Goal: Task Accomplishment & Management: Manage account settings

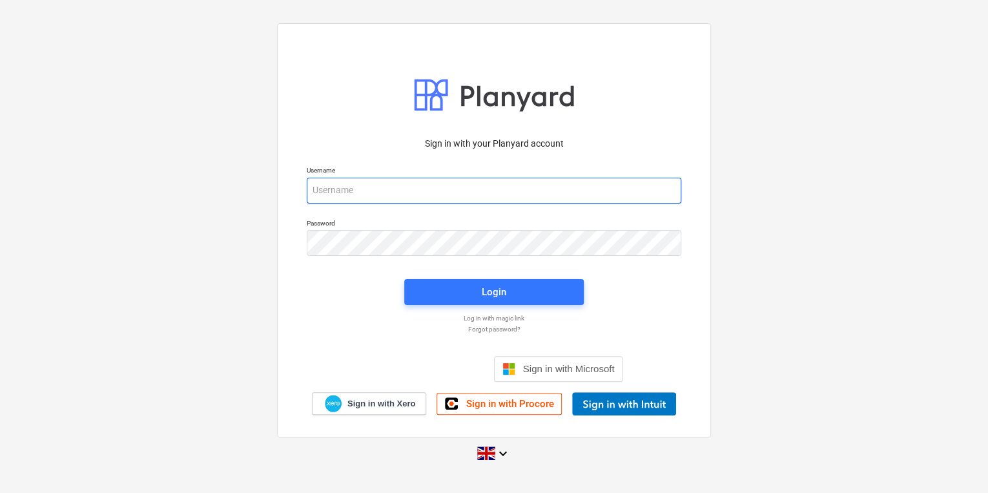
type input "[PERSON_NAME][EMAIL_ADDRESS][PERSON_NAME][DOMAIN_NAME]"
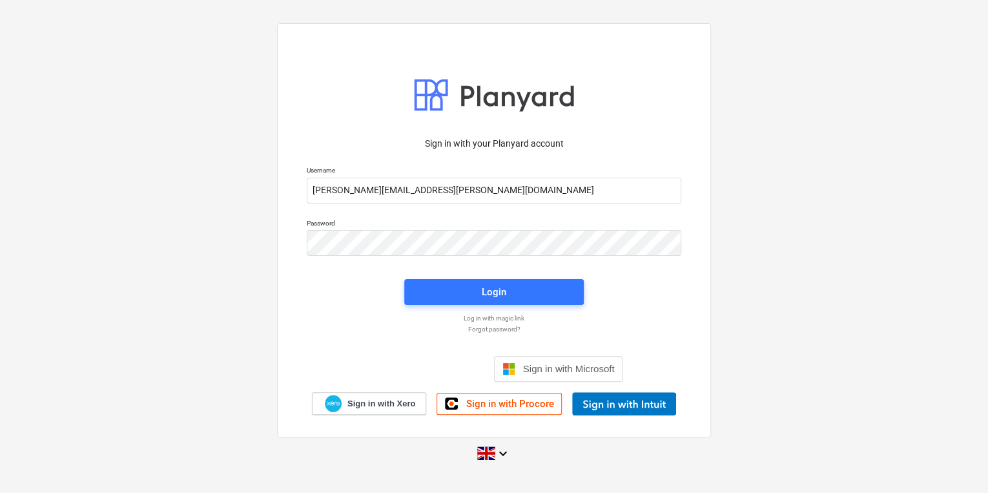
click at [519, 270] on div at bounding box center [494, 267] width 390 height 8
click at [516, 276] on div "Login" at bounding box center [493, 291] width 195 height 41
click at [516, 278] on div "Login" at bounding box center [493, 291] width 195 height 41
click at [521, 294] on span "Login" at bounding box center [494, 291] width 148 height 17
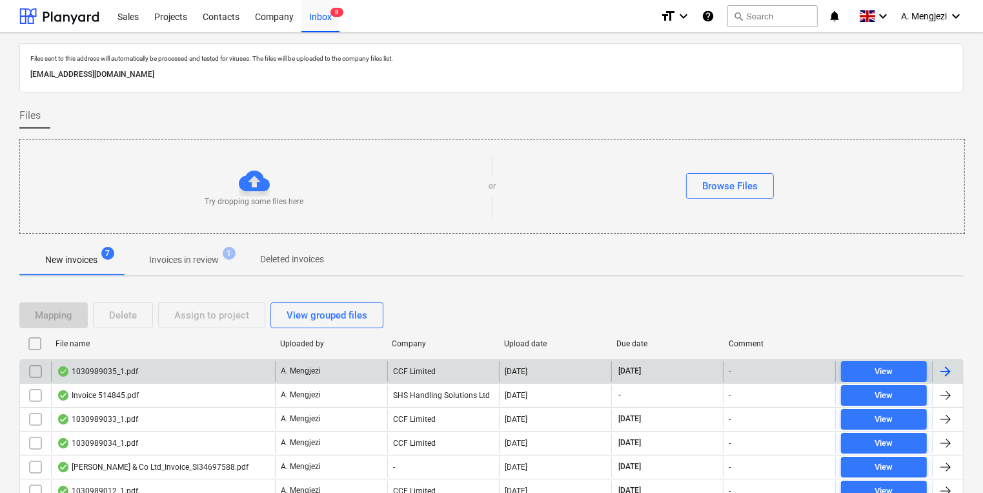
click at [36, 369] on input "checkbox" at bounding box center [35, 371] width 21 height 21
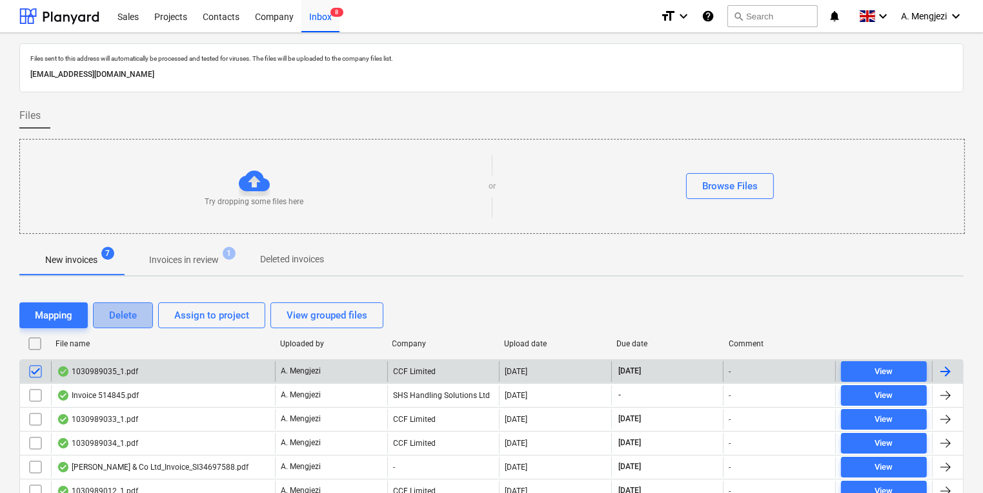
click at [139, 304] on button "Delete" at bounding box center [123, 315] width 60 height 26
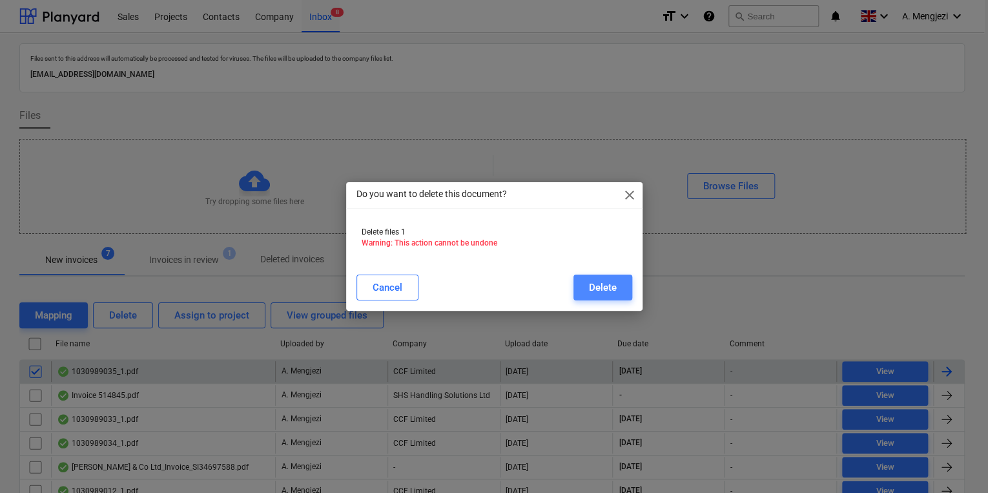
click at [619, 283] on button "Delete" at bounding box center [602, 287] width 59 height 26
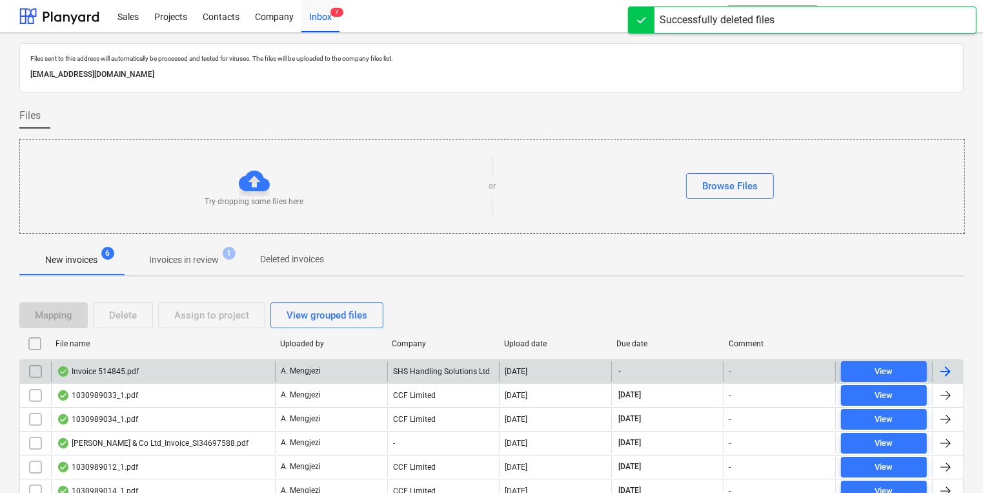
click at [561, 318] on div "Mapping Delete Assign to project View grouped files" at bounding box center [491, 315] width 944 height 26
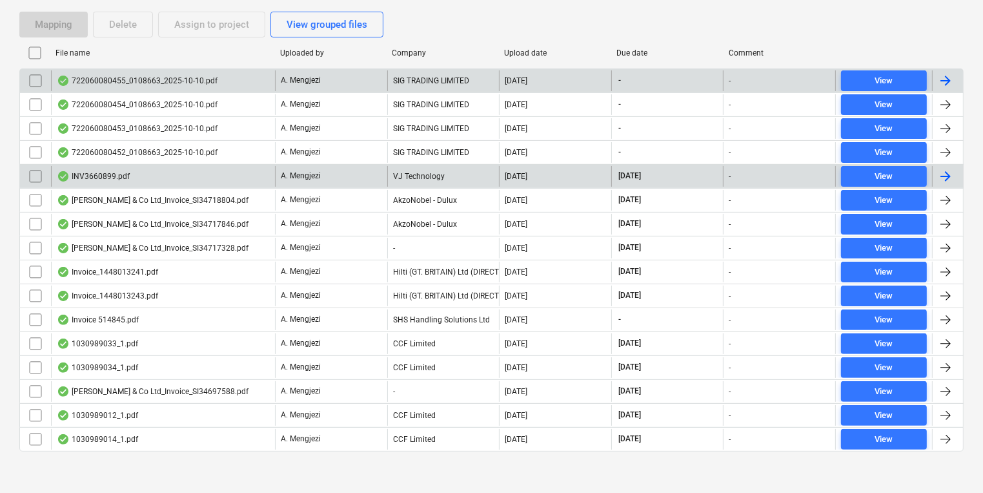
scroll to position [292, 0]
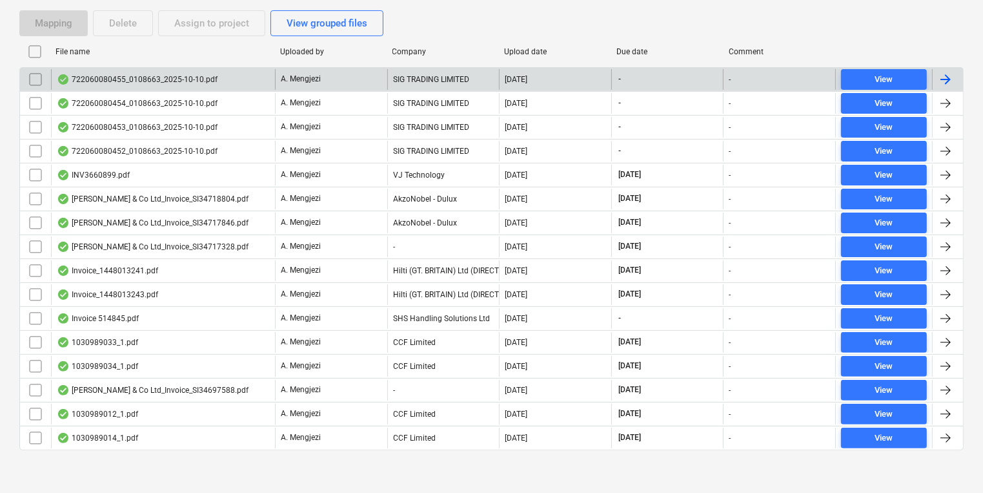
click at [454, 474] on div "Files sent to this address will automatically be processed and tested for virus…" at bounding box center [491, 118] width 983 height 755
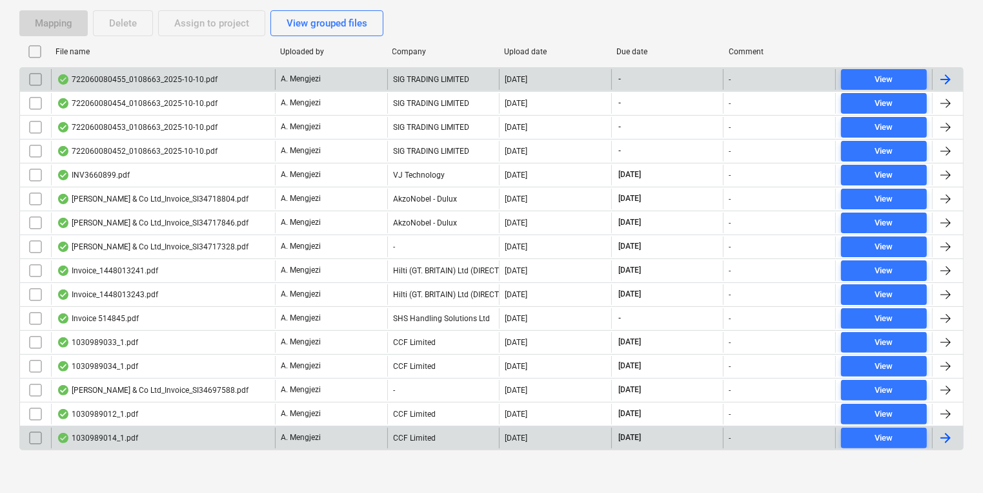
click at [452, 443] on div "CCF Limited" at bounding box center [443, 437] width 112 height 21
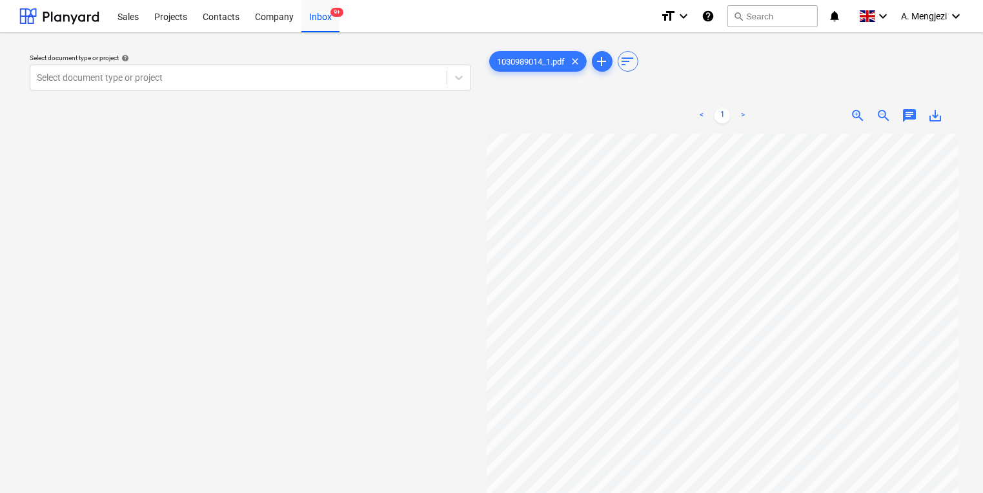
scroll to position [72, 110]
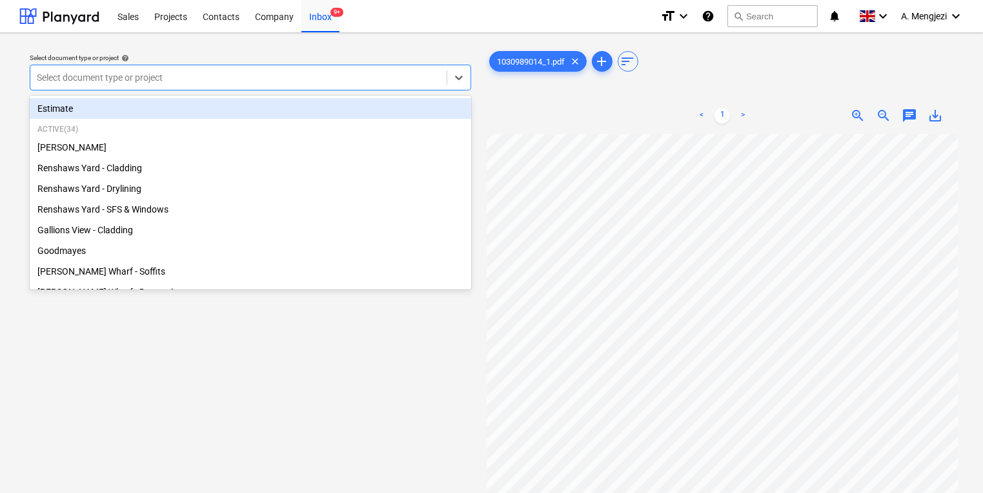
click at [304, 66] on div "Select document type or project" at bounding box center [251, 78] width 442 height 26
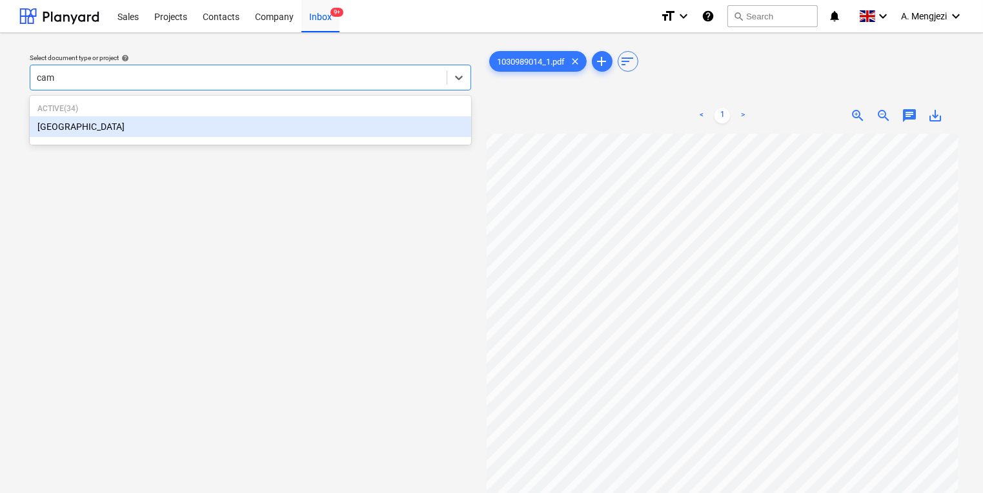
type input "camd"
click at [321, 129] on div "[GEOGRAPHIC_DATA]" at bounding box center [251, 126] width 442 height 21
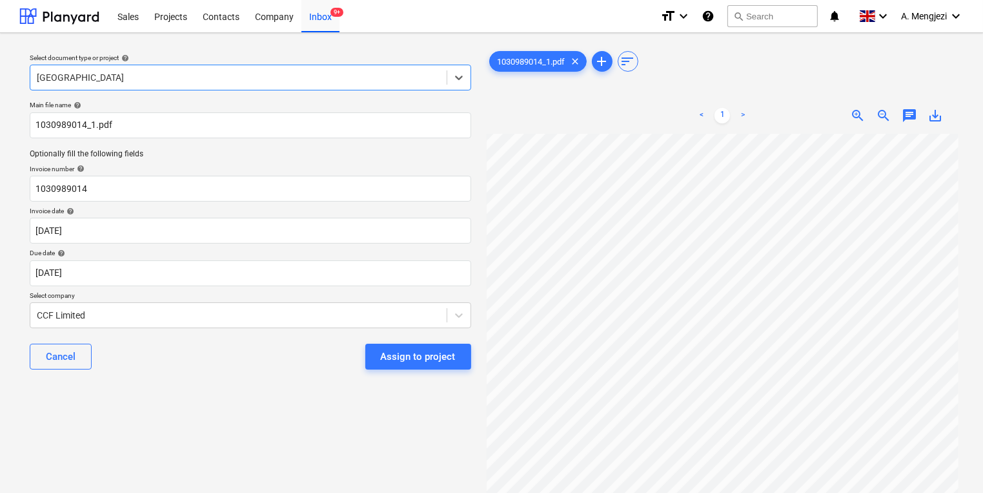
scroll to position [20, 110]
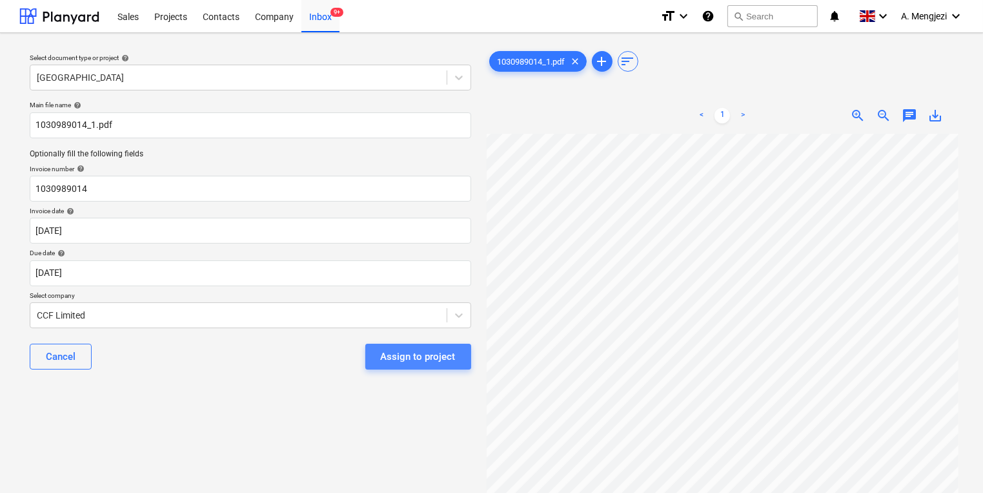
click at [416, 346] on button "Assign to project" at bounding box center [418, 356] width 106 height 26
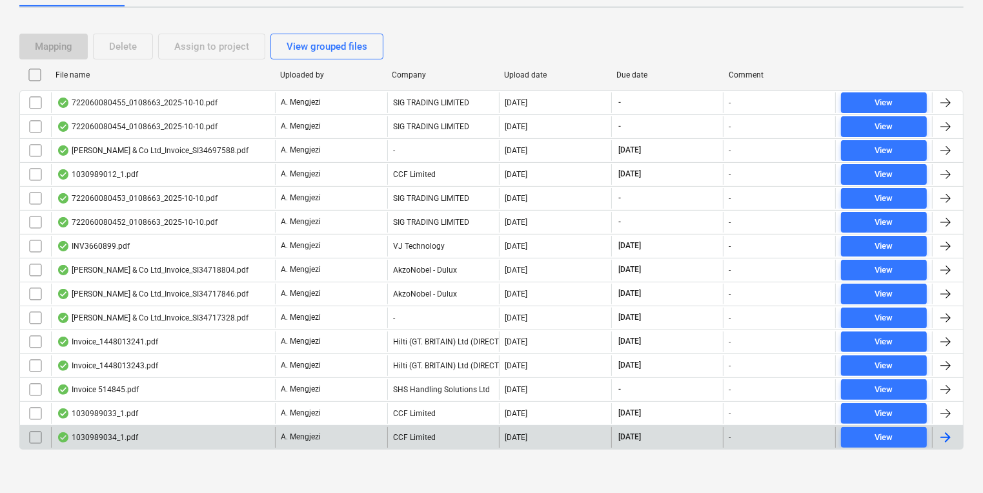
click at [411, 431] on div "CCF Limited" at bounding box center [443, 437] width 112 height 21
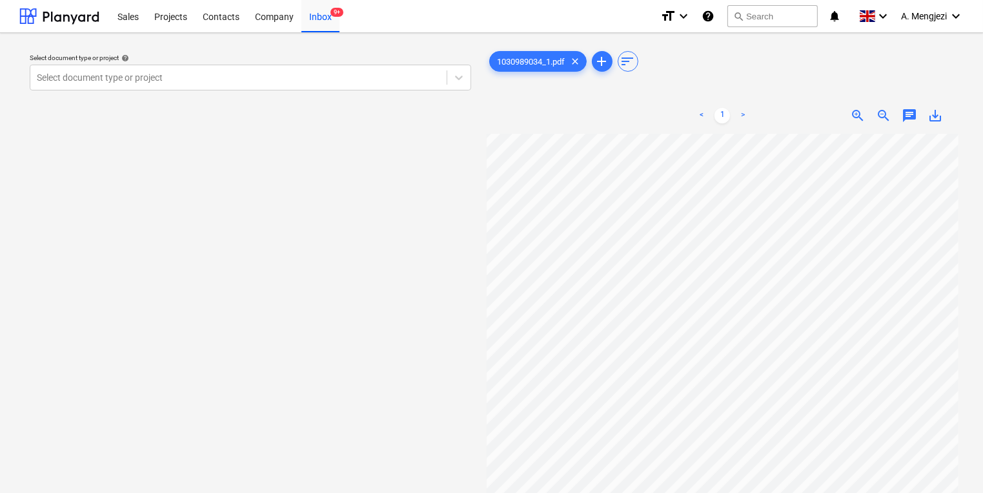
scroll to position [37, 110]
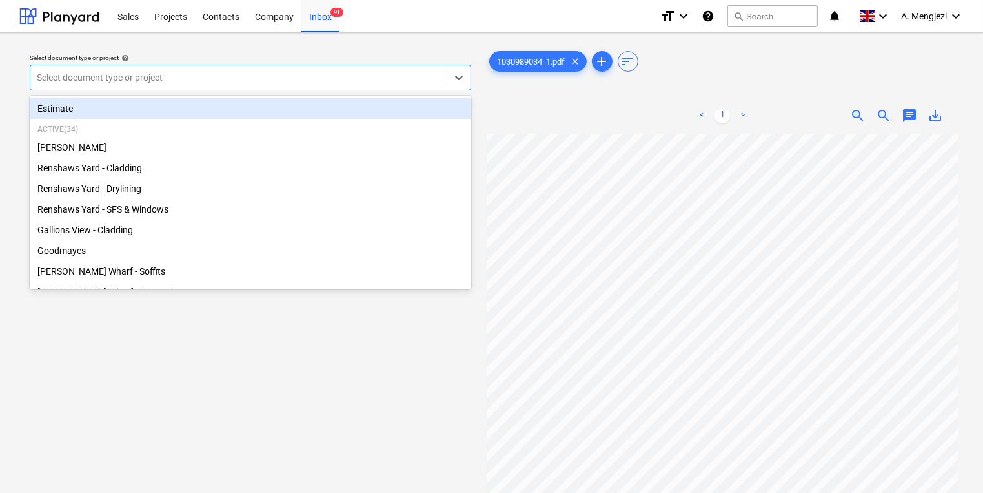
click at [247, 75] on div at bounding box center [238, 77] width 403 height 13
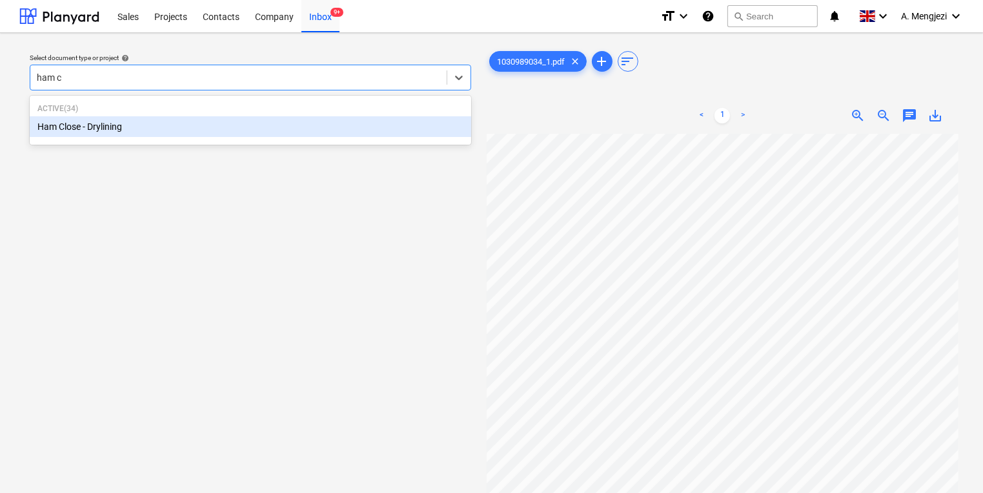
type input "ham cl"
click at [226, 122] on div "Ham Close - Drylining" at bounding box center [251, 126] width 442 height 21
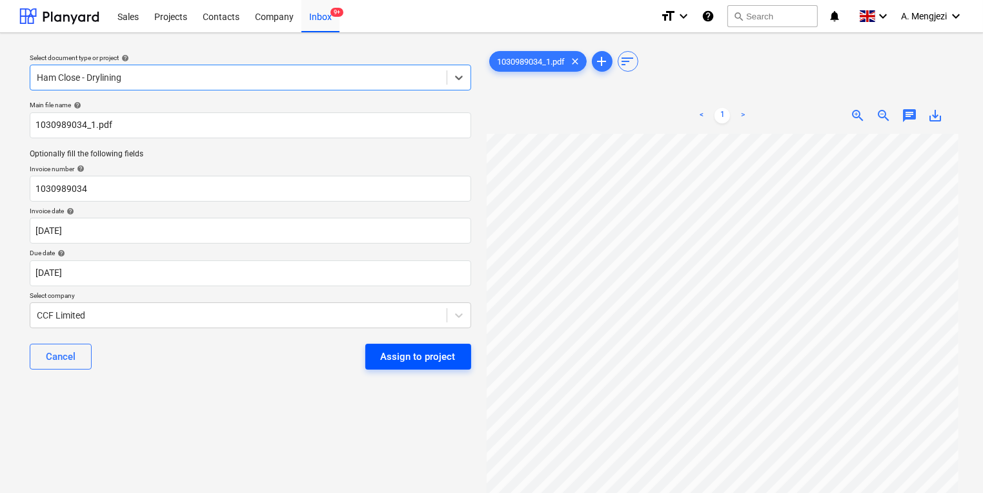
click at [376, 350] on button "Assign to project" at bounding box center [418, 356] width 106 height 26
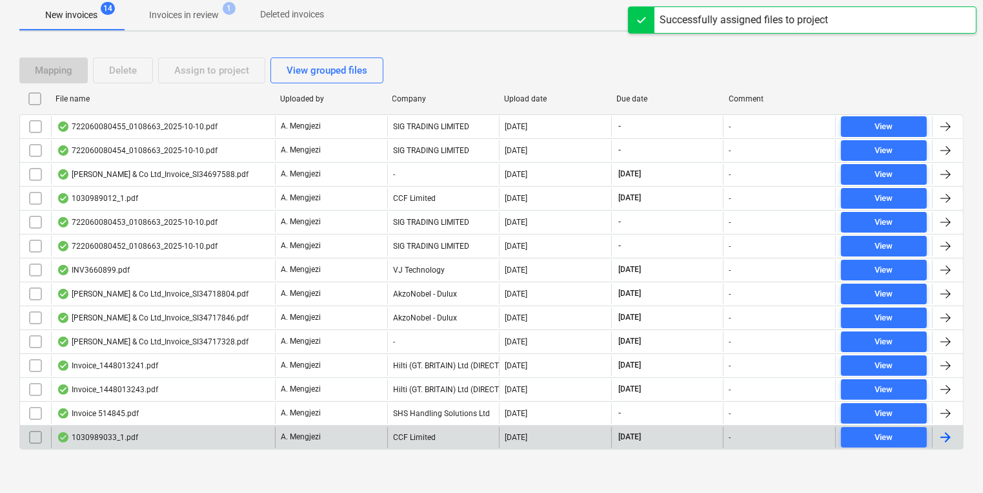
click at [349, 435] on div "A. Mengjezi" at bounding box center [331, 437] width 112 height 21
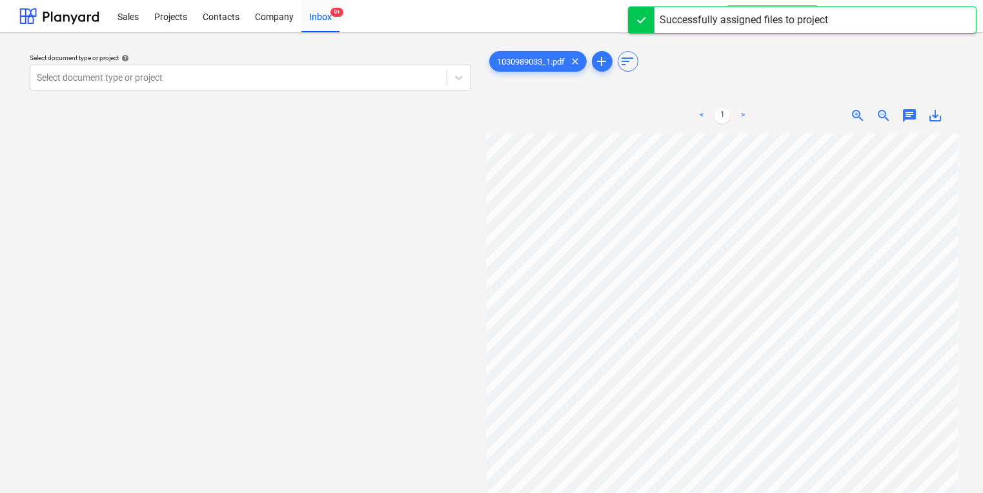
scroll to position [26, 110]
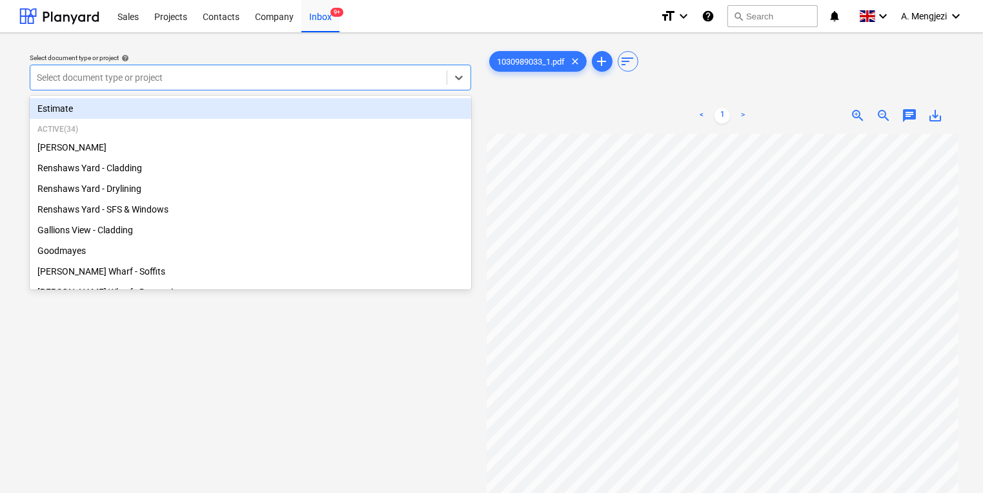
click at [244, 84] on div at bounding box center [238, 77] width 403 height 13
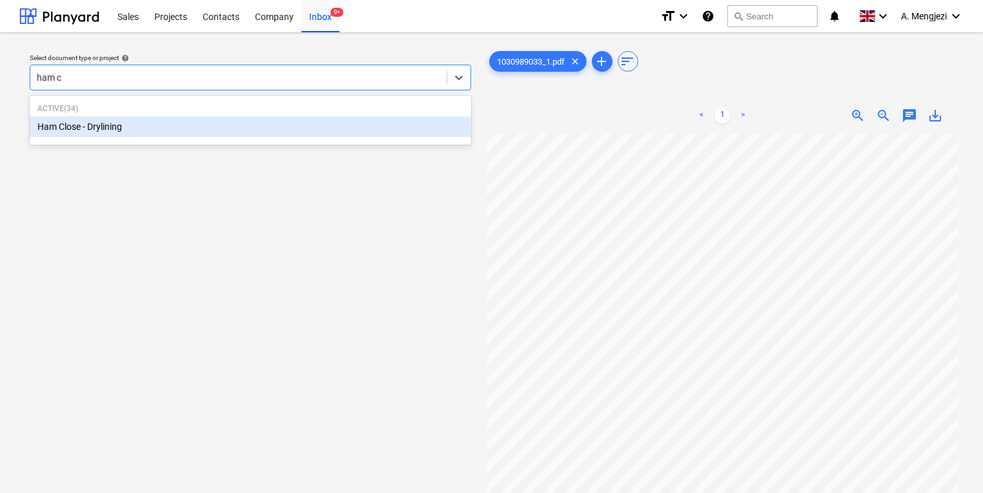
type input "ham cl"
click at [383, 109] on p "Active ( 34 )" at bounding box center [250, 108] width 426 height 11
click at [387, 129] on div "Ham Close - Drylining" at bounding box center [251, 126] width 442 height 21
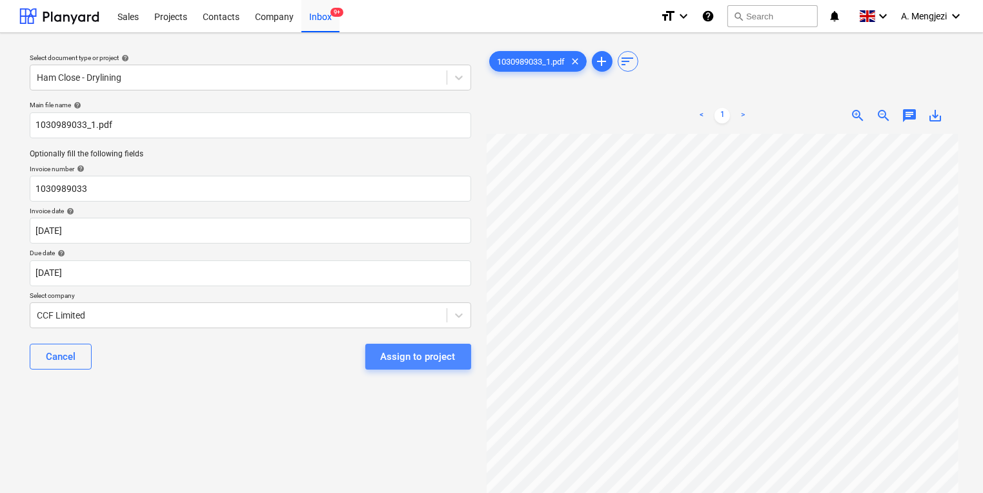
click at [414, 362] on div "Assign to project" at bounding box center [418, 356] width 75 height 17
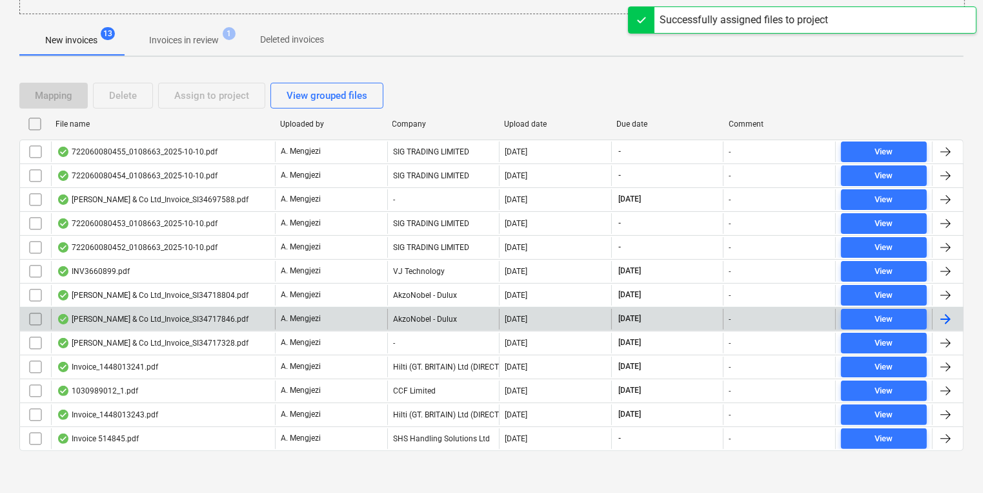
scroll to position [221, 0]
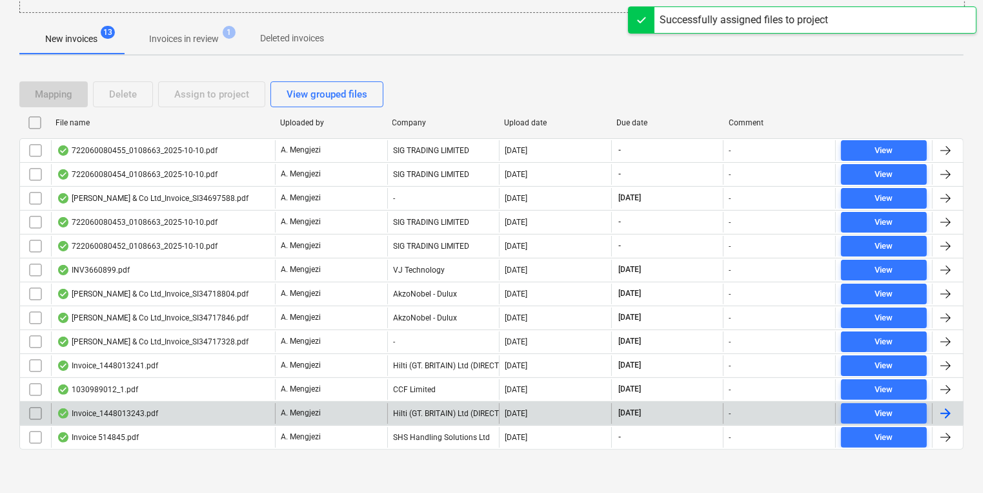
click at [376, 421] on div "Invoice_1448013243.pdf A. Mengjezi Hilti (GT. BRITAIN) Ltd (DIRECT DEBIT) 13.10…" at bounding box center [491, 413] width 944 height 24
click at [372, 415] on div "A. Mengjezi" at bounding box center [331, 413] width 112 height 21
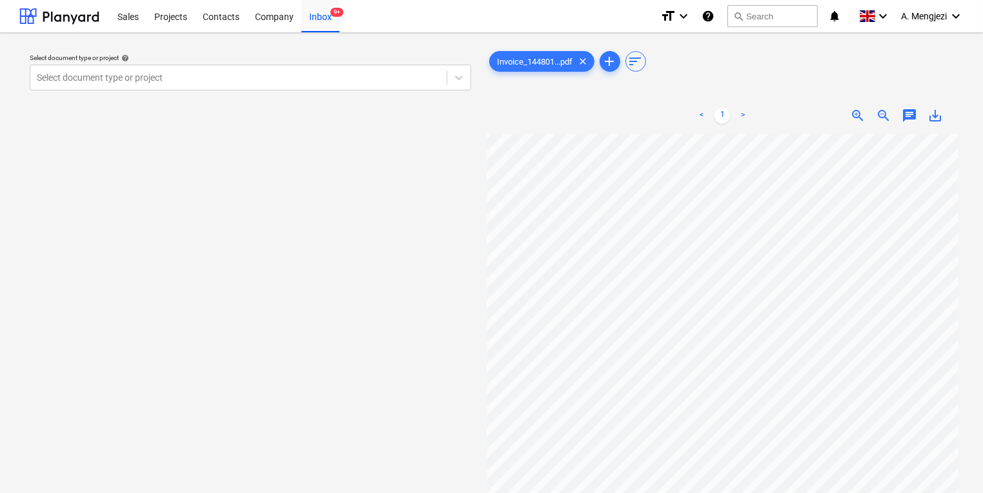
scroll to position [6, 57]
click at [102, 90] on div "Select document type or project help Select document type or project" at bounding box center [251, 71] width 452 height 47
click at [86, 59] on div "Select document type or project help" at bounding box center [251, 58] width 442 height 8
click at [99, 75] on div at bounding box center [238, 77] width 403 height 13
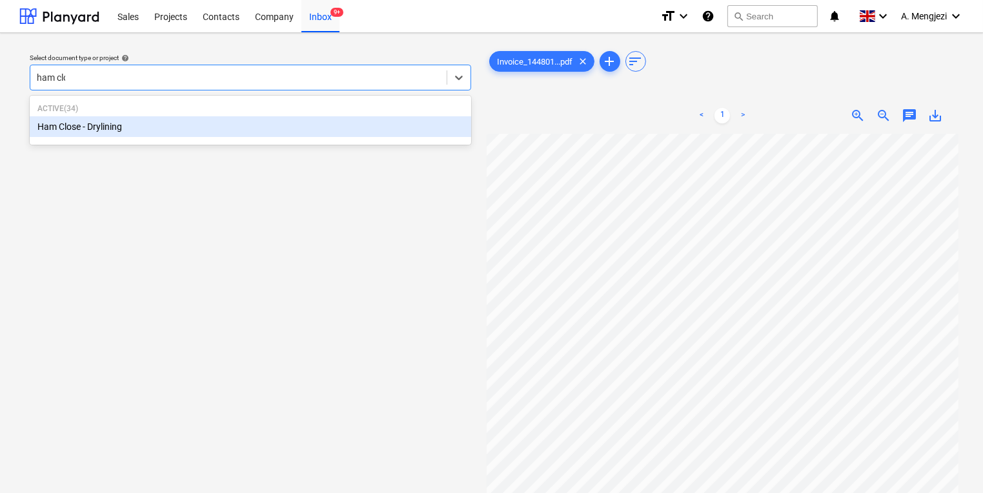
type input "ham clos"
click at [178, 125] on div "Ham Close - Drylining" at bounding box center [251, 126] width 442 height 21
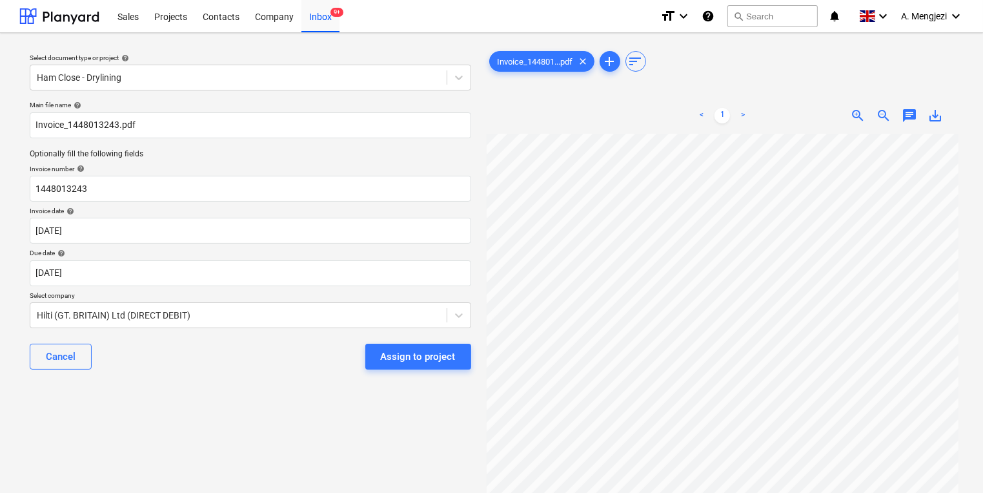
scroll to position [57, 21]
click at [395, 349] on div "Assign to project" at bounding box center [418, 356] width 75 height 17
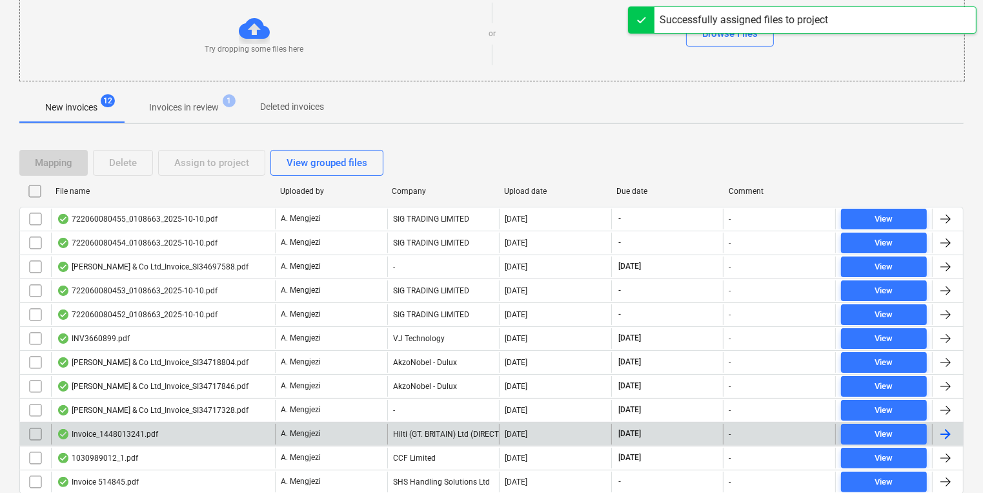
scroll to position [197, 0]
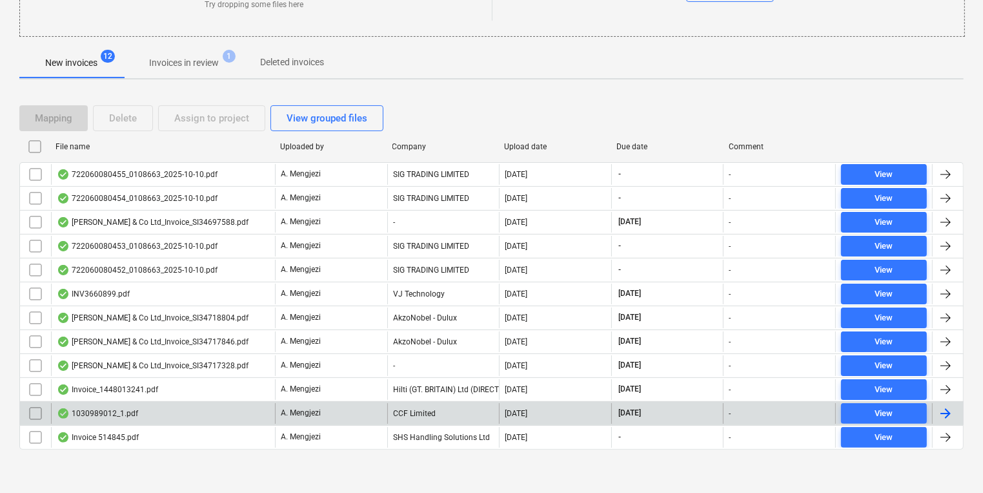
click at [483, 420] on div "CCF Limited" at bounding box center [443, 413] width 112 height 21
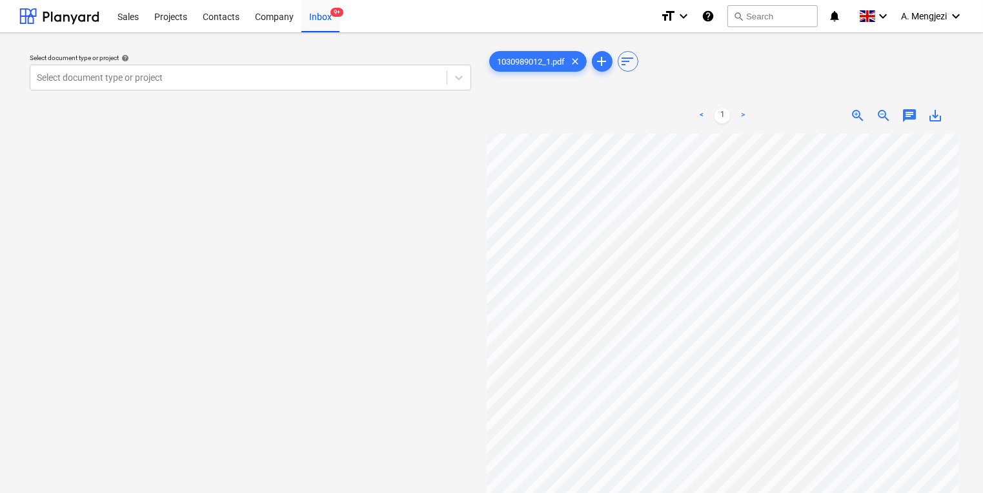
click at [496, 184] on div "Select document type or project help Select document type or project 1030989012…" at bounding box center [491, 319] width 983 height 573
drag, startPoint x: 978, startPoint y: 271, endPoint x: 410, endPoint y: 196, distance: 573.0
click at [410, 196] on div "Select document type or project help Select document type or project 1030989012…" at bounding box center [491, 319] width 944 height 552
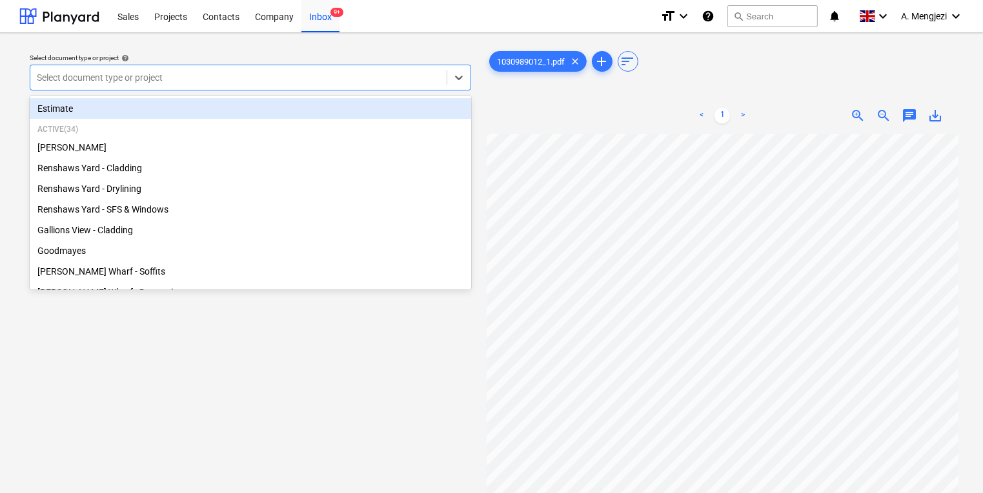
click at [155, 87] on div "Select document type or project" at bounding box center [238, 77] width 416 height 18
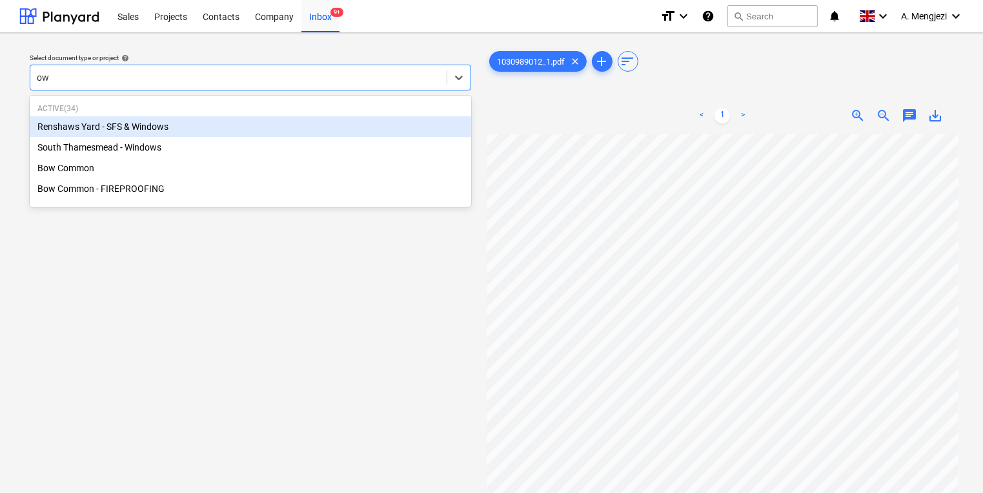
type input "o"
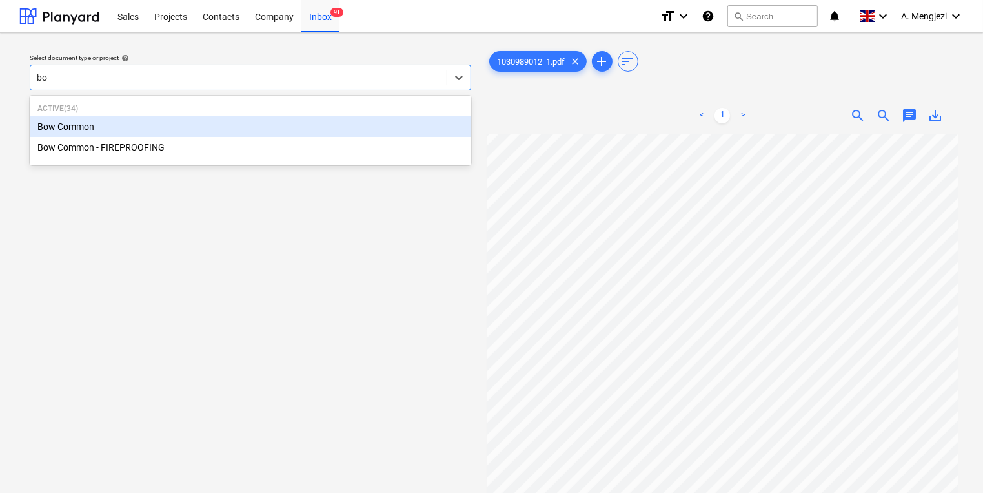
type input "bow"
click at [192, 124] on div "Bow Common" at bounding box center [251, 126] width 442 height 21
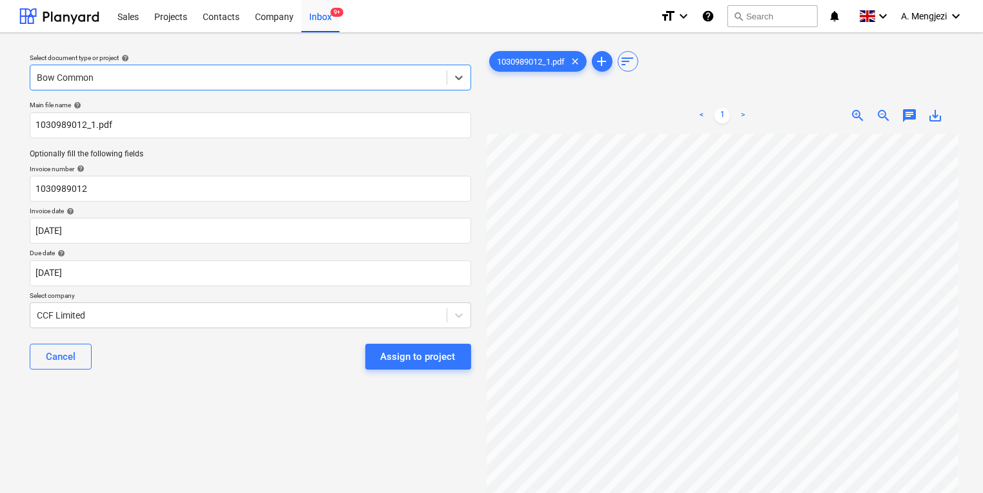
click at [444, 364] on div "Assign to project" at bounding box center [418, 356] width 75 height 17
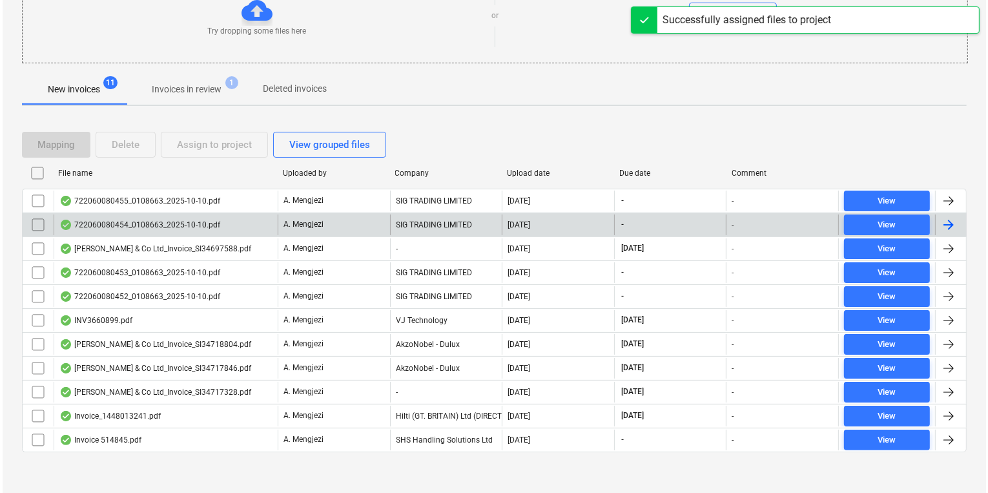
scroll to position [173, 0]
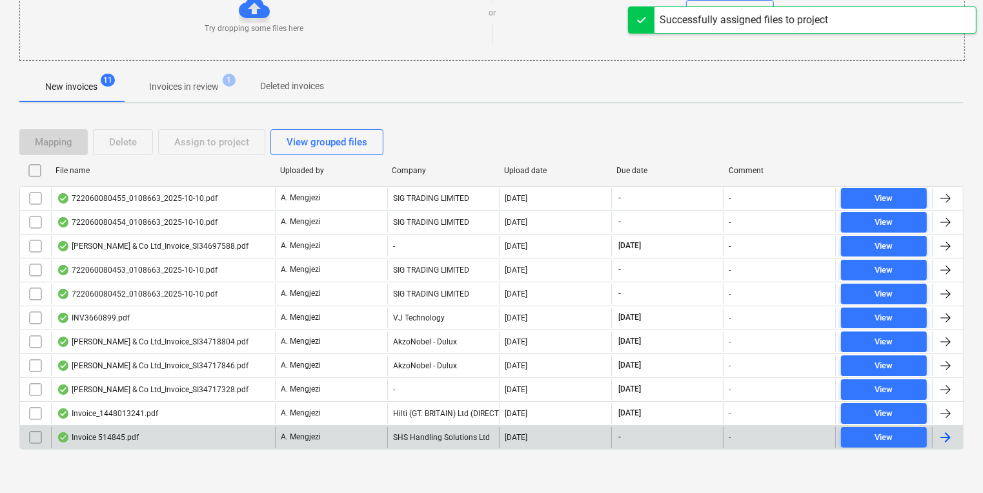
click at [39, 431] on input "checkbox" at bounding box center [35, 437] width 21 height 21
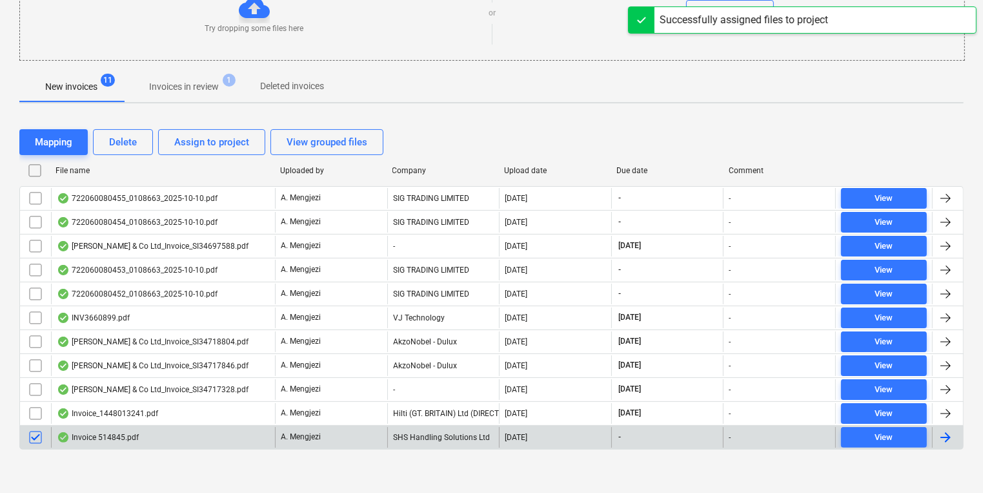
click at [91, 140] on div "Mapping Delete Assign to project View grouped files" at bounding box center [203, 142] width 369 height 26
click at [93, 141] on button "Delete" at bounding box center [123, 142] width 60 height 26
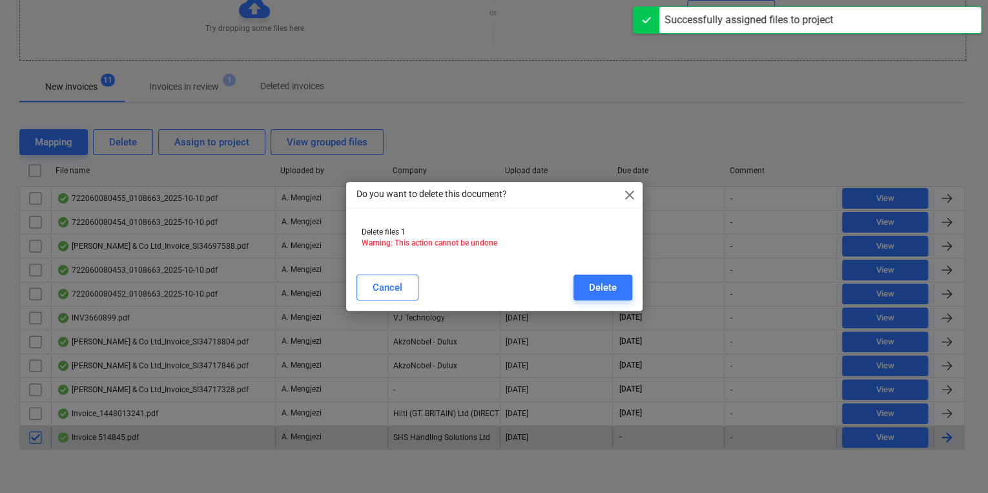
click at [95, 141] on div "Do you want to delete this document? close Delete files 1 Warning: This action …" at bounding box center [494, 246] width 988 height 493
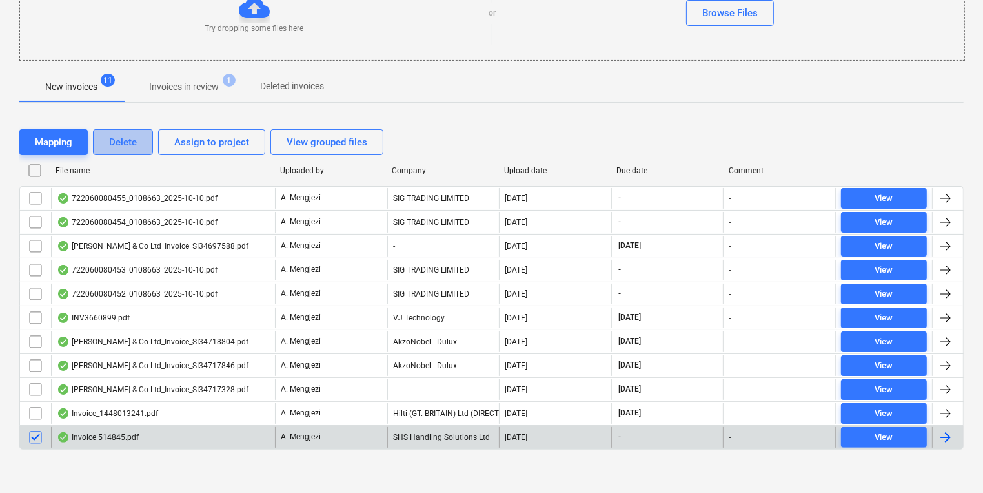
drag, startPoint x: 95, startPoint y: 141, endPoint x: 110, endPoint y: 137, distance: 15.3
click at [110, 137] on div "Delete" at bounding box center [123, 142] width 28 height 17
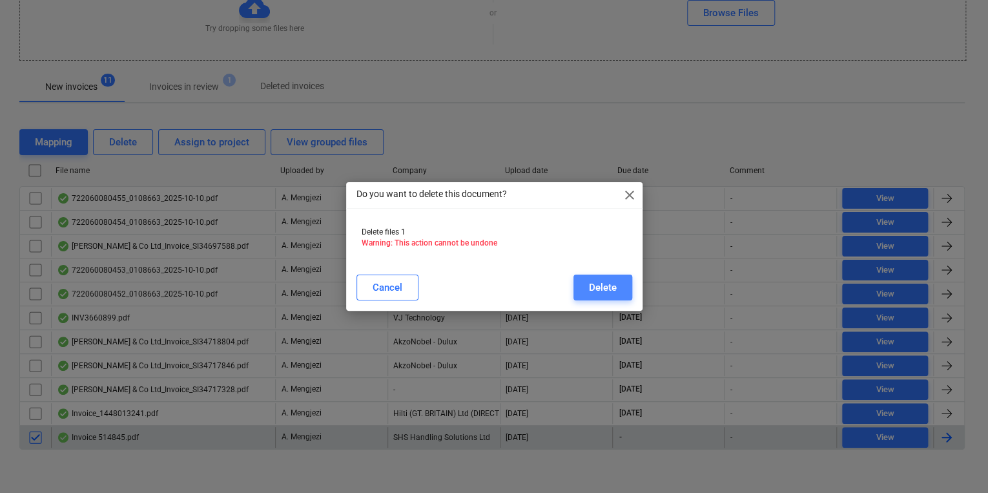
click at [604, 277] on button "Delete" at bounding box center [602, 287] width 59 height 26
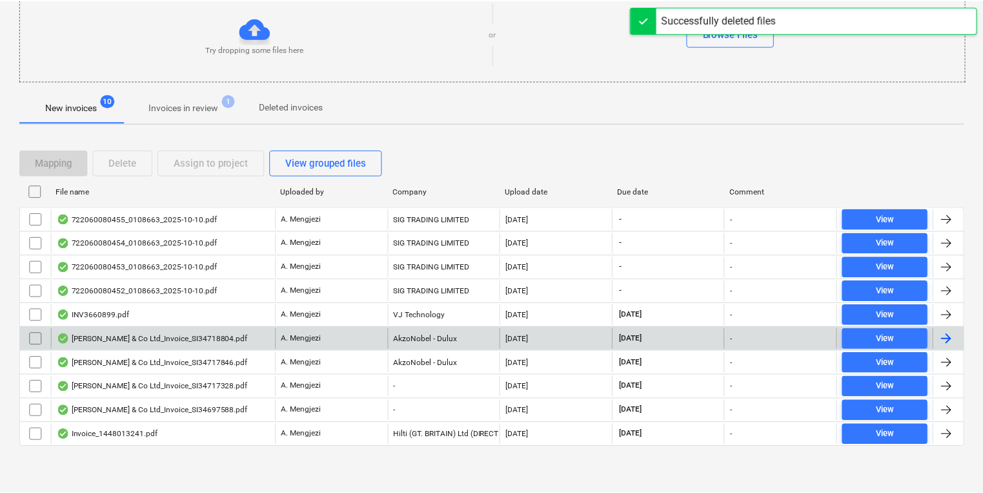
scroll to position [150, 0]
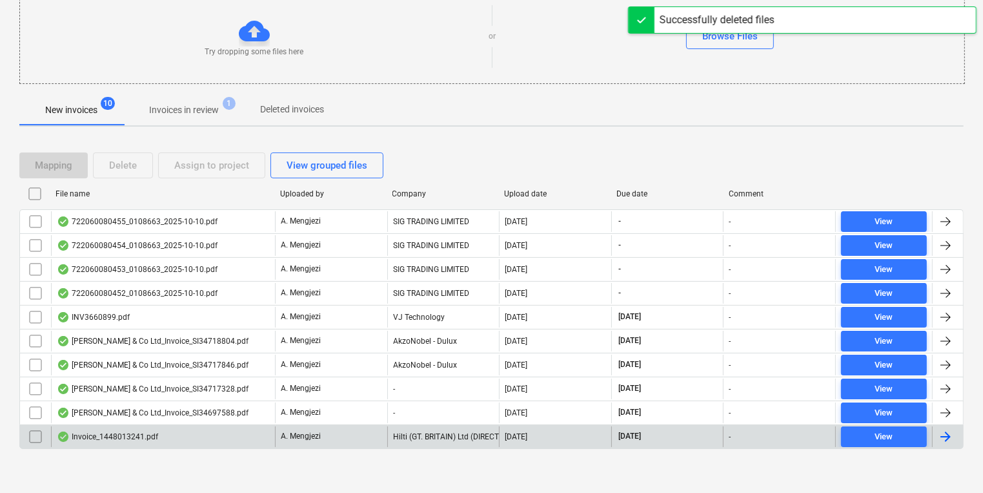
click at [198, 428] on div "Invoice_1448013241.pdf" at bounding box center [163, 436] width 224 height 21
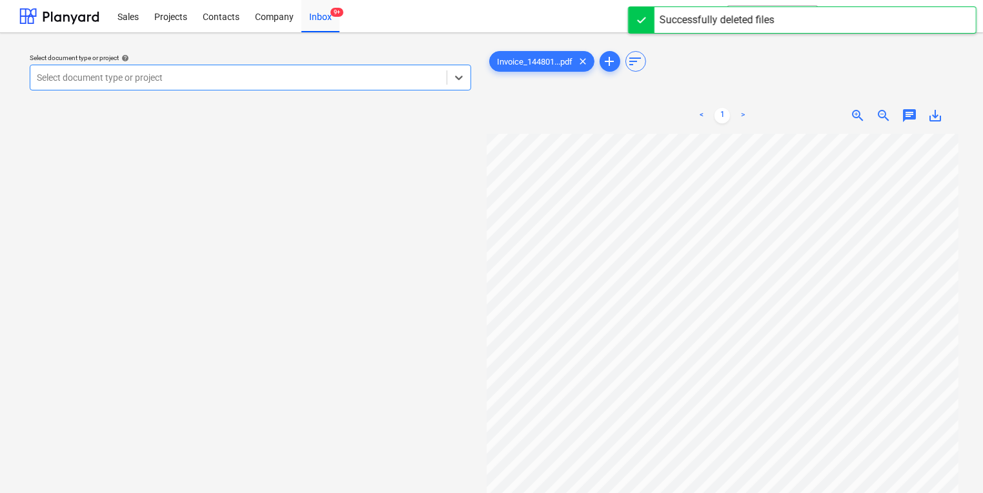
click at [345, 82] on div at bounding box center [238, 77] width 403 height 13
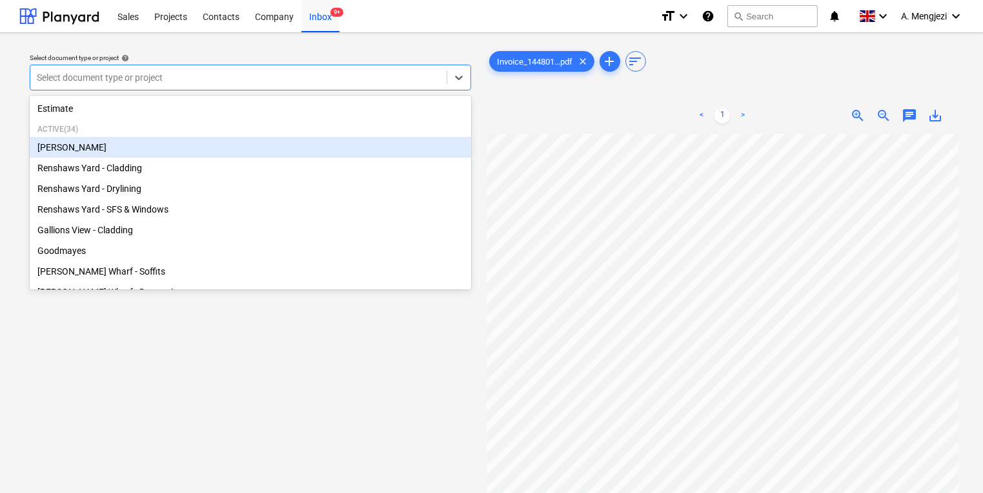
click at [299, 142] on div "[PERSON_NAME]" at bounding box center [251, 147] width 442 height 21
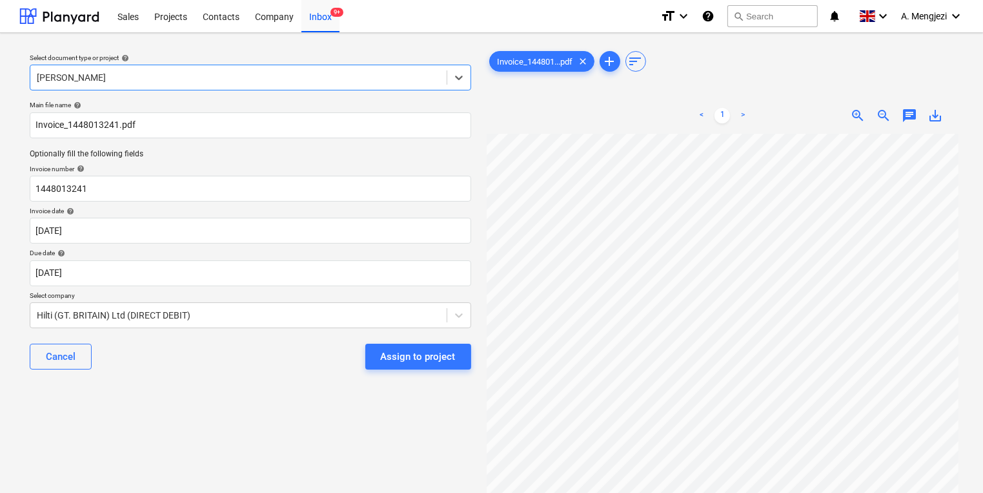
scroll to position [52, 0]
click at [378, 364] on button "Assign to project" at bounding box center [418, 356] width 106 height 26
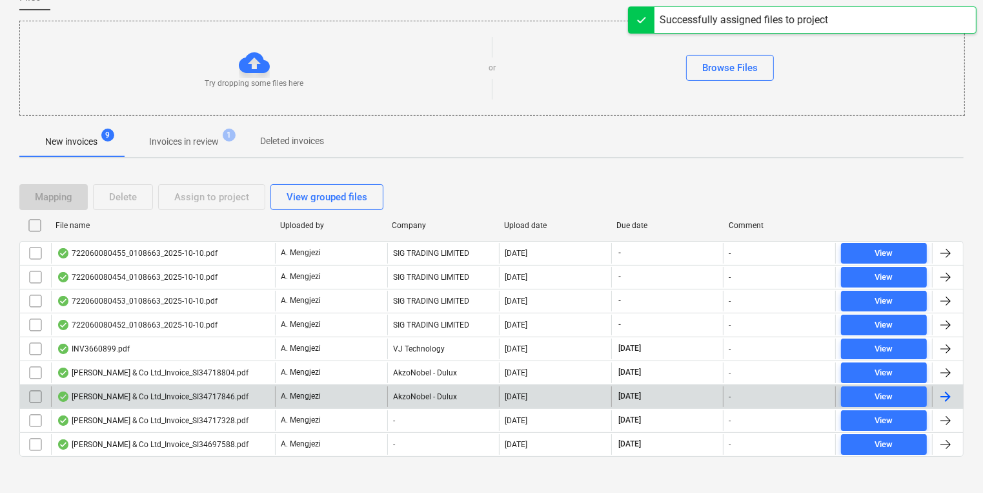
scroll to position [126, 0]
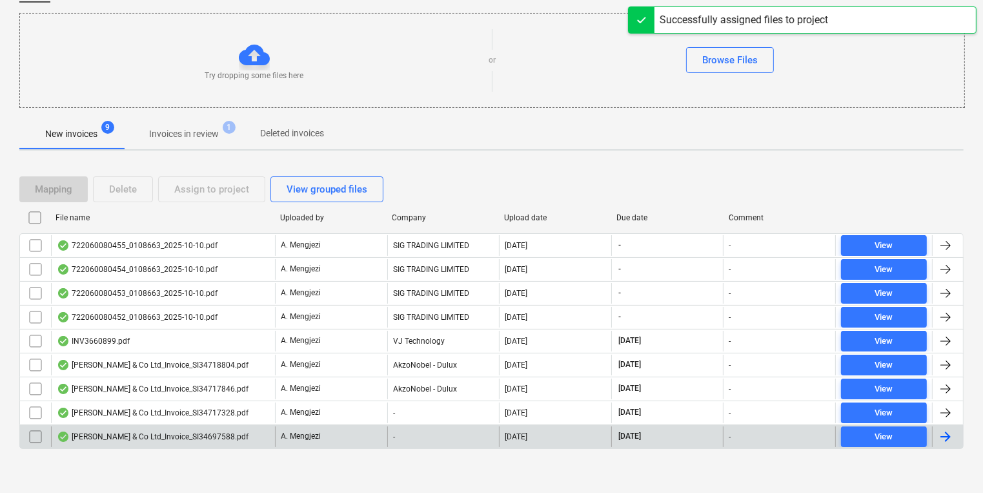
click at [395, 438] on div "-" at bounding box center [443, 436] width 112 height 21
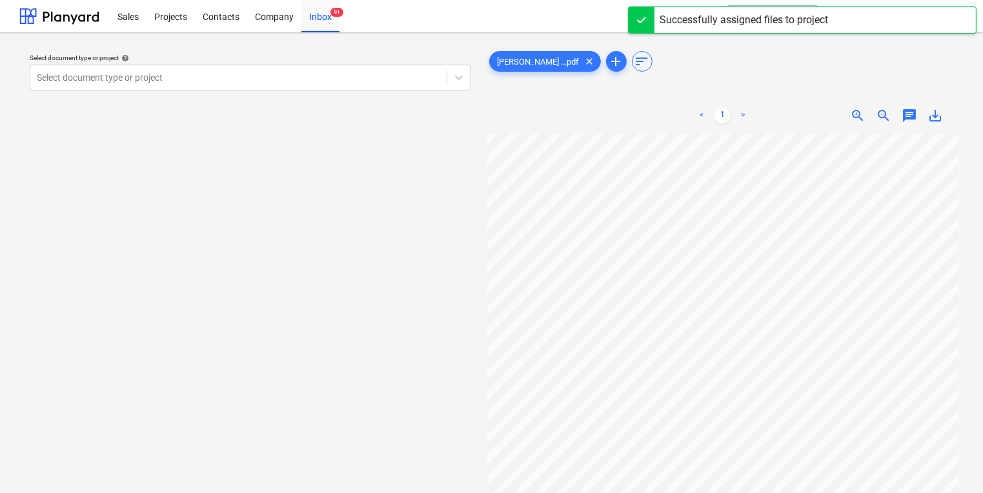
click at [595, 125] on div "< 1 > zoom_in zoom_out chat 0 save_alt" at bounding box center [723, 343] width 473 height 493
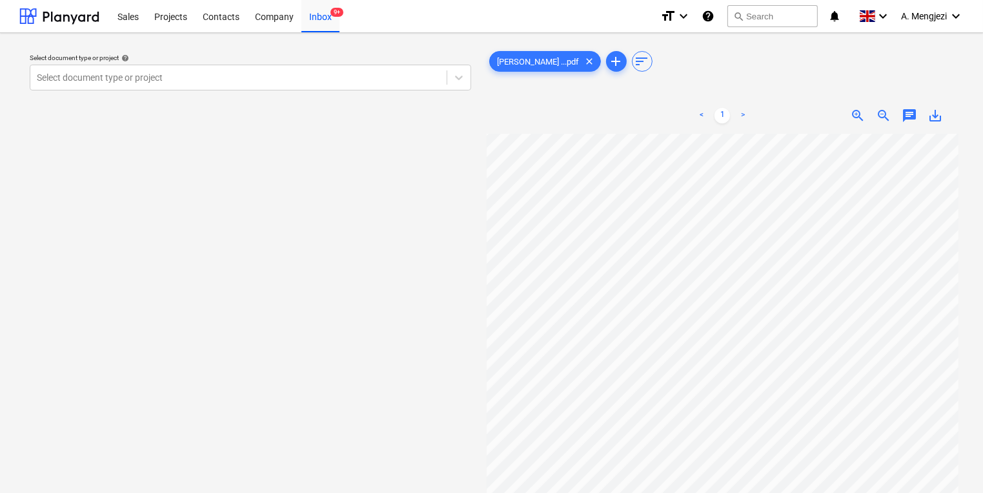
scroll to position [27, 1]
click at [341, 23] on div "Sales Projects Contacts Company Inbox 9+" at bounding box center [380, 16] width 540 height 32
click at [331, 18] on div "Inbox 9+" at bounding box center [320, 15] width 38 height 33
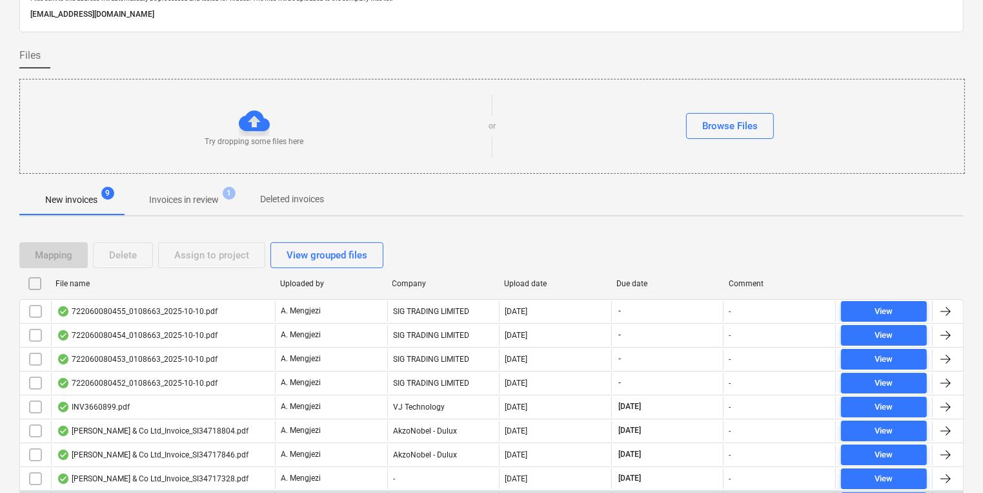
scroll to position [126, 0]
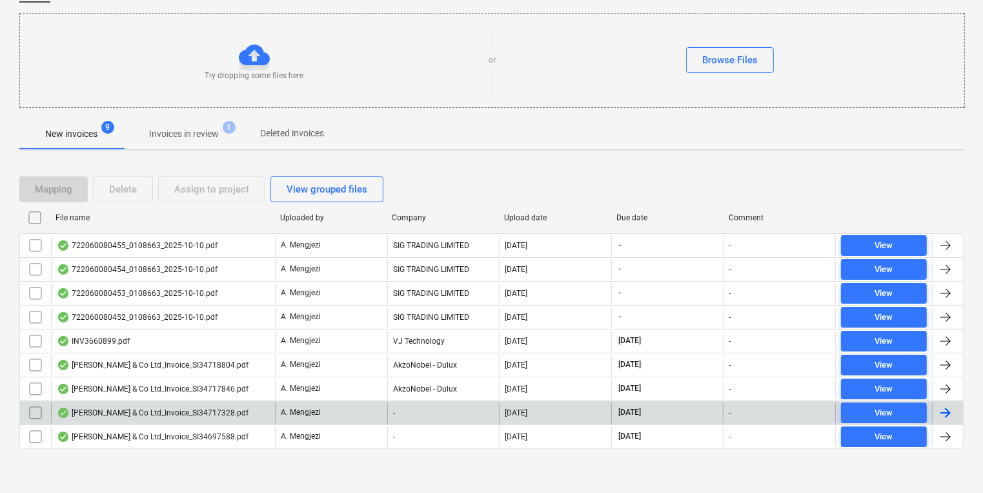
click at [385, 400] on div "J P McDougall & Co Ltd_Invoice_SI34717328.pdf A. Mengjezi - 13.10.2025 30.11.20…" at bounding box center [491, 412] width 944 height 24
click at [398, 403] on div "-" at bounding box center [443, 412] width 112 height 21
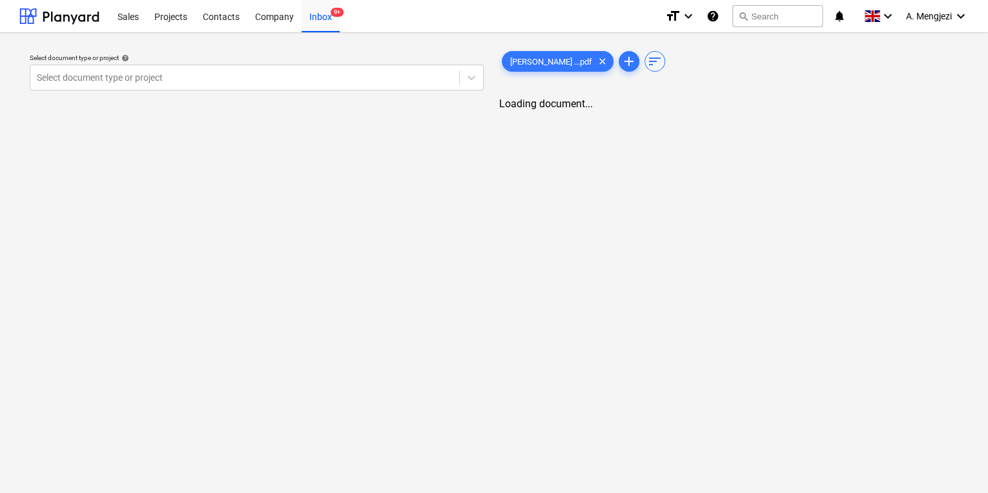
drag, startPoint x: 843, startPoint y: 318, endPoint x: 830, endPoint y: 315, distance: 13.8
click at [347, 19] on div "Sales Projects Contacts Company Inbox 9+" at bounding box center [380, 16] width 540 height 32
click at [334, 17] on div "Sales Projects Contacts Company Inbox 9+" at bounding box center [380, 16] width 540 height 32
click at [312, 36] on div "Select document type or project help Select document type or project [PERSON_NA…" at bounding box center [491, 319] width 983 height 573
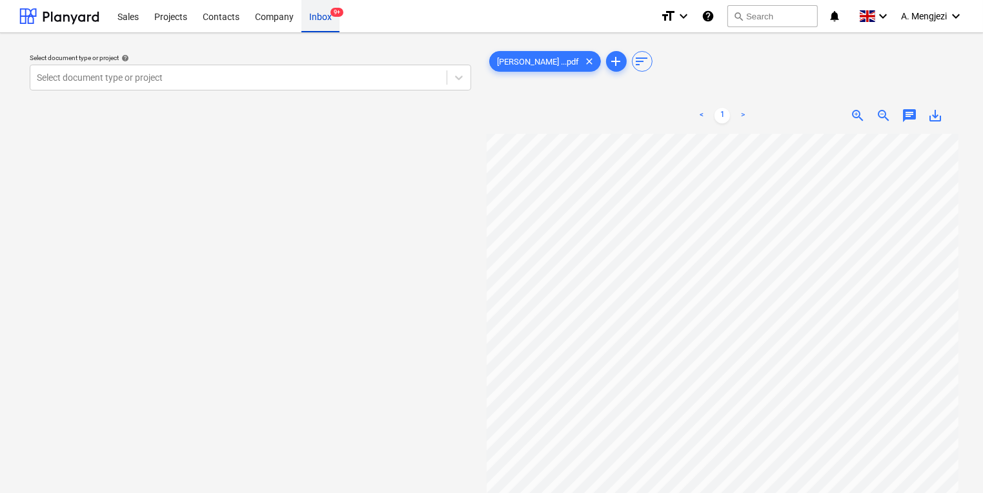
click at [314, 26] on div "Inbox 9+" at bounding box center [320, 15] width 38 height 33
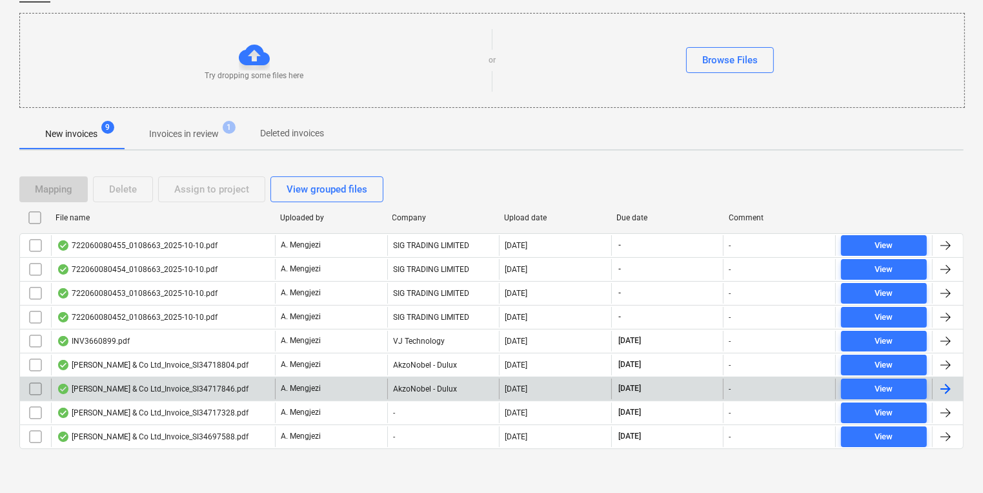
click at [286, 383] on p "A. Mengjezi" at bounding box center [301, 388] width 40 height 11
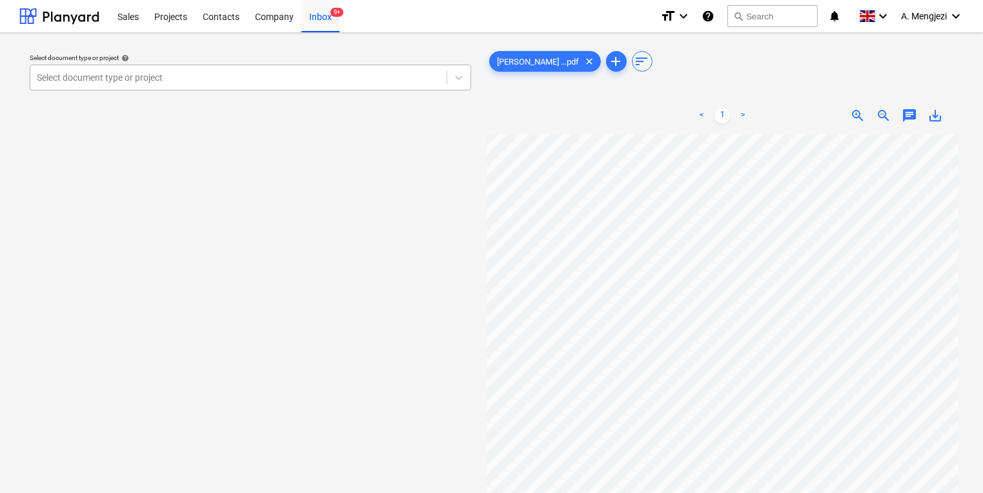
click at [198, 85] on div "Select document type or project" at bounding box center [238, 77] width 416 height 18
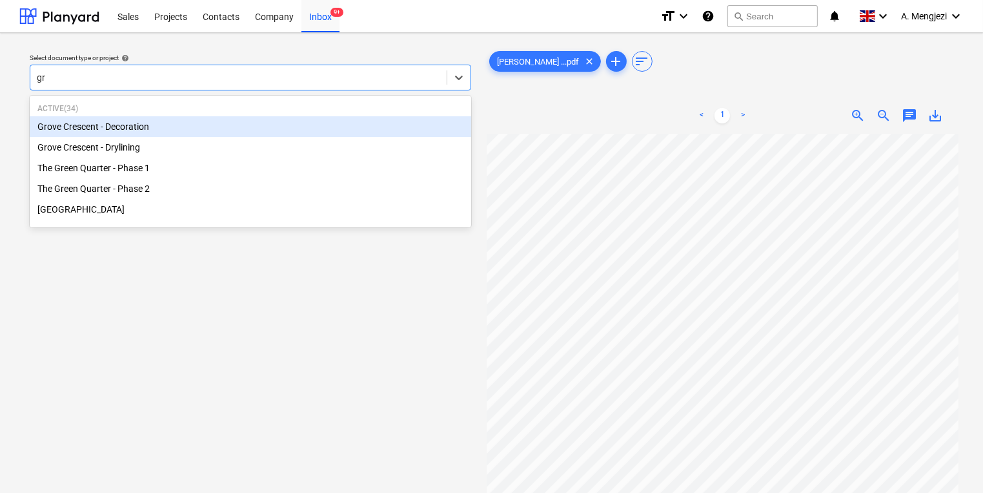
type input "gro"
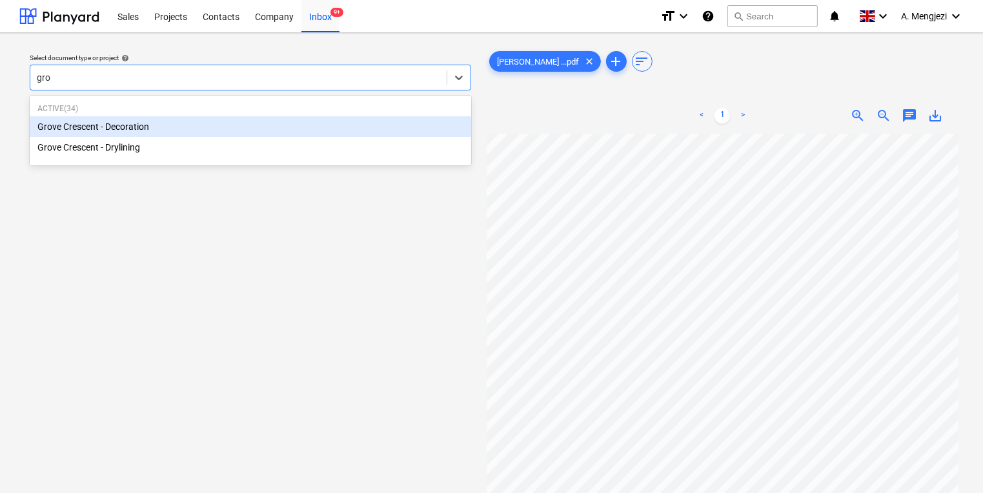
click at [163, 120] on div "Grove Crescent - Decoration" at bounding box center [251, 126] width 442 height 21
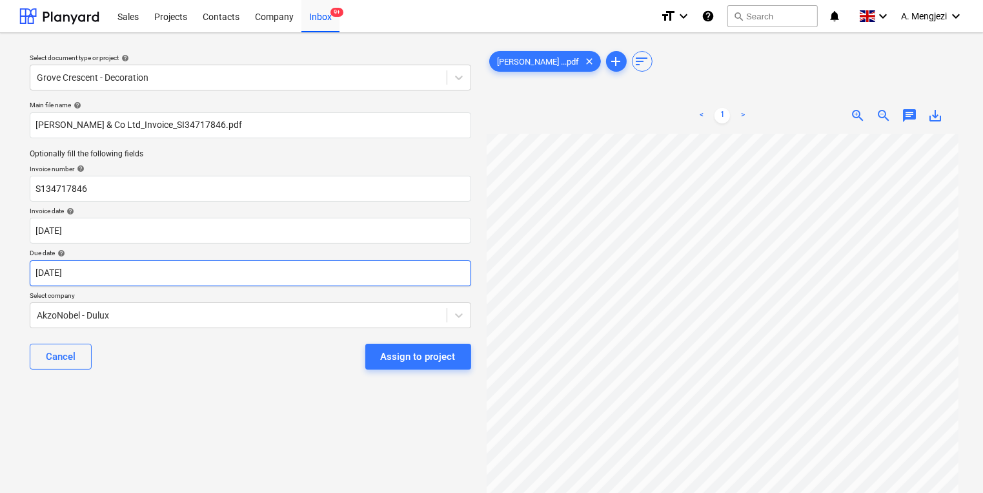
scroll to position [2, 111]
click at [463, 431] on div "Select document type or project help Grove Crescent - Decoration Main file name…" at bounding box center [491, 319] width 944 height 552
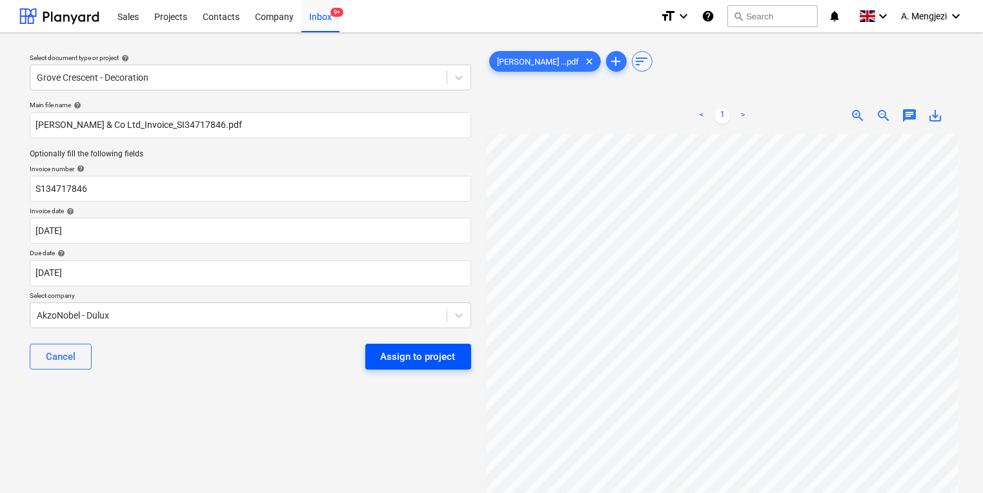
click at [443, 350] on div "Assign to project" at bounding box center [418, 356] width 75 height 17
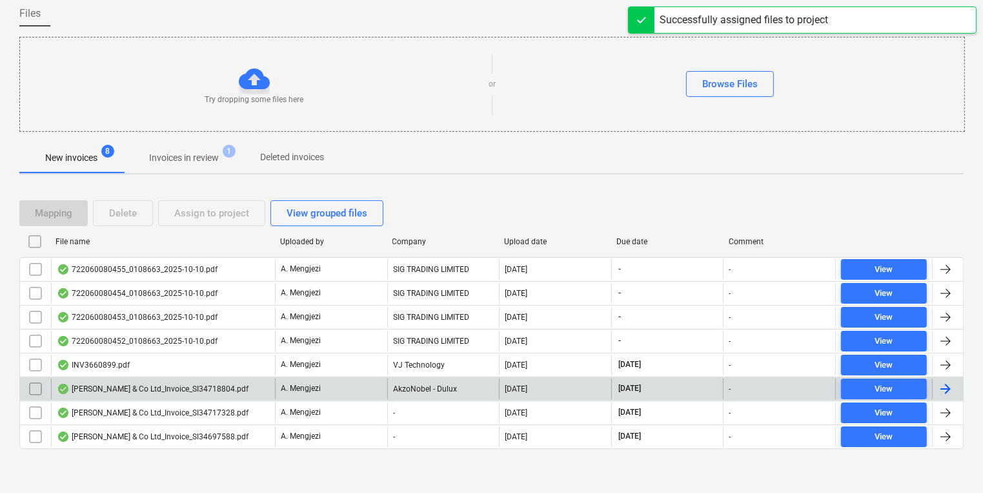
click at [358, 383] on div "A. Mengjezi" at bounding box center [331, 388] width 112 height 21
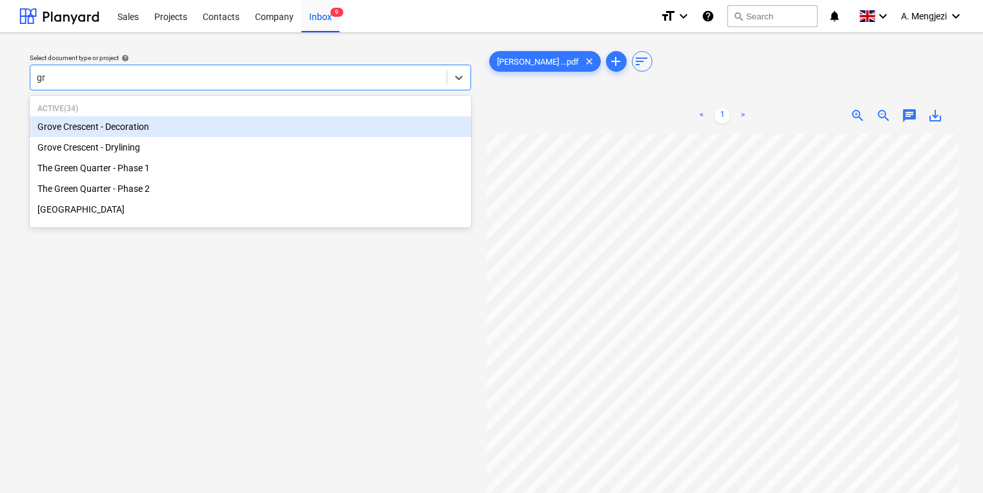
type input "gro"
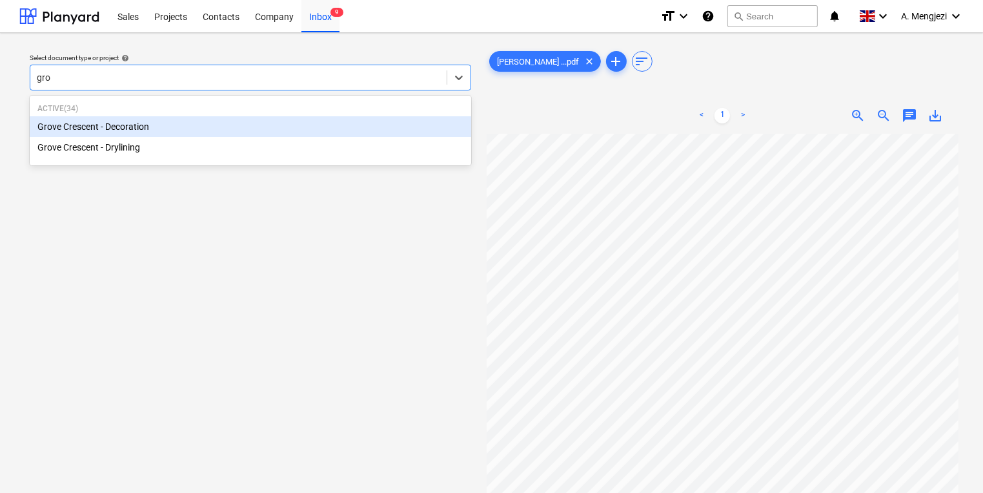
click at [287, 121] on div "Grove Crescent - Decoration" at bounding box center [251, 126] width 442 height 21
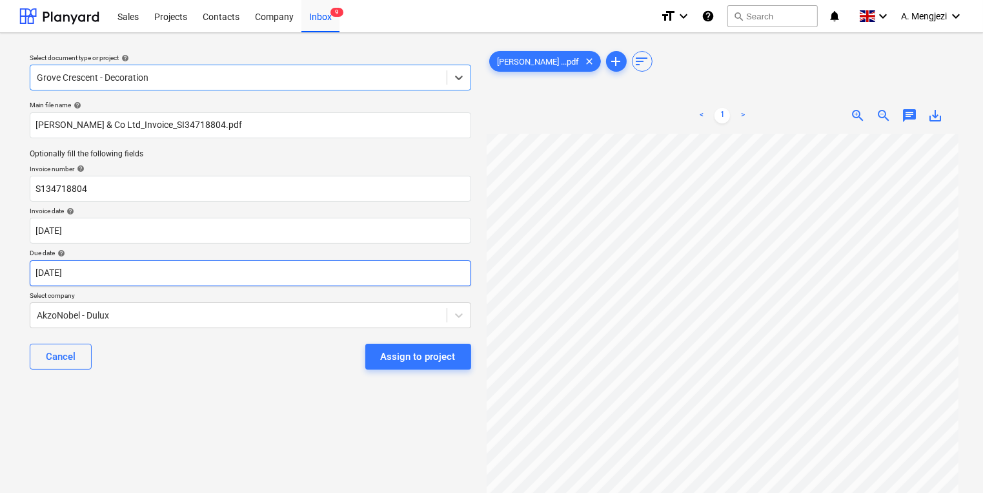
scroll to position [0, 111]
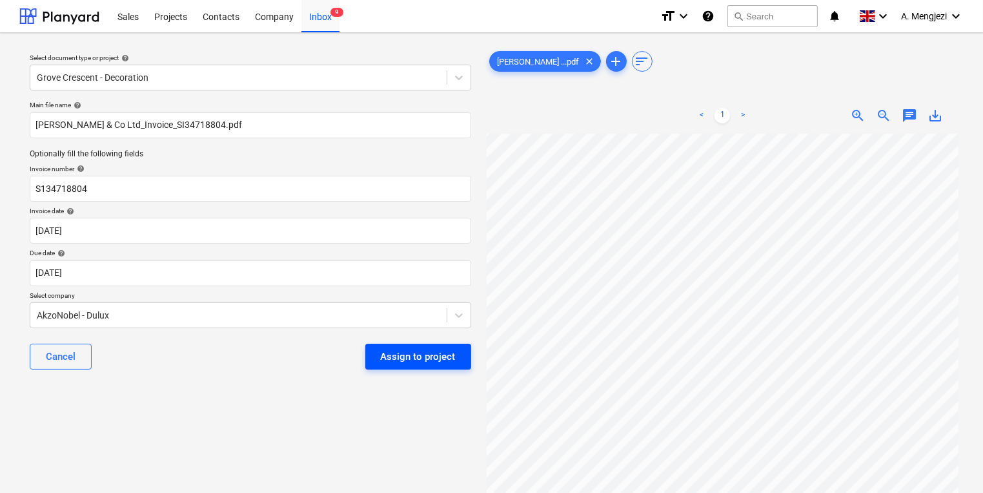
click at [447, 358] on div "Assign to project" at bounding box center [418, 356] width 75 height 17
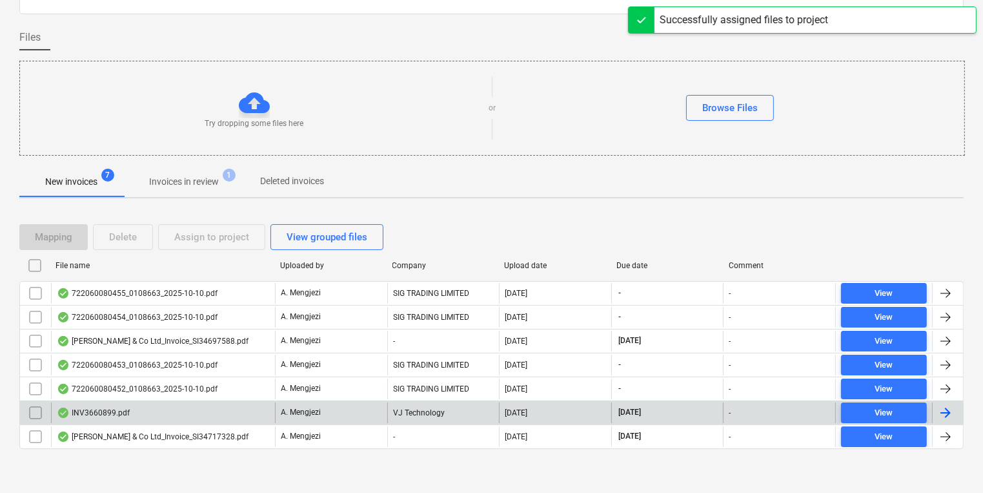
click at [441, 412] on div "VJ Technology" at bounding box center [443, 412] width 112 height 21
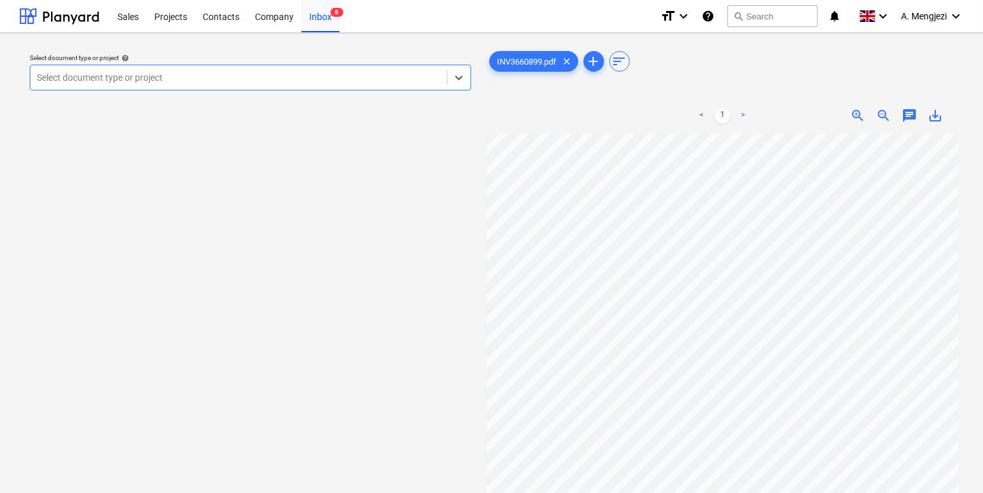
scroll to position [0, 110]
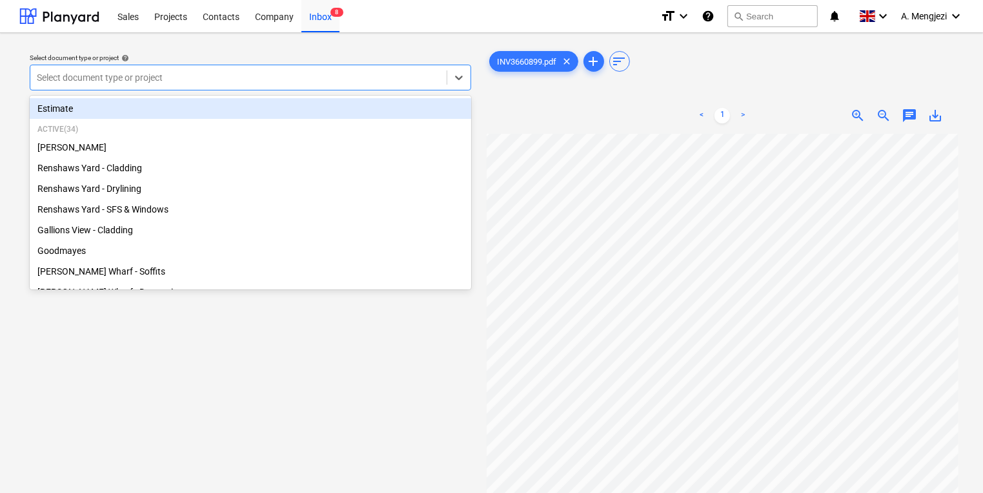
click at [197, 68] on div "Select document type or project" at bounding box center [238, 77] width 416 height 18
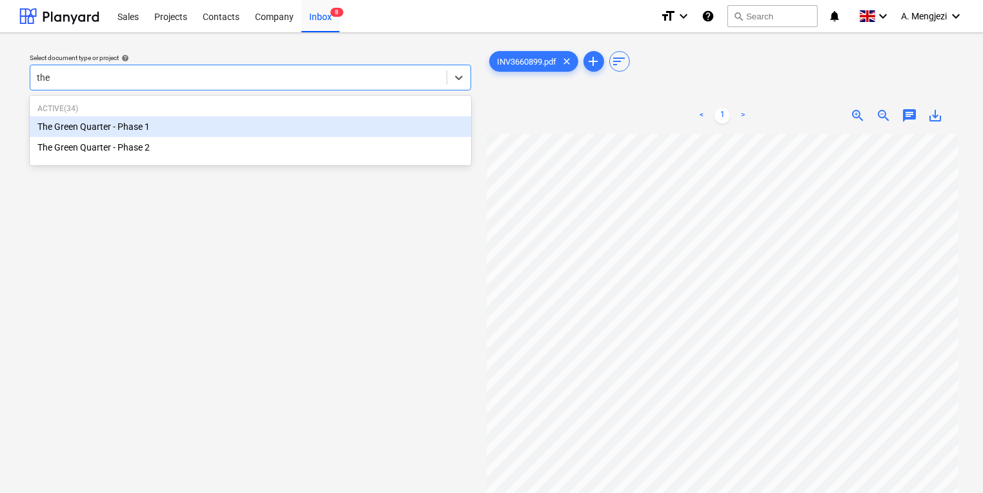
type input "the g"
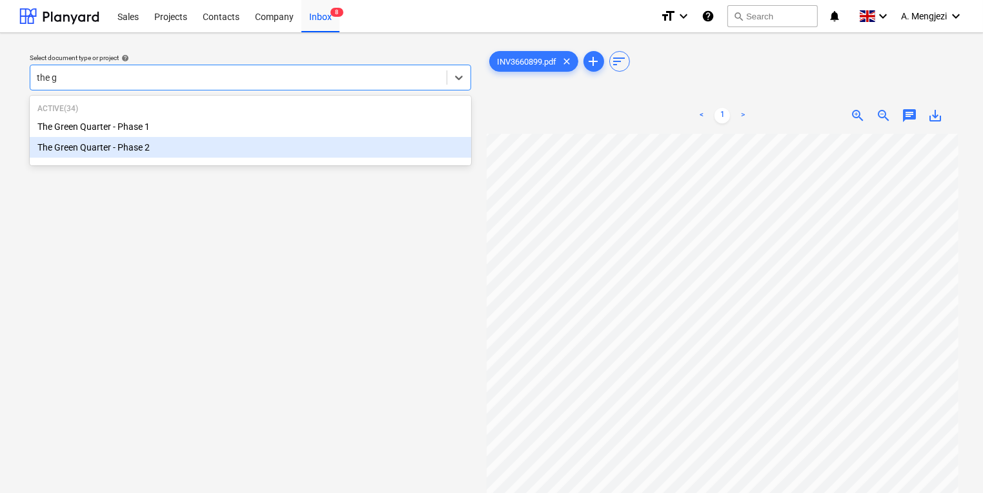
click at [137, 147] on div "The Green Quarter - Phase 2" at bounding box center [251, 147] width 442 height 21
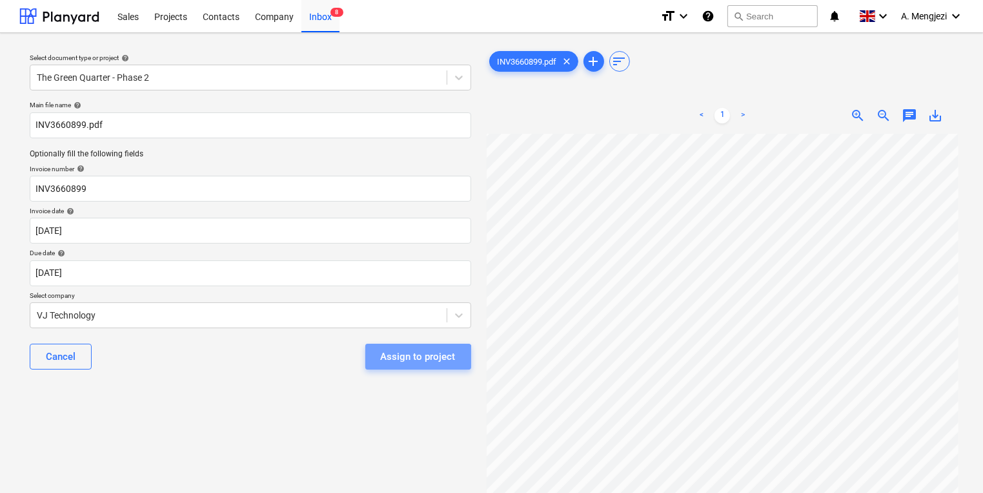
click at [416, 359] on div "Assign to project" at bounding box center [418, 356] width 75 height 17
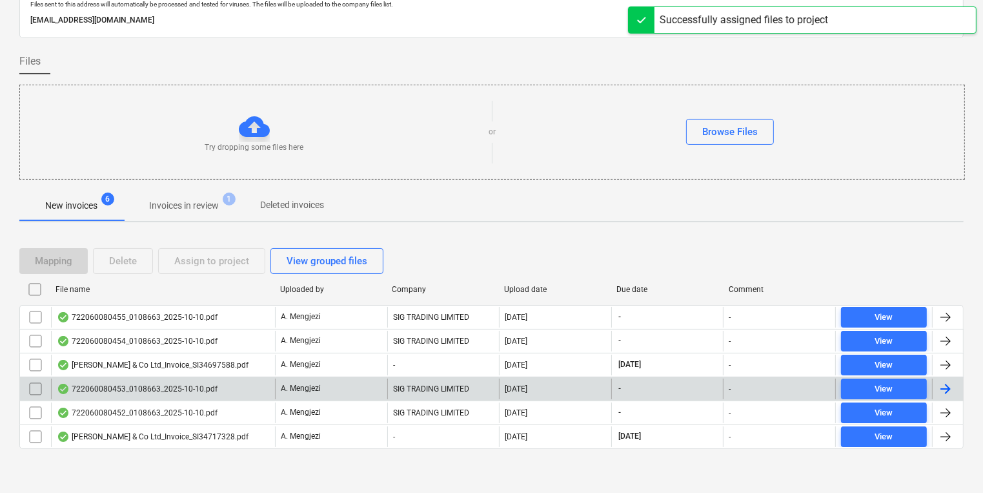
click at [405, 395] on div "SIG TRADING LIMITED" at bounding box center [443, 388] width 112 height 21
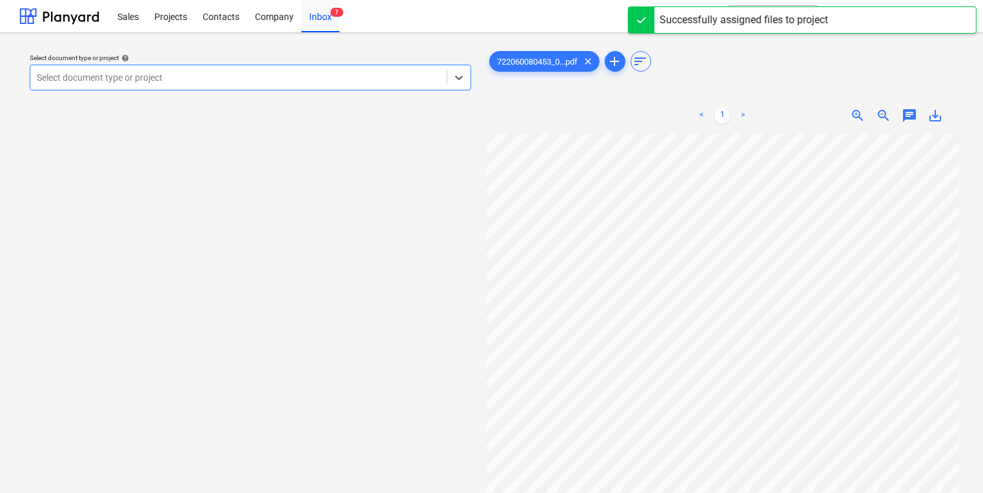
click at [341, 67] on div "Select document type or project" at bounding box center [251, 78] width 442 height 26
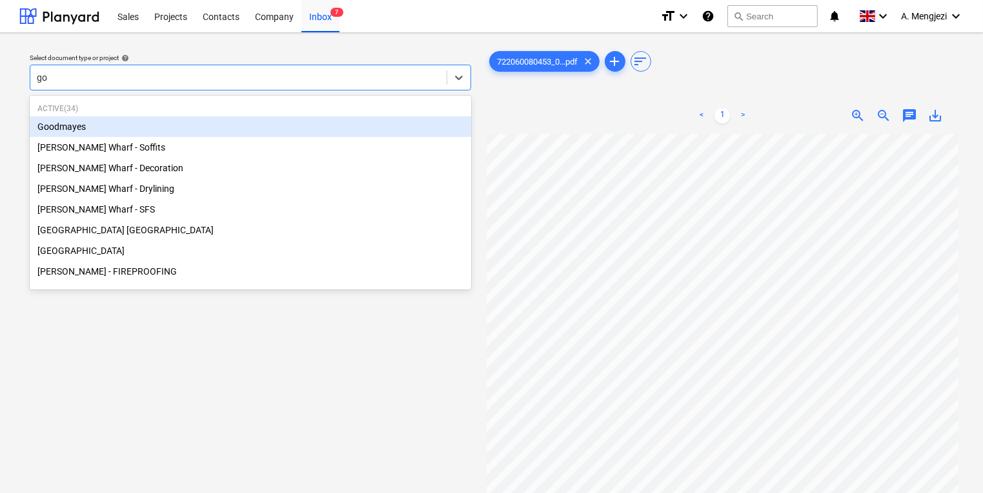
type input "goo"
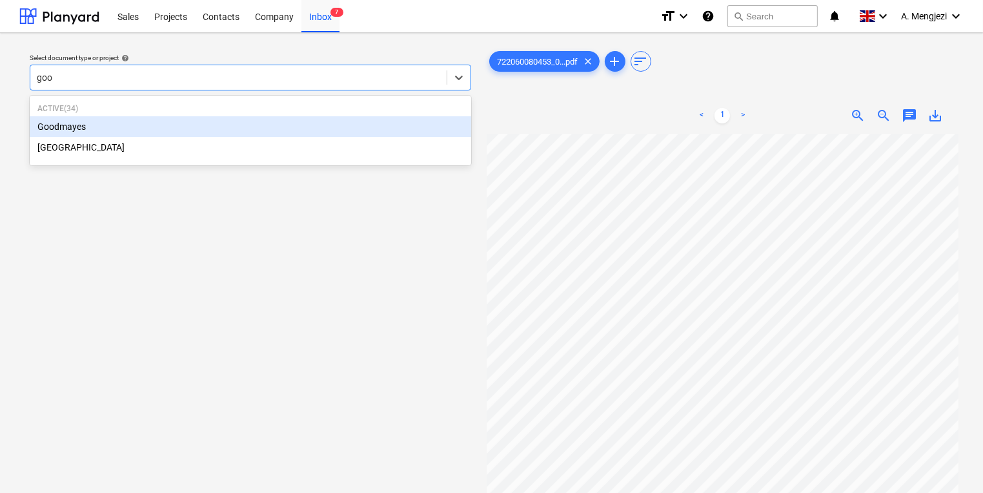
click at [297, 127] on div "Goodmayes" at bounding box center [251, 126] width 442 height 21
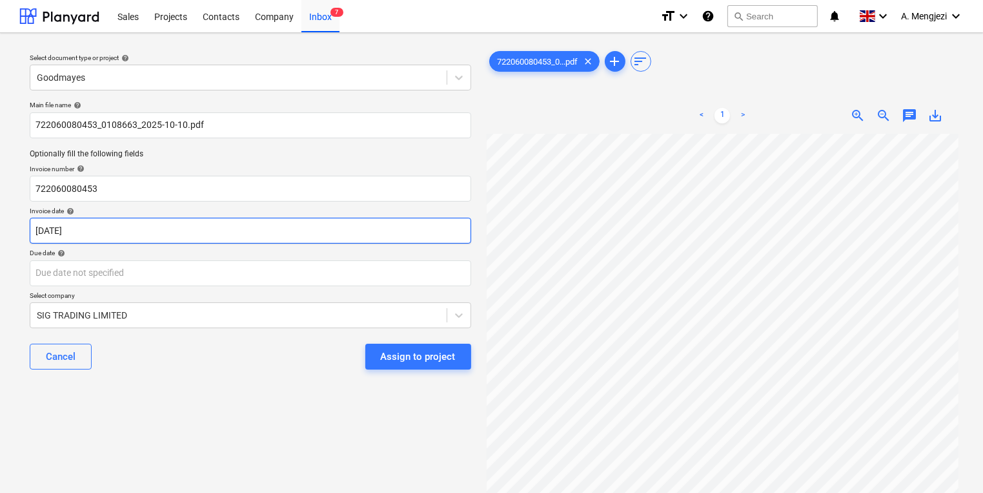
scroll to position [83, 37]
click at [139, 229] on body "Sales Projects Contacts Company Inbox 7 format_size keyboard_arrow_down help se…" at bounding box center [491, 246] width 983 height 493
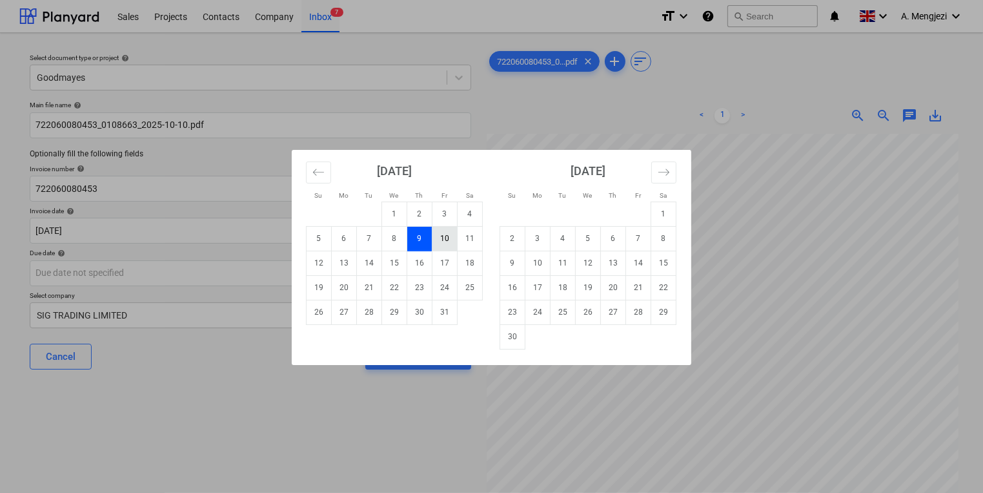
click at [452, 244] on td "10" at bounding box center [445, 238] width 25 height 25
type input "[DATE]"
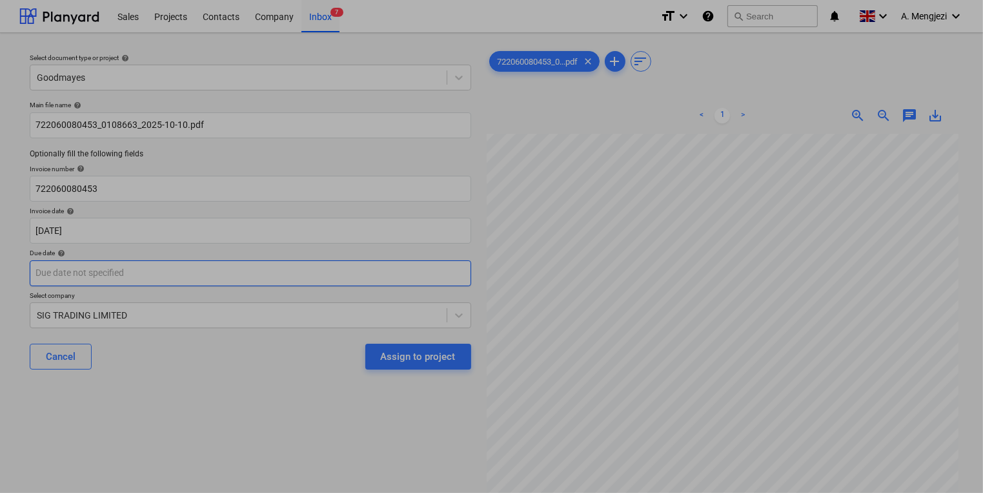
click at [421, 274] on body "Sales Projects Contacts Company Inbox 7 format_size keyboard_arrow_down help se…" at bounding box center [491, 246] width 983 height 493
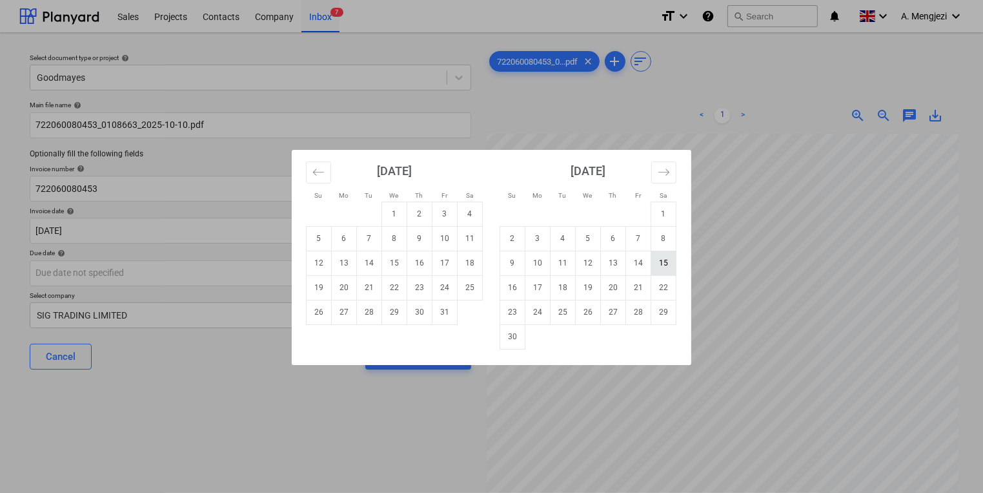
click at [656, 256] on td "15" at bounding box center [663, 262] width 25 height 25
type input "[DATE]"
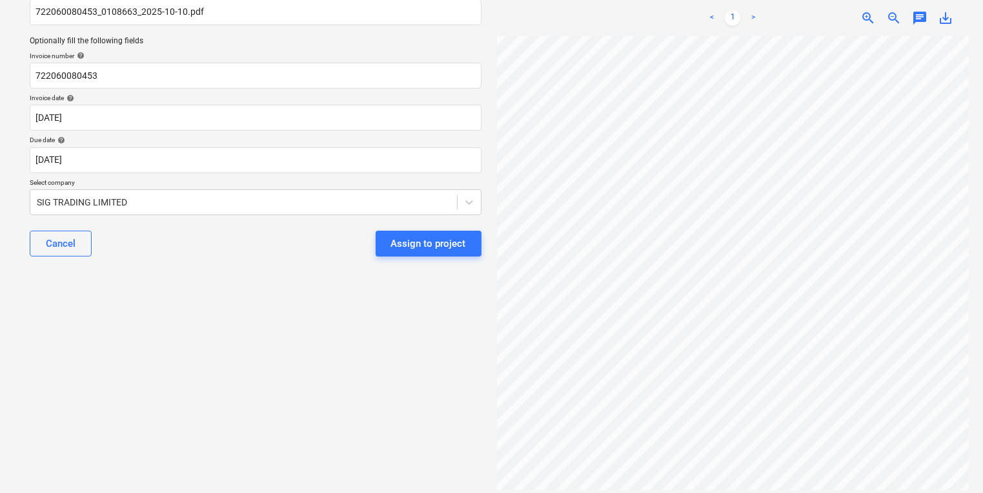
scroll to position [368, 0]
click at [470, 252] on button "Assign to project" at bounding box center [429, 243] width 106 height 26
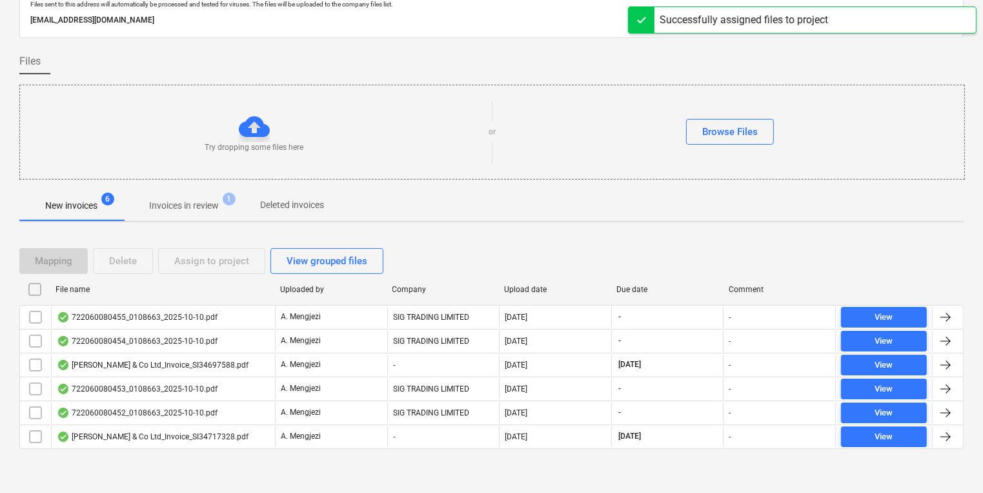
scroll to position [31, 0]
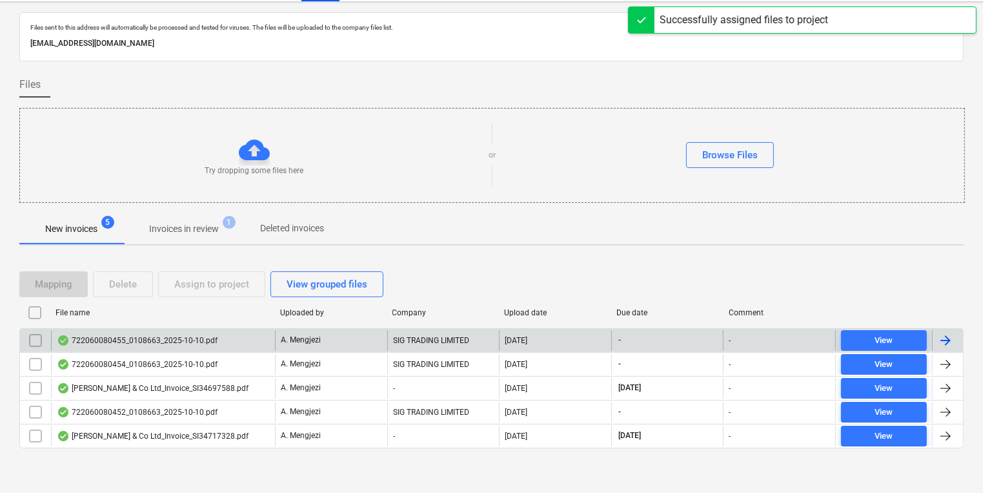
click at [527, 346] on div "[DATE]" at bounding box center [555, 340] width 112 height 21
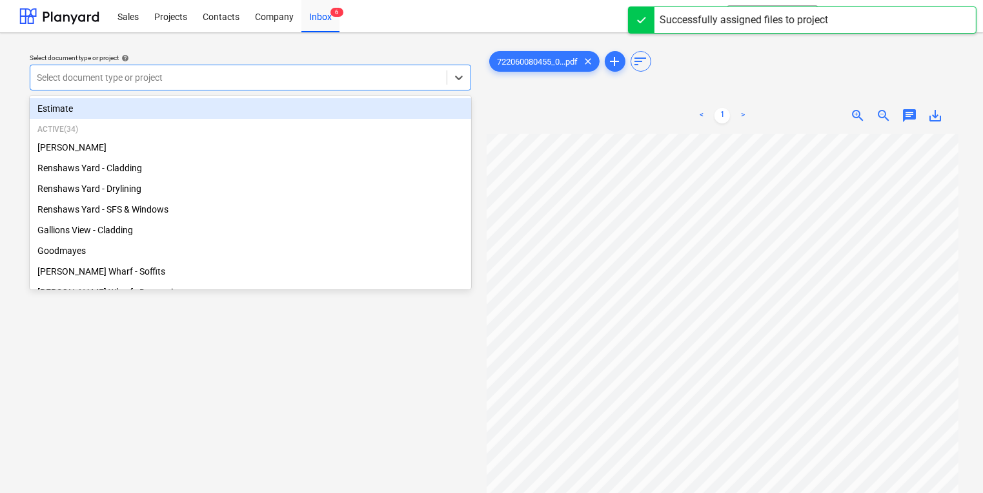
click at [298, 77] on div at bounding box center [238, 77] width 403 height 13
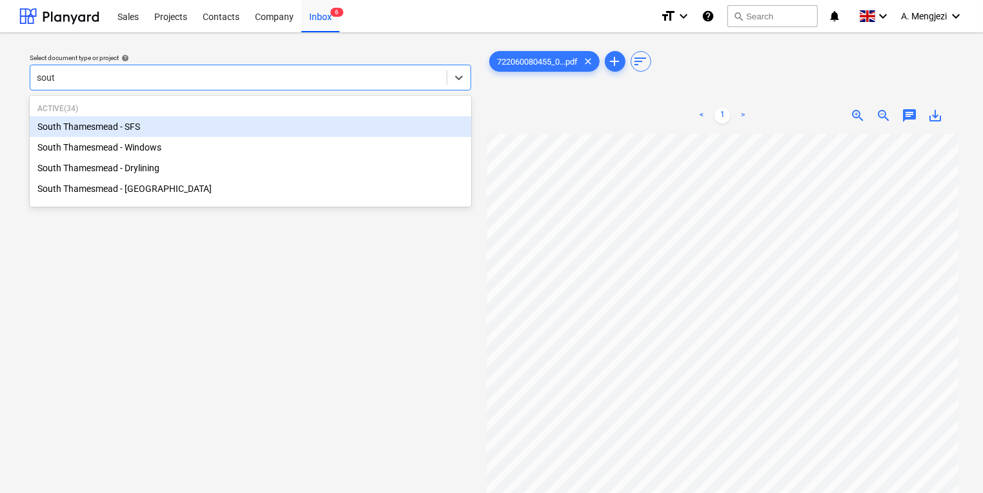
type input "south"
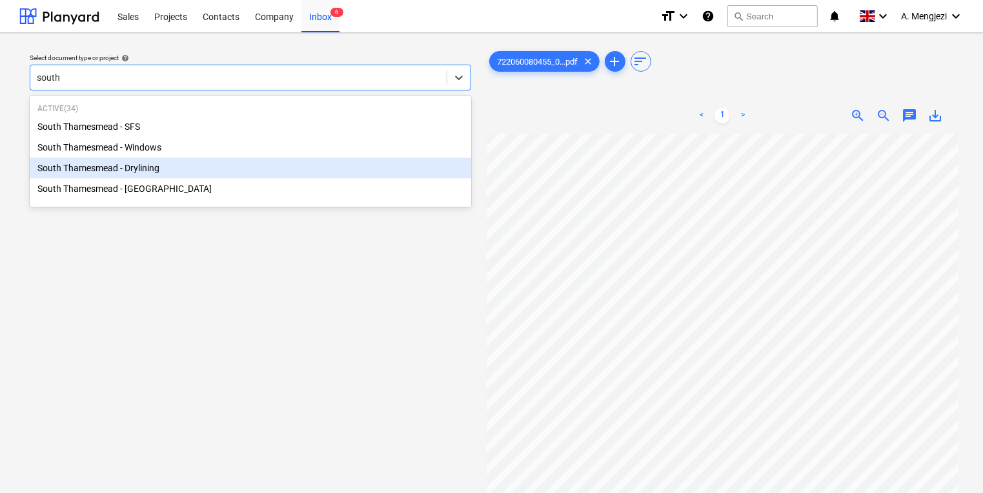
click at [270, 171] on div "South Thamesmead - Drylining" at bounding box center [251, 168] width 442 height 21
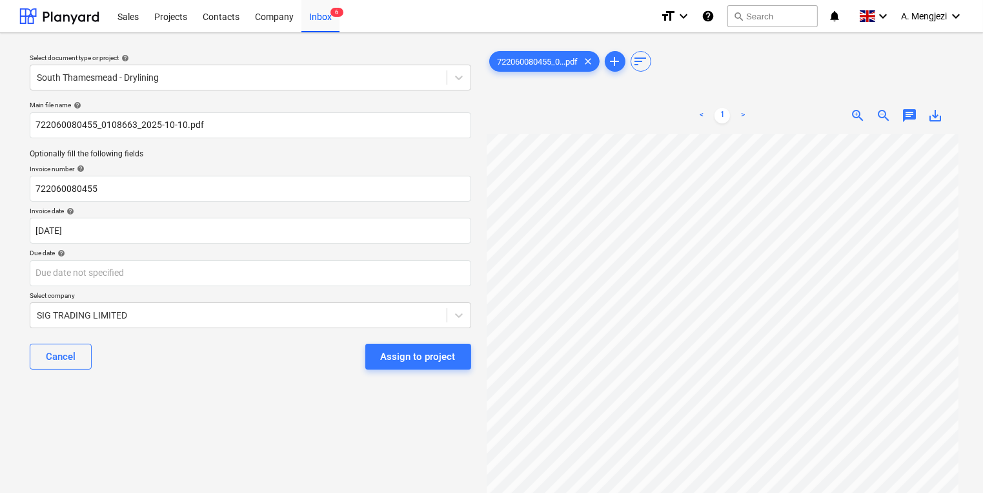
click at [371, 294] on p "Select company" at bounding box center [251, 296] width 442 height 11
click at [366, 289] on div "Main file name help 722060080455_0108663_2025-10-10.pdf Optionally fill the fol…" at bounding box center [251, 240] width 452 height 289
click at [365, 284] on body "Sales Projects Contacts Company Inbox 6 format_size keyboard_arrow_down help se…" at bounding box center [491, 246] width 983 height 493
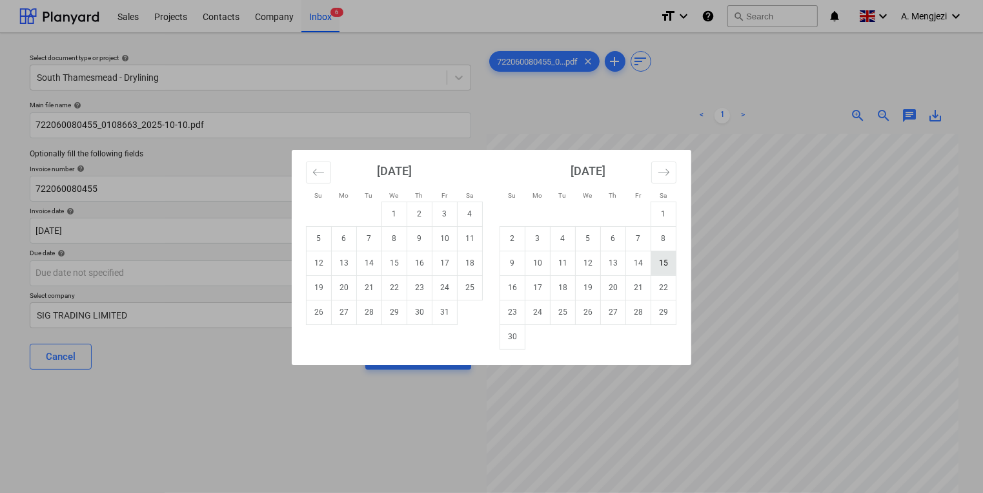
click at [666, 271] on td "15" at bounding box center [663, 262] width 25 height 25
type input "[DATE]"
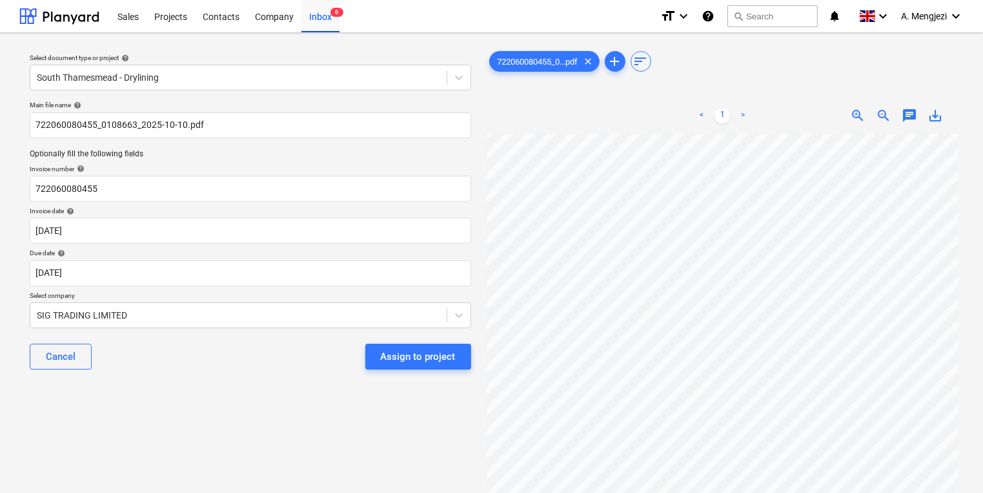
scroll to position [21, 110]
click at [383, 365] on button "Assign to project" at bounding box center [418, 356] width 106 height 26
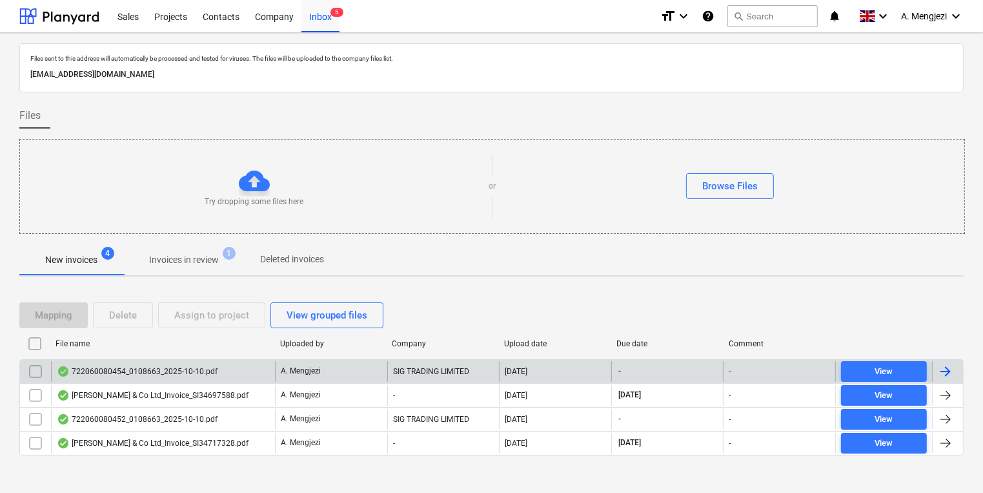
click at [331, 371] on div "A. Mengjezi" at bounding box center [331, 371] width 112 height 21
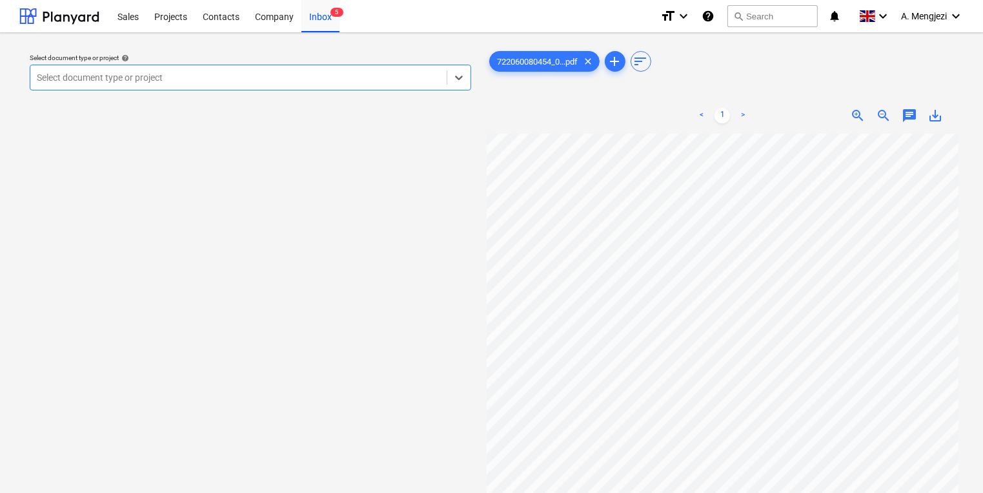
click at [404, 60] on div "Select document type or project help" at bounding box center [251, 58] width 442 height 8
click at [194, 70] on div "Select document type or project" at bounding box center [238, 77] width 416 height 18
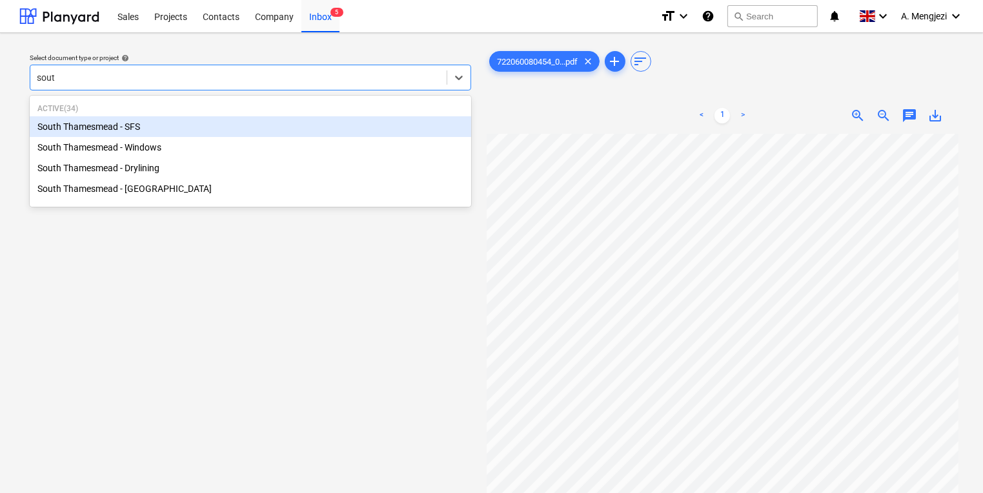
type input "south"
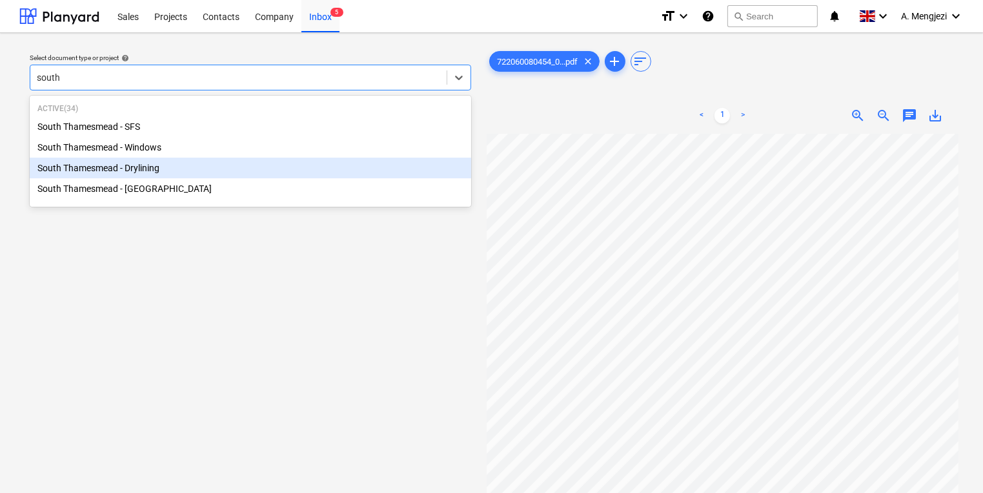
click at [187, 165] on div "South Thamesmead - Drylining" at bounding box center [251, 168] width 442 height 21
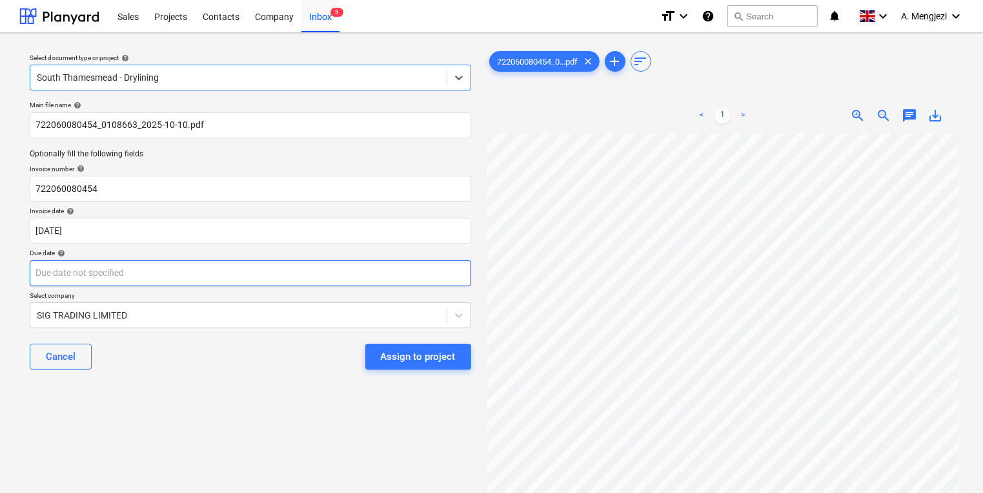
click at [245, 282] on body "Sales Projects Contacts Company Inbox 5 format_size keyboard_arrow_down help se…" at bounding box center [491, 246] width 983 height 493
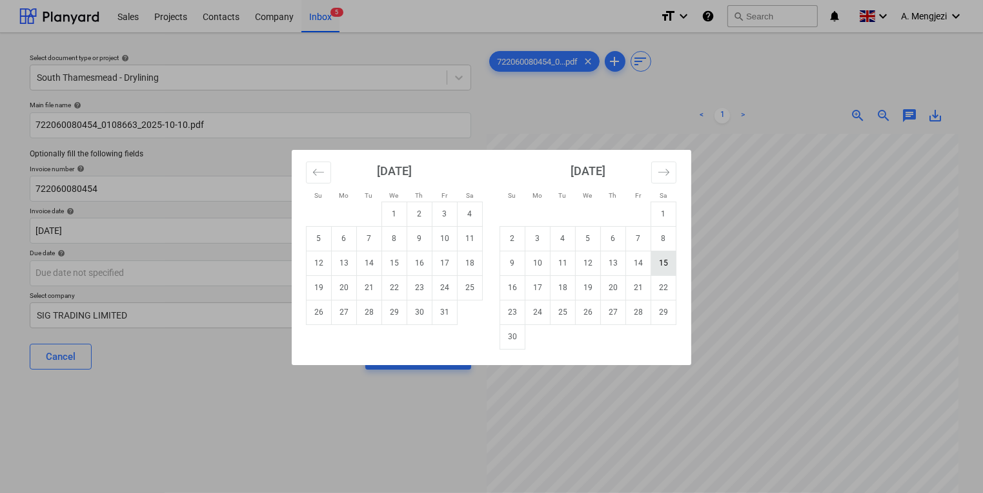
click at [658, 263] on td "15" at bounding box center [663, 262] width 25 height 25
type input "[DATE]"
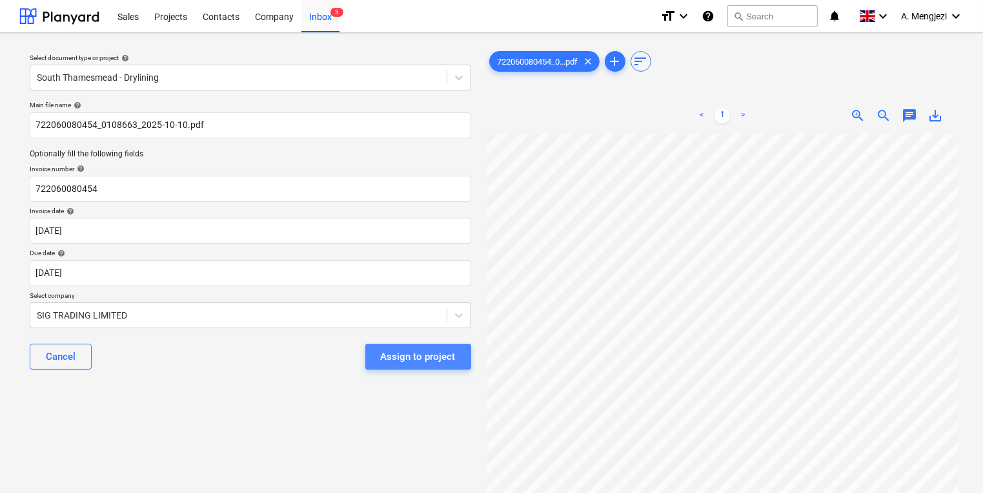
click at [396, 352] on div "Assign to project" at bounding box center [418, 356] width 75 height 17
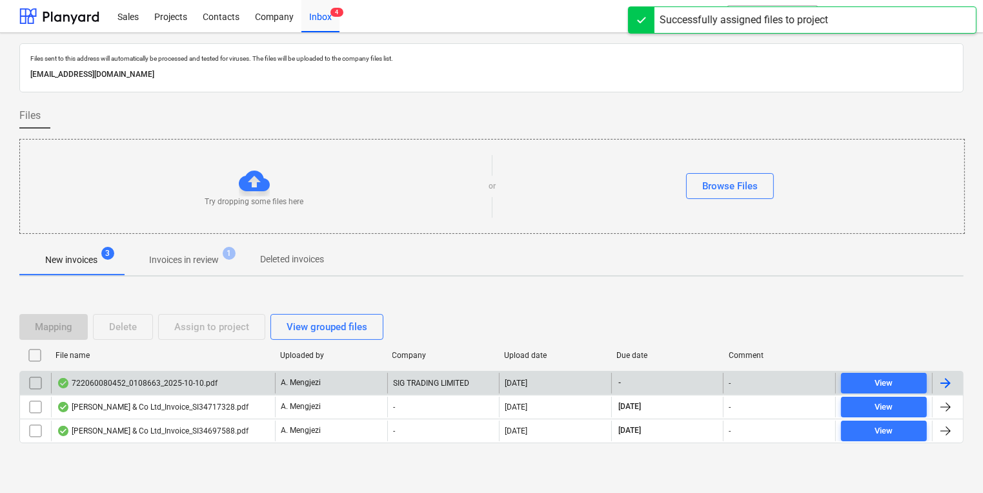
click at [394, 382] on div "SIG TRADING LIMITED" at bounding box center [443, 382] width 112 height 21
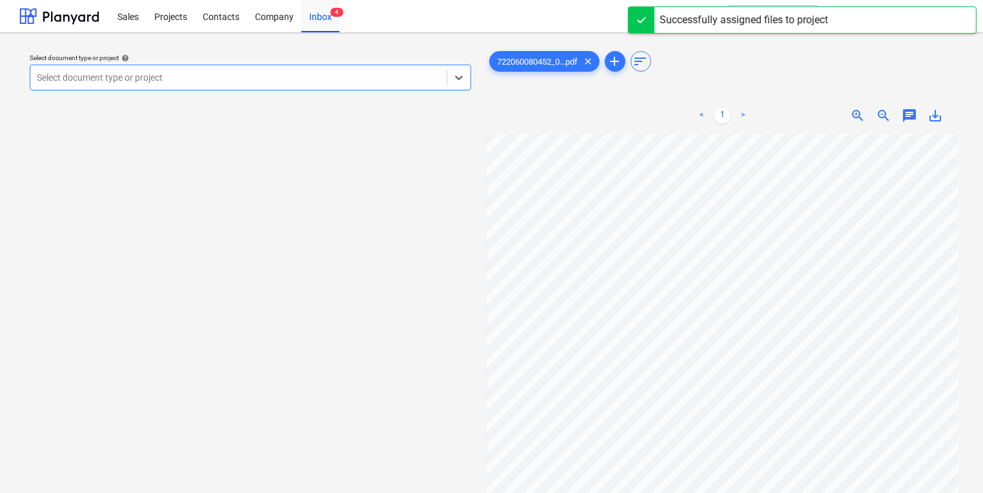
click at [321, 78] on div at bounding box center [238, 77] width 403 height 13
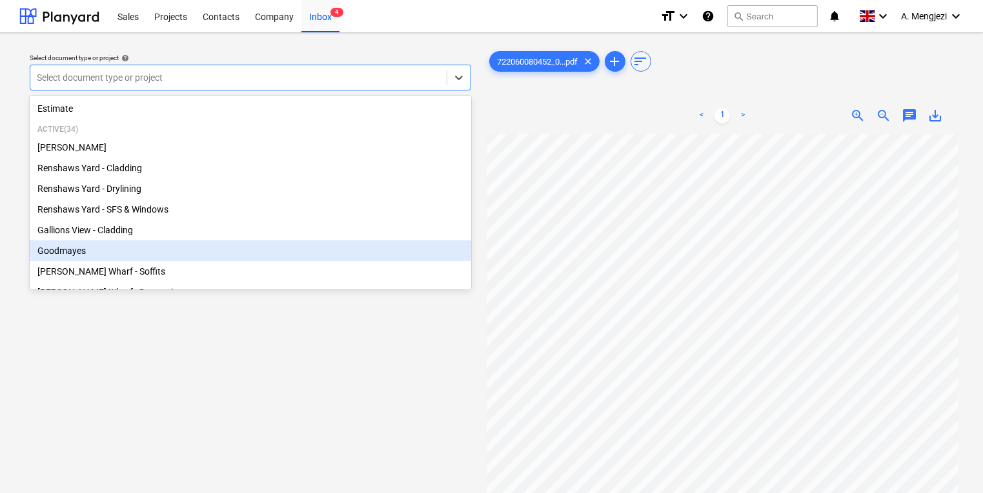
click at [302, 260] on div "Goodmayes" at bounding box center [251, 250] width 442 height 21
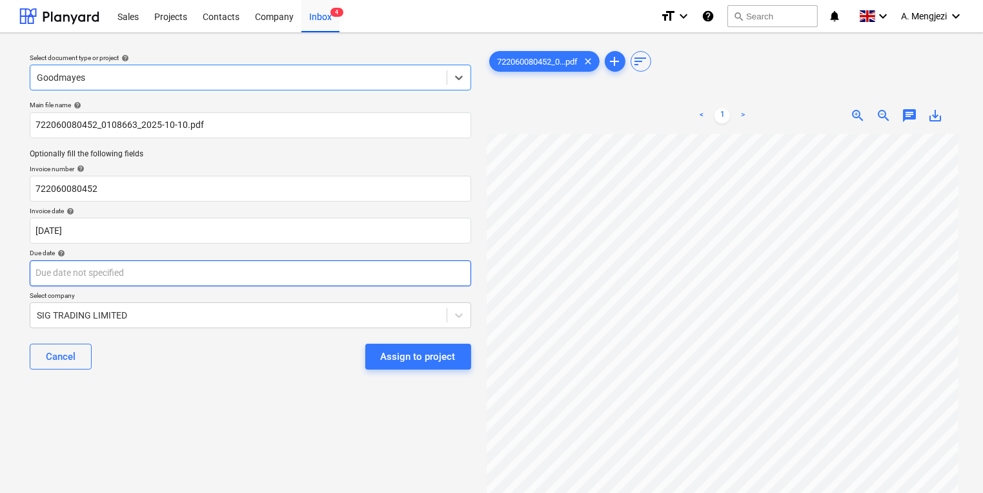
click at [302, 261] on body "Sales Projects Contacts Company Inbox 4 format_size keyboard_arrow_down help se…" at bounding box center [491, 246] width 983 height 493
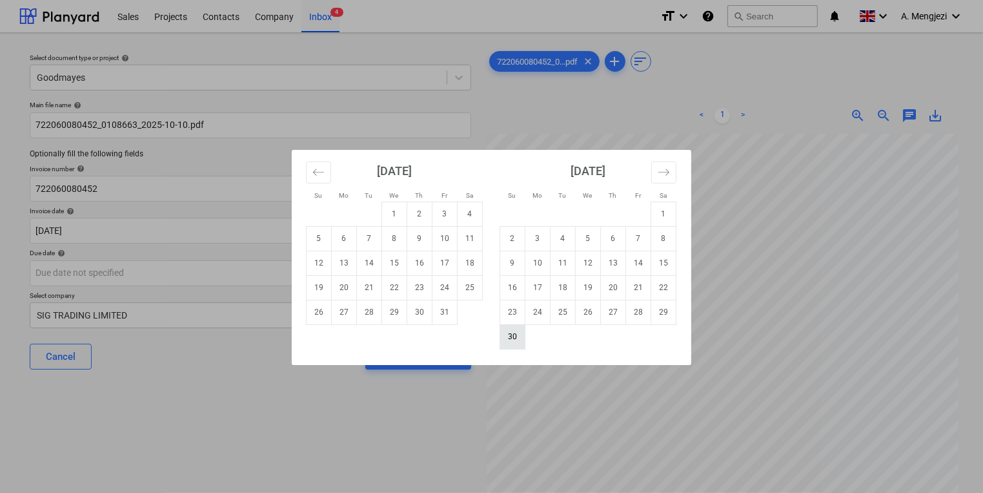
click at [516, 343] on td "30" at bounding box center [512, 336] width 25 height 25
type input "[DATE]"
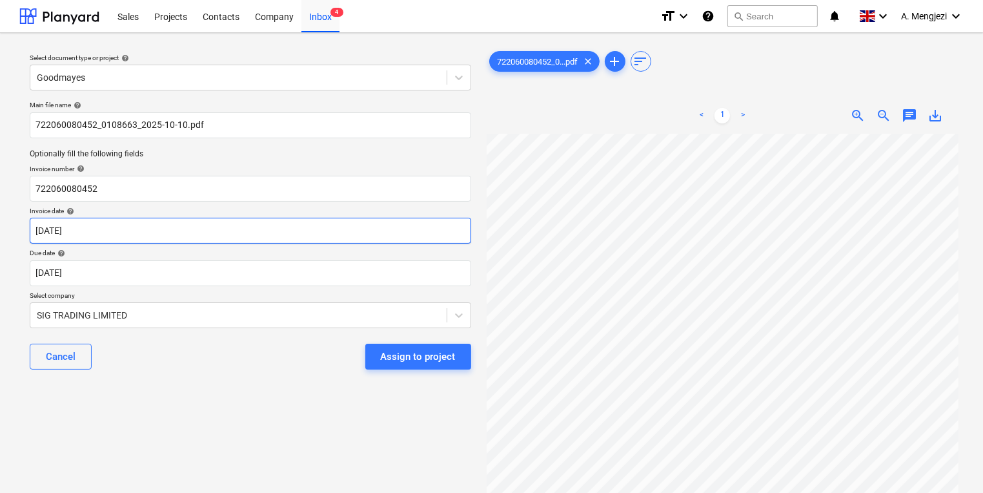
click at [292, 240] on body "Sales Projects Contacts Company Inbox 4 format_size keyboard_arrow_down help se…" at bounding box center [491, 246] width 983 height 493
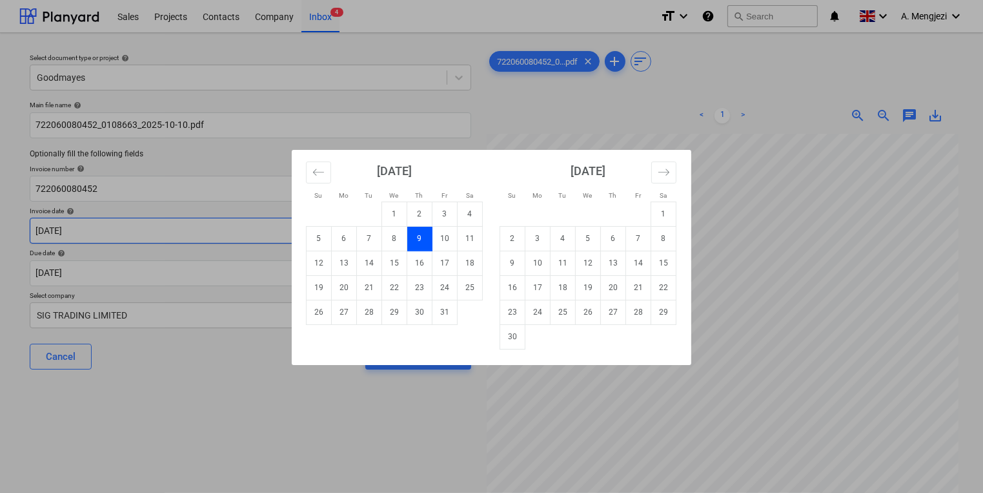
click at [445, 238] on td "10" at bounding box center [445, 238] width 25 height 25
type input "10 Oct 2025"
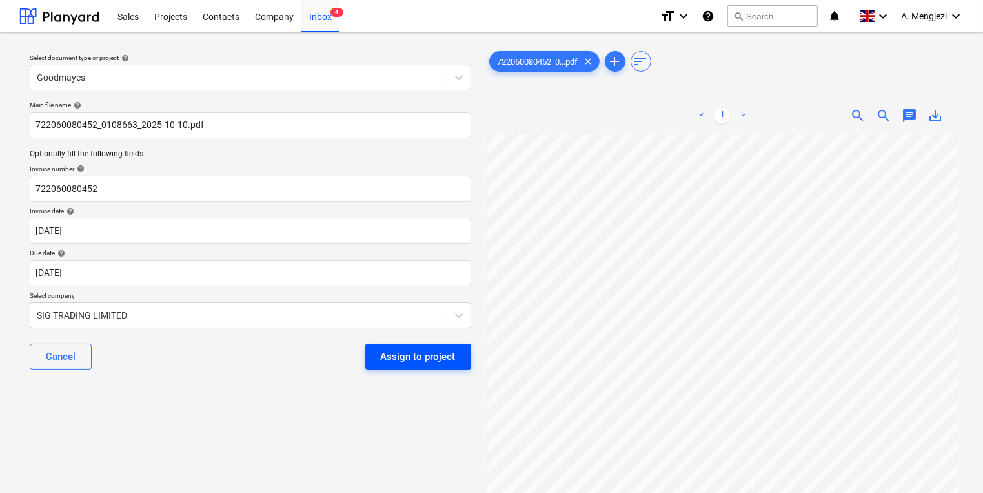
click at [407, 355] on div "Assign to project" at bounding box center [418, 356] width 75 height 17
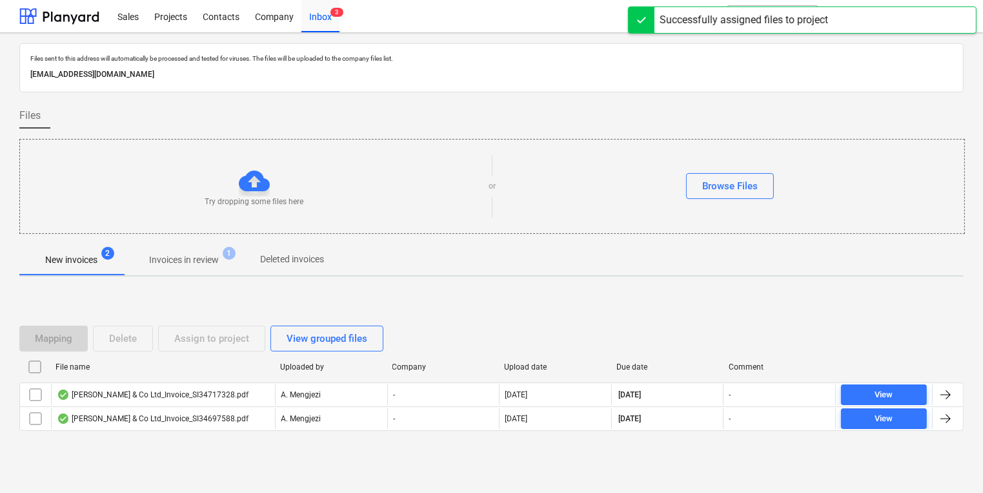
click at [205, 266] on p "Invoices in review" at bounding box center [184, 260] width 70 height 14
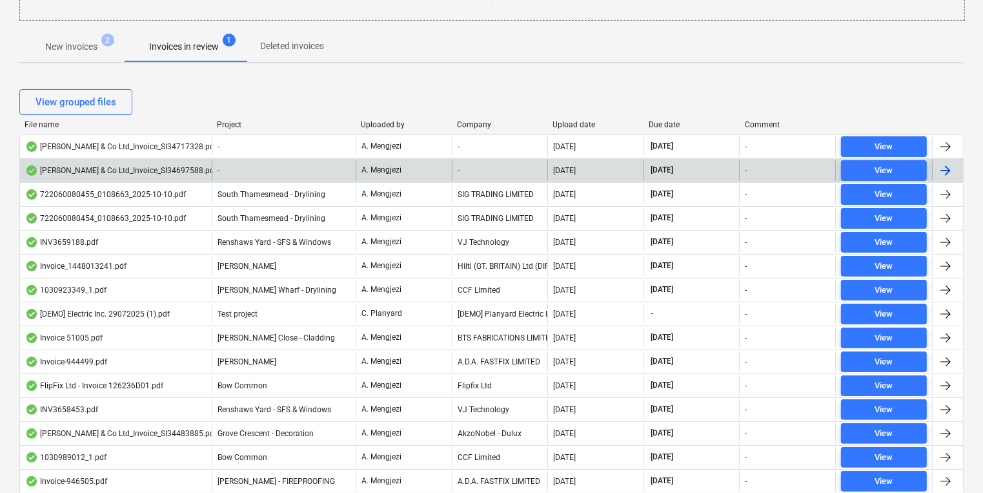
scroll to position [207, 0]
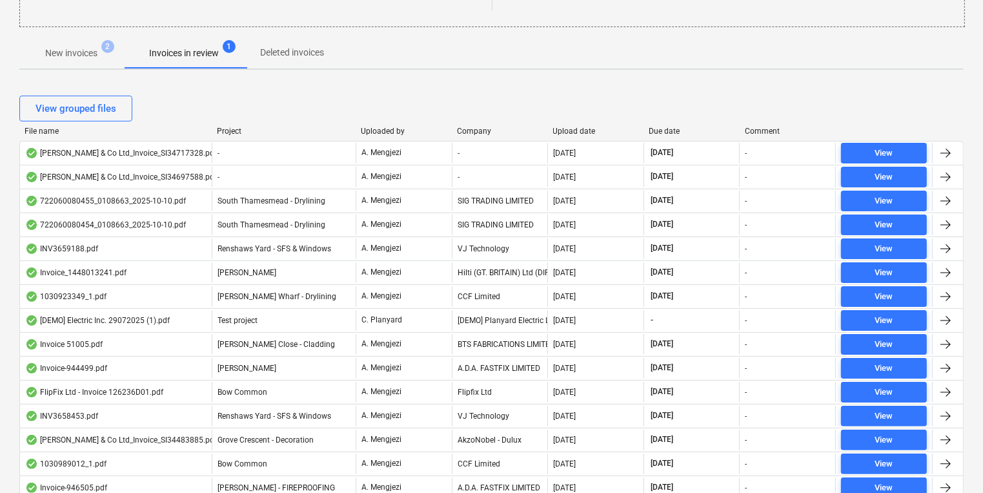
click at [576, 132] on div "Upload date" at bounding box center [596, 131] width 86 height 9
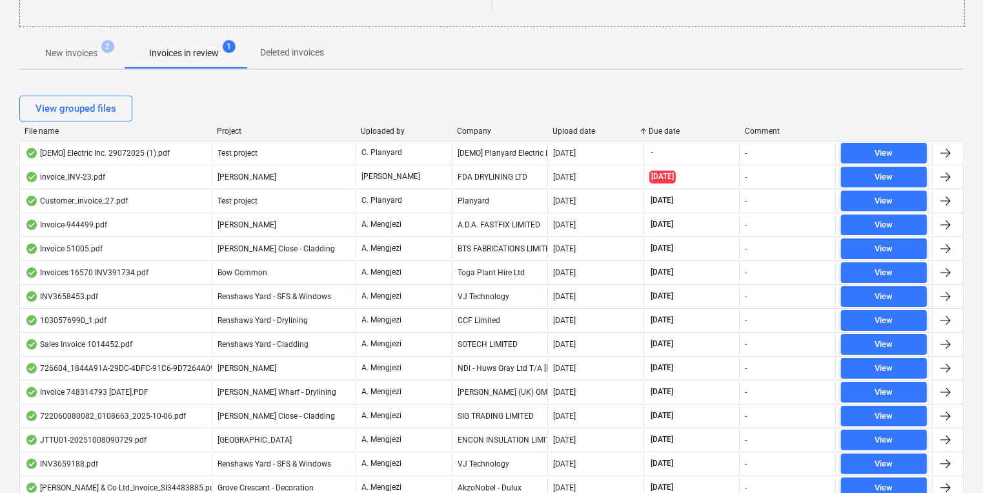
click at [575, 132] on div "Upload date" at bounding box center [596, 131] width 86 height 9
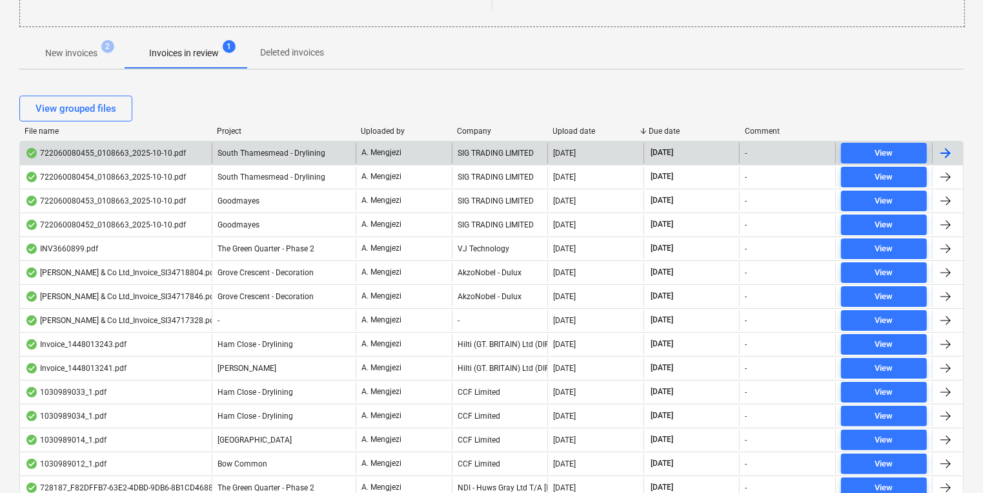
click at [442, 148] on div "A. Mengjezi" at bounding box center [404, 153] width 96 height 21
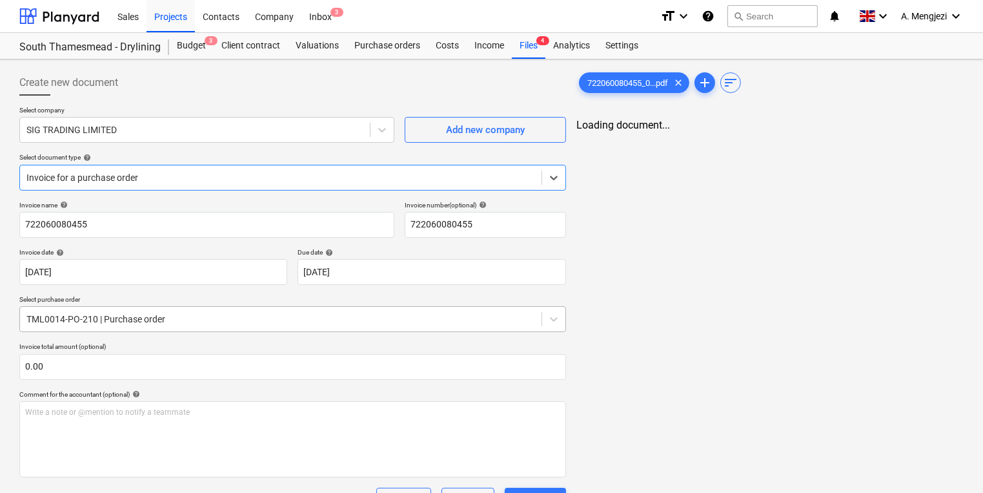
type input "15 Nov 2025"
click at [901, 290] on div "722060080455_0...pdf clear add sort Loading document..." at bounding box center [770, 473] width 398 height 817
click at [620, 88] on div "722060080455_0...pdf clear" at bounding box center [634, 82] width 110 height 21
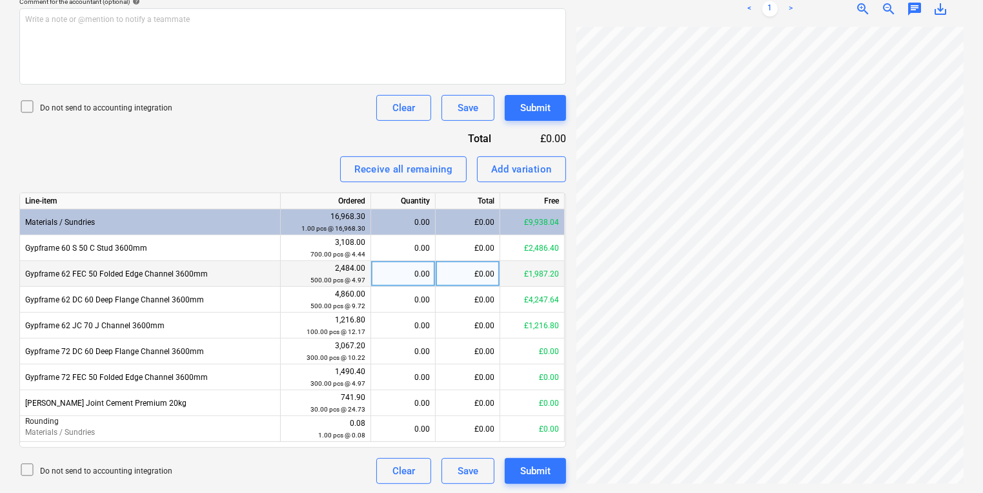
scroll to position [393, 0]
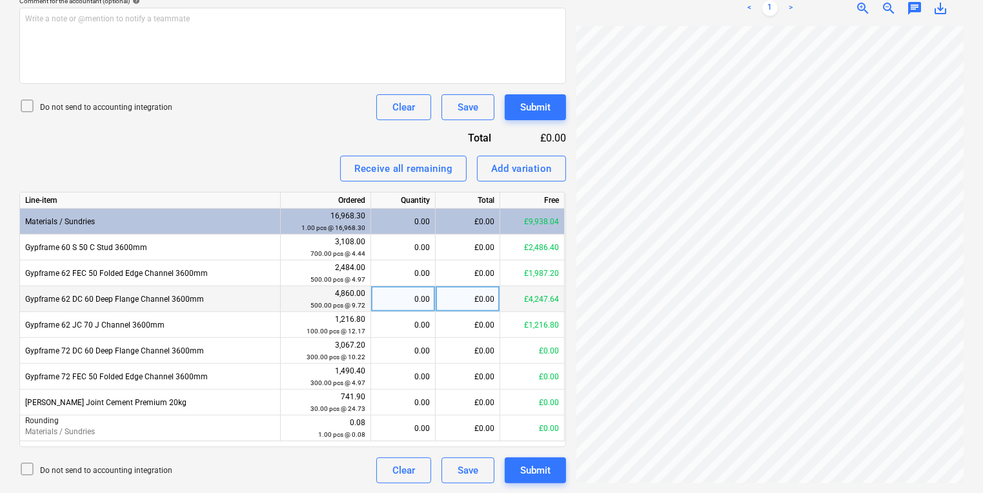
click at [405, 289] on div "0.00" at bounding box center [403, 299] width 54 height 26
type input "430"
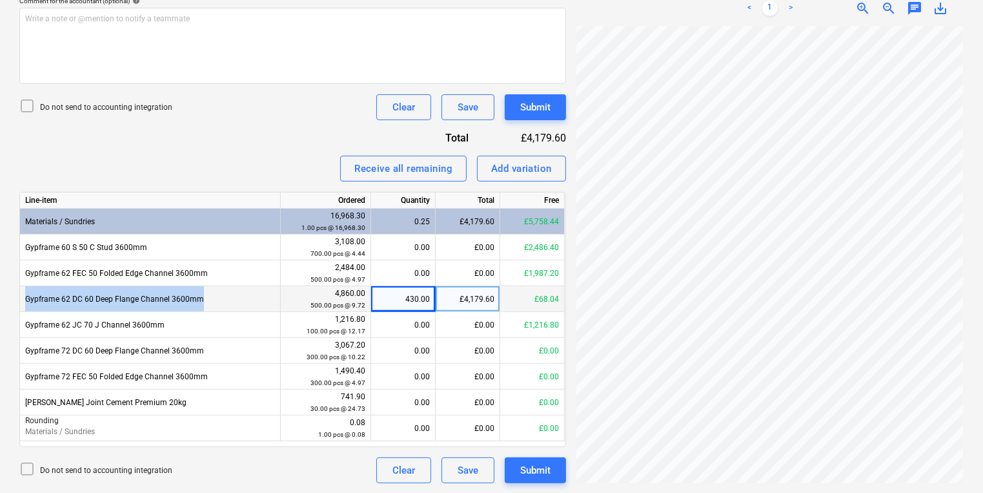
drag, startPoint x: 201, startPoint y: 296, endPoint x: 26, endPoint y: 298, distance: 174.3
click at [26, 298] on div "Gypframe 62 DC 60 Deep Flange Channel 3600mm" at bounding box center [150, 299] width 261 height 26
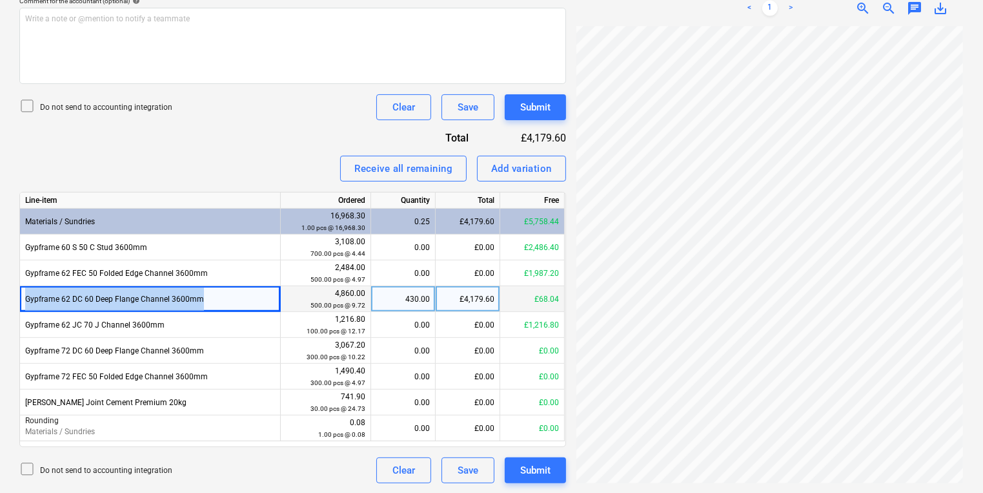
copy div "Gypframe 62 DC 60 Deep Flange Channel 3600mm"
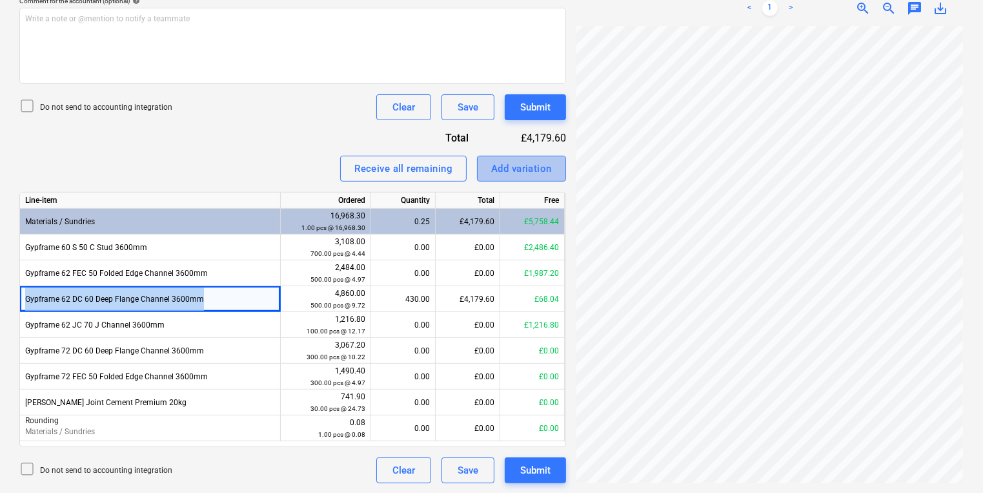
click at [499, 168] on div "Add variation" at bounding box center [521, 168] width 61 height 17
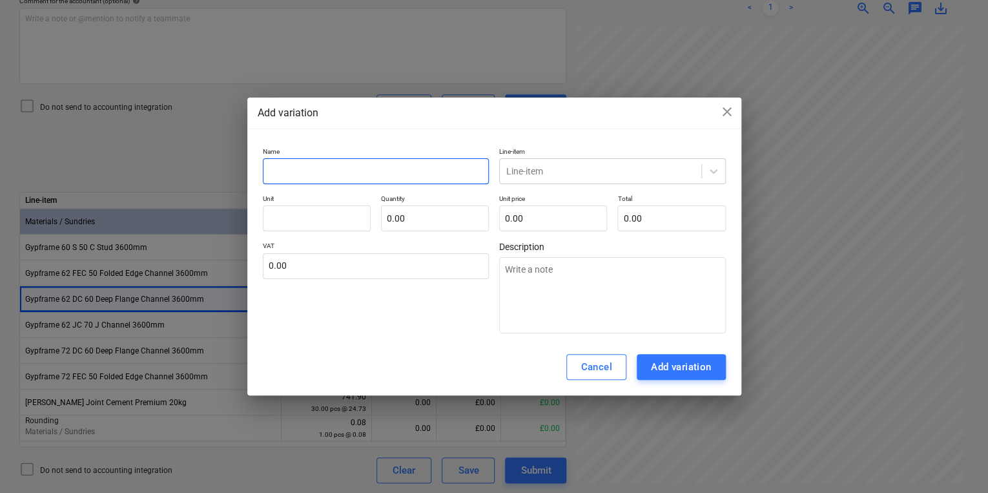
click at [359, 170] on input "text" at bounding box center [376, 171] width 227 height 26
drag, startPoint x: 356, startPoint y: 170, endPoint x: 349, endPoint y: 168, distance: 8.0
paste input "Gypframe 62 DC 60 Deep Flange Channel 3600mm"
type input "Gypframe 62 DC 60 Deep Flange Channel 3600mm"
type textarea "x"
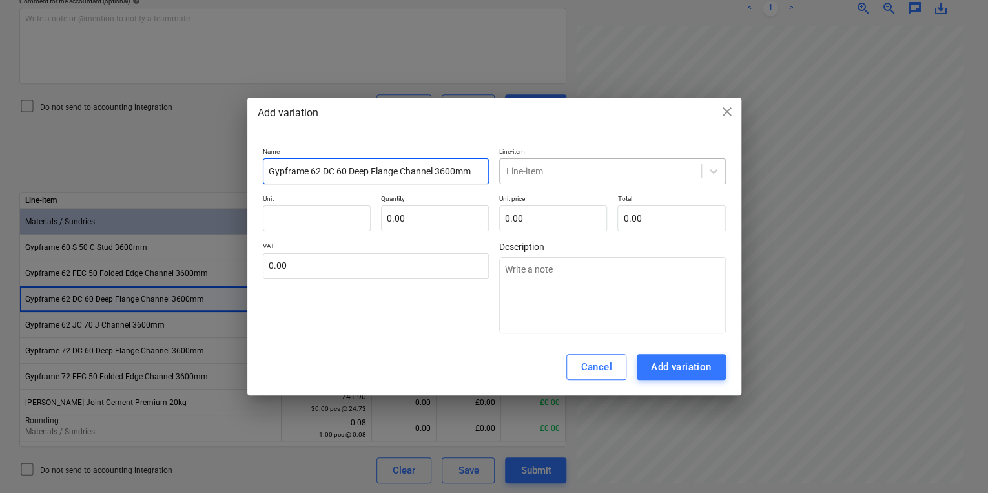
type input "Gypframe 62 DC 60 Deep Flange Channel 3600mm"
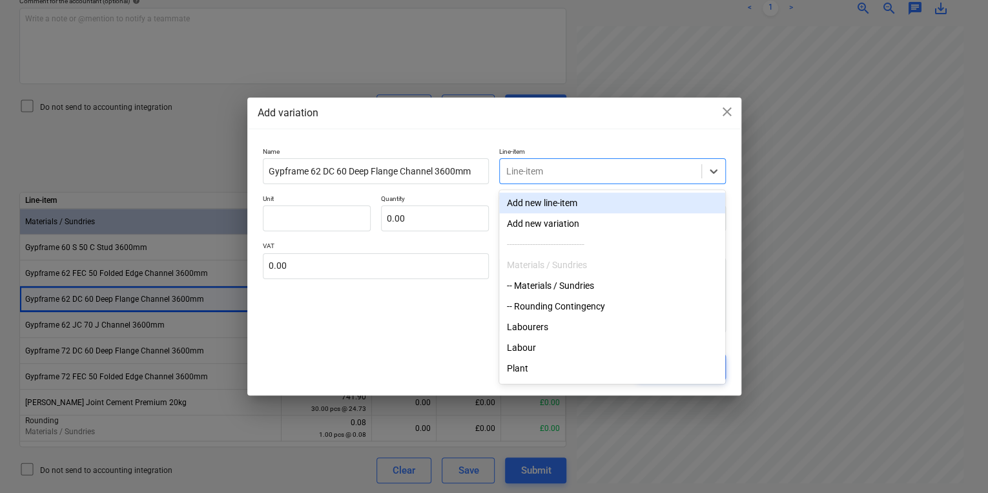
click at [547, 172] on div at bounding box center [600, 171] width 188 height 13
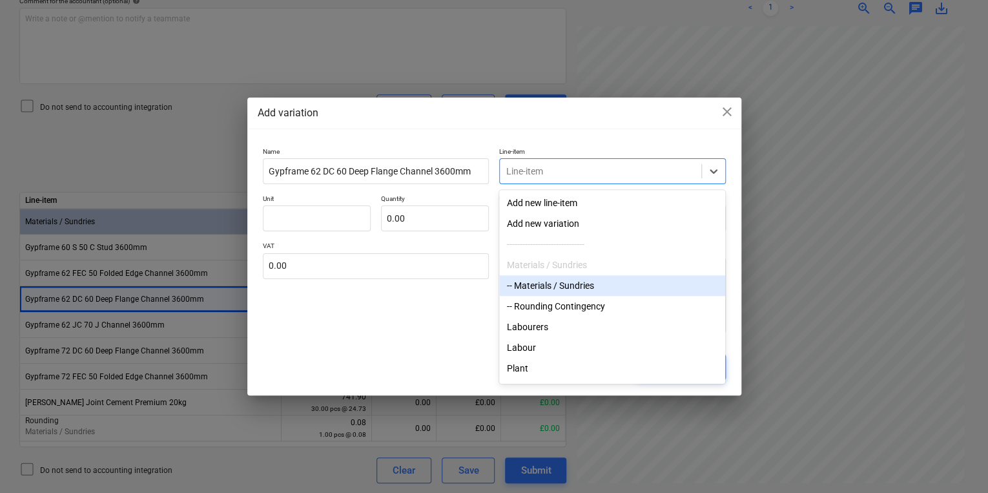
click at [527, 296] on div "-- Materials / Sundries" at bounding box center [612, 285] width 226 height 21
type textarea "x"
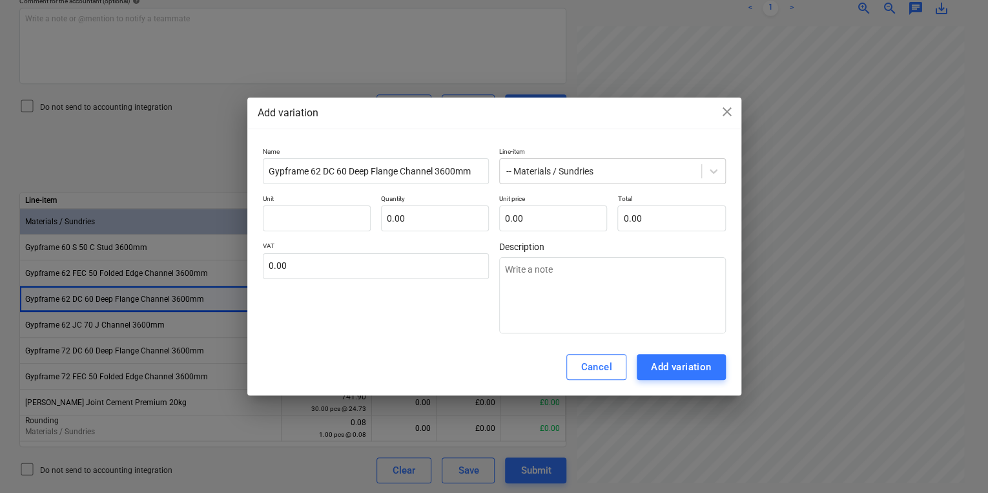
click at [334, 201] on p "Unit" at bounding box center [317, 199] width 108 height 11
click at [340, 217] on input "text" at bounding box center [317, 218] width 108 height 26
type input "p"
type textarea "x"
type input "pc"
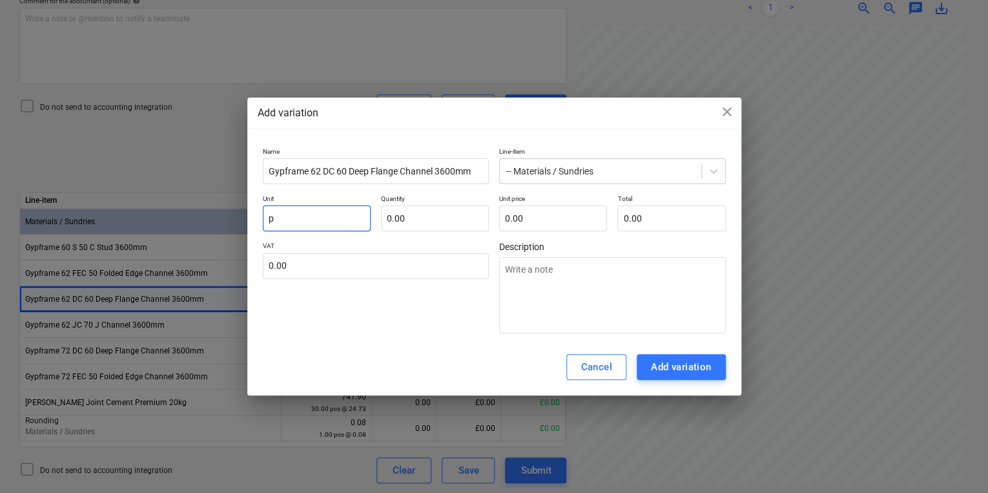
type textarea "x"
type input "pcs"
type textarea "x"
type input "pcs-"
type textarea "x"
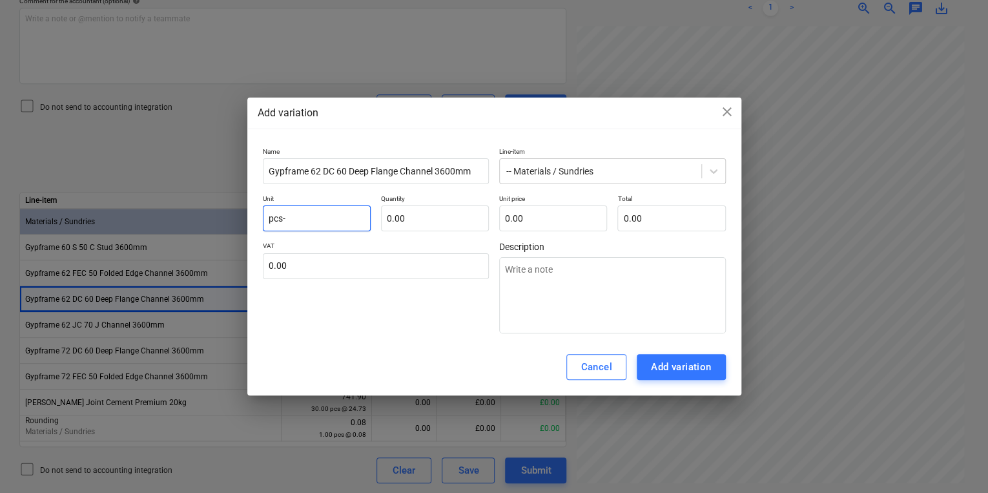
type input "pcs"
type textarea "x"
type input "pcs"
type input "-"
type textarea "x"
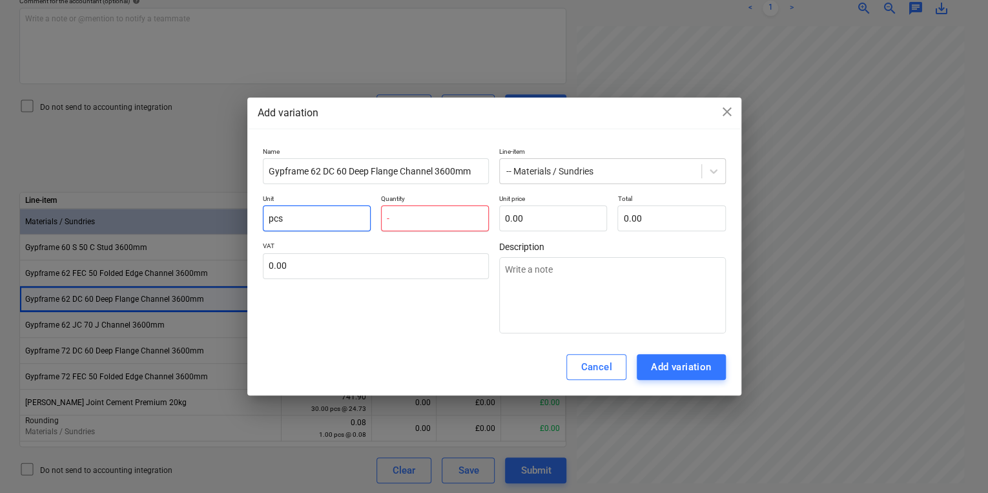
type input "-1"
type textarea "x"
type input "-1.00"
type input "0"
type textarea "x"
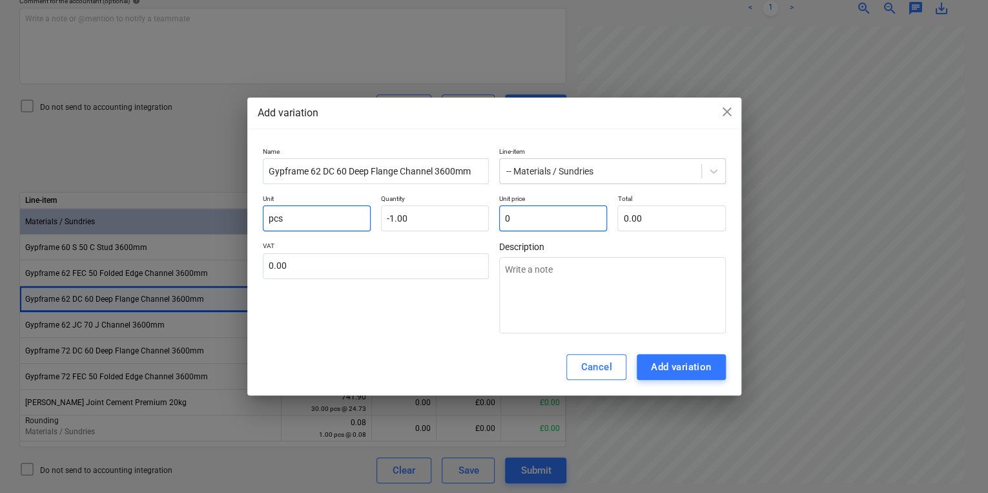
type input "0."
type textarea "x"
type input "0.2"
type textarea "x"
type input "-0.20"
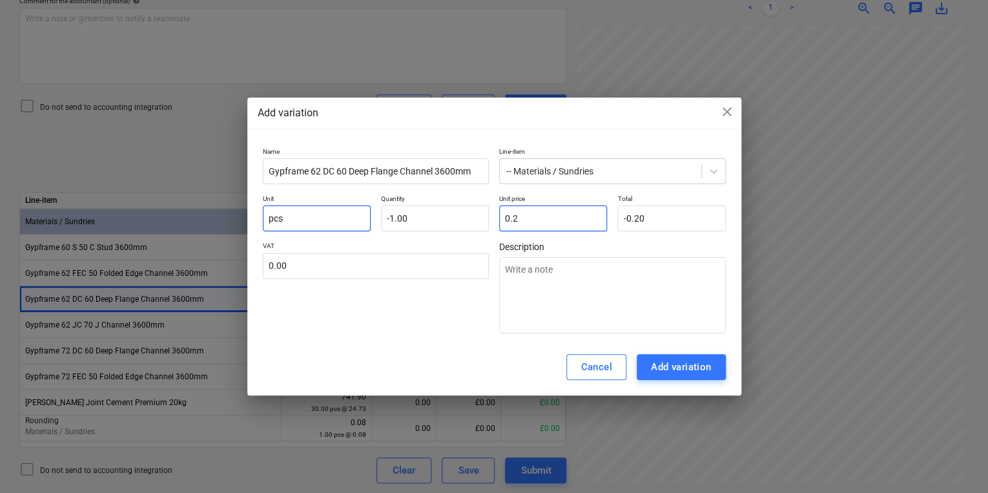
type input "0.28"
type textarea "x"
type input "-0.28"
type input "0.28"
click at [699, 370] on div "Add variation" at bounding box center [681, 366] width 61 height 17
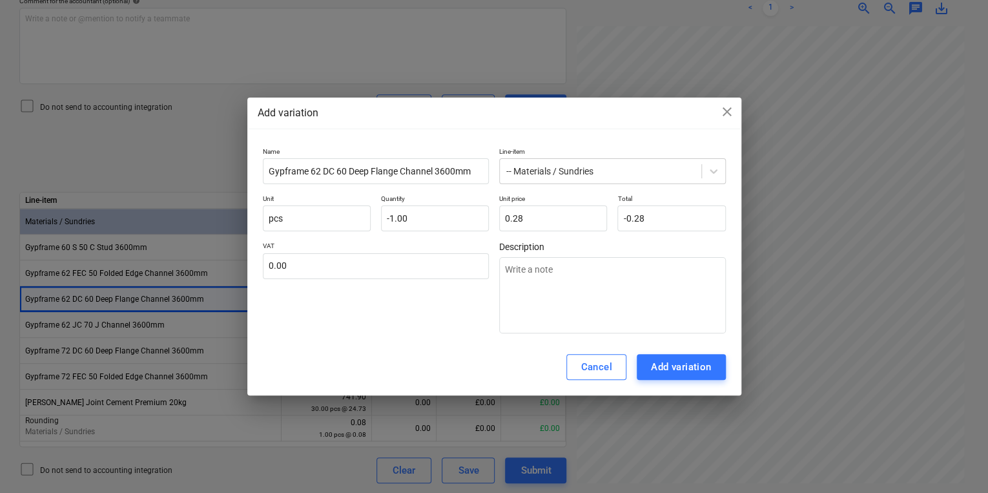
type textarea "x"
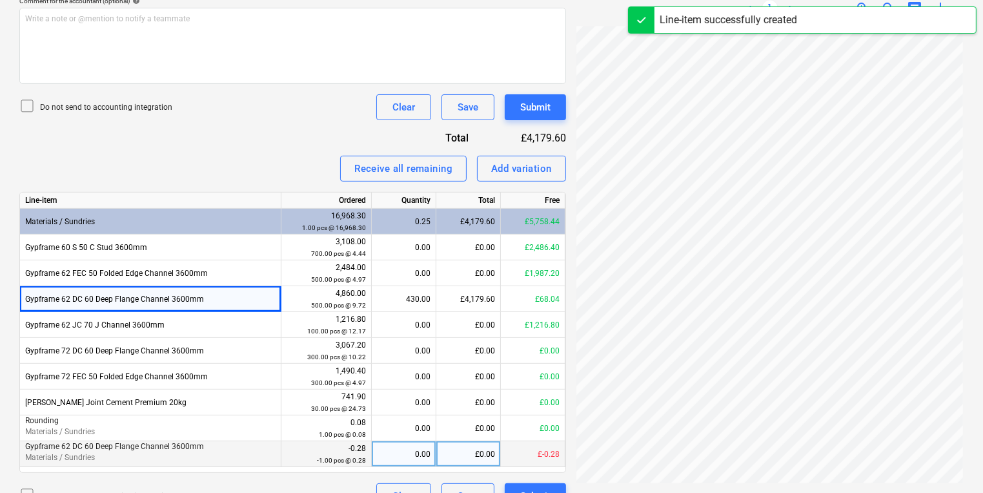
click at [396, 462] on div "0.00" at bounding box center [404, 454] width 54 height 26
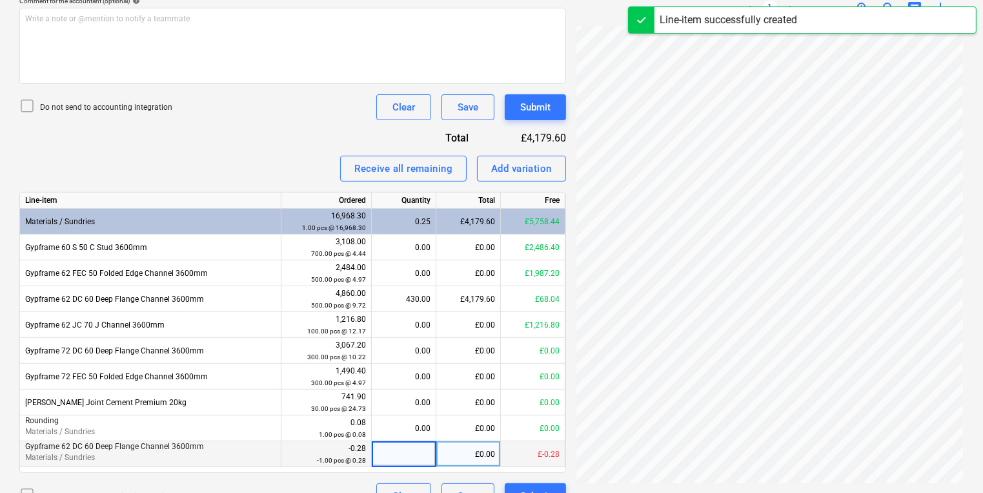
type input "1"
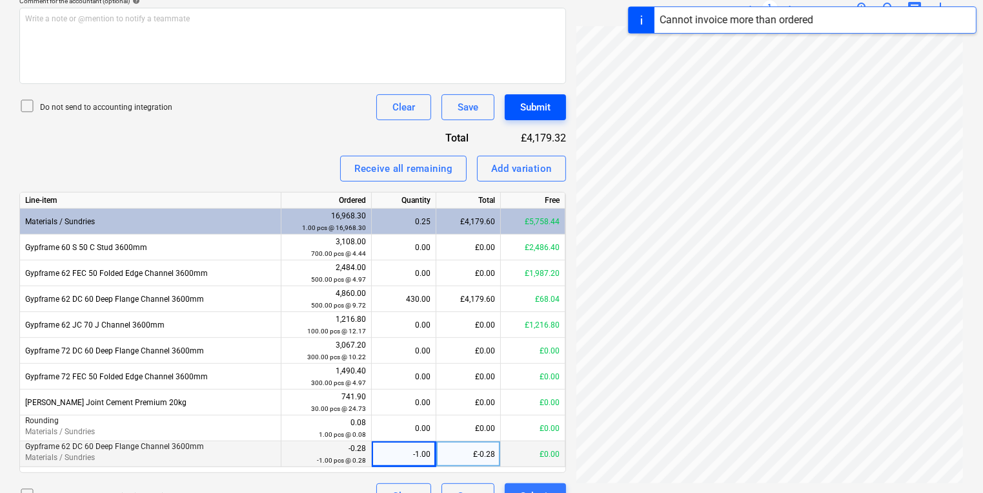
click at [545, 113] on div "Submit" at bounding box center [535, 107] width 30 height 17
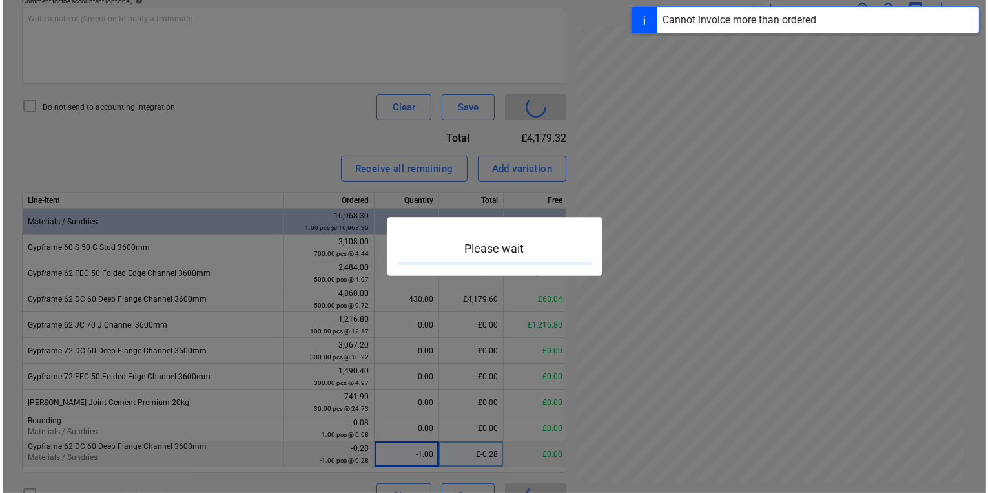
scroll to position [316, 195]
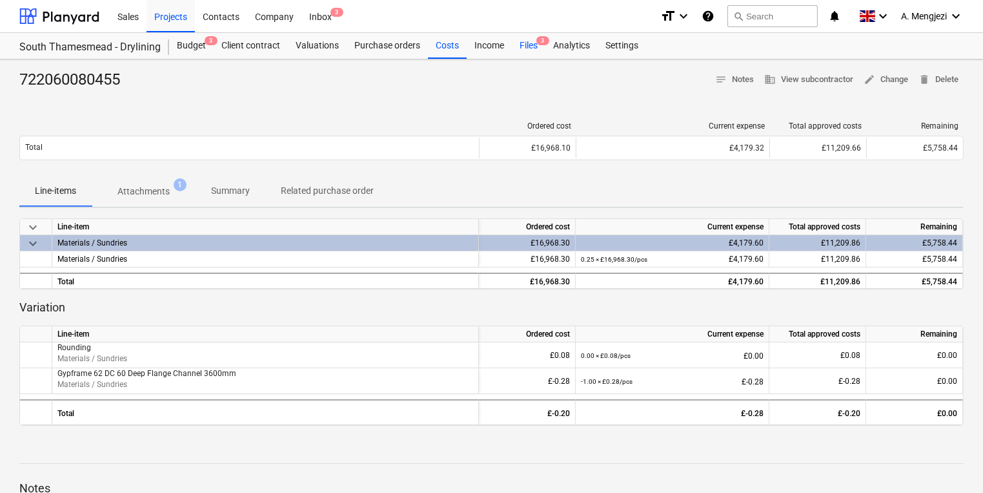
click at [540, 41] on span "3" at bounding box center [542, 40] width 13 height 9
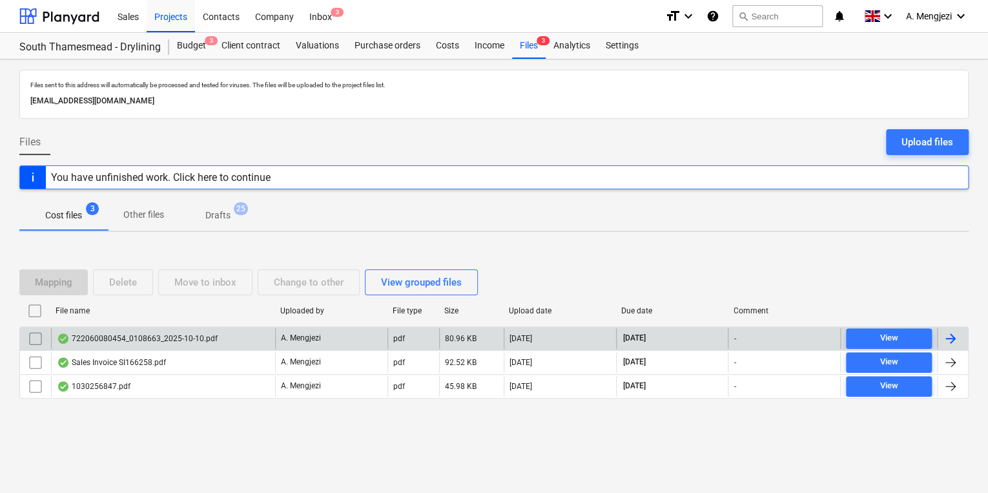
click at [182, 346] on div "722060080454_0108663_2025-10-10.pdf" at bounding box center [163, 338] width 224 height 21
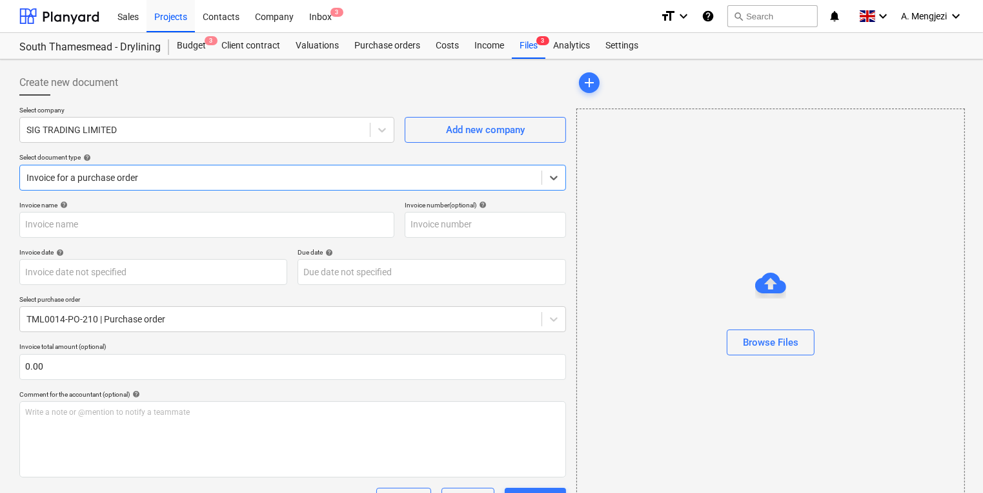
type input "722060080454"
type input "[DATE]"
type input "15 Nov 2025"
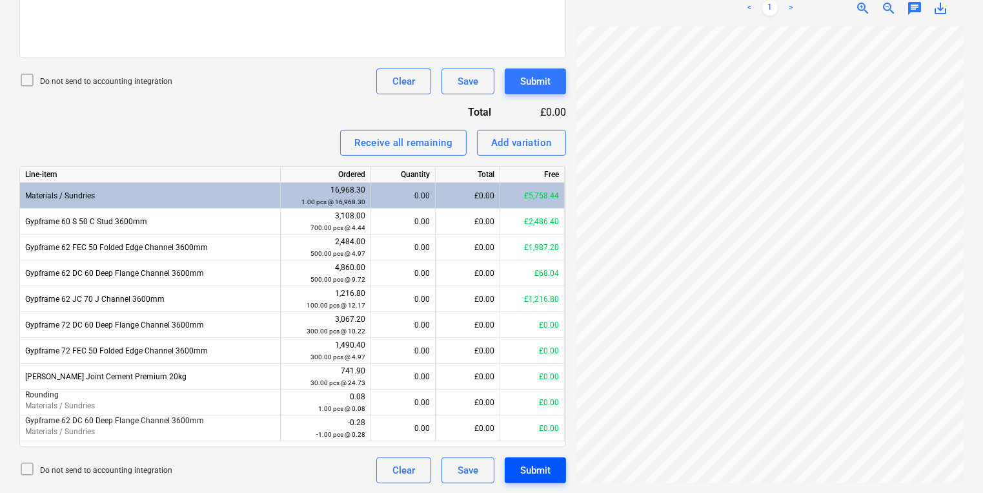
scroll to position [212, 98]
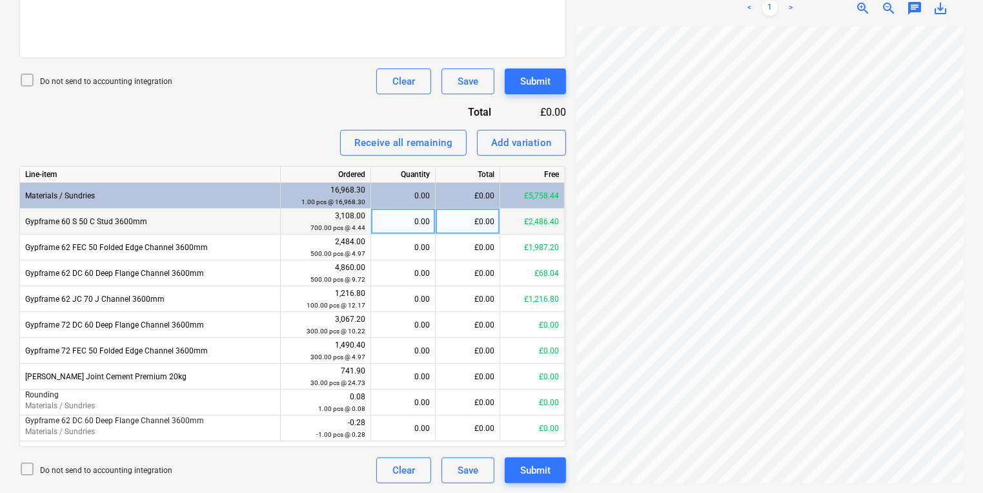
click at [420, 229] on div "0.00" at bounding box center [403, 222] width 54 height 26
type input "560"
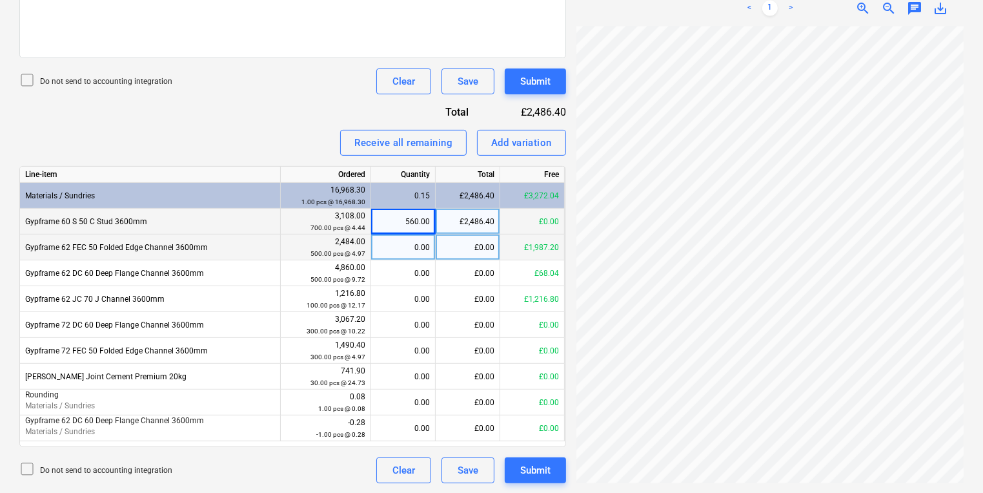
click at [454, 253] on div "£0.00" at bounding box center [468, 247] width 65 height 26
click at [416, 240] on div "0.00" at bounding box center [403, 247] width 54 height 26
type input "400"
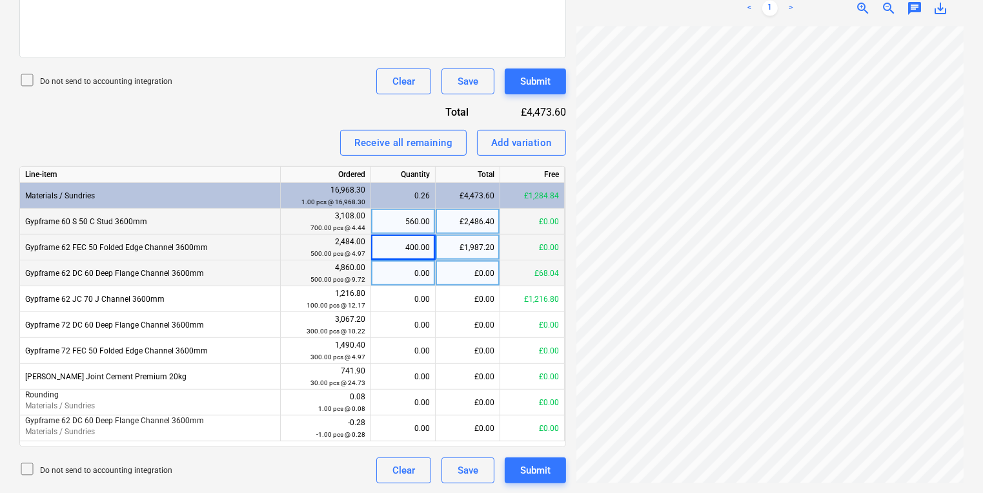
scroll to position [269, 127]
click at [411, 266] on div "0.00" at bounding box center [403, 273] width 54 height 26
type input "7"
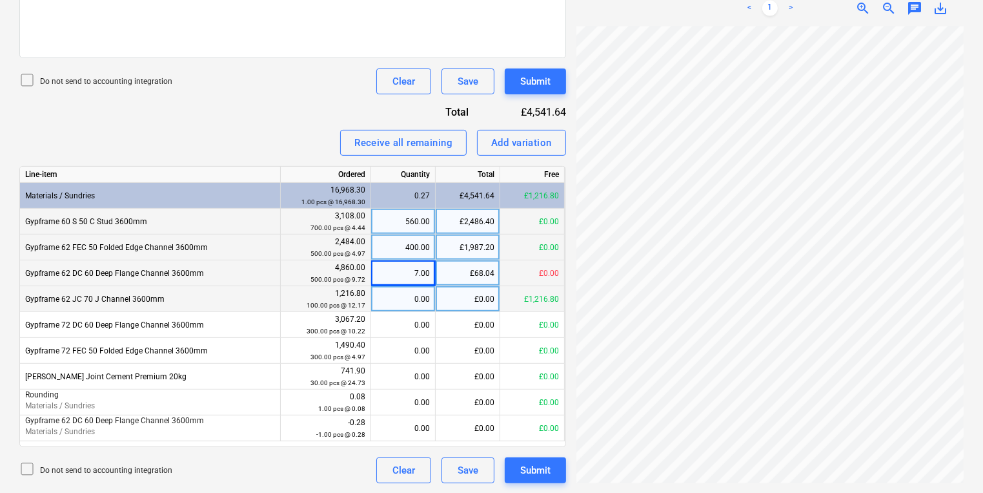
click at [397, 289] on div "0.00" at bounding box center [403, 299] width 54 height 26
type input "100"
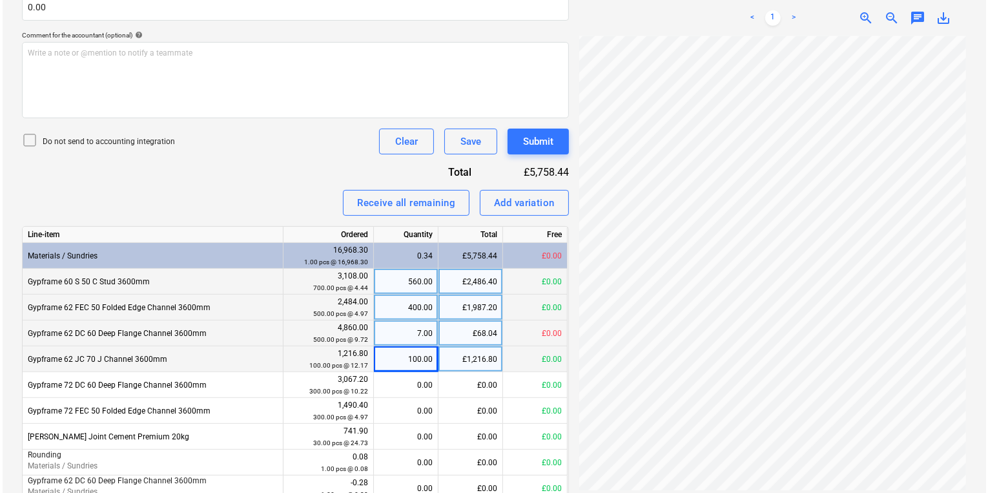
scroll to position [419, 0]
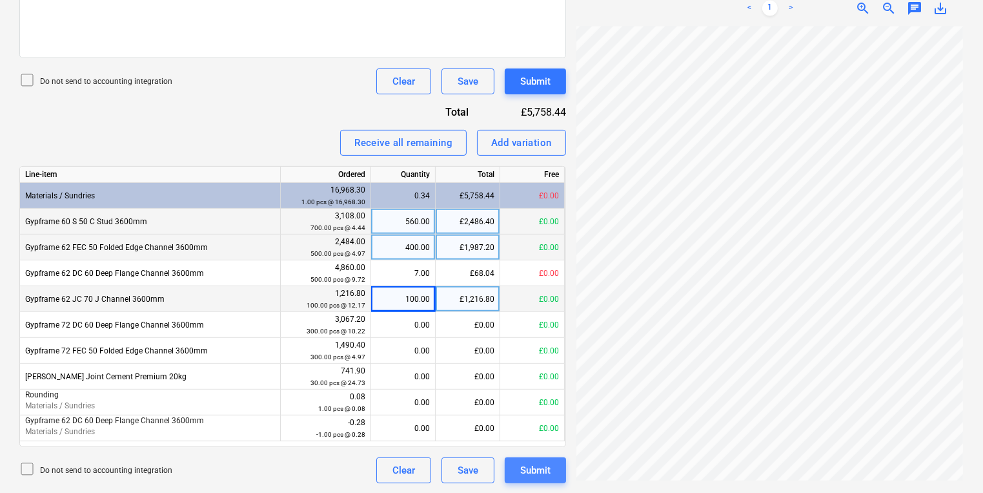
click at [529, 469] on div "Submit" at bounding box center [535, 470] width 30 height 17
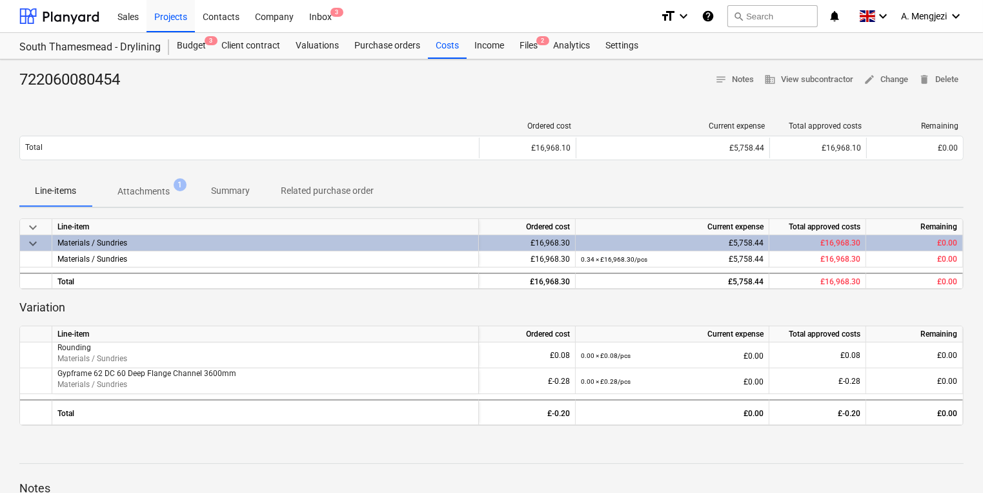
click at [538, 60] on div "722060080454 notes Notes business View subcontractor edit Change delete Delete …" at bounding box center [491, 343] width 983 height 568
click at [531, 56] on div "Files 2" at bounding box center [529, 46] width 34 height 26
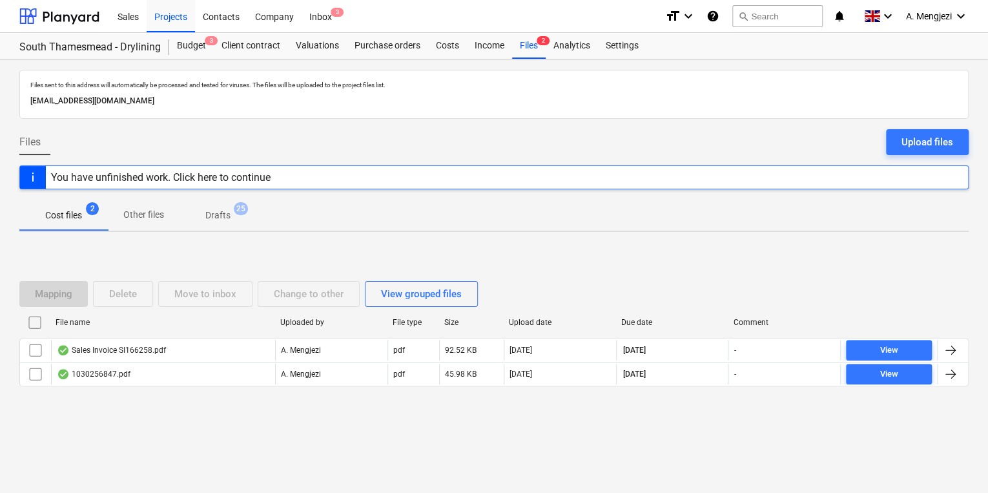
click at [325, 334] on div "File name Uploaded by File type Size Upload date Due date Comment" at bounding box center [493, 325] width 949 height 26
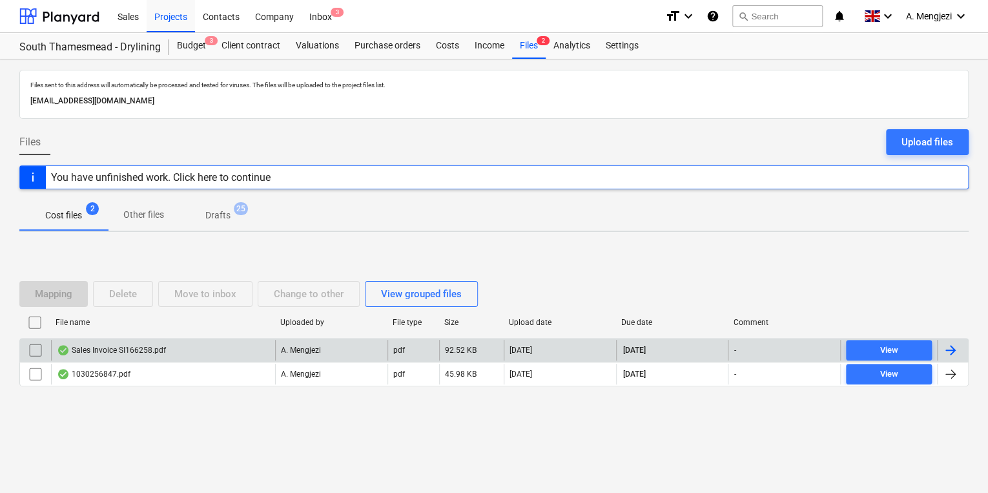
click at [326, 349] on div "A. Mengjezi" at bounding box center [331, 350] width 112 height 21
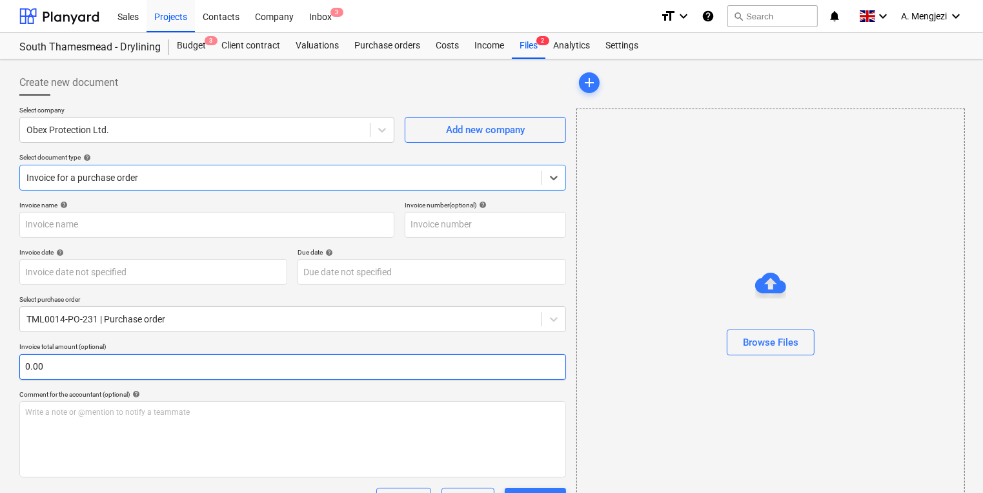
type input "SI166258"
type input "[DATE]"
type input "30 Nov 2025"
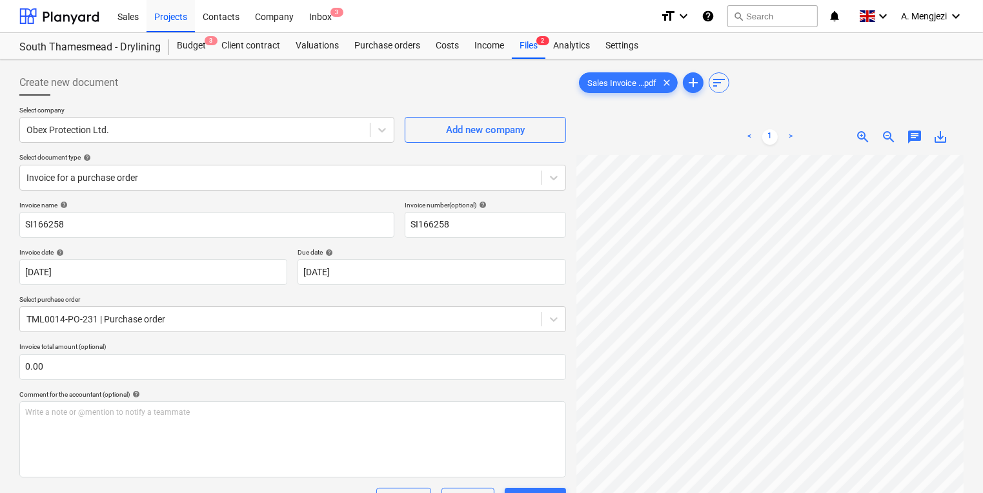
click at [527, 59] on div "Sales Projects Contacts Company Inbox 3 format_size keyboard_arrow_down help se…" at bounding box center [491, 353] width 983 height 706
click at [522, 57] on div "Files 2" at bounding box center [529, 46] width 34 height 26
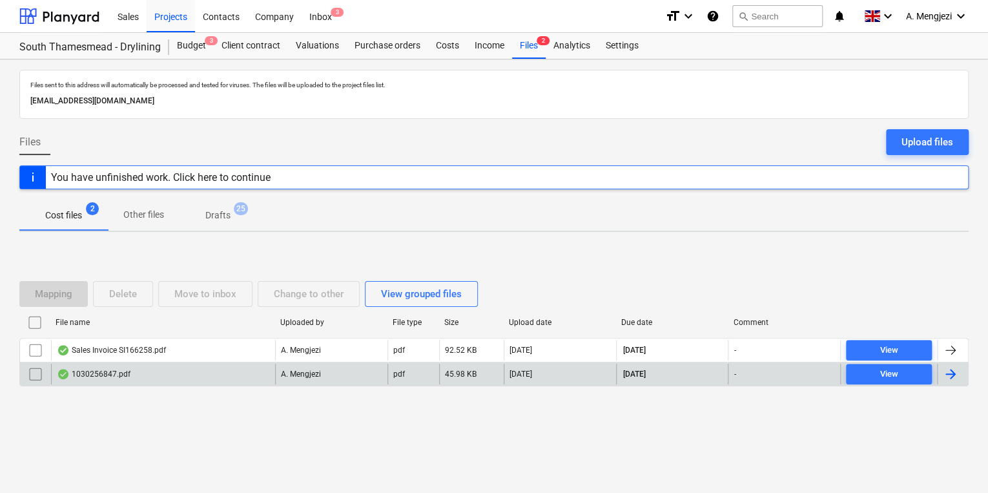
click at [179, 364] on div "1030256847.pdf" at bounding box center [163, 373] width 224 height 21
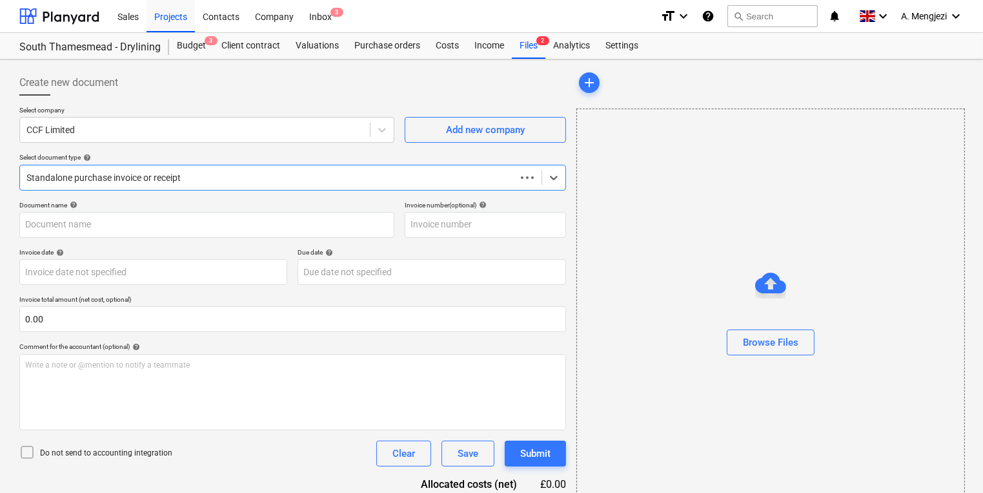
type input "1030256847"
type input "[DATE]"
type input "15 Nov 2025"
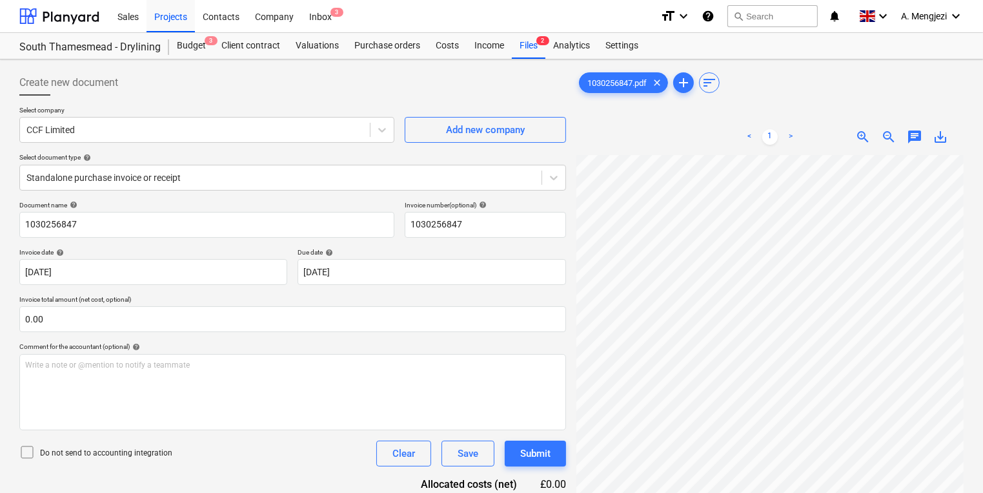
scroll to position [5, 196]
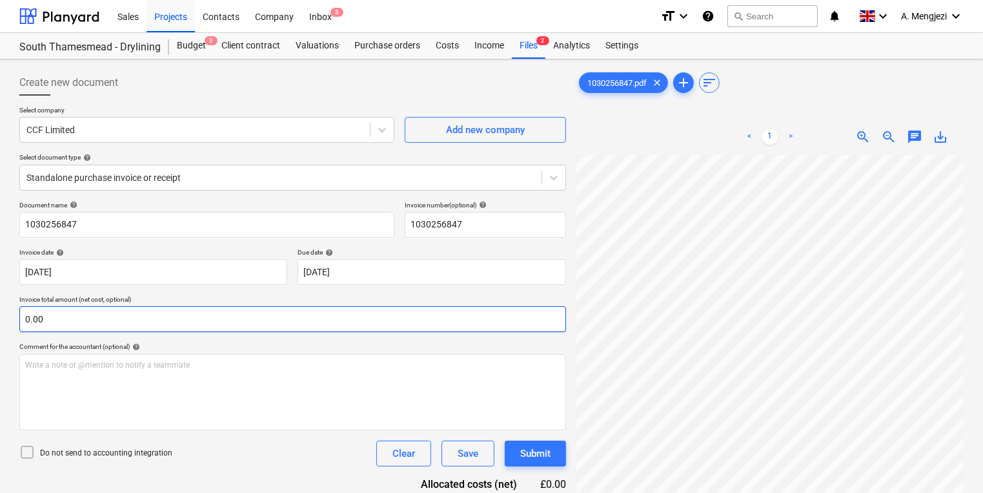
click at [320, 331] on div "Document name help 1030256847 Invoice number (optional) help 1030256847 Invoice…" at bounding box center [292, 370] width 547 height 338
click at [309, 311] on input "text" at bounding box center [292, 319] width 547 height 26
click at [308, 311] on input "text" at bounding box center [292, 319] width 547 height 26
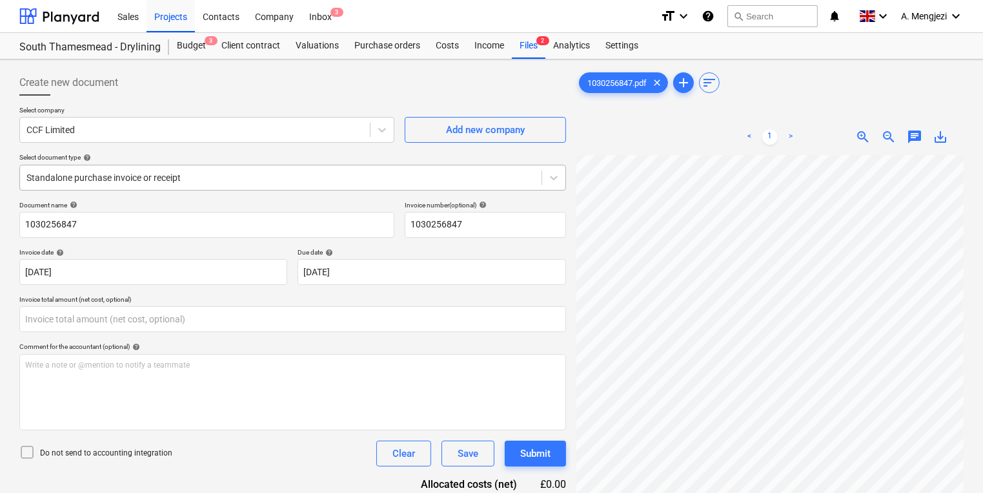
type input "0.00"
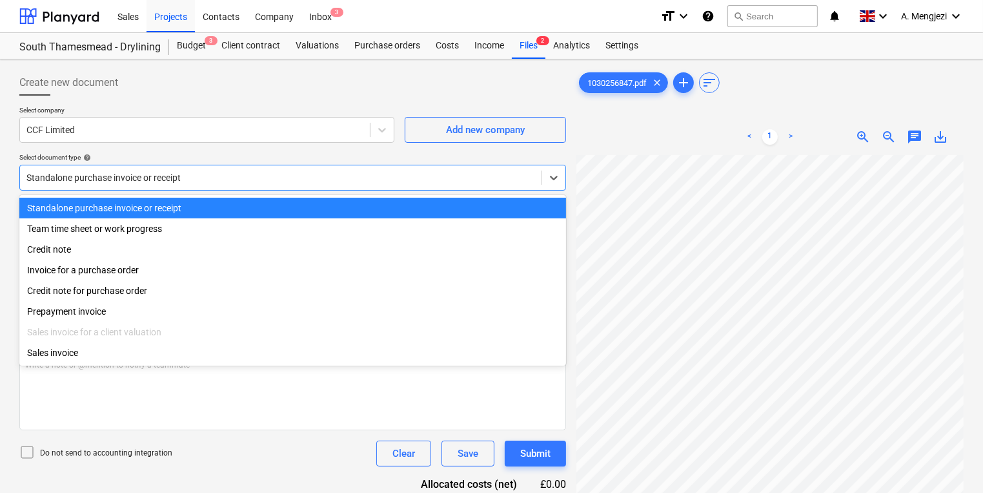
click at [280, 176] on div at bounding box center [280, 177] width 509 height 13
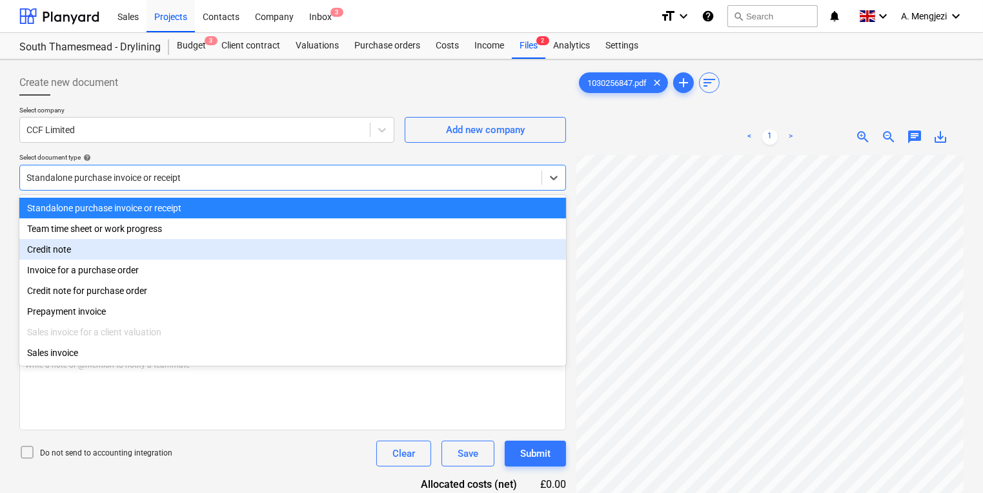
click at [259, 262] on div "Invoice for a purchase order" at bounding box center [292, 270] width 547 height 21
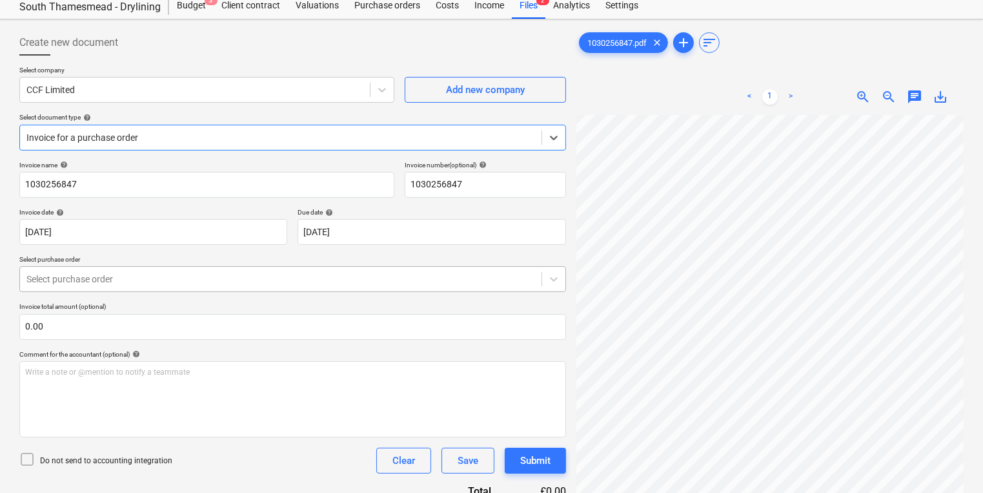
click at [254, 312] on body "Sales Projects Contacts Company Inbox 3 format_size keyboard_arrow_down help se…" at bounding box center [491, 206] width 983 height 493
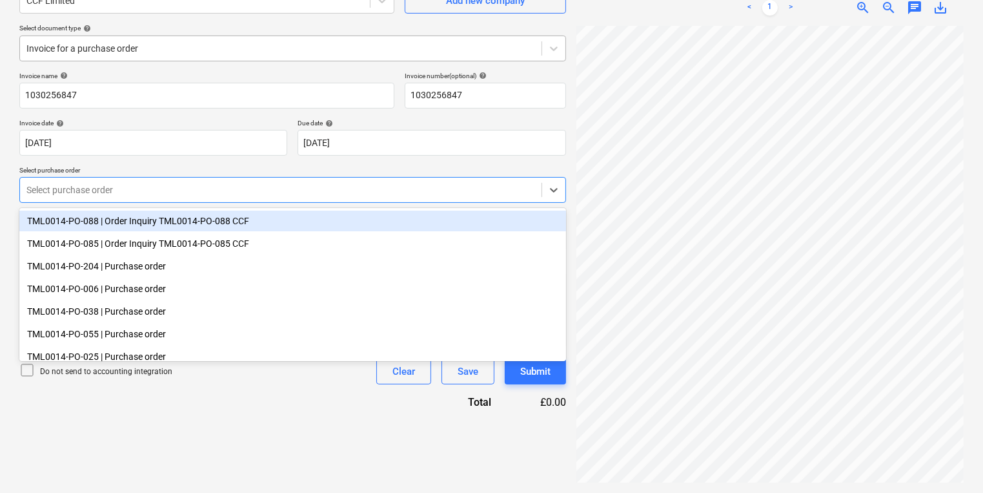
click at [262, 36] on div "Invoice for a purchase order" at bounding box center [292, 49] width 547 height 26
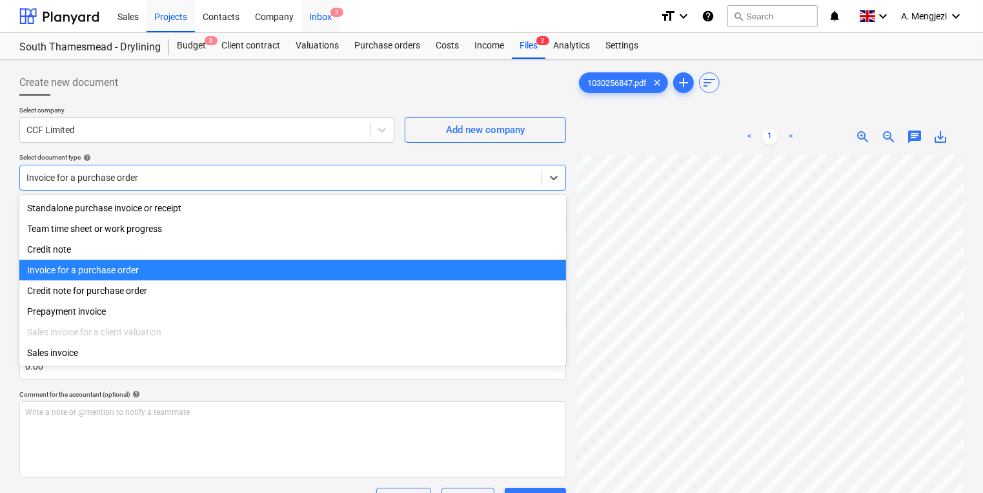
click at [336, 19] on div "Inbox 3" at bounding box center [320, 15] width 38 height 33
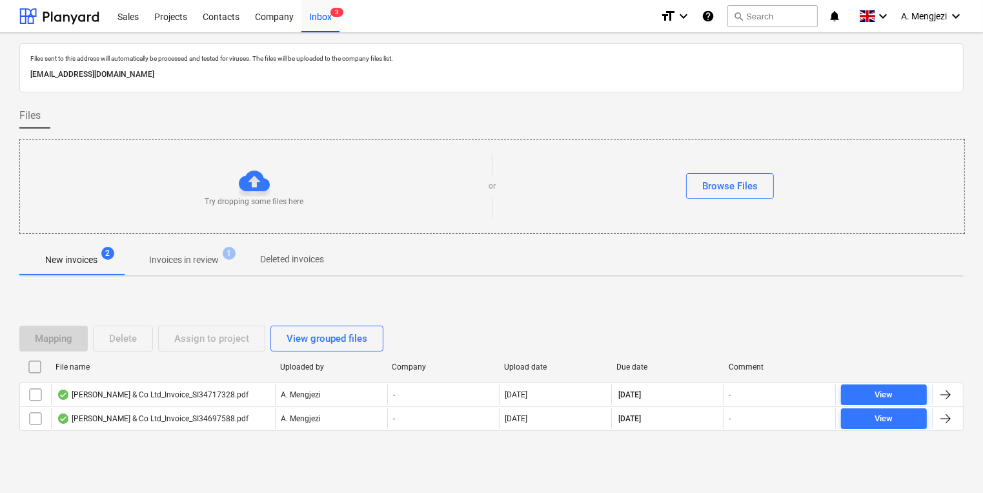
click at [224, 254] on span "Invoices in review 1" at bounding box center [184, 260] width 90 height 14
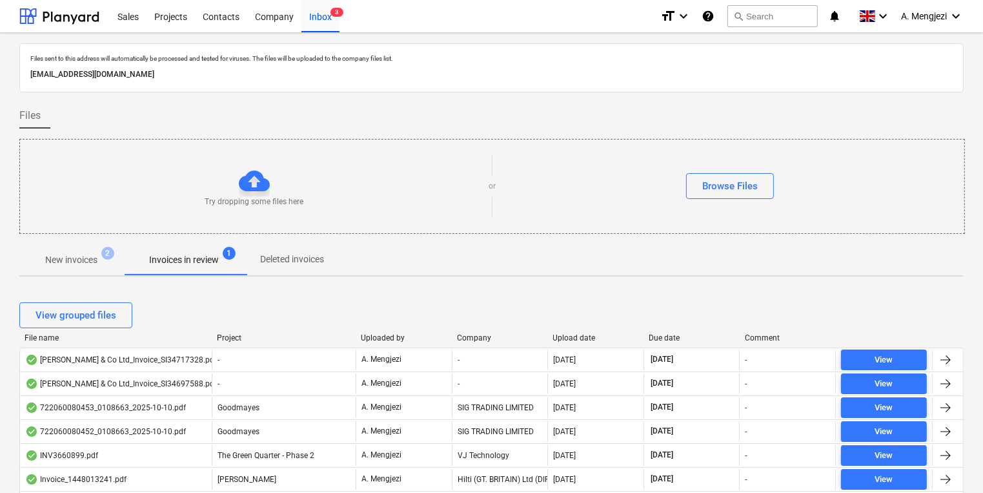
drag, startPoint x: 414, startPoint y: 290, endPoint x: 421, endPoint y: 287, distance: 7.5
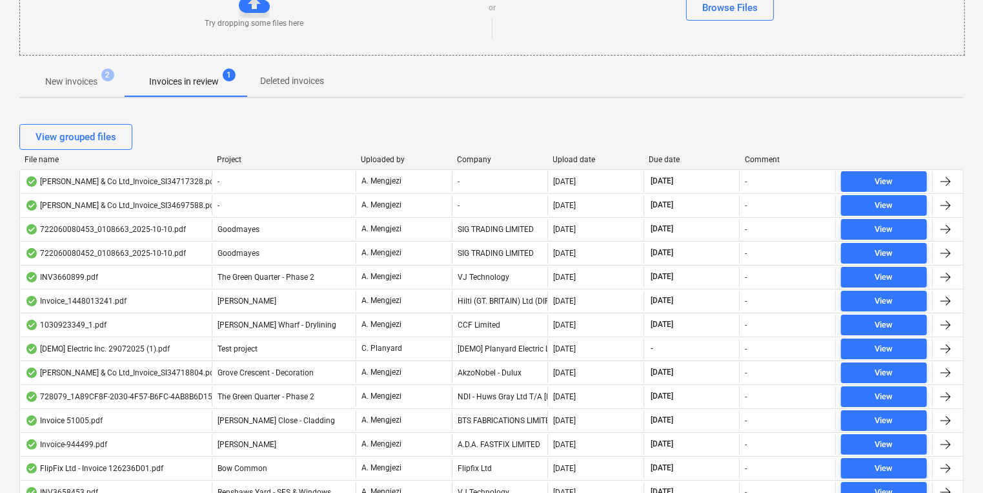
scroll to position [207, 0]
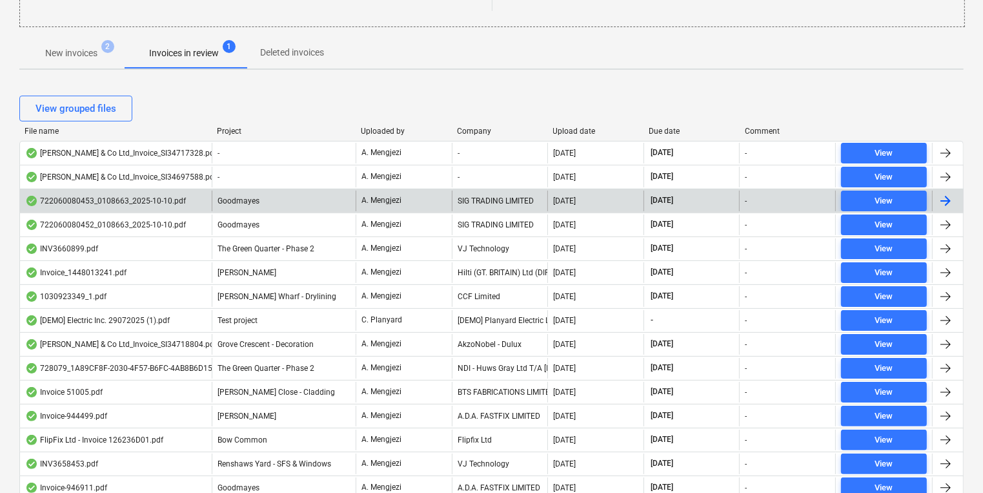
click at [526, 207] on div "SIG TRADING LIMITED" at bounding box center [500, 200] width 96 height 21
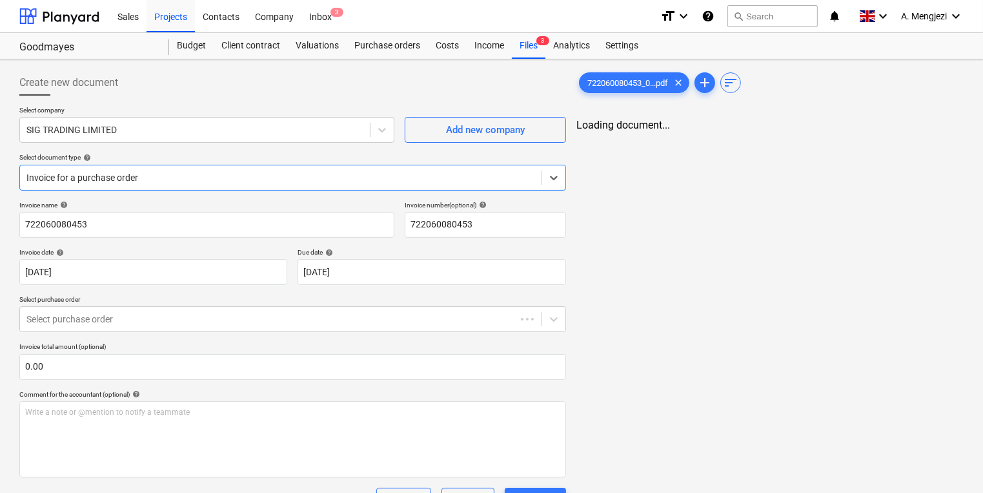
type input "722060080453"
type input "[DATE]"
type input "15 Nov 2025"
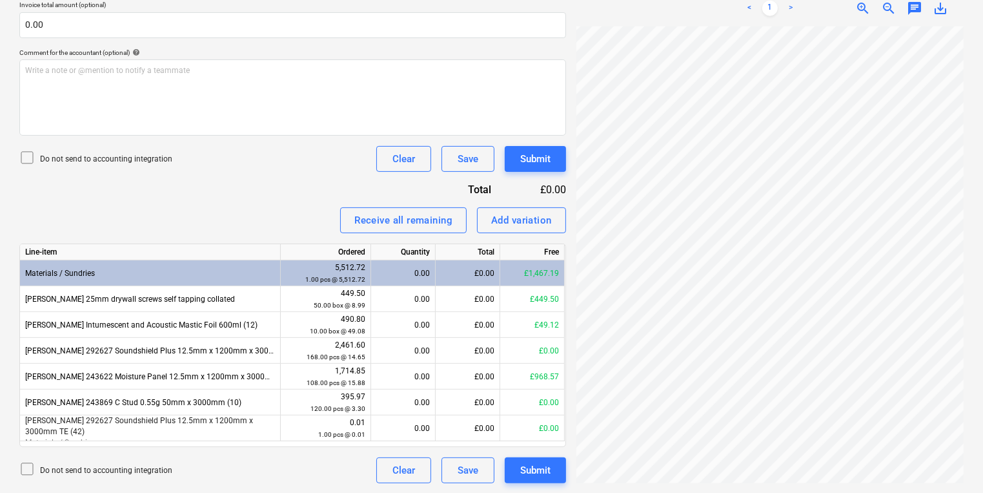
scroll to position [266, 196]
click at [454, 250] on div "Create new document Select company SIG TRADING LIMITED Add new company Select d…" at bounding box center [491, 105] width 955 height 765
click at [400, 320] on div "0.00" at bounding box center [403, 325] width 54 height 26
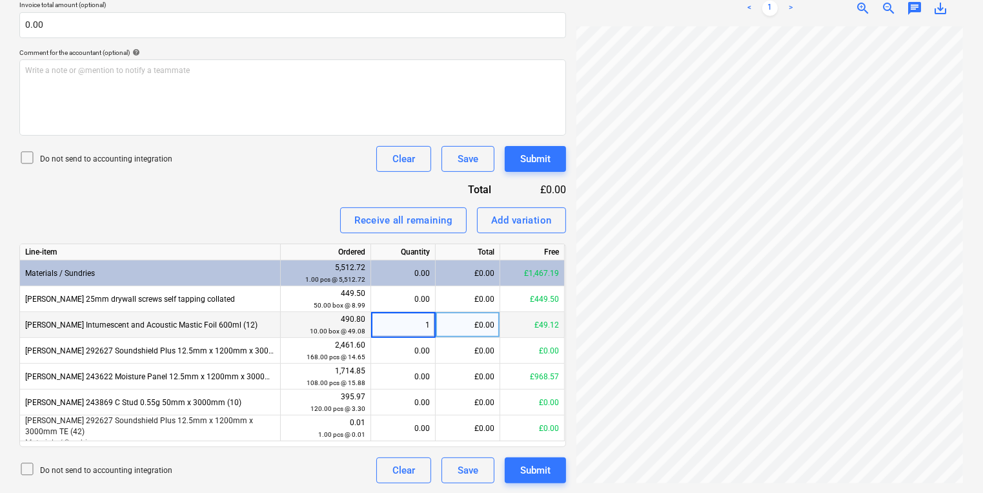
type input "10"
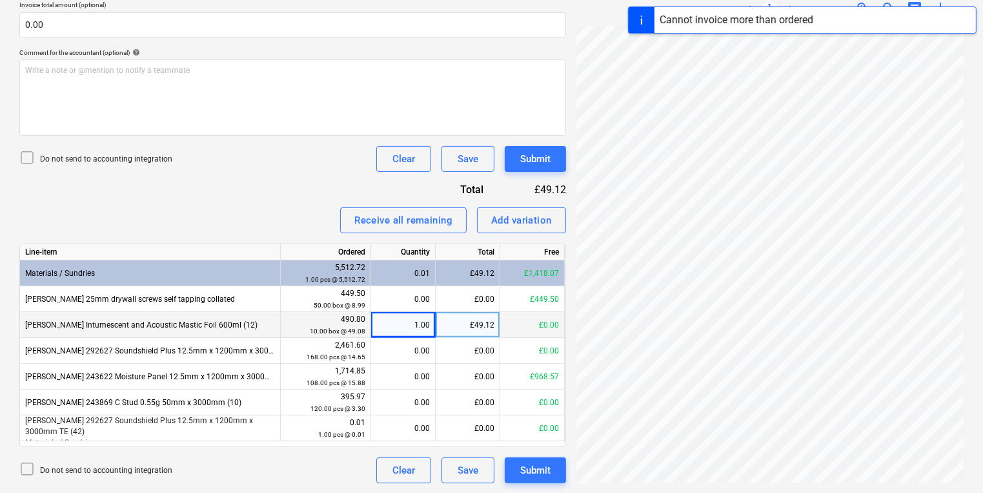
scroll to position [269, 121]
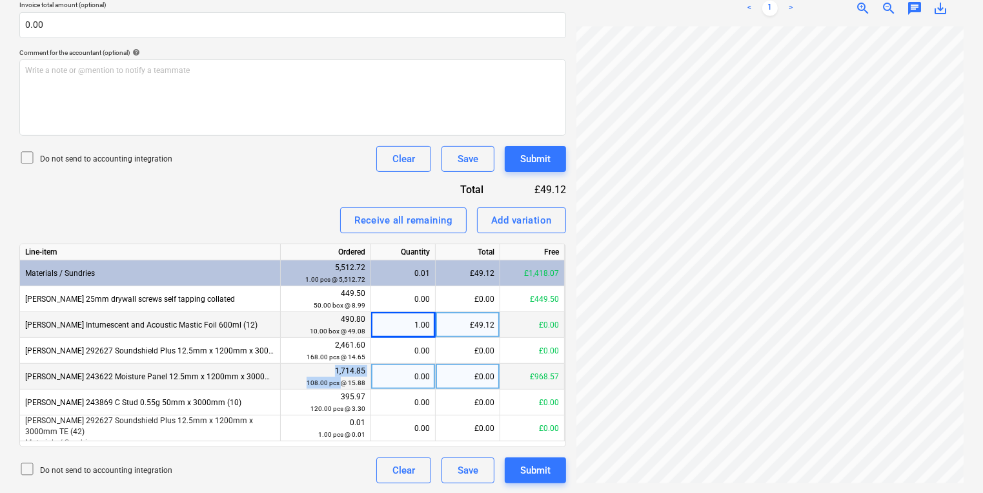
drag, startPoint x: 341, startPoint y: 375, endPoint x: 323, endPoint y: 372, distance: 17.7
click at [323, 372] on div "1,714.85 108.00 pcs @ 15.88" at bounding box center [325, 377] width 79 height 24
drag, startPoint x: 323, startPoint y: 372, endPoint x: 277, endPoint y: 372, distance: 46.5
click at [277, 372] on div "Knauf 243622 Moisture Panel 12.5mm x 1200mm x 3000mm TE (54)" at bounding box center [150, 376] width 261 height 26
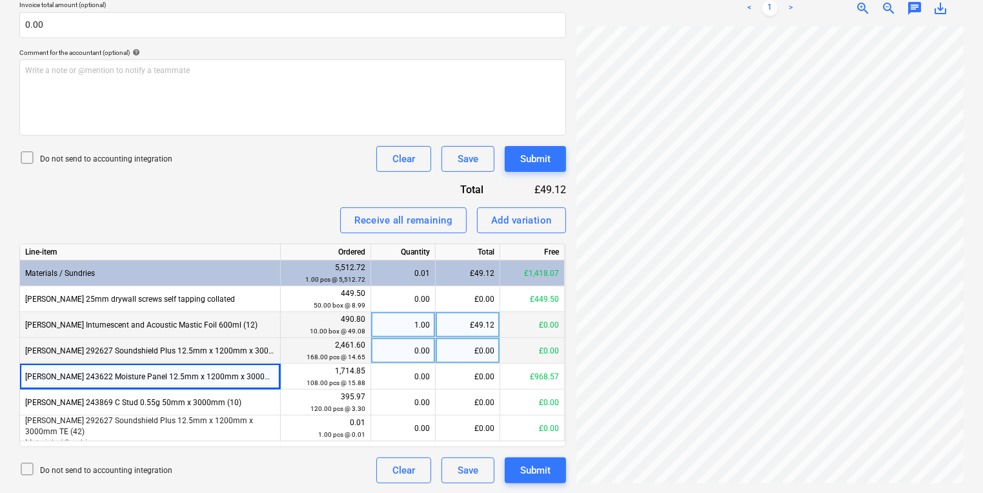
scroll to position [264, 191]
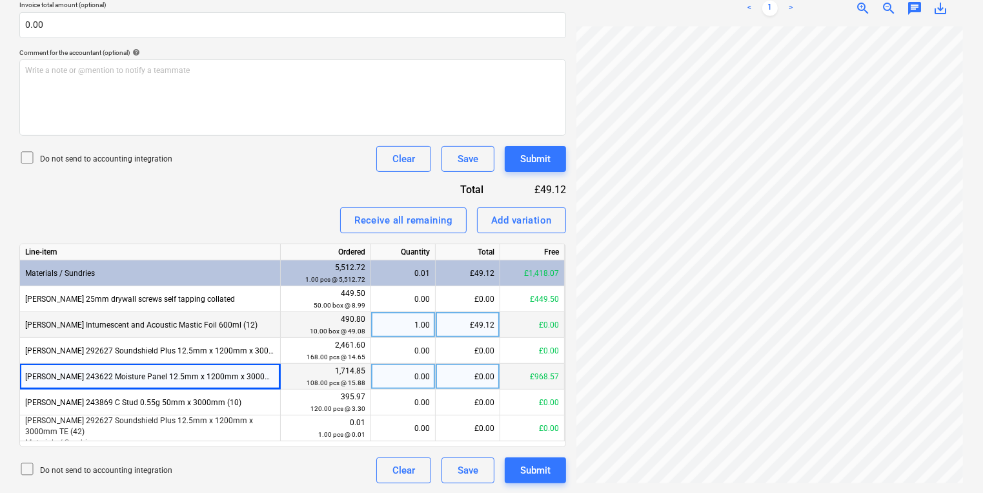
click at [394, 369] on div "0.00" at bounding box center [403, 376] width 54 height 26
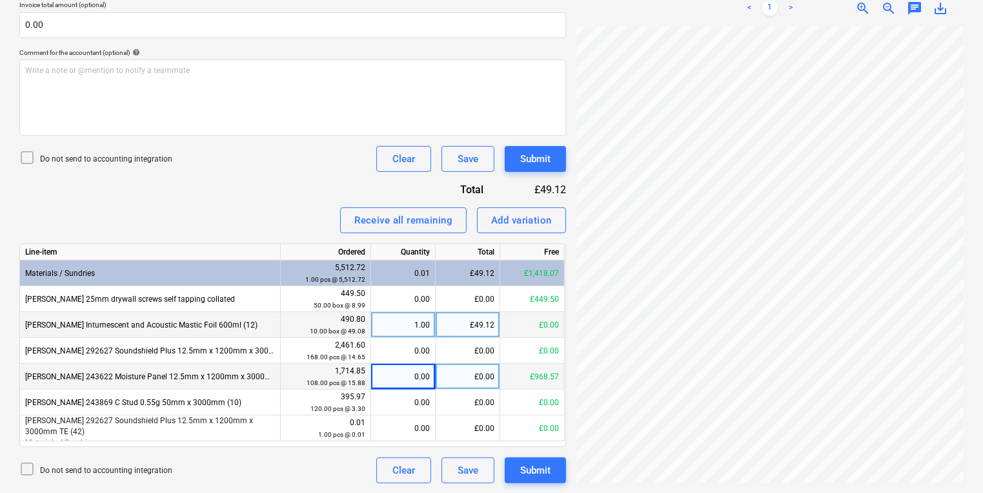
scroll to position [271, 0]
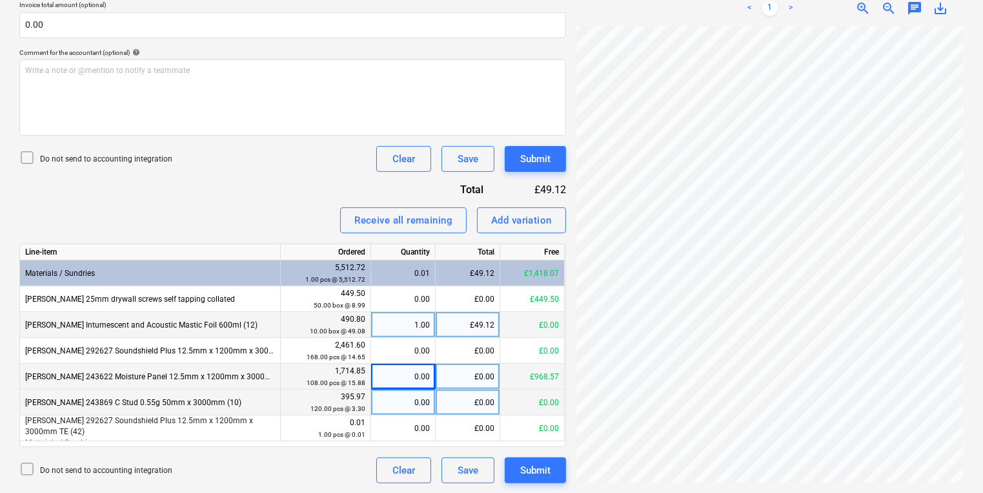
click at [406, 390] on div "0.00" at bounding box center [403, 402] width 54 height 26
click at [401, 372] on div "0.00" at bounding box center [403, 376] width 54 height 26
type input "61"
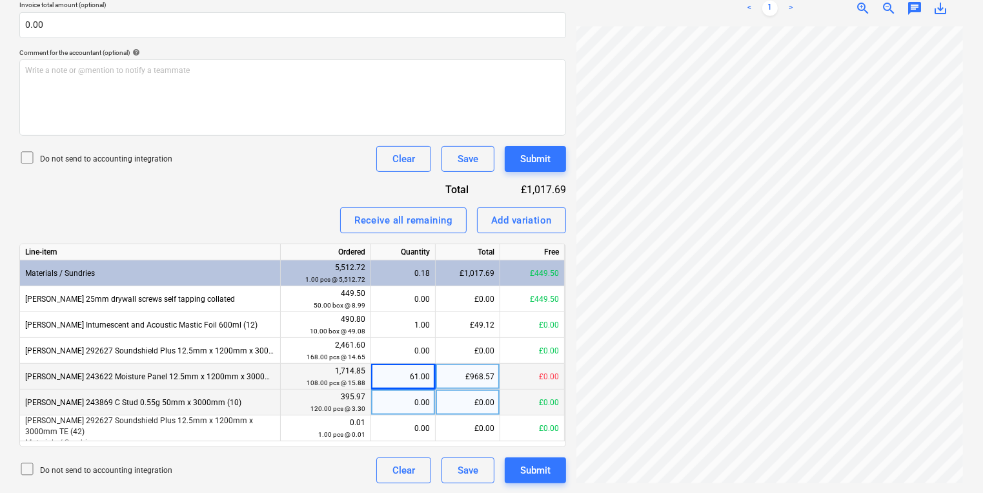
click at [499, 243] on div "Create new document Select company SIG TRADING LIMITED Add new company Select d…" at bounding box center [491, 105] width 955 height 765
click at [417, 322] on div "1.00" at bounding box center [403, 325] width 54 height 26
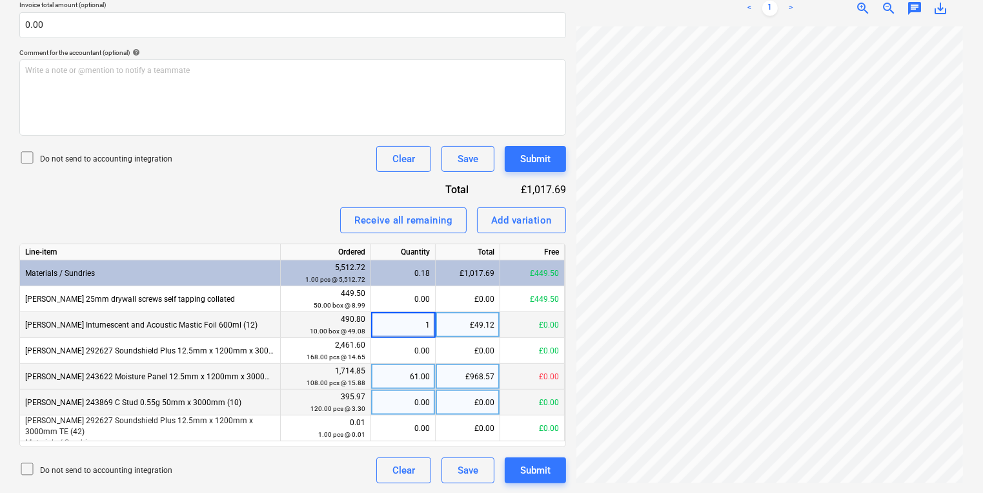
type input "10"
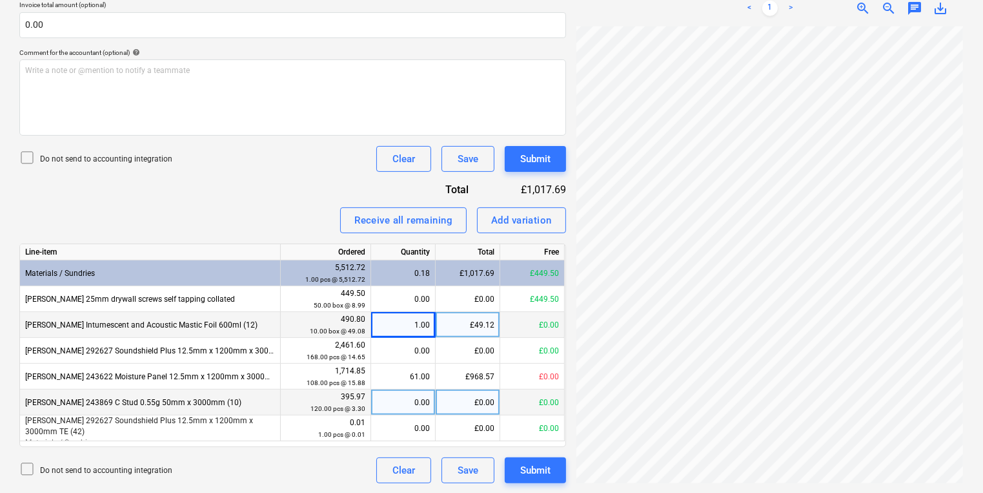
click at [471, 313] on div "£49.12" at bounding box center [468, 325] width 65 height 26
click at [403, 315] on div "1.00" at bounding box center [403, 325] width 54 height 26
click at [460, 317] on div "£49.12" at bounding box center [468, 325] width 65 height 26
type input "49.08"
click at [499, 160] on div "Clear Save Submit" at bounding box center [466, 159] width 200 height 26
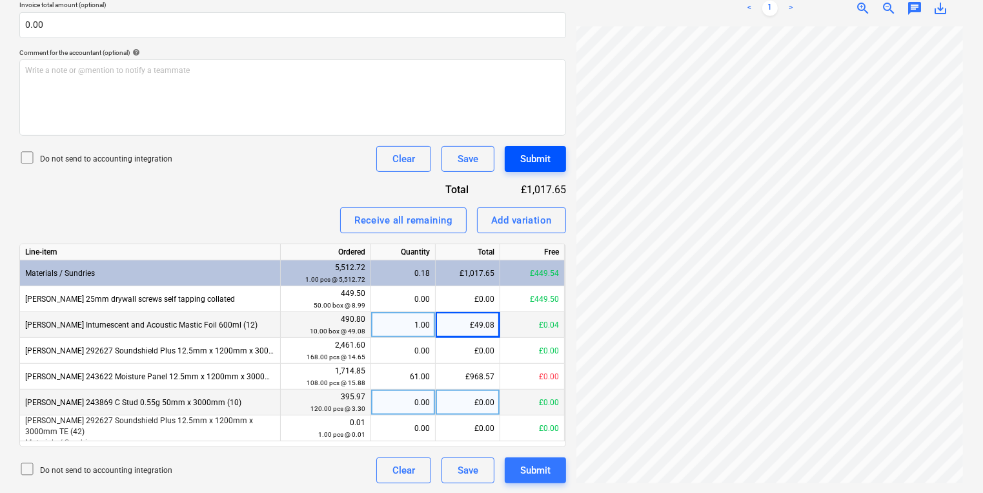
click at [521, 159] on div "Submit" at bounding box center [535, 158] width 30 height 17
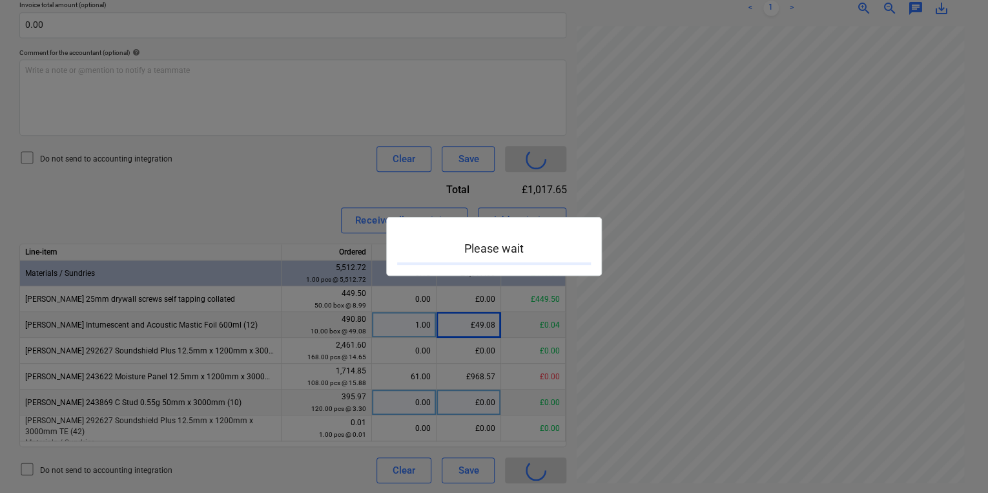
scroll to position [254, 195]
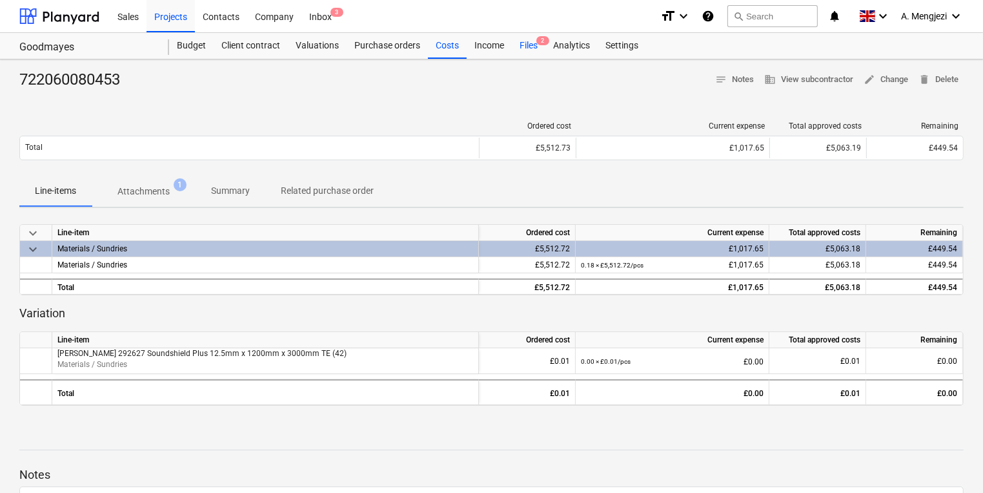
click at [537, 48] on div "Files 2" at bounding box center [529, 46] width 34 height 26
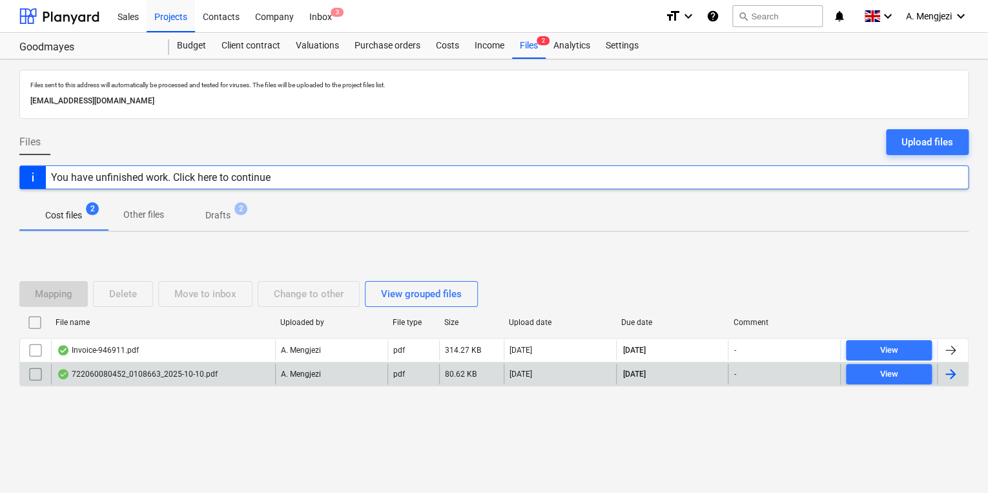
click at [186, 363] on div "722060080452_0108663_2025-10-10.pdf" at bounding box center [163, 373] width 224 height 21
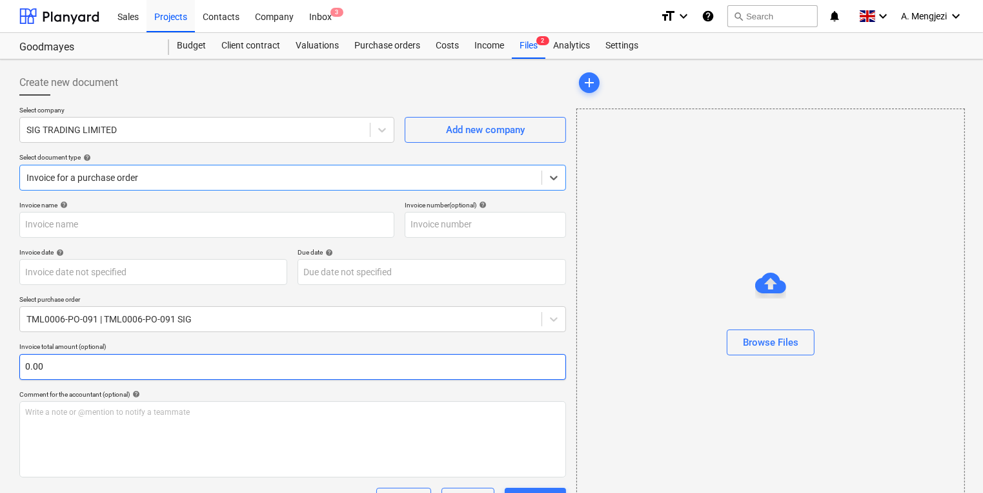
type input "722060080452"
type input "[DATE]"
type input "30 Nov 2025"
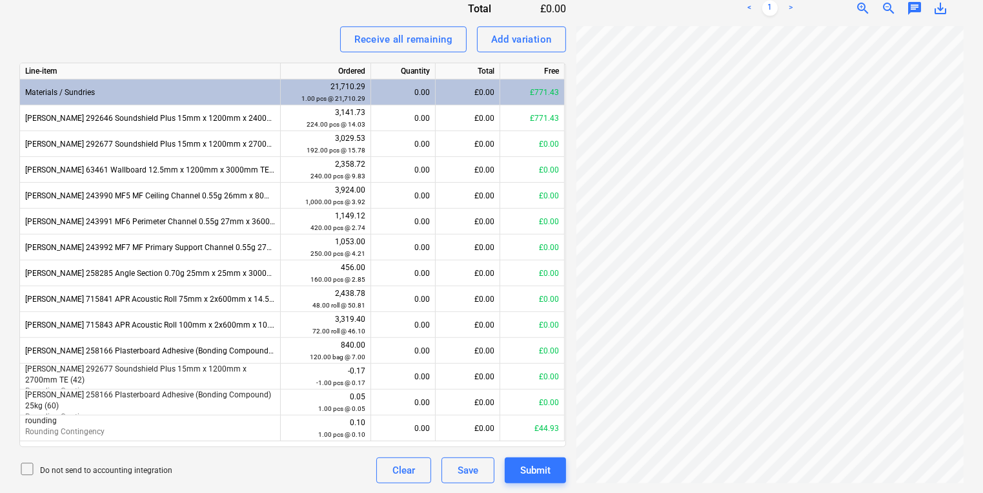
scroll to position [222, 125]
click at [387, 127] on div "0.00" at bounding box center [403, 118] width 54 height 26
type input "55"
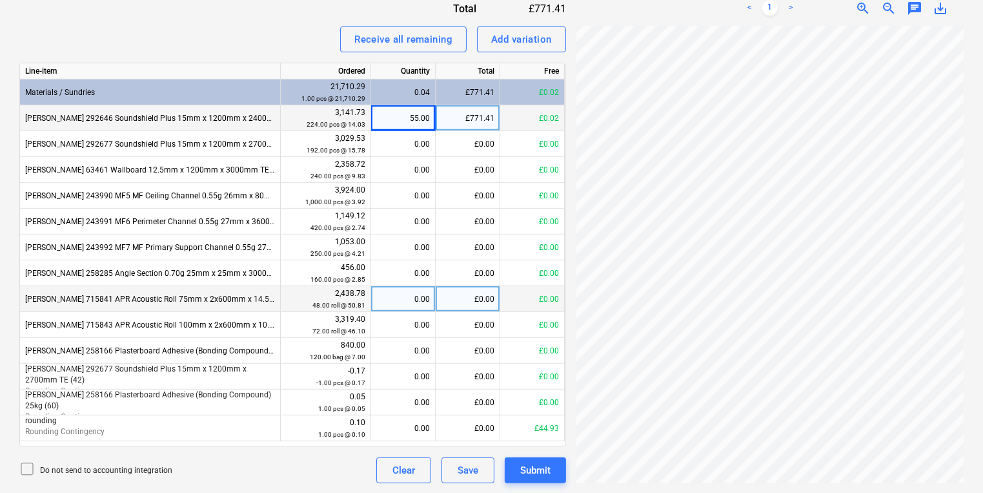
scroll to position [209, 196]
click at [385, 303] on div "Create new document Select company SIG TRADING LIMITED Add new company Select d…" at bounding box center [491, 15] width 955 height 946
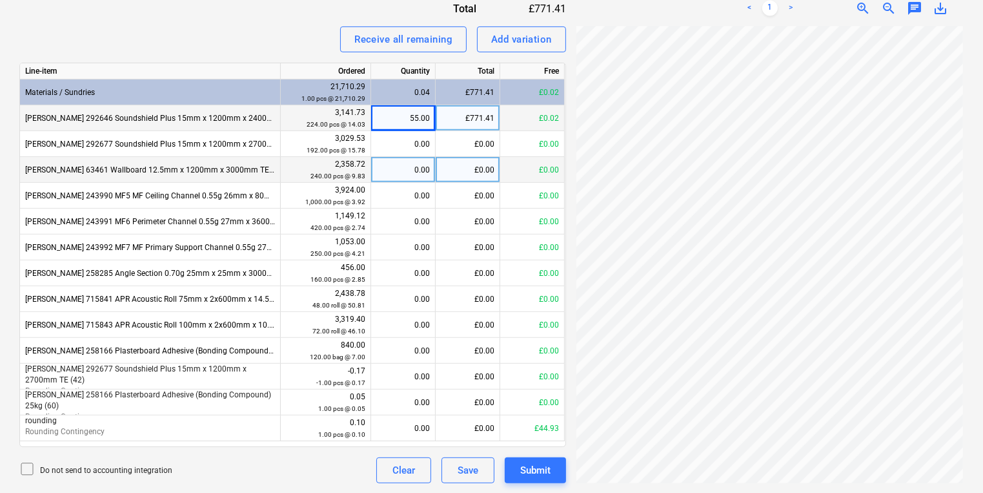
click at [472, 178] on div "£0.00" at bounding box center [468, 170] width 65 height 26
click at [412, 121] on div "55.00" at bounding box center [403, 118] width 54 height 26
type input "0"
click at [423, 110] on div "0.00" at bounding box center [403, 118] width 54 height 26
type input "80"
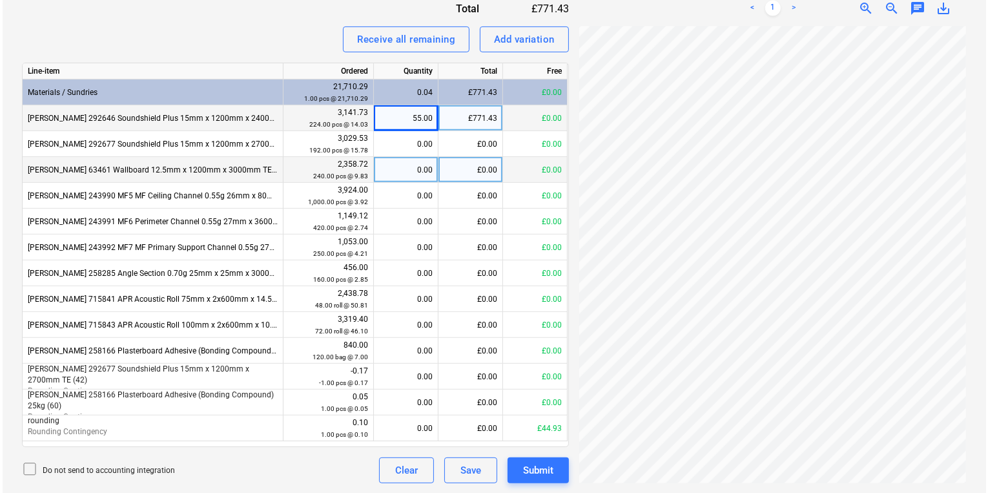
scroll to position [157, 196]
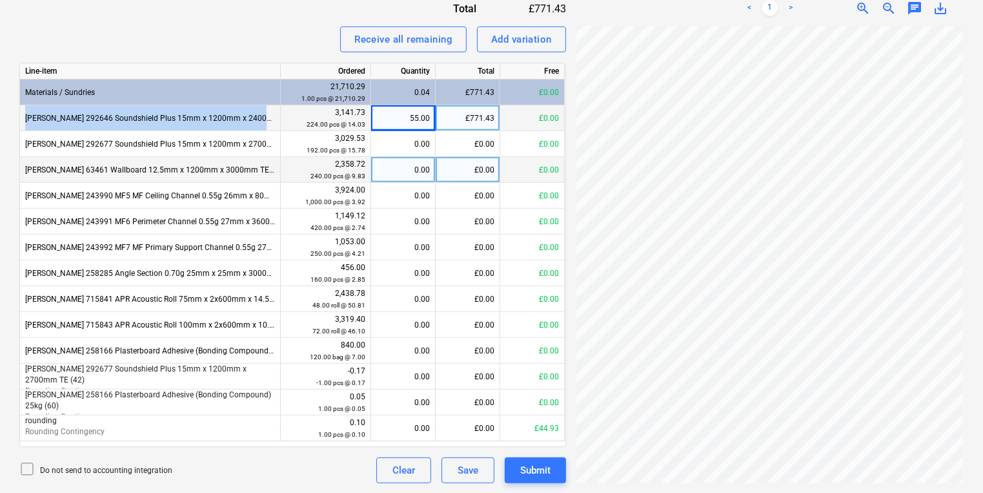
drag, startPoint x: 267, startPoint y: 119, endPoint x: 22, endPoint y: 119, distance: 245.3
click at [22, 119] on div "Knauf 292646 Soundshield Plus 15mm x 1200mm x 2400mm TE (48)" at bounding box center [150, 118] width 261 height 26
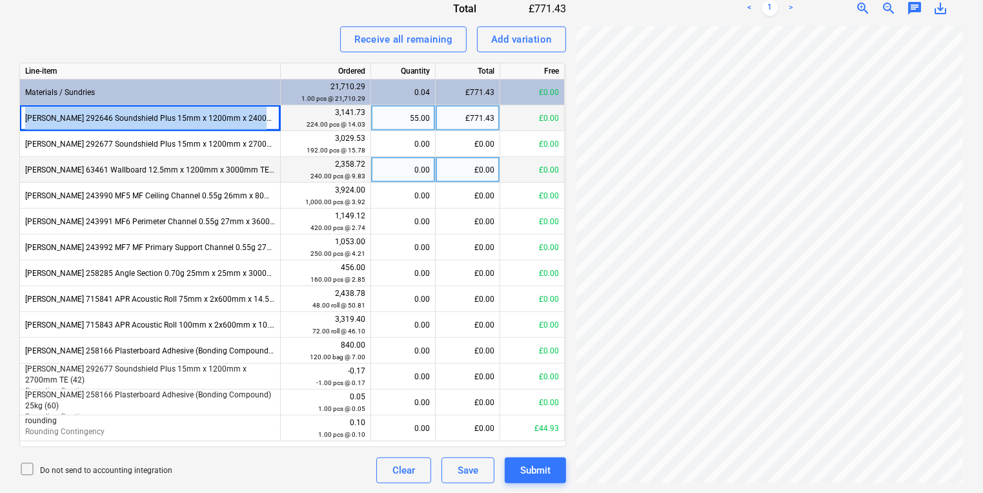
copy div "Knauf 292646 Soundshield Plus 15mm x 1200mm x 2400mm TE (48)"
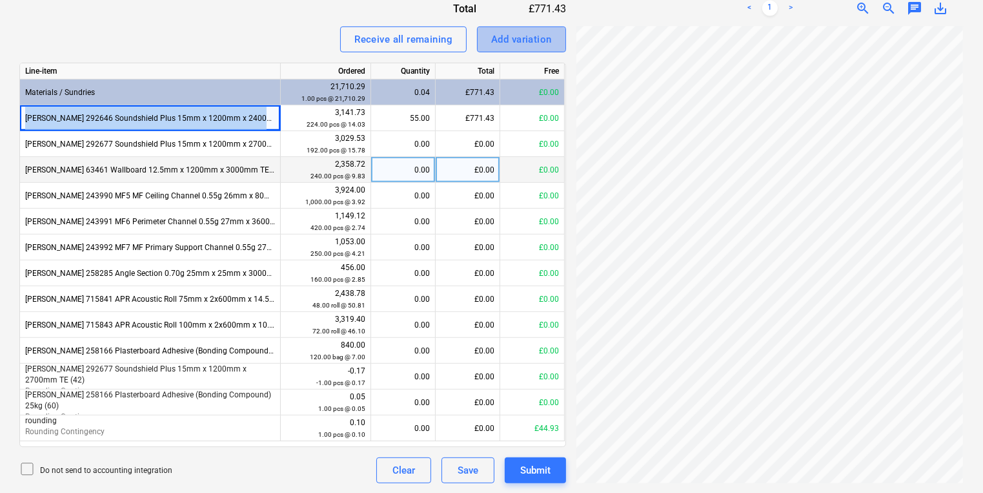
click at [489, 39] on button "Add variation" at bounding box center [521, 39] width 89 height 26
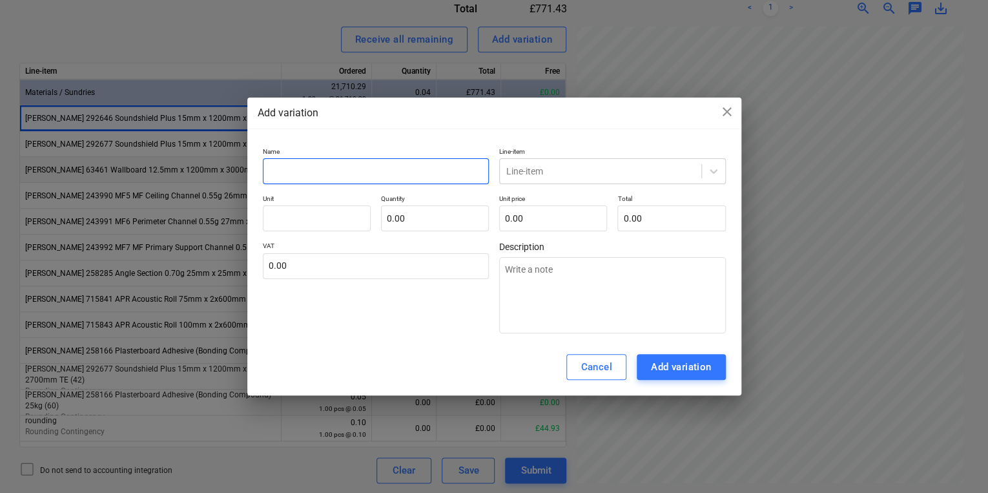
click at [308, 168] on input "text" at bounding box center [376, 171] width 227 height 26
paste input "Knauf 292646 Soundshield Plus 15mm x 1200mm x 2400mm TE (48)"
type textarea "x"
type input "Knauf 292646 Soundshield Plus 15mm x 1200mm x 2400mm TE (48)"
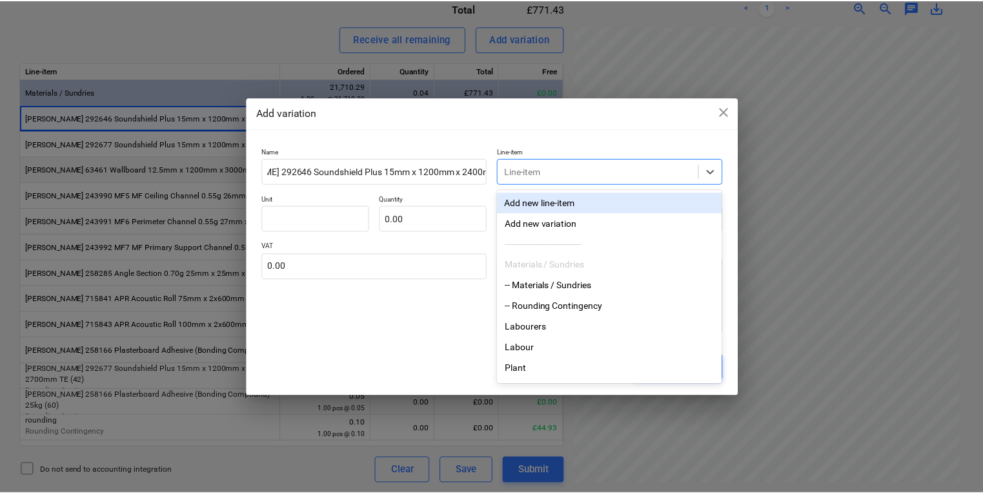
scroll to position [0, 0]
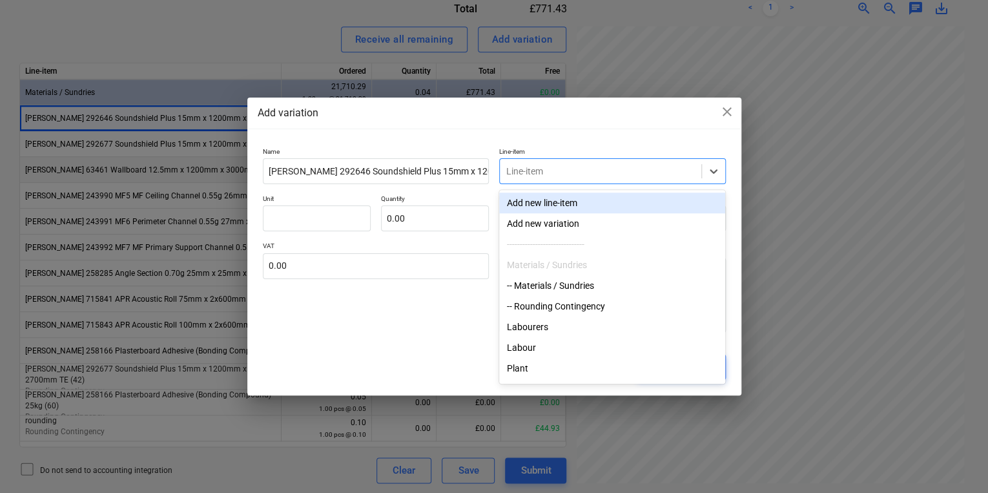
click at [630, 182] on div "Line-item" at bounding box center [612, 171] width 227 height 26
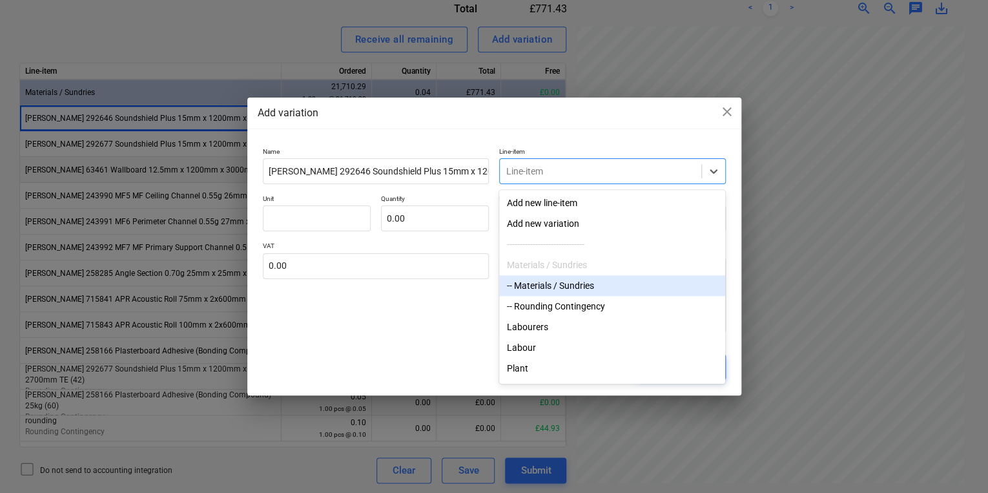
click at [627, 289] on div "-- Materials / Sundries" at bounding box center [612, 285] width 226 height 21
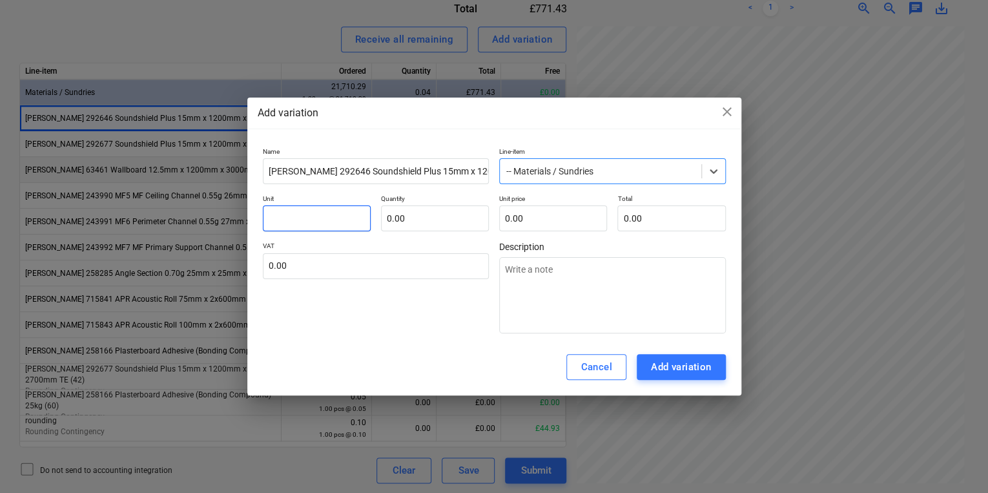
click at [287, 219] on input "text" at bounding box center [317, 218] width 108 height 26
type textarea "x"
type input "p"
type textarea "x"
type input "pc"
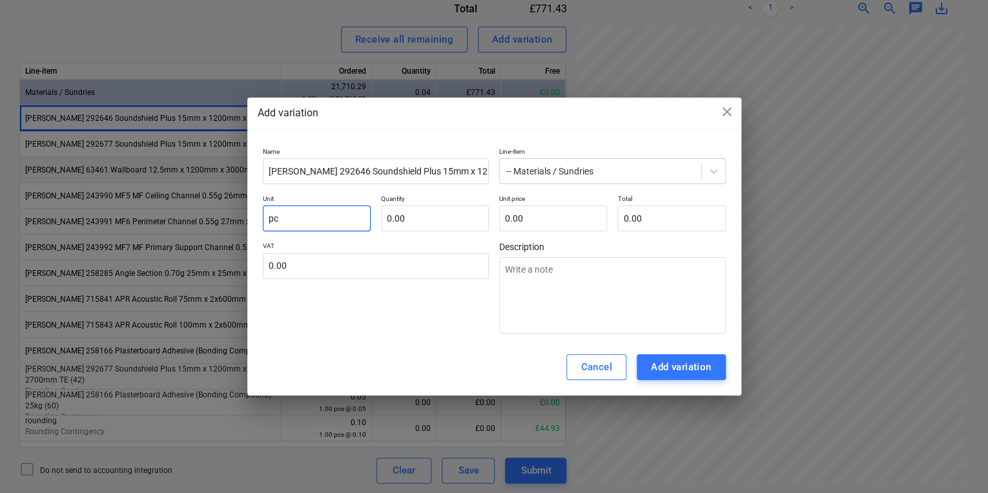
type textarea "x"
type input "pcs"
type textarea "x"
type input "1.00"
type input "0.00"
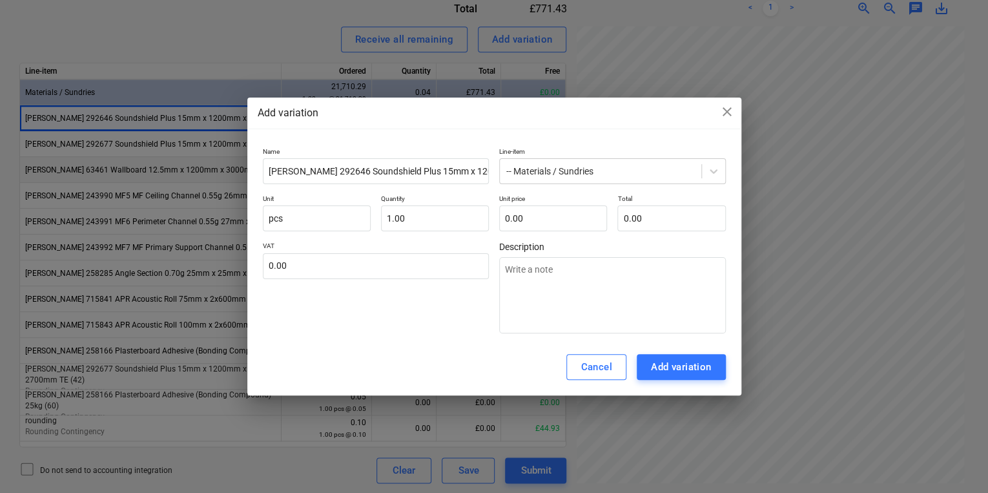
click at [408, 201] on p "Quantity" at bounding box center [435, 199] width 108 height 11
type input "1"
click at [414, 230] on input "1" at bounding box center [435, 218] width 108 height 26
type textarea "x"
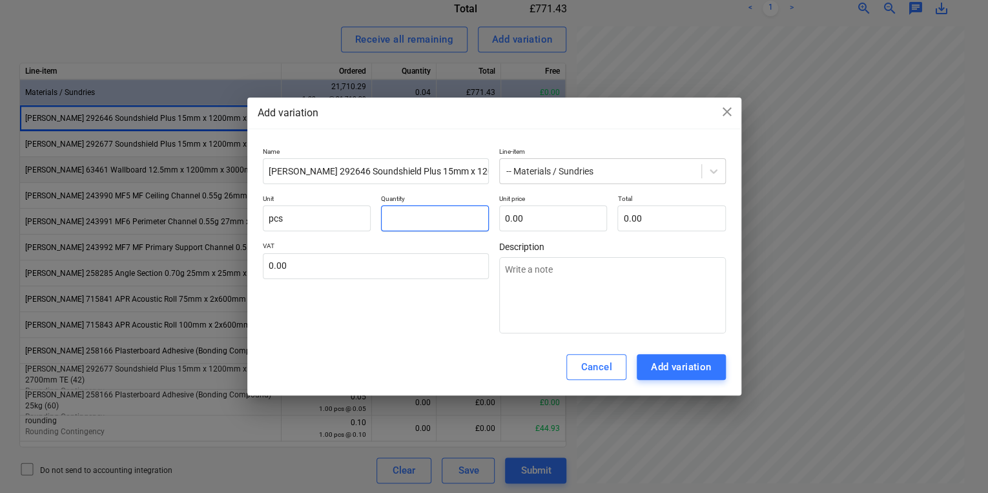
type input "-"
type textarea "x"
type input "-1.00"
type textarea "x"
type input "0"
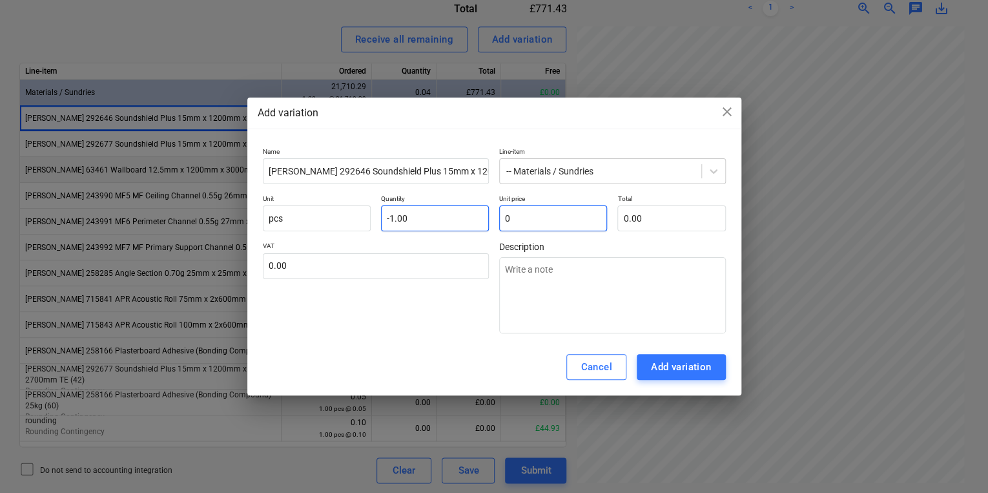
type textarea "x"
type input "0."
type textarea "x"
type input "0.0"
type textarea "x"
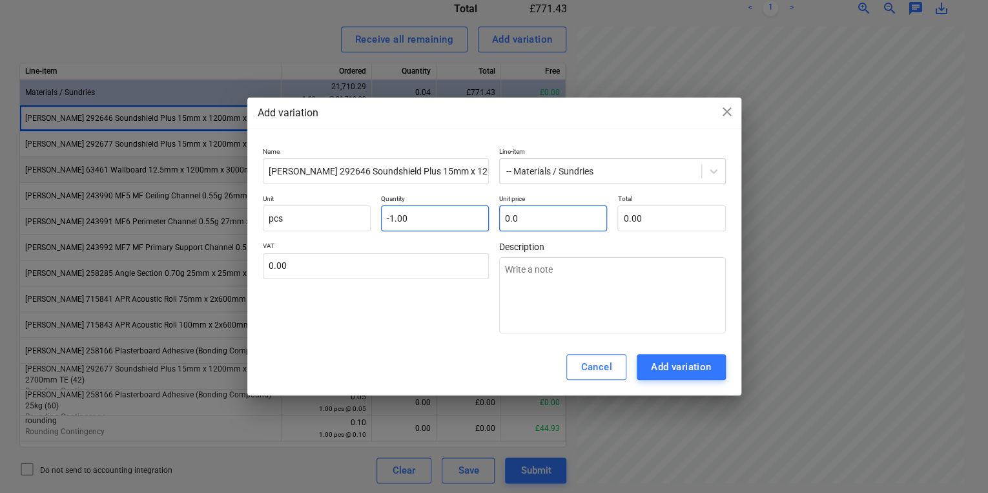
type input "0.07"
type input "-0.07"
type input "0.07"
click at [684, 372] on div "Add variation" at bounding box center [681, 366] width 61 height 17
type textarea "x"
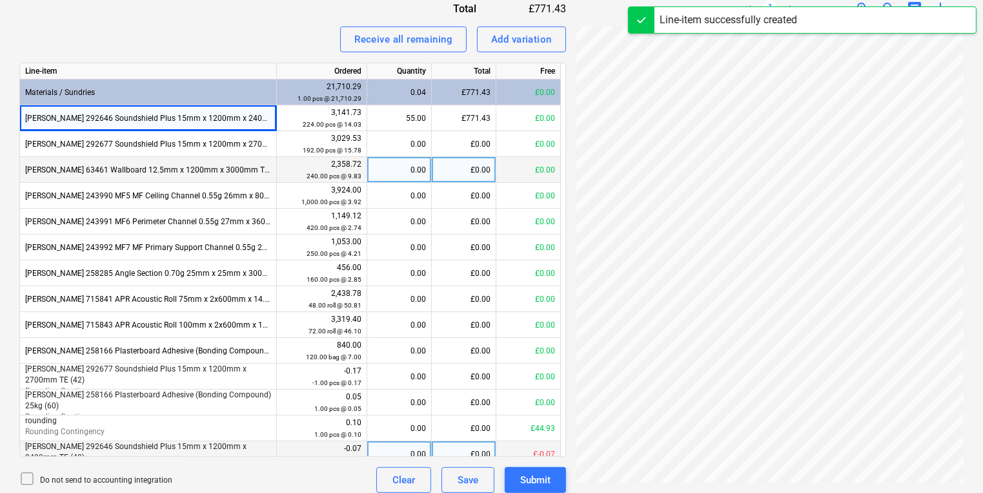
click at [400, 451] on div "0.00" at bounding box center [399, 454] width 54 height 26
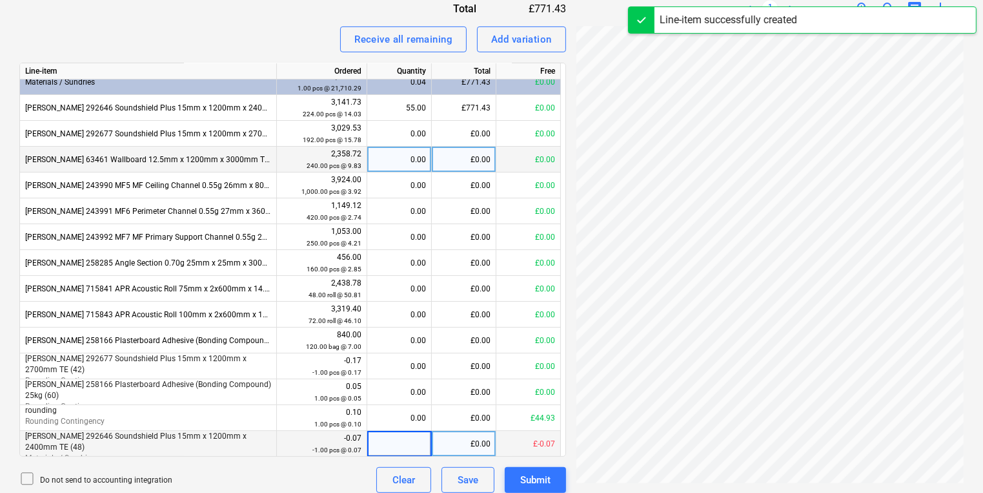
type input "1"
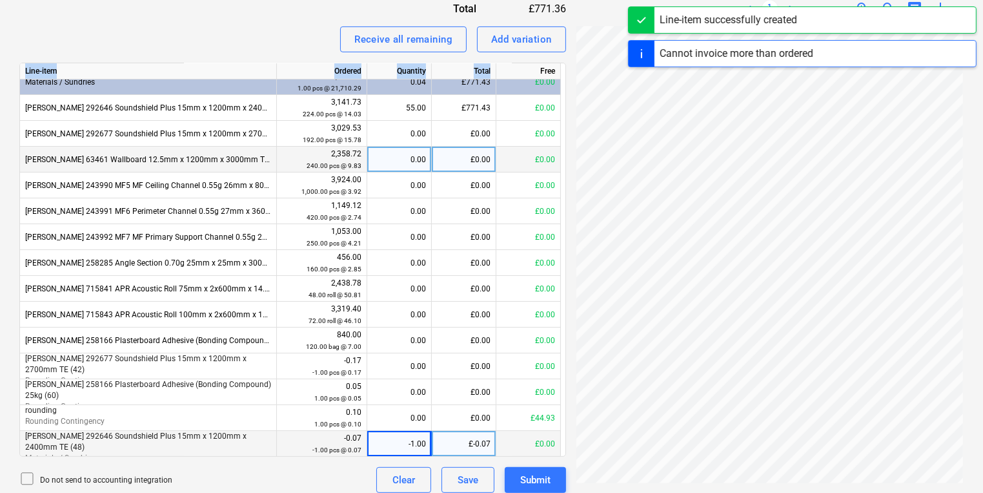
scroll to position [0, 0]
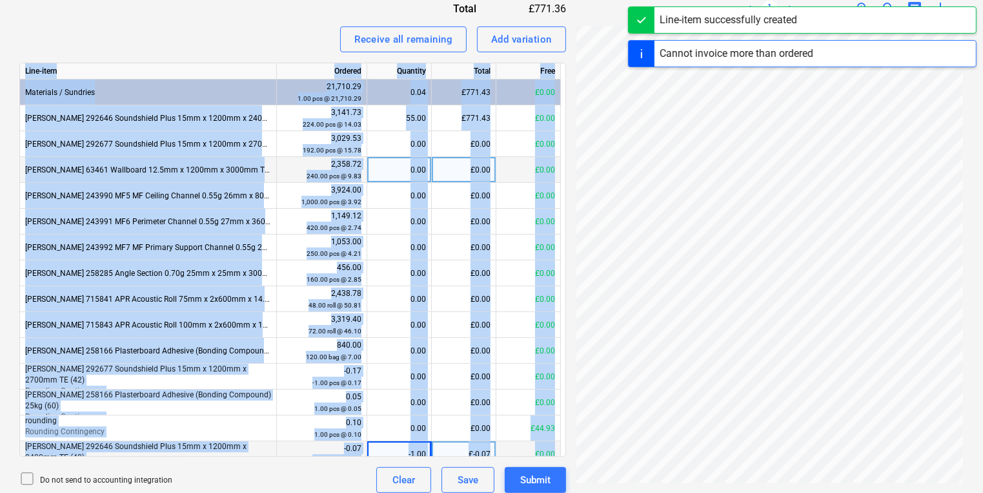
click at [606, 149] on div "Create new document Select company SIG TRADING LIMITED Add new company Select d…" at bounding box center [491, 19] width 955 height 955
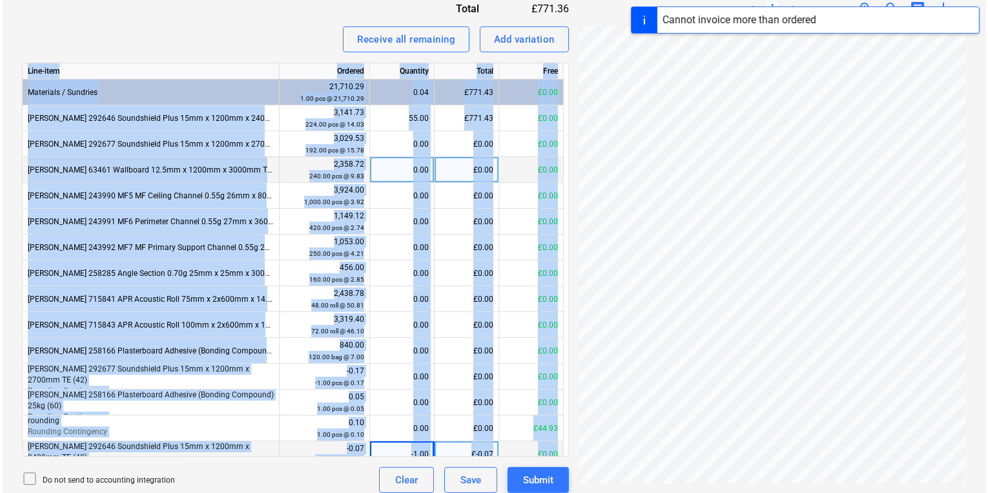
scroll to position [363, 196]
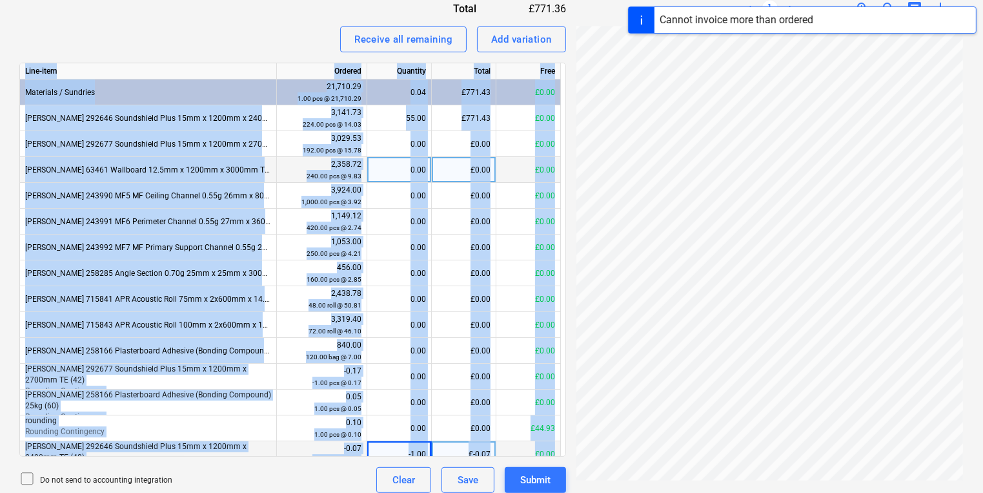
click at [558, 465] on div "Invoice name help 722060080452 Invoice number (optional) help 722060080452 Invo…" at bounding box center [292, 86] width 547 height 815
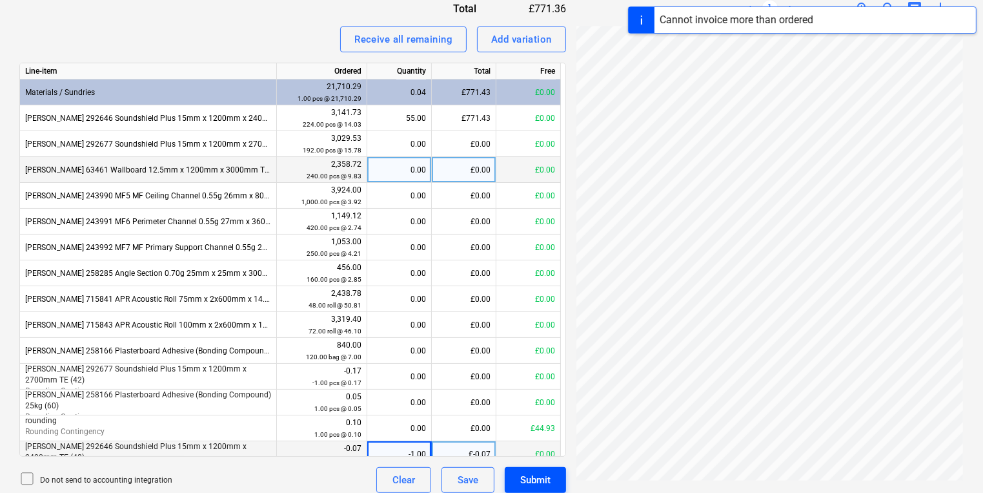
click at [556, 478] on button "Submit" at bounding box center [535, 480] width 61 height 26
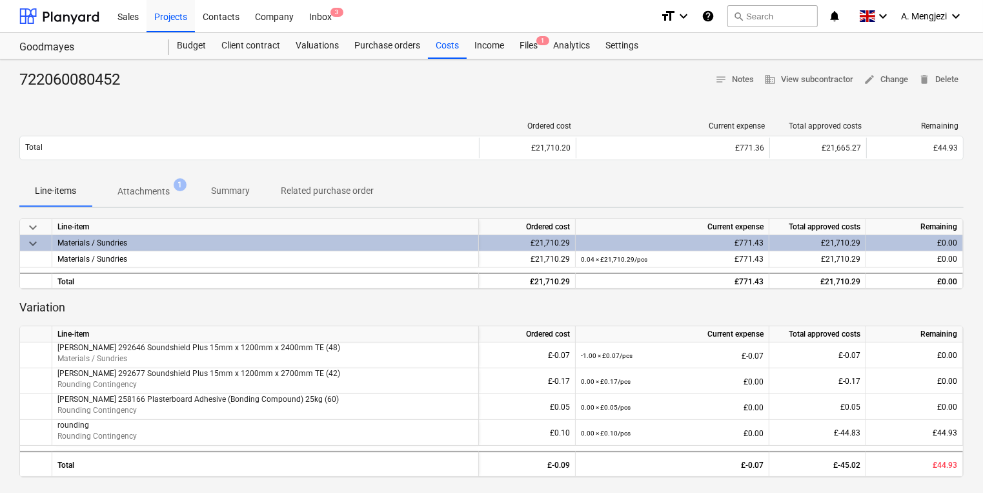
click at [527, 28] on div "Sales Projects Contacts Company Inbox 3" at bounding box center [380, 16] width 540 height 32
click at [535, 42] on div "Files 1" at bounding box center [529, 46] width 34 height 26
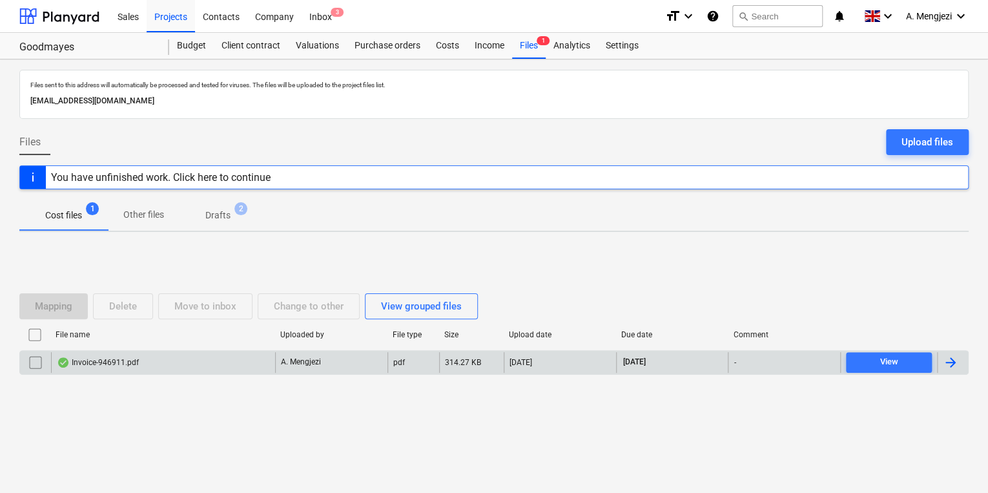
click at [406, 367] on div "pdf" at bounding box center [413, 362] width 52 height 21
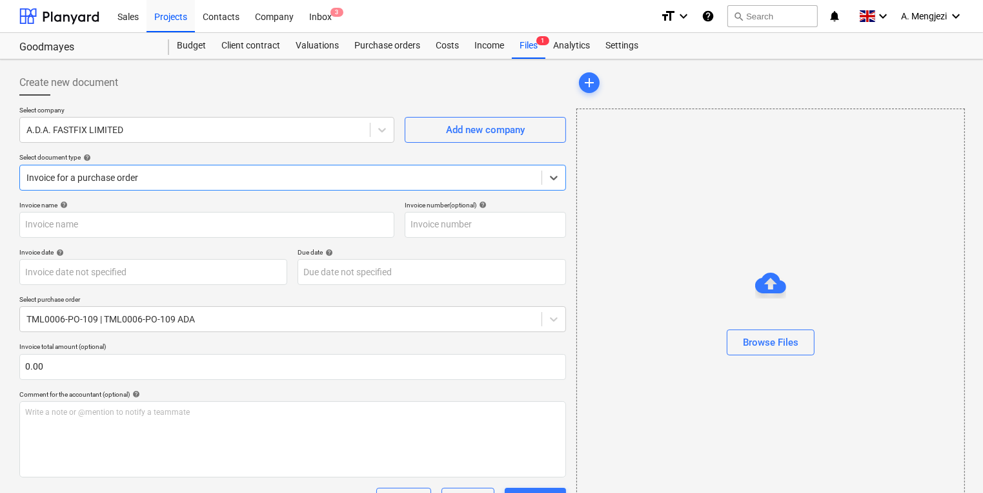
type input "946911"
type input "[DATE]"
type input "30 Nov 2025"
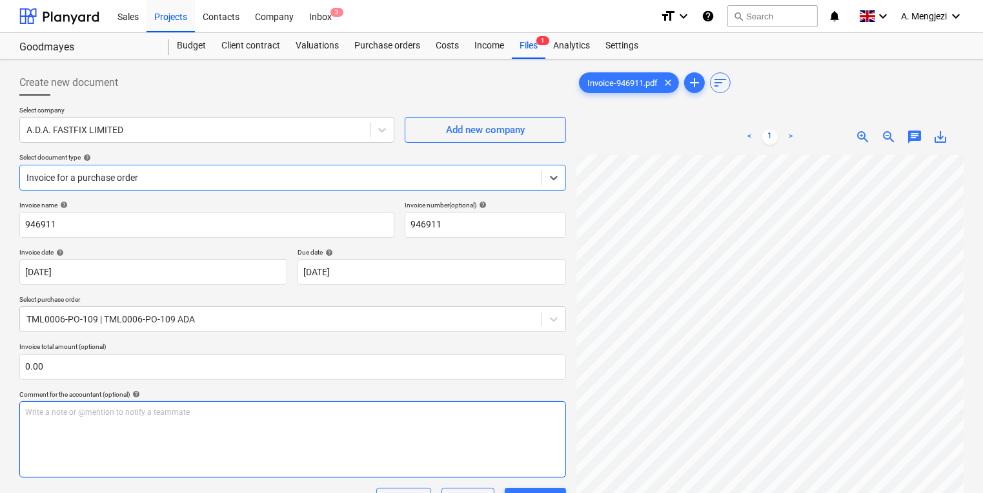
scroll to position [103, 0]
click at [320, 3] on div "Inbox 3" at bounding box center [320, 15] width 38 height 33
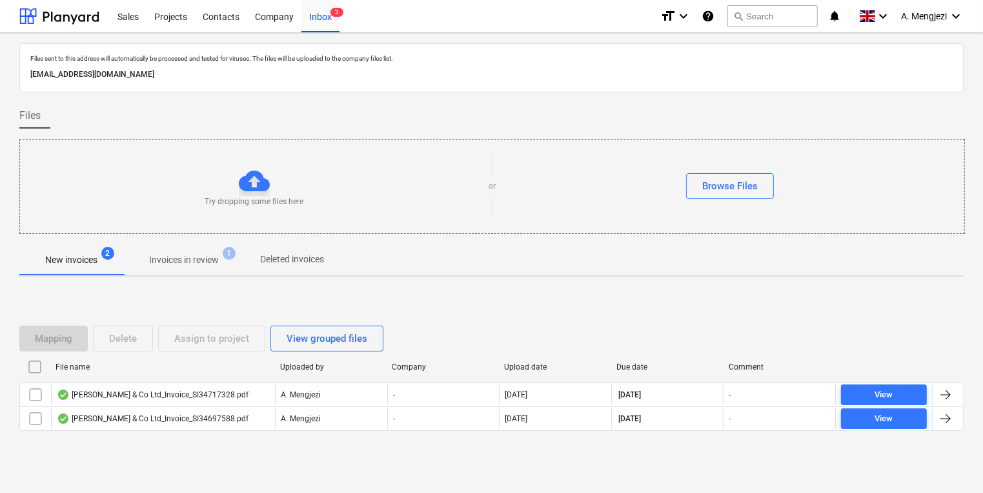
click at [199, 269] on span "Invoices in review 1" at bounding box center [183, 259] width 121 height 23
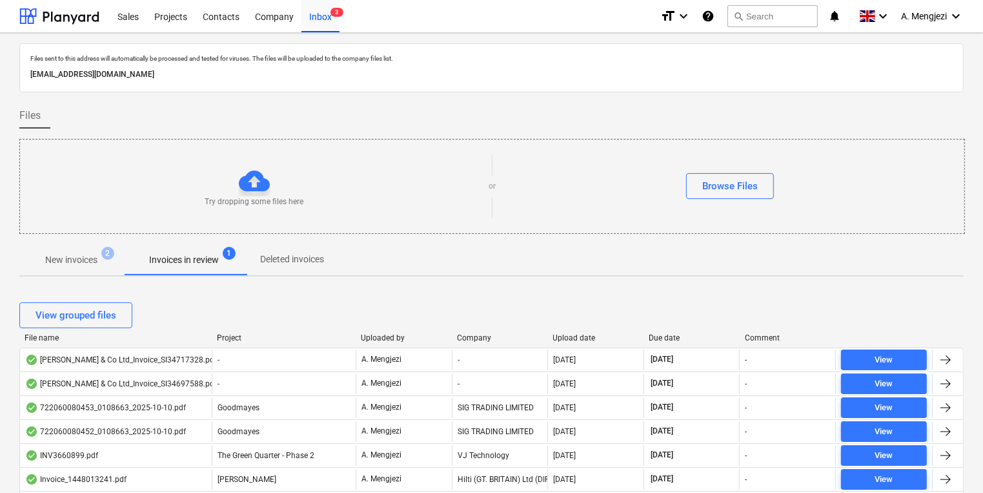
click at [396, 344] on div "File name Project Uploaded by Company Upload date Due date Comment" at bounding box center [491, 340] width 944 height 14
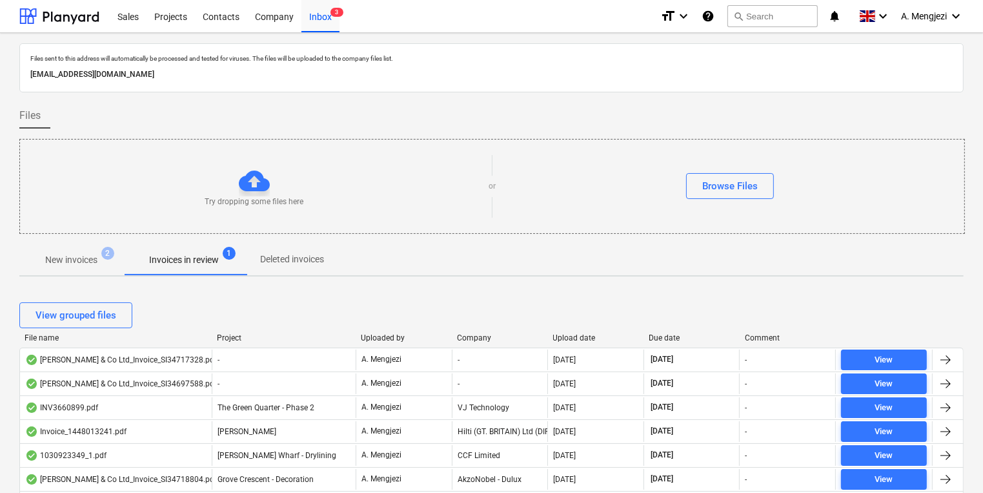
click at [394, 321] on div "View grouped files" at bounding box center [491, 315] width 944 height 26
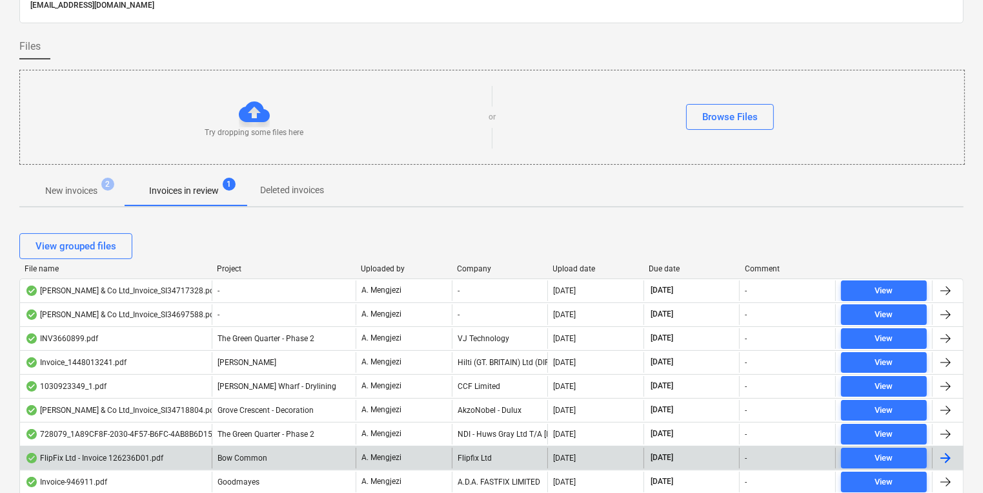
scroll to position [207, 0]
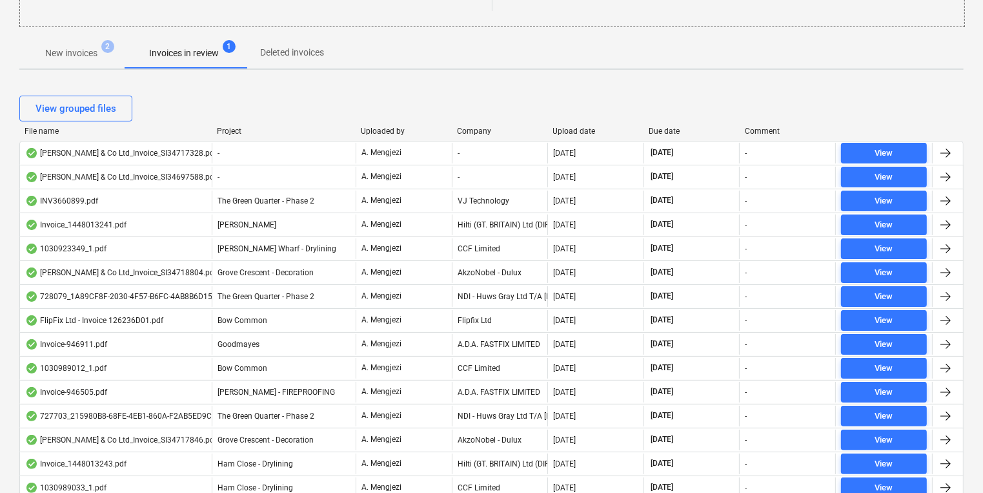
click at [570, 129] on div "Upload date" at bounding box center [596, 131] width 86 height 9
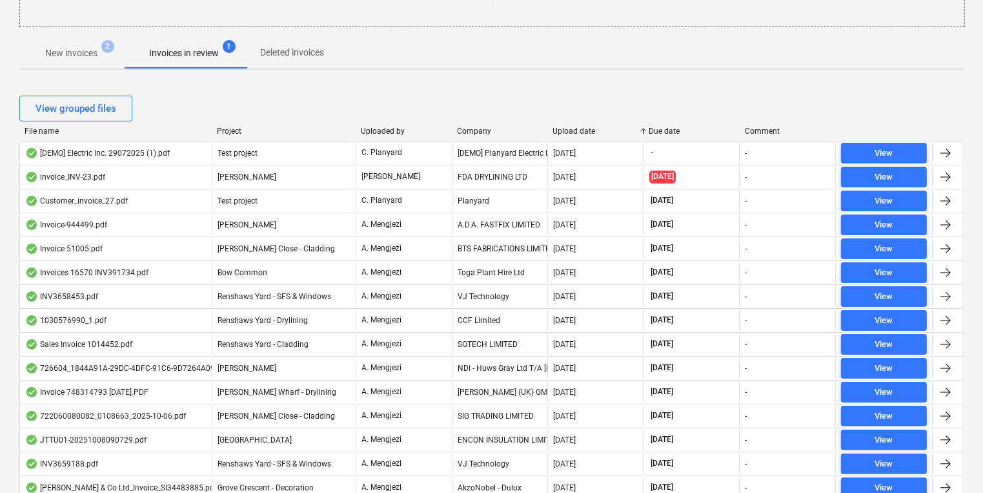
click at [571, 129] on div "Upload date" at bounding box center [596, 131] width 86 height 9
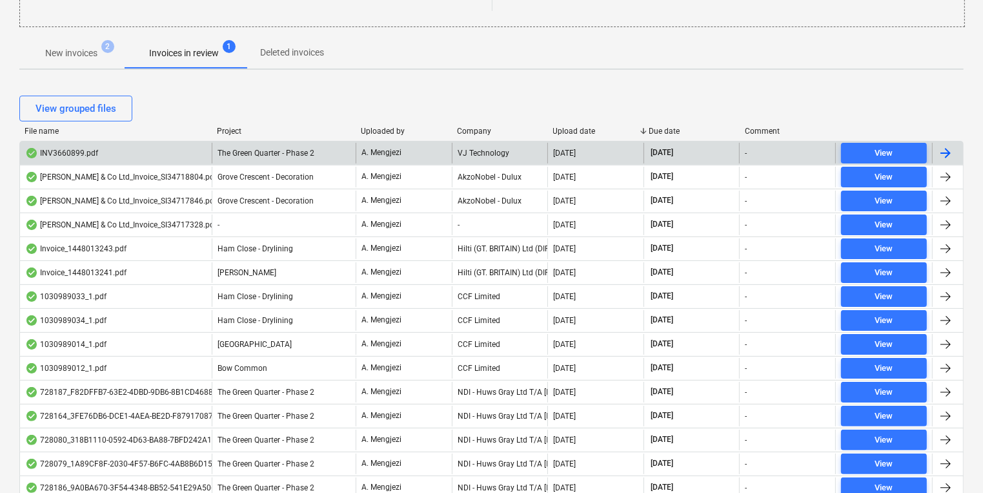
click at [434, 143] on div "A. Mengjezi" at bounding box center [404, 153] width 96 height 21
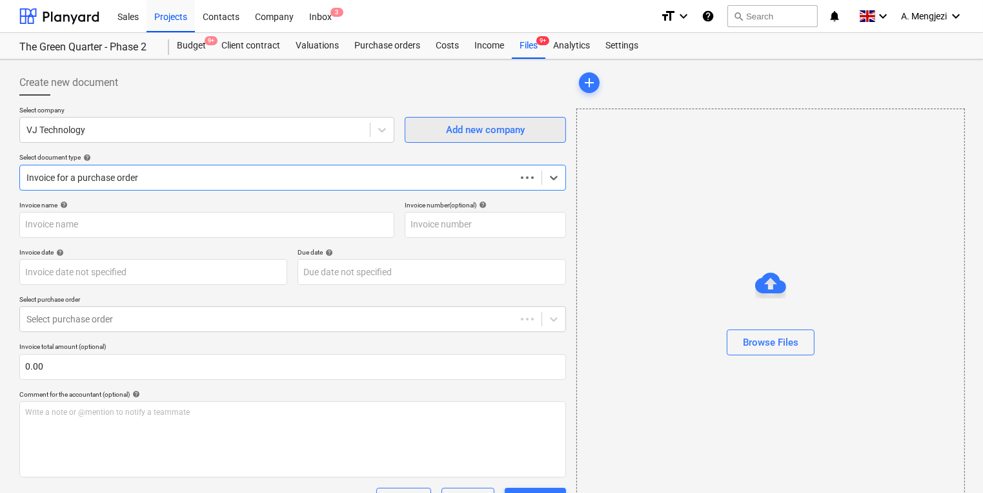
type input "INV3660899"
type input "[DATE]"
type input "30 Nov 2025"
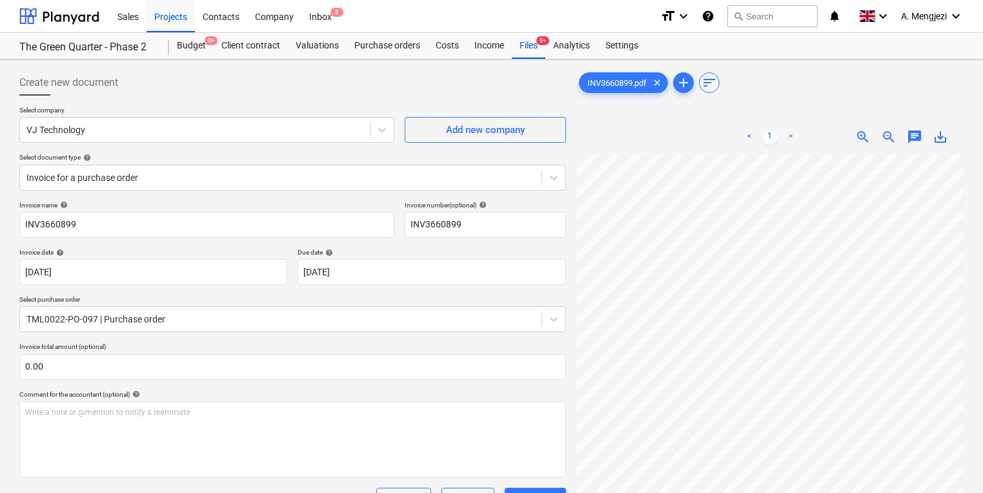
scroll to position [145, 153]
click at [554, 300] on div "Create new document Select company VJ Technology Add new company Select documen…" at bounding box center [491, 396] width 955 height 662
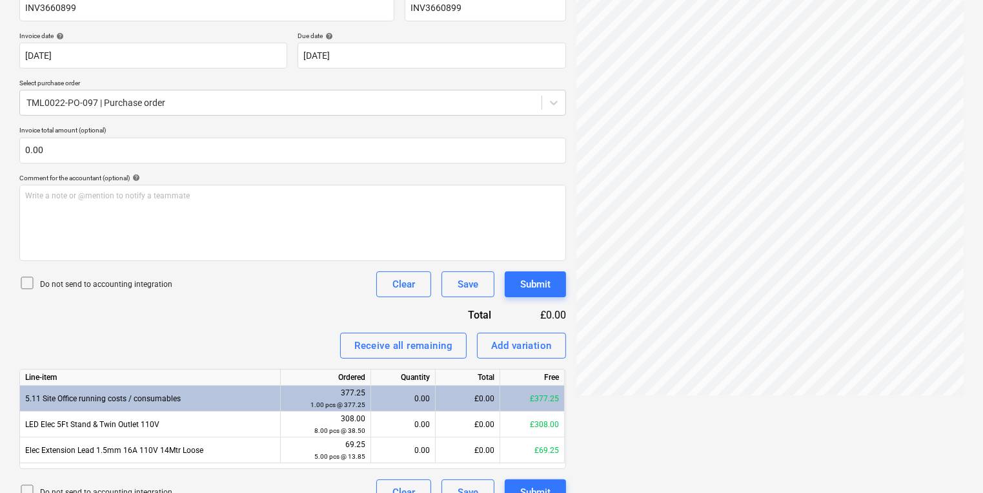
scroll to position [238, 0]
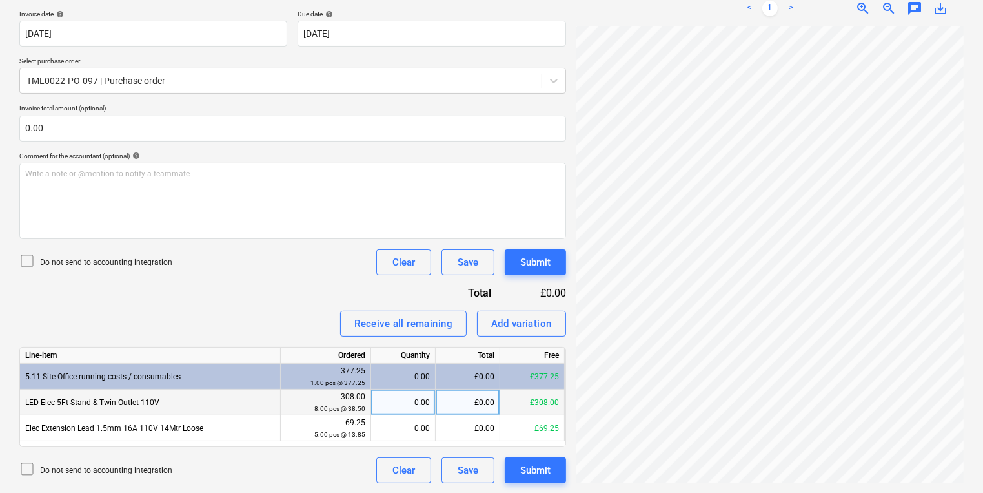
click at [400, 403] on div "0.00" at bounding box center [403, 402] width 54 height 26
type input "8"
click at [520, 245] on div "Invoice name help INV3660899 Invoice number (optional) help INV3660899 Invoice …" at bounding box center [292, 223] width 547 height 520
click at [524, 260] on div "Submit" at bounding box center [535, 262] width 30 height 17
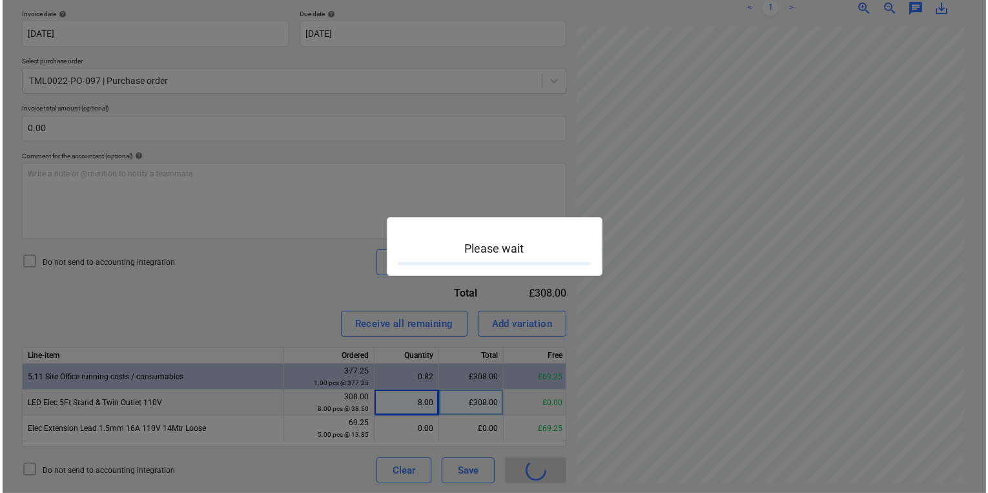
scroll to position [204, 195]
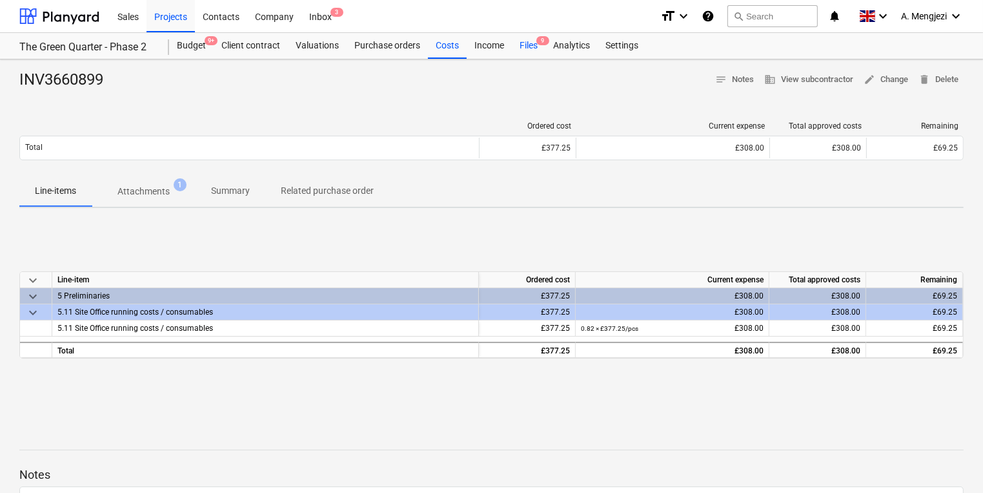
click at [532, 46] on div "Files 9" at bounding box center [529, 46] width 34 height 26
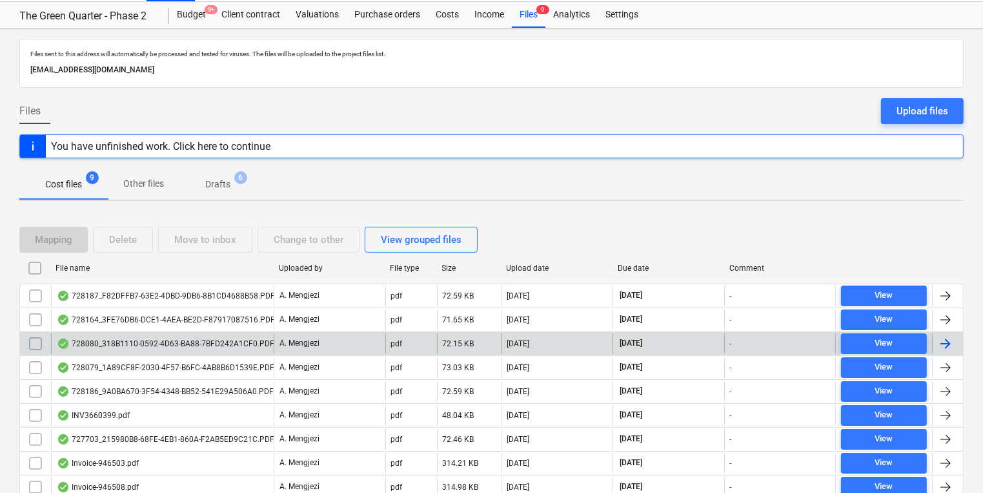
scroll to position [81, 0]
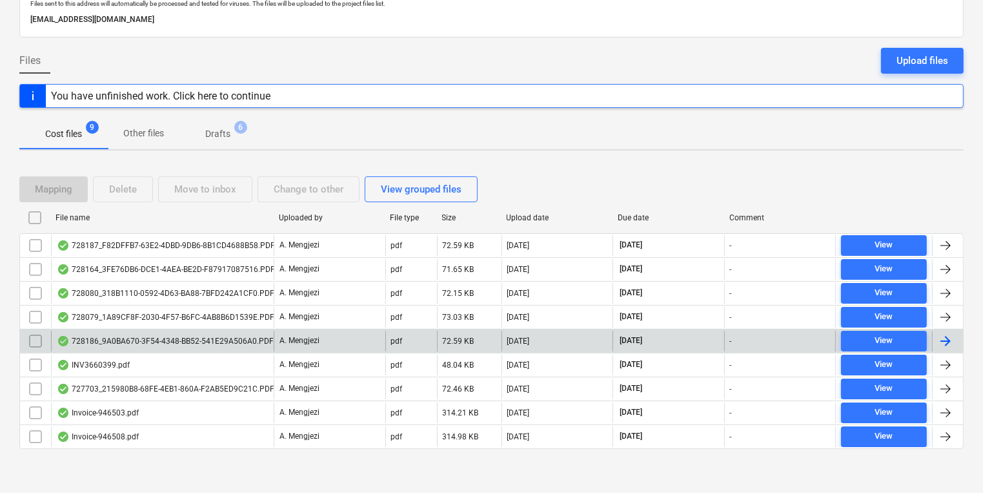
click at [219, 338] on div "728186_9A0BA670-3F54-4348-BB52-541E29A506A0.PDF" at bounding box center [165, 341] width 217 height 10
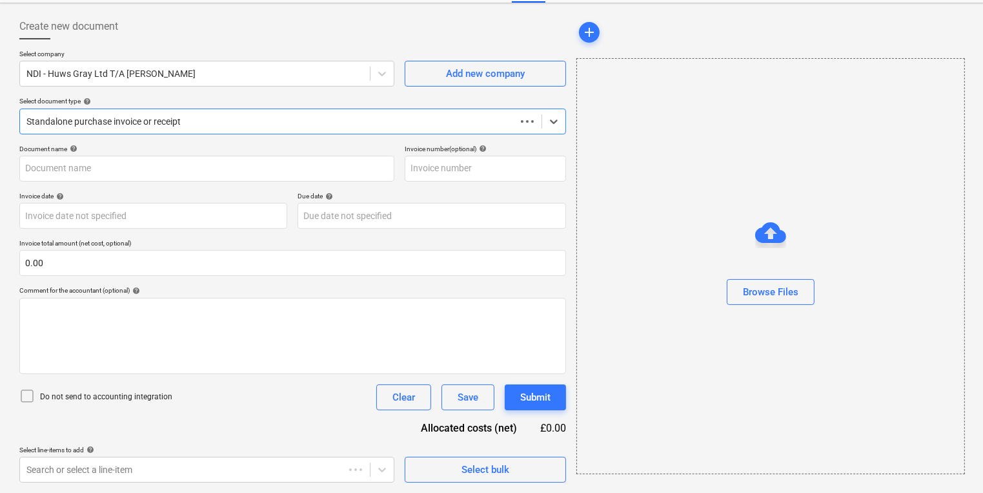
scroll to position [56, 0]
type input "728186"
type input "[DATE]"
type input "30 Nov 2025"
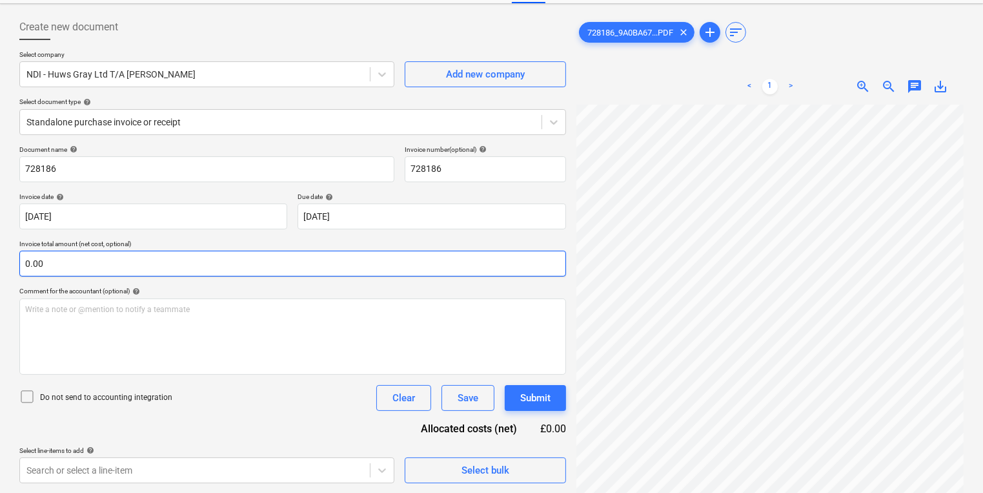
scroll to position [6, 214]
click at [454, 261] on div "Create new document Select company NDI - Huws Gray Ltd T/A Lloyd Worrall Add ne…" at bounding box center [491, 248] width 955 height 479
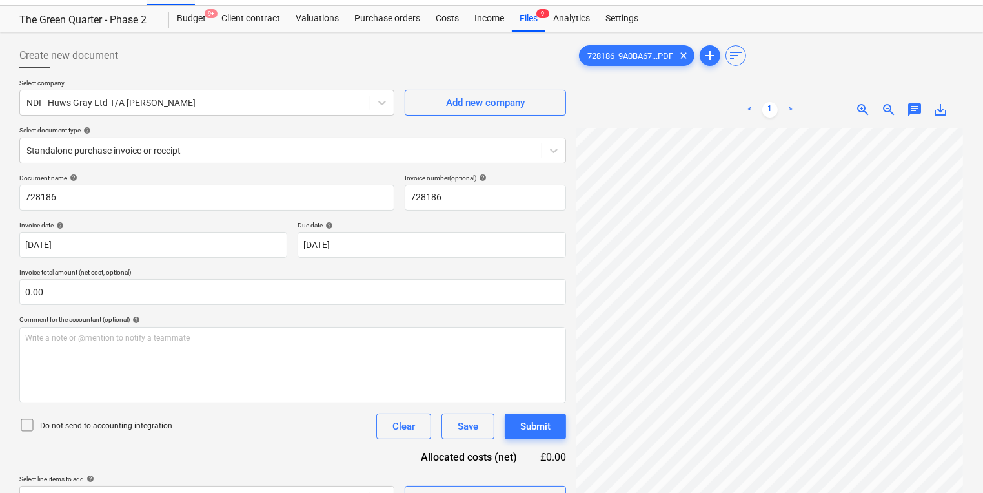
scroll to position [0, 0]
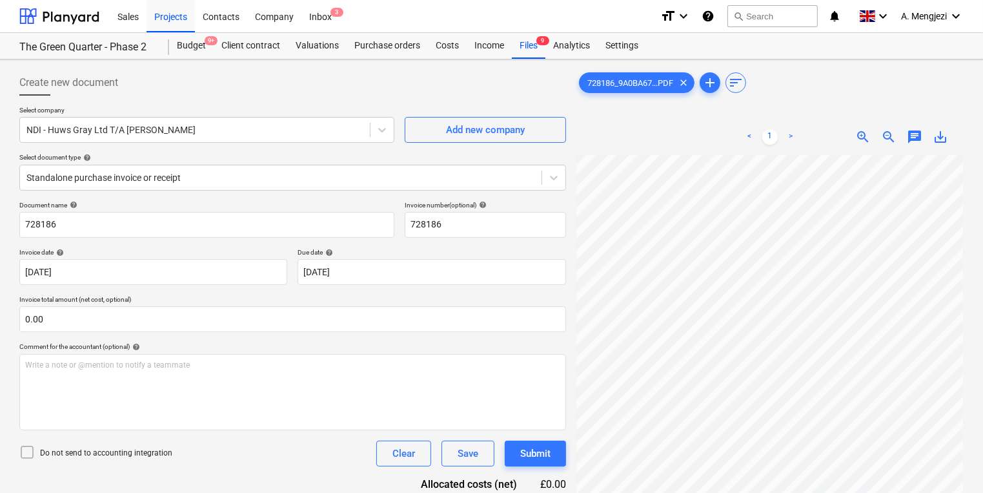
click at [545, 70] on div "Create new document" at bounding box center [292, 83] width 547 height 26
click at [535, 60] on div "Create new document Select company NDI - Huws Gray Ltd T/A Lloyd Worrall Add ne…" at bounding box center [491, 340] width 983 height 562
click at [531, 56] on div "Files 9" at bounding box center [529, 46] width 34 height 26
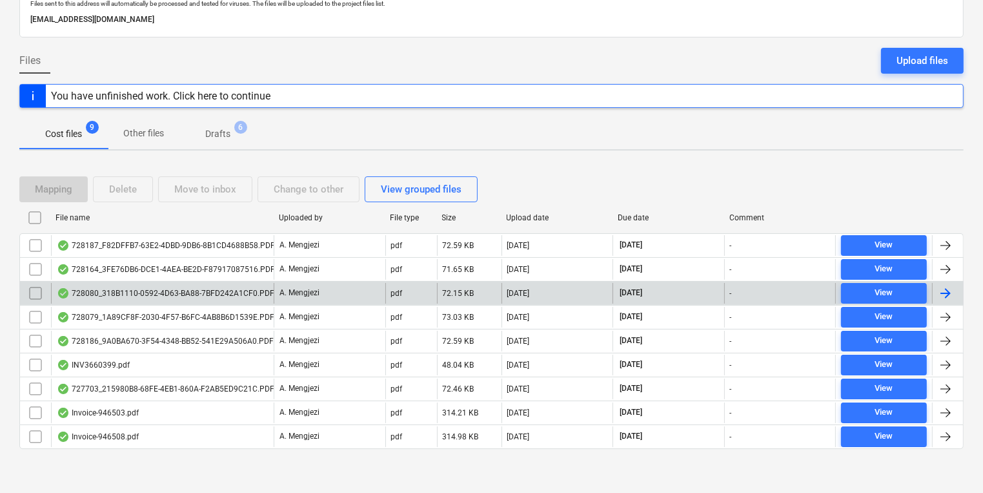
click at [230, 364] on div "INV3660399.pdf" at bounding box center [162, 364] width 223 height 21
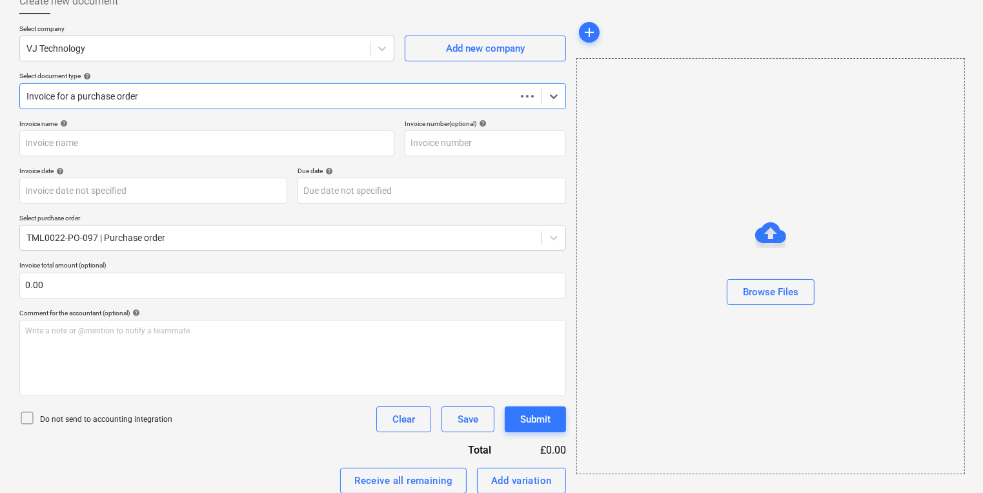
scroll to position [56, 0]
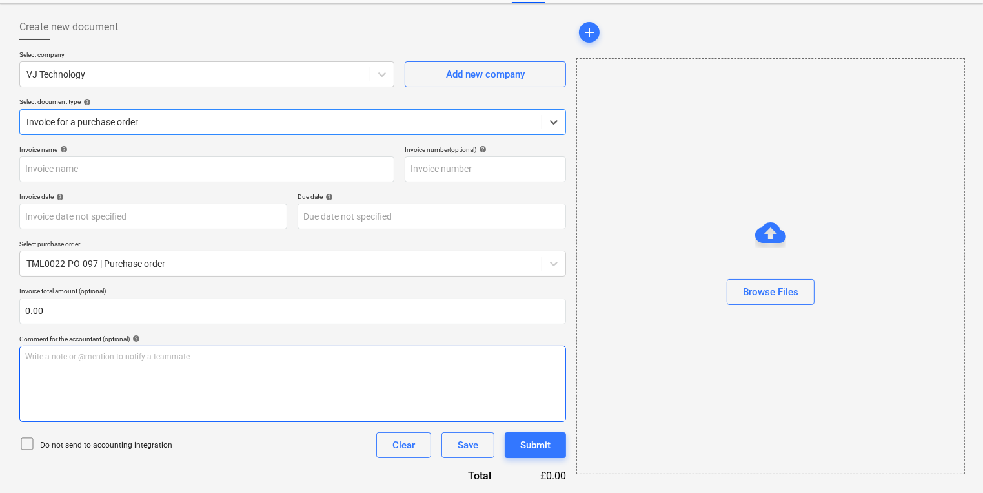
type input "INV3660399"
type input "[DATE]"
type input "30 Nov 2025"
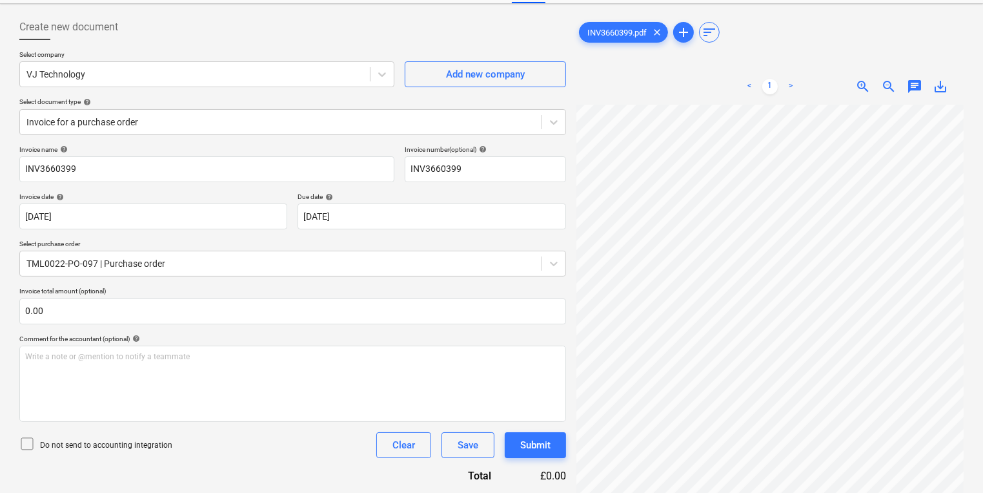
click at [575, 273] on div "INV3660399.pdf clear add sort < 1 > zoom_in zoom_out chat 0 save_alt" at bounding box center [770, 340] width 398 height 662
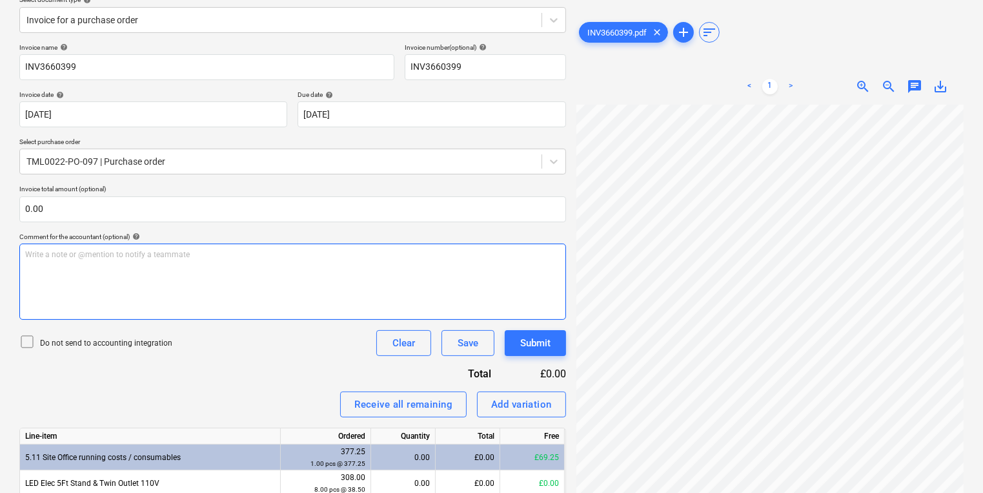
scroll to position [238, 0]
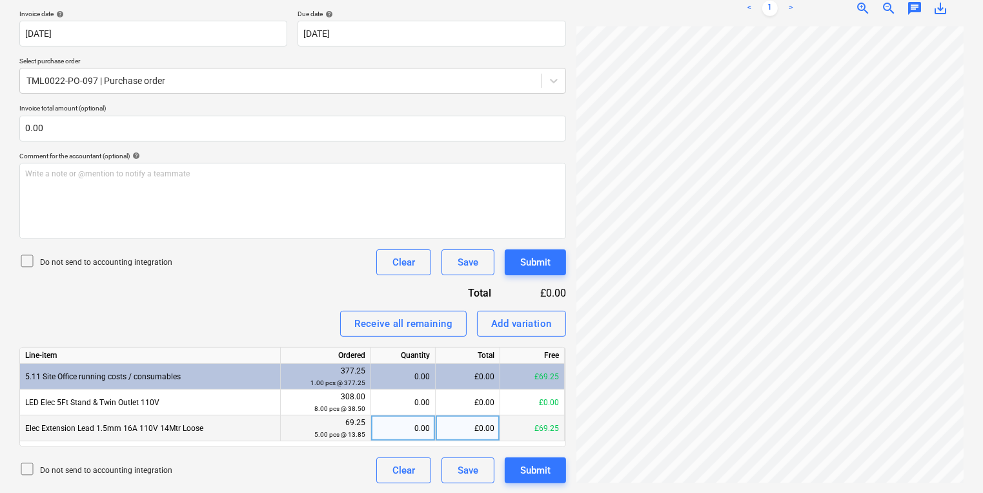
click at [400, 426] on div "0.00" at bounding box center [403, 428] width 54 height 26
type input "5"
click at [403, 420] on div "Create new document Select company VJ Technology Add new company Select documen…" at bounding box center [491, 157] width 955 height 662
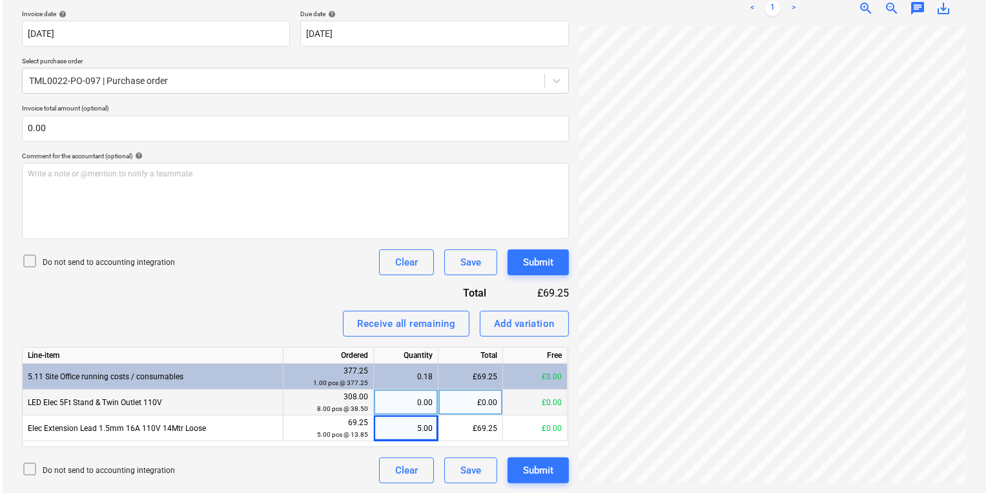
scroll to position [334, 196]
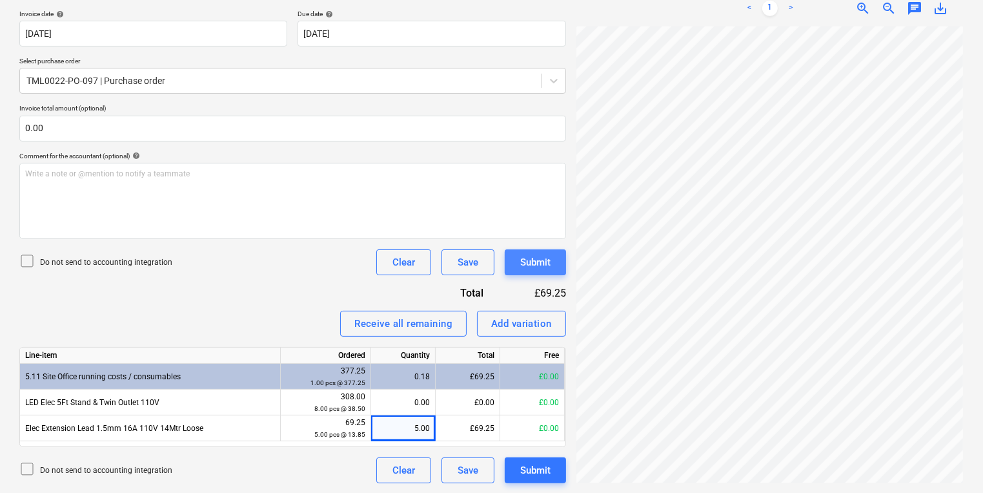
click at [555, 249] on button "Submit" at bounding box center [535, 262] width 61 height 26
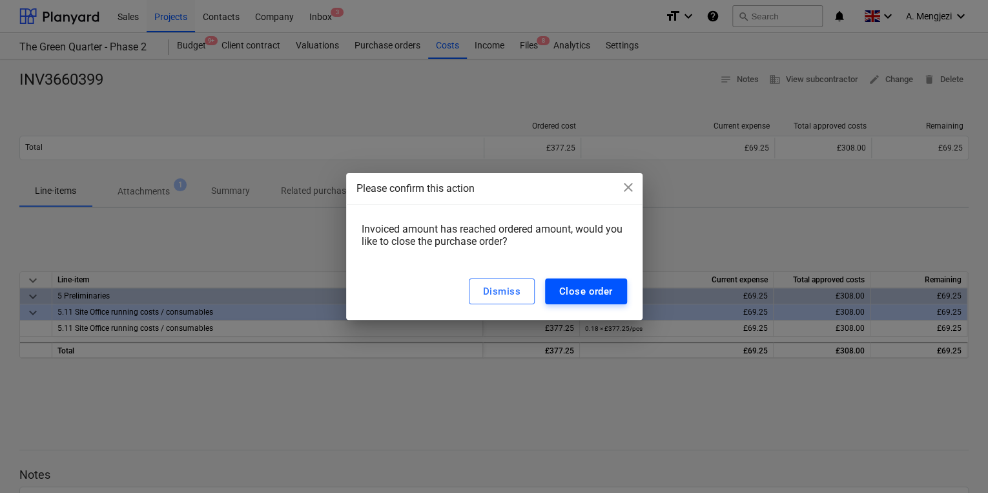
click at [569, 281] on button "Close order" at bounding box center [586, 291] width 82 height 26
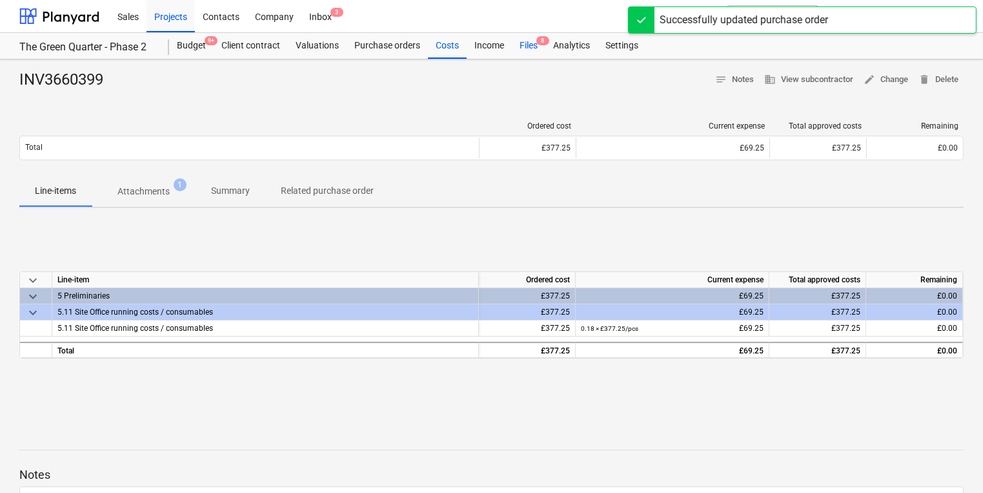
click at [547, 38] on span "8" at bounding box center [542, 40] width 13 height 9
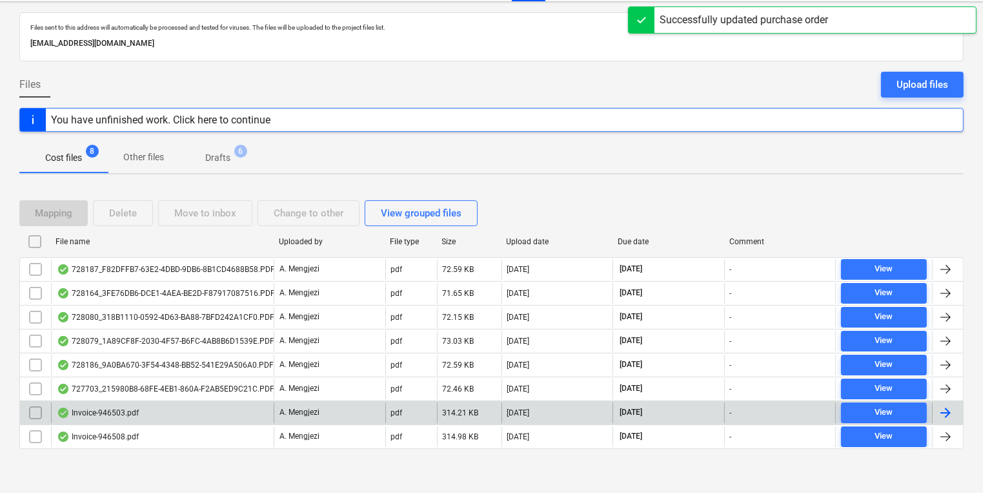
click at [204, 416] on div "Invoice-946503.pdf" at bounding box center [162, 412] width 223 height 21
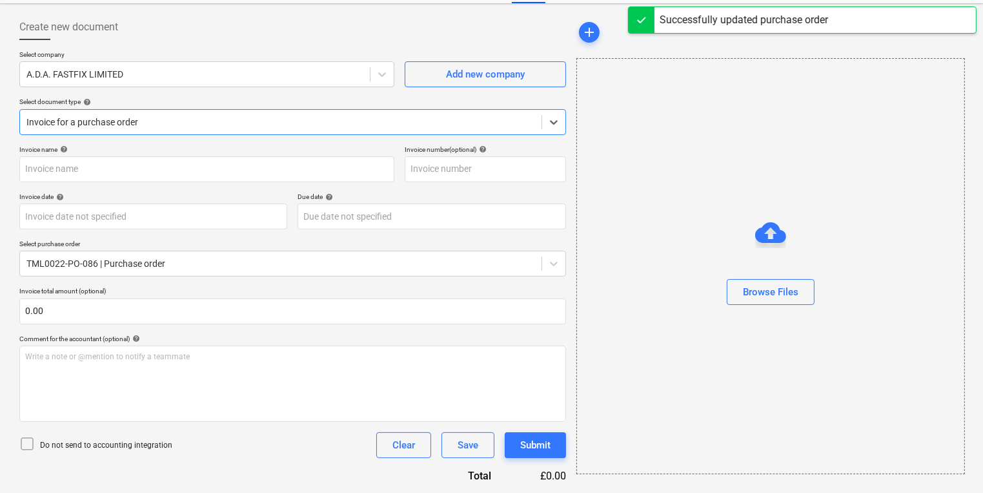
type input "946503"
type input "[DATE]"
type input "30 Nov 2025"
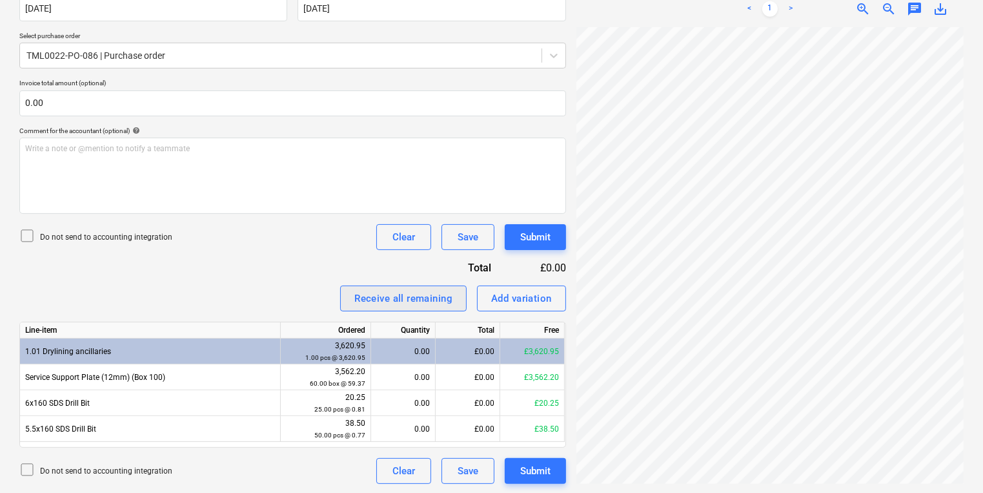
scroll to position [264, 0]
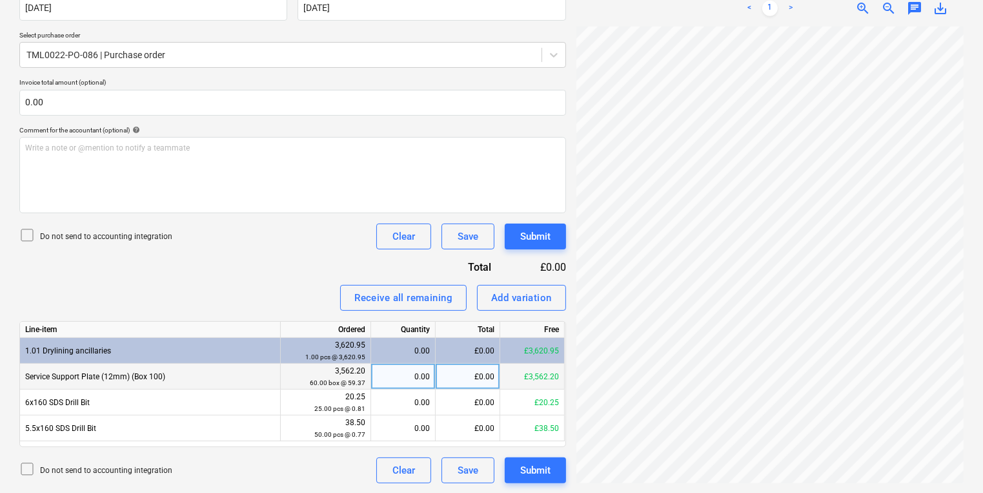
drag, startPoint x: 351, startPoint y: 390, endPoint x: 359, endPoint y: 378, distance: 14.5
click at [350, 391] on div "20.25 25.00 pcs @ 0.81" at bounding box center [325, 403] width 79 height 24
click at [431, 363] on div "0.00" at bounding box center [403, 376] width 65 height 26
type input "60"
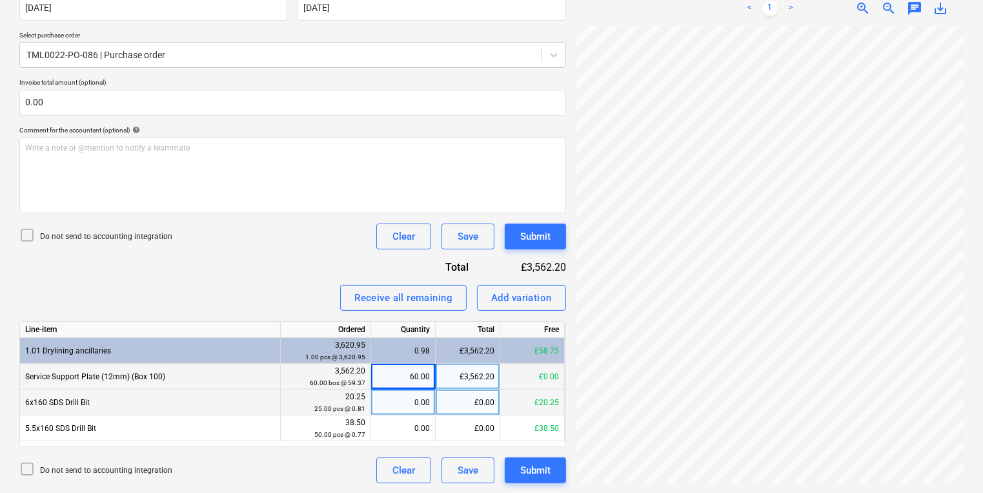
click at [389, 413] on div "0.00" at bounding box center [403, 402] width 54 height 26
type input "25"
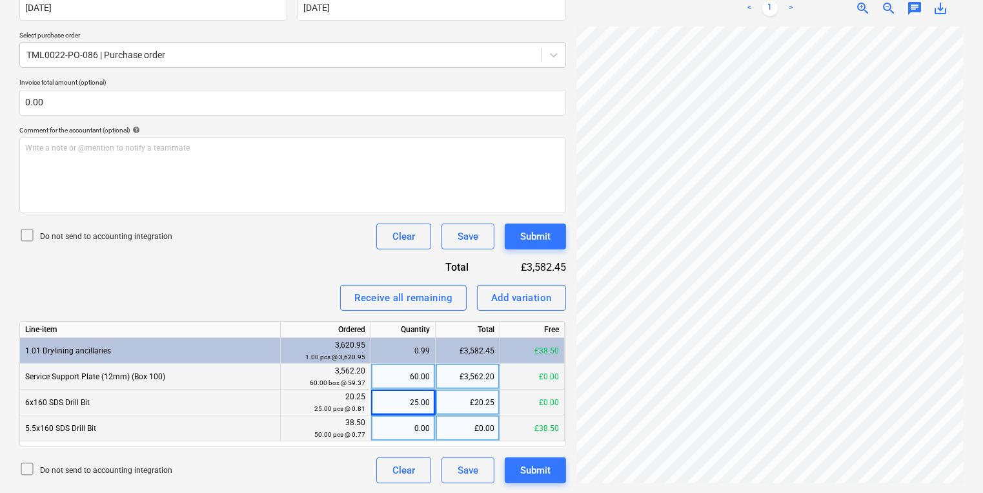
click at [392, 423] on div "0.00" at bounding box center [403, 428] width 54 height 26
type input "501"
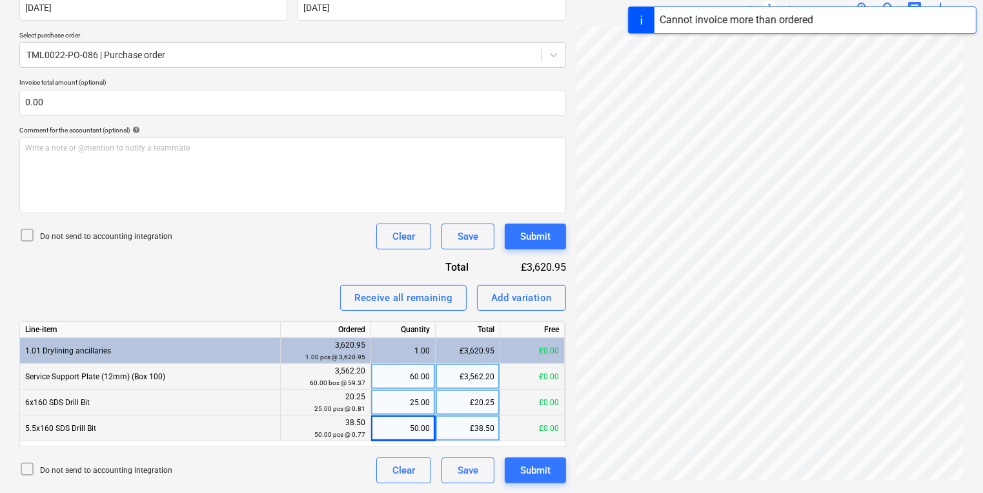
scroll to position [368, 196]
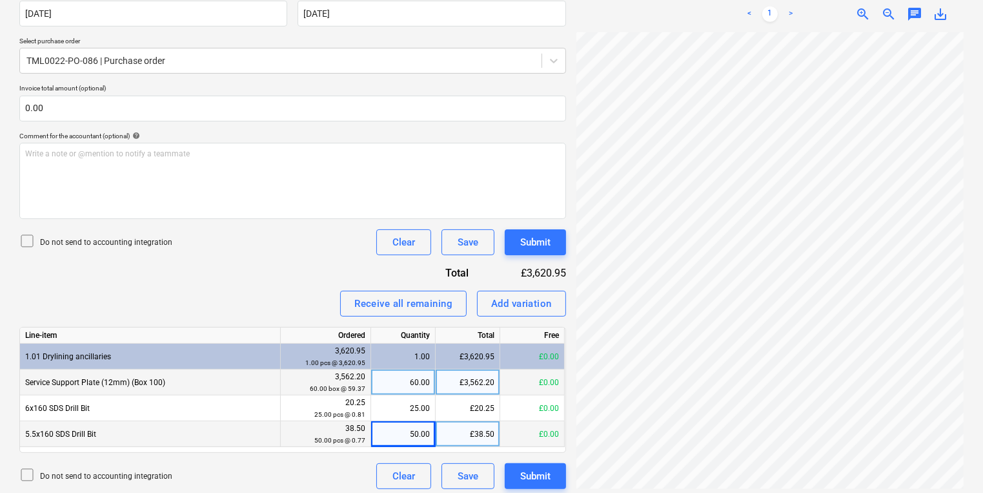
scroll to position [127, 0]
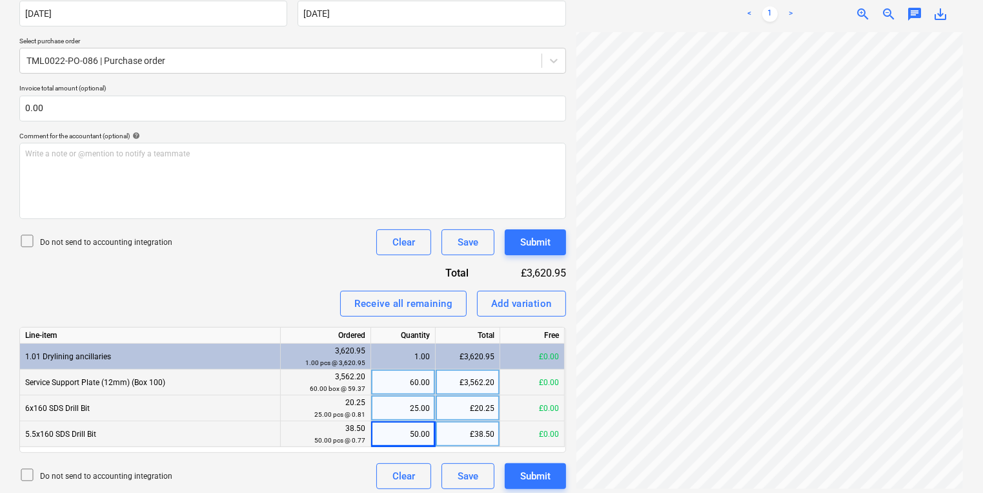
click at [489, 411] on div "Create new document Select company A.D.A. FASTFIX LIMITED Add new company Selec…" at bounding box center [491, 149] width 955 height 687
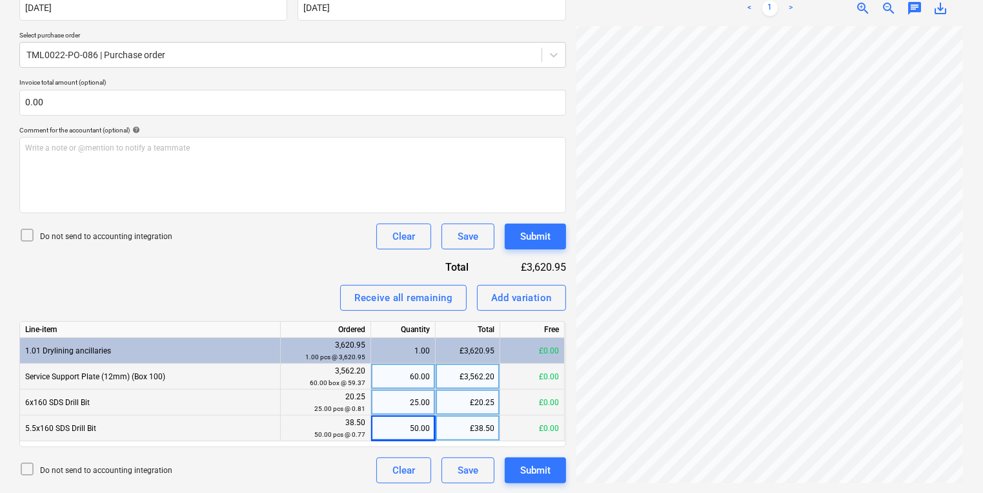
scroll to position [145, 0]
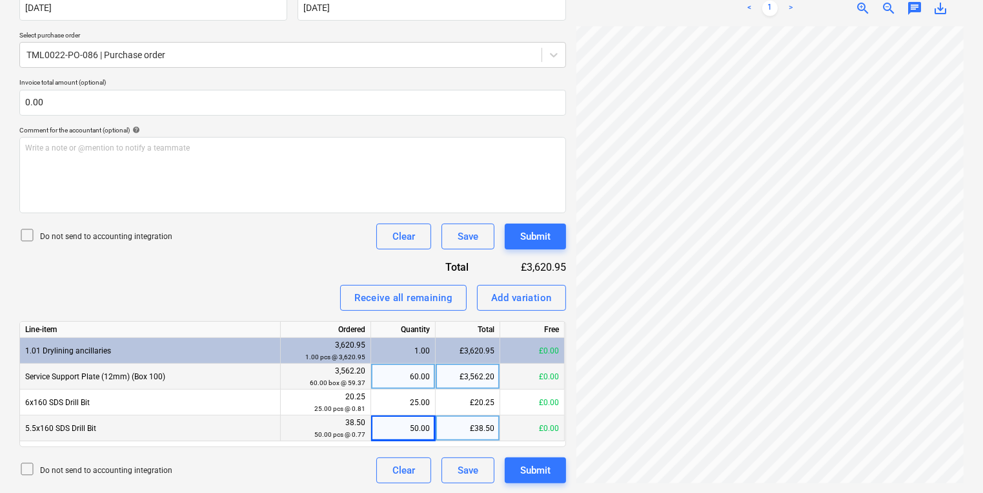
click at [366, 334] on div "Create new document Select company A.D.A. FASTFIX LIMITED Add new company Selec…" at bounding box center [491, 144] width 955 height 687
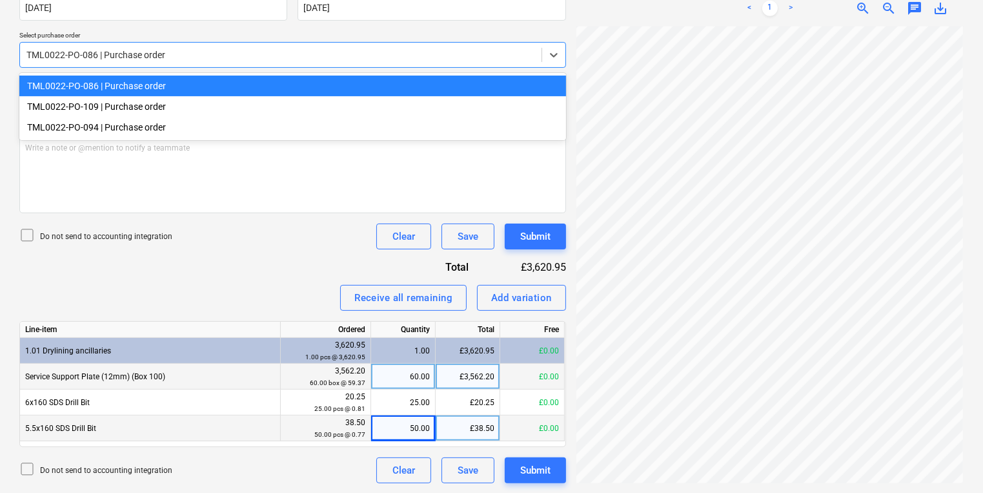
click at [210, 42] on div "TML0022-PO-086 | Purchase order" at bounding box center [292, 55] width 547 height 26
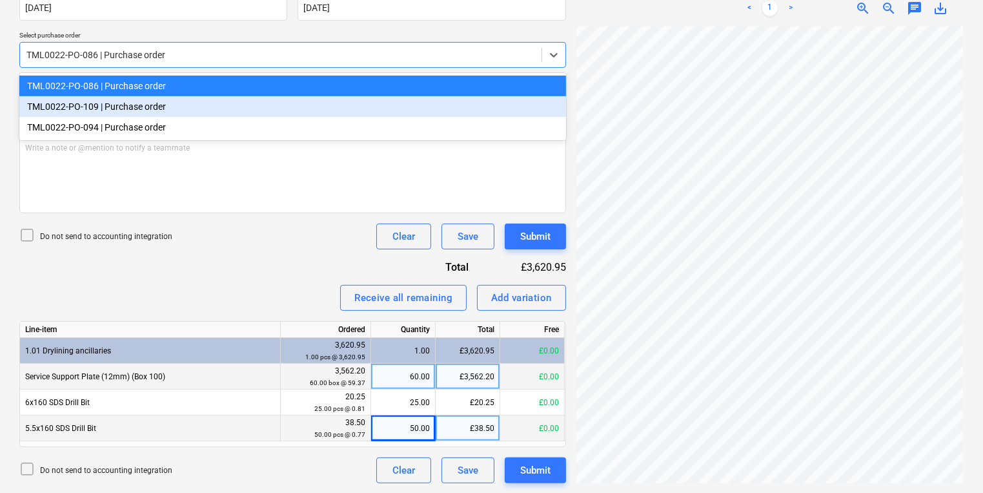
click at [210, 99] on div "TML0022-PO-109 | Purchase order" at bounding box center [292, 106] width 547 height 21
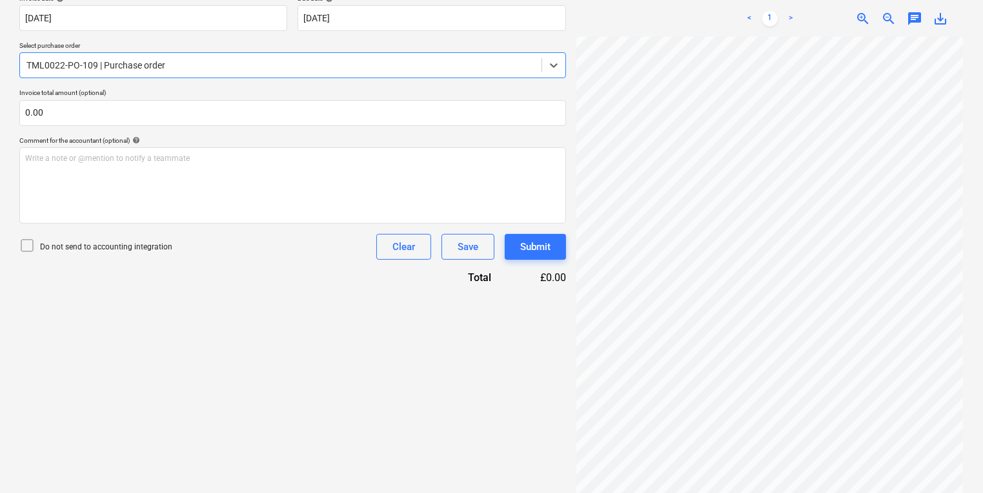
click at [203, 73] on div "TML0022-PO-109 | Purchase order" at bounding box center [281, 65] width 522 height 18
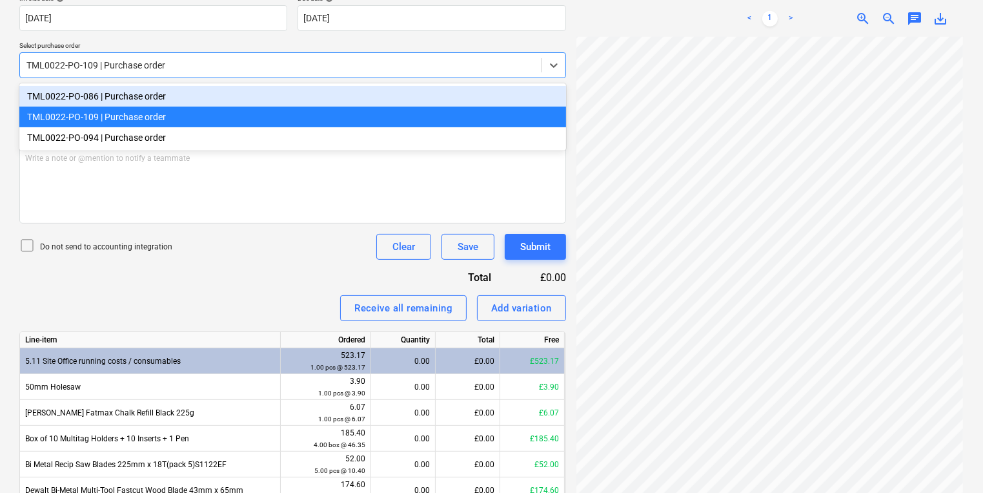
click at [172, 99] on div "TML0022-PO-086 | Purchase order" at bounding box center [292, 96] width 547 height 21
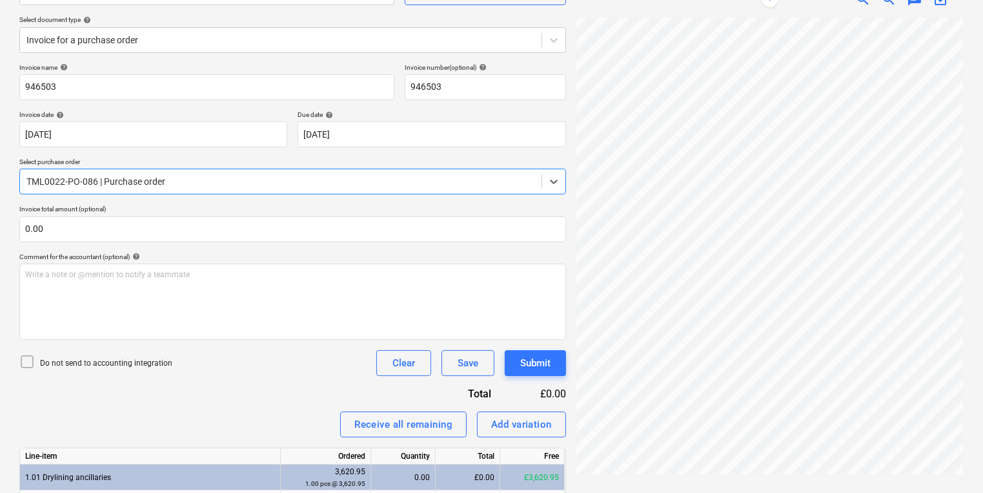
scroll to position [264, 0]
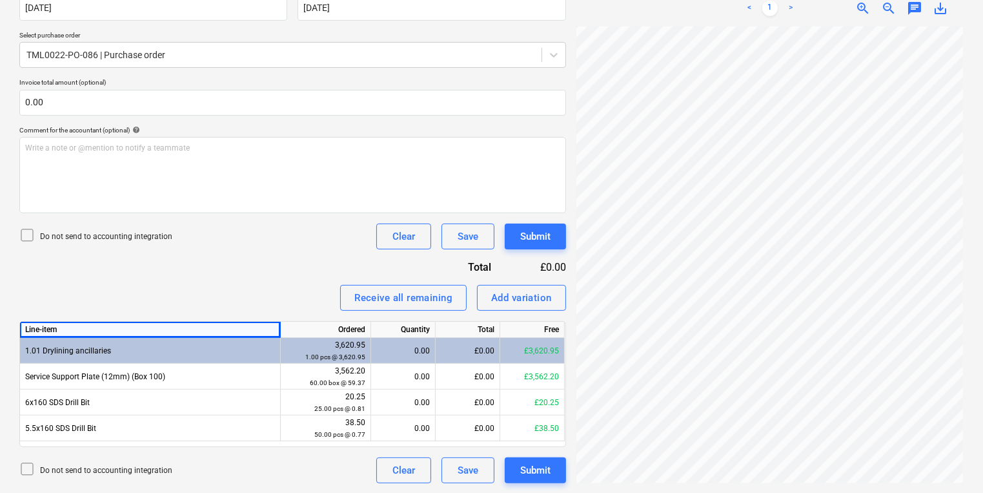
click at [199, 321] on div "Line-item" at bounding box center [150, 329] width 261 height 16
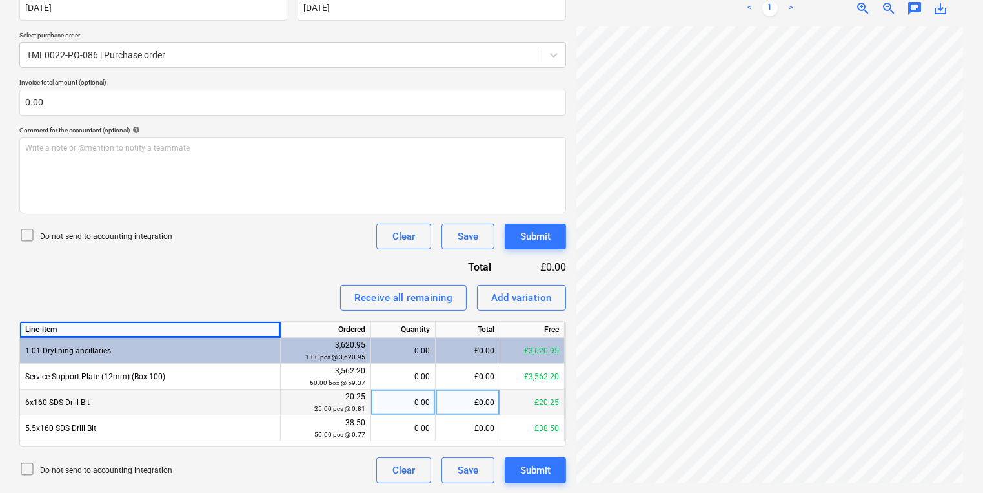
click at [423, 409] on div "0.00" at bounding box center [403, 402] width 54 height 26
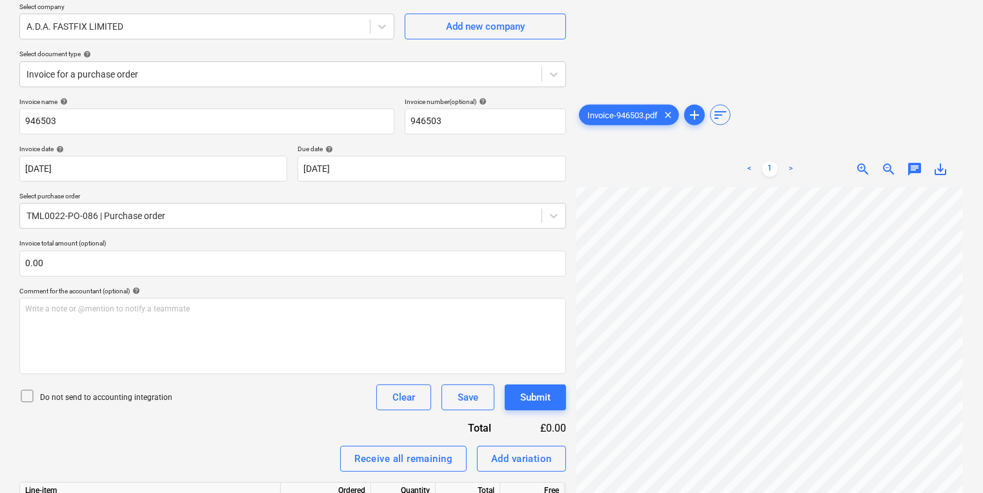
scroll to position [0, 0]
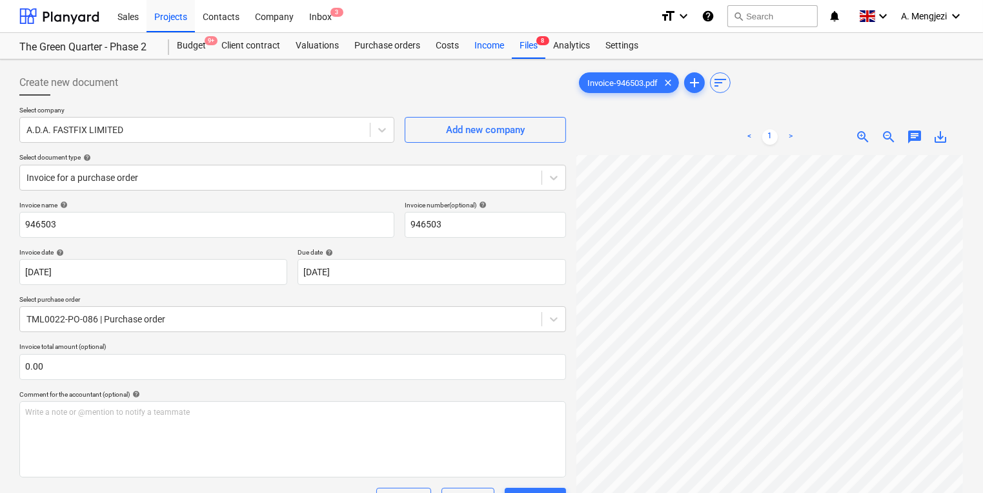
click at [485, 41] on div "Income" at bounding box center [489, 46] width 45 height 26
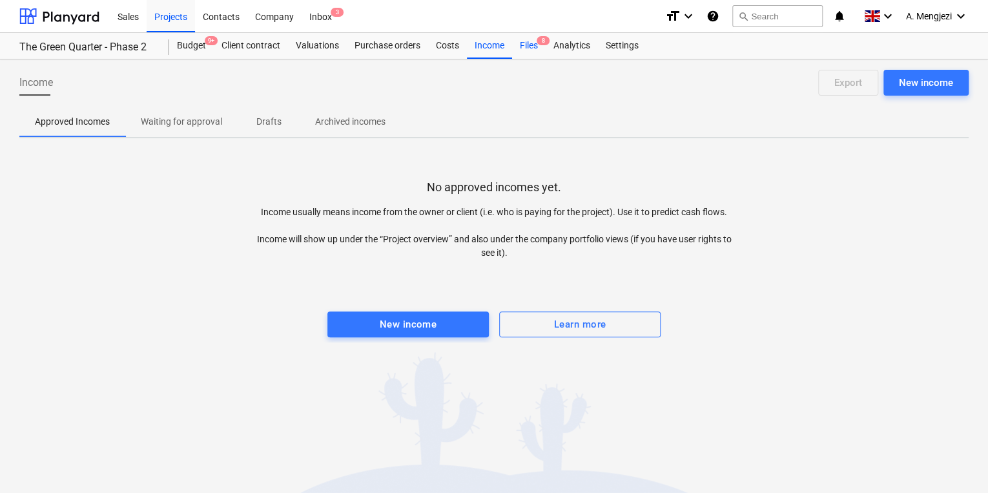
click at [540, 43] on span "8" at bounding box center [542, 40] width 13 height 9
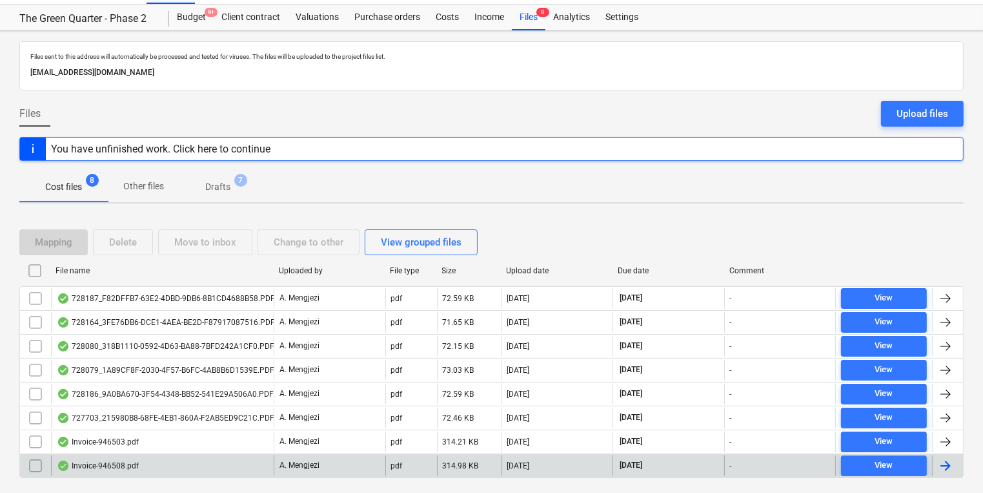
scroll to position [57, 0]
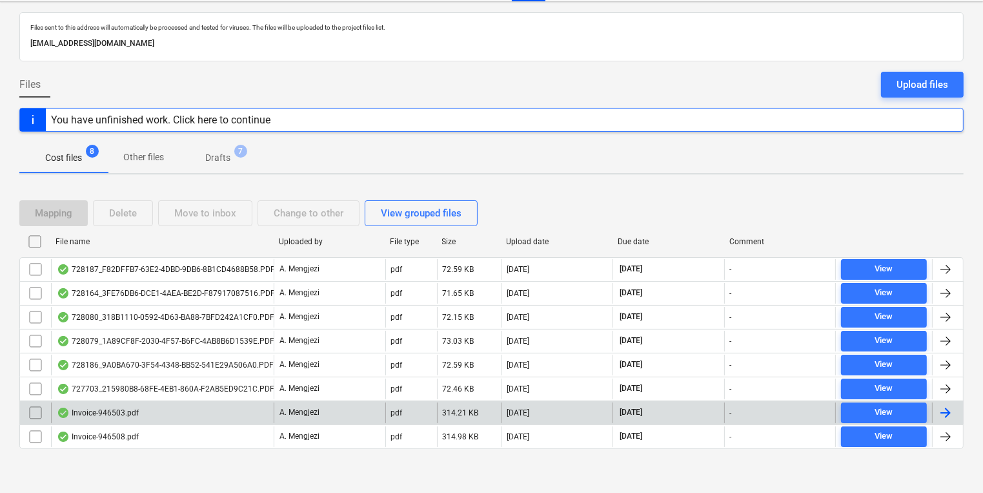
click at [106, 400] on div "Invoice-946503.pdf A. Mengjezi pdf 314.21 KB 09.10.2025 30.11.2025 - View" at bounding box center [491, 412] width 944 height 24
click at [470, 408] on div "314.21 KB" at bounding box center [461, 412] width 36 height 9
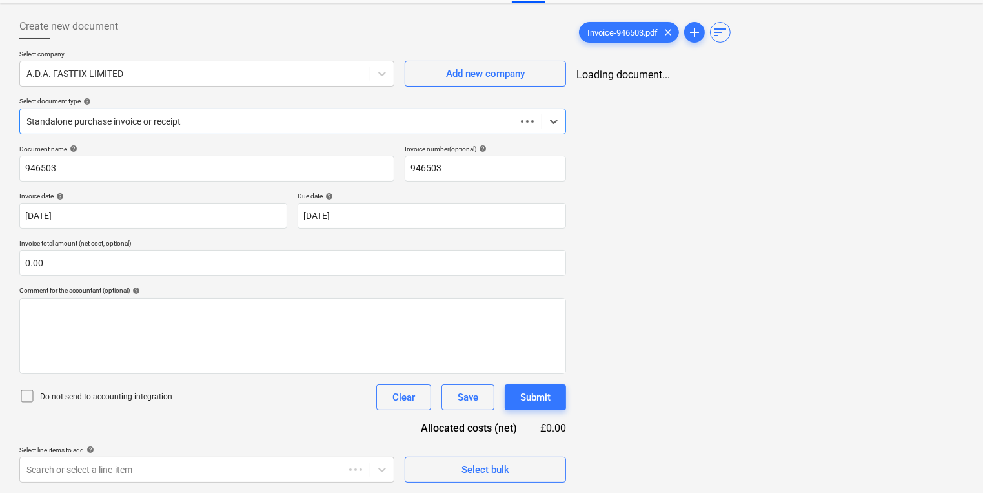
scroll to position [56, 0]
click at [206, 129] on div "Standalone purchase invoice or receipt" at bounding box center [281, 122] width 522 height 18
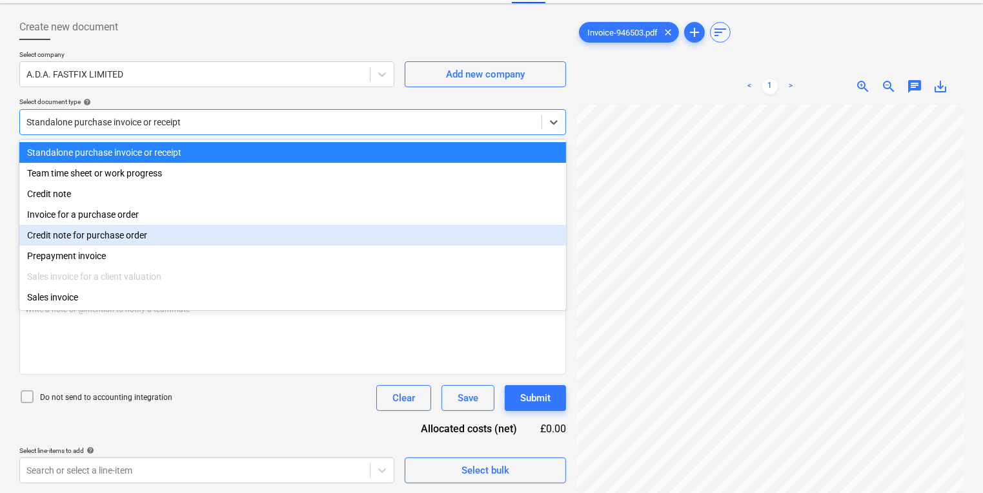
click at [220, 225] on div "Invoice for a purchase order" at bounding box center [292, 214] width 547 height 21
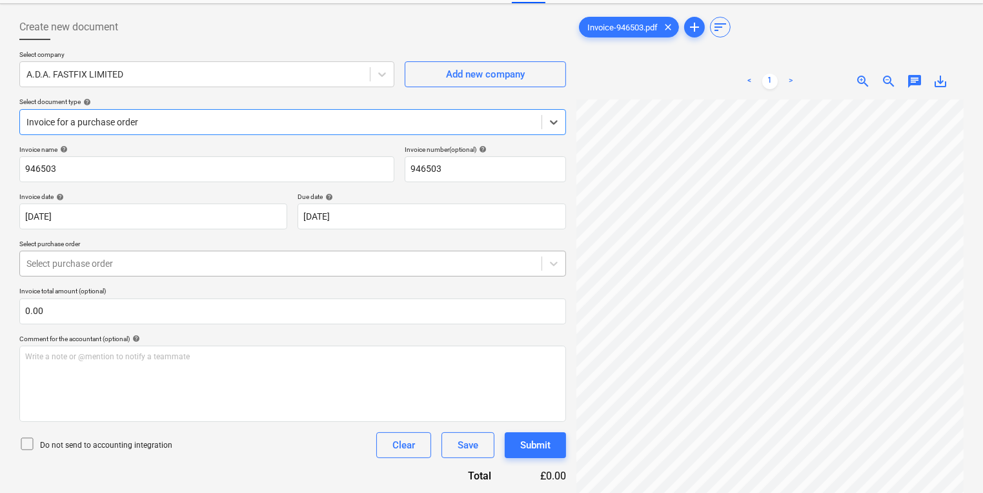
click at [224, 263] on div at bounding box center [280, 263] width 509 height 13
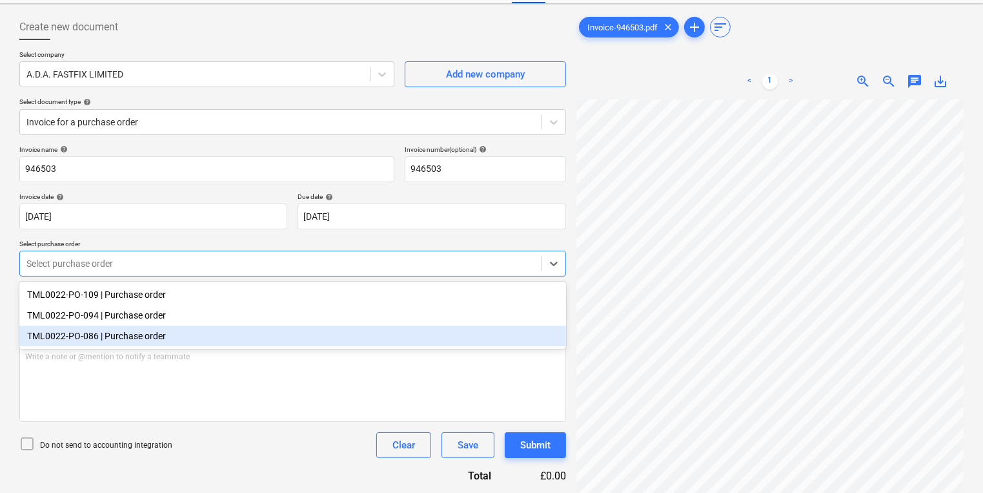
click at [225, 329] on div "TML0022-PO-086 | Purchase order" at bounding box center [292, 335] width 547 height 21
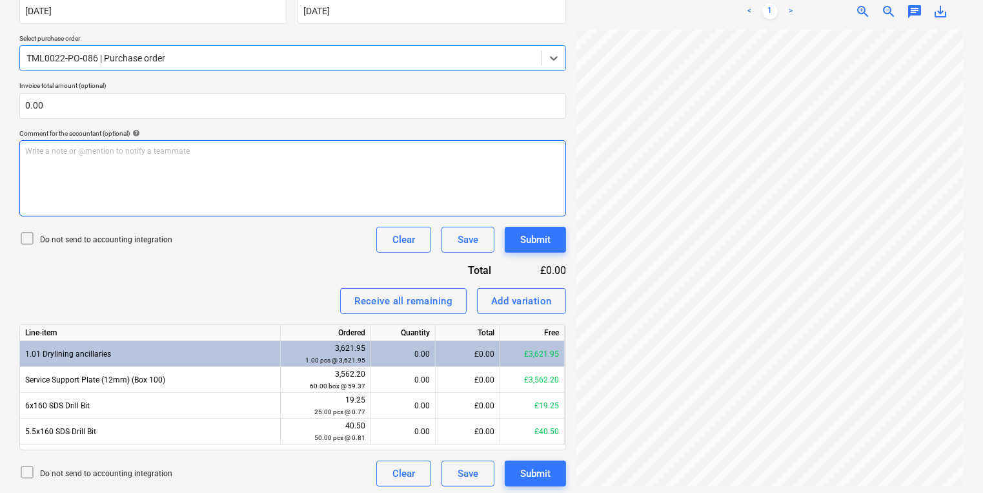
scroll to position [264, 0]
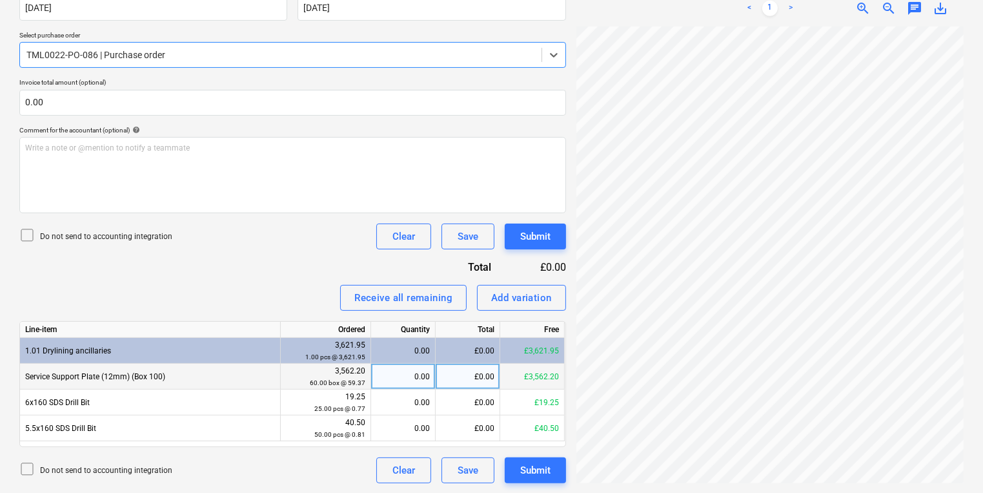
click at [392, 377] on div "0.00" at bounding box center [403, 376] width 54 height 26
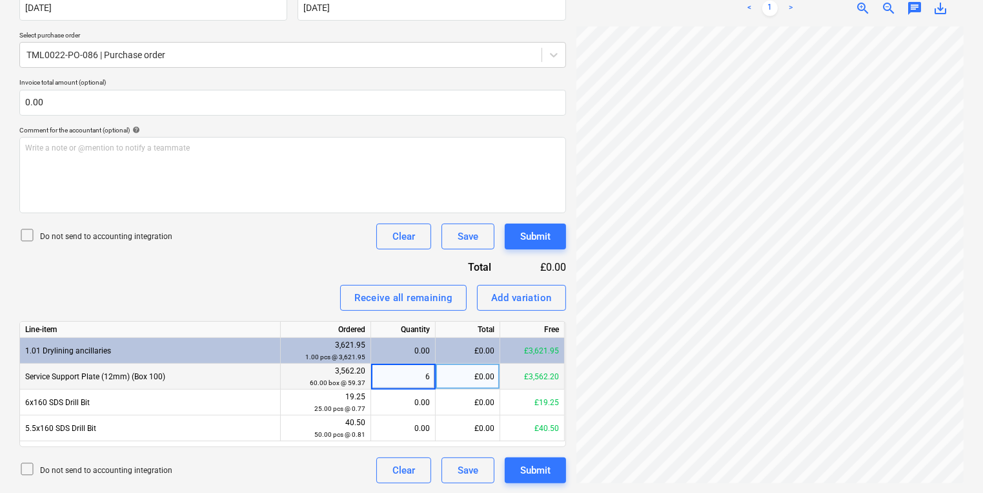
type input "60"
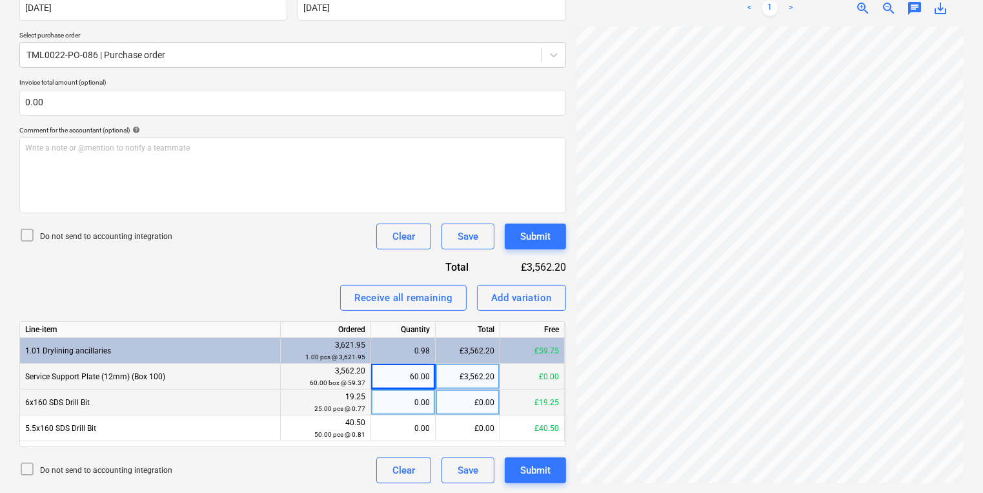
click at [405, 389] on div "0.00" at bounding box center [403, 402] width 54 height 26
type input "25"
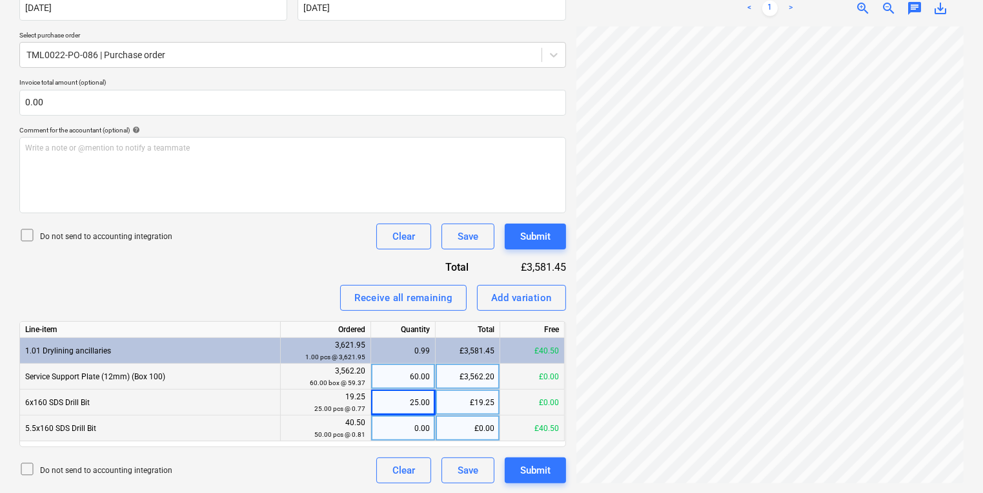
click at [431, 422] on div "0.00" at bounding box center [403, 428] width 65 height 26
type input "50"
click at [527, 252] on div "Invoice name help 946503 Invoice number (optional) help 946503 Invoice date hel…" at bounding box center [292, 210] width 547 height 546
click at [529, 243] on div "Submit" at bounding box center [535, 236] width 30 height 17
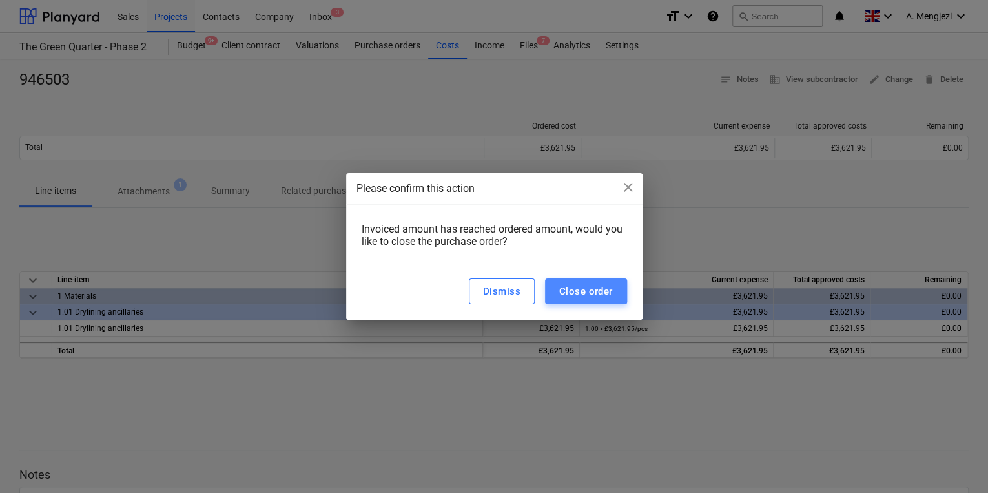
click at [586, 289] on div "Close order" at bounding box center [586, 291] width 54 height 17
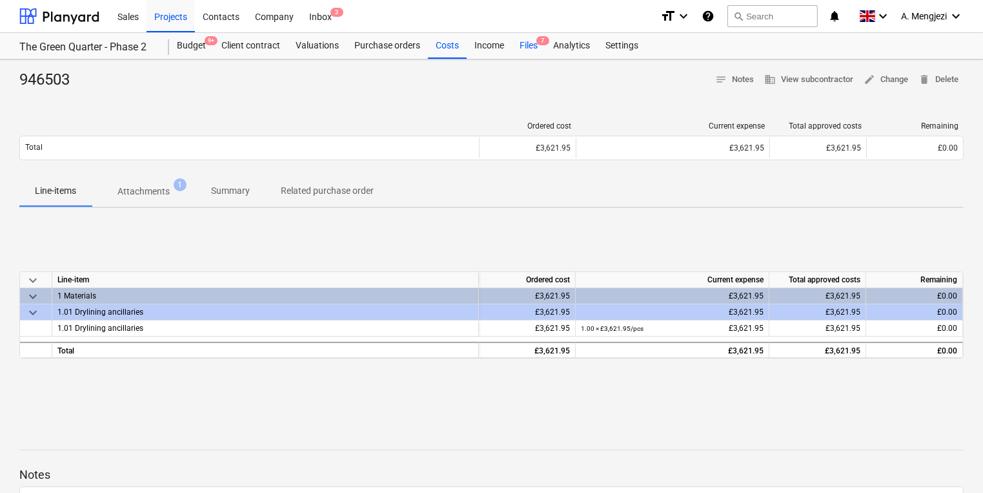
click at [526, 57] on div "Files 7" at bounding box center [529, 46] width 34 height 26
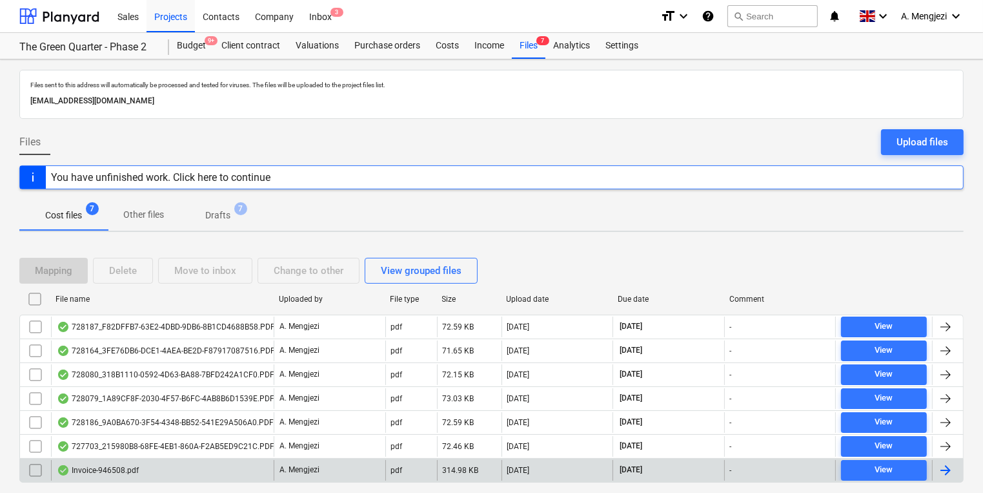
click at [221, 470] on div "Invoice-946508.pdf" at bounding box center [162, 470] width 223 height 21
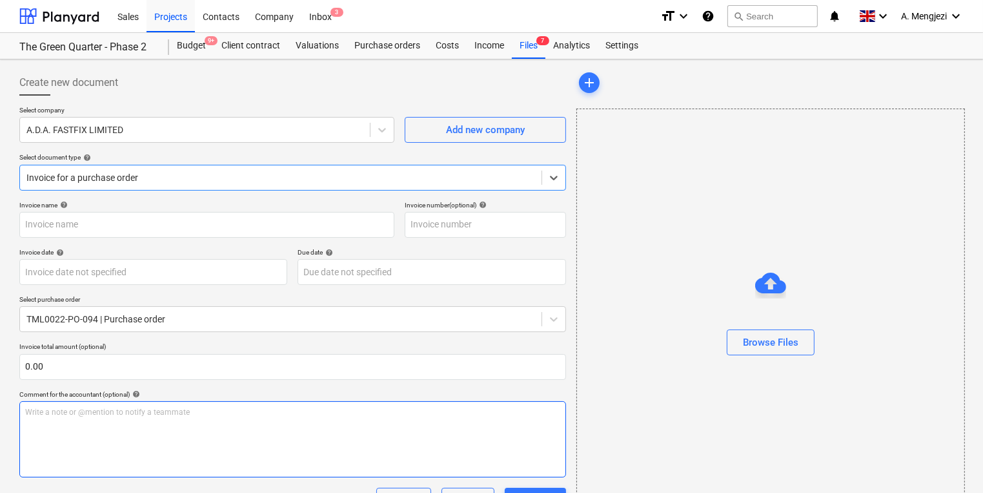
type input "946508"
type input "[DATE]"
type input "30 Nov 2025"
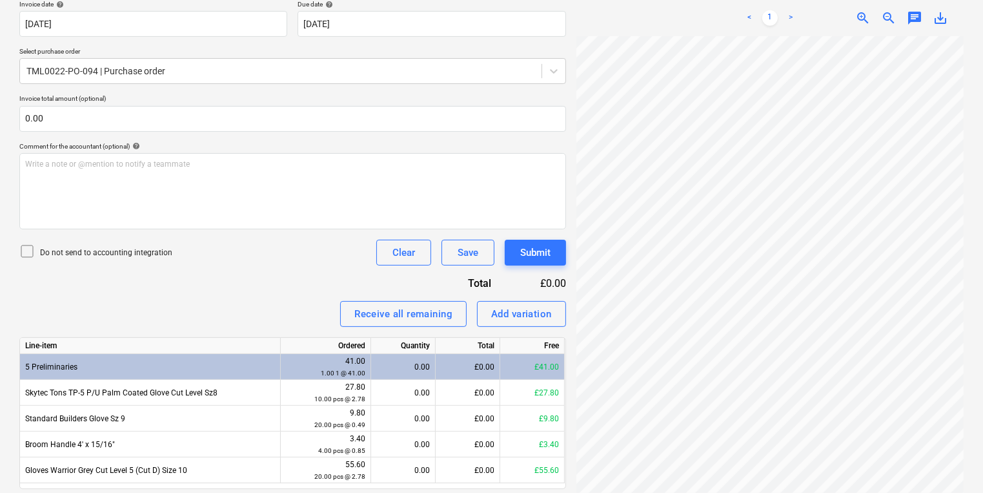
scroll to position [290, 0]
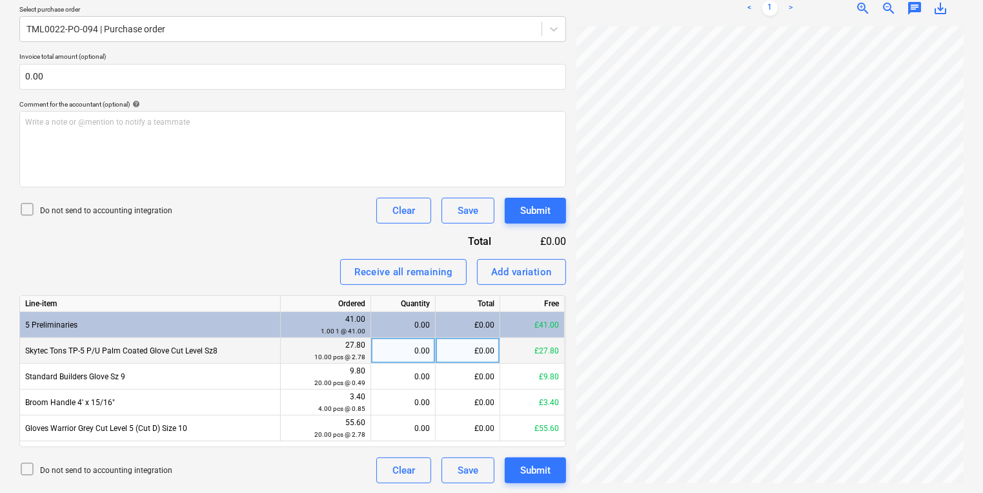
click at [377, 343] on div "0.00" at bounding box center [403, 351] width 54 height 26
type input "10"
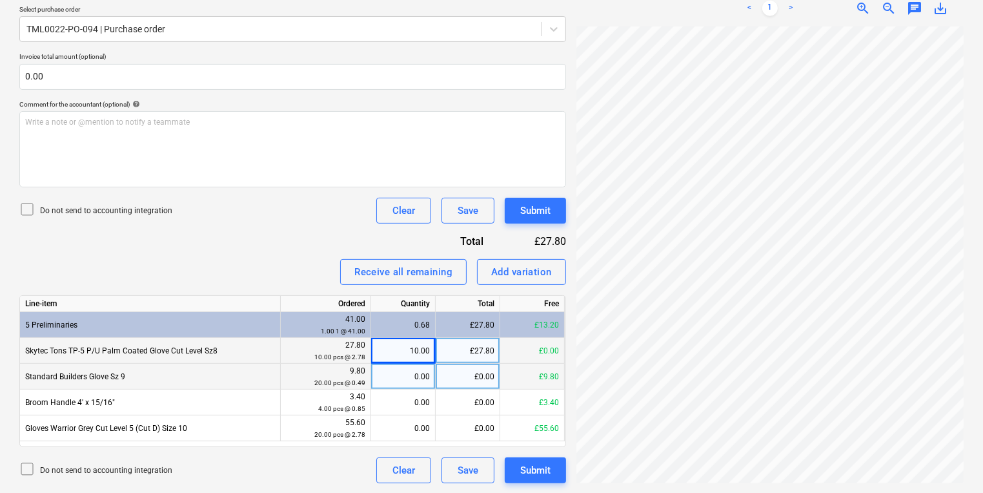
click at [409, 367] on div "0.00" at bounding box center [403, 376] width 54 height 26
type input "20"
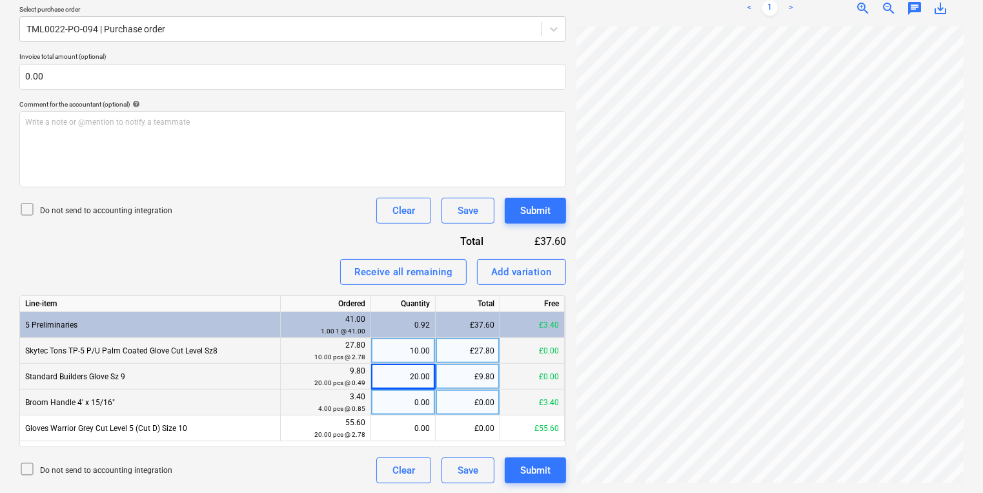
click at [397, 412] on div "0.00" at bounding box center [403, 402] width 54 height 26
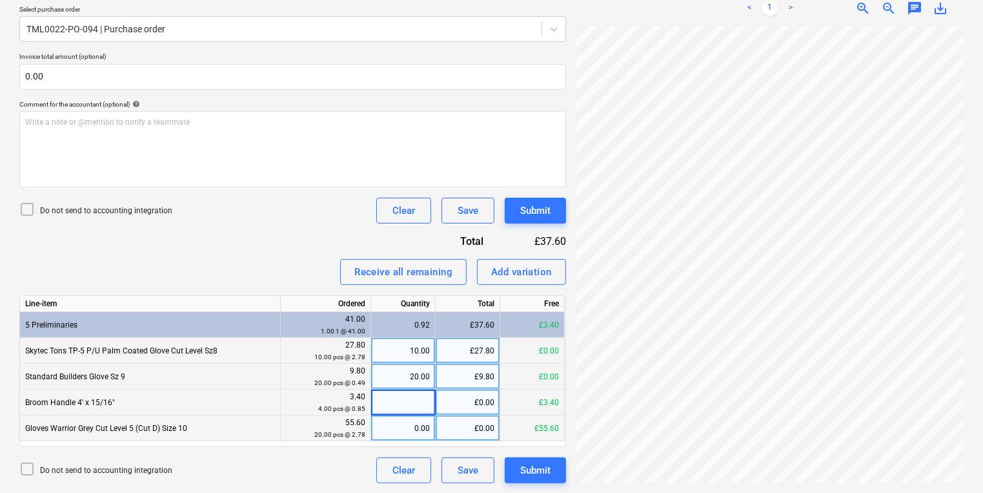
type input "4"
click at [388, 438] on div "0.00" at bounding box center [403, 428] width 54 height 26
type input "20"
click at [510, 222] on button "Submit" at bounding box center [535, 211] width 61 height 26
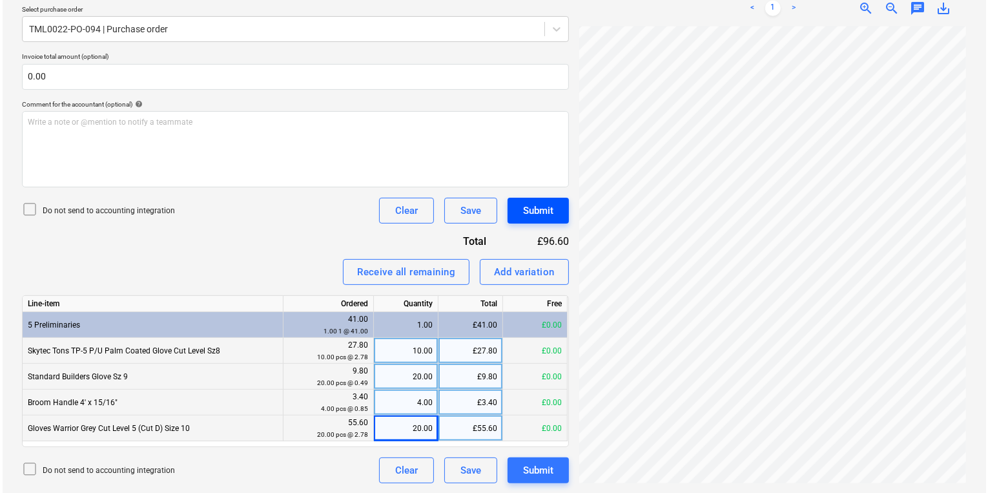
scroll to position [247, 195]
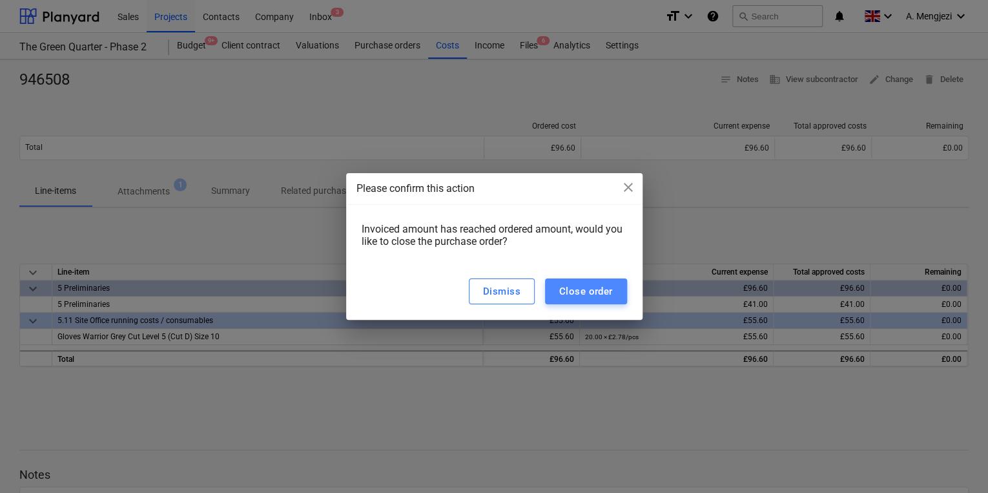
click at [586, 289] on div "Close order" at bounding box center [586, 291] width 54 height 17
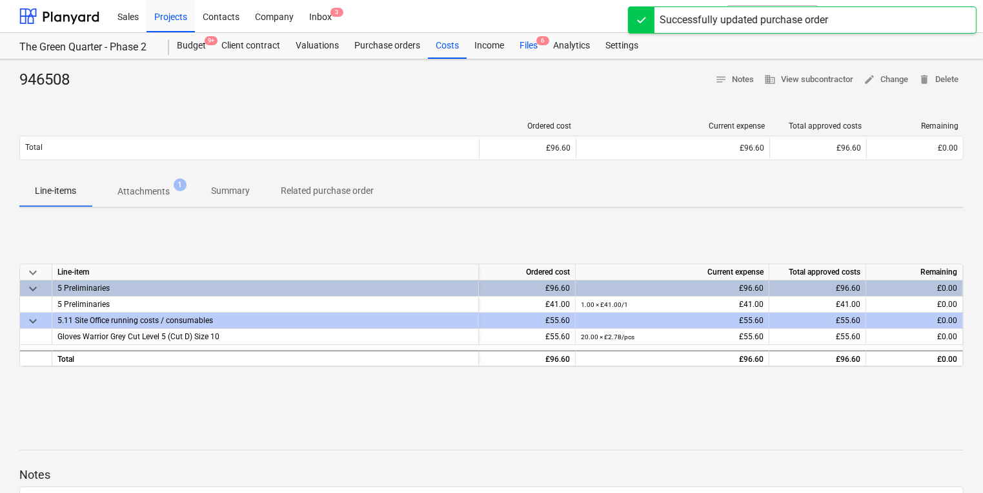
click at [522, 50] on div "Files 6" at bounding box center [529, 46] width 34 height 26
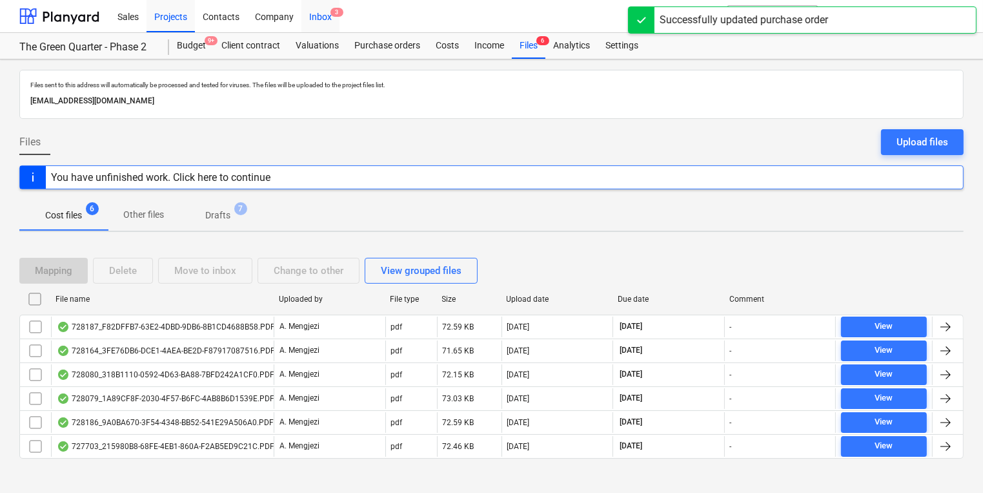
click at [310, 11] on div "Inbox 3" at bounding box center [320, 15] width 38 height 33
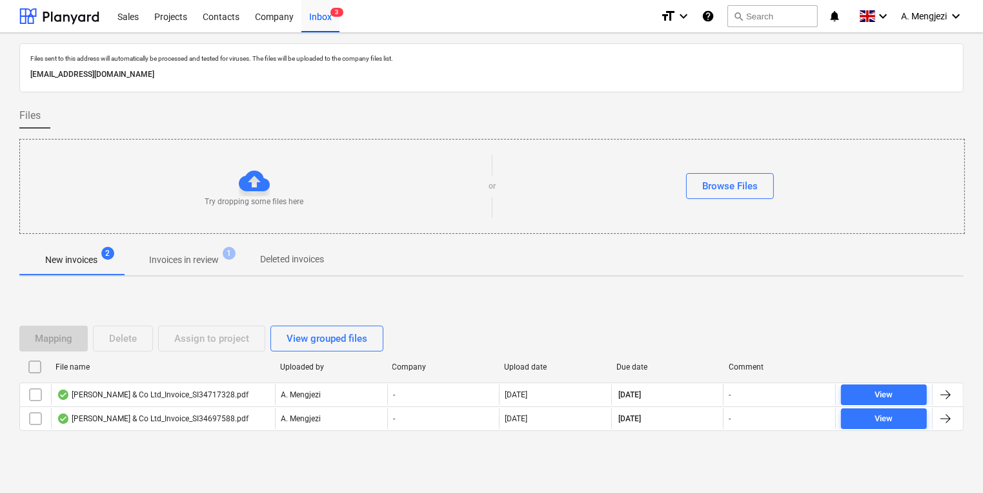
click at [210, 260] on p "Invoices in review" at bounding box center [184, 260] width 70 height 14
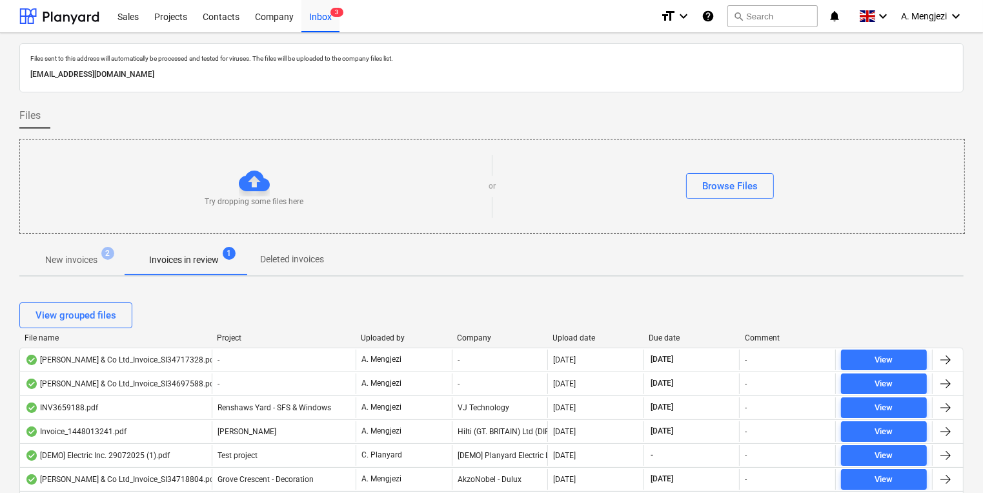
click at [568, 341] on div "File name Project Uploaded by Company Upload date Due date Comment" at bounding box center [491, 340] width 944 height 14
click at [568, 340] on div "Upload date" at bounding box center [596, 337] width 86 height 9
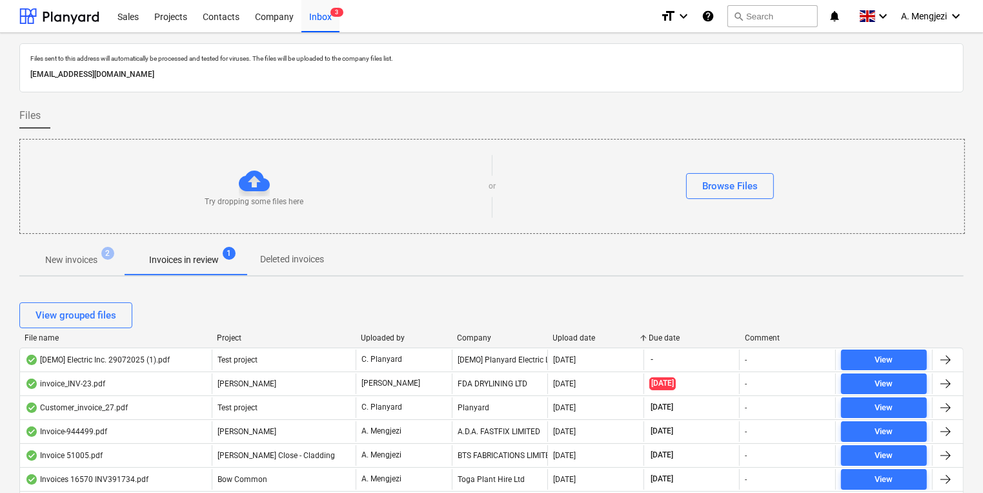
click at [568, 340] on div "Upload date" at bounding box center [596, 337] width 86 height 9
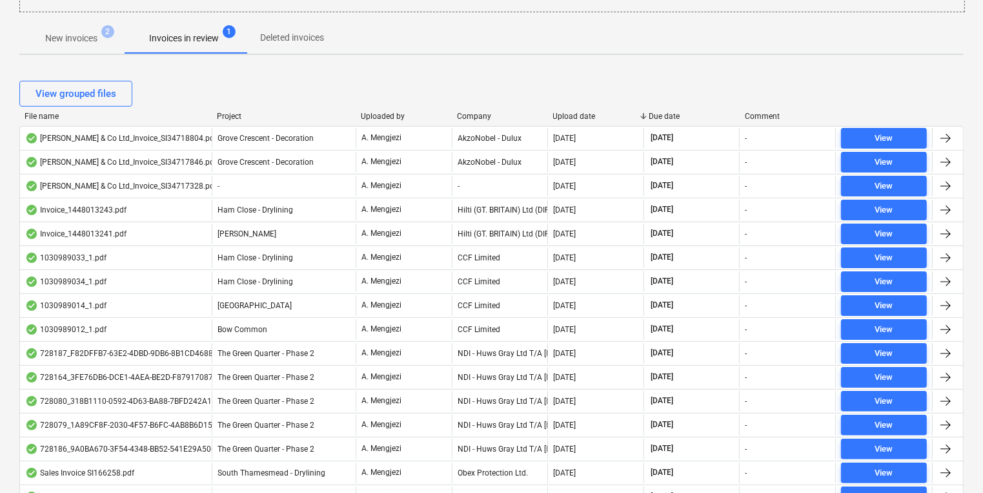
scroll to position [310, 0]
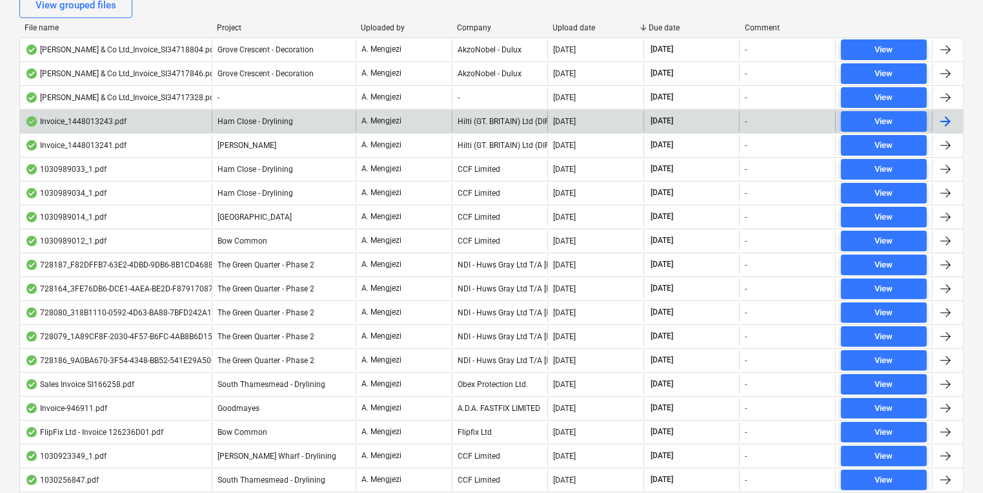
click at [250, 127] on div "Ham Close - Drylining" at bounding box center [284, 121] width 144 height 21
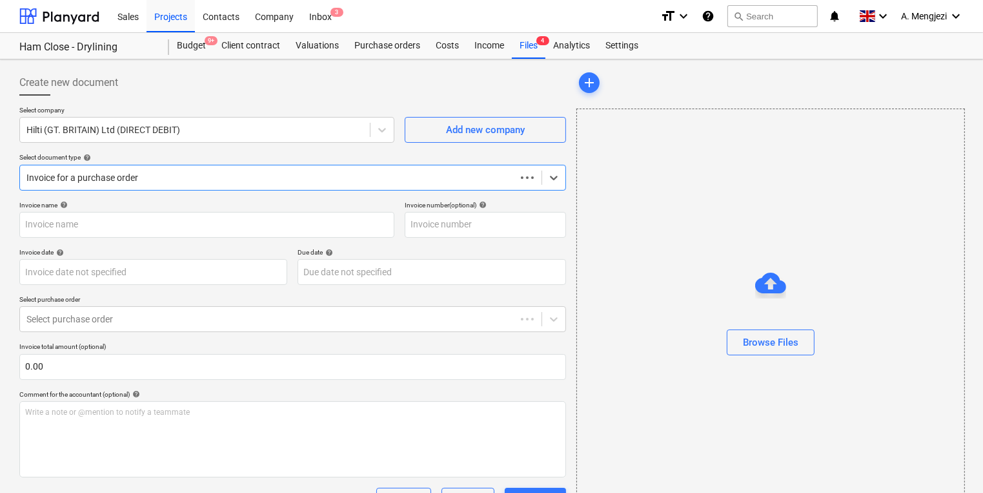
type input "1448013243"
type input "[DATE]"
type input "30 Nov 2025"
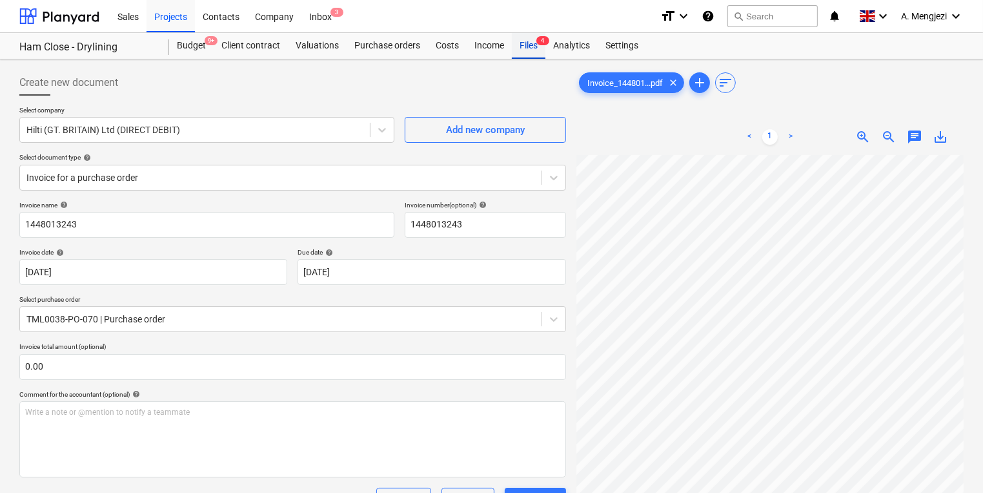
click at [535, 38] on div "Files 4" at bounding box center [529, 46] width 34 height 26
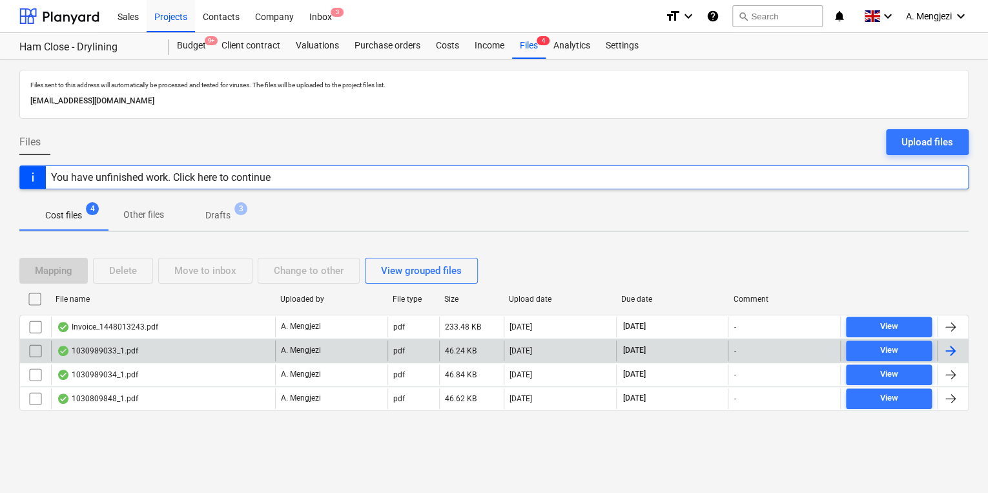
click at [165, 341] on div "1030989033_1.pdf" at bounding box center [163, 350] width 224 height 21
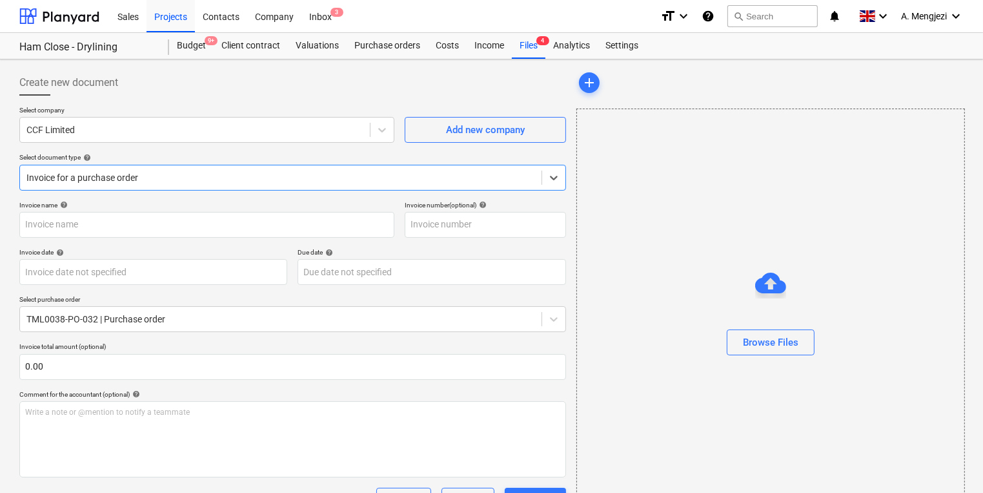
type input "1030989033"
type input "[DATE]"
type input "15 Dec 2025"
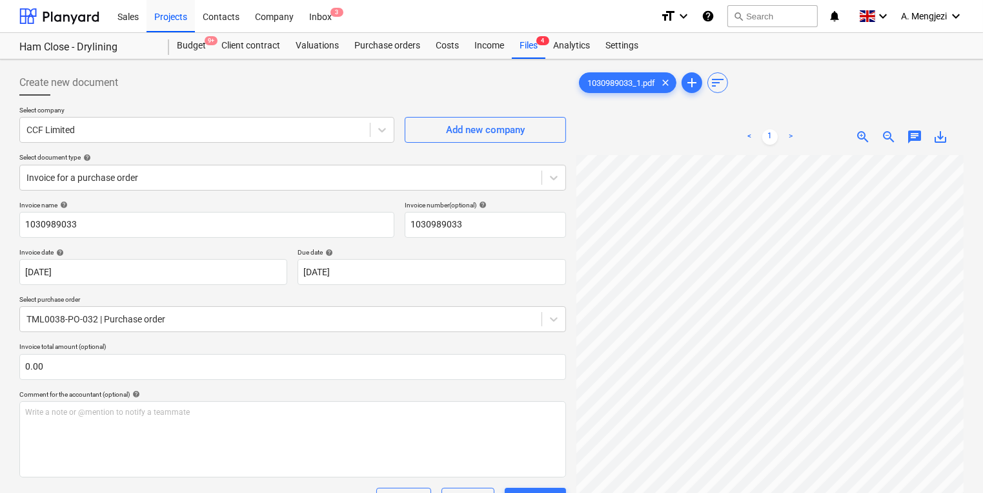
scroll to position [217, 108]
click at [536, 58] on link "Files 4" at bounding box center [529, 46] width 34 height 26
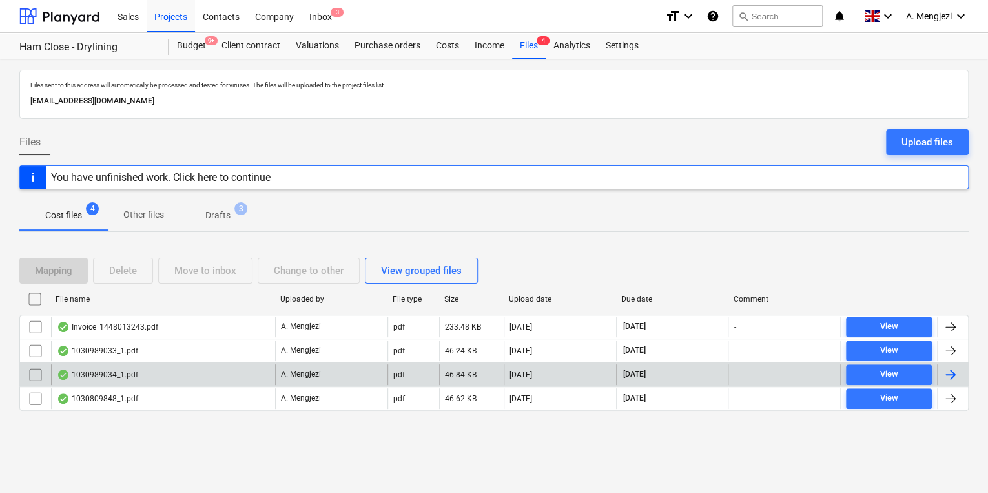
click at [124, 364] on div "1030989034_1.pdf" at bounding box center [163, 374] width 224 height 21
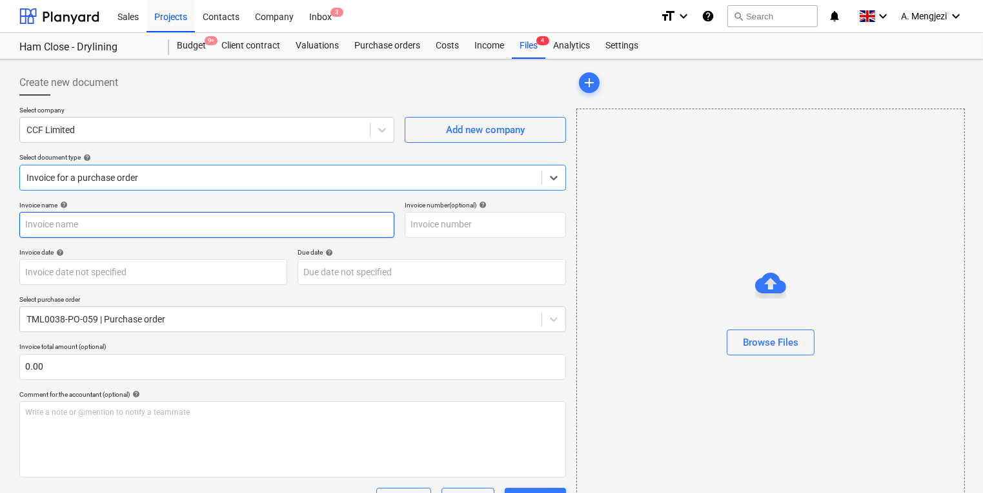
type input "1030989034"
type input "[DATE]"
type input "15 Dec 2025"
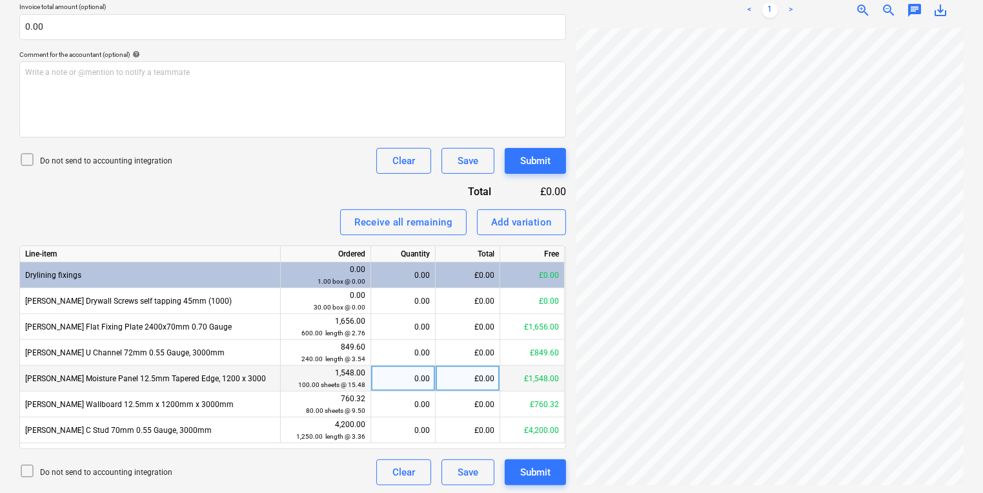
scroll to position [341, 0]
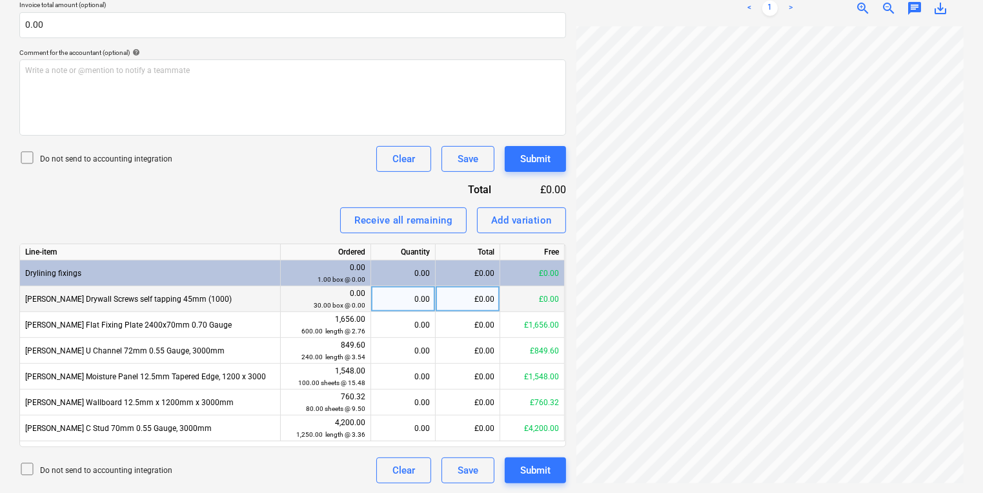
click at [394, 306] on div "0.00" at bounding box center [403, 299] width 54 height 26
type input "30"
click at [409, 305] on div "300.00" at bounding box center [403, 299] width 54 height 26
click at [402, 286] on div "300.00" at bounding box center [403, 299] width 54 height 26
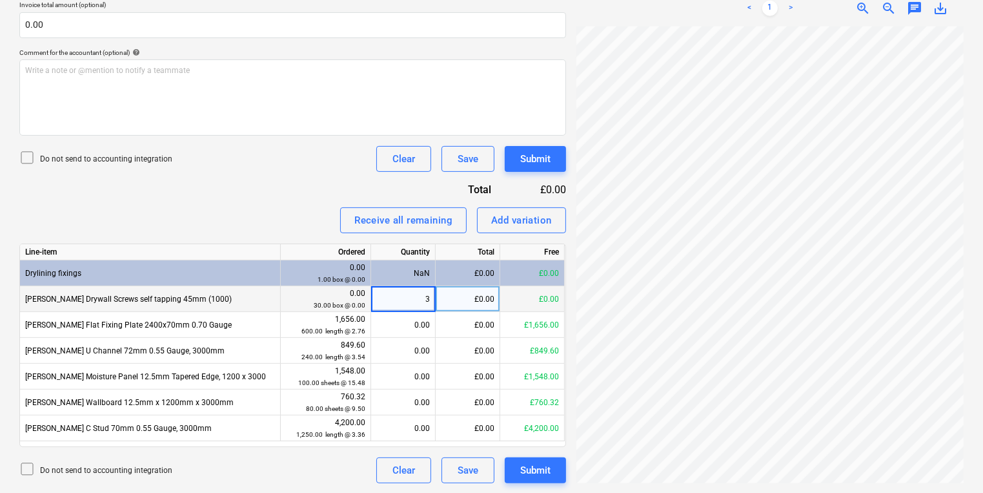
type input "30"
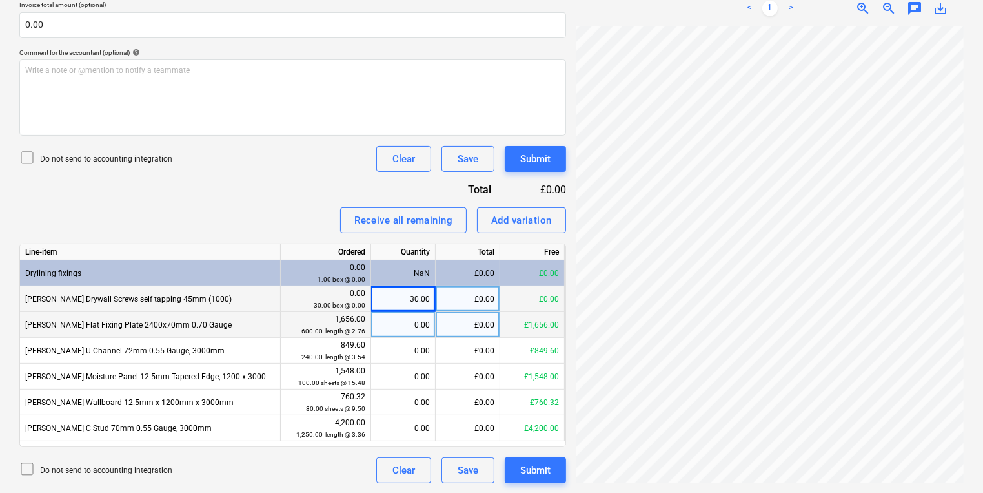
scroll to position [103, 68]
click at [400, 322] on div "0.00" at bounding box center [403, 325] width 54 height 26
type input "400"
click at [981, 78] on div "Create new document Select company CCF Limited Add new company Select document …" at bounding box center [491, 105] width 983 height 775
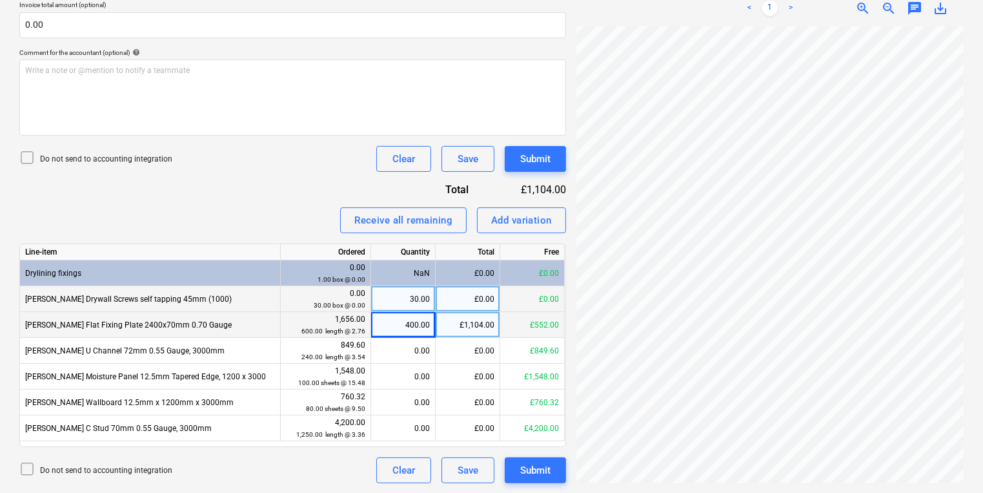
click at [859, 160] on div "Create new document Select company CCF Limited Add new company Select document …" at bounding box center [491, 105] width 983 height 775
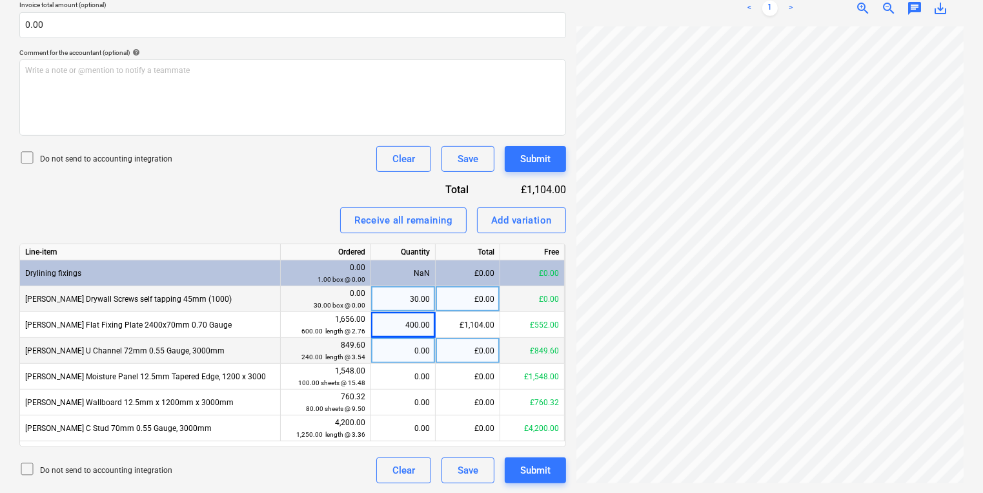
click at [403, 352] on div "0.00" at bounding box center [403, 351] width 54 height 26
type input "240"
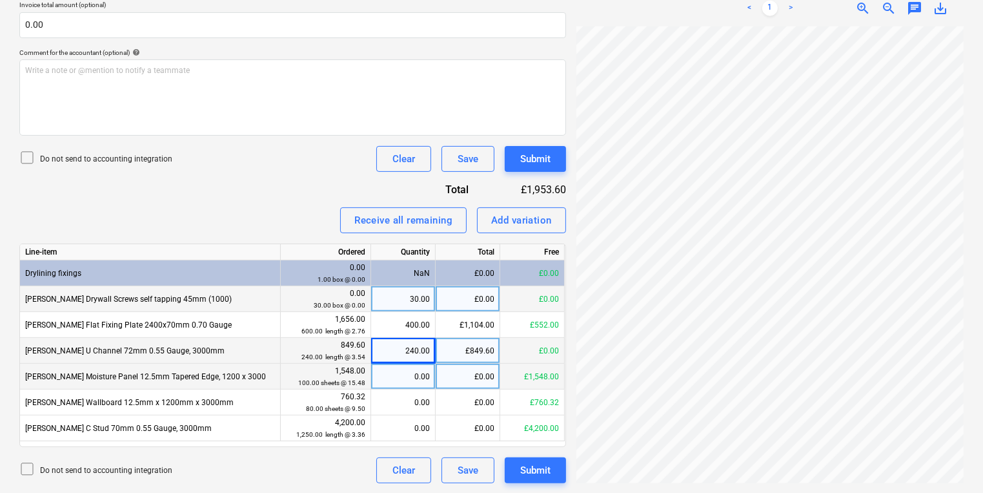
click at [400, 371] on div "0.00" at bounding box center [403, 376] width 54 height 26
type input "100"
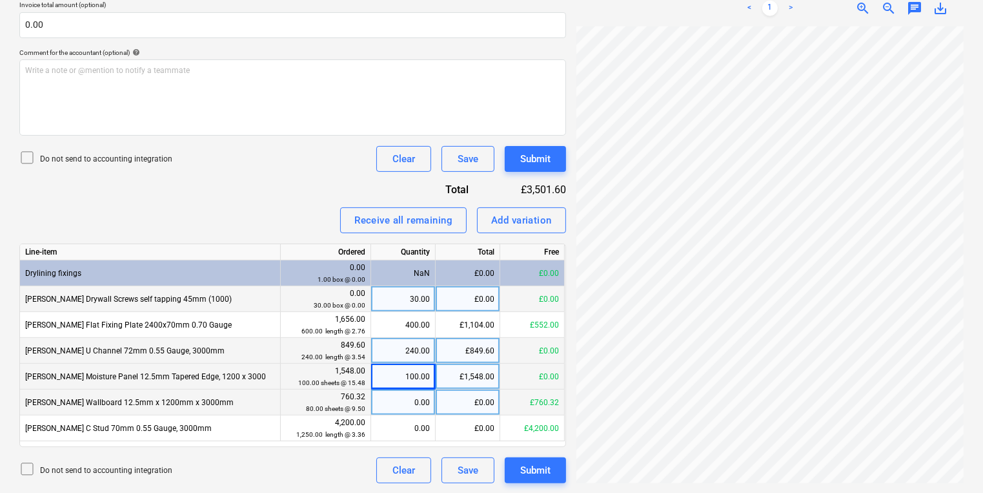
click at [420, 402] on div "0.00" at bounding box center [403, 402] width 54 height 26
type input "80"
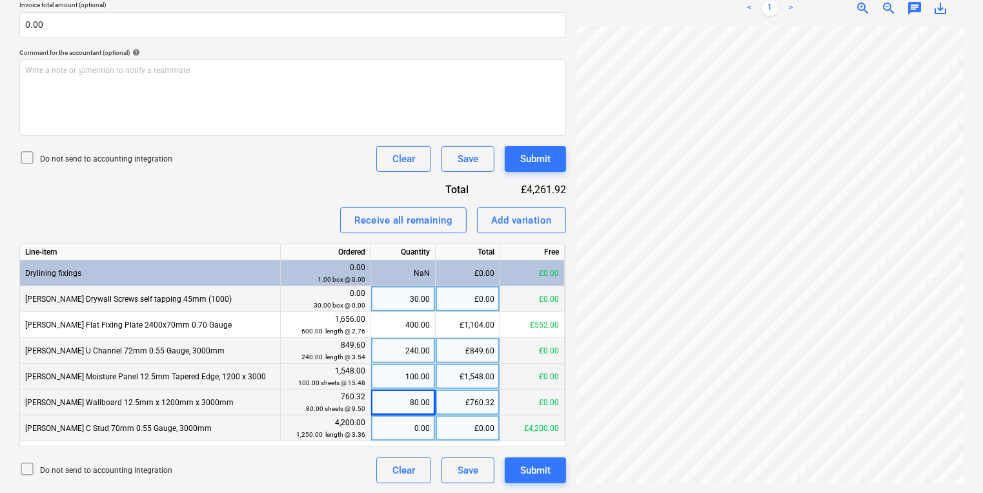
click at [384, 426] on div "0.00" at bounding box center [403, 428] width 54 height 26
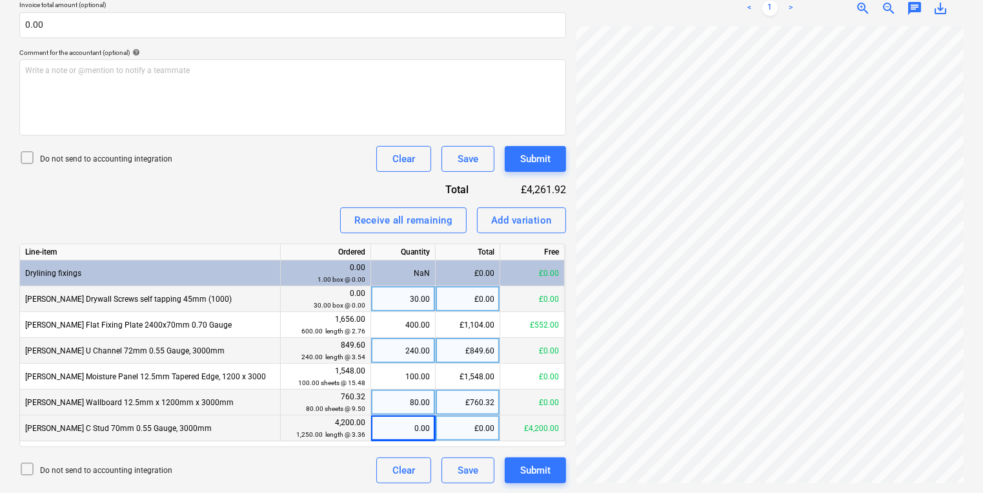
click at [418, 426] on div "0.00" at bounding box center [403, 428] width 54 height 26
type input "350"
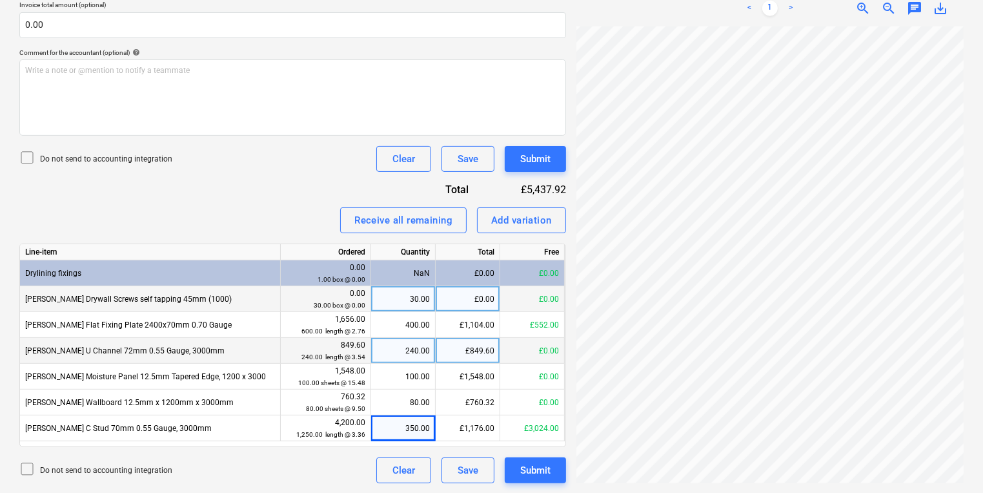
scroll to position [281, 196]
click at [360, 154] on div "Create new document Select company CCF Limited Add new company Select document …" at bounding box center [491, 105] width 955 height 765
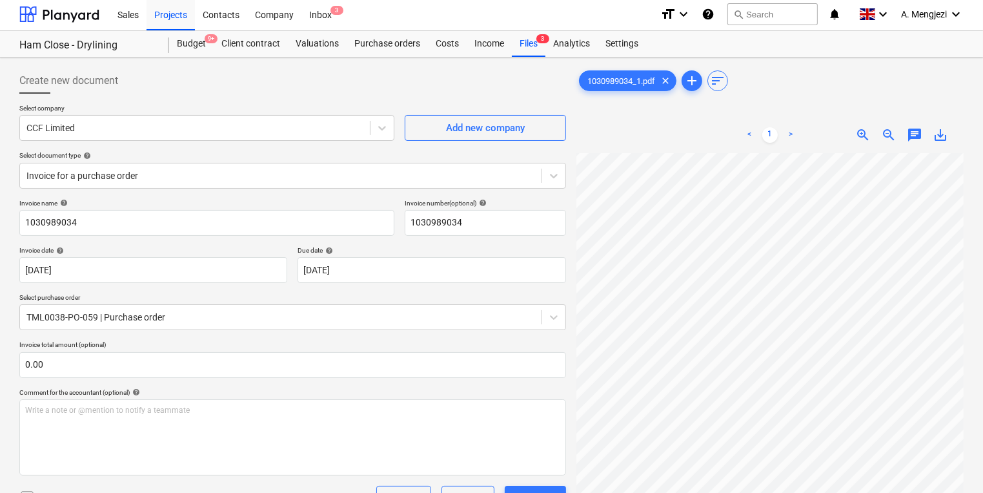
scroll to position [0, 0]
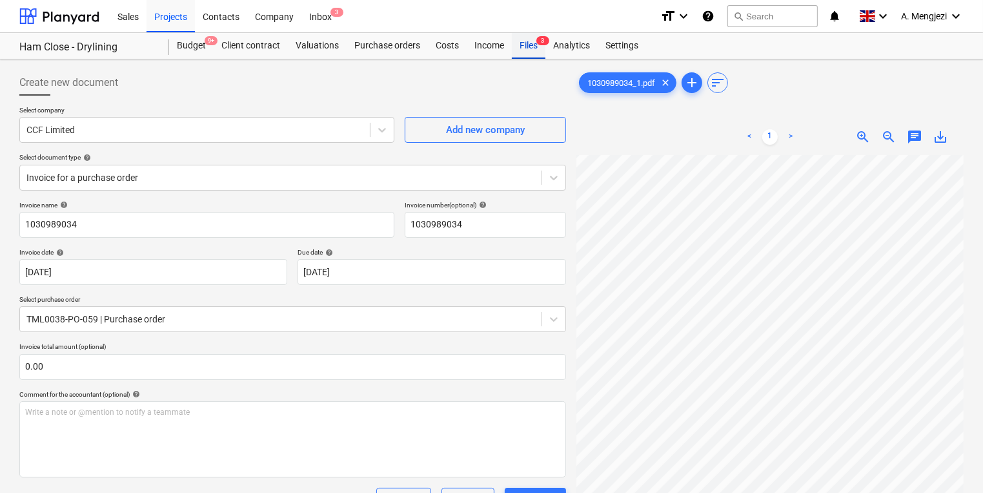
click at [532, 47] on div "Files 3" at bounding box center [529, 46] width 34 height 26
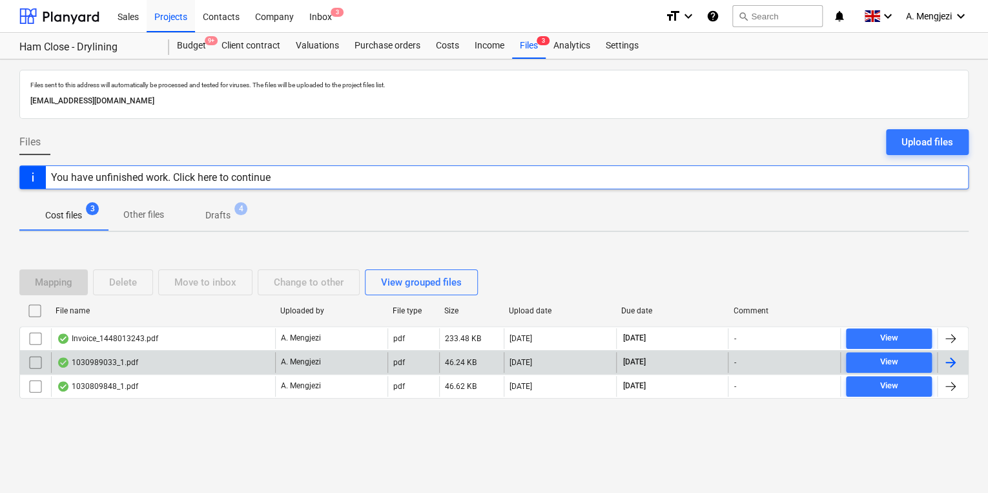
click at [301, 362] on p "A. Mengjezi" at bounding box center [301, 361] width 40 height 11
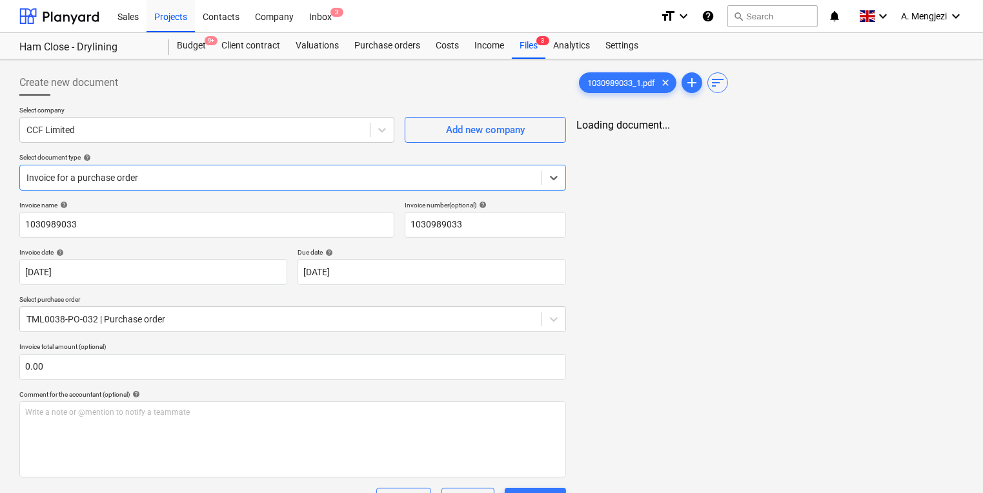
type input "1030989033"
type input "[DATE]"
type input "15 Dec 2025"
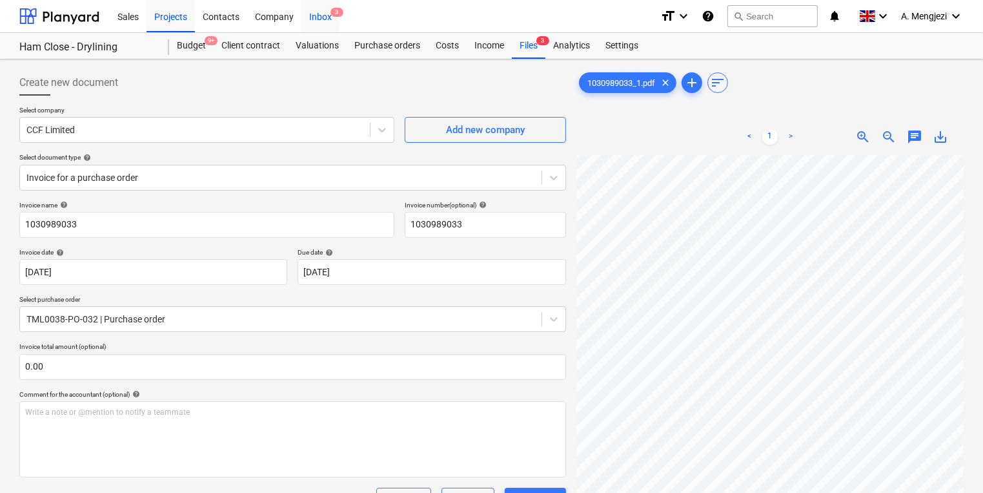
click at [325, 6] on div "Inbox 3" at bounding box center [320, 15] width 38 height 33
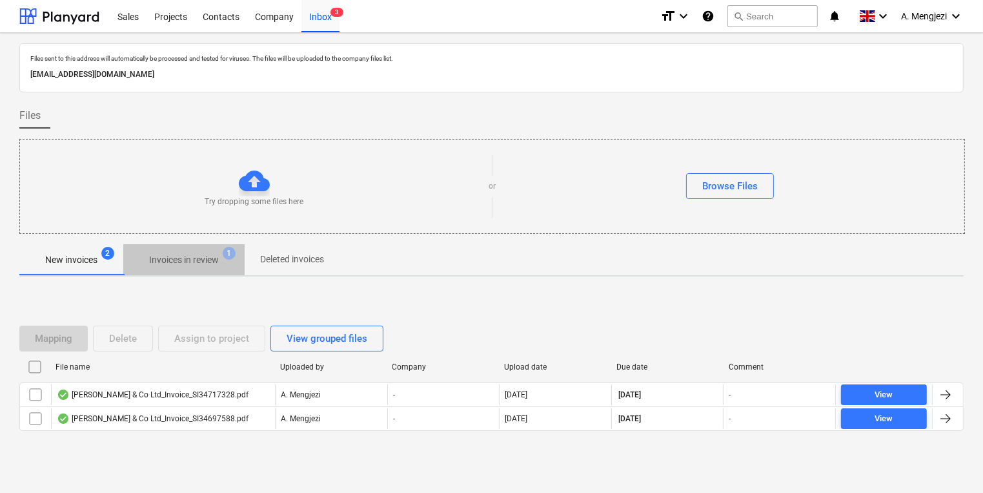
click at [193, 268] on span "Invoices in review 1" at bounding box center [183, 259] width 121 height 23
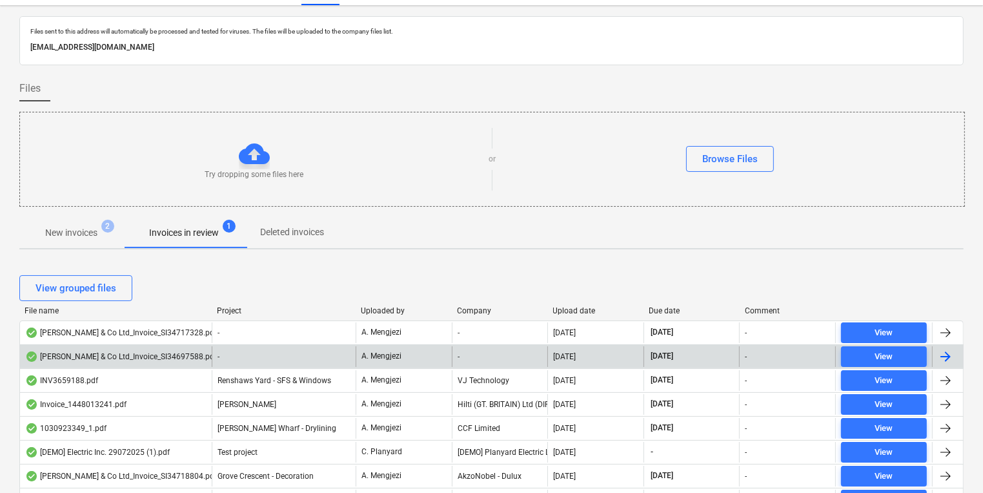
scroll to position [52, 0]
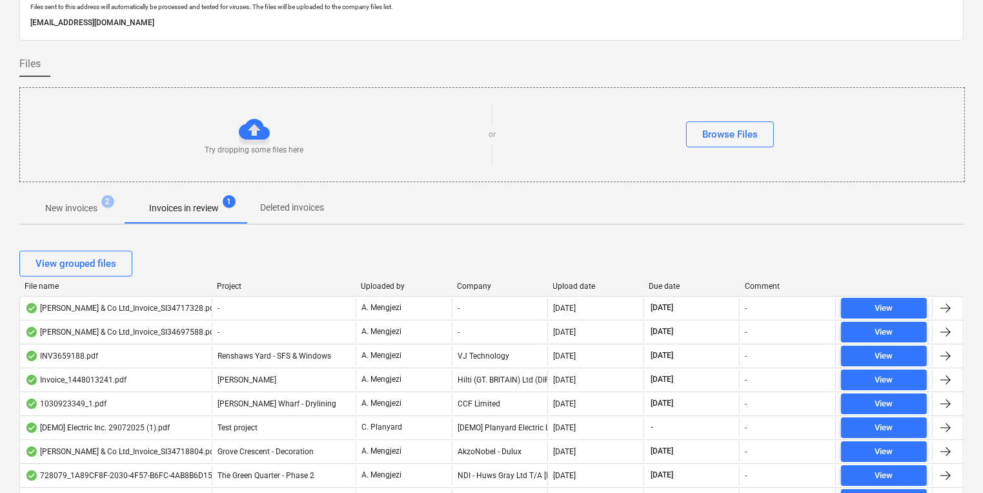
click at [583, 292] on div "File name Project Uploaded by Company Upload date Due date Comment" at bounding box center [491, 288] width 944 height 14
click at [578, 290] on div "File name Project Uploaded by Company Upload date Due date Comment" at bounding box center [491, 288] width 944 height 14
click at [571, 283] on div "Upload date" at bounding box center [596, 285] width 86 height 9
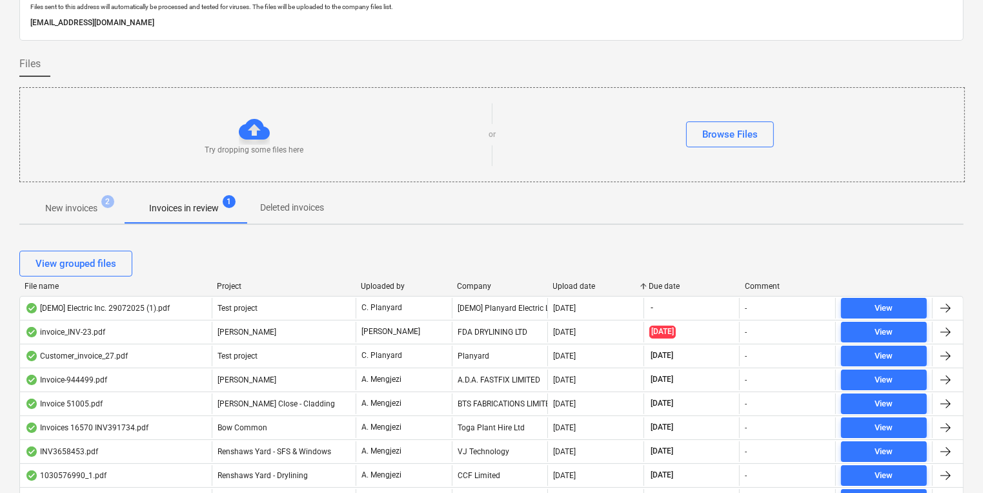
click at [571, 283] on div "Upload date" at bounding box center [596, 285] width 86 height 9
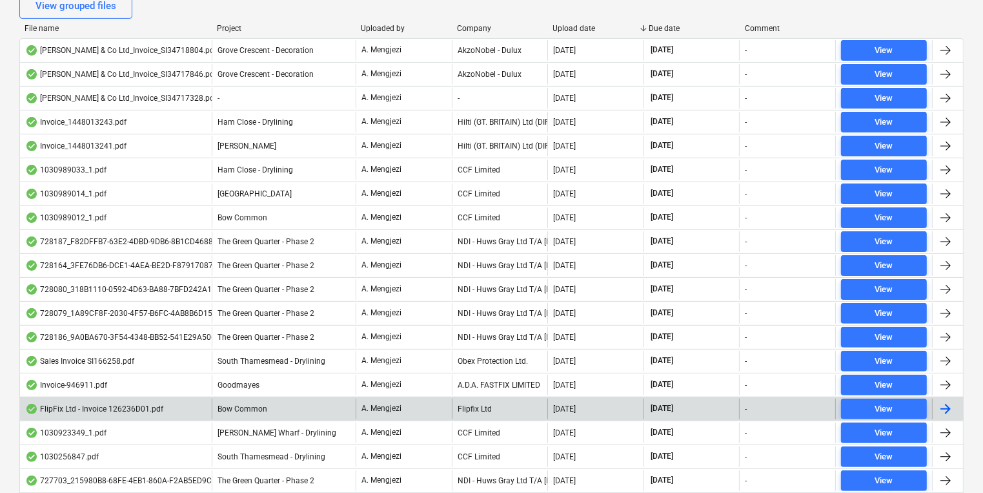
scroll to position [310, 0]
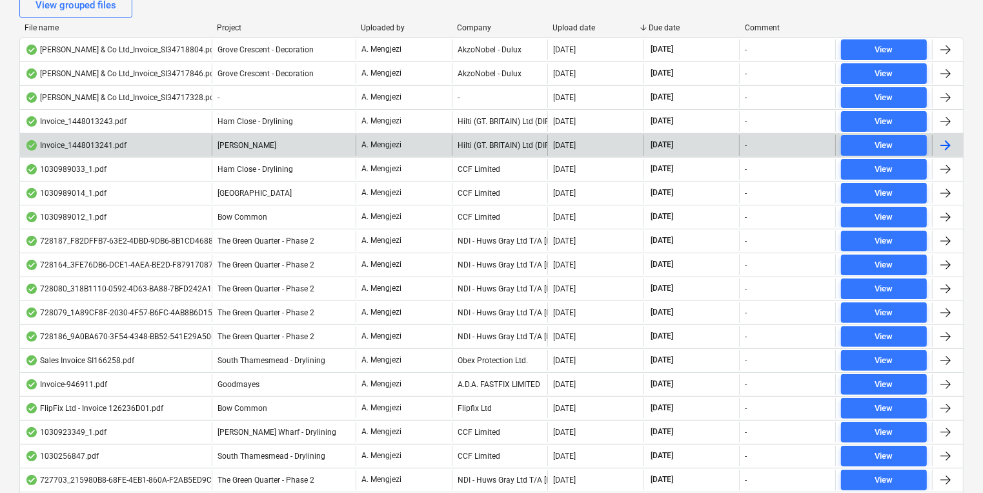
click at [201, 138] on div "Invoice_1448013241.pdf" at bounding box center [116, 145] width 192 height 21
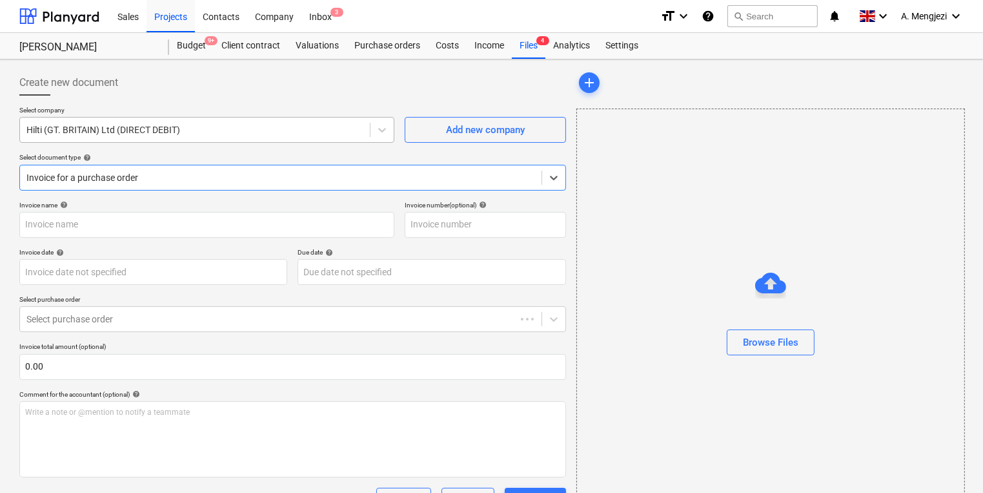
type input "1448013241"
type input "[DATE]"
type input "30 Nov 2025"
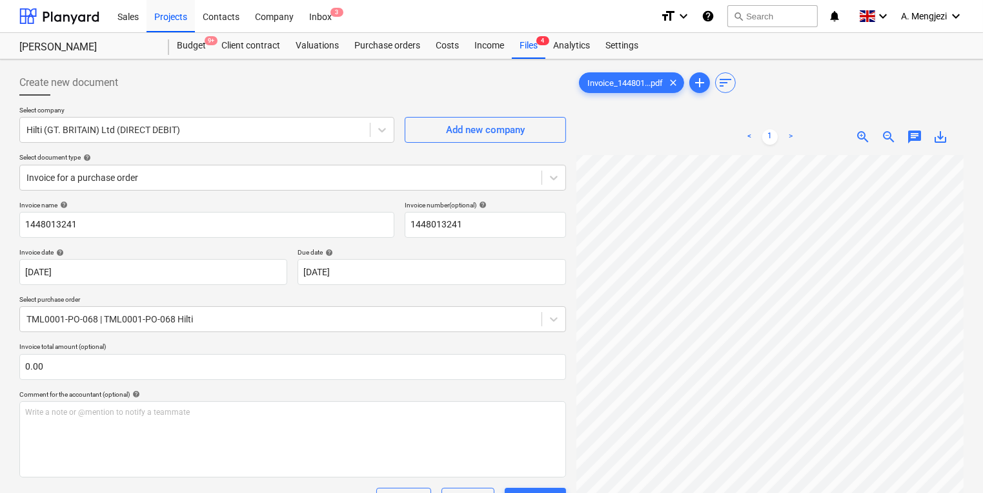
scroll to position [52, 0]
click at [515, 47] on div "Files 4" at bounding box center [529, 46] width 34 height 26
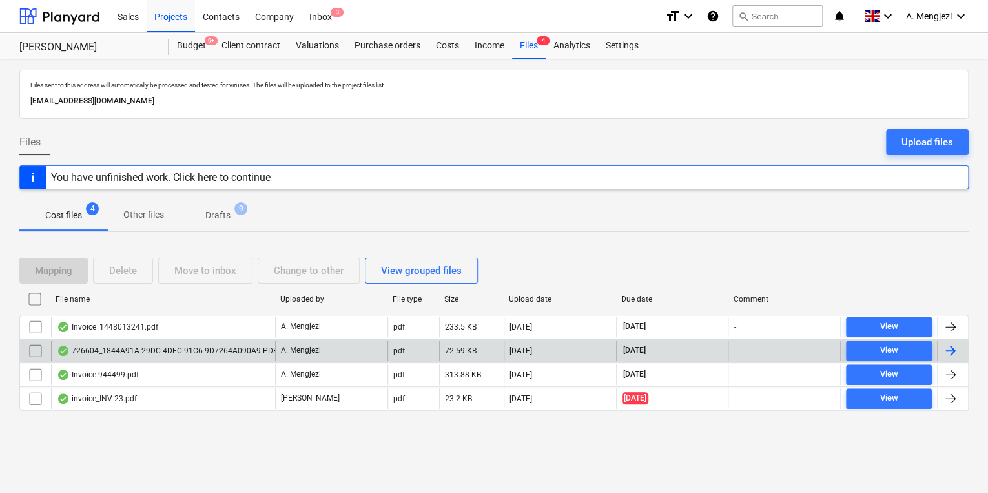
click at [218, 349] on div "726604_1844A91A-29DC-4DFC-91C6-9D7264A090A9.PDF" at bounding box center [167, 350] width 221 height 10
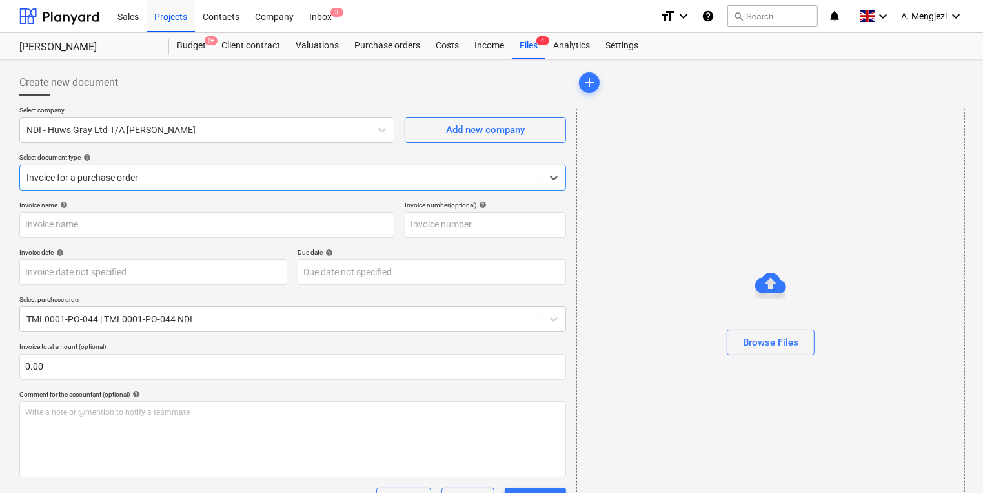
type input "726604"
type input "[DATE]"
type input "30 Nov 2025"
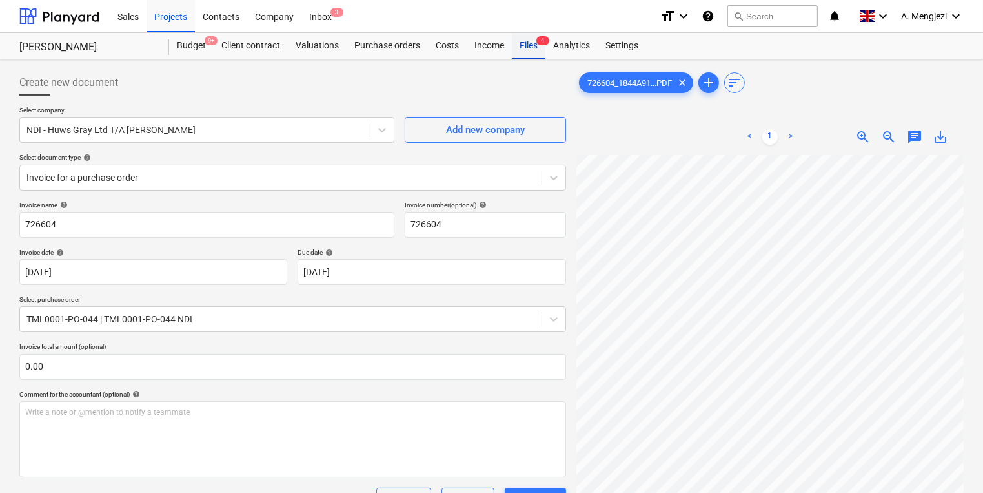
click at [542, 53] on div "Files 4" at bounding box center [529, 46] width 34 height 26
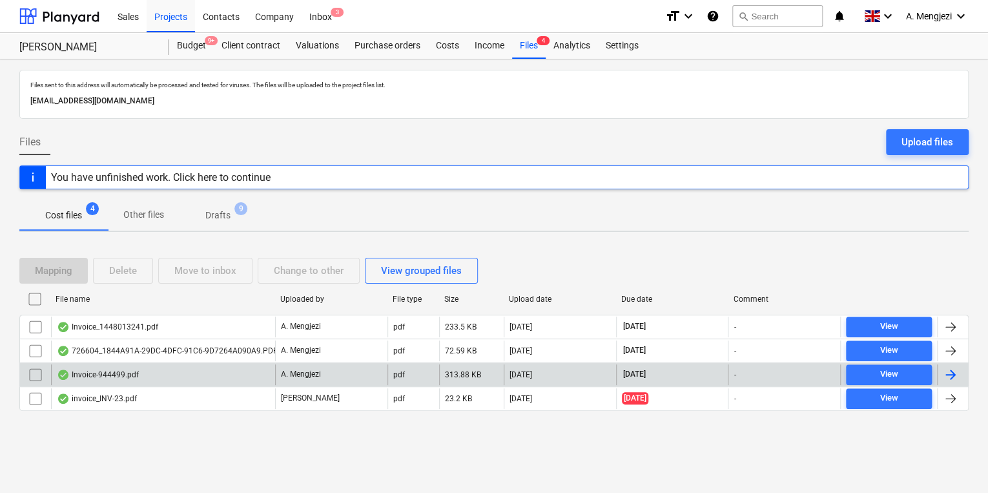
click at [150, 367] on div "Invoice-944499.pdf" at bounding box center [163, 374] width 224 height 21
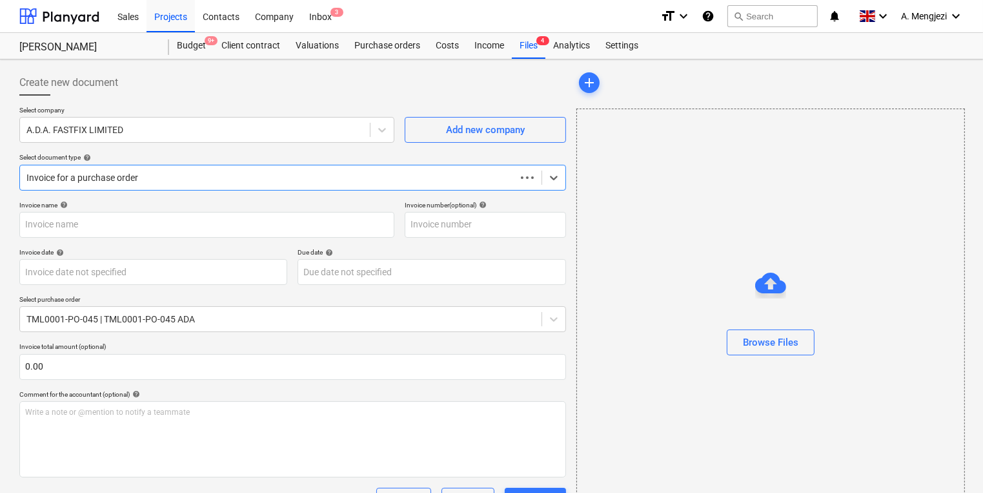
type input "944499"
type input "[DATE]"
type input "30 Nov 2025"
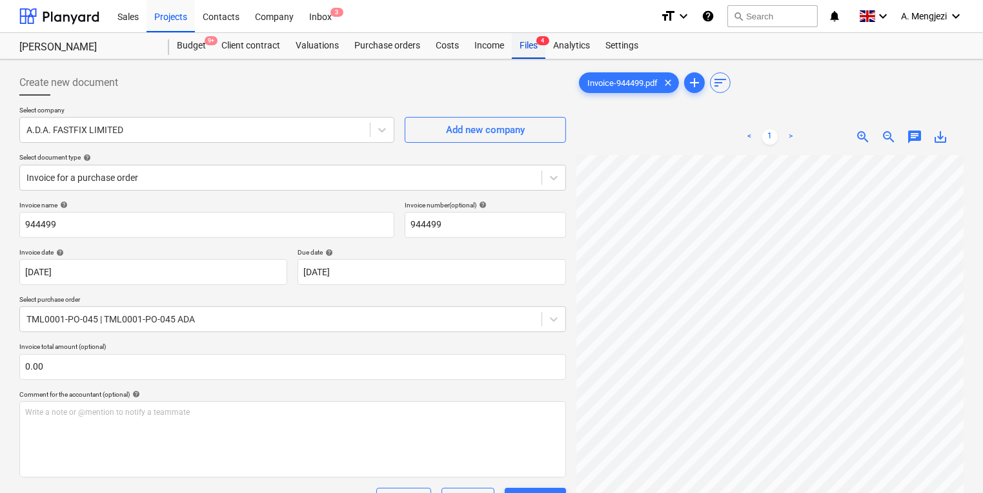
click at [527, 41] on div "Files 4" at bounding box center [529, 46] width 34 height 26
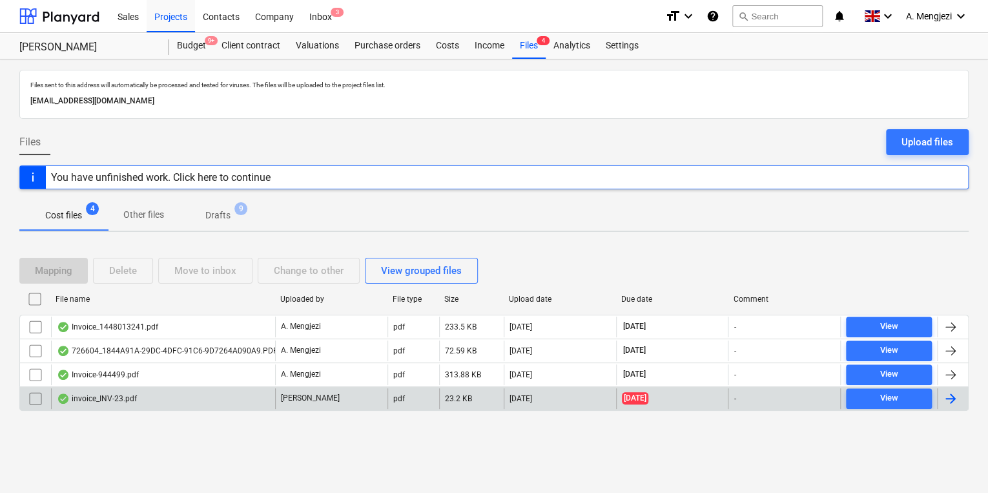
click at [170, 394] on div "invoice_INV-23.pdf" at bounding box center [163, 398] width 224 height 21
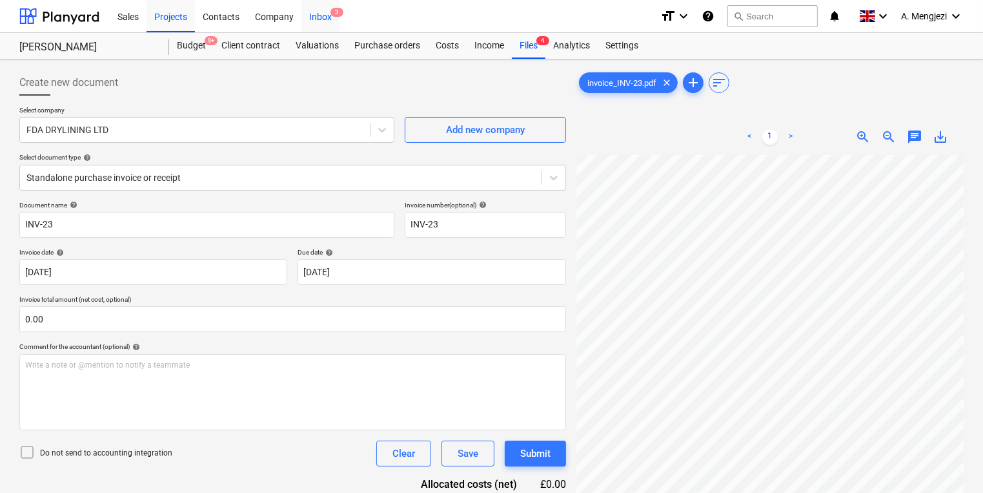
click at [312, 8] on div "Inbox 3" at bounding box center [320, 15] width 38 height 33
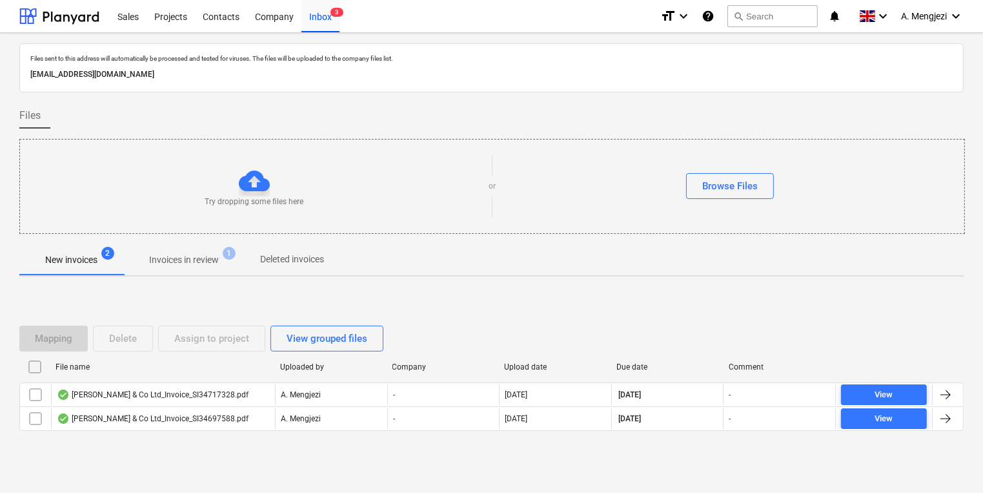
click at [152, 271] on button "Invoices in review 1" at bounding box center [183, 259] width 121 height 31
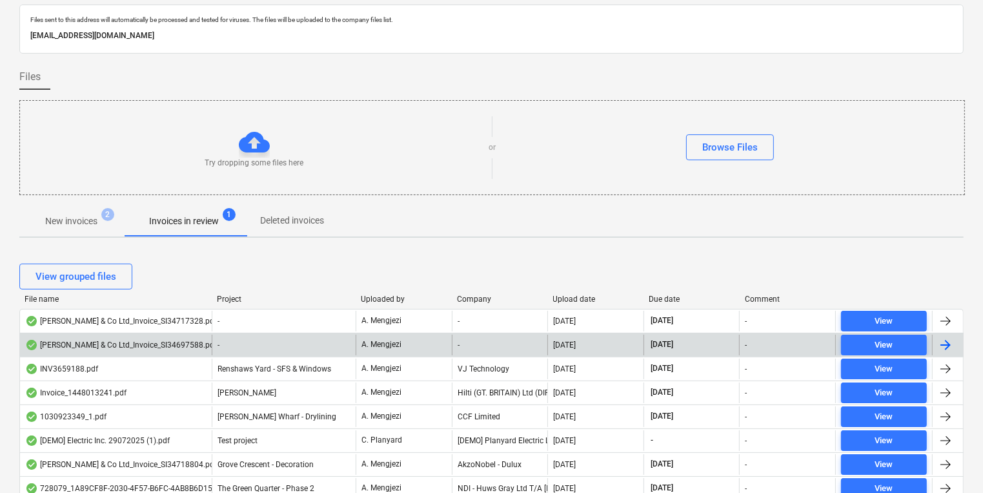
scroll to position [103, 0]
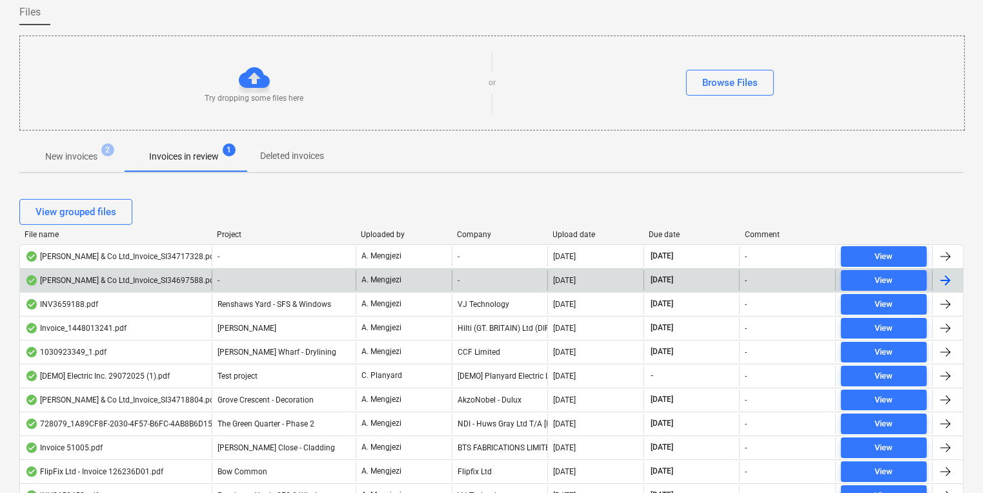
click at [226, 231] on div "Project" at bounding box center [284, 234] width 134 height 9
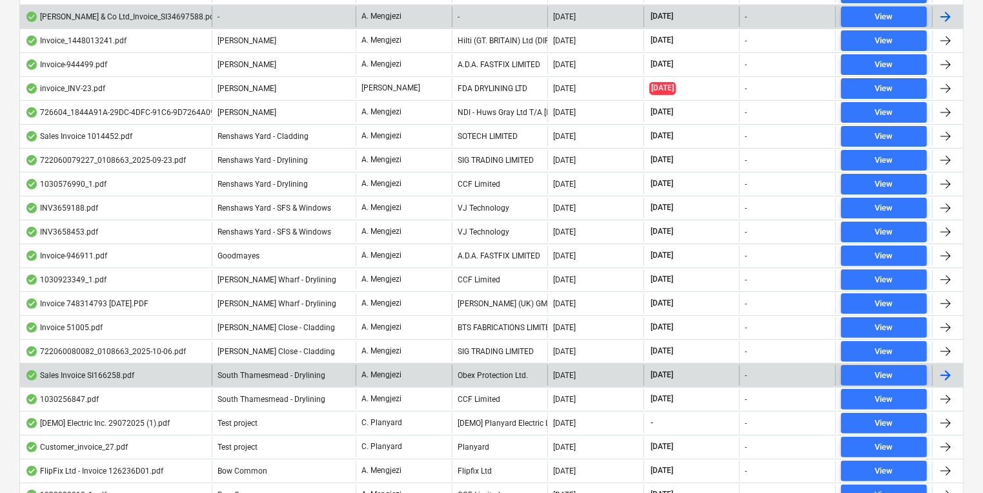
scroll to position [362, 0]
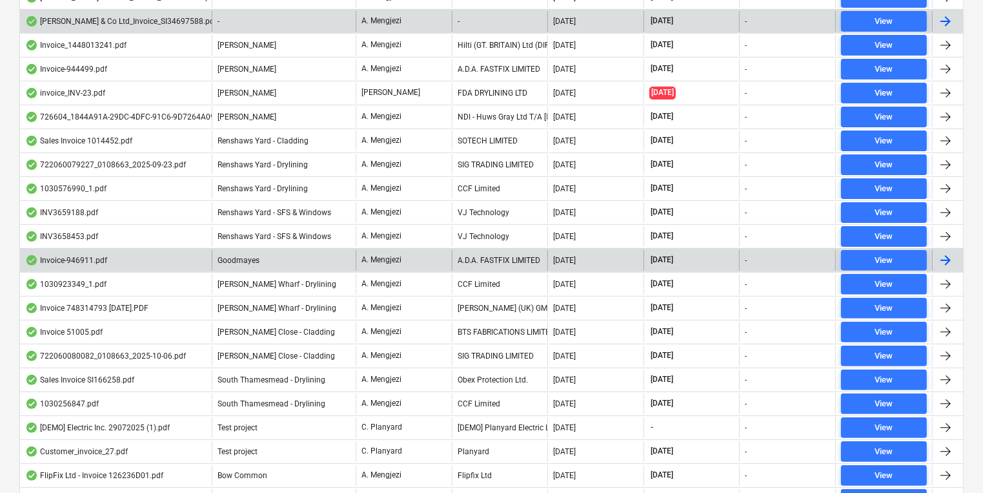
click at [412, 267] on div "A. Mengjezi" at bounding box center [404, 260] width 96 height 21
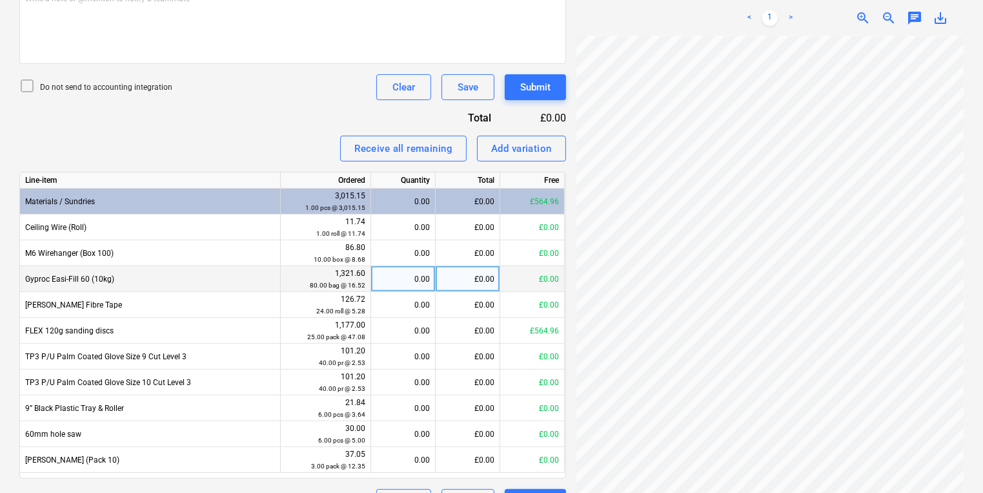
scroll to position [3, 196]
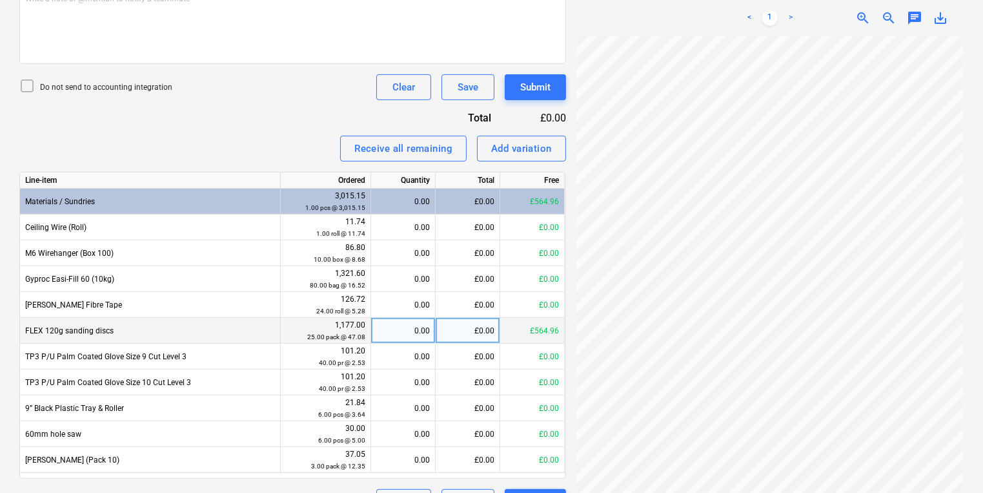
click at [370, 329] on div "1,177.00 25.00 pack @ 47.08" at bounding box center [326, 331] width 90 height 26
click at [385, 329] on div "0.00" at bounding box center [403, 331] width 54 height 26
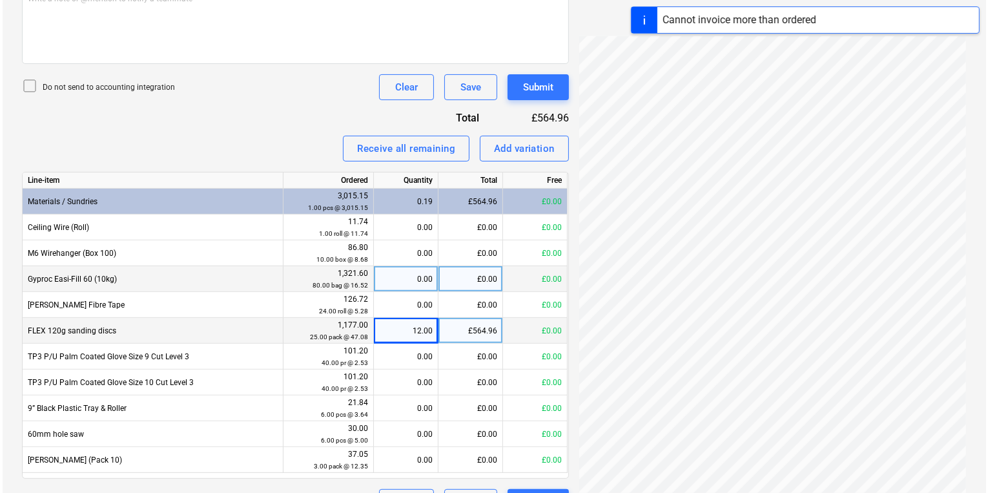
scroll to position [261, 196]
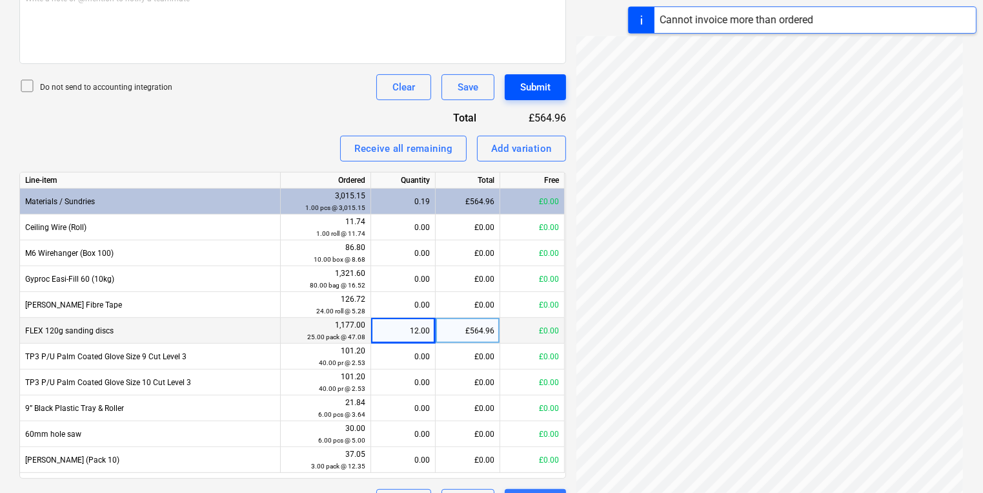
click at [516, 78] on button "Submit" at bounding box center [535, 87] width 61 height 26
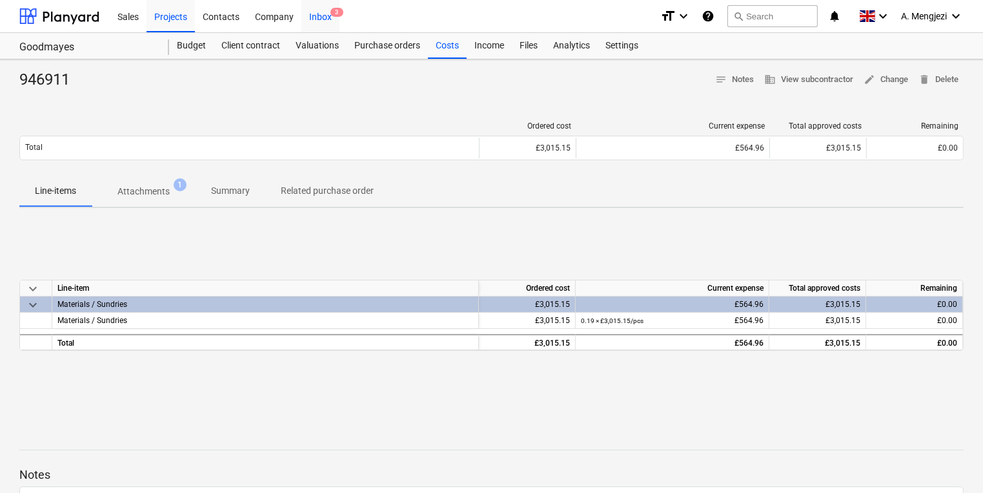
click at [311, 18] on div "Inbox 3" at bounding box center [320, 15] width 38 height 33
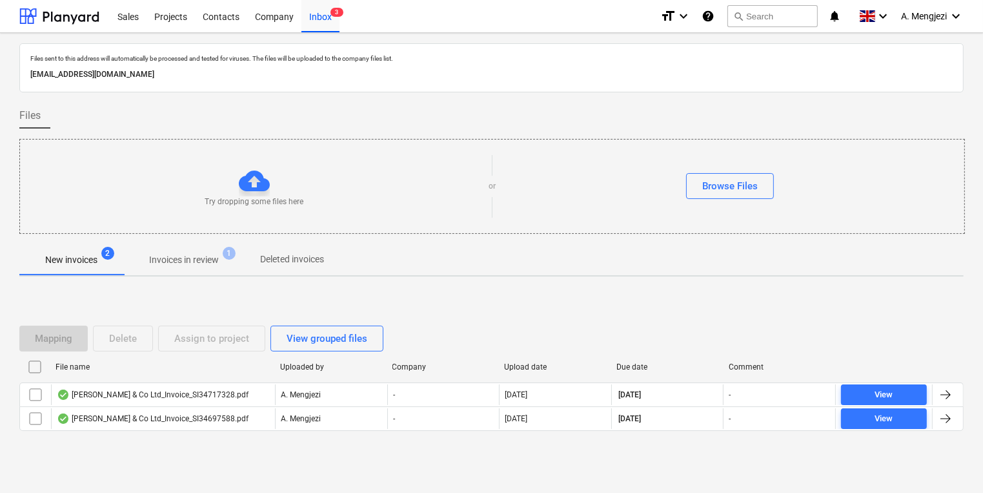
click at [204, 262] on p "Invoices in review" at bounding box center [184, 260] width 70 height 14
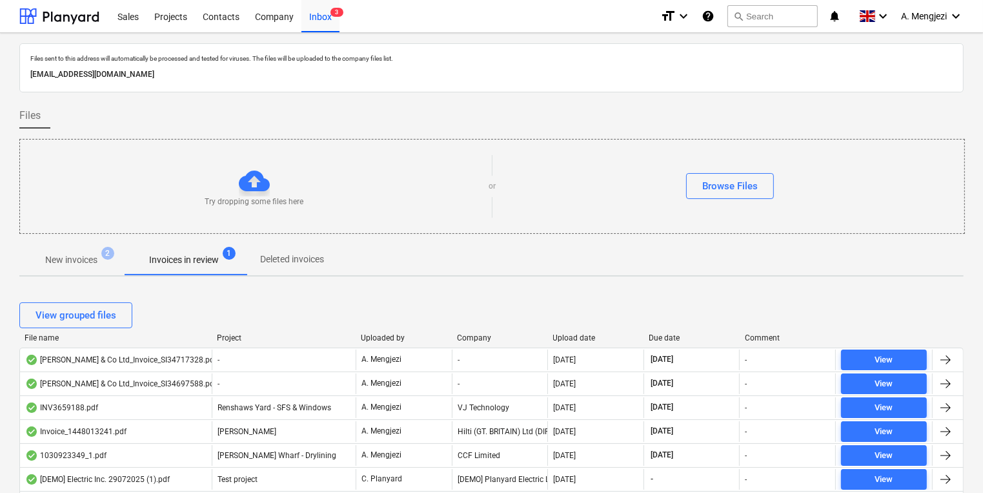
click at [238, 333] on div "Project" at bounding box center [284, 337] width 134 height 9
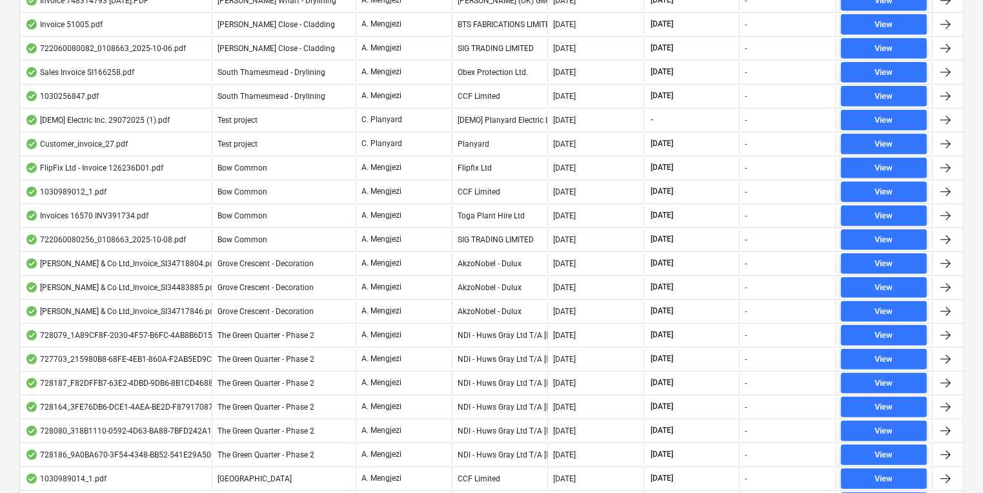
scroll to position [671, 0]
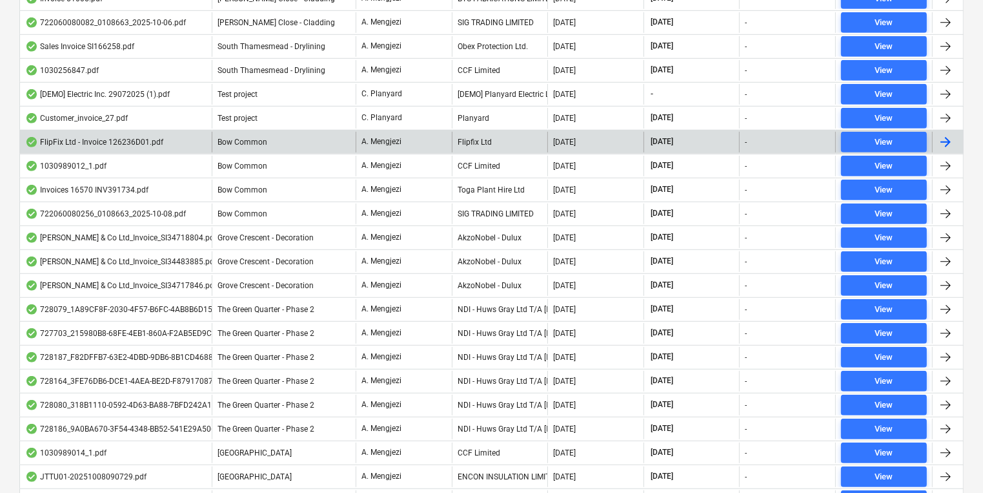
click at [371, 142] on p "A. Mengjezi" at bounding box center [382, 141] width 40 height 11
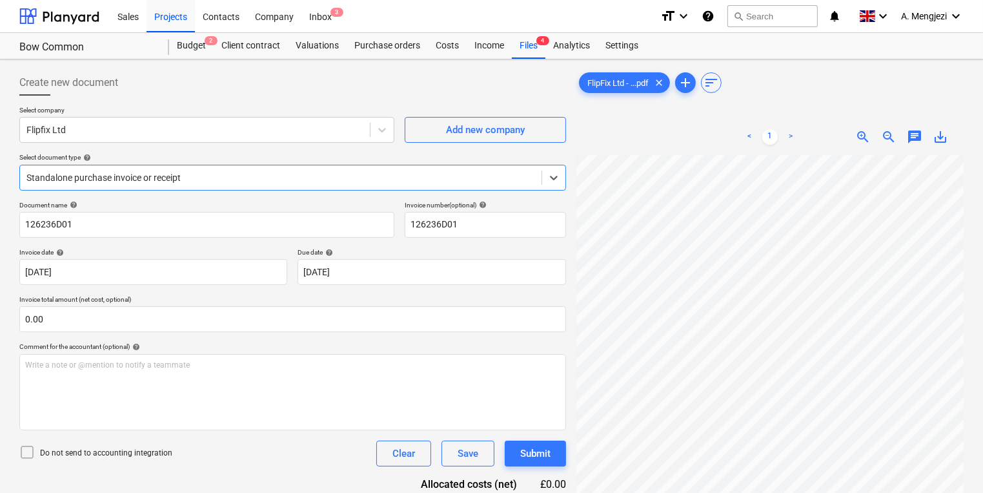
click at [43, 434] on div "Document name help 126236D01 Invoice number (optional) help 126236D01 Invoice d…" at bounding box center [292, 370] width 547 height 338
click at [509, 50] on div "Income" at bounding box center [489, 46] width 45 height 26
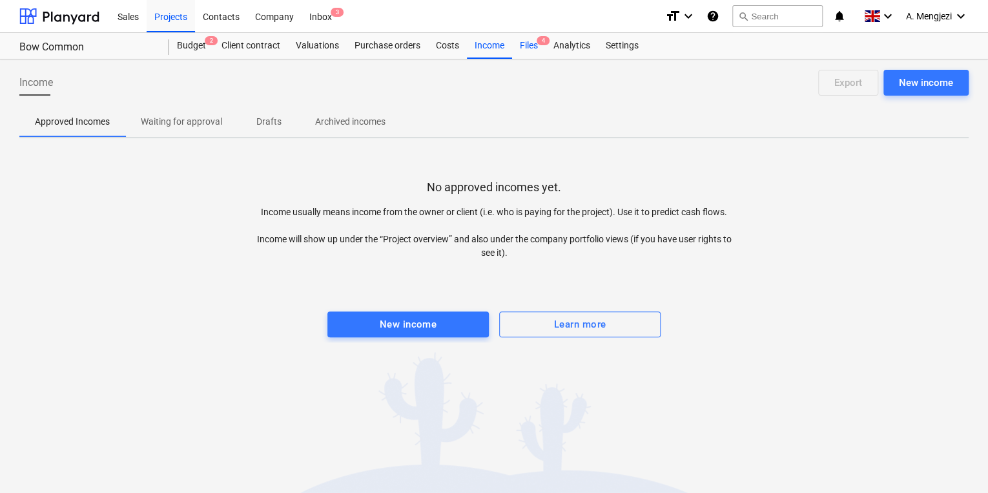
click at [516, 50] on div "Files 4" at bounding box center [529, 46] width 34 height 26
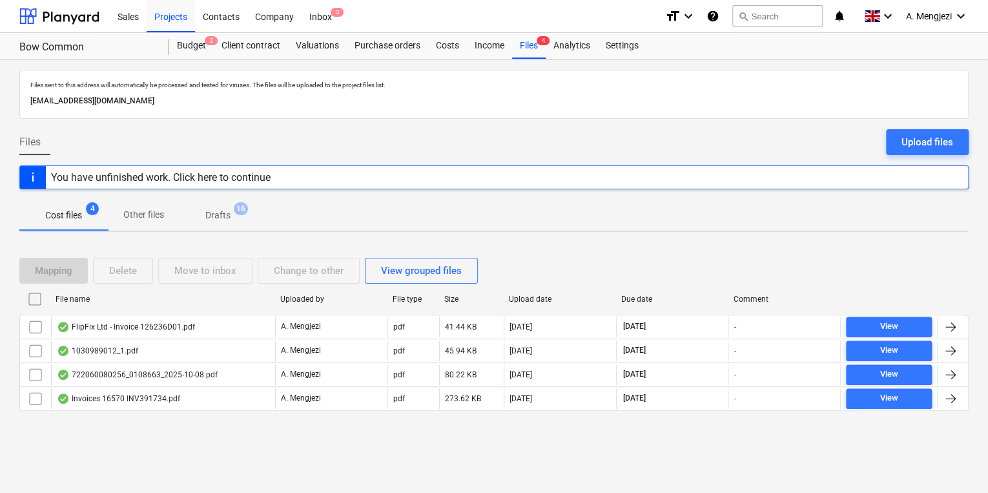
click at [181, 444] on div "Files sent to this address will automatically be processed and tested for virus…" at bounding box center [494, 275] width 988 height 433
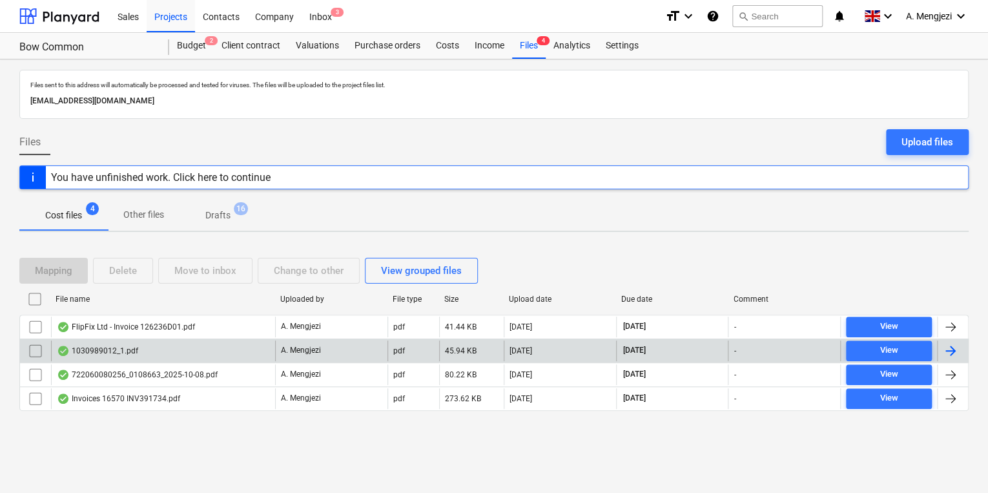
click at [171, 343] on div "1030989012_1.pdf" at bounding box center [163, 350] width 224 height 21
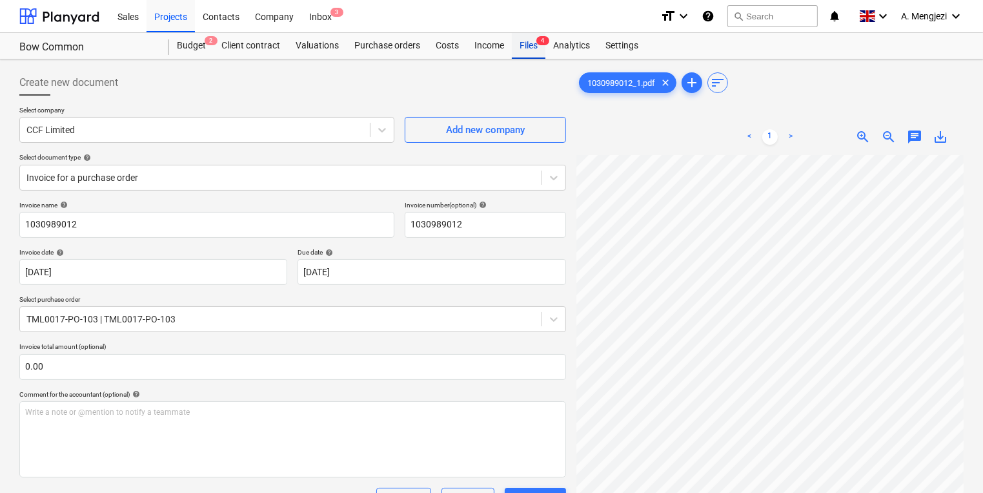
click at [520, 57] on div "Files 4" at bounding box center [529, 46] width 34 height 26
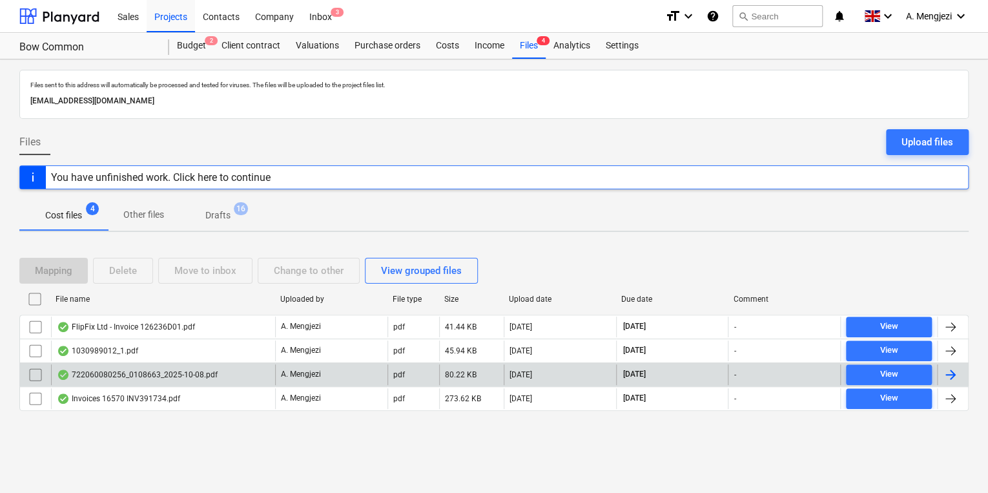
click at [241, 375] on div "722060080256_0108663_2025-10-08.pdf" at bounding box center [163, 374] width 224 height 21
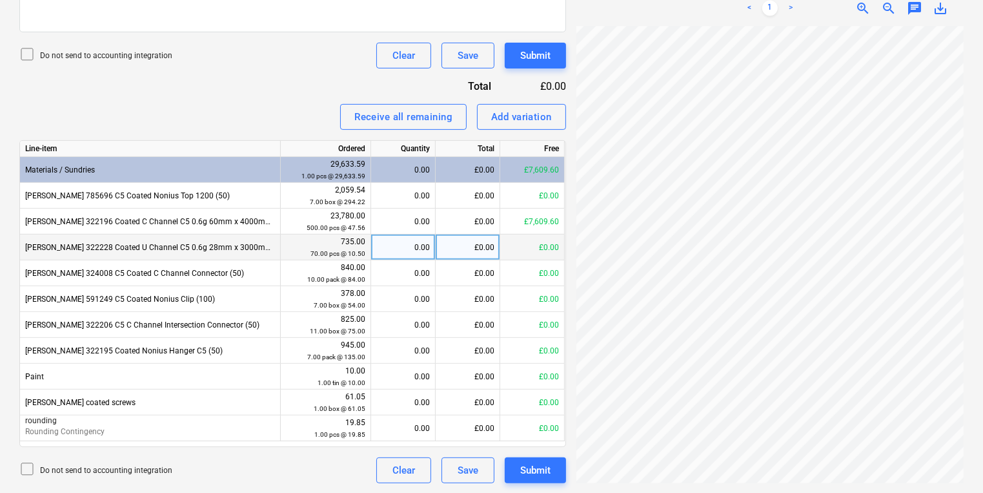
scroll to position [155, 123]
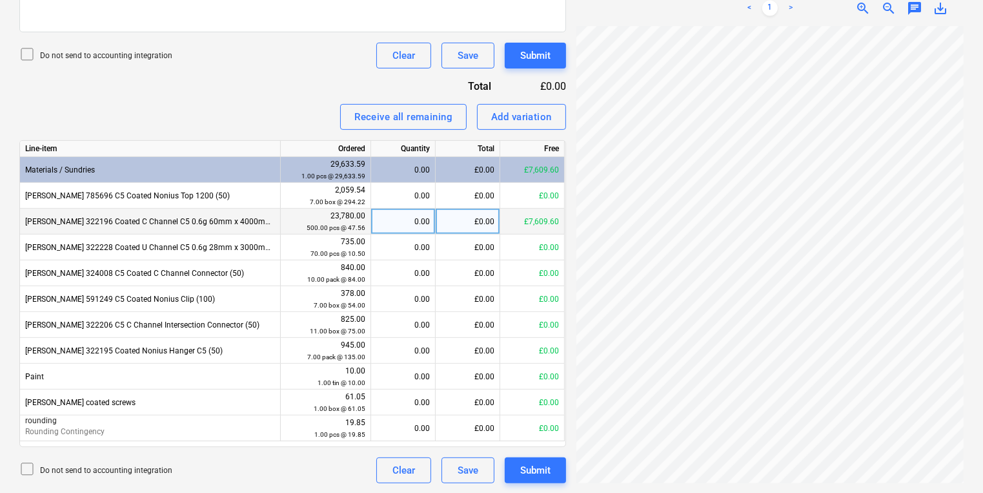
click at [411, 219] on div "0.00" at bounding box center [403, 222] width 54 height 26
click at [547, 57] on div "Submit" at bounding box center [535, 55] width 30 height 17
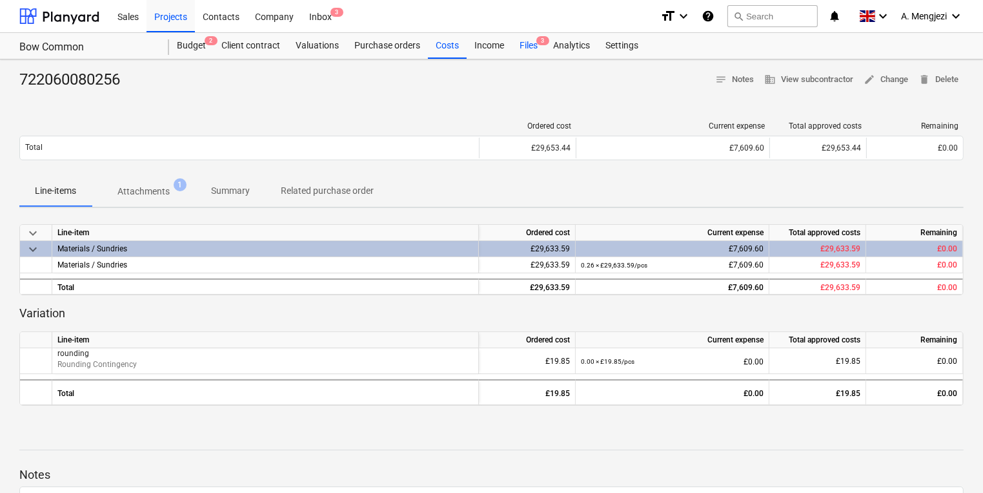
click at [512, 39] on div "Files 3" at bounding box center [529, 46] width 34 height 26
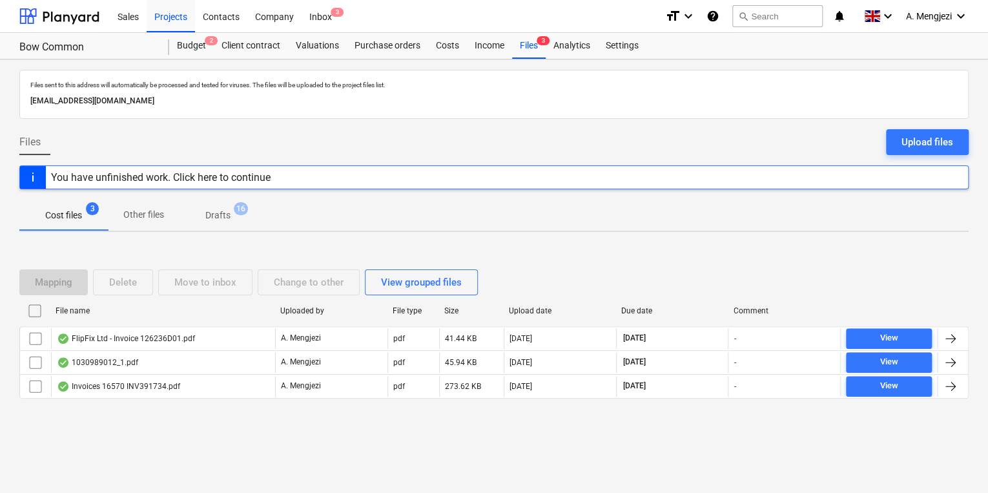
click at [201, 477] on div "Files sent to this address will automatically be processed and tested for virus…" at bounding box center [494, 275] width 988 height 433
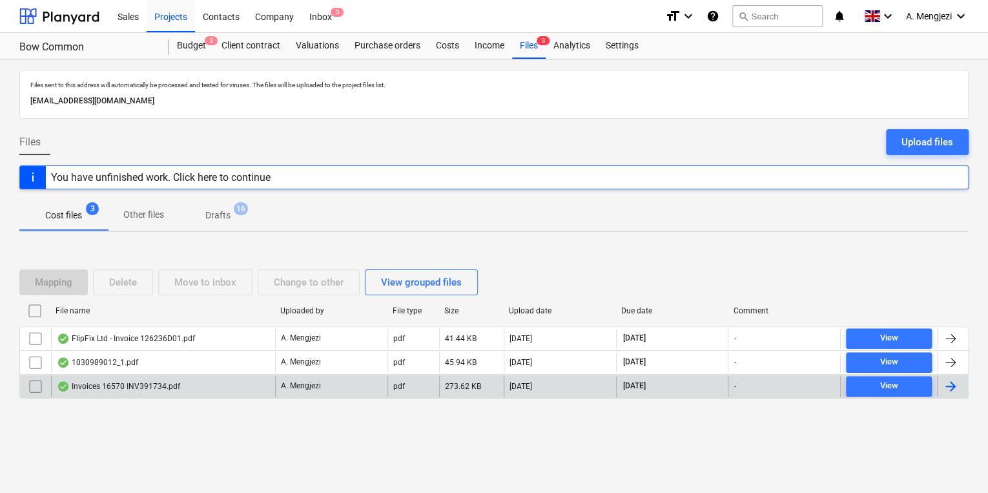
click at [173, 377] on div "Invoices 16570 INV391734.pdf" at bounding box center [163, 386] width 224 height 21
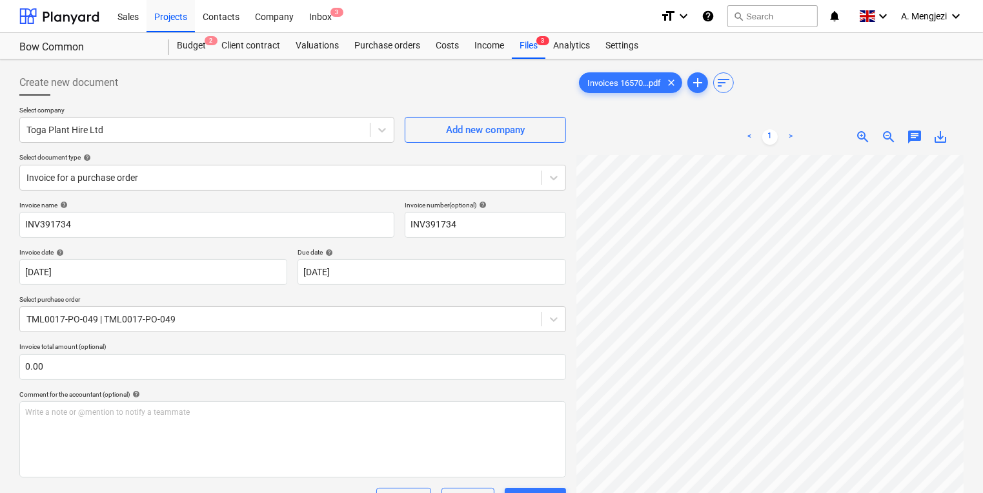
click at [320, 0] on html "Sales Projects Contacts Company Inbox 3 format_size keyboard_arrow_down help se…" at bounding box center [491, 246] width 983 height 493
click at [331, 12] on span "3" at bounding box center [337, 12] width 13 height 9
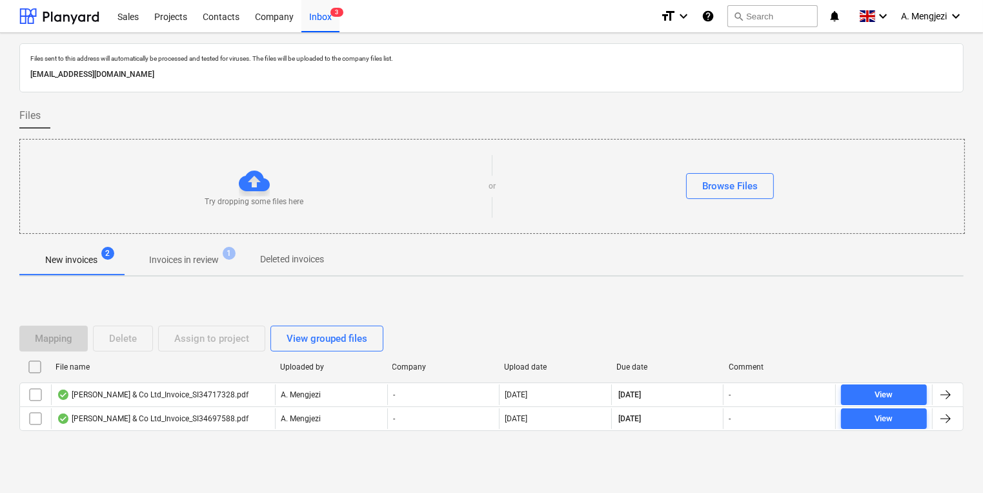
click at [201, 252] on span "Invoices in review 1" at bounding box center [183, 259] width 121 height 23
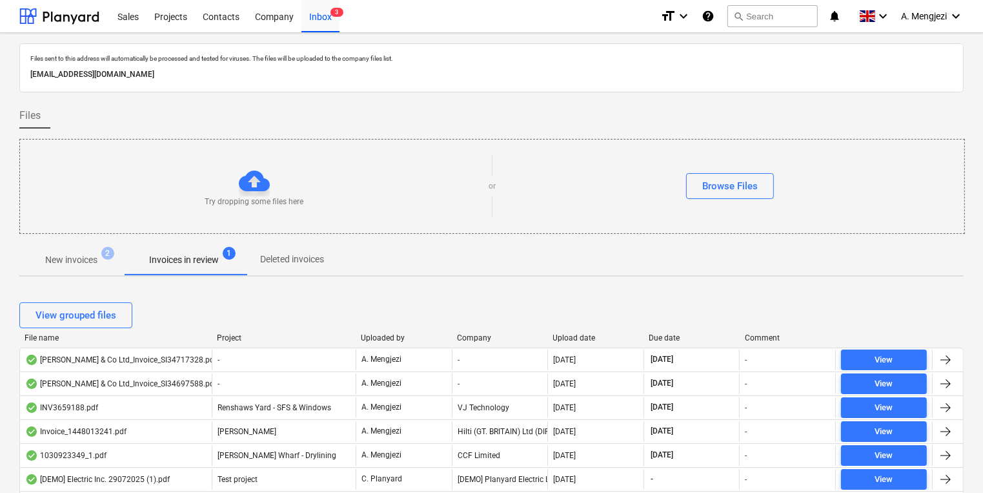
click at [475, 340] on div "Company" at bounding box center [500, 337] width 86 height 9
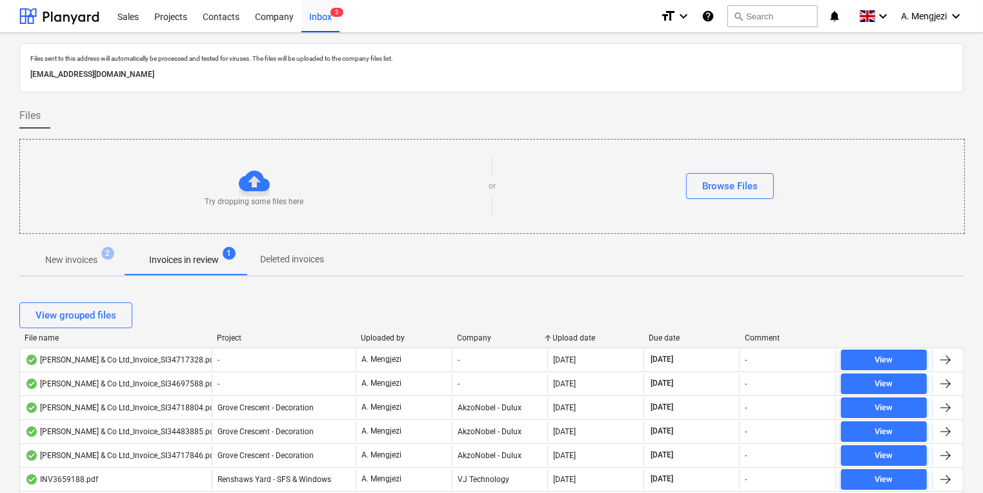
click at [249, 339] on div "Project" at bounding box center [284, 337] width 134 height 9
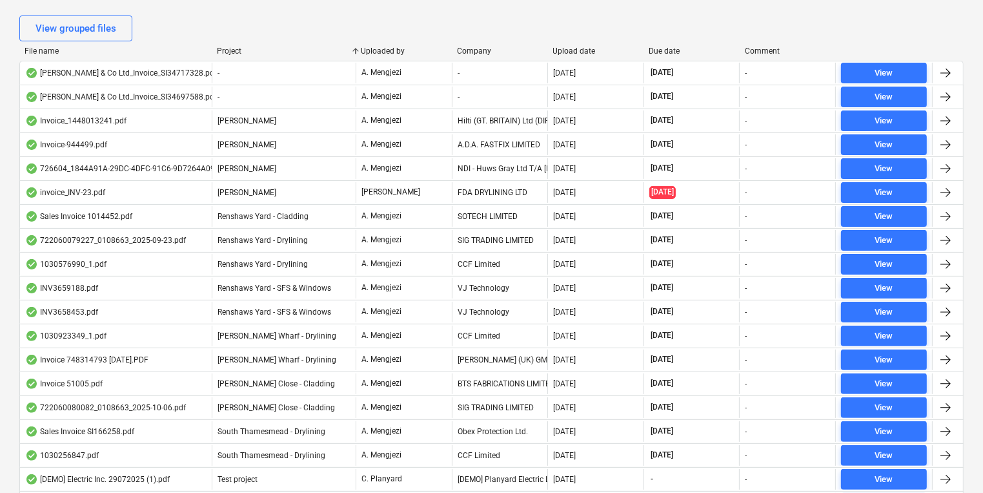
scroll to position [362, 0]
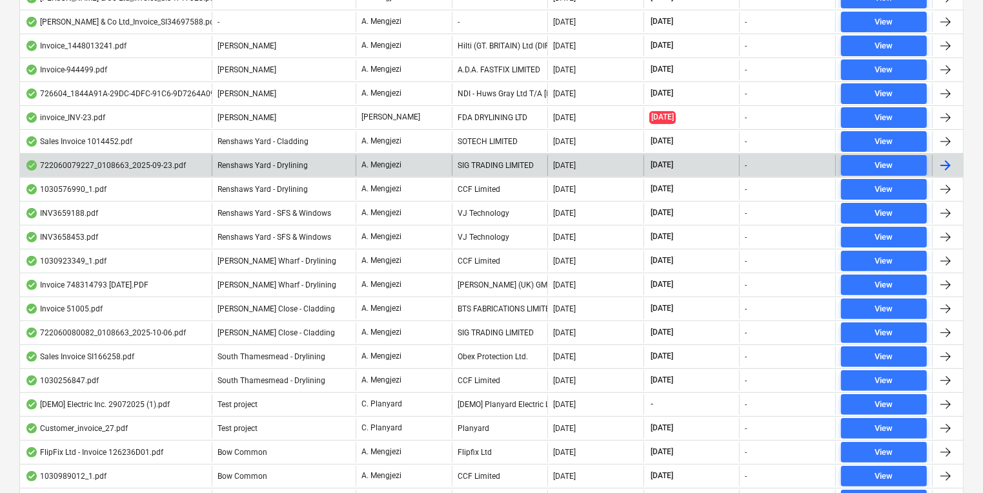
click at [717, 162] on div "[DATE]" at bounding box center [692, 165] width 96 height 21
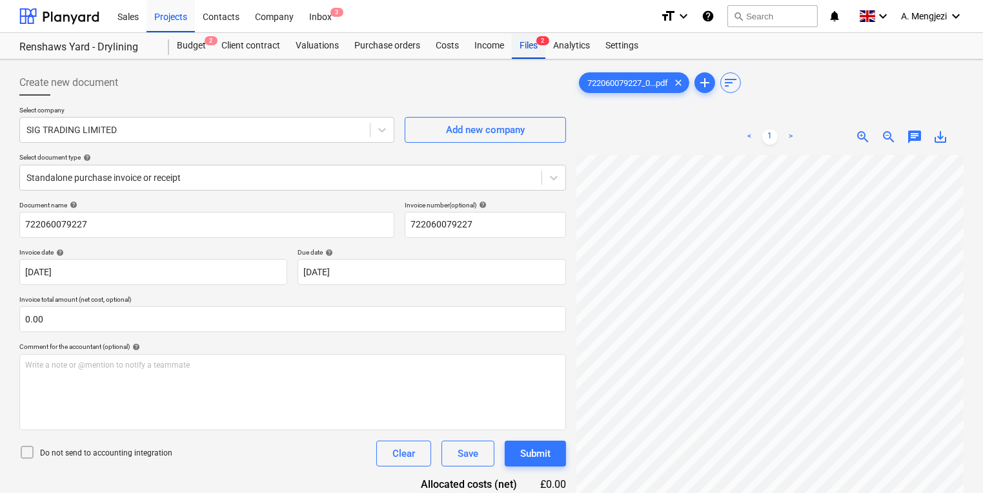
click at [535, 46] on div "Files 2" at bounding box center [529, 46] width 34 height 26
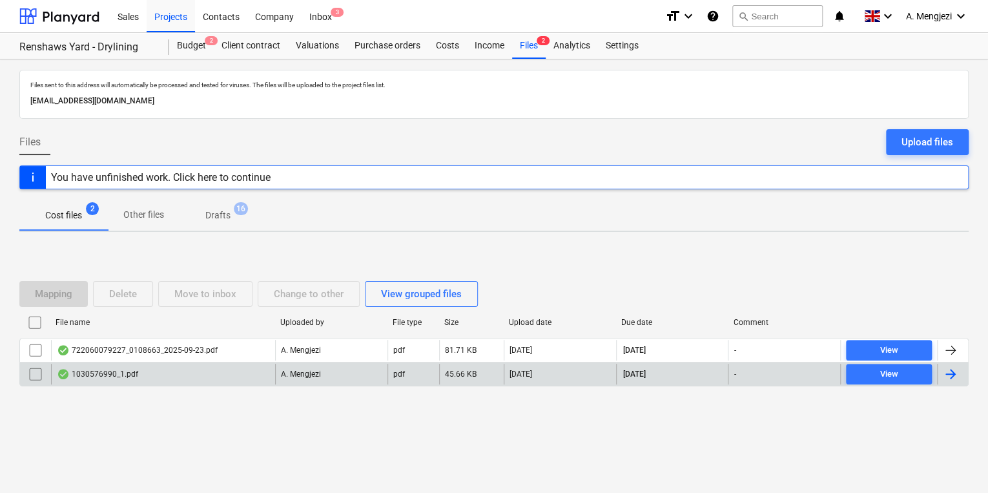
click at [289, 371] on p "A. Mengjezi" at bounding box center [301, 374] width 40 height 11
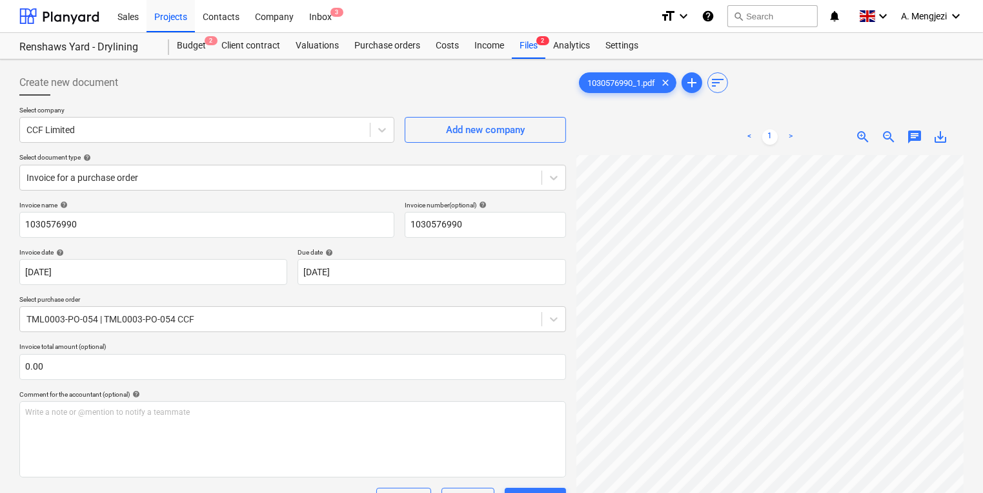
scroll to position [36, 196]
click at [405, 382] on div "Create new document Select company CCF Limited Add new company Select document …" at bounding box center [491, 447] width 955 height 765
click at [983, 269] on html "Sales Projects Contacts Company Inbox 3 format_size keyboard_arrow_down help se…" at bounding box center [491, 246] width 983 height 493
click at [163, 17] on div "Projects" at bounding box center [171, 15] width 48 height 33
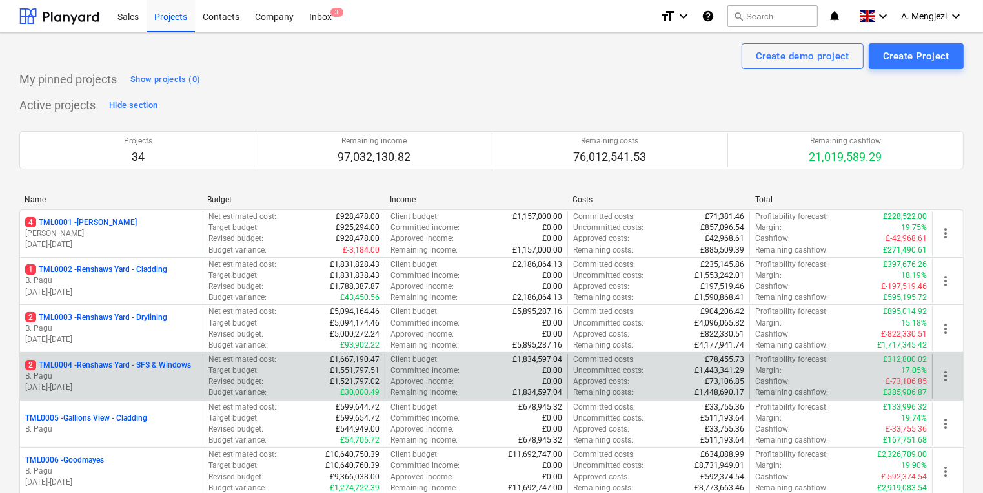
click at [81, 364] on p "2 TML0004 - Renshaws Yard - SFS & Windows" at bounding box center [108, 365] width 166 height 11
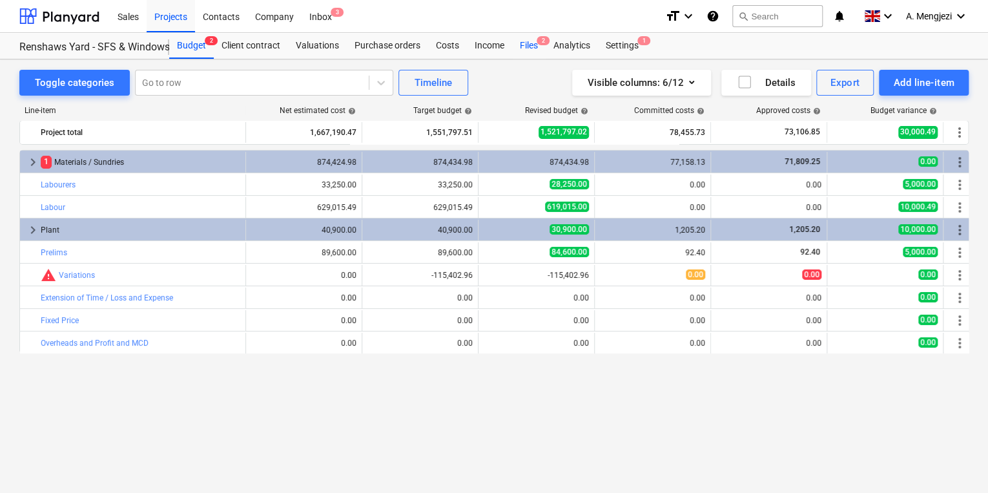
click at [531, 41] on div "Files 2" at bounding box center [529, 46] width 34 height 26
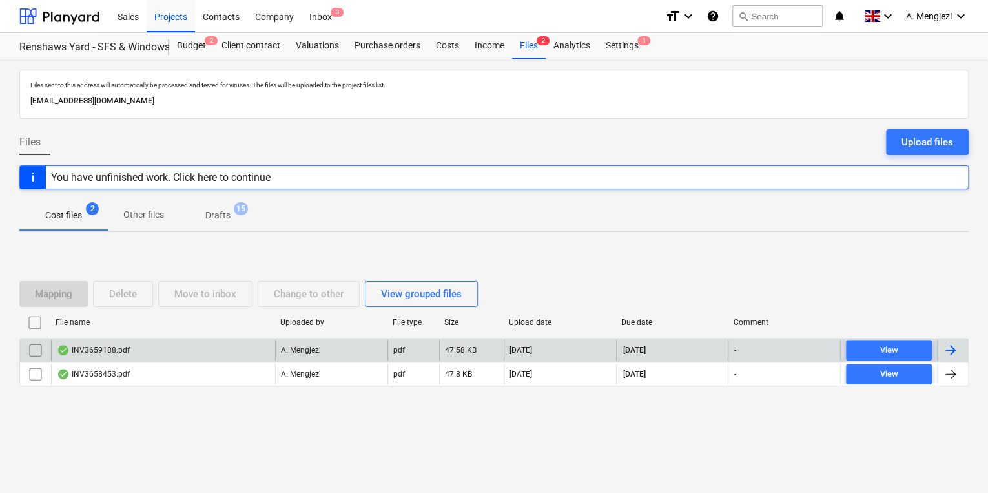
click at [177, 354] on div "INV3659188.pdf" at bounding box center [163, 350] width 224 height 21
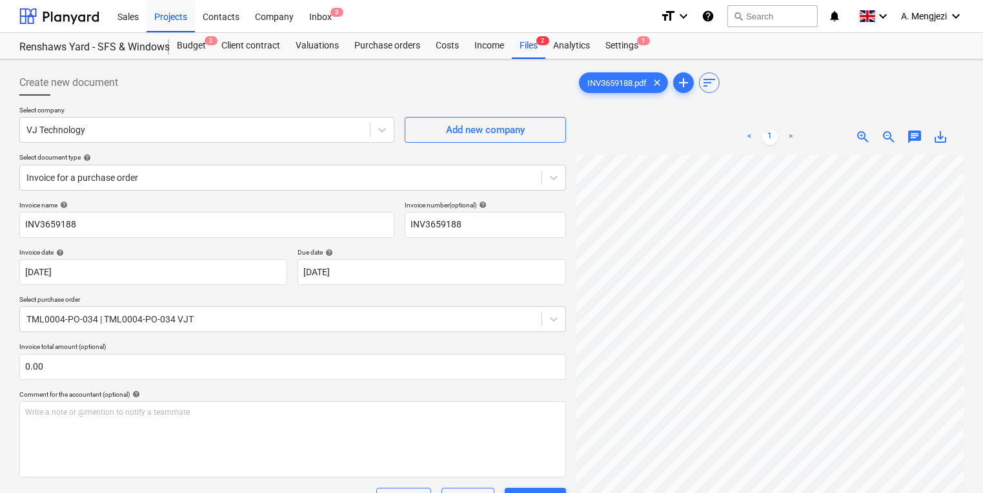
scroll to position [238, 0]
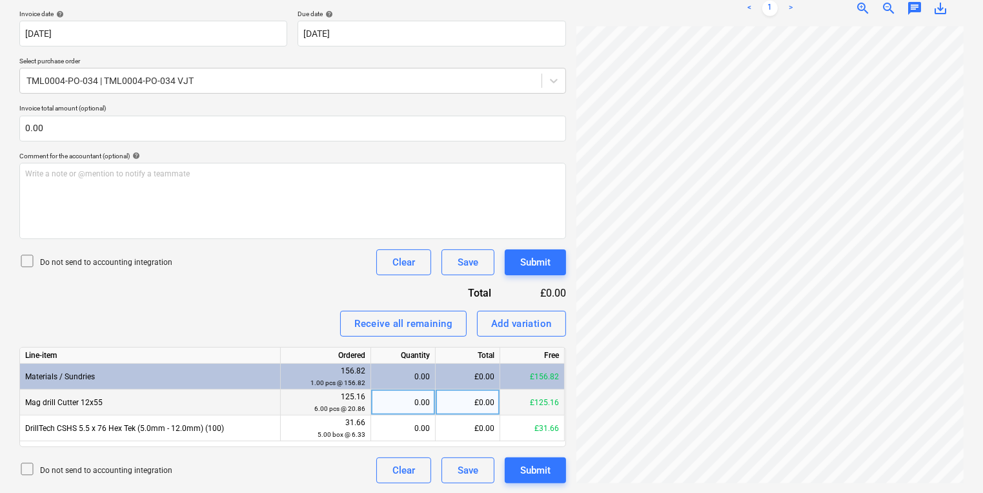
click at [358, 400] on div "125.16 6.00 pcs @ 20.86" at bounding box center [325, 403] width 79 height 24
click at [385, 400] on div "0.00" at bounding box center [403, 402] width 54 height 26
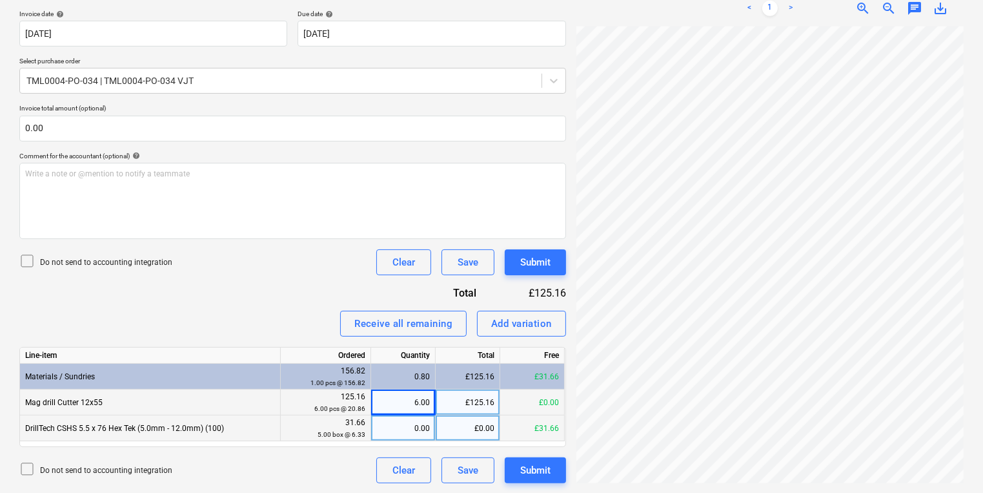
click at [373, 427] on div "0.00" at bounding box center [403, 428] width 65 height 26
click at [294, 384] on div "Create new document Select company VJ Technology Add new company Select documen…" at bounding box center [491, 157] width 955 height 662
click at [533, 251] on button "Submit" at bounding box center [535, 262] width 61 height 26
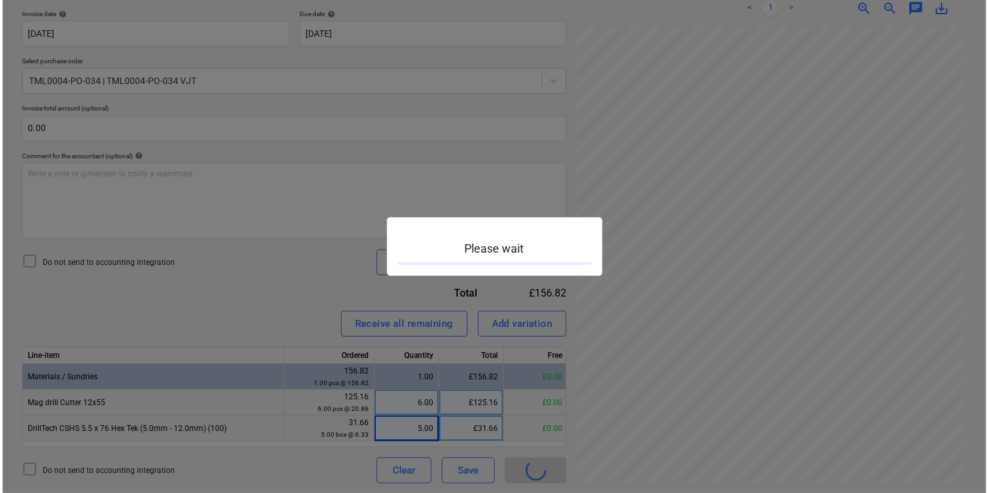
scroll to position [24, 195]
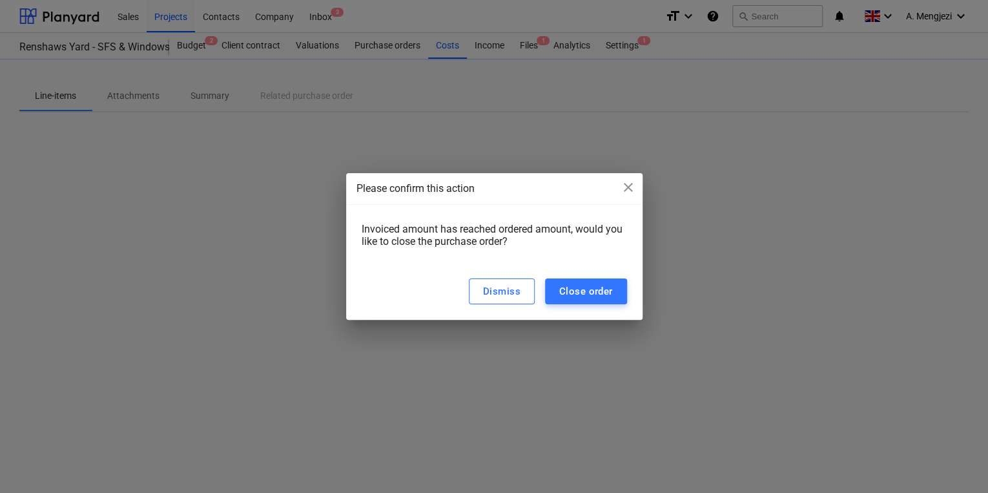
click at [570, 274] on div "Dismiss Close order" at bounding box center [494, 291] width 296 height 57
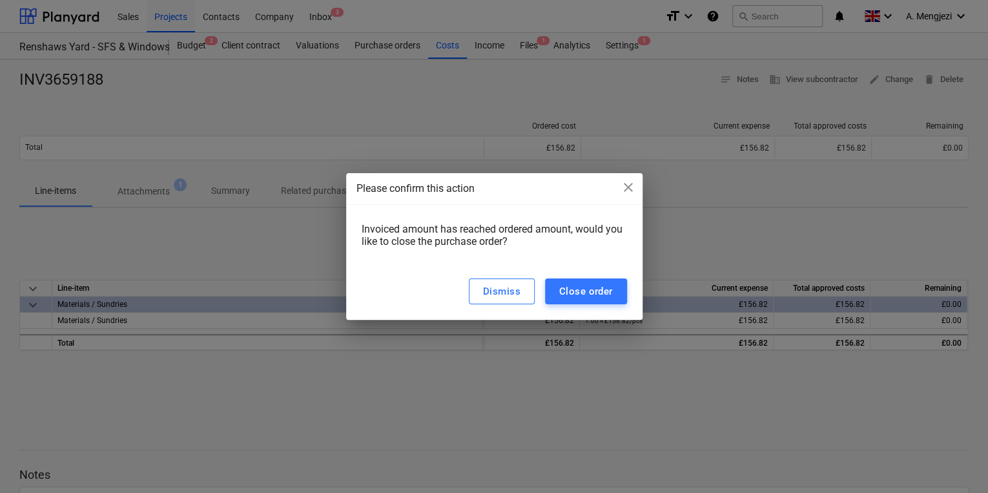
drag, startPoint x: 572, startPoint y: 294, endPoint x: 545, endPoint y: 261, distance: 42.2
click at [573, 295] on div "Close order" at bounding box center [586, 291] width 54 height 17
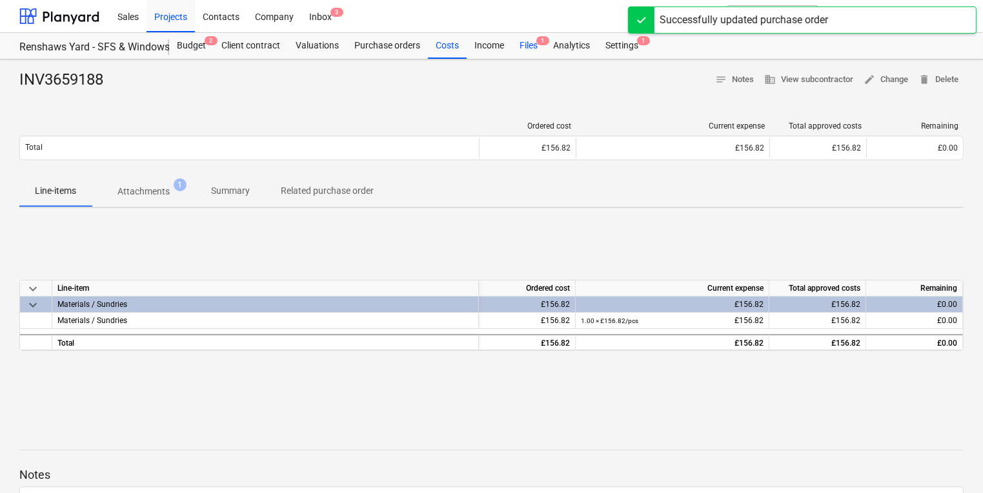
click at [512, 49] on div "Files 1" at bounding box center [529, 46] width 34 height 26
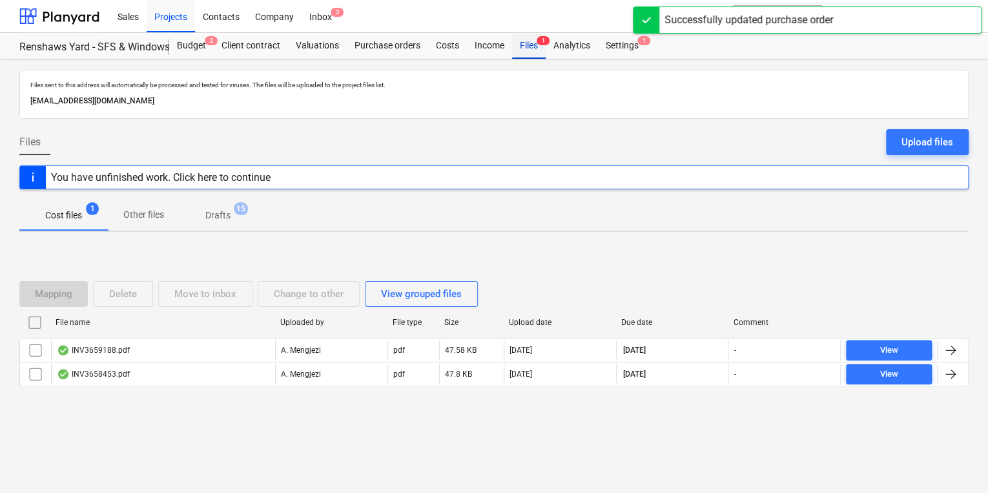
click at [517, 46] on div "Files 1" at bounding box center [529, 46] width 34 height 26
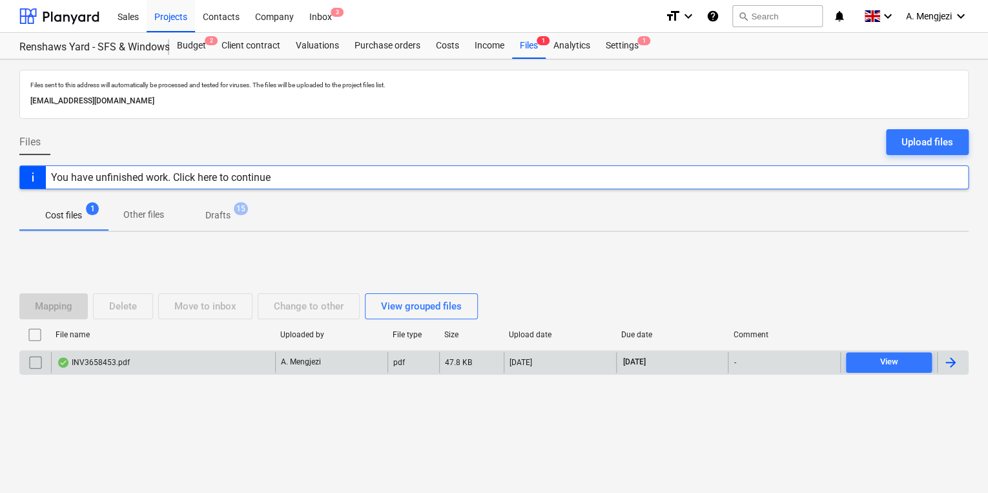
click at [363, 361] on div "A. Mengjezi" at bounding box center [331, 362] width 112 height 21
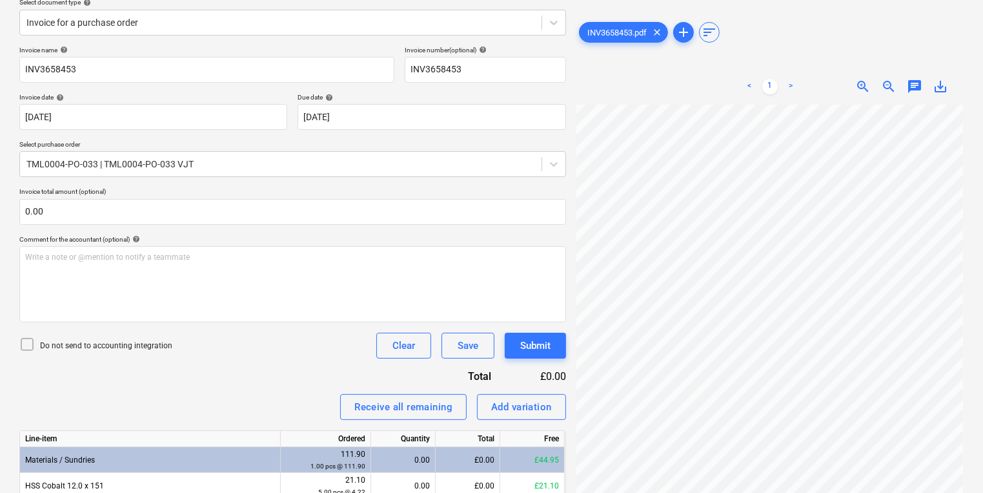
scroll to position [23, 0]
click at [983, 338] on html "Sales Projects Contacts Company Inbox 3 format_size keyboard_arrow_down help se…" at bounding box center [491, 91] width 983 height 493
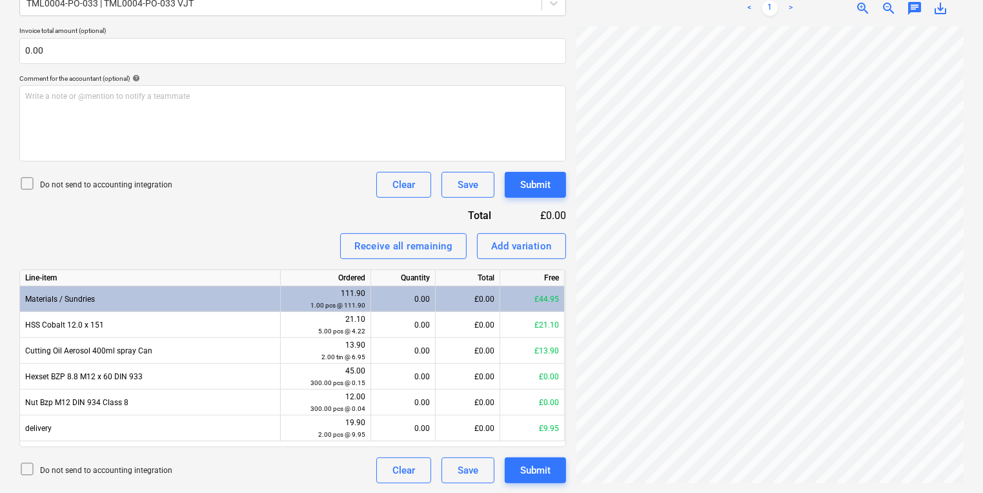
scroll to position [2, 136]
click at [970, 266] on div "Create new document Select company VJ Technology Add new company Select documen…" at bounding box center [491, 118] width 983 height 749
click at [378, 301] on div "0.00" at bounding box center [403, 299] width 54 height 26
click at [398, 310] on div "0.00" at bounding box center [403, 299] width 54 height 26
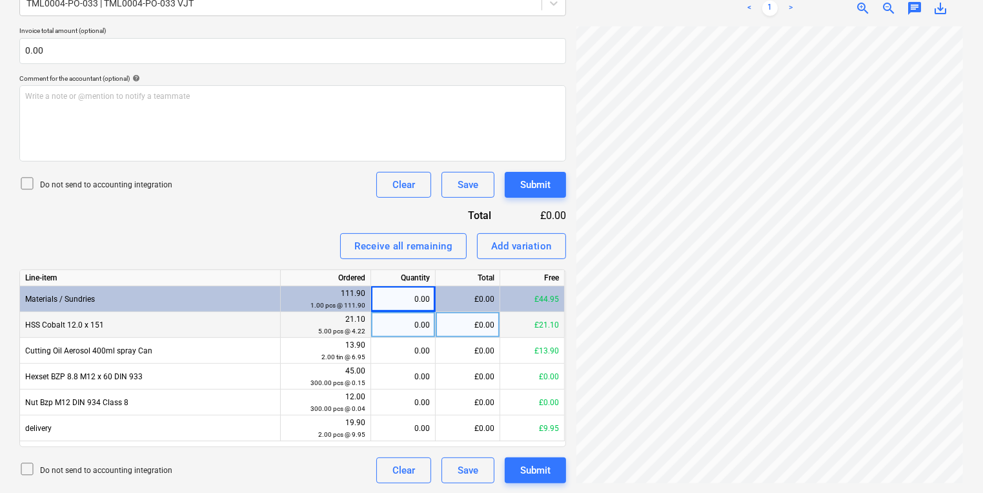
click at [402, 316] on div "0.00" at bounding box center [403, 325] width 54 height 26
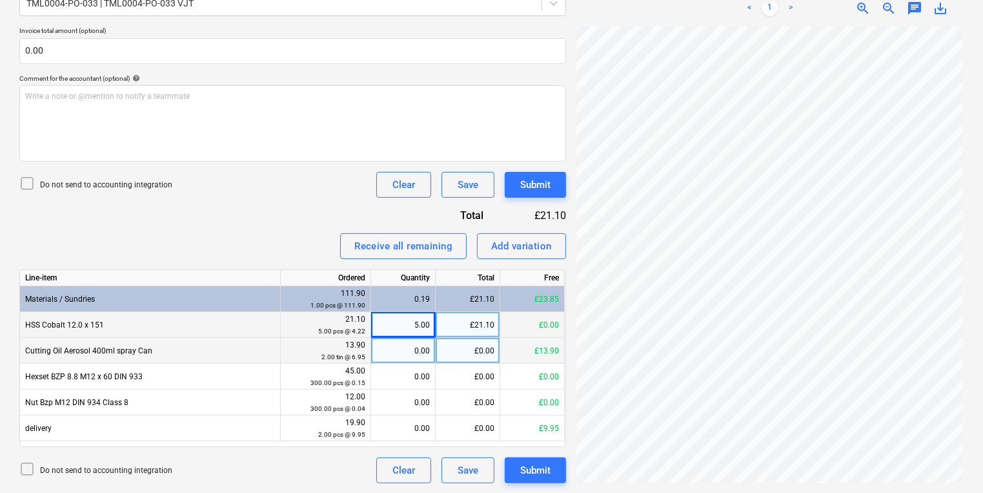
click at [379, 358] on div "0.00" at bounding box center [403, 351] width 54 height 26
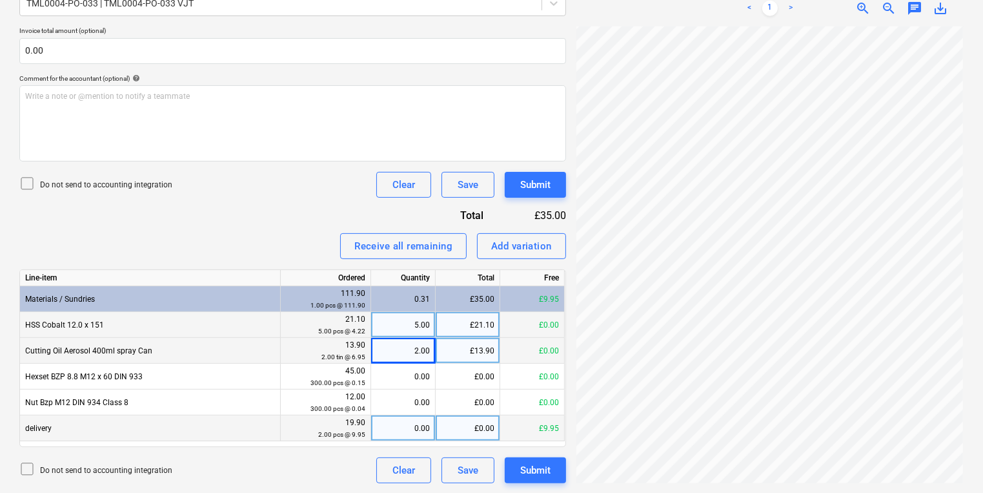
click at [385, 423] on div "0.00" at bounding box center [403, 428] width 54 height 26
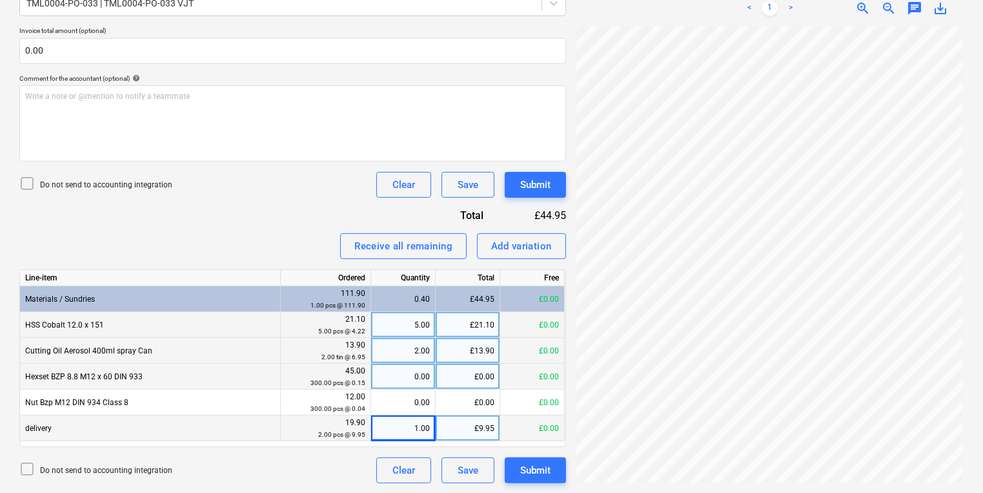
click at [413, 379] on div "0.00" at bounding box center [403, 376] width 54 height 26
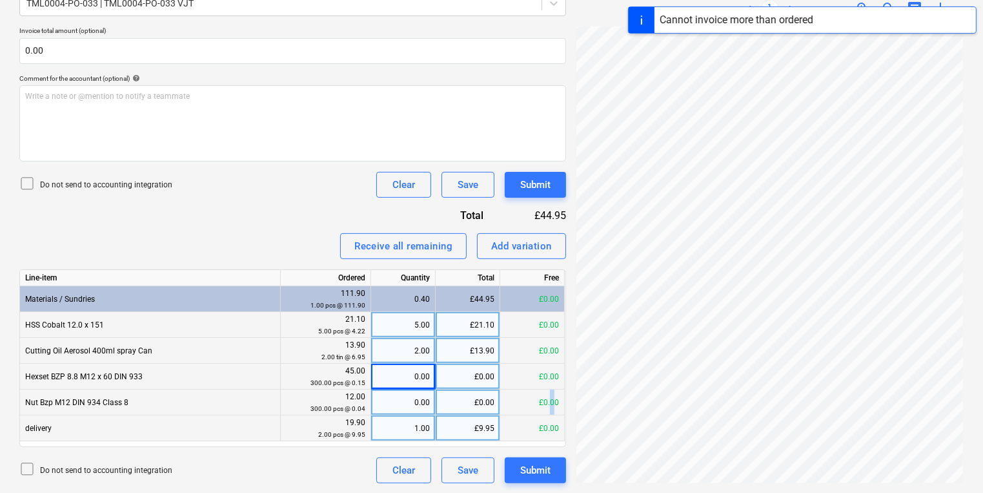
click at [553, 398] on div "£0.00" at bounding box center [532, 402] width 65 height 26
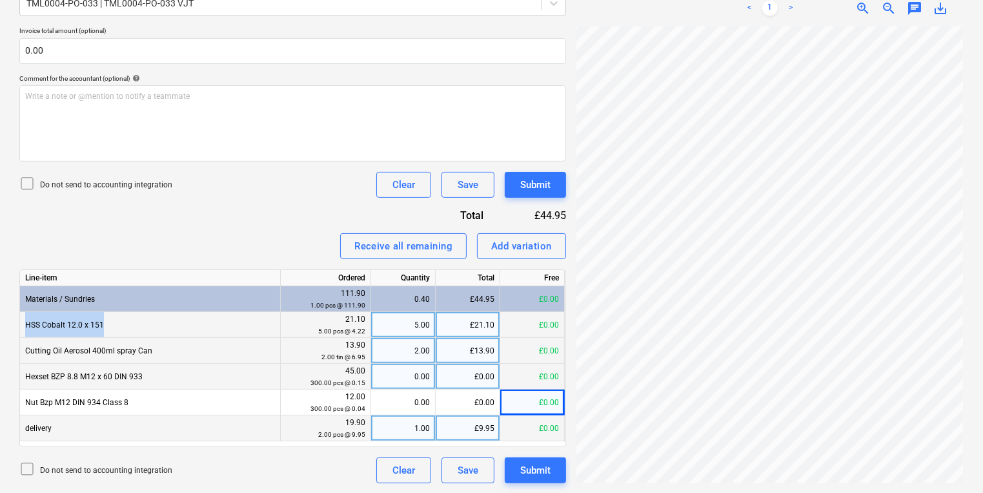
drag, startPoint x: 198, startPoint y: 327, endPoint x: 26, endPoint y: 330, distance: 171.7
click at [26, 330] on div "HSS Cobalt 12.0 x 151" at bounding box center [150, 325] width 261 height 26
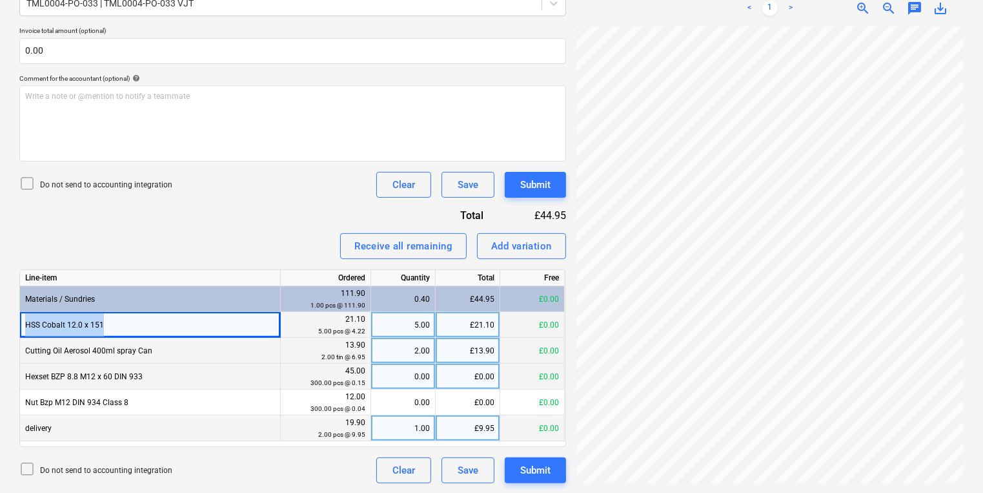
copy div "HSS Cobalt 12.0 x 151"
click at [529, 233] on button "Add variation" at bounding box center [521, 246] width 89 height 26
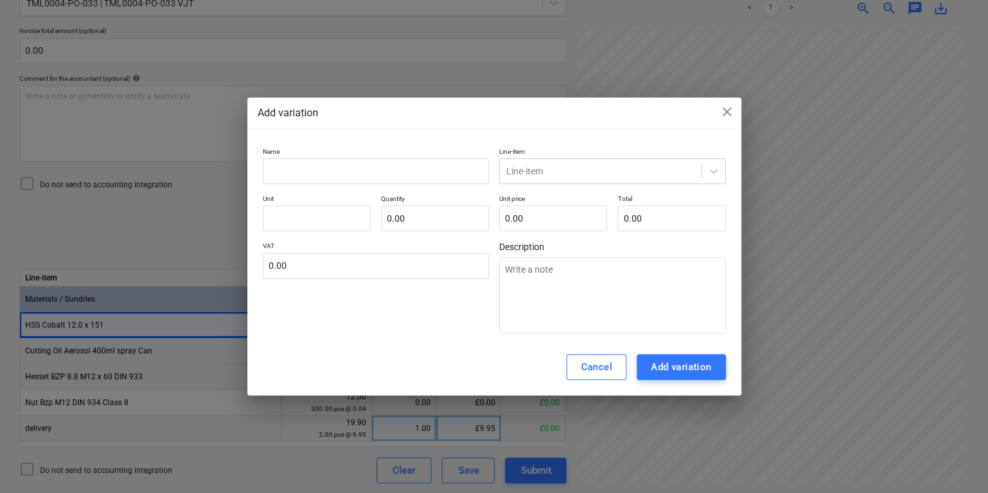
click at [453, 186] on div "Name Line-item Line-item Unit Quantity 0.00 Unit price 0.00 Total 0.00 VAT 0.00…" at bounding box center [494, 240] width 463 height 187
paste input "HSS Cobalt 12.0 x 151"
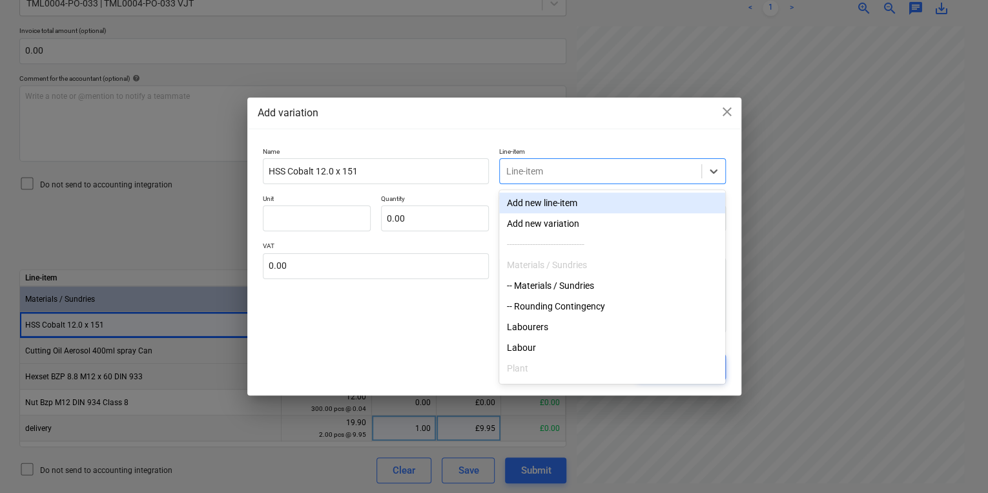
click at [527, 176] on div at bounding box center [600, 171] width 188 height 13
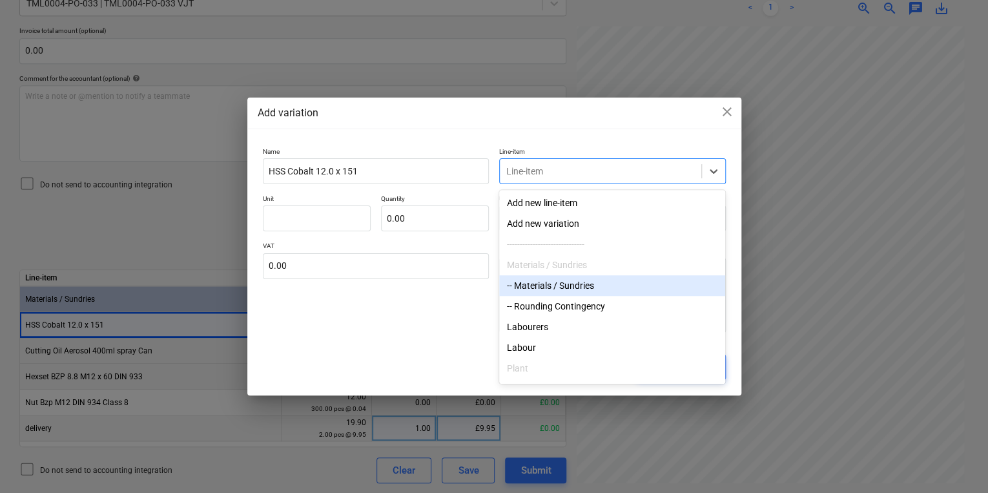
click at [560, 287] on div "-- Materials / Sundries" at bounding box center [612, 285] width 226 height 21
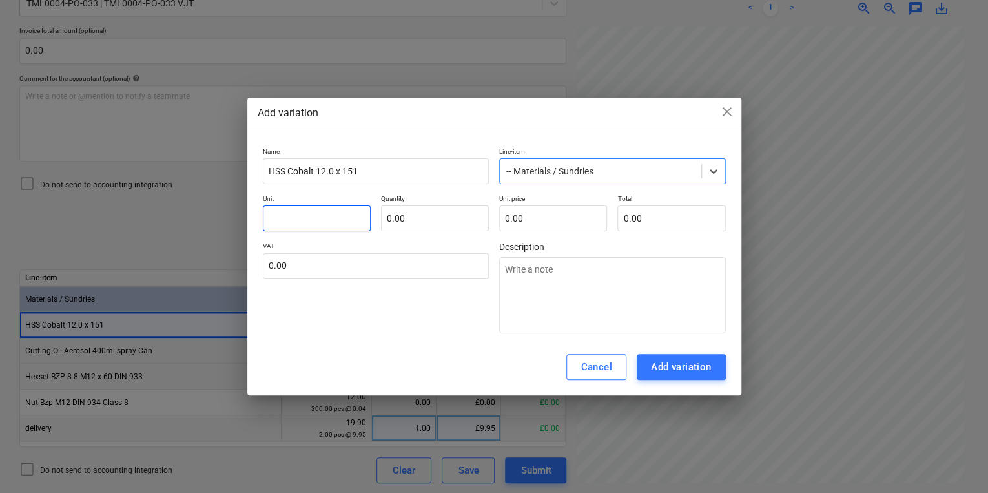
click at [294, 217] on input "text" at bounding box center [317, 218] width 108 height 26
click at [465, 222] on input "text" at bounding box center [435, 218] width 108 height 26
click at [512, 209] on input "text" at bounding box center [553, 218] width 108 height 26
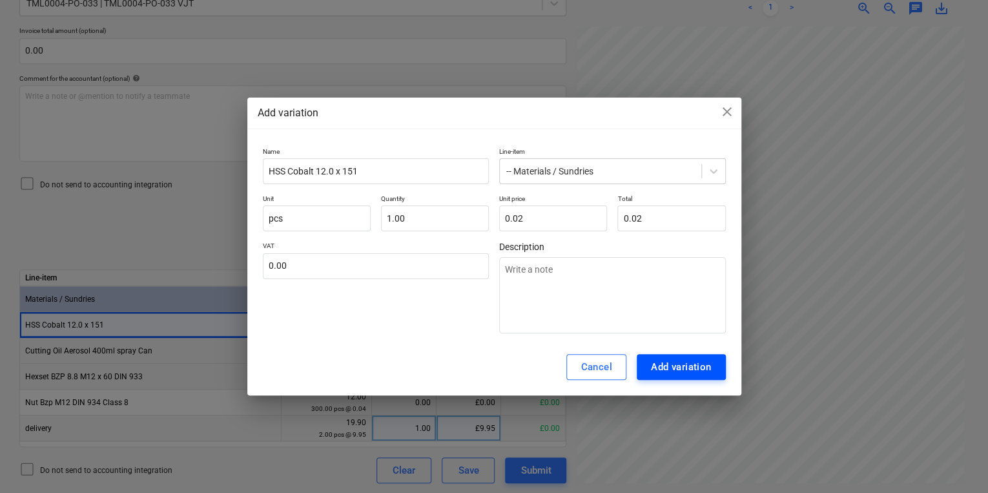
click at [669, 371] on div "Add variation" at bounding box center [681, 366] width 61 height 17
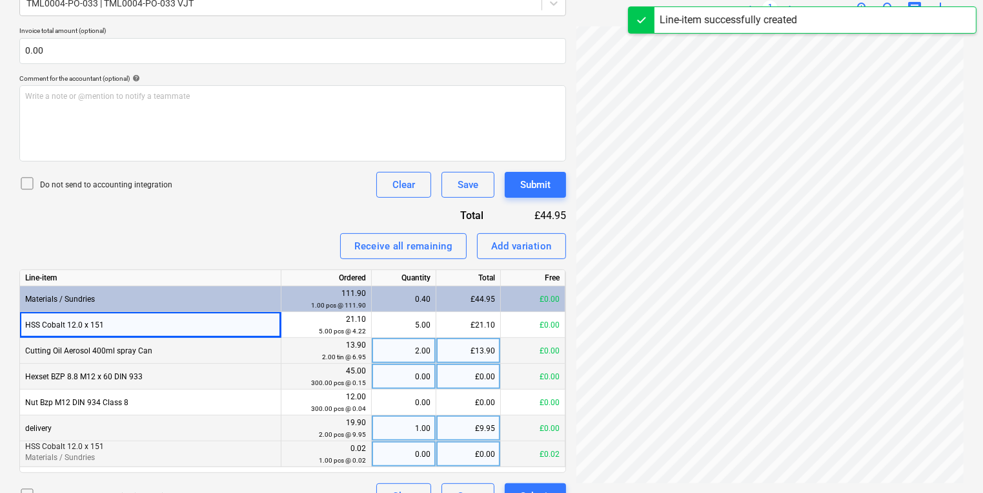
click at [443, 444] on div "£0.00" at bounding box center [468, 454] width 65 height 26
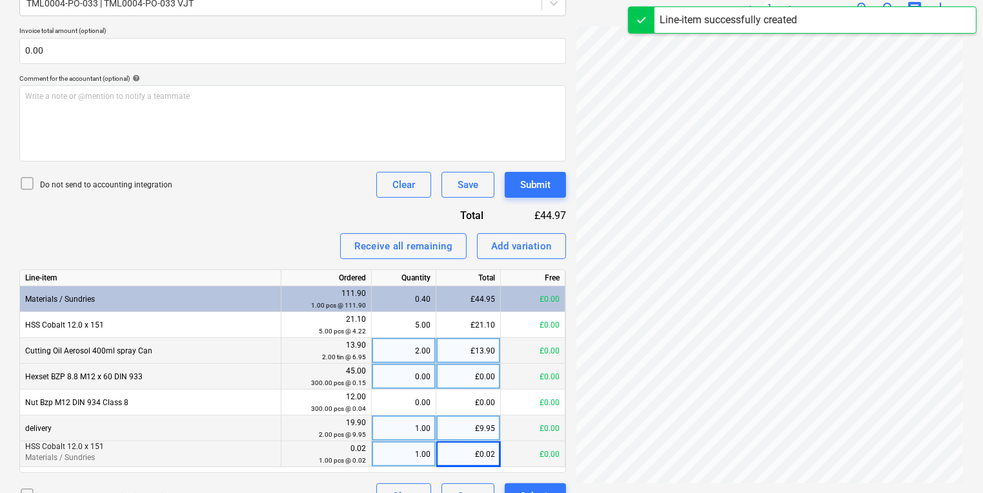
click at [429, 443] on div "1.00" at bounding box center [404, 454] width 54 height 26
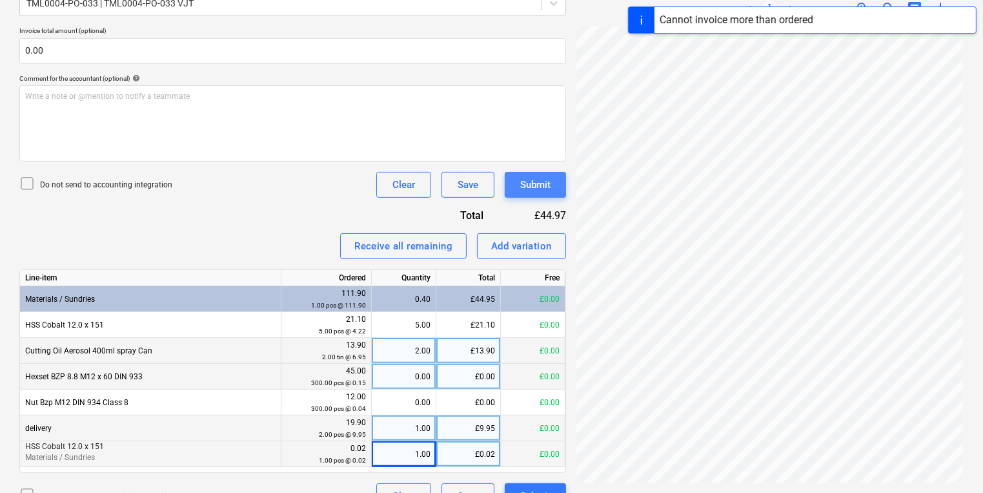
click at [565, 181] on button "Submit" at bounding box center [535, 185] width 61 height 26
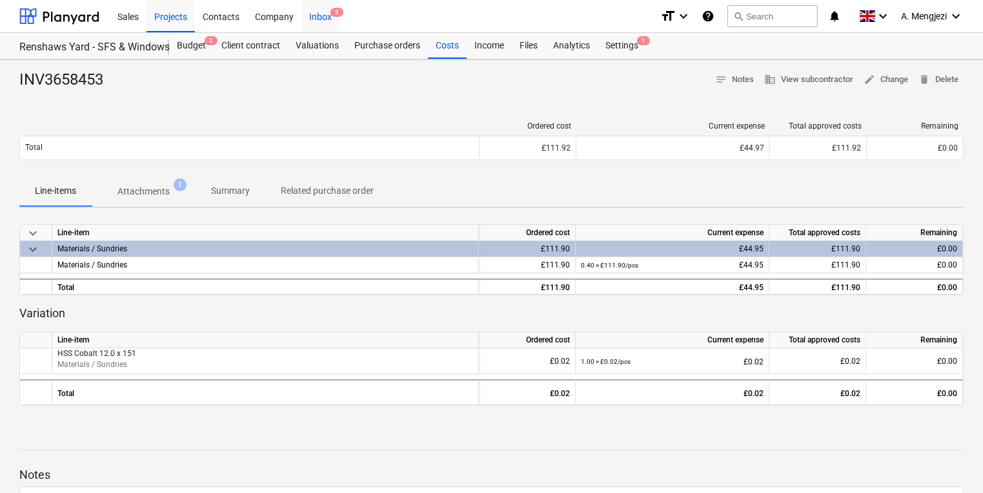
click at [328, 19] on div "Inbox 3" at bounding box center [320, 15] width 38 height 33
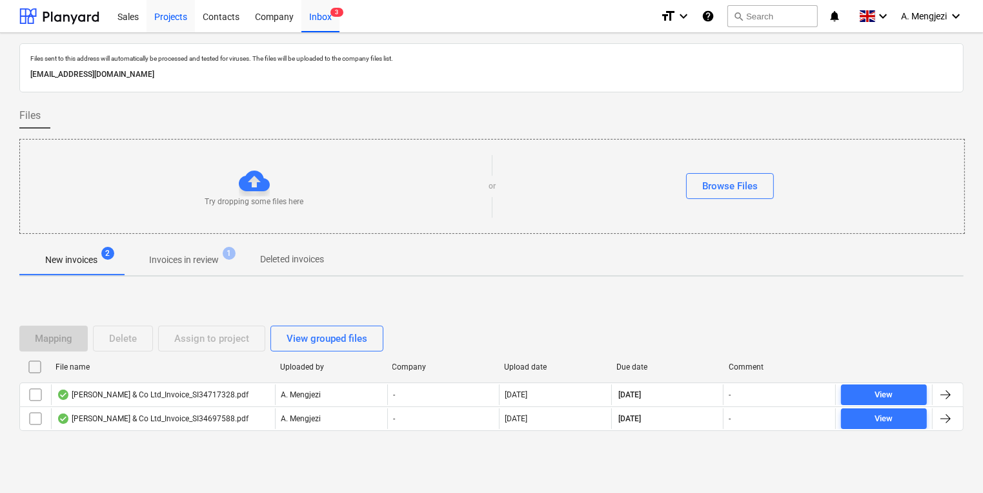
click at [169, 8] on div "Projects" at bounding box center [171, 15] width 48 height 33
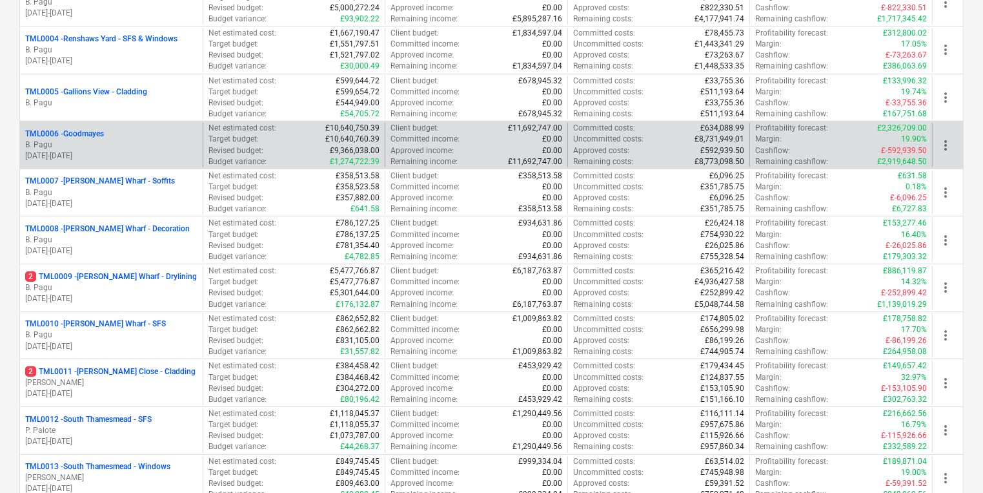
scroll to position [516, 0]
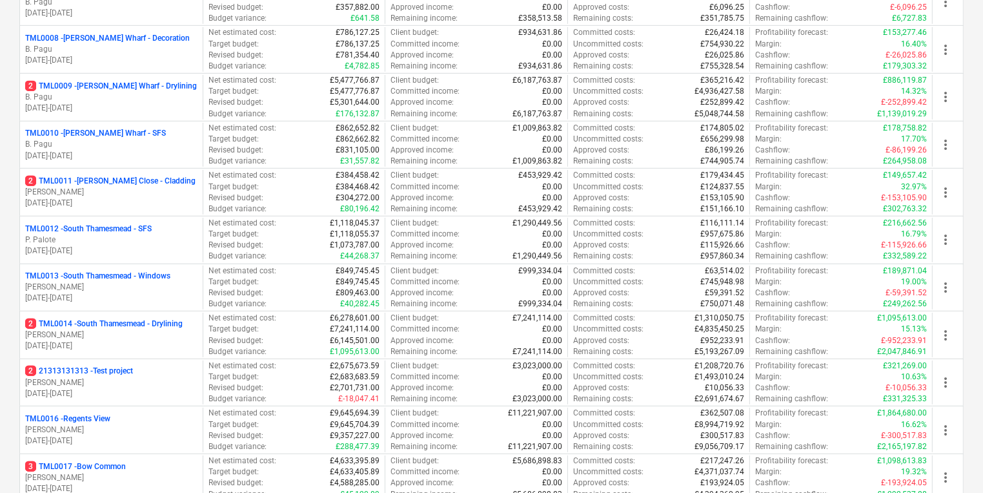
click at [140, 103] on p "01.03.2024 - 31.10.2025" at bounding box center [111, 108] width 172 height 11
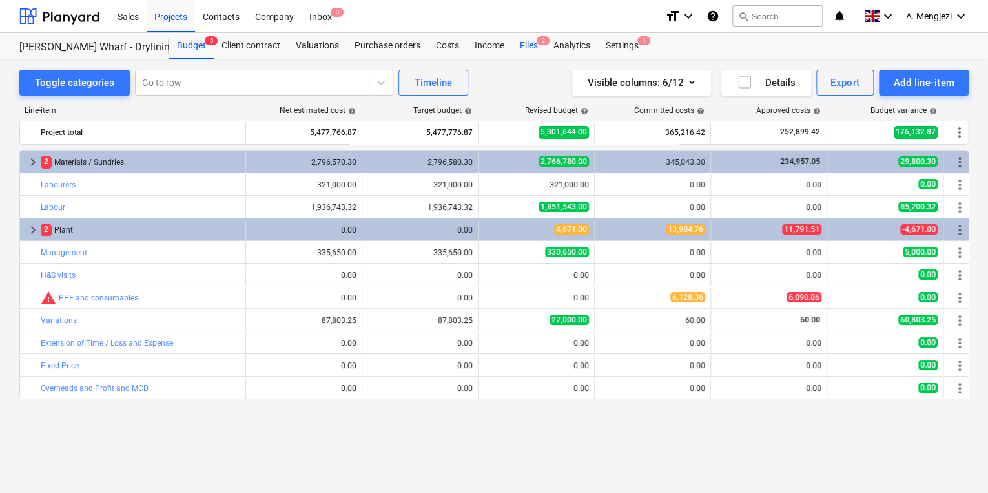
click at [535, 54] on div "Files 2" at bounding box center [529, 46] width 34 height 26
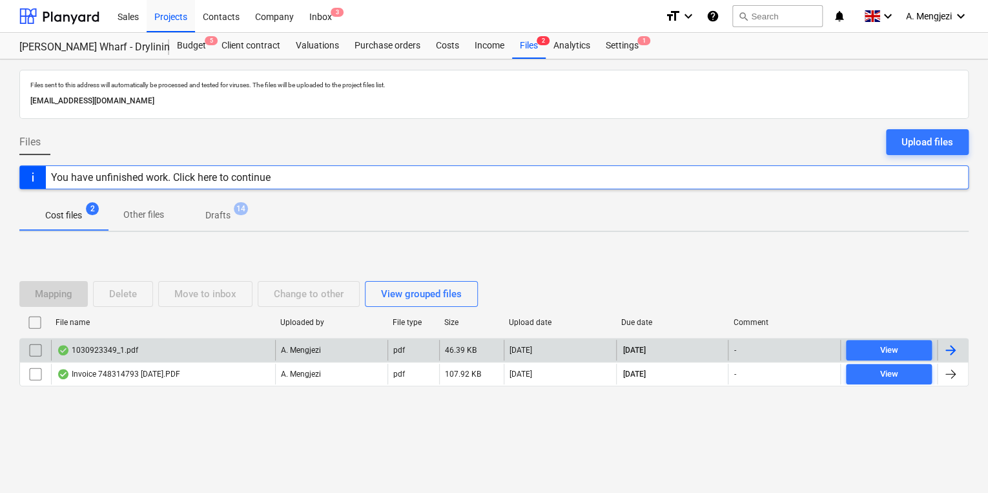
click at [124, 349] on div "1030923349_1.pdf" at bounding box center [97, 350] width 81 height 10
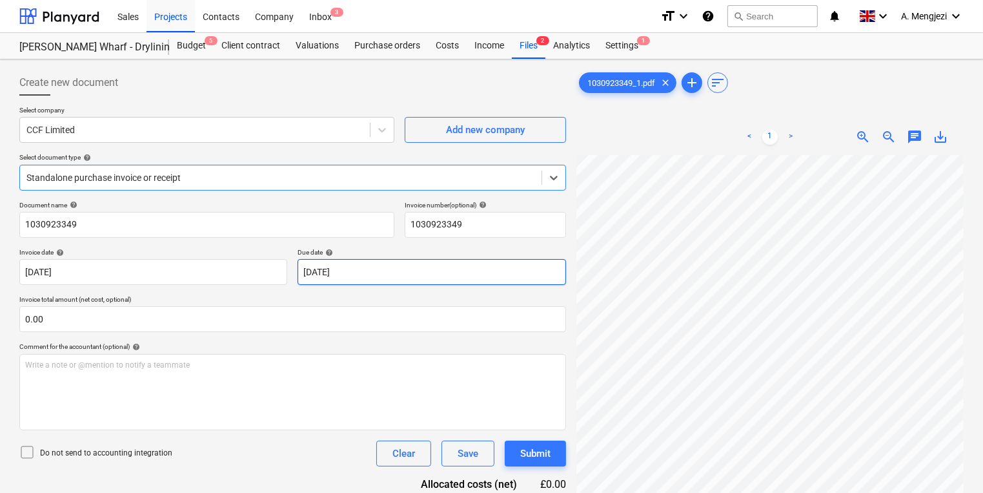
scroll to position [0, 196]
click at [543, 270] on div "Create new document Select company CCF Limited Add new company Select document …" at bounding box center [491, 341] width 955 height 552
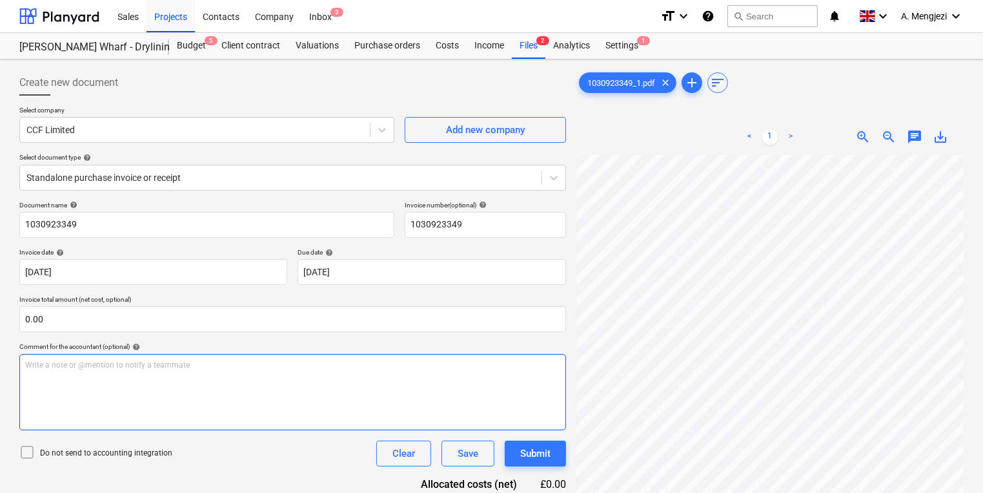
scroll to position [129, 0]
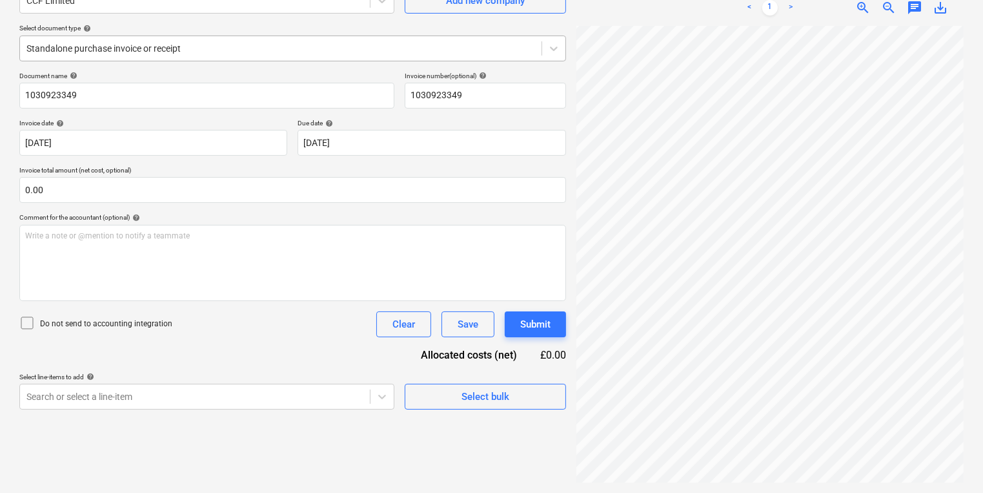
click at [196, 42] on div at bounding box center [280, 48] width 509 height 13
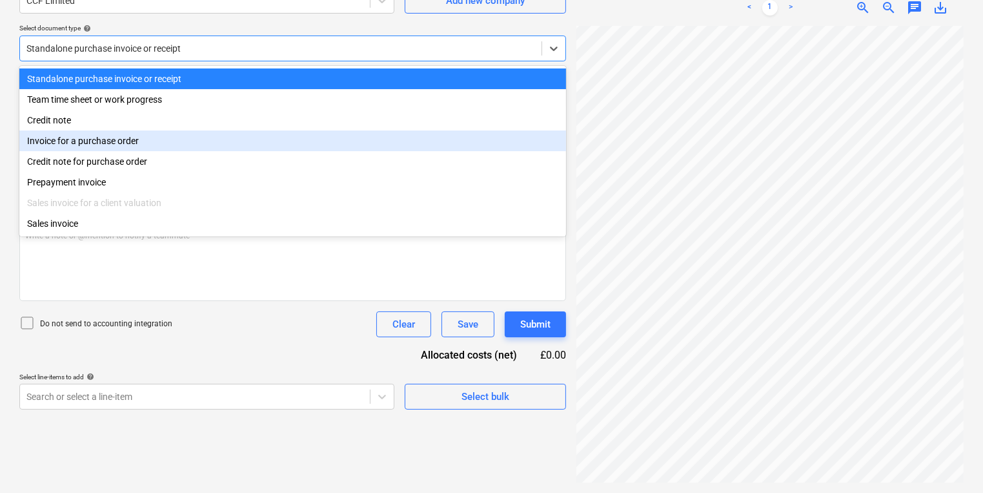
click at [109, 147] on div "Invoice for a purchase order" at bounding box center [292, 140] width 547 height 21
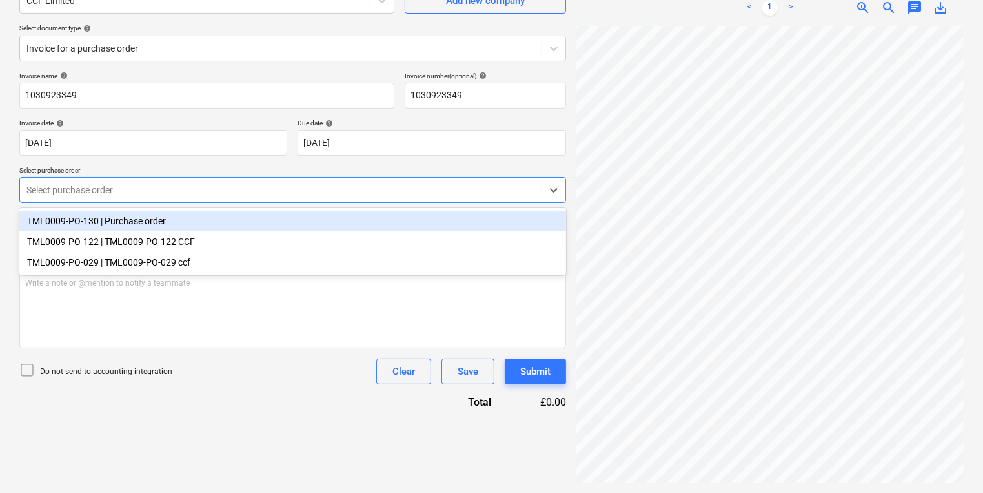
click at [119, 188] on div at bounding box center [280, 189] width 509 height 13
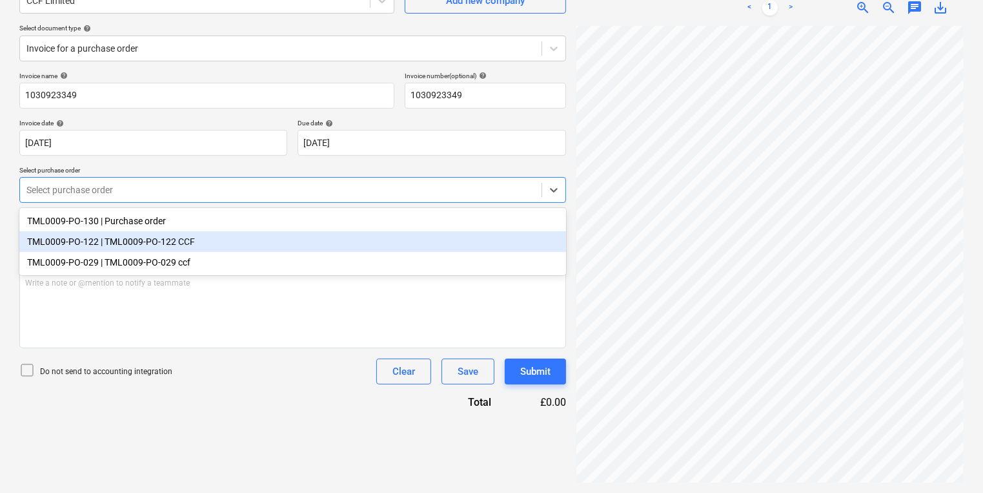
click at [136, 232] on div "TML0009-PO-122 | TML0009-PO-122 CCF" at bounding box center [292, 241] width 547 height 21
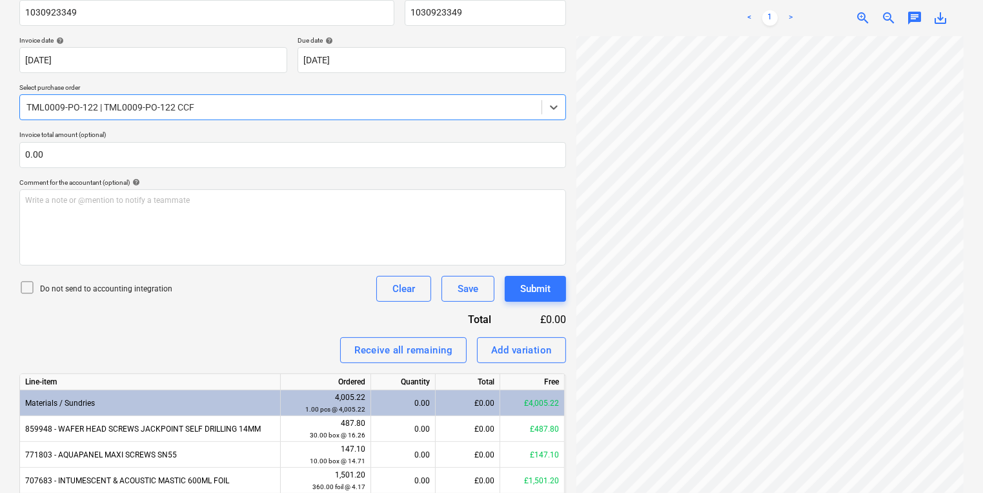
scroll to position [290, 0]
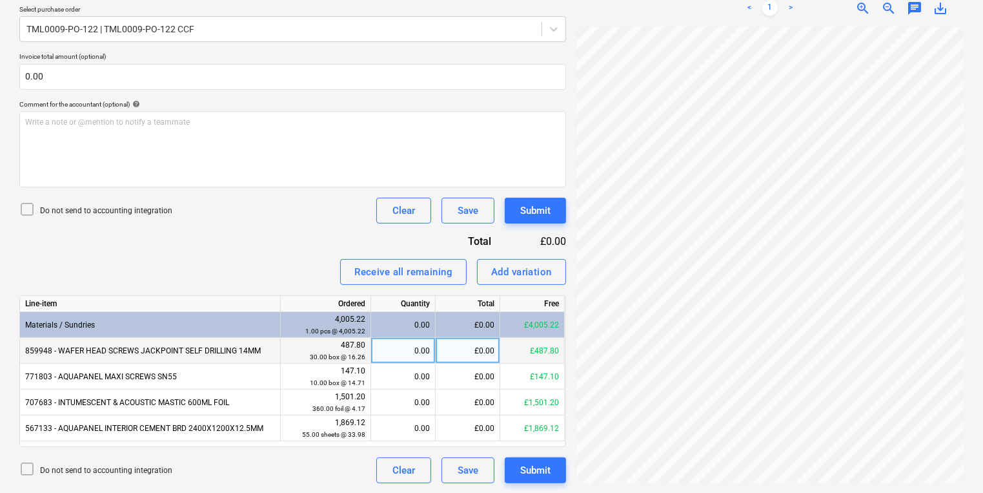
click at [360, 341] on div "487.80 30.00 box @ 16.26" at bounding box center [325, 351] width 79 height 24
click at [401, 349] on div "0.00" at bounding box center [403, 351] width 54 height 26
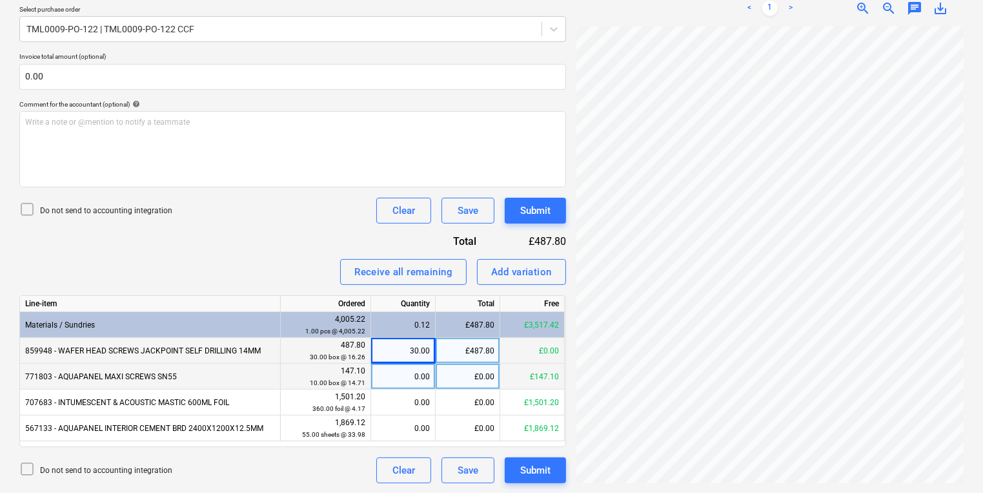
drag, startPoint x: 402, startPoint y: 391, endPoint x: 381, endPoint y: 382, distance: 22.9
click at [401, 391] on div "0.00" at bounding box center [403, 402] width 54 height 26
click at [378, 380] on div "0.00" at bounding box center [403, 376] width 54 height 26
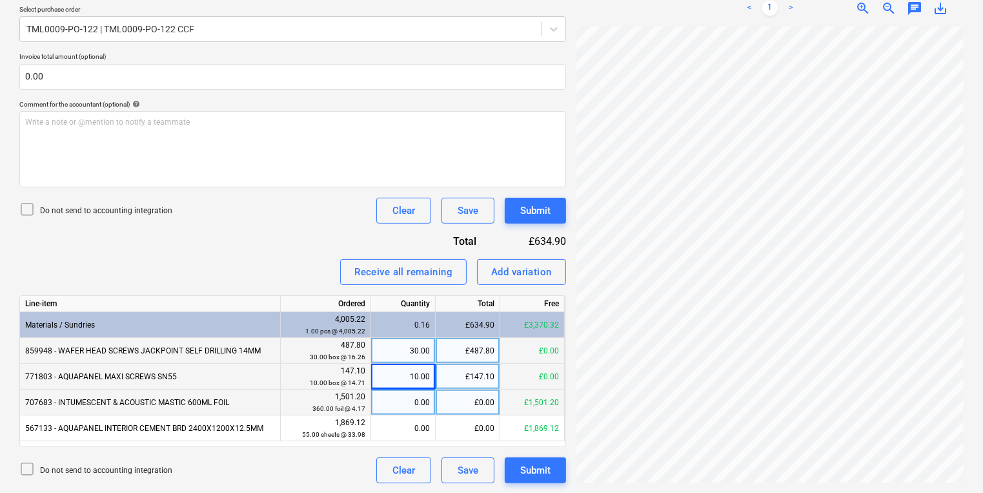
click at [394, 409] on div "0.00" at bounding box center [403, 402] width 54 height 26
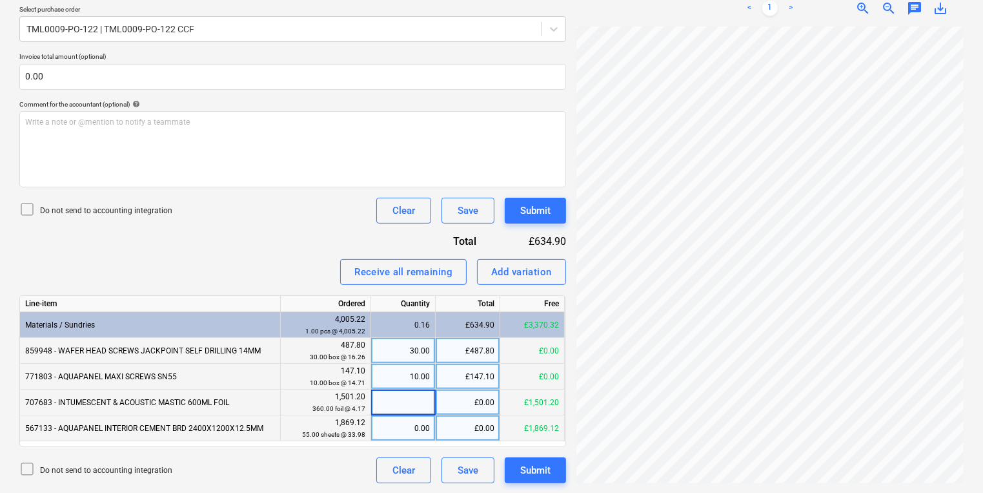
click at [396, 425] on div "0.00" at bounding box center [403, 428] width 54 height 26
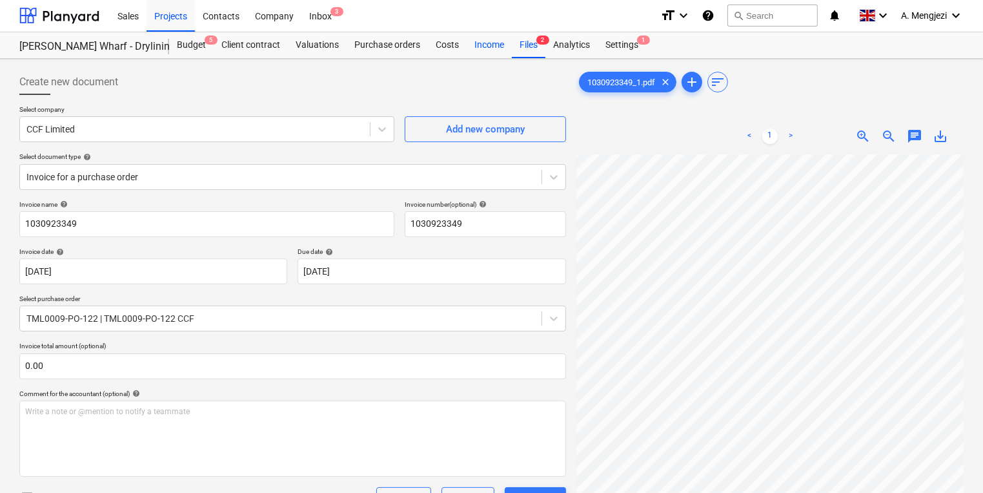
scroll to position [0, 0]
click at [474, 53] on div "Income" at bounding box center [489, 46] width 45 height 26
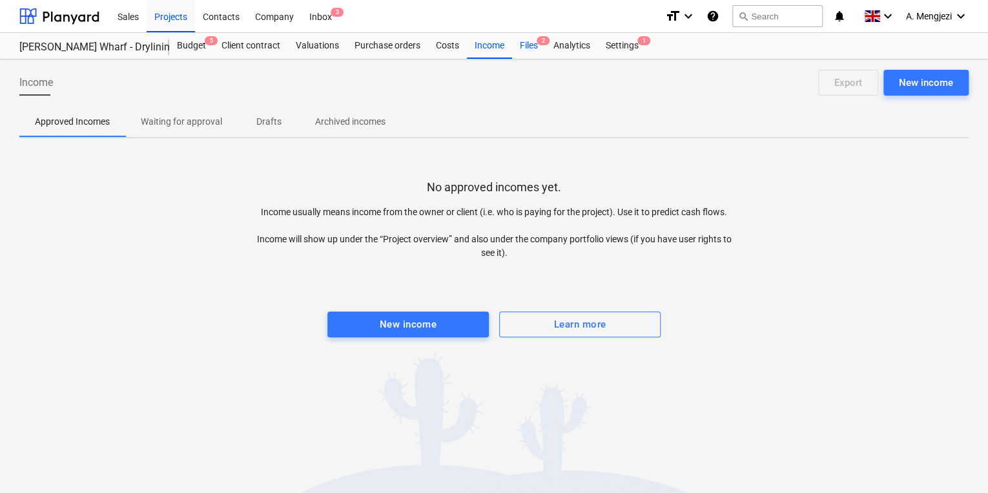
click at [537, 40] on span "2" at bounding box center [542, 40] width 13 height 9
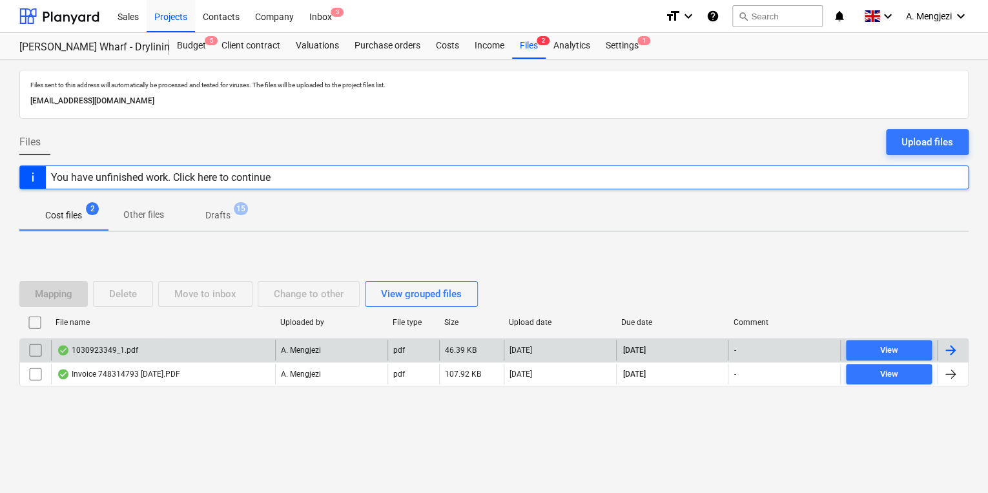
click at [165, 349] on div "1030923349_1.pdf" at bounding box center [163, 350] width 224 height 21
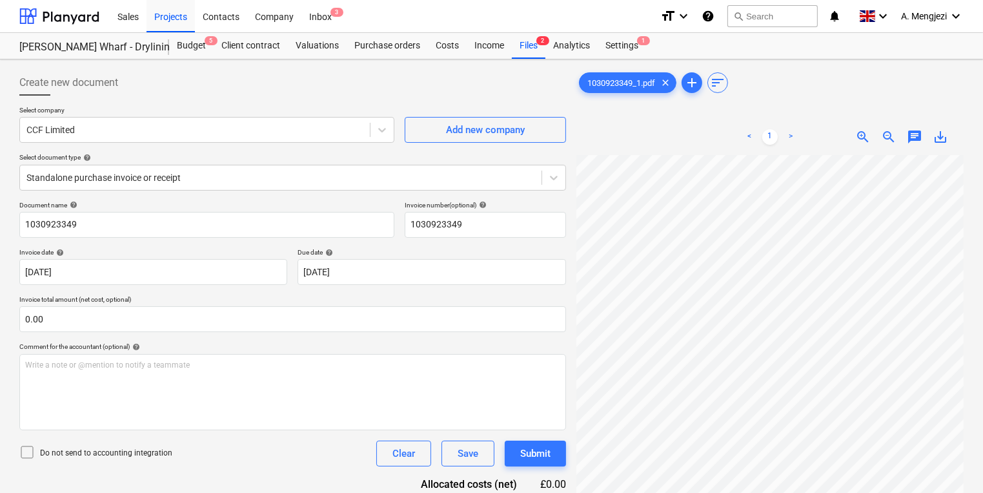
scroll to position [0, 196]
click at [106, 176] on div at bounding box center [280, 177] width 509 height 13
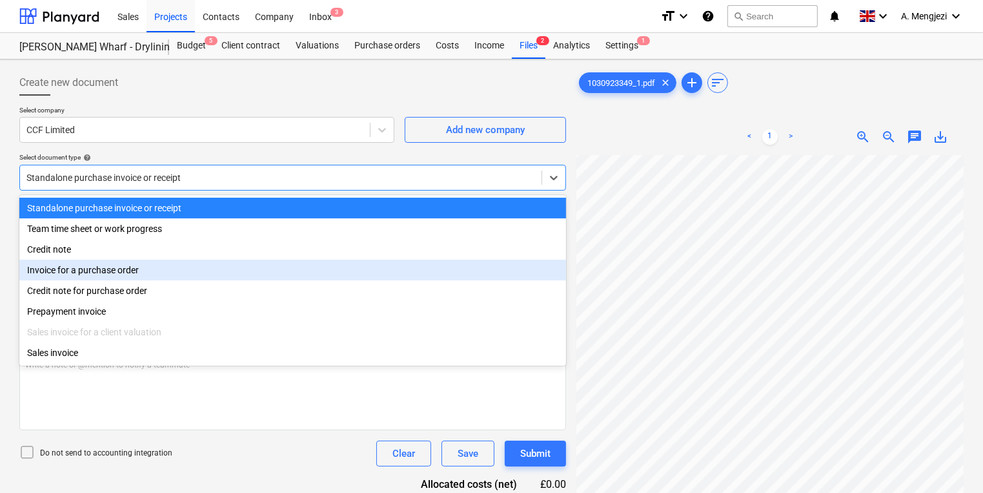
click at [104, 272] on div "Invoice for a purchase order" at bounding box center [292, 270] width 547 height 21
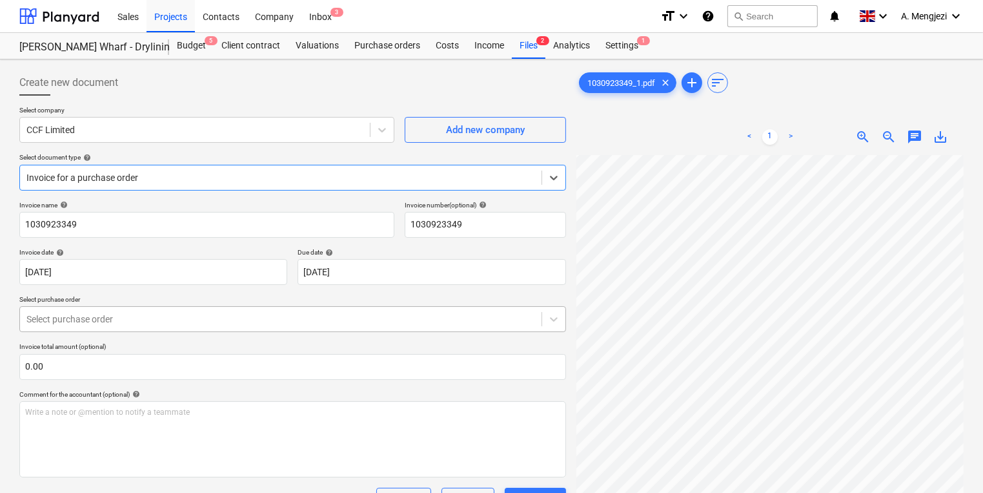
click at [105, 323] on div at bounding box center [280, 318] width 509 height 13
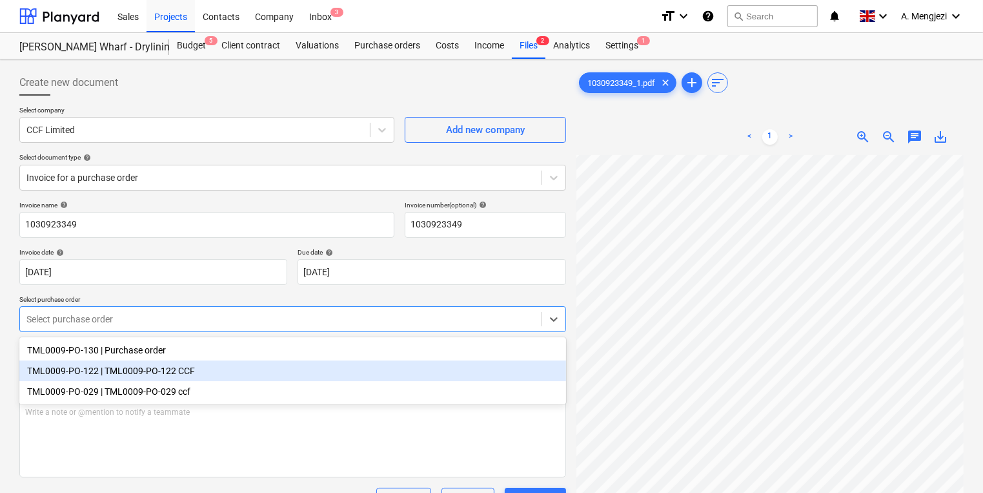
click at [119, 378] on div "TML0009-PO-122 | TML0009-PO-122 CCF" at bounding box center [292, 370] width 547 height 21
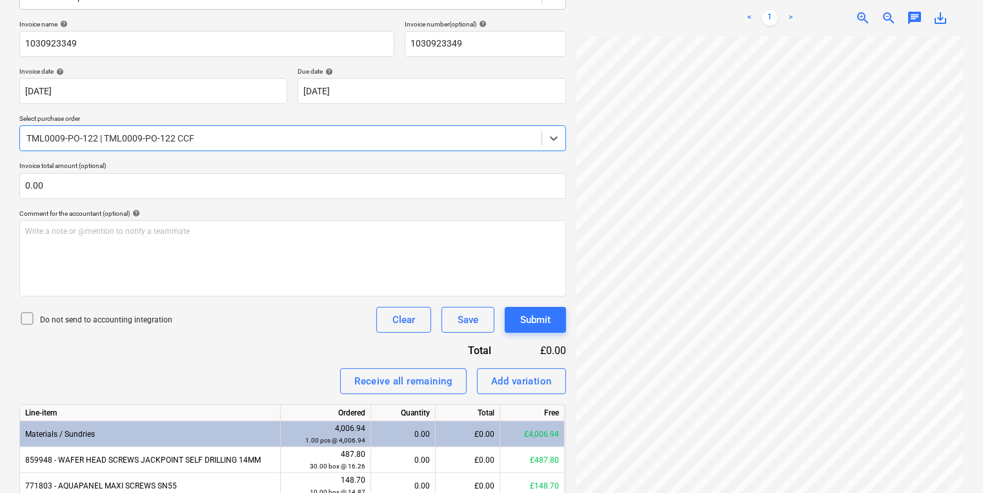
scroll to position [290, 0]
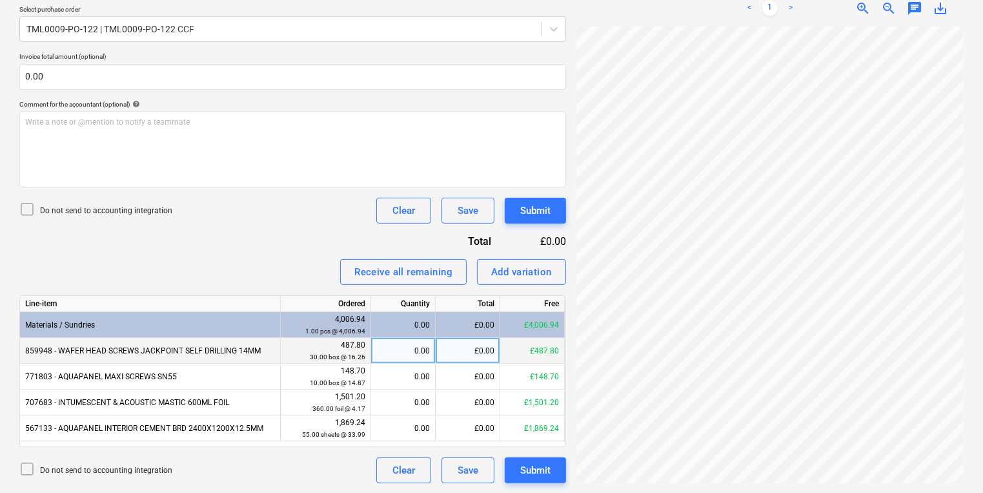
click at [401, 357] on div "0.00" at bounding box center [403, 351] width 54 height 26
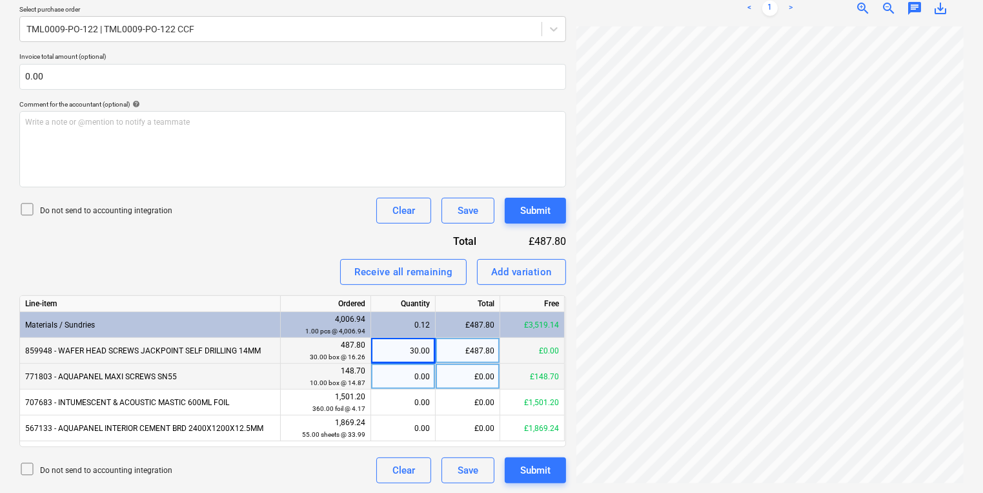
click at [408, 379] on div "0.00" at bounding box center [403, 376] width 54 height 26
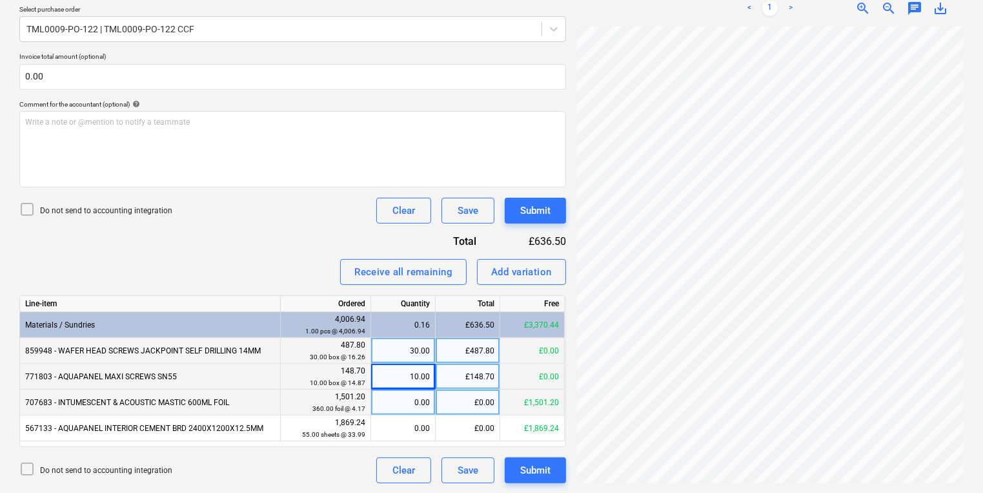
click at [414, 392] on div "0.00" at bounding box center [403, 402] width 54 height 26
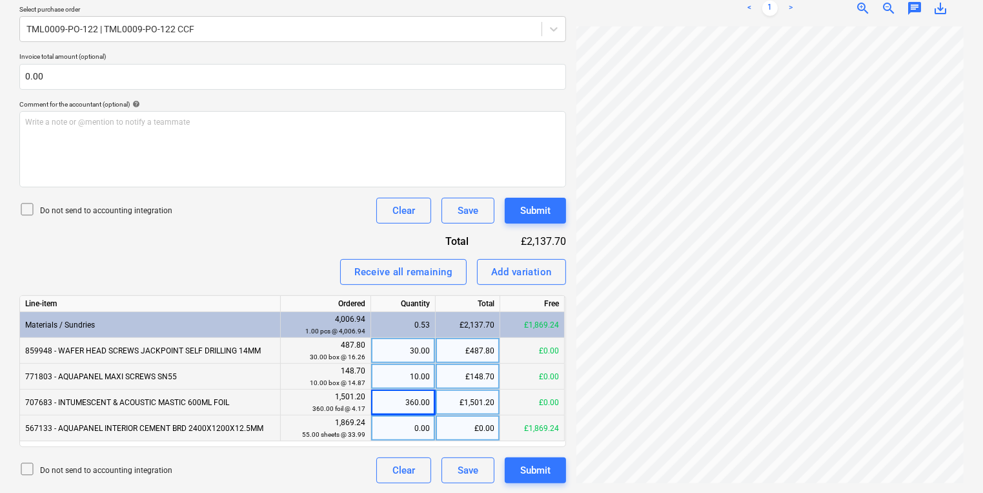
click at [403, 437] on div "0.00" at bounding box center [403, 428] width 54 height 26
click at [526, 205] on div "Submit" at bounding box center [535, 210] width 30 height 17
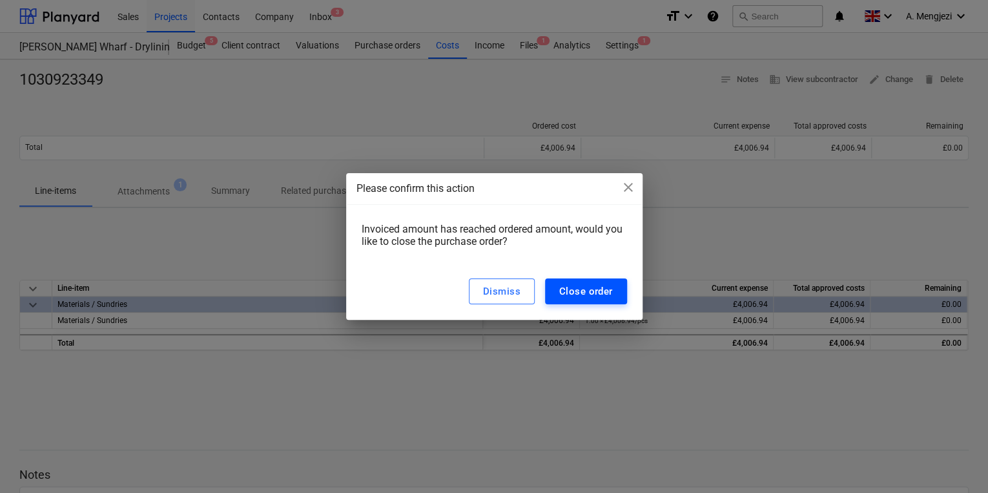
click at [571, 285] on div "Close order" at bounding box center [586, 291] width 54 height 17
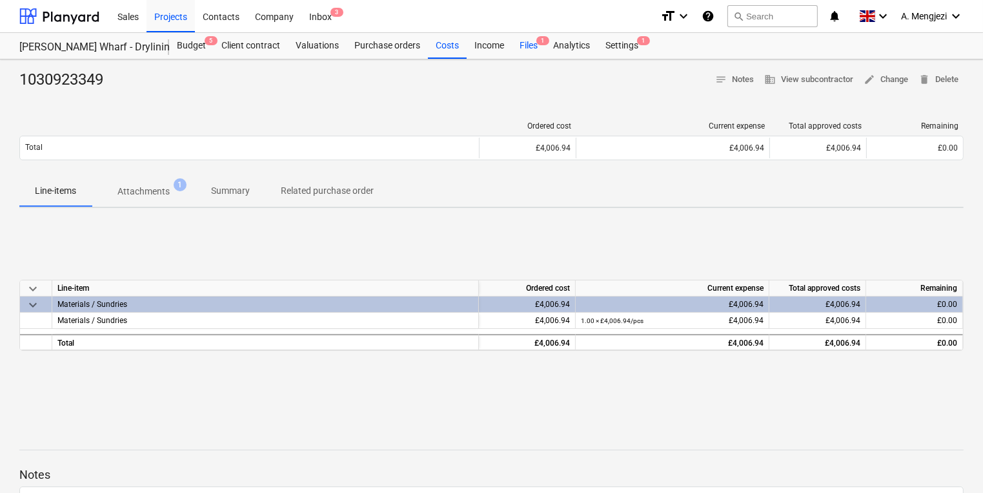
click at [523, 46] on div "Files 1" at bounding box center [529, 46] width 34 height 26
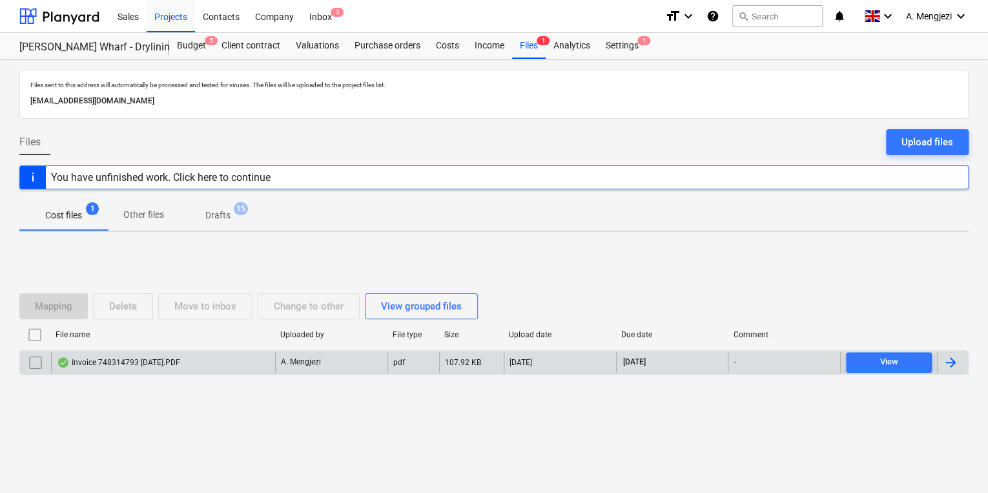
click at [234, 369] on div "Invoice 748314793 07.10.2025.PDF" at bounding box center [163, 362] width 224 height 21
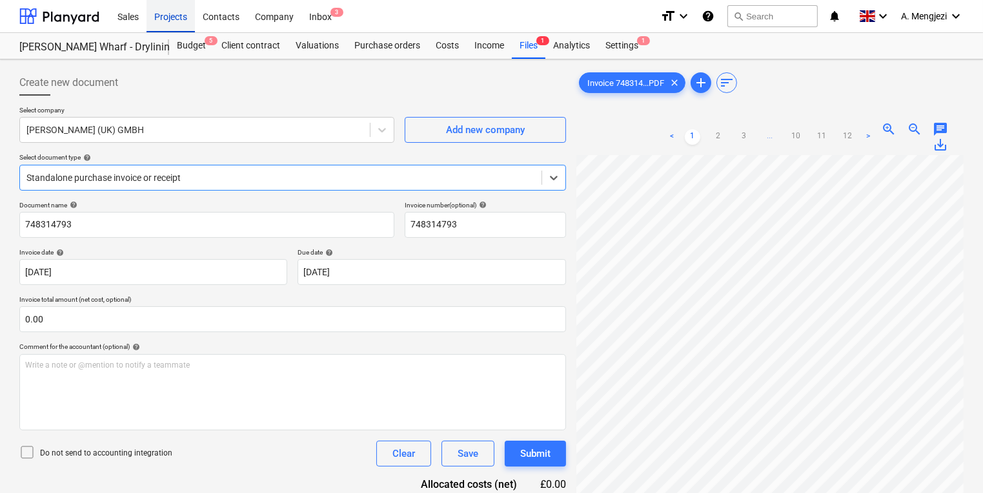
click at [174, 12] on div "Projects" at bounding box center [171, 15] width 48 height 33
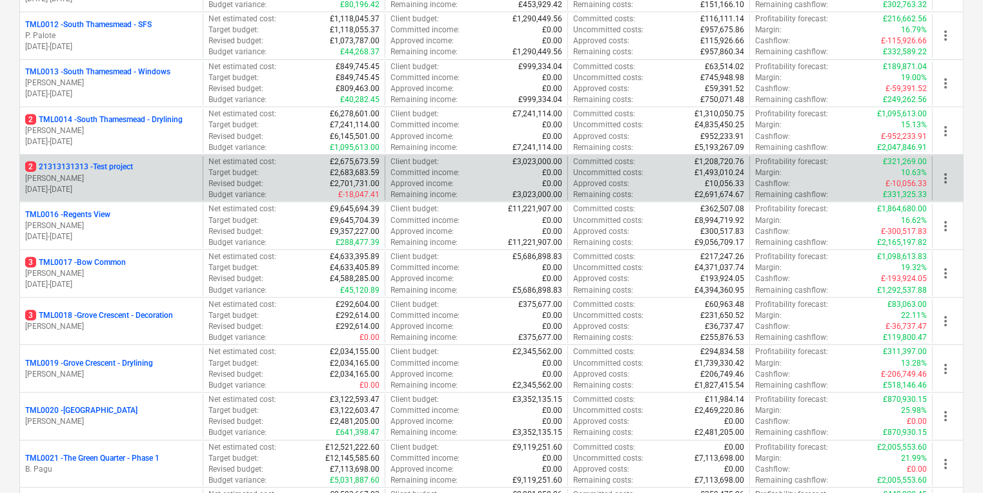
scroll to position [775, 0]
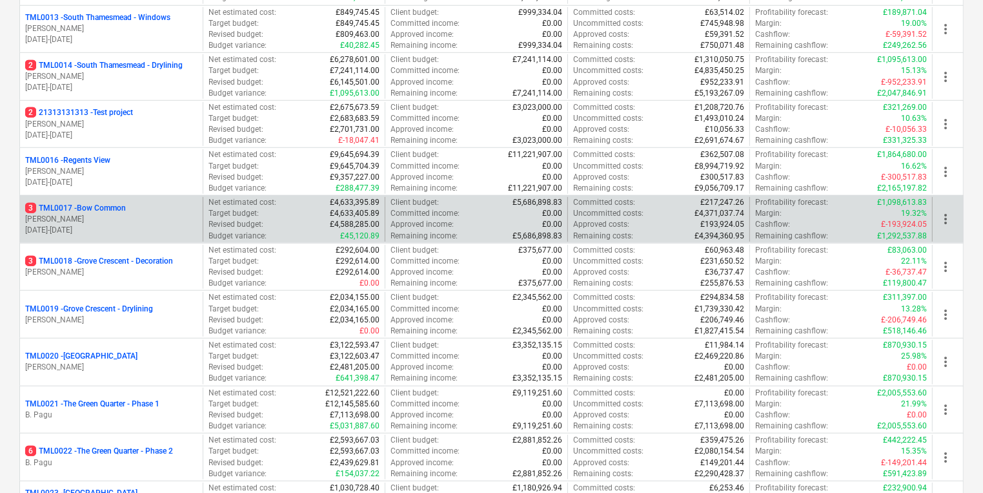
click at [140, 232] on p "04.03.2024 - 20.10.2025" at bounding box center [111, 230] width 172 height 11
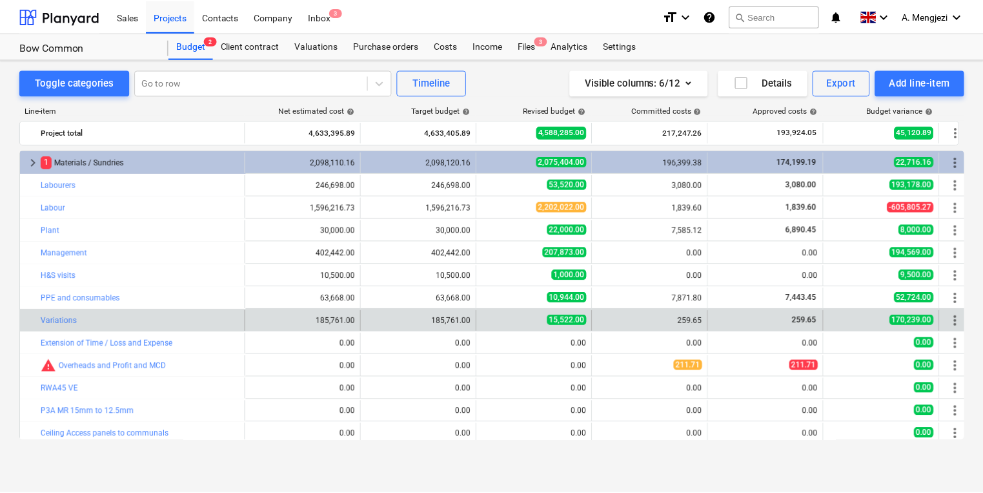
scroll to position [50, 0]
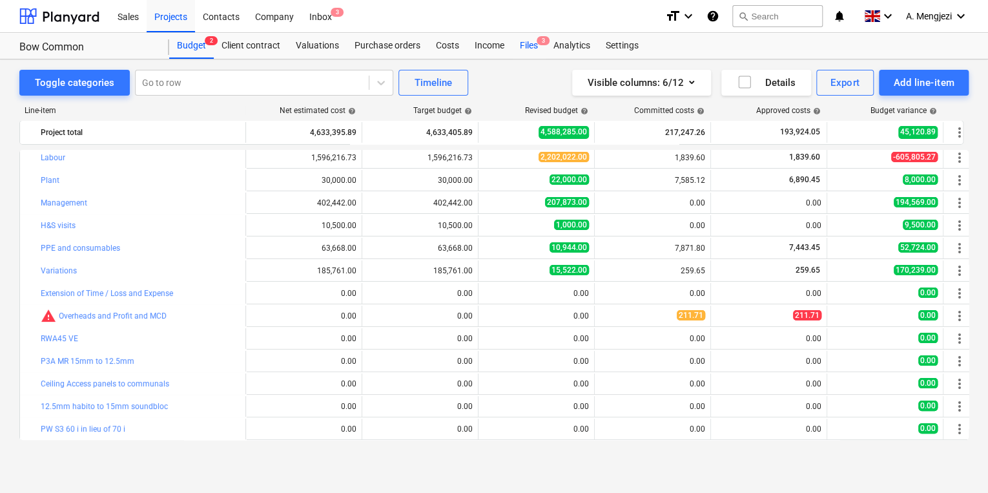
click at [522, 50] on div "Files 3" at bounding box center [529, 46] width 34 height 26
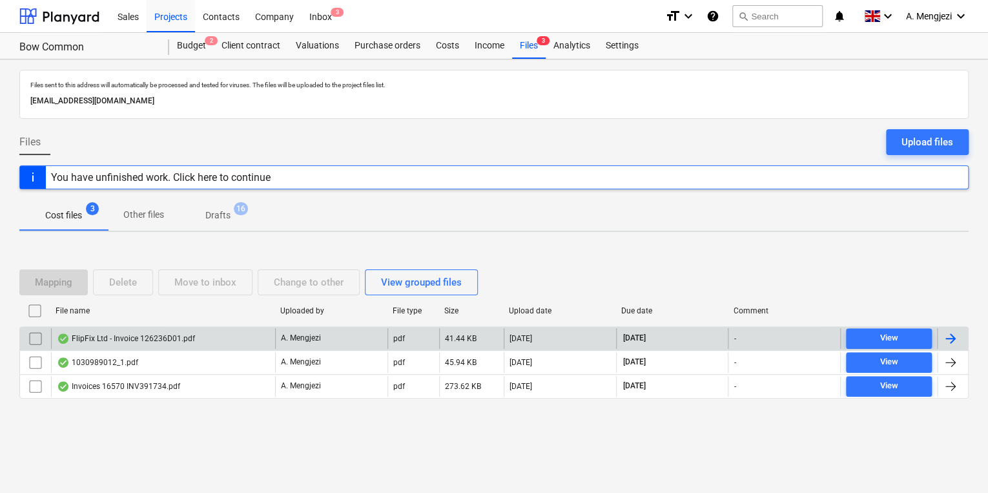
click at [322, 347] on div "A. Mengjezi" at bounding box center [331, 338] width 112 height 21
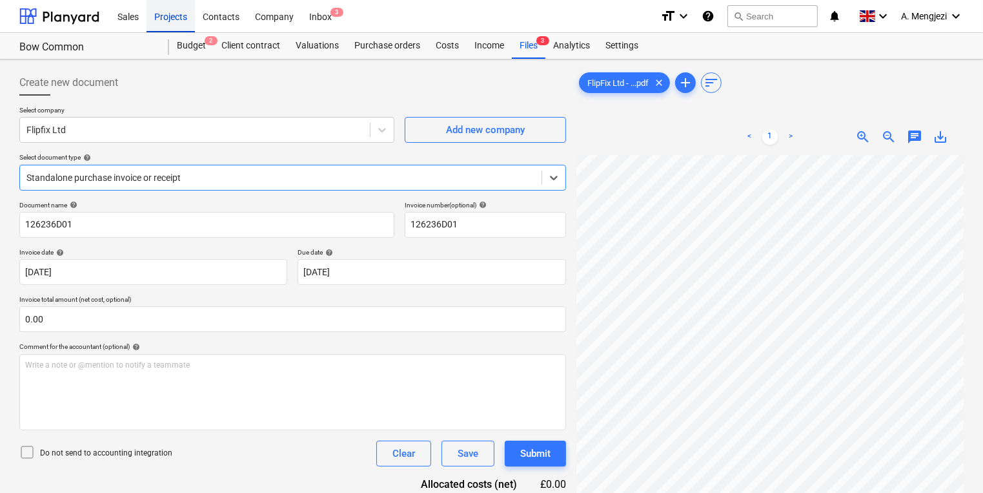
click at [178, 21] on div "Projects" at bounding box center [171, 15] width 48 height 33
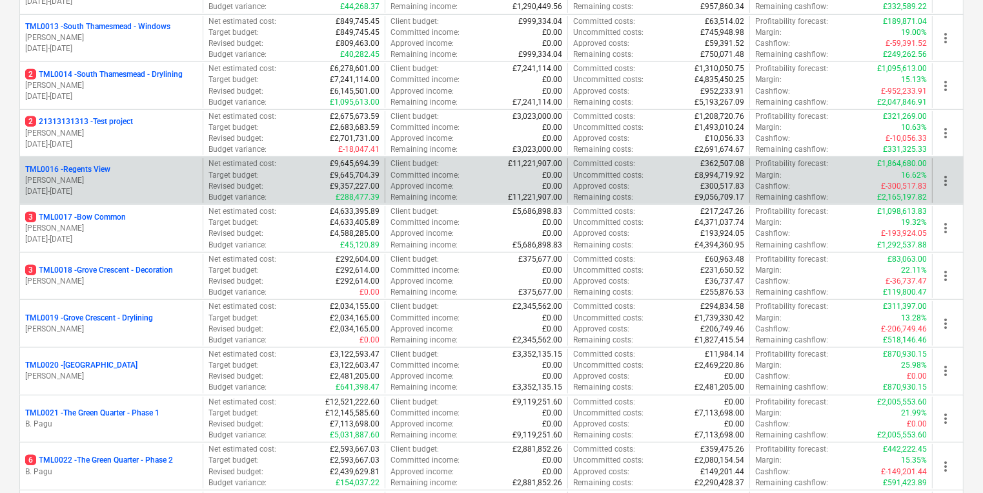
scroll to position [826, 0]
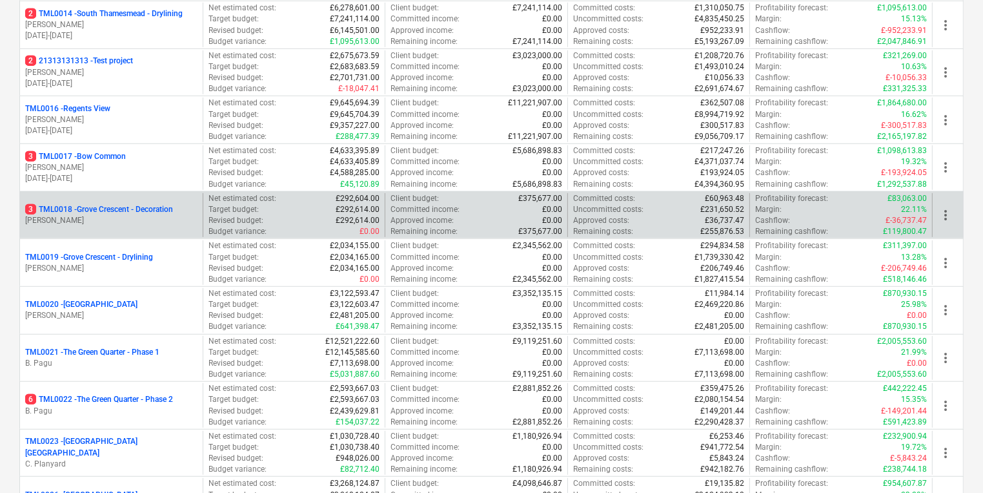
click at [116, 209] on p "3 TML0018 - Grove Crescent - Decoration" at bounding box center [99, 209] width 148 height 11
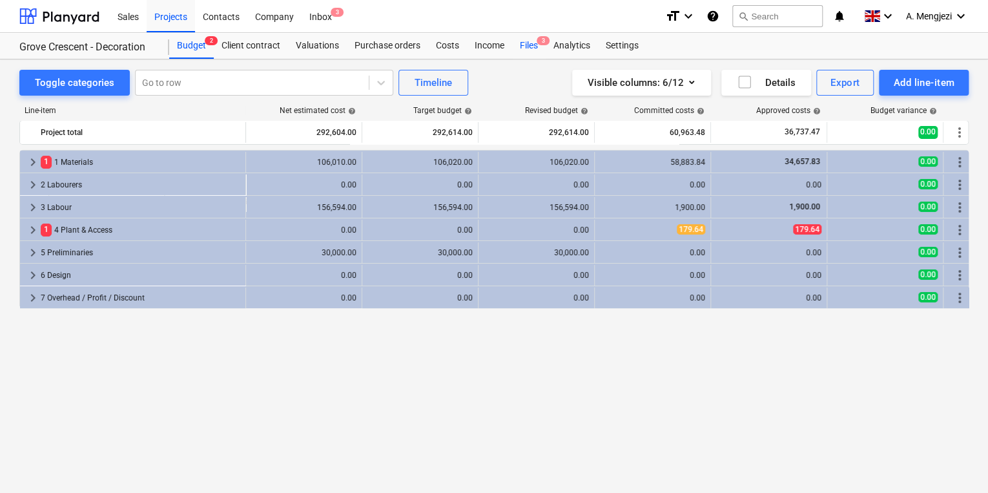
click at [541, 39] on span "3" at bounding box center [542, 40] width 13 height 9
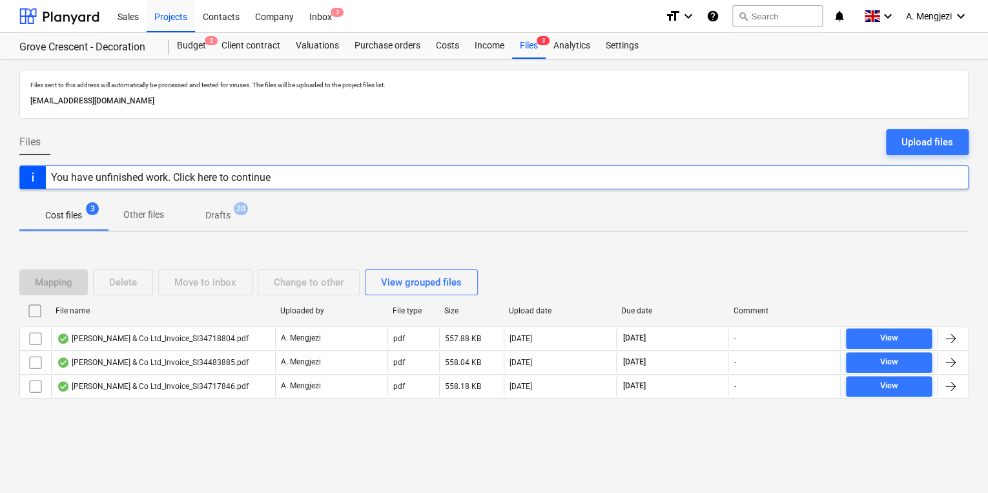
click at [247, 361] on div "J P McDougall & Co Ltd_Invoice_SI34483885.pdf" at bounding box center [163, 362] width 224 height 21
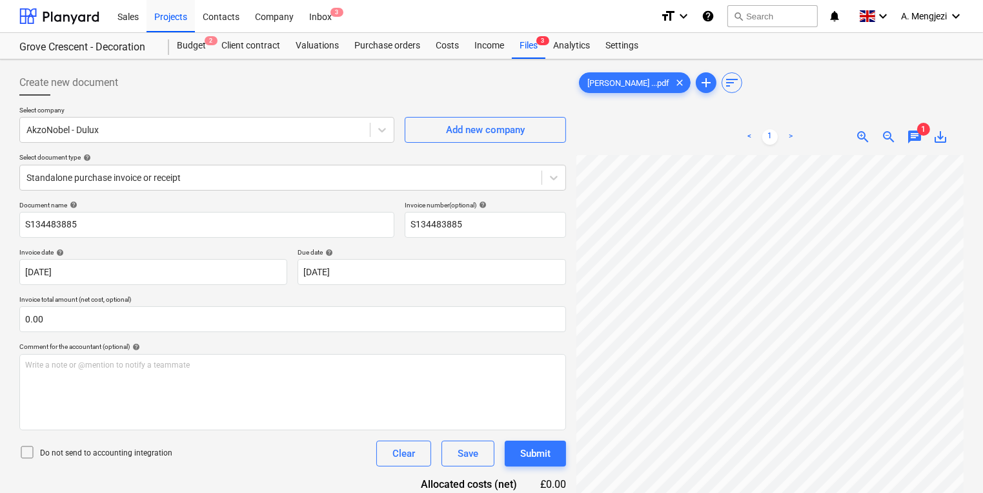
scroll to position [27, 36]
click at [173, 173] on div at bounding box center [280, 177] width 509 height 13
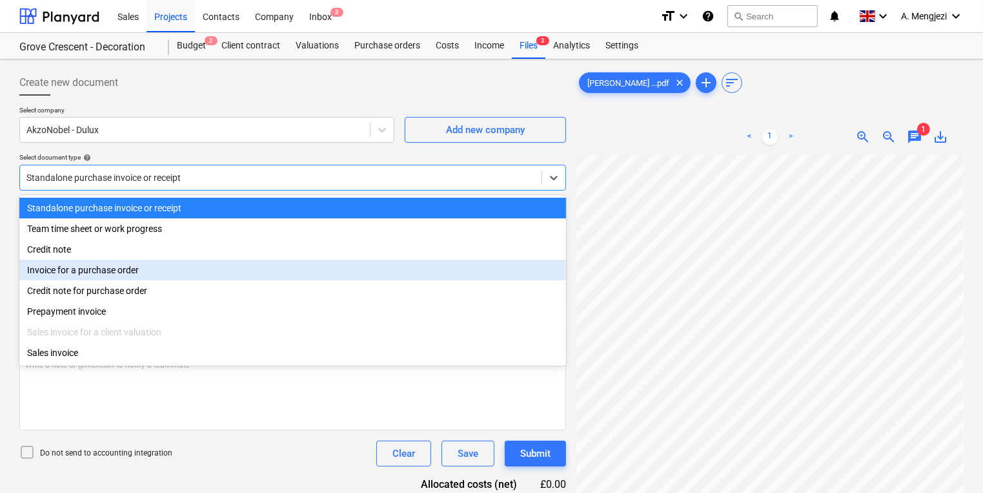
click at [171, 276] on div "Invoice for a purchase order" at bounding box center [292, 270] width 547 height 21
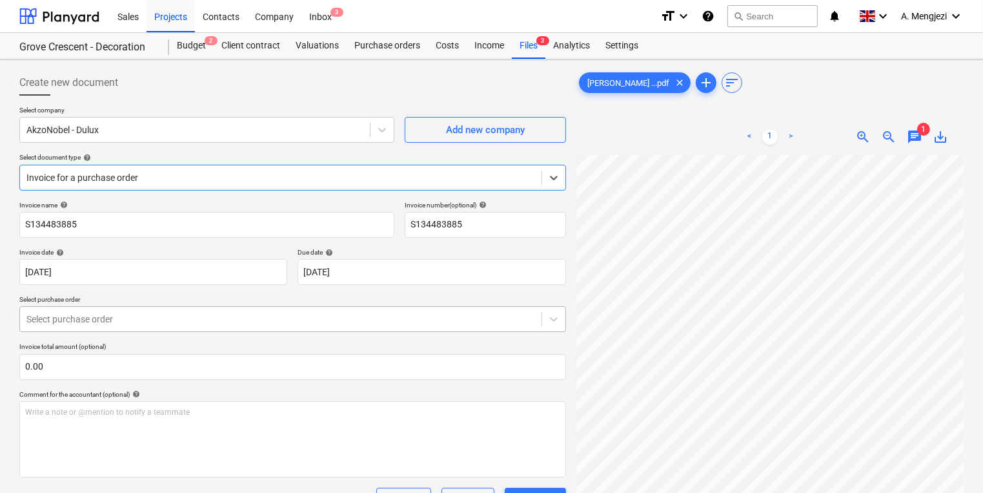
click at [198, 329] on body "Sales Projects Contacts Company Inbox 3 format_size keyboard_arrow_down help se…" at bounding box center [491, 246] width 983 height 493
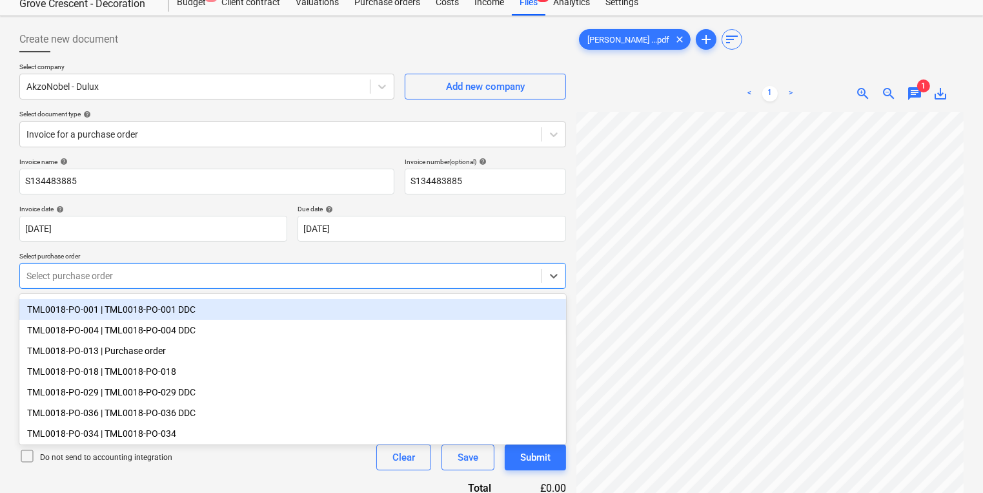
scroll to position [88, 0]
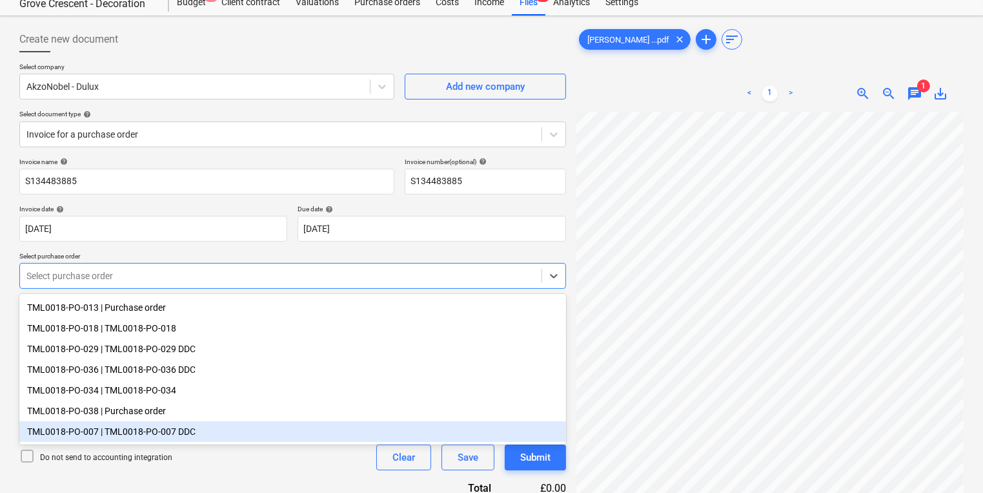
click at [198, 453] on div "Do not send to accounting integration Clear Save Submit" at bounding box center [292, 457] width 547 height 26
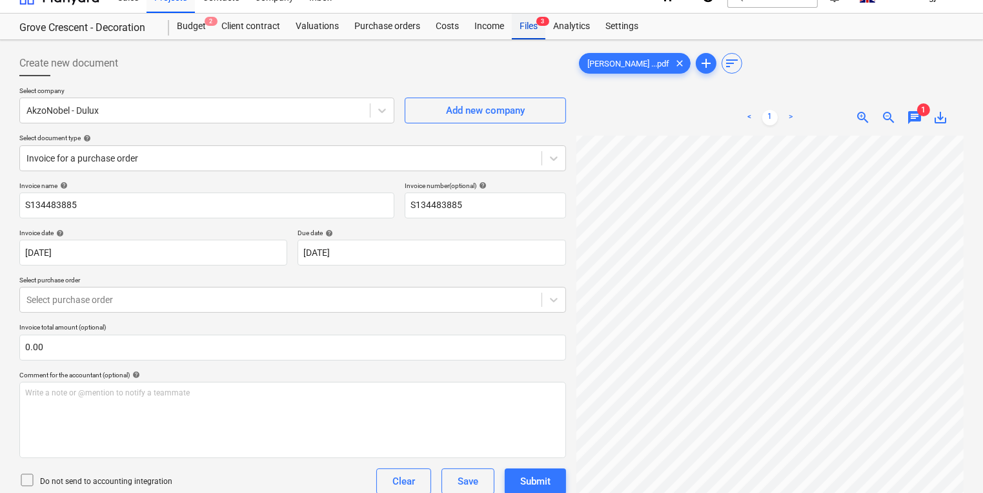
scroll to position [0, 0]
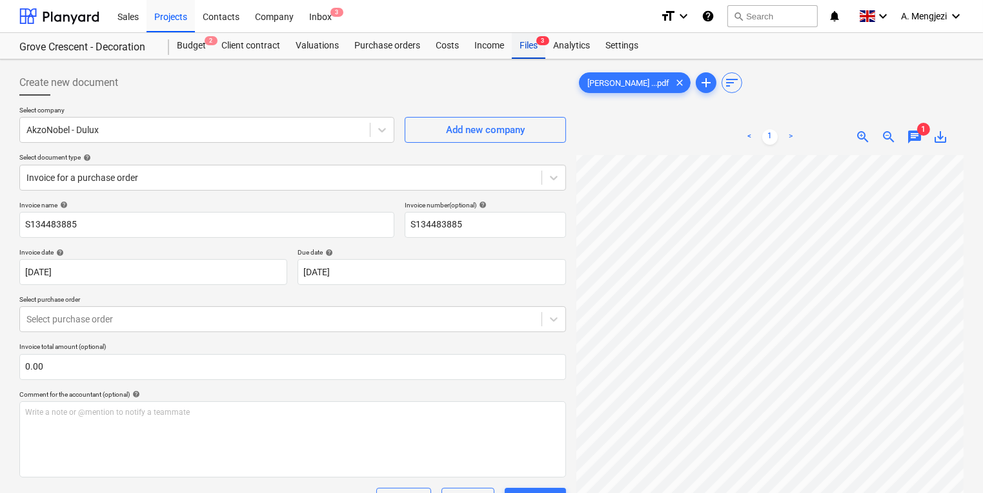
click at [531, 43] on div "Files 3" at bounding box center [529, 46] width 34 height 26
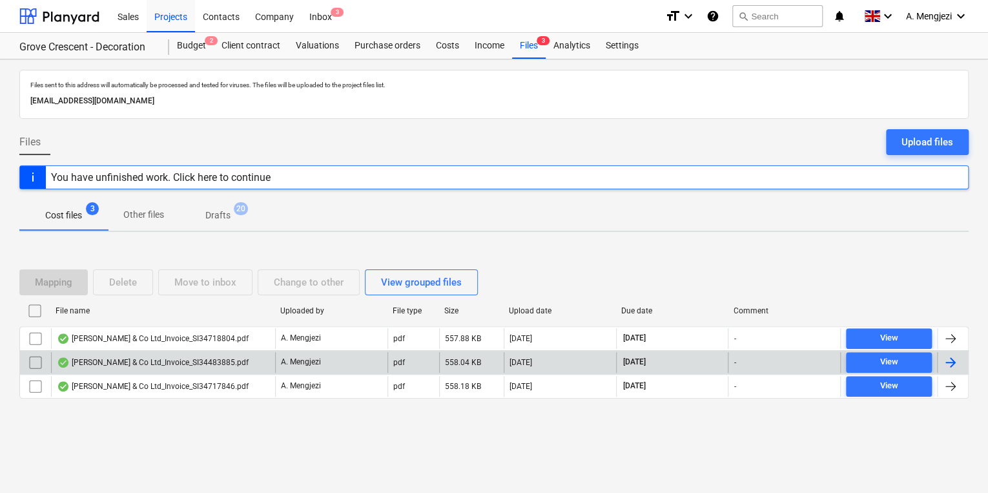
click at [155, 360] on div "J P McDougall & Co Ltd_Invoice_SI34483885.pdf" at bounding box center [153, 362] width 192 height 10
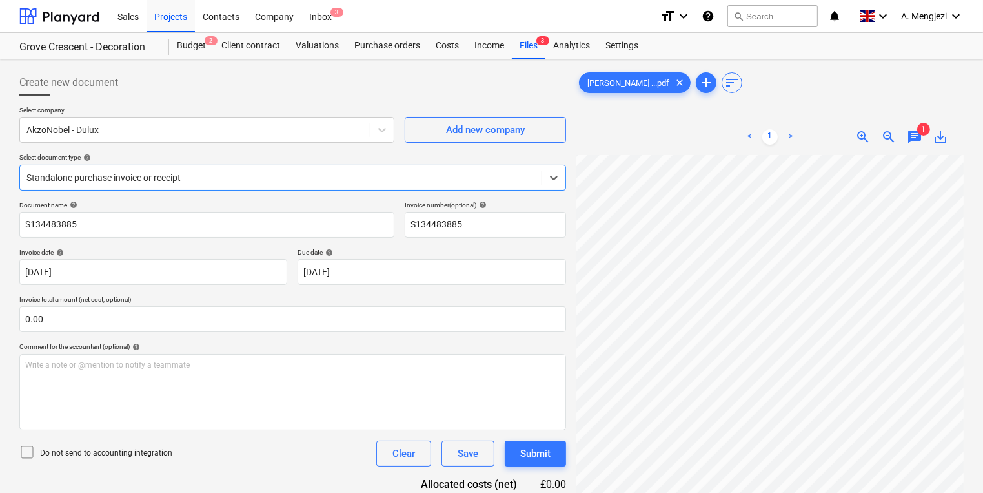
scroll to position [207, 0]
click at [538, 38] on span "3" at bounding box center [542, 40] width 13 height 9
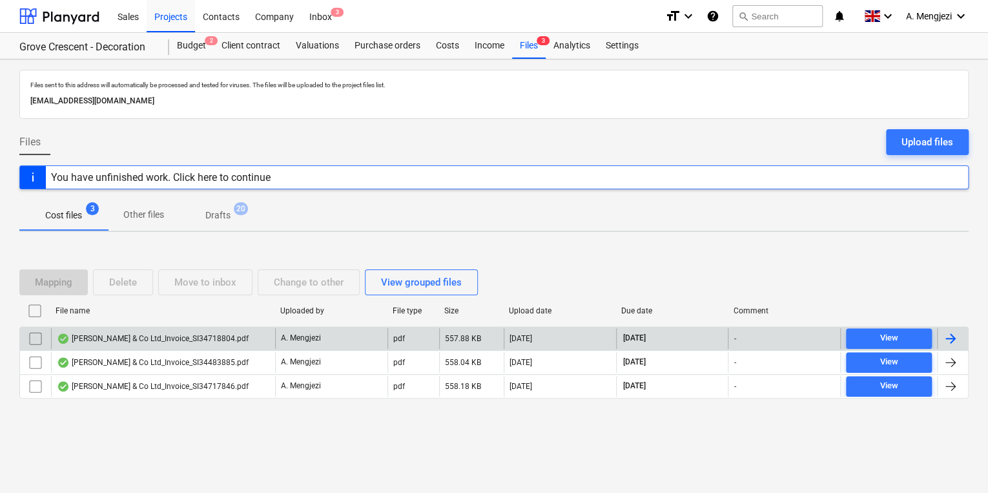
click at [312, 338] on p "A. Mengjezi" at bounding box center [301, 337] width 40 height 11
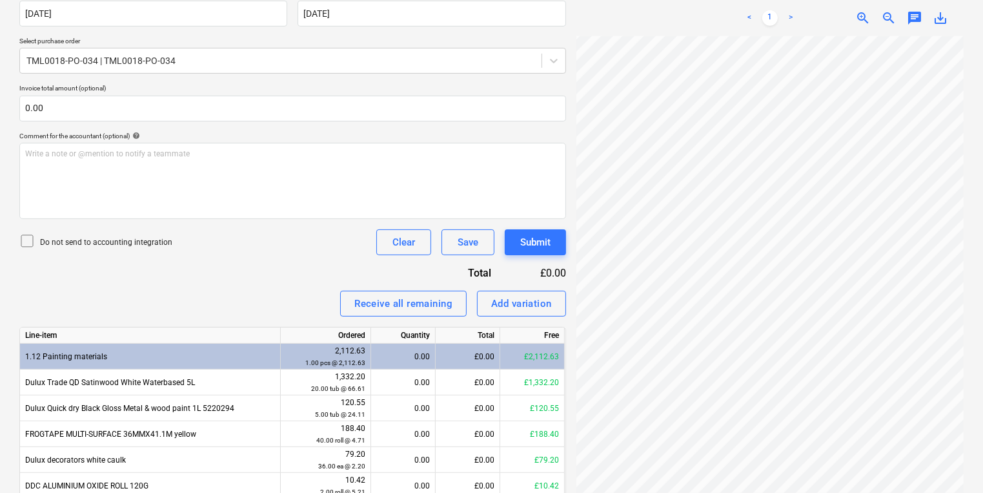
scroll to position [159, 0]
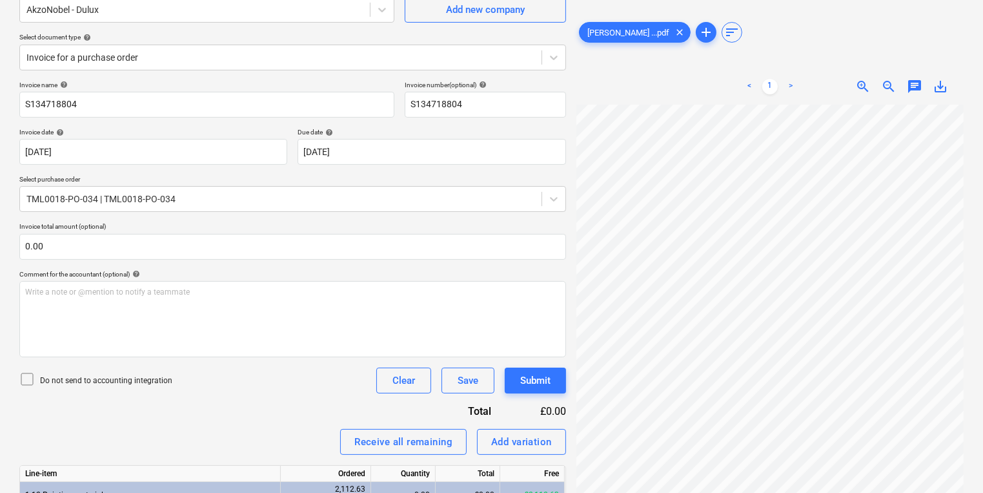
scroll to position [0, 0]
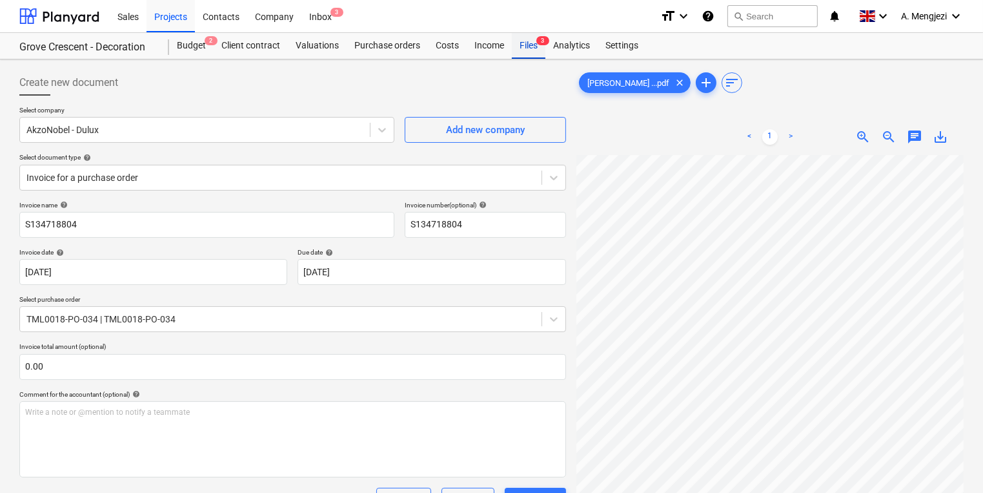
click at [526, 43] on div "Files 3" at bounding box center [529, 46] width 34 height 26
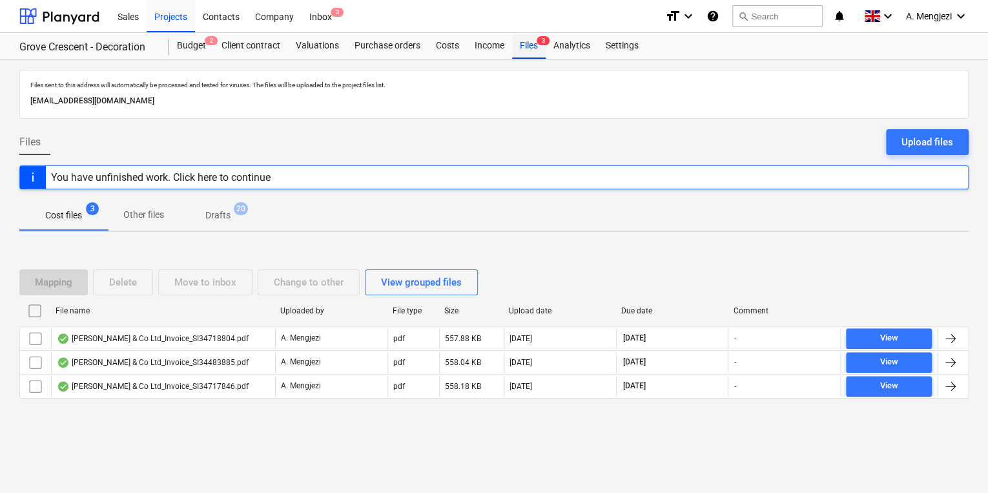
click at [526, 43] on div "Files 3" at bounding box center [529, 46] width 34 height 26
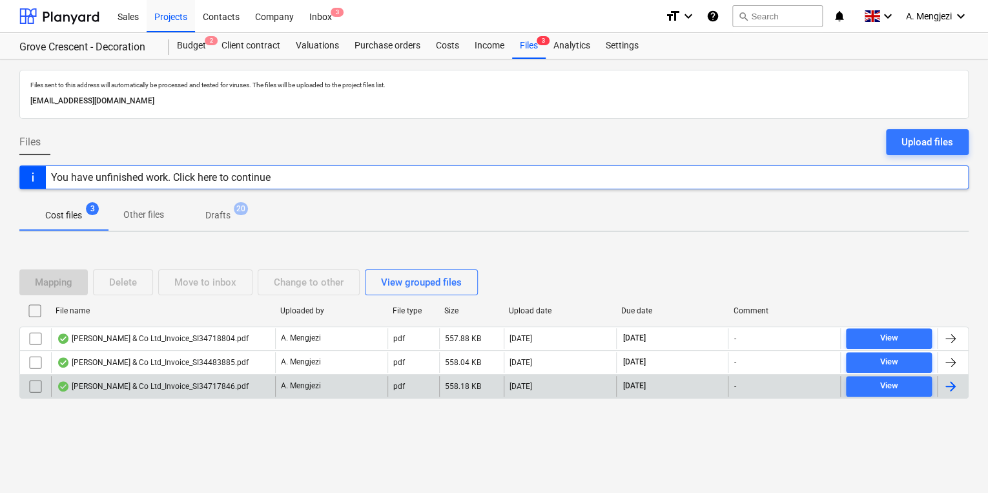
click at [270, 383] on div "J P McDougall & Co Ltd_Invoice_SI34717846.pdf" at bounding box center [163, 386] width 224 height 21
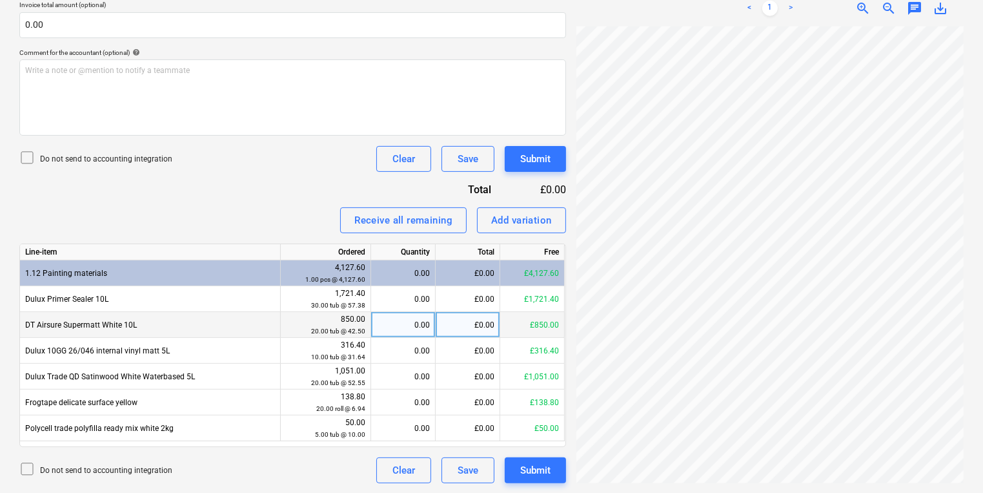
scroll to position [264, 170]
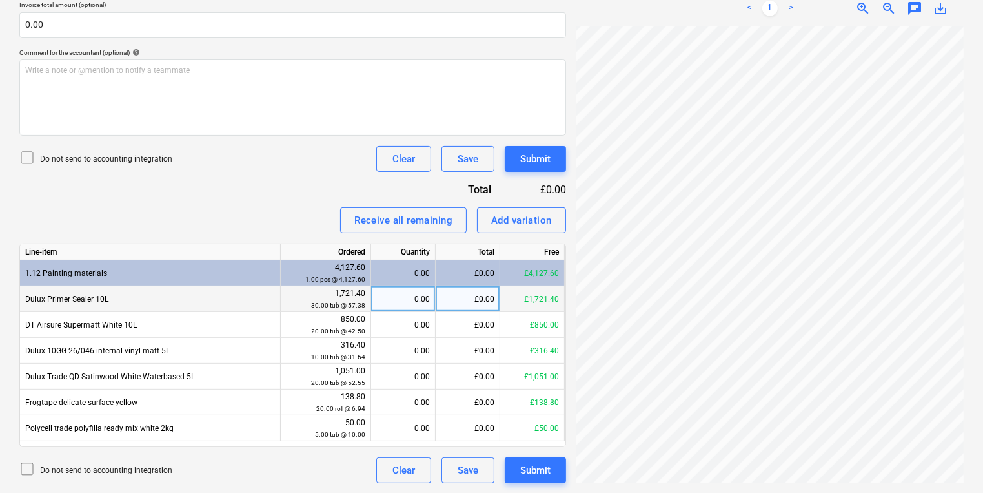
click at [414, 295] on div "0.00" at bounding box center [403, 299] width 54 height 26
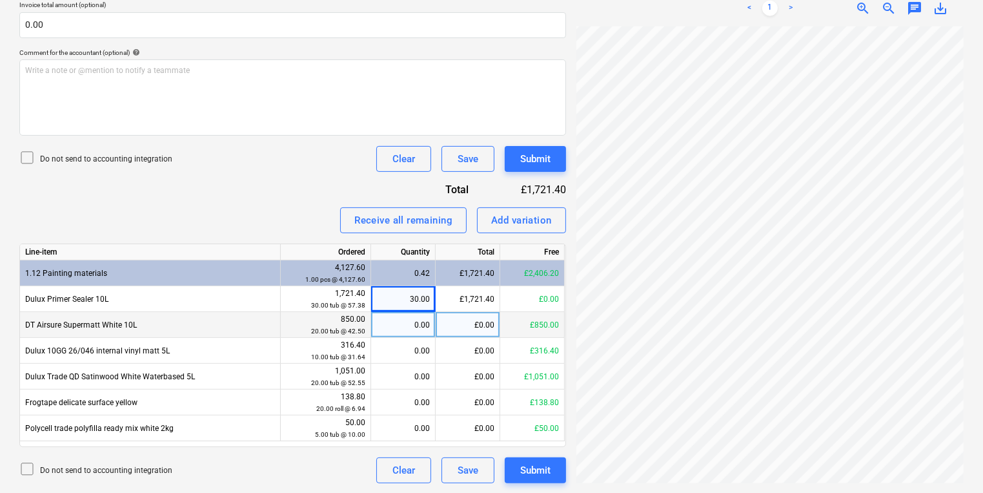
click at [387, 318] on div "0.00" at bounding box center [403, 325] width 54 height 26
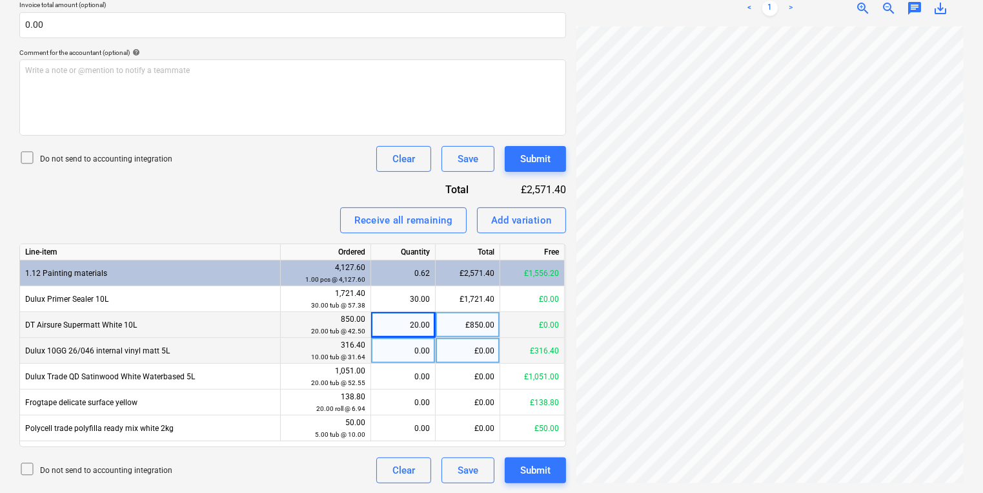
click at [397, 354] on div "0.00" at bounding box center [403, 351] width 54 height 26
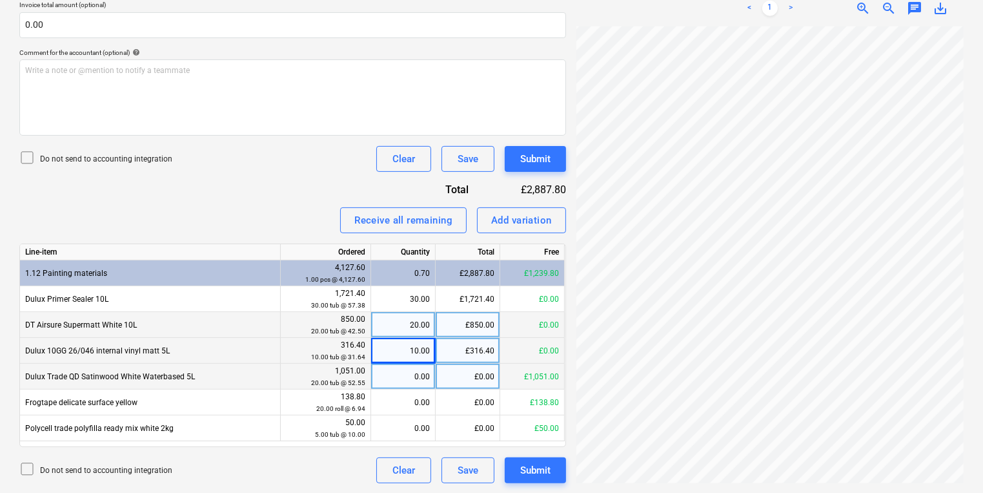
click at [400, 372] on div "0.00" at bounding box center [403, 376] width 54 height 26
click at [485, 443] on div "Line-item Ordered Quantity Total Free 1.12 Painting materials 4,127.60 1.00 pcs…" at bounding box center [292, 344] width 547 height 203
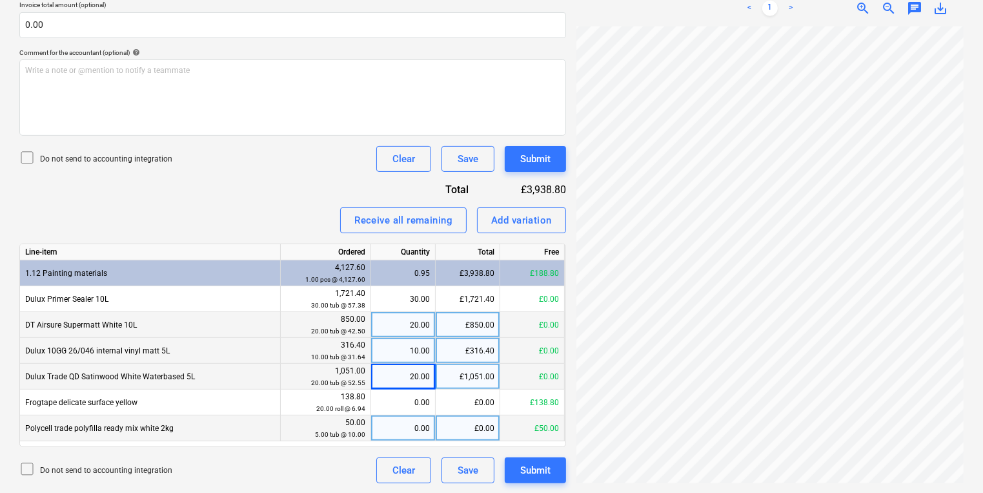
click at [423, 429] on div "0.00" at bounding box center [403, 428] width 54 height 26
click at [381, 431] on div "0.00" at bounding box center [403, 428] width 54 height 26
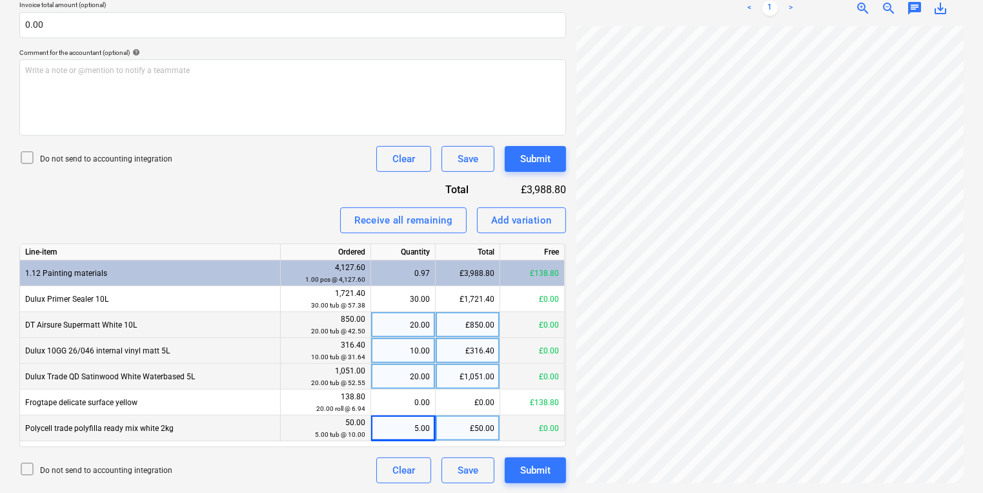
click at [977, 352] on div "Create new document Select company AkzoNobel - Dulux Add new company Select doc…" at bounding box center [491, 105] width 983 height 775
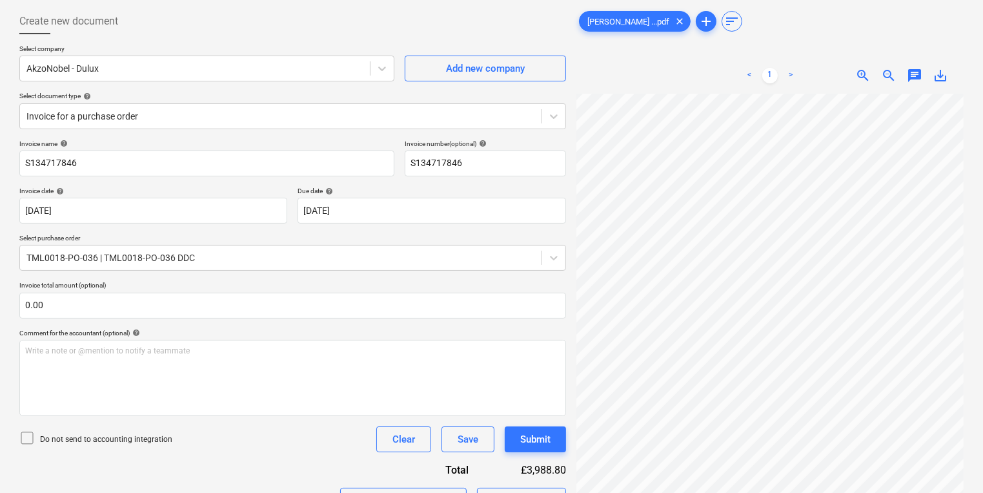
scroll to position [0, 0]
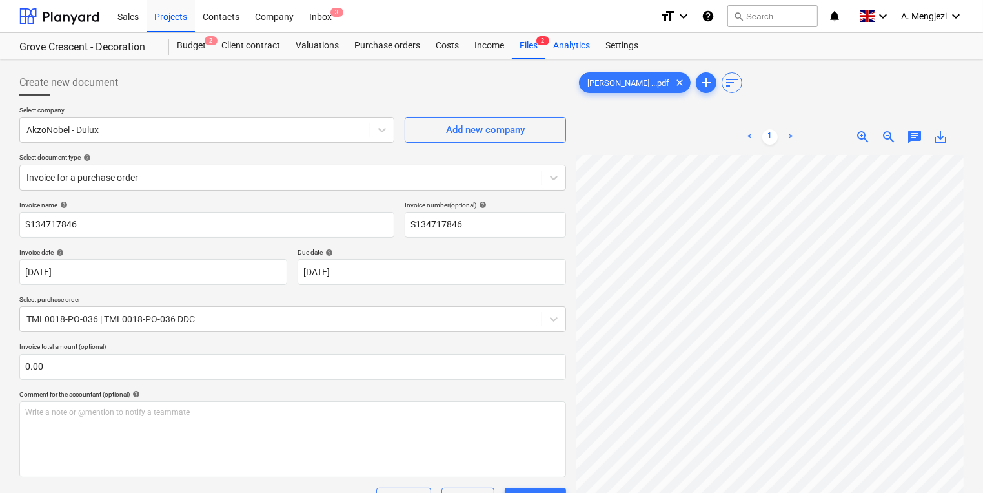
click at [553, 54] on div "Analytics" at bounding box center [571, 46] width 52 height 26
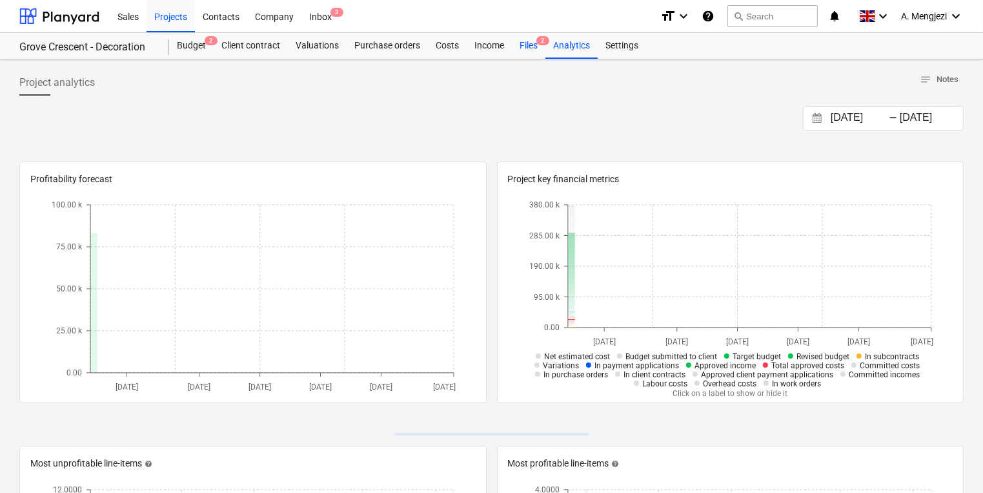
click at [530, 57] on div "Files 2" at bounding box center [529, 46] width 34 height 26
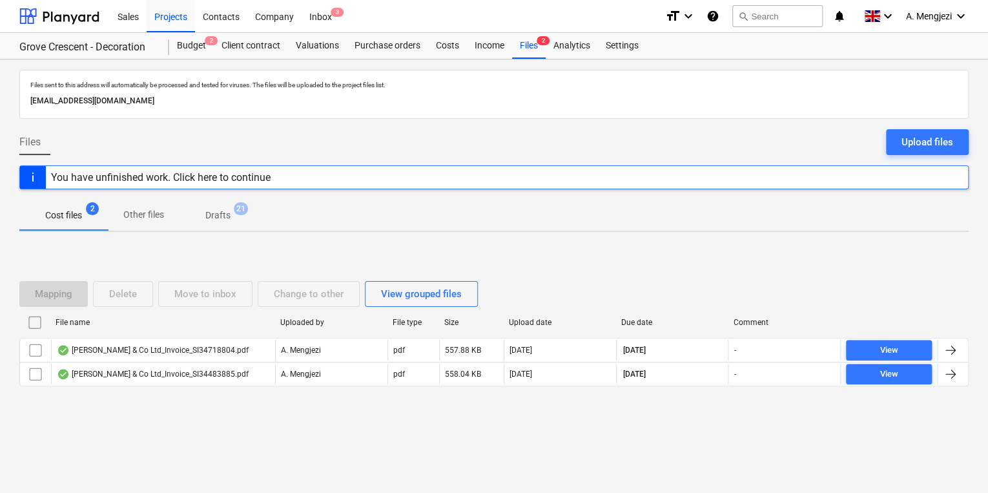
drag, startPoint x: 230, startPoint y: 411, endPoint x: 221, endPoint y: 390, distance: 22.3
click at [229, 411] on div "Mapping Delete Move to inbox Change to other View grouped files File name Uploa…" at bounding box center [493, 339] width 949 height 194
click at [188, 19] on div "Projects" at bounding box center [171, 15] width 48 height 33
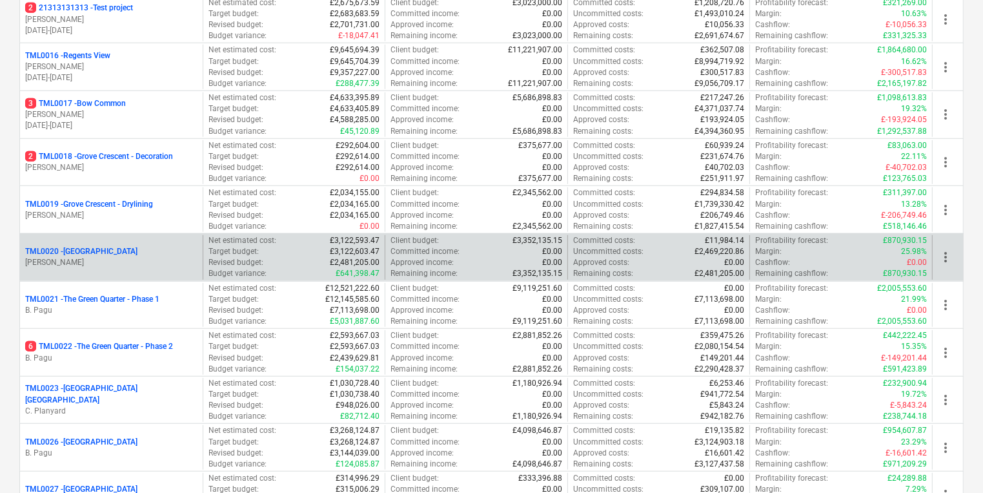
scroll to position [1033, 0]
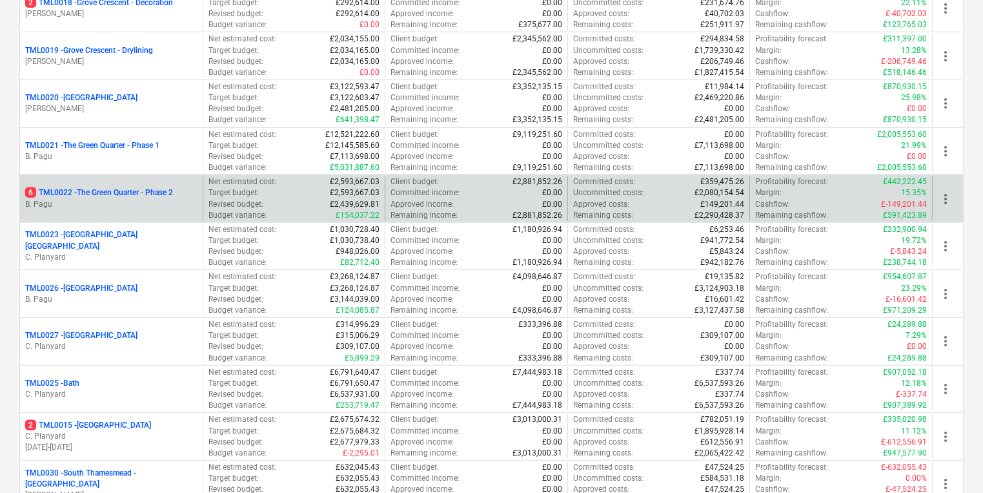
click at [36, 194] on p "6 TML0022 - The Green Quarter - Phase 2" at bounding box center [99, 192] width 148 height 11
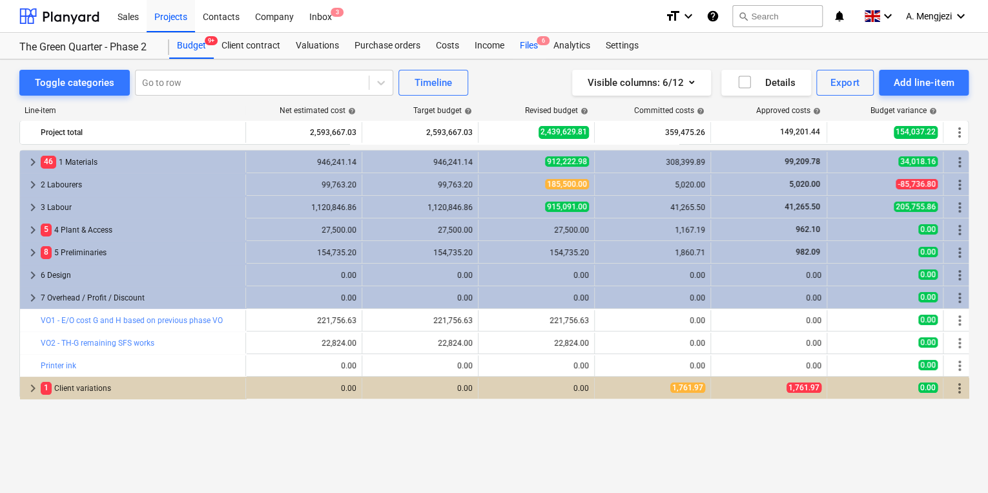
click at [522, 38] on div "Files 6" at bounding box center [529, 46] width 34 height 26
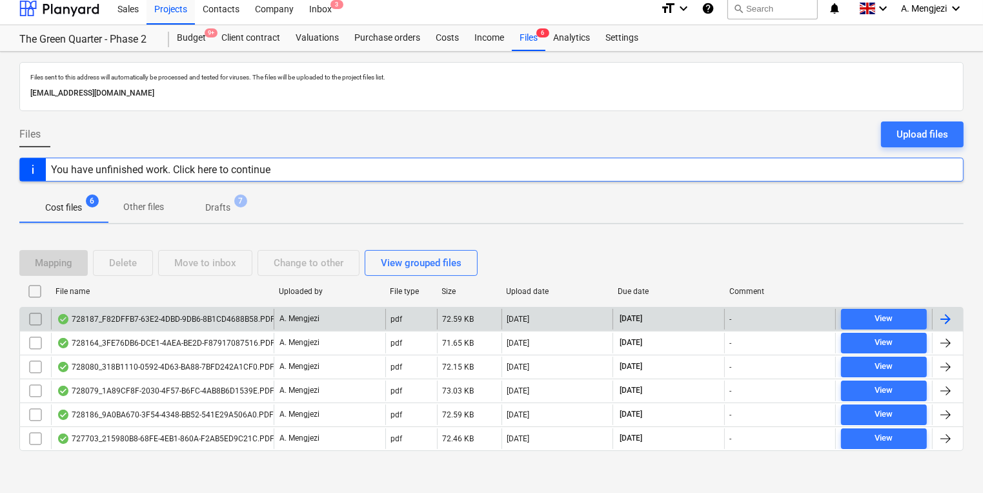
scroll to position [10, 0]
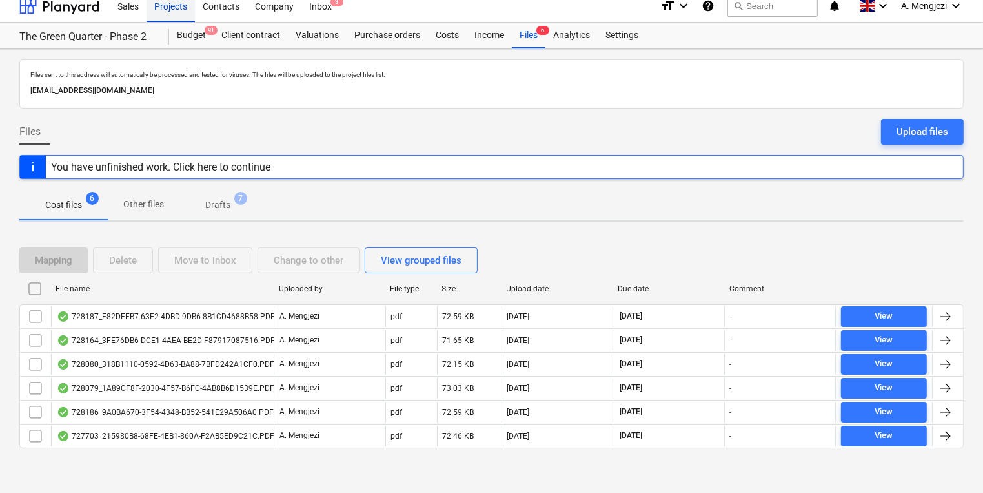
click at [183, 7] on div "Projects" at bounding box center [171, 5] width 48 height 33
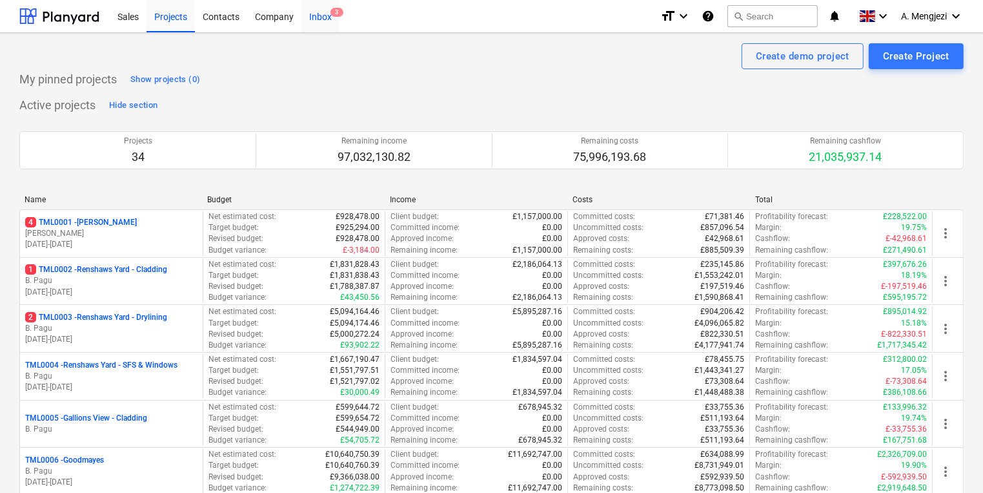
click at [323, 6] on div "Inbox 3" at bounding box center [320, 15] width 38 height 33
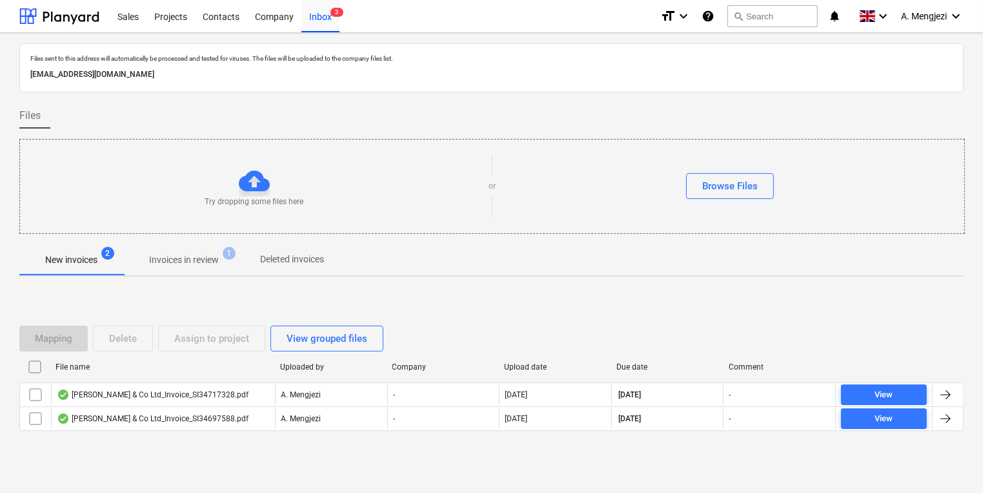
click at [192, 253] on p "Invoices in review" at bounding box center [184, 260] width 70 height 14
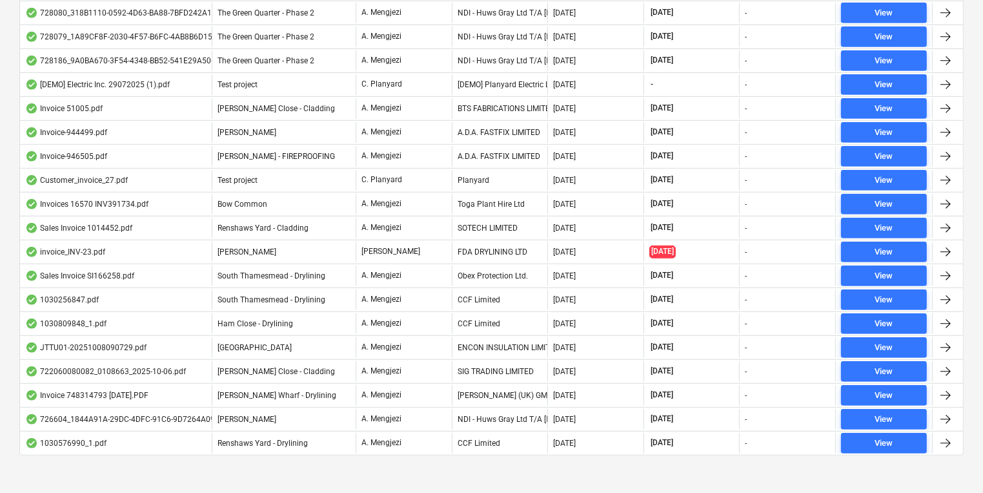
scroll to position [684, 0]
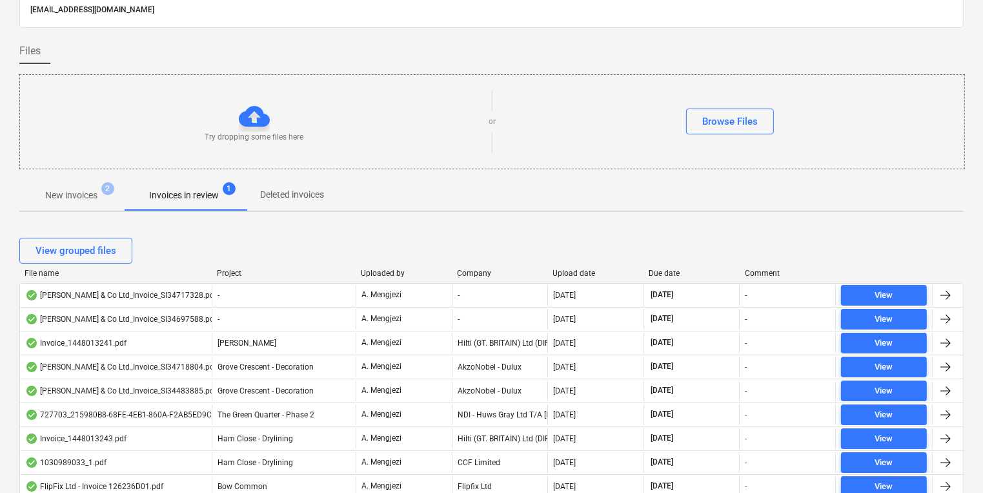
click at [69, 196] on p "New invoices" at bounding box center [71, 195] width 52 height 14
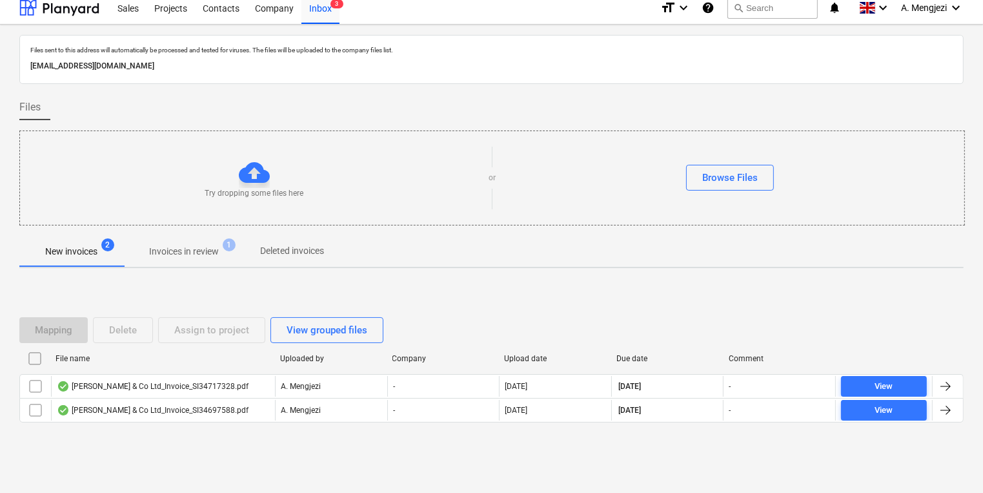
scroll to position [7, 0]
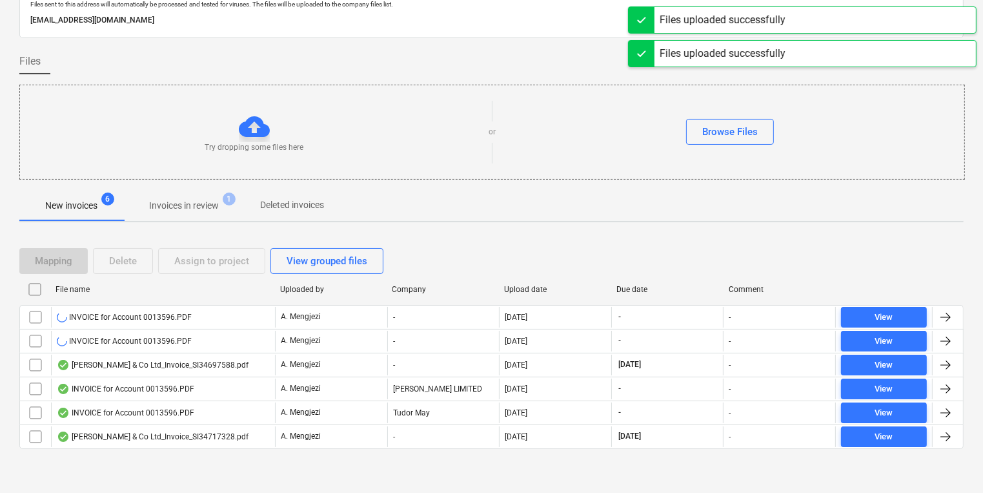
scroll to position [65, 0]
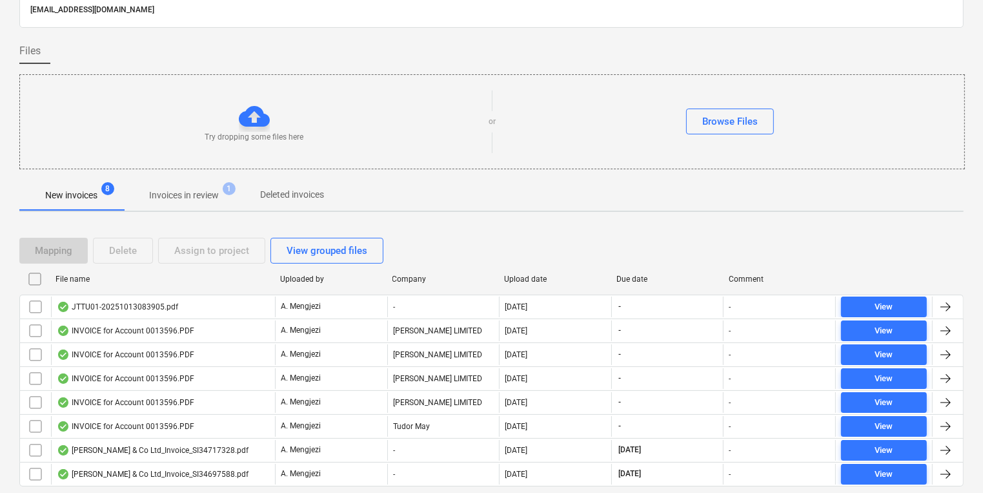
click at [581, 141] on div "Try dropping some files here or Browse Files" at bounding box center [492, 121] width 944 height 73
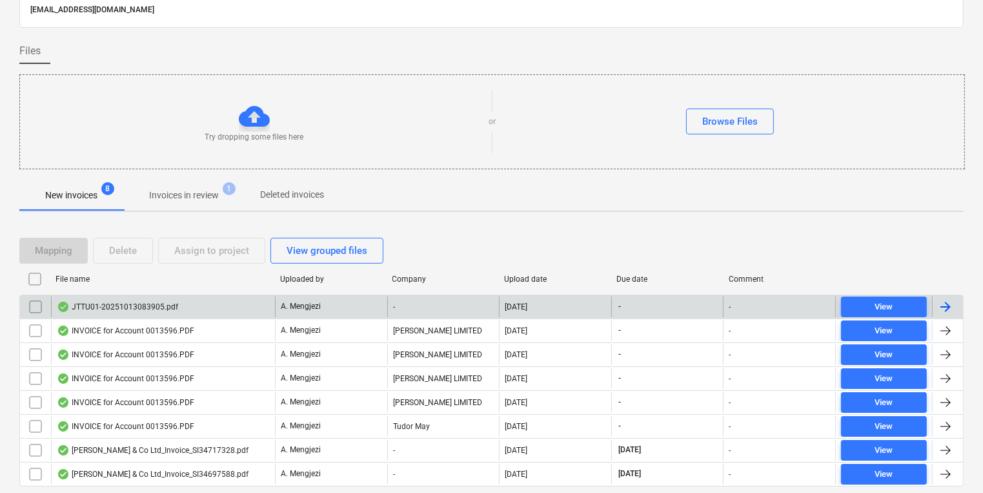
click at [296, 310] on p "A. Mengjezi" at bounding box center [301, 306] width 40 height 11
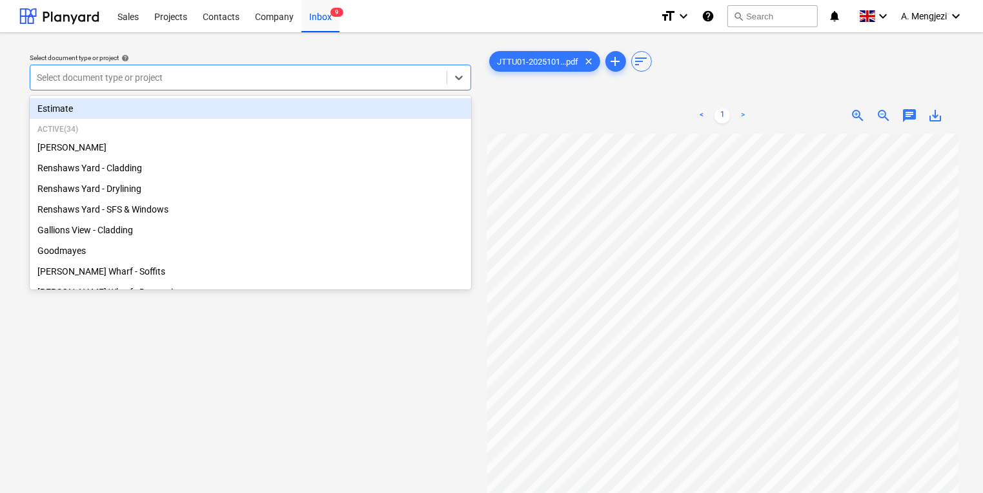
click at [298, 81] on div at bounding box center [238, 77] width 403 height 13
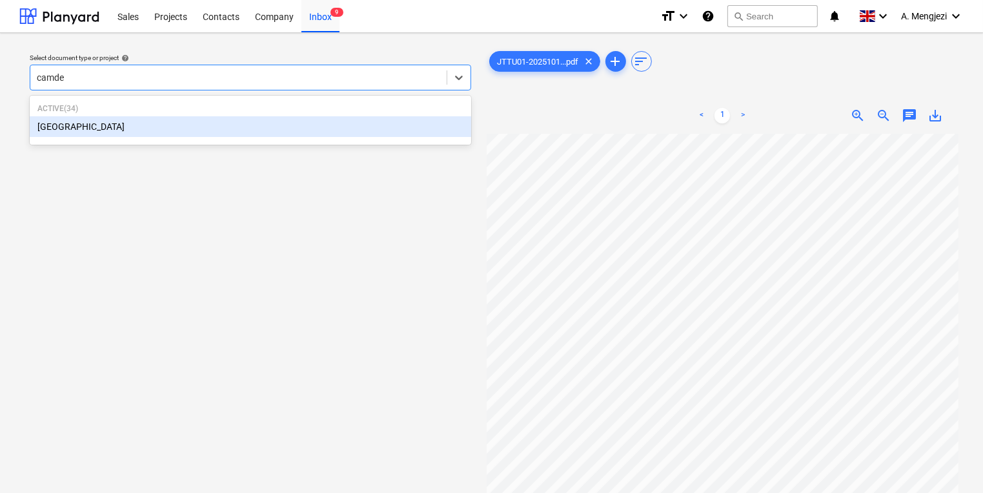
click at [276, 132] on div "[GEOGRAPHIC_DATA]" at bounding box center [251, 126] width 442 height 21
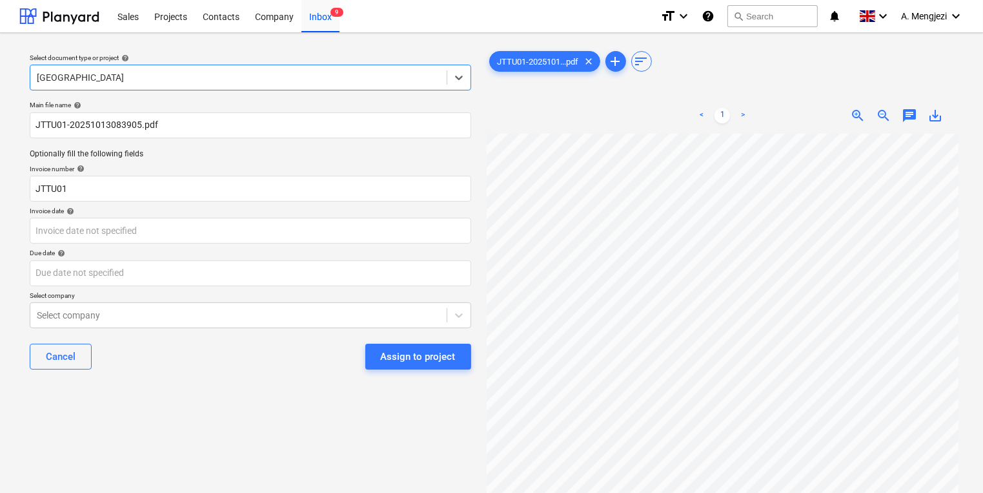
scroll to position [52, 0]
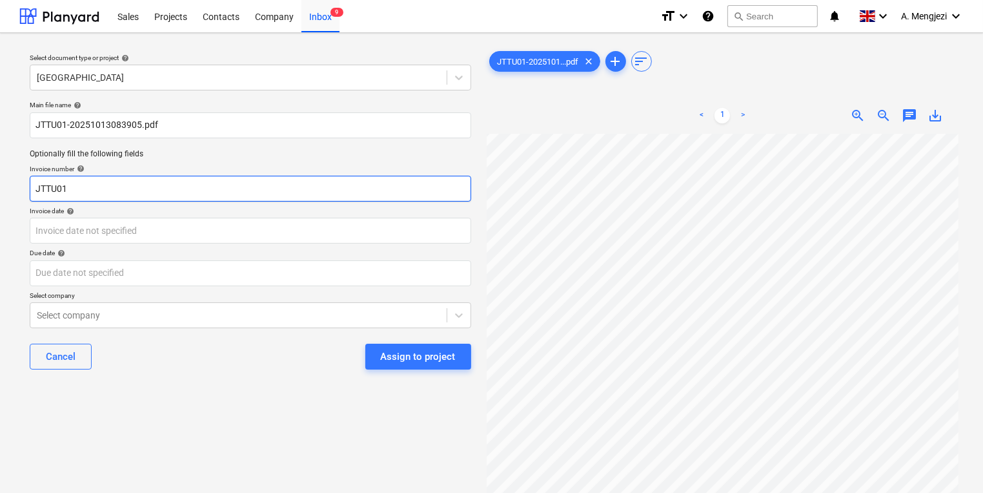
drag, startPoint x: 130, startPoint y: 195, endPoint x: -480, endPoint y: 195, distance: 610.7
click at [0, 195] on html "Sales Projects Contacts Company Inbox 9 format_size keyboard_arrow_down help se…" at bounding box center [491, 246] width 983 height 493
click at [182, 181] on input "53SI" at bounding box center [251, 189] width 442 height 26
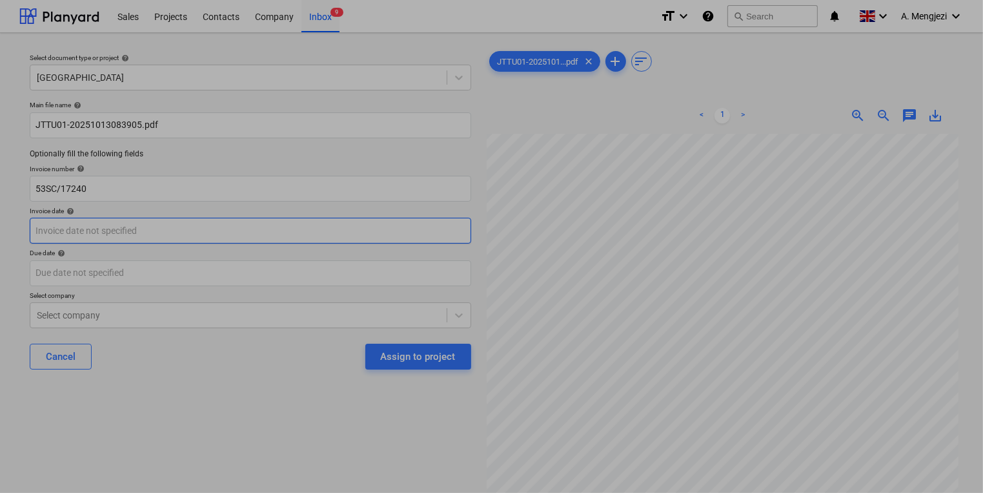
click at [381, 237] on body "Sales Projects Contacts Company Inbox 9 format_size keyboard_arrow_down help se…" at bounding box center [491, 246] width 983 height 493
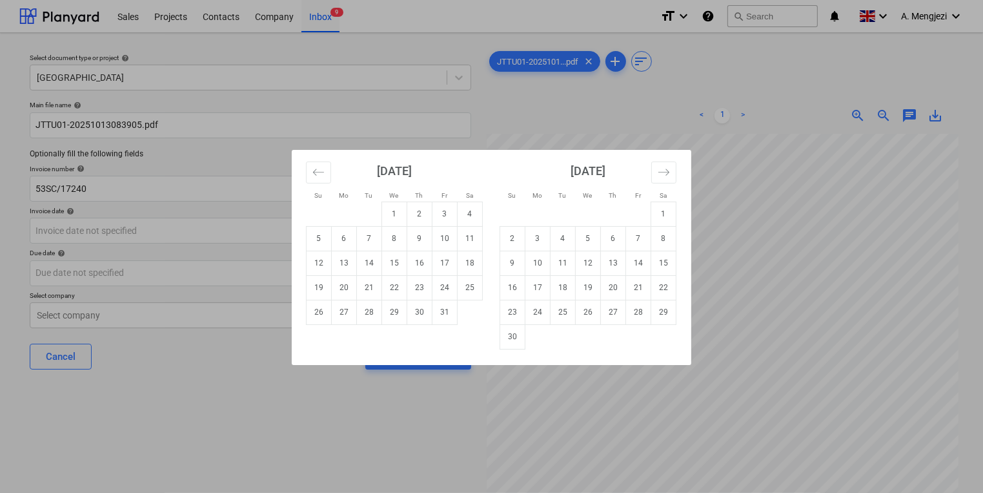
click at [860, 473] on div "Su Mo Tu We Th Fr Sa Su Mo Tu We Th Fr Sa September 2025 1 2 3 4 5 6 7 8 9 10 1…" at bounding box center [491, 246] width 983 height 493
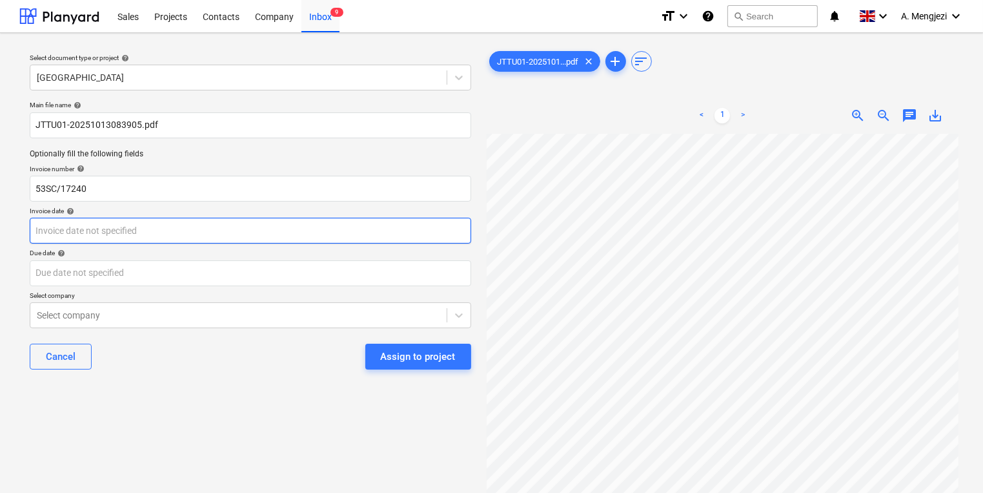
click at [419, 230] on body "Sales Projects Contacts Company Inbox 9 format_size keyboard_arrow_down help se…" at bounding box center [491, 246] width 983 height 493
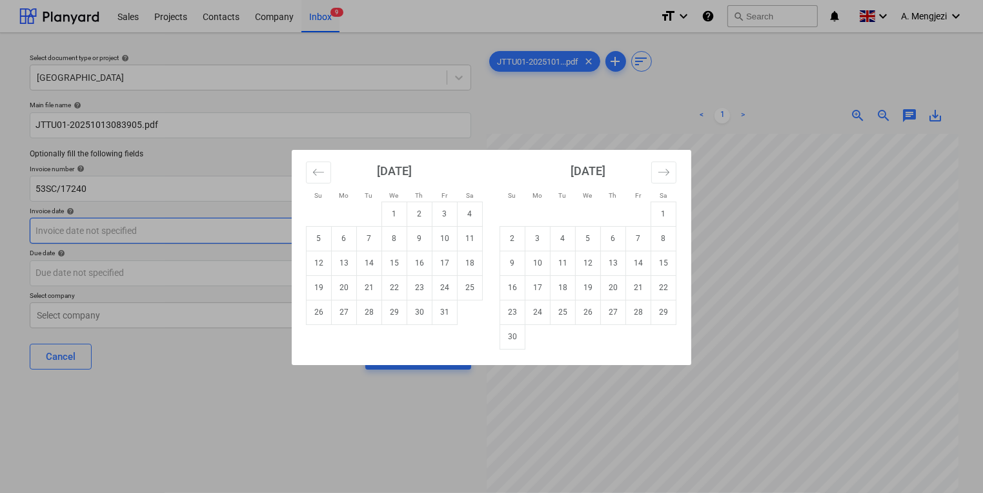
click at [465, 240] on td "11" at bounding box center [470, 238] width 25 height 25
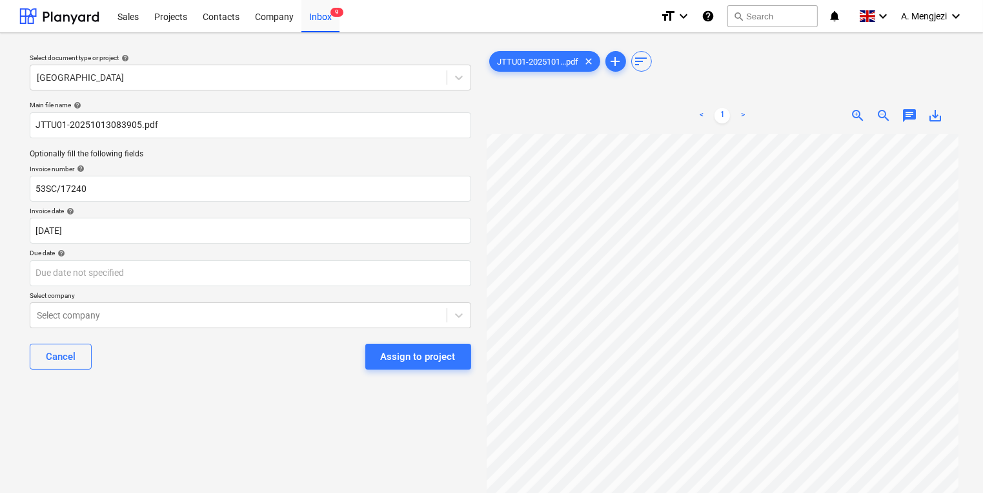
drag, startPoint x: 178, startPoint y: 258, endPoint x: 173, endPoint y: 245, distance: 13.1
click at [176, 258] on p "Due date help" at bounding box center [251, 254] width 442 height 11
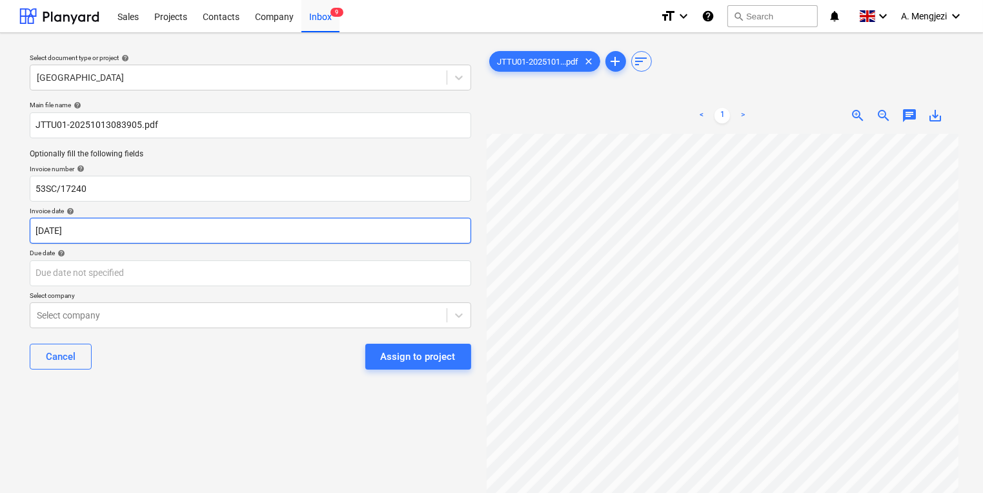
click at [173, 241] on body "Sales Projects Contacts Company Inbox 9 format_size keyboard_arrow_down help se…" at bounding box center [491, 246] width 983 height 493
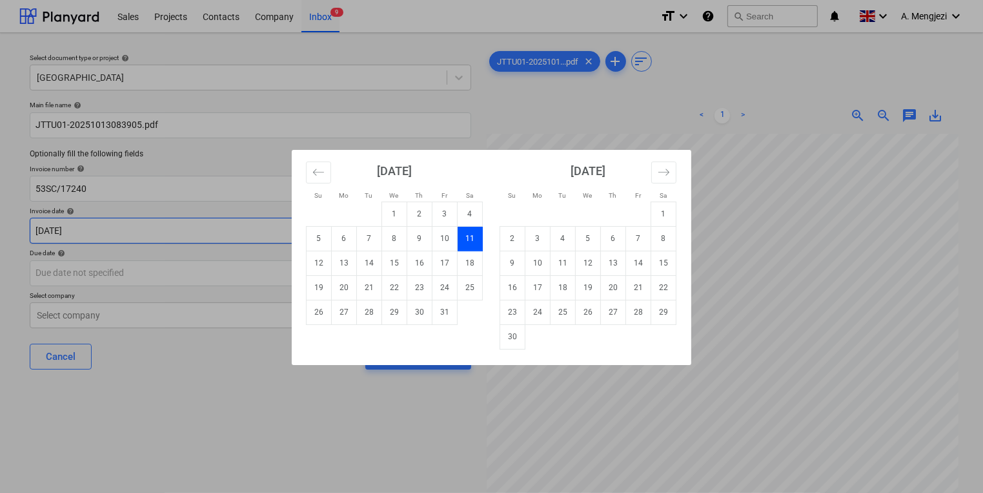
click at [176, 233] on div "Su Mo Tu We Th Fr Sa Su Mo Tu We Th Fr Sa September 2025 1 2 3 4 5 6 7 8 9 10 1…" at bounding box center [491, 246] width 983 height 493
click at [376, 236] on body "Sales Projects Contacts Company Inbox 9 format_size keyboard_arrow_down help se…" at bounding box center [491, 246] width 983 height 493
click at [450, 239] on td "10" at bounding box center [445, 238] width 25 height 25
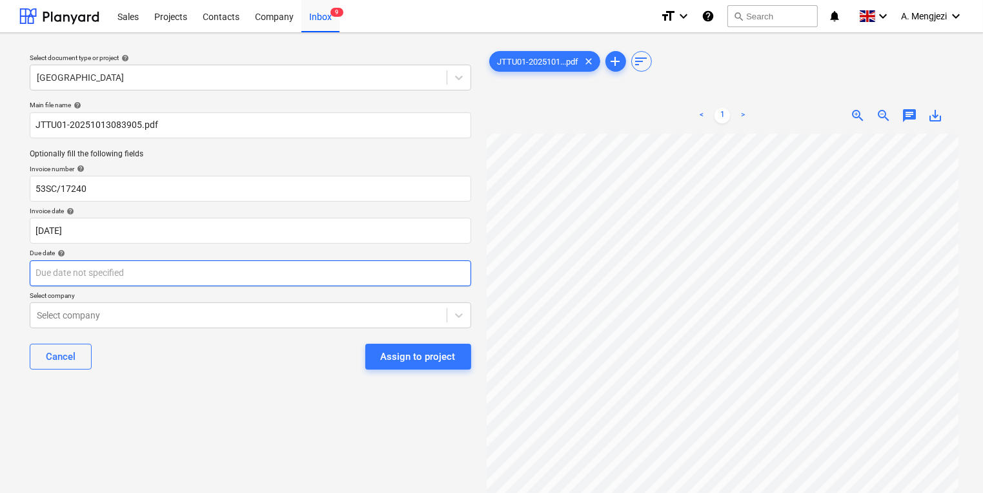
click at [431, 272] on body "Sales Projects Contacts Company Inbox 9 format_size keyboard_arrow_down help se…" at bounding box center [491, 246] width 983 height 493
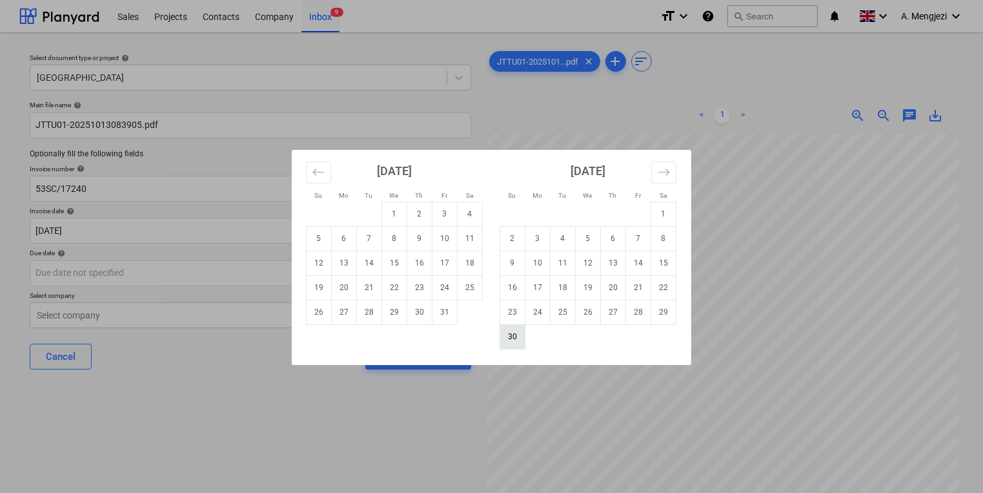
click at [506, 341] on td "30" at bounding box center [512, 336] width 25 height 25
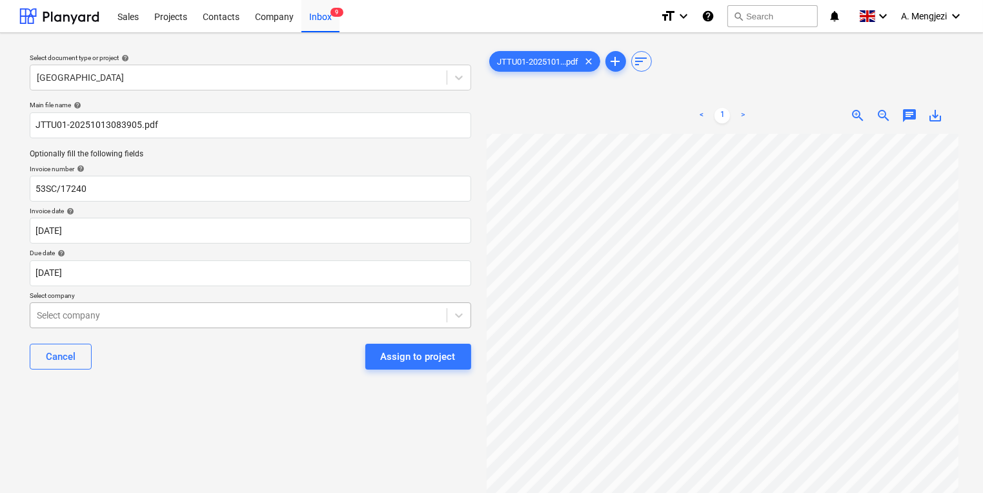
click at [316, 320] on body "Sales Projects Contacts Company Inbox 9 format_size keyboard_arrow_down help se…" at bounding box center [491, 246] width 983 height 493
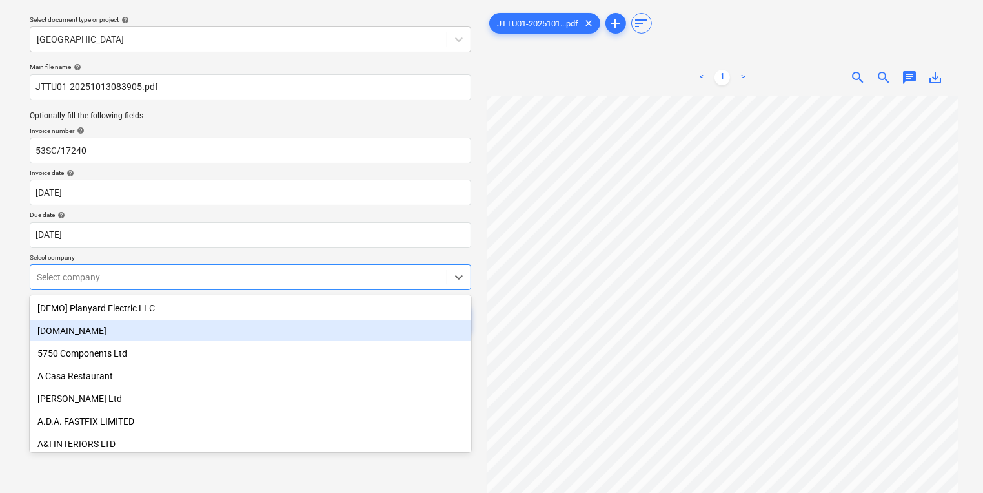
scroll to position [41, 0]
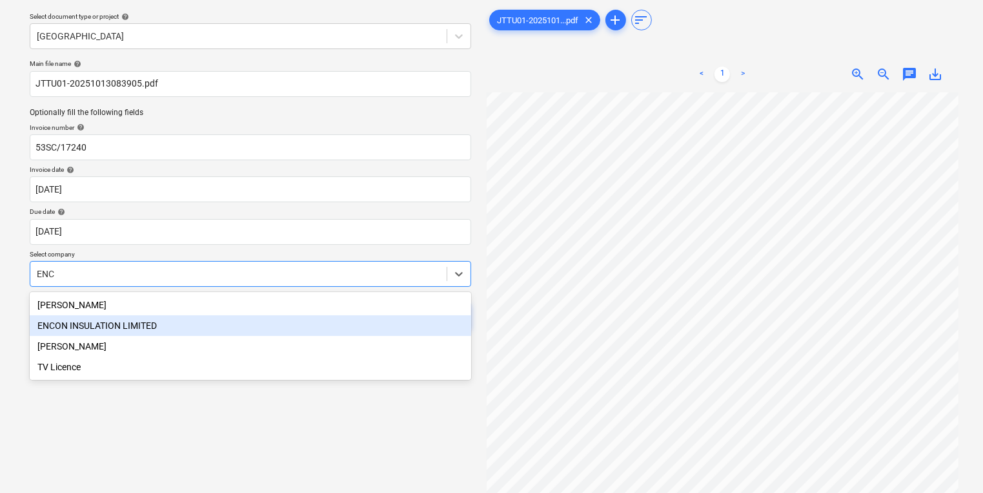
click at [214, 322] on div "ENCON INSULATION LIMITED" at bounding box center [251, 325] width 442 height 21
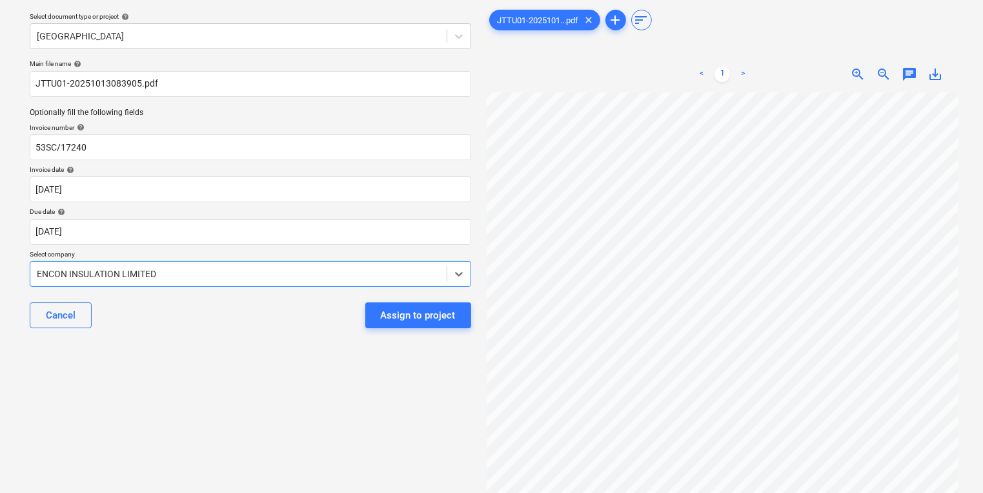
click at [484, 314] on div "JTTU01-2025101...pdf clear add sort < 1 > zoom_in zoom_out chat 0 save_alt" at bounding box center [723, 278] width 483 height 552
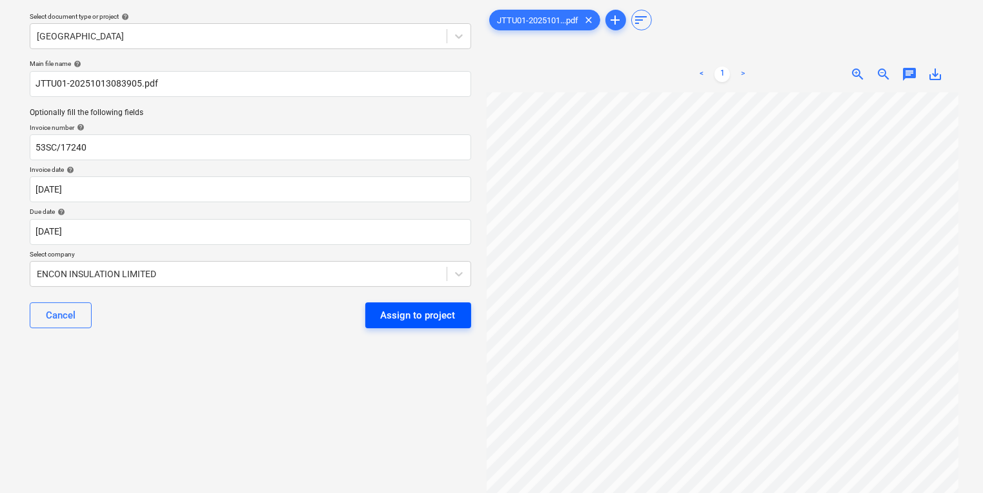
click at [457, 314] on button "Assign to project" at bounding box center [418, 315] width 106 height 26
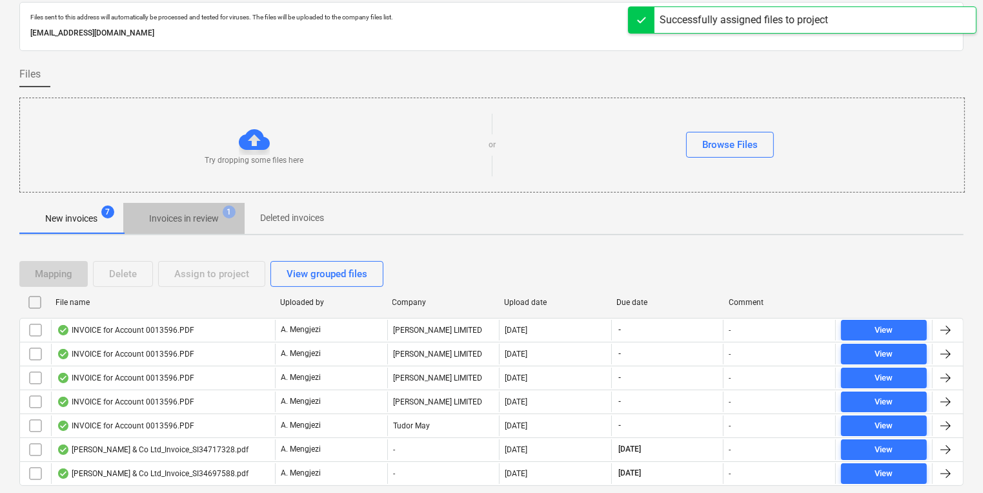
click at [187, 224] on p "Invoices in review" at bounding box center [184, 219] width 70 height 14
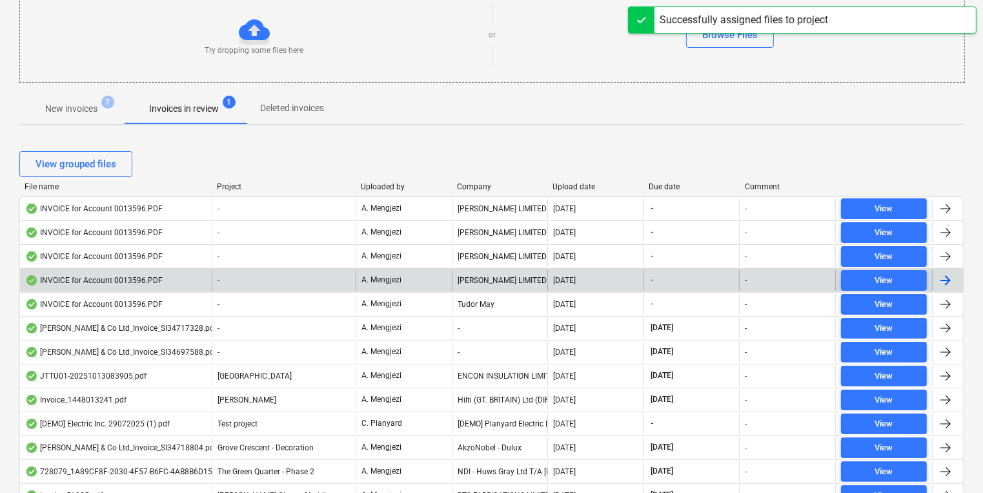
scroll to position [248, 0]
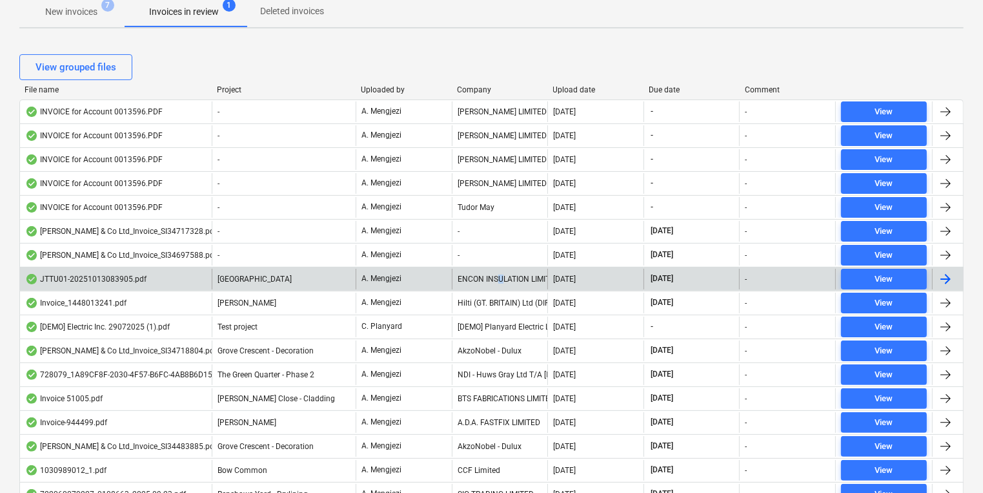
click at [503, 275] on div "ENCON INSULATION LIMITED" at bounding box center [500, 279] width 96 height 21
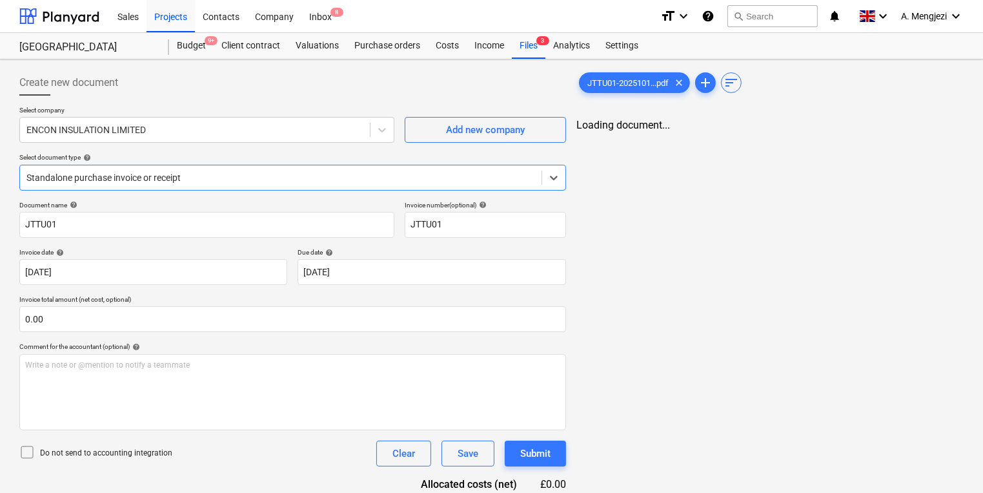
click at [215, 147] on div "Select company ENCON INSULATION LIMITED Add new company Select document type he…" at bounding box center [292, 153] width 547 height 95
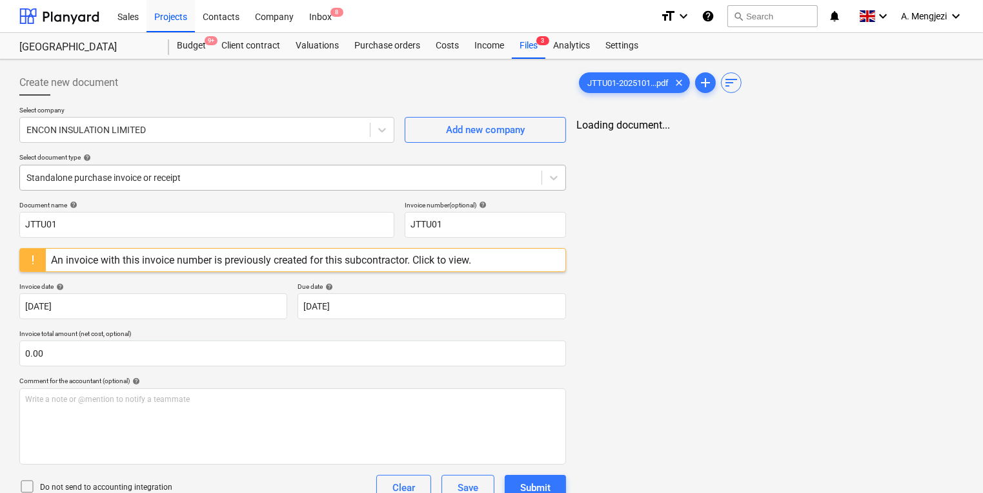
click at [229, 177] on div at bounding box center [280, 177] width 509 height 13
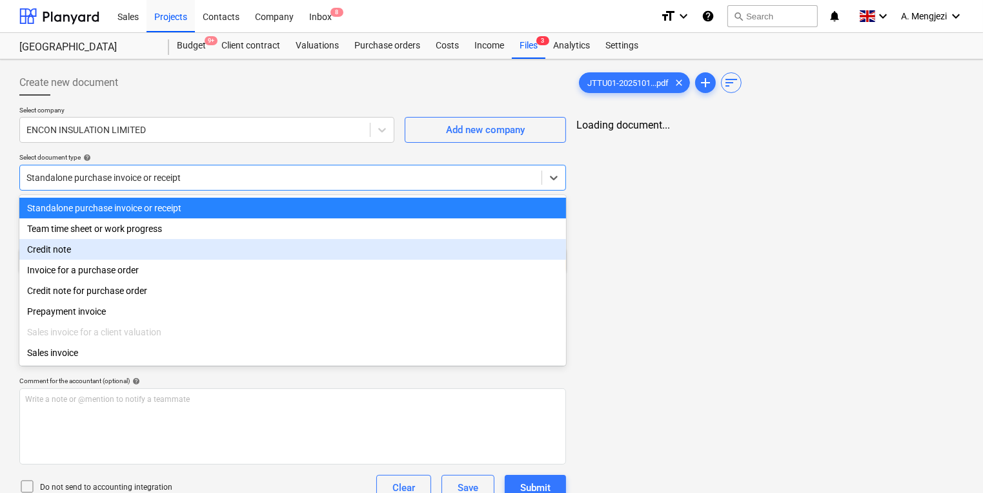
click at [217, 256] on div "Credit note" at bounding box center [292, 249] width 547 height 21
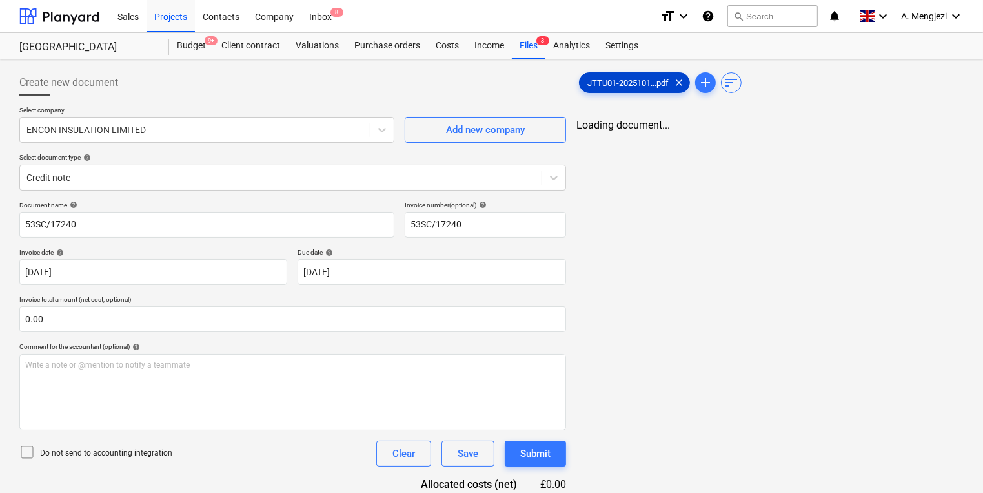
click at [628, 78] on span "JTTU01-2025101...pdf" at bounding box center [628, 83] width 97 height 10
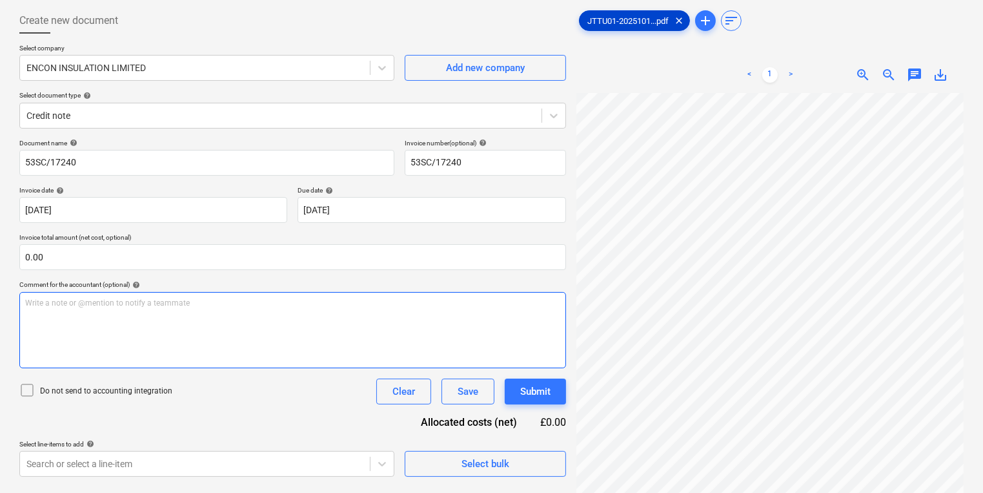
scroll to position [129, 0]
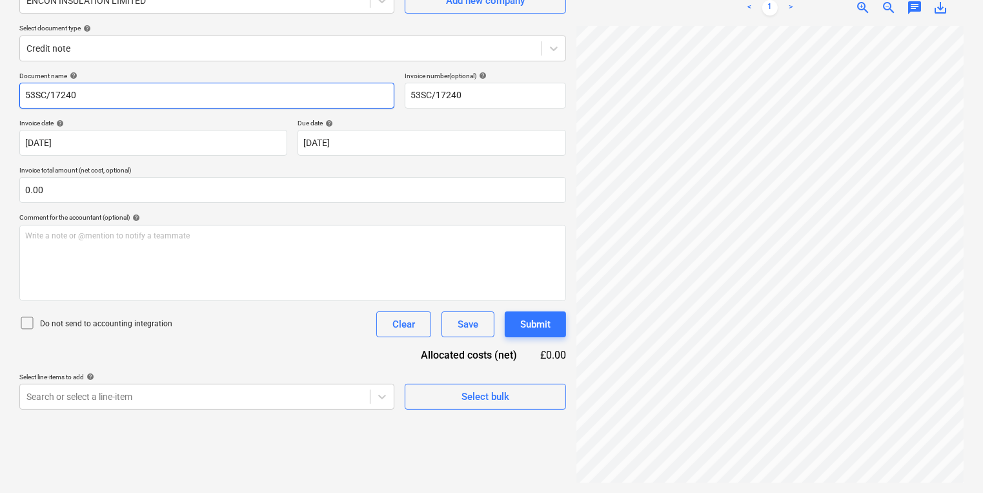
click at [194, 99] on input "53SC/17240" at bounding box center [206, 96] width 375 height 26
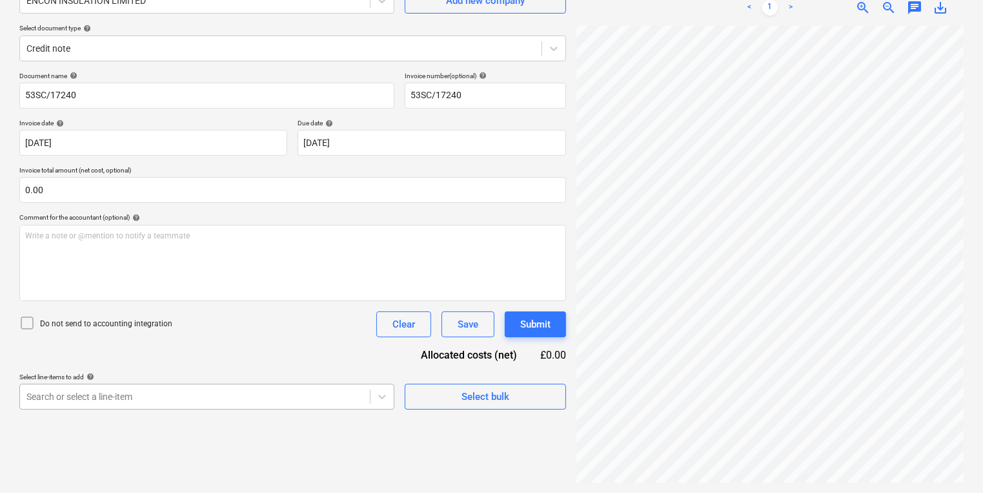
scroll to position [247, 0]
click at [317, 363] on body "Sales Projects Contacts Company Inbox 8 format_size keyboard_arrow_down help se…" at bounding box center [491, 117] width 983 height 493
click at [458, 363] on html "Sales Projects Contacts Company Inbox 8 format_size keyboard_arrow_down help se…" at bounding box center [491, 117] width 983 height 493
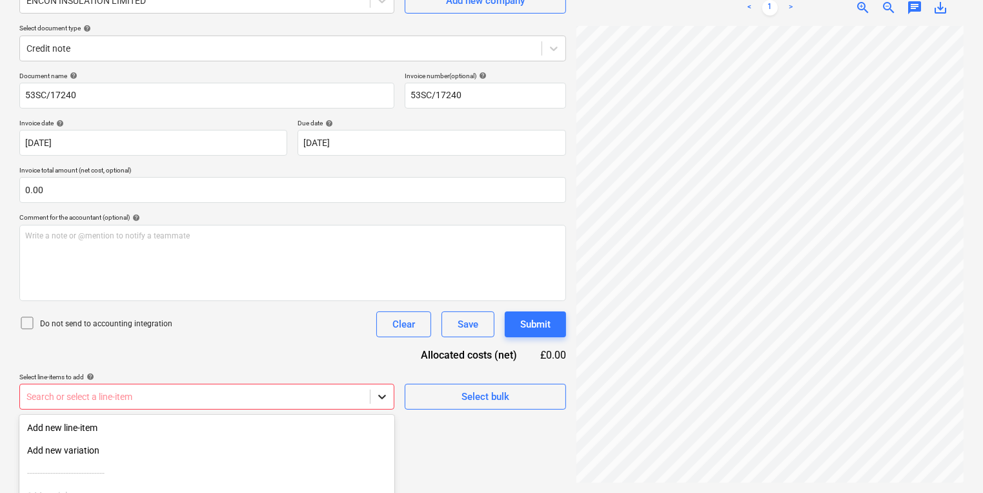
scroll to position [247, 0]
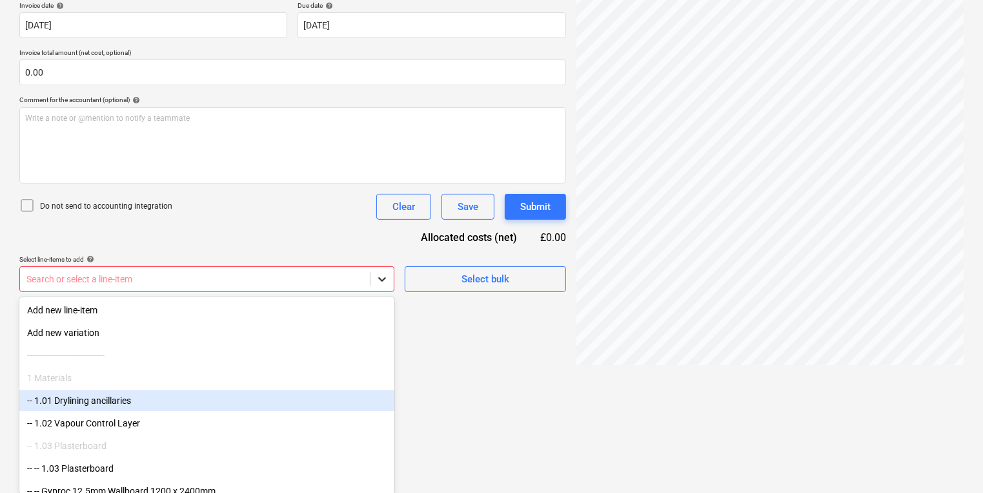
click at [383, 246] on body "Sales Projects Contacts Company Inbox 8 format_size keyboard_arrow_down help se…" at bounding box center [491, -1] width 983 height 493
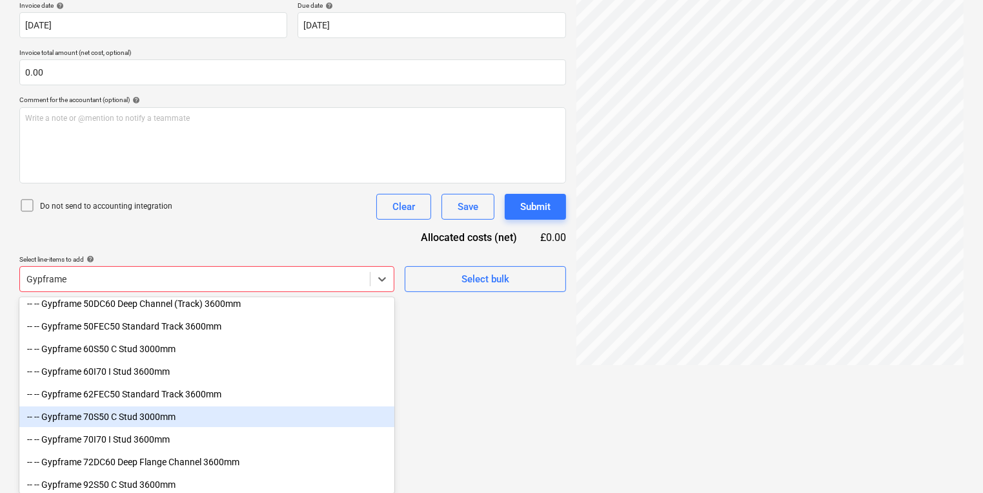
scroll to position [103, 0]
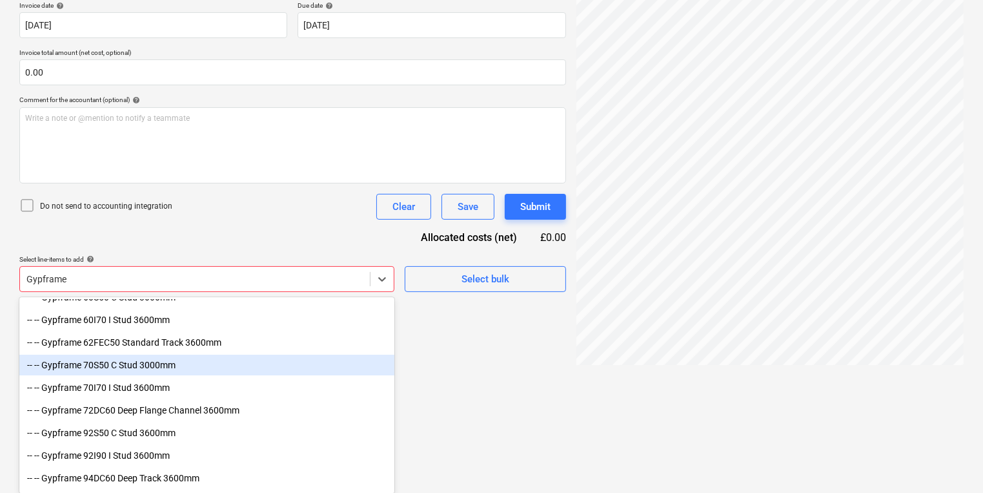
click at [282, 371] on div "-- -- Gypframe 70S50 C Stud 3000mm" at bounding box center [206, 364] width 375 height 21
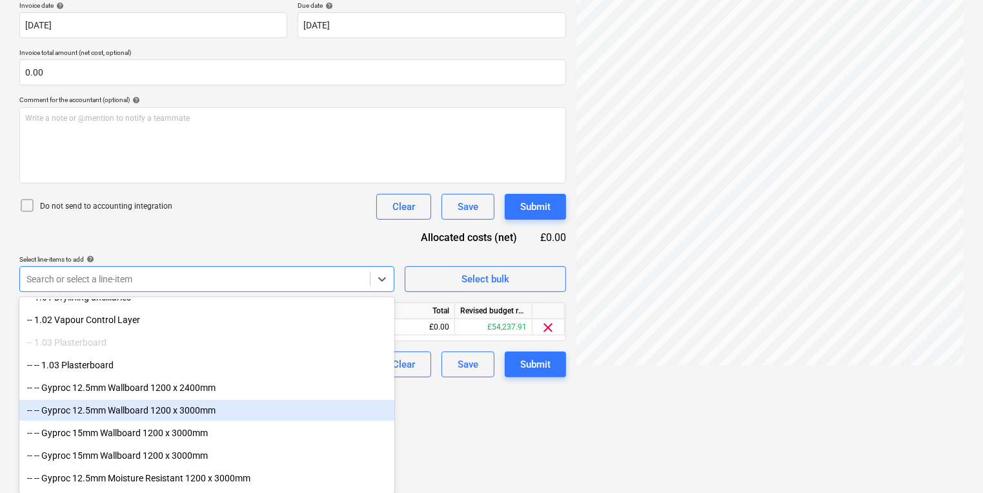
click at [516, 246] on html "Sales Projects Contacts Company Inbox 8 format_size keyboard_arrow_down help se…" at bounding box center [491, -1] width 983 height 493
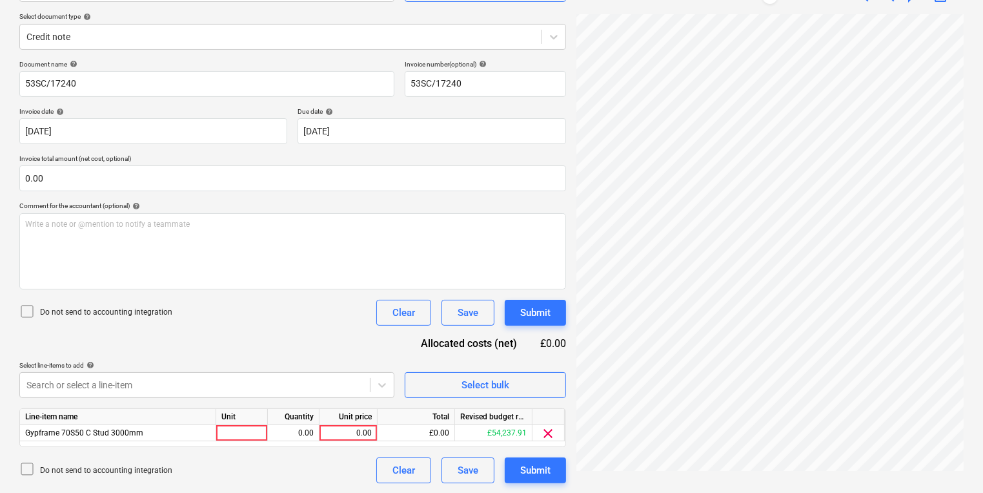
click at [549, 348] on div "Create new document Select company ENCON INSULATION LIMITED Add new company Sel…" at bounding box center [491, 206] width 955 height 564
click at [519, 140] on div "Create new document Select company ENCON INSULATION LIMITED Add new company Sel…" at bounding box center [491, 206] width 955 height 564
click at [231, 436] on div at bounding box center [242, 433] width 52 height 16
click at [345, 429] on div "19,585.00" at bounding box center [348, 433] width 47 height 16
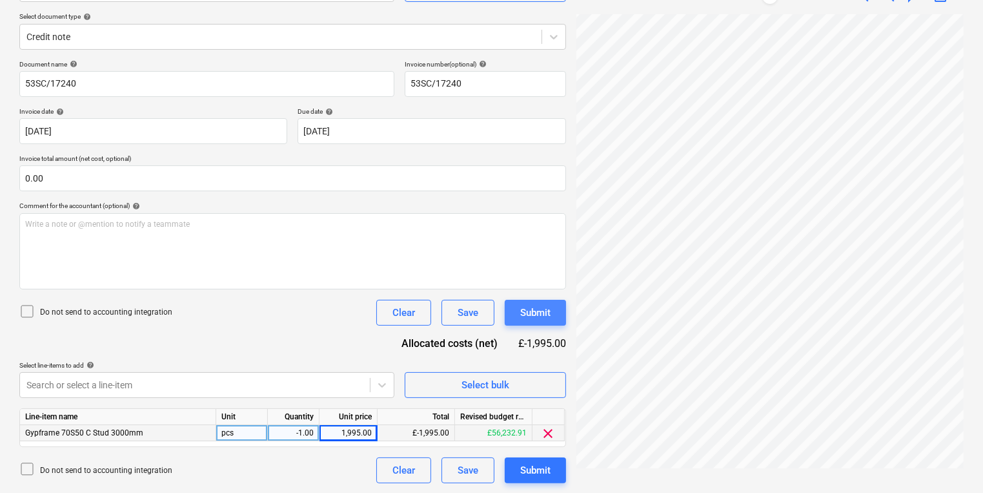
click at [540, 301] on button "Submit" at bounding box center [535, 313] width 61 height 26
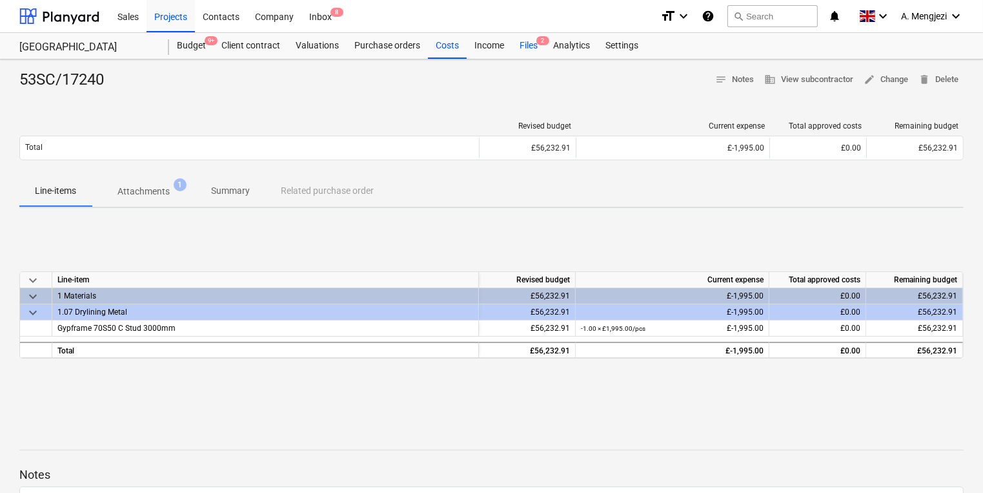
click at [533, 39] on div "Files 2" at bounding box center [529, 46] width 34 height 26
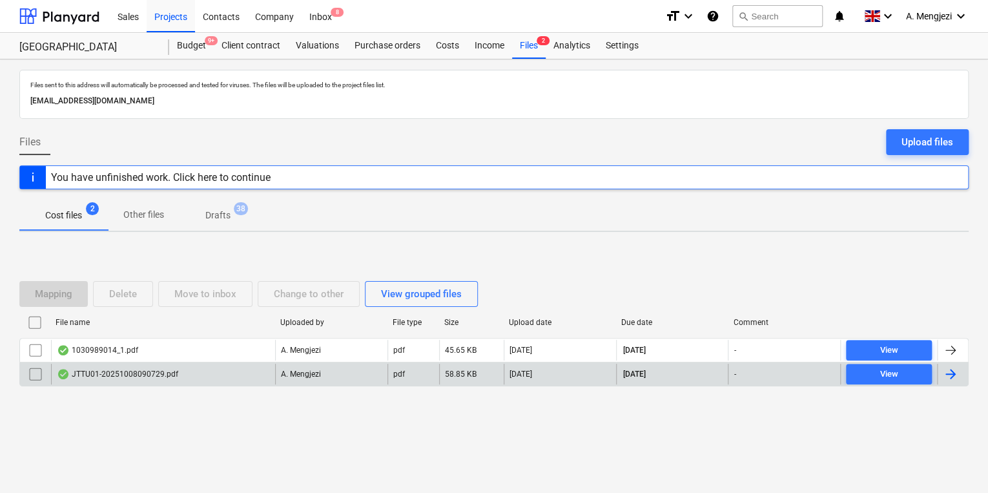
click at [191, 367] on div "JTTU01-20251008090729.pdf" at bounding box center [163, 373] width 224 height 21
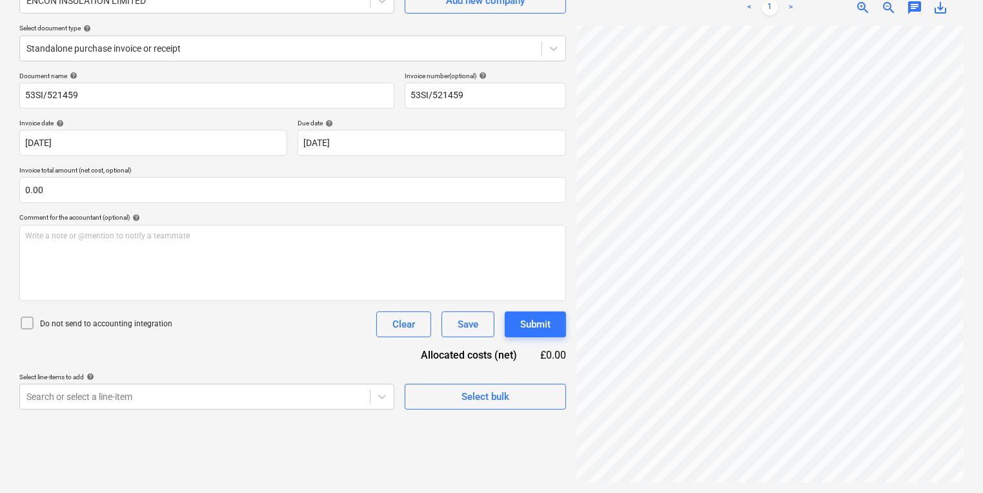
scroll to position [0, 117]
click at [235, 58] on div "Standalone purchase invoice or receipt" at bounding box center [292, 49] width 547 height 26
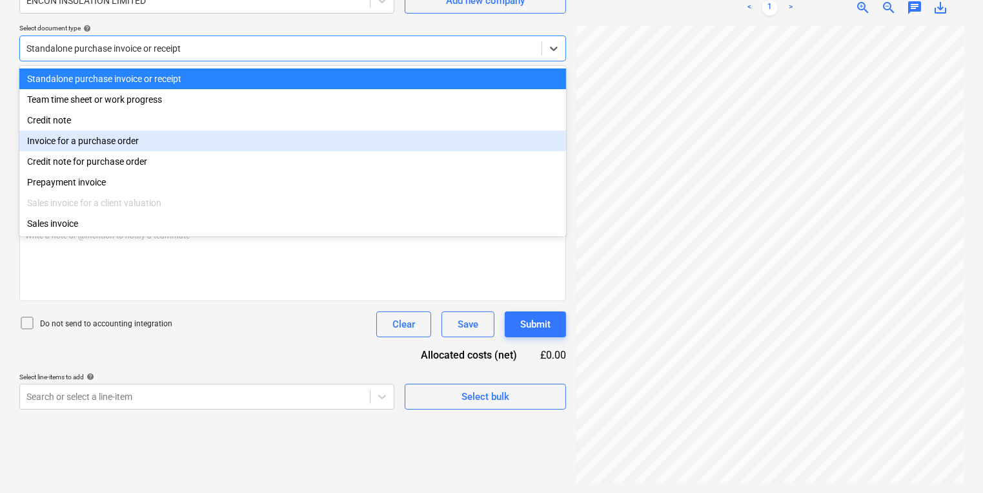
click at [191, 134] on div "Invoice for a purchase order" at bounding box center [292, 140] width 547 height 21
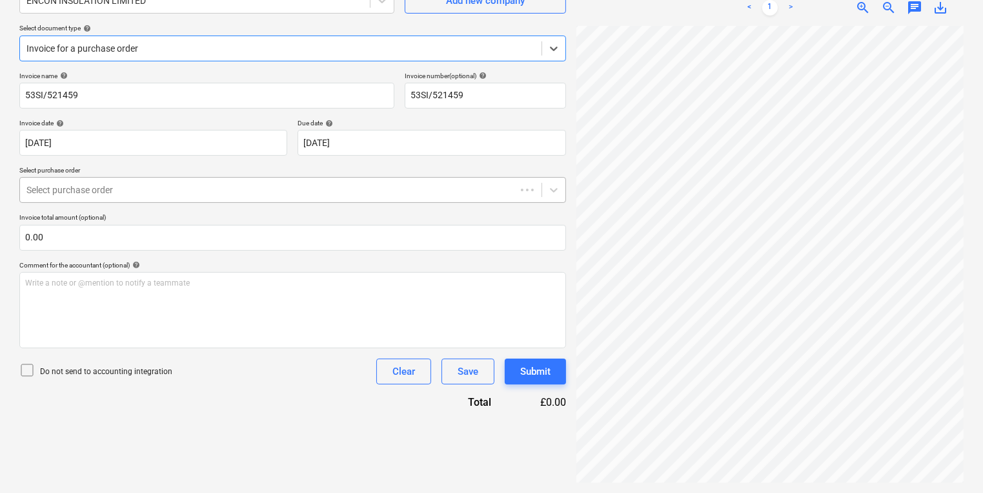
click at [172, 188] on div at bounding box center [267, 189] width 483 height 13
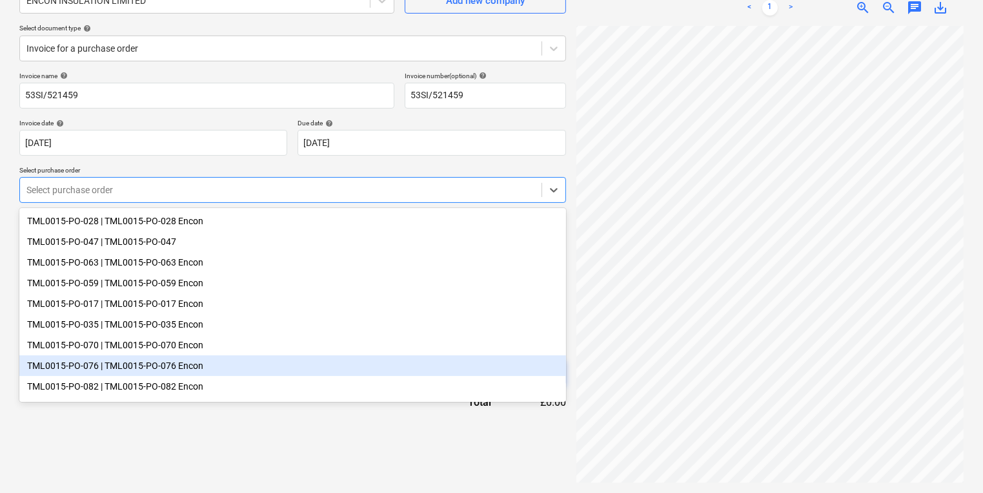
scroll to position [23, 0]
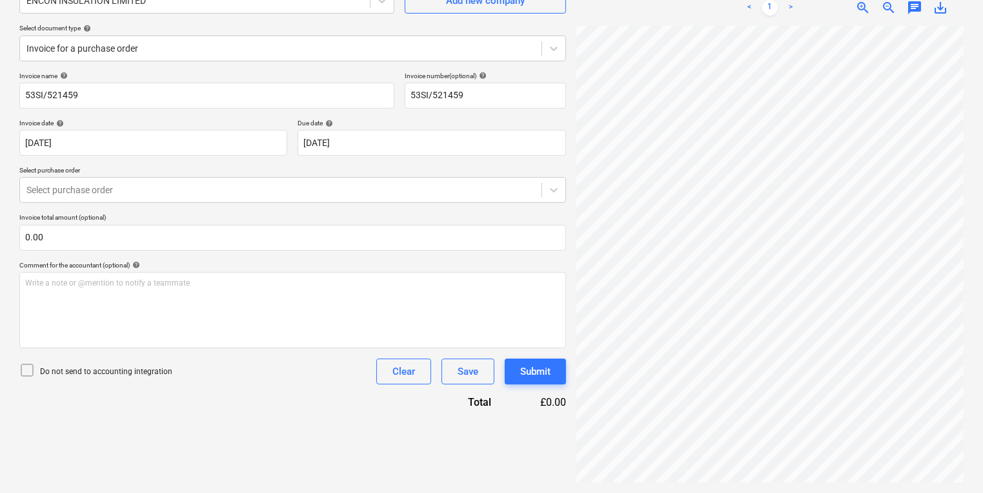
click at [207, 453] on div "Create new document Select company ENCON INSULATION LIMITED Add new company Sel…" at bounding box center [292, 211] width 557 height 552
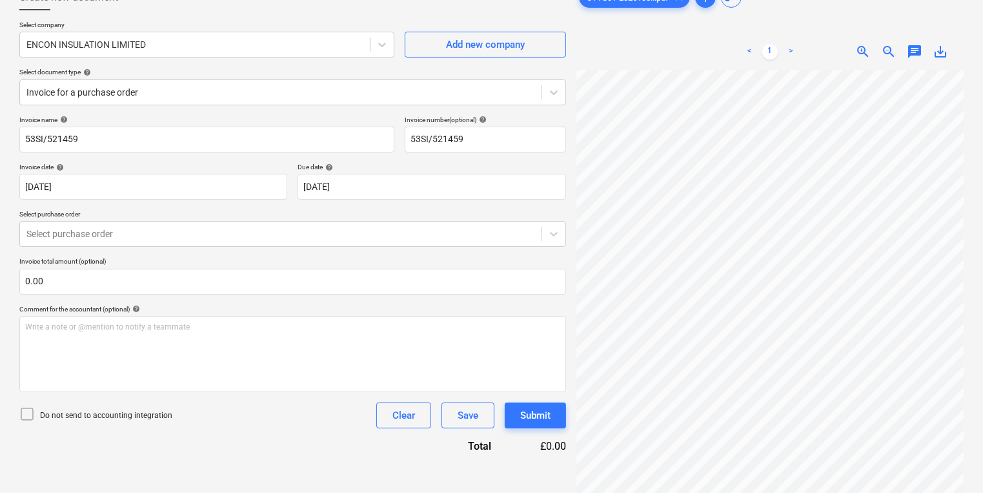
scroll to position [0, 0]
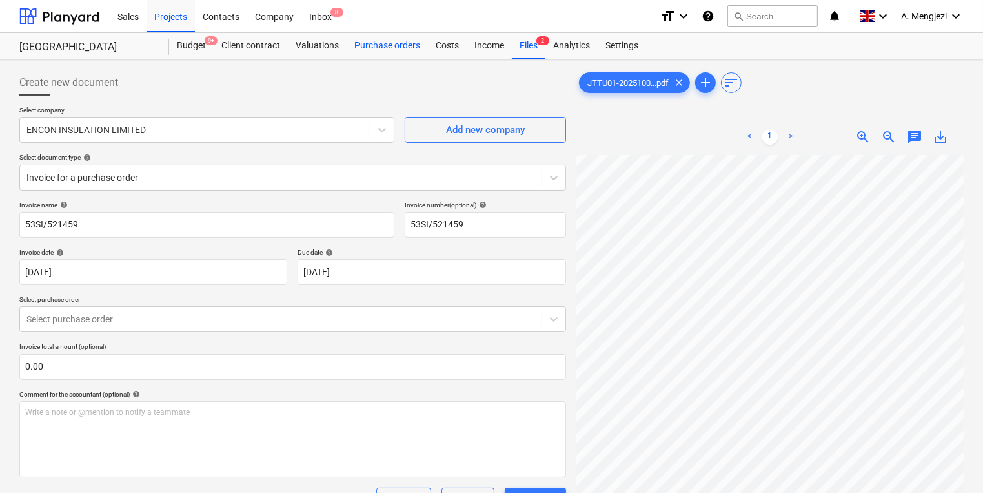
click at [380, 46] on div "Purchase orders" at bounding box center [387, 46] width 81 height 26
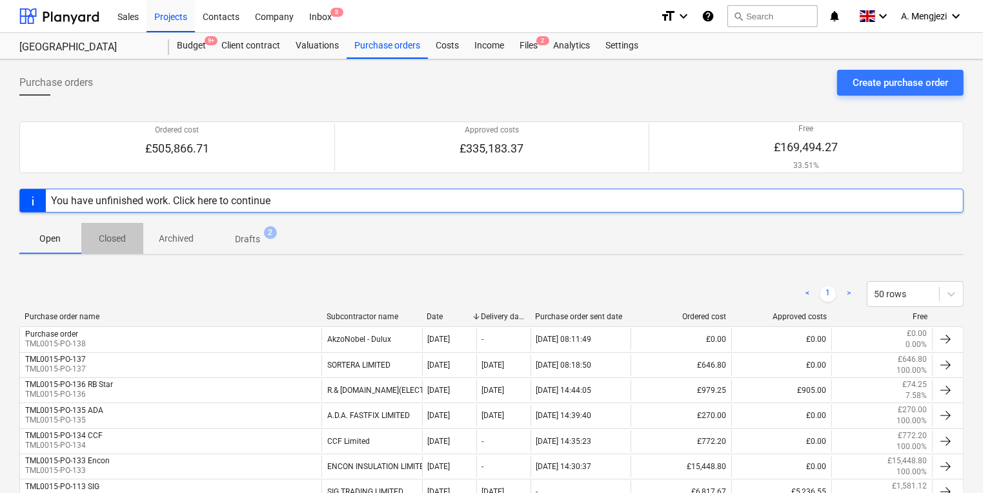
click at [106, 232] on p "Closed" at bounding box center [112, 239] width 31 height 14
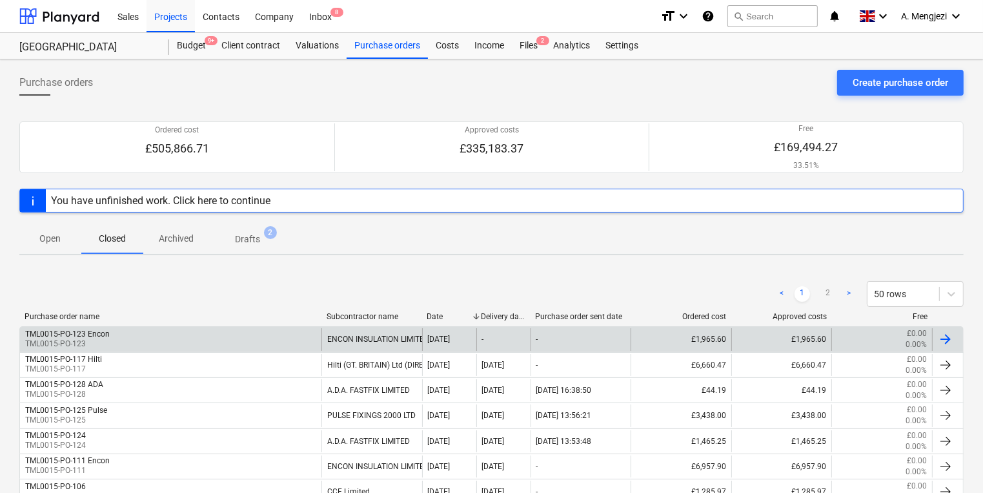
click at [134, 336] on div "TML0015-PO-123 Encon TML0015-PO-123" at bounding box center [170, 339] width 301 height 22
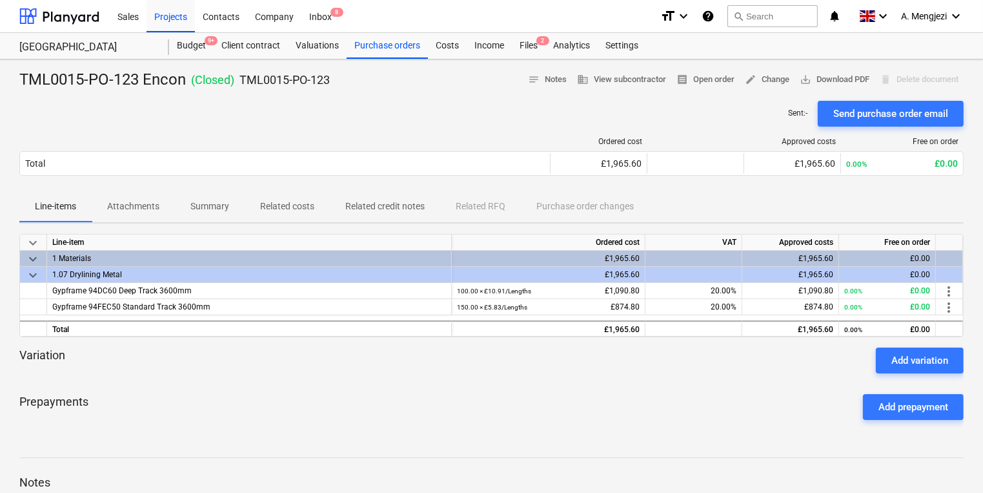
click at [595, 367] on div "Variation Add variation" at bounding box center [491, 360] width 944 height 26
click at [31, 260] on span "keyboard_arrow_down" at bounding box center [32, 258] width 15 height 15
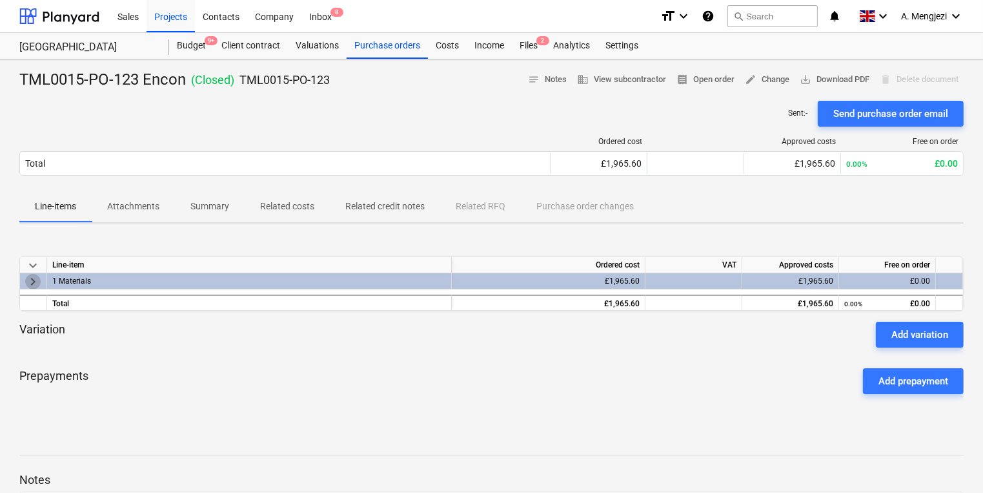
click at [25, 281] on span "keyboard_arrow_right" at bounding box center [32, 281] width 15 height 15
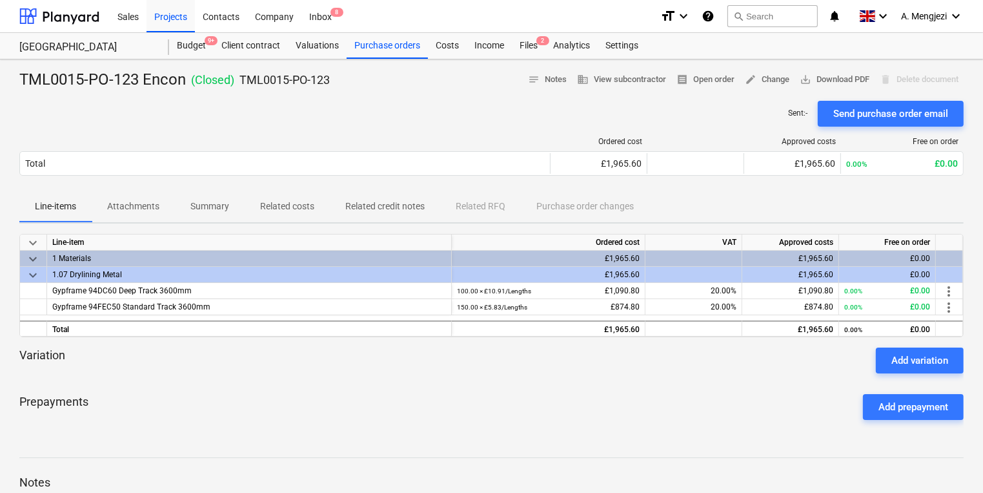
click at [158, 344] on div at bounding box center [491, 342] width 944 height 10
click at [697, 82] on span "receipt Open order" at bounding box center [706, 79] width 58 height 15
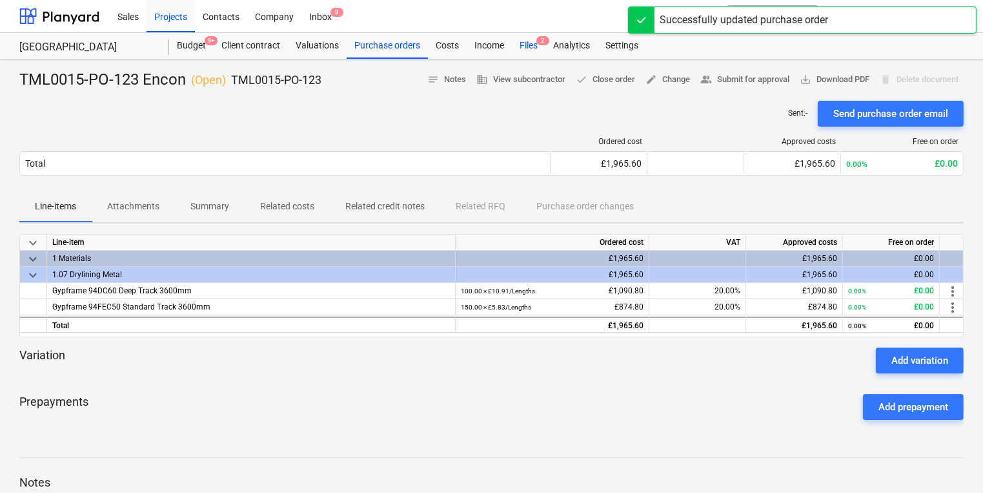
click at [524, 53] on div "Files 2" at bounding box center [529, 46] width 34 height 26
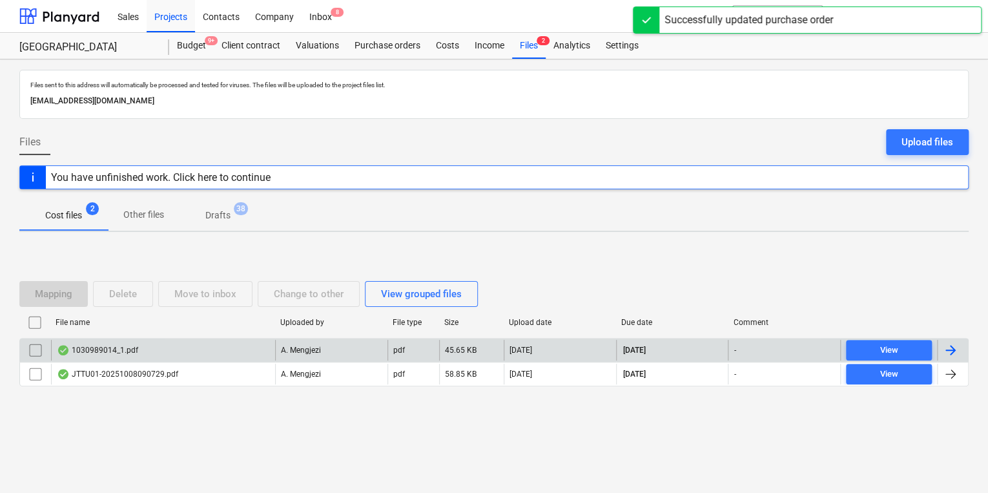
click at [161, 359] on div "1030989014_1.pdf" at bounding box center [163, 350] width 224 height 21
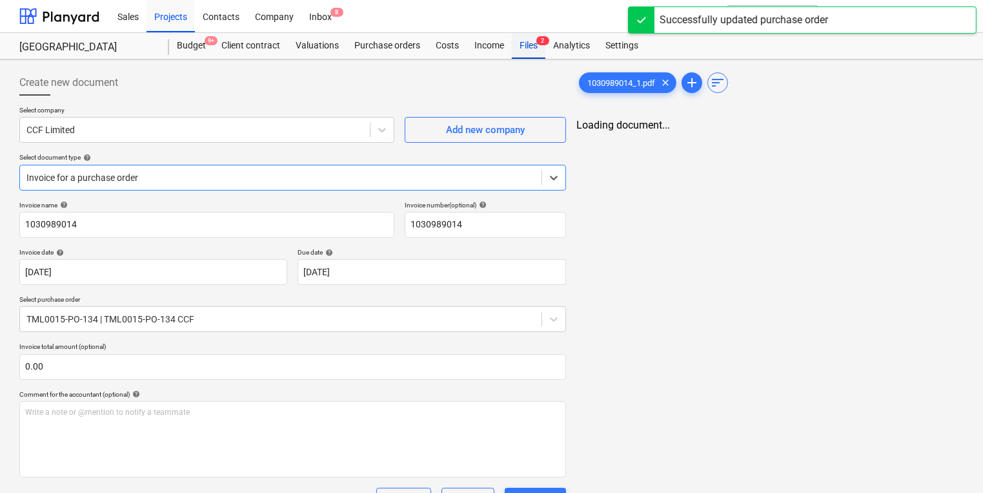
click at [526, 48] on div "Files 2" at bounding box center [529, 46] width 34 height 26
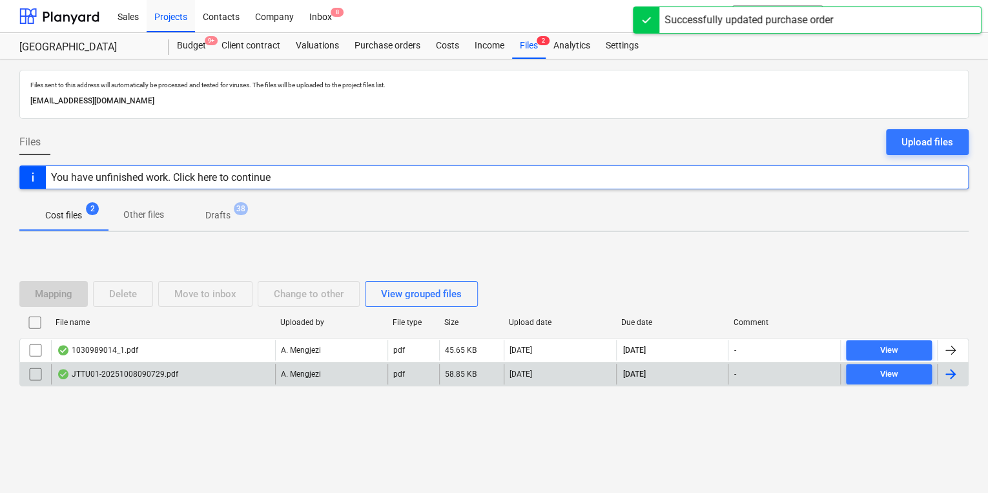
click at [174, 377] on div "JTTU01-20251008090729.pdf" at bounding box center [117, 374] width 121 height 10
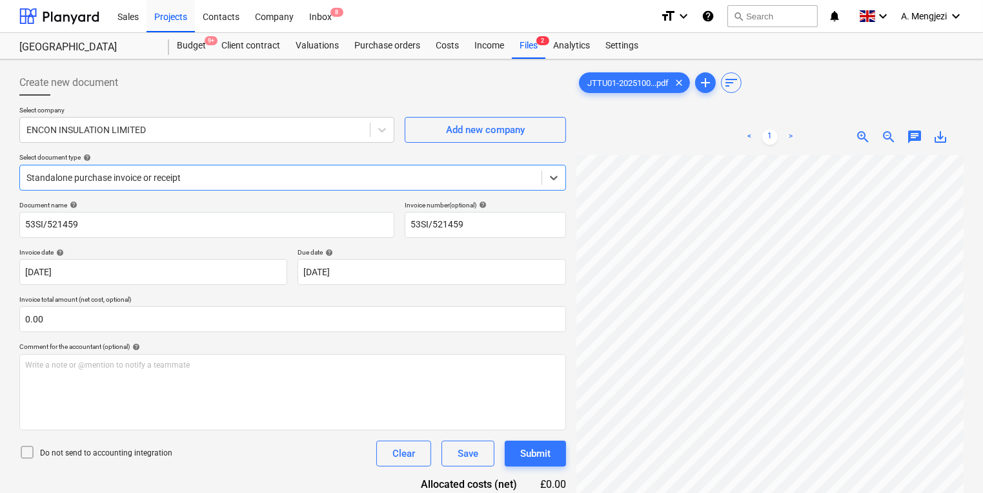
click at [236, 178] on div at bounding box center [280, 177] width 509 height 13
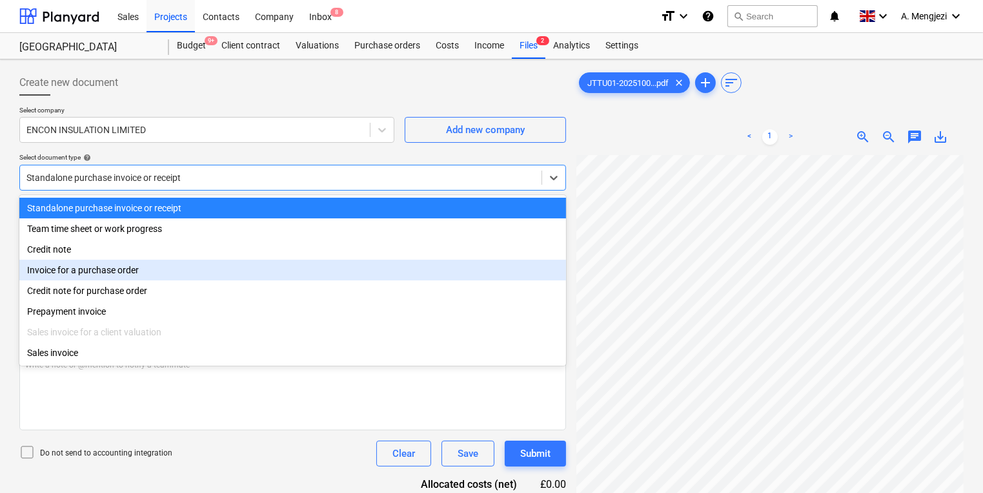
click at [183, 274] on div "Invoice for a purchase order" at bounding box center [292, 270] width 547 height 21
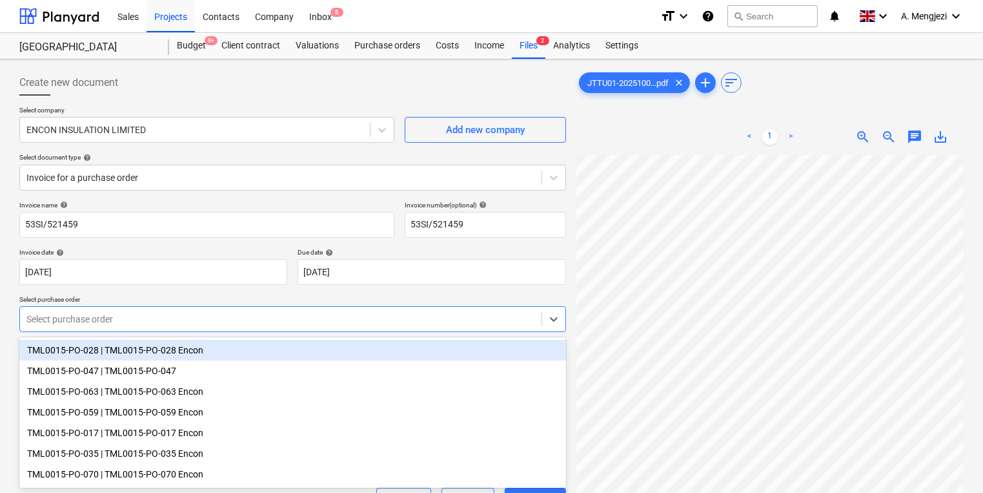
click at [167, 323] on body "Sales Projects Contacts Company Inbox 8 format_size keyboard_arrow_down help se…" at bounding box center [491, 246] width 983 height 493
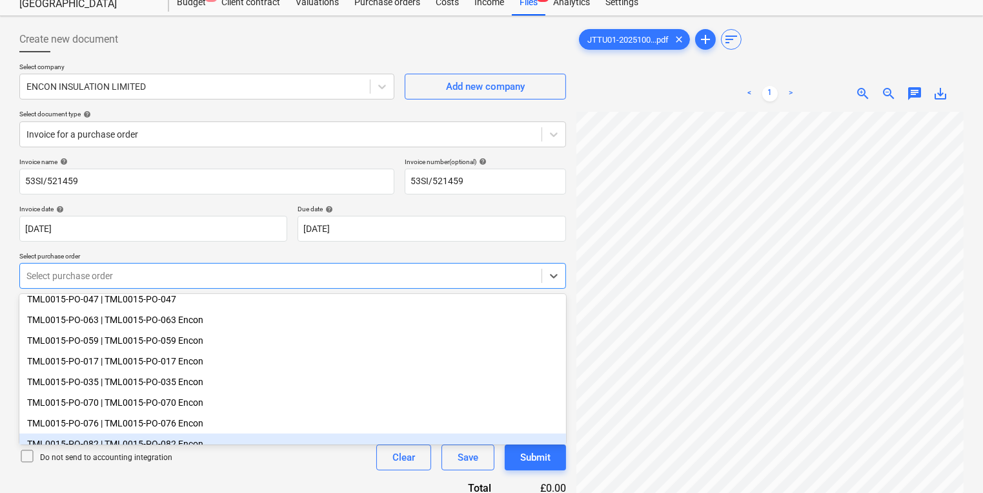
scroll to position [88, 0]
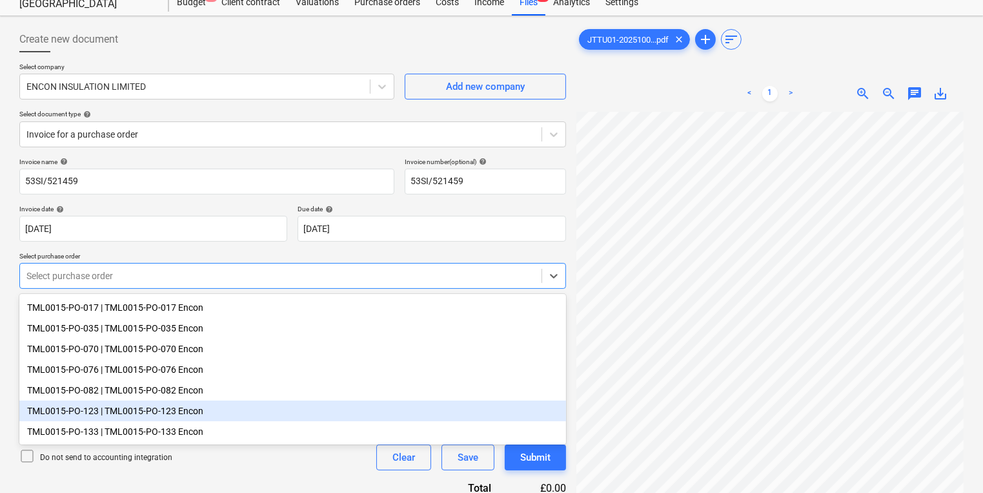
click at [214, 414] on div "TML0015-PO-123 | TML0015-PO-123 Encon" at bounding box center [292, 410] width 547 height 21
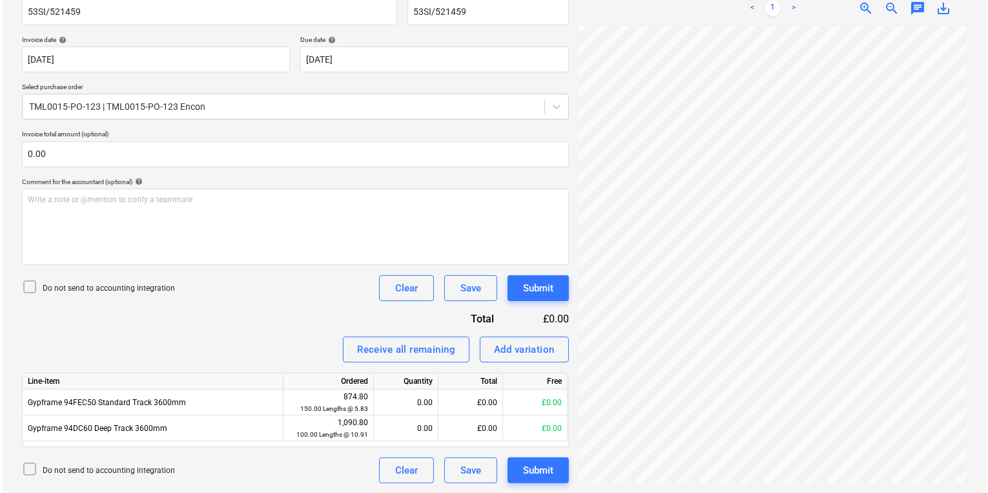
scroll to position [79, 0]
click at [516, 351] on div "Add variation" at bounding box center [521, 349] width 61 height 17
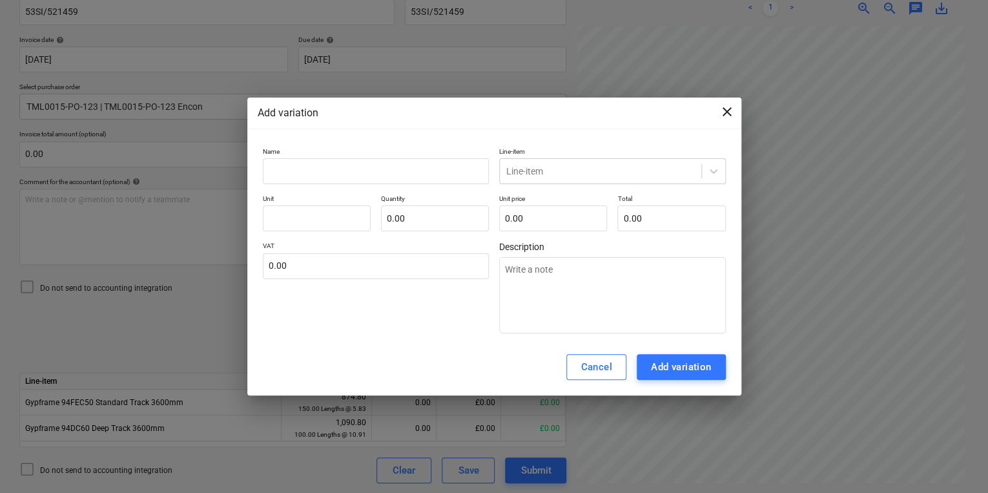
click at [722, 107] on span "close" at bounding box center [726, 111] width 15 height 15
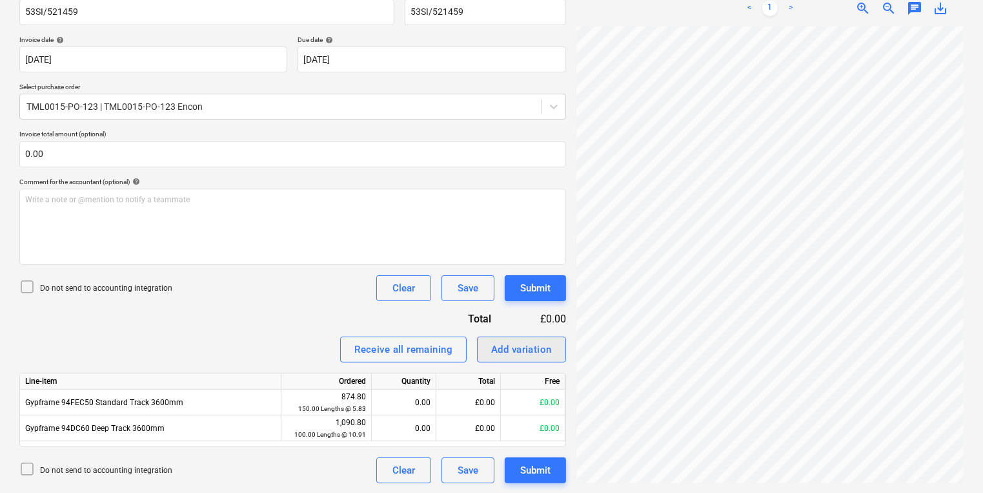
click at [538, 345] on div "Add variation" at bounding box center [521, 349] width 61 height 17
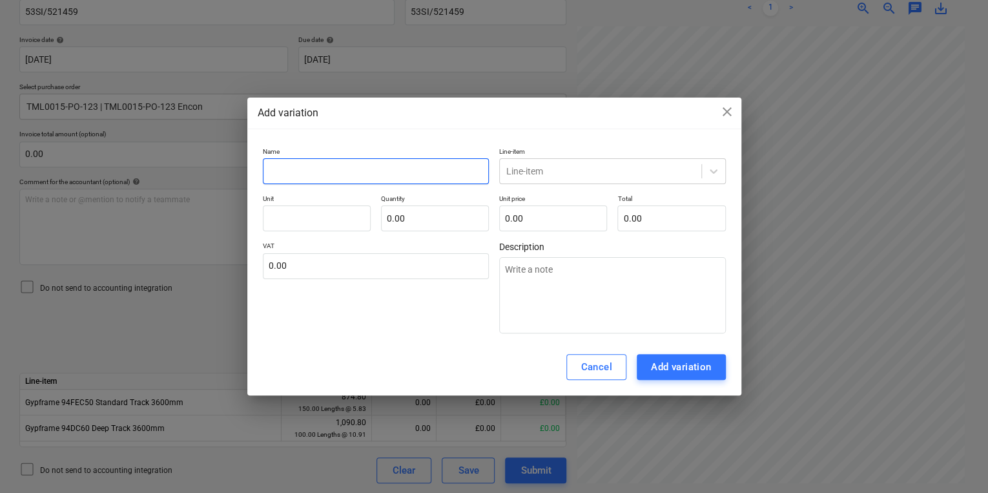
click at [358, 170] on input "text" at bounding box center [376, 171] width 227 height 26
click at [609, 179] on div "Name Gypframe C Stud 70 S 50 3.0m Line-item Line-item Unit Quantity 0.00 Unit p…" at bounding box center [494, 240] width 463 height 187
drag, startPoint x: 633, startPoint y: 150, endPoint x: 629, endPoint y: 161, distance: 11.4
click at [633, 149] on p "Line-item" at bounding box center [612, 152] width 227 height 11
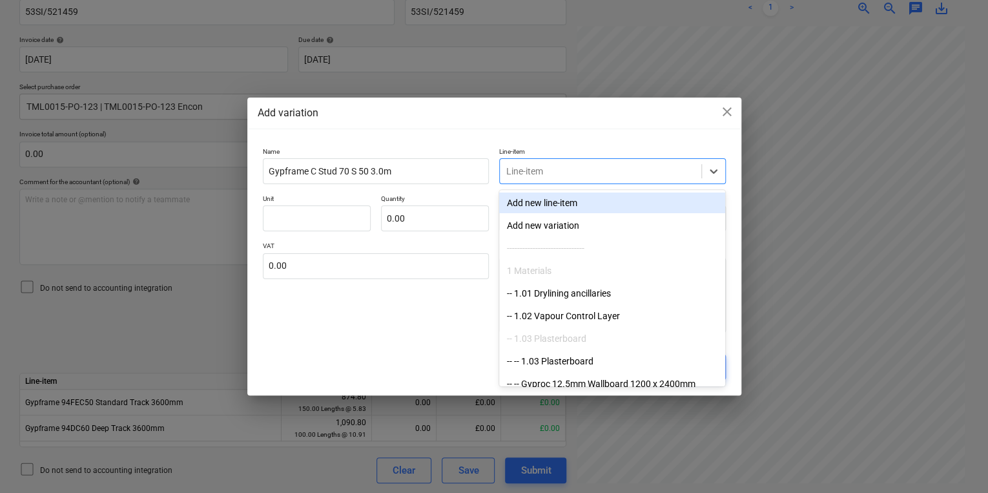
click at [618, 183] on div "Line-item" at bounding box center [612, 171] width 227 height 26
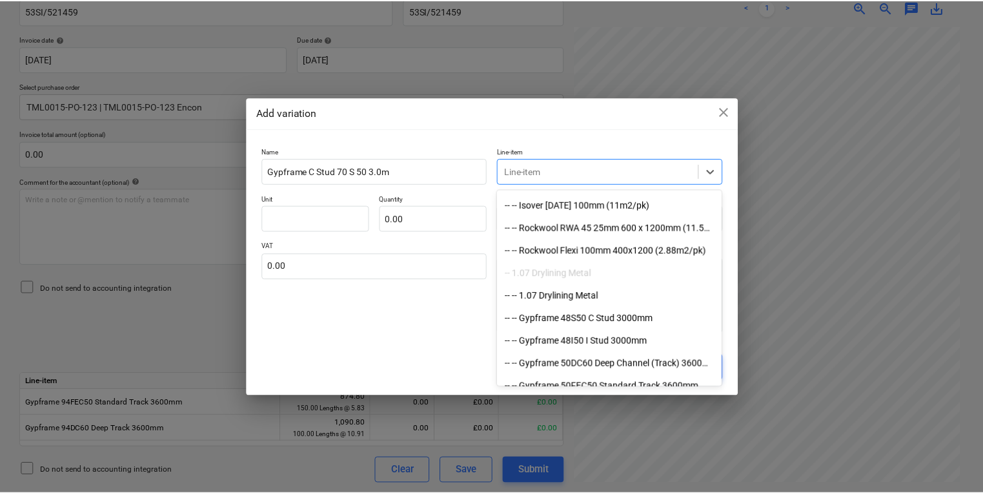
scroll to position [1033, 0]
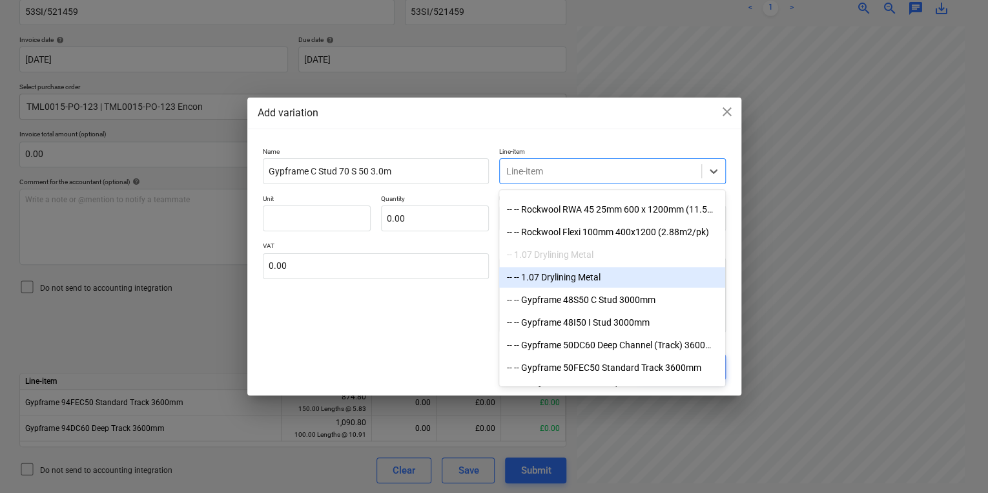
click at [651, 281] on div "-- -- 1.07 Drylining Metal" at bounding box center [612, 277] width 226 height 21
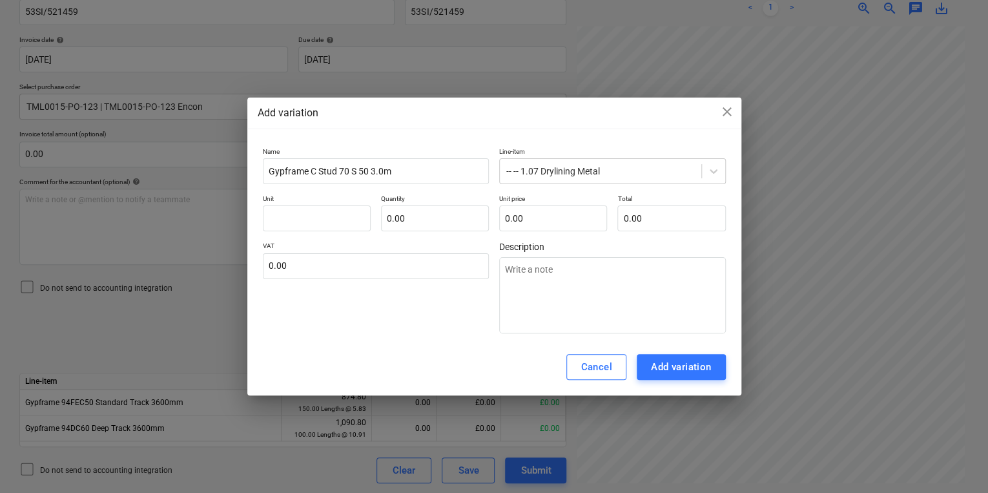
click at [252, 197] on div "Name Gypframe C Stud 70 S 50 3.0m Line-item -- -- 1.07 Drylining Metal Unit Qua…" at bounding box center [494, 240] width 494 height 197
click at [299, 211] on input "text" at bounding box center [317, 218] width 108 height 26
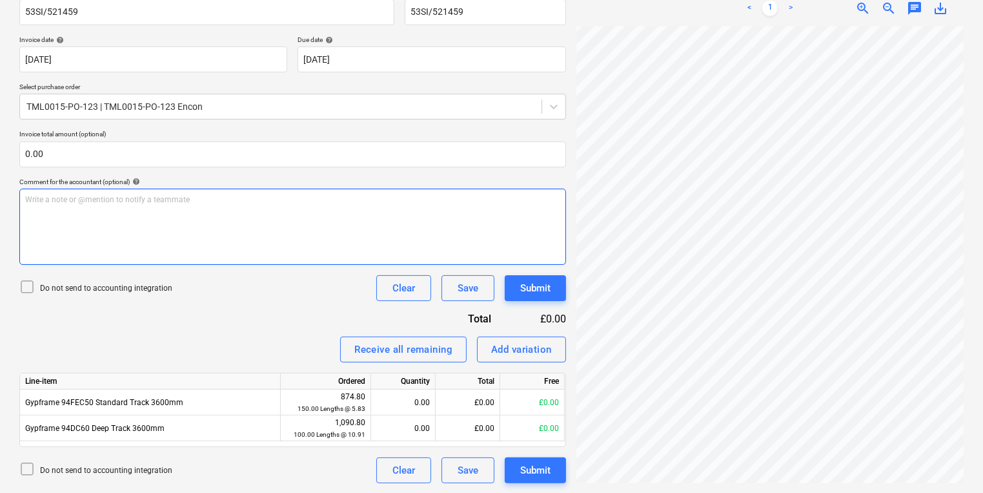
scroll to position [88, 196]
click at [422, 247] on div "Create new document Select company ENCON INSULATION LIMITED Add new company Sel…" at bounding box center [491, 170] width 955 height 636
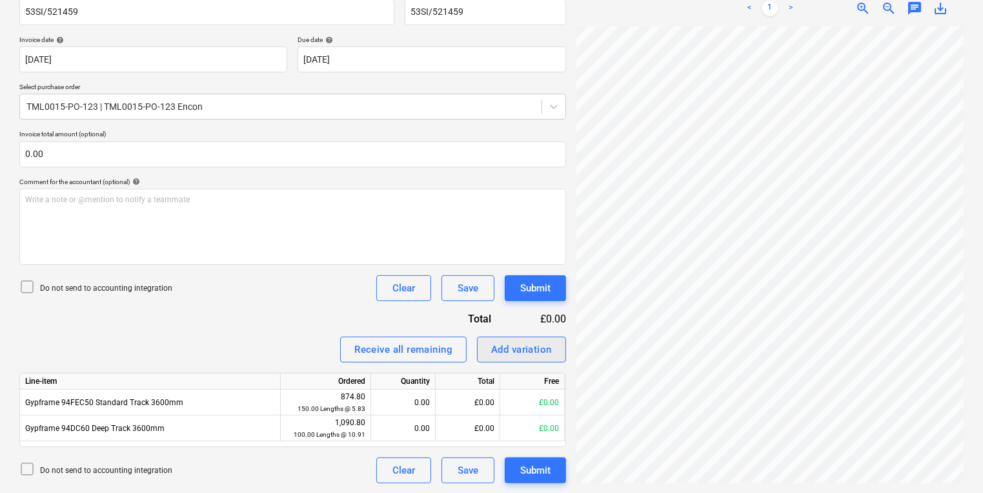
click at [514, 342] on div "Add variation" at bounding box center [521, 349] width 61 height 17
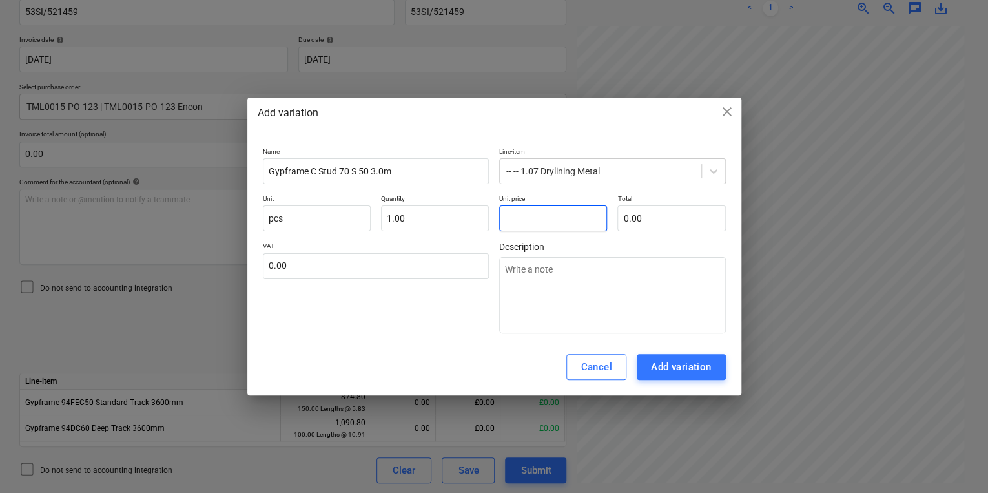
click at [503, 217] on input "text" at bounding box center [553, 218] width 108 height 26
click at [675, 349] on div "Cancel Add variation" at bounding box center [494, 366] width 494 height 57
click at [677, 372] on div "Add variation" at bounding box center [681, 366] width 61 height 17
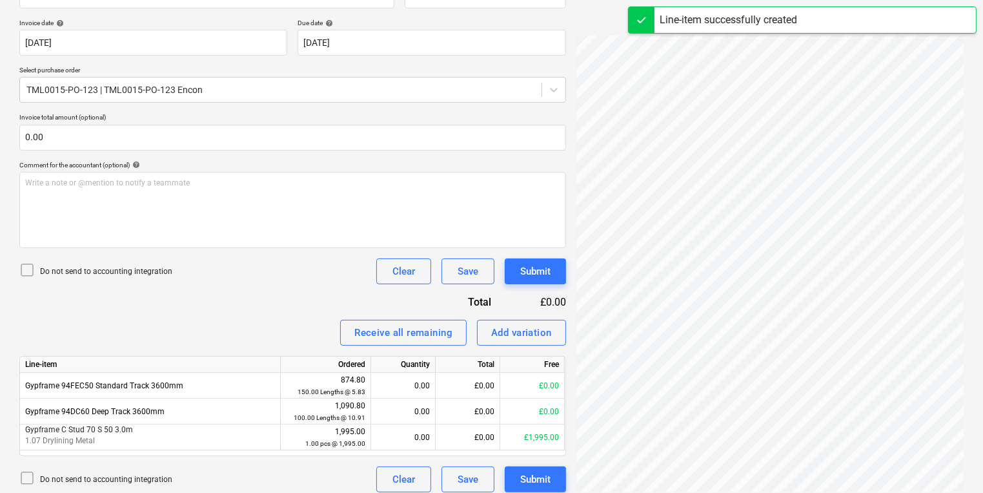
scroll to position [238, 0]
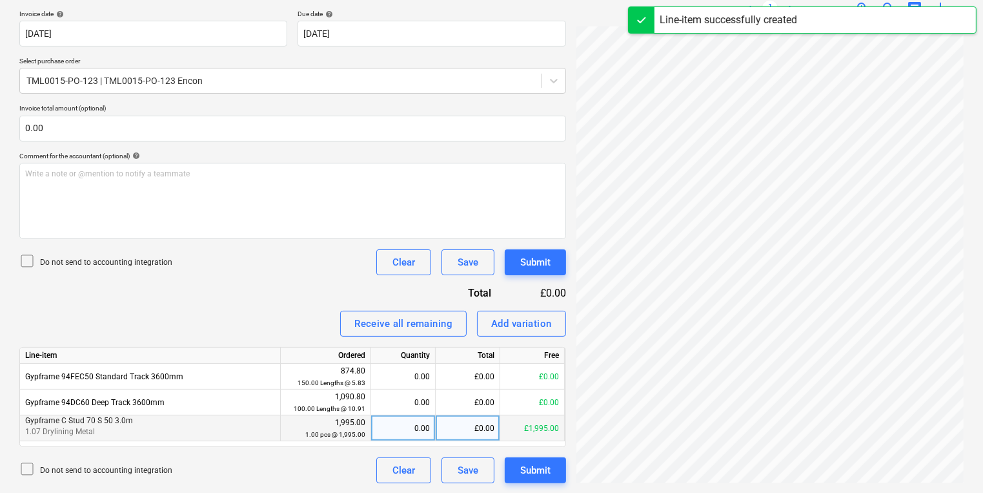
click at [392, 421] on div "0.00" at bounding box center [403, 428] width 54 height 26
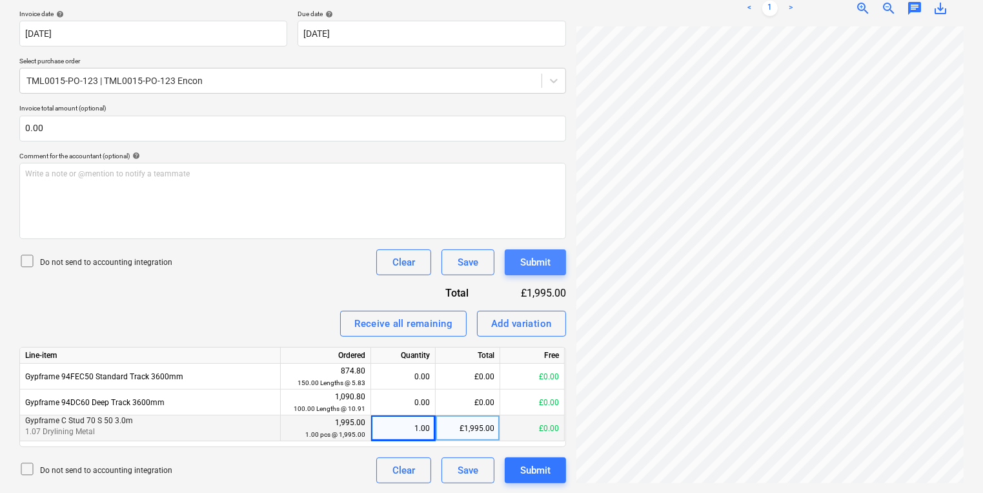
click at [533, 264] on div "Submit" at bounding box center [535, 262] width 30 height 17
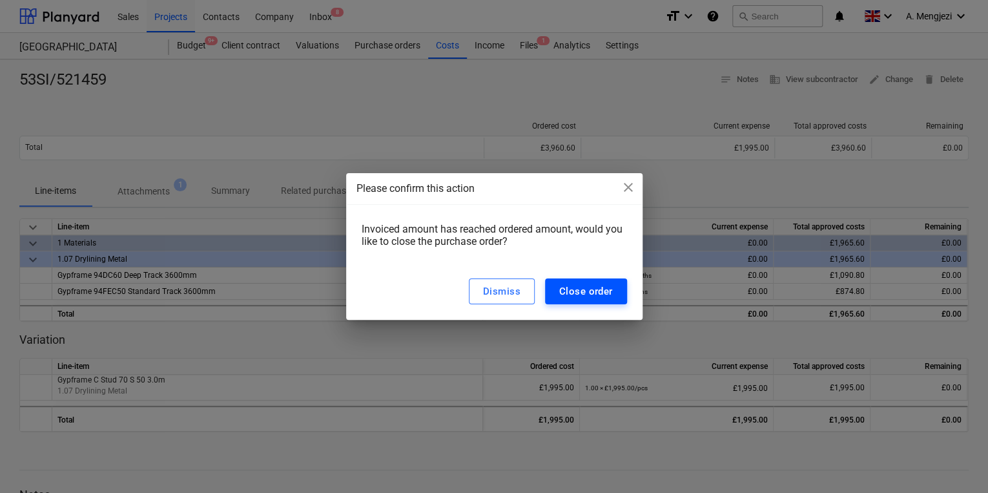
click at [594, 284] on div "Close order" at bounding box center [586, 291] width 54 height 17
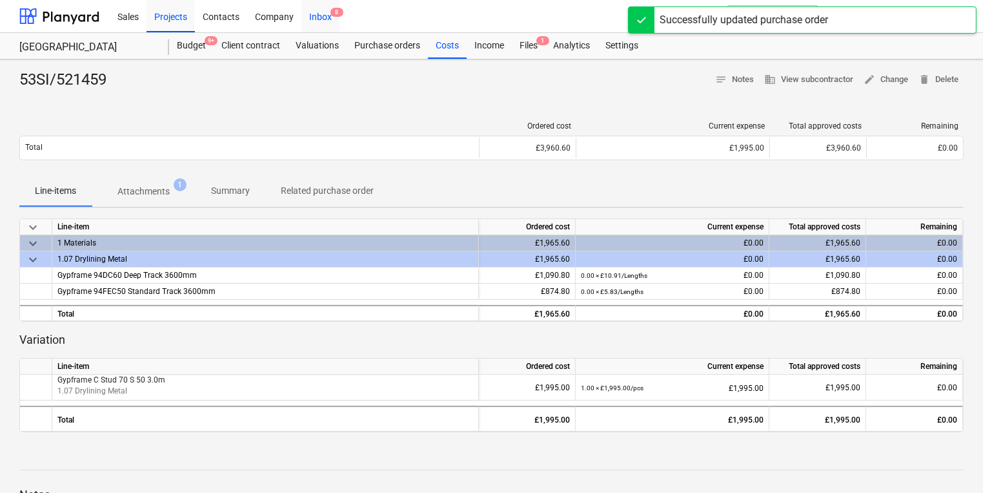
click at [323, 20] on div "Inbox 8" at bounding box center [320, 15] width 38 height 33
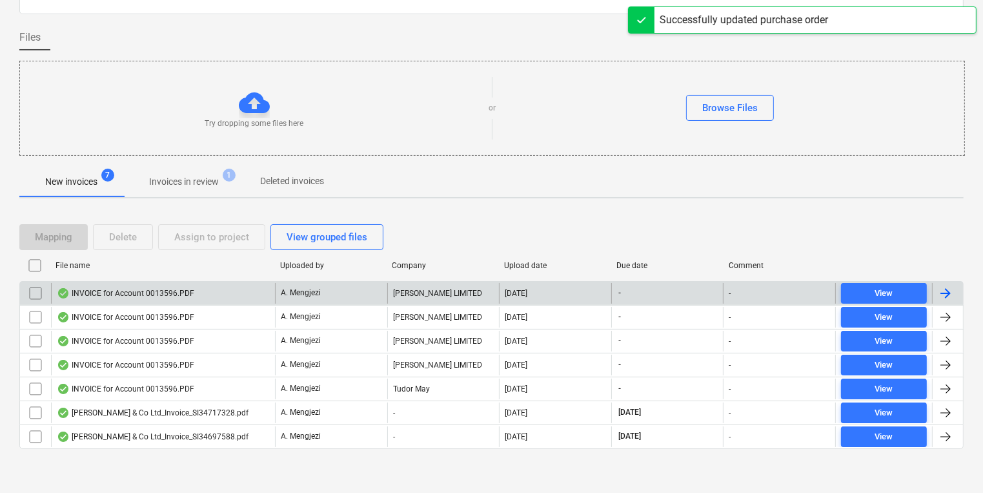
click at [369, 289] on div "A. Mengjezi" at bounding box center [331, 293] width 112 height 21
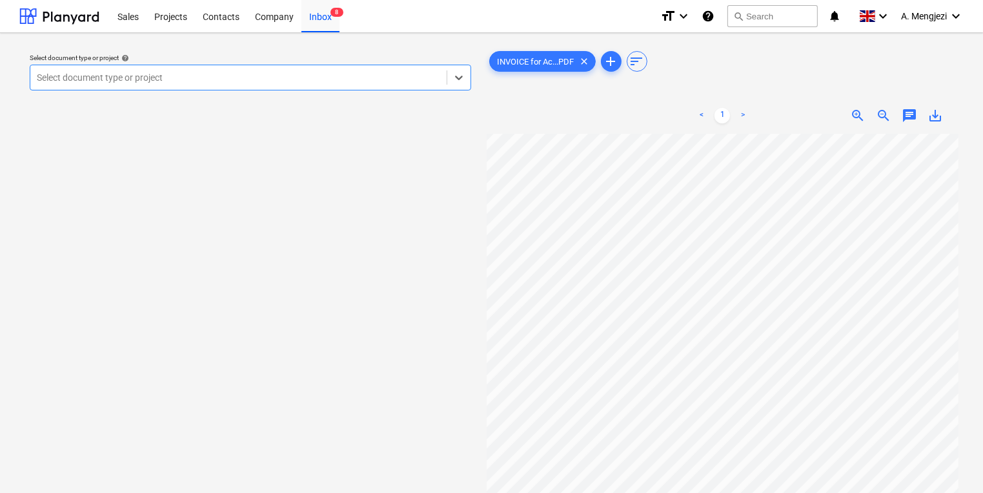
scroll to position [155, 0]
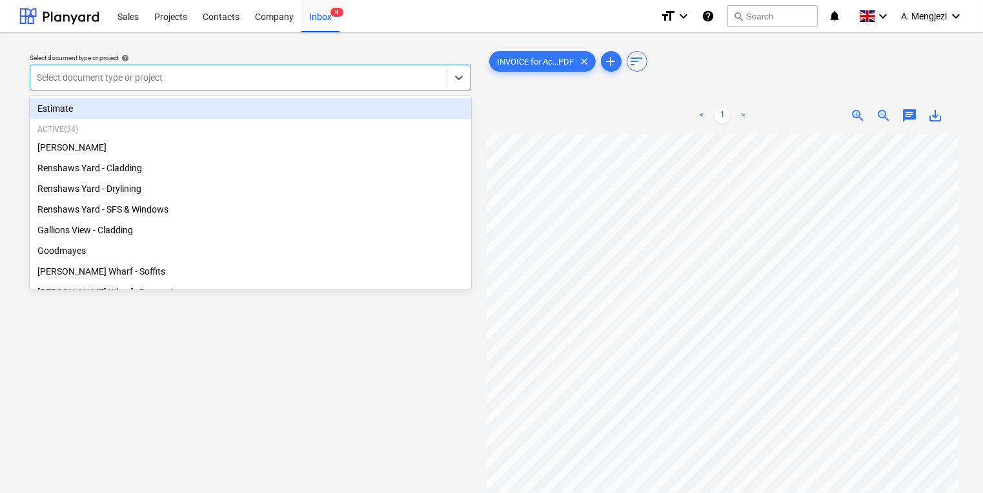
click at [305, 85] on div "Select document type or project" at bounding box center [238, 77] width 416 height 18
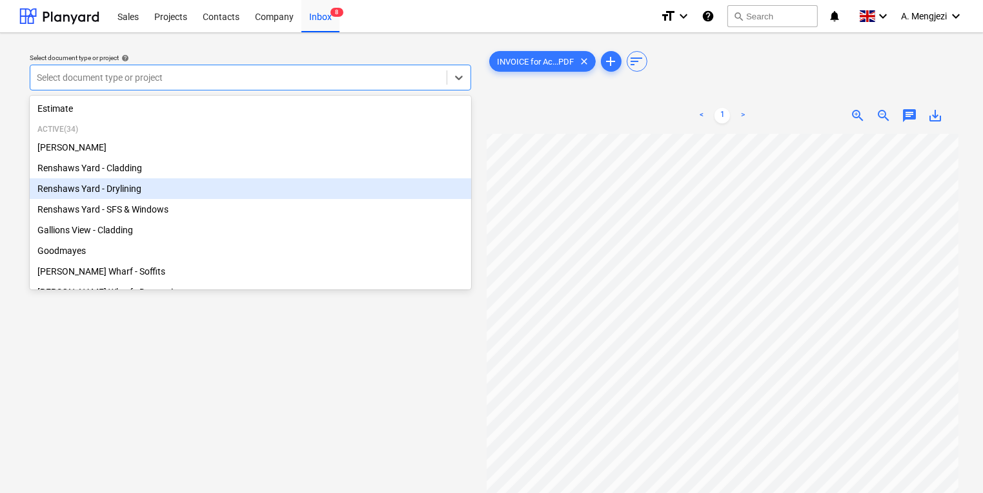
click at [254, 191] on div "Renshaws Yard - Drylining" at bounding box center [251, 188] width 442 height 21
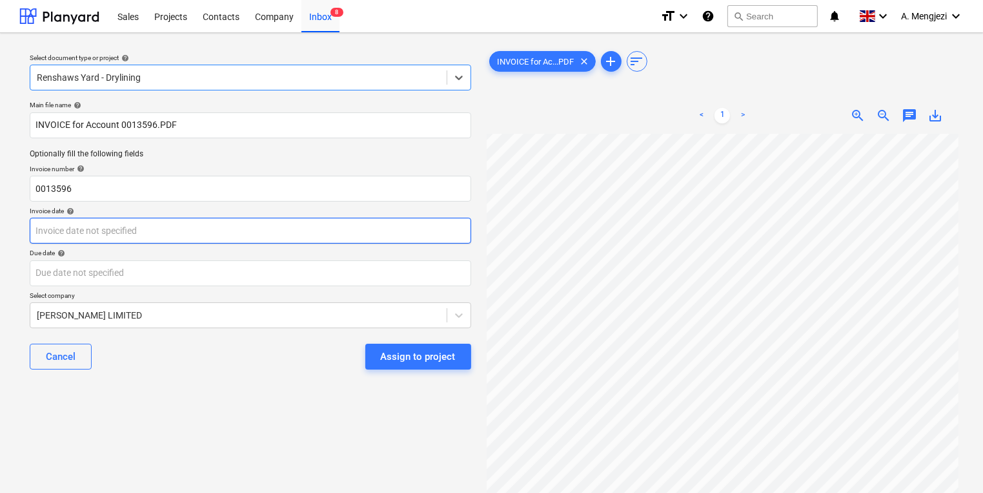
click at [114, 212] on body "Sales Projects Contacts Company Inbox 8 format_size keyboard_arrow_down help se…" at bounding box center [491, 246] width 983 height 493
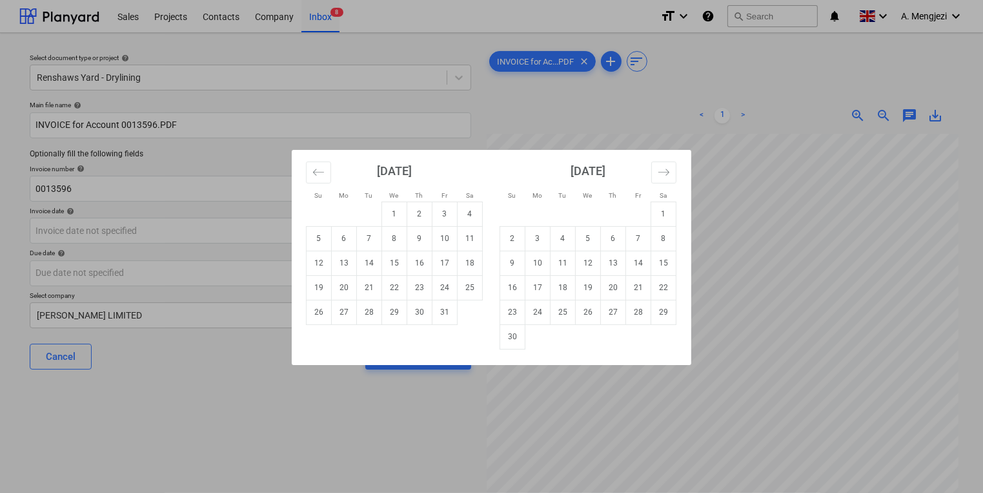
click at [74, 445] on div "Su Mo Tu We Th Fr Sa Su Mo Tu We Th Fr Sa September 2025 1 2 3 4 5 6 7 8 9 10 1…" at bounding box center [491, 246] width 983 height 493
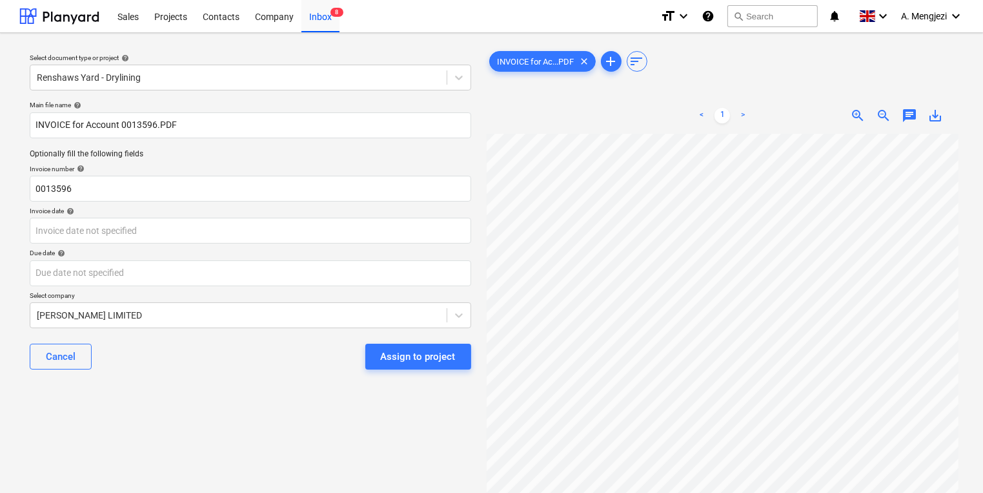
scroll to position [101, 122]
click at [485, 303] on div "INVOICE for Ac...PDF clear add sort < 1 > zoom_in zoom_out chat 0 save_alt" at bounding box center [723, 319] width 483 height 552
click at [212, 198] on input "0013596" at bounding box center [251, 189] width 442 height 26
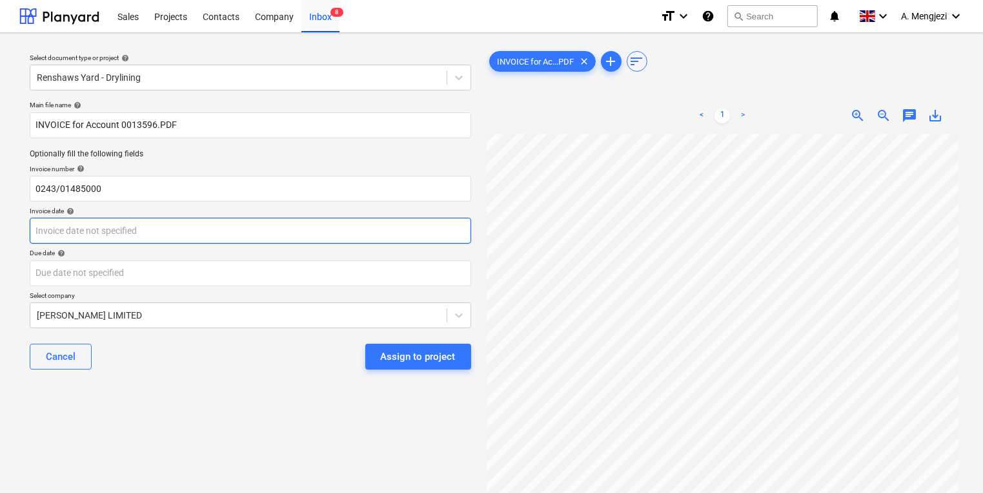
click at [300, 238] on body "Sales Projects Contacts Company Inbox 8 format_size keyboard_arrow_down help se…" at bounding box center [491, 246] width 983 height 493
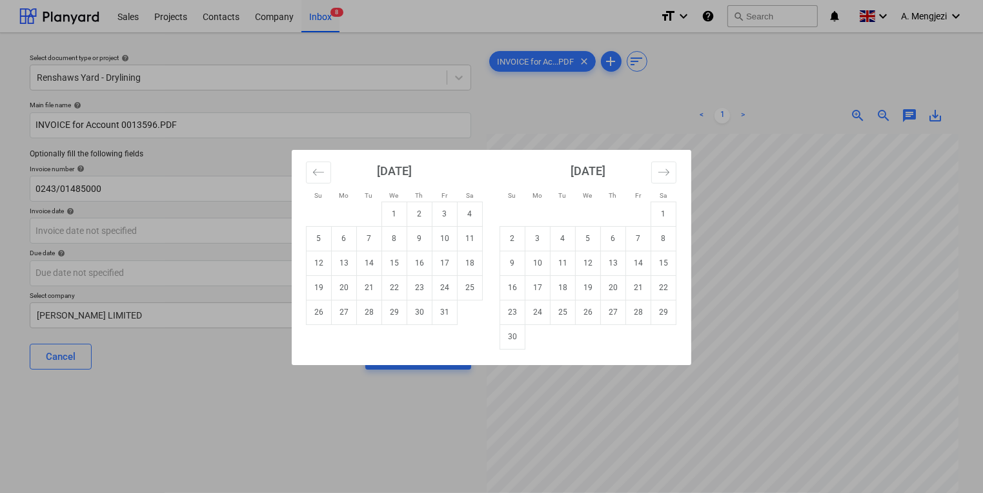
click at [826, 381] on div "Su Mo Tu We Th Fr Sa Su Mo Tu We Th Fr Sa September 2025 1 2 3 4 5 6 7 8 9 10 1…" at bounding box center [491, 246] width 983 height 493
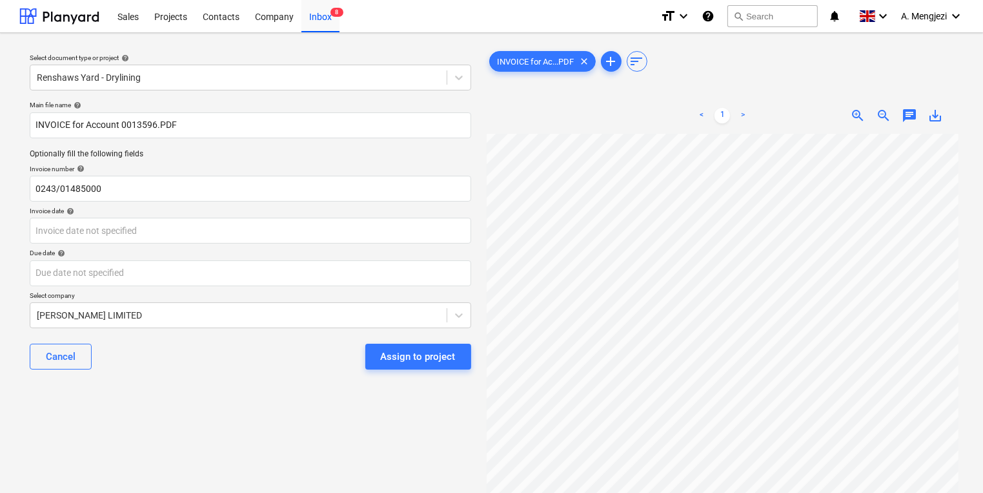
scroll to position [116, 46]
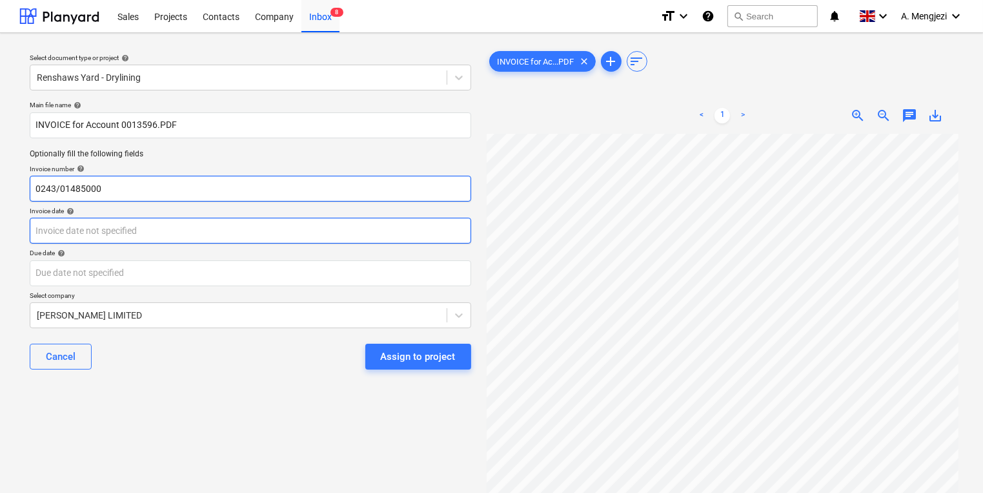
drag, startPoint x: 268, startPoint y: 188, endPoint x: 267, endPoint y: 222, distance: 33.6
click at [267, 189] on input "0243/01485000" at bounding box center [251, 189] width 442 height 26
click at [267, 223] on body "Sales Projects Contacts Company Inbox 8 format_size keyboard_arrow_down help se…" at bounding box center [491, 246] width 983 height 493
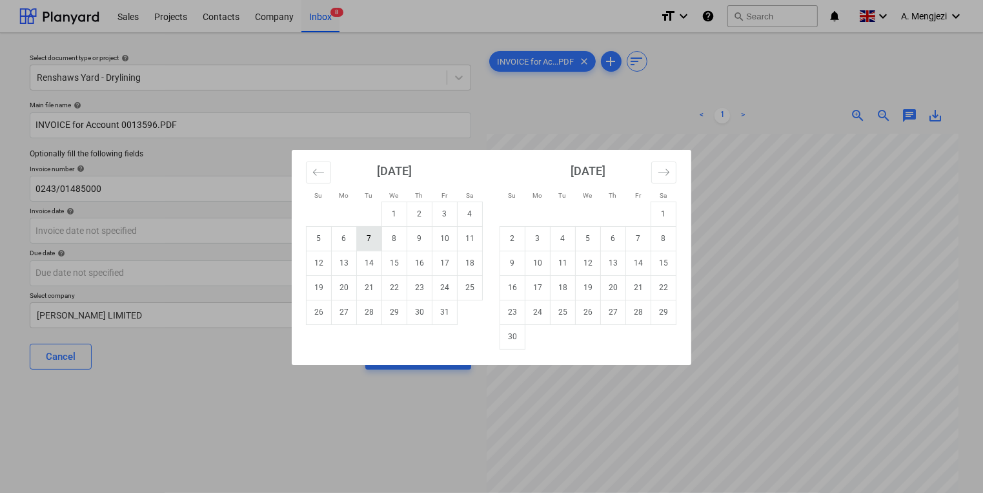
click at [370, 239] on td "7" at bounding box center [369, 238] width 25 height 25
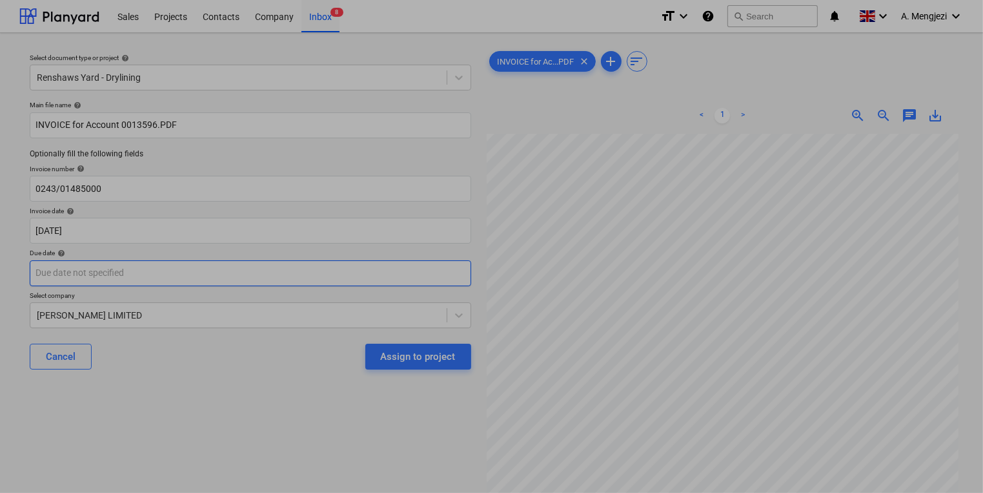
click at [326, 284] on body "Sales Projects Contacts Company Inbox 8 format_size keyboard_arrow_down help se…" at bounding box center [491, 246] width 983 height 493
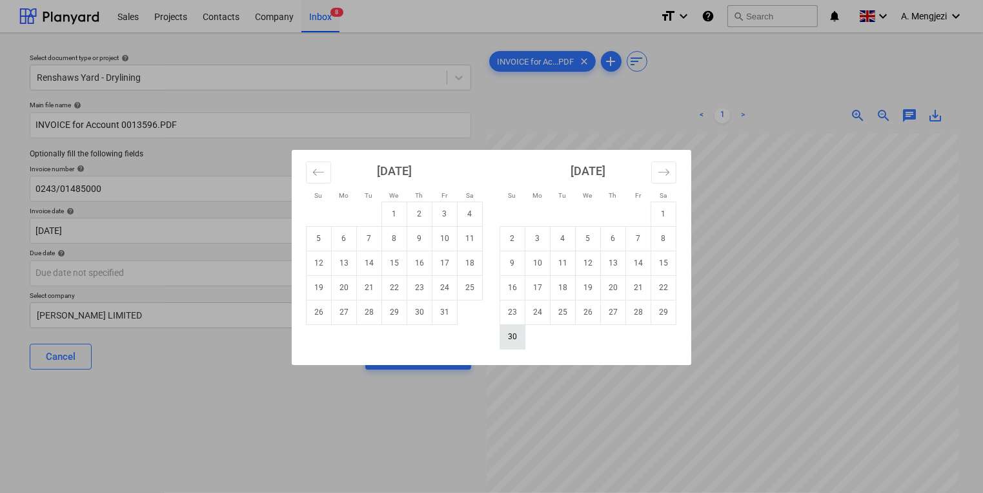
click at [522, 340] on td "30" at bounding box center [512, 336] width 25 height 25
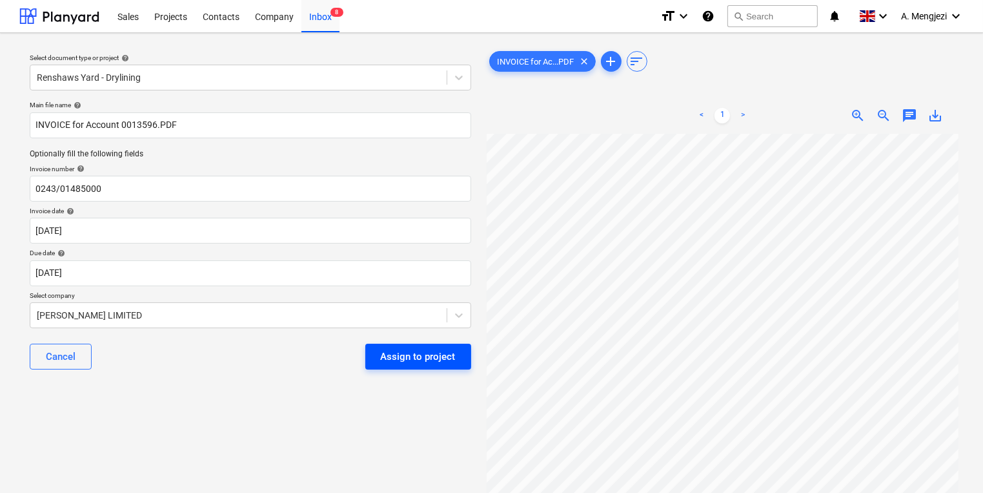
click at [396, 362] on div "Assign to project" at bounding box center [418, 356] width 75 height 17
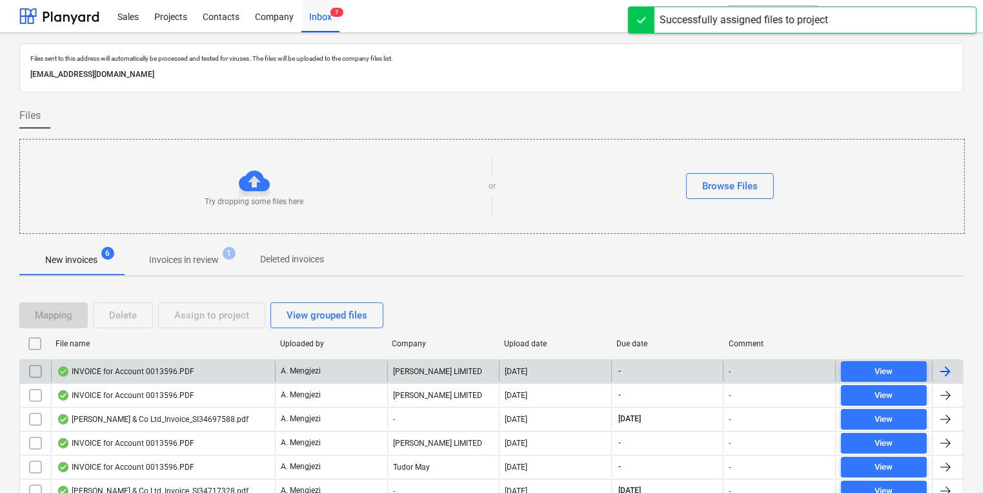
click at [369, 367] on div "A. Mengjezi" at bounding box center [331, 371] width 112 height 21
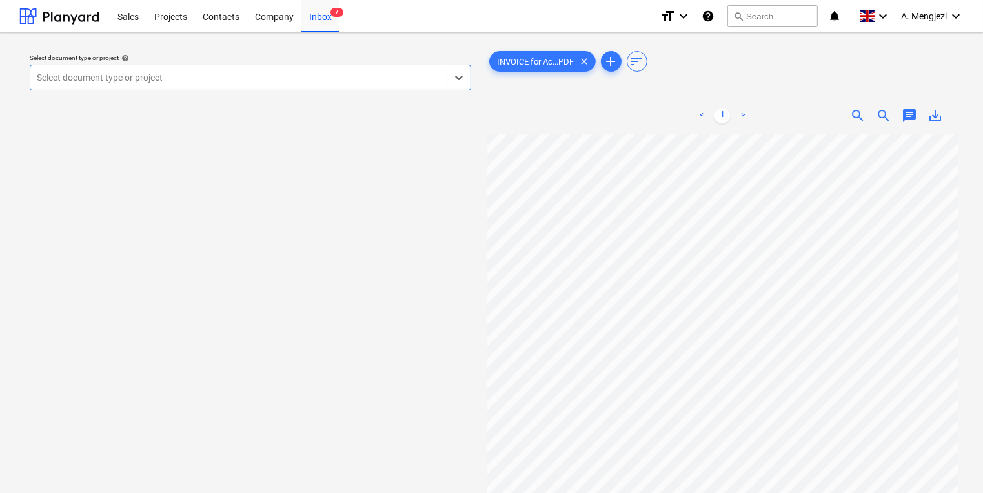
click at [272, 72] on div at bounding box center [238, 77] width 403 height 13
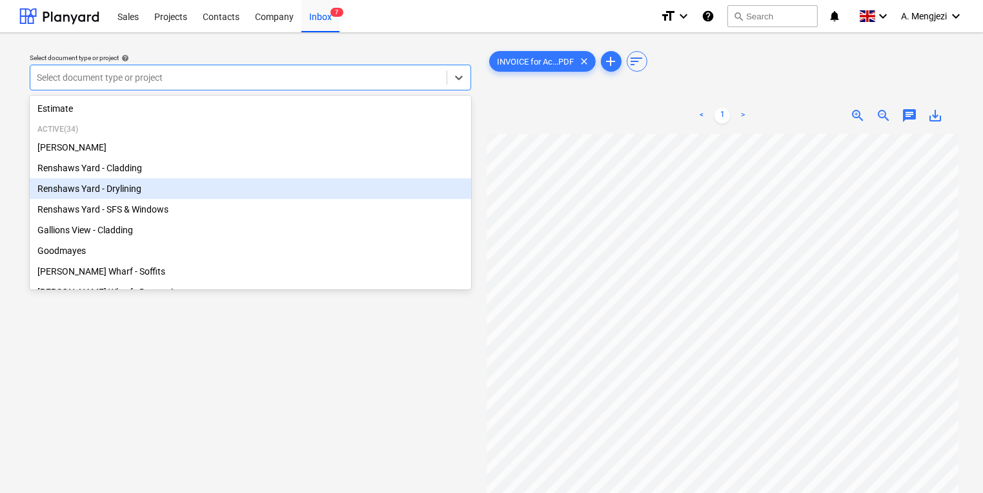
click at [181, 196] on div "Renshaws Yard - Drylining" at bounding box center [251, 188] width 442 height 21
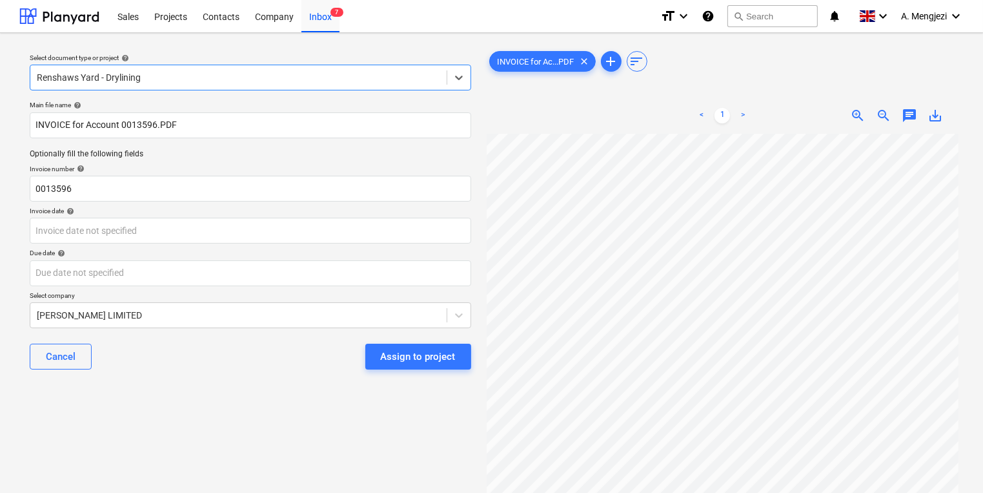
scroll to position [72, 122]
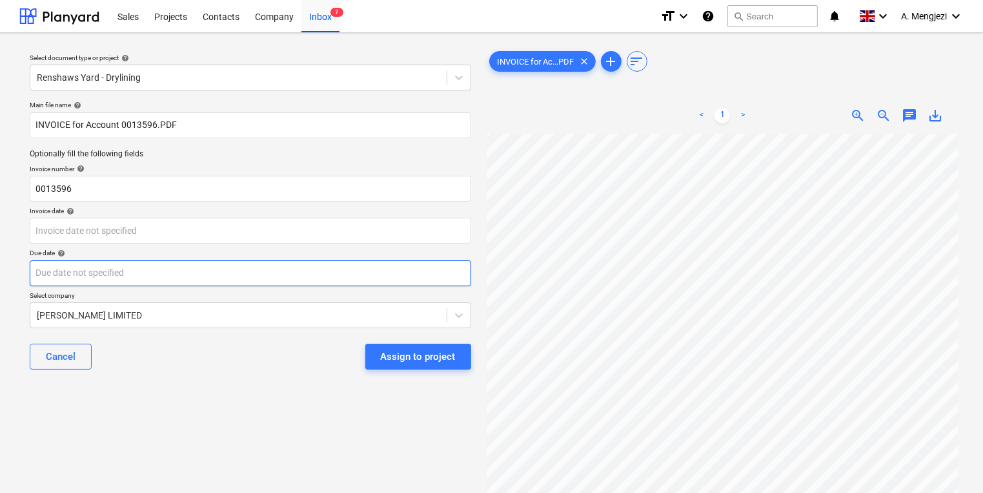
click at [427, 270] on div "Select document type or project help Renshaws Yard - Drylining Main file name h…" at bounding box center [491, 319] width 944 height 552
drag, startPoint x: 99, startPoint y: 173, endPoint x: -179, endPoint y: 163, distance: 277.8
click at [0, 163] on html "Sales Projects Contacts Company Inbox 7 format_size keyboard_arrow_down help se…" at bounding box center [491, 246] width 983 height 493
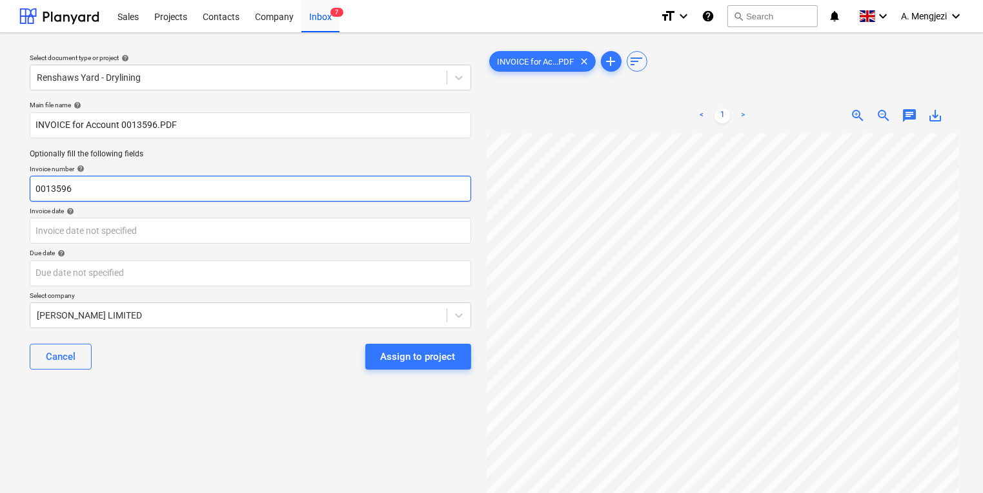
click at [258, 185] on input "0013596" at bounding box center [251, 189] width 442 height 26
drag, startPoint x: 230, startPoint y: 185, endPoint x: 219, endPoint y: 185, distance: 11.6
click at [219, 185] on input "0013596" at bounding box center [251, 189] width 442 height 26
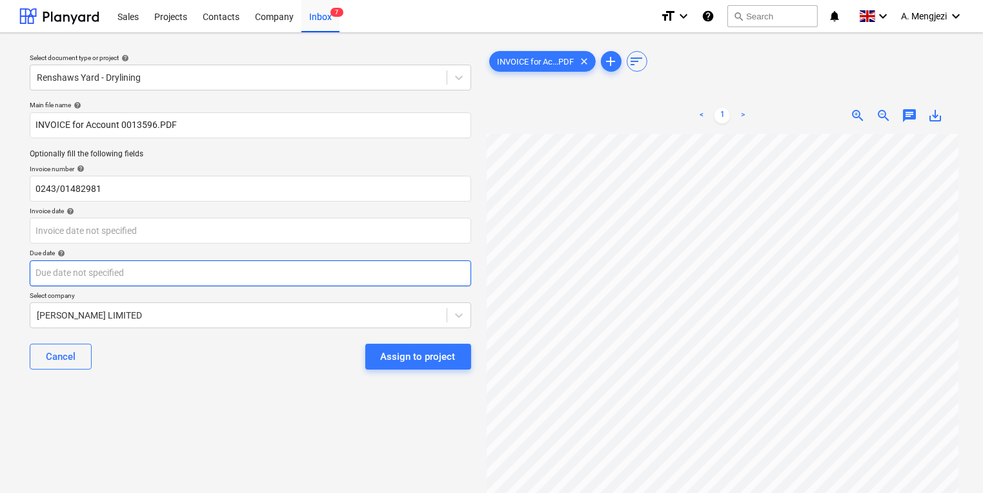
click at [219, 268] on body "Sales Projects Contacts Company Inbox 7 format_size keyboard_arrow_down help se…" at bounding box center [491, 246] width 983 height 493
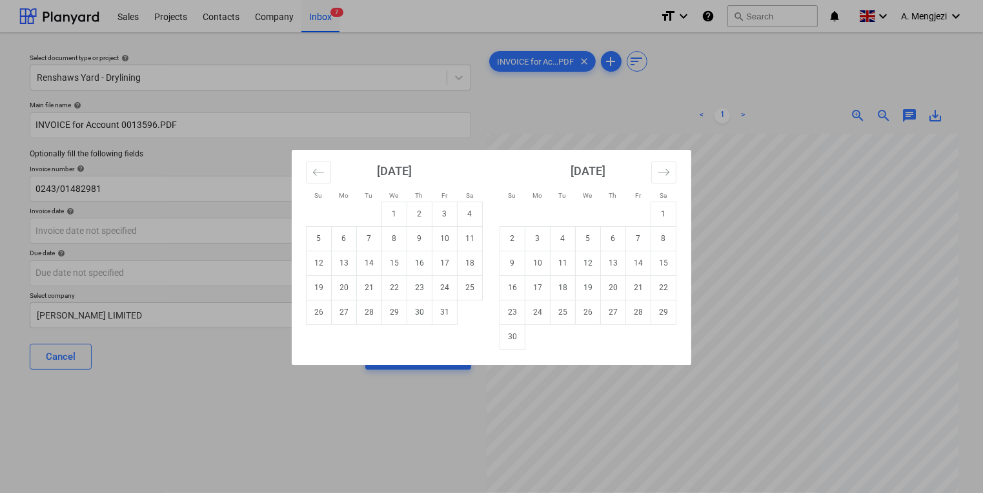
click at [212, 223] on div "Su Mo Tu We Th Fr Sa Su Mo Tu We Th Fr Sa September 2025 1 2 3 4 5 6 7 8 9 10 1…" at bounding box center [491, 246] width 983 height 493
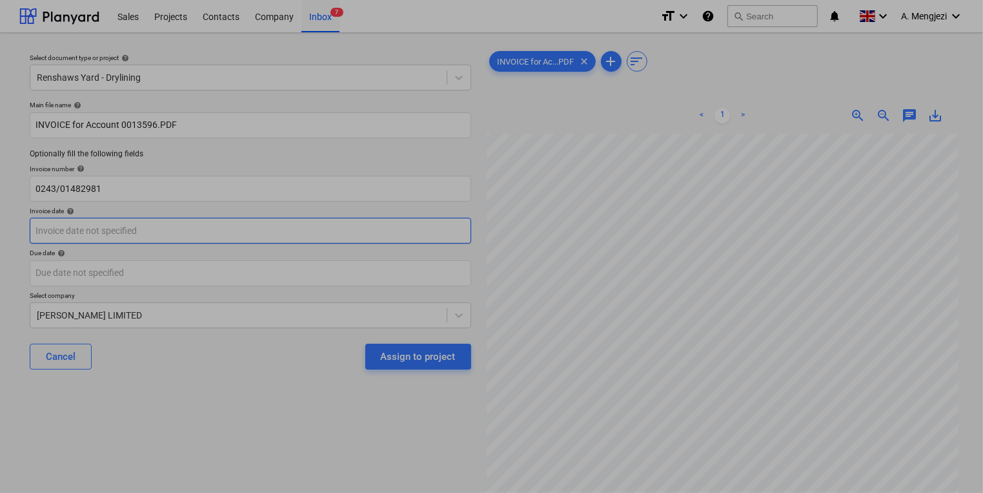
click at [222, 226] on body "Sales Projects Contacts Company Inbox 7 format_size keyboard_arrow_down help se…" at bounding box center [491, 246] width 983 height 493
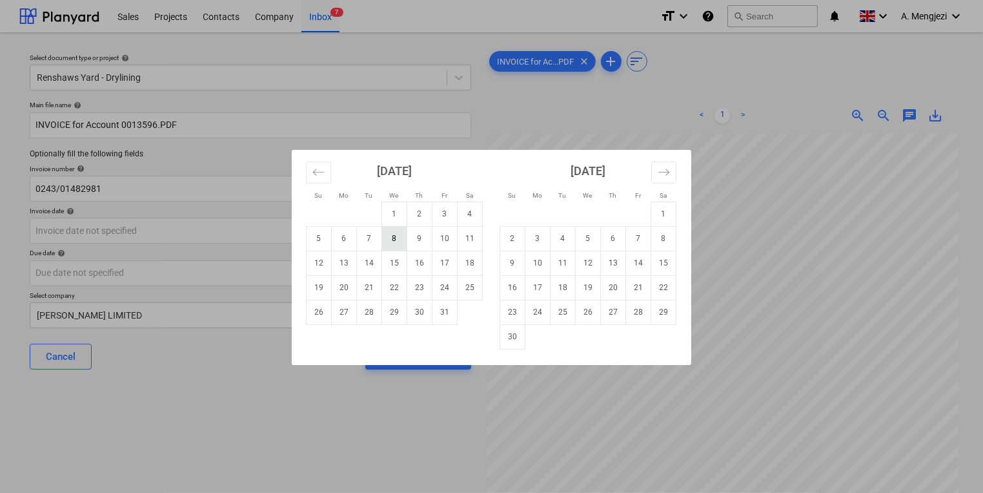
click at [394, 238] on td "8" at bounding box center [394, 238] width 25 height 25
click at [400, 266] on body "Sales Projects Contacts Company Inbox 7 format_size keyboard_arrow_down help se…" at bounding box center [491, 246] width 983 height 493
click at [516, 331] on td "30" at bounding box center [512, 336] width 25 height 25
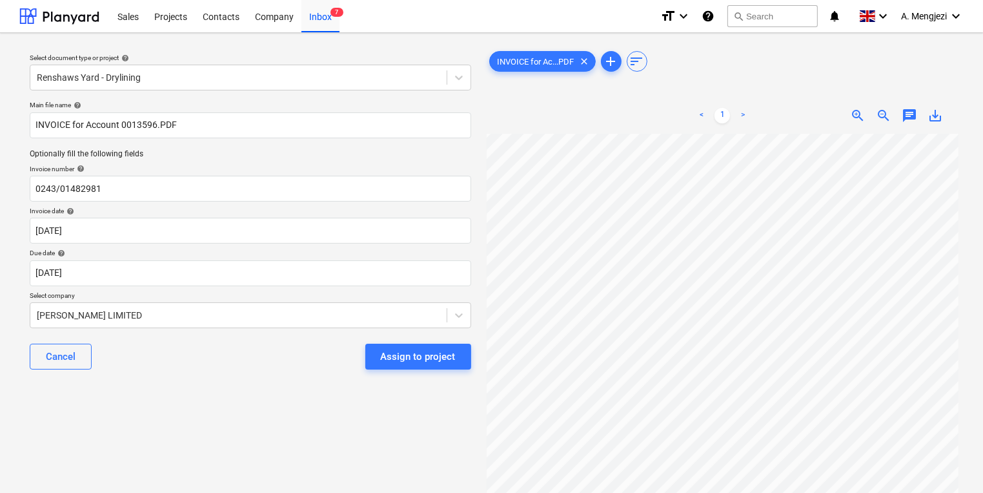
click at [364, 349] on div "Assign to project" at bounding box center [413, 356] width 116 height 26
click at [387, 351] on div "Assign to project" at bounding box center [418, 356] width 75 height 17
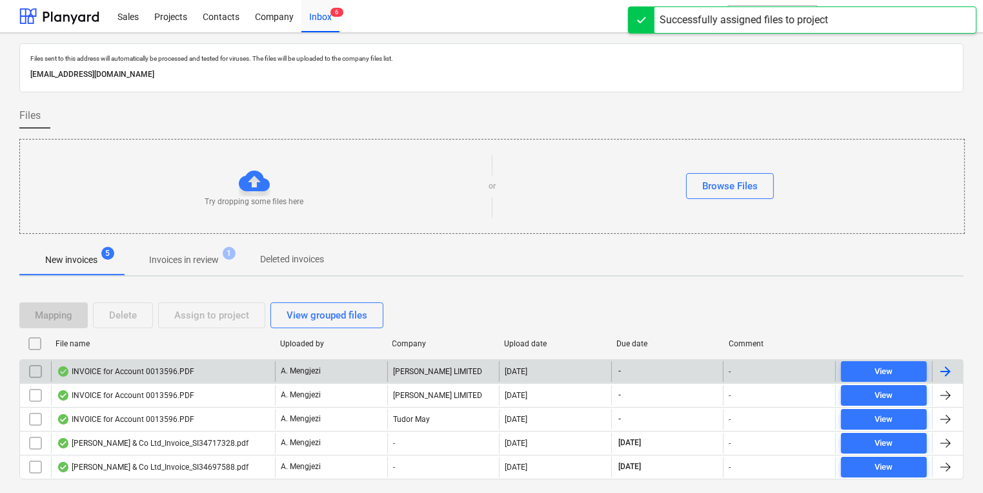
click at [334, 365] on div "A. Mengjezi" at bounding box center [331, 371] width 112 height 21
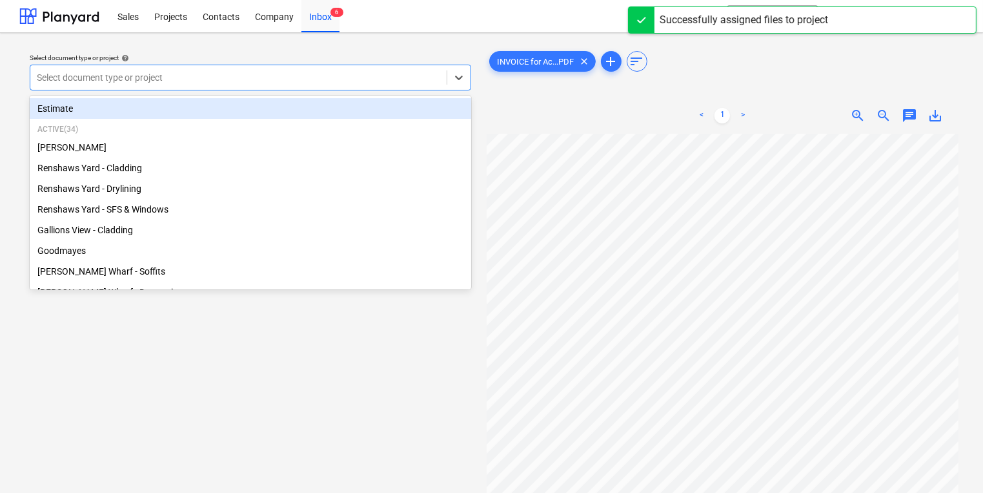
click at [276, 66] on div "Select document type or project" at bounding box center [251, 78] width 442 height 26
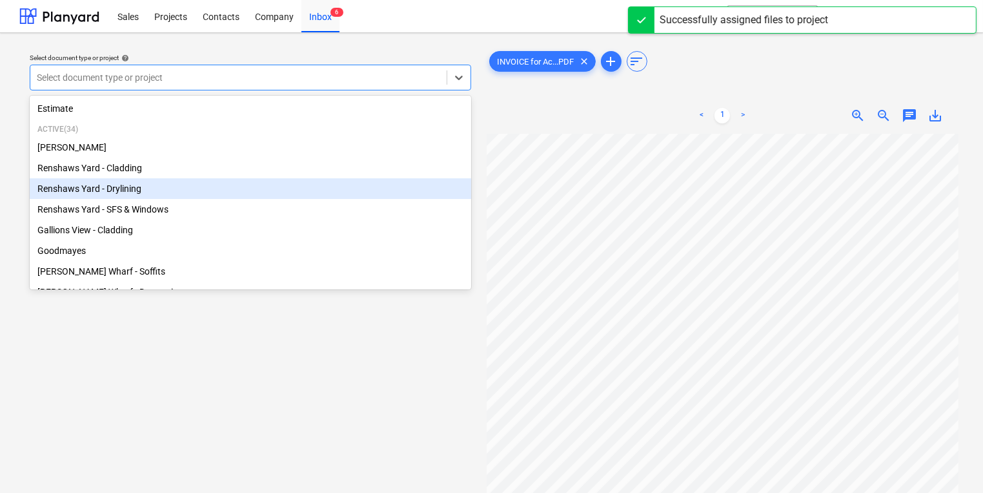
click at [252, 181] on div "Renshaws Yard - Drylining" at bounding box center [251, 188] width 442 height 21
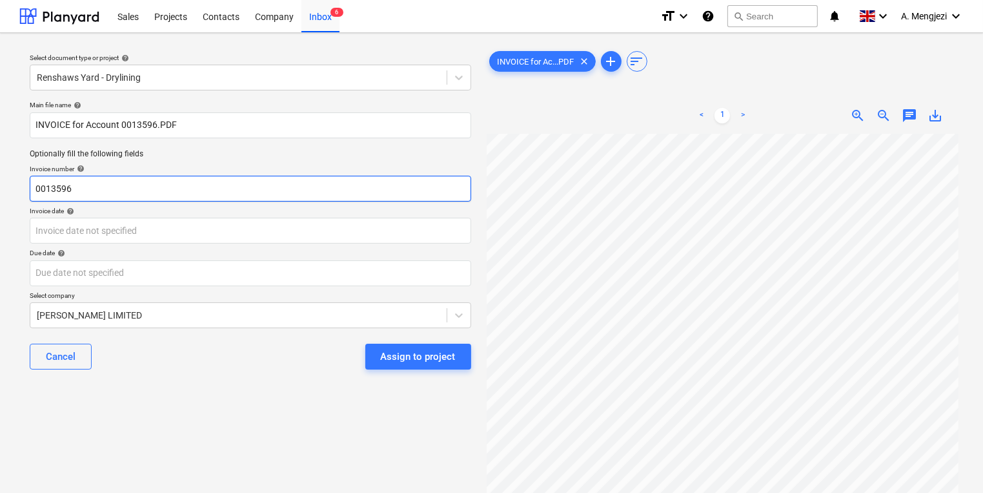
drag, startPoint x: 250, startPoint y: 179, endPoint x: 42, endPoint y: 173, distance: 208.0
click at [42, 173] on div "Invoice number help 0013596" at bounding box center [251, 183] width 442 height 37
click at [108, 185] on input "0243/" at bounding box center [251, 189] width 442 height 26
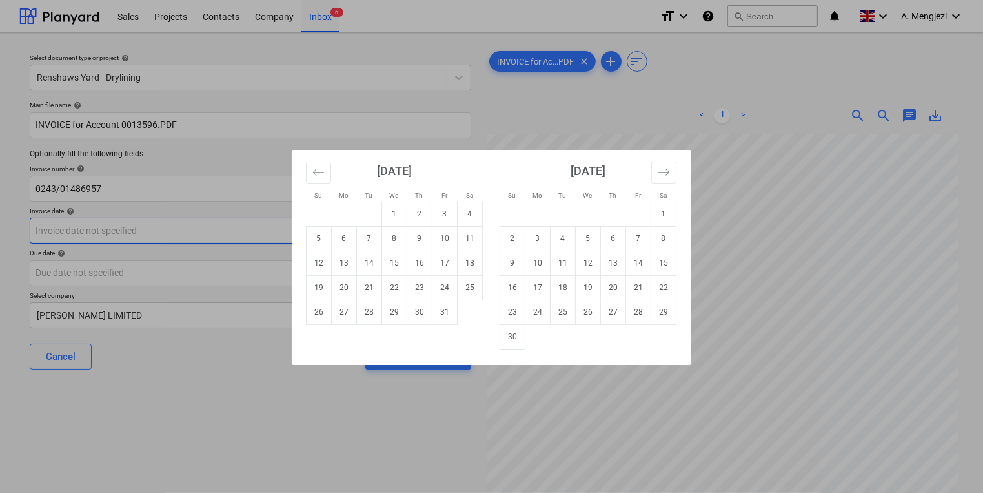
click at [188, 230] on body "Sales Projects Contacts Company Inbox 6 format_size keyboard_arrow_down help se…" at bounding box center [491, 246] width 983 height 493
click at [199, 232] on div "Su Mo Tu We Th Fr Sa Su Mo Tu We Th Fr Sa September 2025 1 2 3 4 5 6 7 8 9 10 1…" at bounding box center [491, 246] width 983 height 493
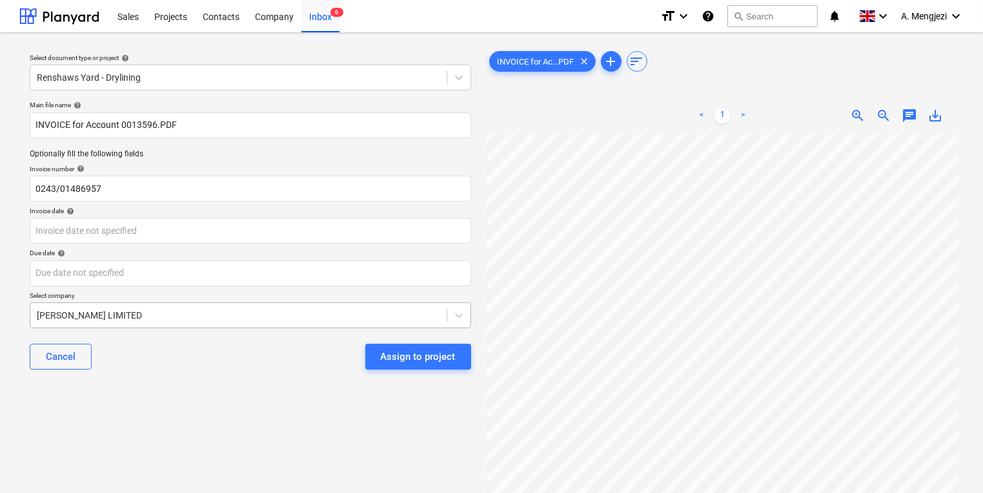
scroll to position [54, 122]
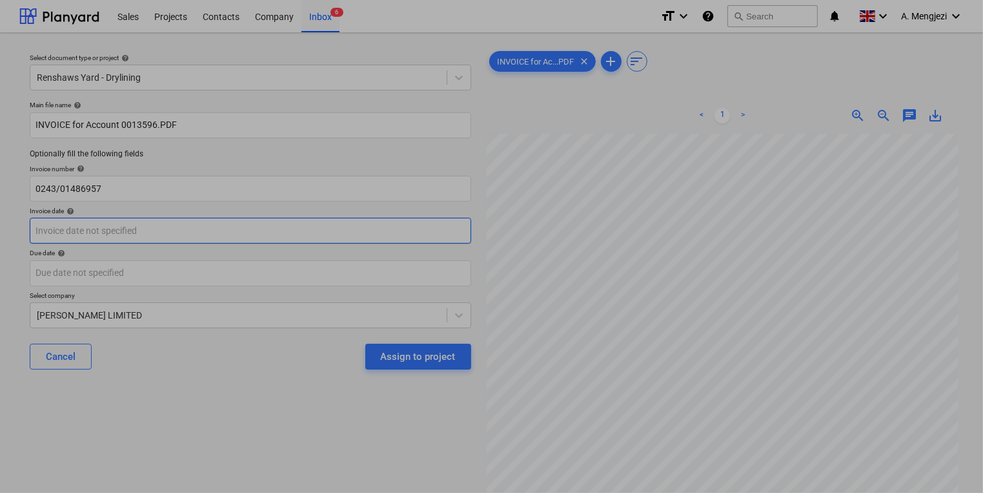
drag, startPoint x: 101, startPoint y: 221, endPoint x: 106, endPoint y: 214, distance: 8.3
click at [106, 214] on body "Sales Projects Contacts Company Inbox 6 format_size keyboard_arrow_down help se…" at bounding box center [491, 246] width 983 height 493
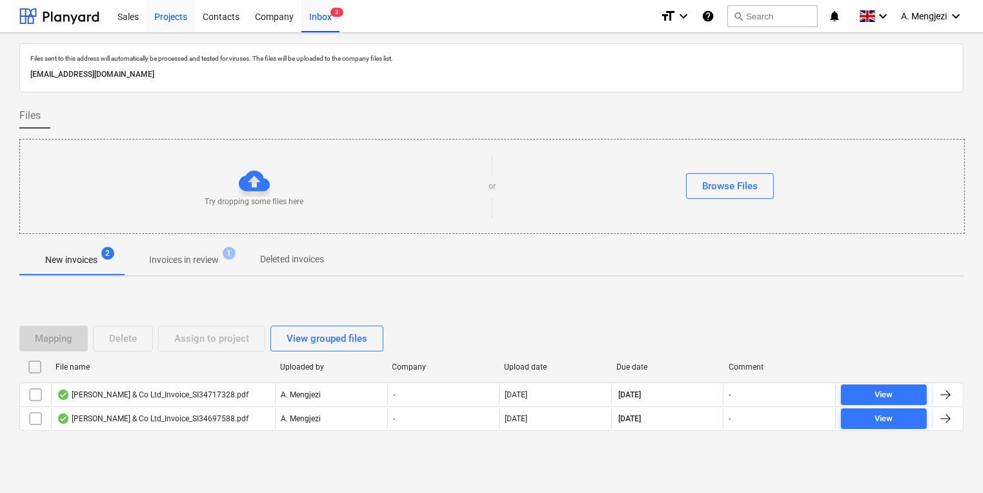
click at [172, 28] on div "Projects" at bounding box center [171, 15] width 48 height 33
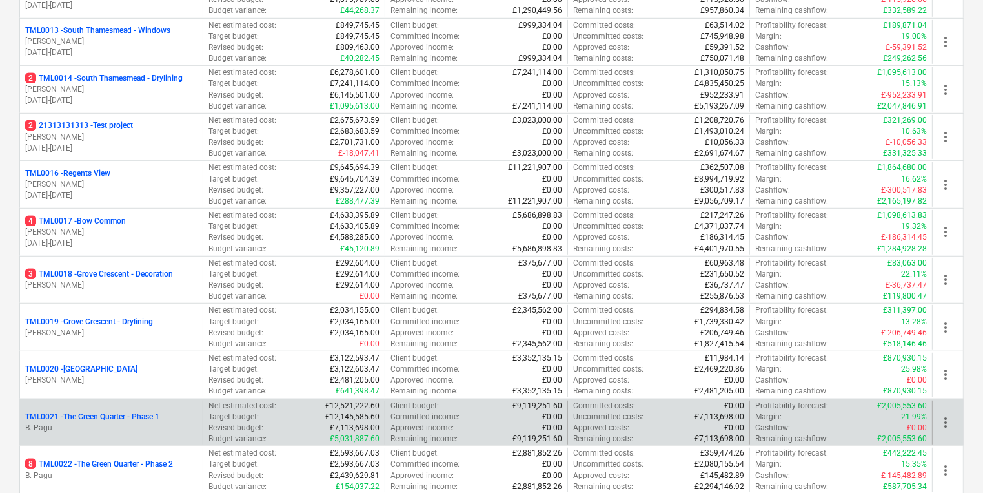
scroll to position [826, 0]
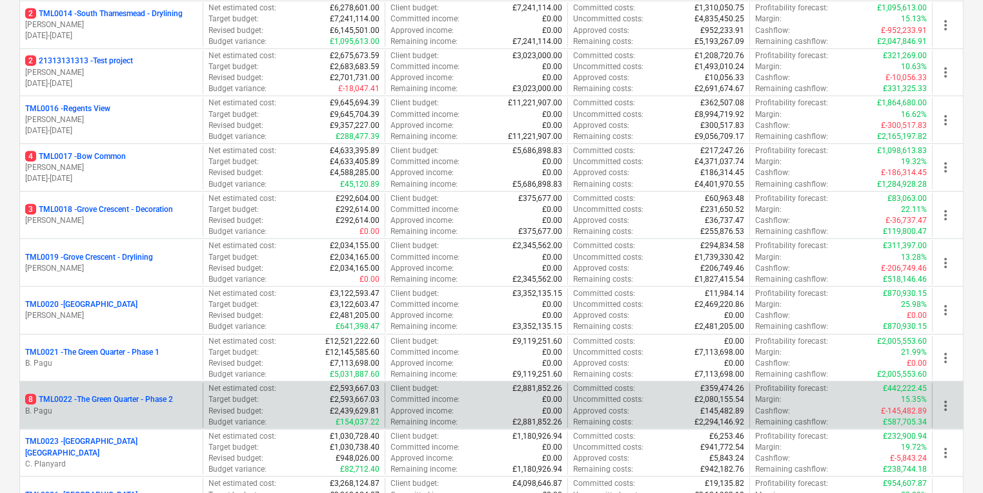
click at [105, 412] on p "B. Pagu" at bounding box center [111, 410] width 172 height 11
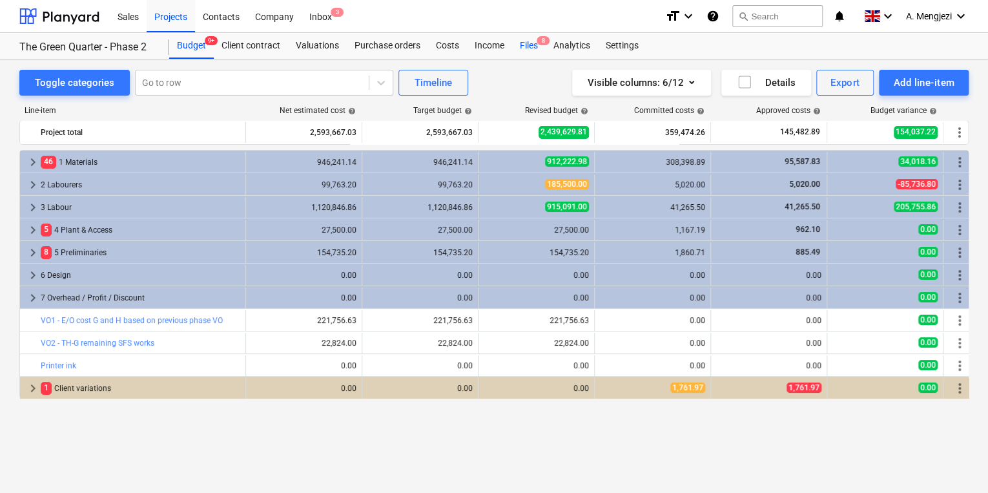
click at [525, 48] on div "Files 8" at bounding box center [529, 46] width 34 height 26
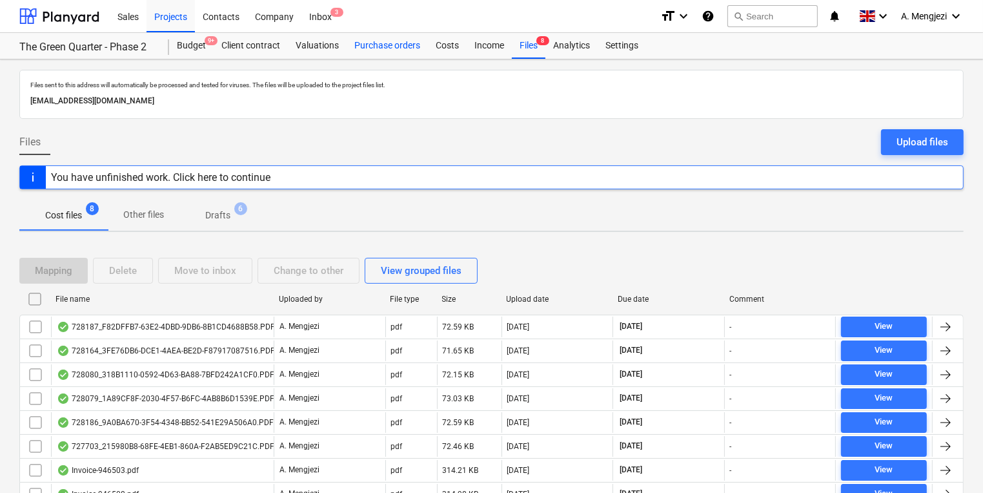
click at [382, 45] on div "Purchase orders" at bounding box center [387, 46] width 81 height 26
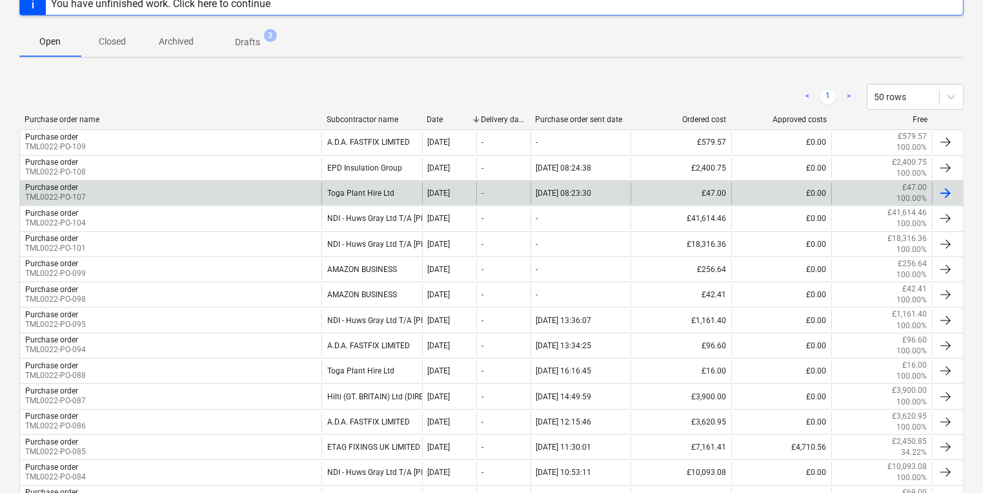
scroll to position [207, 0]
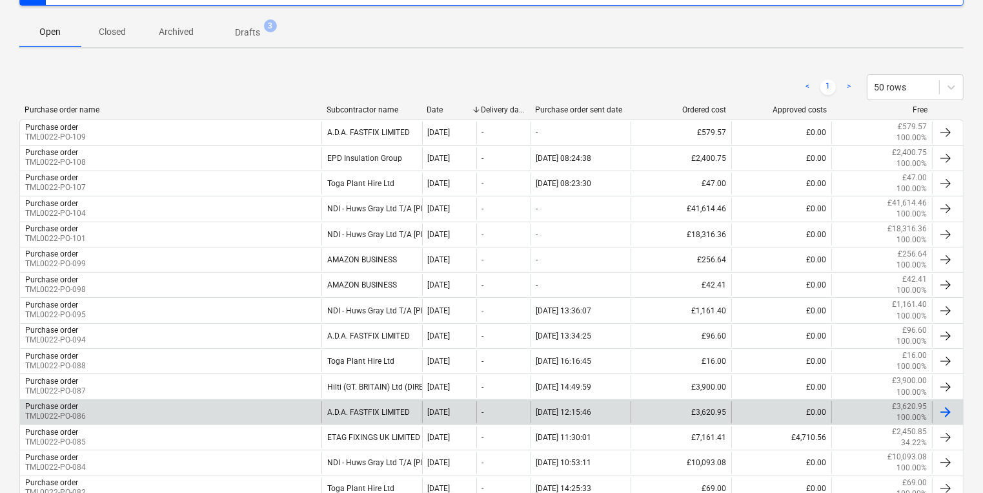
click at [301, 399] on div "Purchase order TML0022-PO-086 A.D.A. FASTFIX LIMITED 06 Oct 2025 - 06.10.2025 1…" at bounding box center [491, 411] width 944 height 25
click at [301, 408] on div "Purchase order TML0022-PO-086" at bounding box center [170, 412] width 301 height 22
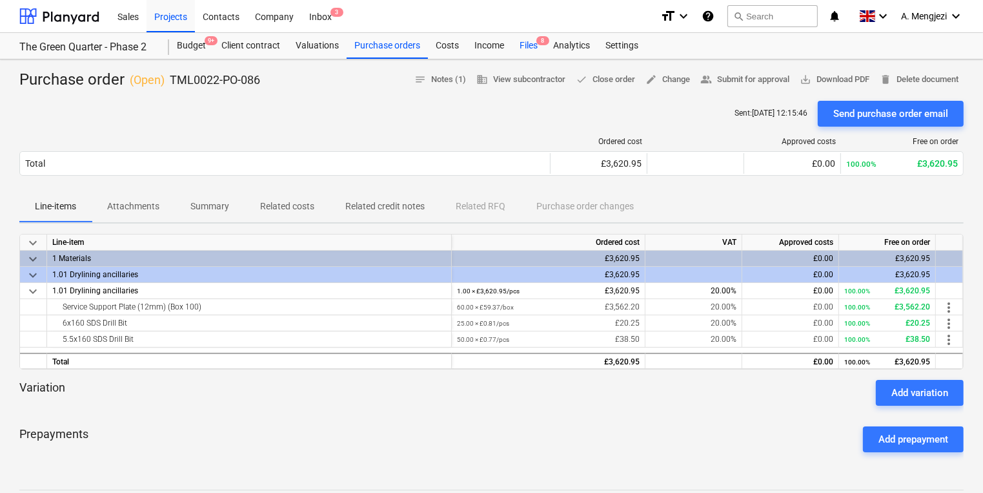
click at [538, 43] on span "8" at bounding box center [542, 40] width 13 height 9
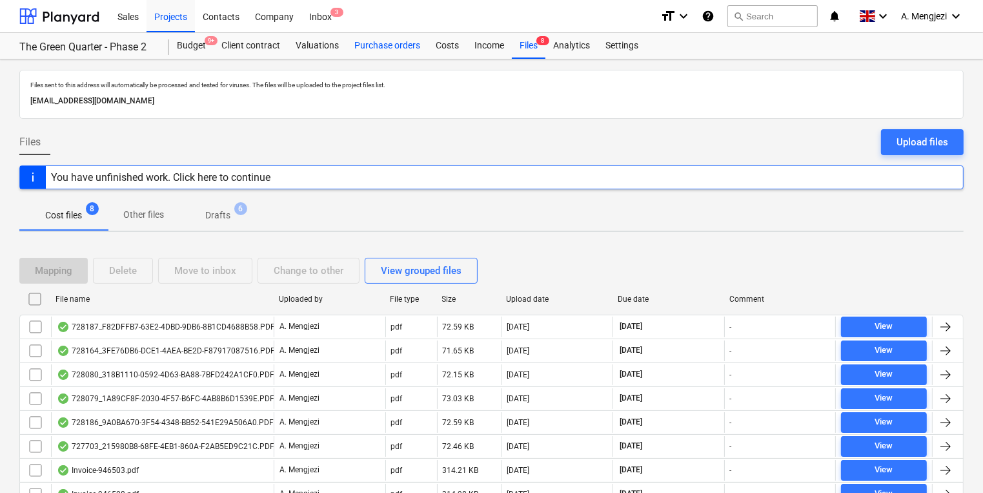
click at [374, 56] on div "Purchase orders" at bounding box center [387, 46] width 81 height 26
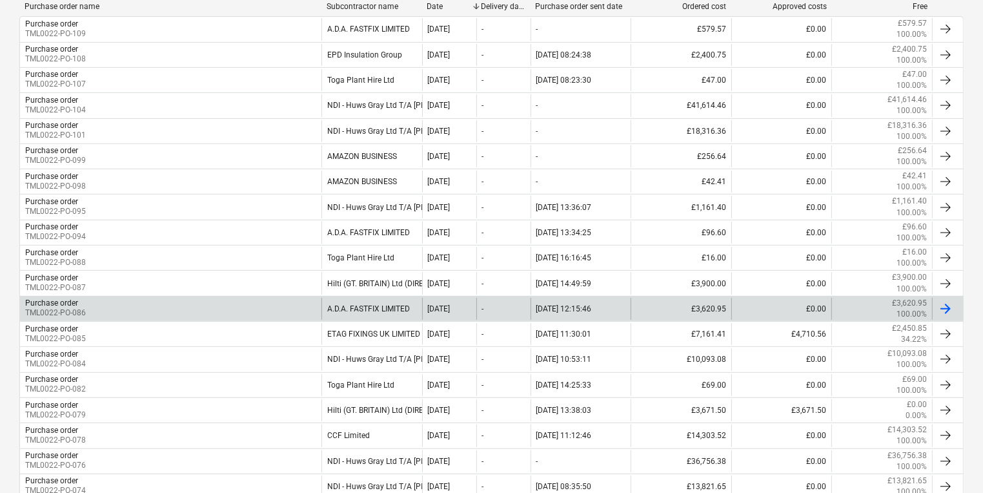
click at [229, 312] on div "Purchase order TML0022-PO-086" at bounding box center [170, 309] width 301 height 22
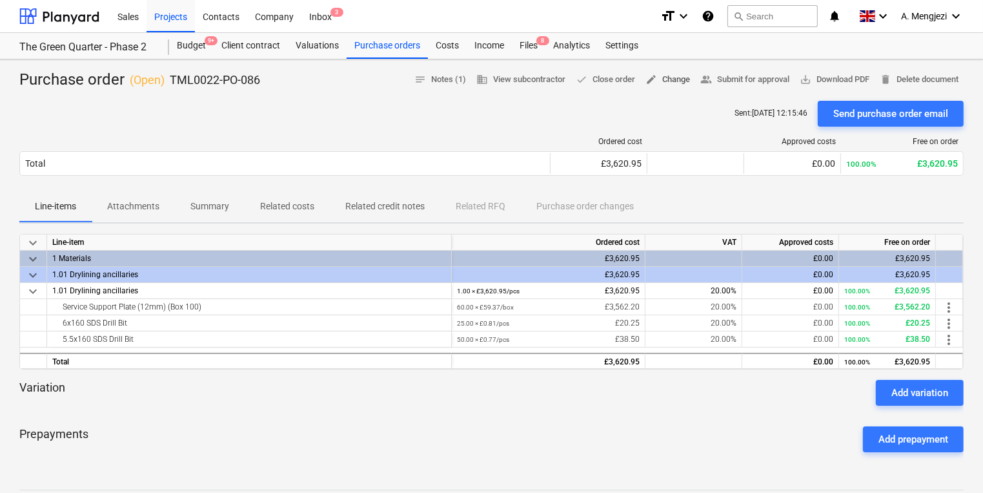
click at [650, 80] on span "edit" at bounding box center [652, 80] width 12 height 12
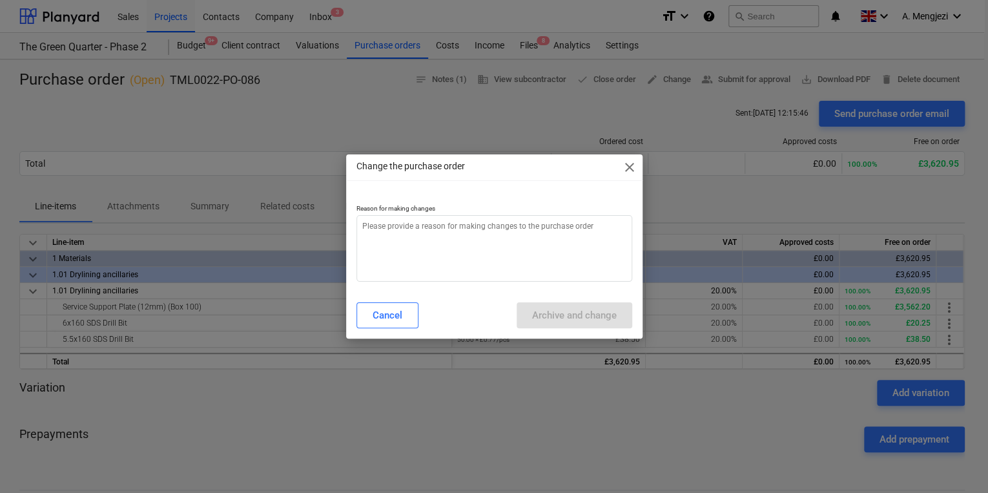
type textarea "x"
click at [572, 250] on textarea at bounding box center [494, 248] width 276 height 66
type textarea "p"
type textarea "x"
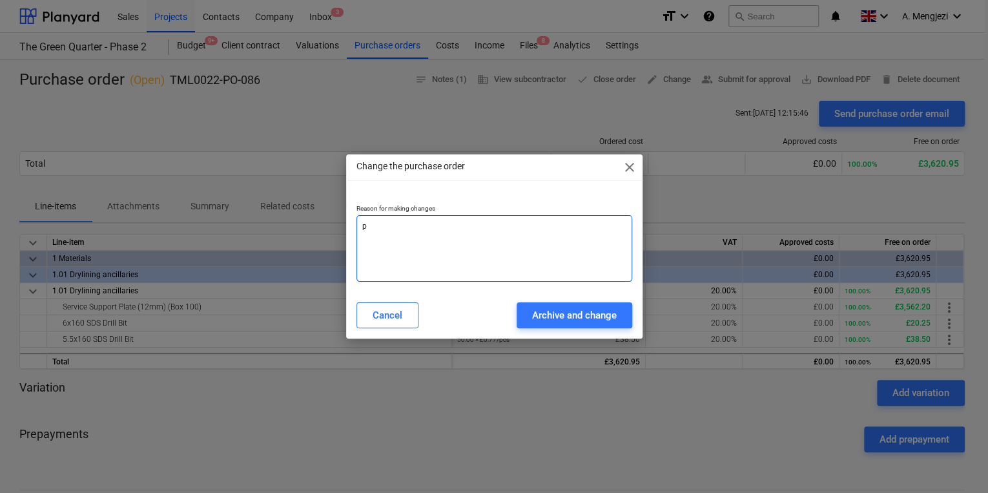
type textarea "pe"
type textarea "x"
type textarea "per"
type textarea "x"
type textarea "peri"
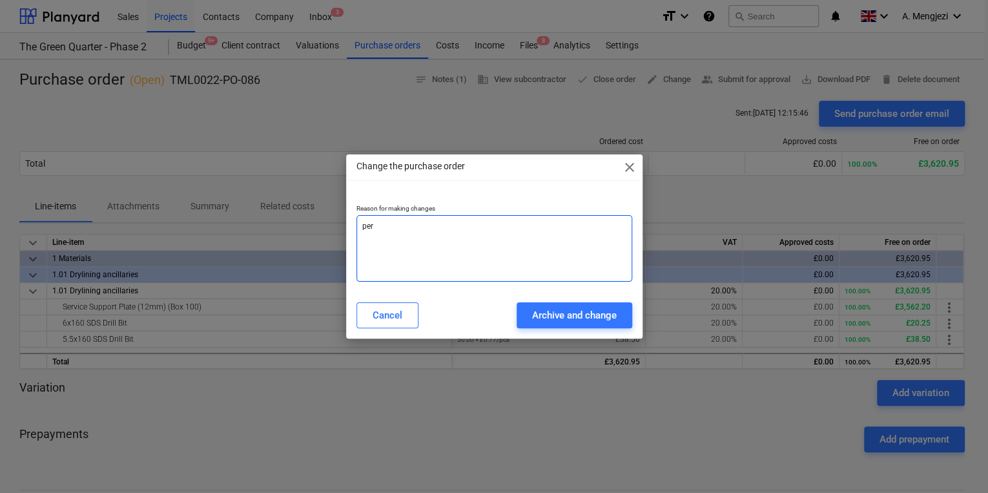
type textarea "x"
type textarea "peric"
type textarea "x"
type textarea "peri"
type textarea "x"
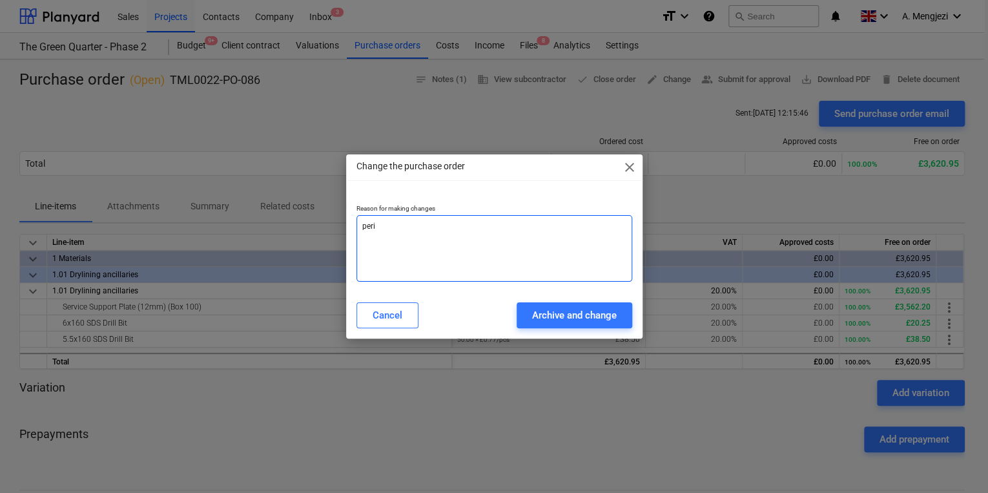
type textarea "per"
type textarea "x"
type textarea "pe"
type textarea "x"
type textarea "per"
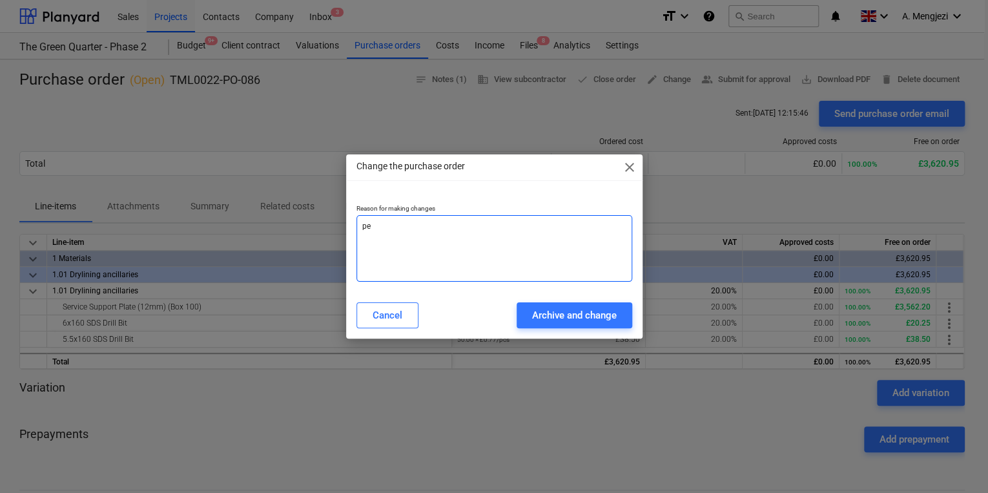
type textarea "x"
type textarea "pe"
type textarea "x"
type textarea "p"
type textarea "x"
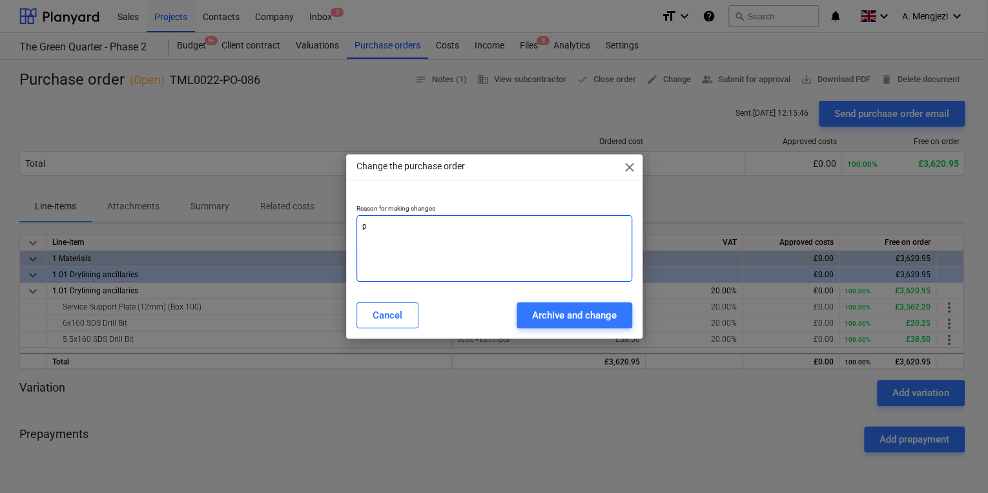
type textarea "pr"
type textarea "x"
type textarea "pri"
type textarea "x"
type textarea "pric"
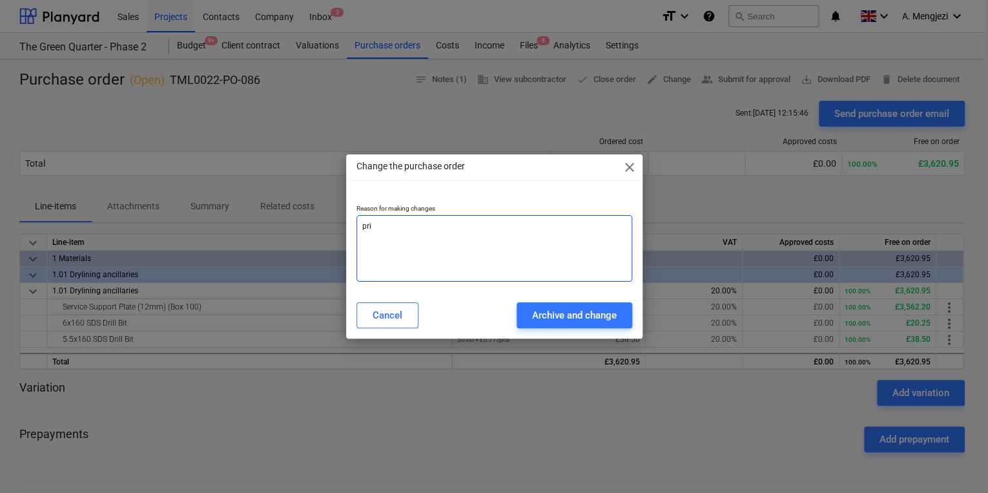
type textarea "x"
type textarea "price"
type textarea "x"
type textarea "price"
type textarea "x"
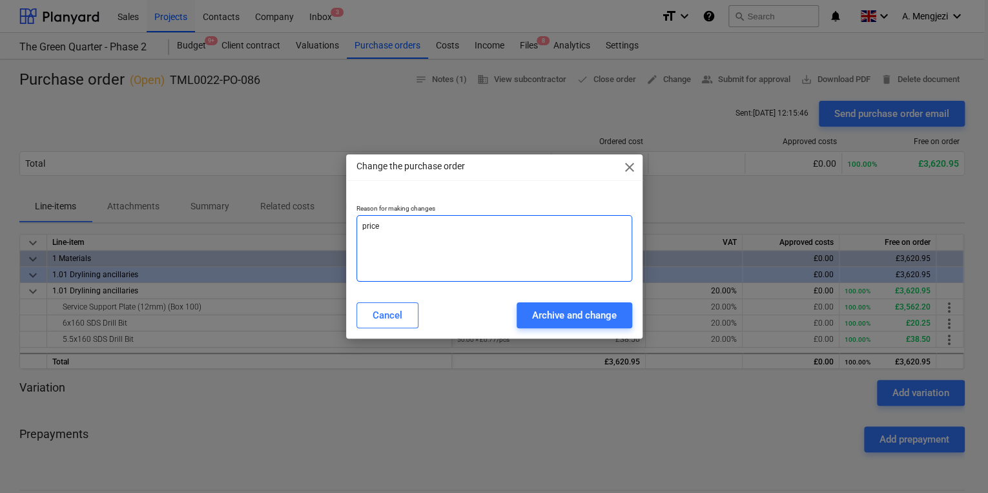
type textarea "price c"
type textarea "x"
type textarea "price ch"
type textarea "x"
type textarea "price cha"
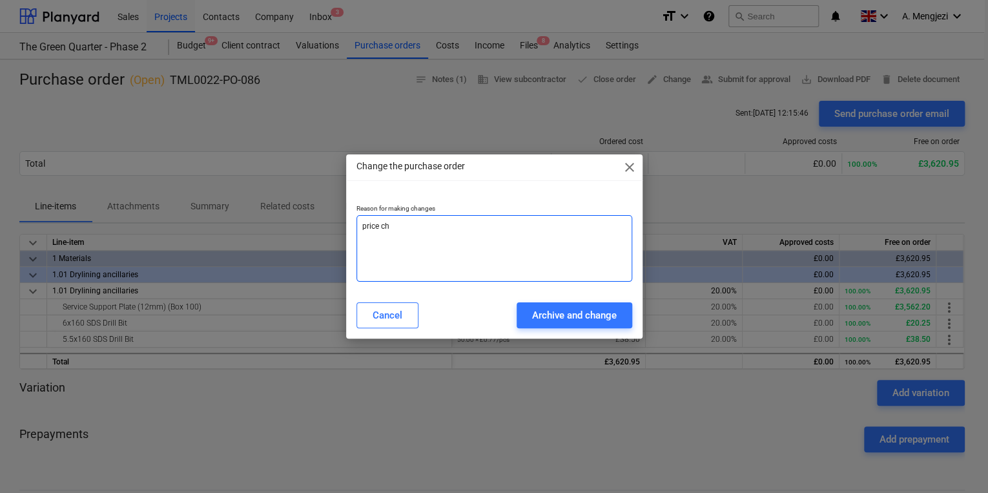
type textarea "x"
type textarea "price chan"
type textarea "x"
type textarea "price chang"
type textarea "x"
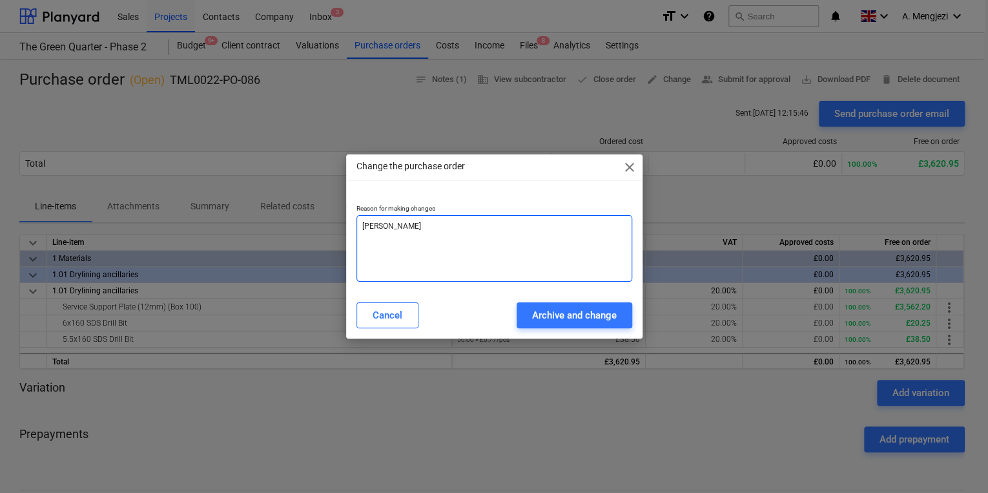
type textarea "price change"
type textarea "x"
type textarea "price change"
click at [591, 328] on div "Cancel Archive and change" at bounding box center [494, 315] width 291 height 36
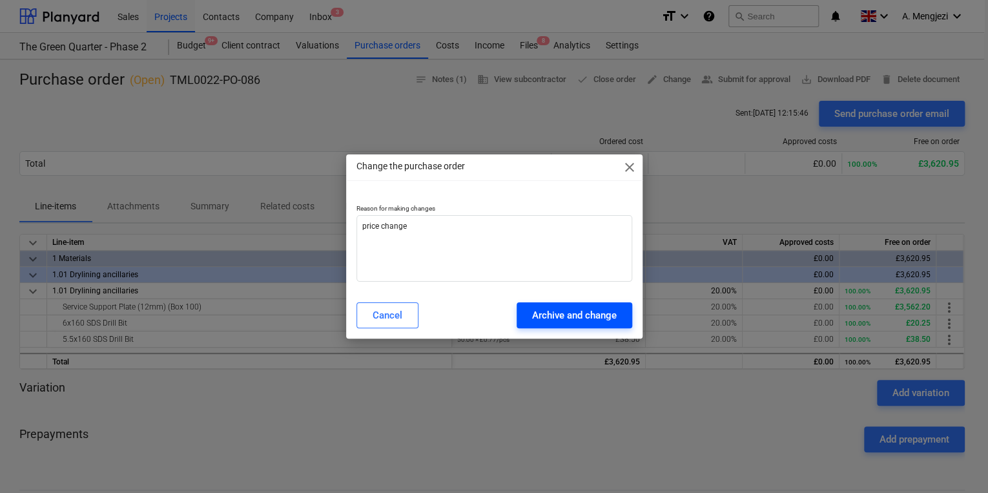
click at [586, 318] on div "Archive and change" at bounding box center [574, 315] width 85 height 17
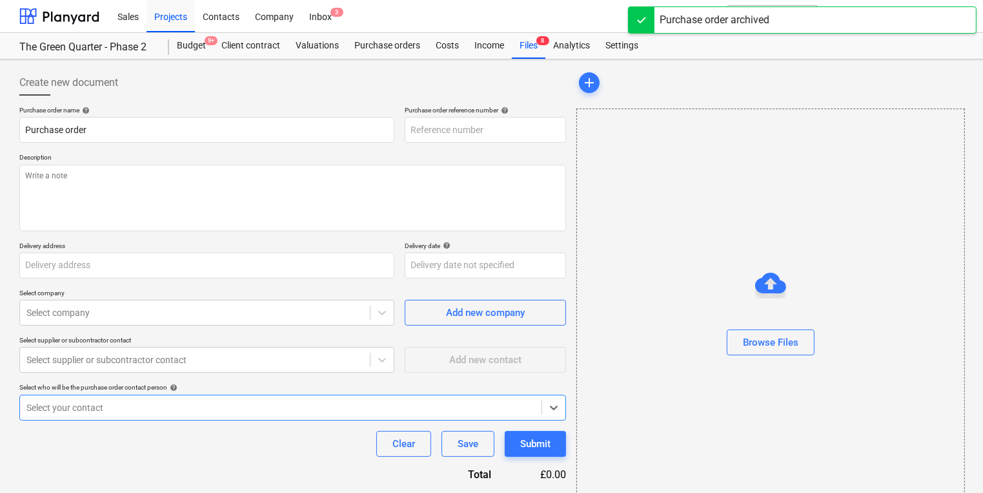
type textarea "x"
type input "TML0022-PO-086"
type textarea "Afternoon, Please proceed with attached order. Site Contact: Dave – 07789 07794…"
type input "The Green Quarter, Gate 4, Pump Ln, UB3 3NF"
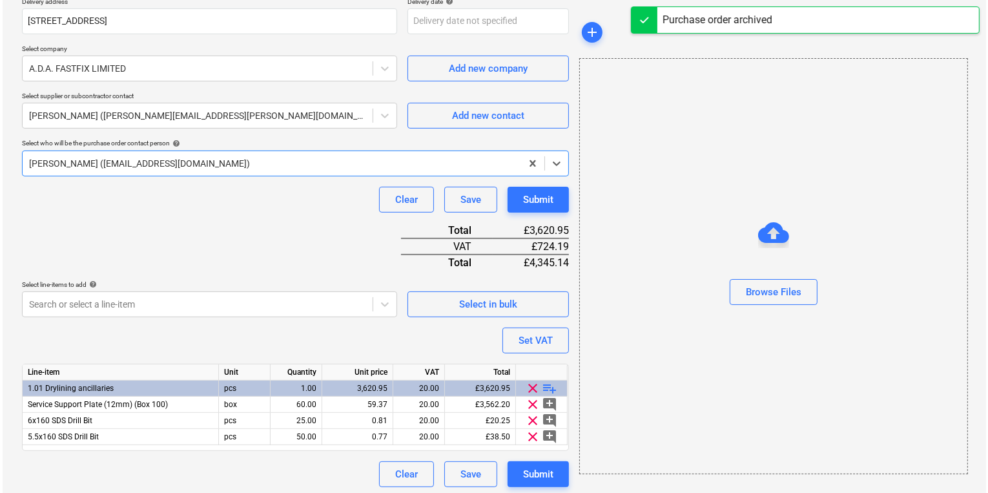
scroll to position [325, 0]
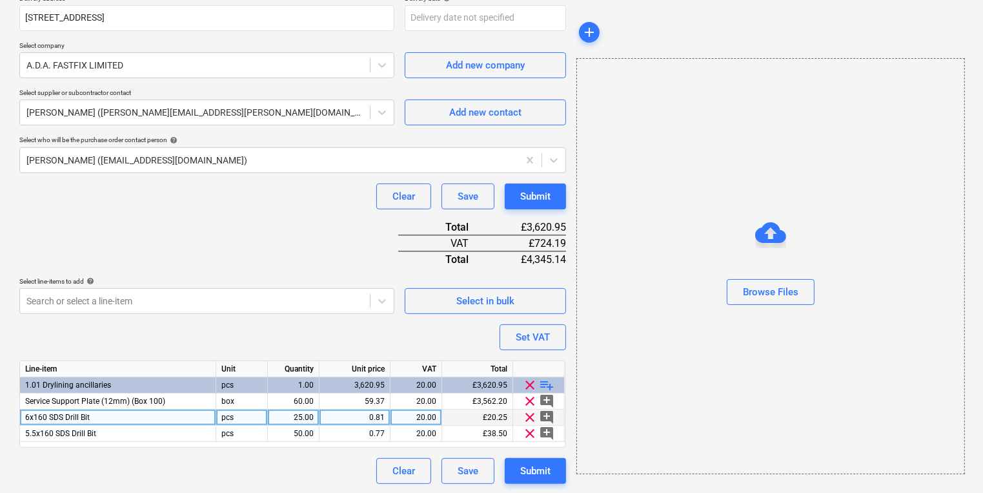
click at [362, 414] on div "0.81" at bounding box center [355, 417] width 60 height 16
type textarea "x"
type input "0.77"
type textarea "x"
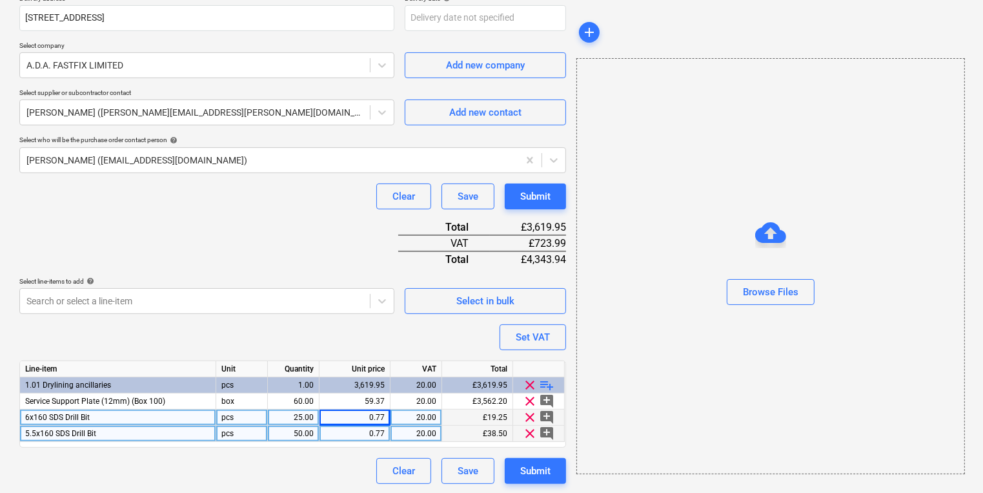
click at [333, 428] on div "0.77" at bounding box center [355, 433] width 60 height 16
type input "0.81"
click at [533, 194] on div "Submit" at bounding box center [535, 196] width 30 height 17
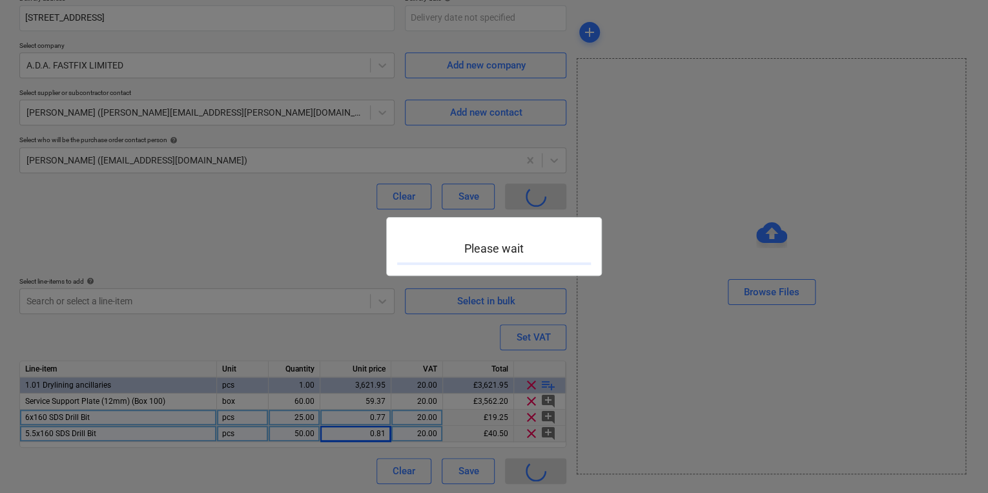
type textarea "x"
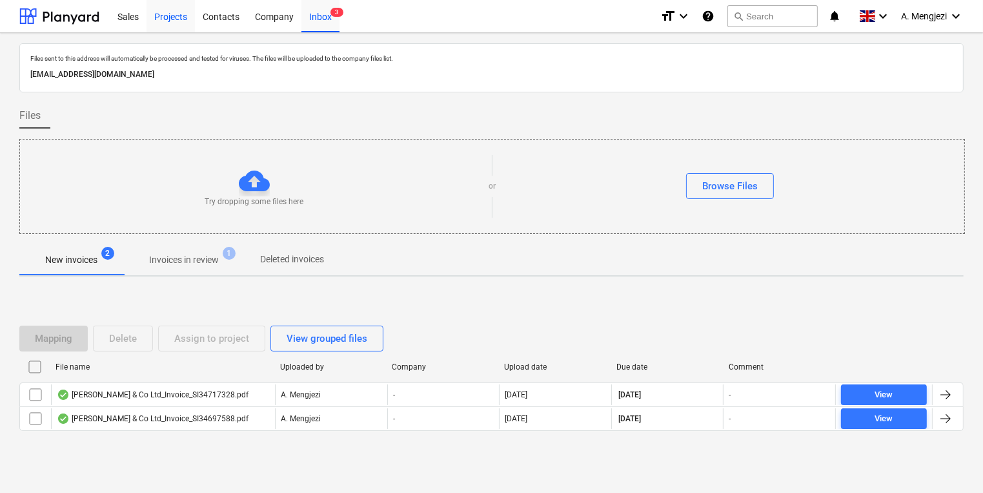
click at [188, 17] on div "Projects" at bounding box center [171, 15] width 48 height 33
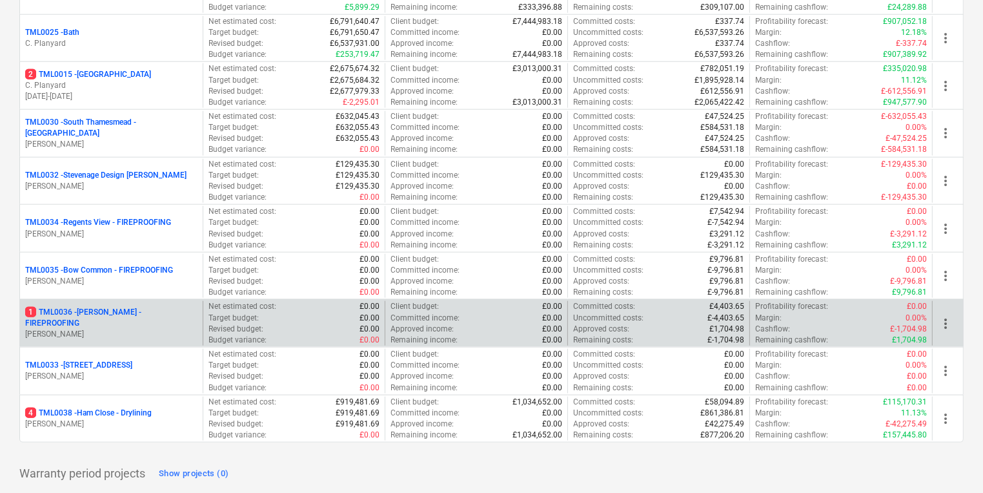
scroll to position [1431, 0]
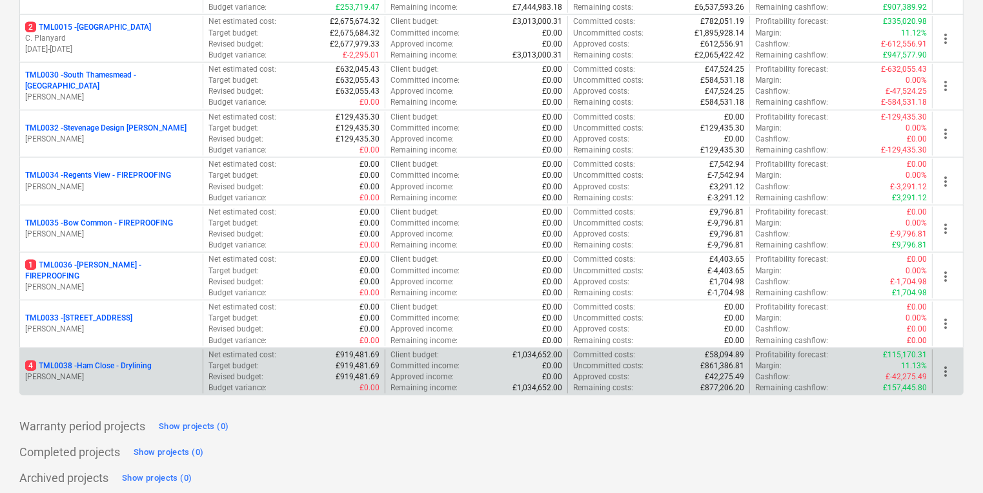
click at [199, 380] on div "4 TML0038 - Ham Close - Drylining M. Tomlinson" at bounding box center [111, 371] width 183 height 45
click at [172, 374] on p "[PERSON_NAME]" at bounding box center [111, 376] width 172 height 11
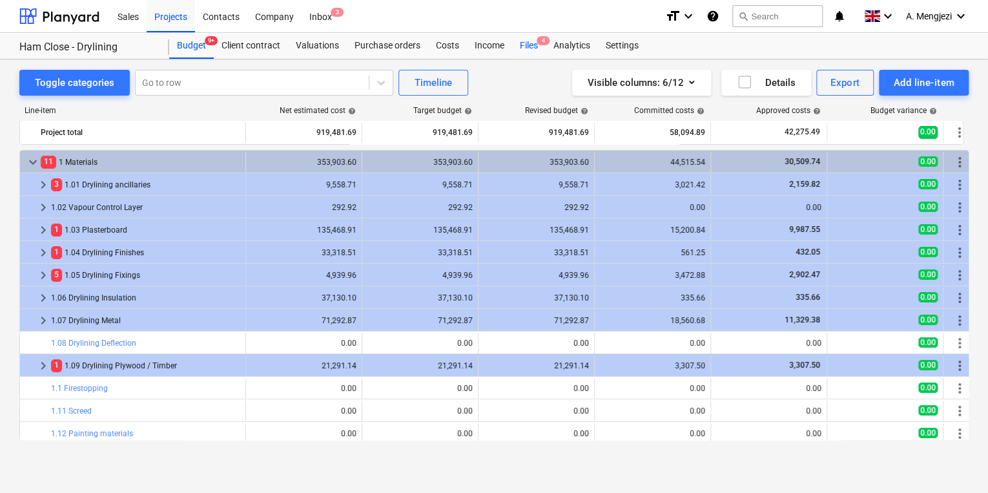
click at [535, 41] on div "Files 4" at bounding box center [529, 46] width 34 height 26
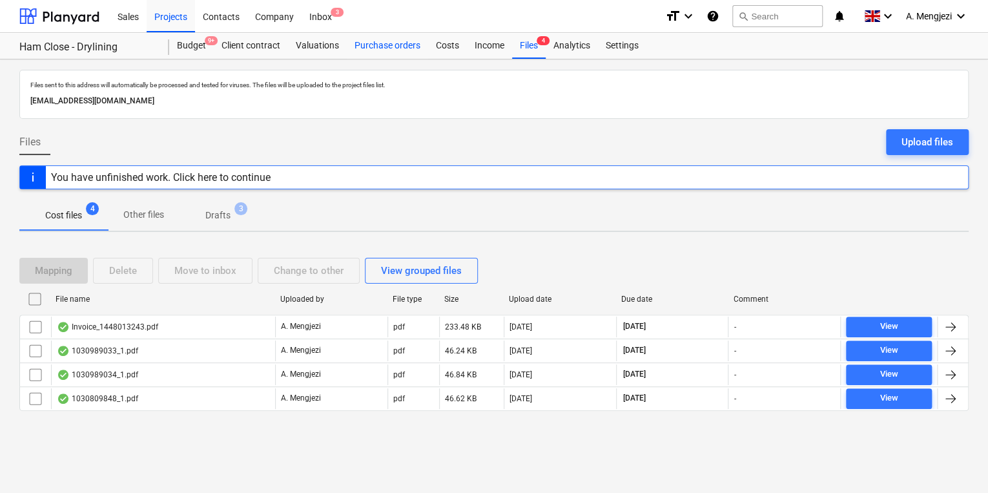
click at [388, 52] on div "Purchase orders" at bounding box center [387, 46] width 81 height 26
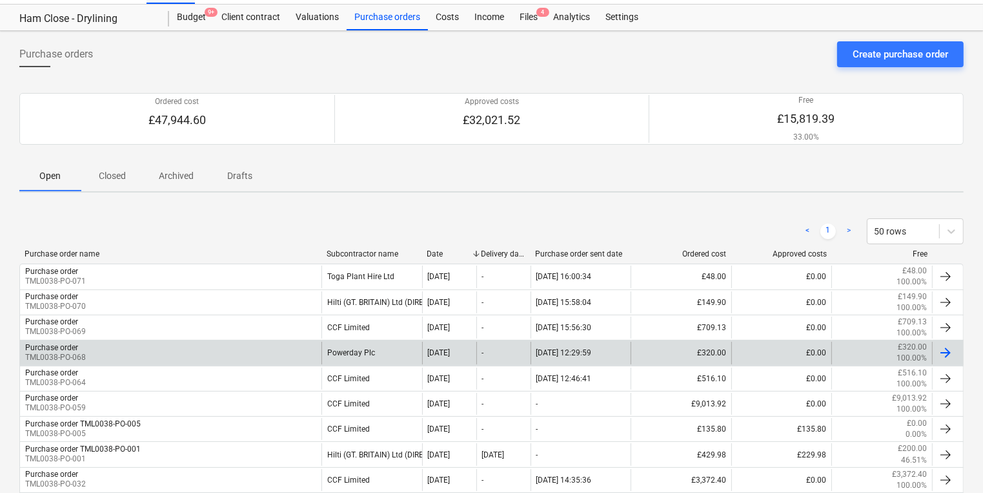
scroll to position [52, 0]
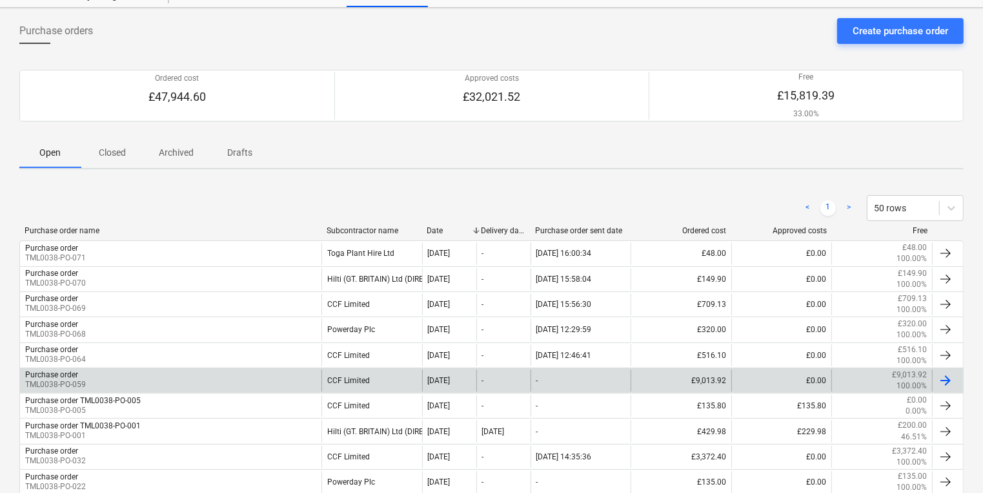
click at [500, 382] on div "-" at bounding box center [503, 380] width 54 height 22
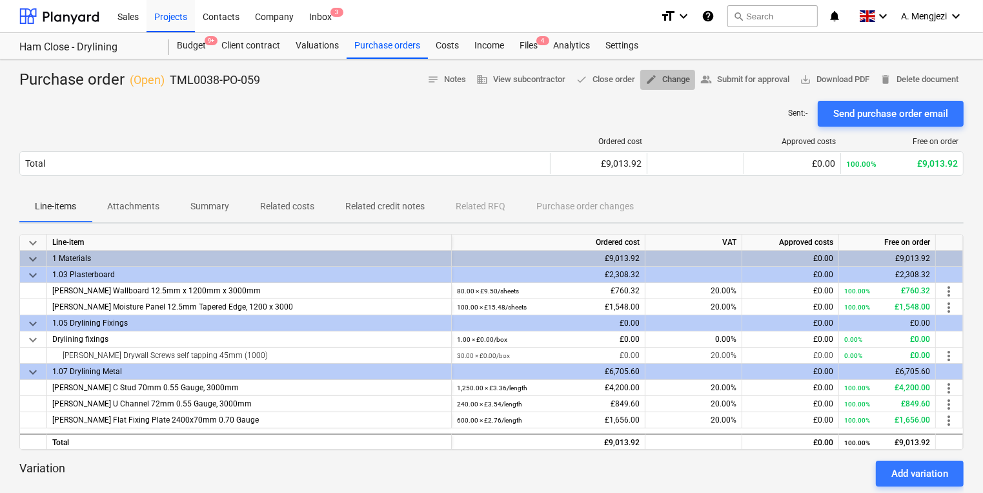
click at [661, 76] on span "edit Change" at bounding box center [668, 79] width 45 height 15
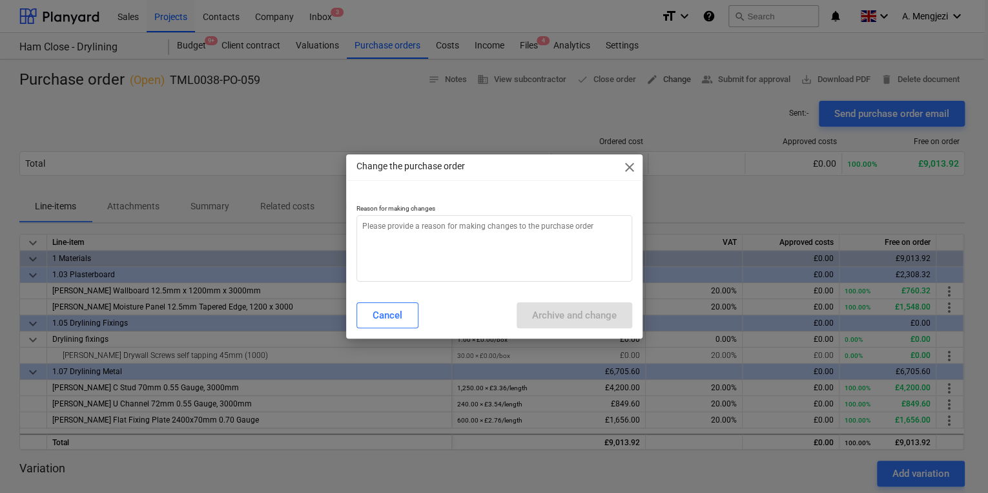
type textarea "x"
click at [454, 271] on textarea at bounding box center [494, 248] width 276 height 66
type textarea "p"
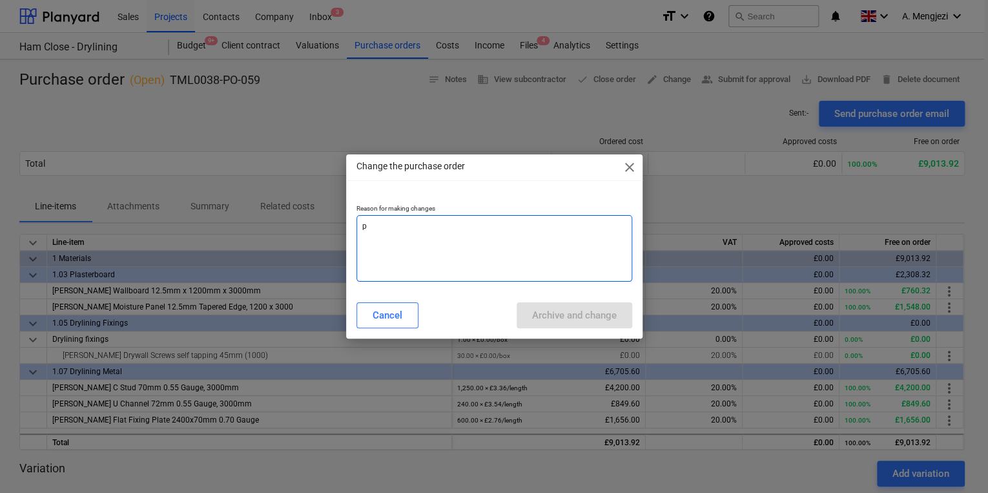
type textarea "x"
type textarea "pr"
type textarea "x"
type textarea "pri"
type textarea "x"
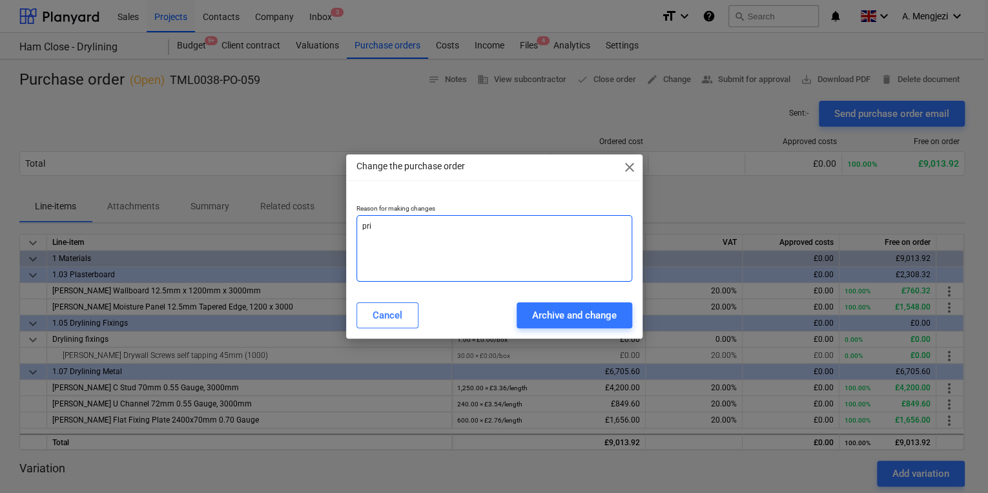
type textarea "pric"
type textarea "x"
type textarea "price"
type textarea "x"
type textarea "price"
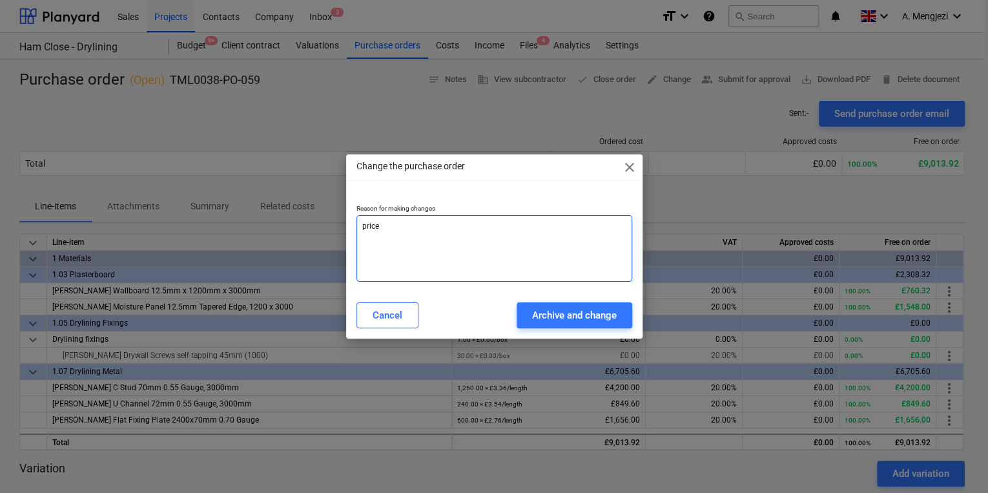
type textarea "x"
type textarea "price c"
type textarea "x"
type textarea "price ch"
type textarea "x"
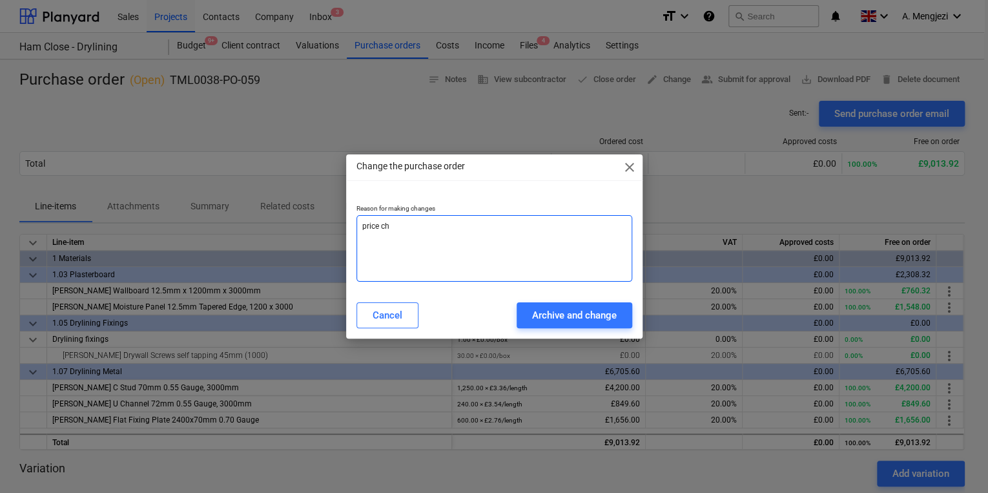
type textarea "price cha"
type textarea "x"
type textarea "price chan"
type textarea "x"
type textarea "price chang"
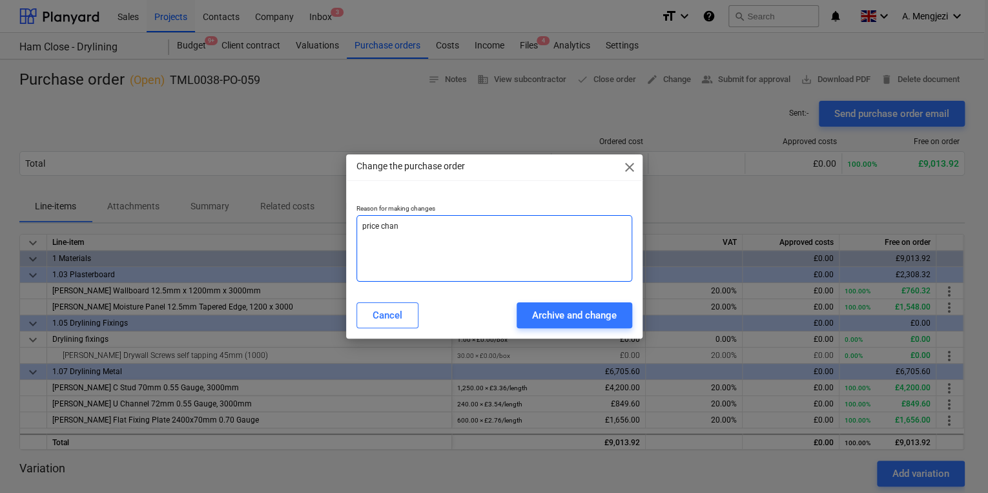
type textarea "x"
type textarea "price change"
type textarea "x"
type textarea "price change"
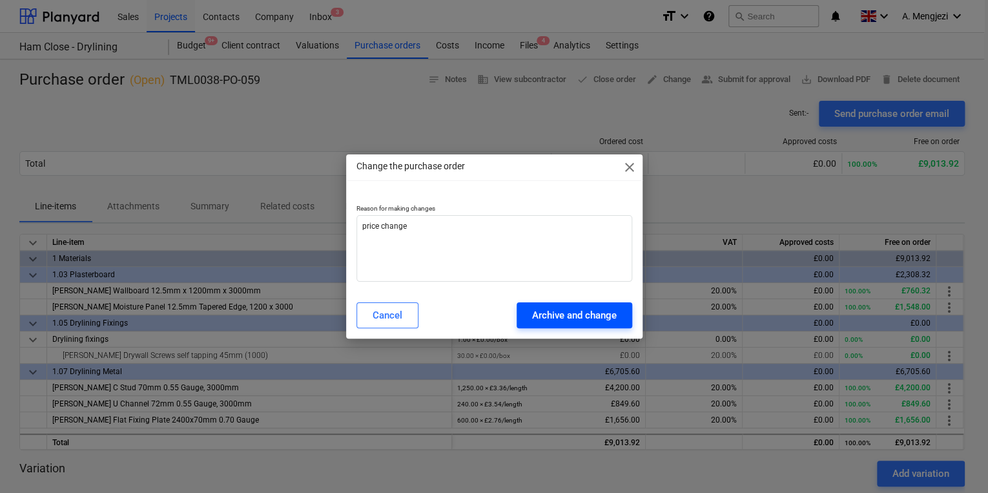
click at [586, 307] on div "Archive and change" at bounding box center [574, 315] width 85 height 17
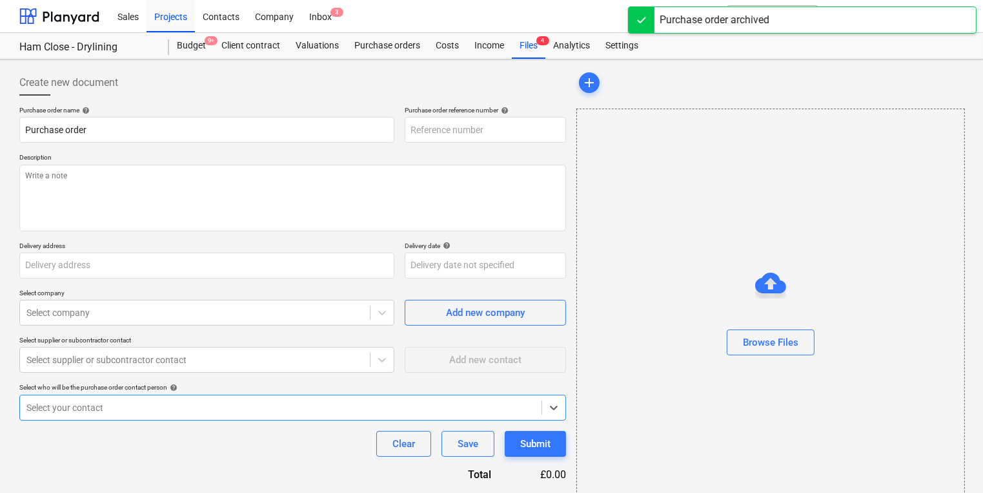
type textarea "x"
type input "TML0038-PO-072"
type textarea "x"
type input "TML0038-PO-059"
type textarea "Afternoon, Please proceed with attahced order. Change site contact to : Razvan …"
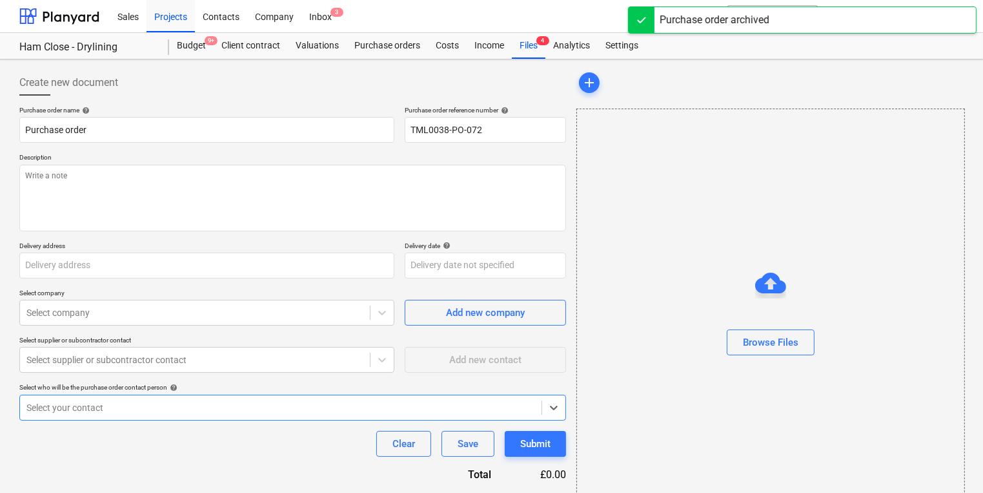
type input "Ham Close, Richmond, TW10 7PL"
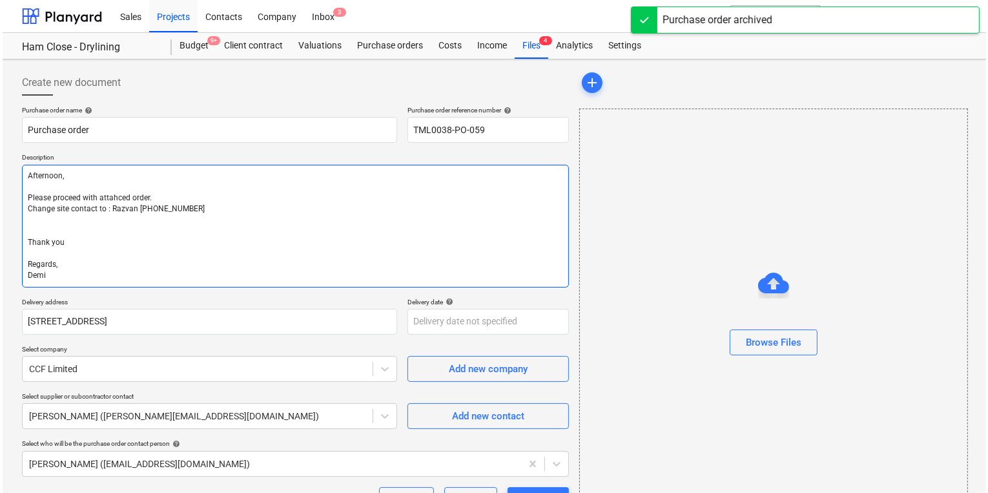
scroll to position [310, 0]
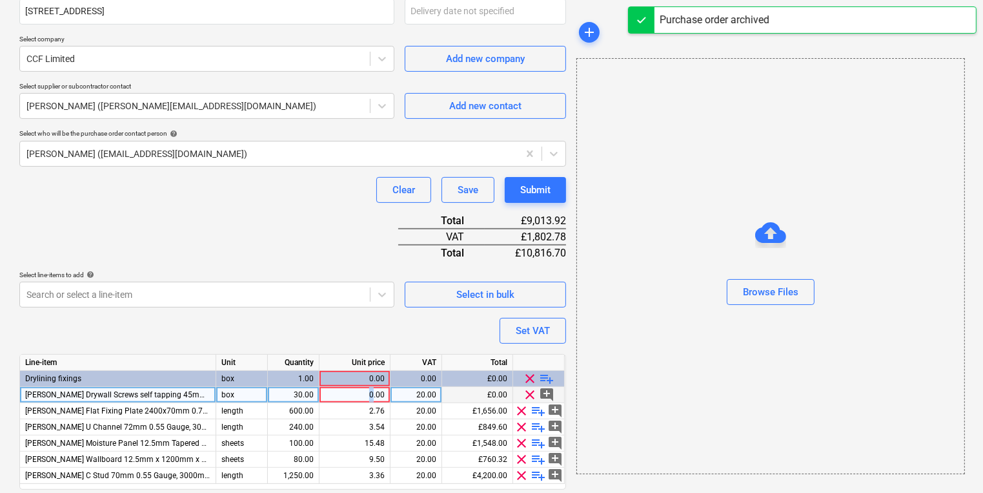
click at [372, 394] on div "0.00" at bounding box center [355, 395] width 60 height 16
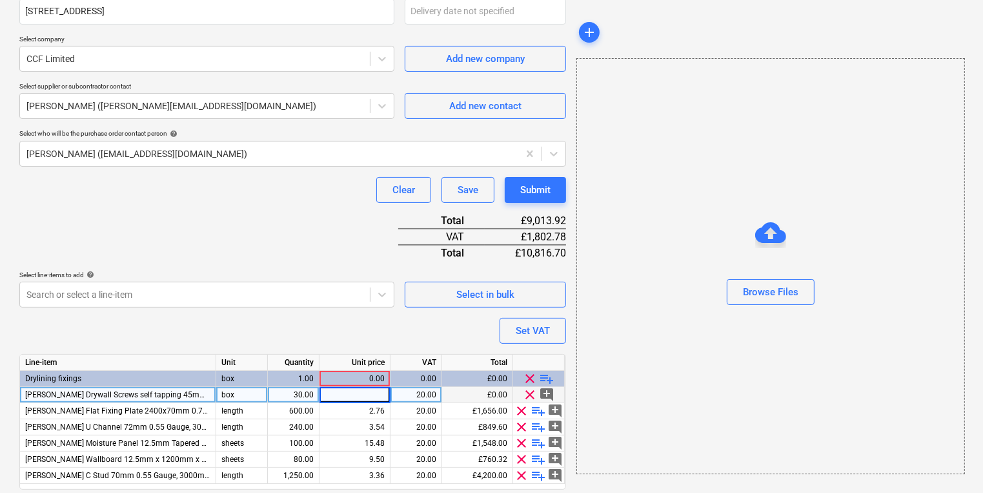
type textarea "x"
type input "7.76"
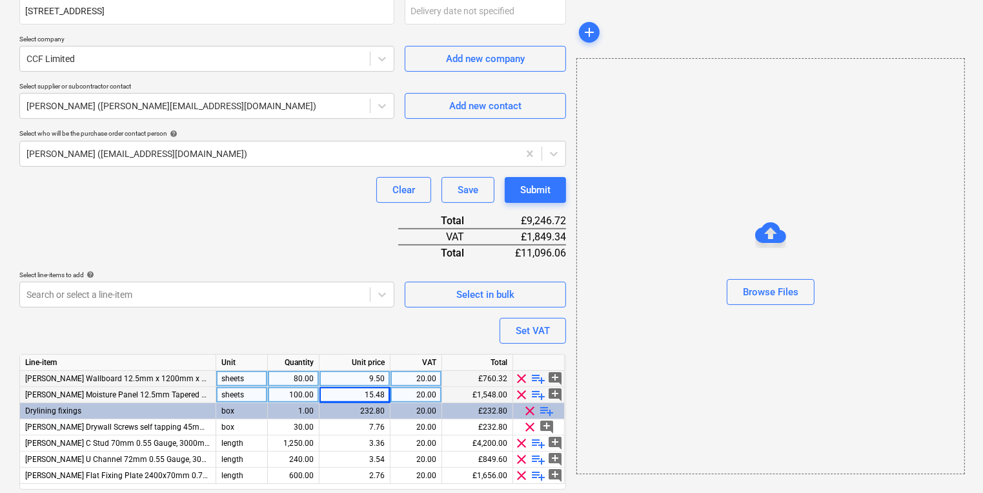
click at [360, 372] on div "9.50" at bounding box center [355, 379] width 60 height 16
click at [687, 400] on div "Browse Files" at bounding box center [770, 266] width 389 height 416
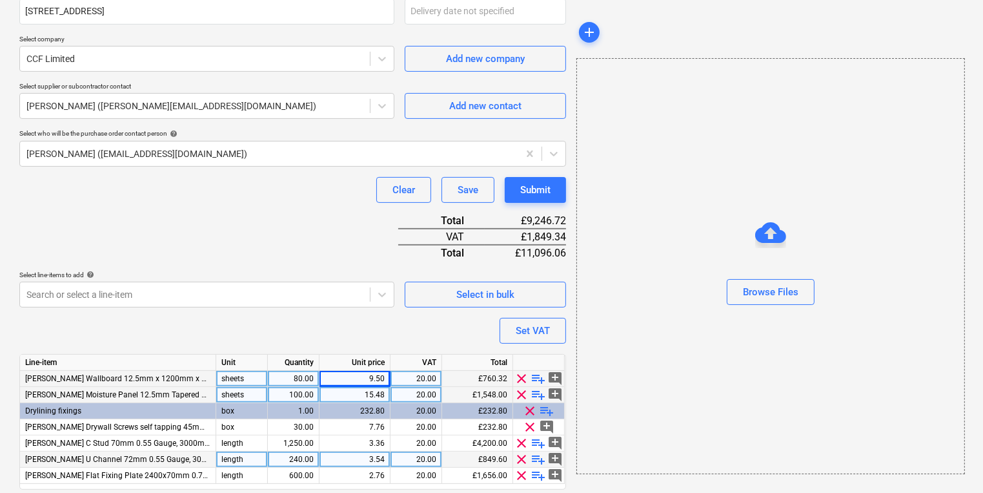
type textarea "x"
click at [338, 454] on div "3.54" at bounding box center [355, 459] width 60 height 16
type input "3.0"
type textarea "x"
type input "3.06"
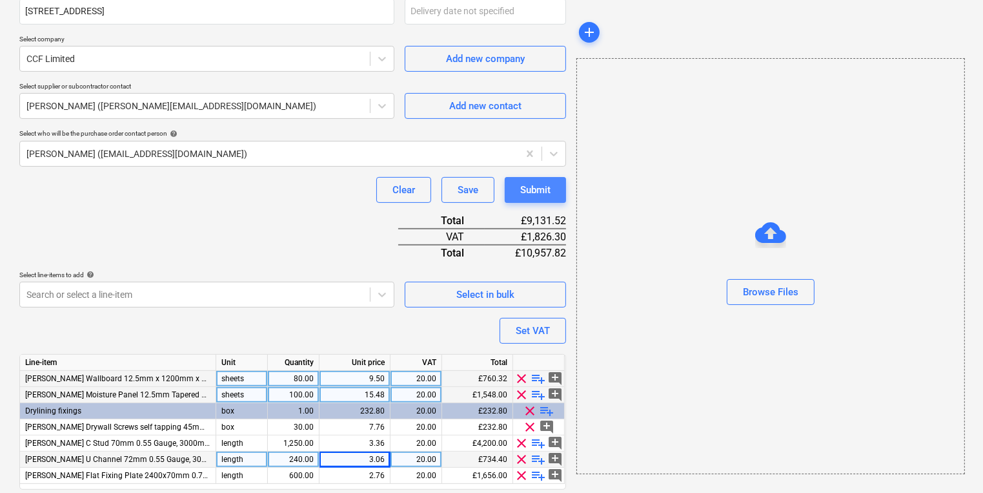
click at [535, 201] on button "Submit" at bounding box center [535, 190] width 61 height 26
type textarea "x"
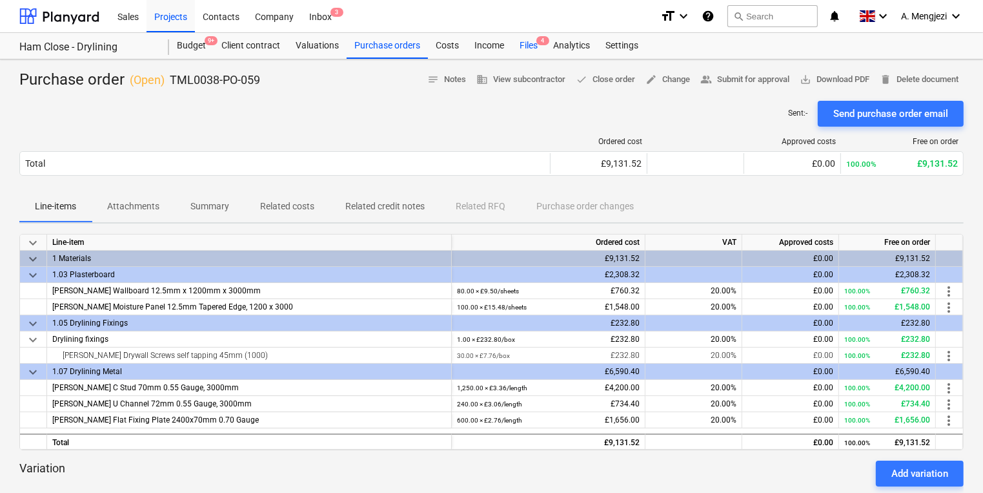
click at [538, 52] on div "Files 4" at bounding box center [529, 46] width 34 height 26
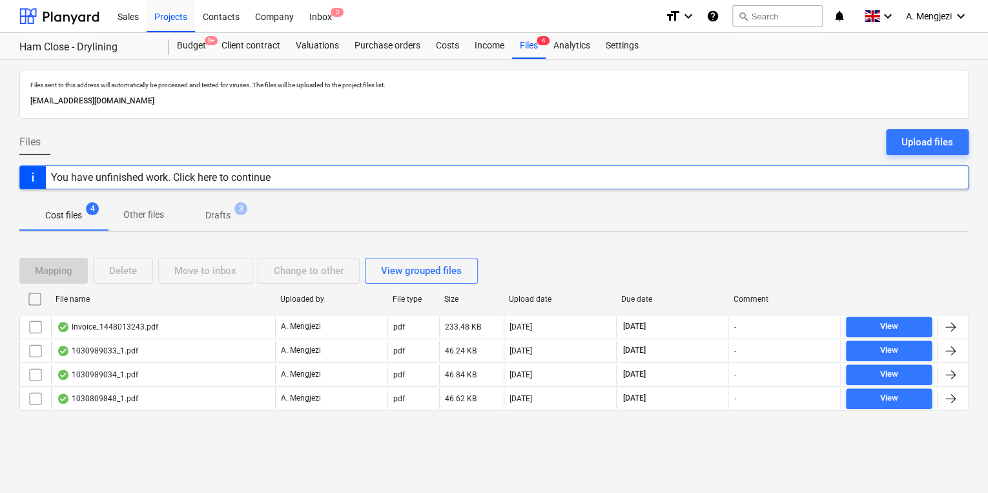
click at [164, 469] on div "Files sent to this address will automatically be processed and tested for virus…" at bounding box center [494, 275] width 988 height 433
click at [141, 301] on div "File name" at bounding box center [163, 298] width 214 height 9
checkbox input "false"
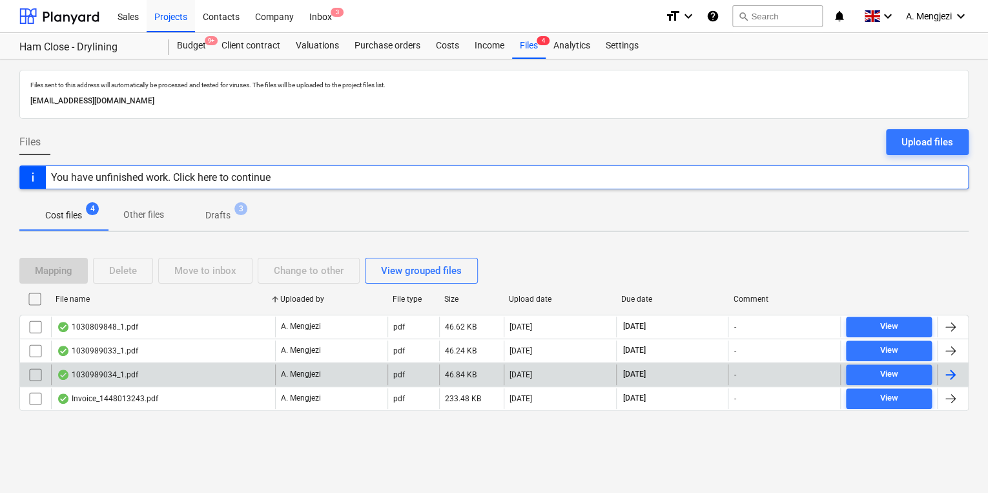
click at [178, 376] on div "1030989034_1.pdf" at bounding box center [163, 374] width 224 height 21
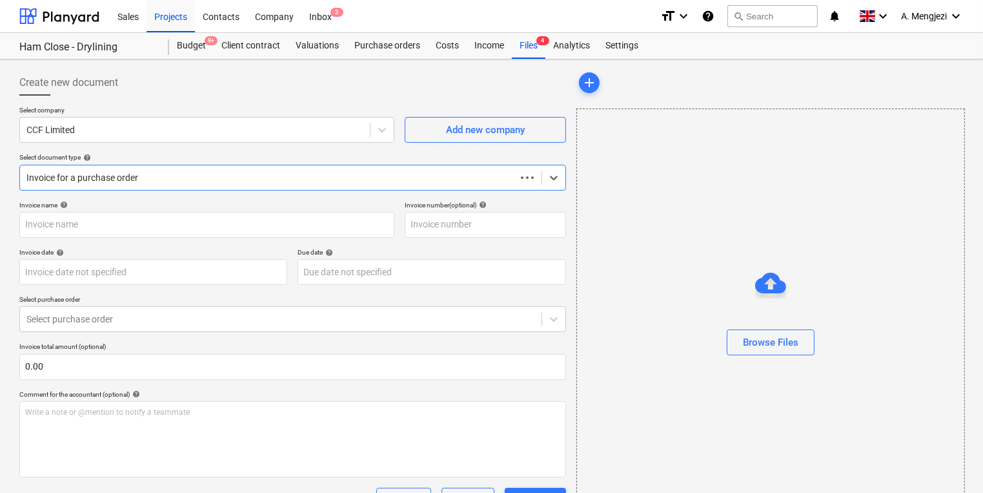
type input "1030989034"
type input "[DATE]"
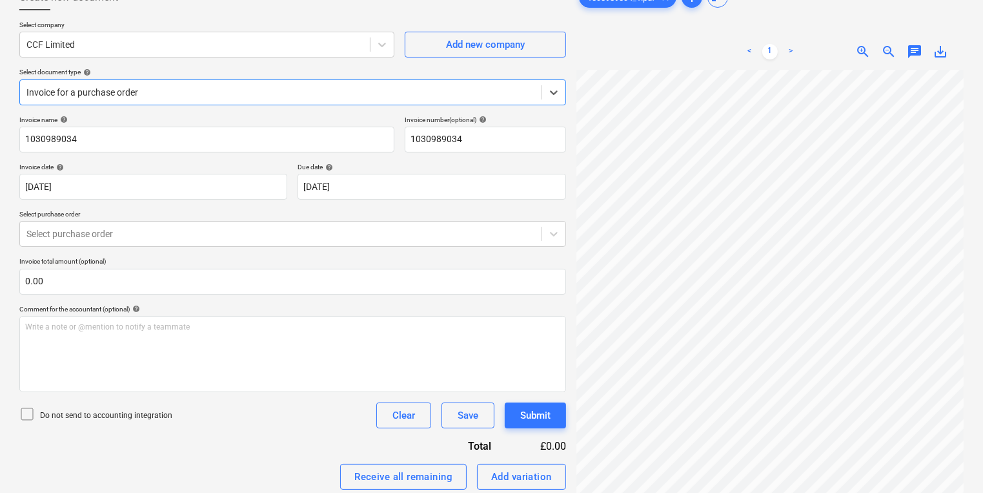
scroll to position [258, 0]
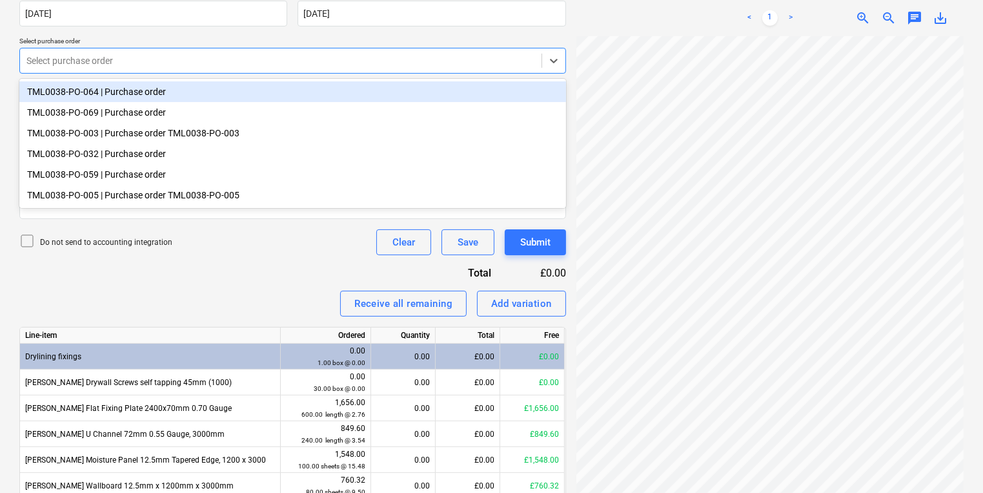
click at [385, 49] on div "Select purchase order" at bounding box center [292, 61] width 547 height 26
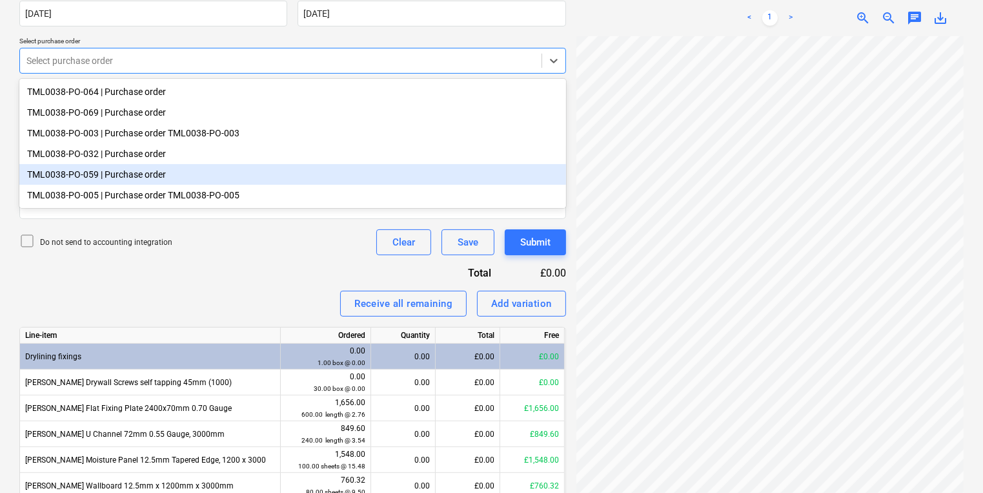
click at [254, 185] on div "TML0038-PO-059 | Purchase order" at bounding box center [292, 174] width 547 height 21
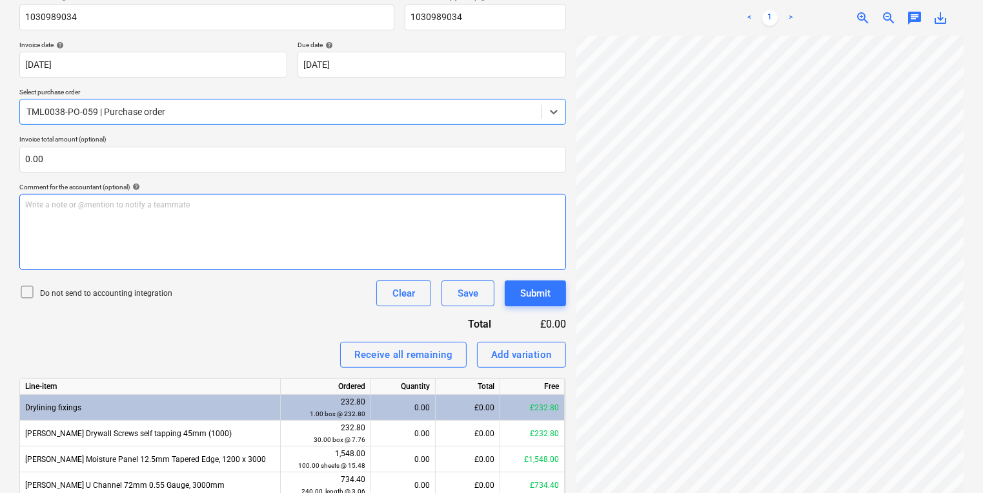
scroll to position [341, 0]
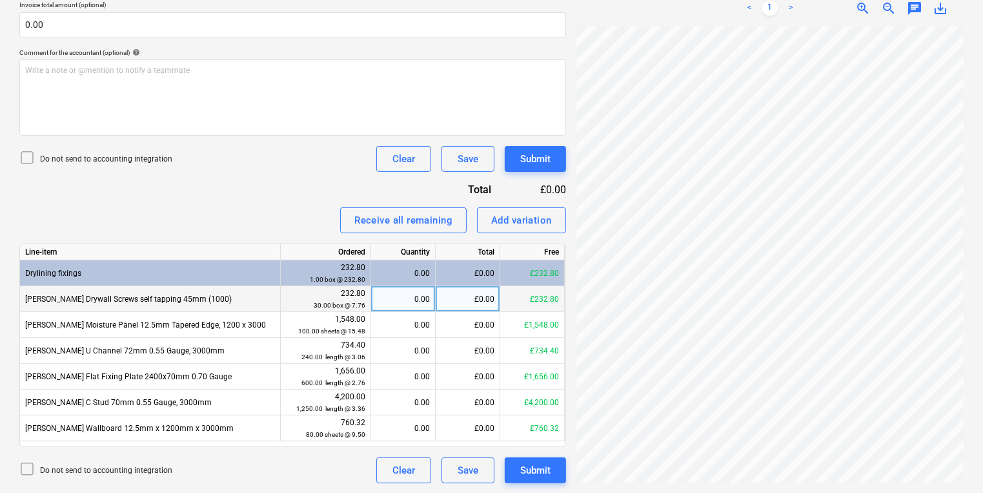
click at [398, 298] on div "0.00" at bounding box center [403, 299] width 54 height 26
type input "30"
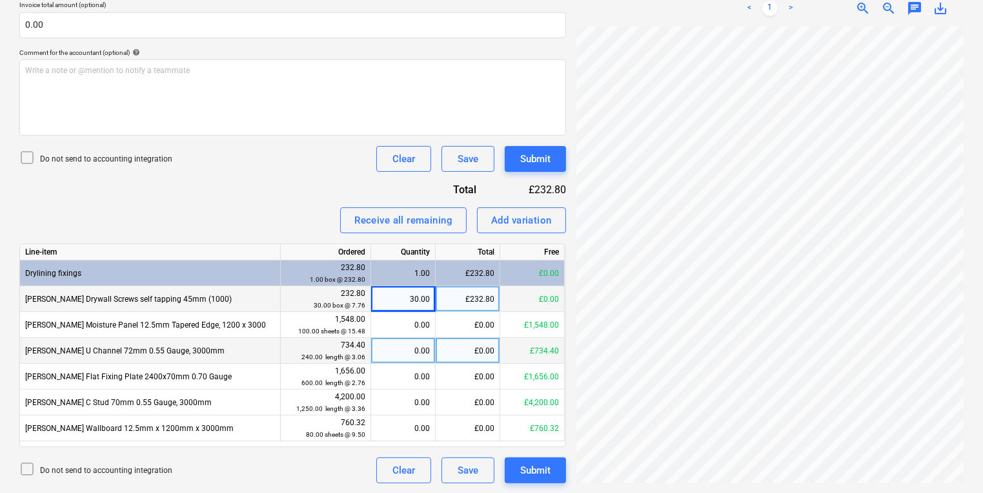
click at [409, 338] on div "0.00" at bounding box center [403, 351] width 54 height 26
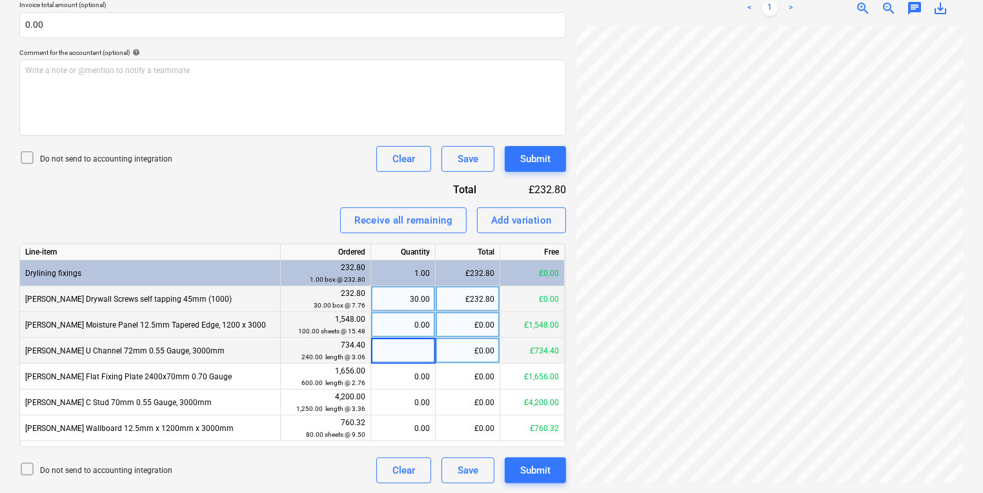
click at [400, 326] on div "0.00" at bounding box center [403, 325] width 54 height 26
type input "100"
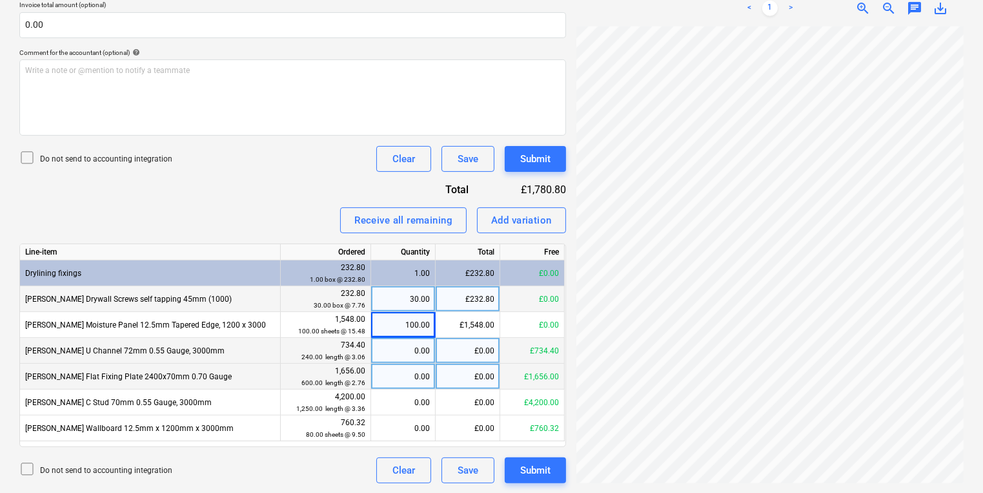
click at [368, 365] on div "1,656.00 600.00 length @ 2.76" at bounding box center [326, 376] width 90 height 26
click at [359, 365] on div "1,656.00 600.00 length @ 2.76" at bounding box center [325, 377] width 79 height 24
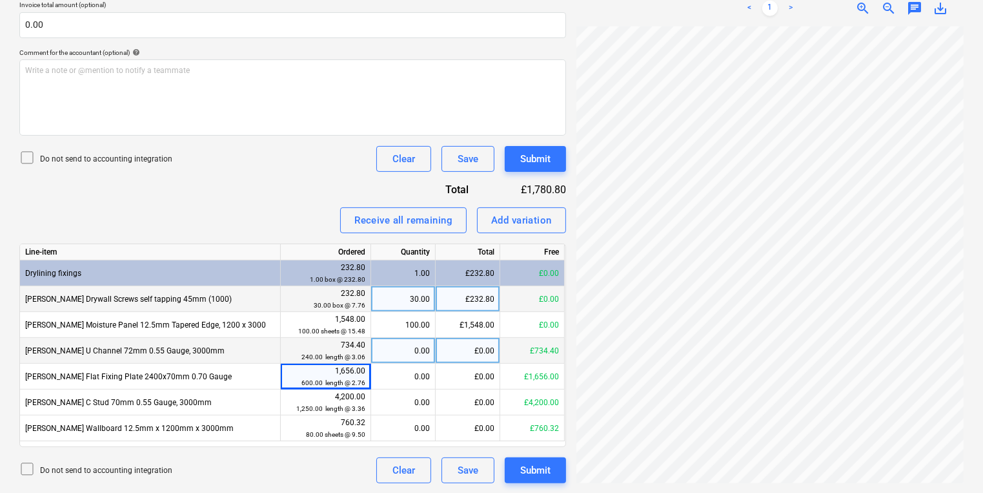
click at [388, 340] on div "0.00" at bounding box center [403, 351] width 54 height 26
type input "240"
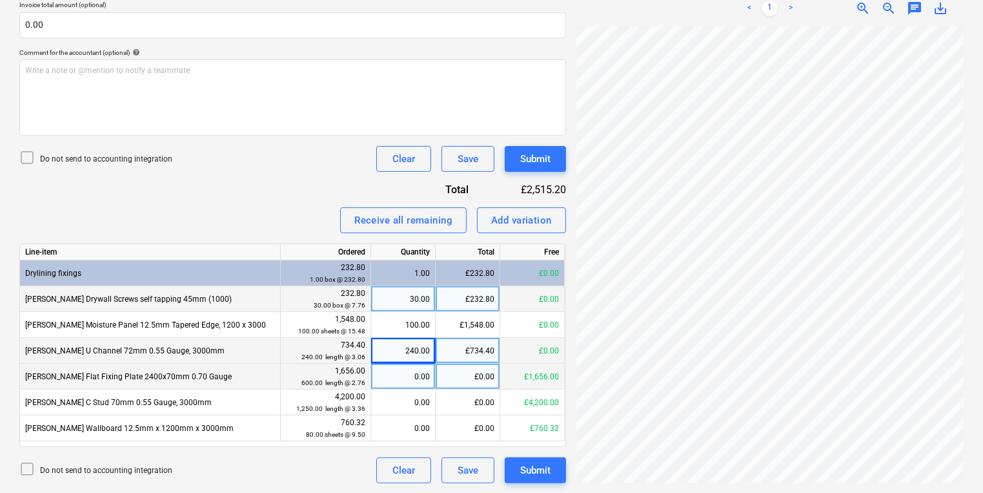
click at [422, 387] on div "0.00" at bounding box center [403, 376] width 54 height 26
type input "400"
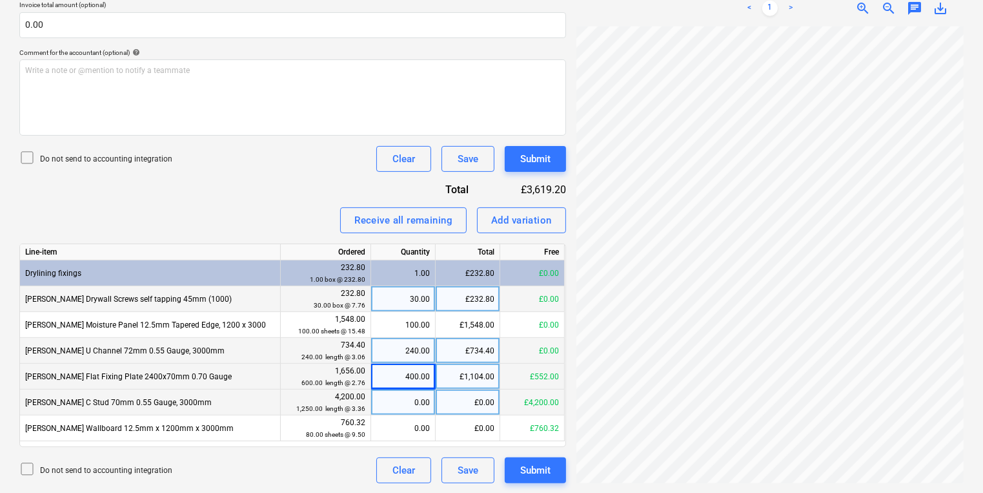
click at [409, 399] on div "0.00" at bounding box center [403, 402] width 54 height 26
type input "350"
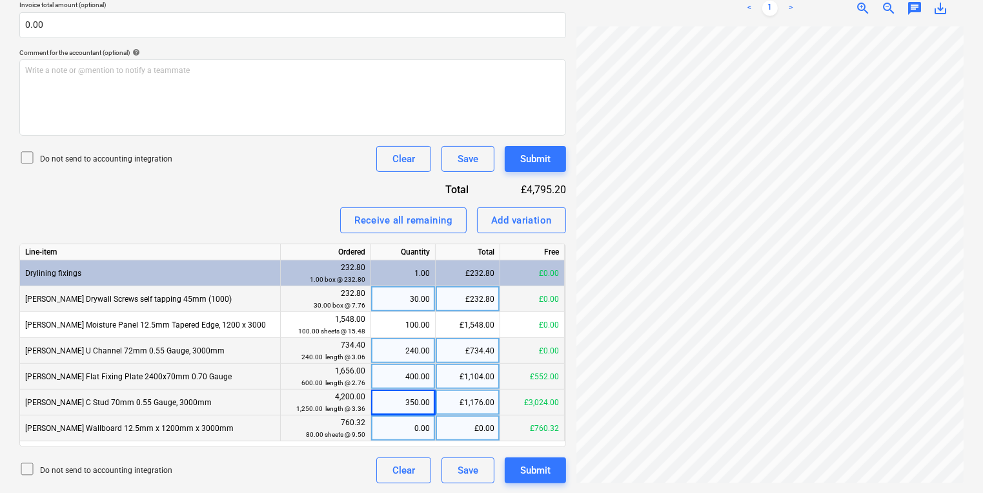
click at [408, 420] on div "0.00" at bounding box center [403, 428] width 54 height 26
type input "80"
click at [535, 150] on div "Submit" at bounding box center [535, 158] width 30 height 17
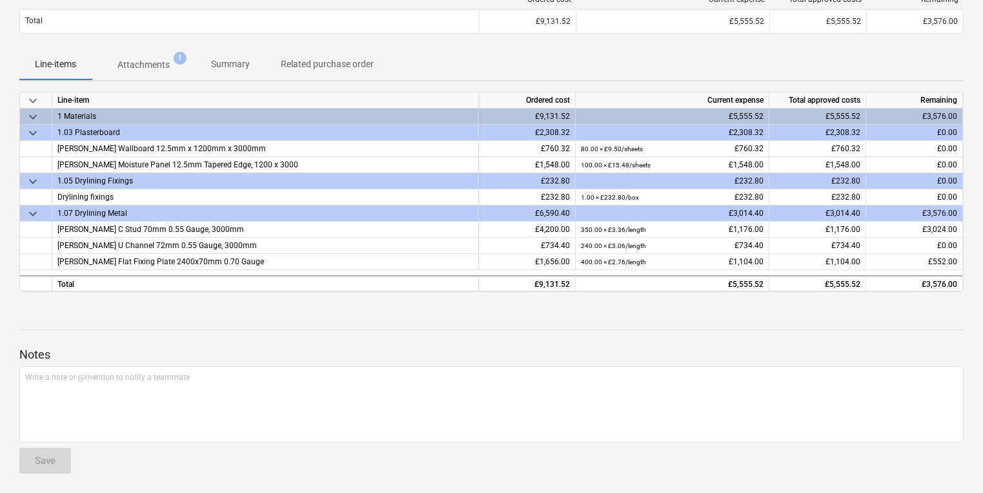
scroll to position [23, 0]
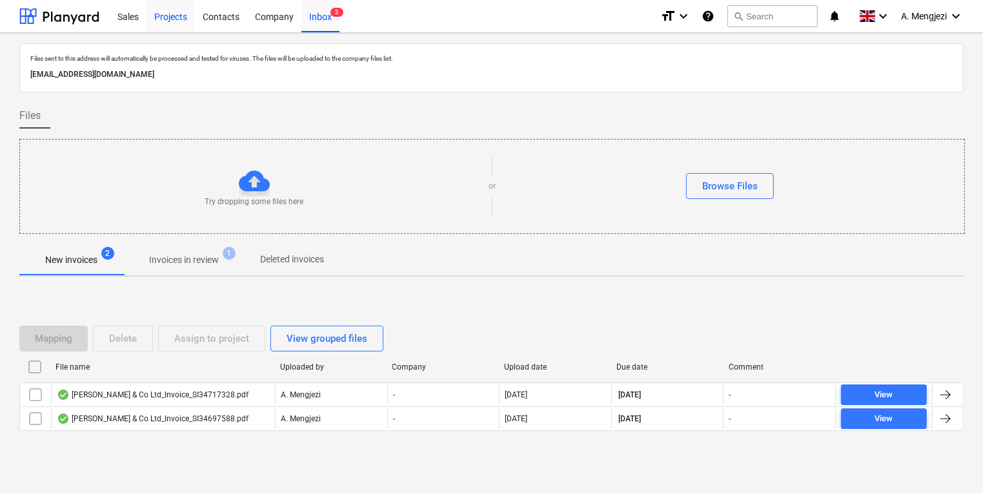
drag, startPoint x: 178, startPoint y: 6, endPoint x: 176, endPoint y: 28, distance: 22.1
click at [178, 6] on div "Projects" at bounding box center [171, 15] width 48 height 33
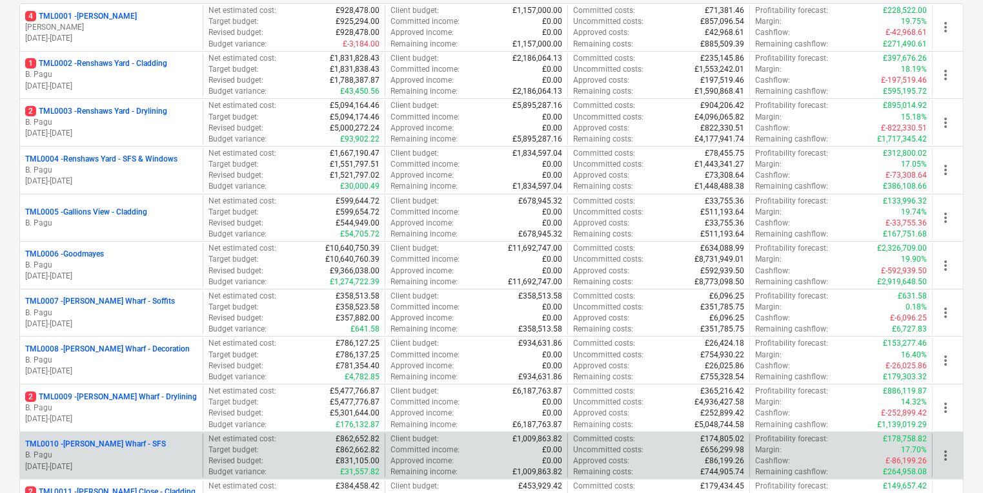
scroll to position [207, 0]
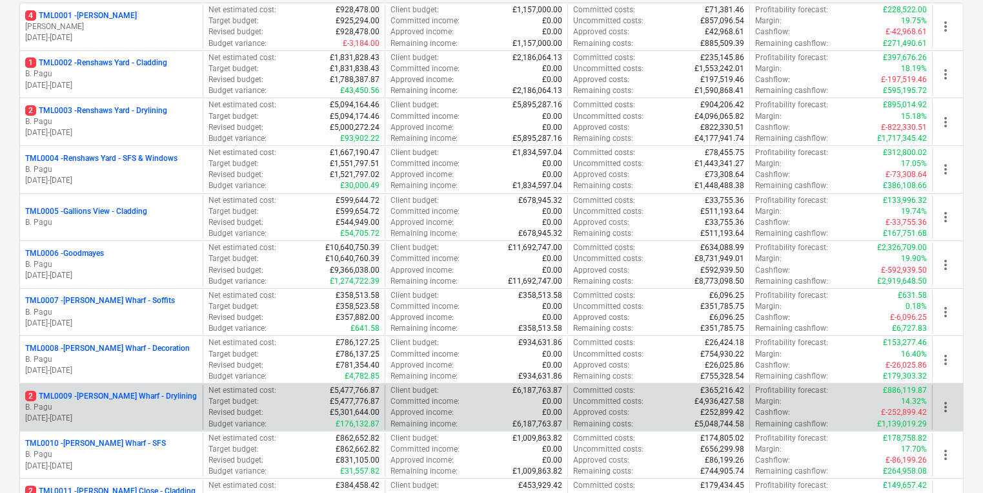
click at [112, 406] on p "B. Pagu" at bounding box center [111, 407] width 172 height 11
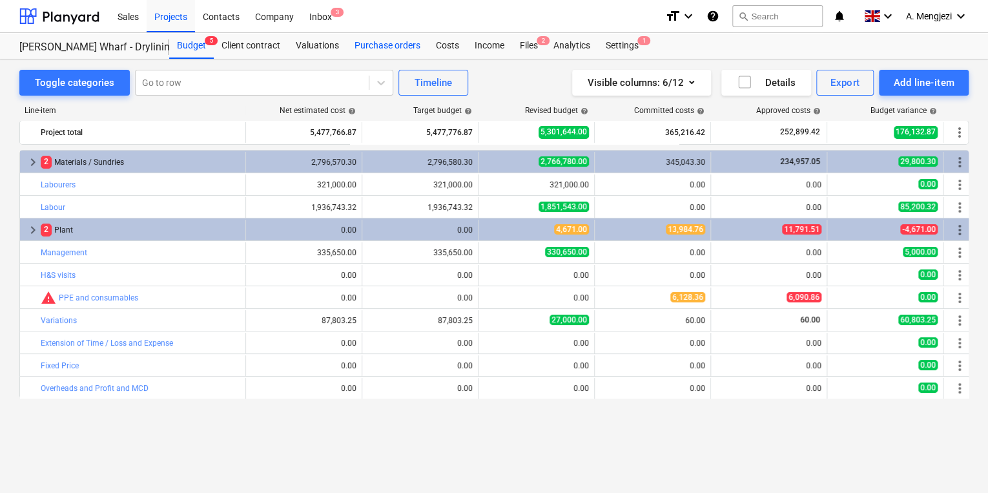
click at [399, 37] on div "Purchase orders" at bounding box center [387, 46] width 81 height 26
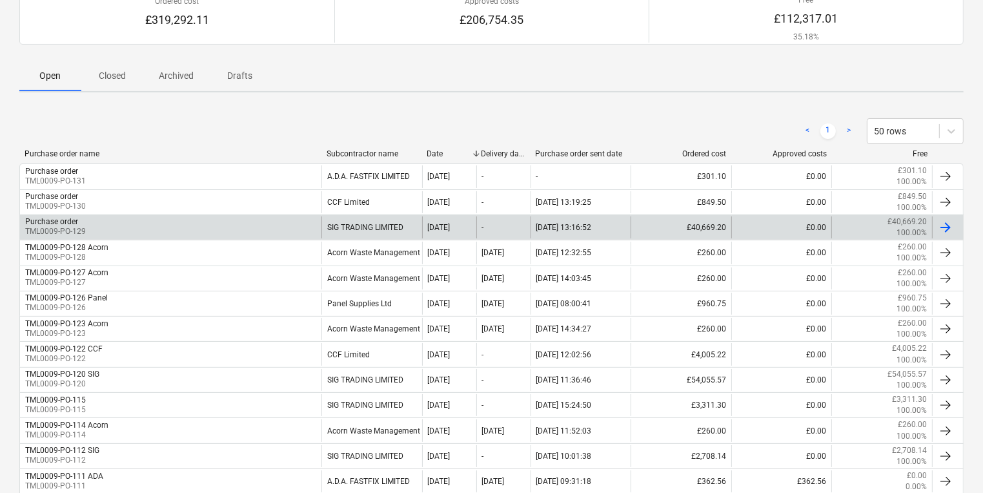
scroll to position [207, 0]
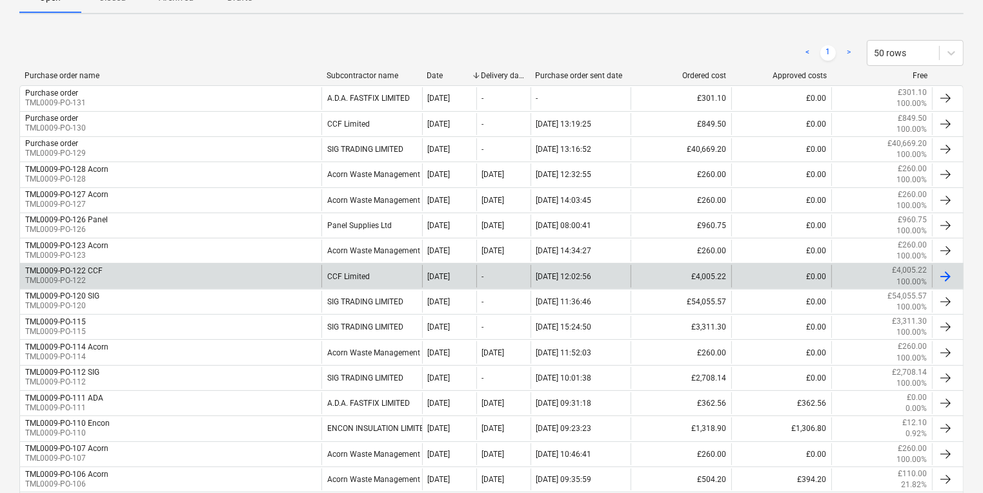
click at [216, 274] on div "TML0009-PO-122 CCF TML0009-PO-122" at bounding box center [170, 276] width 301 height 22
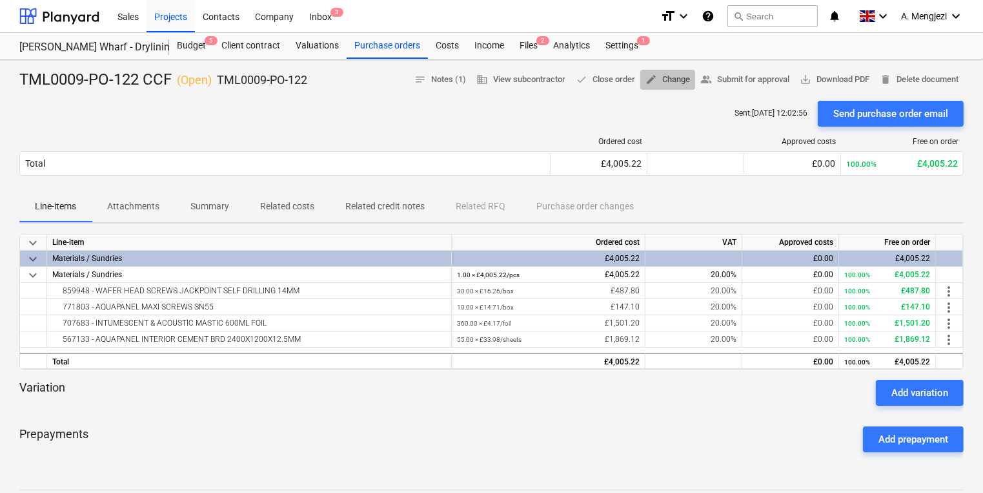
click at [673, 87] on button "edit Change" at bounding box center [667, 80] width 55 height 20
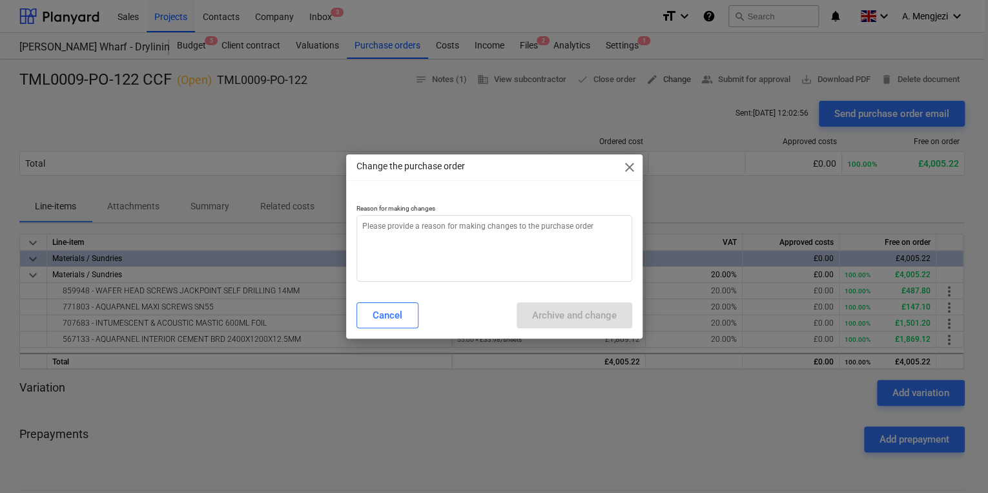
type textarea "x"
click at [511, 251] on textarea at bounding box center [494, 248] width 276 height 66
type textarea "p"
type textarea "x"
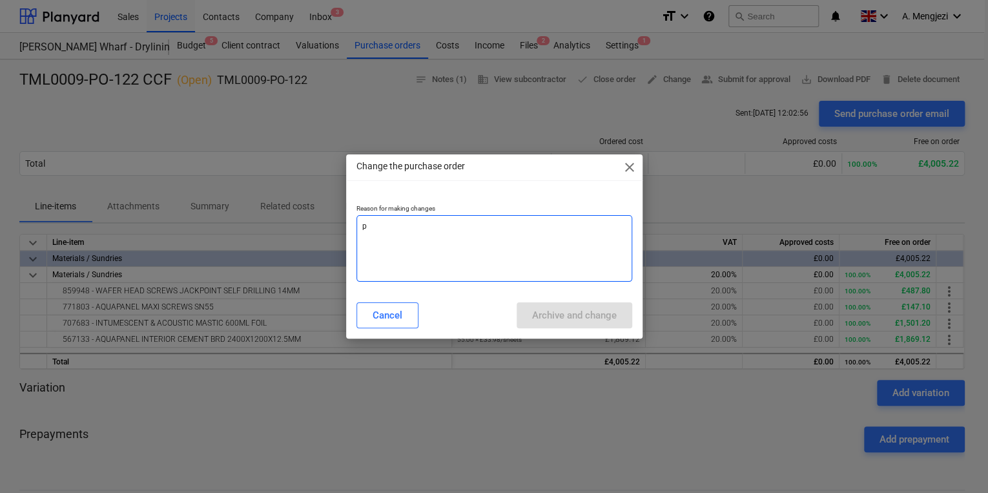
type textarea "pr"
type textarea "x"
type textarea "pri"
type textarea "x"
type textarea "pric"
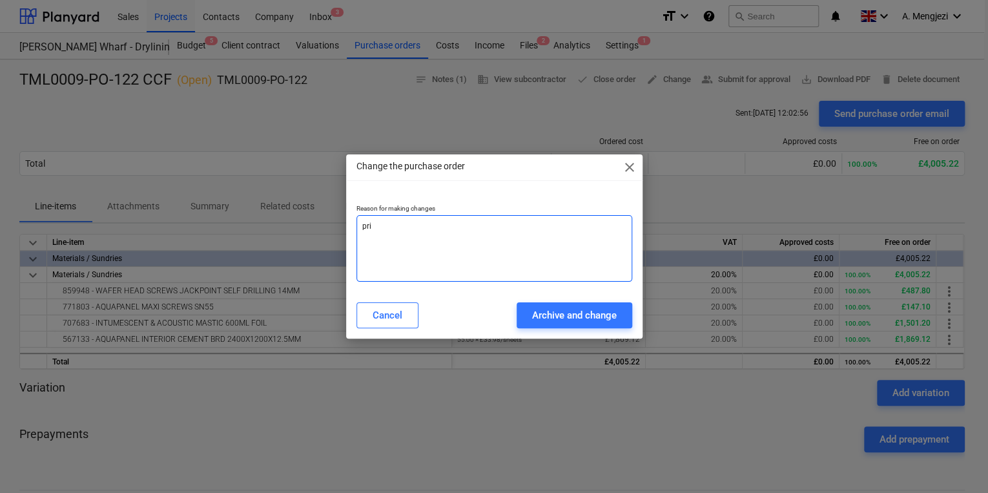
type textarea "x"
type textarea "price"
type textarea "x"
type textarea "price"
type textarea "x"
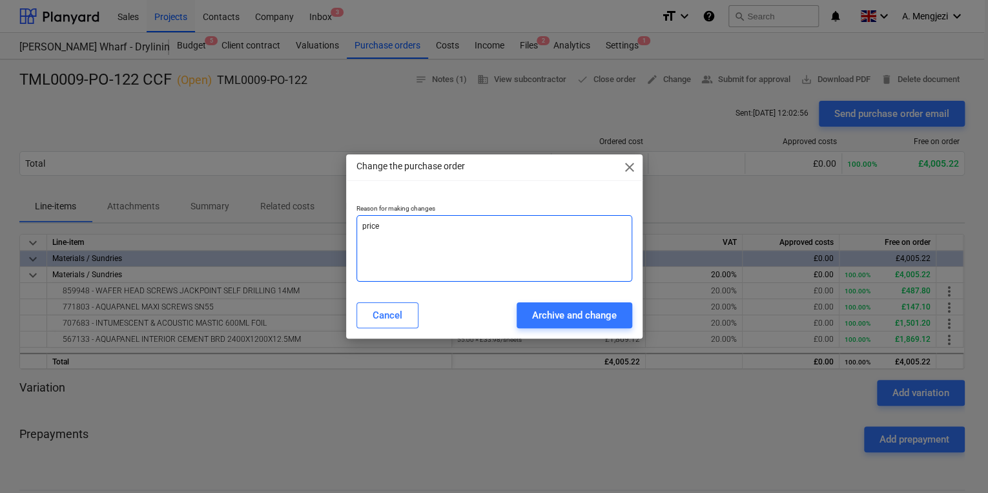
type textarea "price c"
type textarea "x"
type textarea "price ch"
type textarea "x"
type textarea "price cha"
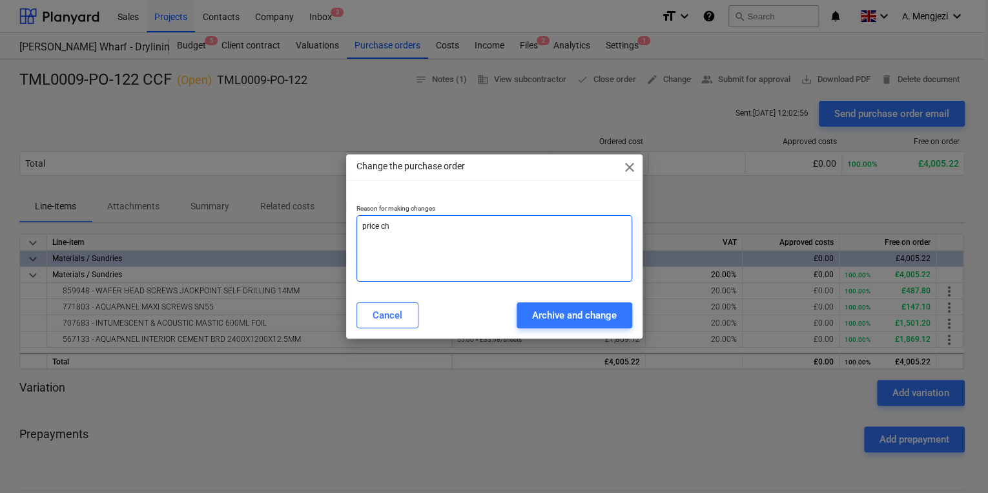
type textarea "x"
type textarea "price chan"
type textarea "x"
type textarea "price chang"
type textarea "x"
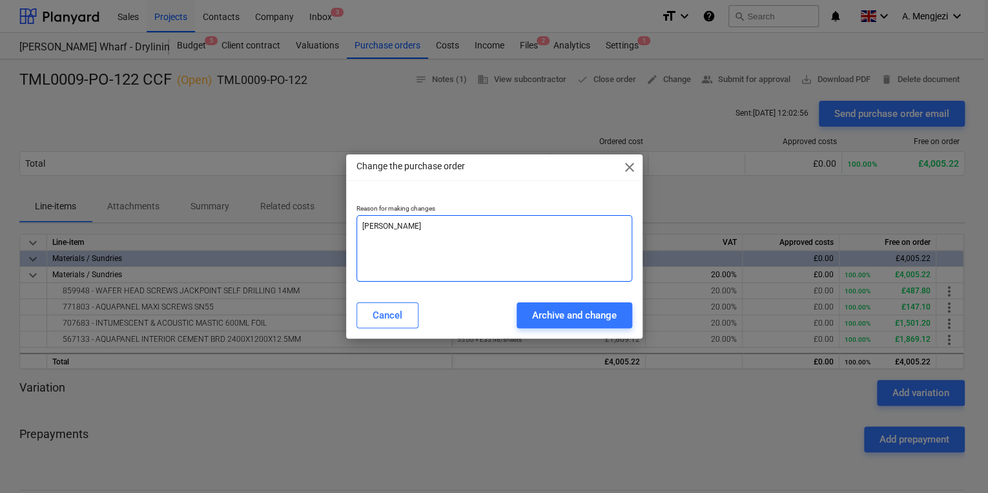
type textarea "price change"
type textarea "x"
type textarea "price change"
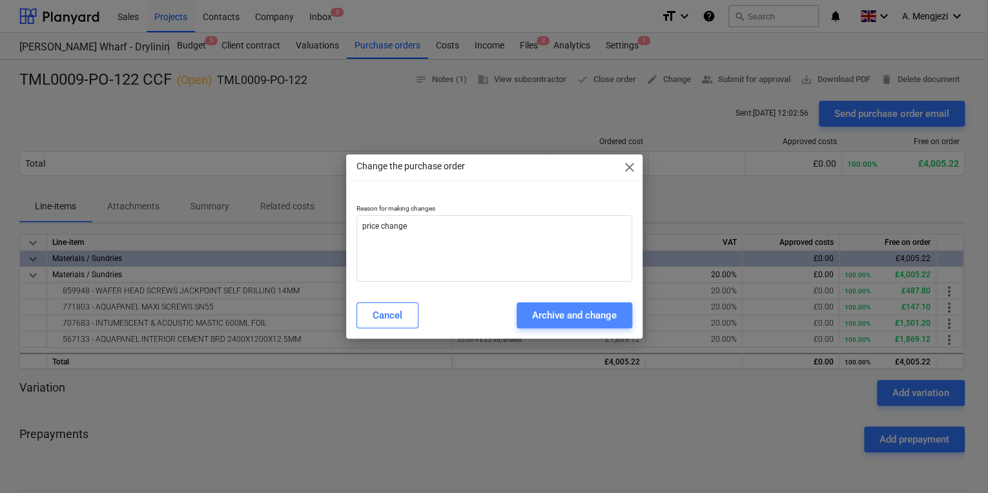
click at [584, 307] on div "Archive and change" at bounding box center [574, 315] width 85 height 17
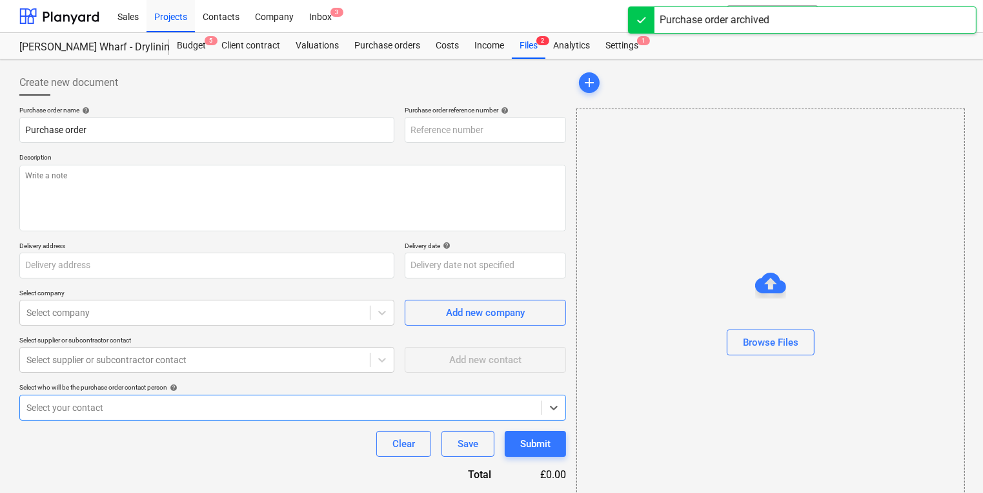
type textarea "x"
type input "TML0009-PO-122 CCF"
type input "TML0009-PO-122"
type textarea "Site contact Andrei 07502288908"
type input "Fairview Estates, Montgomery's Wharf, 69 - 76 High Street, Brentford, TW8 0YL"
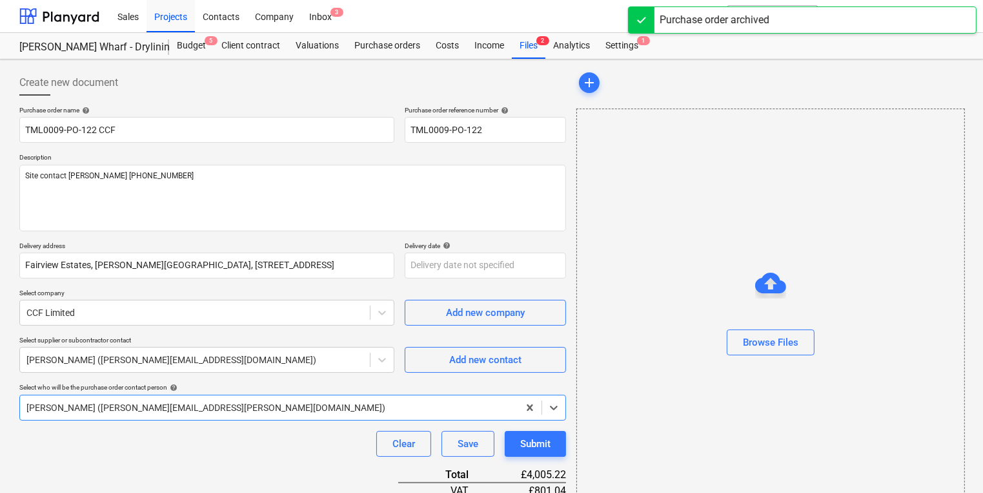
type textarea "x"
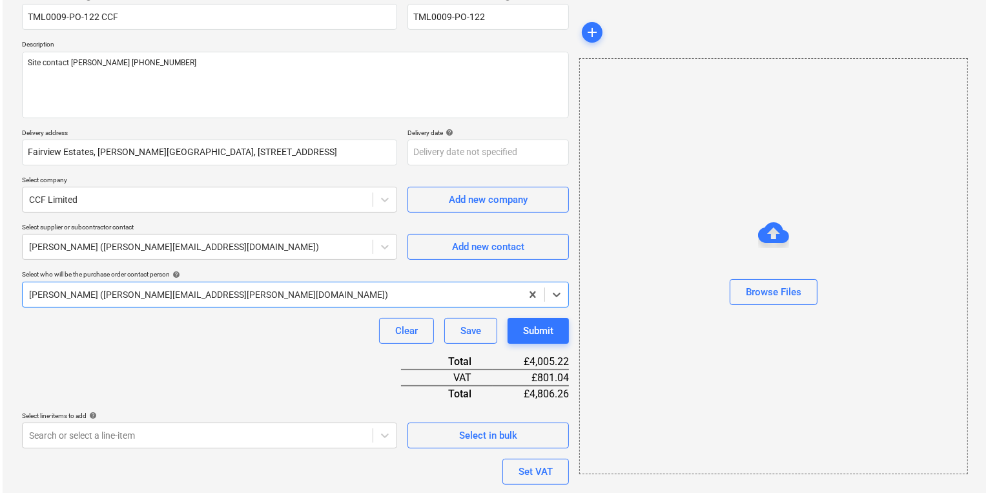
scroll to position [263, 0]
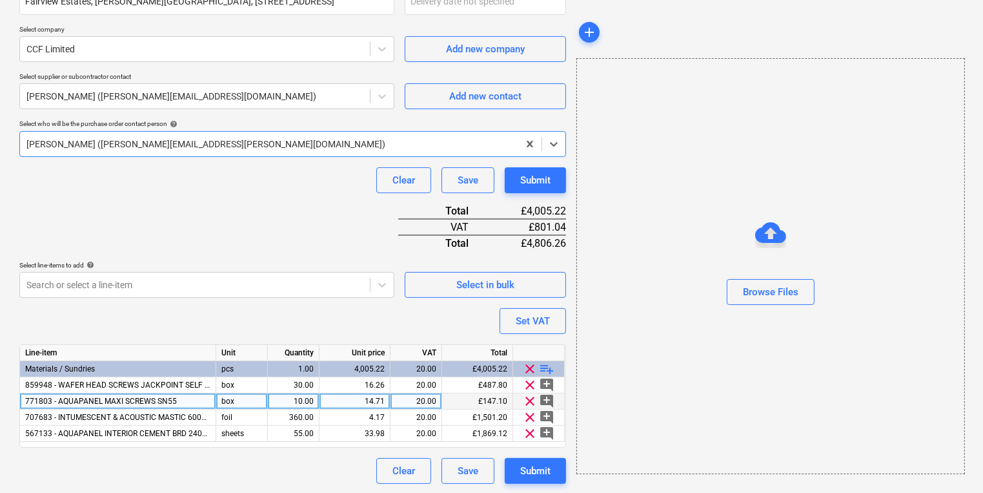
click at [371, 406] on div "14.71" at bounding box center [355, 401] width 60 height 16
type input "14.87"
type textarea "x"
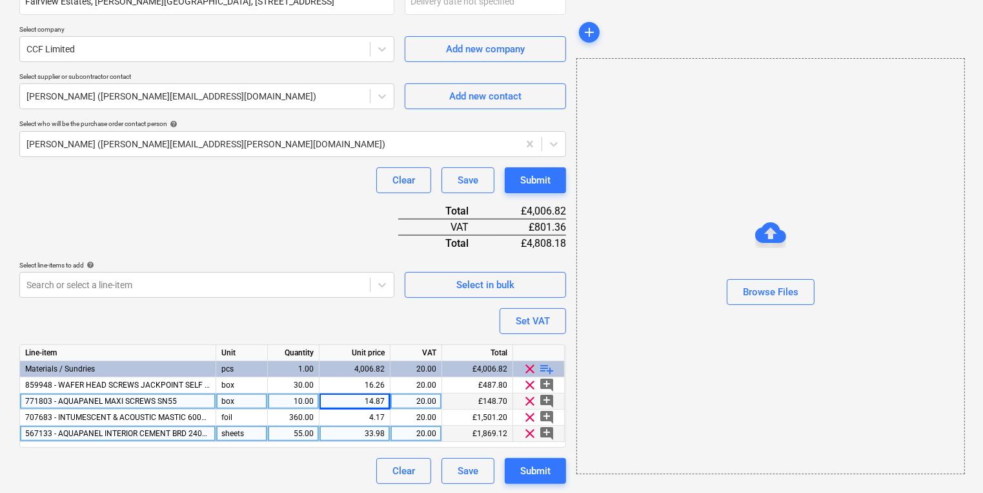
click at [349, 431] on div "33.98" at bounding box center [355, 433] width 60 height 16
type input "33.98618"
click at [519, 174] on button "Submit" at bounding box center [535, 180] width 61 height 26
type textarea "x"
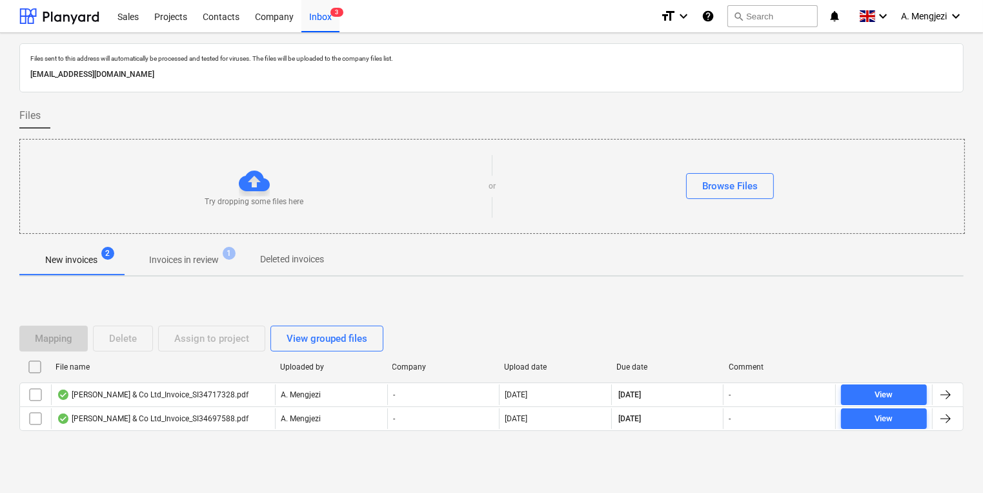
click at [203, 252] on span "Invoices in review 1" at bounding box center [183, 259] width 121 height 23
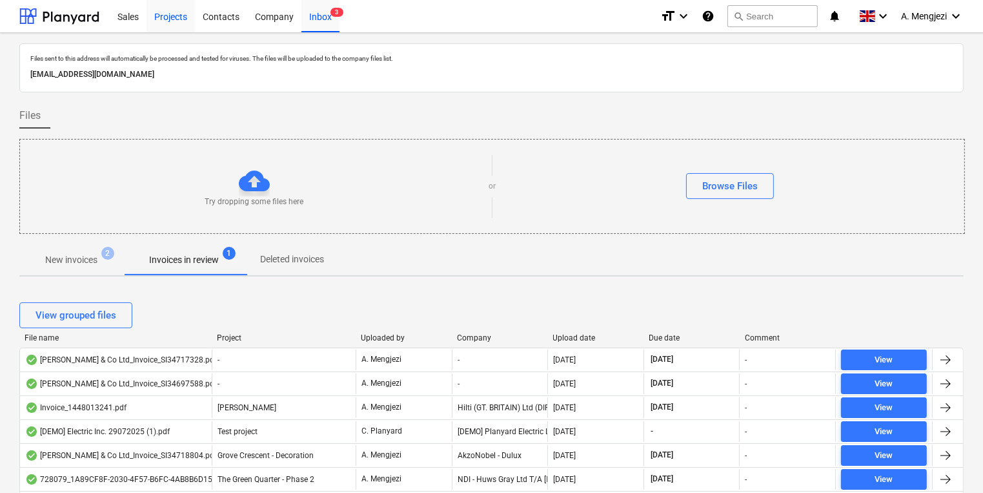
click at [167, 5] on div "Projects" at bounding box center [171, 15] width 48 height 33
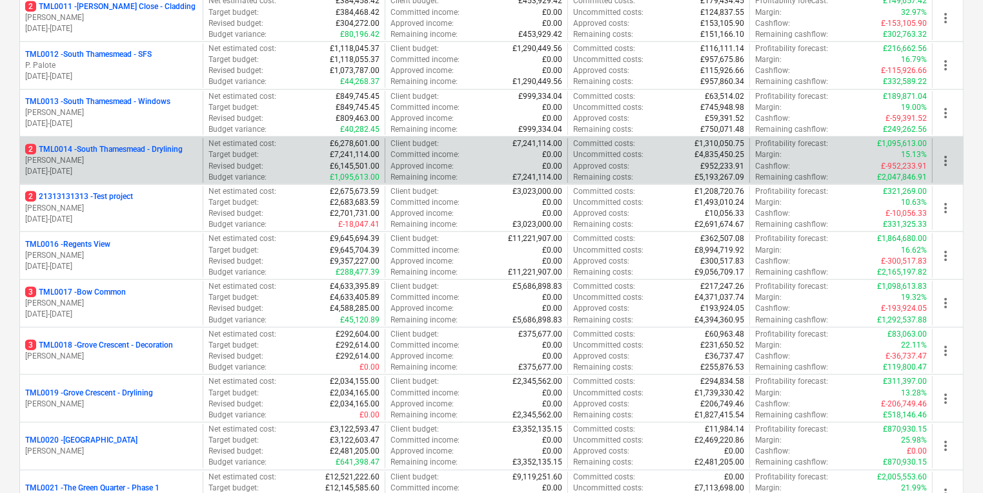
scroll to position [775, 0]
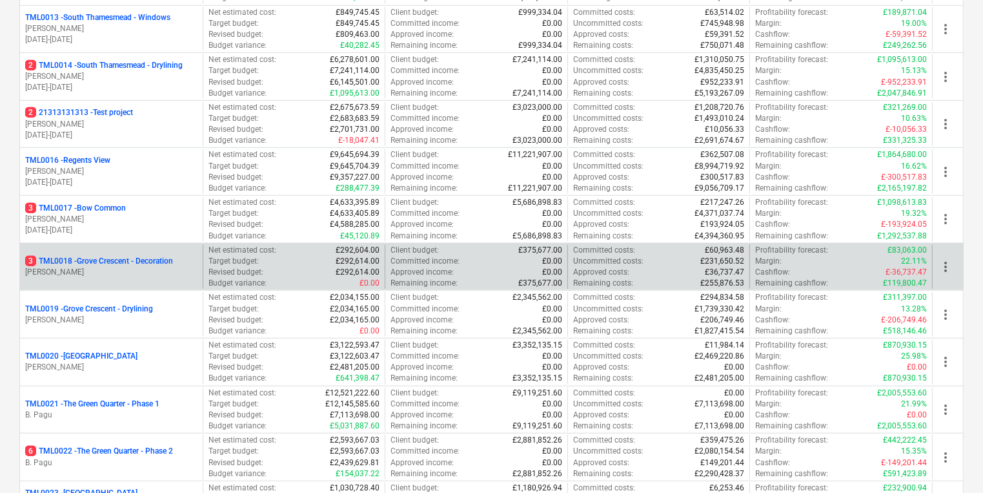
click at [118, 278] on div "3 TML0018 - Grove Crescent - Decoration R. Williamson" at bounding box center [111, 267] width 183 height 45
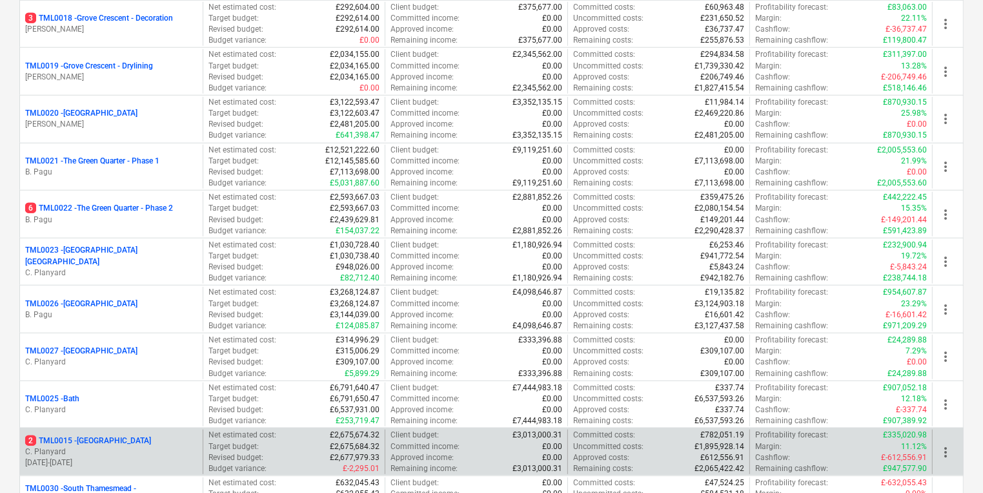
scroll to position [914, 0]
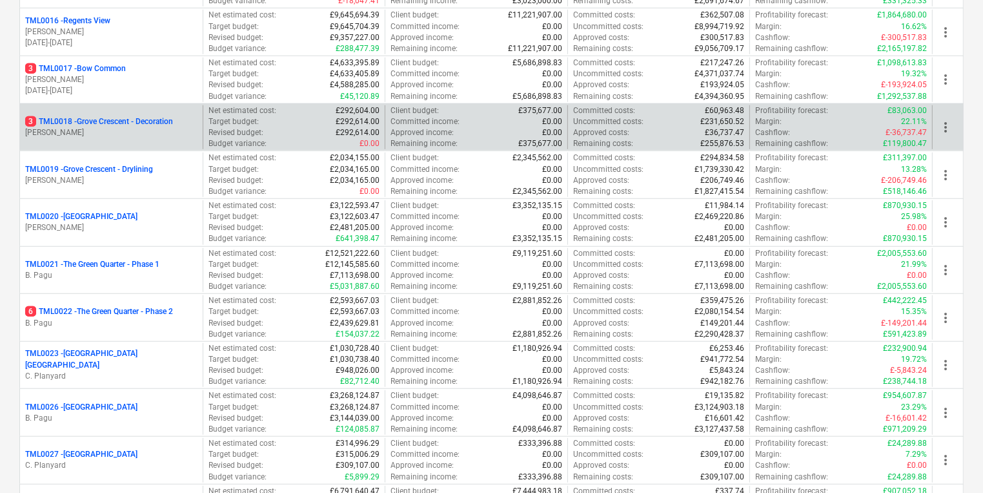
click at [170, 103] on div "3 TML0018 - Grove Crescent - Decoration R. Williamson Net estimated cost : £292…" at bounding box center [491, 127] width 944 height 48
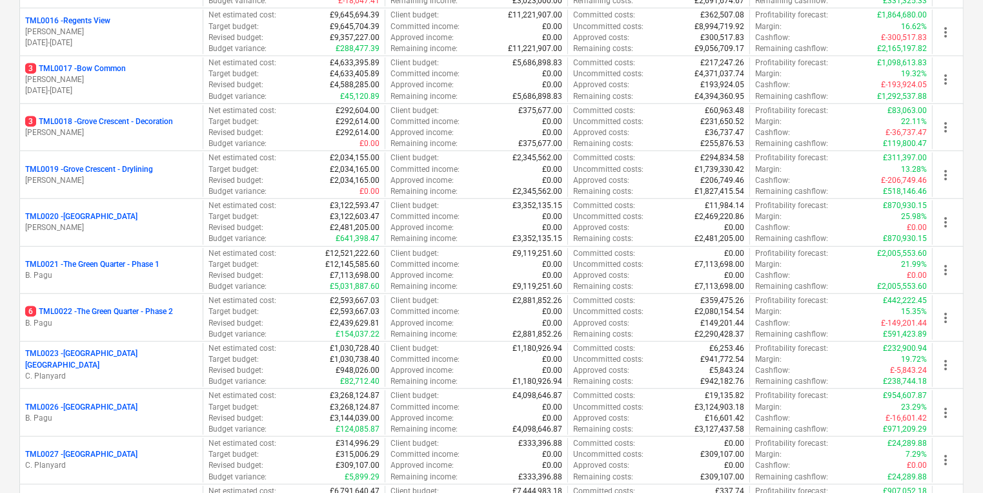
click at [196, 127] on p "[PERSON_NAME]" at bounding box center [111, 132] width 172 height 11
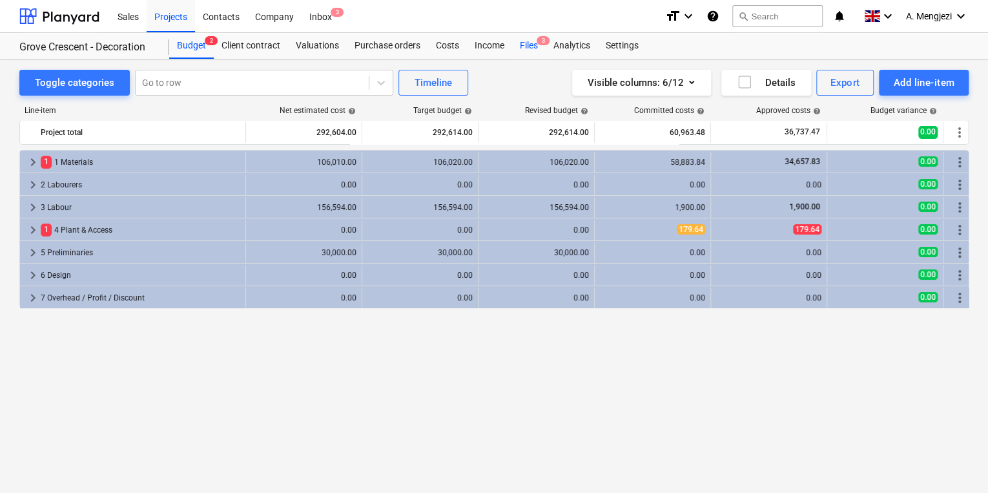
click at [487, 39] on span "3" at bounding box center [542, 40] width 13 height 9
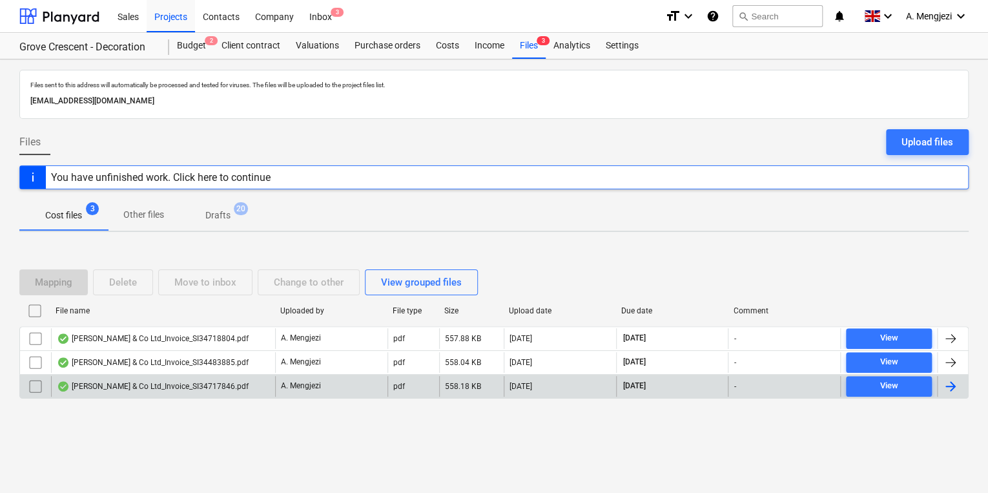
click at [318, 387] on p "A. Mengjezi" at bounding box center [301, 385] width 40 height 11
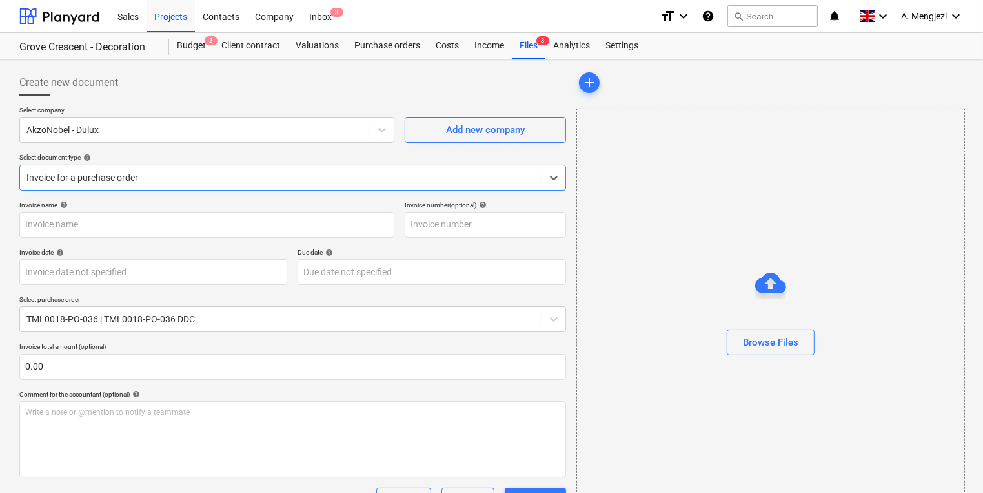
type input "S134717846"
type input "[DATE]"
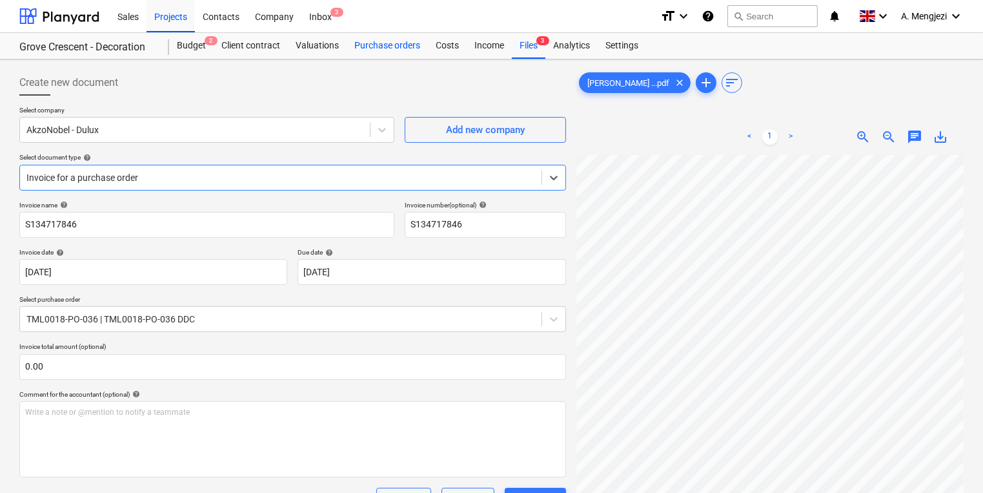
click at [403, 49] on div "Purchase orders" at bounding box center [387, 46] width 81 height 26
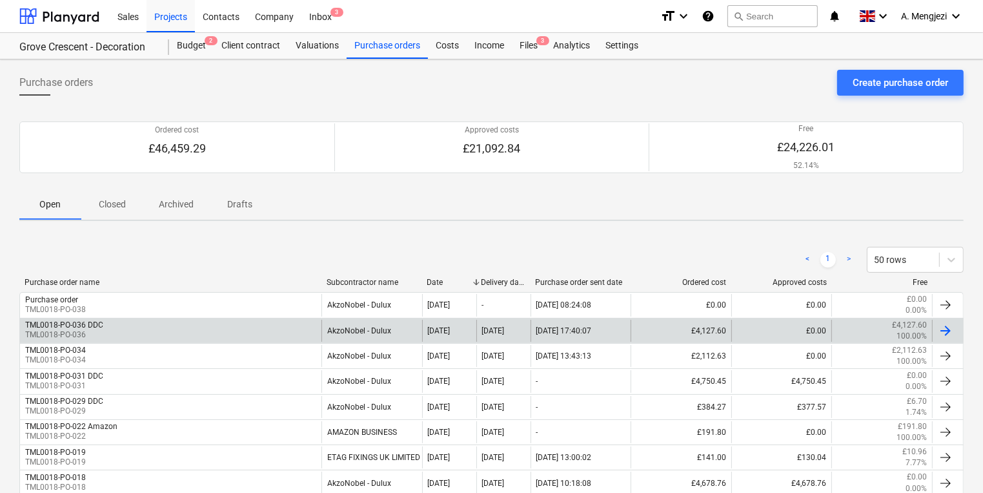
click at [173, 334] on div "TML0018-PO-036 DDC TML0018-PO-036" at bounding box center [170, 331] width 301 height 22
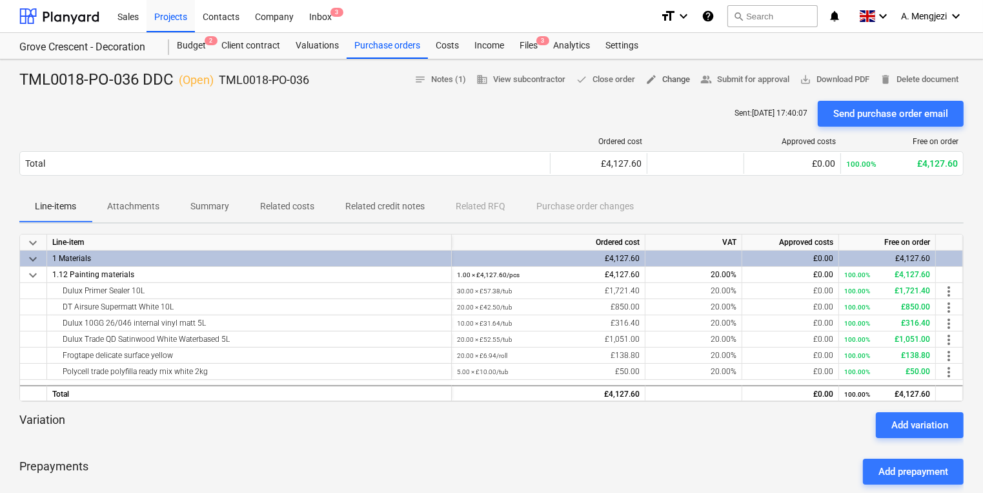
click at [487, 80] on span "edit Change" at bounding box center [668, 79] width 45 height 15
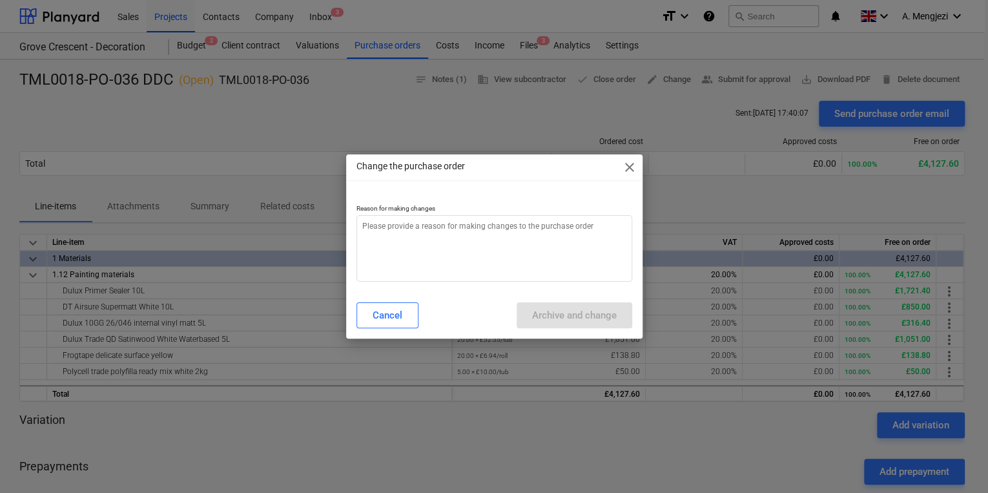
type textarea "x"
drag, startPoint x: 550, startPoint y: 239, endPoint x: 533, endPoint y: 231, distance: 18.5
click at [487, 239] on textarea at bounding box center [494, 248] width 276 height 66
type textarea "p"
type textarea "x"
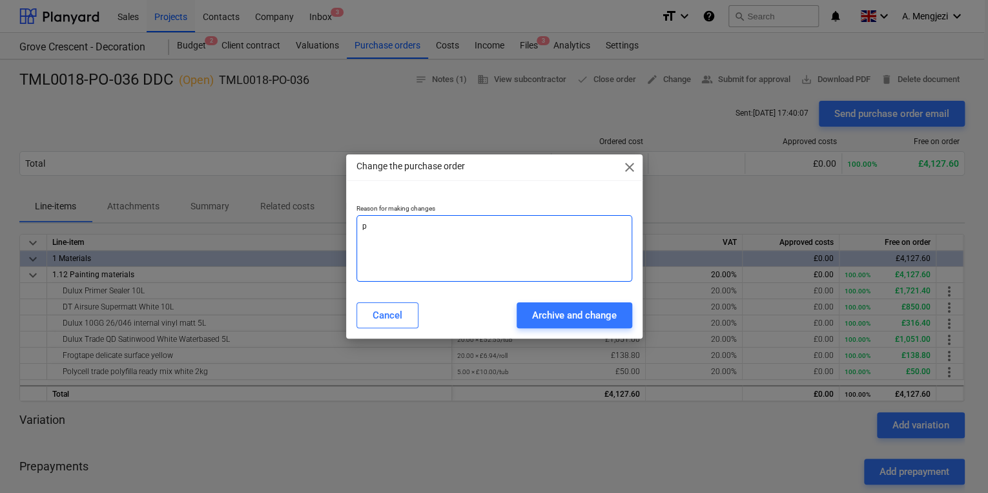
type textarea "pr"
type textarea "x"
type textarea "pri"
type textarea "x"
type textarea "pric"
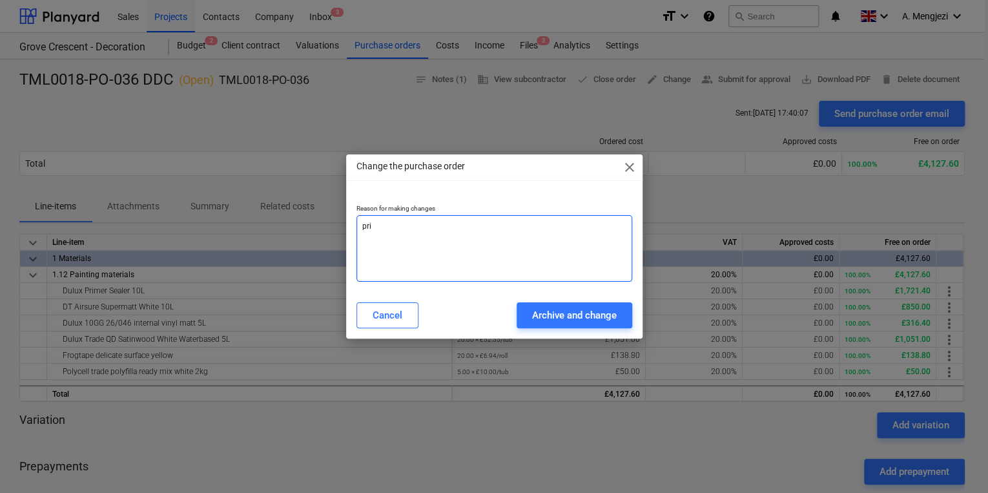
type textarea "x"
type textarea "price"
type textarea "x"
type textarea "price"
type textarea "x"
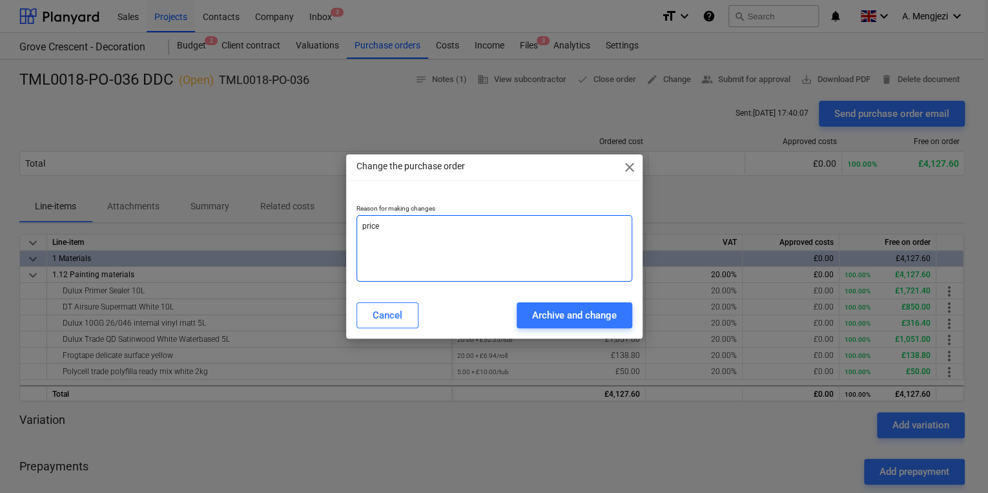
type textarea "price c"
type textarea "x"
type textarea "price ch"
type textarea "x"
type textarea "price cha"
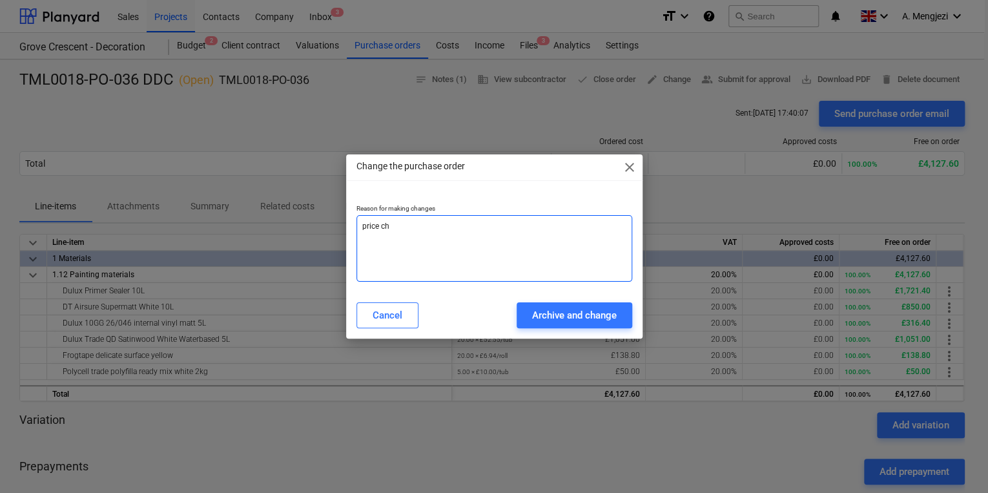
type textarea "x"
type textarea "price chan"
type textarea "x"
type textarea "price chang"
type textarea "x"
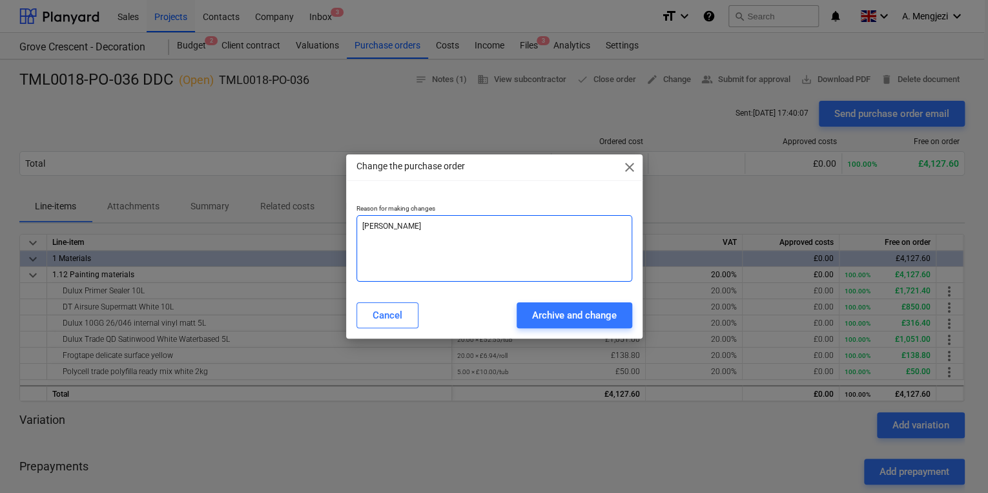
type textarea "price change"
type textarea "x"
type textarea "price change"
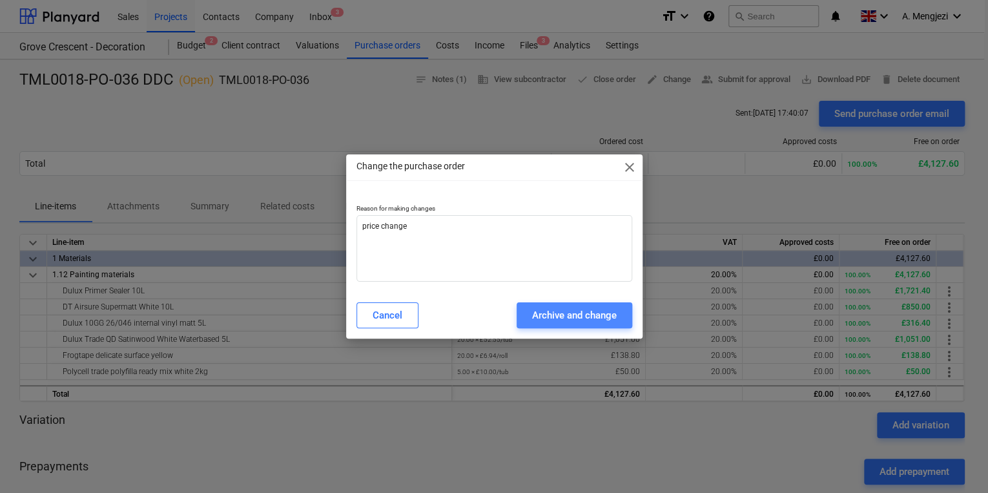
click at [487, 323] on button "Archive and change" at bounding box center [574, 315] width 116 height 26
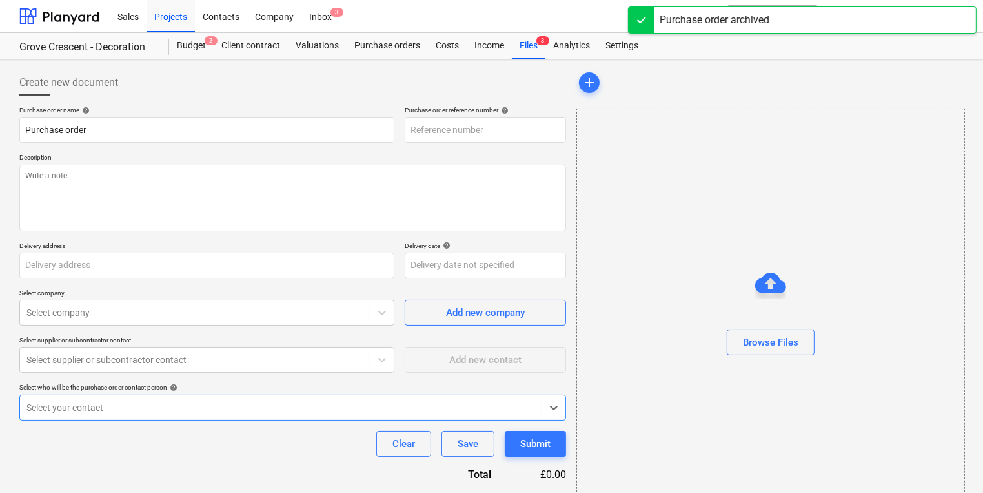
type textarea "x"
type input "TML0018-PO-036 DDC"
type input "TML0018-PO-036"
type textarea "nectar card : 9826300027848335039 Site contact Cornel 07853 351191"
type input "Watkin Jones, Grove Crescent Road, London E15 1BJ"
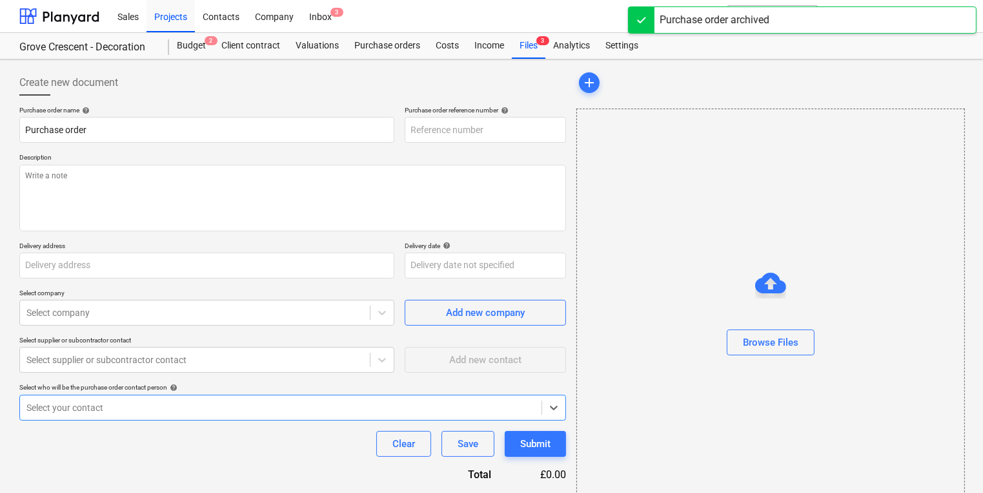
type input "[DATE]"
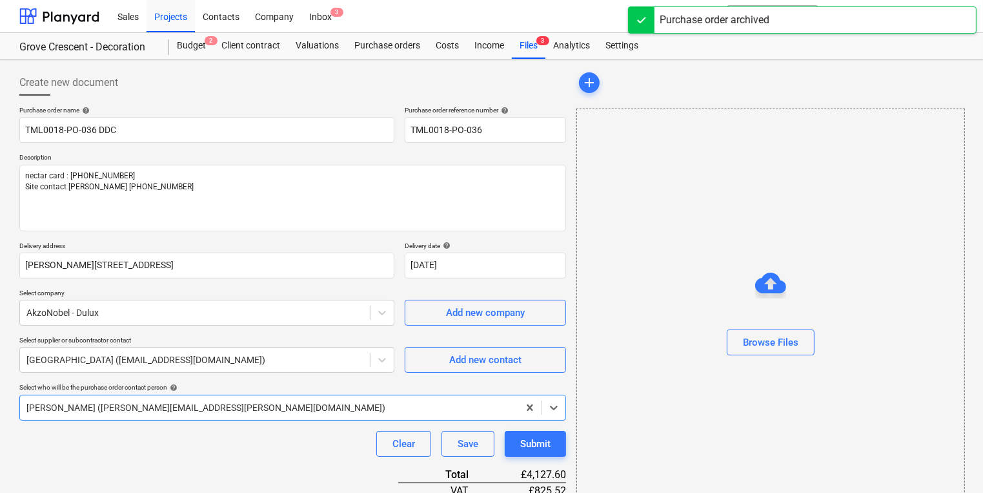
type textarea "x"
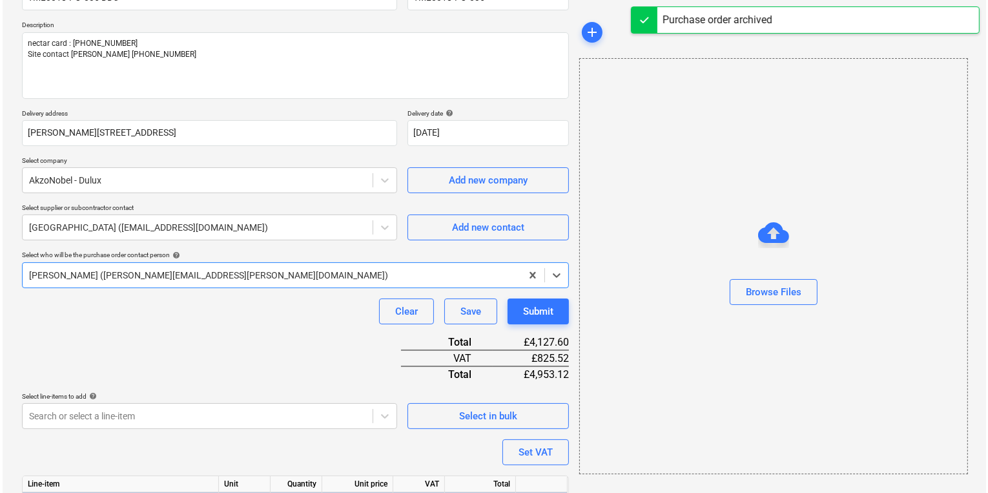
scroll to position [296, 0]
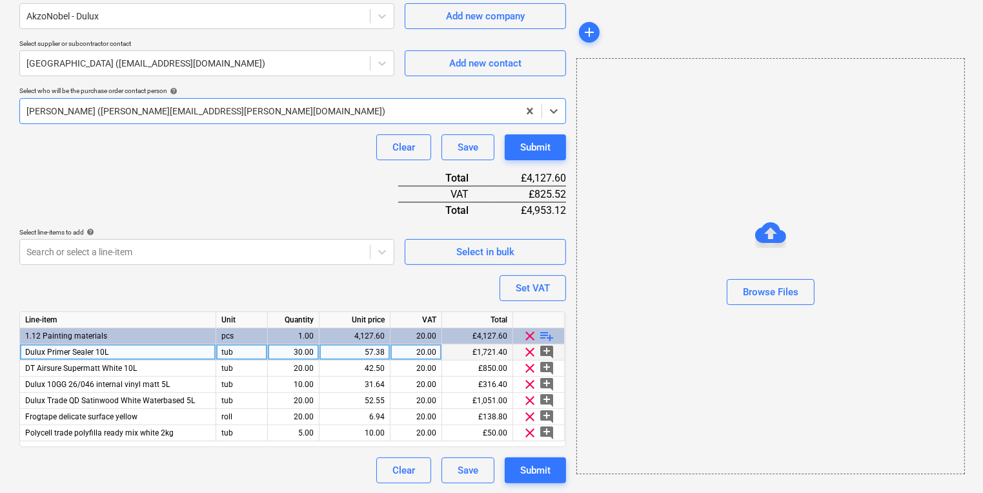
click at [376, 354] on div "57.38" at bounding box center [355, 352] width 60 height 16
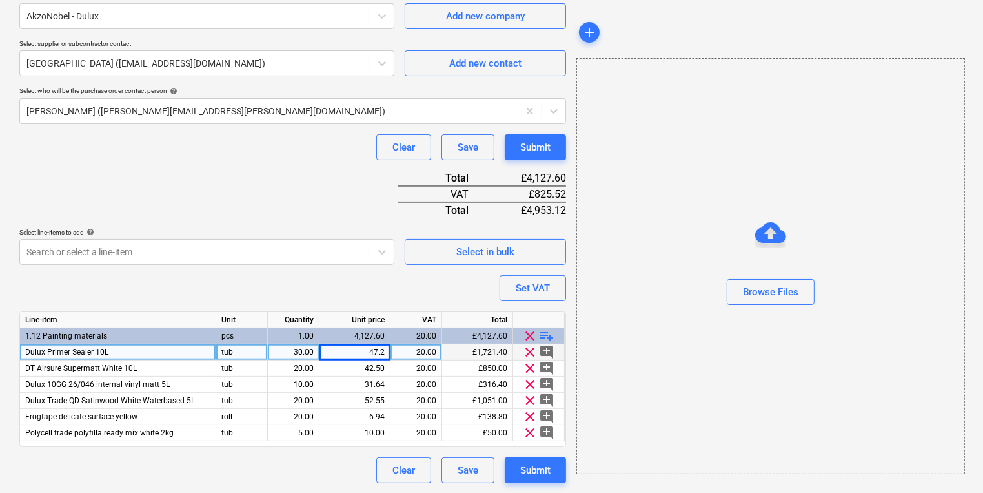
type input "47.25"
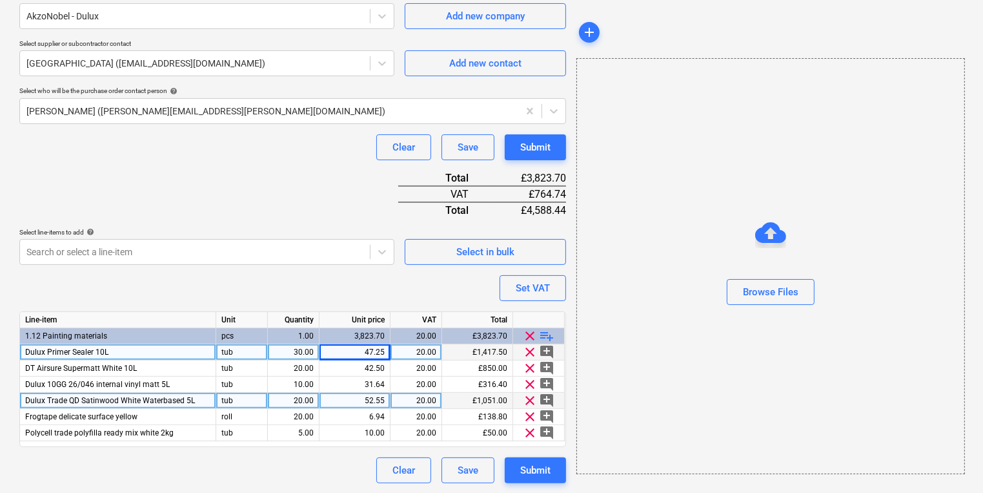
click at [370, 391] on div "52.55" at bounding box center [355, 400] width 60 height 16
type textarea "x"
type input "66.61"
type textarea "x"
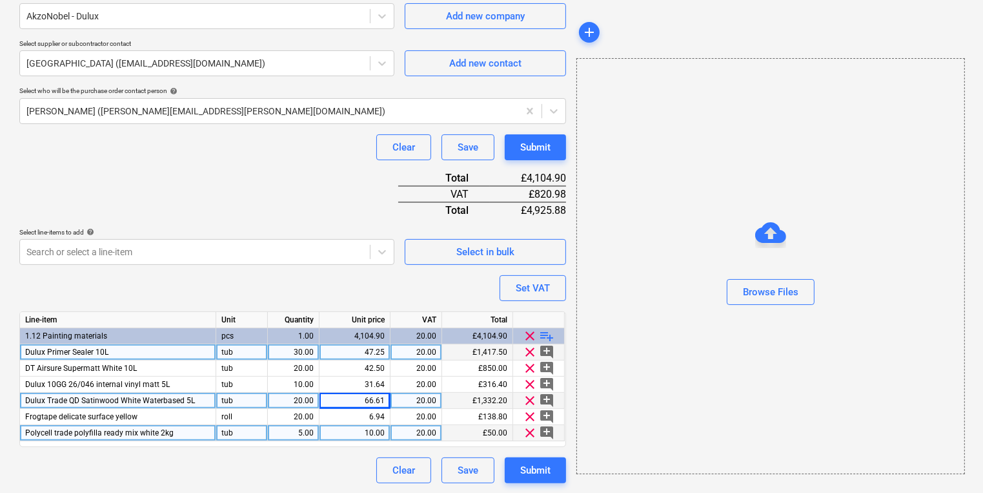
click at [360, 391] on div "10.00" at bounding box center [355, 433] width 60 height 16
type input "9.71"
type textarea "x"
click at [389, 391] on div "66.61" at bounding box center [355, 400] width 71 height 16
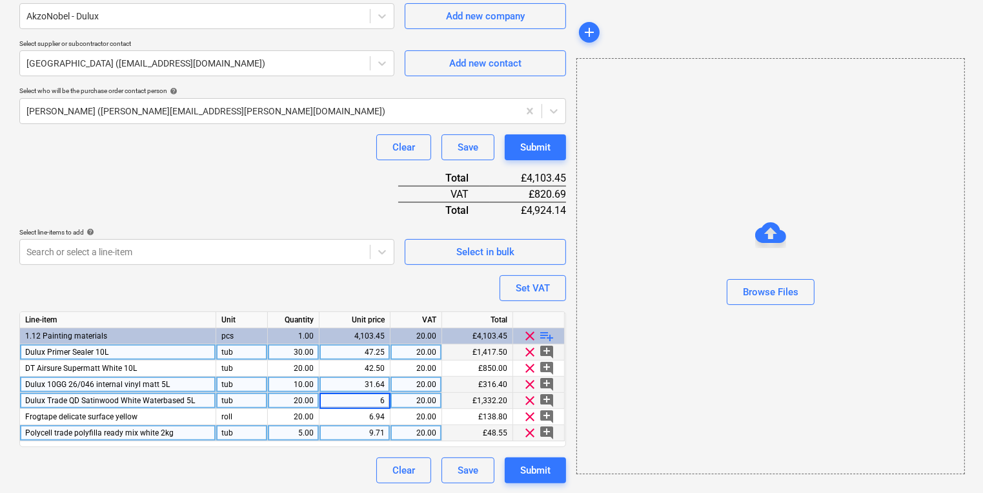
type input "66"
type textarea "x"
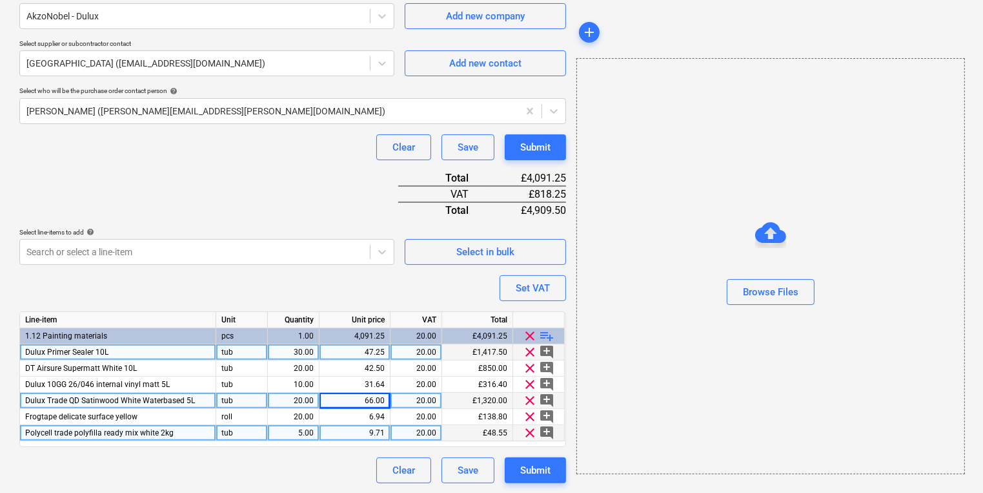
click at [380, 391] on div "66.00" at bounding box center [355, 400] width 60 height 16
type input "66.606"
type textarea "x"
click at [487, 391] on div "Browse Files" at bounding box center [770, 266] width 389 height 416
click at [327, 391] on div "9.71" at bounding box center [355, 433] width 60 height 16
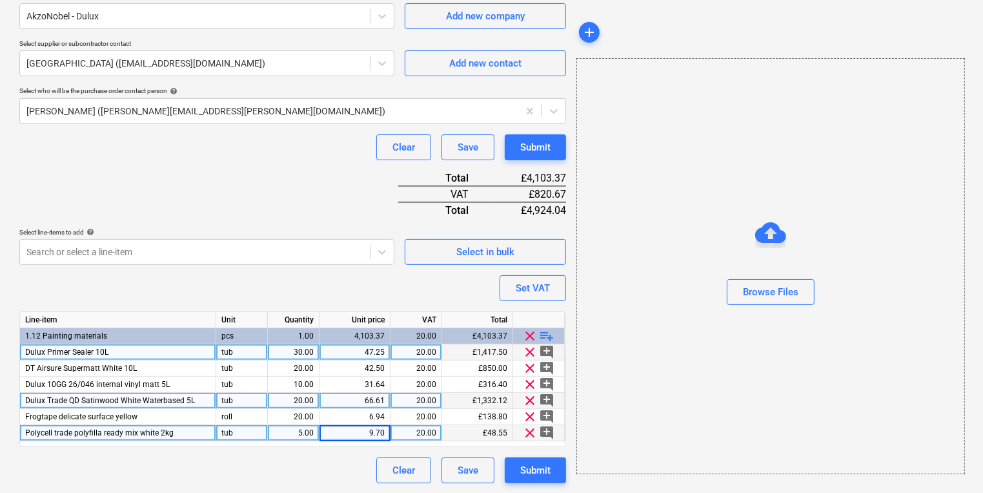
type input "9.708"
click at [487, 391] on button "Submit" at bounding box center [535, 470] width 61 height 26
type textarea "x"
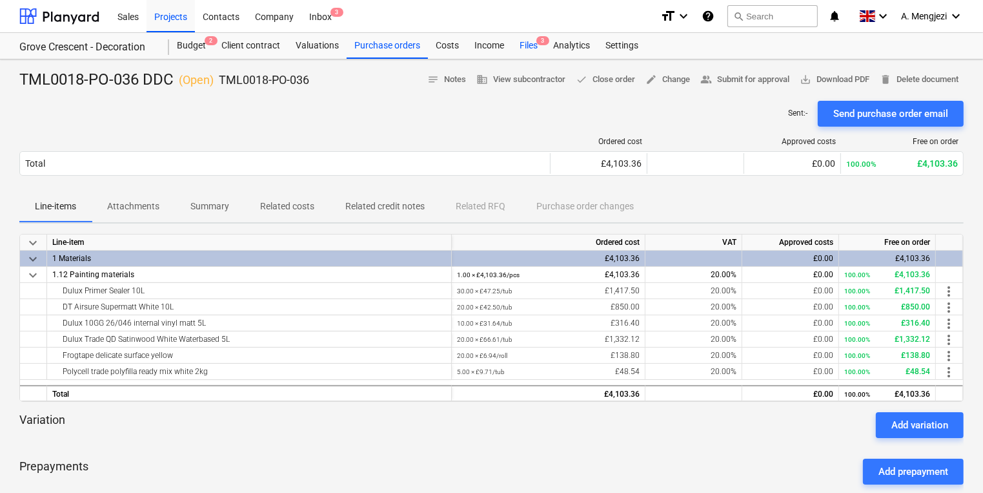
click at [487, 46] on div "Files 3" at bounding box center [529, 46] width 34 height 26
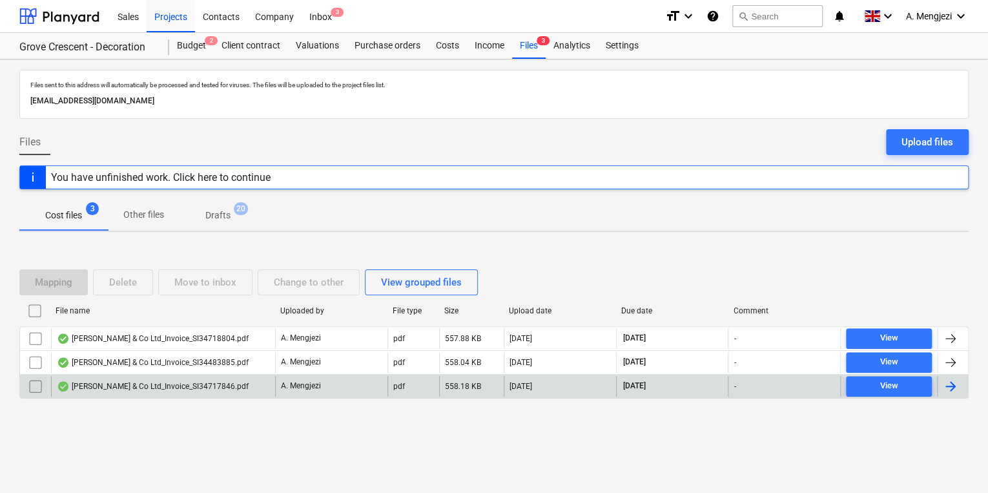
click at [342, 386] on div "A. Mengjezi" at bounding box center [331, 386] width 112 height 21
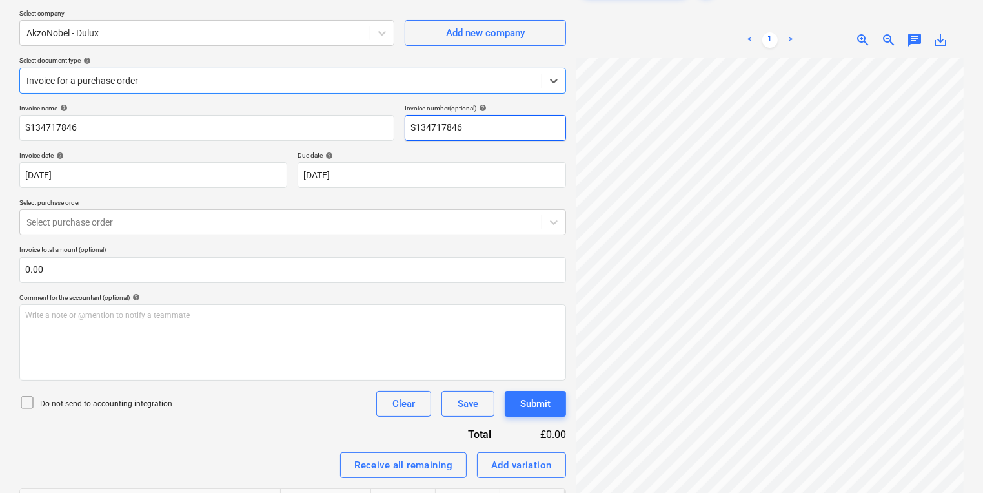
scroll to position [103, 0]
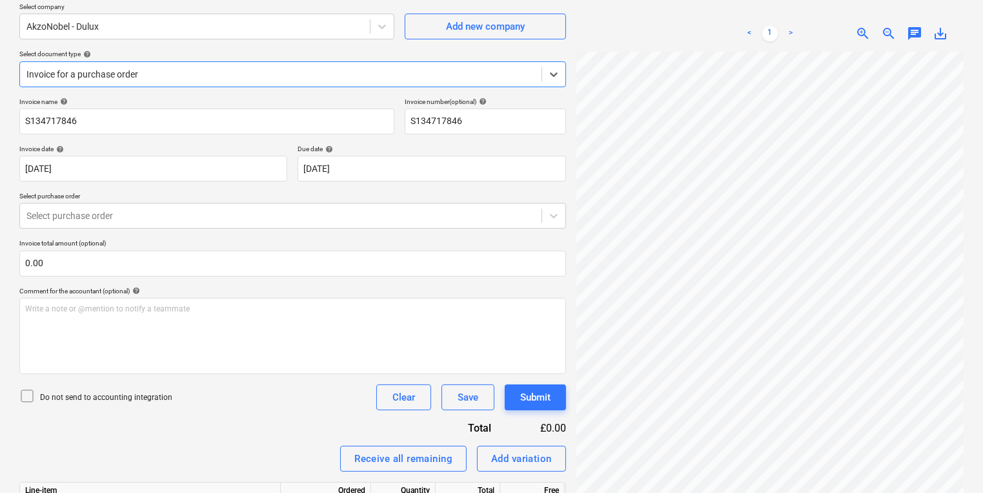
click at [336, 197] on p "Select purchase order" at bounding box center [292, 197] width 547 height 11
drag, startPoint x: 354, startPoint y: 66, endPoint x: 359, endPoint y: 79, distance: 13.9
click at [356, 68] on div at bounding box center [280, 74] width 509 height 13
click at [175, 391] on div "Do not send to accounting integration Clear Save Submit" at bounding box center [292, 397] width 547 height 26
click at [243, 223] on div "Select purchase order" at bounding box center [281, 216] width 522 height 18
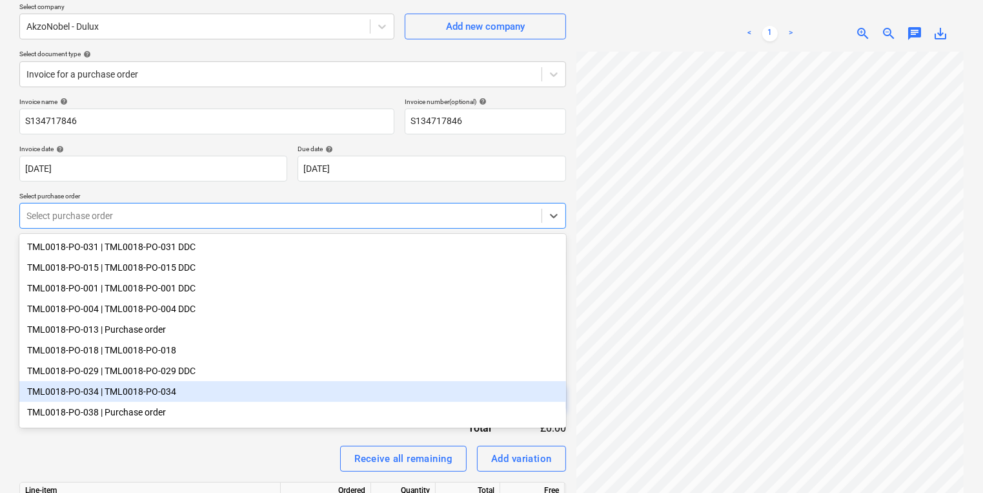
scroll to position [44, 0]
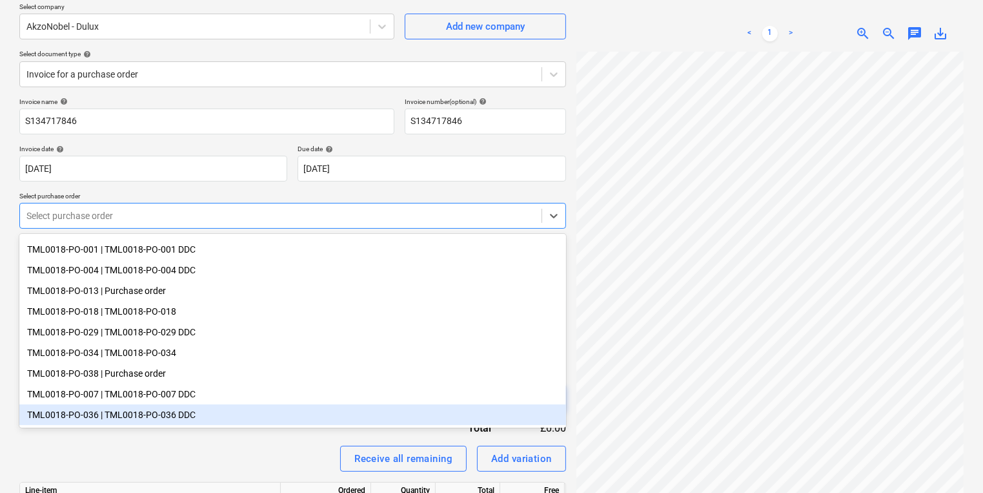
click at [185, 391] on div "TML0018-PO-036 | TML0018-PO-036 DDC" at bounding box center [292, 414] width 547 height 21
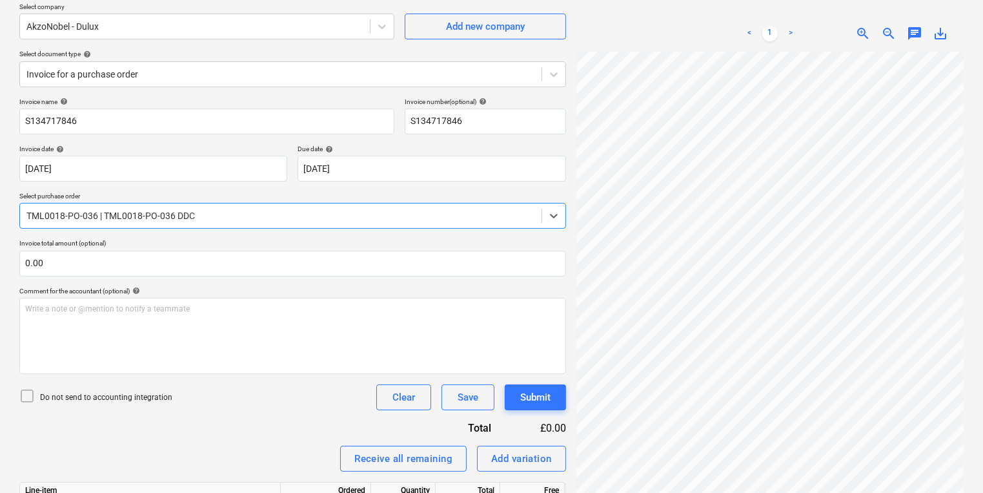
scroll to position [341, 0]
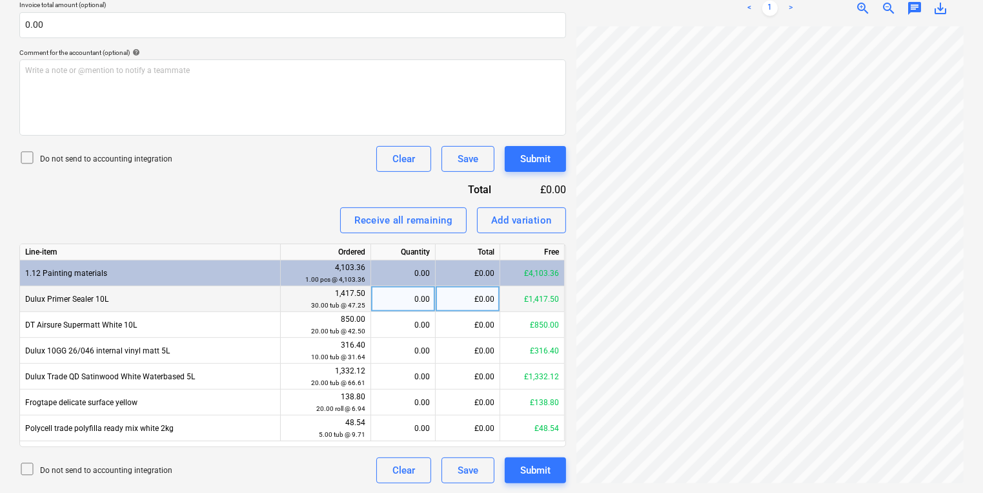
click at [385, 293] on div "0.00" at bounding box center [403, 299] width 54 height 26
type input "30"
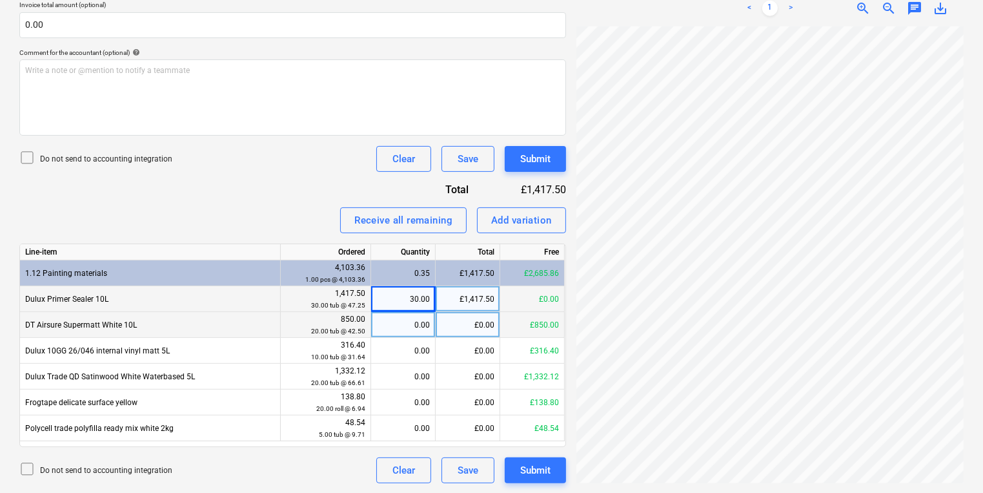
click at [378, 324] on div "0.00" at bounding box center [403, 325] width 54 height 26
type input "20"
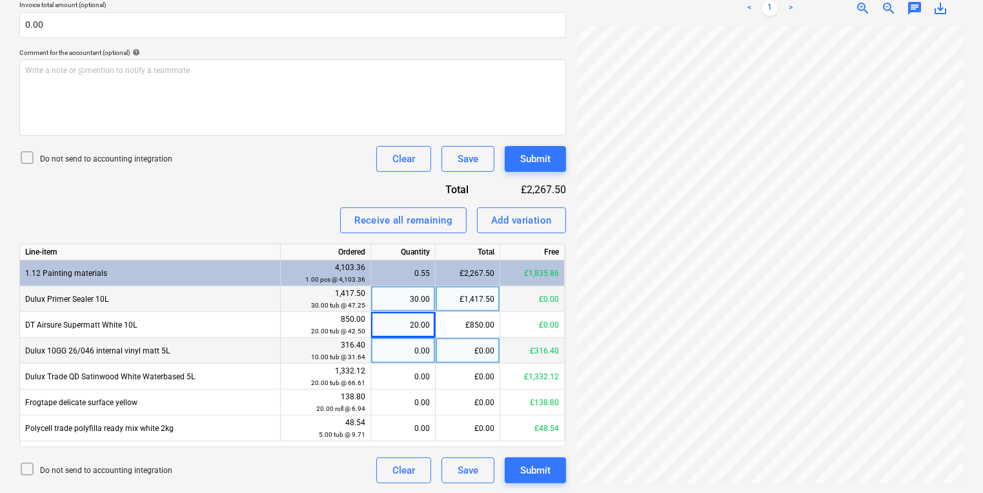
click at [396, 338] on div "0.00" at bounding box center [403, 351] width 54 height 26
type input "10"
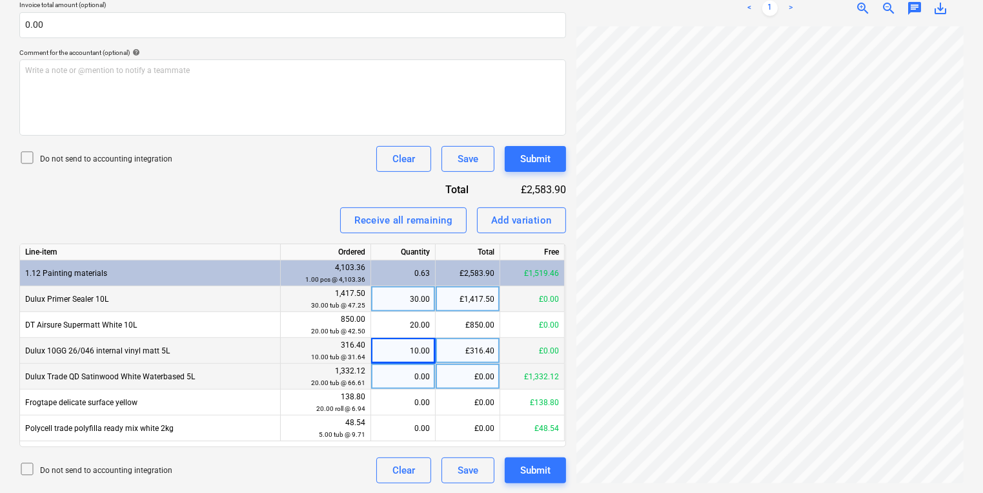
click at [396, 372] on div "0.00" at bounding box center [403, 376] width 54 height 26
type input "20"
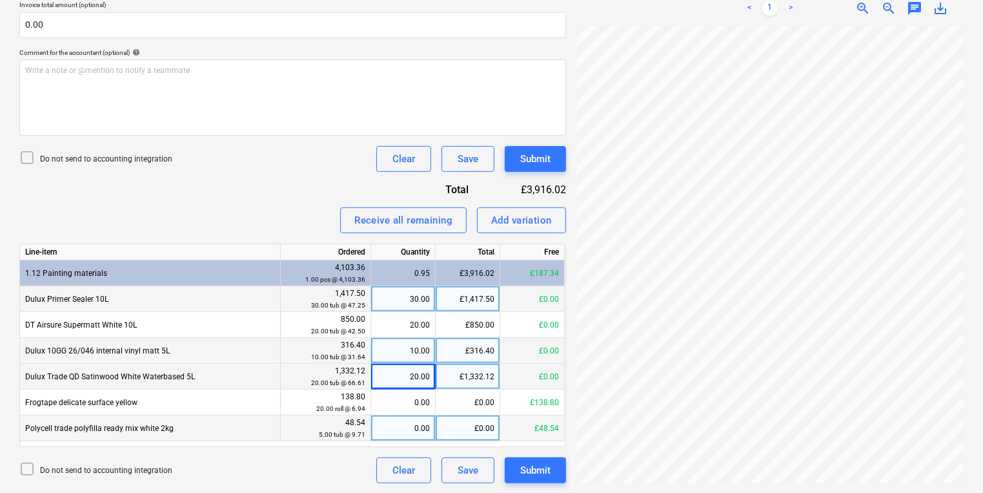
click at [404, 391] on div "0.00" at bounding box center [403, 428] width 54 height 26
type input "5"
click at [401, 279] on div "Create new document Select company AkzoNobel - Dulux Add new company Select doc…" at bounding box center [491, 105] width 955 height 765
drag, startPoint x: 560, startPoint y: 276, endPoint x: 519, endPoint y: 276, distance: 41.3
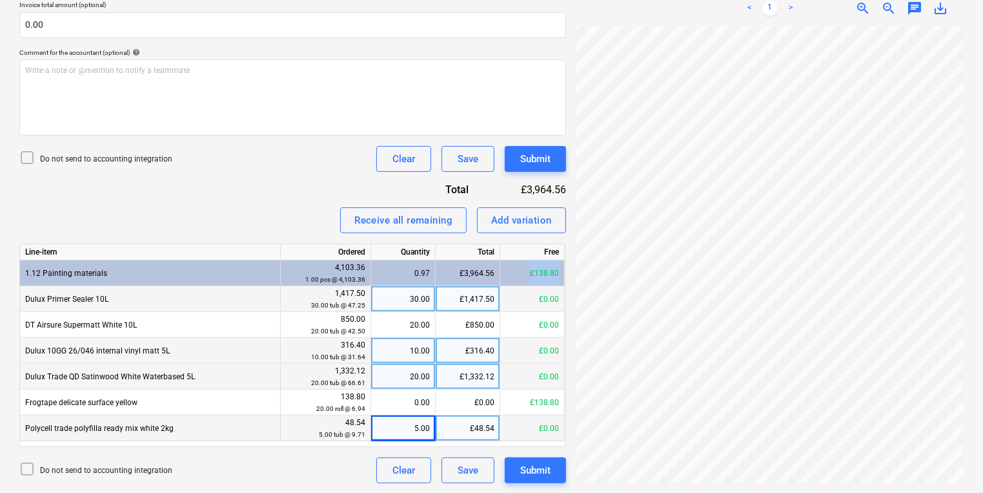
click at [487, 276] on div "£138.80" at bounding box center [532, 273] width 65 height 26
click at [180, 176] on div "Invoice name help S134717846 Invoice number (optional) help S134717846 Invoice …" at bounding box center [292, 171] width 547 height 624
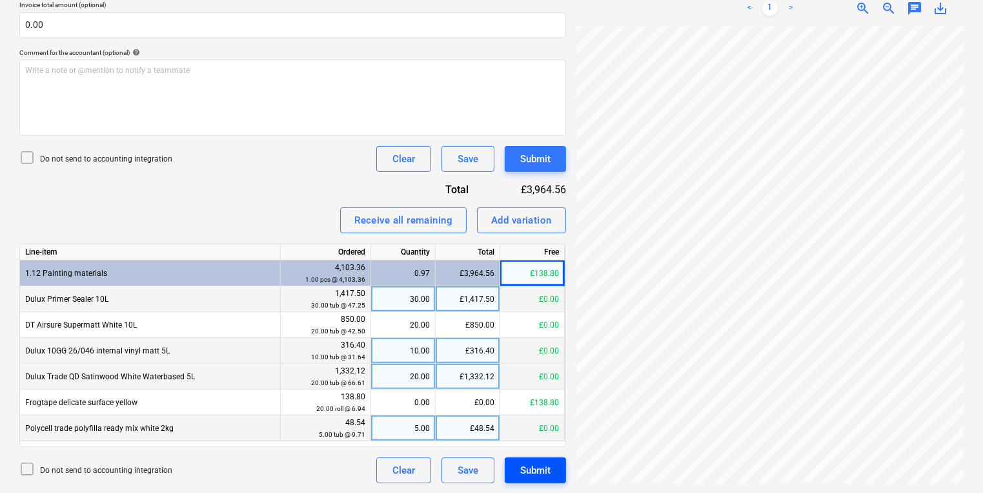
click at [487, 391] on div "Submit" at bounding box center [535, 470] width 30 height 17
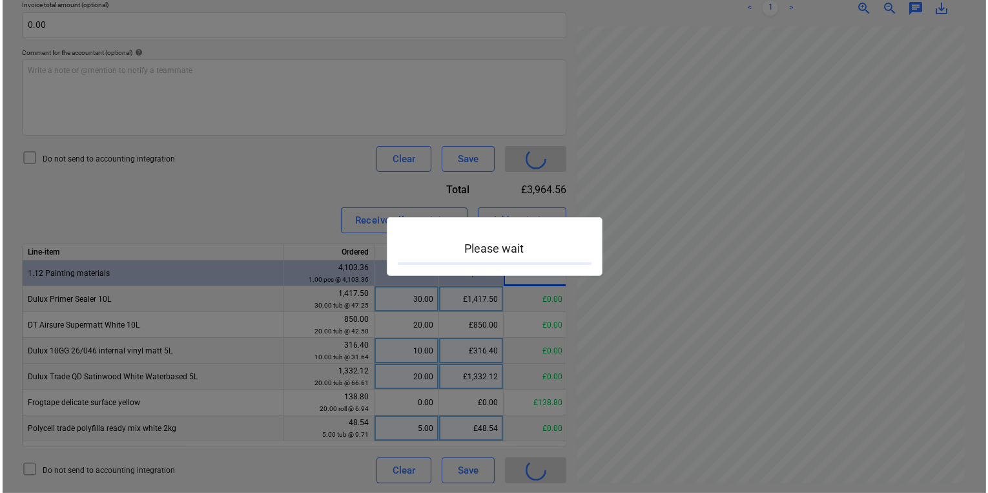
scroll to position [272, 196]
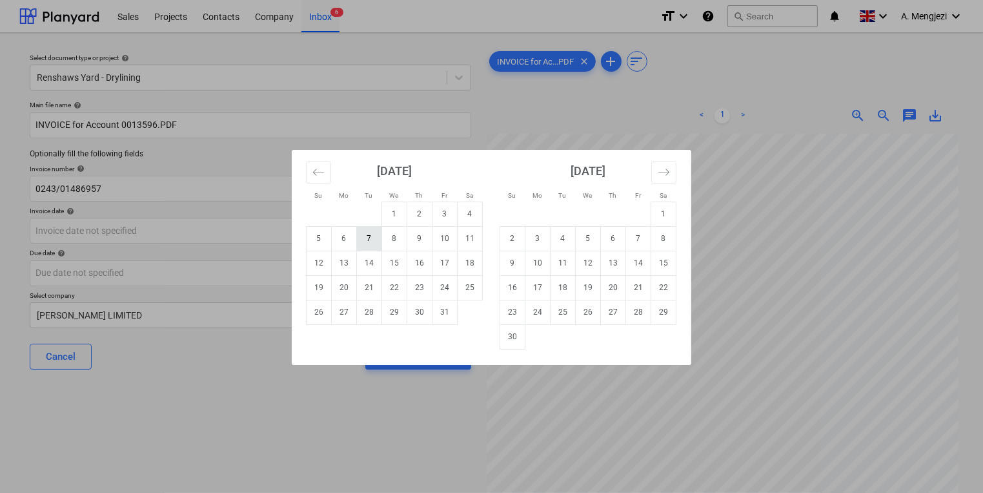
scroll to position [54, 122]
click at [420, 235] on td "9" at bounding box center [419, 238] width 25 height 25
type input "[DATE]"
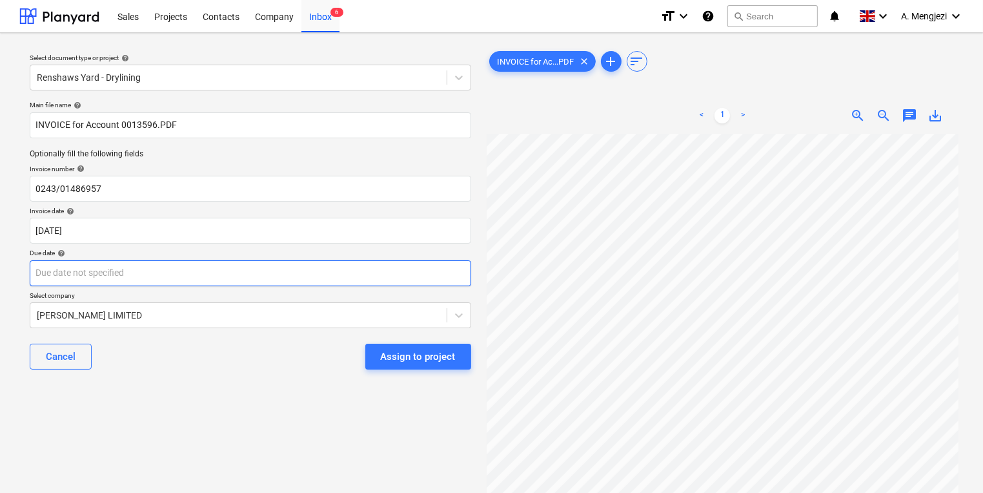
click at [381, 274] on body "Sales Projects Contacts Company Inbox 6 format_size keyboard_arrow_down help se…" at bounding box center [491, 246] width 983 height 493
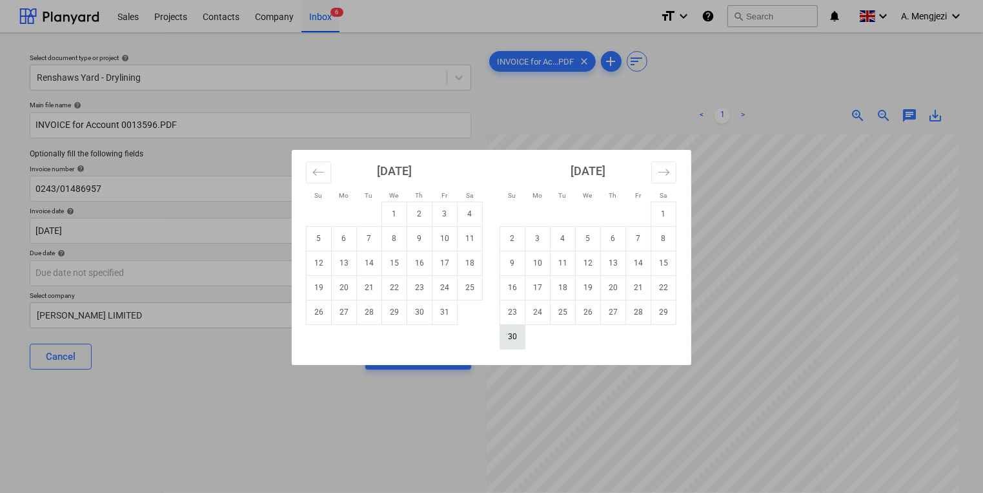
click at [501, 336] on td "30" at bounding box center [512, 336] width 25 height 25
type input "[DATE]"
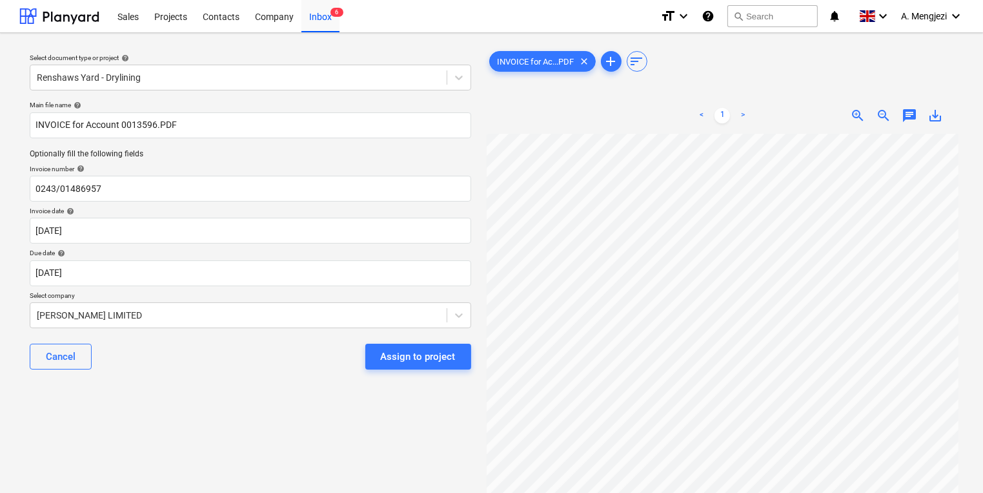
drag, startPoint x: 410, startPoint y: 383, endPoint x: 404, endPoint y: 370, distance: 14.2
click at [409, 383] on div "Main file name help INVOICE for Account 0013596.PDF Optionally fill the followi…" at bounding box center [251, 240] width 452 height 289
click at [404, 359] on div "Assign to project" at bounding box center [418, 356] width 75 height 17
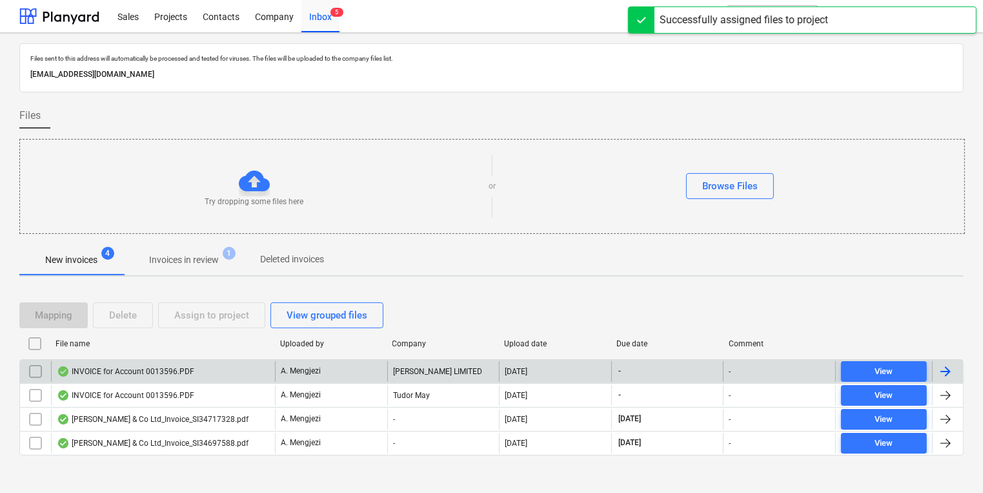
click at [398, 365] on div "[PERSON_NAME] LIMITED" at bounding box center [443, 371] width 112 height 21
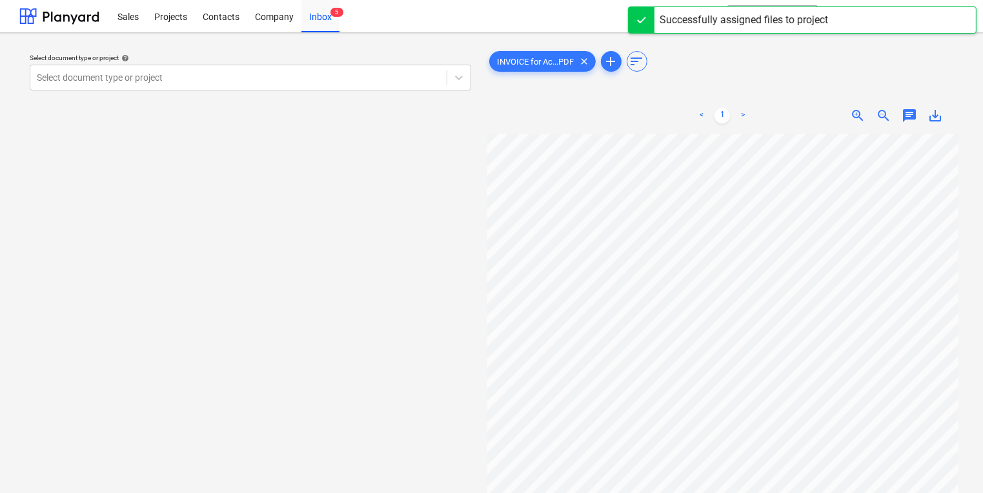
scroll to position [3, 23]
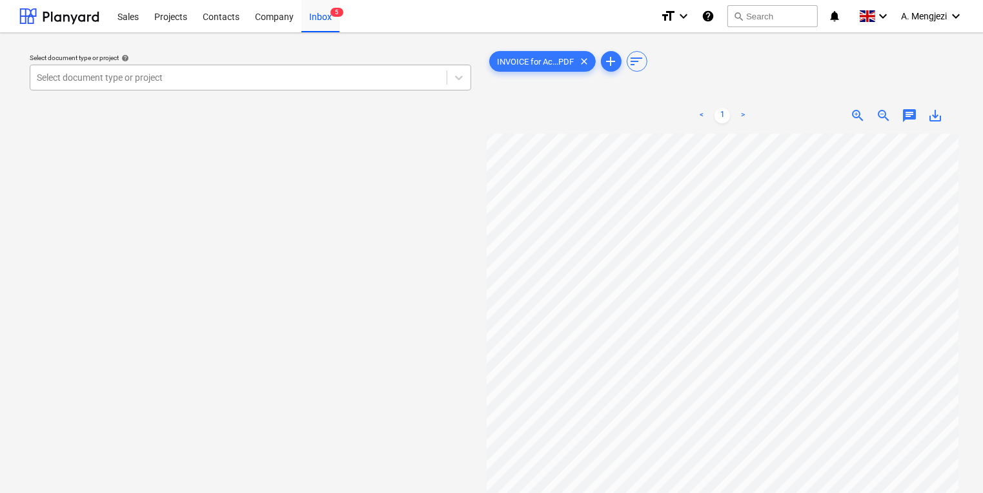
click at [347, 85] on div "Select document type or project" at bounding box center [238, 77] width 416 height 18
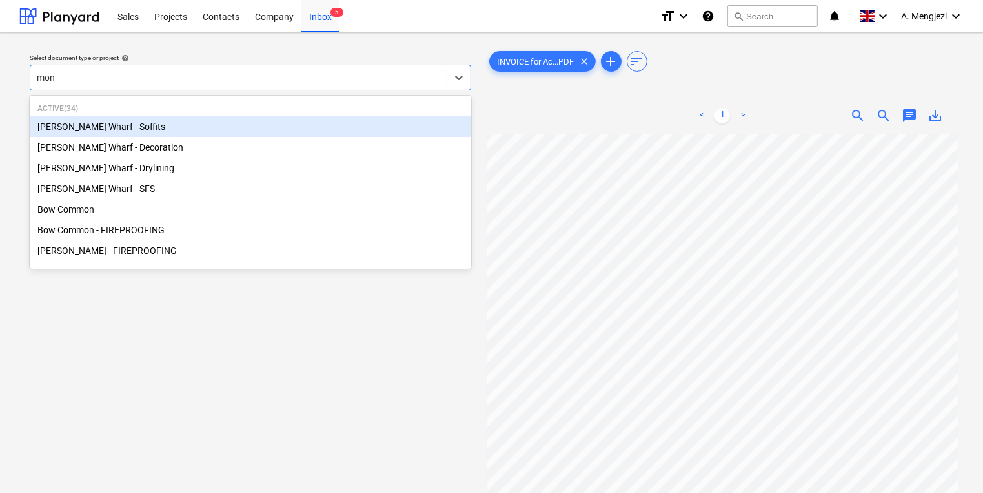
type input "mont"
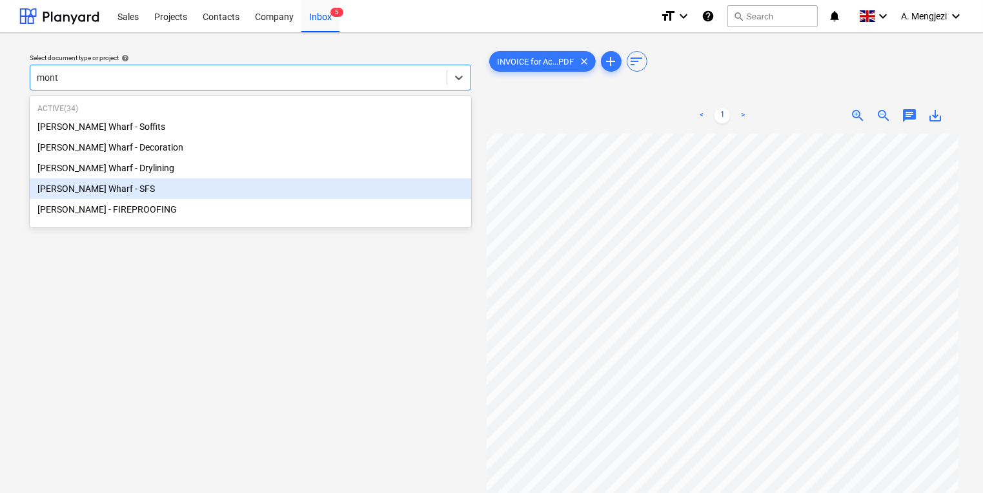
click at [418, 181] on div "[PERSON_NAME] Wharf - SFS" at bounding box center [251, 188] width 442 height 21
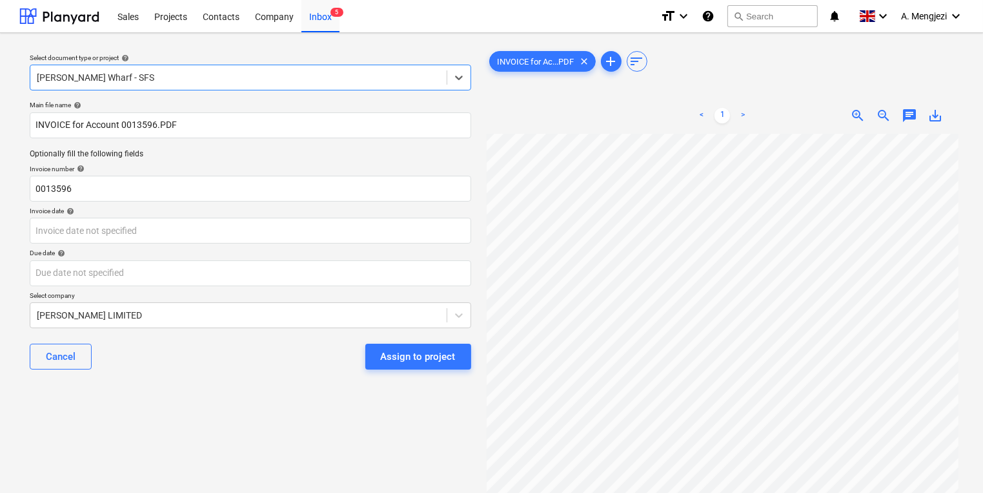
drag, startPoint x: 358, startPoint y: 214, endPoint x: 329, endPoint y: 210, distance: 30.0
click at [329, 210] on div "Invoice date help" at bounding box center [251, 211] width 442 height 8
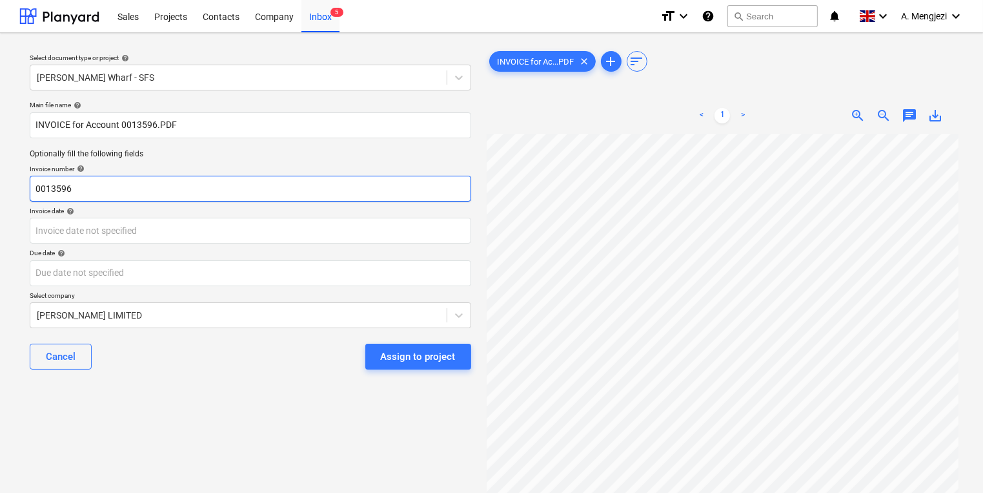
click at [281, 194] on input "0013596" at bounding box center [251, 189] width 442 height 26
click at [484, 275] on div "INVOICE for Ac...PDF clear add sort < 1 > zoom_in zoom_out chat 0 save_alt" at bounding box center [723, 319] width 483 height 552
click at [258, 192] on input "0243" at bounding box center [251, 189] width 442 height 26
type input "0243/01484175"
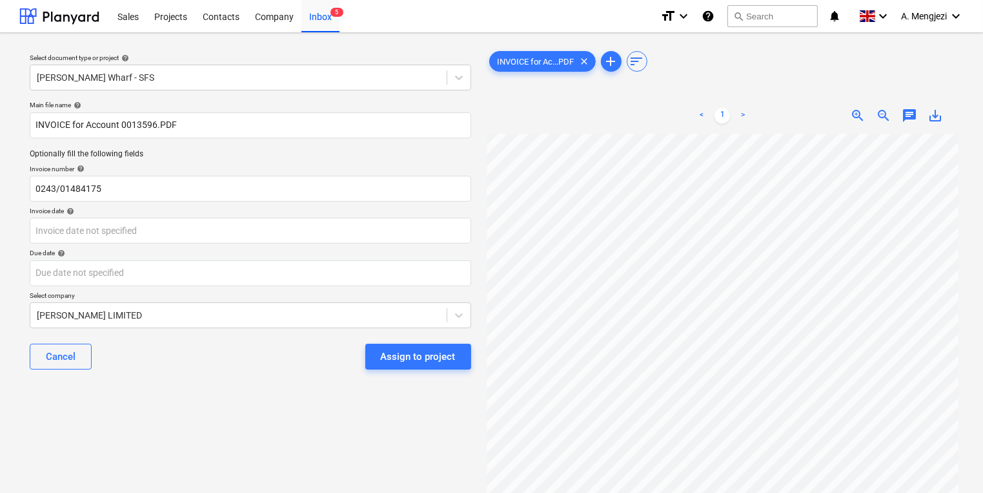
click at [400, 243] on div "Main file name help INVOICE for Account 0013596.PDF Optionally fill the followi…" at bounding box center [251, 240] width 452 height 289
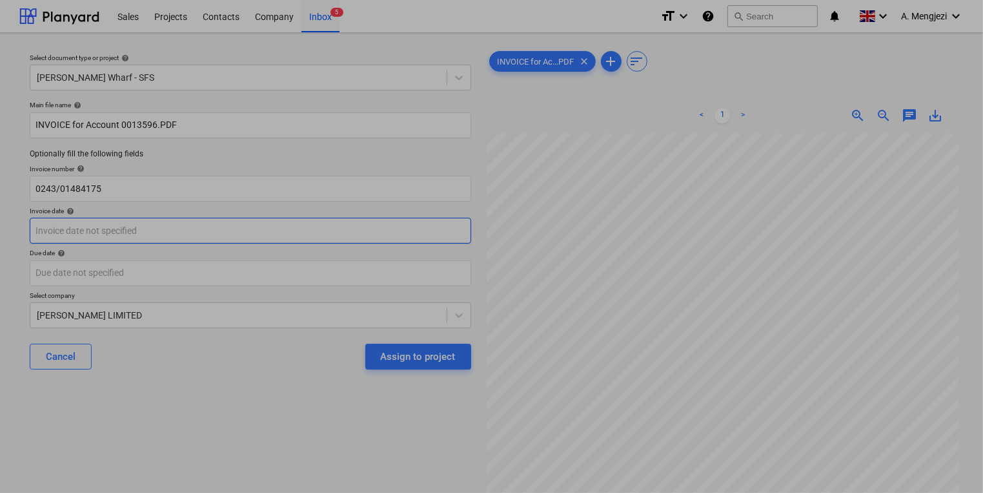
click at [426, 231] on body "Sales Projects Contacts Company Inbox 5 format_size keyboard_arrow_down help se…" at bounding box center [491, 246] width 983 height 493
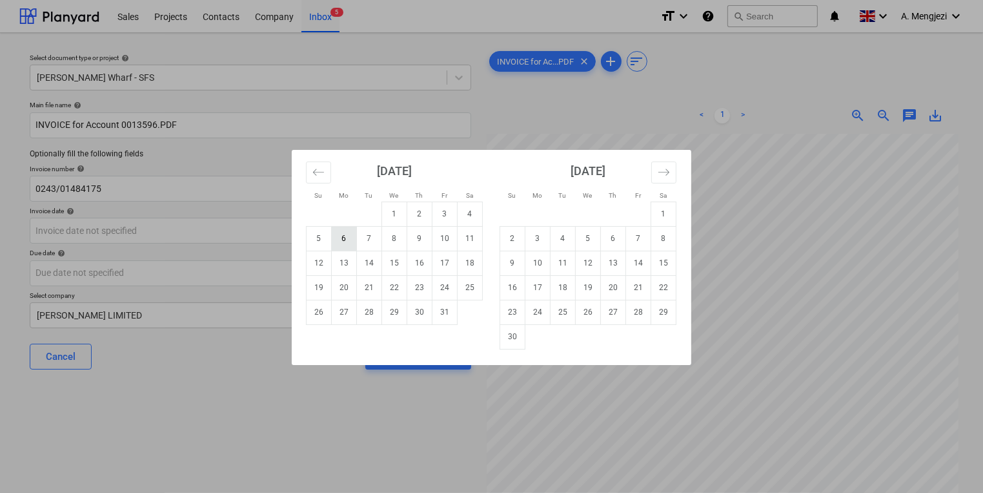
click at [343, 231] on td "6" at bounding box center [344, 238] width 25 height 25
type input "[DATE]"
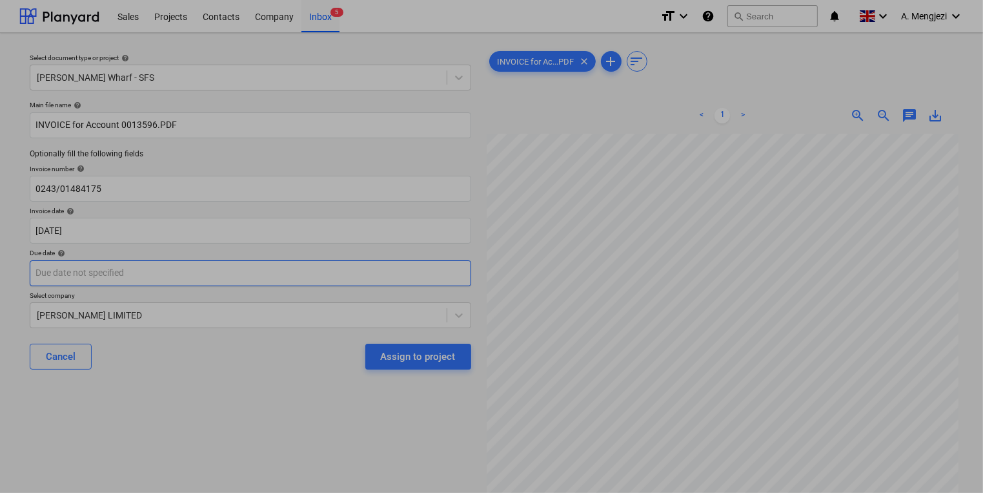
click at [339, 272] on body "Sales Projects Contacts Company Inbox 5 format_size keyboard_arrow_down help se…" at bounding box center [491, 246] width 983 height 493
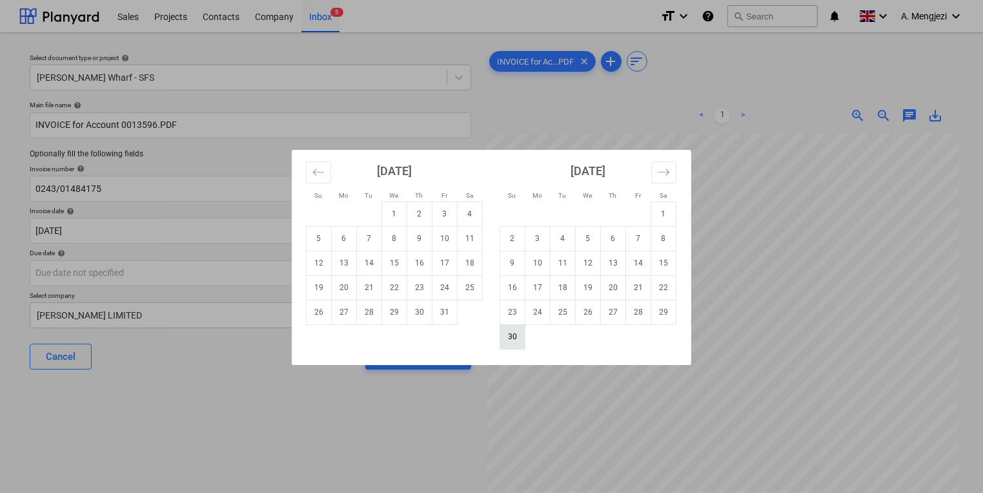
click at [509, 336] on td "30" at bounding box center [512, 336] width 25 height 25
type input "[DATE]"
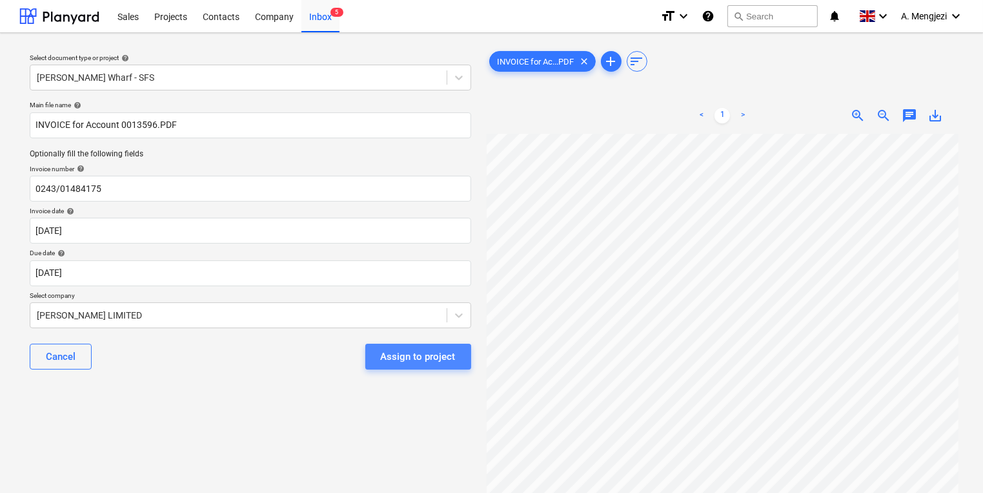
click at [415, 363] on div "Assign to project" at bounding box center [418, 356] width 75 height 17
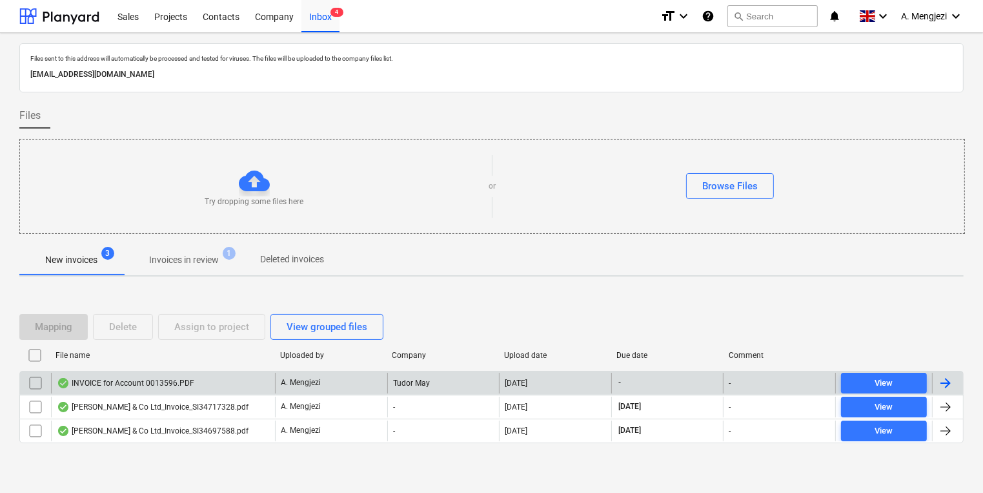
click at [314, 372] on div "A. Mengjezi" at bounding box center [331, 382] width 112 height 21
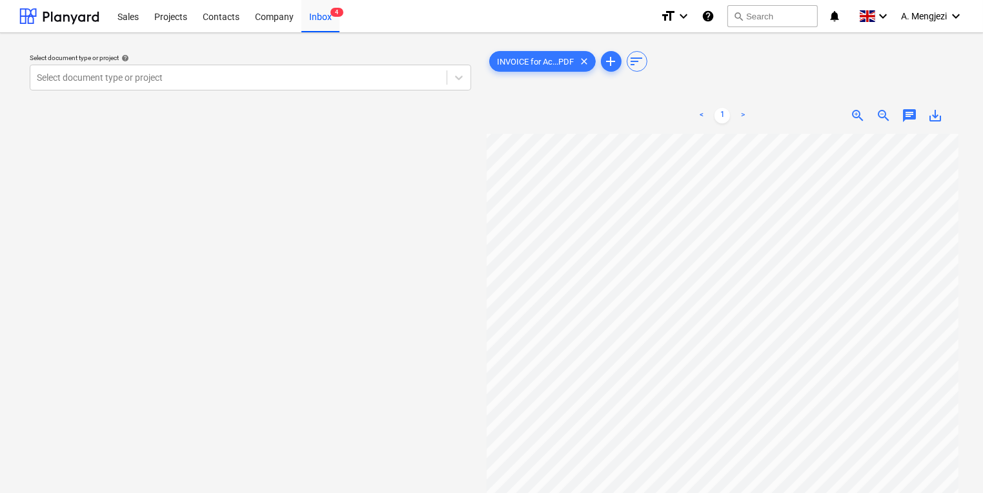
scroll to position [10, 15]
click at [227, 129] on div "Select document type or project help Select document type or project" at bounding box center [250, 319] width 462 height 552
click at [90, 90] on div "Select document type or project help Select document type or project" at bounding box center [251, 71] width 452 height 47
click at [35, 85] on div "Select document type or project" at bounding box center [238, 77] width 416 height 18
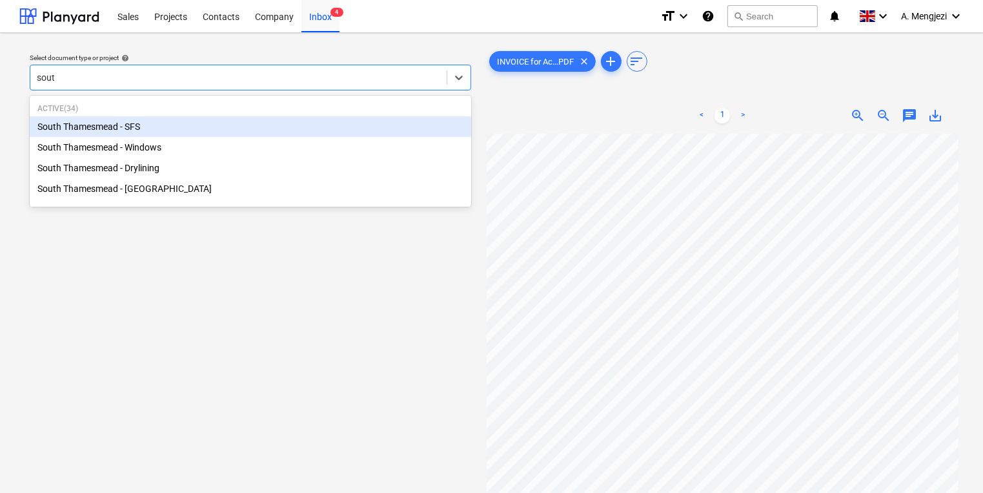
type input "south"
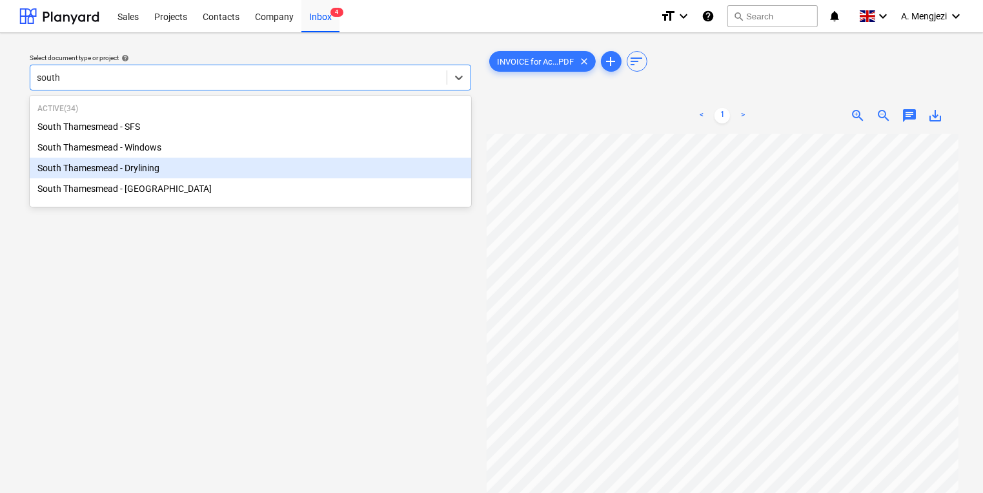
click at [279, 172] on div "South Thamesmead - Drylining" at bounding box center [251, 168] width 442 height 21
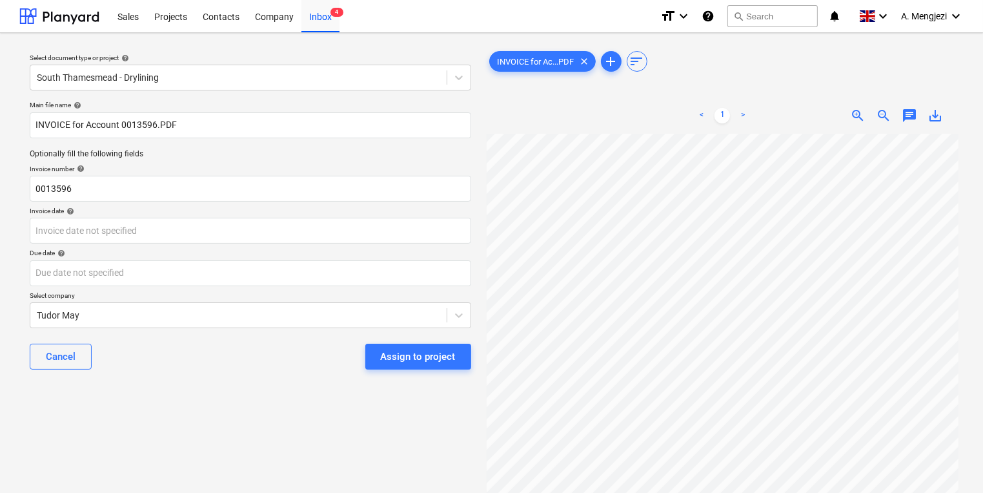
scroll to position [0, 122]
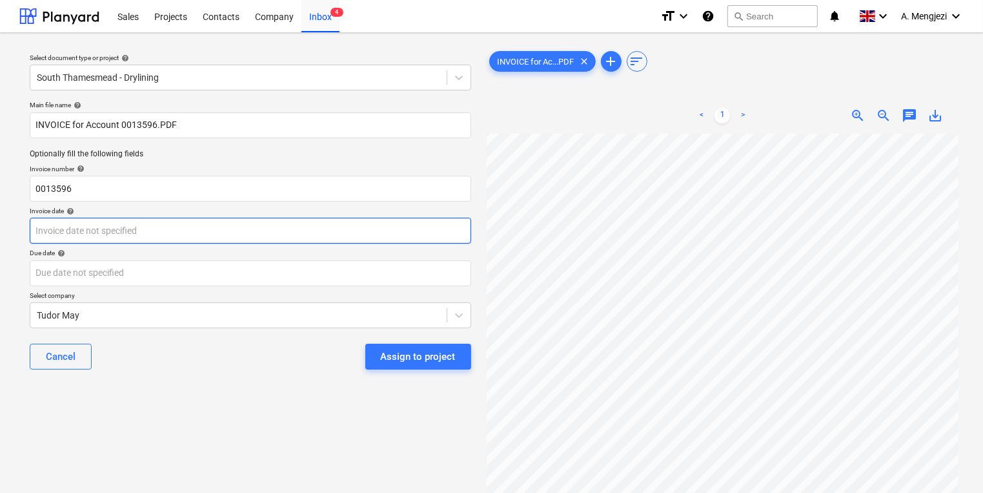
click at [358, 235] on div "Select document type or project help South Thamesmead - Drylining Main file nam…" at bounding box center [491, 319] width 944 height 552
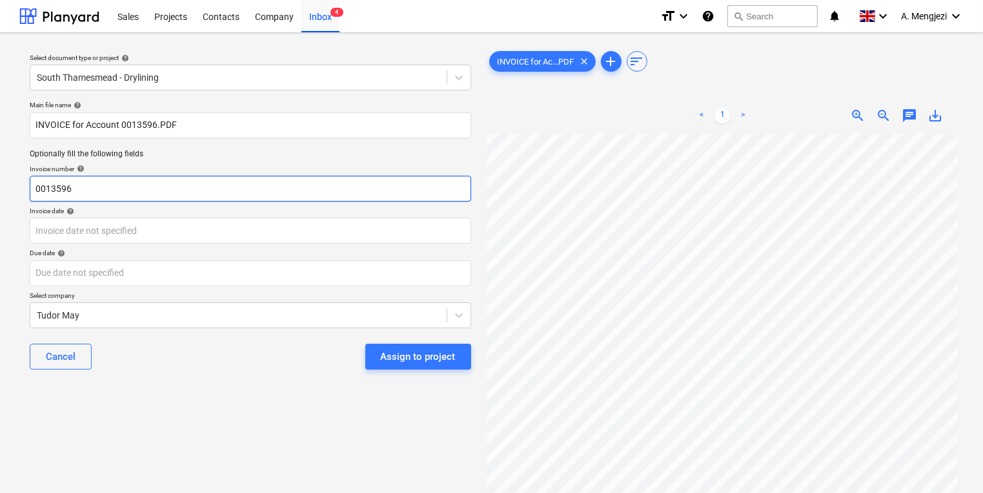
click at [231, 196] on input "0013596" at bounding box center [251, 189] width 442 height 26
type input "0243/01486956"
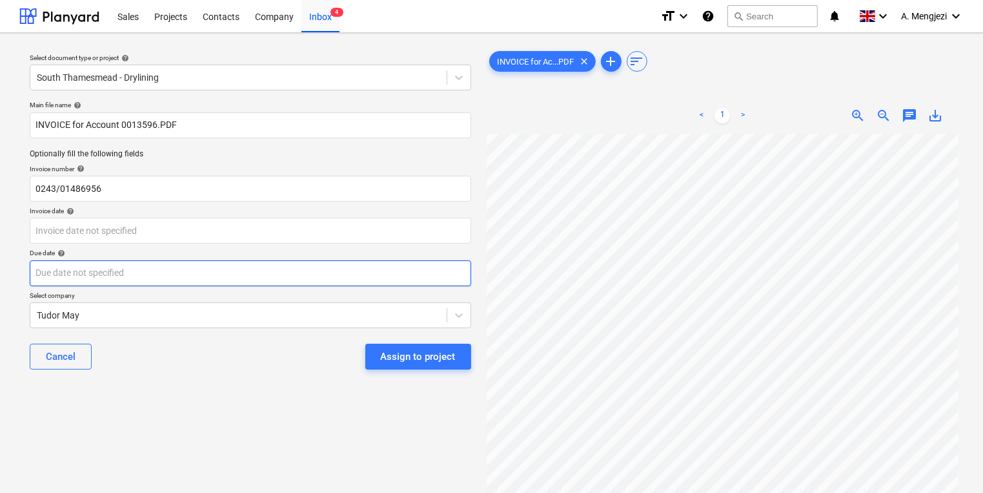
click at [403, 273] on body "Sales Projects Contacts Company Inbox 4 format_size keyboard_arrow_down help se…" at bounding box center [491, 246] width 983 height 493
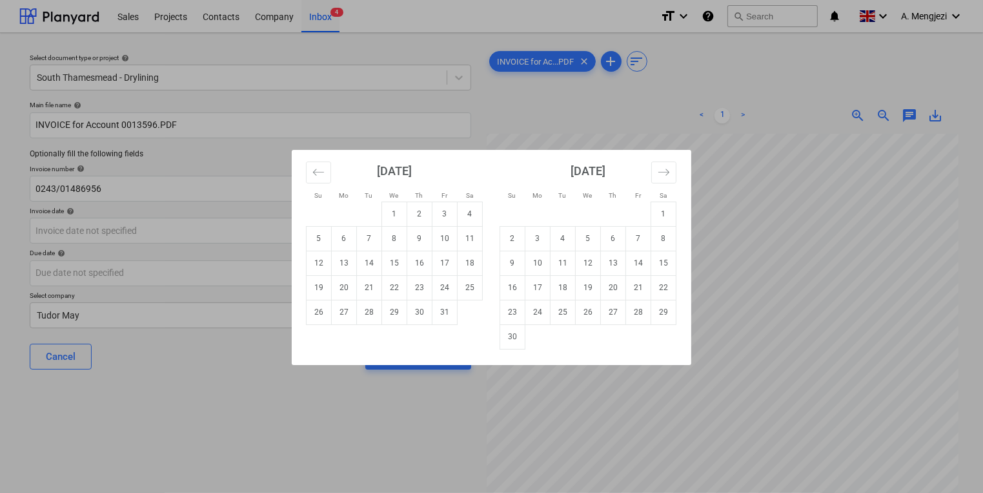
click at [312, 258] on td "12" at bounding box center [319, 262] width 25 height 25
type input "[DATE]"
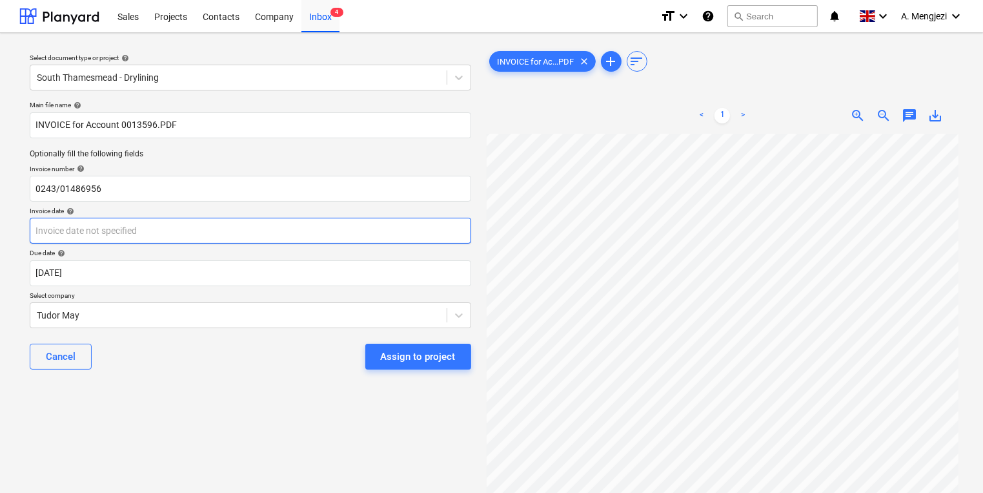
click at [276, 239] on body "Sales Projects Contacts Company Inbox 4 format_size keyboard_arrow_down help se…" at bounding box center [491, 246] width 983 height 493
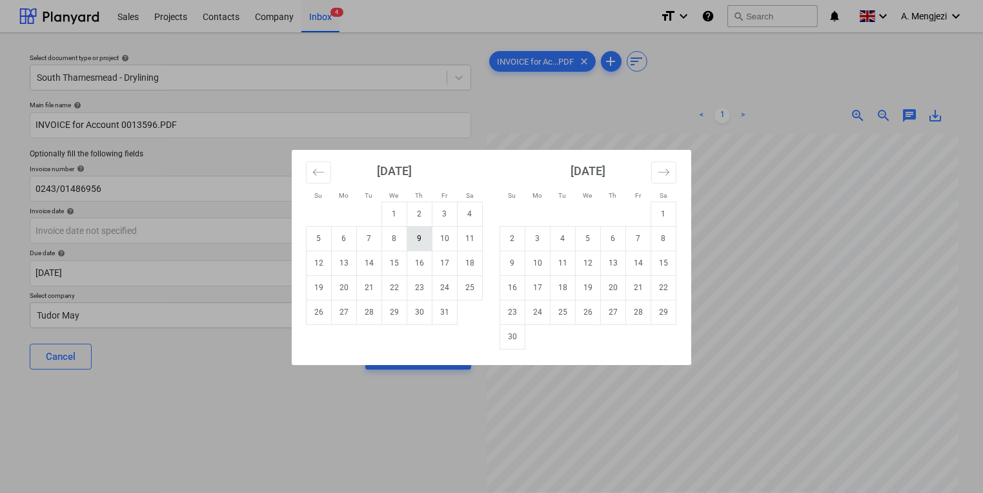
click at [425, 235] on td "9" at bounding box center [419, 238] width 25 height 25
type input "[DATE]"
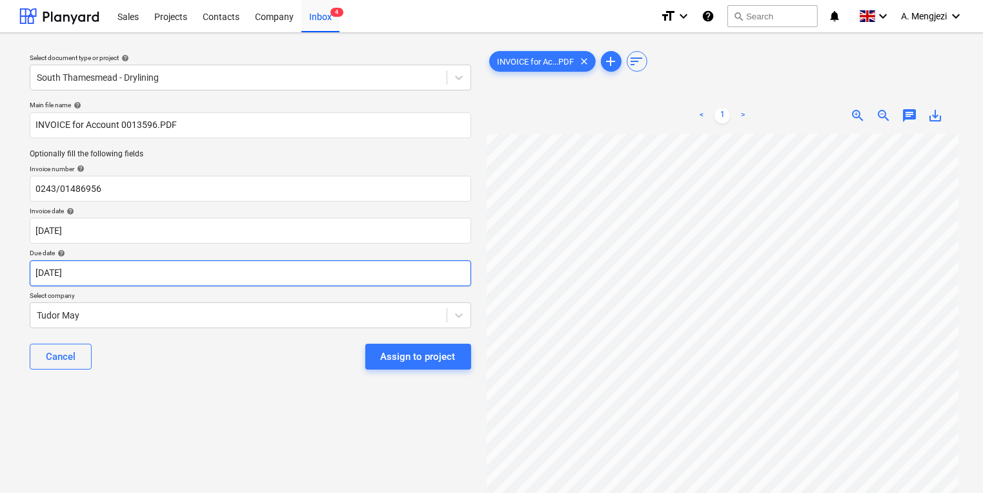
click at [413, 265] on body "Sales Projects Contacts Company Inbox 4 format_size keyboard_arrow_down help se…" at bounding box center [491, 246] width 983 height 493
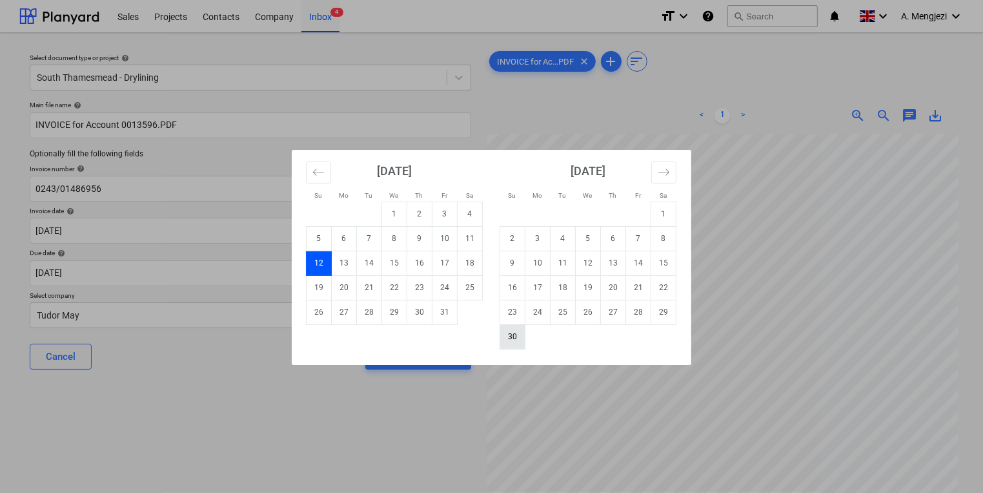
click at [519, 327] on td "30" at bounding box center [512, 336] width 25 height 25
type input "[DATE]"
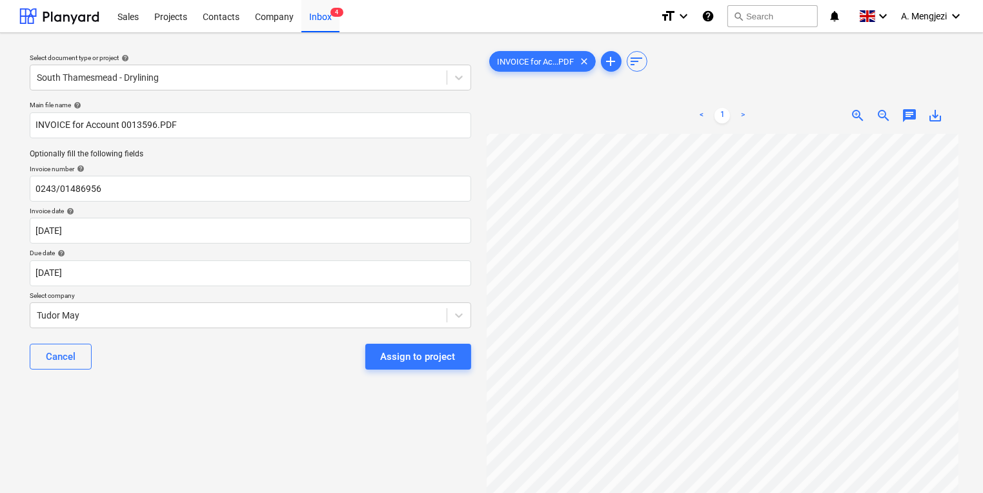
click at [314, 294] on p "Select company" at bounding box center [251, 296] width 442 height 11
click at [317, 309] on div "Main file name help INVOICE for Account 0013596.PDF Optionally fill the followi…" at bounding box center [251, 240] width 452 height 289
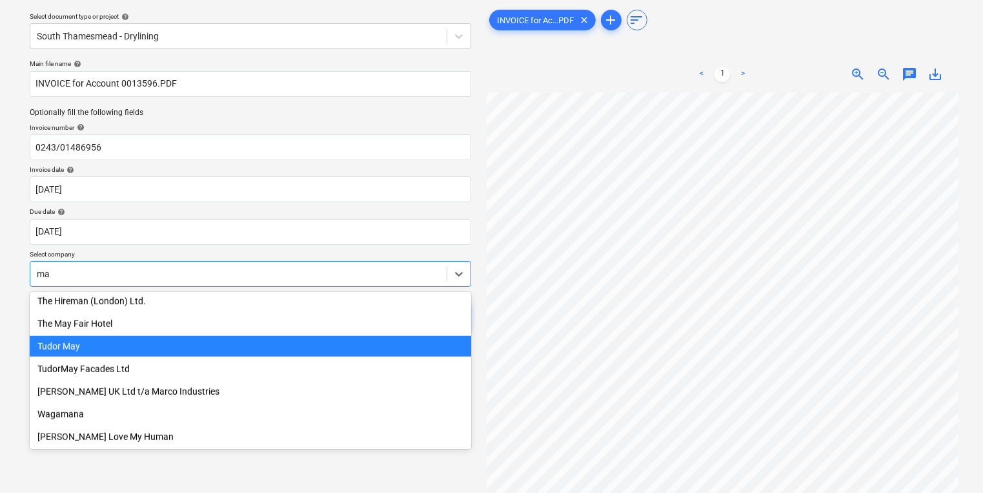
scroll to position [297, 0]
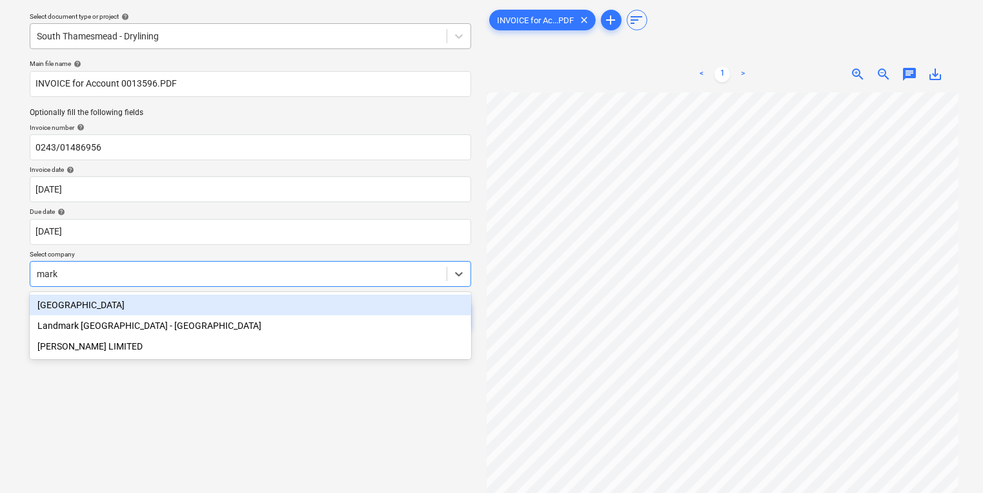
type input "[PERSON_NAME]"
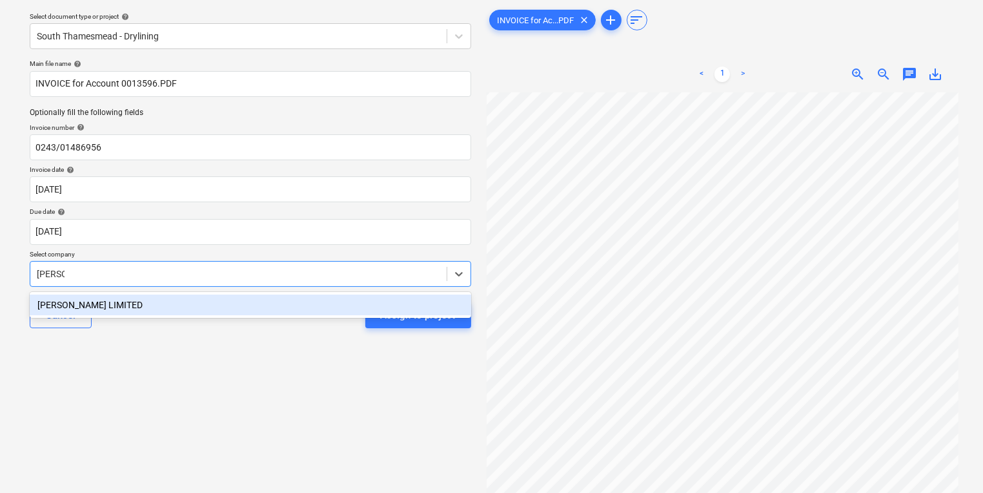
click at [183, 302] on div "[PERSON_NAME] LIMITED" at bounding box center [251, 304] width 442 height 21
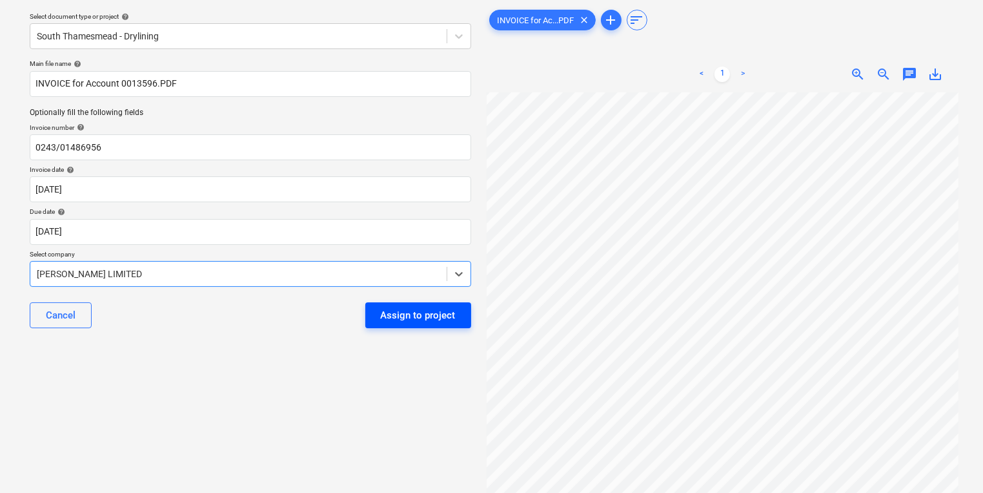
click at [469, 320] on button "Assign to project" at bounding box center [418, 315] width 106 height 26
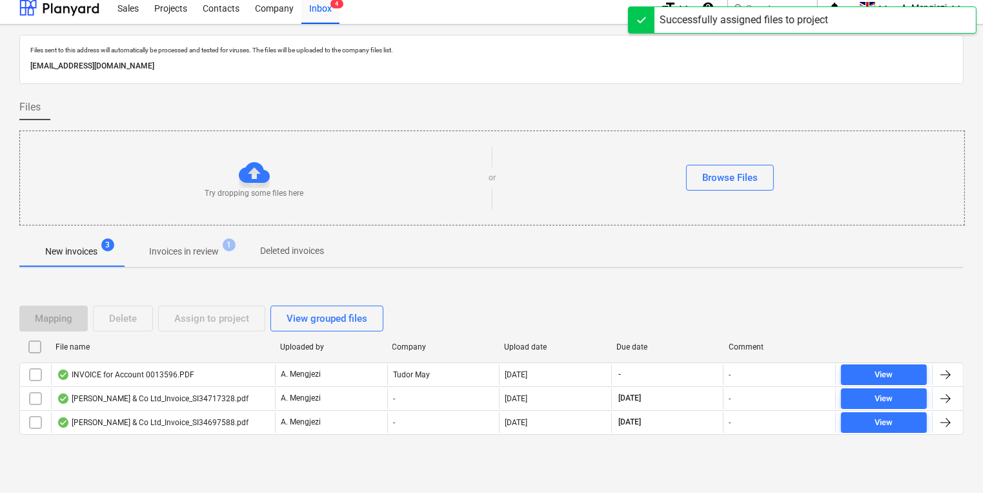
scroll to position [7, 0]
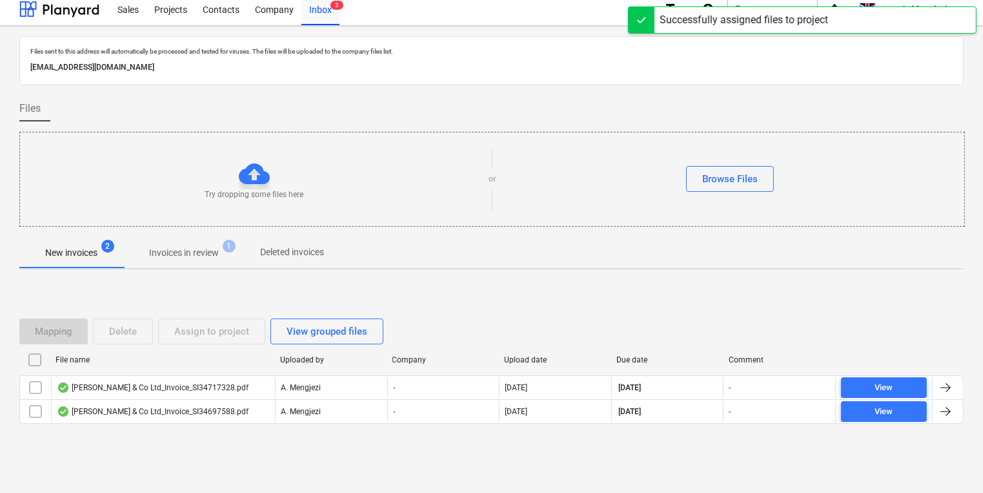
click at [219, 253] on p "Invoices in review" at bounding box center [184, 253] width 70 height 14
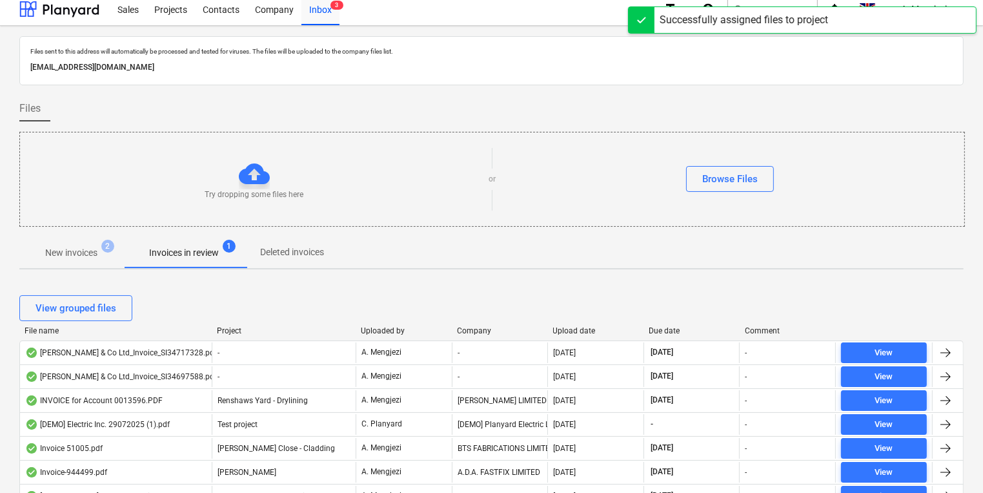
click at [450, 333] on div at bounding box center [451, 330] width 23 height 9
click at [456, 329] on div at bounding box center [451, 330] width 23 height 9
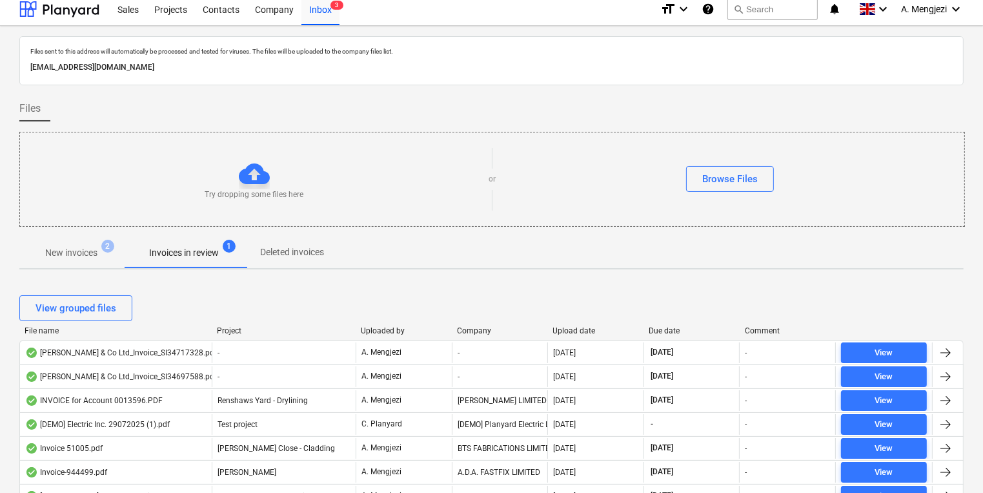
click at [465, 329] on div "Company" at bounding box center [500, 330] width 86 height 9
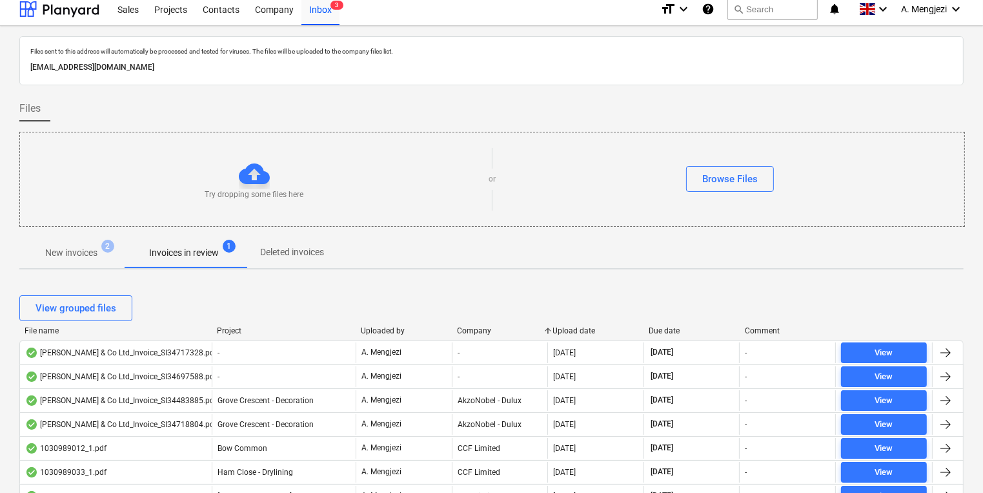
click at [465, 329] on div "Company" at bounding box center [500, 330] width 86 height 9
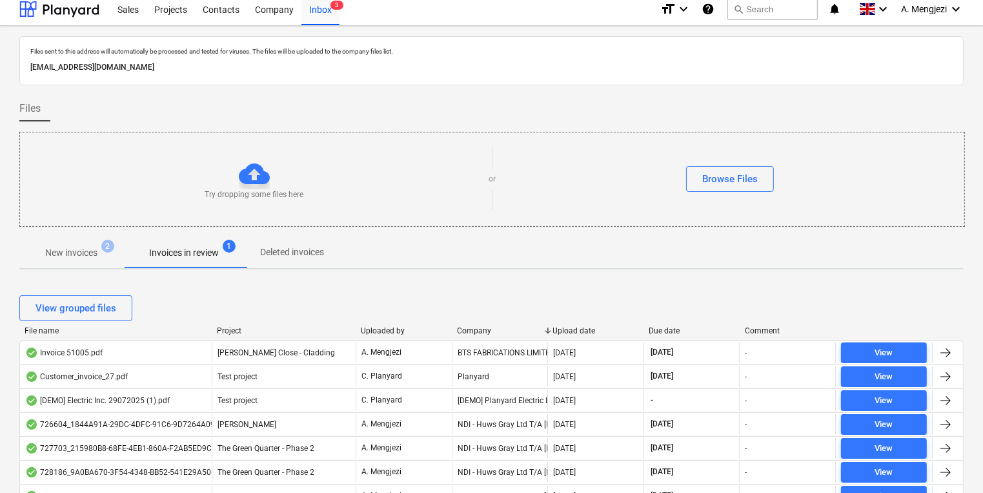
click at [467, 329] on div "Company" at bounding box center [500, 330] width 86 height 9
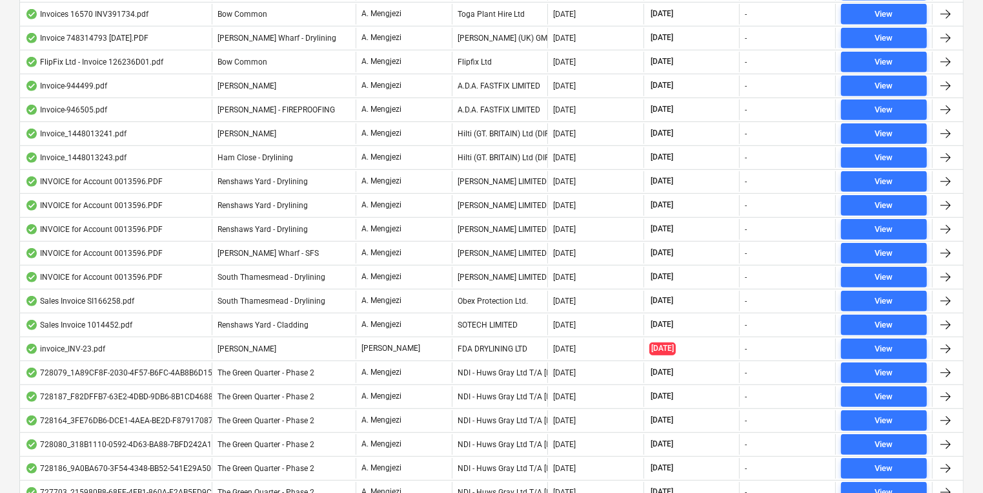
scroll to position [678, 0]
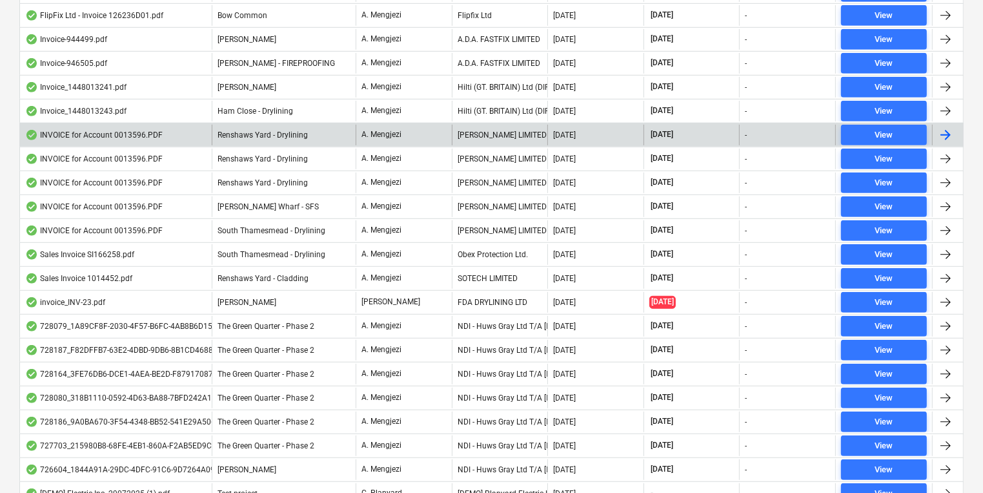
click at [411, 139] on div "A. Mengjezi" at bounding box center [404, 135] width 96 height 21
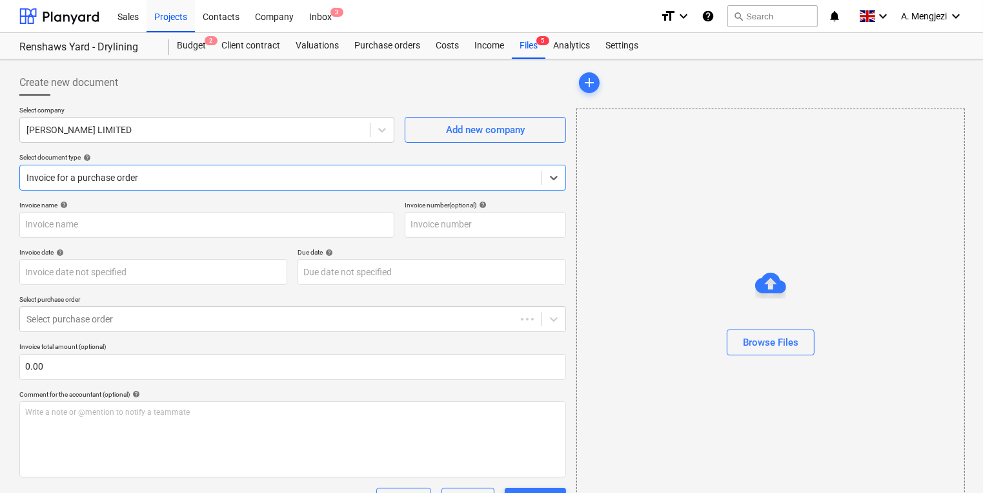
type input "0243/01485000"
type input "[DATE]"
type input "30 Nov 2025"
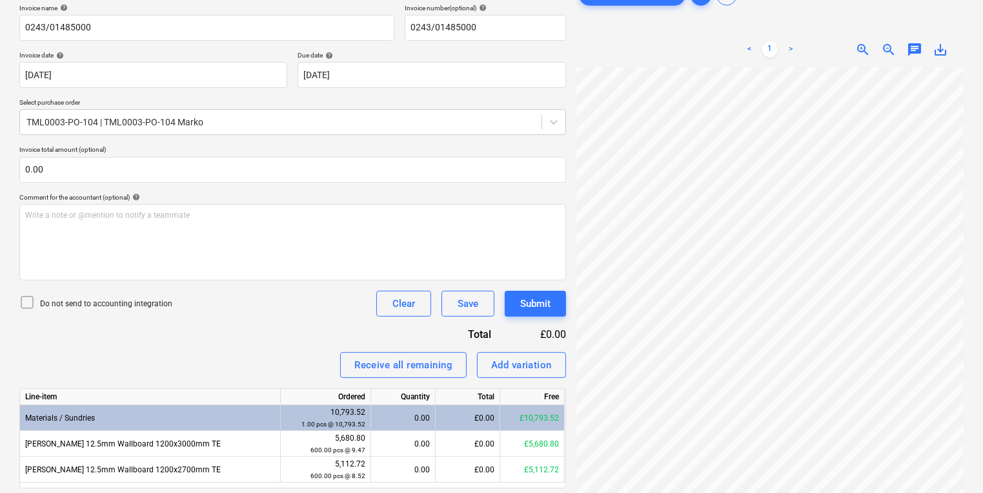
scroll to position [238, 0]
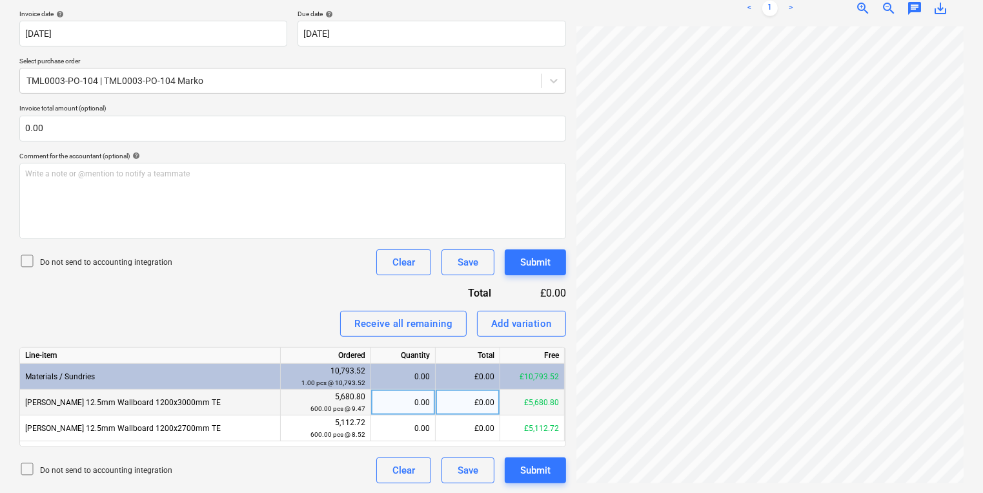
click at [409, 412] on div "0.00" at bounding box center [403, 402] width 54 height 26
type input "180"
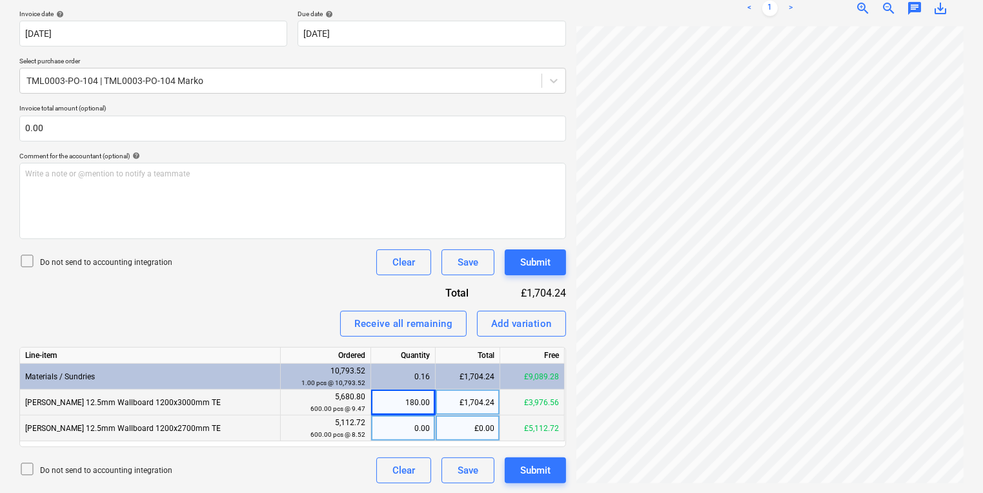
click at [369, 423] on div "5,112.72 600.00 pcs @ 8.52" at bounding box center [326, 428] width 90 height 26
click at [387, 429] on div "0.00" at bounding box center [403, 428] width 54 height 26
type input "180"
click at [983, 225] on html "Sales Projects Contacts Company Inbox 3 format_size keyboard_arrow_down help se…" at bounding box center [491, 8] width 983 height 493
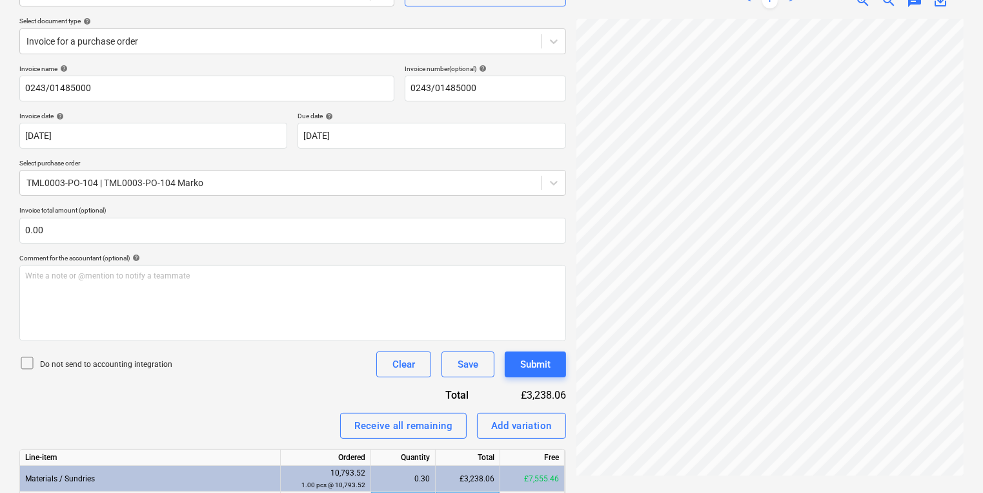
scroll to position [0, 0]
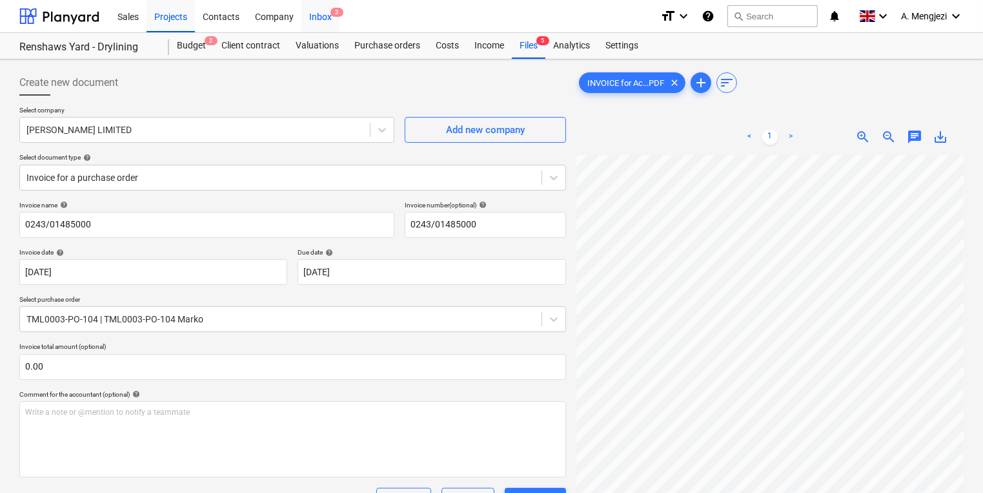
click at [325, 11] on div "Inbox 3" at bounding box center [320, 15] width 38 height 33
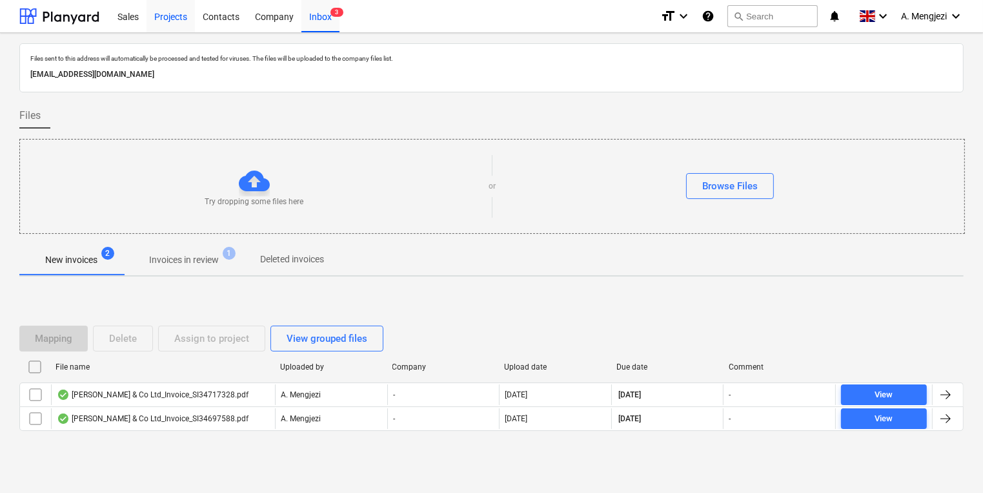
click at [170, 8] on div "Projects" at bounding box center [171, 15] width 48 height 33
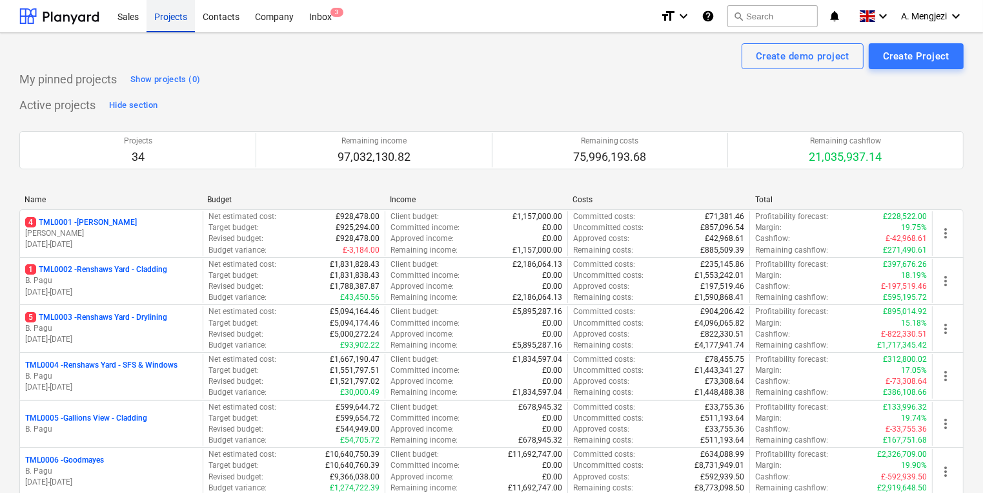
click at [183, 13] on div "Projects" at bounding box center [171, 15] width 48 height 33
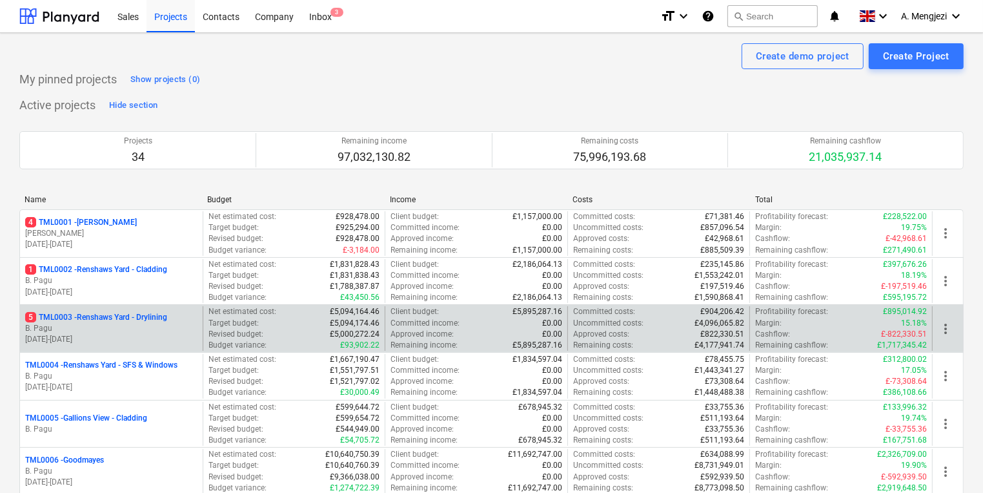
click at [125, 312] on p "5 TML0003 - Renshaws Yard - Drylining" at bounding box center [96, 317] width 142 height 11
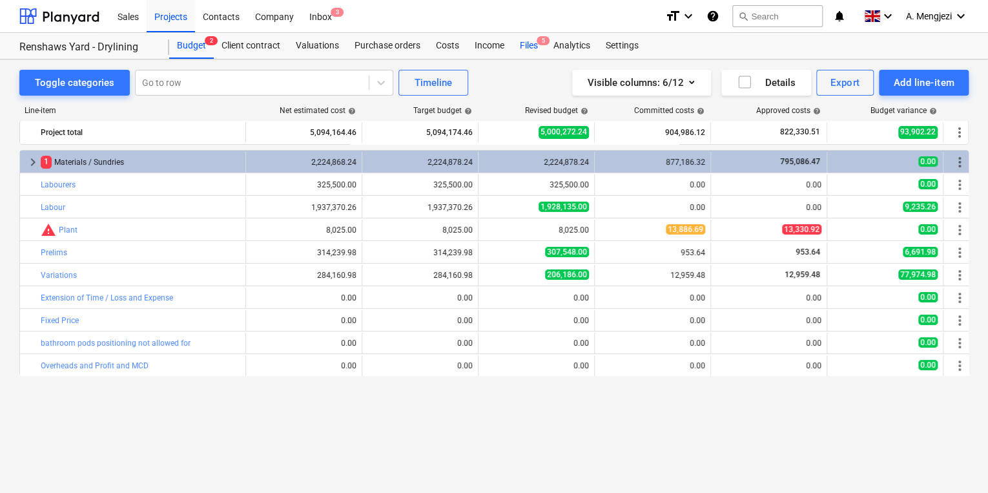
click at [519, 36] on div "Files 5" at bounding box center [529, 46] width 34 height 26
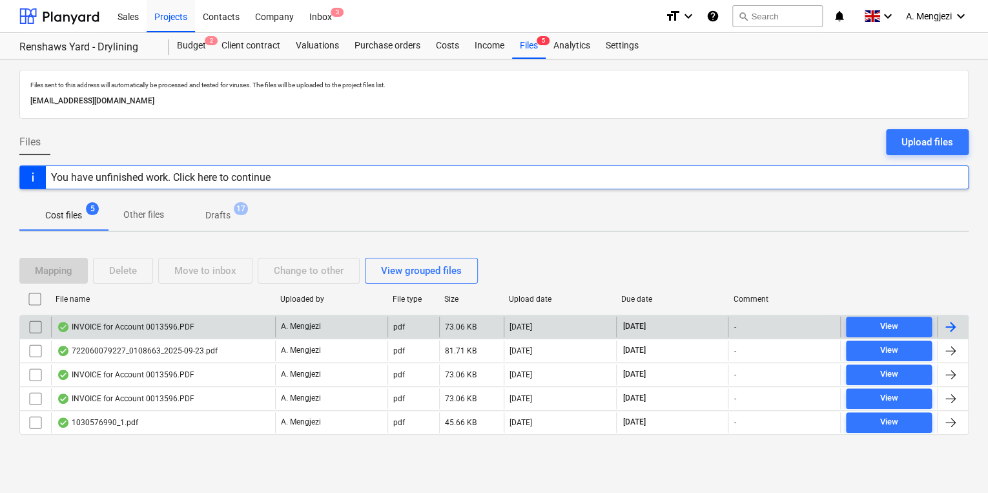
click at [168, 327] on div "INVOICE for Account 0013596.PDF" at bounding box center [125, 326] width 137 height 10
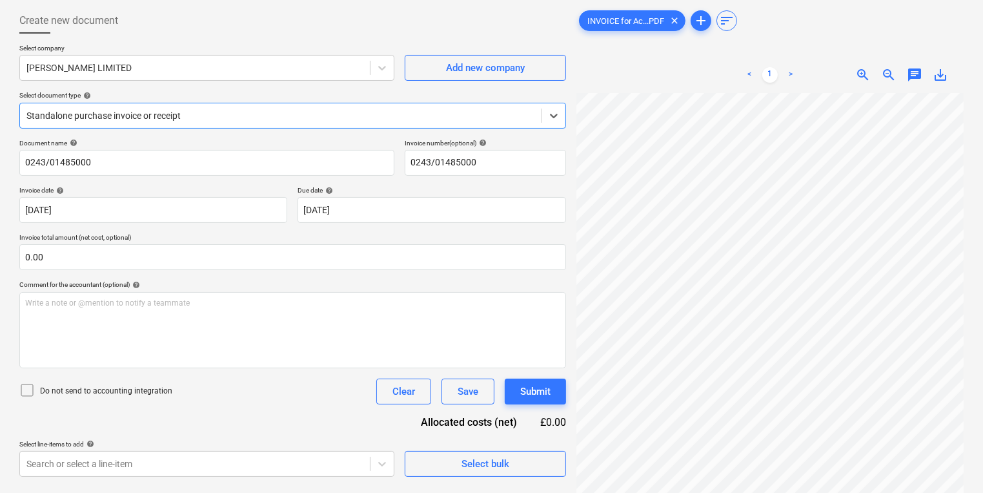
scroll to position [129, 0]
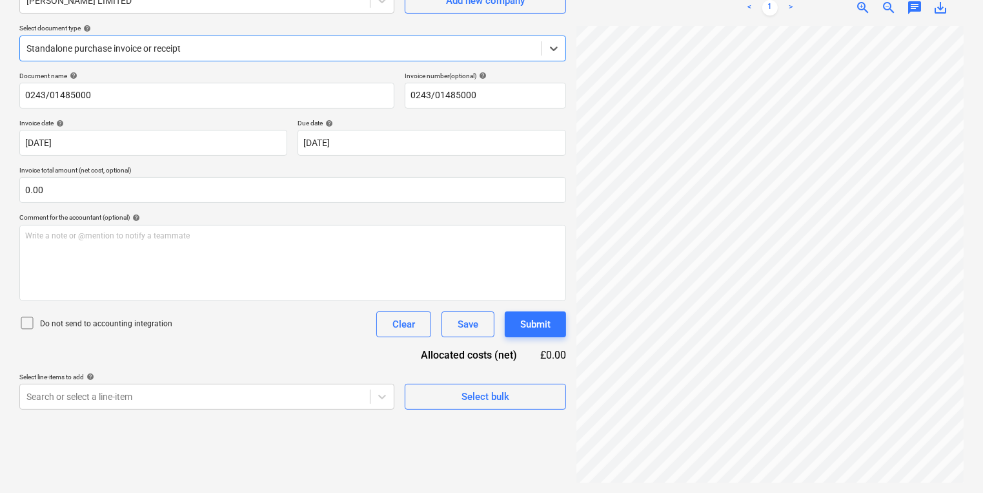
click at [387, 15] on div "Select company M.MARKOVITZ LIMITED Add new company Select document type help Se…" at bounding box center [292, 24] width 547 height 95
click at [392, 44] on div at bounding box center [280, 48] width 509 height 13
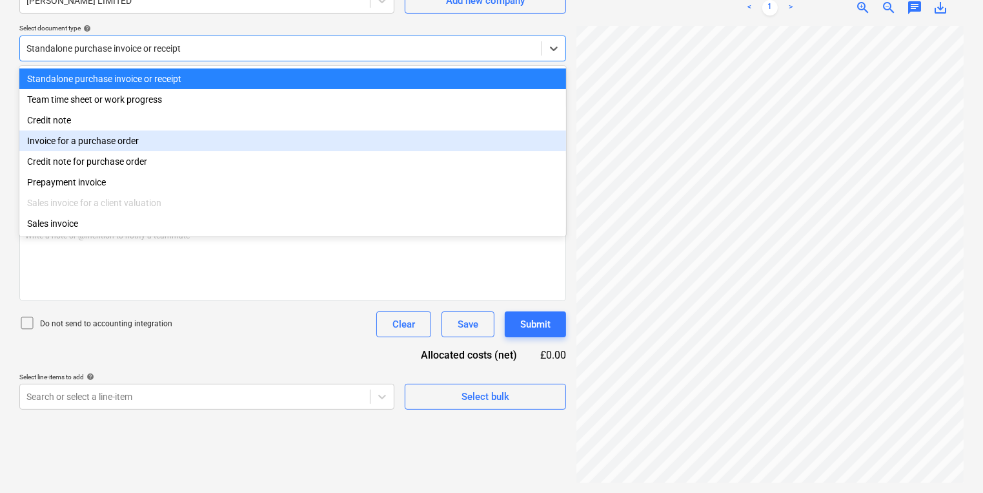
click at [315, 139] on div "Invoice for a purchase order" at bounding box center [292, 140] width 547 height 21
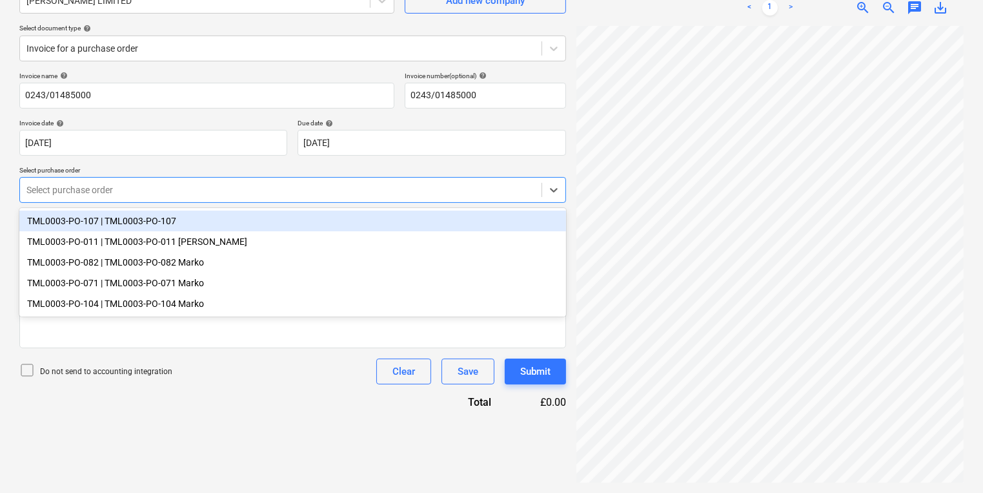
click at [283, 199] on div "Select purchase order" at bounding box center [292, 190] width 547 height 26
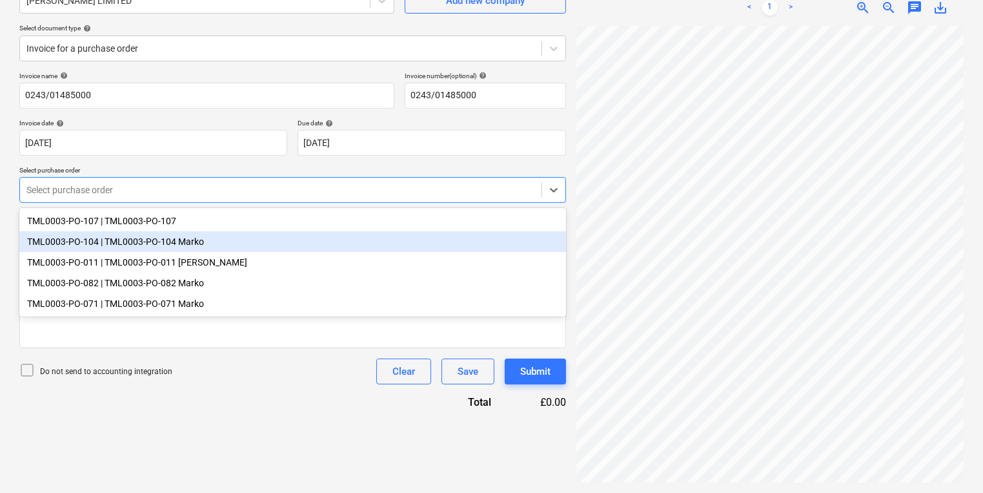
click at [245, 239] on div "TML0003-PO-104 | TML0003-PO-104 Marko" at bounding box center [292, 241] width 547 height 21
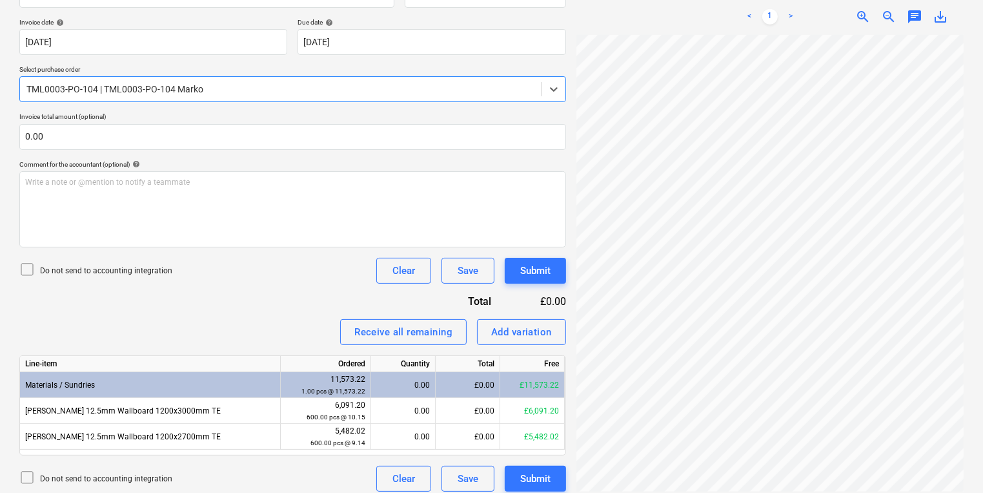
scroll to position [238, 0]
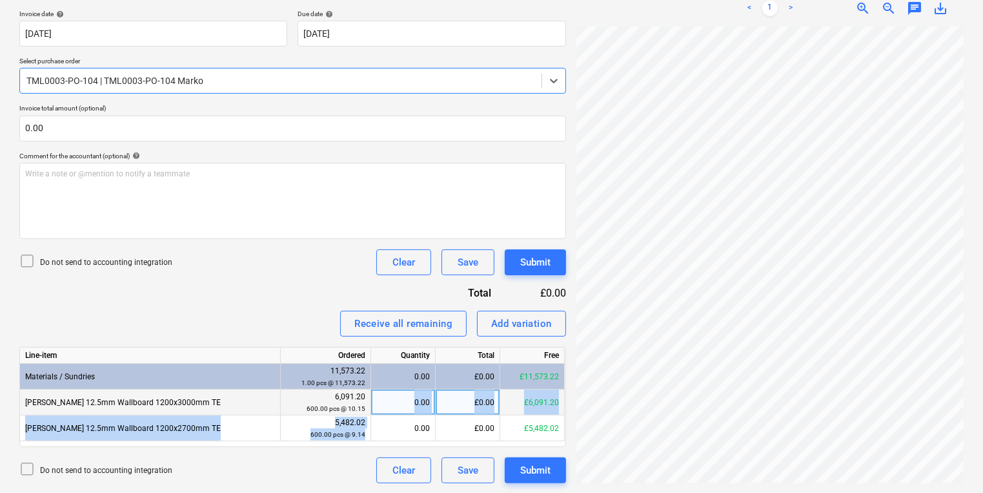
click at [416, 410] on div "Line-item Ordered Quantity Total Free Materials / Sundries 11,573.22 1.00 pcs @…" at bounding box center [292, 397] width 547 height 100
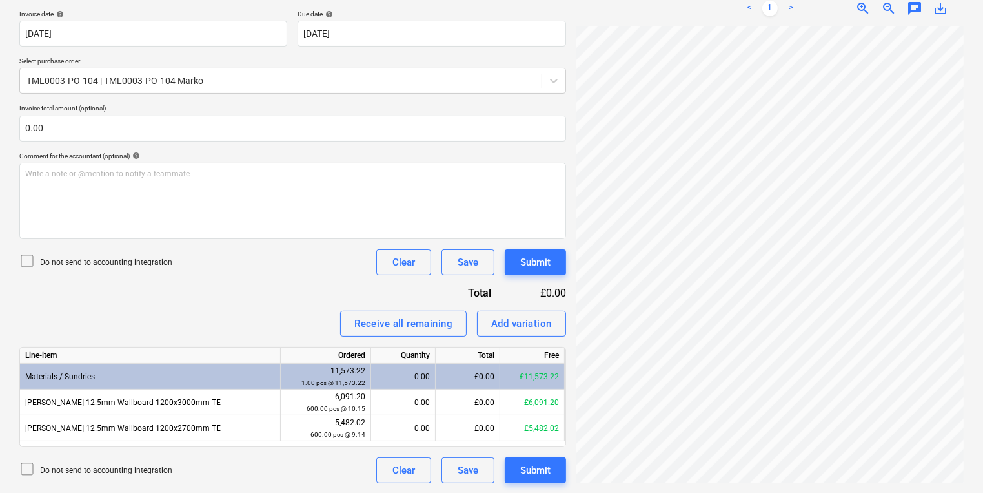
drag, startPoint x: 416, startPoint y: 410, endPoint x: 416, endPoint y: 387, distance: 22.6
click at [416, 387] on div "0.00" at bounding box center [403, 376] width 54 height 26
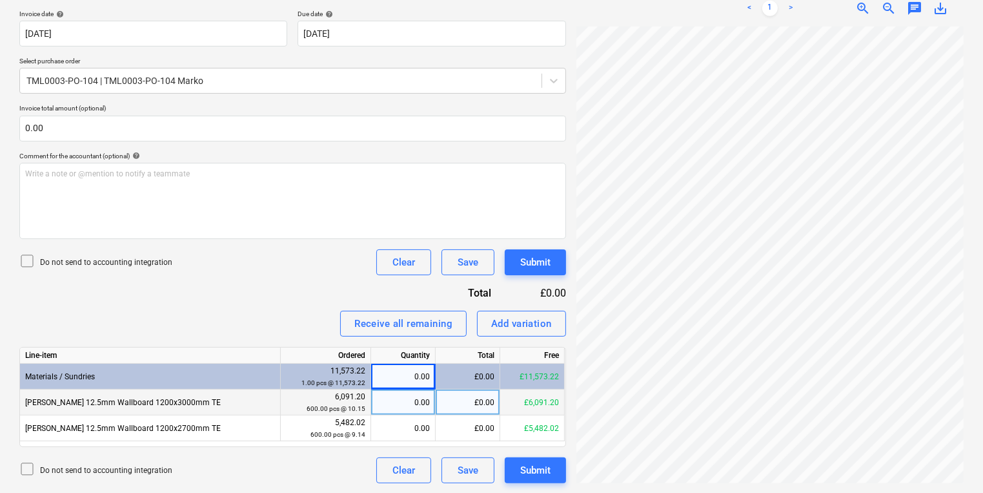
click at [415, 405] on div "0.00" at bounding box center [403, 402] width 54 height 26
type input "108"
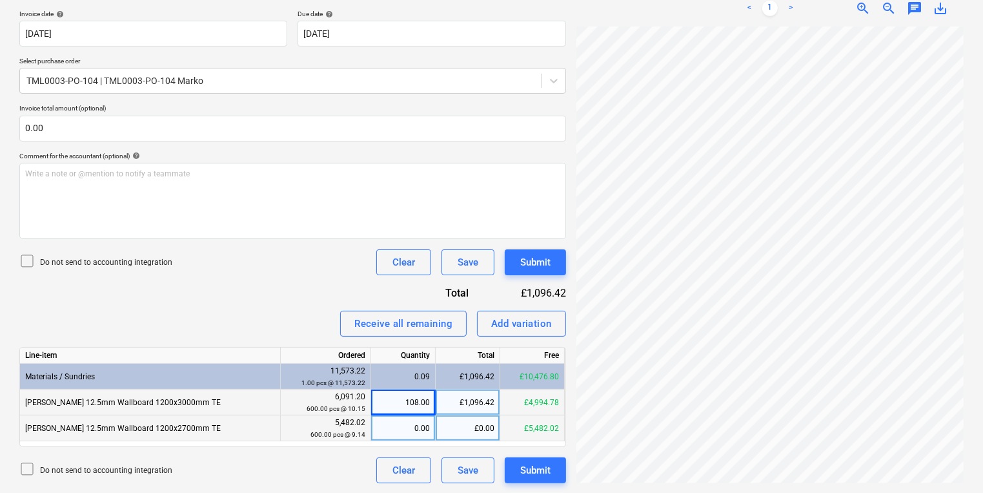
click at [394, 439] on div "0.00" at bounding box center [403, 428] width 54 height 26
type input "108"
click at [374, 400] on div "108.00" at bounding box center [403, 402] width 65 height 26
type input "0"
type input "180"
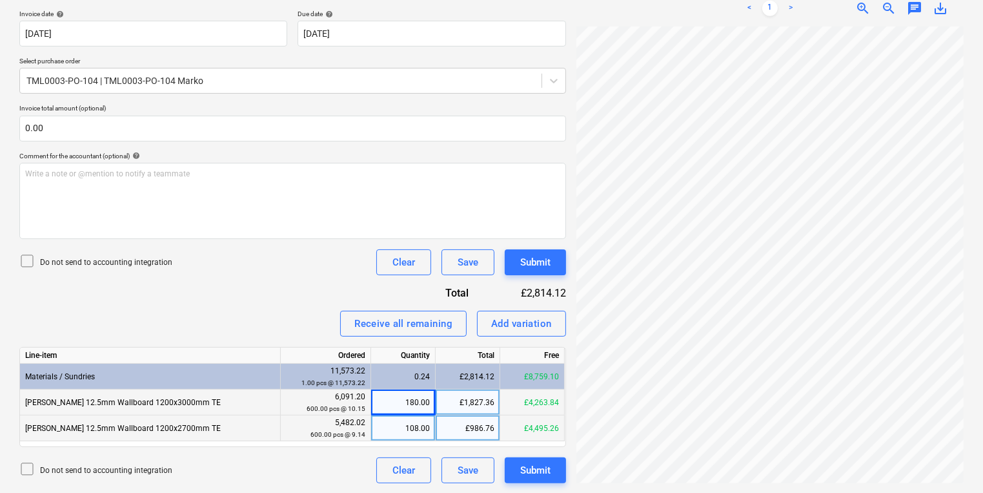
click at [421, 431] on div "108.00" at bounding box center [403, 428] width 54 height 26
type input "180"
click at [465, 116] on div "Create new document Select company M.MARKOVITZ LIMITED Add new company Select d…" at bounding box center [491, 157] width 955 height 662
click at [558, 269] on button "Submit" at bounding box center [535, 262] width 61 height 26
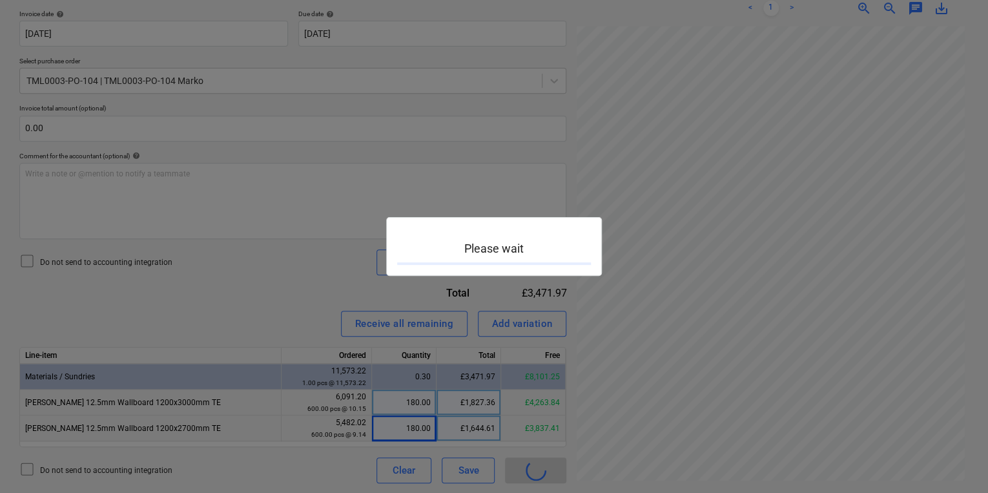
scroll to position [373, 207]
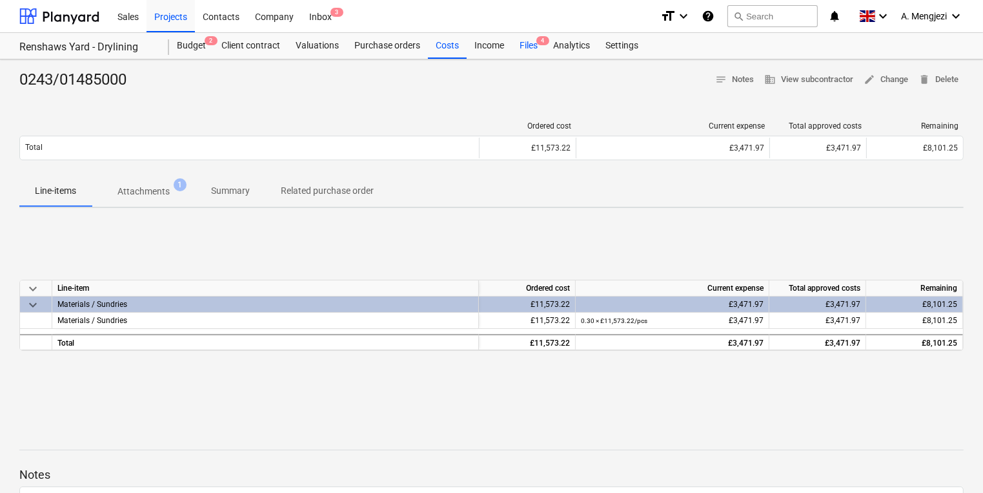
click at [535, 46] on div "Files 4" at bounding box center [529, 46] width 34 height 26
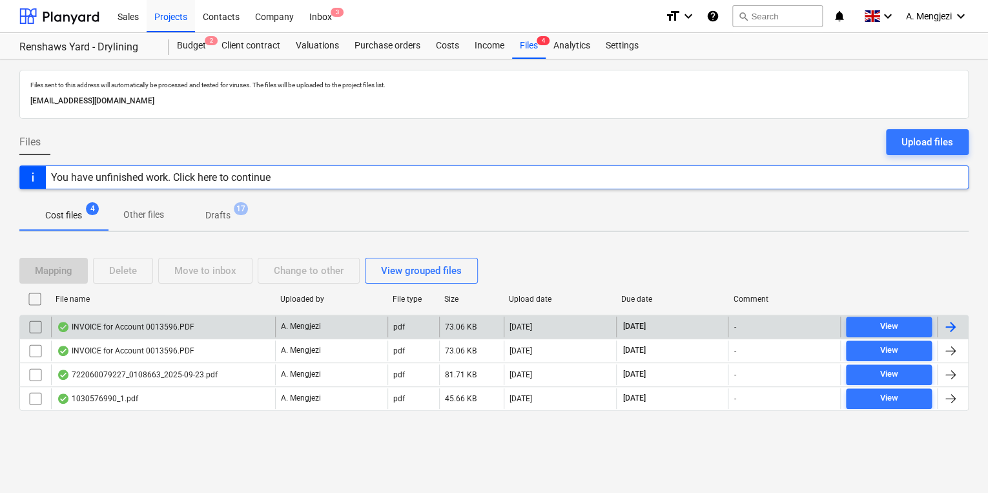
click at [253, 320] on div "INVOICE for Account 0013596.PDF" at bounding box center [163, 326] width 224 height 21
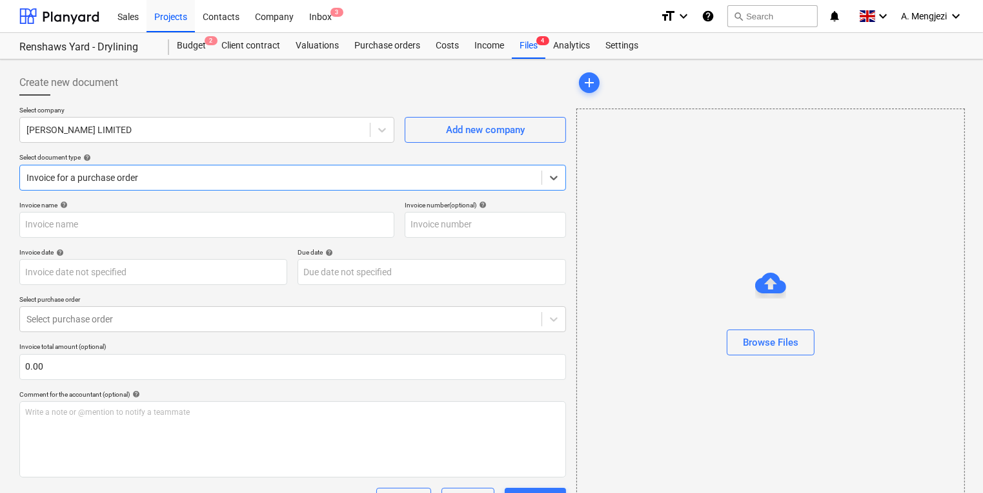
type input "0243/01482981"
type input "[DATE]"
type input "30 Nov 2025"
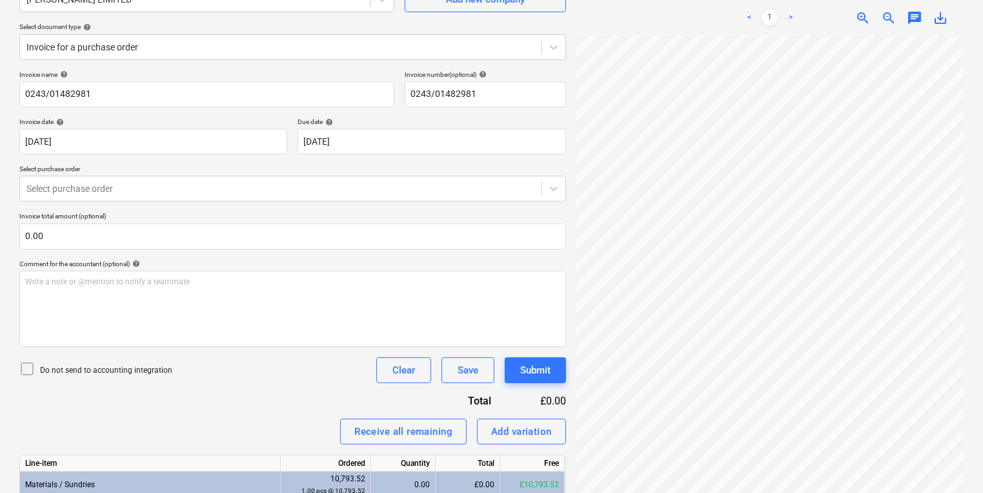
scroll to position [207, 0]
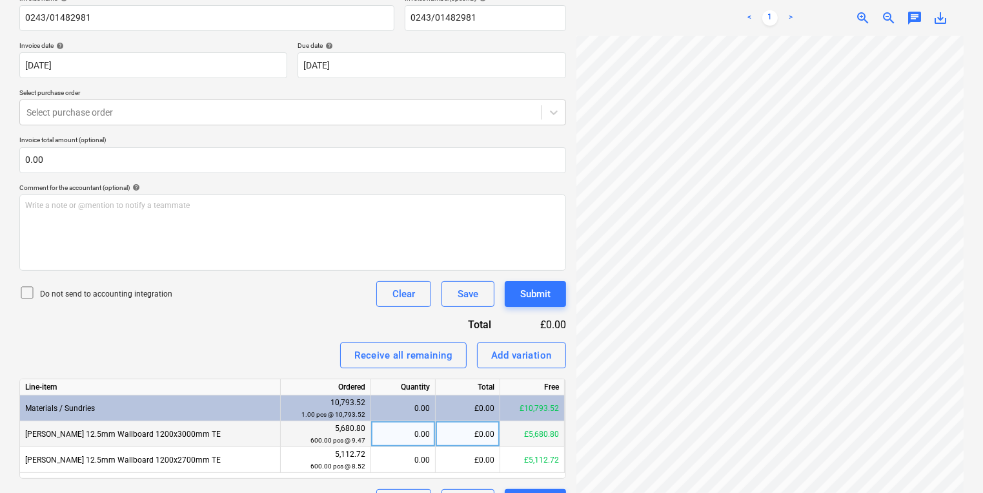
click at [424, 421] on div "0.00" at bounding box center [403, 434] width 54 height 26
type input "180"
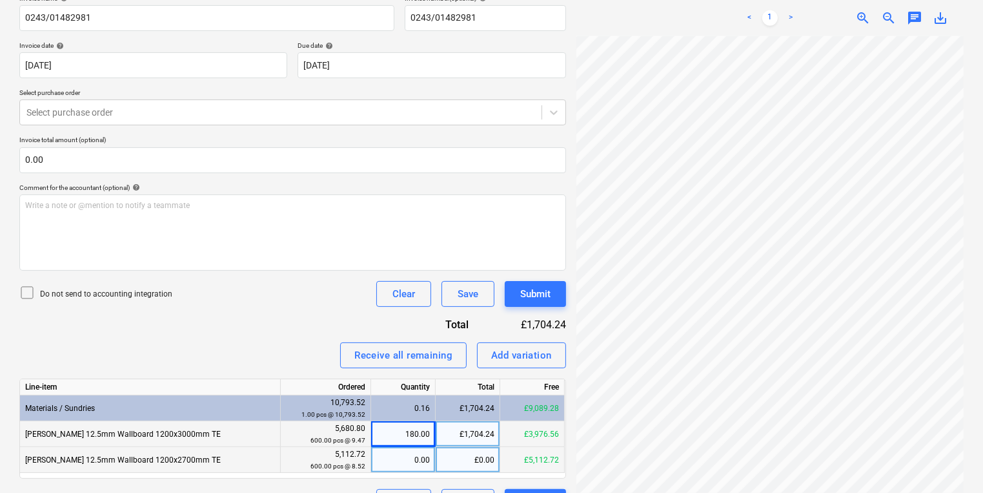
click at [402, 466] on div "0.00" at bounding box center [403, 460] width 54 height 26
type input "180"
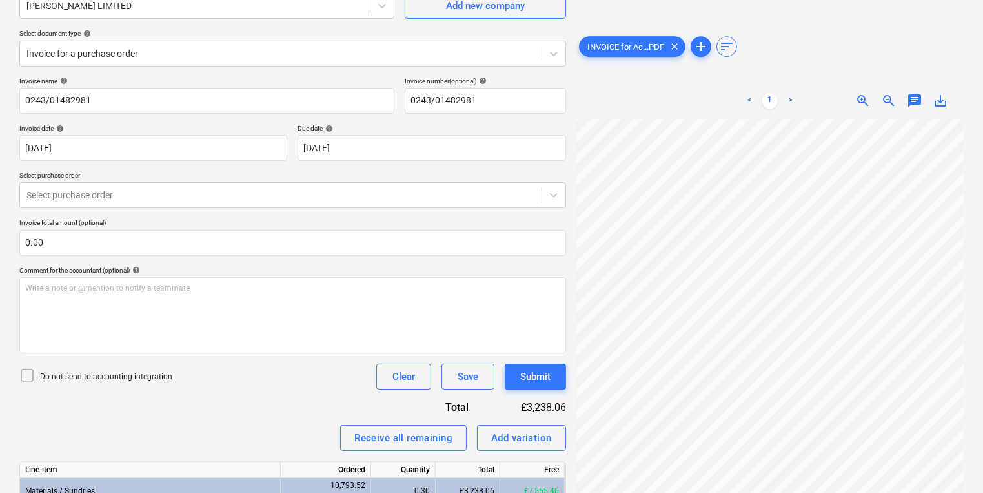
scroll to position [0, 0]
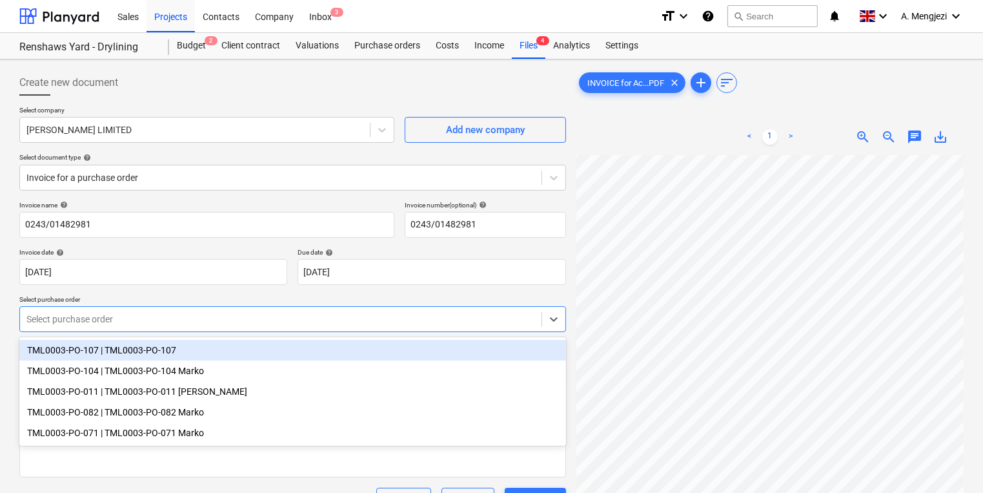
click at [246, 306] on div "Select purchase order" at bounding box center [292, 319] width 547 height 26
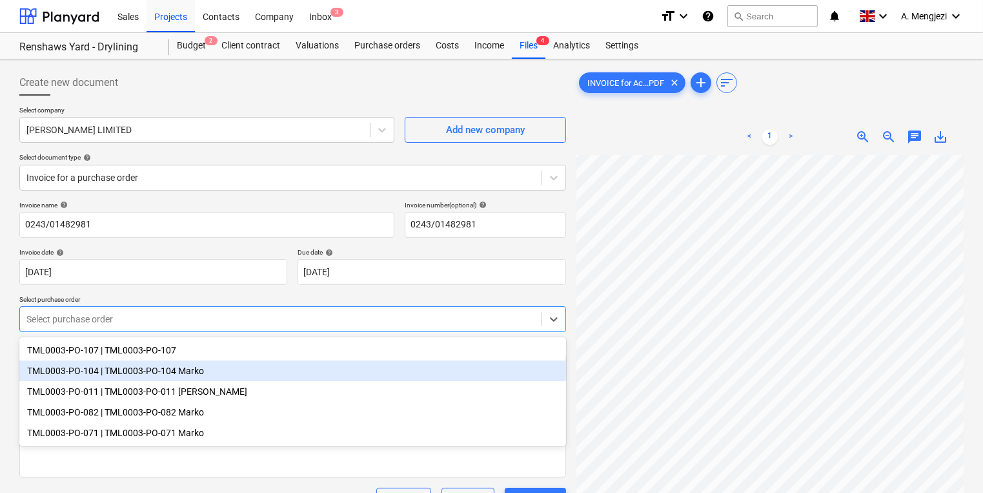
click at [240, 364] on div "TML0003-PO-104 | TML0003-PO-104 Marko" at bounding box center [292, 370] width 547 height 21
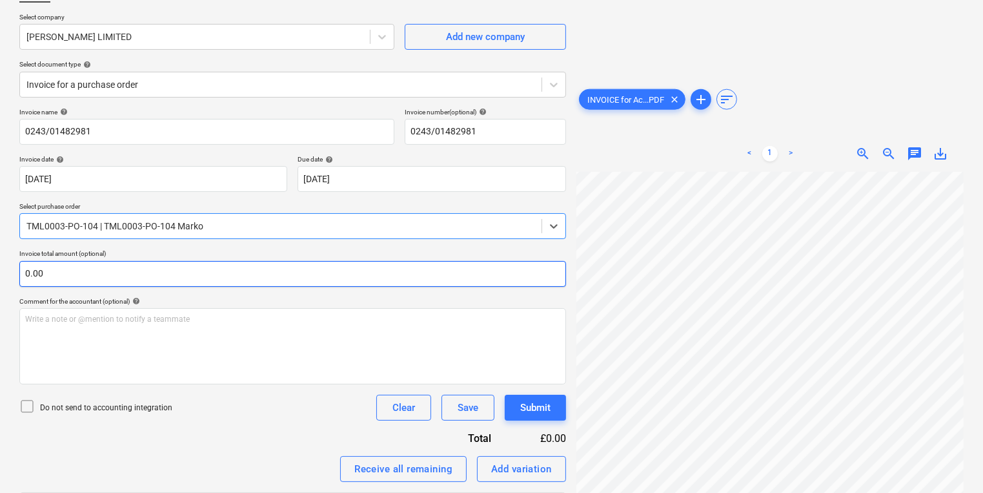
scroll to position [238, 0]
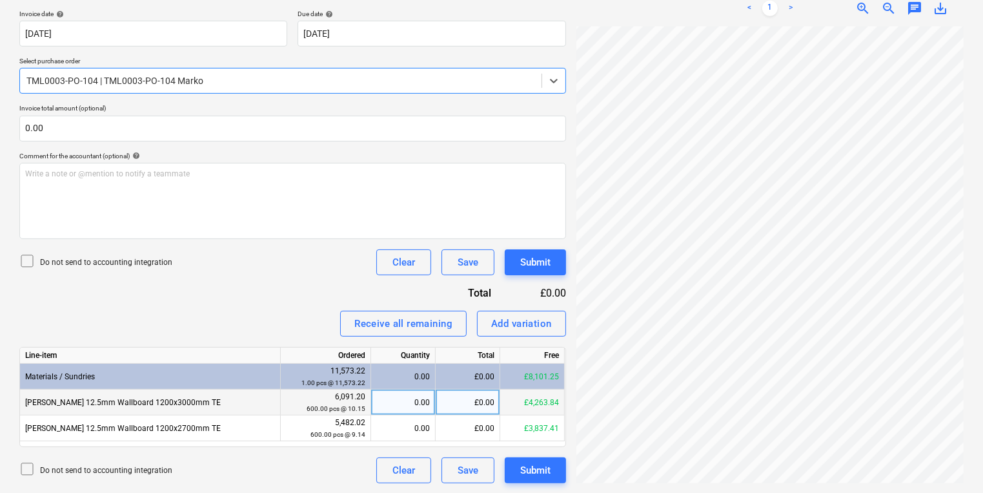
click at [398, 391] on div "0.00" at bounding box center [403, 402] width 54 height 26
type input "180"
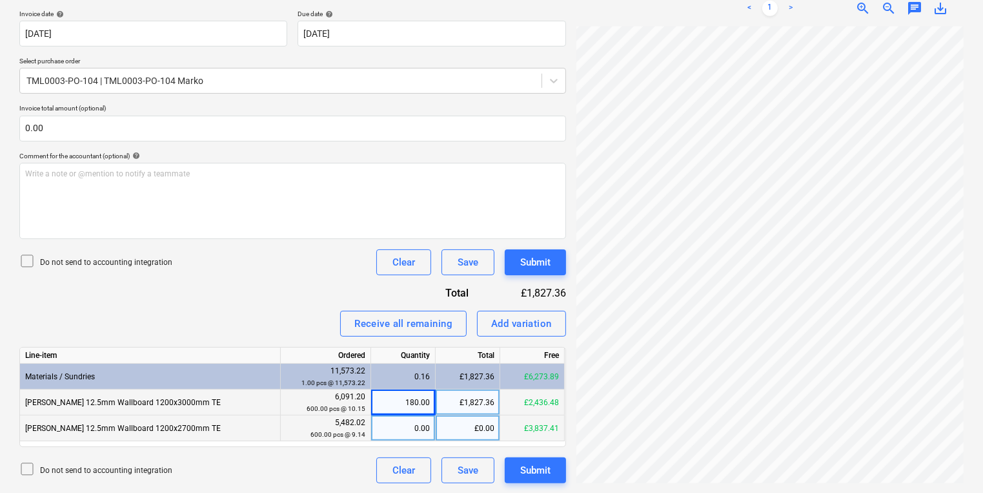
click at [418, 425] on div "0.00" at bounding box center [403, 428] width 54 height 26
type input "180"
click at [531, 259] on div "Submit" at bounding box center [535, 262] width 30 height 17
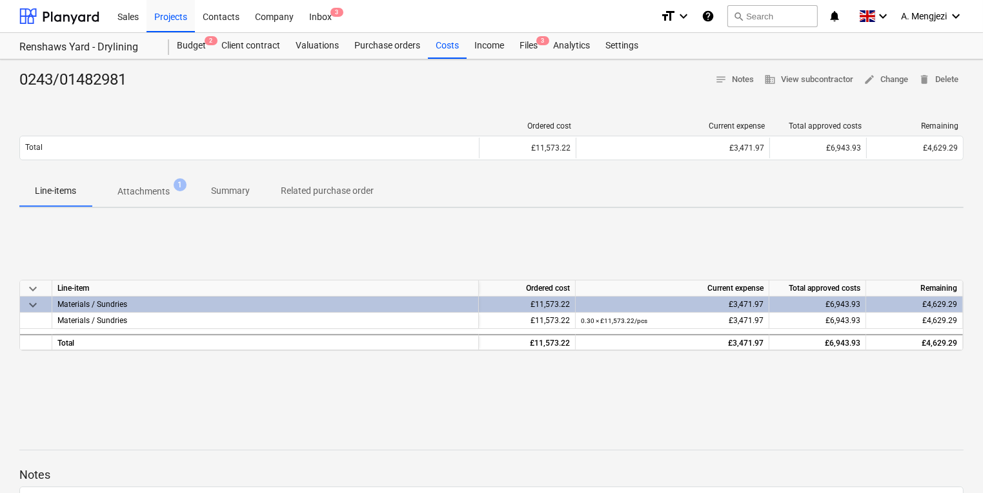
click at [527, 32] on div "Sales Projects Contacts Company Inbox 3" at bounding box center [380, 16] width 540 height 32
click at [527, 35] on div "Files 3" at bounding box center [529, 46] width 34 height 26
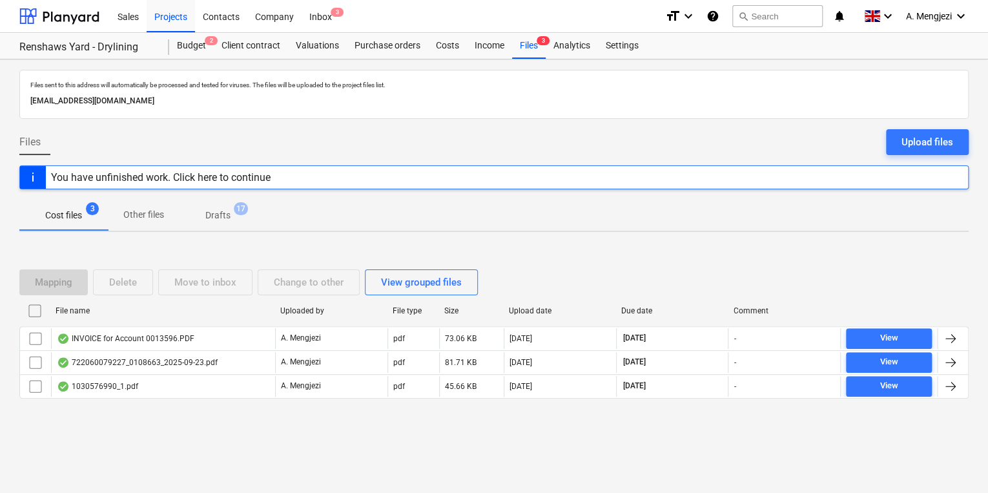
click at [111, 418] on div "Mapping Delete Move to inbox Change to other View grouped files File name Uploa…" at bounding box center [493, 339] width 949 height 170
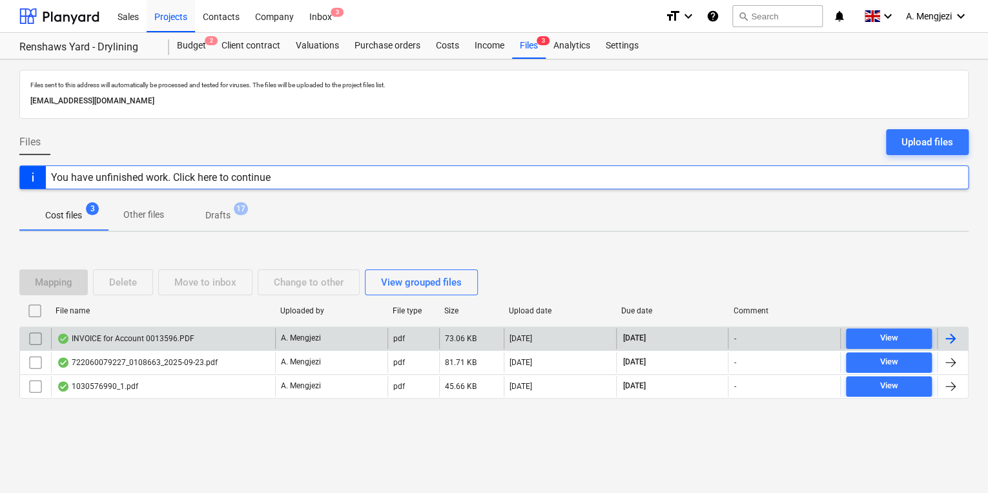
click at [167, 331] on div "INVOICE for Account 0013596.PDF" at bounding box center [163, 338] width 224 height 21
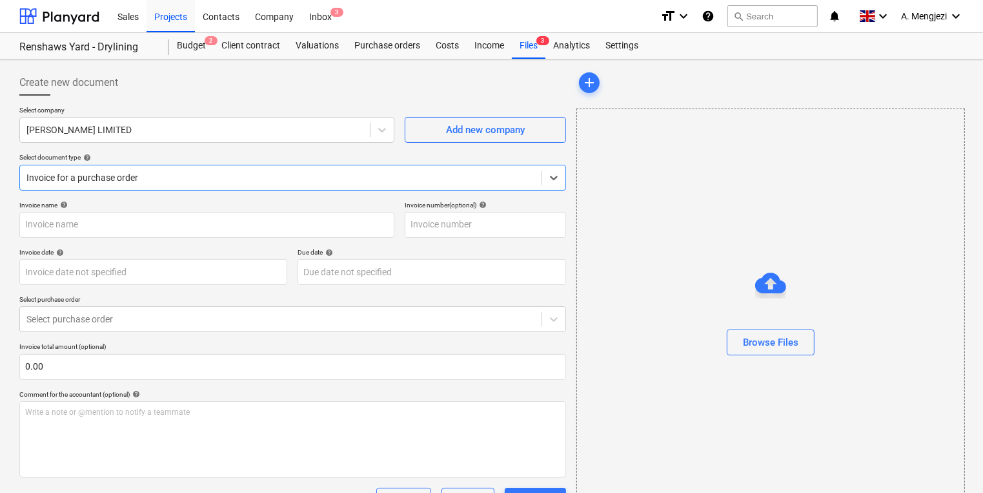
type input "0243/01486957"
type input "[DATE]"
type input "30 Nov 2025"
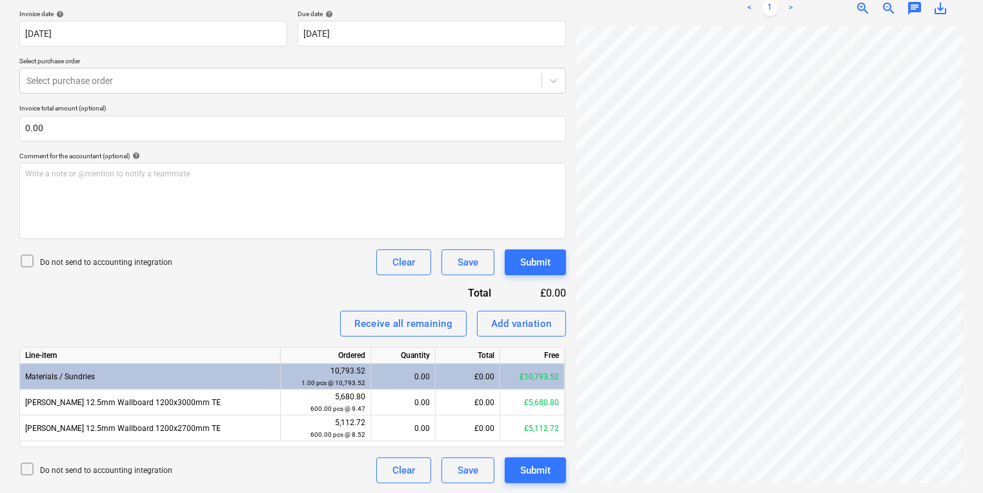
scroll to position [207, 206]
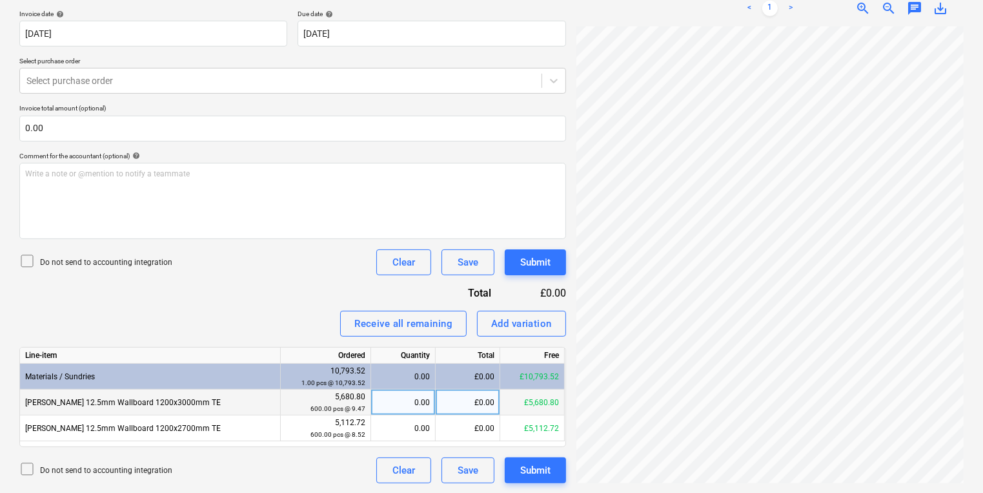
click at [389, 391] on div "0.00" at bounding box center [403, 402] width 54 height 26
type input "180"
click at [400, 393] on div "180.00" at bounding box center [403, 402] width 54 height 26
type input "240"
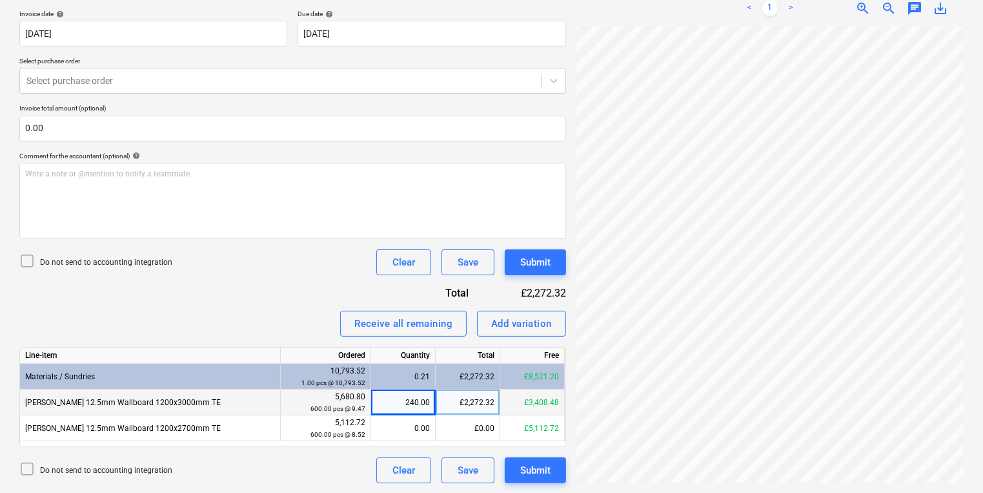
scroll to position [214, 207]
click at [398, 403] on div "240.00" at bounding box center [403, 402] width 54 height 26
type input "180"
click at [562, 360] on div "Create new document Select company M.MARKOVITZ LIMITED Add new company Select d…" at bounding box center [491, 157] width 955 height 662
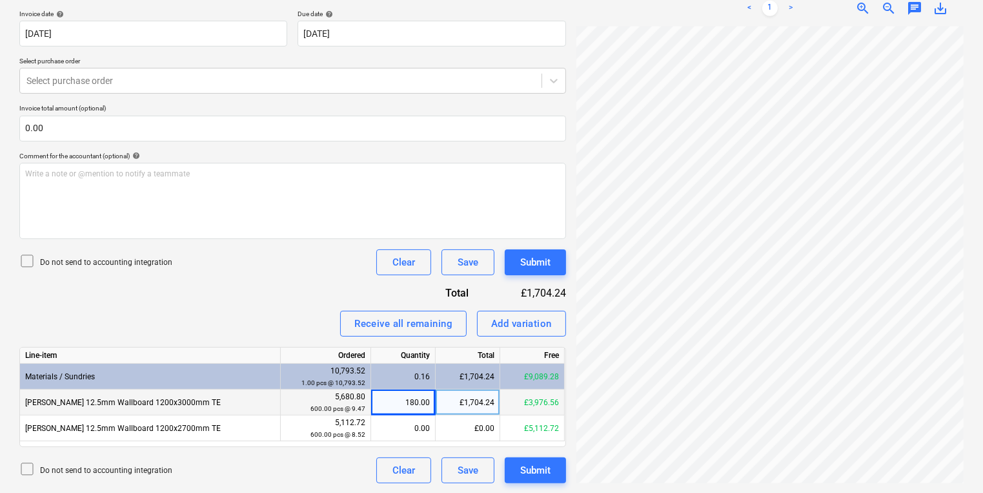
drag, startPoint x: 396, startPoint y: 418, endPoint x: 366, endPoint y: 413, distance: 30.1
click at [393, 418] on div "0.00" at bounding box center [403, 428] width 54 height 26
type input "180"
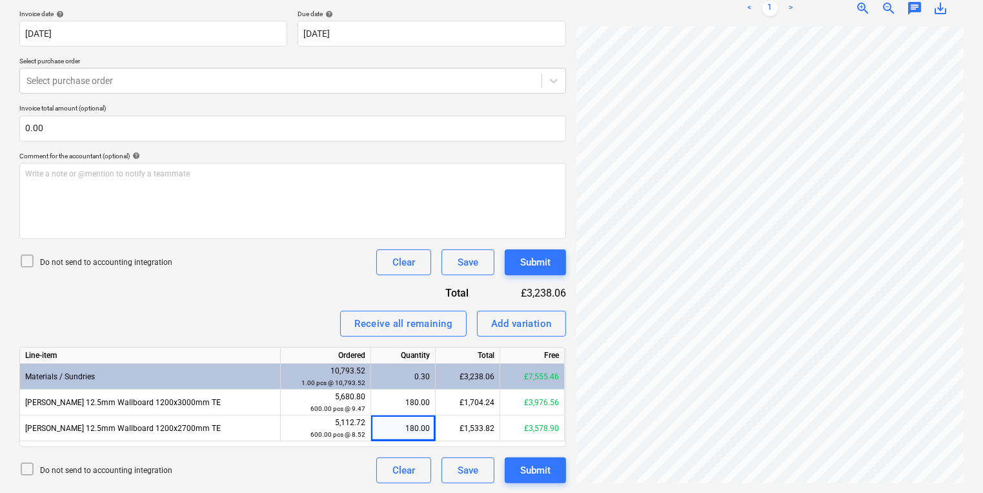
scroll to position [155, 207]
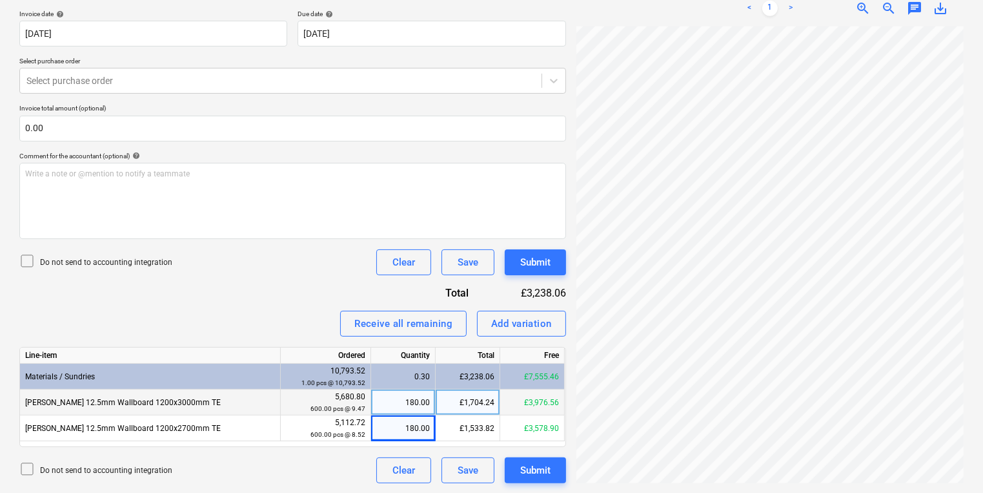
click at [469, 408] on div "£1,704.24" at bounding box center [468, 402] width 65 height 26
type input "1827.36"
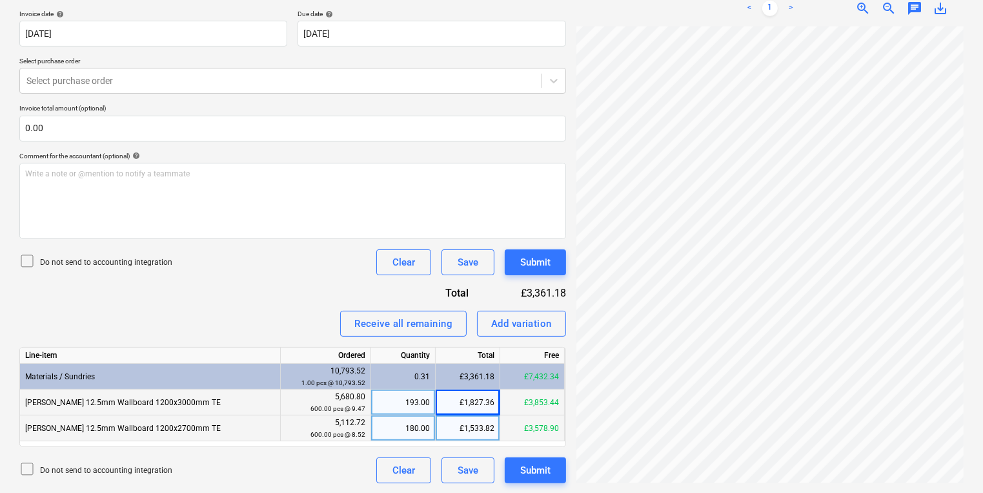
click at [471, 425] on div "£1,533.82" at bounding box center [468, 428] width 65 height 26
type input "1644.62"
click at [538, 257] on div "Submit" at bounding box center [535, 262] width 30 height 17
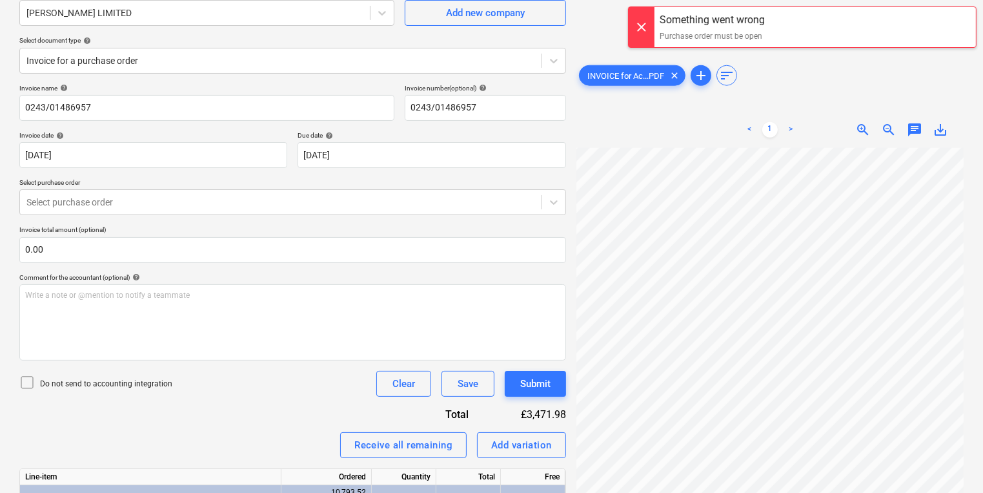
scroll to position [0, 0]
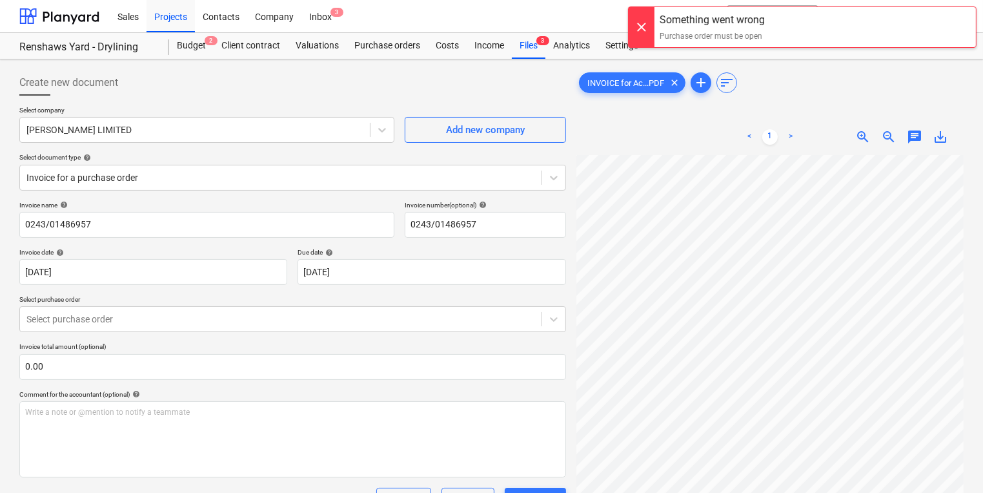
click at [487, 72] on div "Create new document" at bounding box center [292, 83] width 547 height 26
click at [463, 51] on div "Costs" at bounding box center [447, 46] width 39 height 26
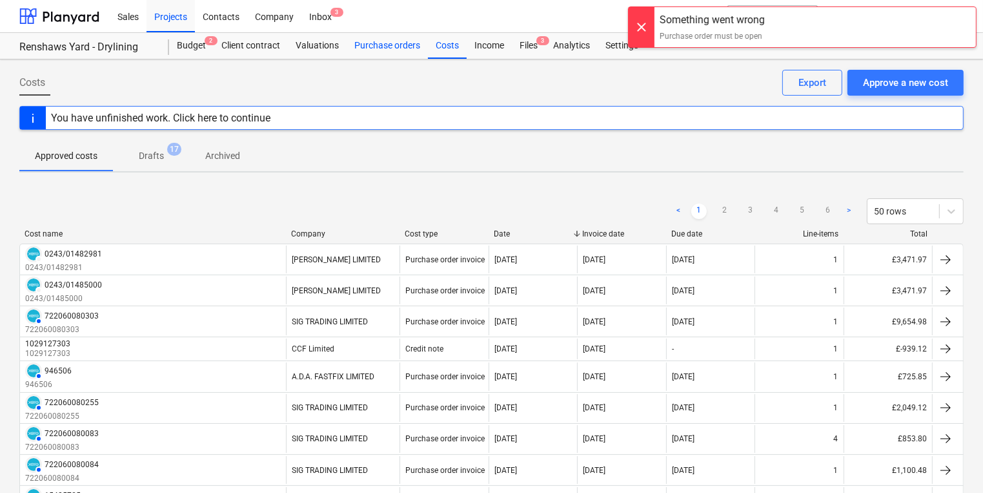
click at [411, 52] on div "Purchase orders" at bounding box center [387, 46] width 81 height 26
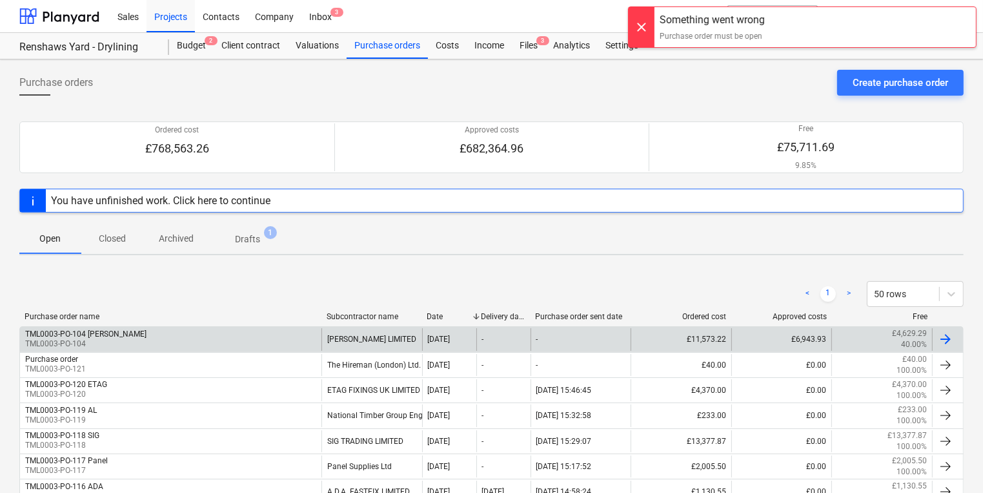
click at [110, 326] on div "TML0003-PO-104 Marko TML0003-PO-104 M.MARKOVITZ LIMITED 13 Oct 2025 - - £11,573…" at bounding box center [491, 338] width 944 height 25
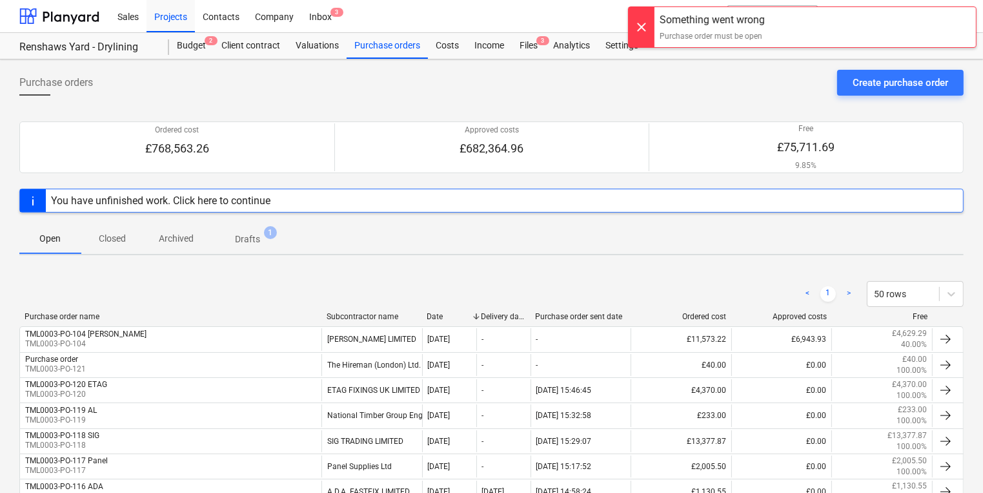
click at [651, 22] on div at bounding box center [642, 27] width 26 height 40
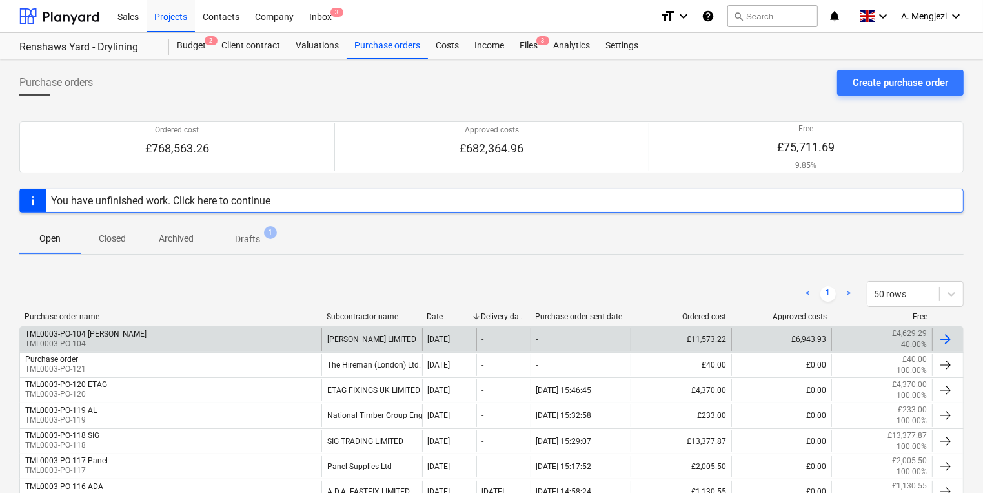
click at [165, 328] on div "TML0003-PO-104 Marko TML0003-PO-104" at bounding box center [170, 339] width 301 height 22
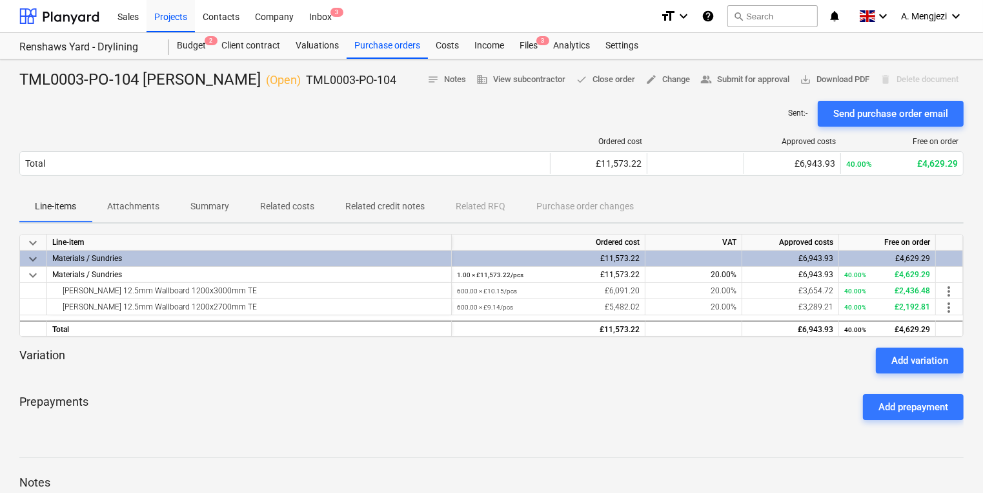
click at [405, 121] on div "Sent : - Send purchase order email" at bounding box center [491, 114] width 944 height 26
click at [309, 5] on div "Inbox 3" at bounding box center [320, 15] width 38 height 33
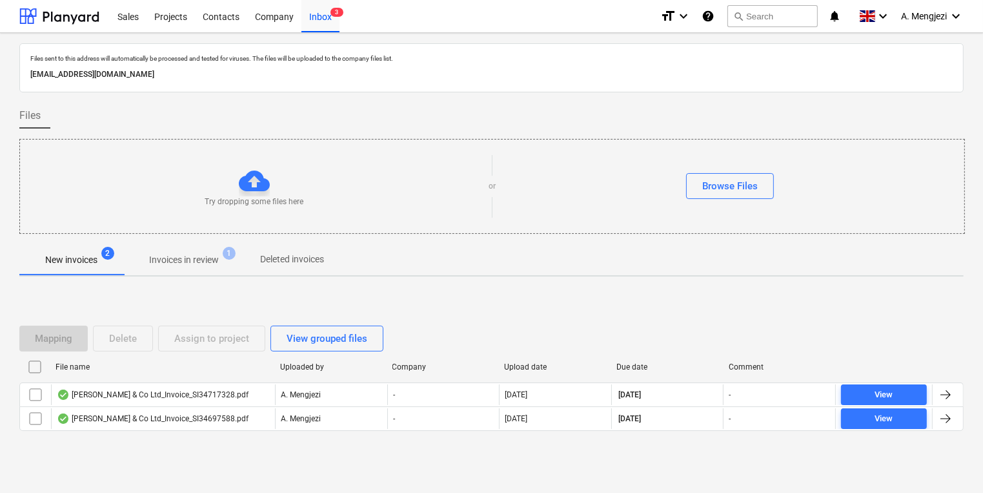
click at [168, 261] on p "Invoices in review" at bounding box center [184, 260] width 70 height 14
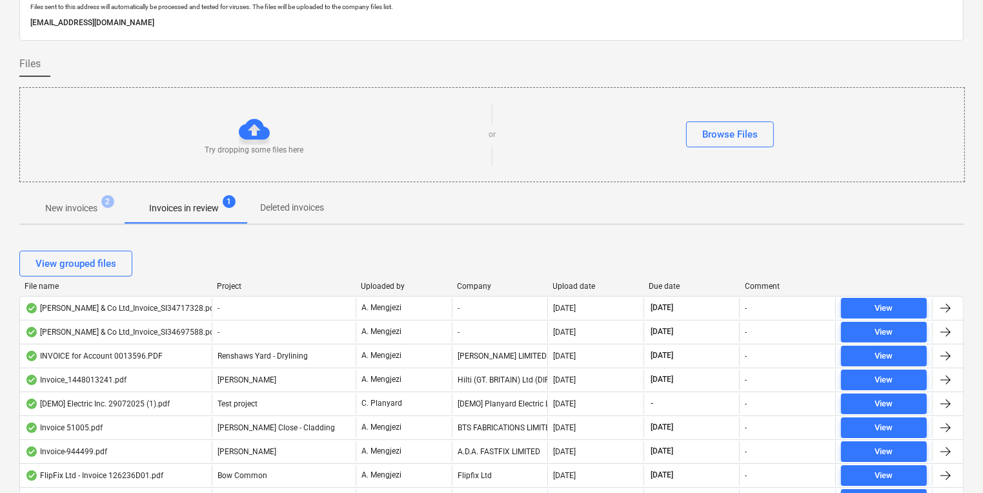
click at [482, 285] on div "Company" at bounding box center [500, 285] width 86 height 9
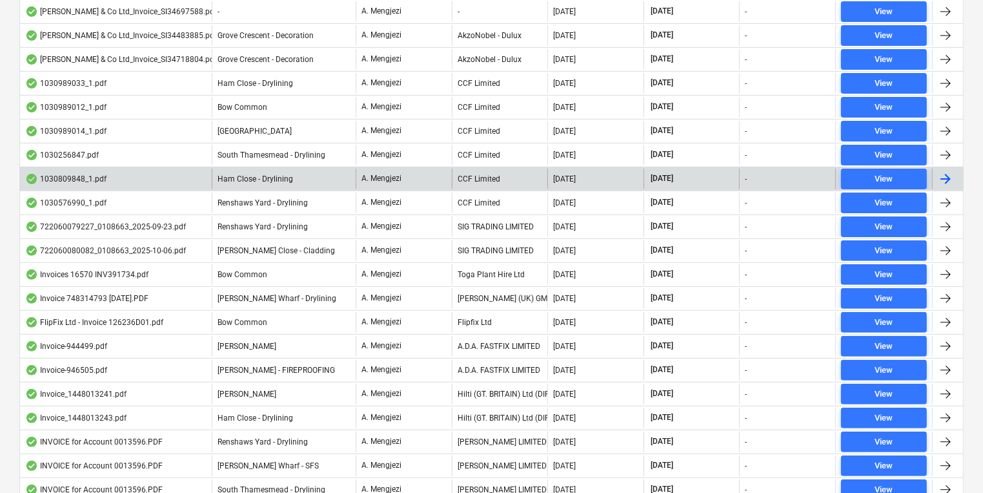
scroll to position [516, 0]
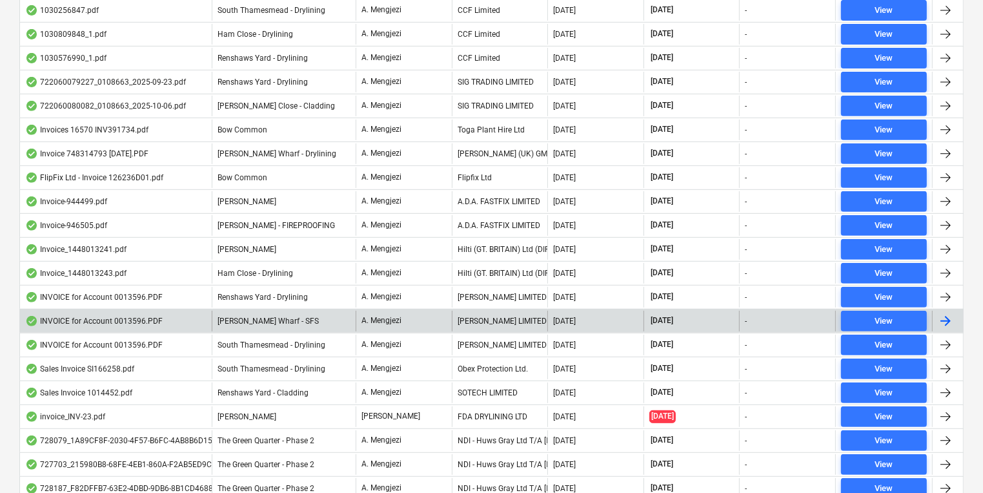
click at [460, 311] on div "[PERSON_NAME] LIMITED" at bounding box center [500, 321] width 96 height 21
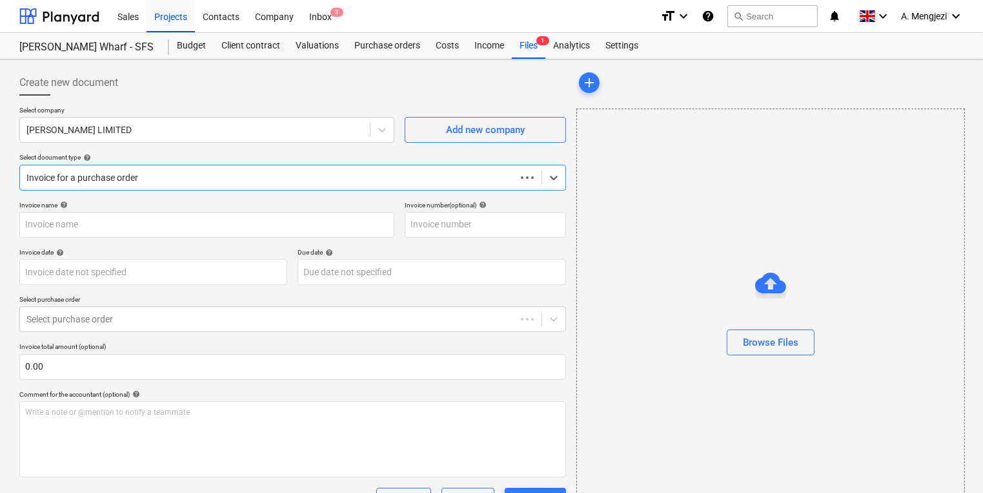
type input "0243/01484175"
type input "[DATE]"
type input "30 Nov 2025"
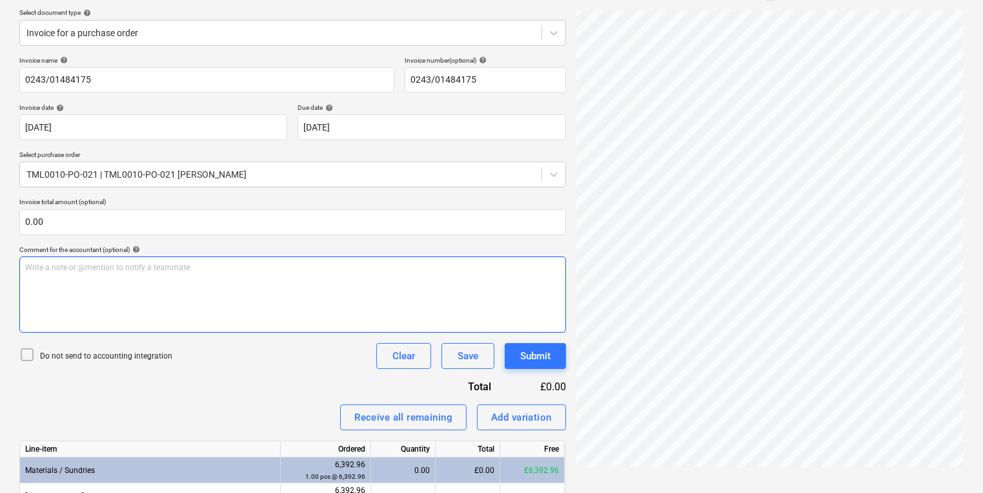
scroll to position [212, 0]
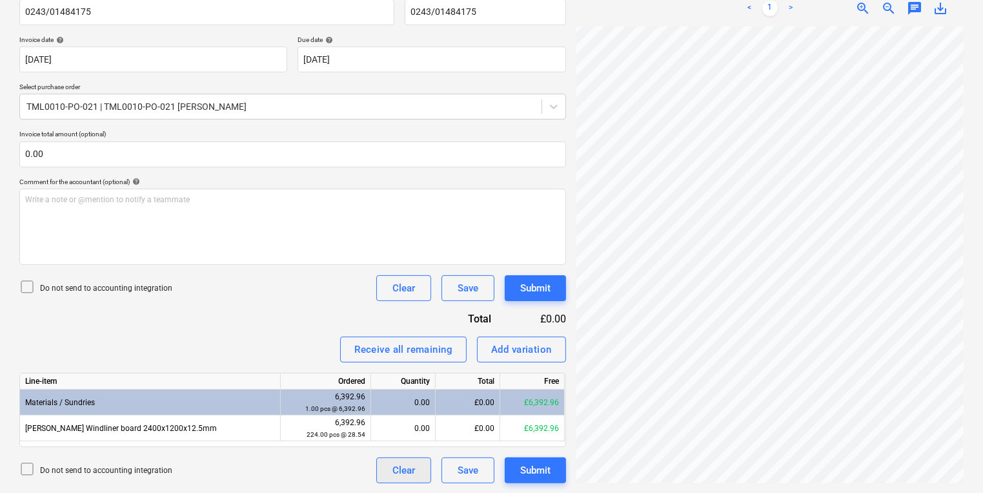
click at [405, 473] on div "Clear" at bounding box center [403, 470] width 23 height 17
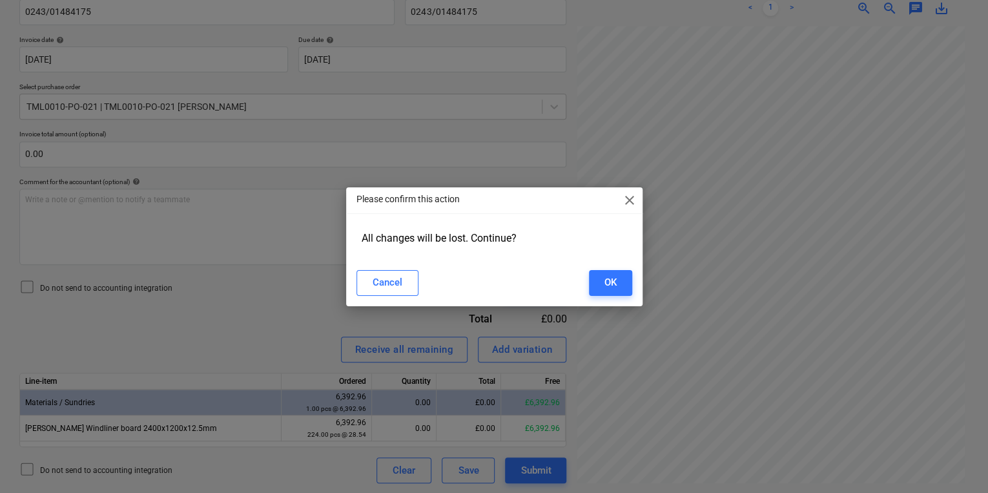
click at [622, 194] on span "close" at bounding box center [629, 199] width 15 height 15
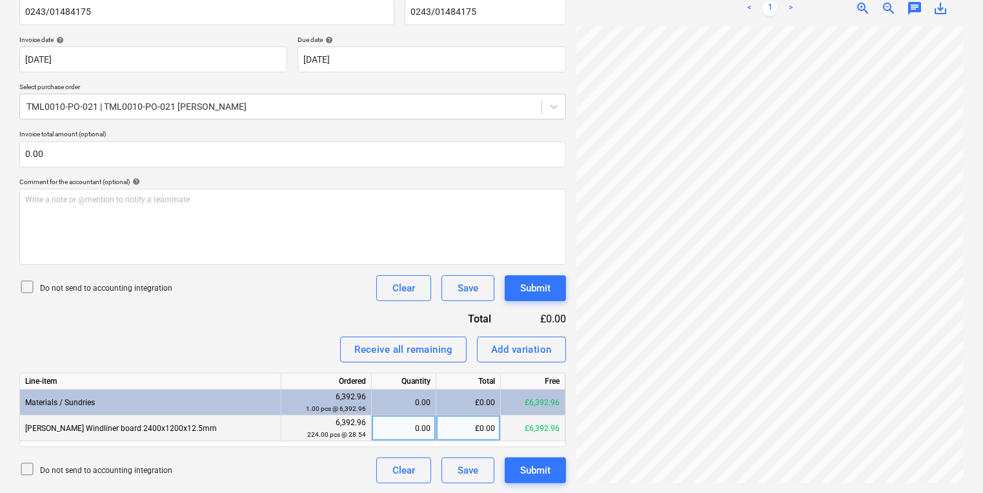
click at [391, 429] on div "0.00" at bounding box center [404, 428] width 54 height 26
type input "224"
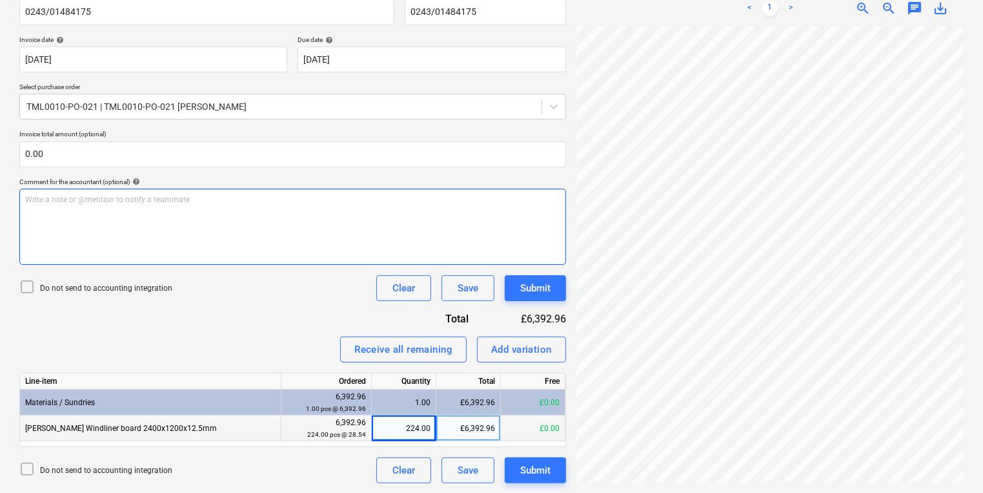
click at [550, 242] on div "Create new document Select company M.MARKOVITZ LIMITED Add new company Select d…" at bounding box center [491, 170] width 955 height 636
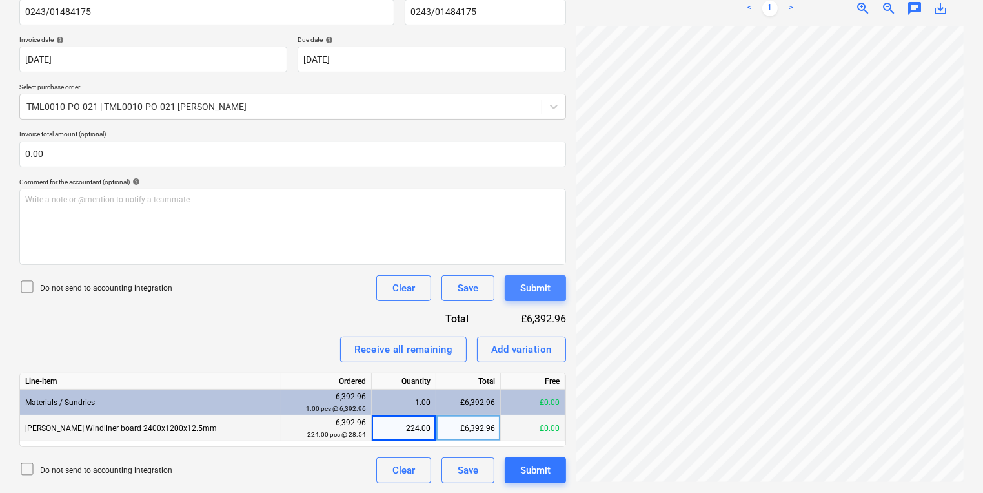
click at [538, 293] on div "Submit" at bounding box center [535, 288] width 30 height 17
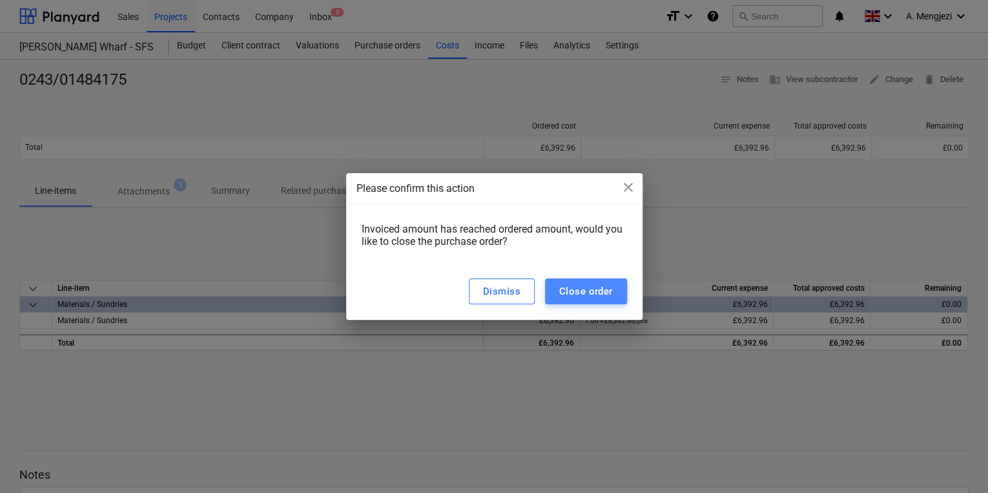
click at [609, 285] on div "Close order" at bounding box center [586, 291] width 54 height 17
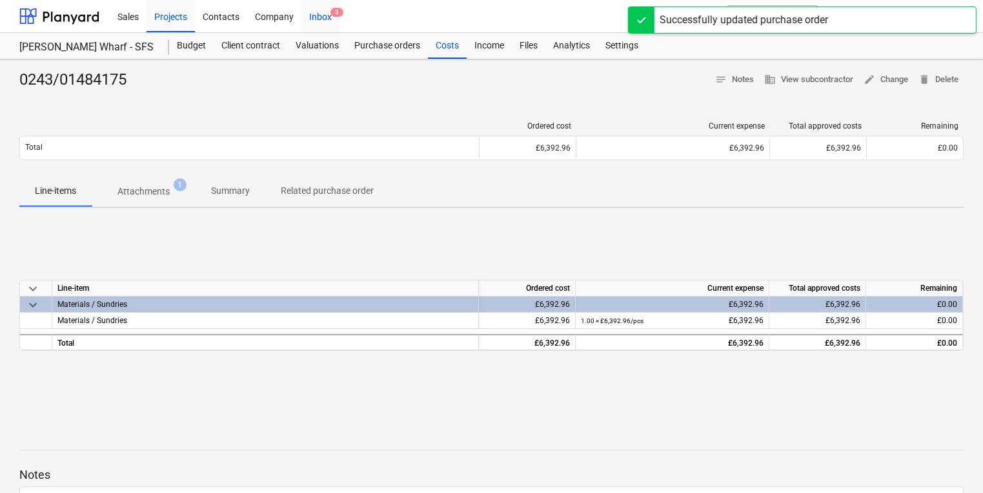
click at [327, 23] on div "Inbox 3" at bounding box center [320, 15] width 38 height 33
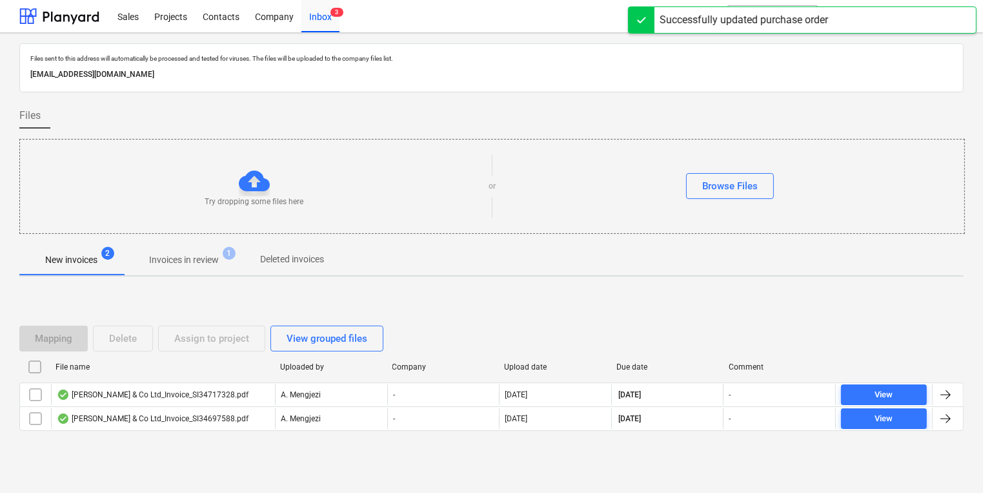
click at [144, 260] on span "Invoices in review 1" at bounding box center [184, 260] width 90 height 14
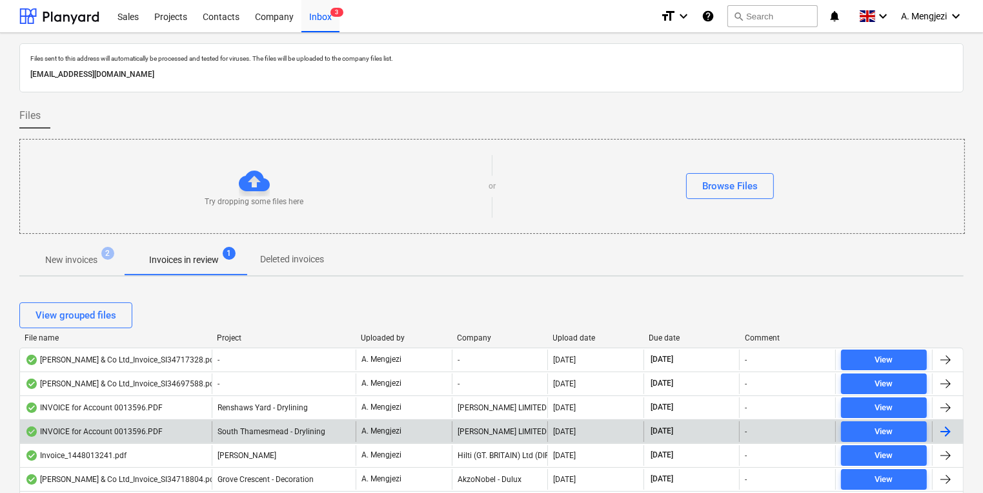
click at [320, 419] on div "INVOICE for Account 0013596.PDF South Thamesmead - Drylining A. Mengjezi M.MARK…" at bounding box center [491, 431] width 944 height 24
click at [320, 429] on span "South Thamesmead - Drylining" at bounding box center [272, 431] width 108 height 9
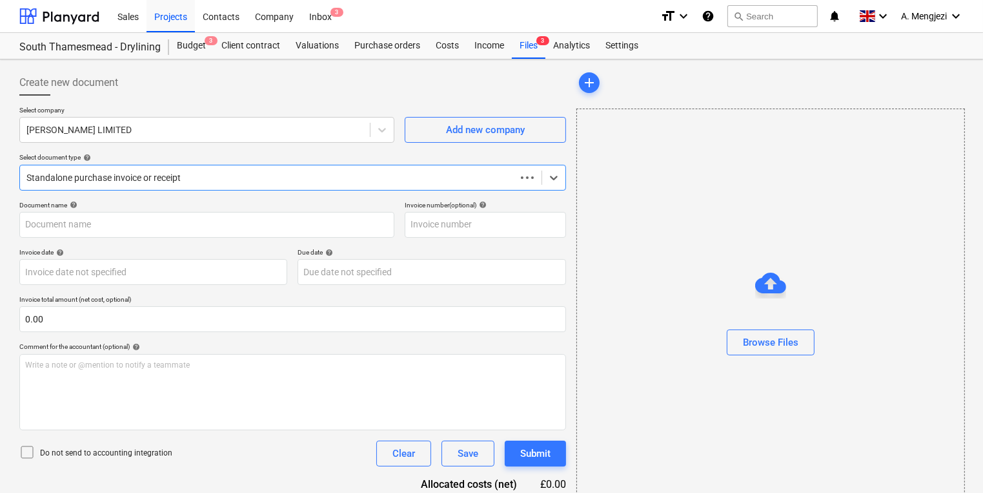
type input "0243/01486956"
type input "[DATE]"
type input "30 Nov 2025"
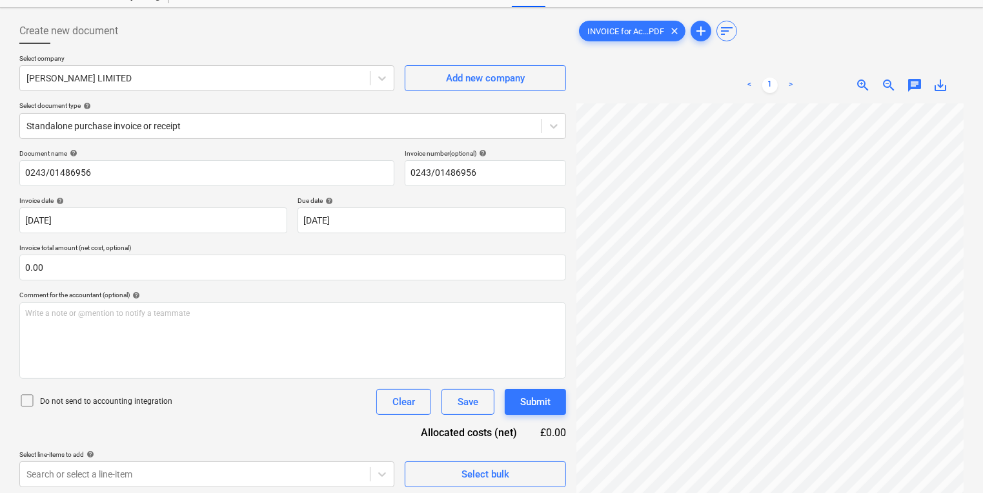
scroll to position [119, 49]
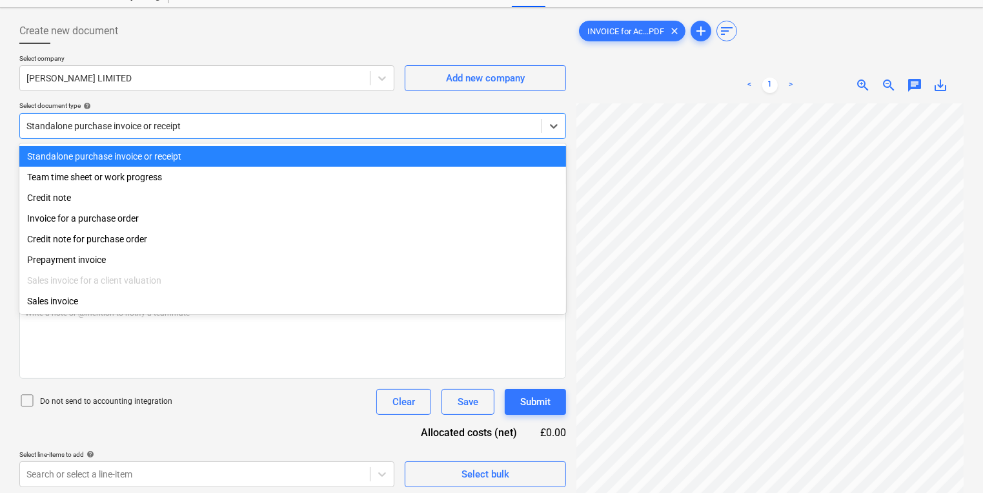
click at [155, 134] on div "Standalone purchase invoice or receipt" at bounding box center [292, 126] width 547 height 26
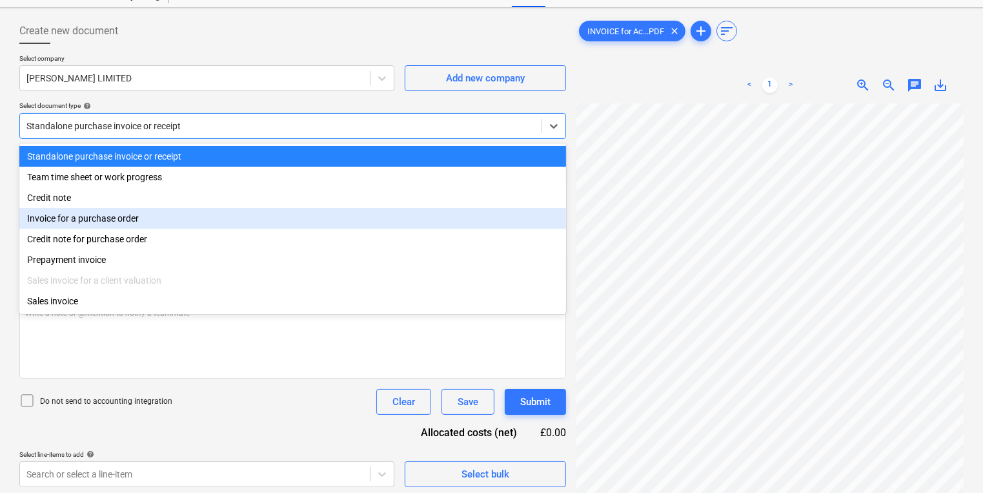
click at [136, 219] on div "Invoice for a purchase order" at bounding box center [292, 218] width 547 height 21
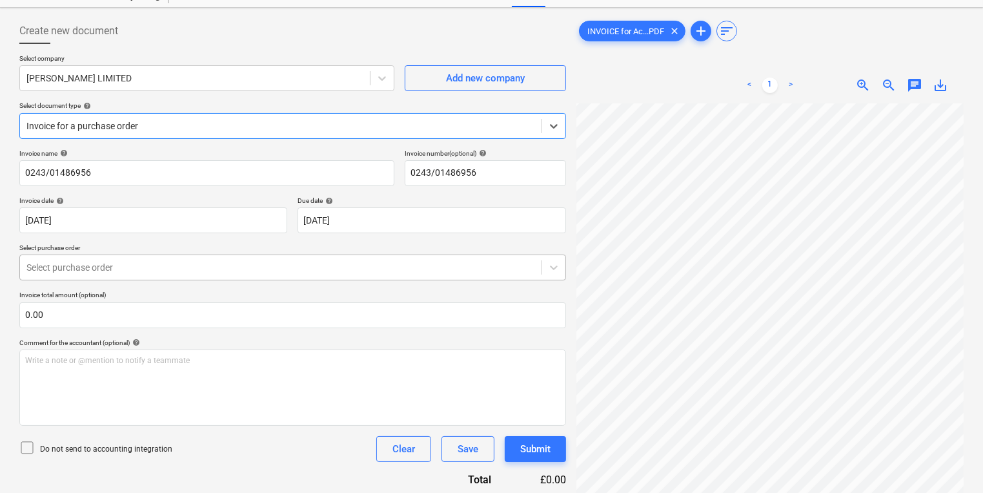
click at [287, 267] on div at bounding box center [280, 267] width 509 height 13
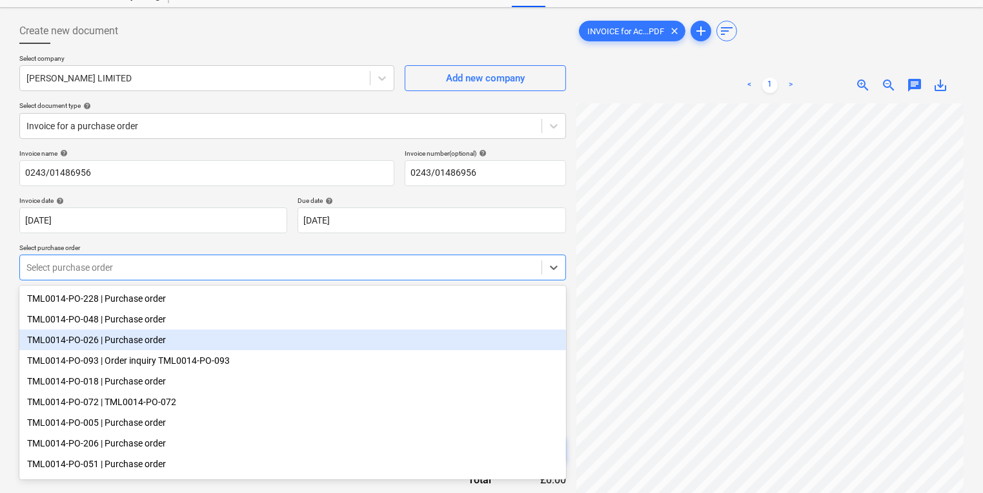
click at [279, 338] on div "TML0014-PO-026 | Purchase order" at bounding box center [292, 339] width 547 height 21
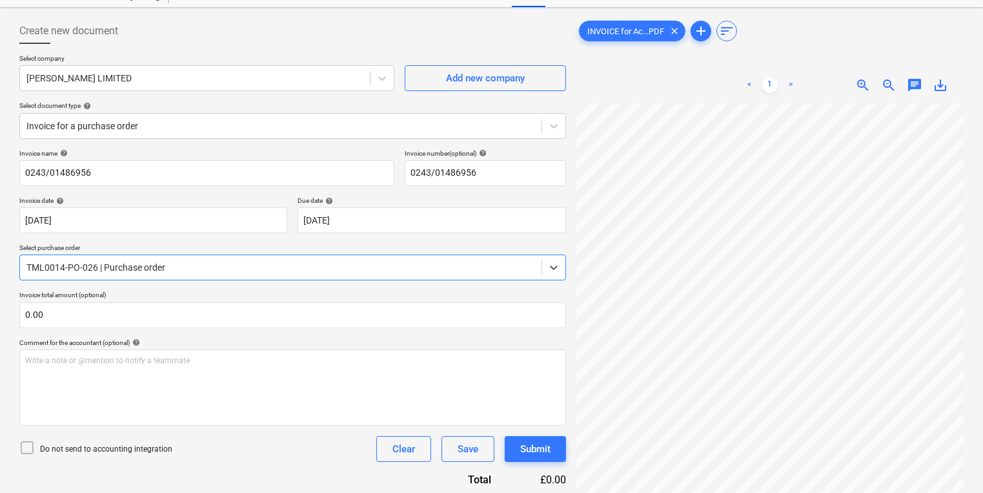
scroll to position [212, 0]
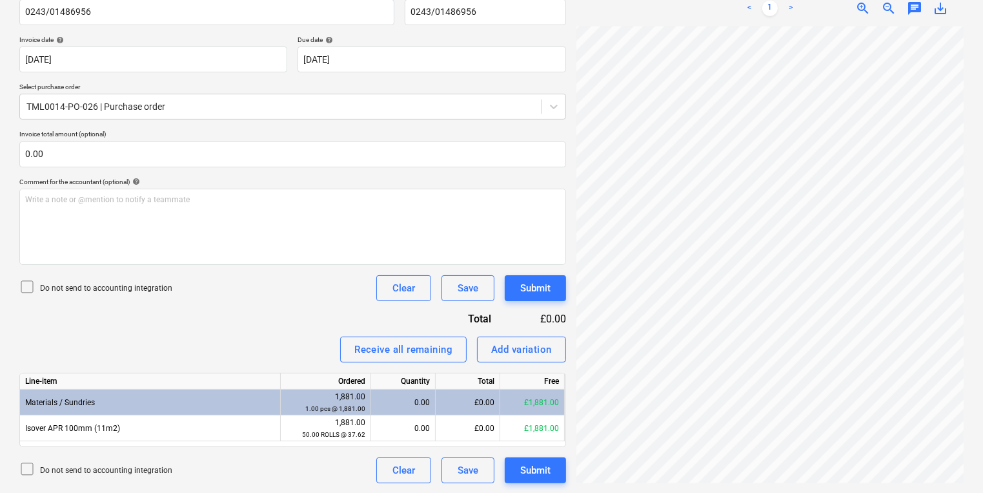
click at [852, 282] on div "Create new document Select company M.MARKOVITZ LIMITED Add new company Select d…" at bounding box center [491, 170] width 983 height 646
drag, startPoint x: 981, startPoint y: 332, endPoint x: 438, endPoint y: 52, distance: 610.9
click at [438, 52] on div "Create new document Select company M.MARKOVITZ LIMITED Add new company Select d…" at bounding box center [491, 170] width 955 height 636
click at [151, 113] on div "TML0014-PO-026 | Purchase order" at bounding box center [281, 106] width 522 height 18
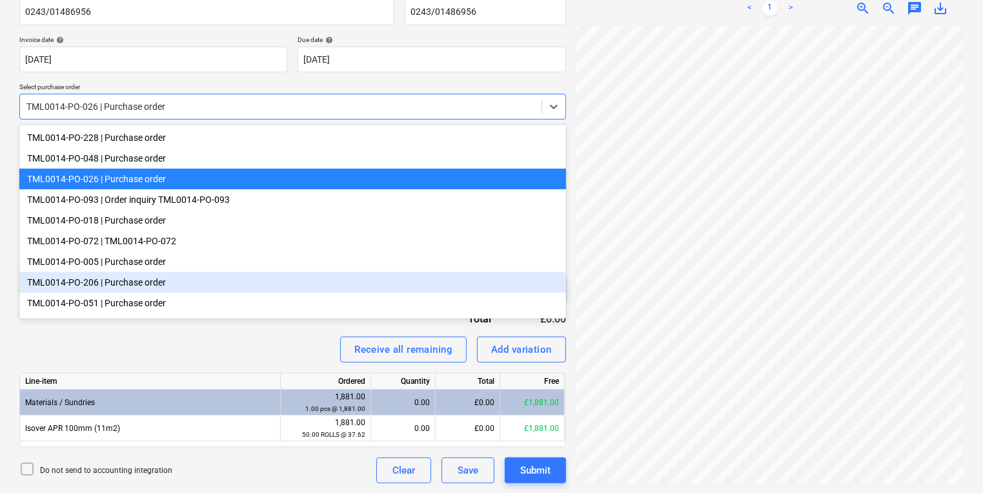
scroll to position [44, 0]
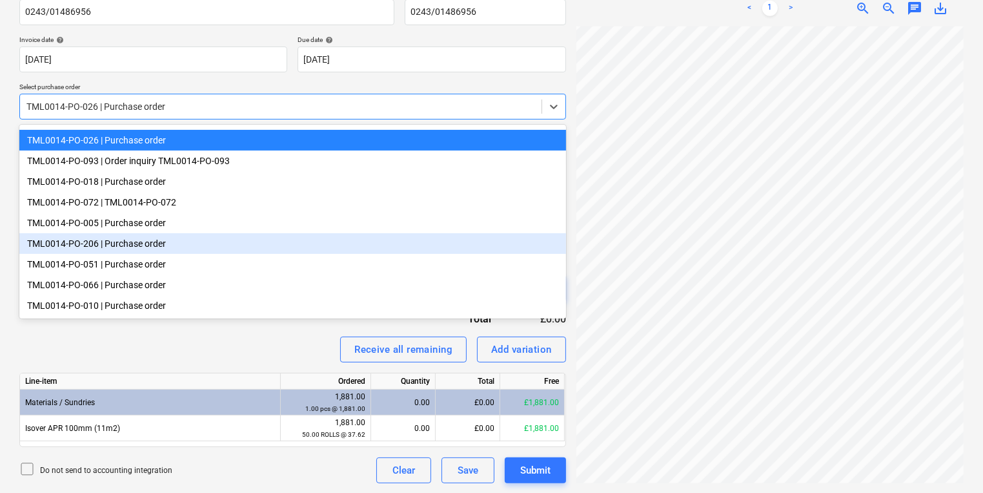
click at [170, 245] on div "TML0014-PO-206 | Purchase order" at bounding box center [292, 243] width 547 height 21
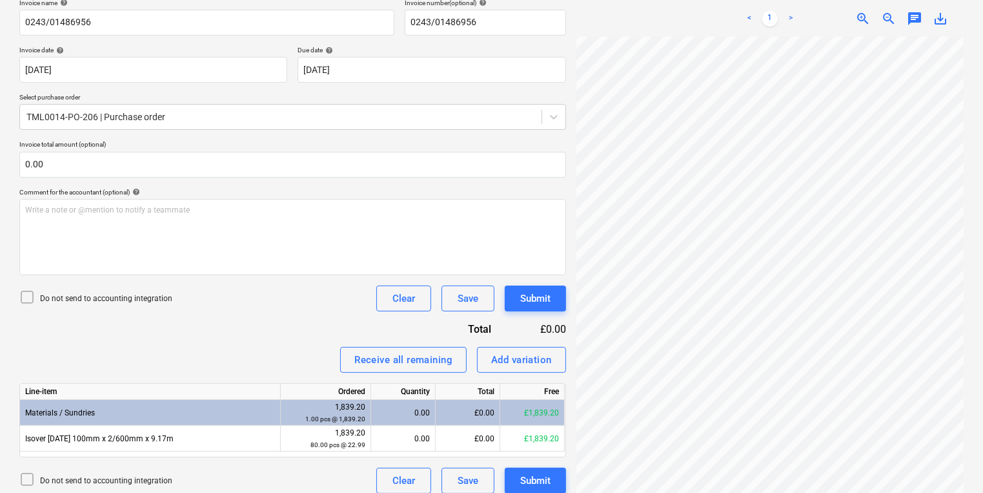
scroll to position [137, 23]
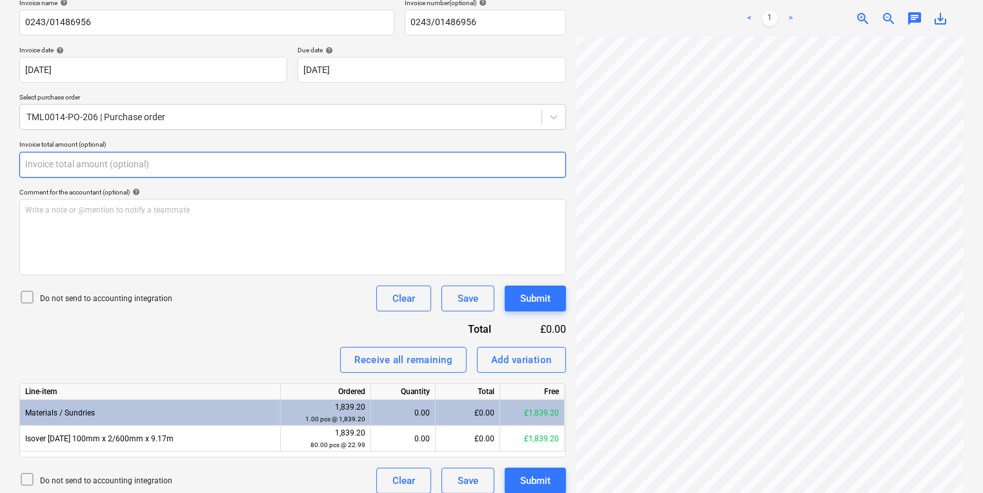
click at [284, 165] on input "text" at bounding box center [292, 165] width 547 height 26
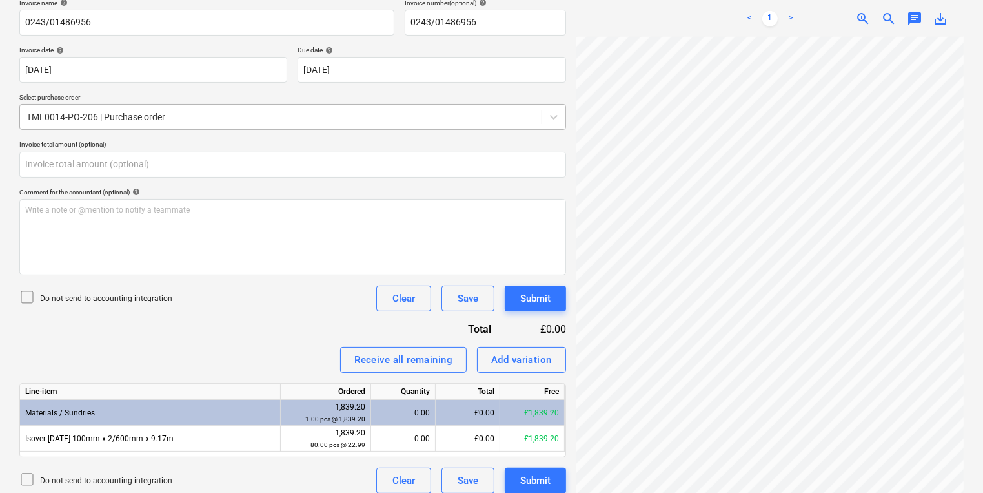
type input "0.00"
click at [282, 106] on div "TML0014-PO-206 | Purchase order" at bounding box center [292, 117] width 547 height 26
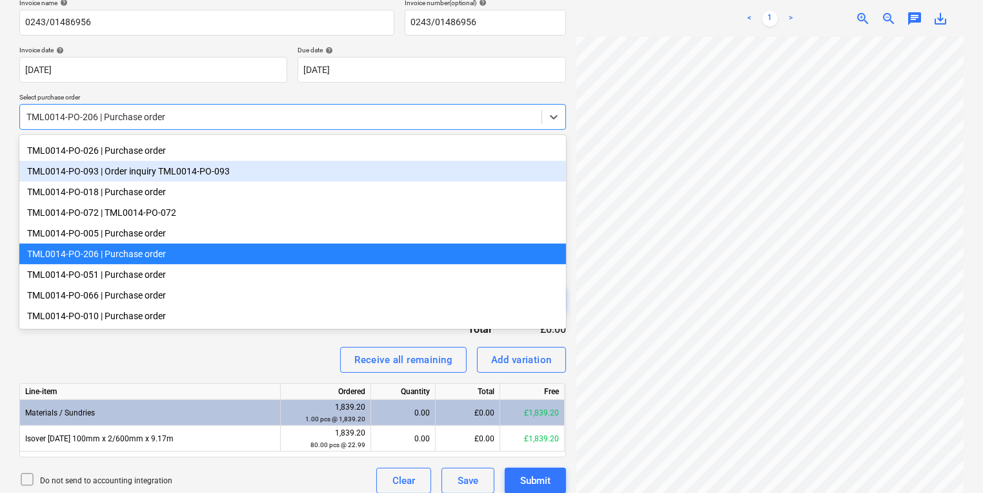
scroll to position [0, 0]
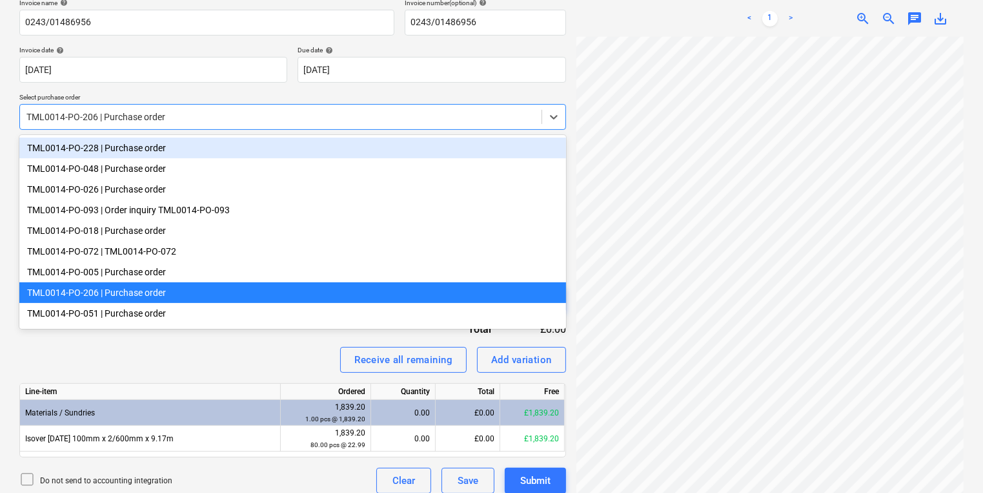
click at [282, 153] on div "TML0014-PO-228 | Purchase order" at bounding box center [292, 147] width 547 height 21
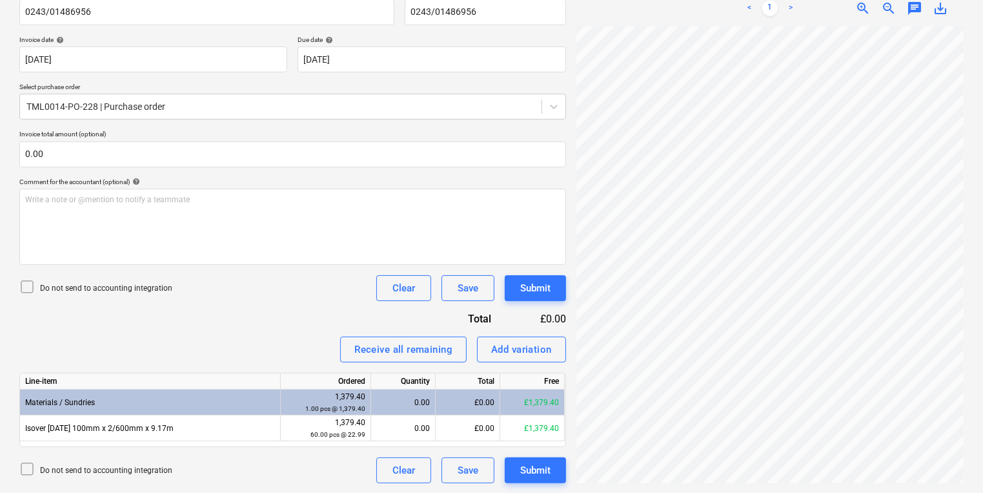
scroll to position [143, 125]
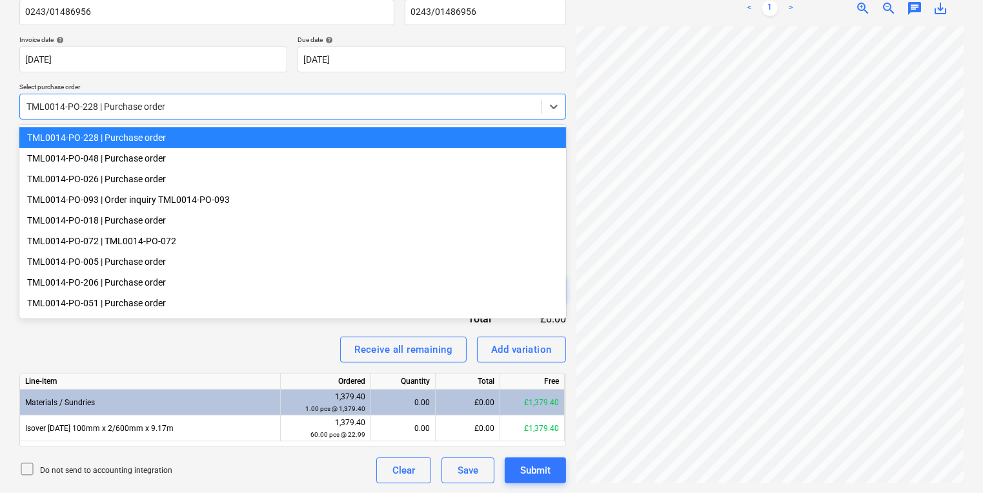
click at [250, 97] on div "TML0014-PO-228 | Purchase order" at bounding box center [281, 106] width 522 height 18
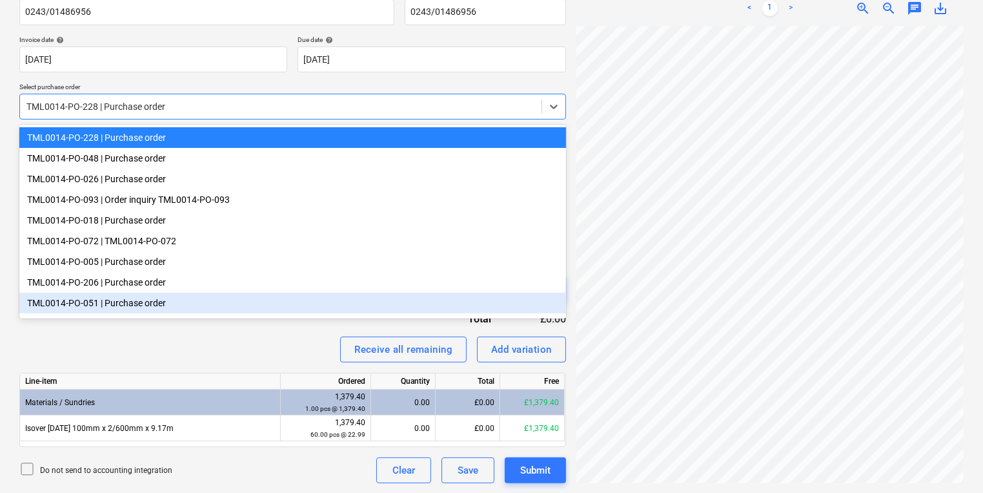
click at [217, 376] on div "Line-item" at bounding box center [150, 381] width 261 height 16
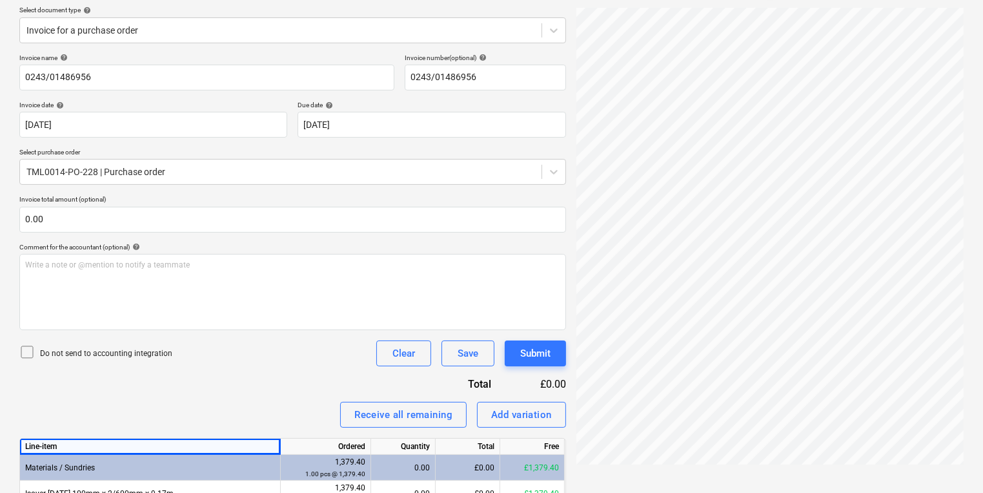
scroll to position [6, 0]
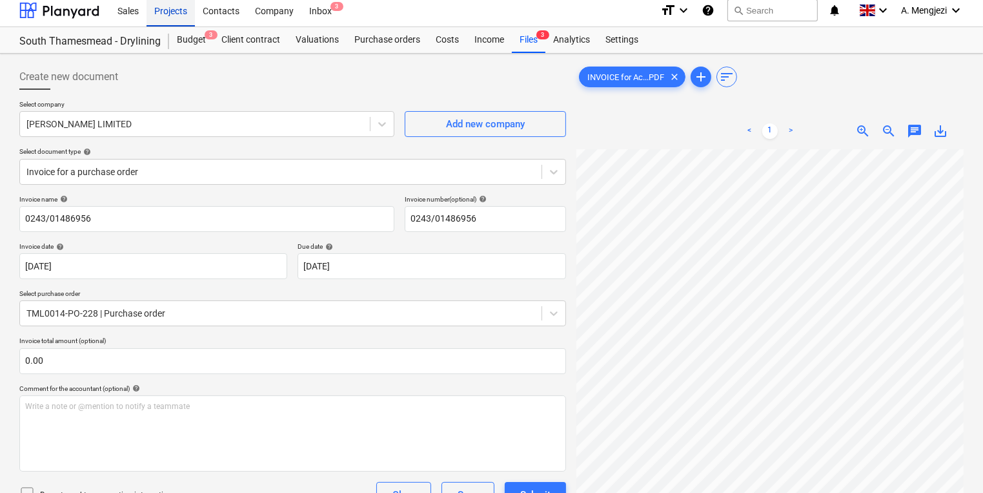
click at [190, 10] on div "Projects" at bounding box center [171, 10] width 48 height 33
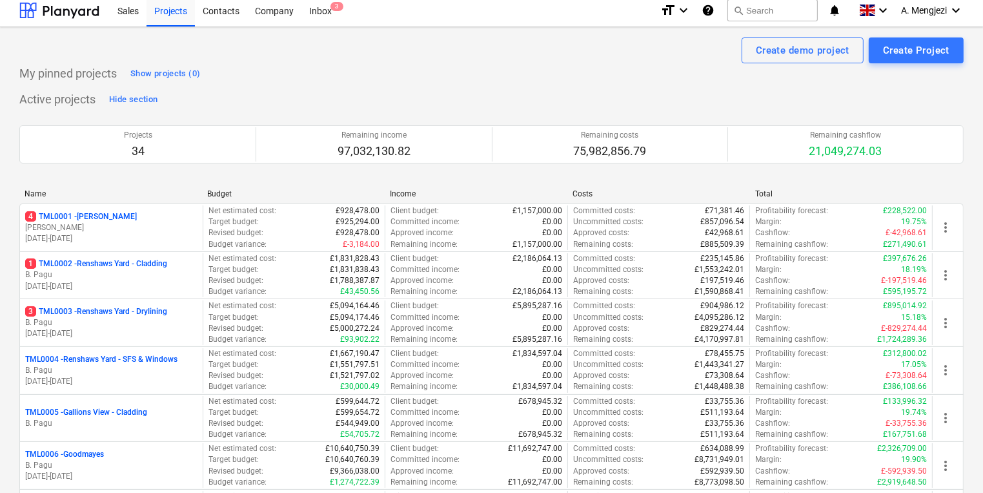
click at [330, 26] on div "Sales Projects Contacts Company Inbox 3 format_size keyboard_arrow_down help se…" at bounding box center [491, 10] width 983 height 33
click at [334, 19] on div "Inbox 3" at bounding box center [320, 10] width 38 height 33
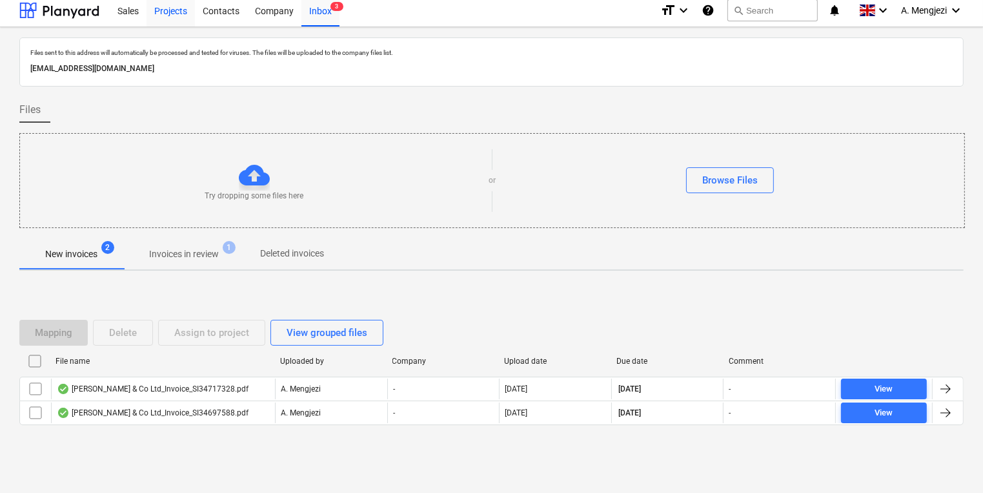
click at [156, 14] on div "Projects" at bounding box center [171, 10] width 48 height 33
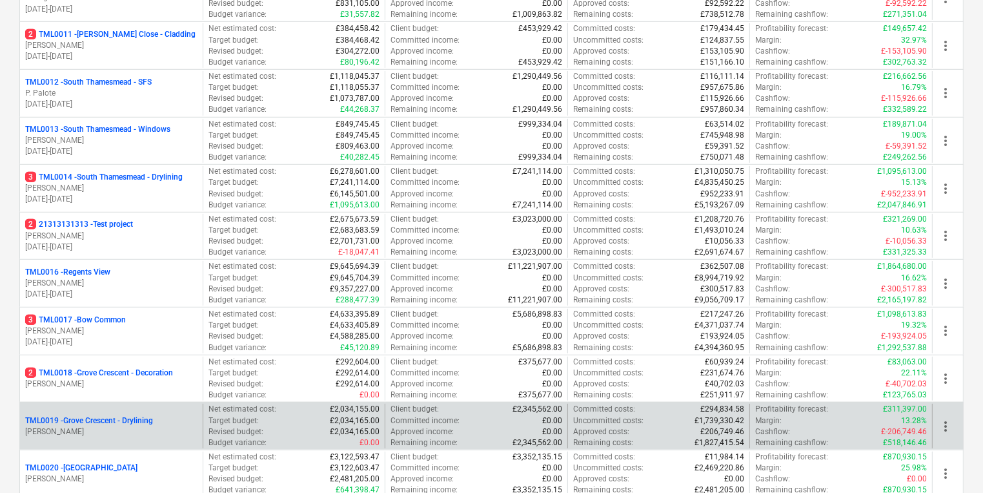
scroll to position [677, 0]
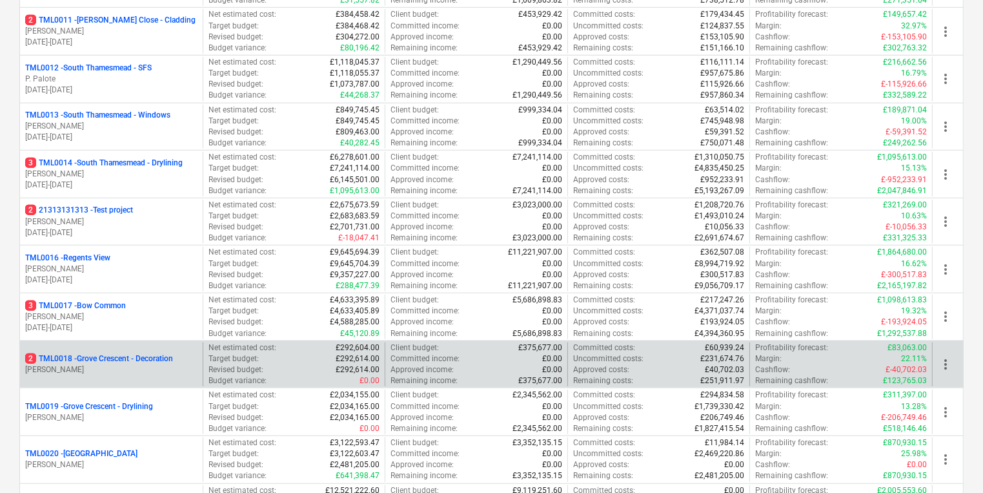
click at [66, 369] on p "[PERSON_NAME]" at bounding box center [111, 369] width 172 height 11
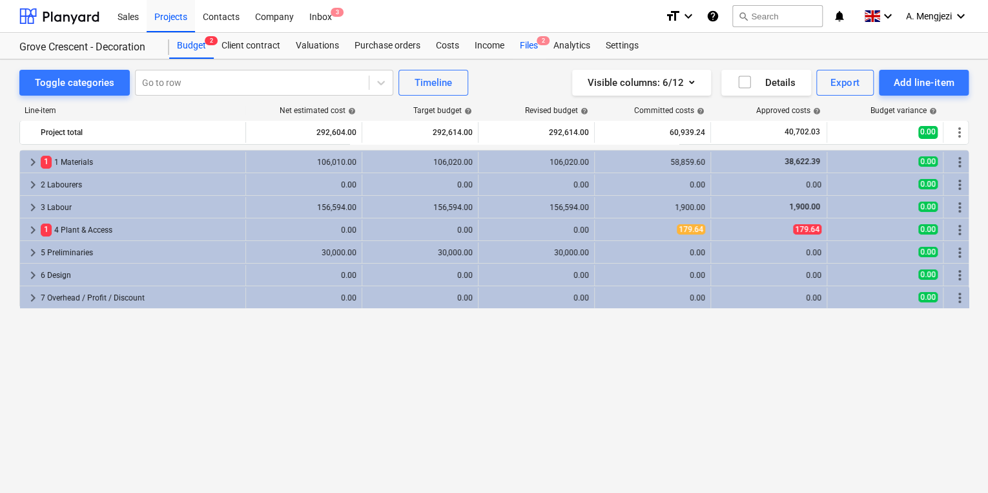
click at [525, 36] on div "Files 2" at bounding box center [529, 46] width 34 height 26
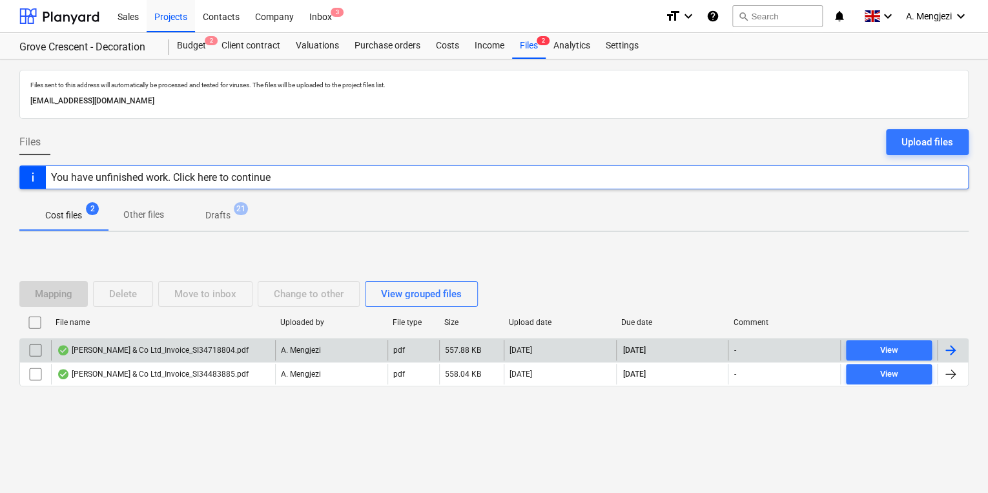
click at [216, 347] on div "J P McDougall & Co Ltd_Invoice_SI34718804.pdf" at bounding box center [153, 350] width 192 height 10
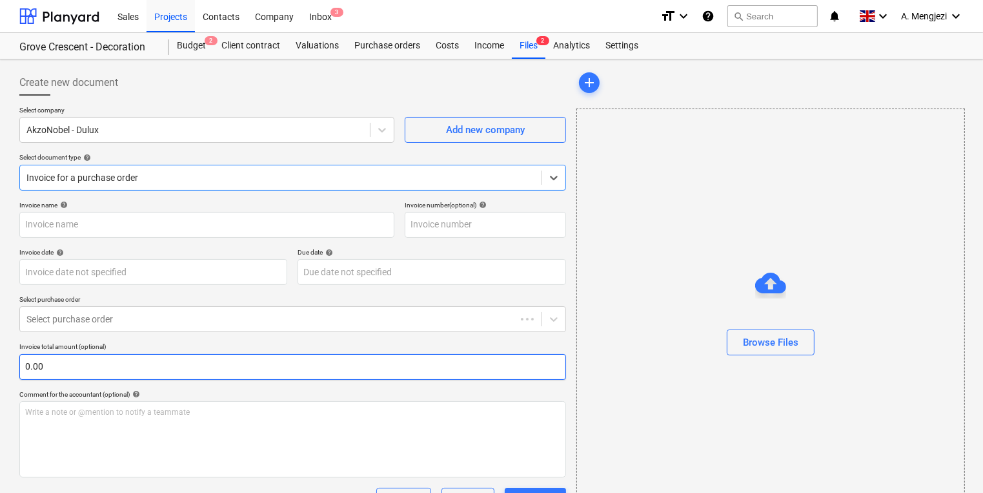
type input "S134718804"
type input "[DATE]"
type input "30 Nov 2025"
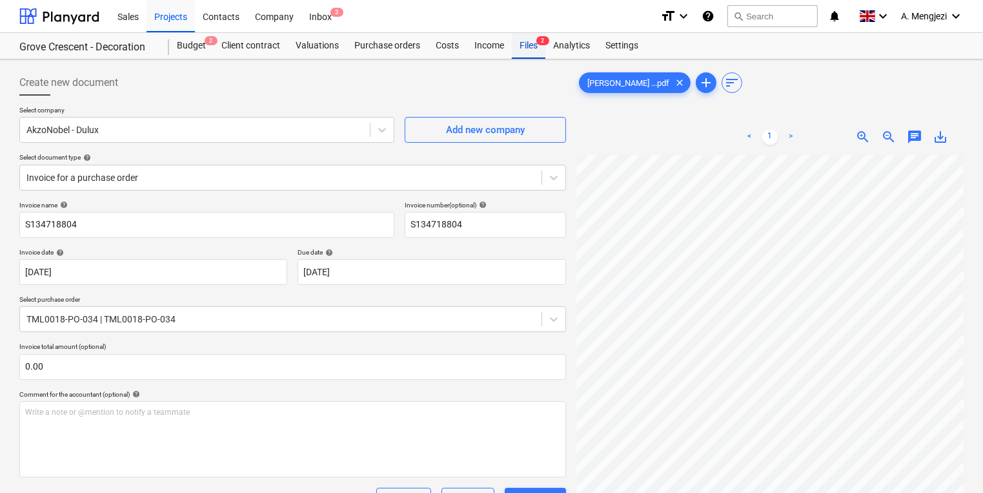
click at [538, 46] on div "Files 2" at bounding box center [529, 46] width 34 height 26
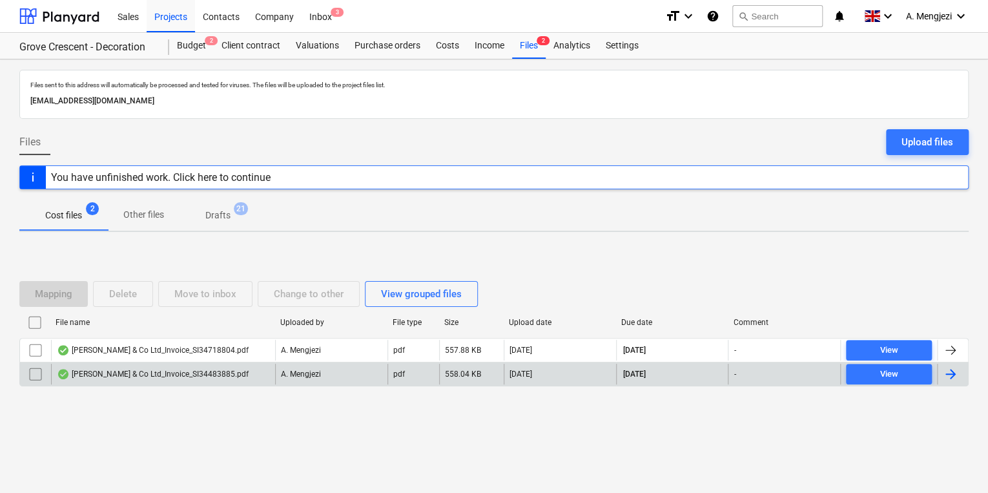
click at [199, 383] on div "J P McDougall & Co Ltd_Invoice_SI34483885.pdf" at bounding box center [163, 373] width 224 height 21
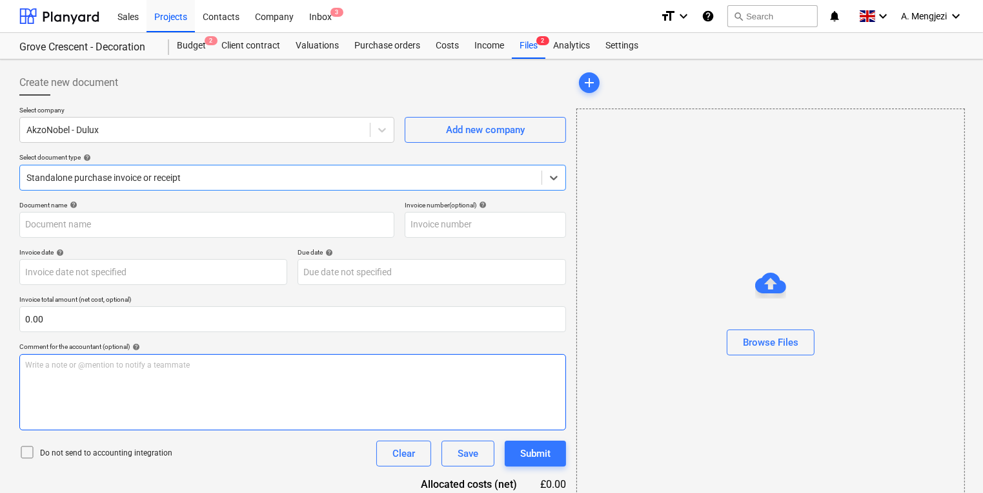
type input "S134483885"
type input "[DATE]"
type input "31 Oct 2025"
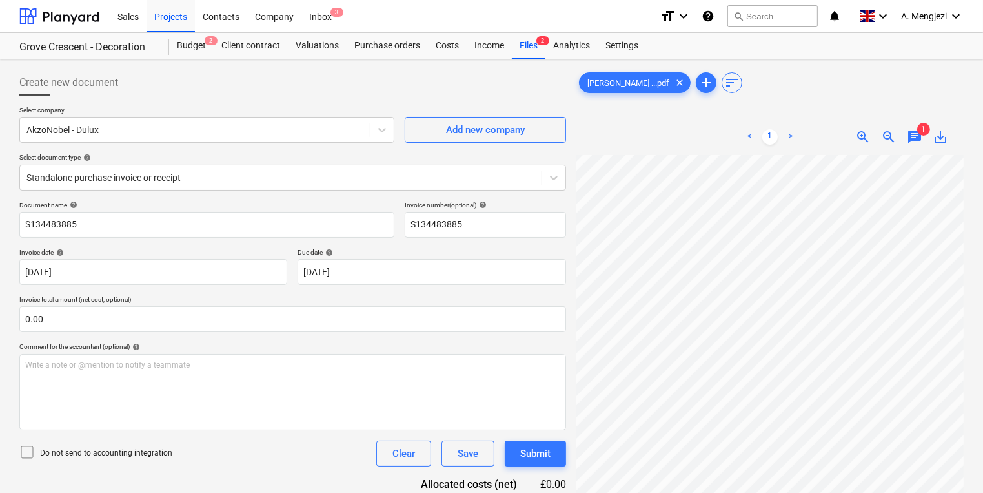
scroll to position [23, 52]
click at [186, 24] on div "Projects" at bounding box center [171, 15] width 48 height 33
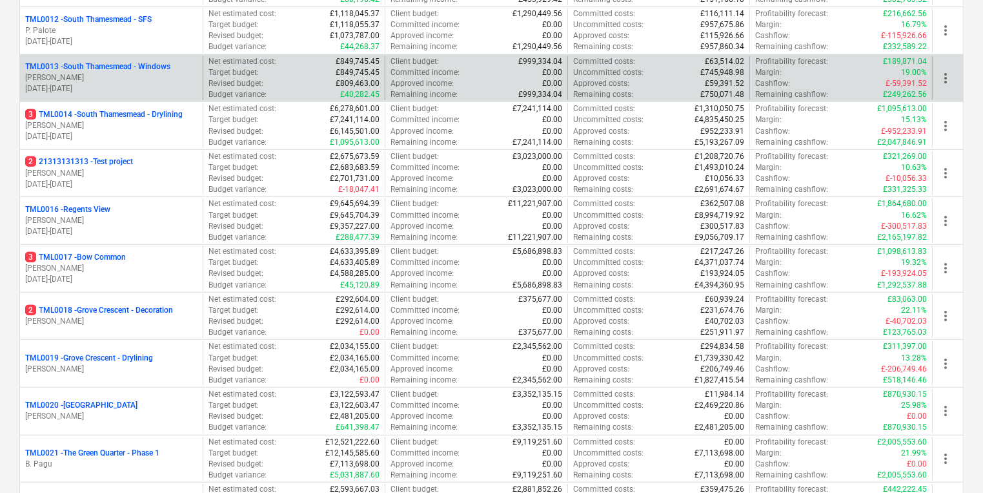
scroll to position [620, 0]
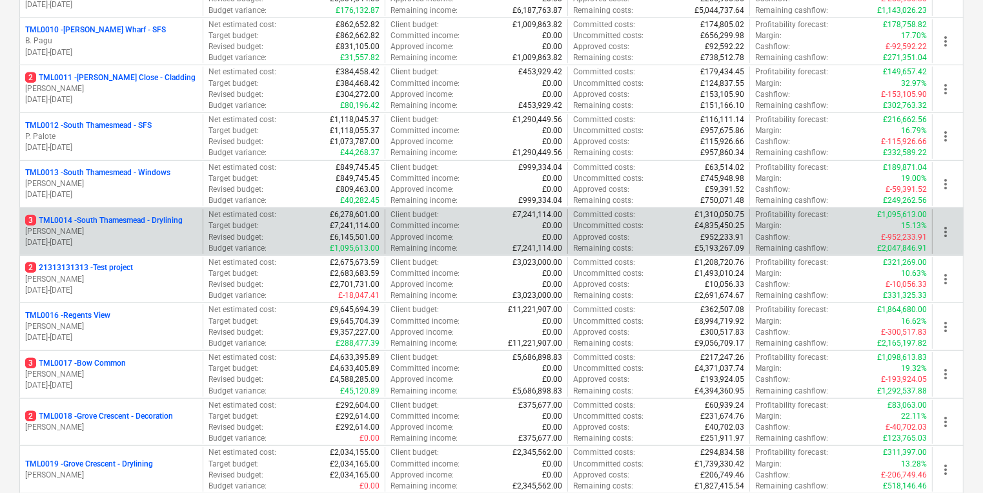
click at [137, 209] on div "3 TML0014 - [GEOGRAPHIC_DATA] - Drylining [PERSON_NAME] [DATE] - [DATE]" at bounding box center [111, 231] width 183 height 45
click at [155, 237] on p "[DATE] - [DATE]" at bounding box center [111, 242] width 172 height 11
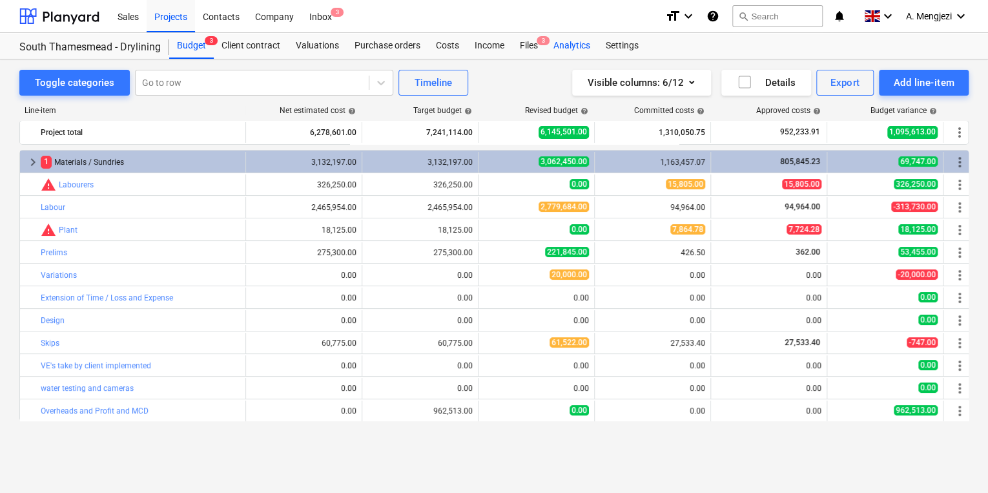
click at [553, 43] on div "Analytics" at bounding box center [571, 46] width 52 height 26
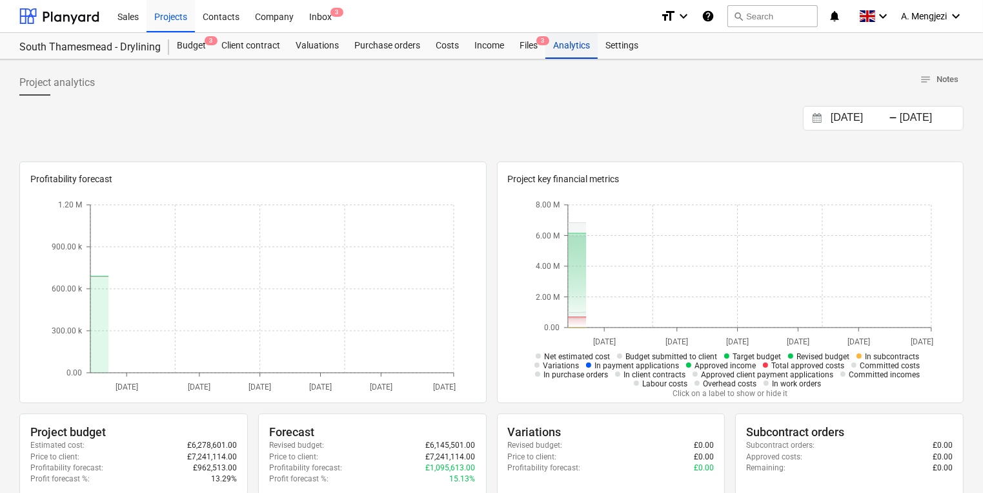
click at [549, 43] on div "Analytics" at bounding box center [571, 46] width 52 height 26
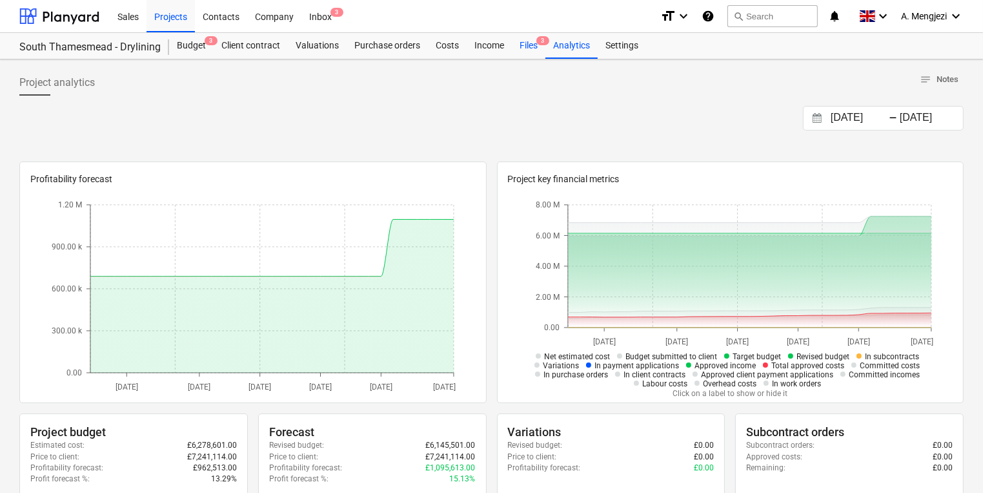
click at [542, 41] on span "3" at bounding box center [542, 40] width 13 height 9
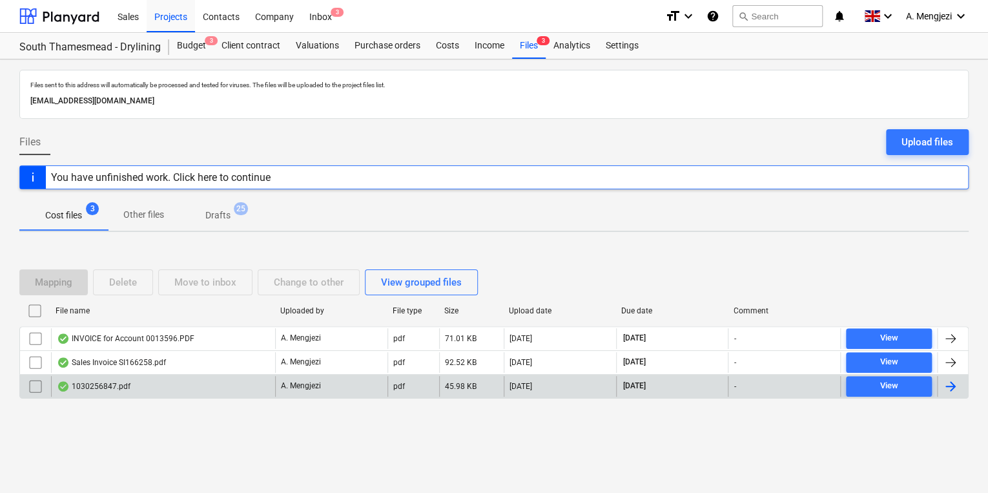
click at [236, 394] on div "1030256847.pdf" at bounding box center [163, 386] width 224 height 21
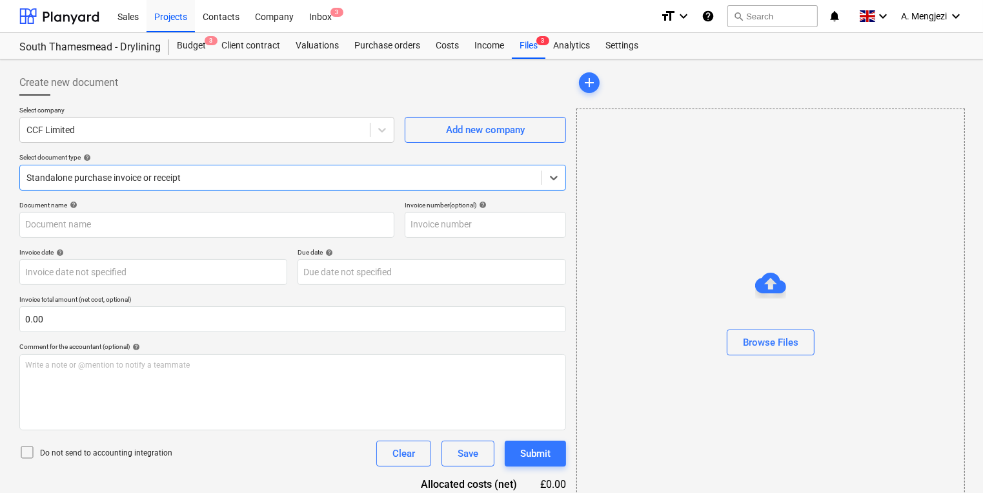
type input "1030256847"
type input "[DATE]"
type input "15 Nov 2025"
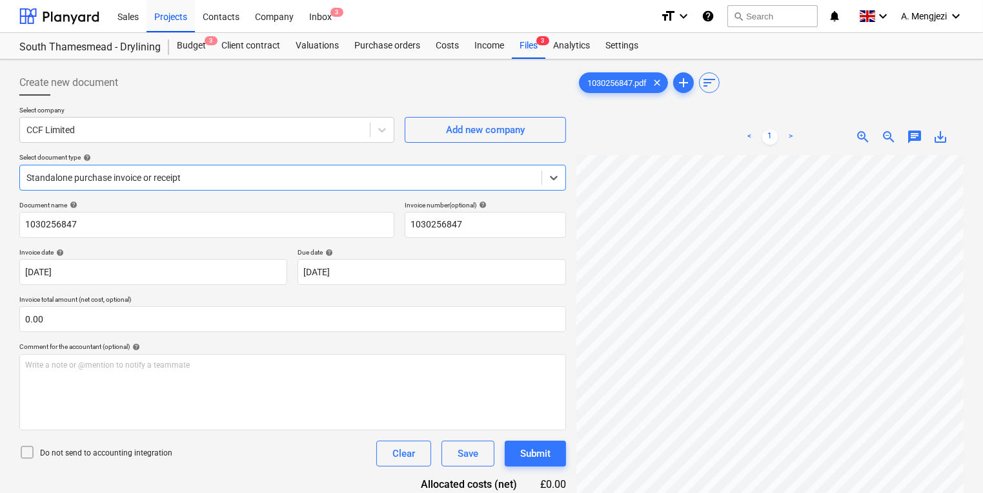
scroll to position [52, 0]
click at [336, 6] on div "Inbox 3" at bounding box center [320, 15] width 38 height 33
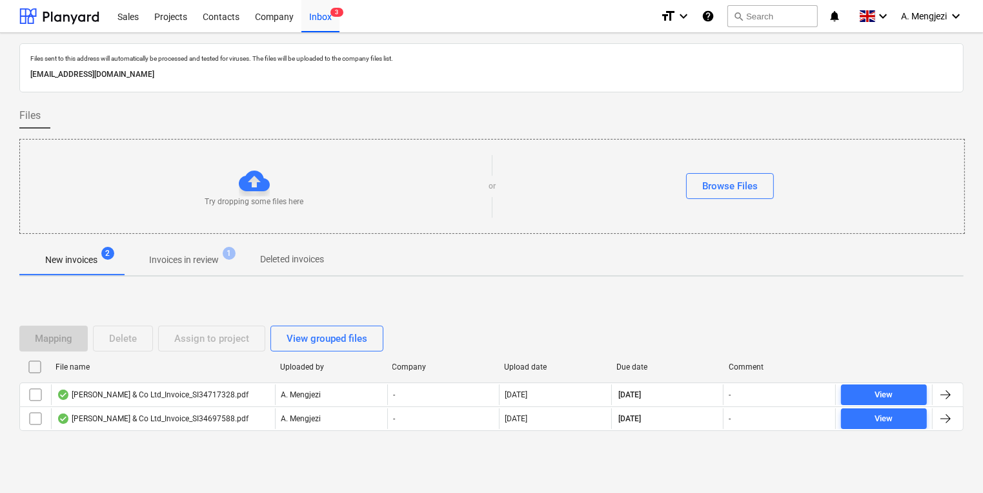
click at [192, 254] on p "Invoices in review" at bounding box center [184, 260] width 70 height 14
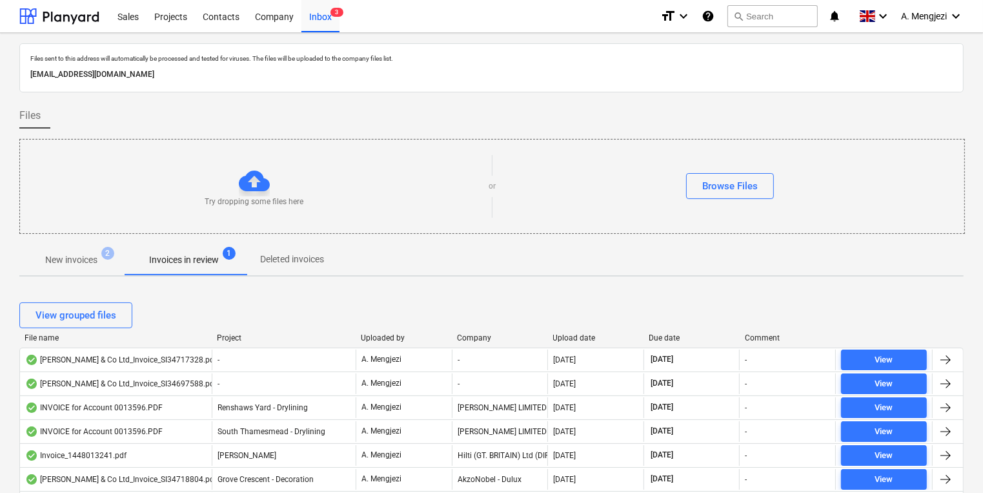
click at [232, 334] on div "Project" at bounding box center [284, 337] width 134 height 9
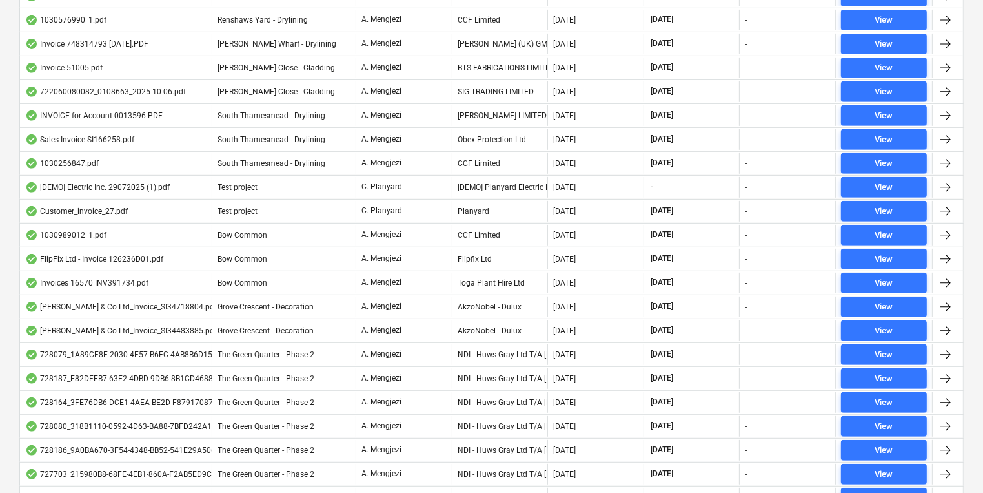
scroll to position [553, 0]
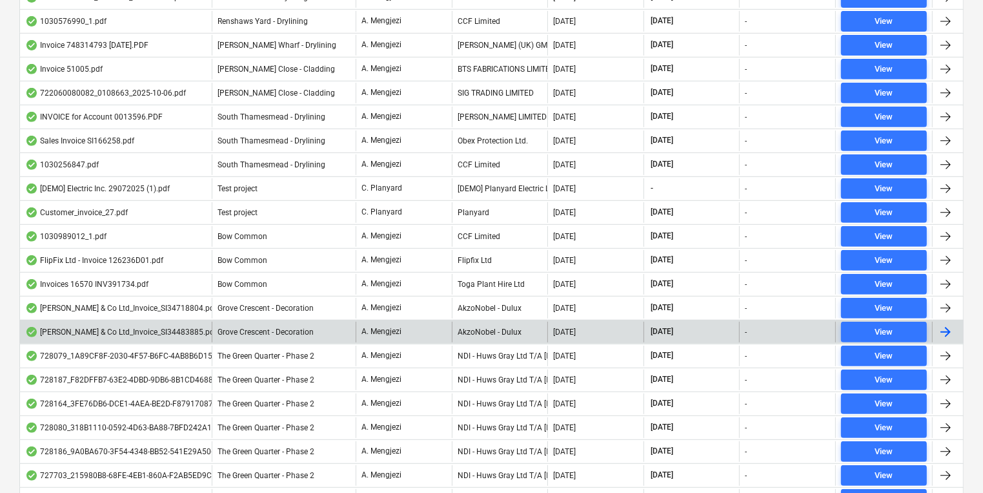
click at [225, 322] on div "Grove Crescent - Decoration" at bounding box center [284, 331] width 144 height 21
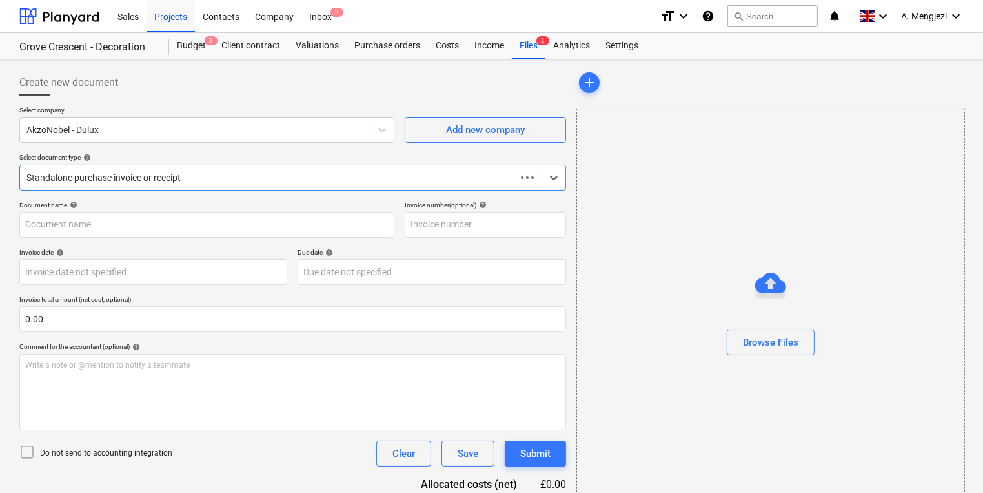
type input "S134483885"
type input "[DATE]"
type input "31 Oct 2025"
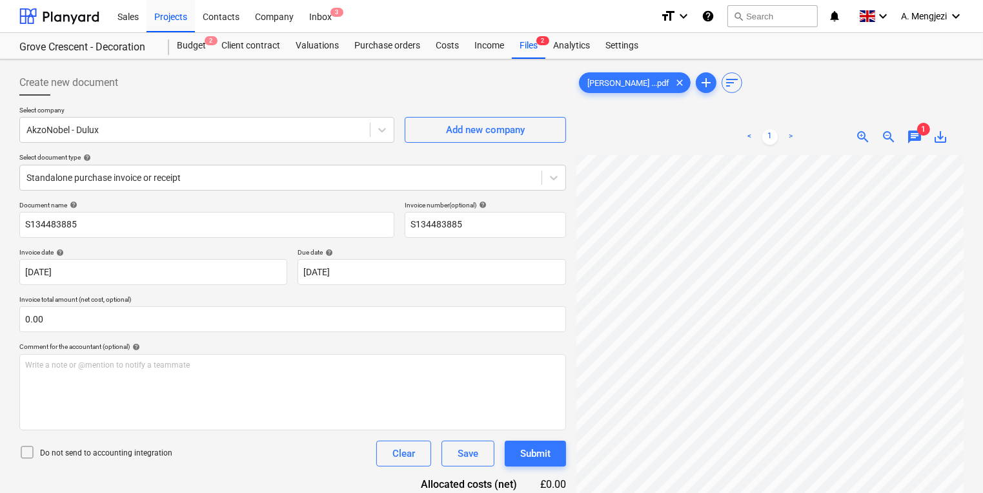
scroll to position [139, 30]
drag, startPoint x: 542, startPoint y: 23, endPoint x: 545, endPoint y: 44, distance: 20.8
click at [542, 23] on div "Sales Projects Contacts Company Inbox 3" at bounding box center [380, 16] width 540 height 32
click at [538, 56] on div "Files 2" at bounding box center [529, 46] width 34 height 26
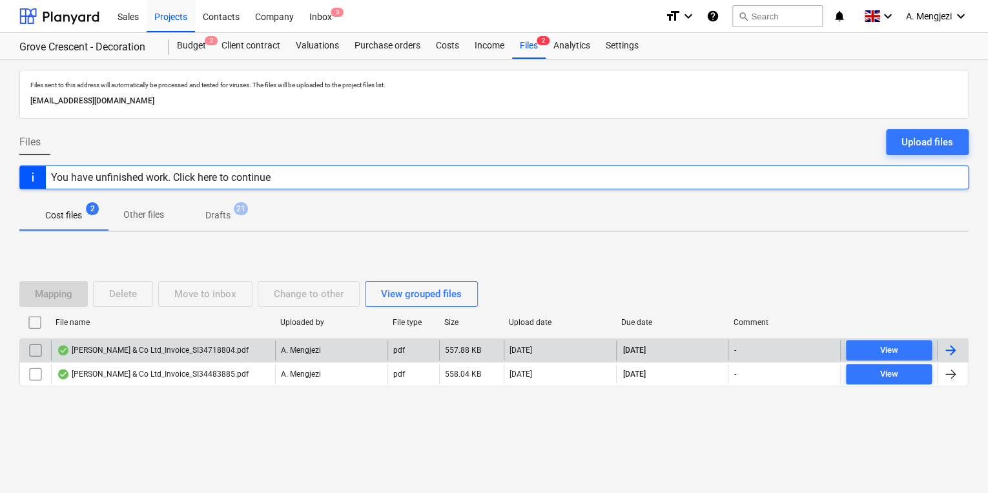
click at [296, 354] on p "A. Mengjezi" at bounding box center [301, 350] width 40 height 11
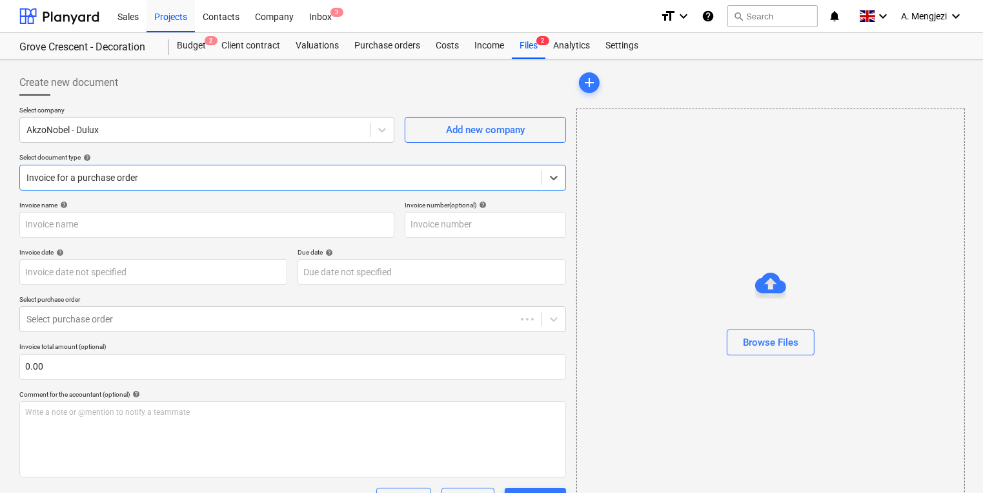
type input "S134718804"
type input "[DATE]"
type input "30 Nov 2025"
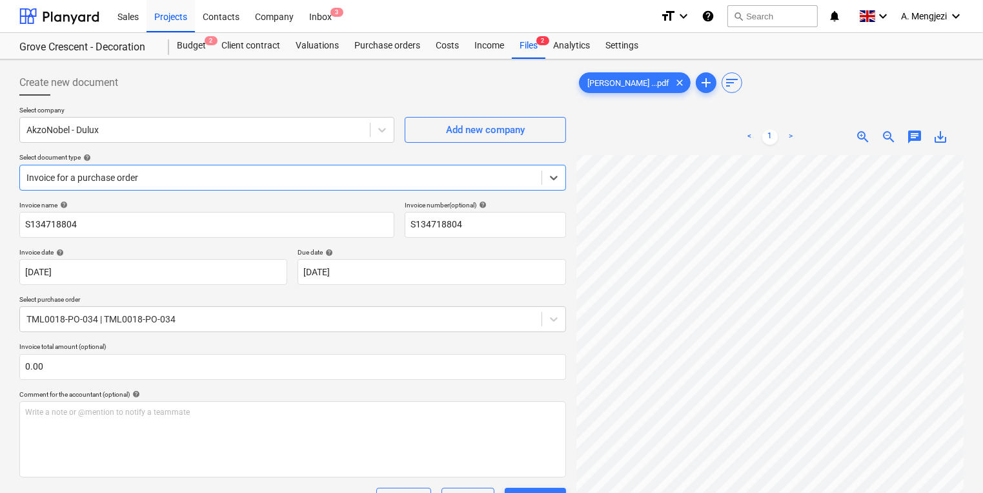
scroll to position [155, 0]
click at [540, 49] on div "Files 2" at bounding box center [529, 46] width 34 height 26
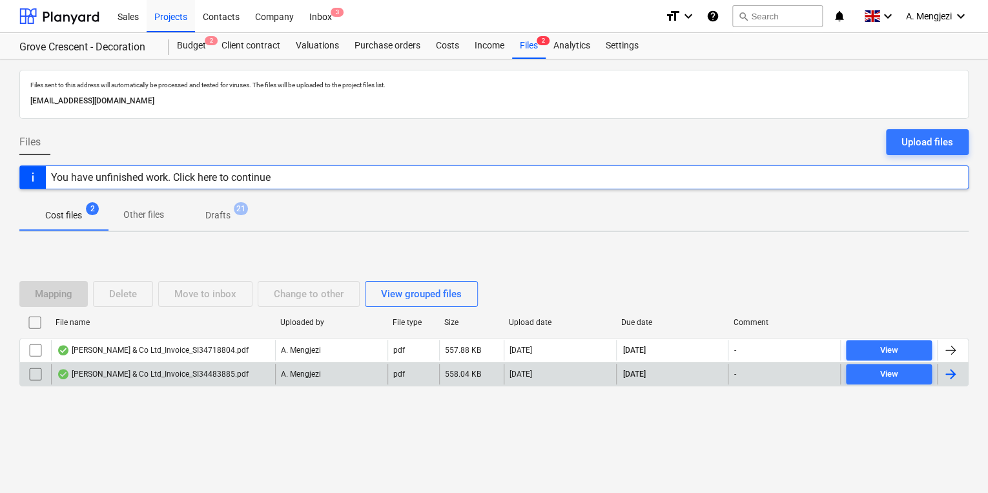
click at [450, 378] on div "558.04 KB" at bounding box center [471, 373] width 65 height 21
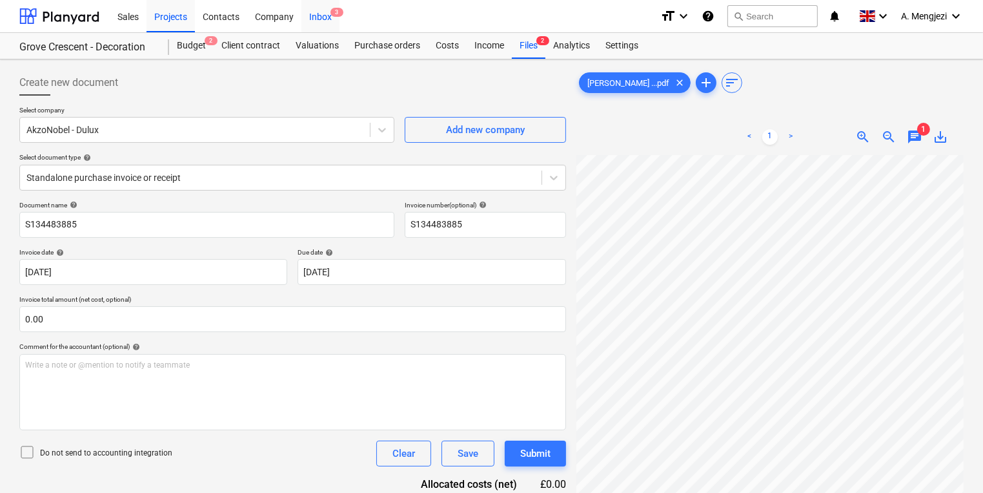
click at [326, 21] on div "Inbox 3" at bounding box center [320, 15] width 38 height 33
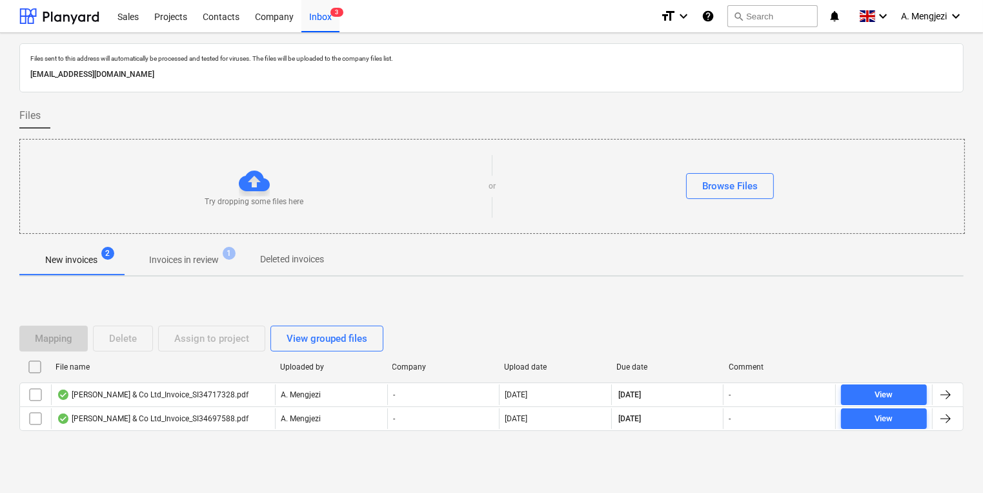
click at [183, 268] on span "Invoices in review 1" at bounding box center [183, 259] width 121 height 23
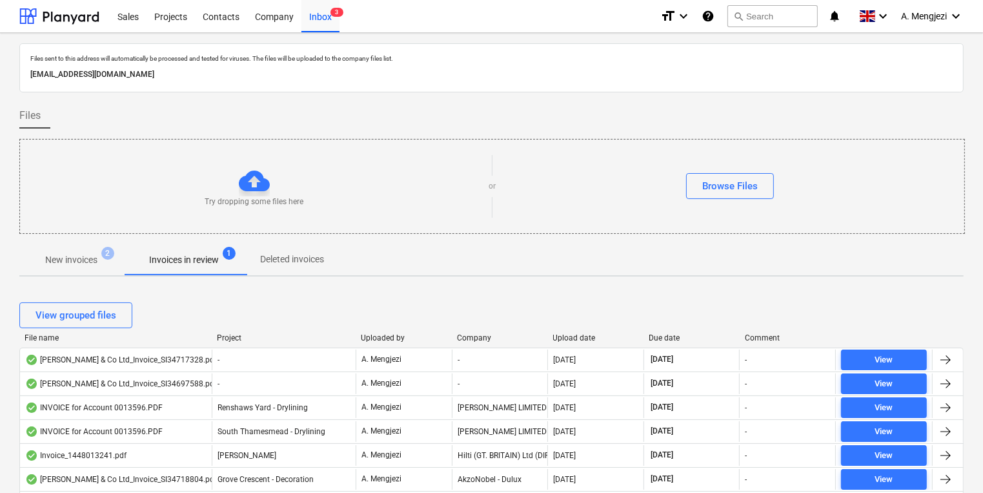
click at [476, 335] on div "Company" at bounding box center [500, 337] width 86 height 9
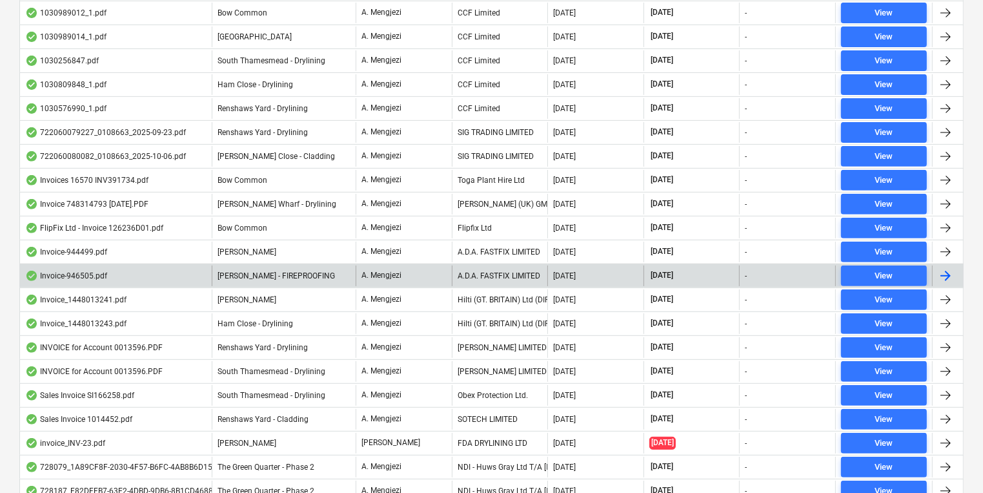
scroll to position [450, 0]
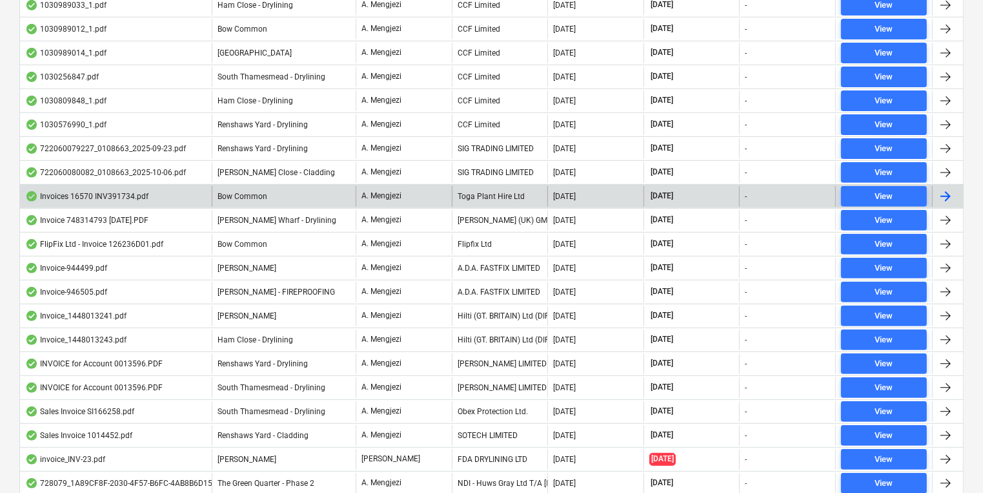
click at [499, 186] on div "Toga Plant Hire Ltd" at bounding box center [500, 196] width 96 height 21
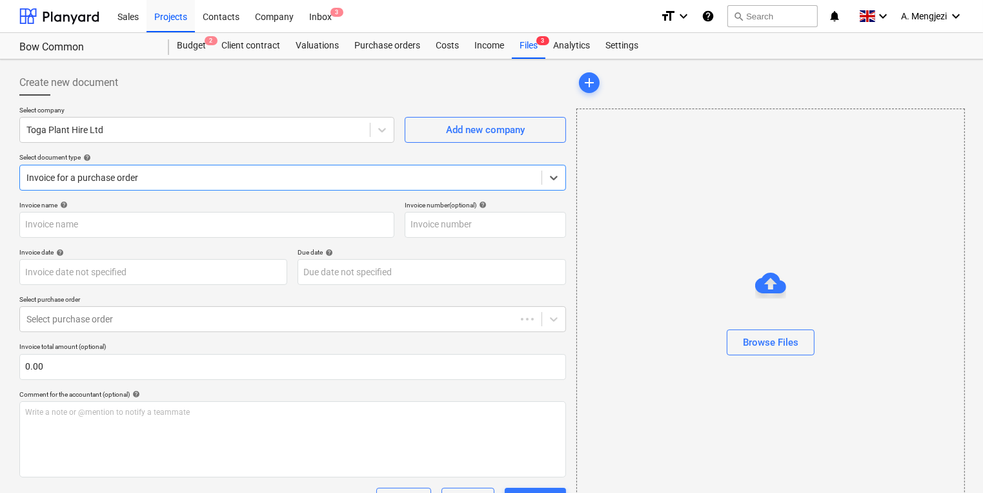
type input "INV391734"
type input "[DATE]"
type input "31 Oct 2025"
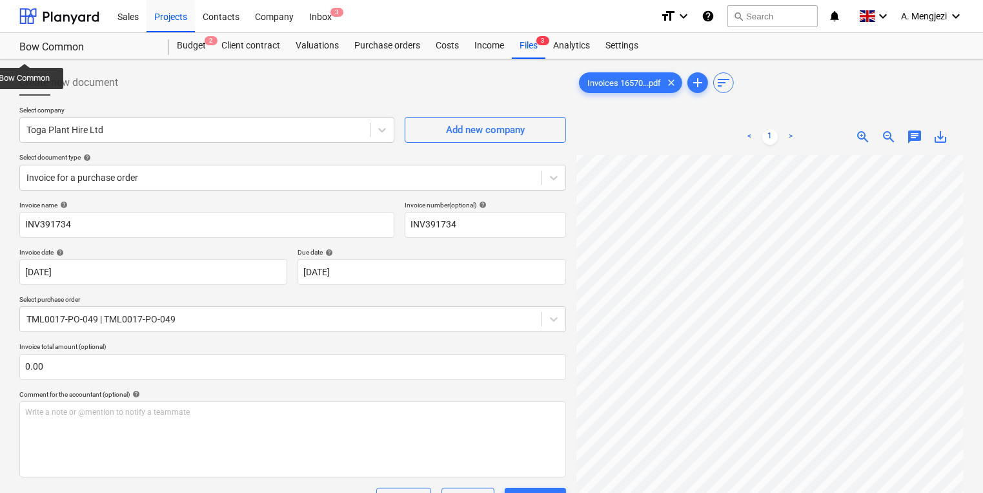
click at [271, 97] on div at bounding box center [292, 101] width 547 height 10
click at [332, 25] on div "Inbox 3" at bounding box center [320, 15] width 38 height 33
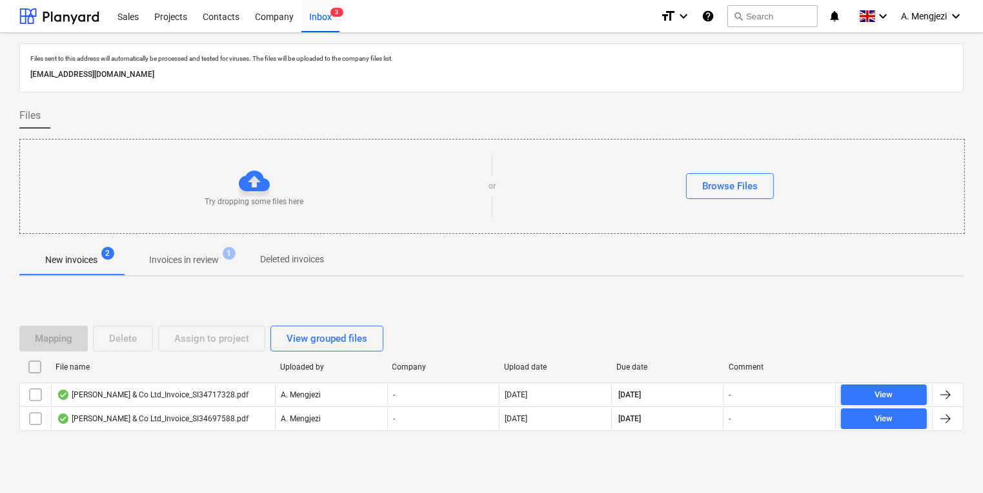
click at [185, 265] on p "Invoices in review" at bounding box center [184, 260] width 70 height 14
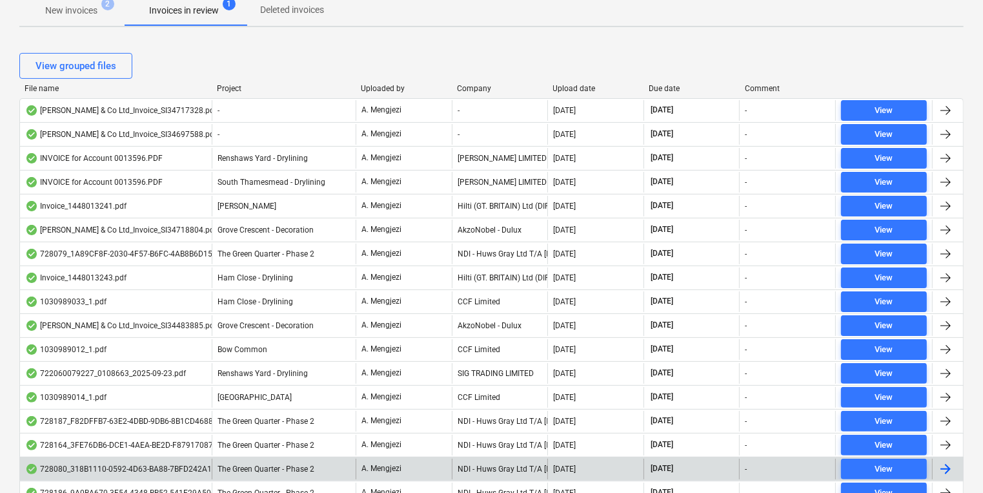
scroll to position [258, 0]
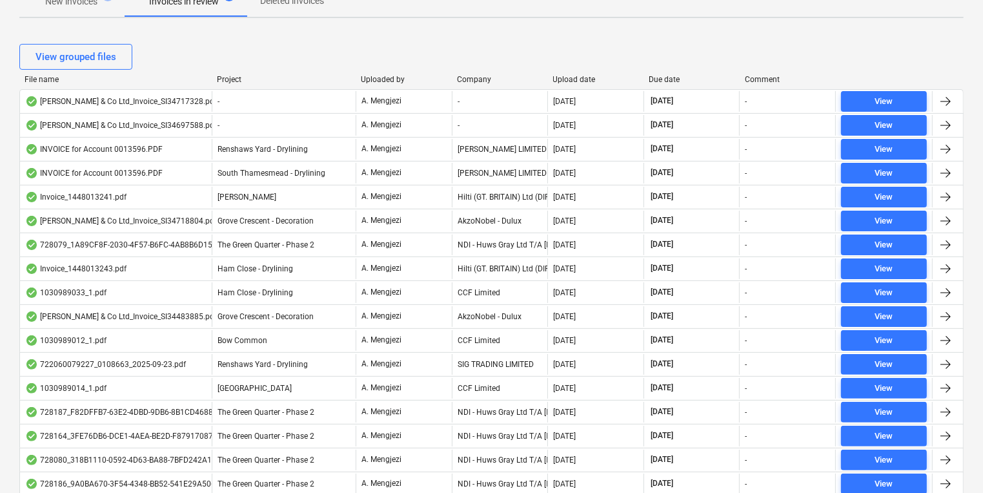
click at [354, 10] on div "Files sent to this address will automatically be processed and tested for virus…" at bounding box center [491, 356] width 944 height 1143
click at [651, 26] on div "Files sent to this address will automatically be processed and tested for virus…" at bounding box center [491, 356] width 944 height 1143
click at [66, 5] on p "New invoices" at bounding box center [71, 2] width 52 height 14
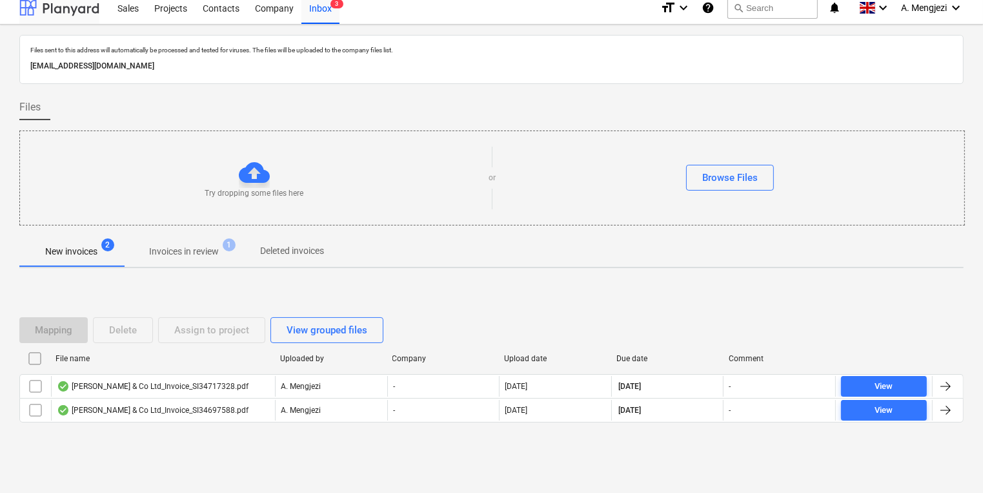
scroll to position [7, 0]
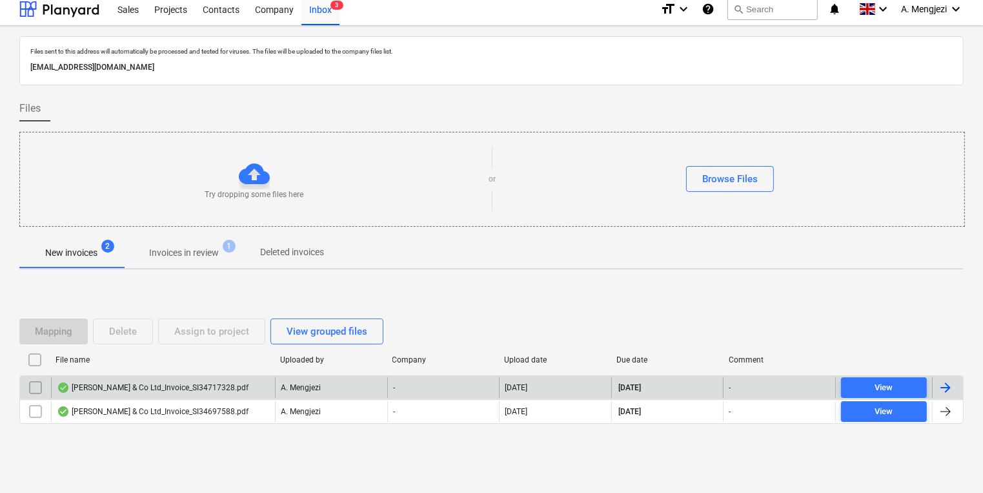
click at [251, 392] on div "[PERSON_NAME] & Co Ltd_Invoice_SI34717328.pdf" at bounding box center [163, 387] width 224 height 21
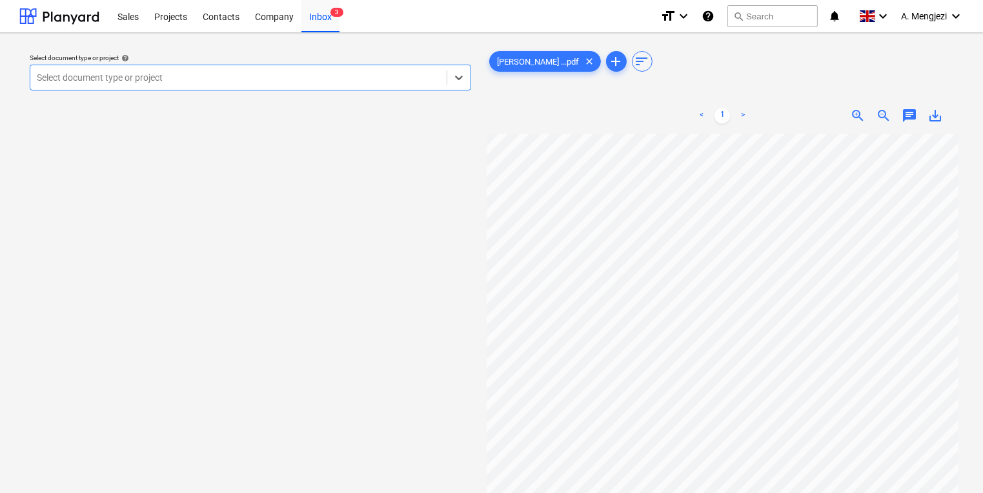
scroll to position [0, 111]
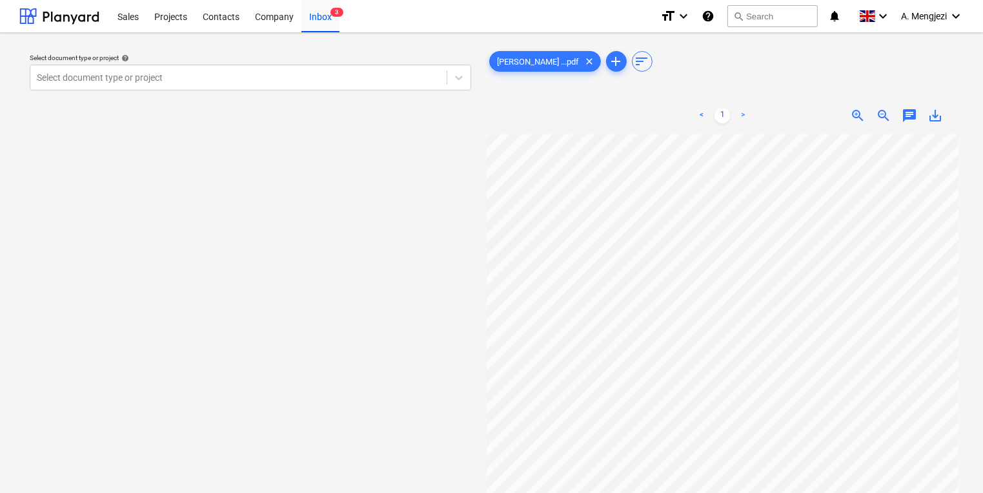
click at [362, 354] on div "Select document type or project help Select document type or project J P McDoug…" at bounding box center [491, 319] width 944 height 552
click at [318, 12] on div "Inbox 3" at bounding box center [320, 15] width 38 height 33
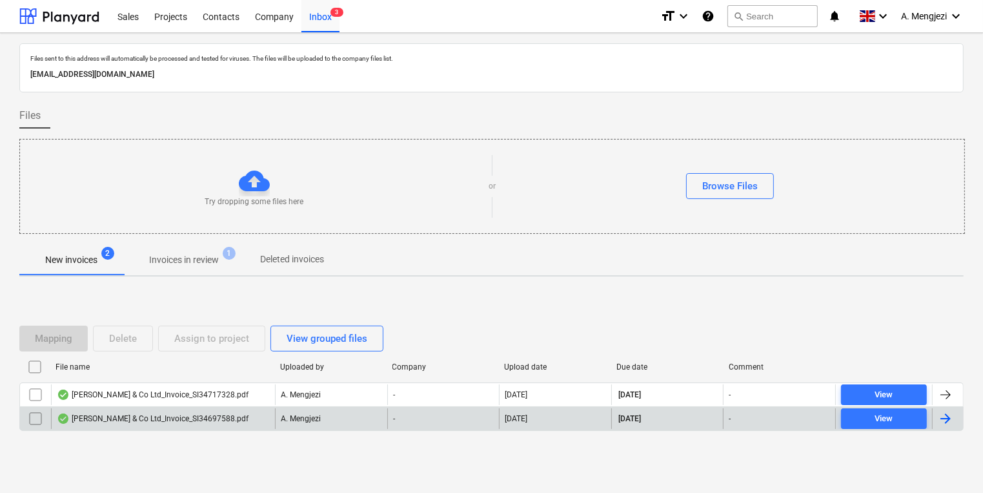
click at [230, 429] on div "J P McDougall & Co Ltd_Invoice_SI34697588.pdf A. Mengjezi - 09.10.2025 30.11.20…" at bounding box center [491, 418] width 944 height 25
click at [236, 417] on div "J P McDougall & Co Ltd_Invoice_SI34697588.pdf" at bounding box center [153, 418] width 192 height 10
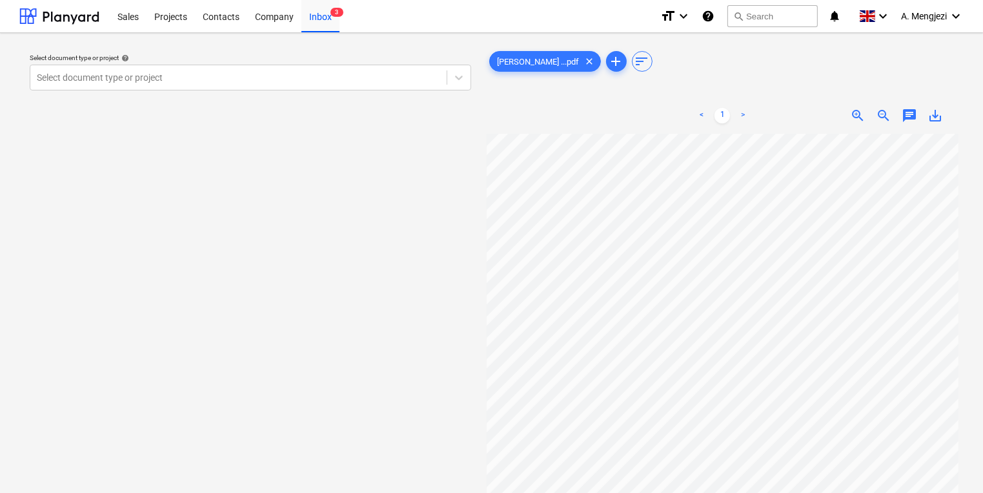
scroll to position [260, 84]
click at [335, 15] on span "3" at bounding box center [337, 12] width 13 height 9
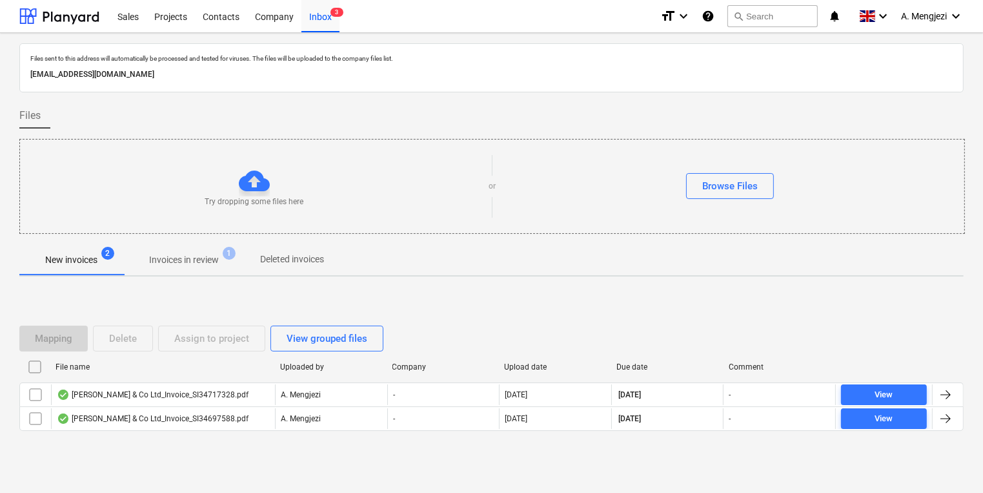
click at [712, 367] on div at bounding box center [723, 366] width 23 height 21
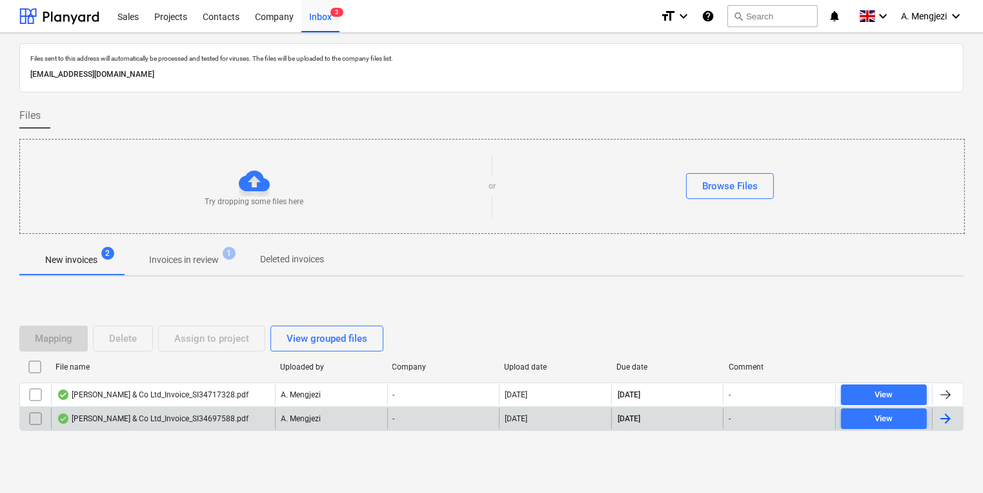
click at [225, 422] on div "J P McDougall & Co Ltd_Invoice_SI34697588.pdf" at bounding box center [153, 418] width 192 height 10
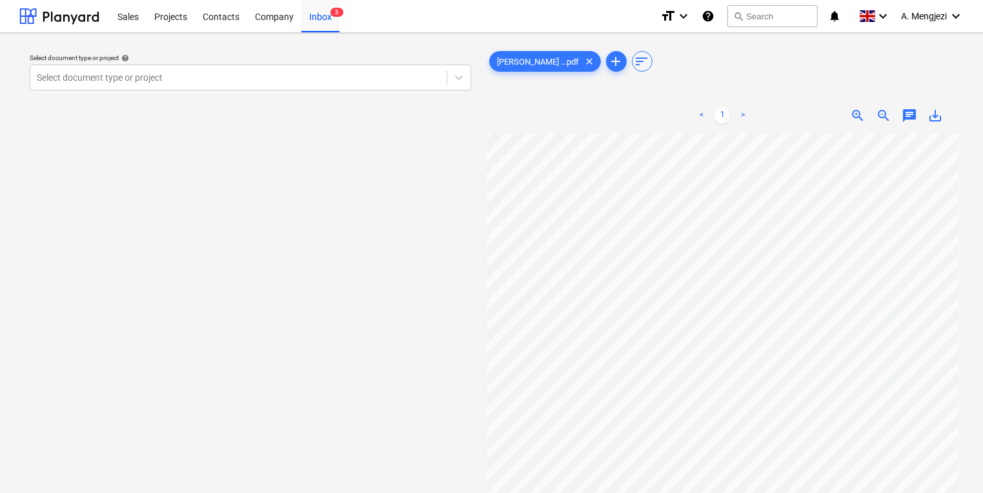
scroll to position [176, 39]
drag, startPoint x: 341, startPoint y: 168, endPoint x: 341, endPoint y: 154, distance: 13.6
click at [344, 165] on div "Select document type or project help Select document type or project" at bounding box center [250, 319] width 462 height 552
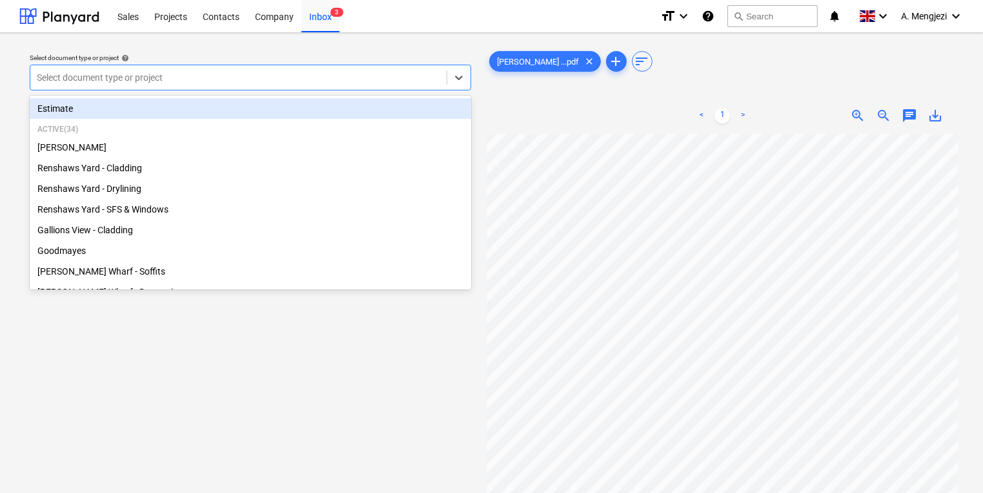
click at [321, 72] on div at bounding box center [238, 77] width 403 height 13
type input "gr"
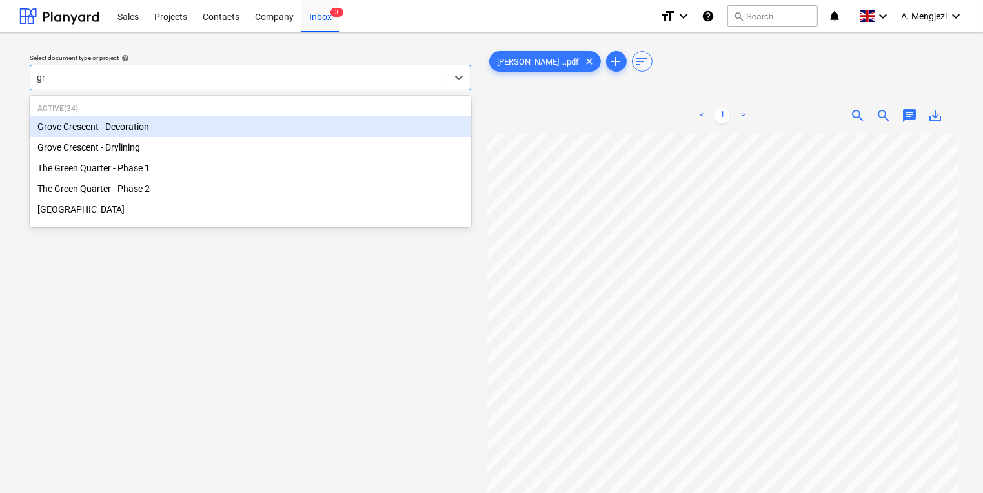
click at [225, 127] on div "Grove Crescent - Decoration" at bounding box center [251, 126] width 442 height 21
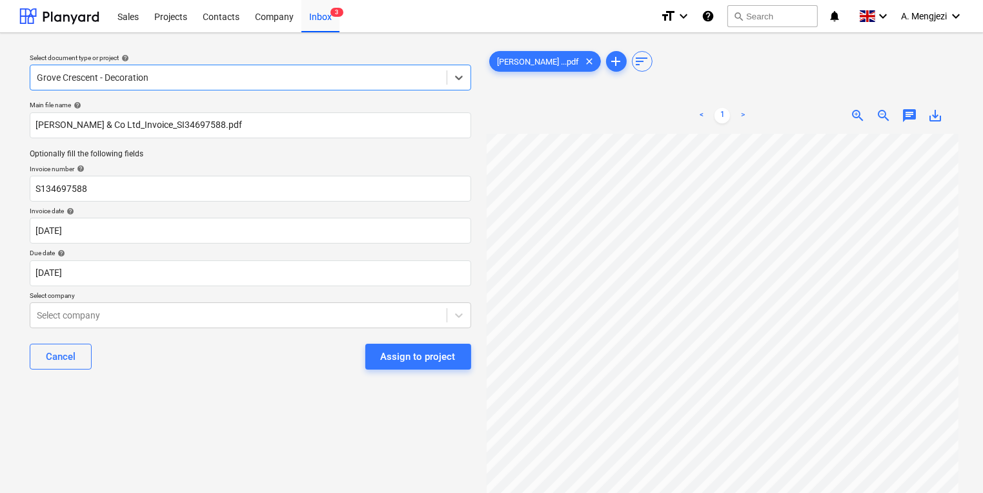
click at [332, 289] on div "Main file name help J P McDougall & Co Ltd_Invoice_SI34697588.pdf Optionally fi…" at bounding box center [251, 240] width 452 height 289
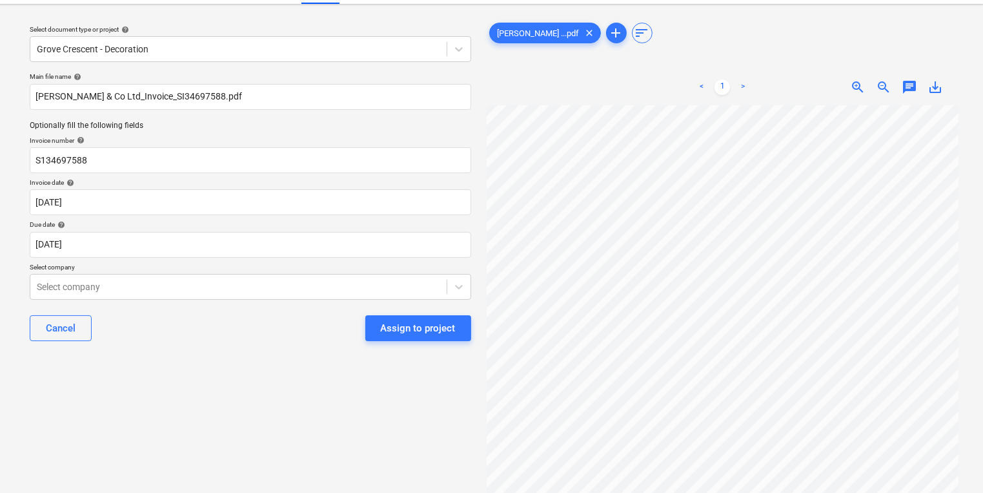
click at [334, 310] on body "Sales Projects Contacts Company Inbox 3 format_size keyboard_arrow_down help se…" at bounding box center [491, 218] width 983 height 493
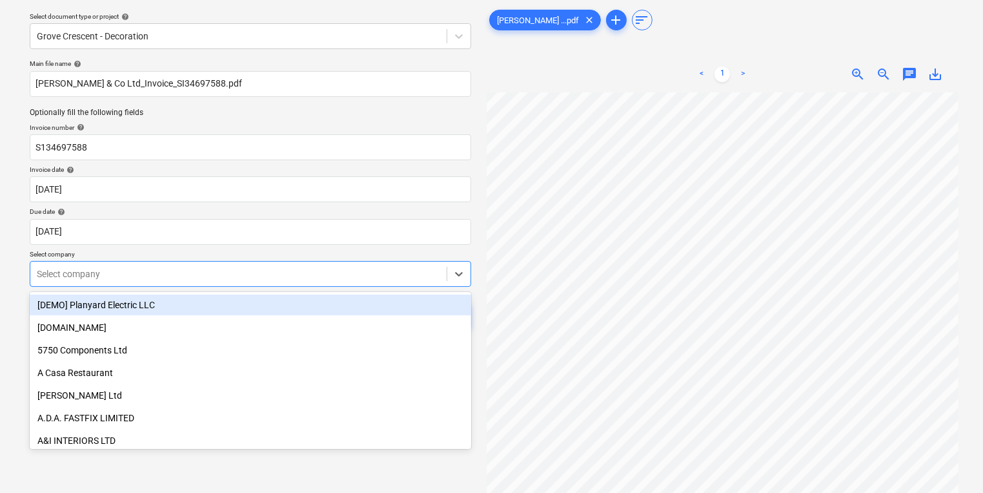
scroll to position [41, 0]
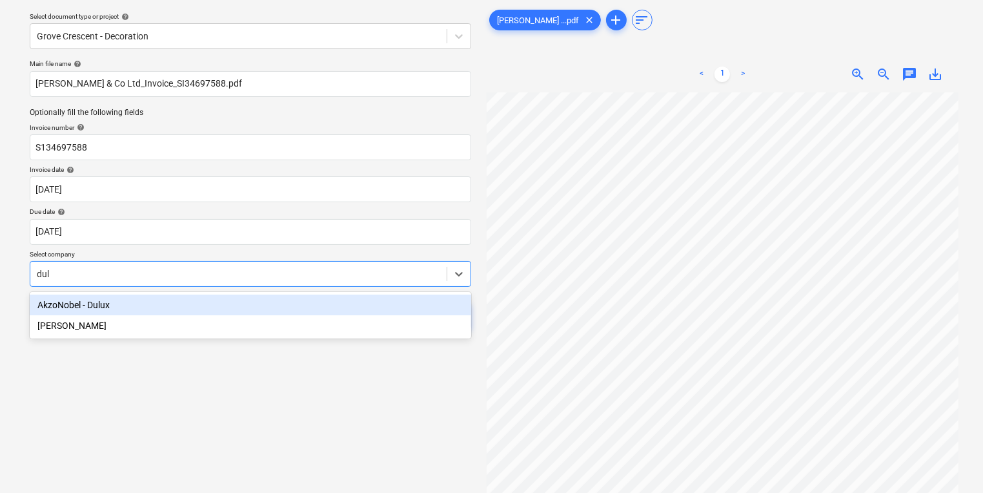
type input "dulu"
drag, startPoint x: 301, startPoint y: 269, endPoint x: 310, endPoint y: 270, distance: 8.5
click at [310, 270] on div at bounding box center [238, 273] width 403 height 13
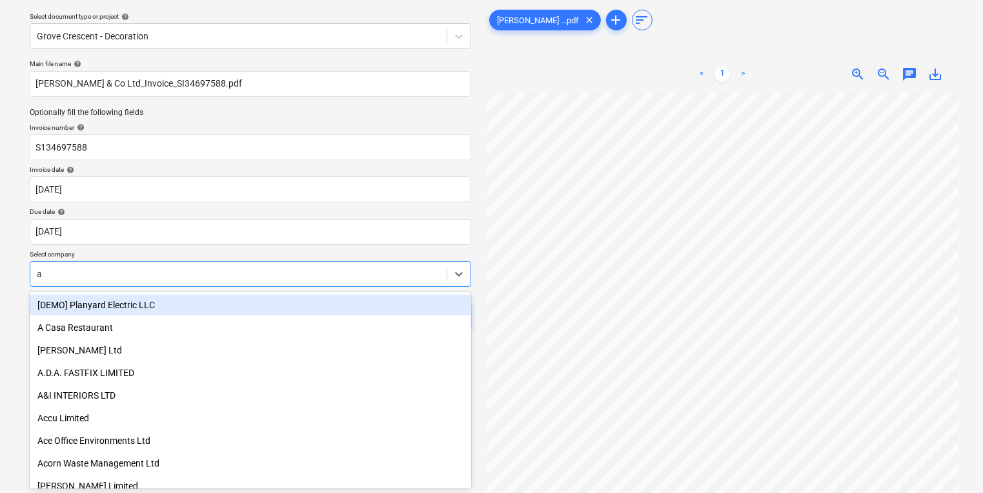
type input "ak"
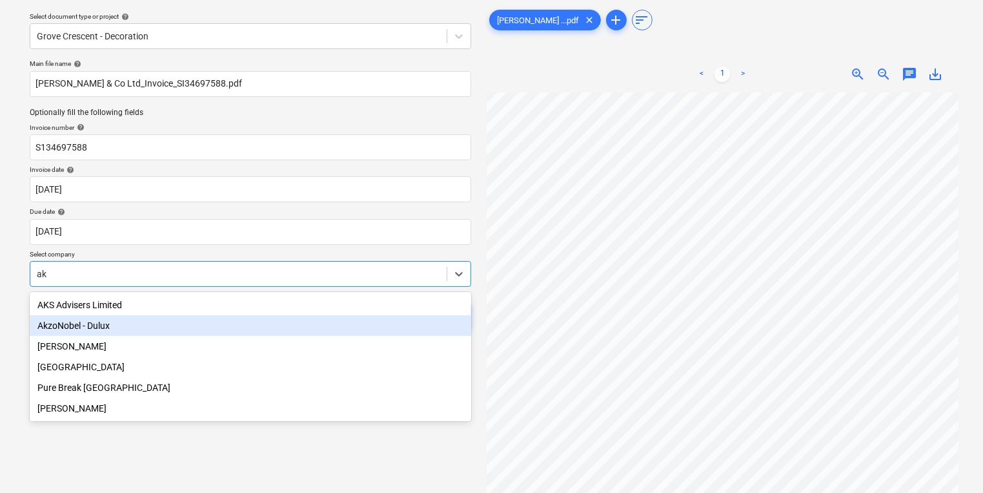
click at [205, 328] on div "AkzoNobel - Dulux" at bounding box center [251, 325] width 442 height 21
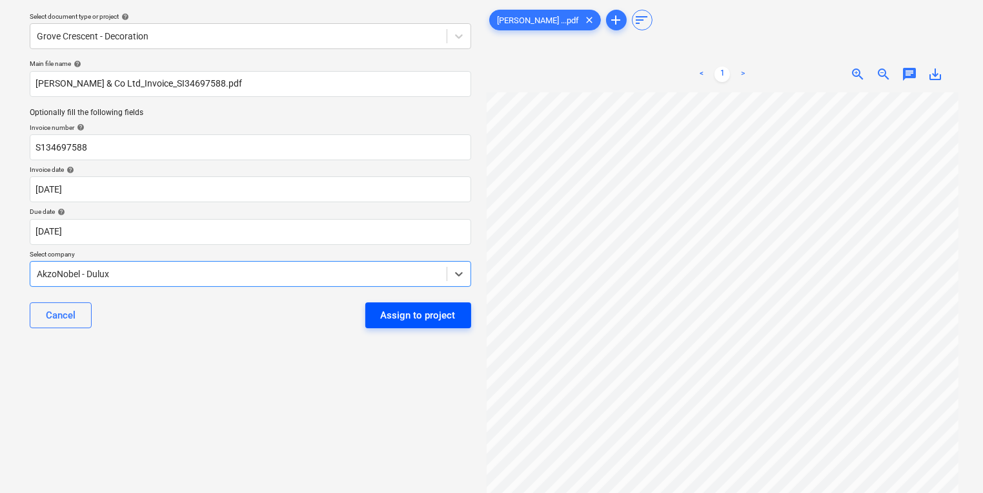
click at [434, 315] on div "Assign to project" at bounding box center [418, 315] width 75 height 17
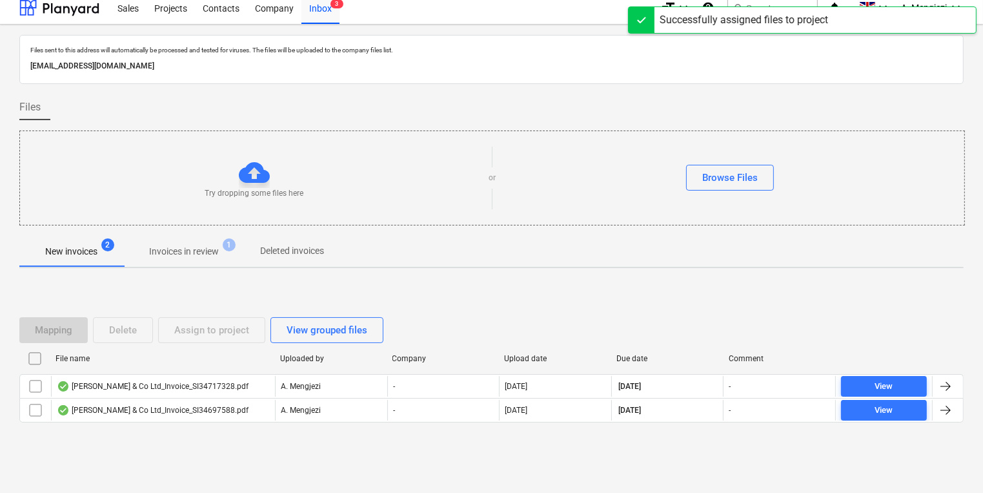
scroll to position [7, 0]
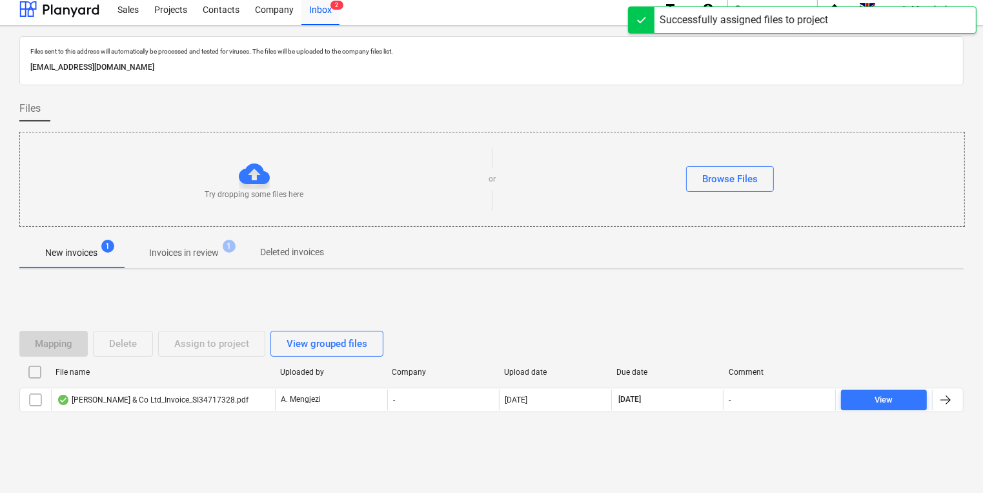
click at [208, 257] on p "Invoices in review" at bounding box center [184, 253] width 70 height 14
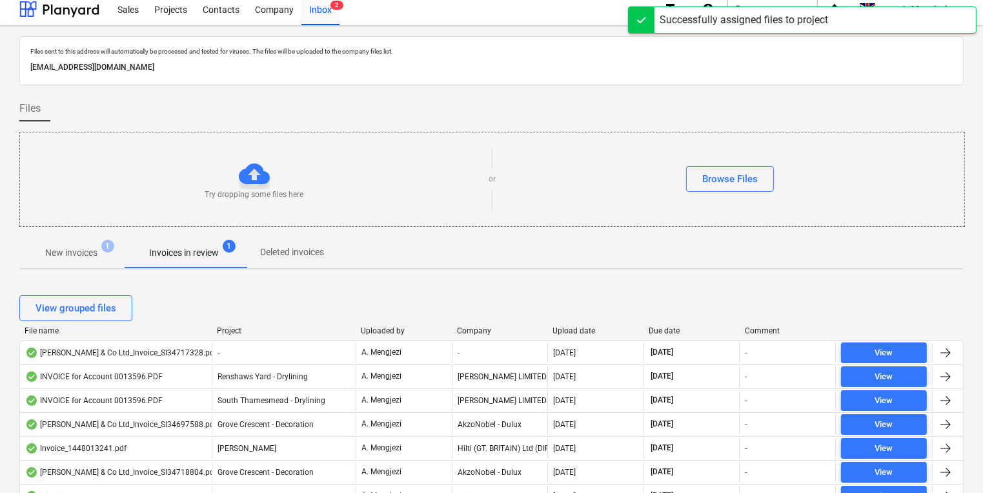
click at [469, 333] on div "Company" at bounding box center [500, 330] width 86 height 9
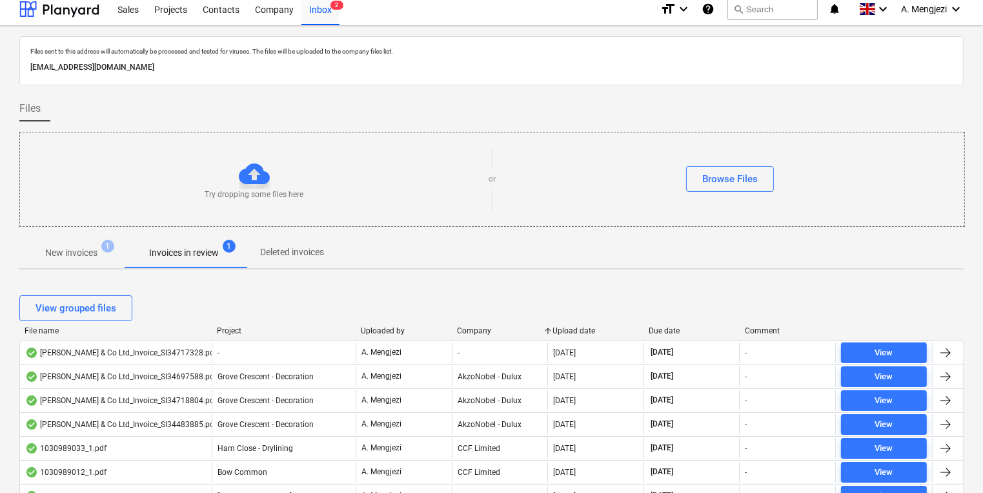
click at [571, 328] on div "Upload date" at bounding box center [596, 330] width 86 height 9
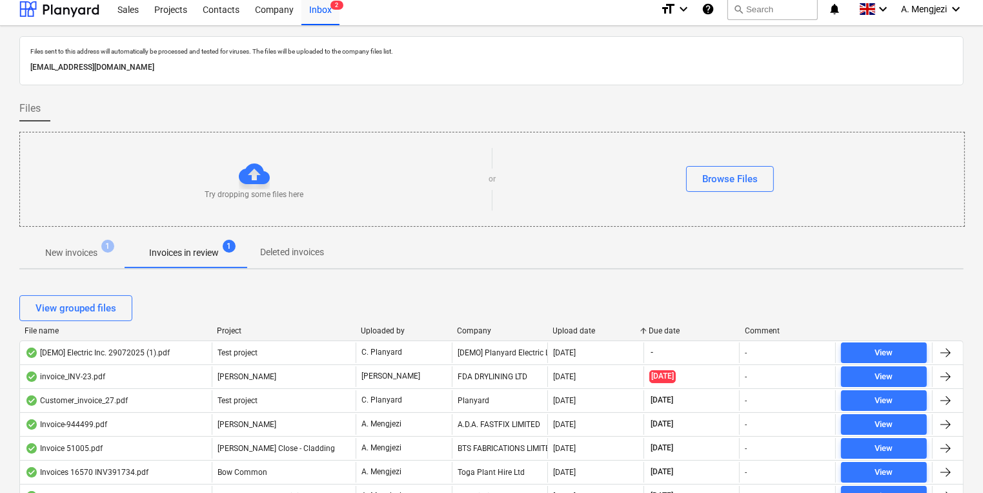
drag, startPoint x: 571, startPoint y: 328, endPoint x: 575, endPoint y: 322, distance: 6.6
click at [575, 326] on div "Upload date" at bounding box center [596, 330] width 86 height 9
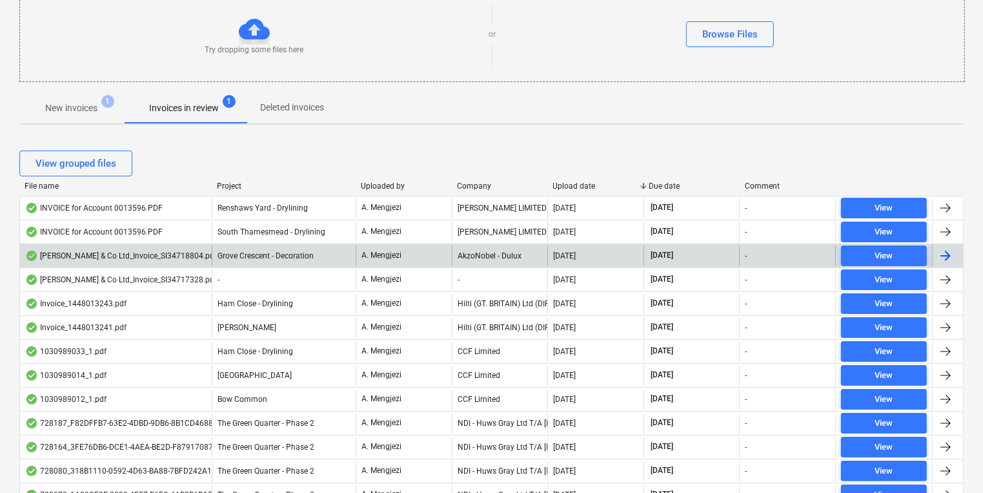
scroll to position [162, 0]
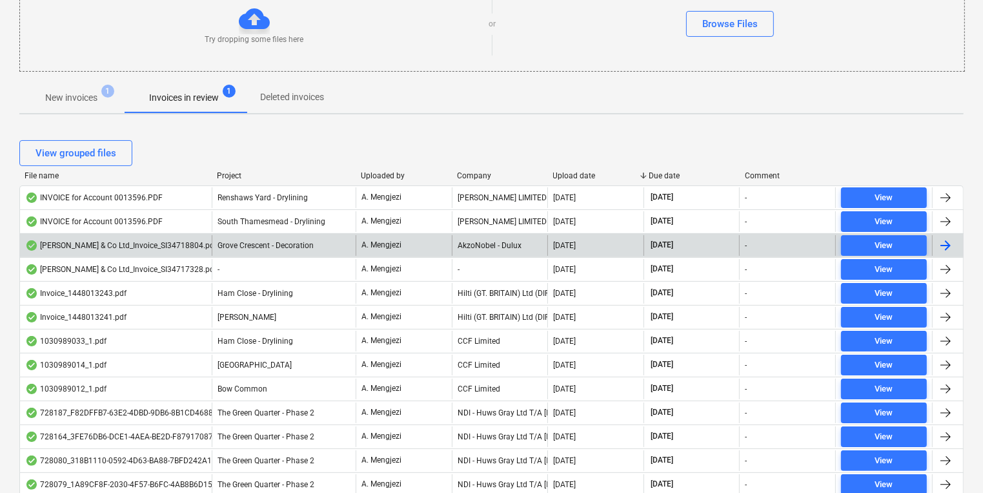
click at [555, 235] on div "[DATE]" at bounding box center [595, 245] width 96 height 21
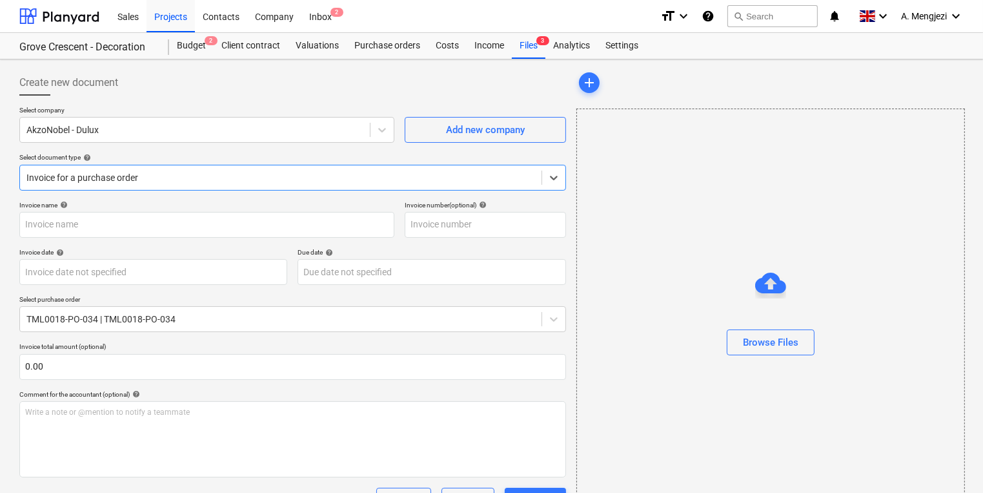
type input "S134718804"
type input "[DATE]"
type input "30 Nov 2025"
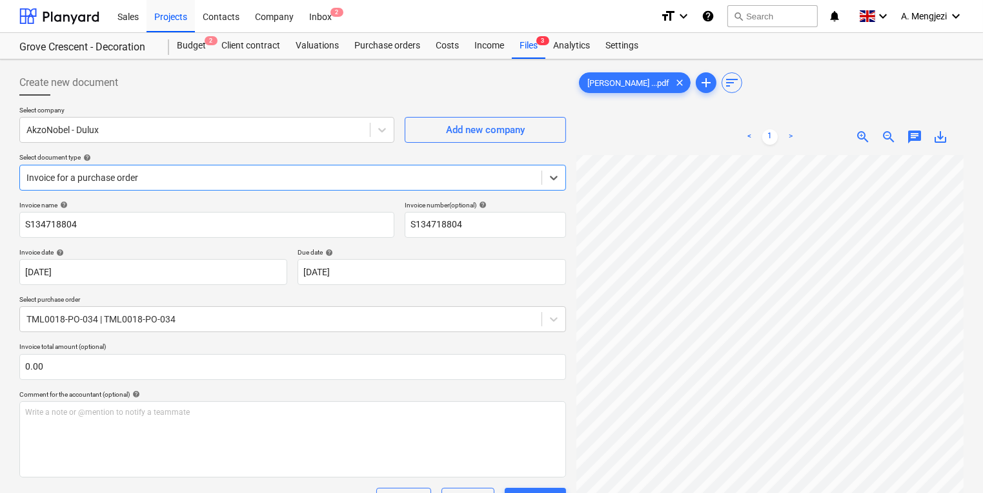
scroll to position [155, 0]
click at [542, 48] on div "Files 3" at bounding box center [529, 46] width 34 height 26
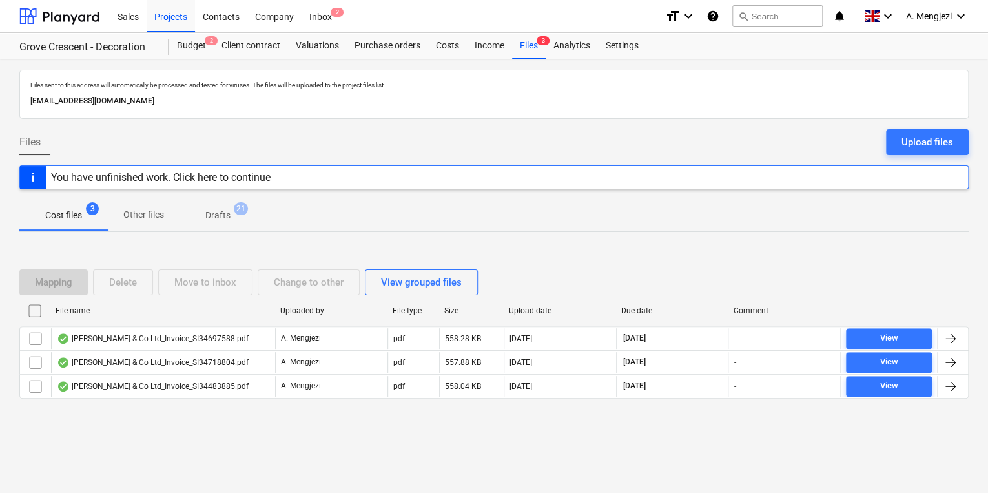
click at [394, 419] on div "Mapping Delete Move to inbox Change to other View grouped files File name Uploa…" at bounding box center [493, 339] width 949 height 170
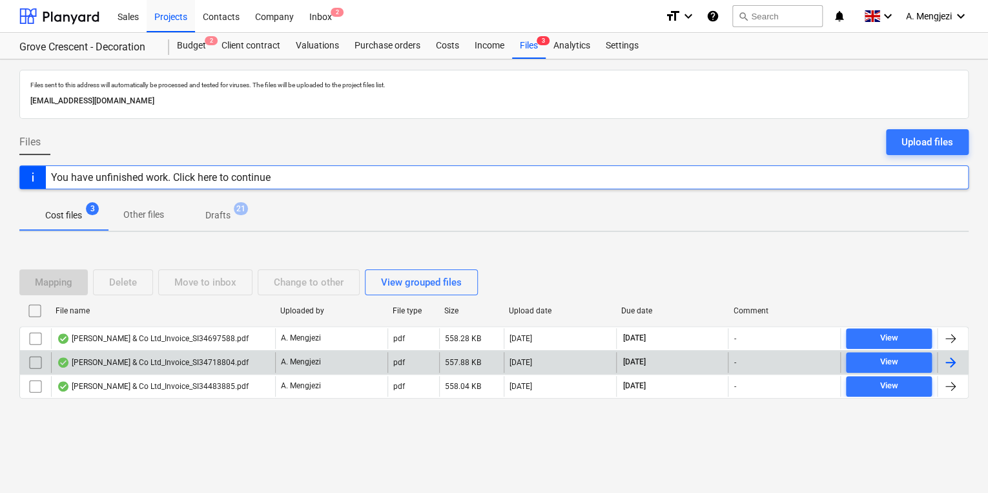
click at [387, 369] on div "pdf" at bounding box center [413, 362] width 52 height 21
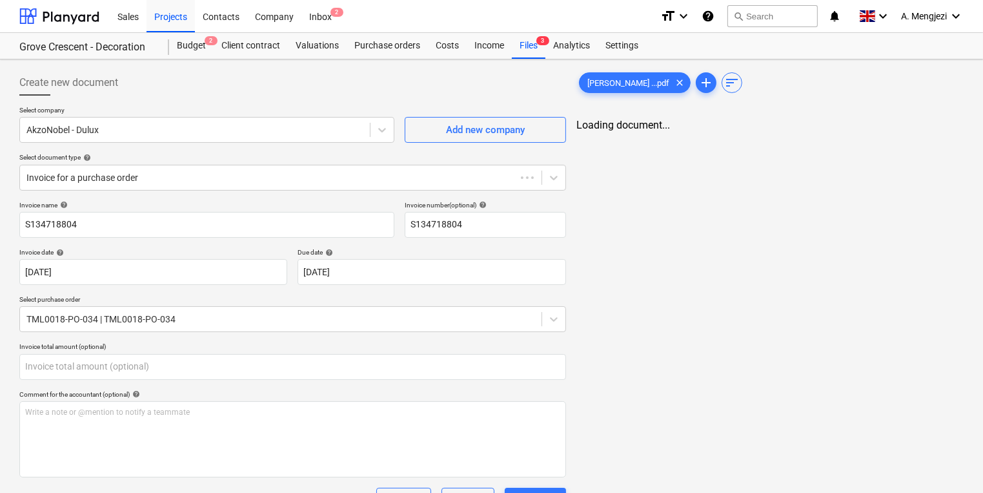
click at [387, 369] on input "text" at bounding box center [292, 367] width 547 height 26
type input "0.00"
click at [523, 57] on div "Files 3" at bounding box center [529, 46] width 34 height 26
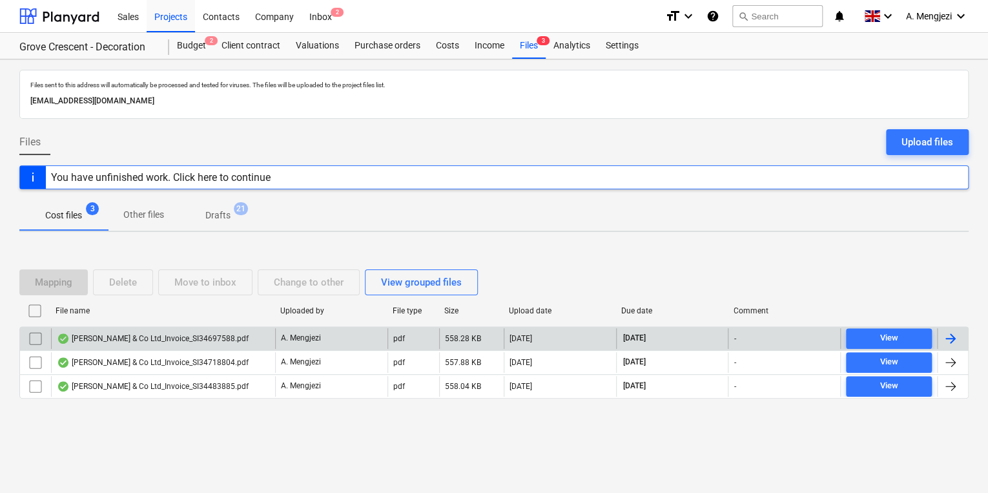
click at [380, 333] on div "A. Mengjezi" at bounding box center [331, 338] width 112 height 21
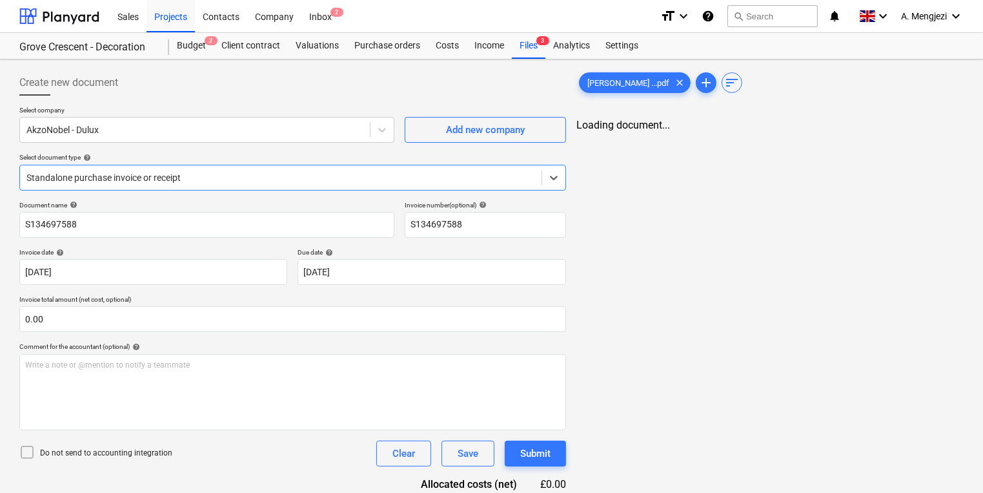
click at [396, 178] on div at bounding box center [280, 177] width 509 height 13
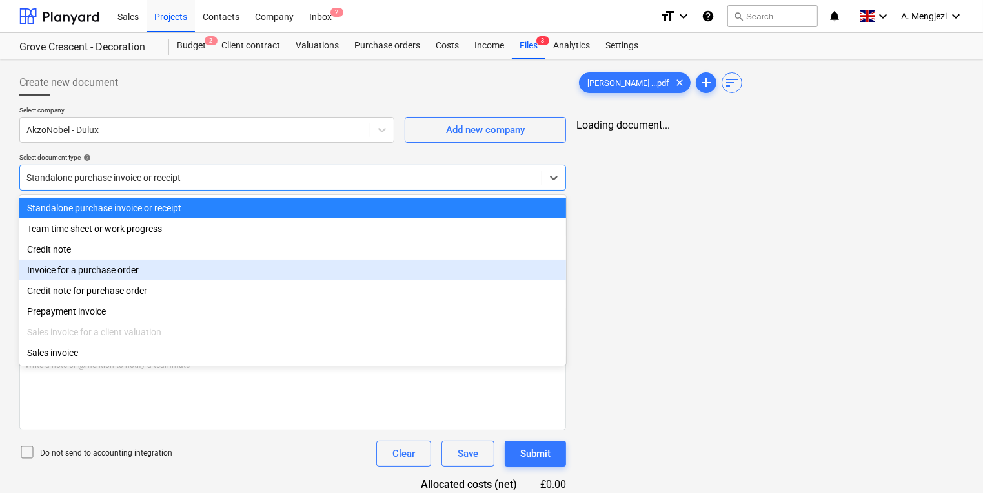
click at [356, 273] on div "Invoice for a purchase order" at bounding box center [292, 270] width 547 height 21
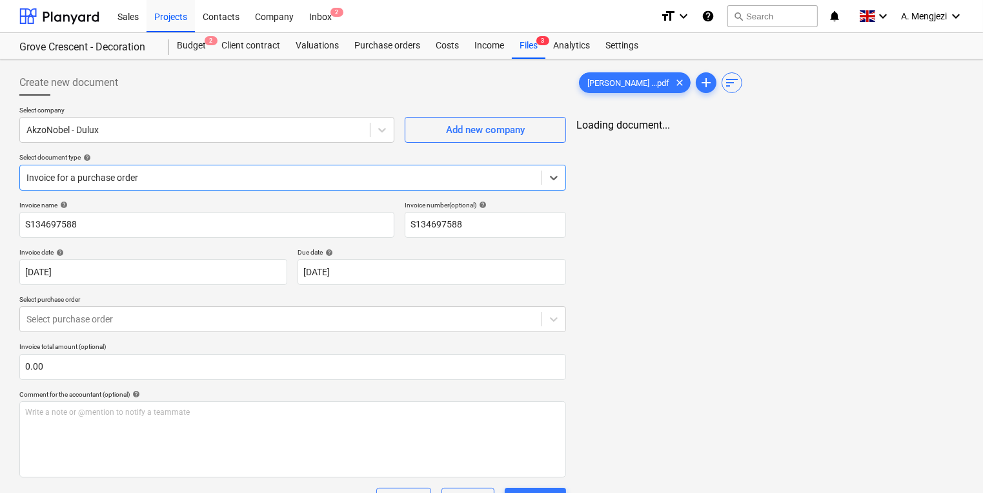
click at [320, 350] on p "Invoice total amount (optional)" at bounding box center [292, 347] width 547 height 11
click at [315, 338] on div "Invoice name help S134697588 Invoice number (optional) help S134697588 Invoice …" at bounding box center [292, 370] width 547 height 338
click at [316, 329] on body "Sales Projects Contacts Company Inbox 2 format_size keyboard_arrow_down help se…" at bounding box center [491, 246] width 983 height 493
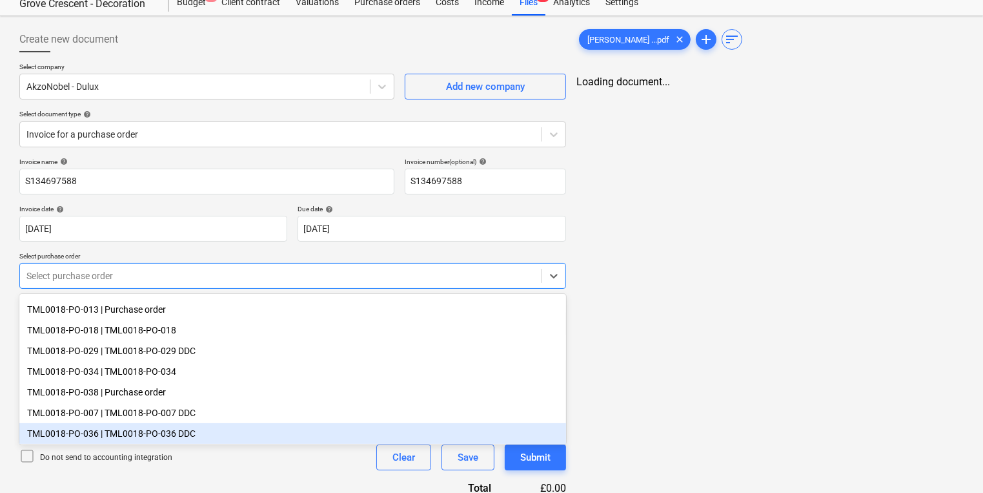
scroll to position [88, 0]
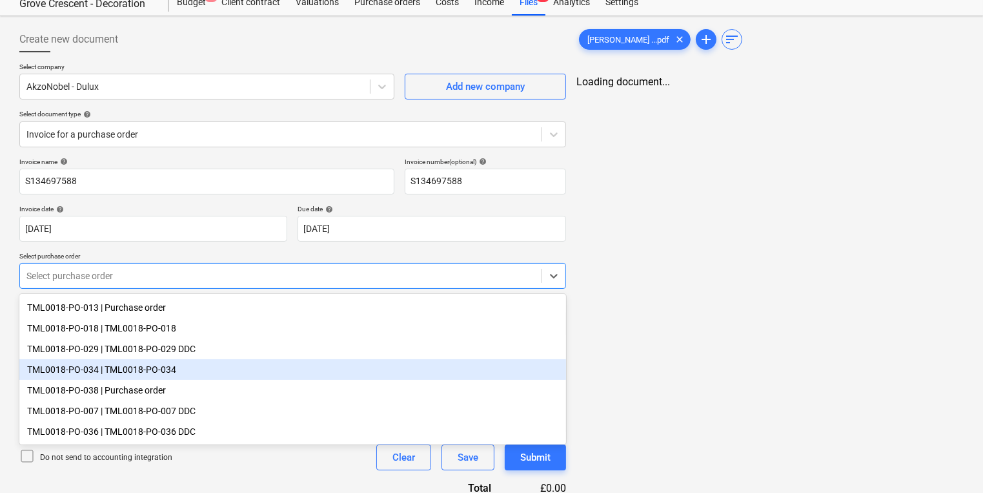
click at [294, 370] on div "TML0018-PO-034 | TML0018-PO-034" at bounding box center [292, 369] width 547 height 21
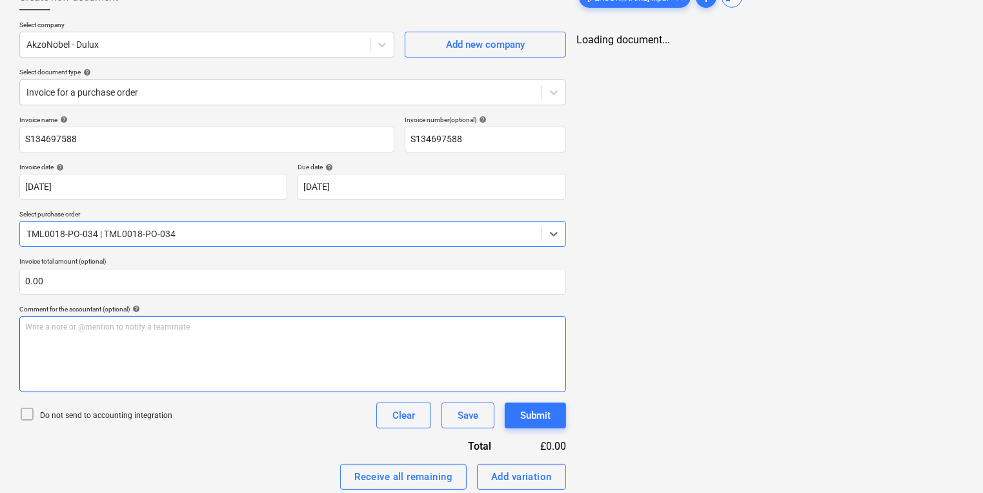
scroll to position [301, 0]
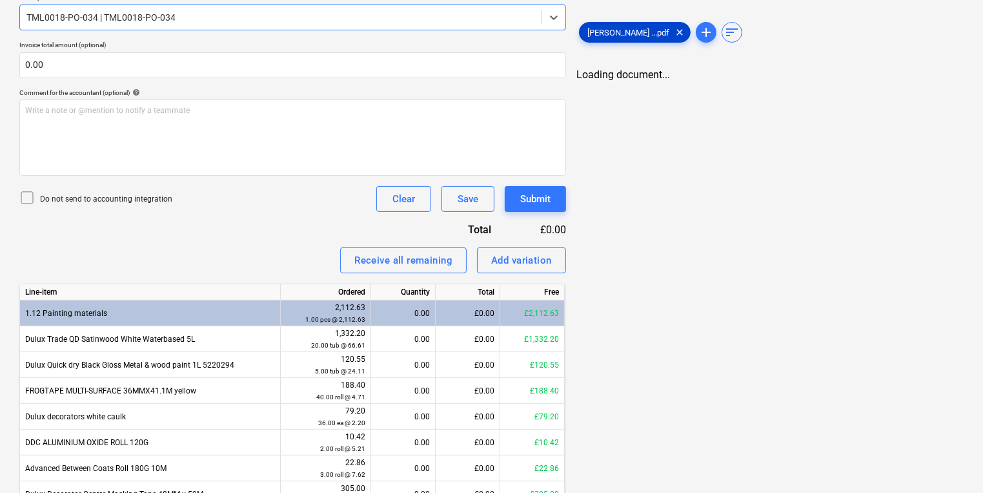
click at [615, 30] on span "J P McDougall ...pdf" at bounding box center [628, 33] width 97 height 10
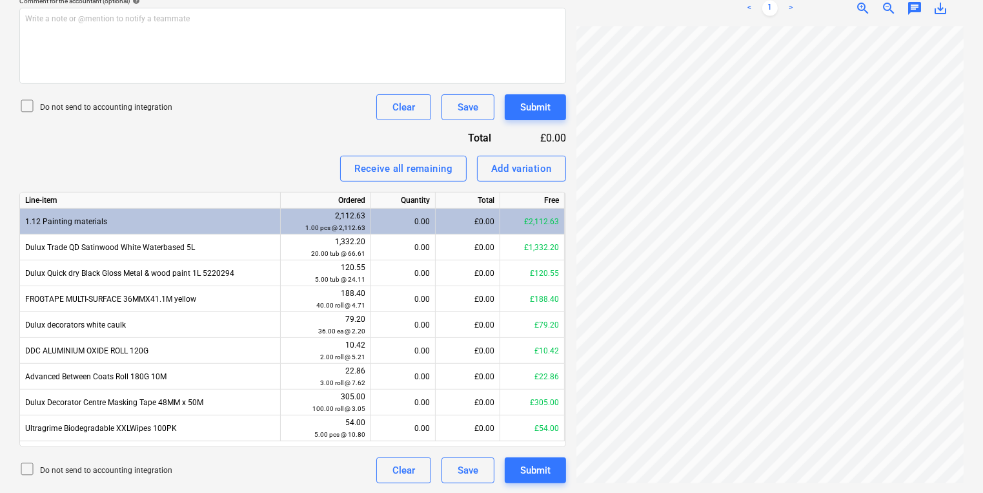
scroll to position [103, 0]
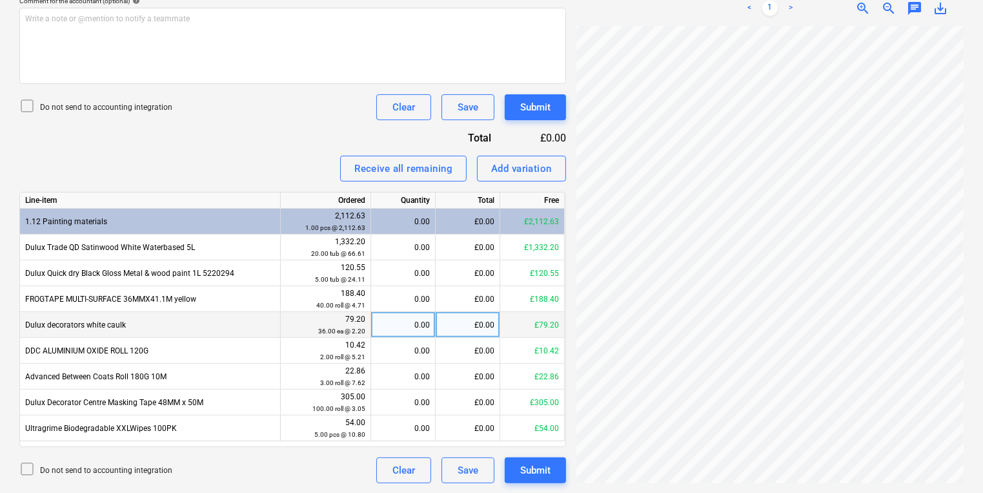
click at [408, 321] on div "0.00" at bounding box center [403, 325] width 54 height 26
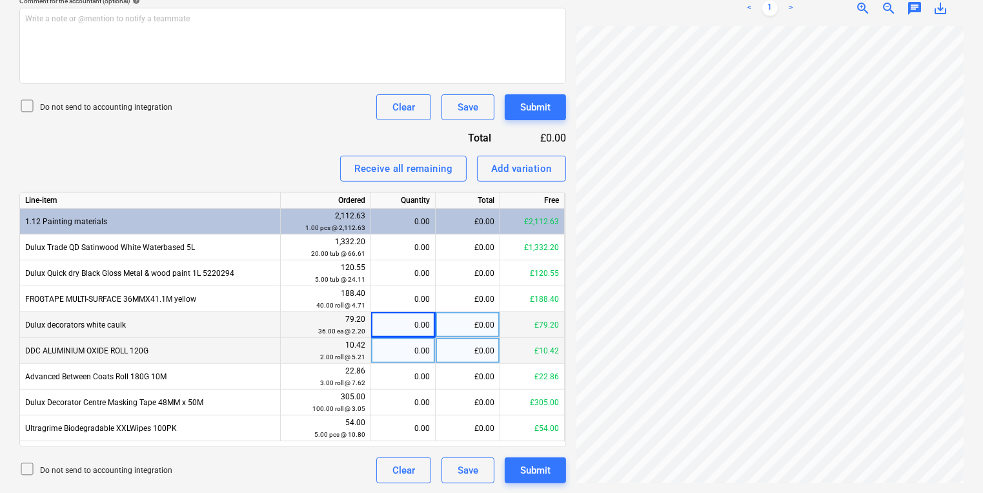
click at [334, 341] on div "Create new document Select company AkzoNobel - Dulux Add new company Select doc…" at bounding box center [491, 79] width 955 height 817
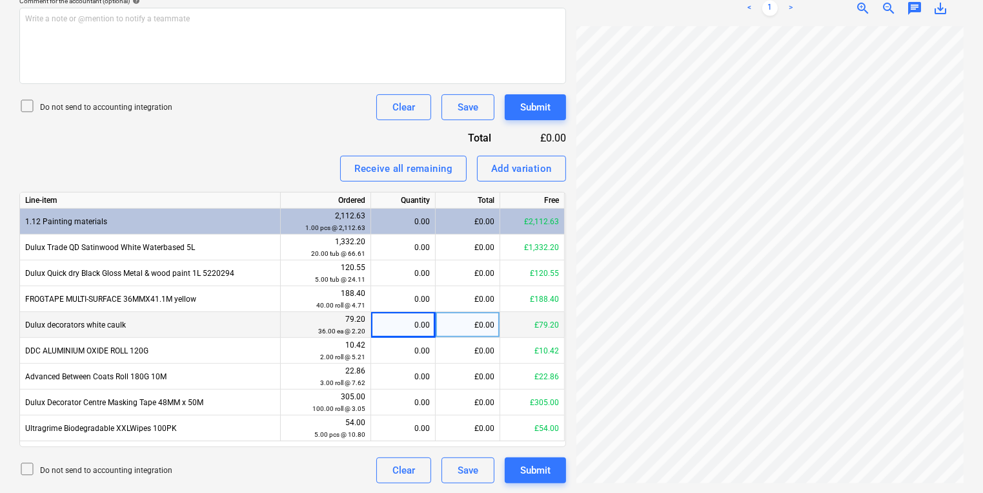
scroll to position [105, 57]
click at [529, 331] on div "Create new document Select company AkzoNobel - Dulux Add new company Select doc…" at bounding box center [491, 79] width 955 height 817
click at [449, 334] on div "£0.00" at bounding box center [468, 325] width 65 height 26
click at [412, 329] on div "0.00" at bounding box center [403, 325] width 54 height 26
type input "36"
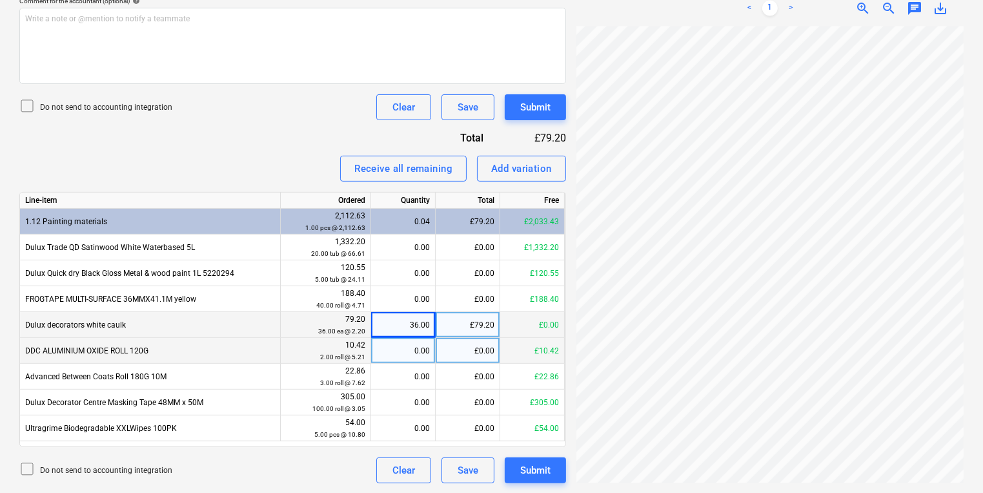
click at [380, 349] on div "0.00" at bounding box center [403, 351] width 54 height 26
type input "2"
click at [418, 358] on div "2.00" at bounding box center [403, 351] width 54 height 26
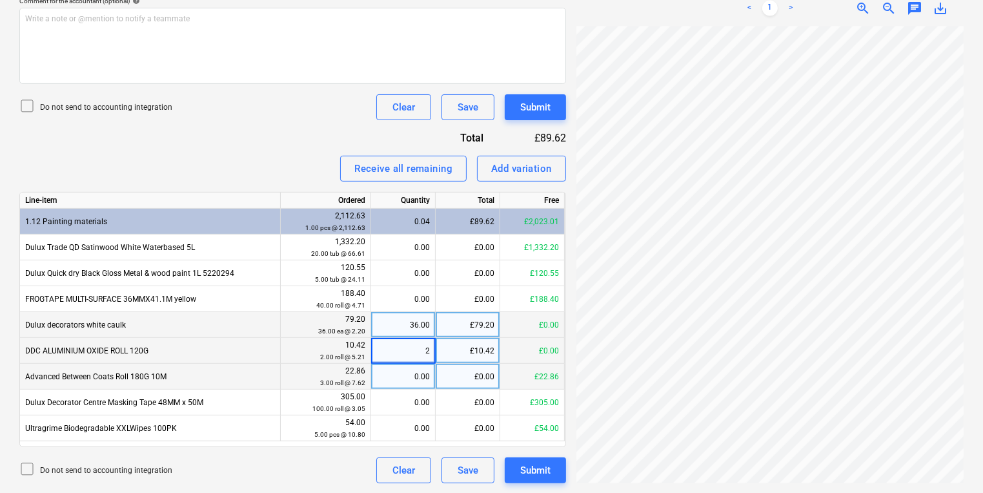
click at [413, 370] on div "0.00" at bounding box center [403, 376] width 54 height 26
type input "3"
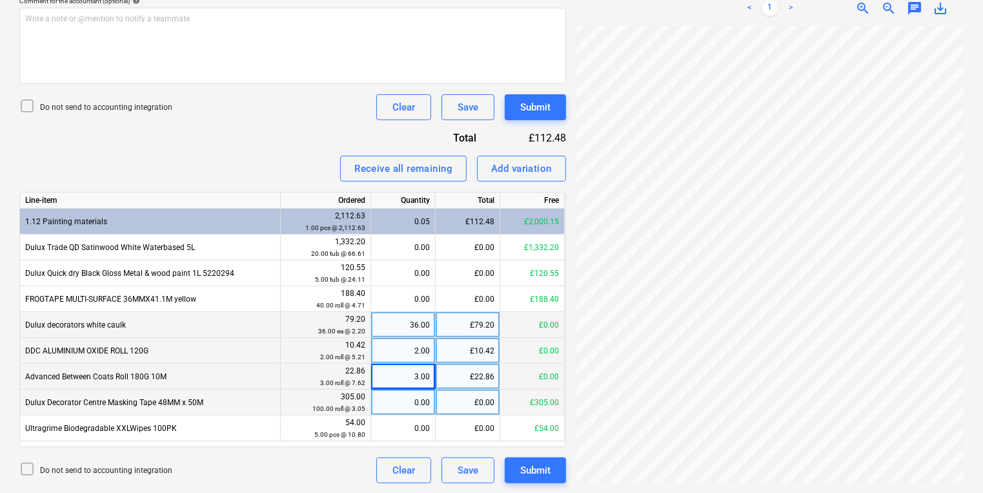
click at [395, 389] on div "0.00" at bounding box center [403, 402] width 54 height 26
type input "100"
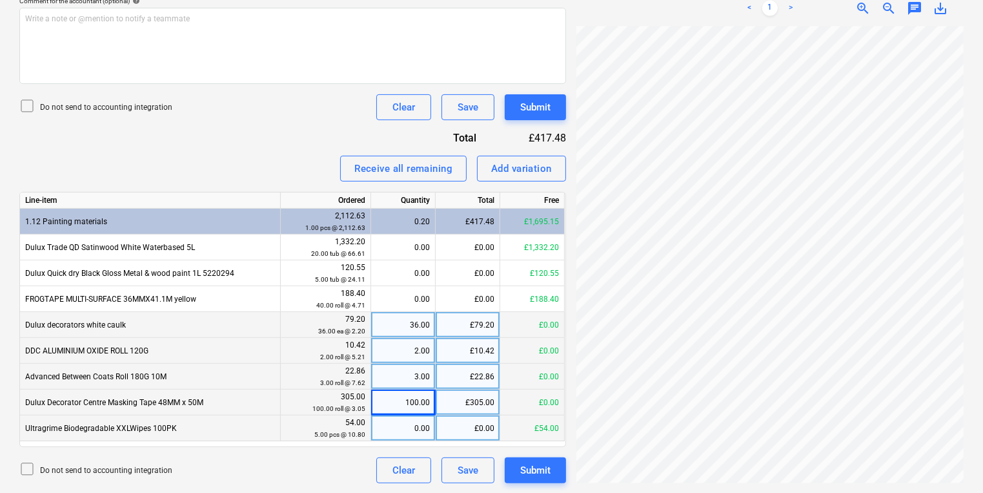
click at [383, 430] on div "0.00" at bounding box center [403, 428] width 54 height 26
type input "5"
click at [511, 221] on div "Create new document Select company AkzoNobel - Dulux Add new company Select doc…" at bounding box center [491, 79] width 955 height 817
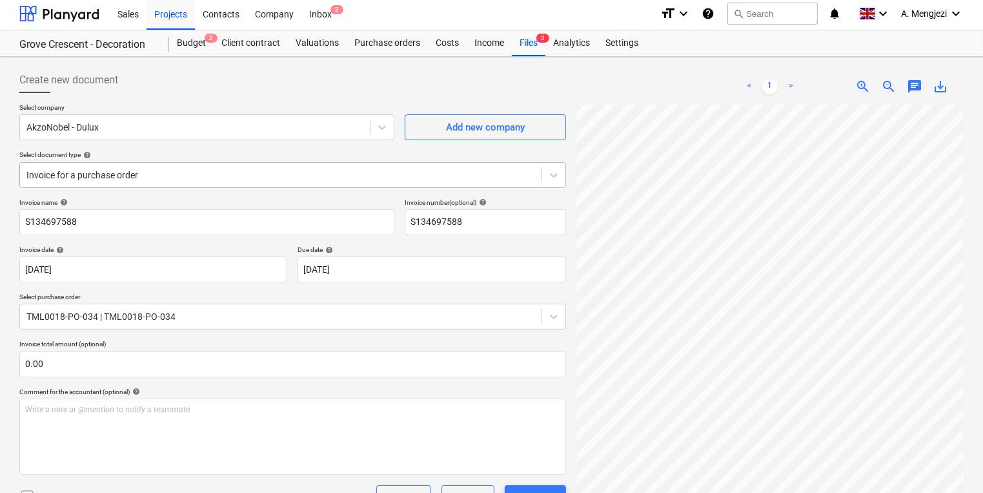
scroll to position [0, 0]
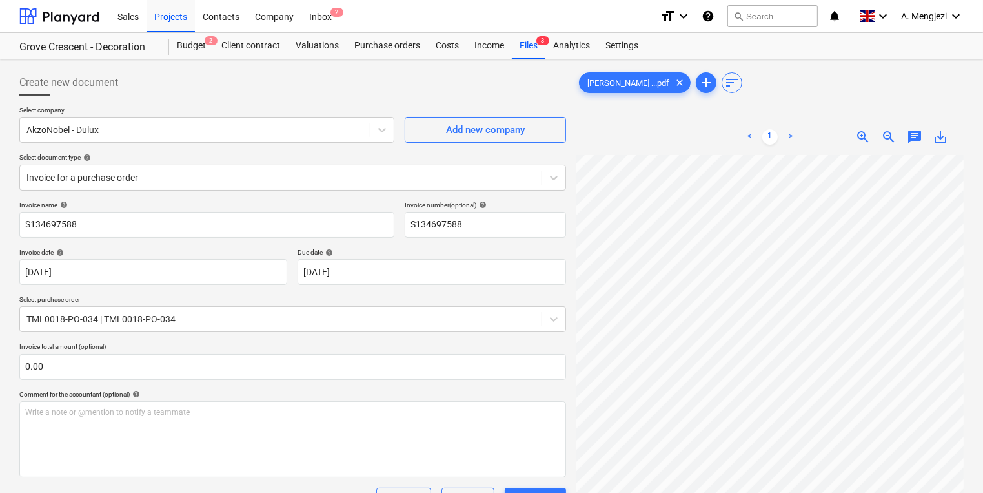
click at [426, 106] on div "Add new company" at bounding box center [485, 124] width 161 height 37
click at [328, 9] on div "Inbox 2" at bounding box center [320, 15] width 38 height 33
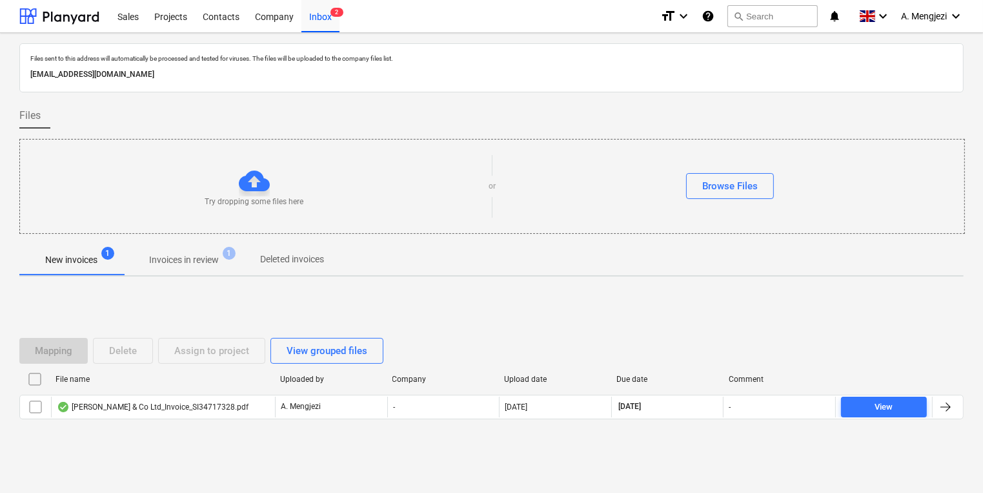
click at [188, 261] on p "Invoices in review" at bounding box center [184, 260] width 70 height 14
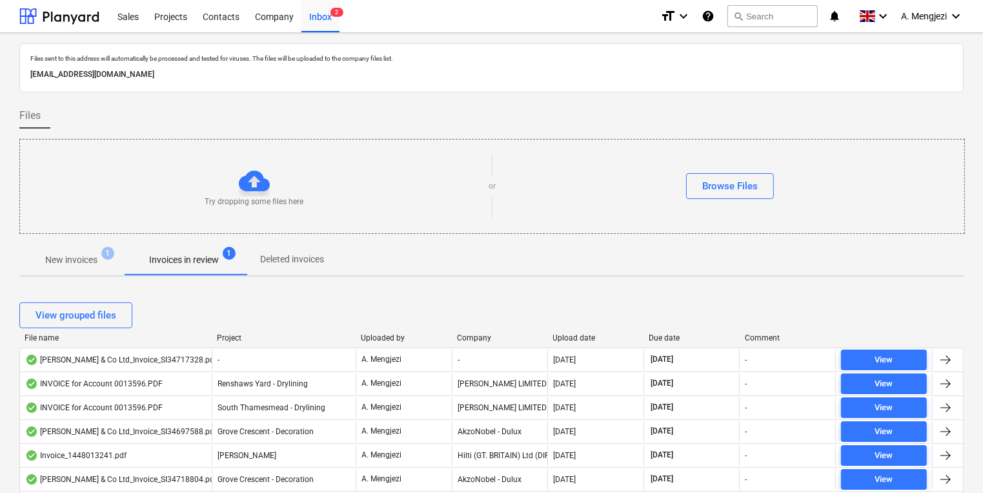
click at [480, 336] on div "Company" at bounding box center [500, 337] width 86 height 9
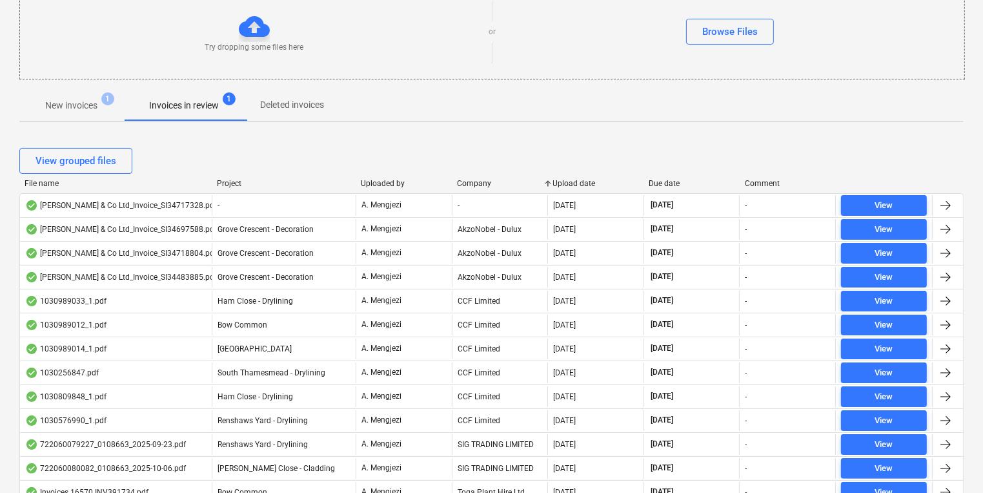
scroll to position [155, 0]
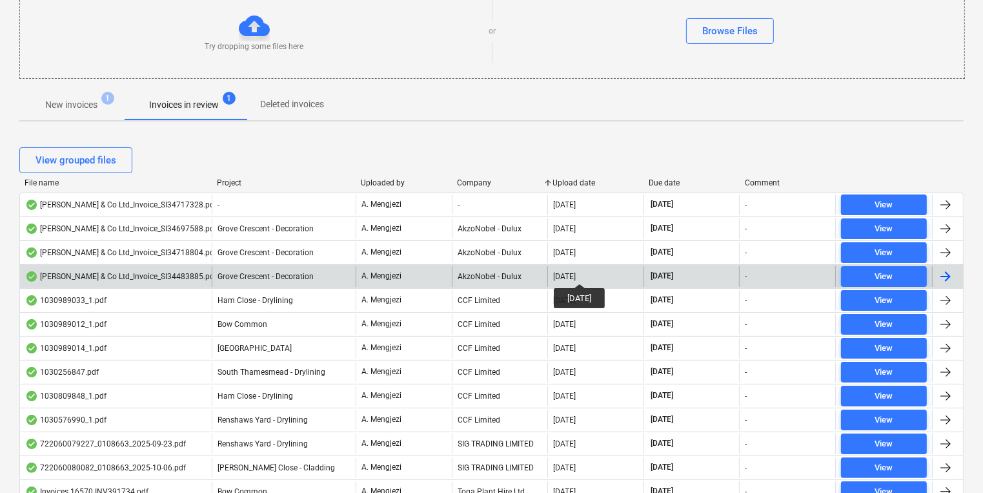
click at [604, 266] on div "08.10.2025" at bounding box center [595, 276] width 96 height 21
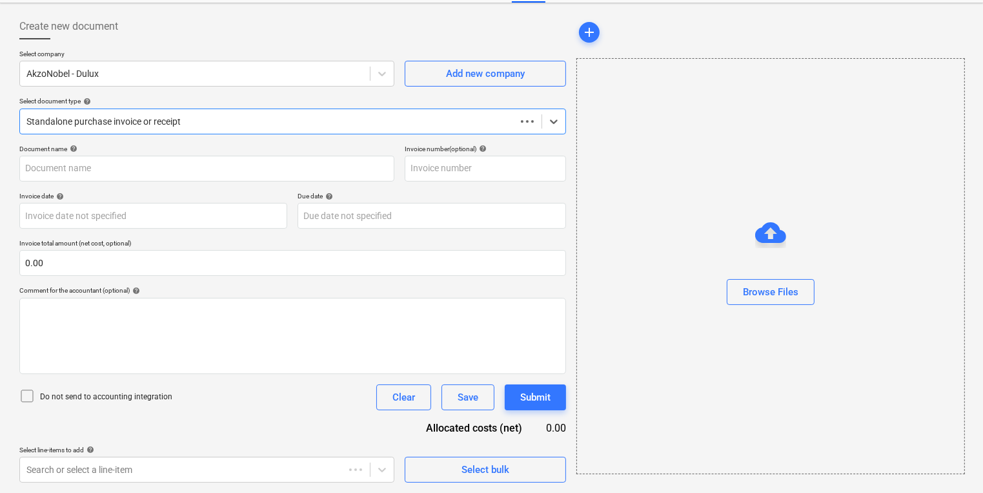
scroll to position [56, 0]
type input "S134483885"
type input "[DATE]"
type input "31 Oct 2025"
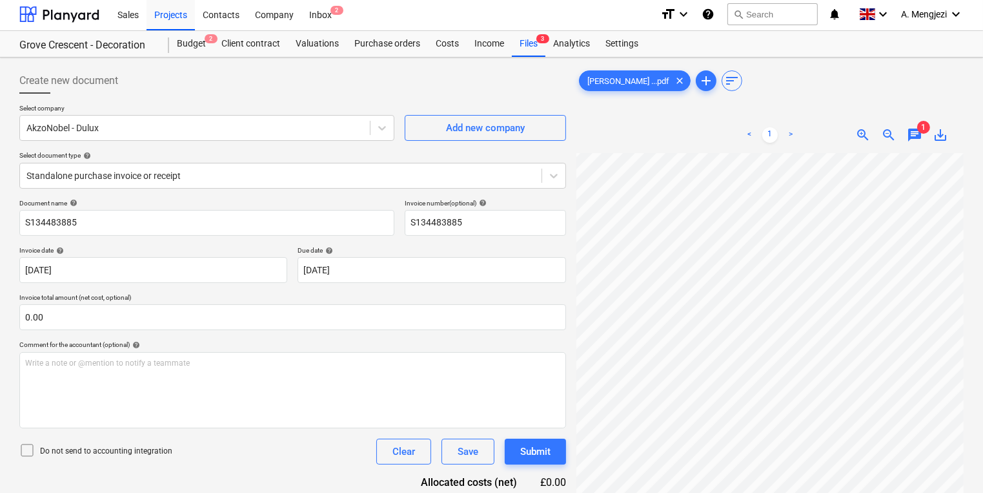
scroll to position [0, 0]
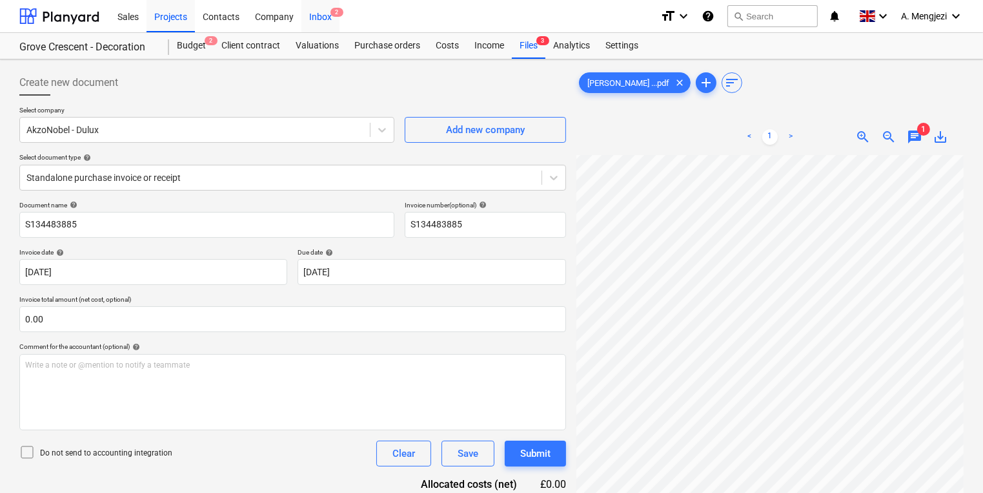
click at [309, 18] on div "Inbox 2" at bounding box center [320, 15] width 38 height 33
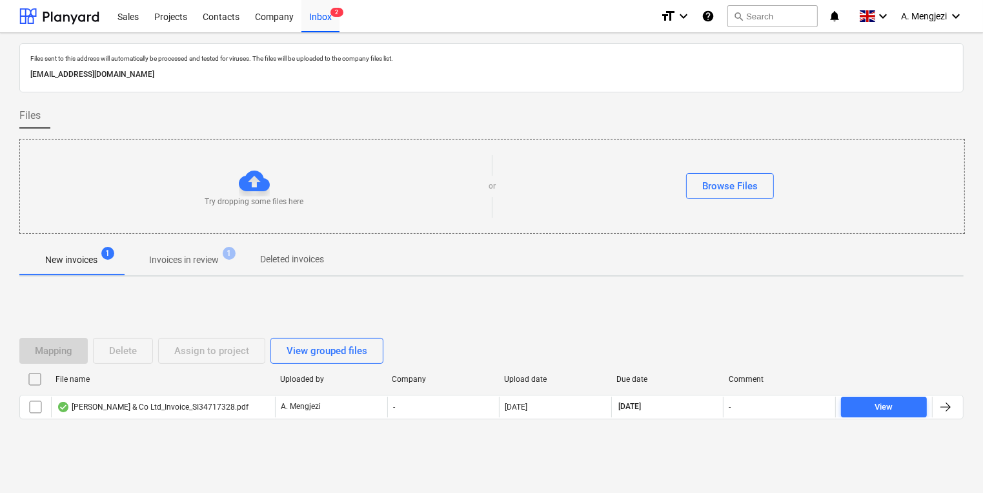
click at [176, 263] on p "Invoices in review" at bounding box center [184, 260] width 70 height 14
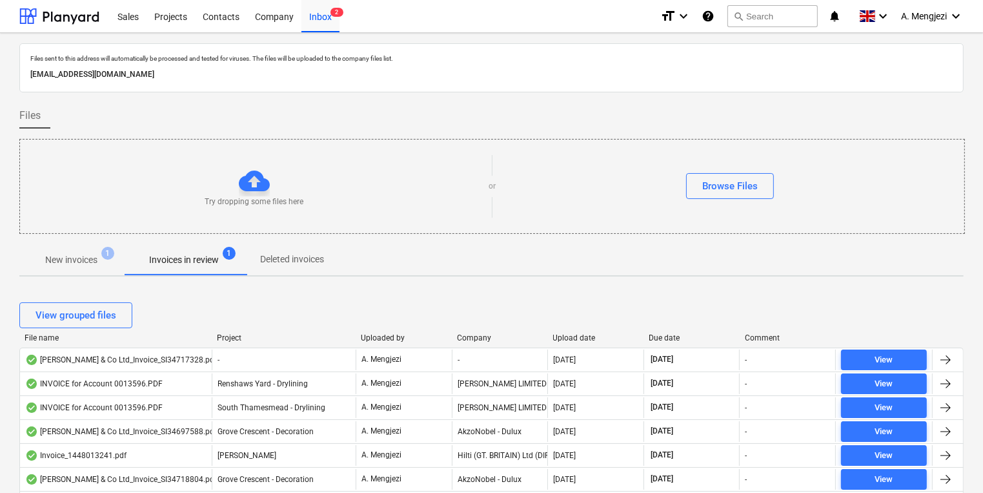
click at [462, 344] on div "File name Project Uploaded by Company Upload date Due date Comment" at bounding box center [491, 340] width 944 height 14
click at [465, 335] on div "Company" at bounding box center [500, 337] width 86 height 9
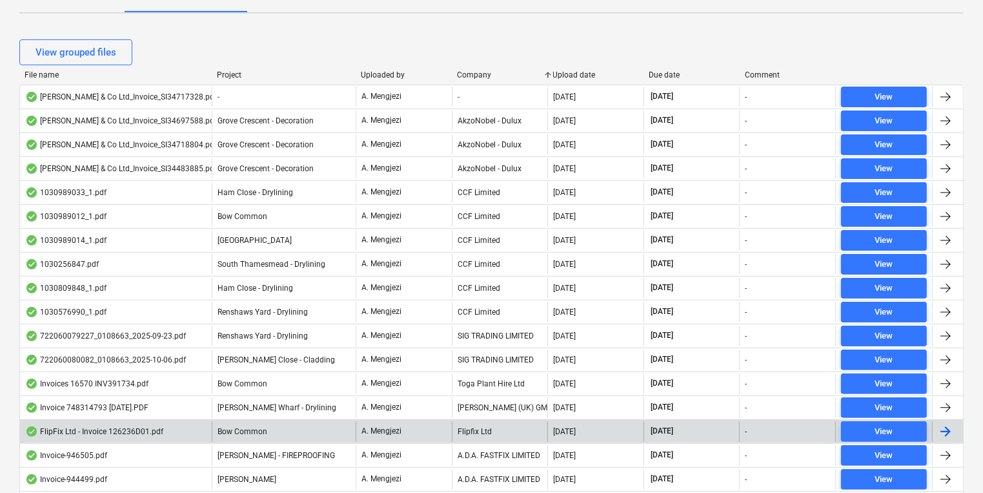
scroll to position [258, 0]
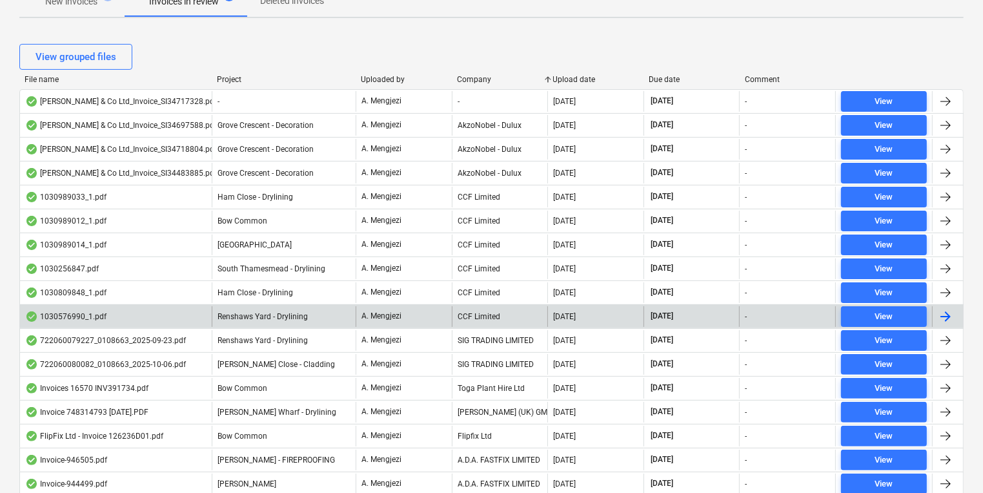
click at [520, 318] on div "CCF Limited" at bounding box center [500, 316] width 96 height 21
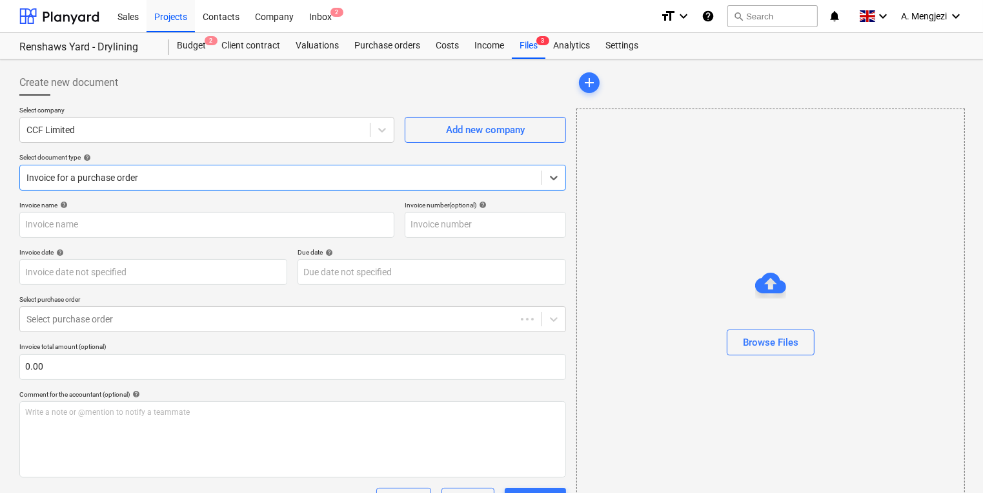
type input "1030576990"
type input "[DATE]"
type input "15 Dec 2025"
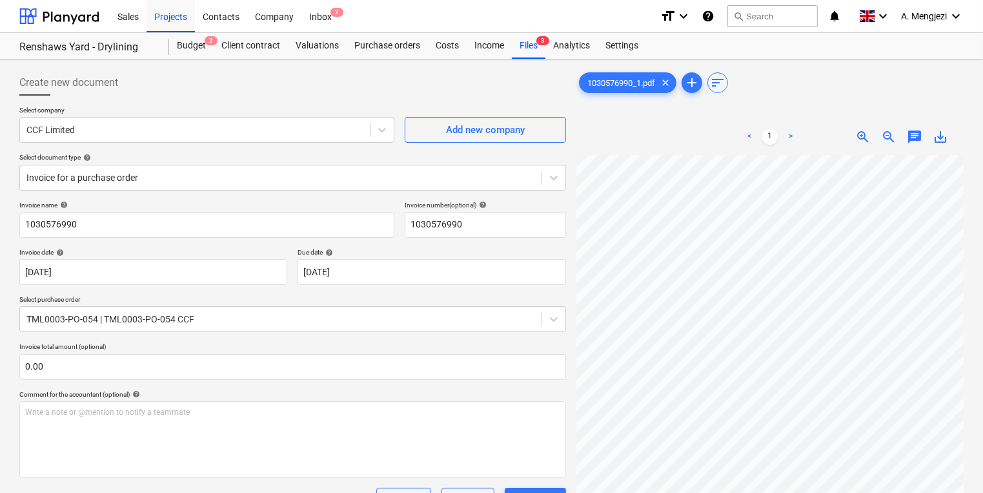
scroll to position [0, 196]
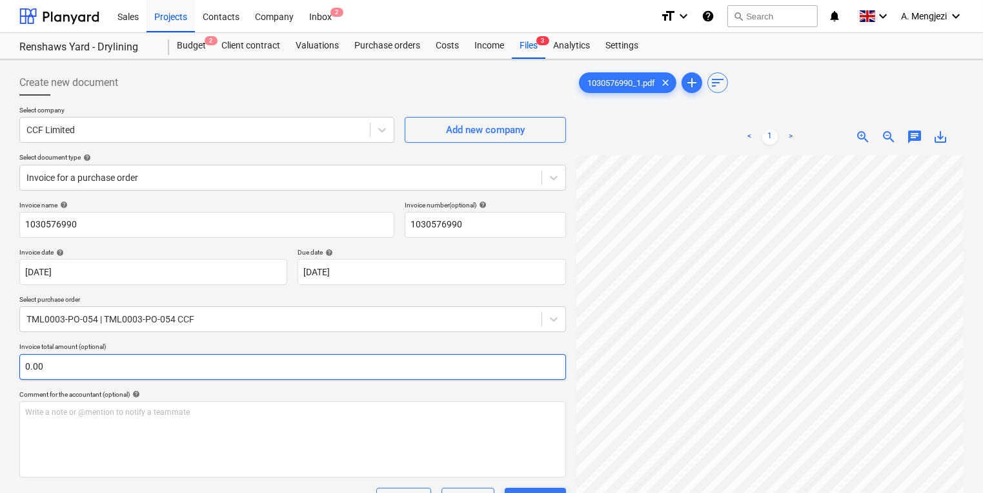
click at [560, 372] on div "Create new document Select company CCF Limited Add new company Select document …" at bounding box center [491, 447] width 955 height 765
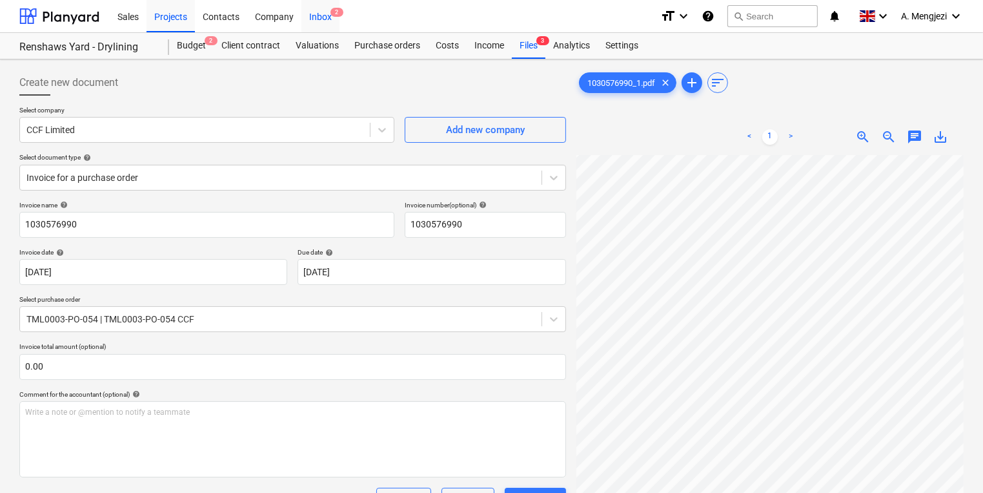
click at [325, 19] on div "Inbox 2" at bounding box center [320, 15] width 38 height 33
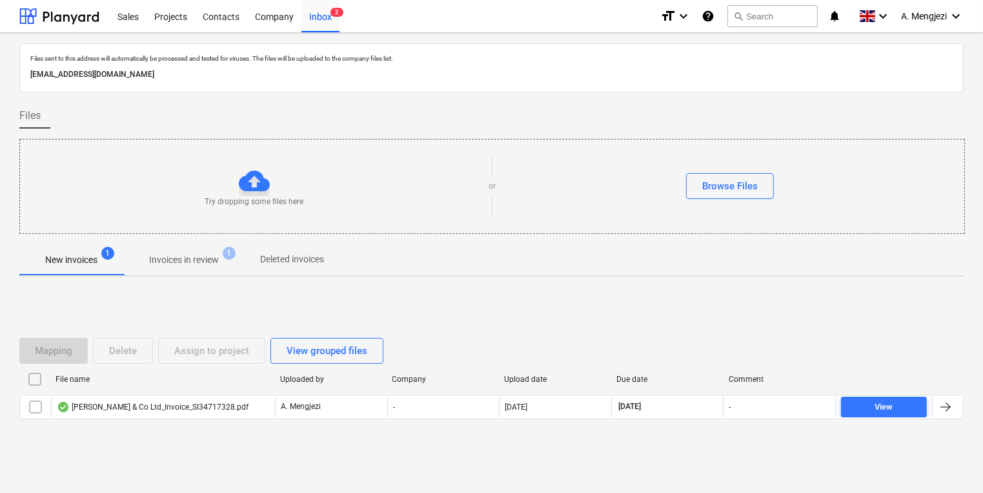
click at [222, 244] on button "Invoices in review 1" at bounding box center [183, 259] width 121 height 31
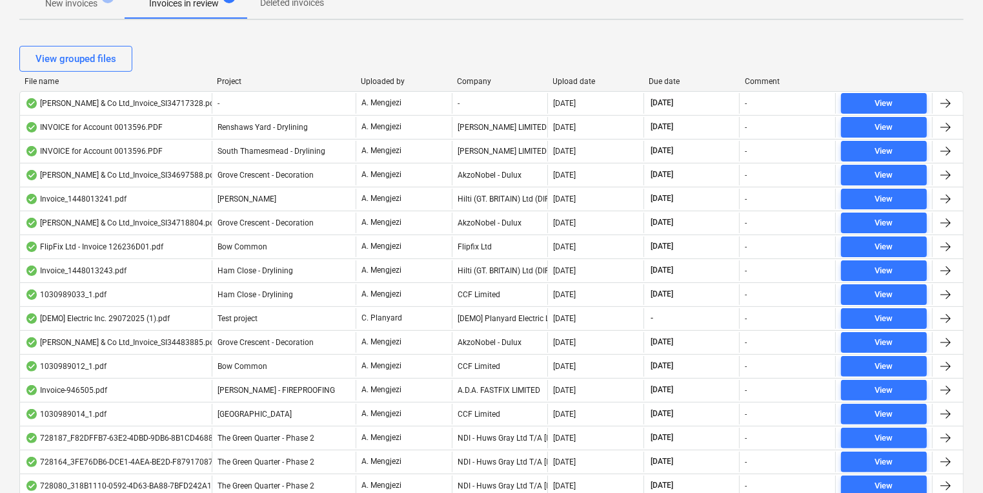
scroll to position [207, 0]
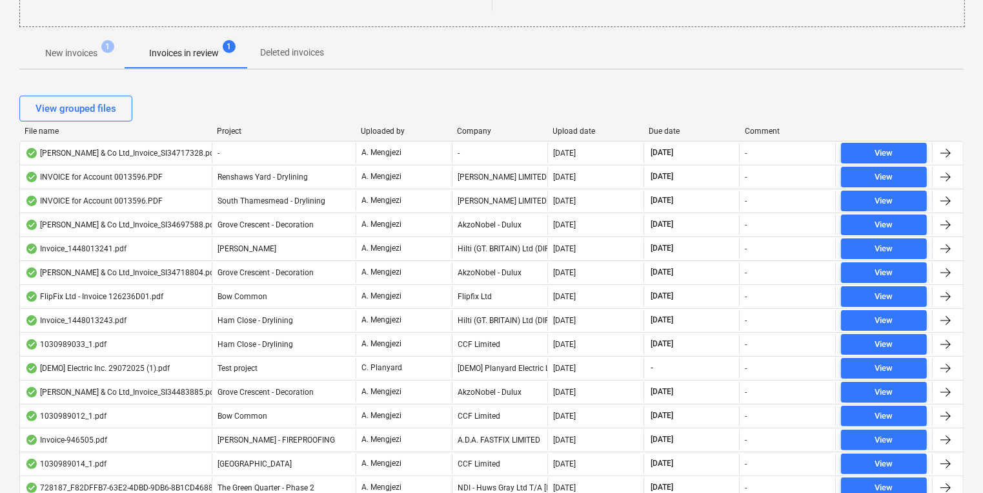
click at [483, 124] on div "View grouped files" at bounding box center [491, 108] width 944 height 36
click at [485, 127] on div "Company" at bounding box center [500, 131] width 86 height 9
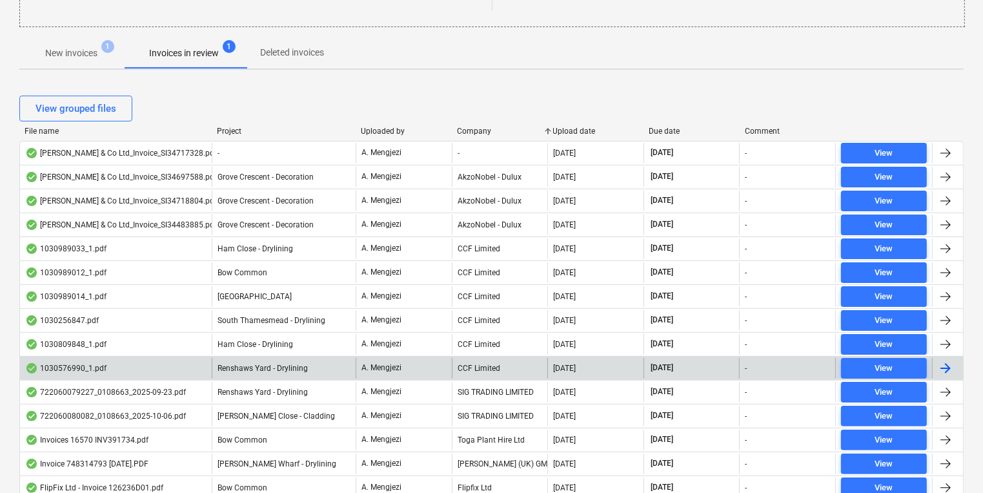
click at [517, 367] on div "CCF Limited" at bounding box center [500, 368] width 96 height 21
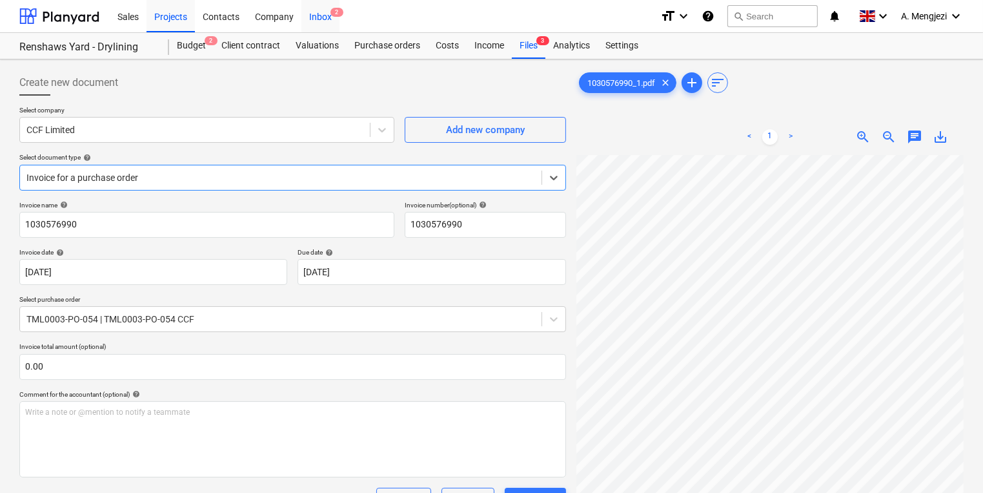
click at [332, 13] on span "2" at bounding box center [337, 12] width 13 height 9
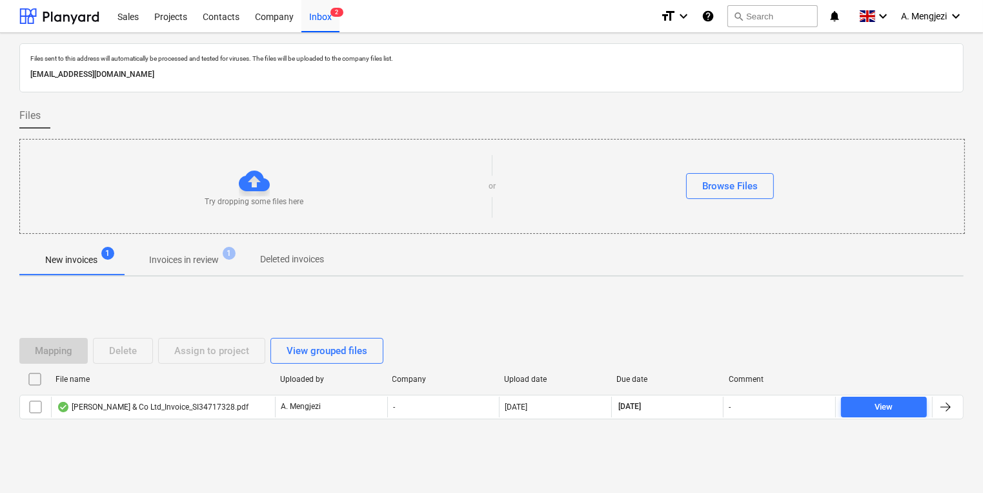
click at [243, 255] on span "Invoices in review 1" at bounding box center [183, 259] width 121 height 23
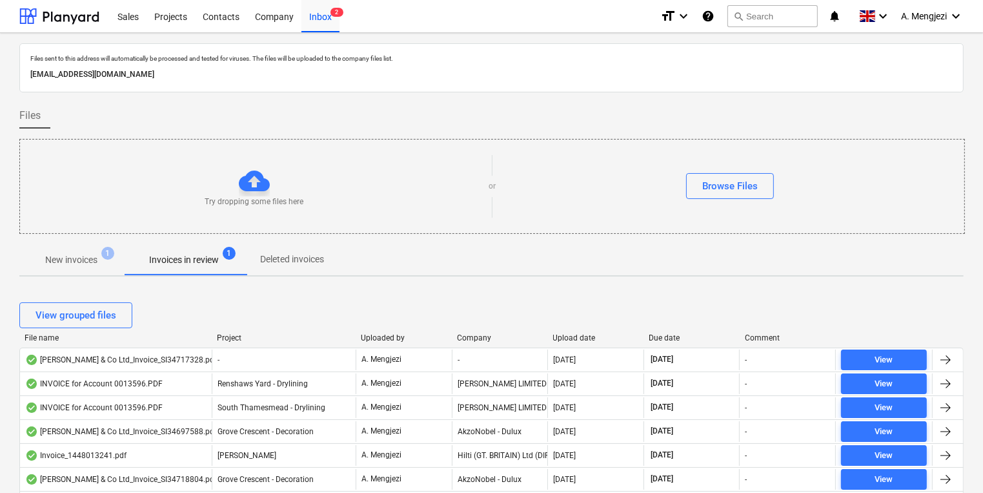
click at [463, 331] on div "View grouped files" at bounding box center [491, 315] width 944 height 36
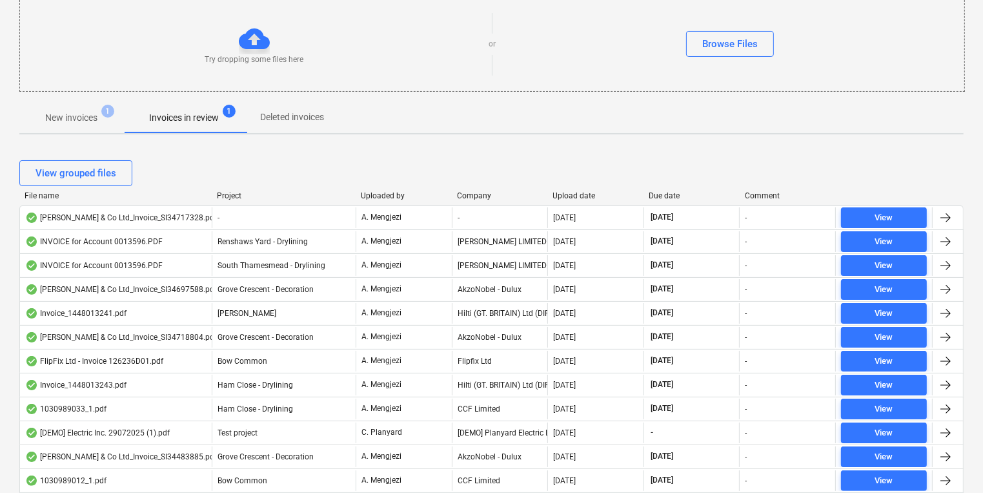
scroll to position [155, 0]
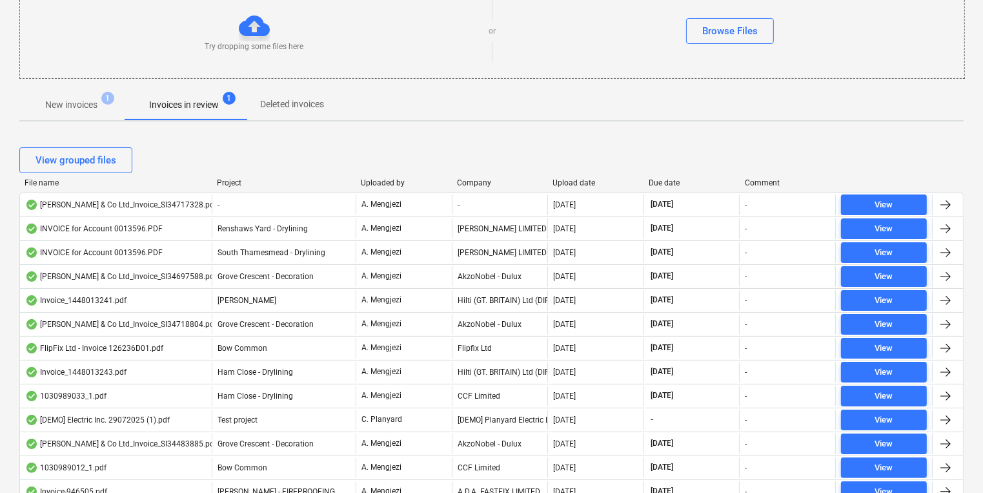
click at [491, 179] on div "Company" at bounding box center [500, 182] width 86 height 9
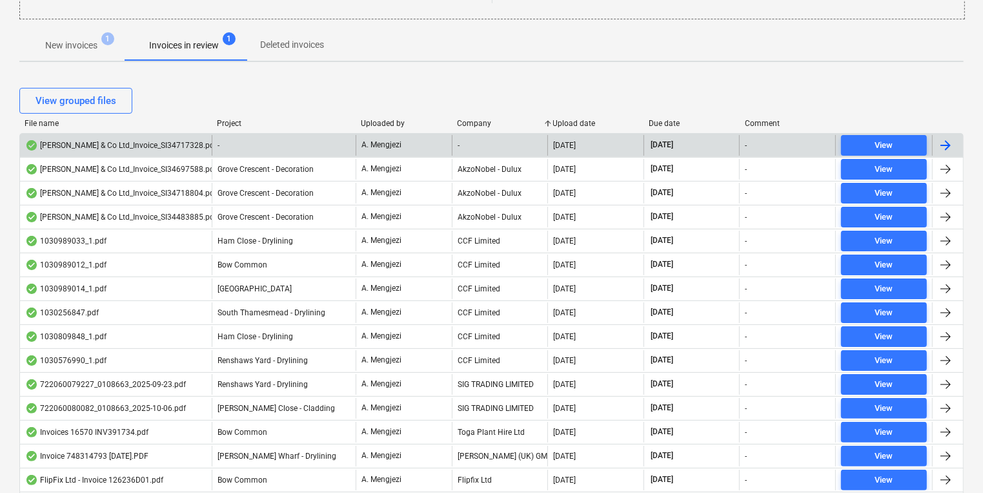
scroll to position [413, 0]
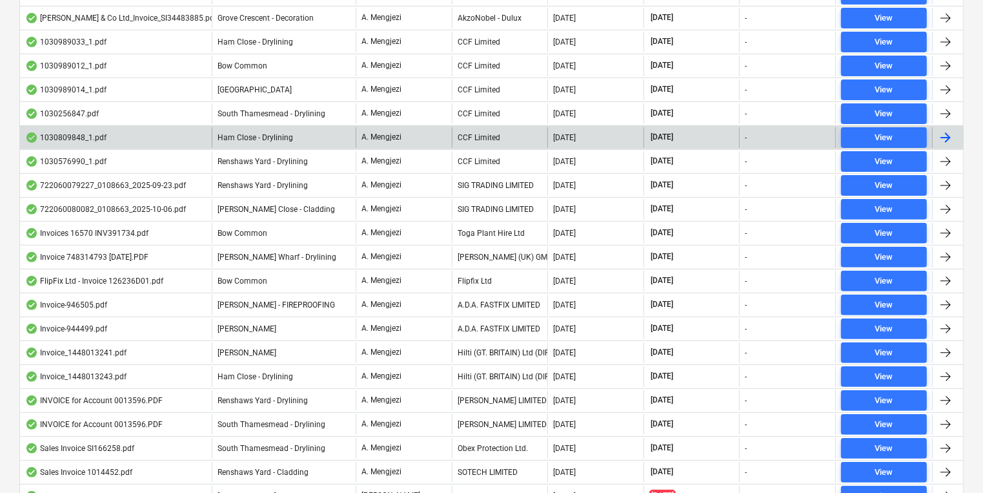
click at [493, 131] on div "CCF Limited" at bounding box center [500, 137] width 96 height 21
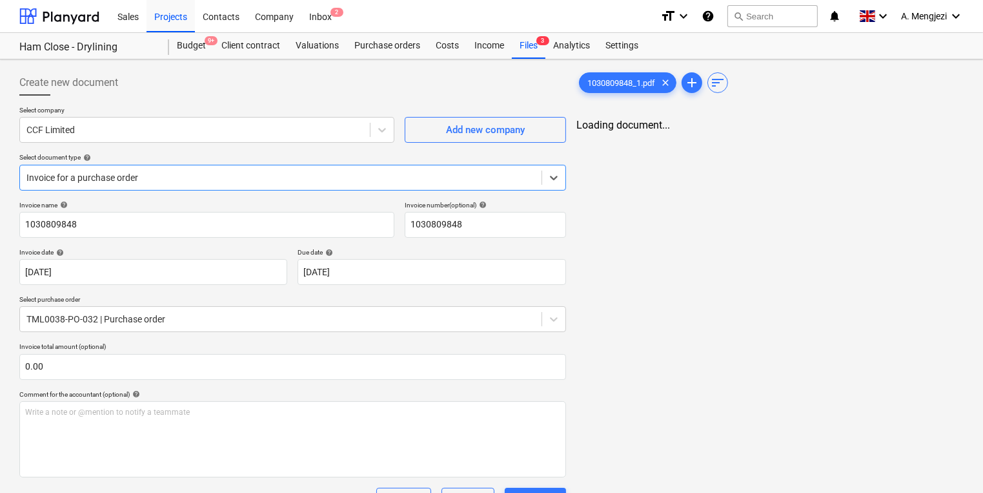
type input "1030809848"
type input "[DATE]"
type input "15 Dec 2025"
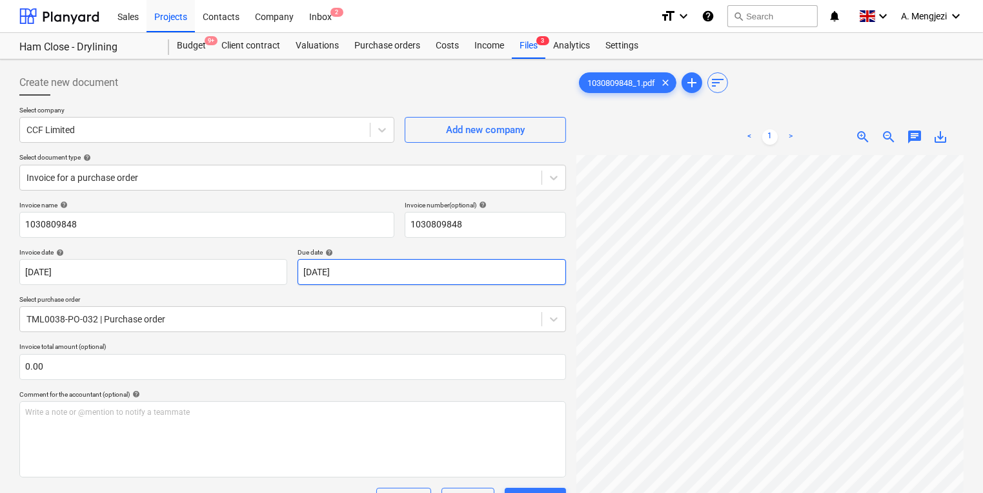
click at [491, 277] on div "Create new document Select company CCF Limited Add new company Select document …" at bounding box center [491, 447] width 955 height 765
click at [316, 32] on link "Inbox 2" at bounding box center [320, 16] width 38 height 32
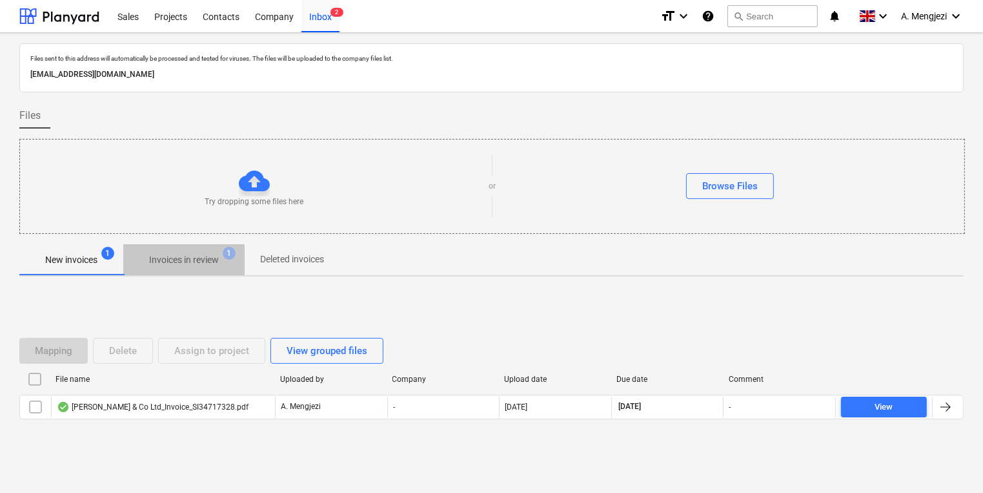
click at [203, 260] on p "Invoices in review" at bounding box center [184, 260] width 70 height 14
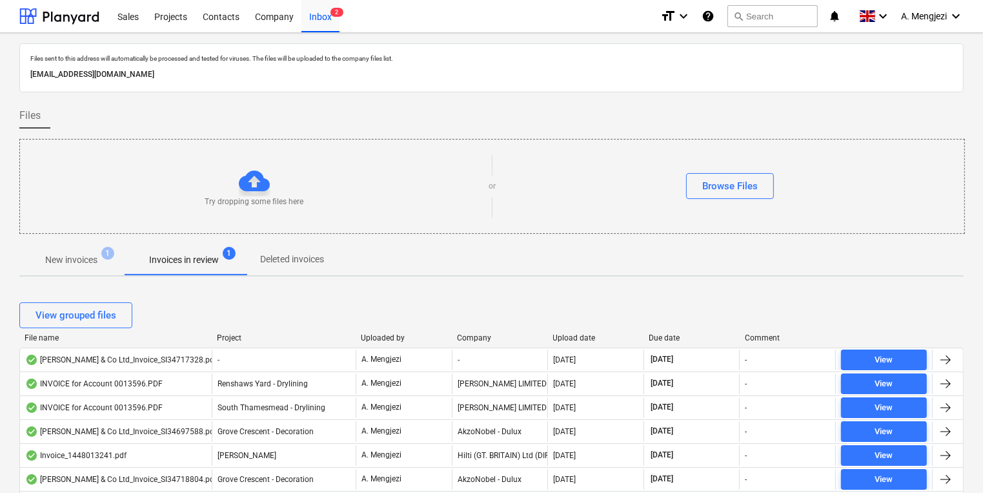
click at [465, 337] on div "Company" at bounding box center [500, 337] width 86 height 9
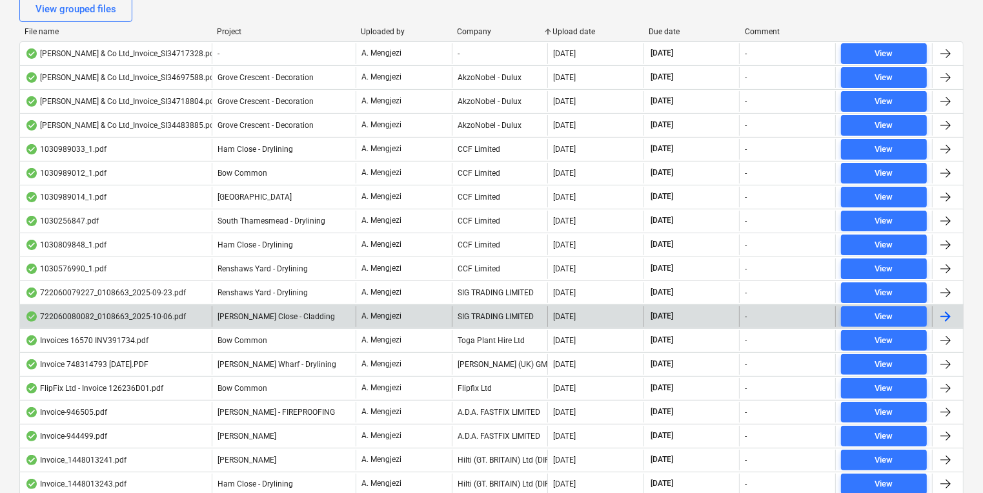
scroll to position [310, 0]
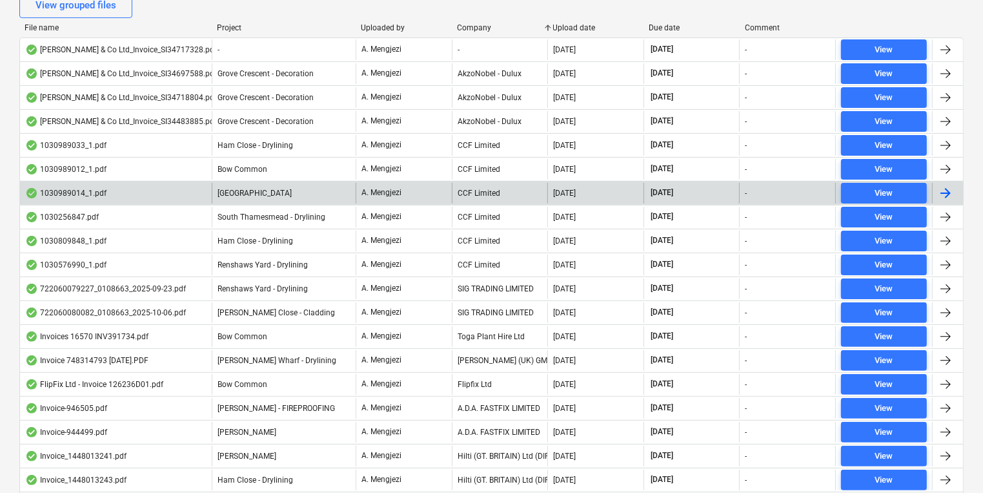
click at [466, 185] on div "CCF Limited" at bounding box center [500, 193] width 96 height 21
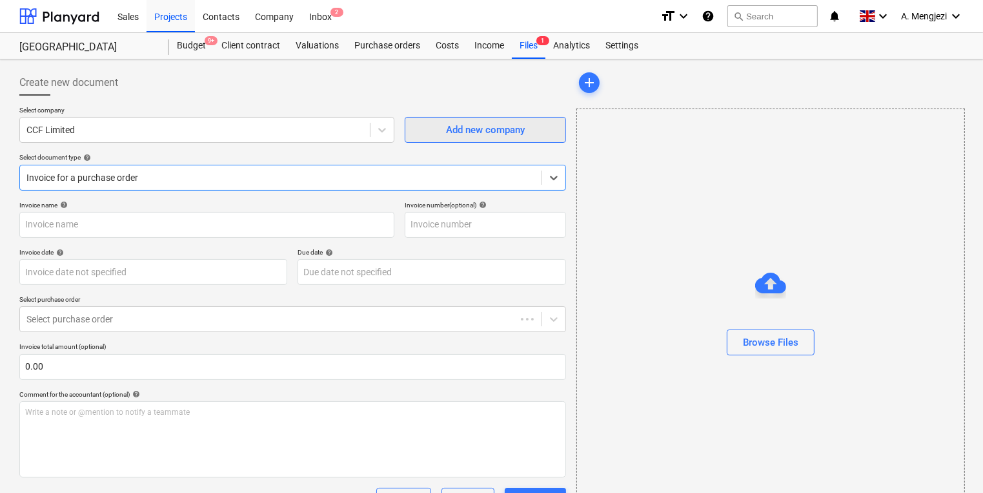
type input "1030989014"
type input "[DATE]"
type input "15 Dec 2025"
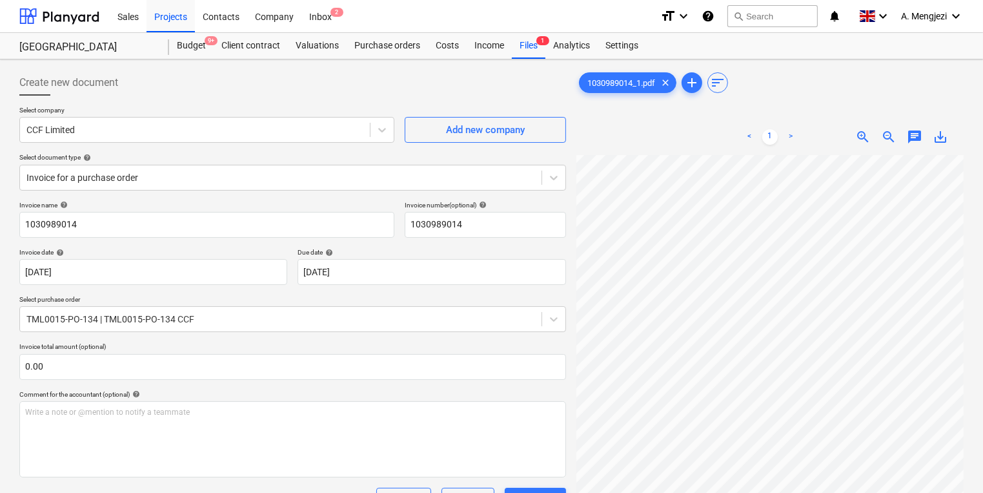
scroll to position [44, 141]
click at [325, 21] on div "Inbox 2" at bounding box center [320, 15] width 38 height 33
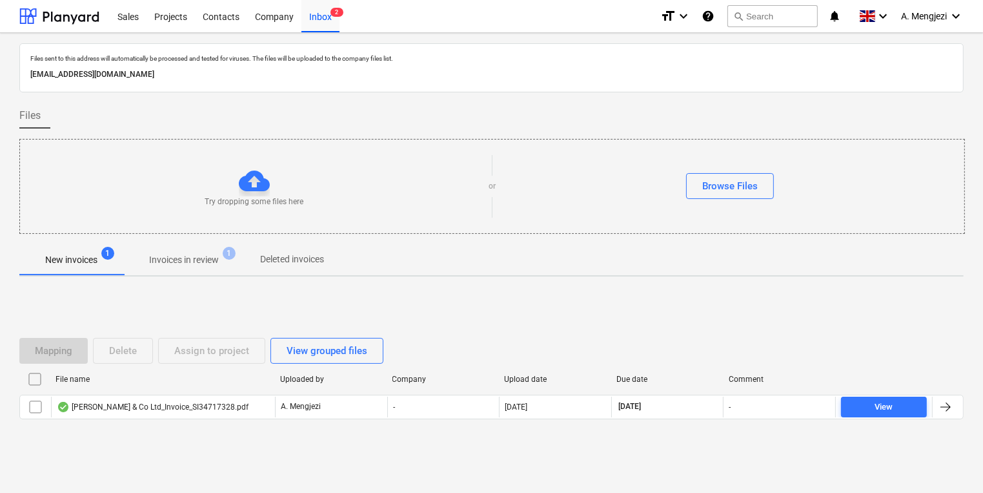
click at [181, 266] on p "Invoices in review" at bounding box center [184, 260] width 70 height 14
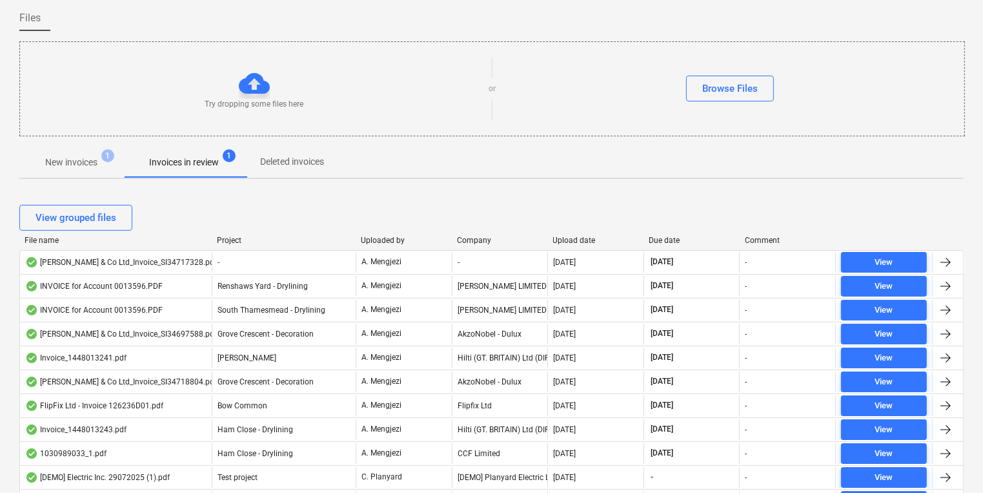
scroll to position [155, 0]
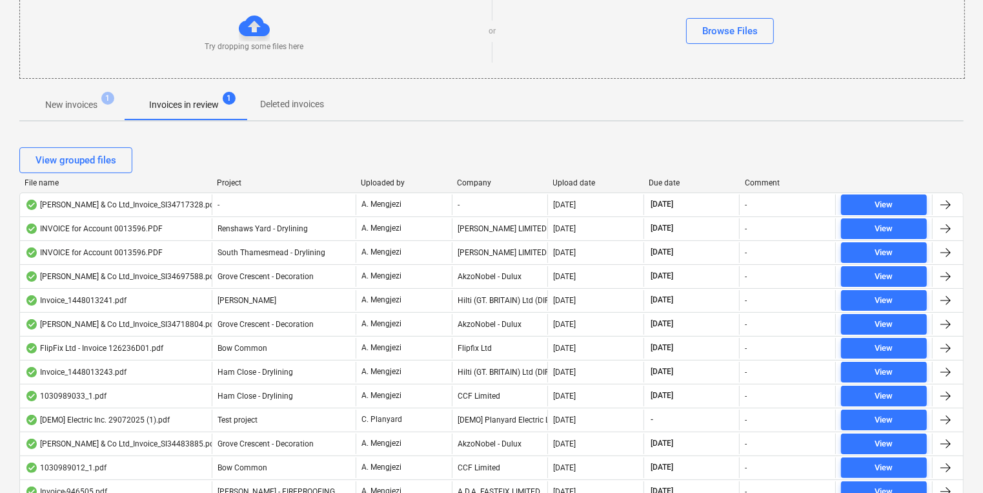
click at [478, 186] on div "Company" at bounding box center [500, 182] width 86 height 9
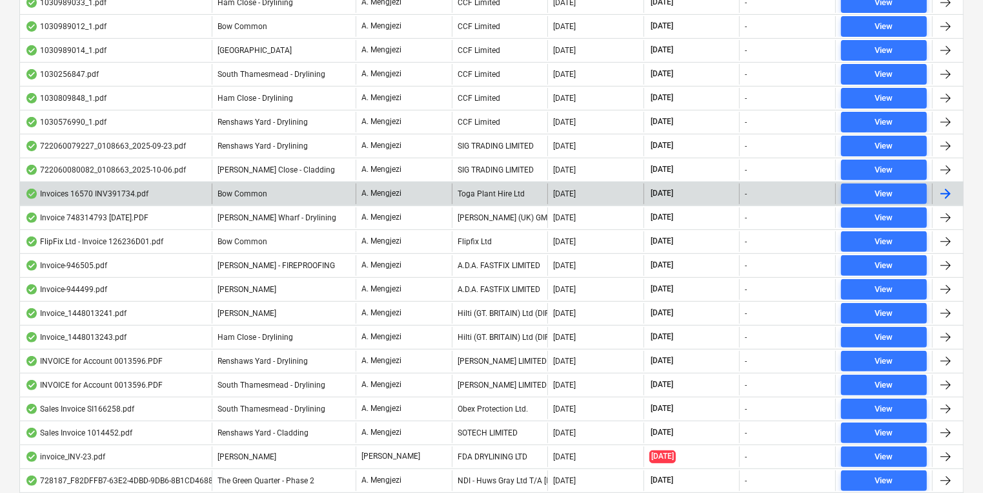
scroll to position [450, 0]
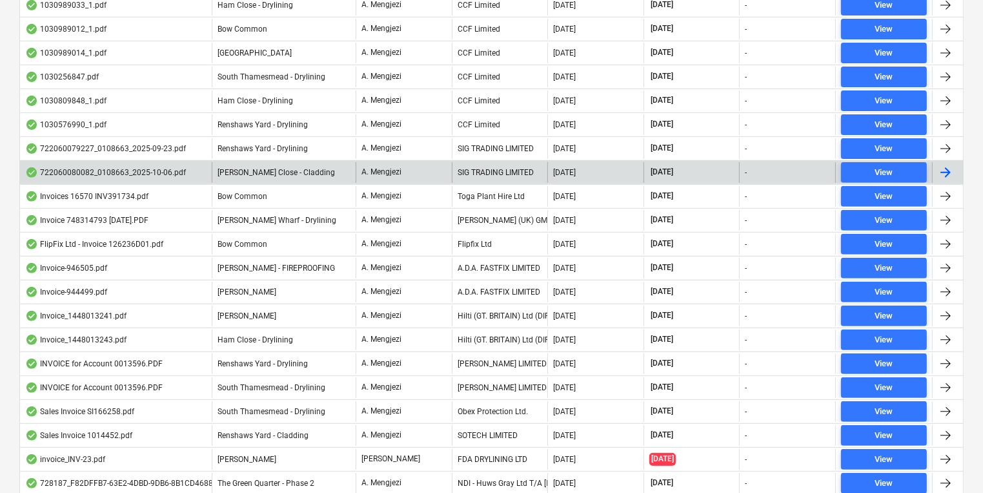
click at [505, 163] on div "SIG TRADING LIMITED" at bounding box center [500, 172] width 96 height 21
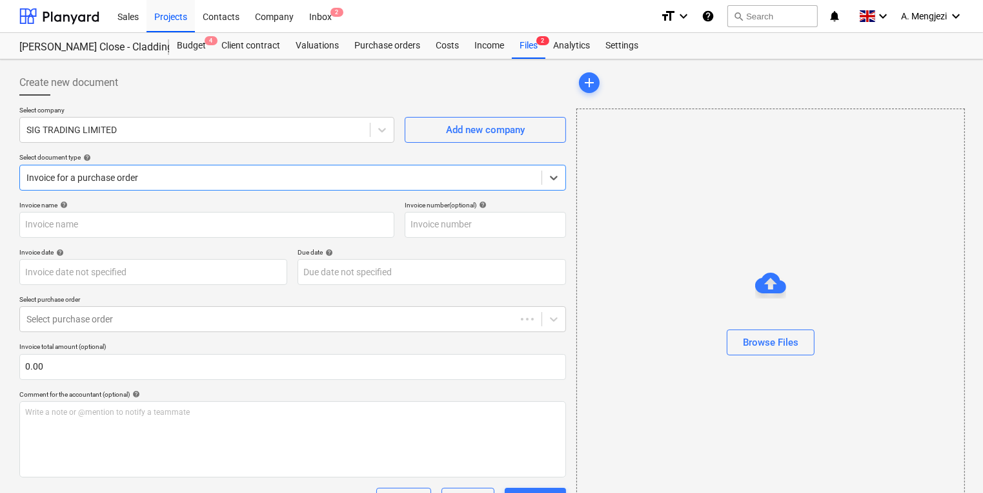
type input "722060080082"
type input "[DATE]"
type input "15 Nov 2025"
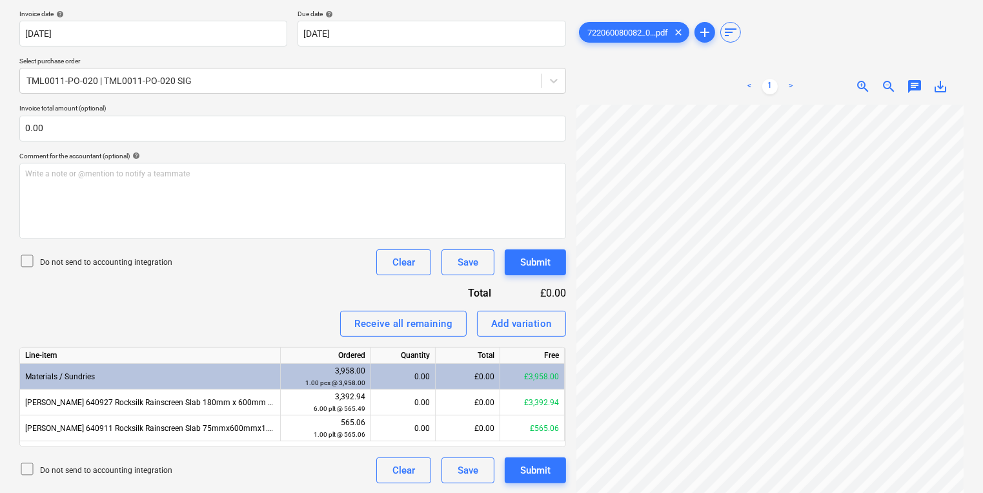
scroll to position [0, 167]
click at [691, 70] on div "< 1 > zoom_in zoom_out chat 0 save_alt" at bounding box center [769, 314] width 387 height 493
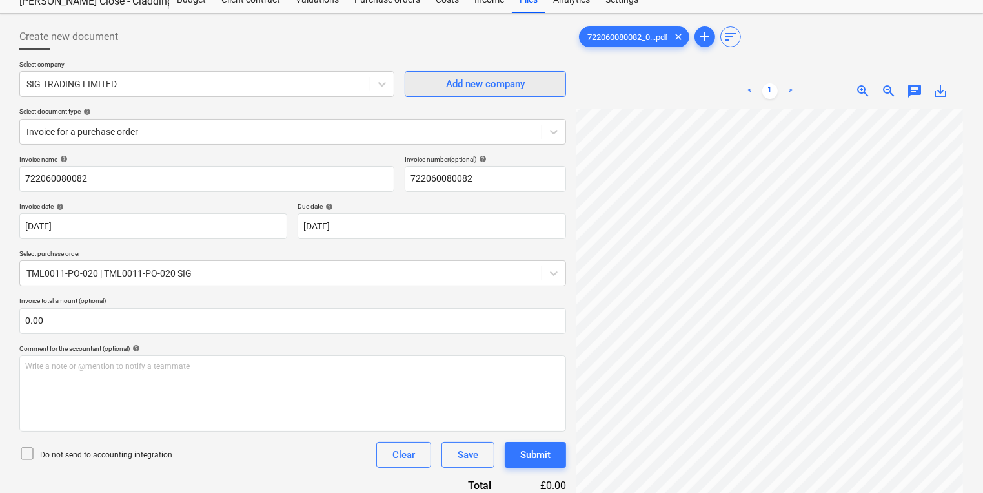
scroll to position [0, 0]
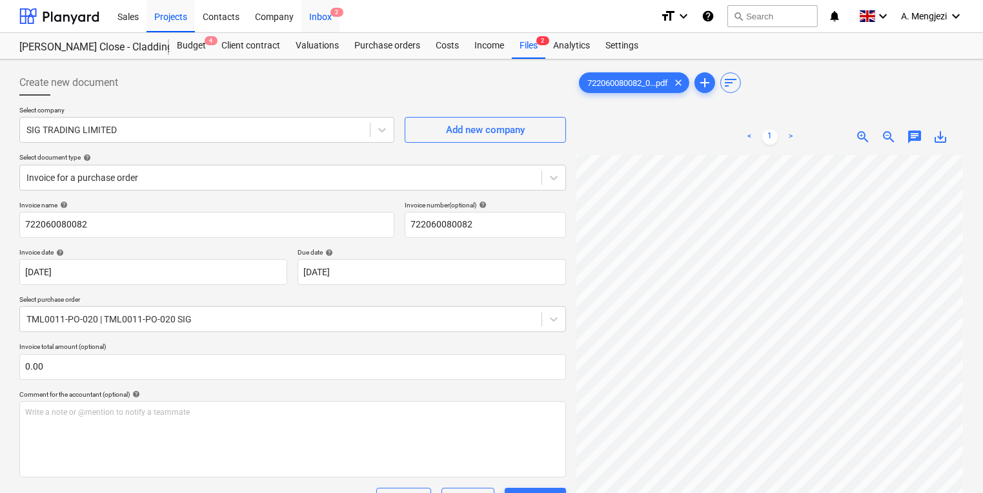
click at [321, 16] on div "Inbox 2" at bounding box center [320, 15] width 38 height 33
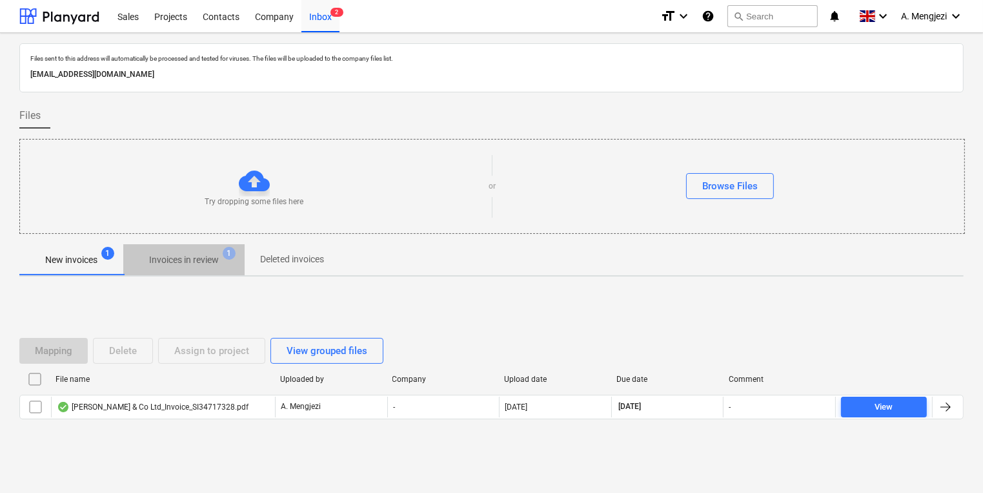
click at [229, 263] on span "Invoices in review 1" at bounding box center [184, 260] width 90 height 14
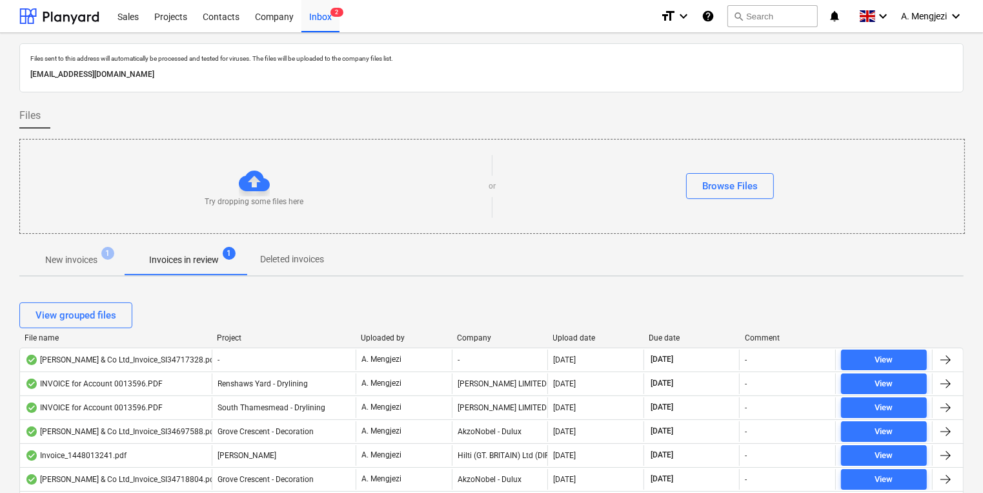
click at [474, 338] on div "Company" at bounding box center [500, 337] width 86 height 9
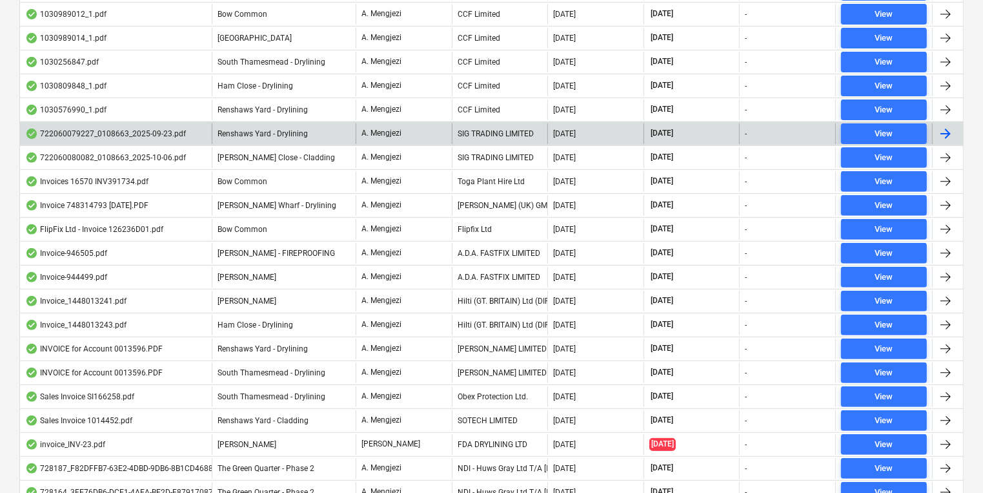
click at [496, 134] on div "SIG TRADING LIMITED" at bounding box center [500, 133] width 96 height 21
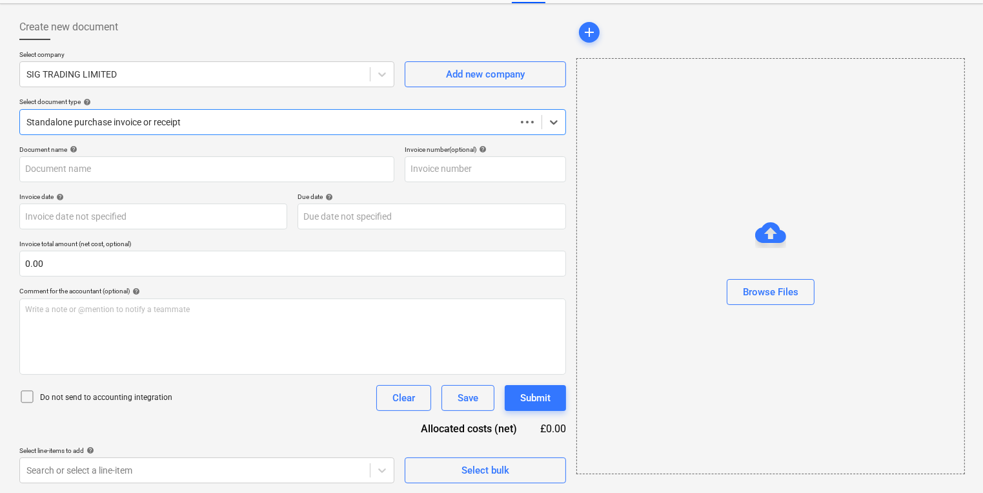
type input "722060079227"
type input "[DATE]"
type input "15 Nov 2025"
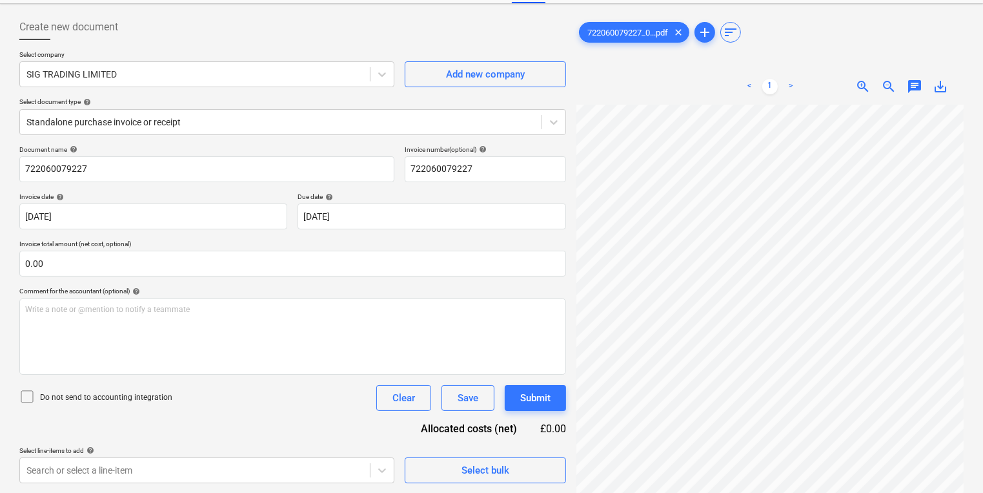
scroll to position [265, 185]
click at [782, 101] on div "< 1 >" at bounding box center [770, 86] width 122 height 36
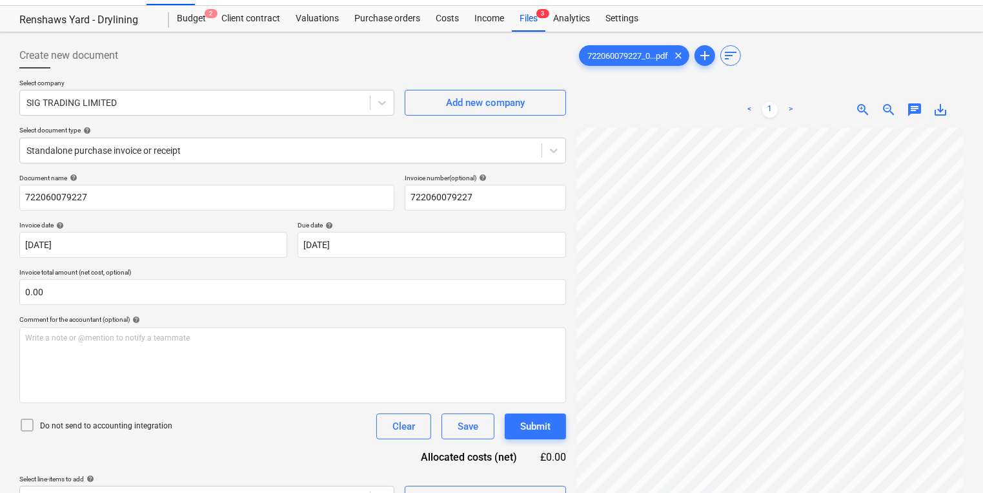
scroll to position [0, 0]
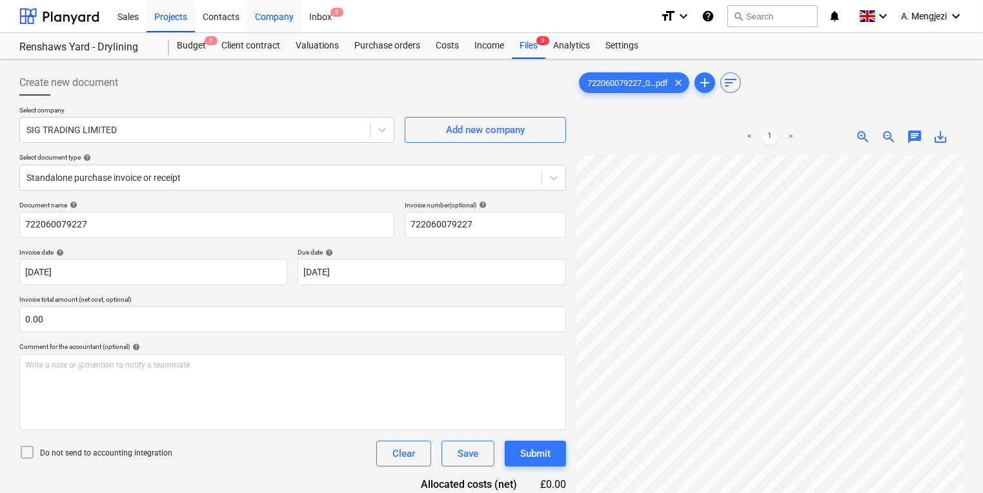
click at [285, 19] on div "Company" at bounding box center [274, 15] width 54 height 33
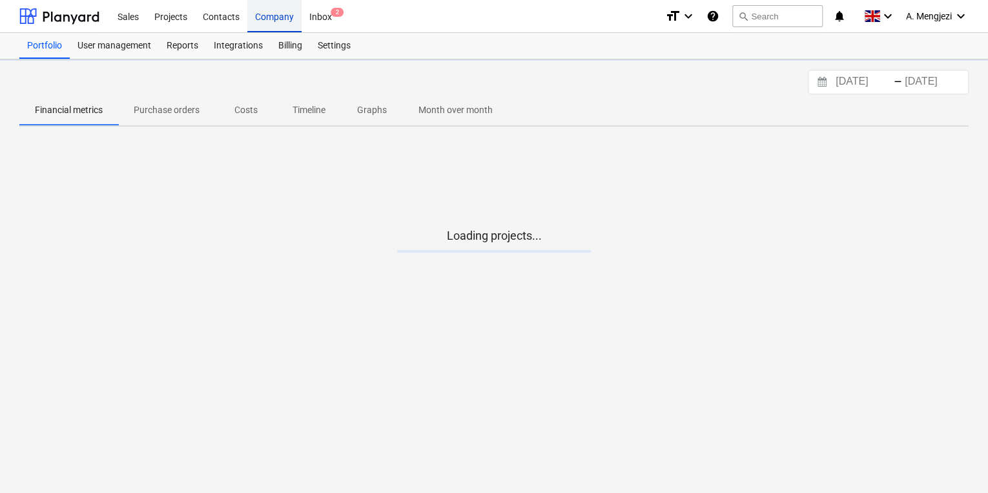
click at [294, 17] on div "Company" at bounding box center [274, 15] width 54 height 33
click at [318, 17] on div "Inbox 2" at bounding box center [320, 15] width 38 height 33
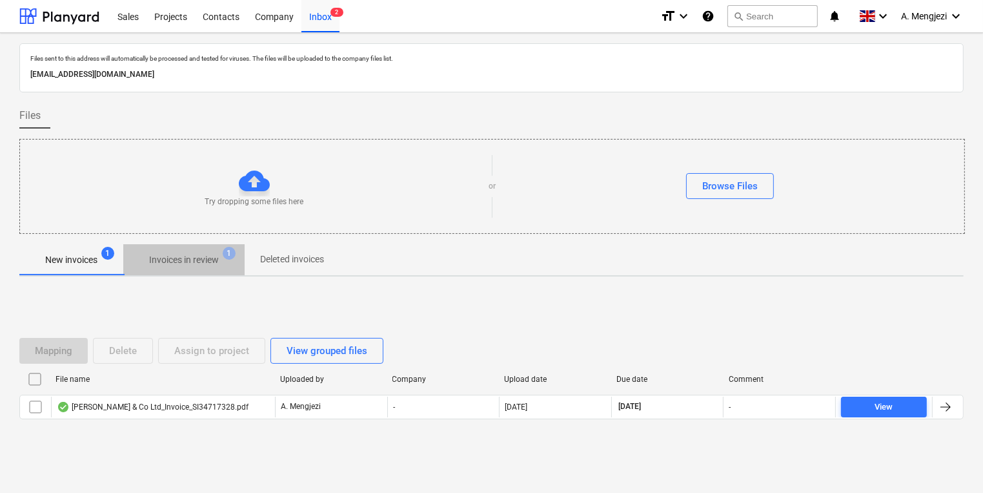
click at [203, 259] on p "Invoices in review" at bounding box center [184, 260] width 70 height 14
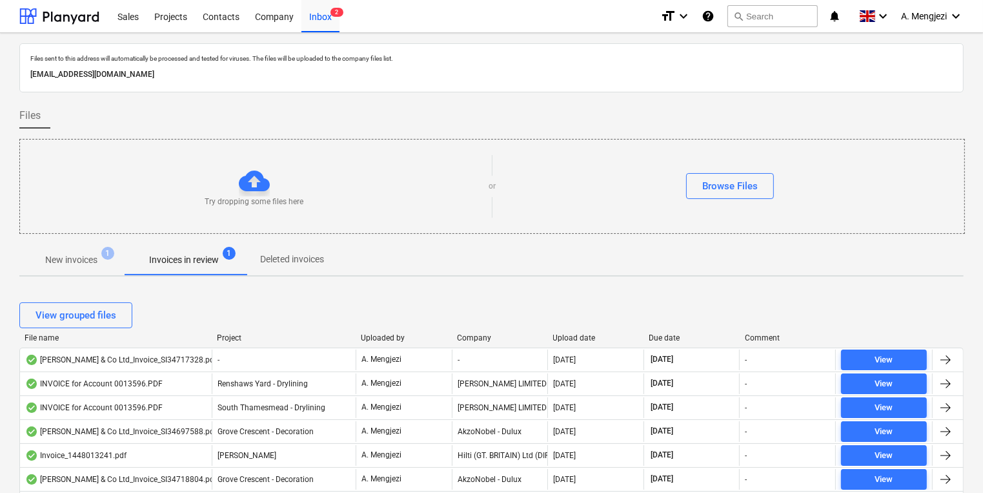
click at [473, 334] on div "Company" at bounding box center [500, 337] width 86 height 9
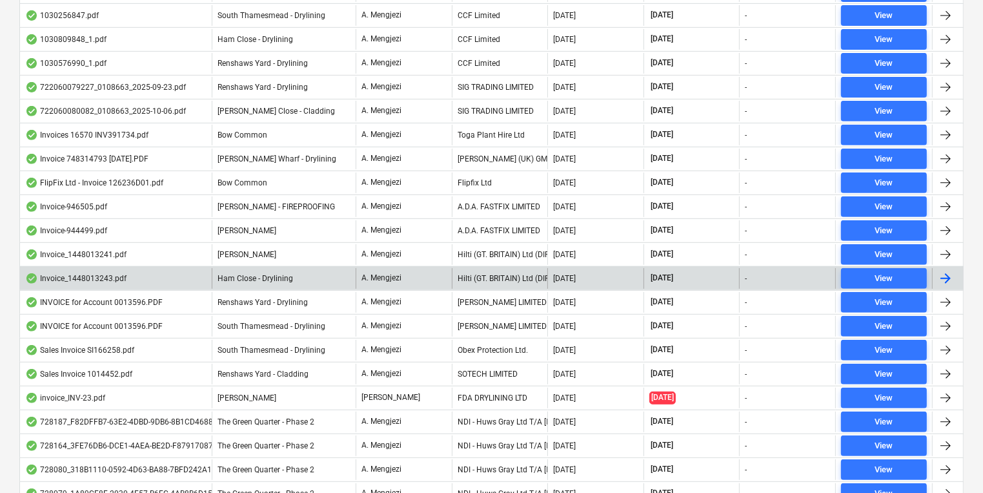
scroll to position [671, 0]
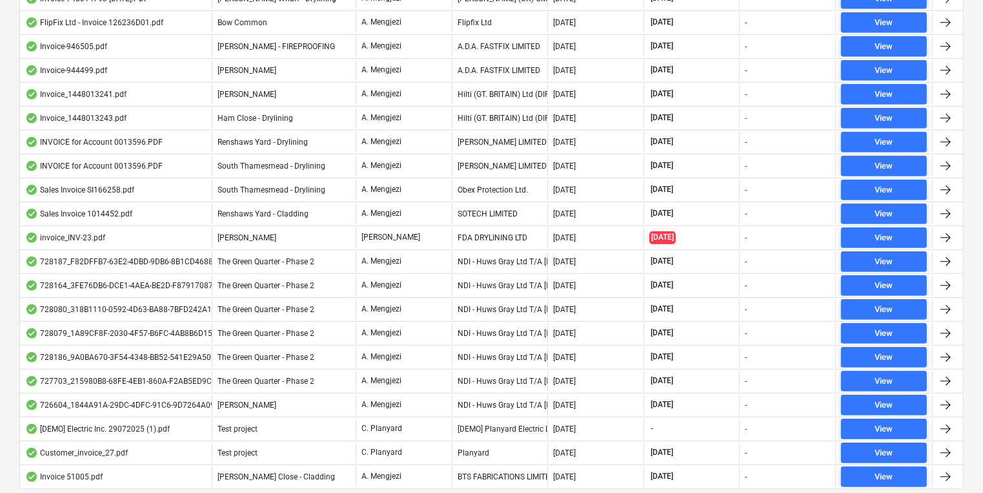
click at [498, 204] on div "SOTECH LIMITED" at bounding box center [500, 213] width 96 height 21
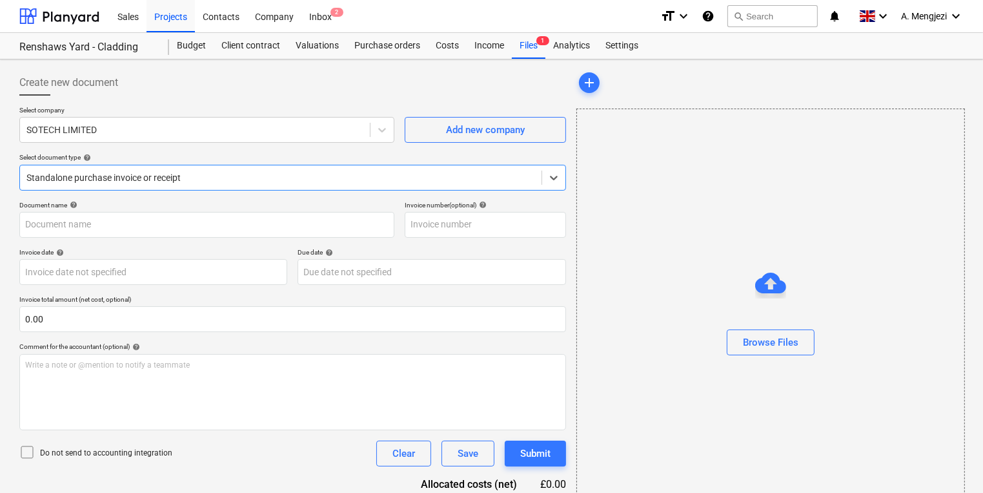
type input "1014452"
type input "[DATE]"
type input "31 Oct 2025"
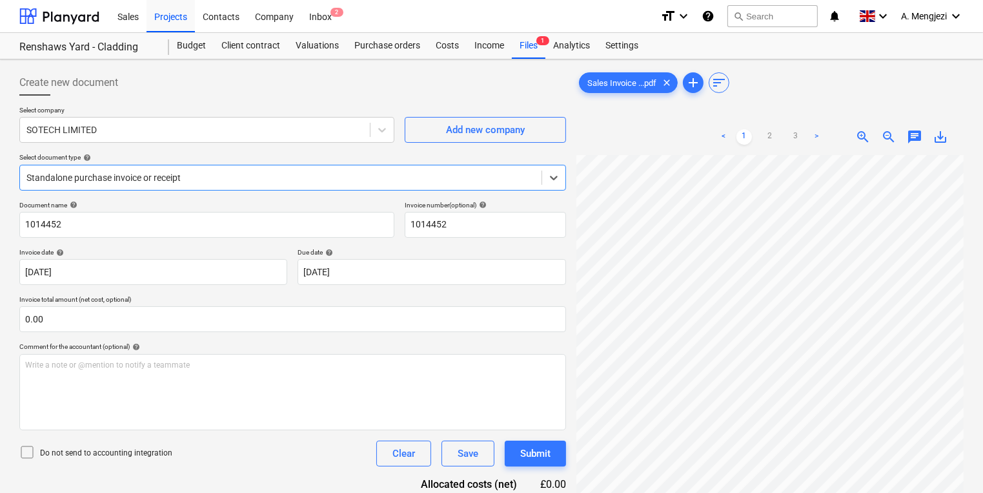
scroll to position [328, 196]
click at [356, 371] on div "Create new document Select company SOTECH LIMITED Add new company Select docume…" at bounding box center [491, 341] width 955 height 552
click at [336, 15] on span "2" at bounding box center [337, 12] width 13 height 9
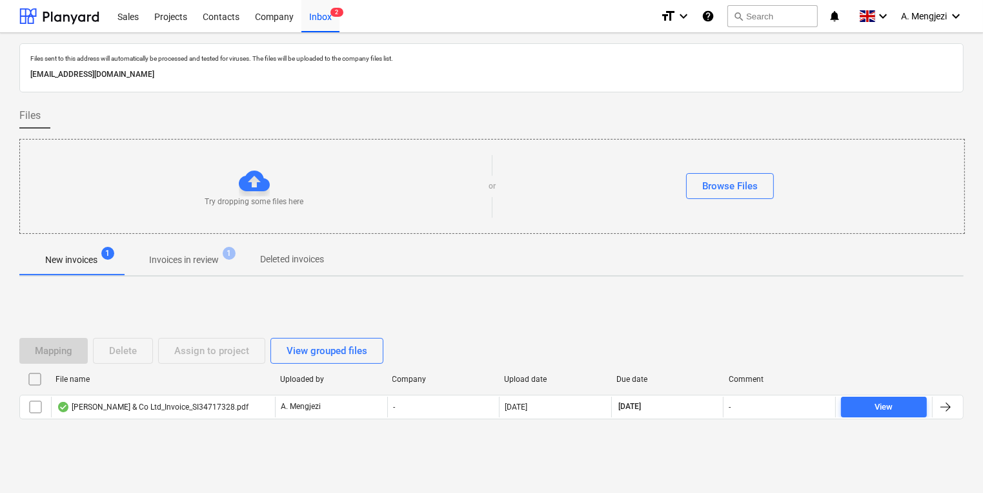
click at [242, 249] on span "Invoices in review 1" at bounding box center [183, 259] width 121 height 23
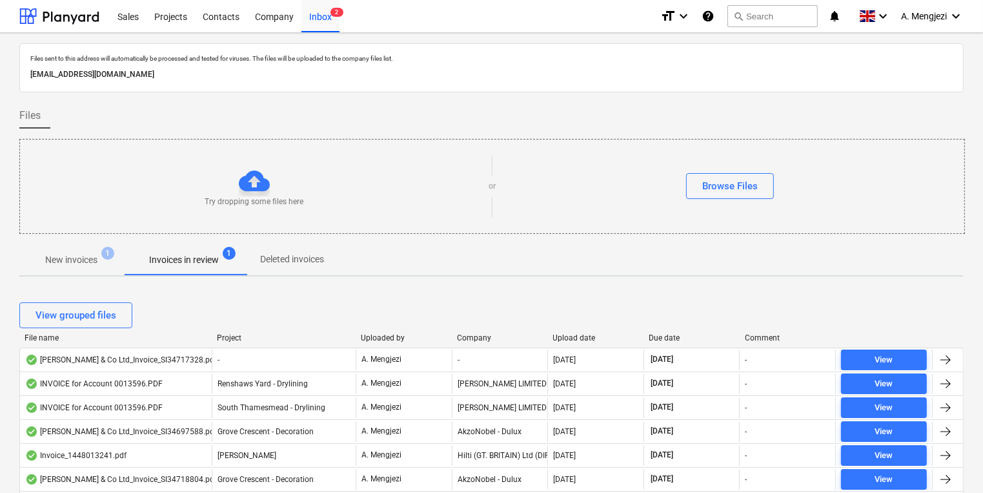
click at [476, 333] on div "Company" at bounding box center [500, 337] width 86 height 9
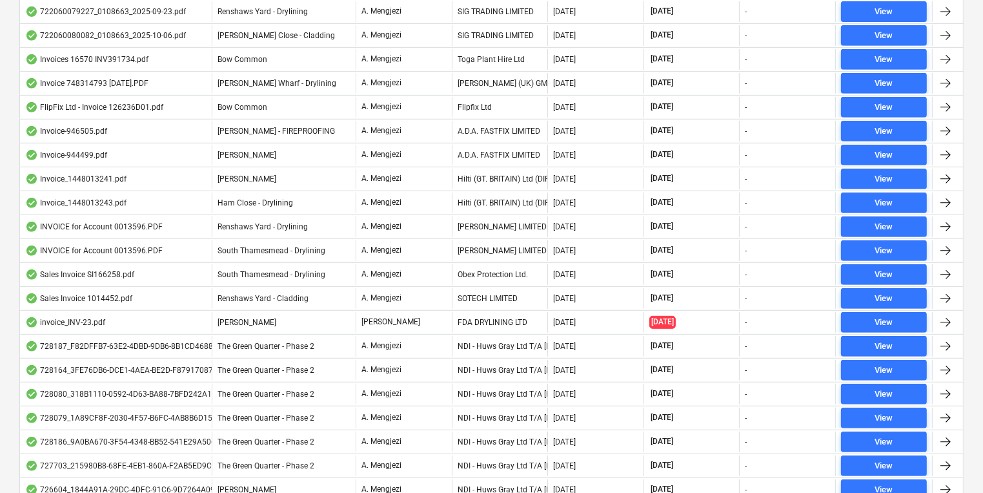
scroll to position [620, 0]
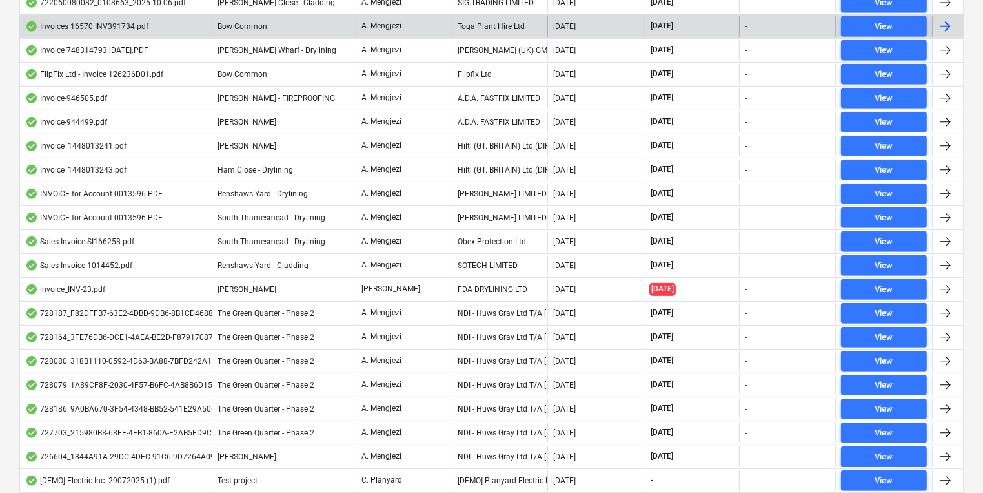
click at [465, 26] on div "Toga Plant Hire Ltd" at bounding box center [500, 26] width 96 height 21
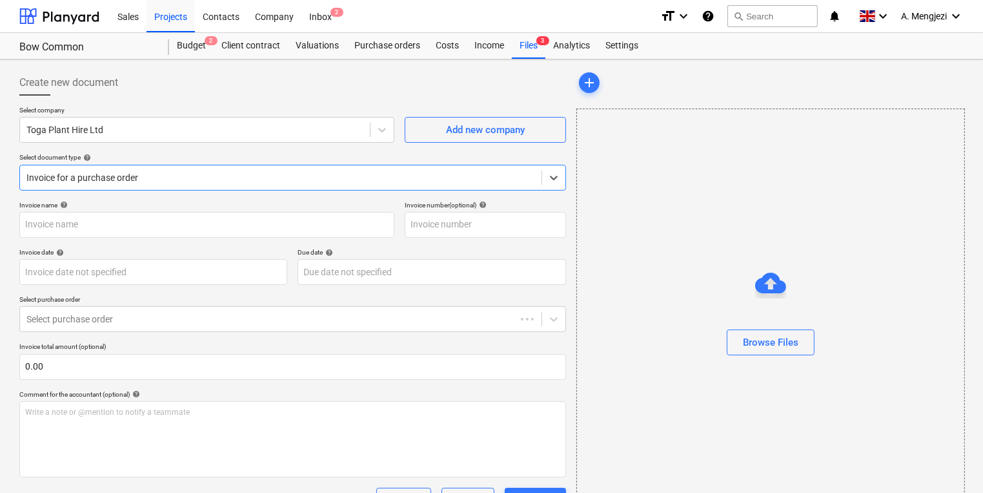
type input "INV391734"
type input "[DATE]"
type input "31 Oct 2025"
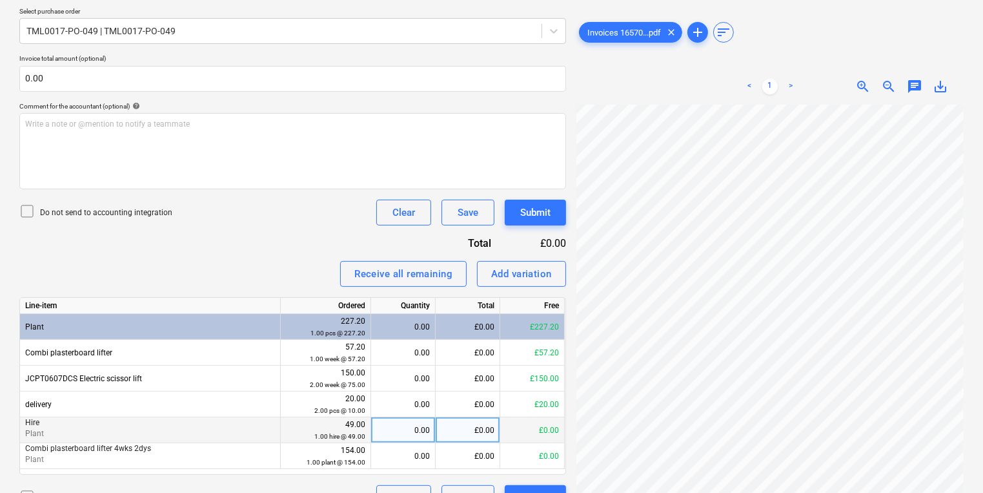
scroll to position [316, 0]
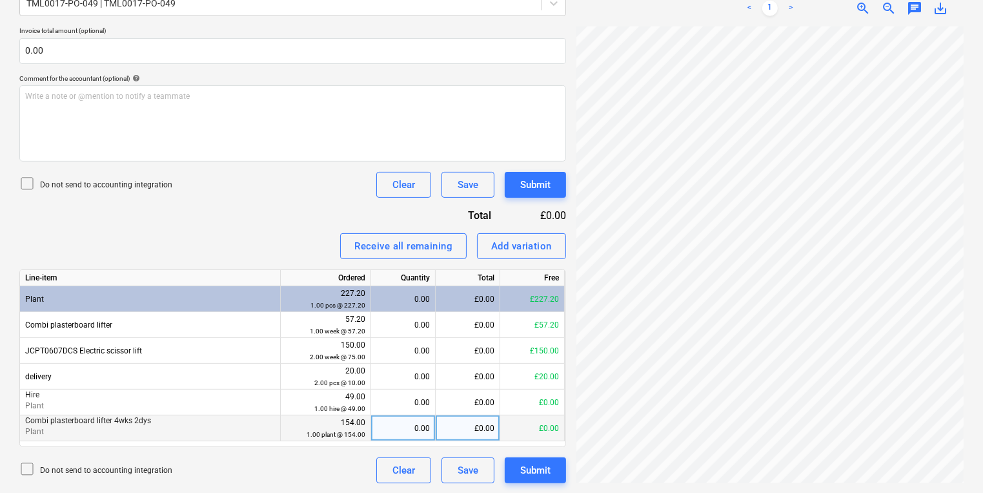
click at [473, 418] on div "Create new document Select company Toga Plant Hire Ltd Add new company Select d…" at bounding box center [491, 118] width 955 height 739
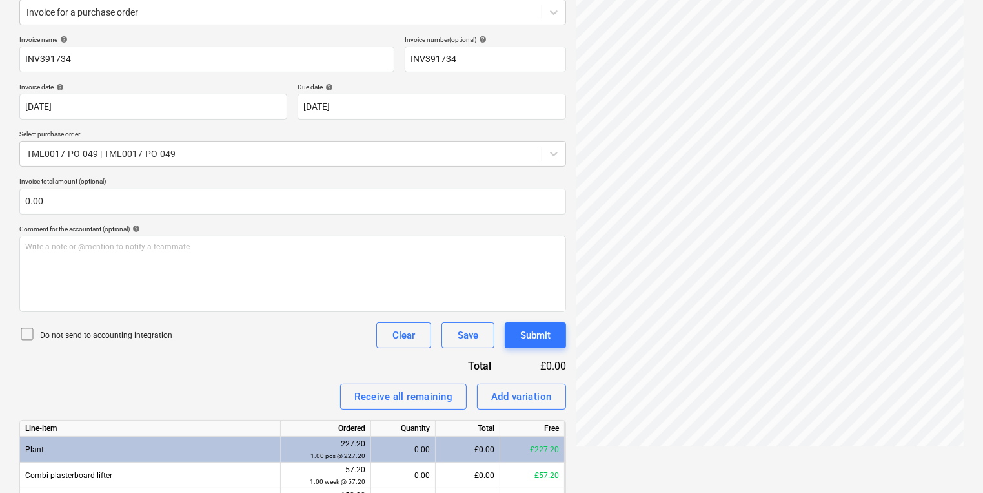
scroll to position [6, 0]
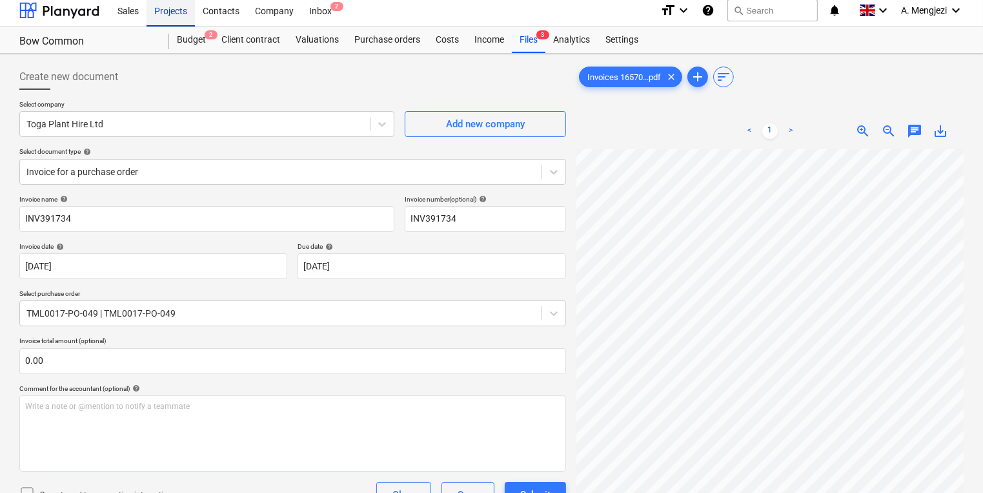
click at [185, 5] on div "Projects" at bounding box center [171, 10] width 48 height 33
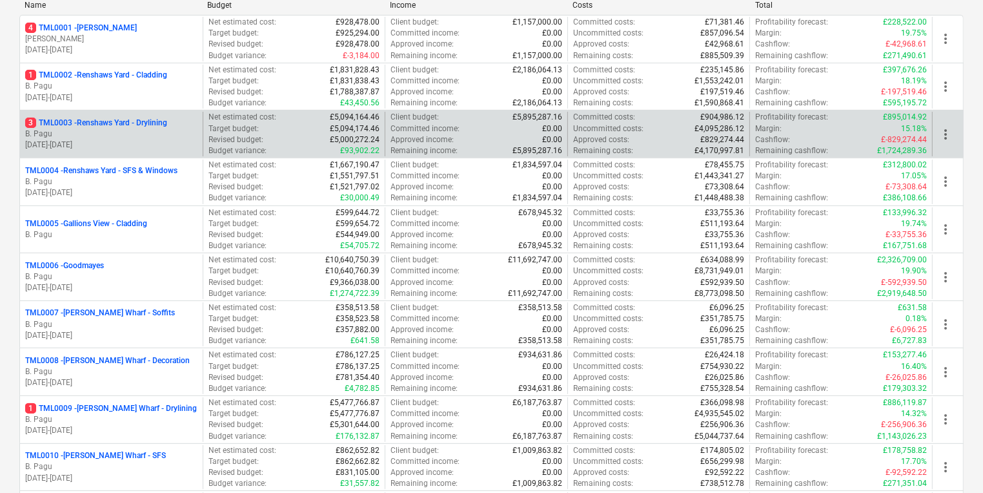
scroll to position [258, 0]
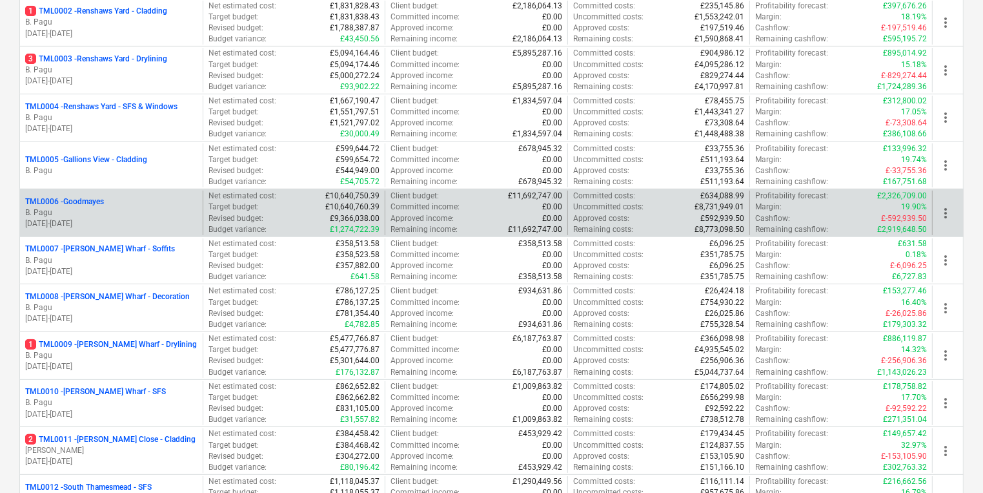
click at [92, 213] on p "B. Pagu" at bounding box center [111, 212] width 172 height 11
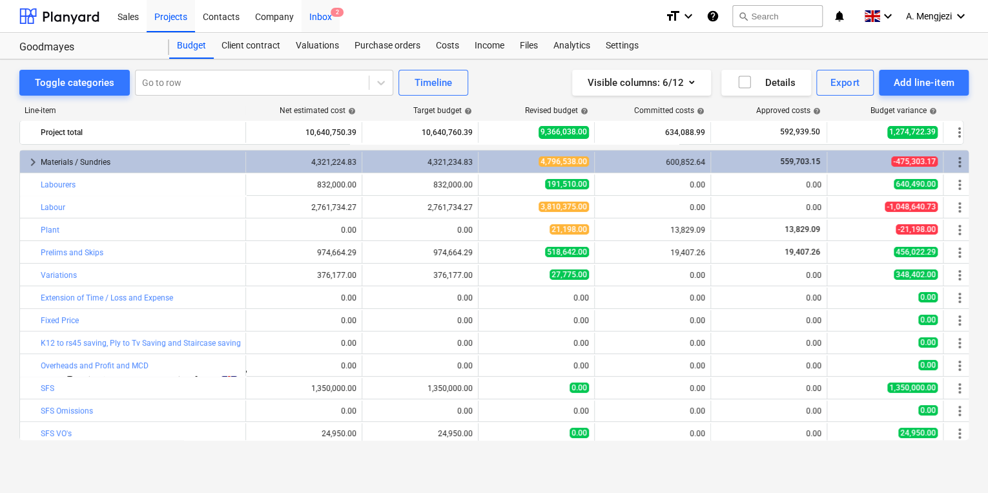
click at [322, 19] on div "Inbox 2" at bounding box center [320, 15] width 38 height 33
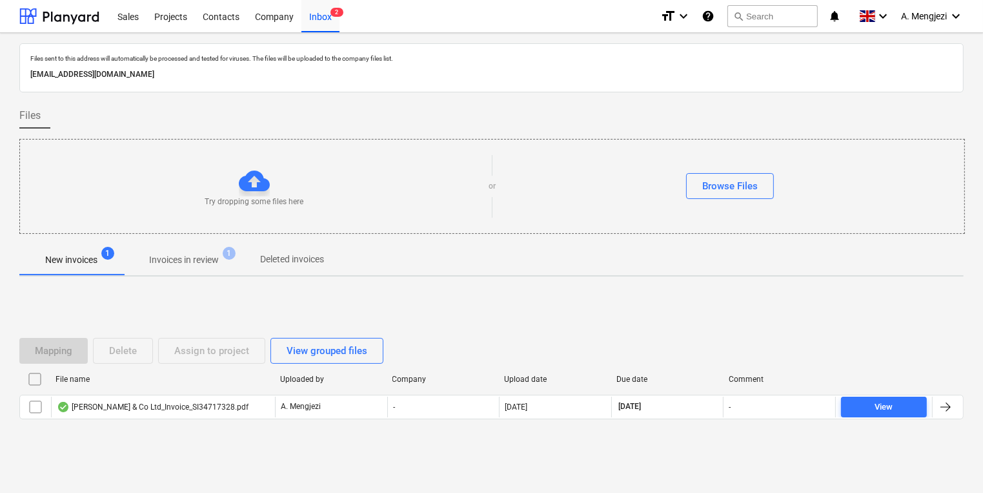
click at [188, 259] on p "Invoices in review" at bounding box center [184, 260] width 70 height 14
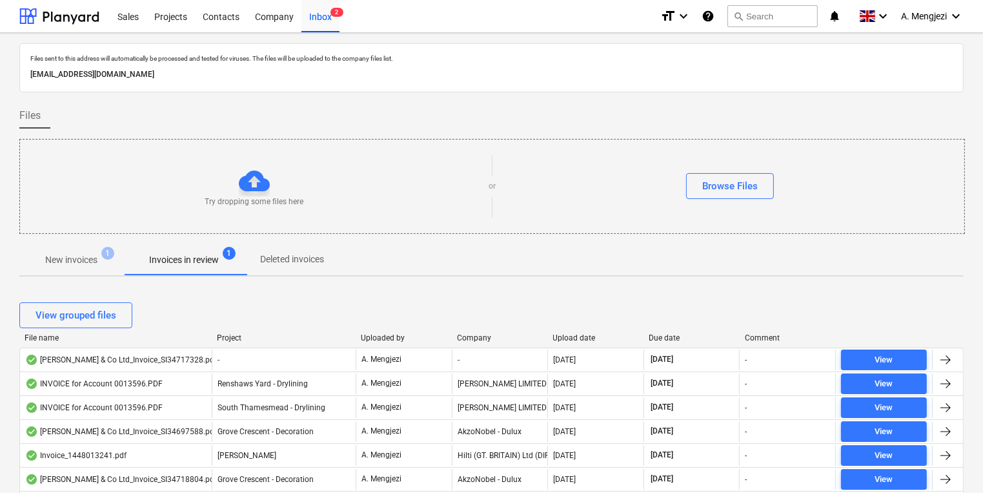
click at [475, 329] on div "View grouped files" at bounding box center [491, 315] width 944 height 36
click at [475, 331] on div "View grouped files" at bounding box center [491, 315] width 944 height 36
click at [475, 335] on div "Company" at bounding box center [500, 337] width 86 height 9
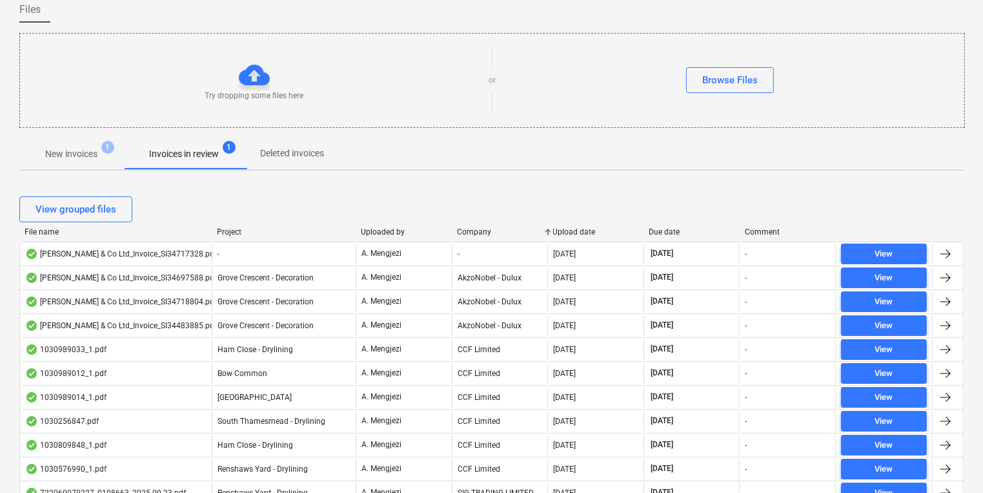
scroll to position [258, 0]
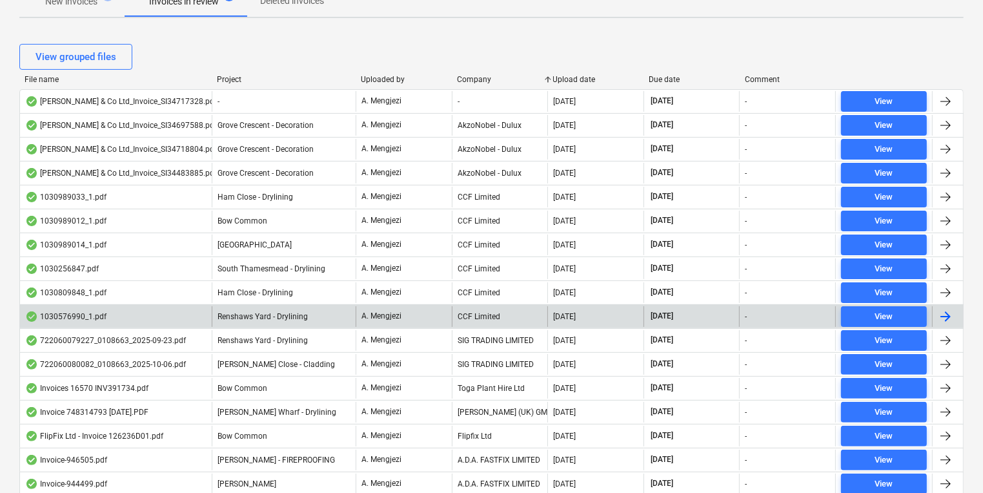
click at [544, 307] on div "CCF Limited" at bounding box center [500, 316] width 96 height 21
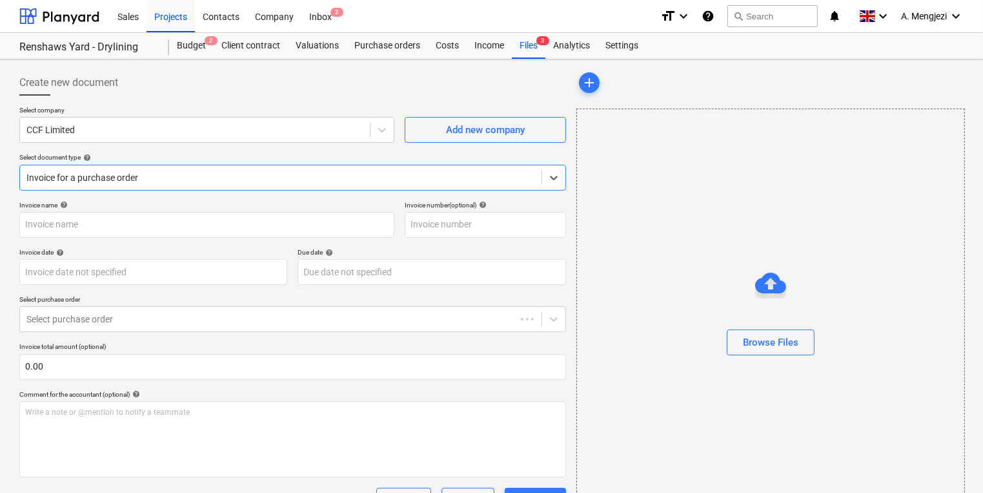
type input "1030576990"
type input "[DATE]"
type input "15 Dec 2025"
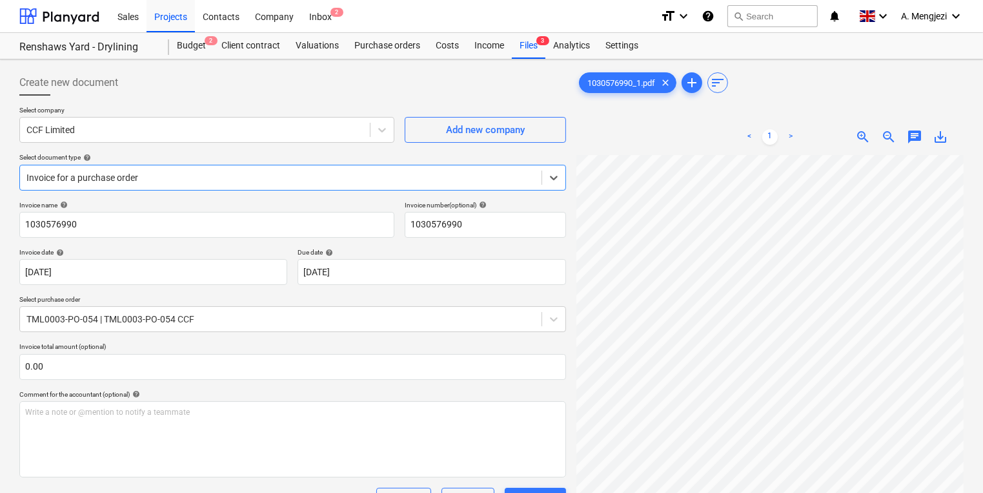
scroll to position [0, 196]
click at [500, 250] on div "Create new document Select company CCF Limited Add new company Select document …" at bounding box center [491, 447] width 955 height 765
click at [531, 40] on div "Files 3" at bounding box center [529, 46] width 34 height 26
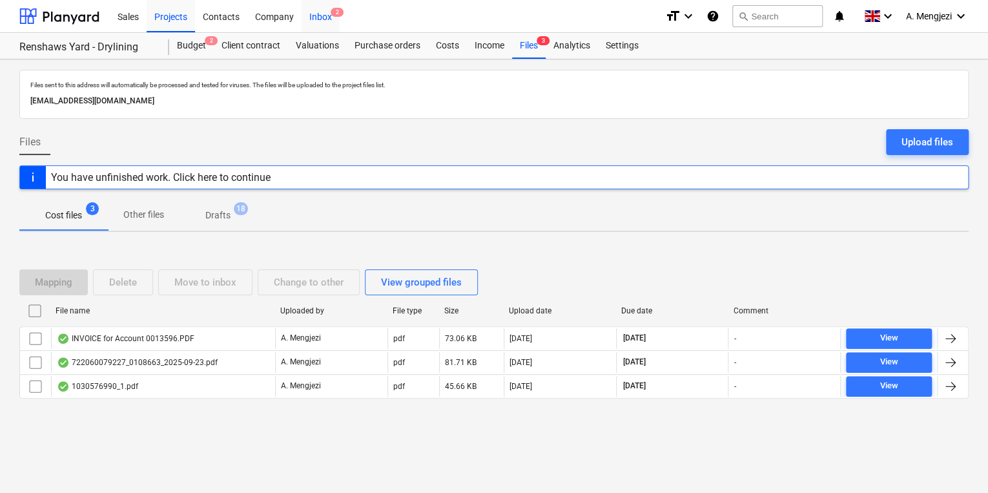
click at [318, 12] on div "Inbox 2" at bounding box center [320, 15] width 38 height 33
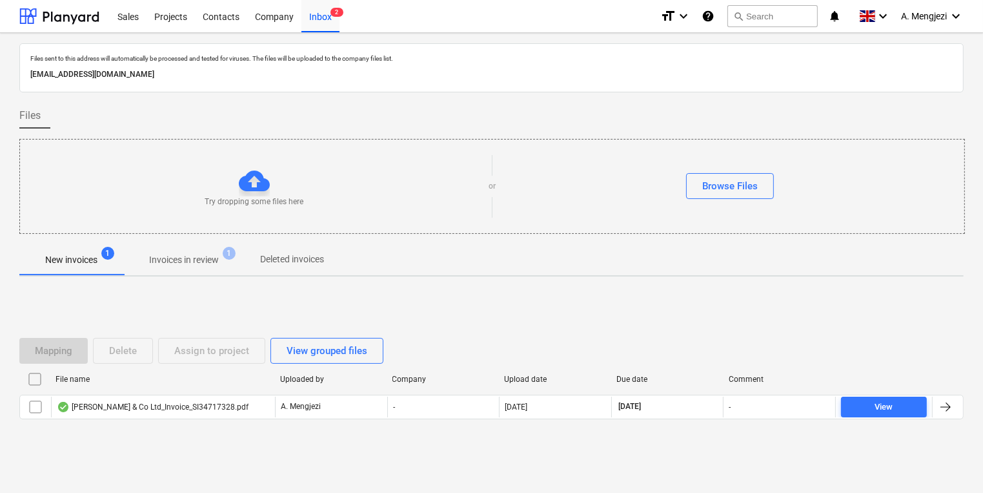
click at [188, 252] on span "Invoices in review 1" at bounding box center [183, 259] width 121 height 23
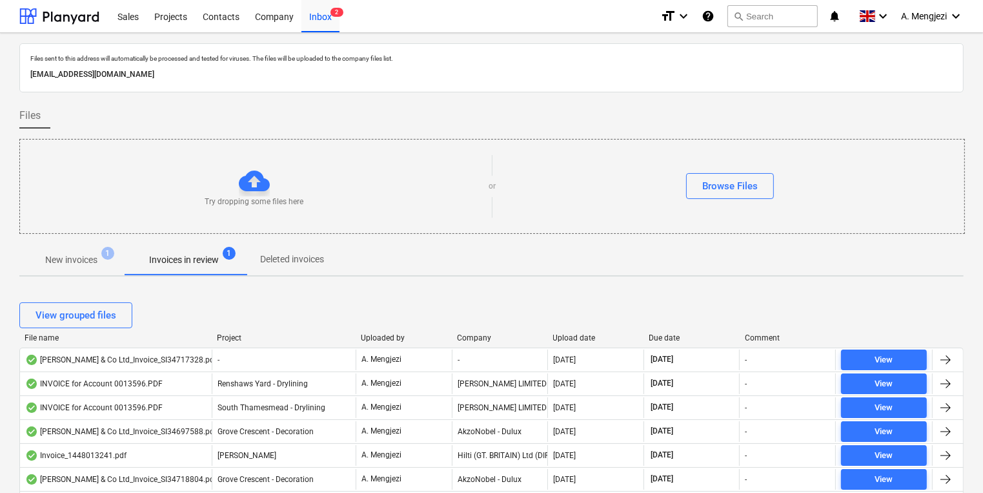
click at [485, 338] on div "Company" at bounding box center [500, 337] width 86 height 9
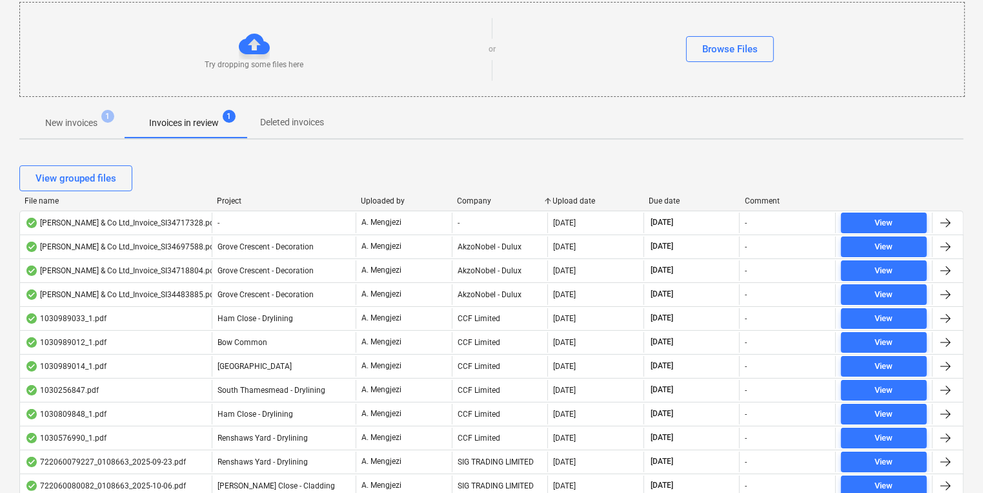
scroll to position [258, 0]
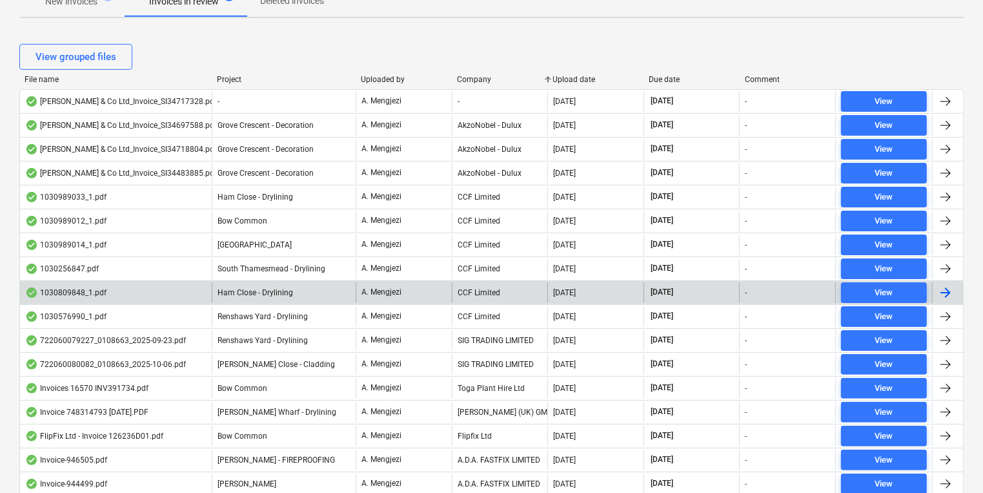
click at [519, 292] on div "CCF Limited" at bounding box center [500, 292] width 96 height 21
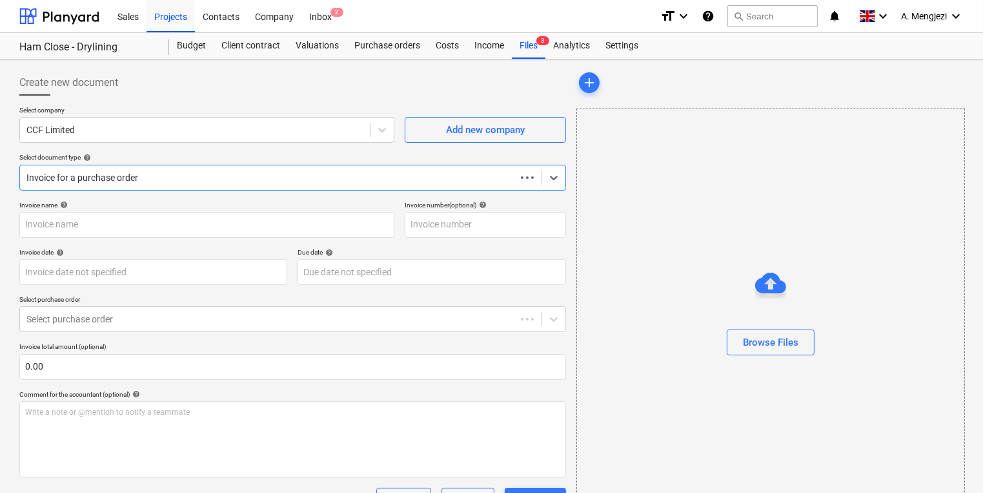
type input "1030809848"
type input "[DATE]"
type input "15 Dec 2025"
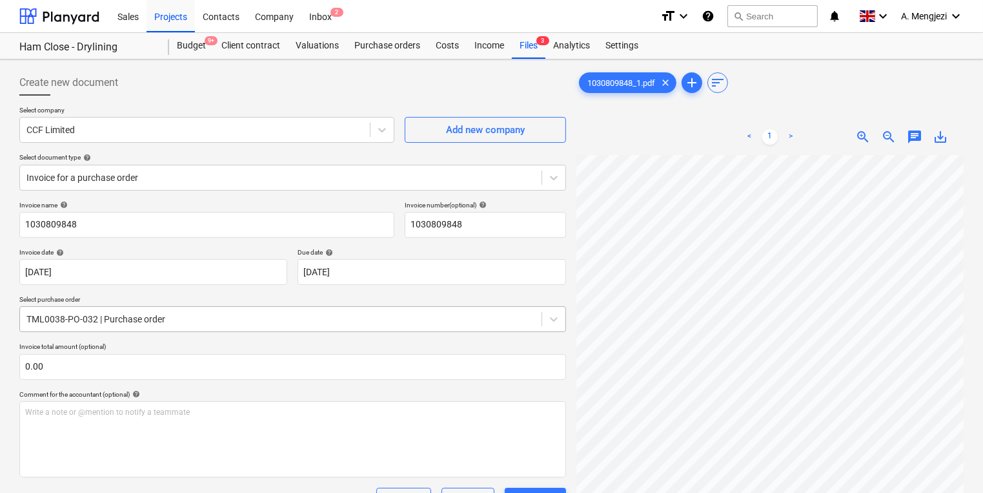
scroll to position [0, 138]
click at [420, 306] on div "Create new document Select company CCF Limited Add new company Select document …" at bounding box center [491, 447] width 955 height 765
click at [314, 6] on div "Inbox 2" at bounding box center [320, 15] width 38 height 33
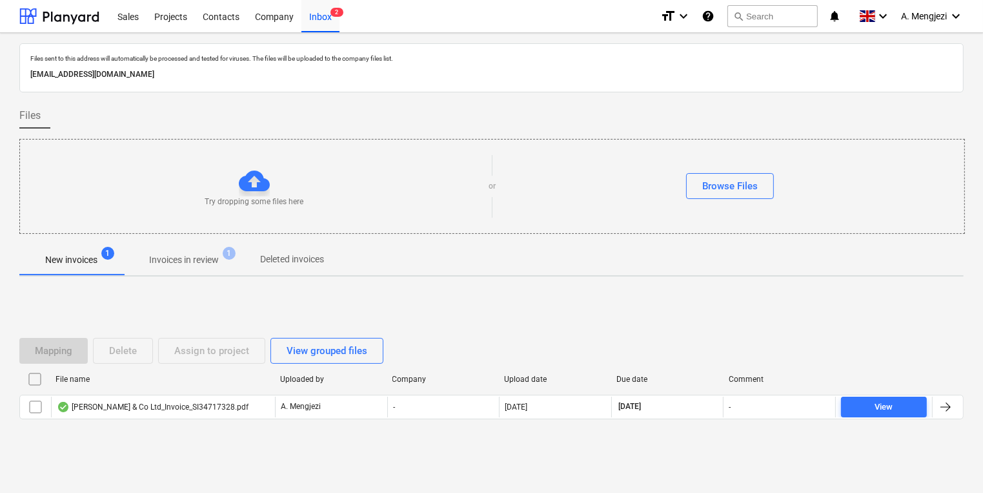
click at [196, 256] on p "Invoices in review" at bounding box center [184, 260] width 70 height 14
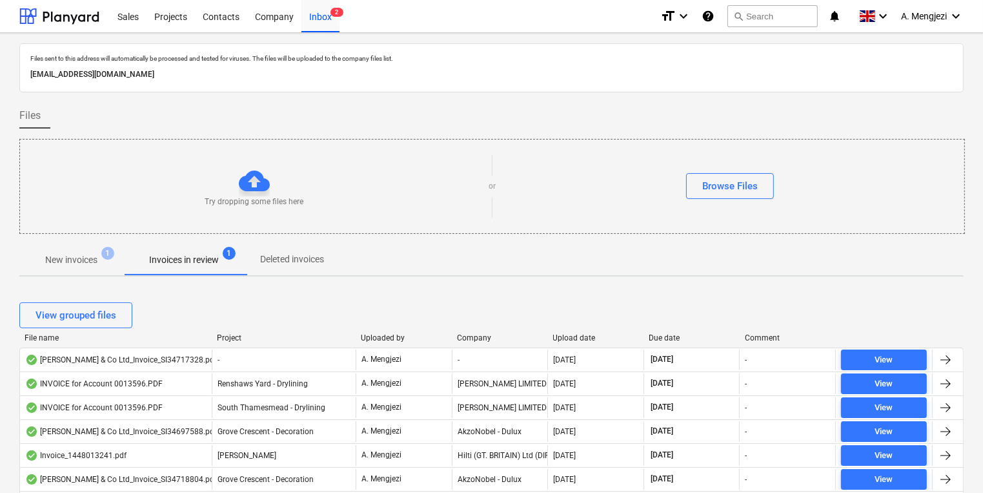
click at [486, 336] on div "Company" at bounding box center [500, 337] width 86 height 9
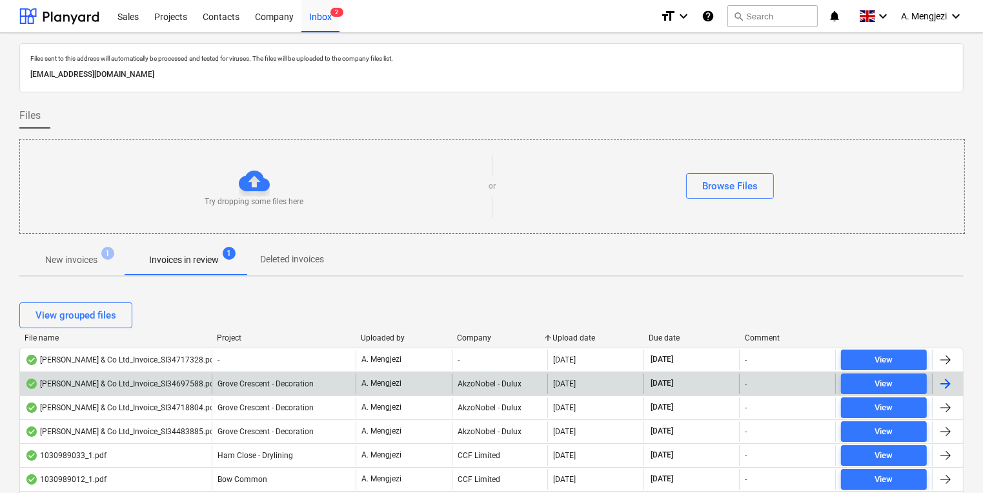
scroll to position [310, 0]
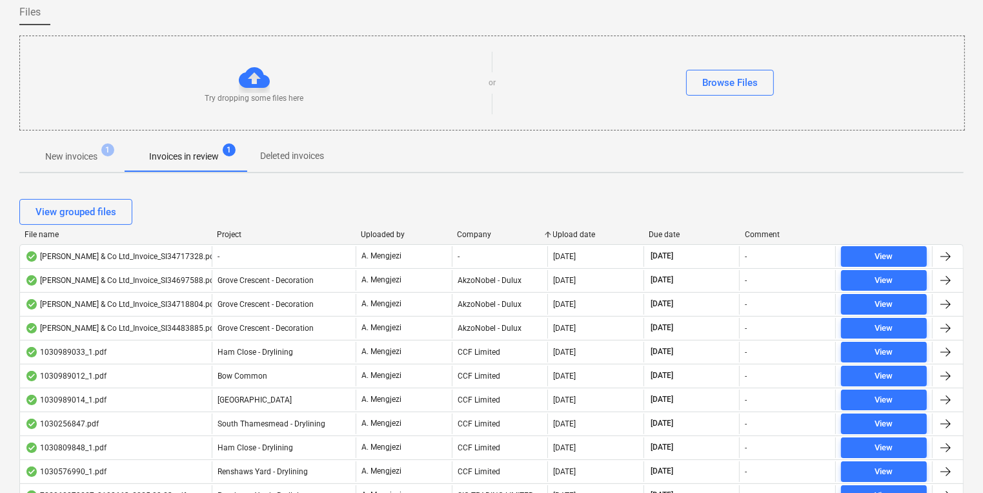
click at [91, 136] on div at bounding box center [491, 135] width 944 height 10
click at [92, 145] on span "New invoices 1" at bounding box center [71, 156] width 104 height 23
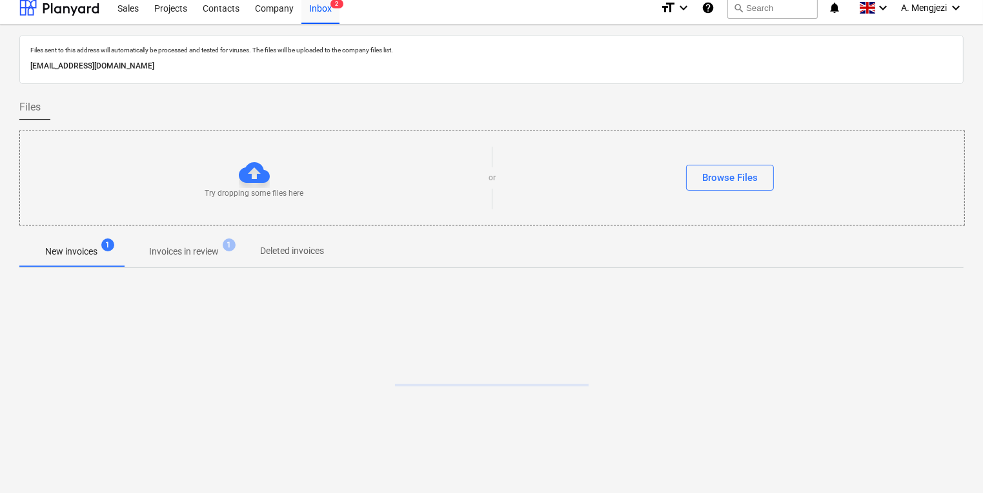
scroll to position [7, 0]
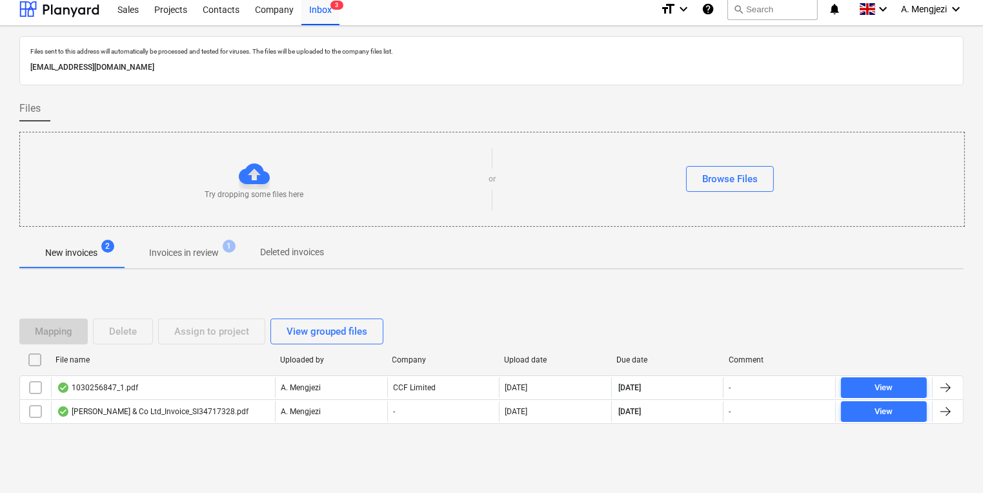
drag, startPoint x: 12, startPoint y: 347, endPoint x: 528, endPoint y: 312, distance: 517.0
click at [528, 312] on div "Mapping Delete Assign to project View grouped files File name Uploaded by Compa…" at bounding box center [491, 376] width 944 height 147
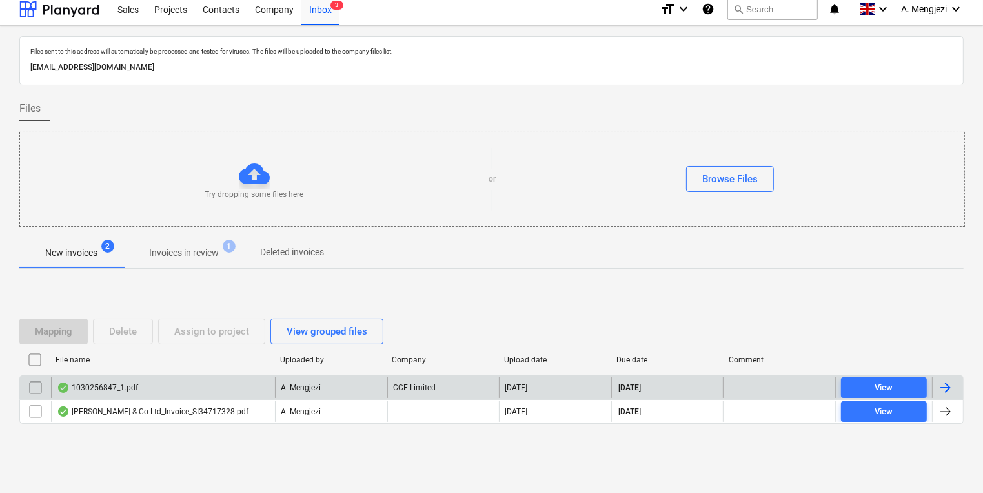
click at [261, 394] on div "1030256847_1.pdf" at bounding box center [163, 387] width 224 height 21
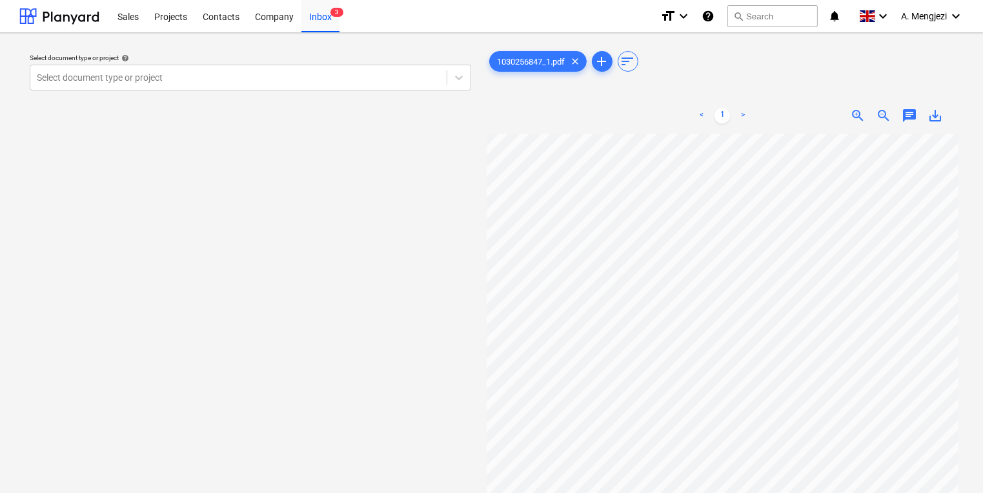
scroll to position [0, 110]
click at [281, 392] on div "Select document type or project help Select document type or project 1030256847…" at bounding box center [491, 319] width 944 height 552
click at [466, 158] on div "Select document type or project help Select document type or project" at bounding box center [250, 319] width 462 height 552
click at [334, 30] on div "Inbox 3" at bounding box center [320, 15] width 38 height 33
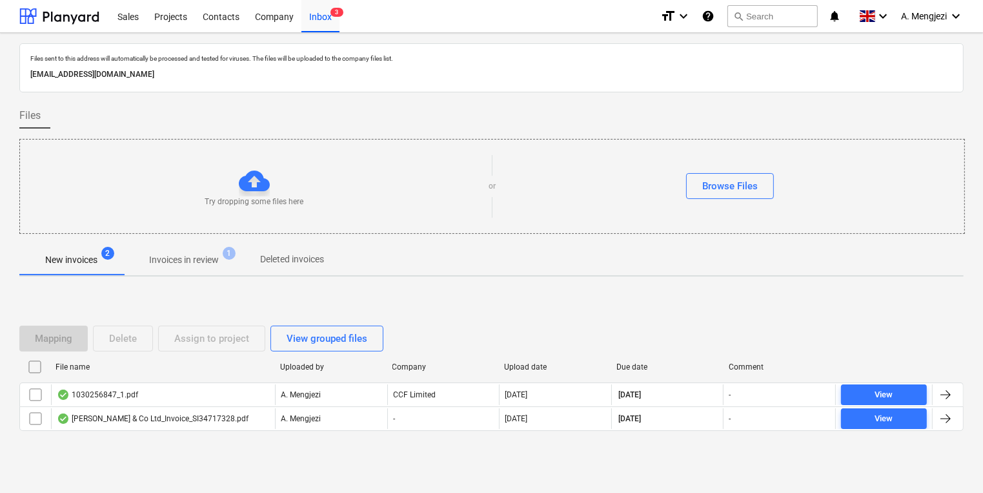
click at [213, 456] on div "Mapping Delete Assign to project View grouped files File name Uploaded by Compa…" at bounding box center [491, 384] width 944 height 194
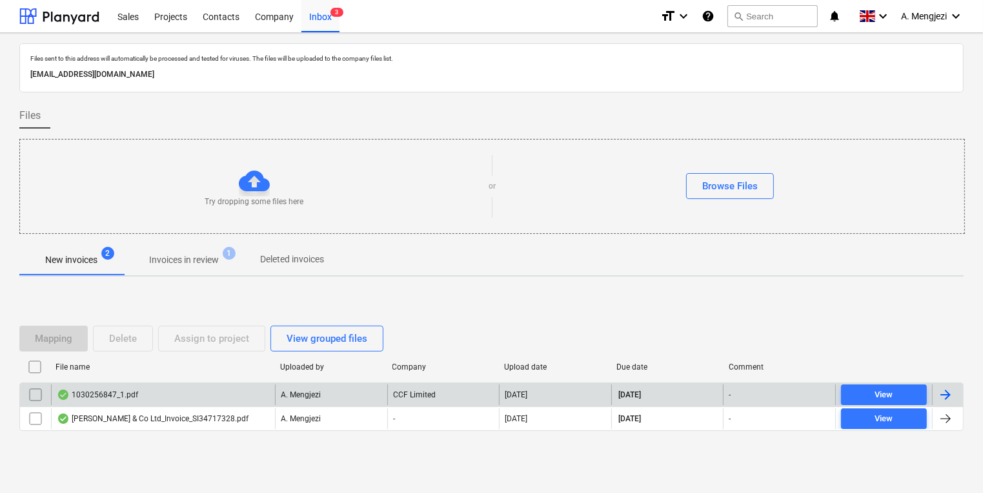
click at [212, 400] on div "1030256847_1.pdf" at bounding box center [163, 394] width 224 height 21
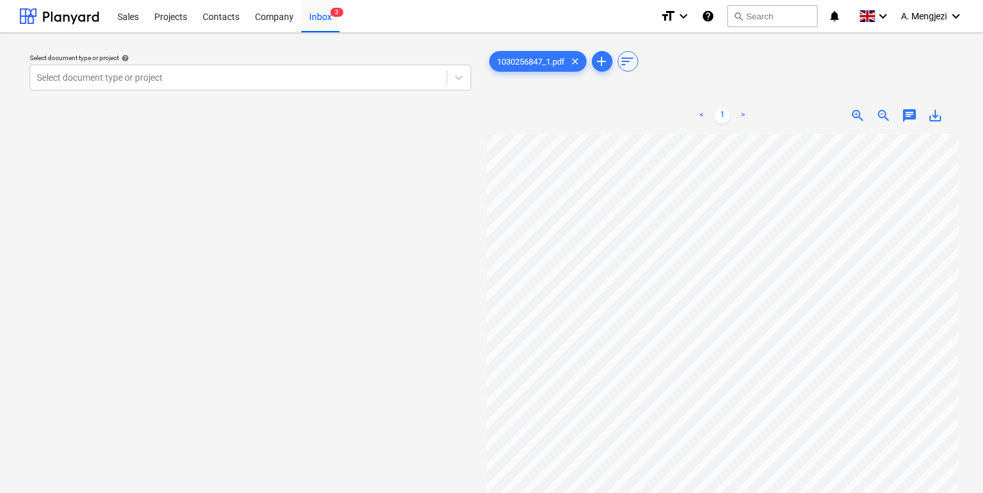
scroll to position [6, 108]
click at [336, 5] on div "Inbox 3" at bounding box center [320, 15] width 38 height 33
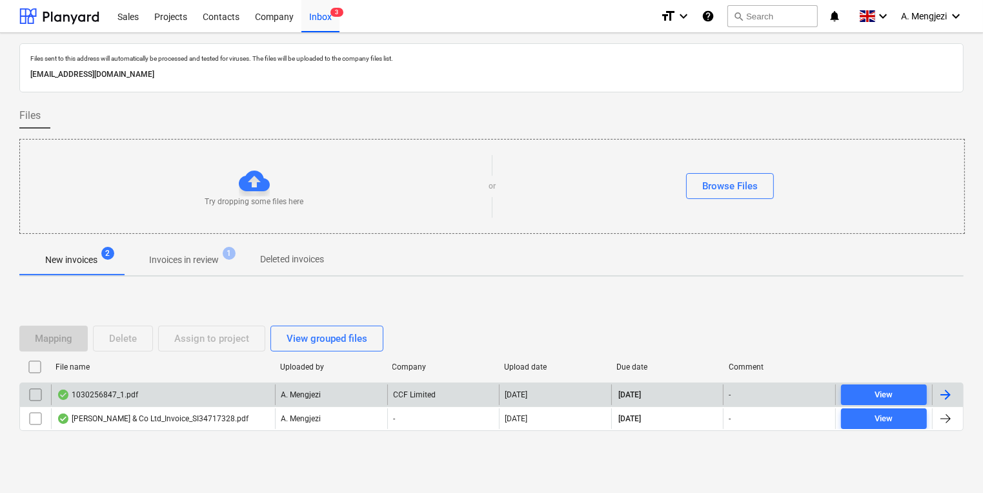
click at [298, 391] on p "A. Mengjezi" at bounding box center [301, 394] width 40 height 11
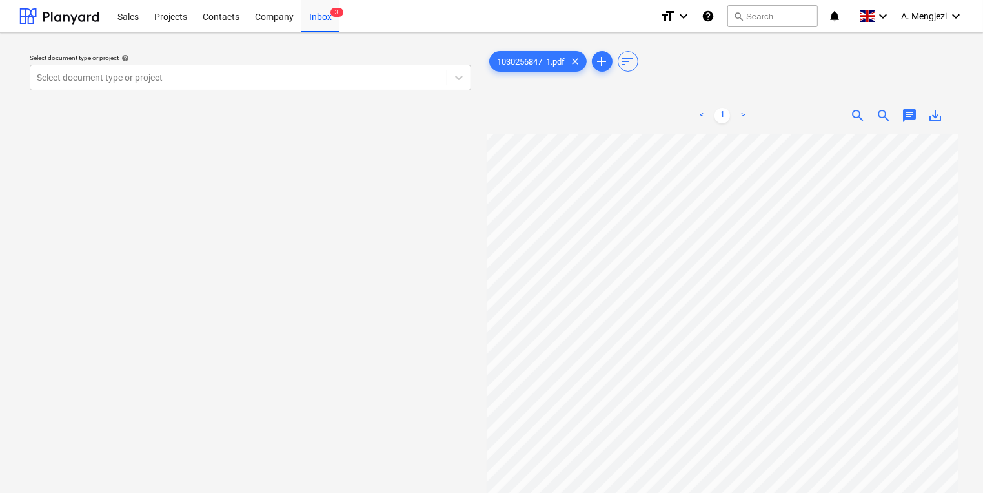
scroll to position [36, 110]
click at [334, 25] on div "Inbox 3" at bounding box center [320, 15] width 38 height 33
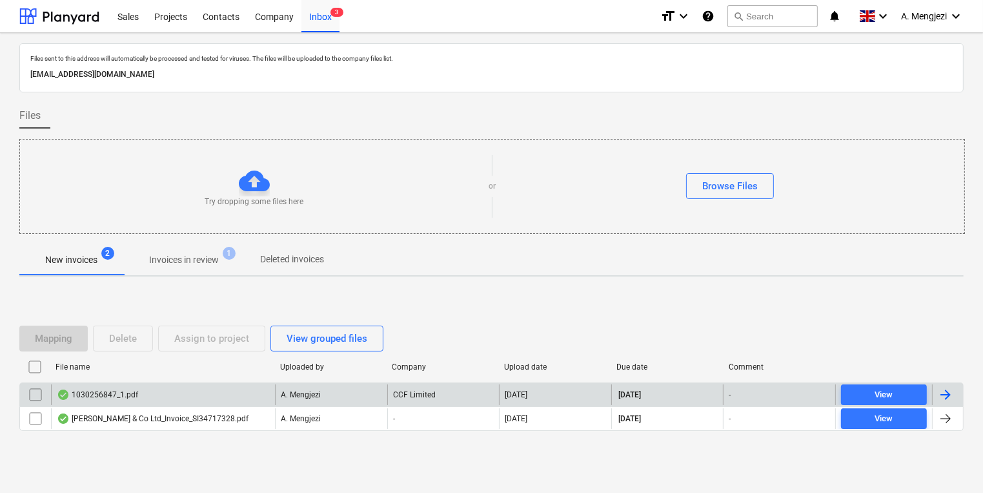
click at [138, 392] on div "1030256847_1.pdf" at bounding box center [163, 394] width 224 height 21
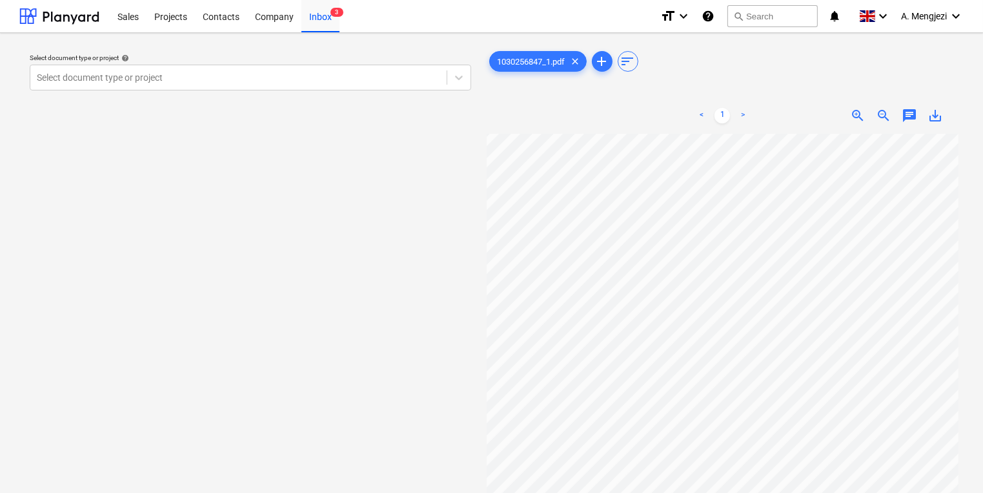
scroll to position [10, 110]
click at [342, 285] on div "Select document type or project help Select document type or project 1030256847…" at bounding box center [491, 319] width 944 height 552
click at [469, 435] on div "Select document type or project help Select document type or project 1030256847…" at bounding box center [491, 319] width 944 height 552
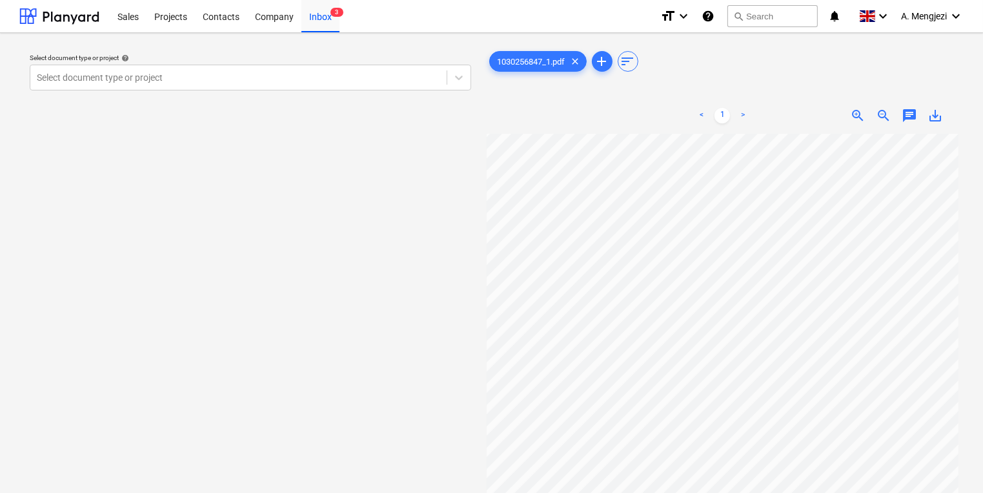
click at [325, 96] on div "Select document type or project help Select document type or project" at bounding box center [250, 319] width 462 height 552
click at [318, 88] on div "Select document type or project" at bounding box center [251, 78] width 442 height 26
click at [480, 431] on div "Select document type or project help Select document type or project" at bounding box center [250, 319] width 462 height 552
click at [301, 343] on div "Select document type or project help Select document type or project" at bounding box center [250, 319] width 462 height 552
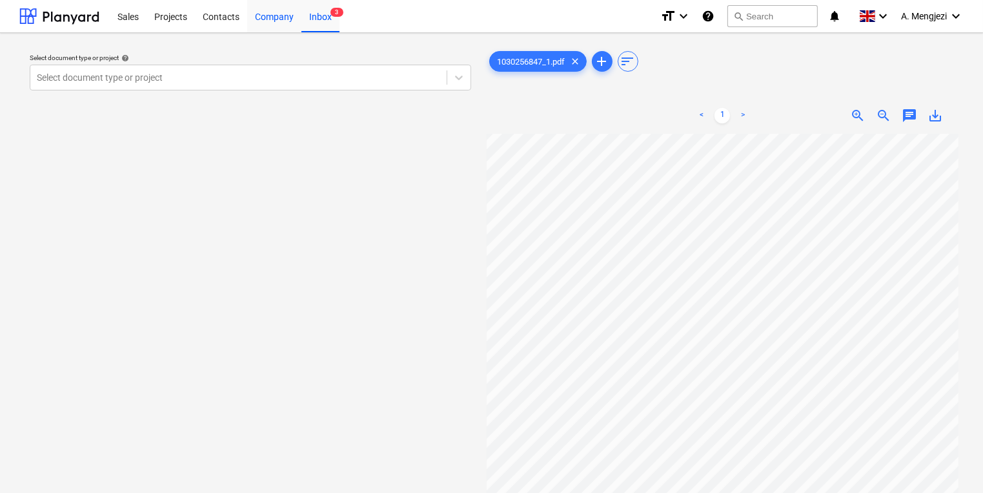
drag, startPoint x: 161, startPoint y: 24, endPoint x: 250, endPoint y: 15, distance: 89.5
click at [163, 23] on div "Projects" at bounding box center [171, 15] width 48 height 33
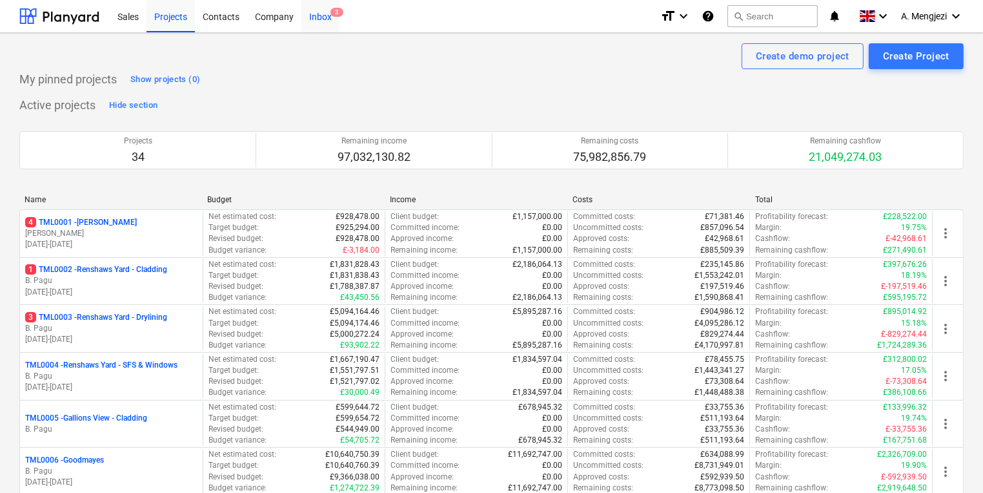
click at [313, 13] on div "Inbox 3" at bounding box center [320, 15] width 38 height 33
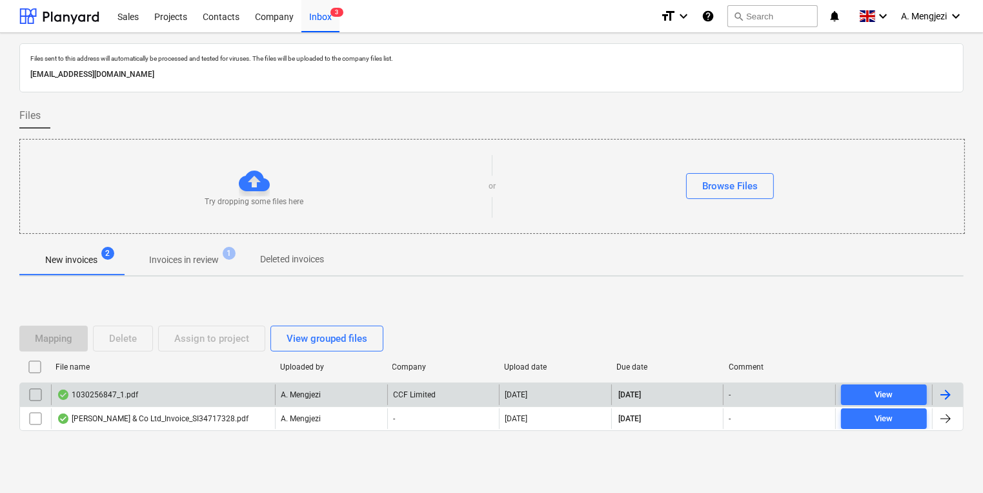
click at [152, 402] on div "1030256847_1.pdf" at bounding box center [163, 394] width 224 height 21
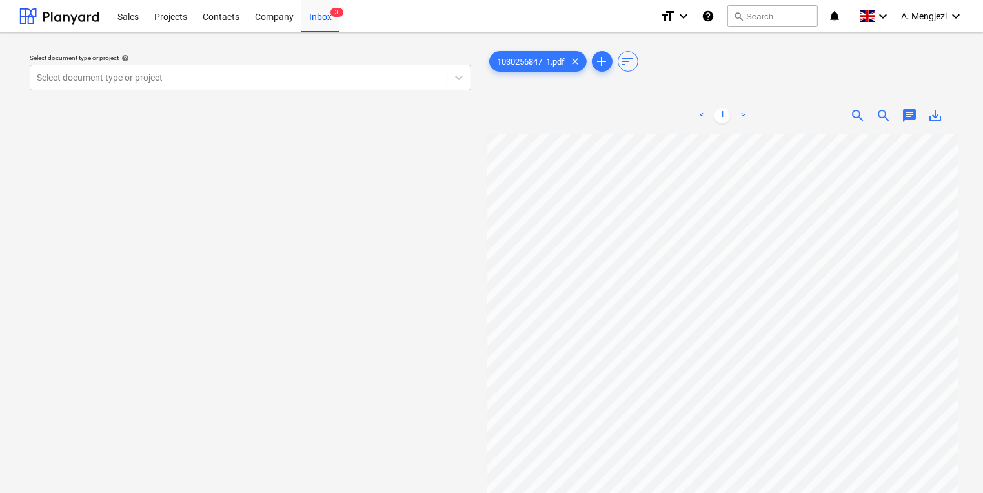
click at [315, 36] on div "Select document type or project help Select document type or project 1030256847…" at bounding box center [491, 319] width 983 height 573
click at [317, 15] on div "Inbox 3" at bounding box center [320, 15] width 38 height 33
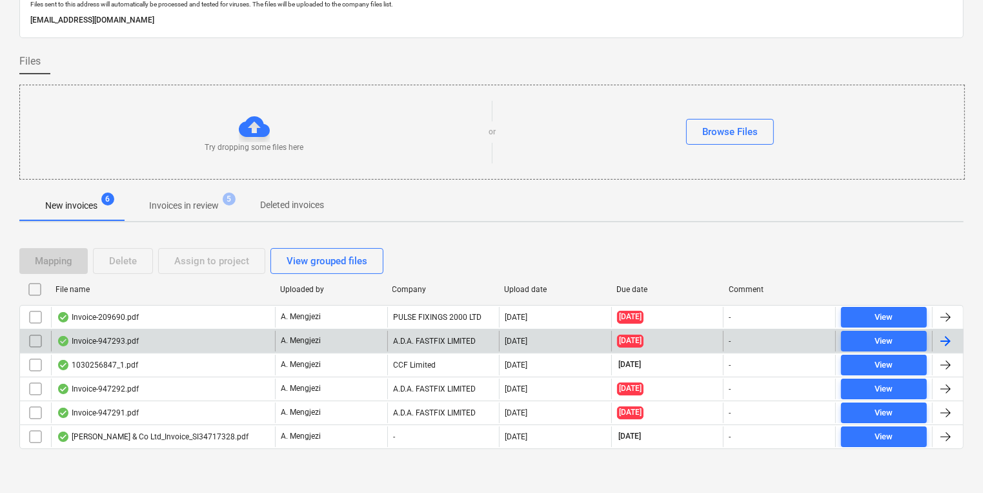
click at [301, 331] on div "A. Mengjezi" at bounding box center [331, 341] width 112 height 21
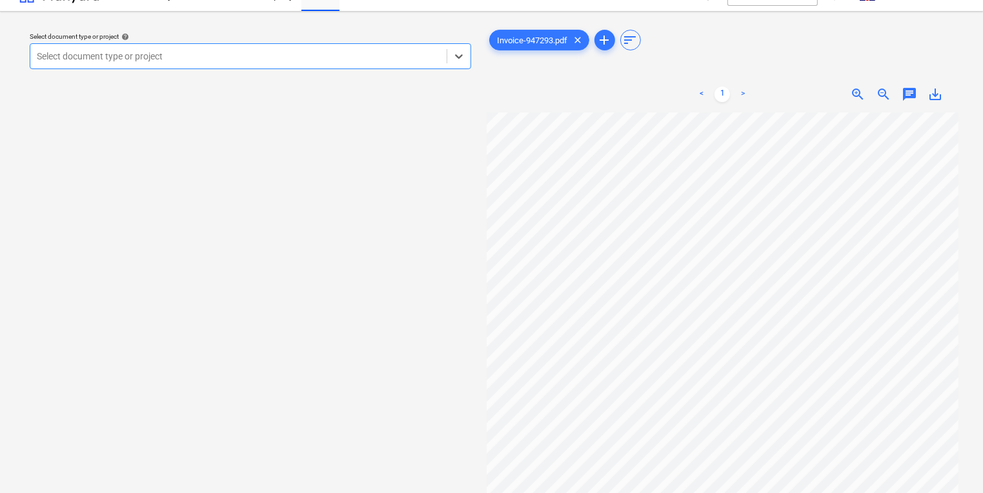
scroll to position [52, 0]
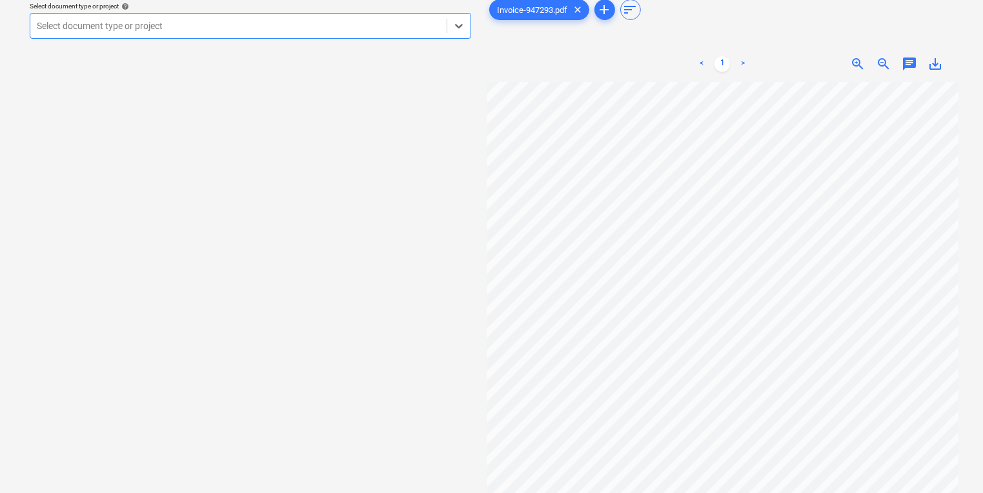
click at [343, 39] on div "Select document type or project" at bounding box center [251, 26] width 442 height 26
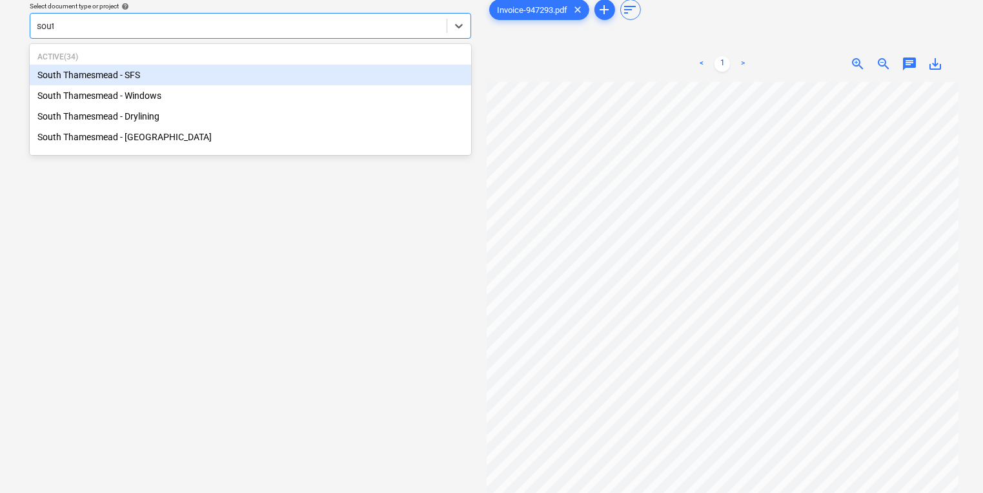
type input "south"
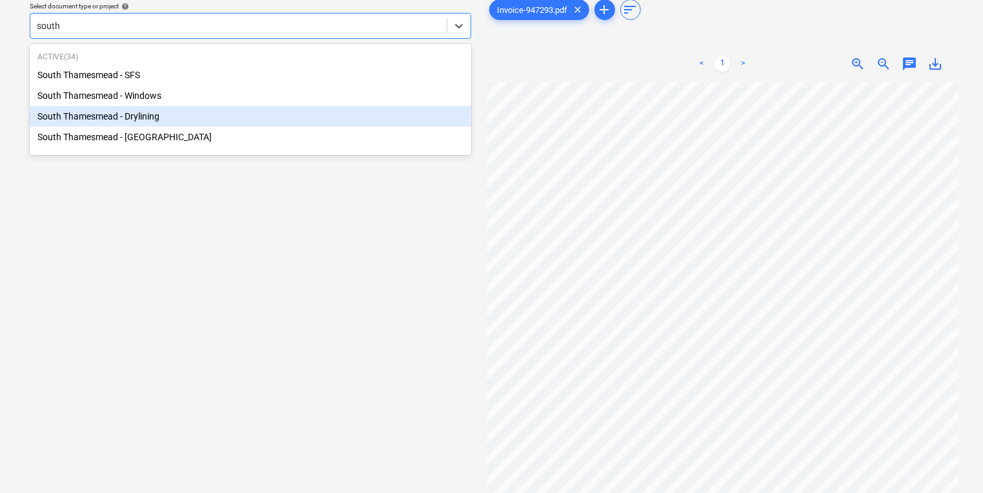
click at [304, 116] on div "South Thamesmead - Drylining" at bounding box center [251, 116] width 442 height 21
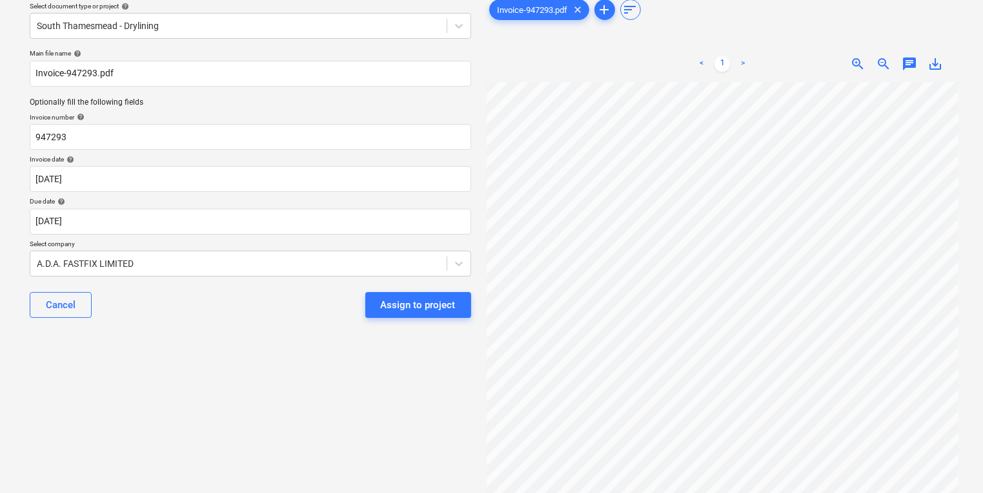
scroll to position [0, 110]
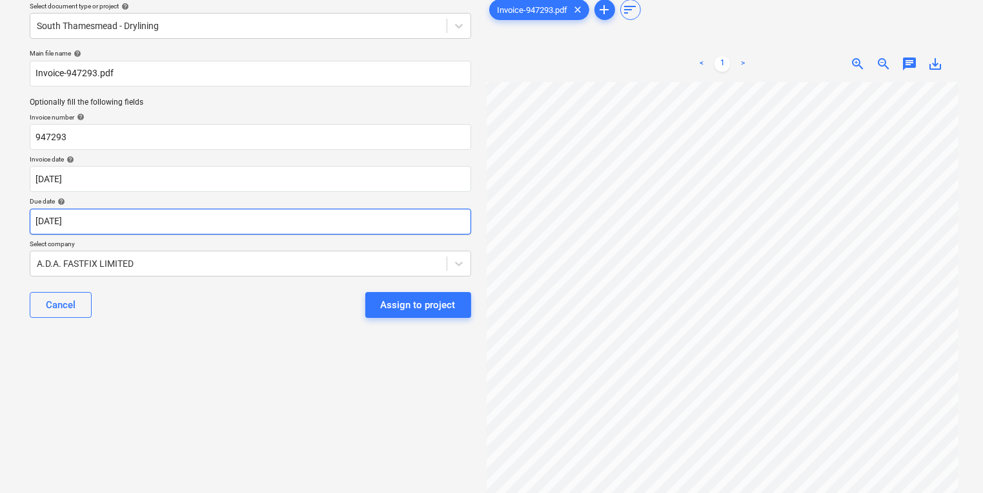
click at [338, 222] on body "Sales Projects Contacts Company Inbox 9+ format_size keyboard_arrow_down help s…" at bounding box center [491, 194] width 983 height 493
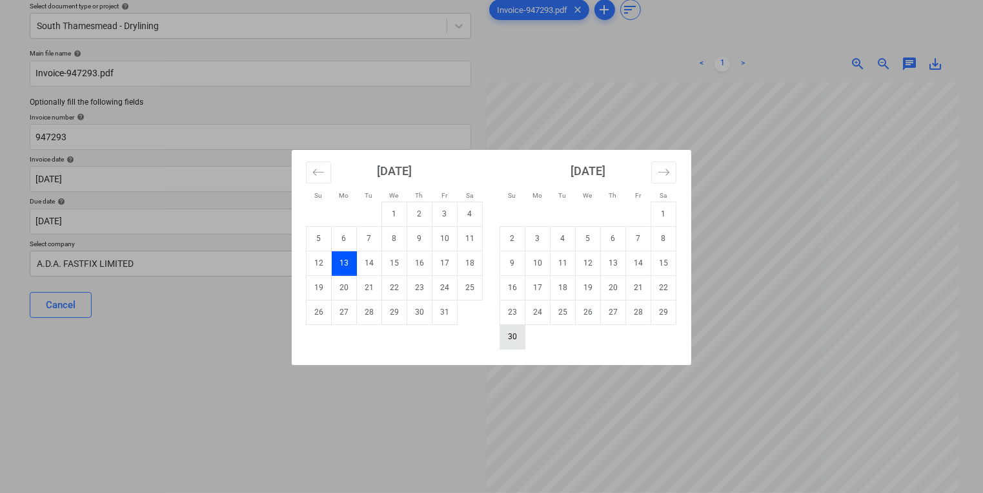
click at [502, 338] on td "30" at bounding box center [512, 336] width 25 height 25
type input "30 Nov 2025"
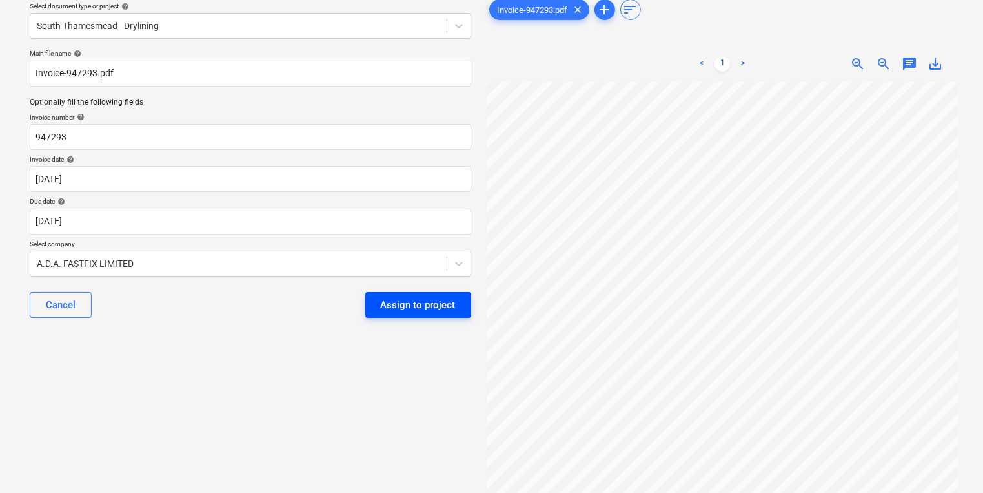
click at [443, 304] on div "Assign to project" at bounding box center [418, 304] width 75 height 17
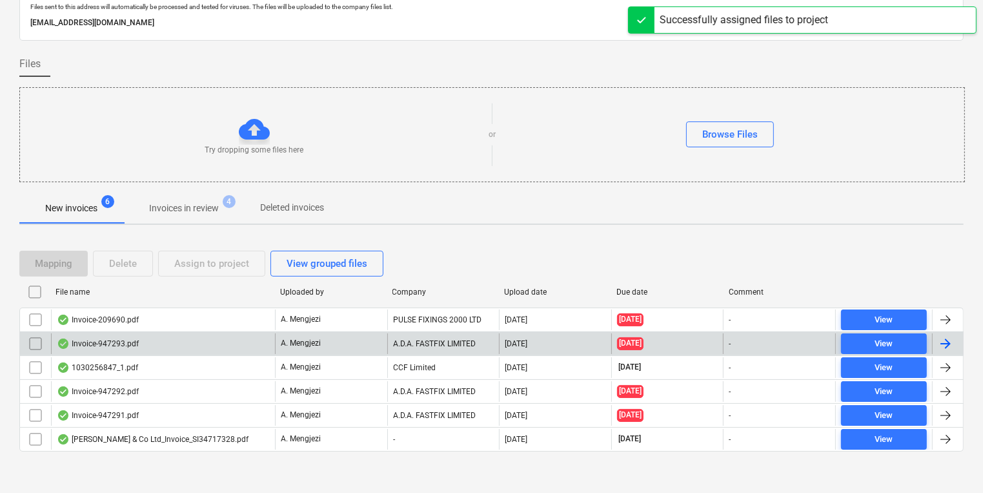
scroll to position [31, 0]
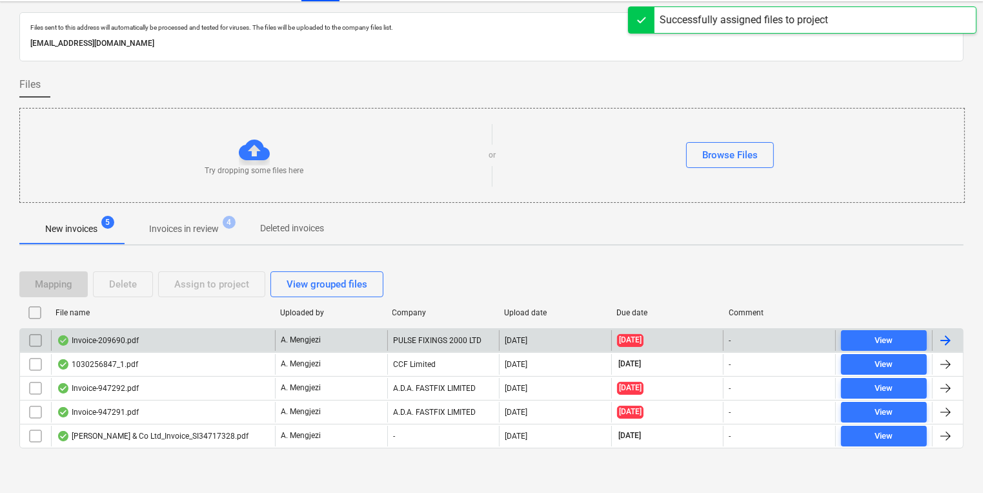
click at [310, 335] on p "A. Mengjezi" at bounding box center [301, 339] width 40 height 11
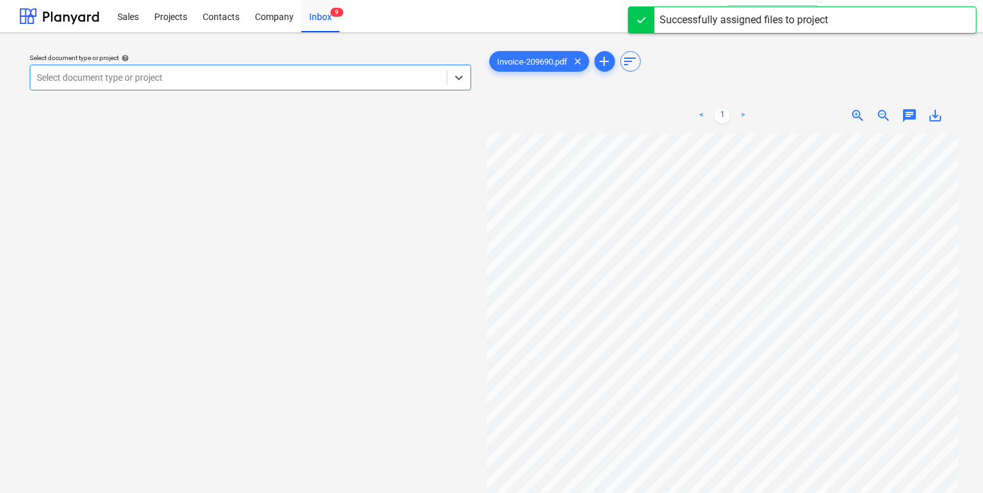
scroll to position [207, 0]
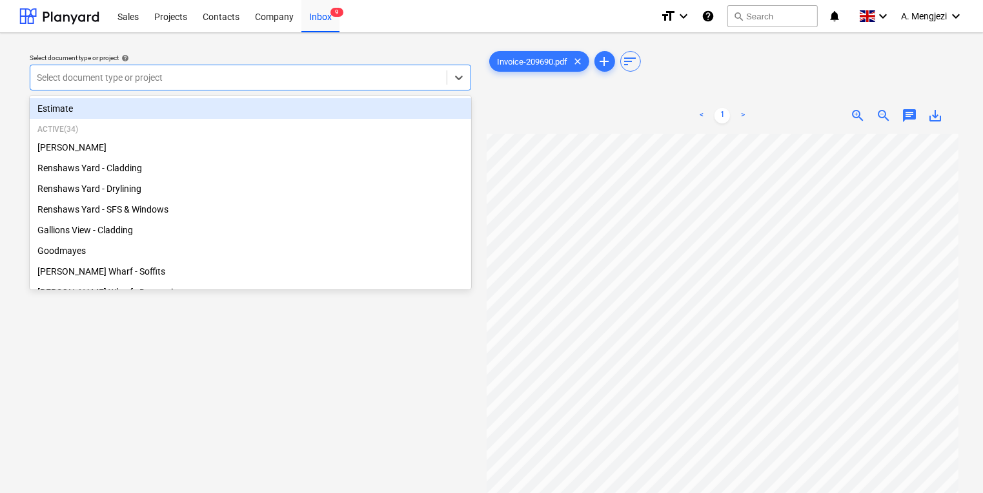
click at [254, 65] on div "Select document type or project" at bounding box center [251, 78] width 442 height 26
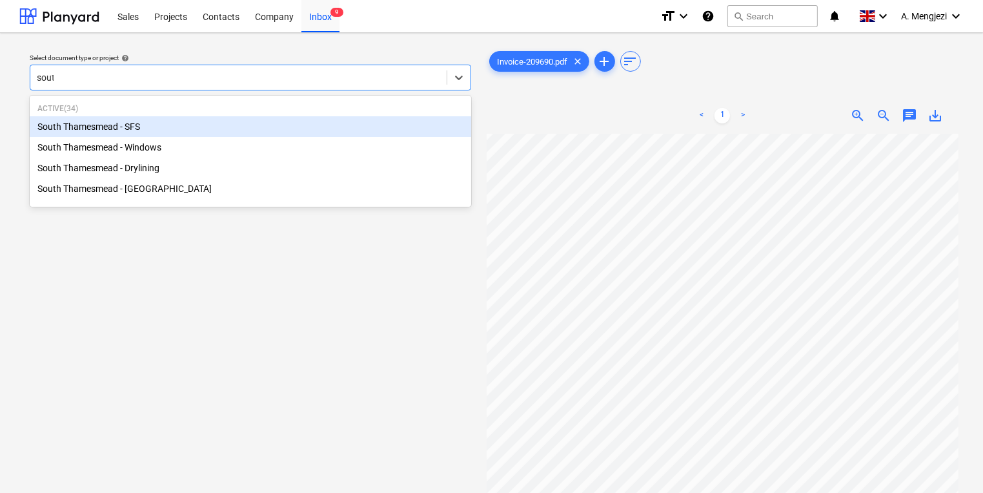
type input "south"
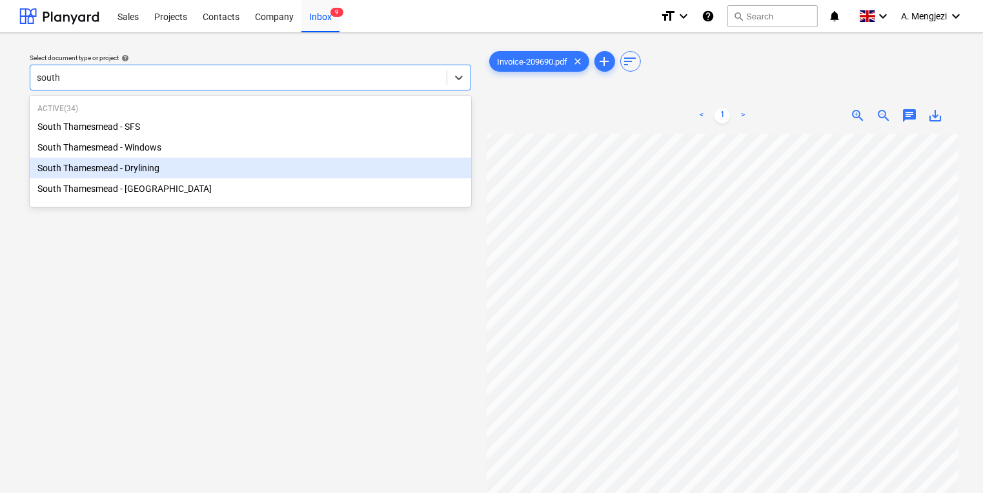
drag, startPoint x: 332, startPoint y: 151, endPoint x: 343, endPoint y: 168, distance: 20.1
click at [343, 168] on div "South Thamesmead - SFS South Thamesmead - Windows South Thamesmead - Drylining …" at bounding box center [251, 157] width 442 height 83
click at [342, 168] on div "South Thamesmead - Drylining" at bounding box center [251, 168] width 442 height 21
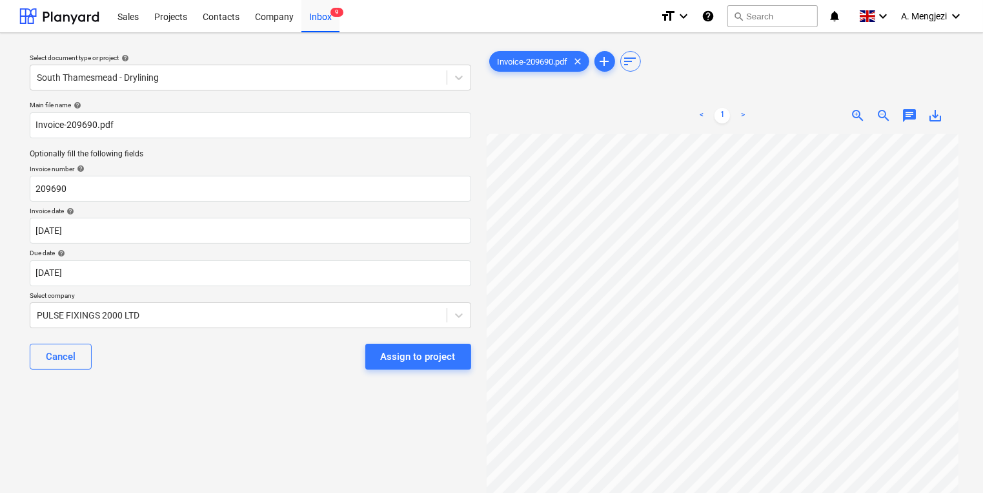
scroll to position [0, 127]
click at [350, 277] on body "Sales Projects Contacts Company Inbox 9 format_size keyboard_arrow_down help se…" at bounding box center [491, 246] width 983 height 493
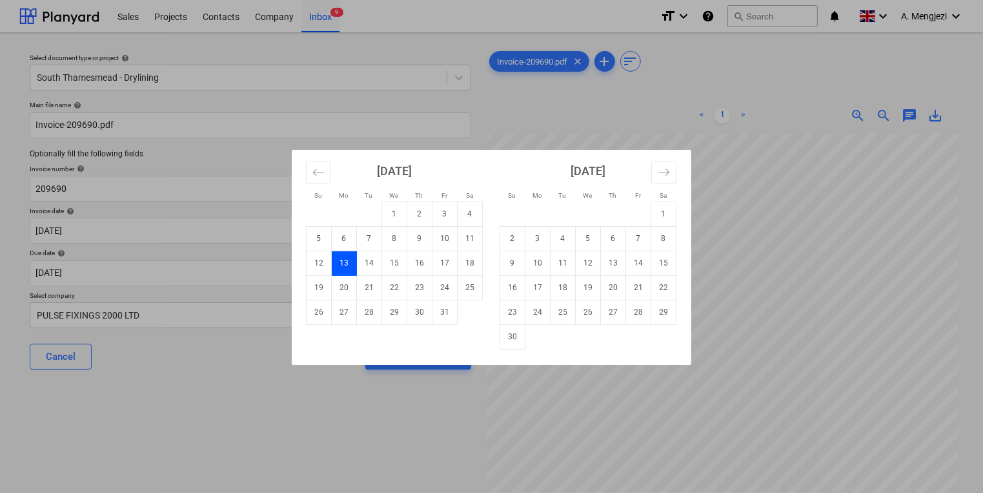
click at [498, 329] on div "November 2025 1 2 3 4 5 6 7 8 9 10 11 12 13 14 15 16 17 18 19 20 21 22 23 24 25…" at bounding box center [588, 249] width 194 height 199
click at [500, 331] on td "30" at bounding box center [512, 336] width 25 height 25
type input "30 Nov 2025"
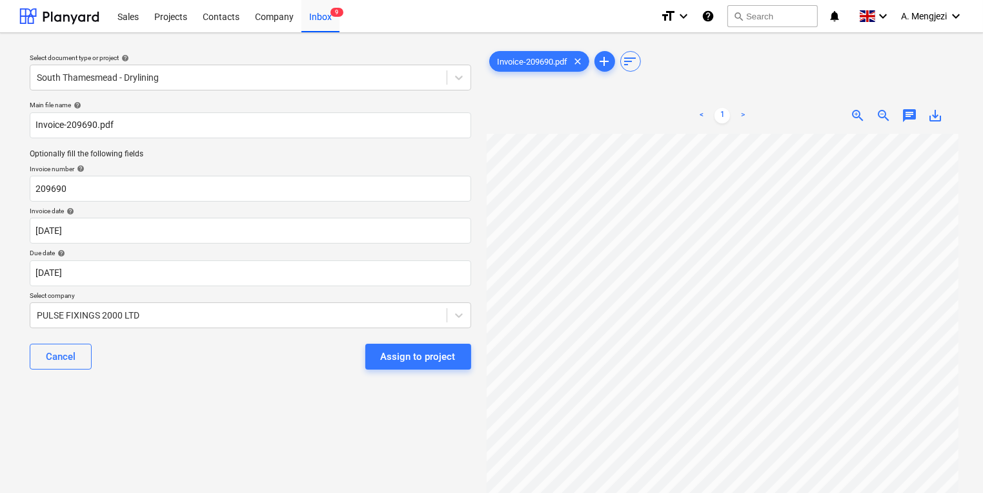
click at [354, 395] on div "Select document type or project help South Thamesmead - Drylining Main file nam…" at bounding box center [250, 319] width 462 height 552
click at [374, 366] on button "Assign to project" at bounding box center [418, 356] width 106 height 26
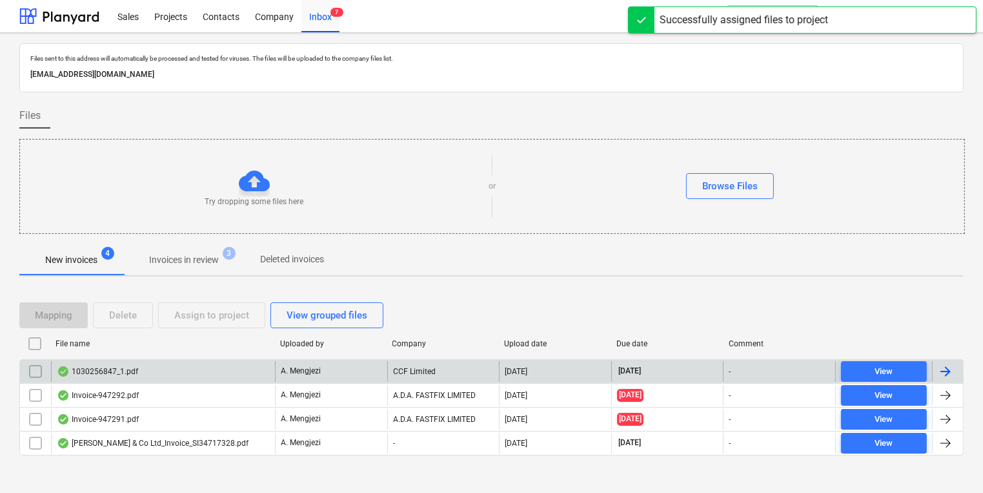
click at [374, 377] on div "A. Mengjezi" at bounding box center [331, 371] width 112 height 21
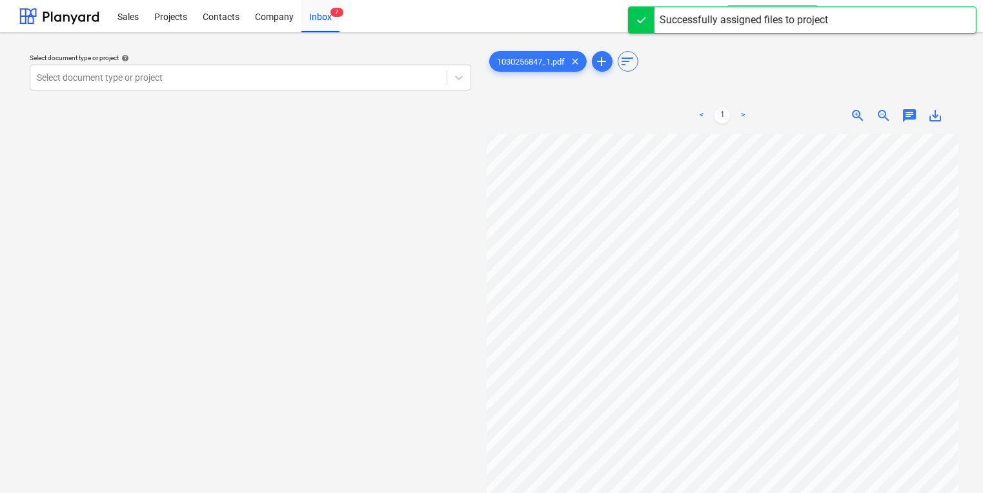
scroll to position [18, 110]
click at [314, 19] on div "Inbox 7" at bounding box center [320, 15] width 38 height 33
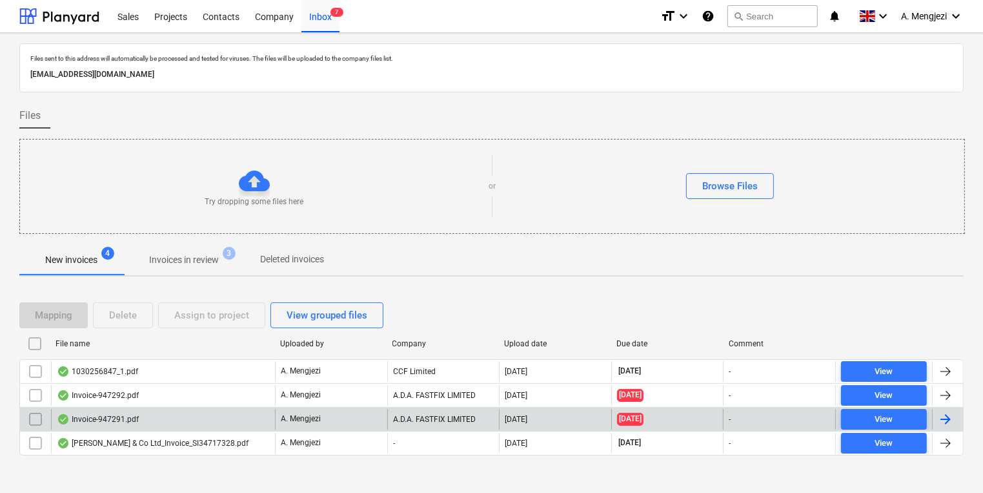
click at [147, 426] on div "Invoice-947291.pdf" at bounding box center [163, 419] width 224 height 21
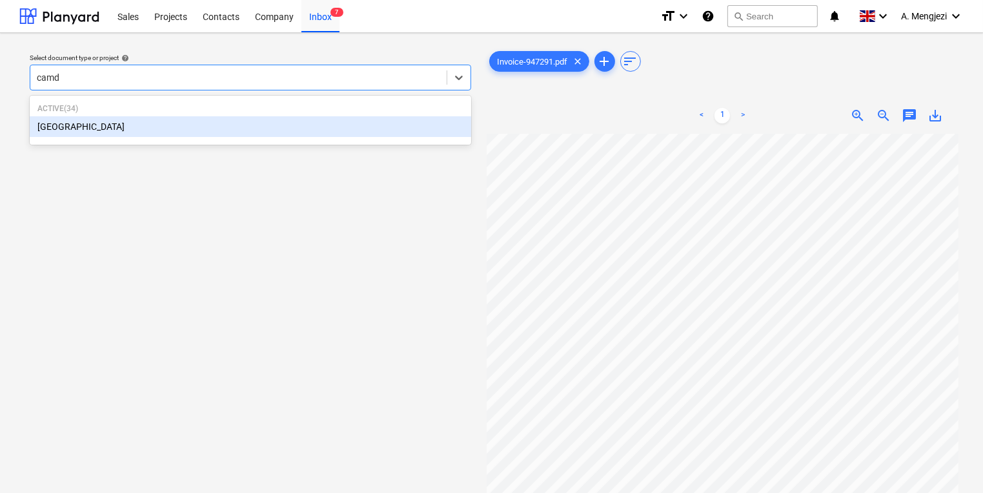
type input "camde"
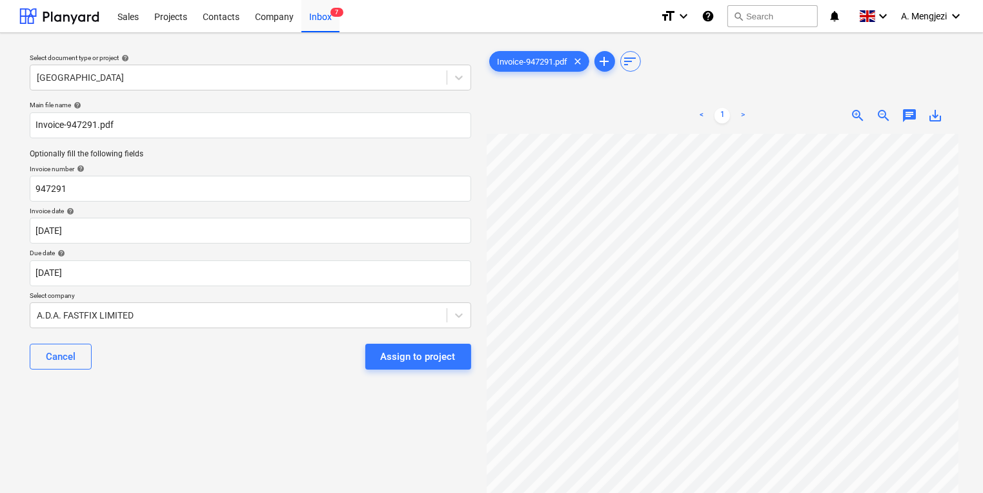
scroll to position [45, 110]
click at [351, 292] on p "Select company" at bounding box center [251, 296] width 442 height 11
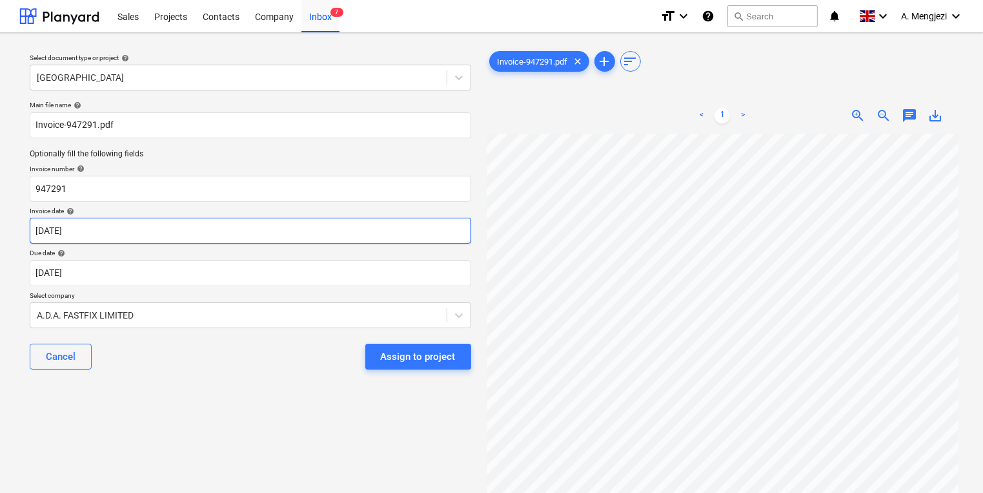
click at [413, 245] on body "Sales Projects Contacts Company Inbox 7 format_size keyboard_arrow_down help se…" at bounding box center [491, 246] width 983 height 493
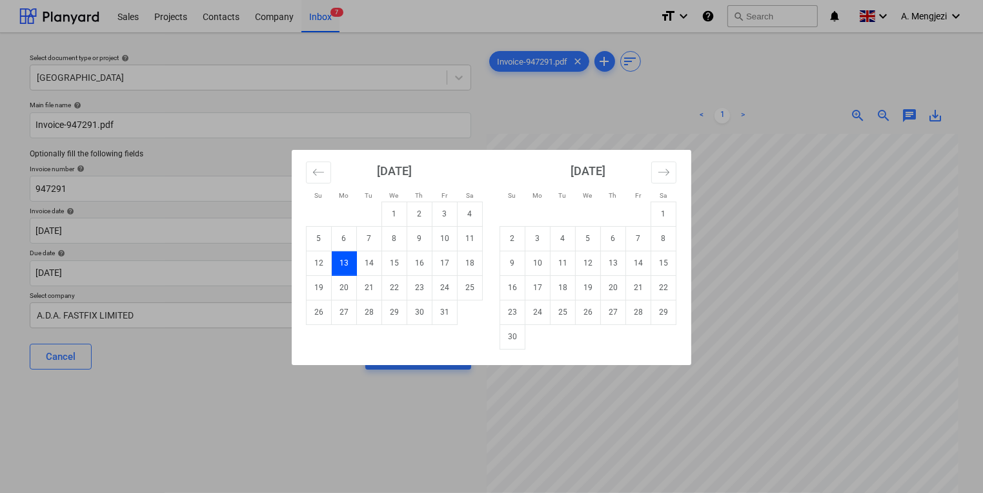
click at [256, 269] on div "Su Mo Tu We Th Fr Sa Su Mo Tu We Th Fr Sa September 2025 1 2 3 4 5 6 7 8 9 10 1…" at bounding box center [491, 246] width 983 height 493
click at [256, 269] on body "Sales Projects Contacts Company Inbox 7 format_size keyboard_arrow_down help se…" at bounding box center [491, 246] width 983 height 493
click at [522, 345] on td "30" at bounding box center [512, 336] width 25 height 25
type input "30 Nov 2025"
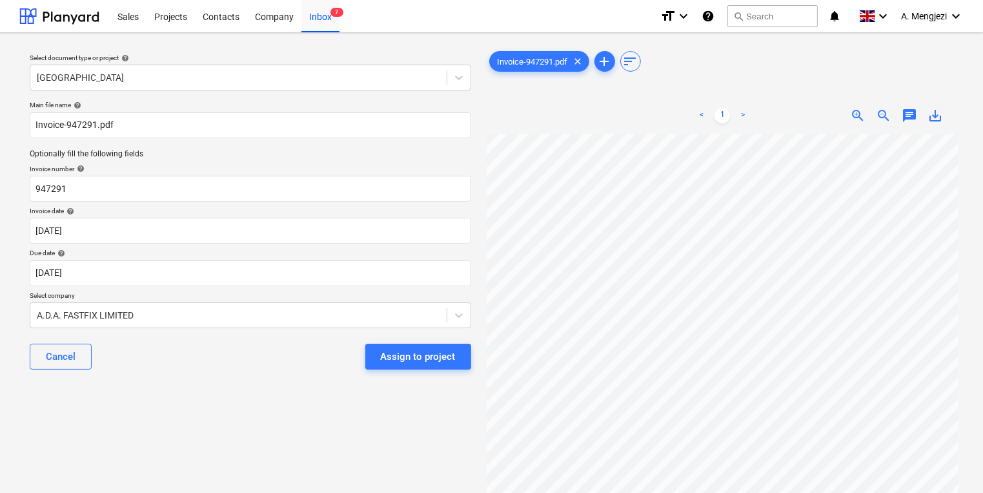
click at [221, 395] on div "Select document type or project help Camden Goods Yard Main file name help Invo…" at bounding box center [250, 319] width 462 height 552
click at [467, 354] on button "Assign to project" at bounding box center [418, 356] width 106 height 26
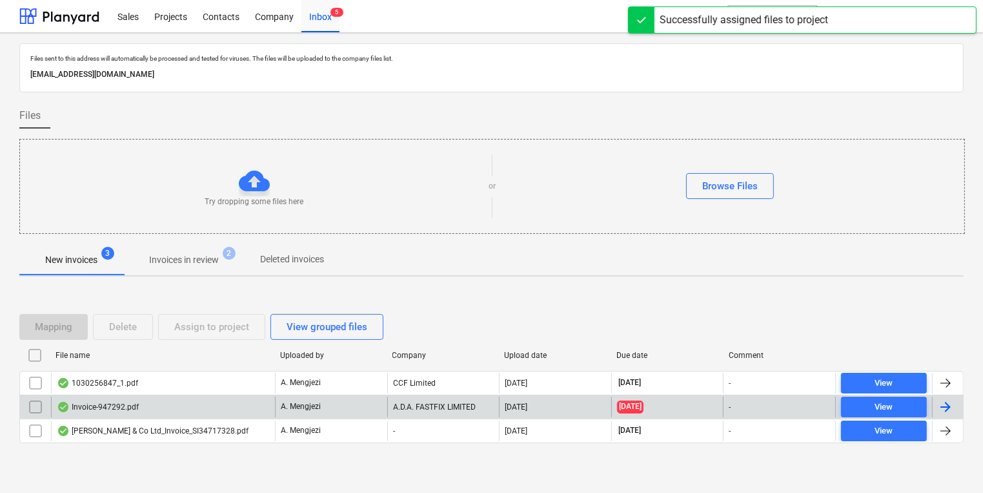
click at [392, 405] on div "A.D.A. FASTFIX LIMITED" at bounding box center [443, 406] width 112 height 21
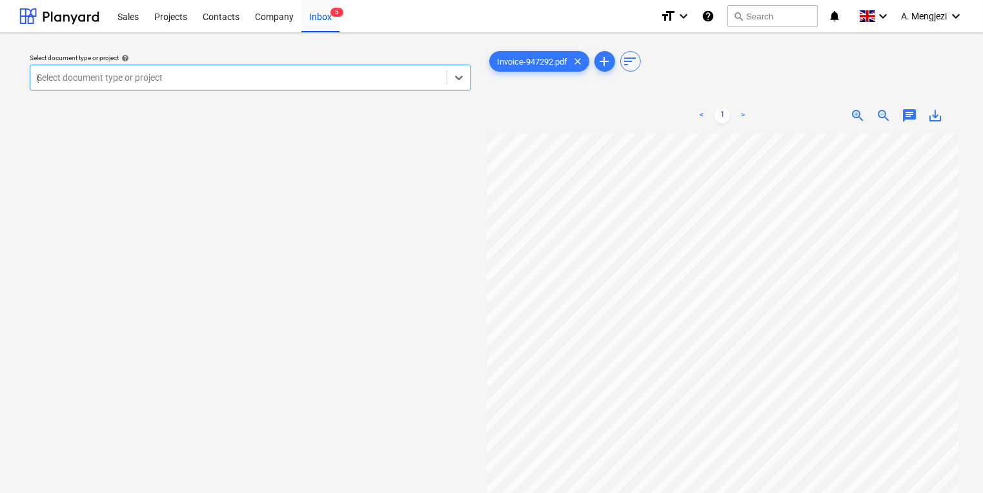
type input "gr"
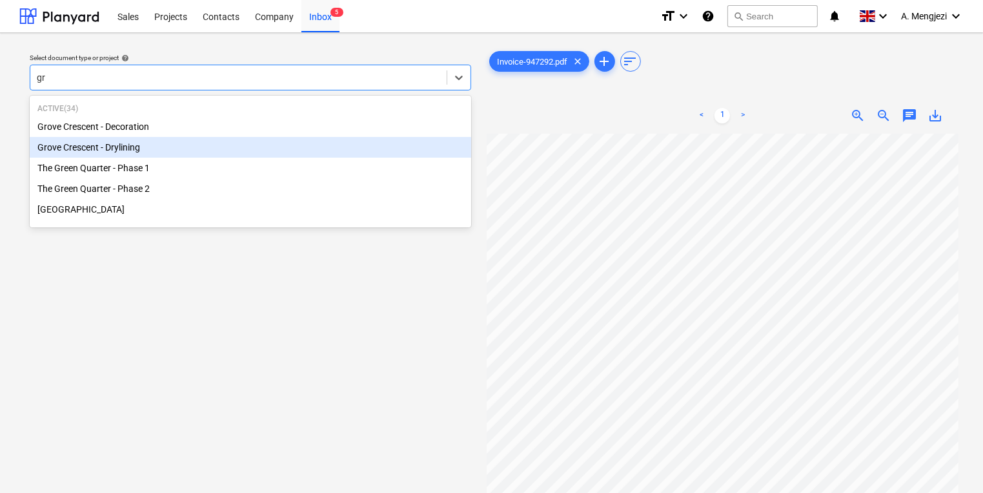
click at [284, 147] on div "Grove Crescent - Drylining" at bounding box center [251, 147] width 442 height 21
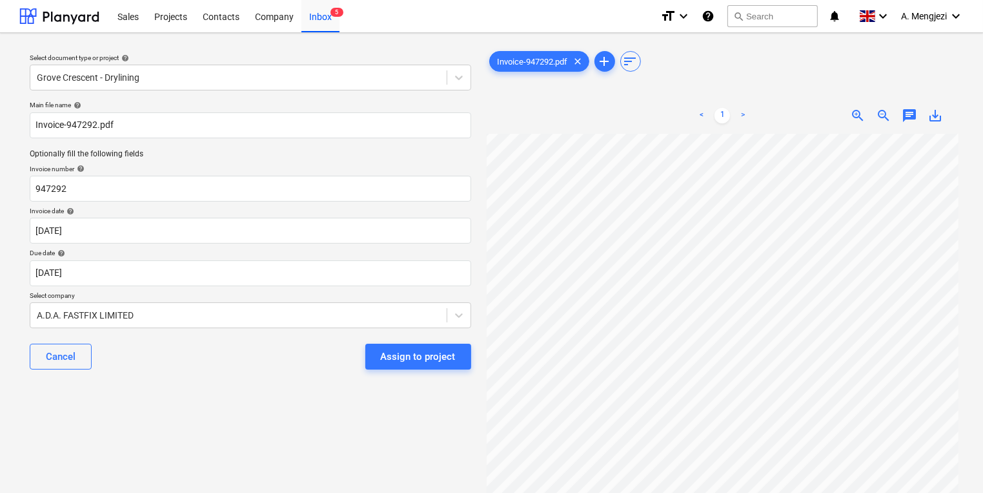
scroll to position [67, 110]
click at [274, 272] on body "Sales Projects Contacts Company Inbox 5 format_size keyboard_arrow_down help se…" at bounding box center [491, 246] width 983 height 493
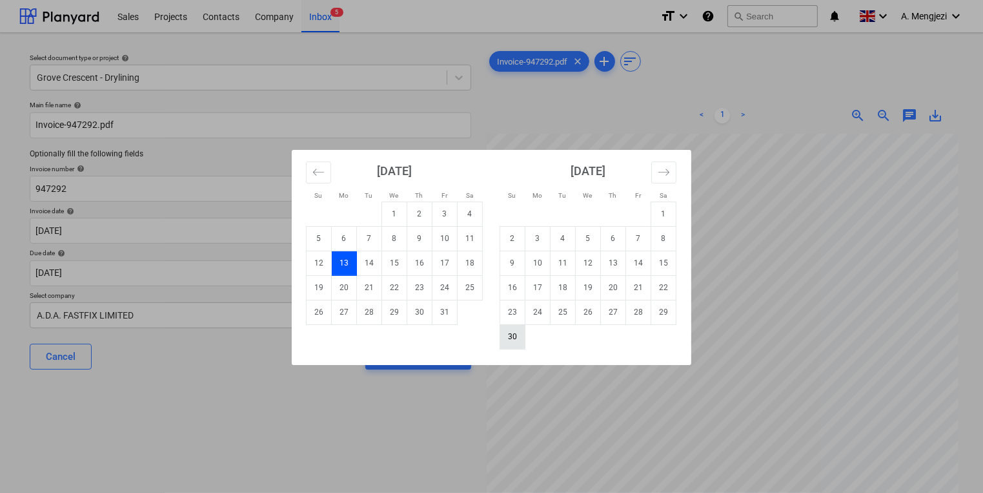
click at [505, 341] on td "30" at bounding box center [512, 336] width 25 height 25
type input "30 Nov 2025"
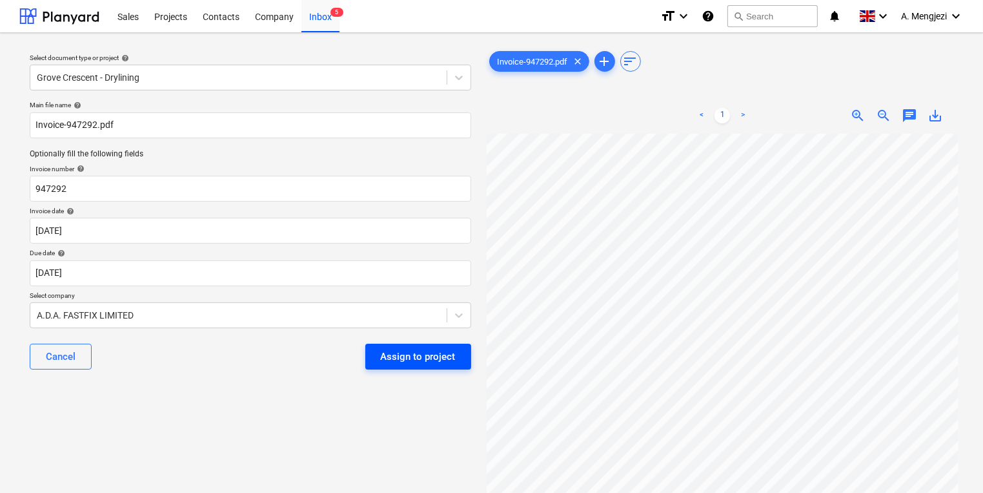
click at [434, 352] on div "Assign to project" at bounding box center [418, 356] width 75 height 17
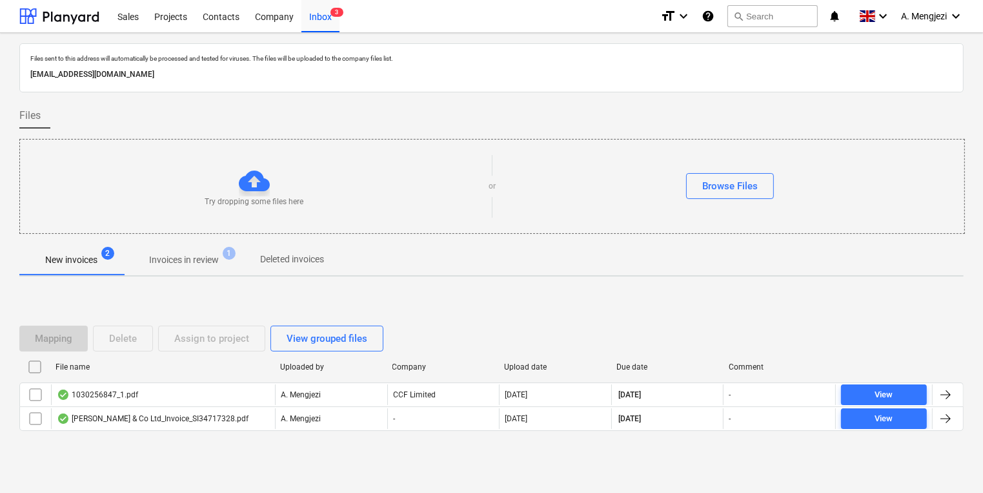
click at [281, 212] on div "Try dropping some files here or Browse Files" at bounding box center [492, 186] width 944 height 73
click at [152, 184] on div "Try dropping some files here" at bounding box center [254, 186] width 469 height 42
drag, startPoint x: 176, startPoint y: 256, endPoint x: 159, endPoint y: 251, distance: 17.4
click at [176, 254] on p "Invoices in review" at bounding box center [184, 260] width 70 height 14
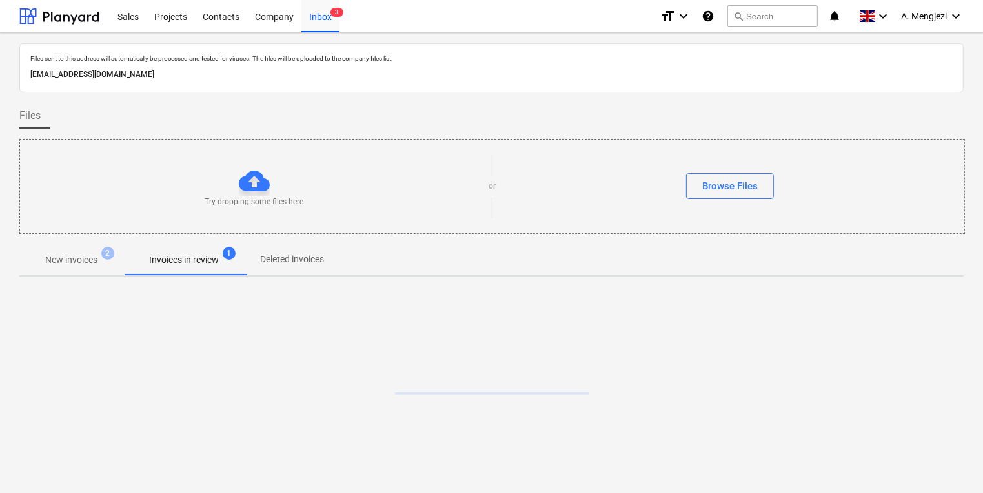
click at [277, 411] on div at bounding box center [491, 384] width 944 height 194
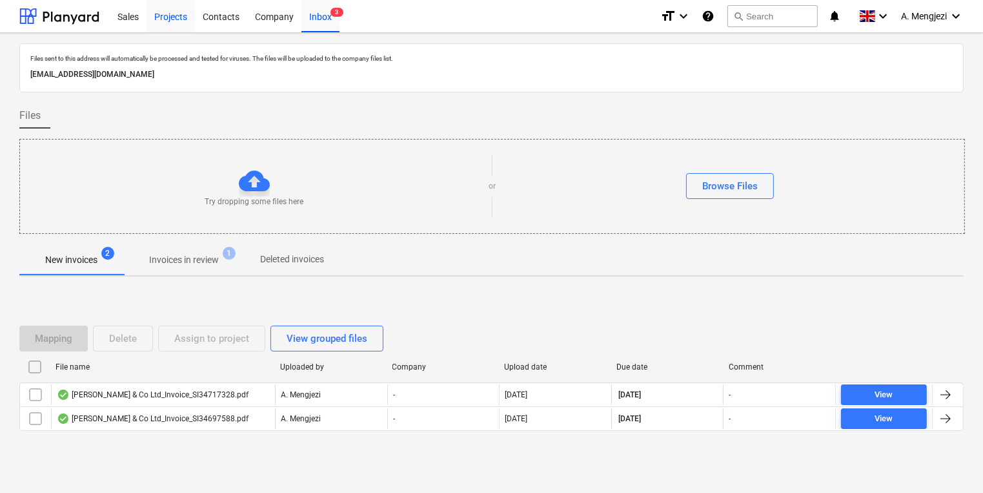
click at [166, 16] on div "Projects" at bounding box center [171, 15] width 48 height 33
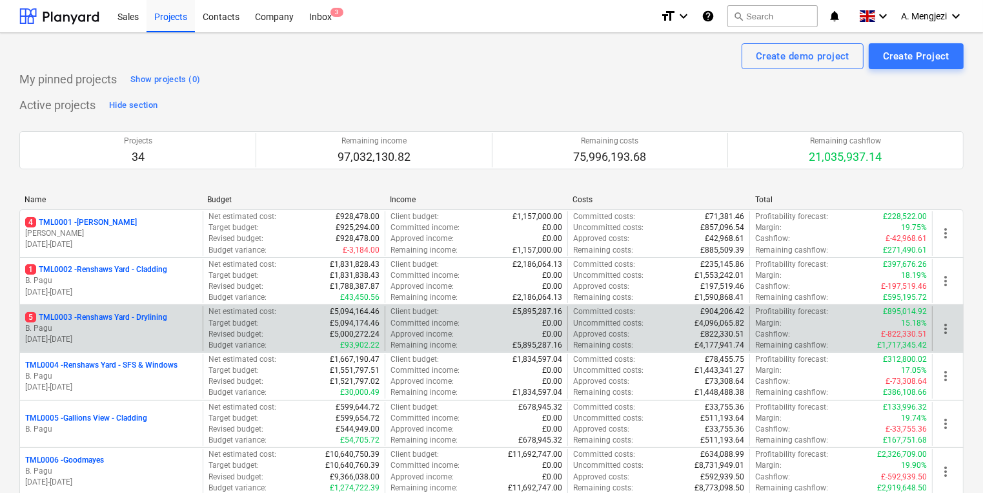
click at [125, 323] on p "B. Pagu" at bounding box center [111, 328] width 172 height 11
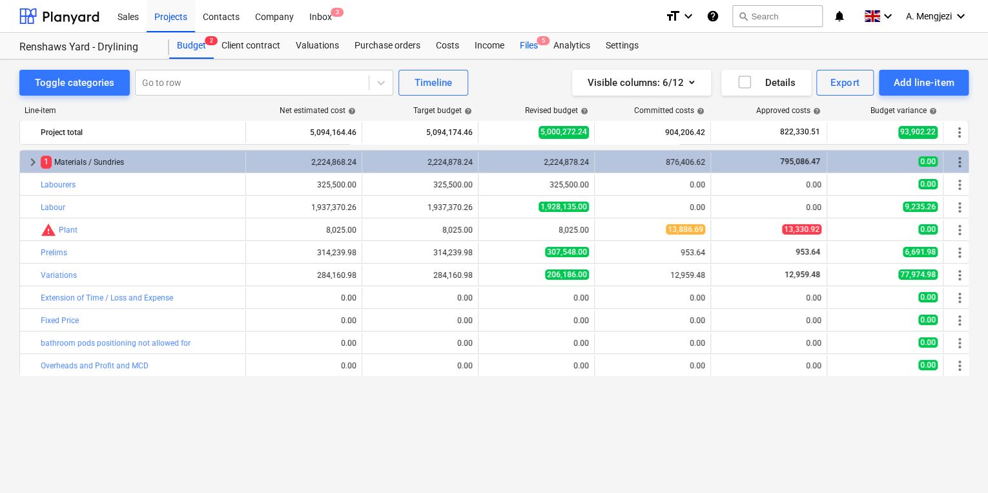
click at [519, 34] on div "Files 5" at bounding box center [529, 46] width 34 height 26
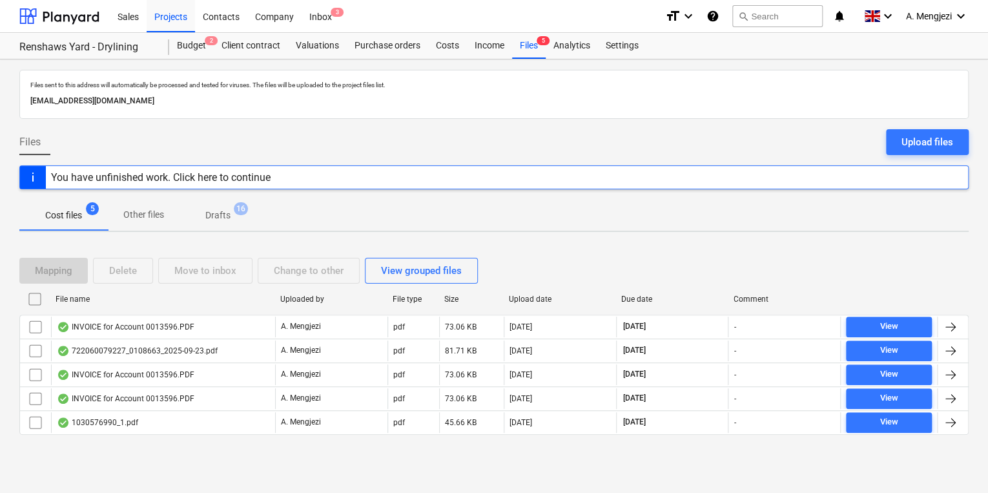
click at [162, 436] on div "File name Uploaded by File type Size Upload date Due date Comment INVOICE for A…" at bounding box center [493, 364] width 949 height 151
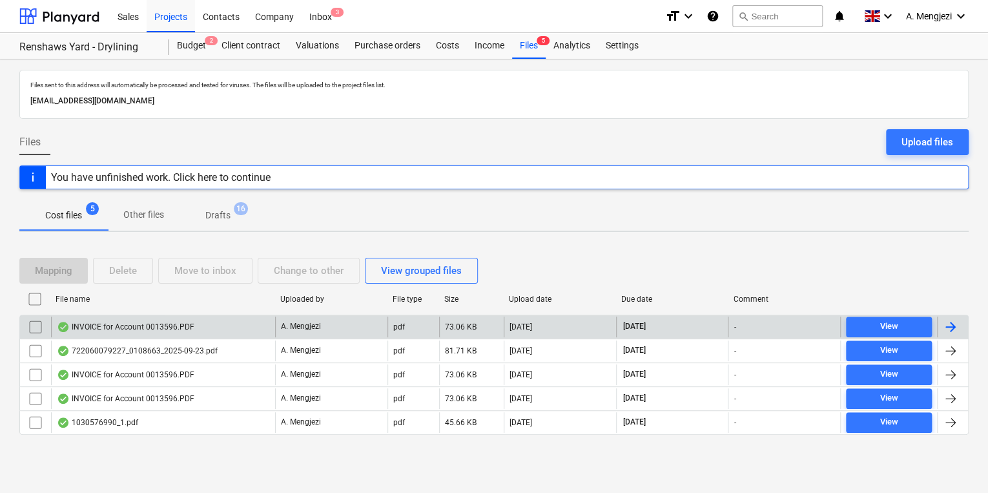
click at [205, 319] on div "INVOICE for Account 0013596.PDF" at bounding box center [163, 326] width 224 height 21
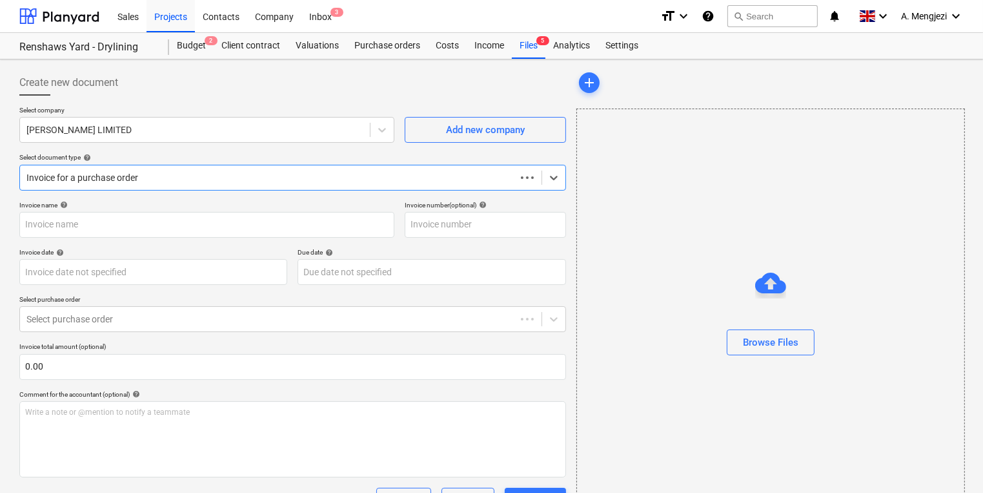
type input "0243/01485000"
type input "[DATE]"
type input "30 Nov 2025"
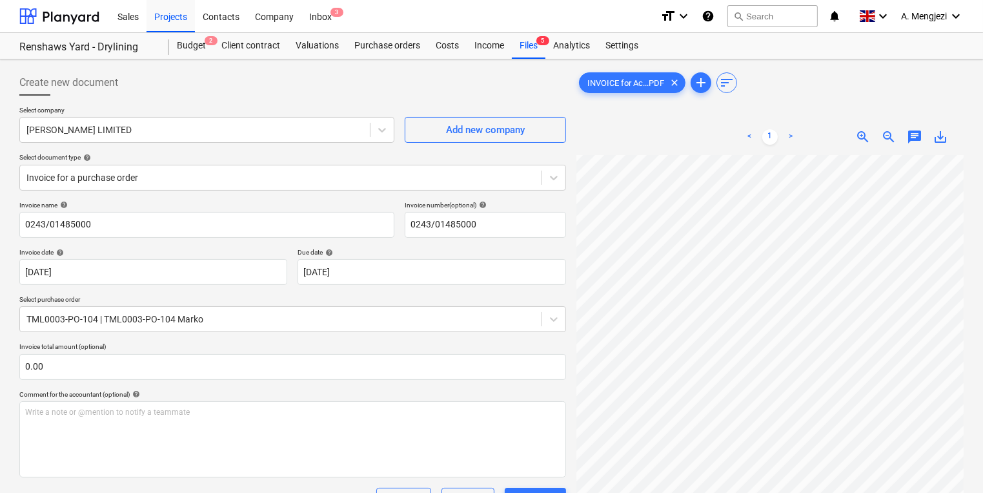
scroll to position [216, 19]
click at [405, 50] on div "Purchase orders" at bounding box center [387, 46] width 81 height 26
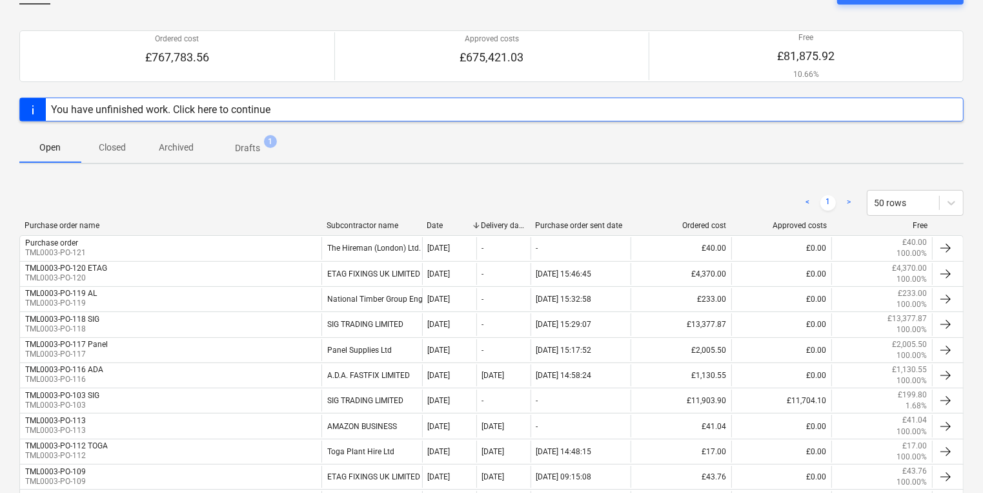
scroll to position [207, 0]
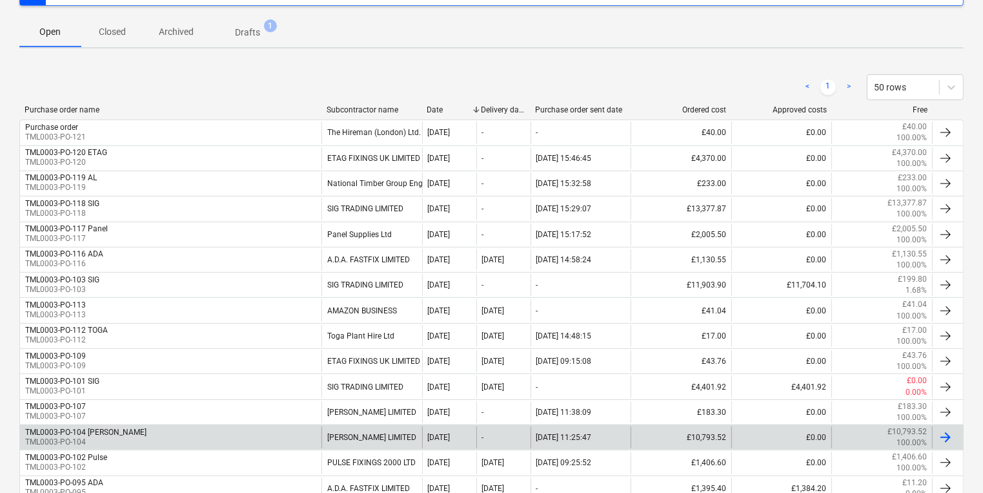
click at [265, 424] on div "TML0003-PO-104 Marko TML0003-PO-104 M.MARKOVITZ LIMITED 02 Oct 2025 - 02.10.202…" at bounding box center [491, 436] width 944 height 25
click at [261, 428] on div "TML0003-PO-104 Marko TML0003-PO-104" at bounding box center [170, 437] width 301 height 22
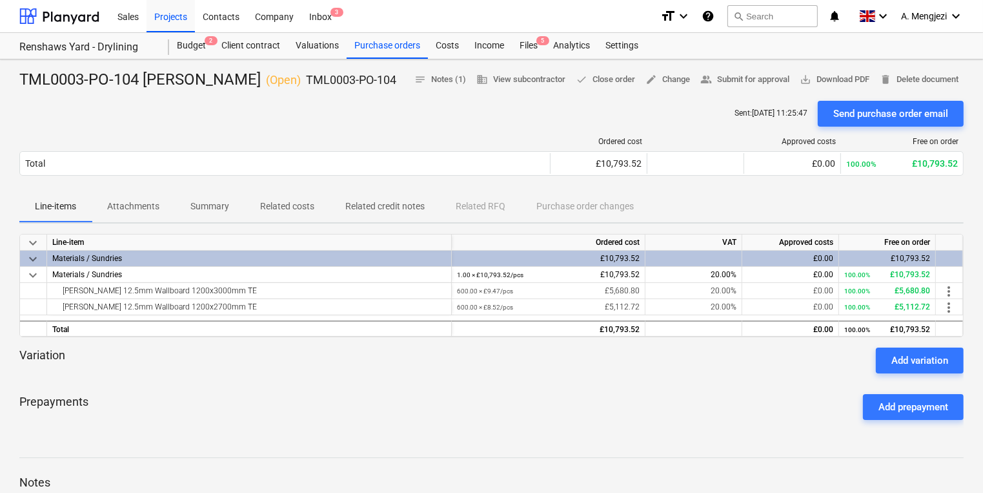
click at [655, 67] on div "TML0003-PO-104 Marko ( Open ) TML0003-PO-104 notes Notes (1) business View subc…" at bounding box center [491, 411] width 983 height 704
click at [657, 74] on span "edit Change" at bounding box center [668, 79] width 45 height 15
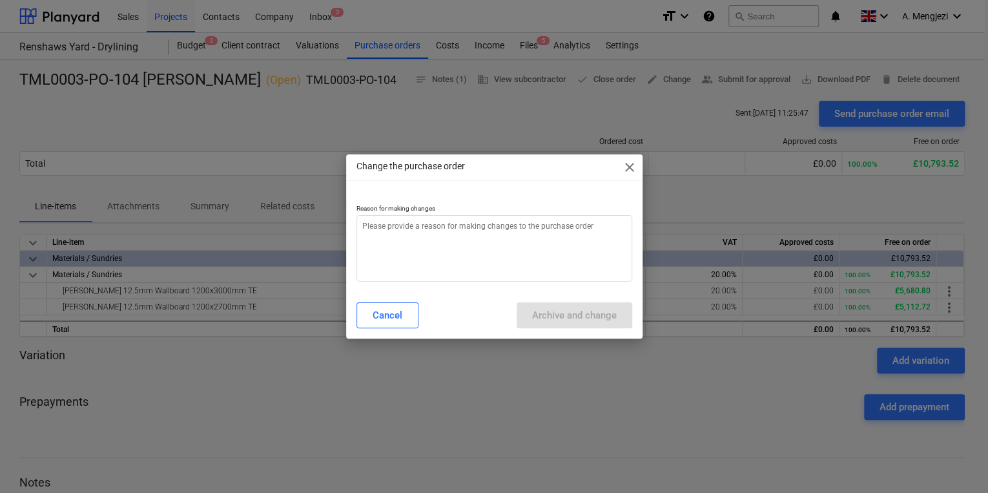
type textarea "x"
click at [478, 254] on textarea at bounding box center [494, 248] width 276 height 66
type textarea "p"
type textarea "x"
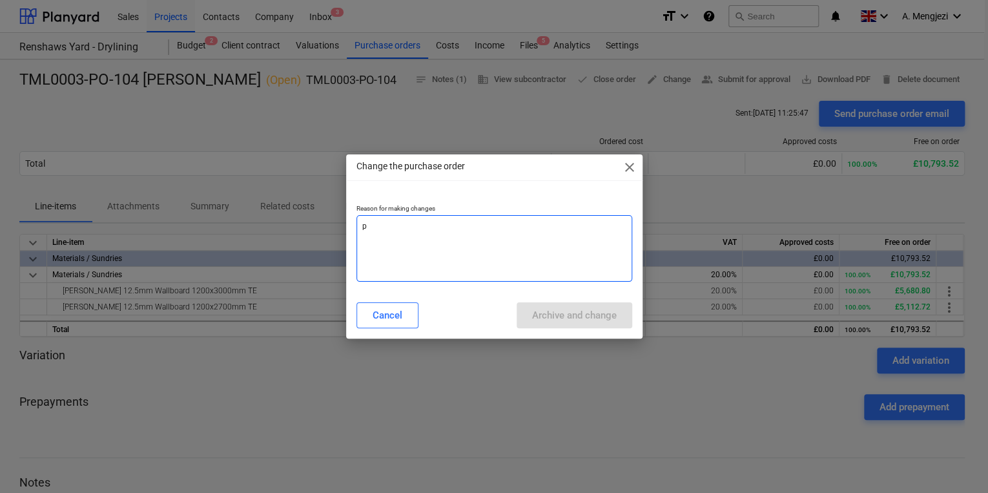
type textarea "pr"
type textarea "x"
type textarea "pri"
type textarea "x"
type textarea "pric"
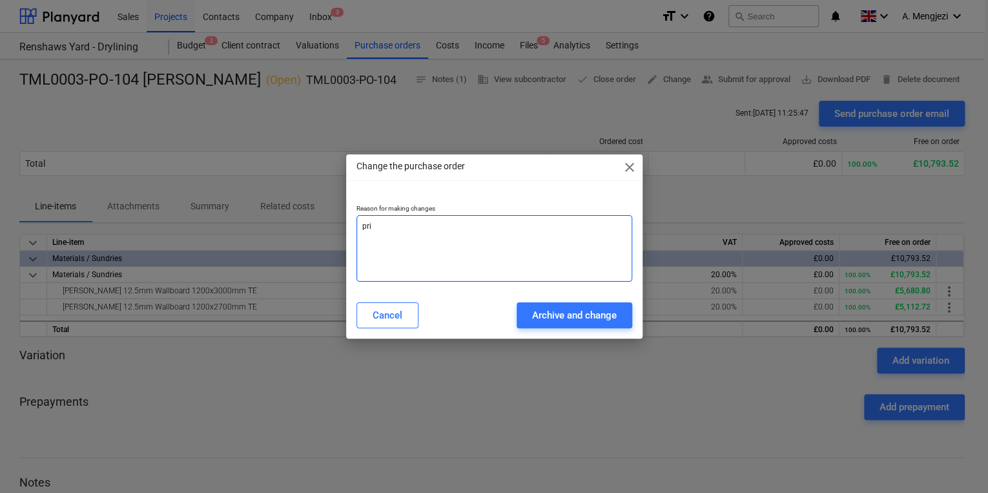
type textarea "x"
type textarea "price"
type textarea "x"
type textarea "price"
type textarea "x"
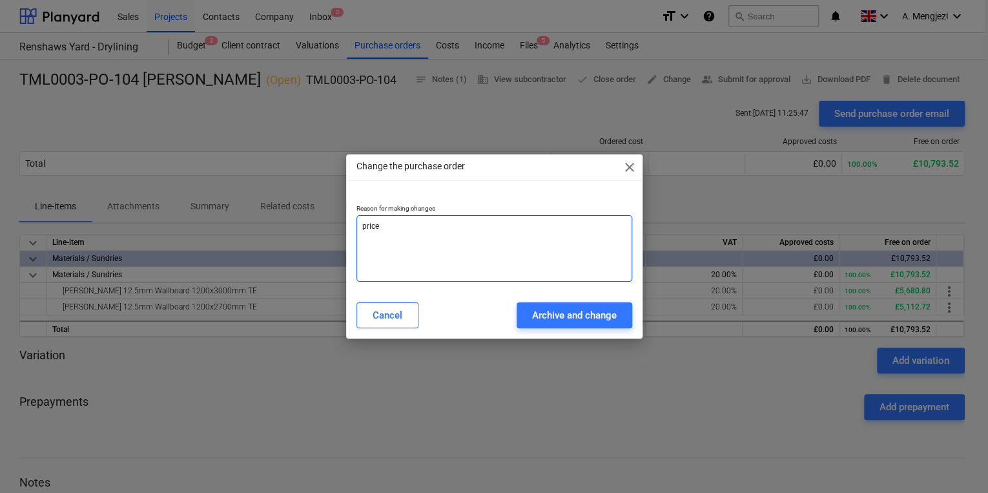
type textarea "price c"
type textarea "x"
type textarea "price cb"
type textarea "x"
type textarea "price cb"
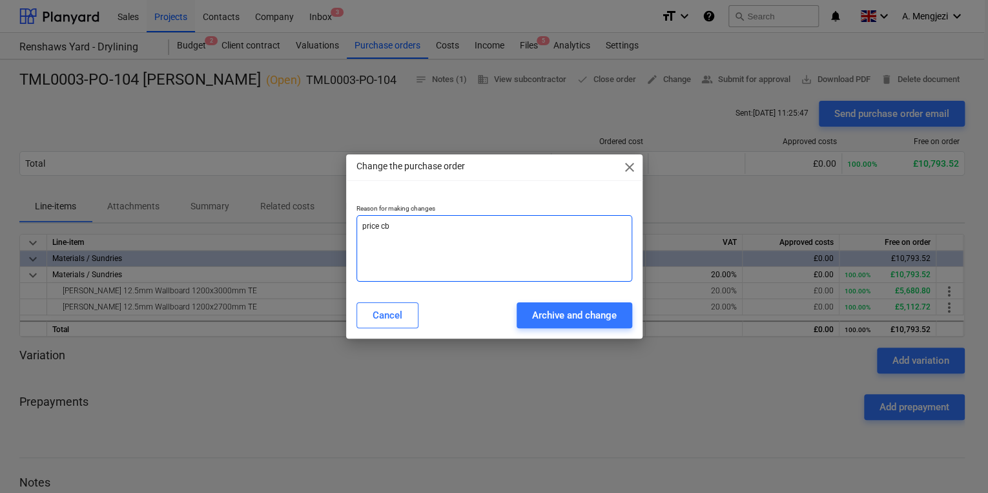
type textarea "x"
type textarea "price cb"
type textarea "x"
type textarea "price c"
type textarea "x"
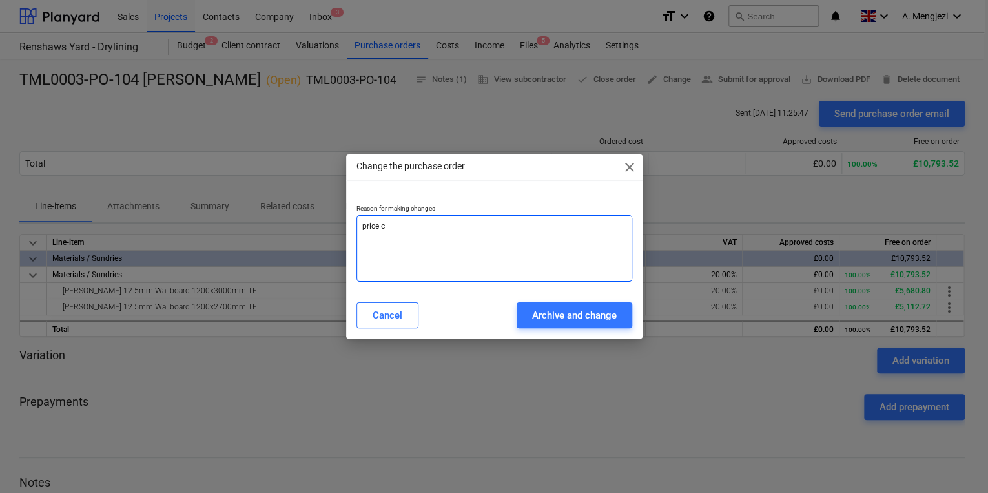
type textarea "price ch"
type textarea "x"
type textarea "price cha"
type textarea "x"
type textarea "price chan"
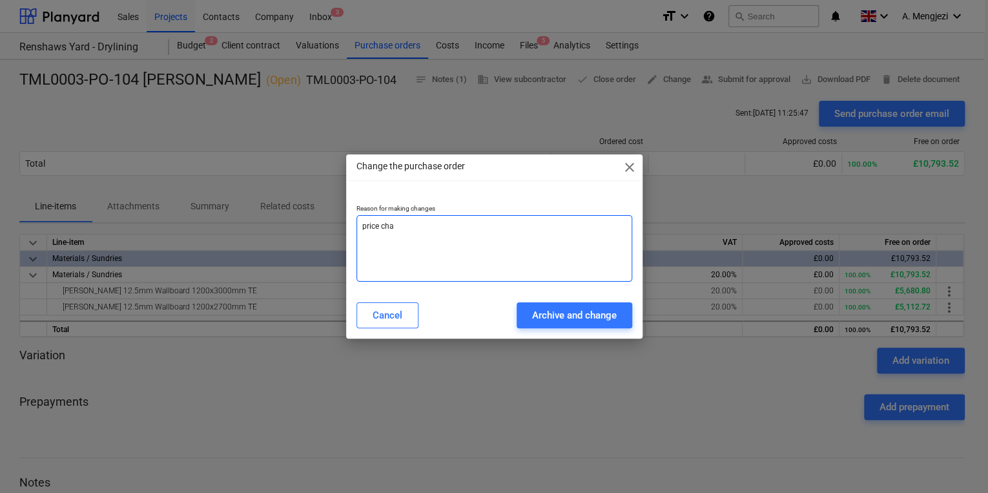
type textarea "x"
type textarea "price chang"
type textarea "x"
type textarea "price change"
type textarea "x"
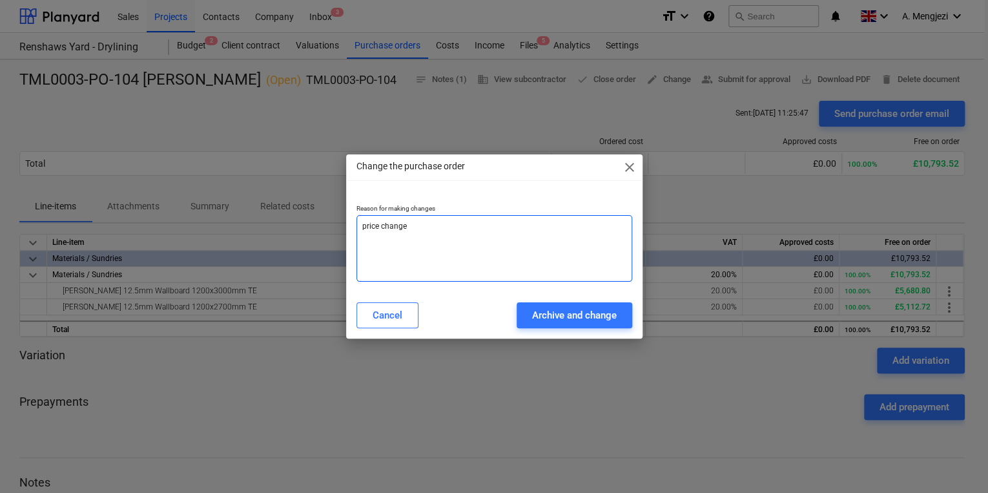
type textarea "price change"
click at [414, 346] on div "Change the purchase order close Reason for making changes price change Cancel A…" at bounding box center [494, 246] width 988 height 493
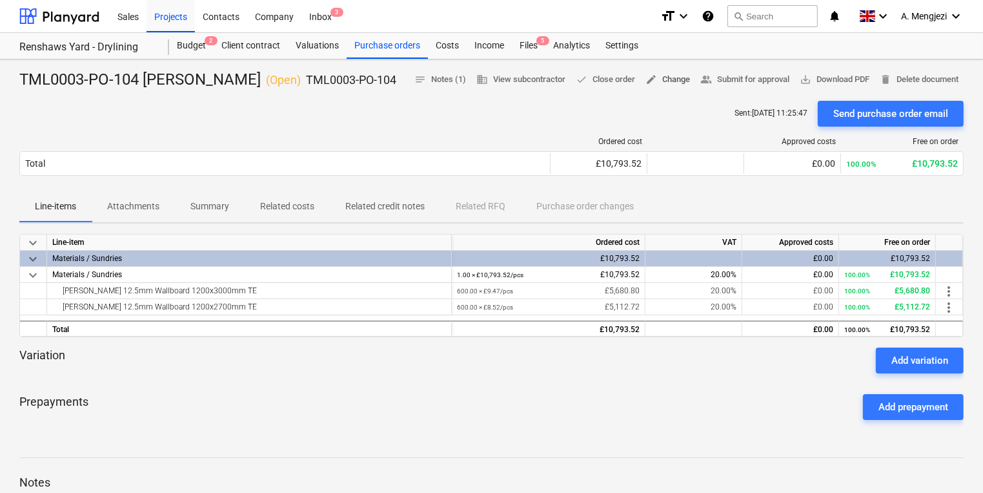
click at [660, 75] on span "edit Change" at bounding box center [668, 79] width 45 height 15
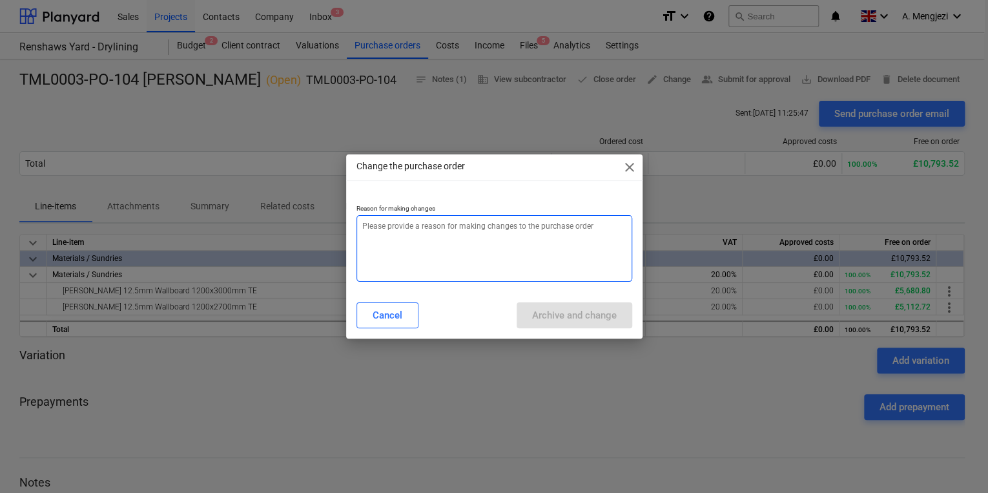
click at [561, 253] on textarea at bounding box center [494, 248] width 276 height 66
type textarea "x"
type textarea "p"
type textarea "x"
type textarea "pr"
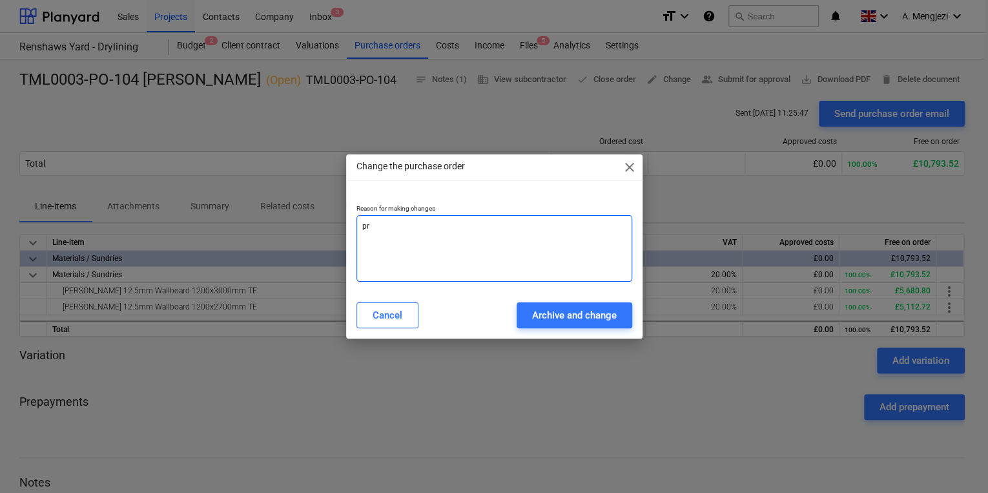
type textarea "x"
type textarea "pri"
type textarea "x"
type textarea "pric"
type textarea "x"
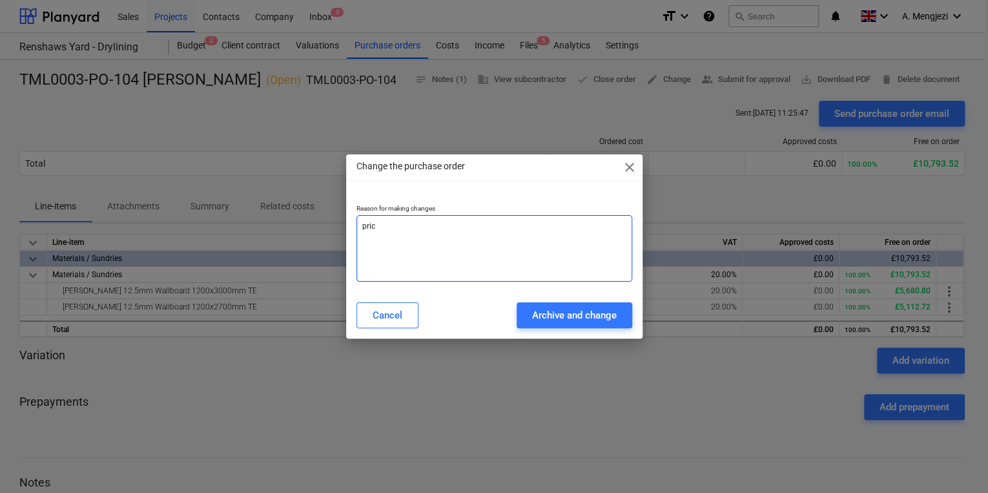
type textarea "price"
type textarea "x"
type textarea "price"
type textarea "x"
type textarea "price g"
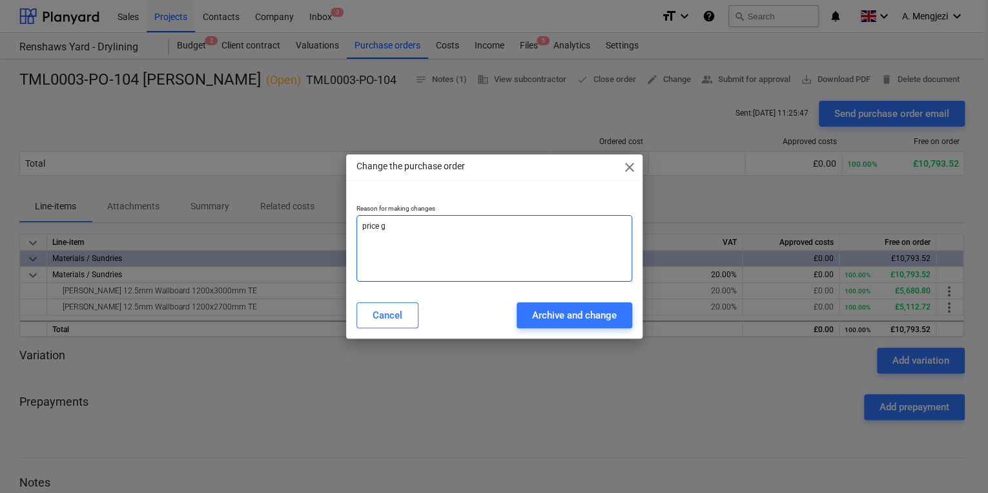
type textarea "x"
type textarea "price"
type textarea "x"
type textarea "price c"
type textarea "x"
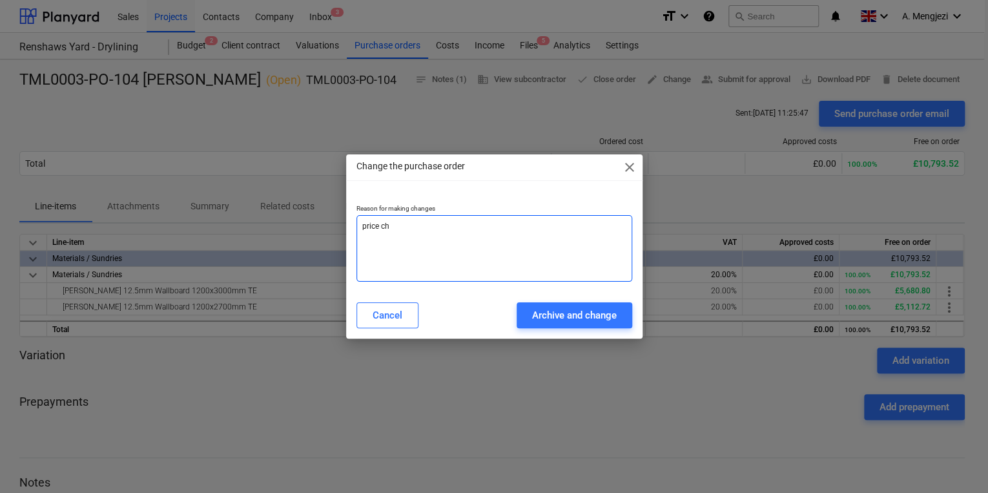
type textarea "price cha"
type textarea "x"
type textarea "price chan"
type textarea "x"
type textarea "price chang"
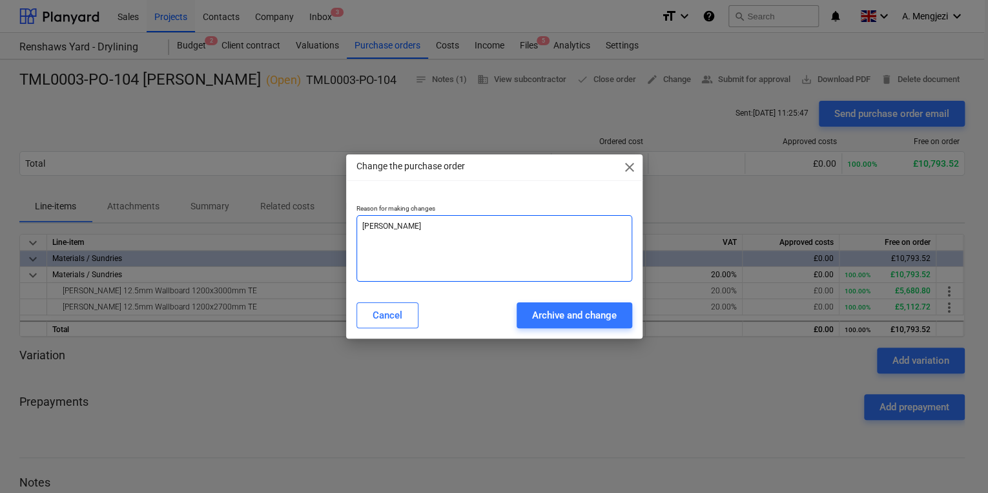
type textarea "x"
type textarea "price change"
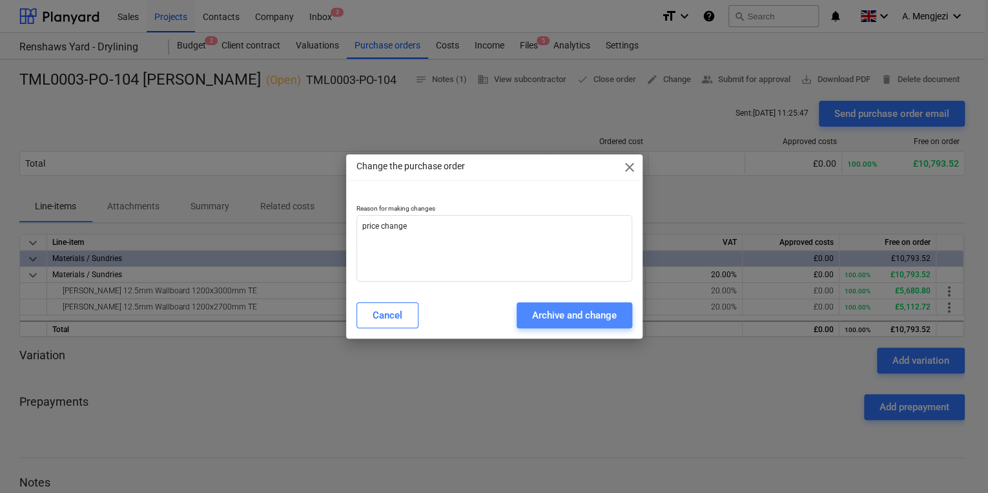
click at [620, 323] on button "Archive and change" at bounding box center [574, 315] width 116 height 26
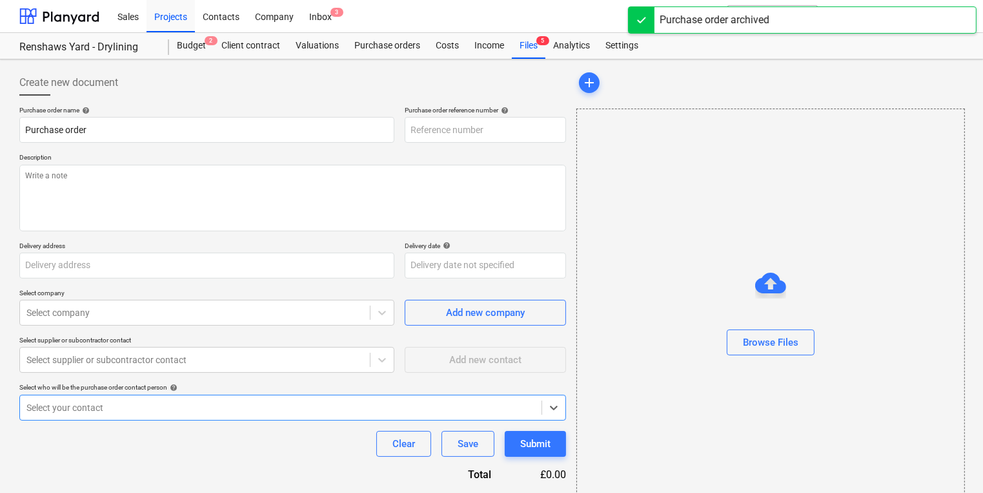
type textarea "x"
type input "TML0003-PO-104 Marko"
type input "TML0003-PO-104"
type textarea "Site contact Joseph 07375 054805"
type input "Dandara Living, Renshaws Yard, Furlong Road, Staines, TW18 4UQ"
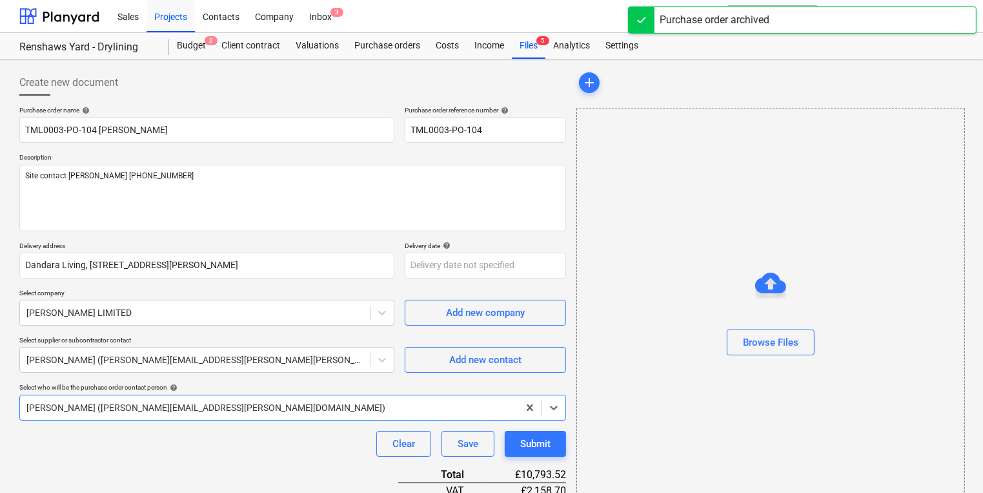
type textarea "x"
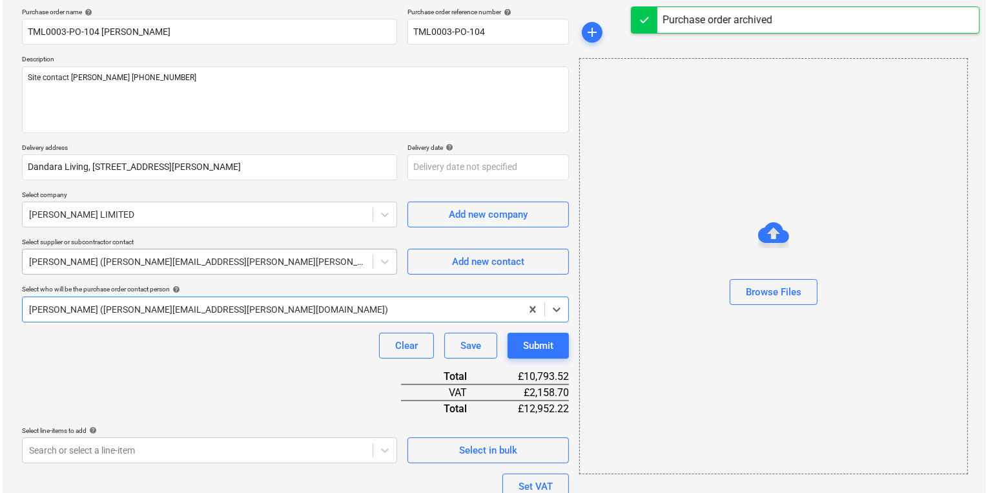
scroll to position [232, 0]
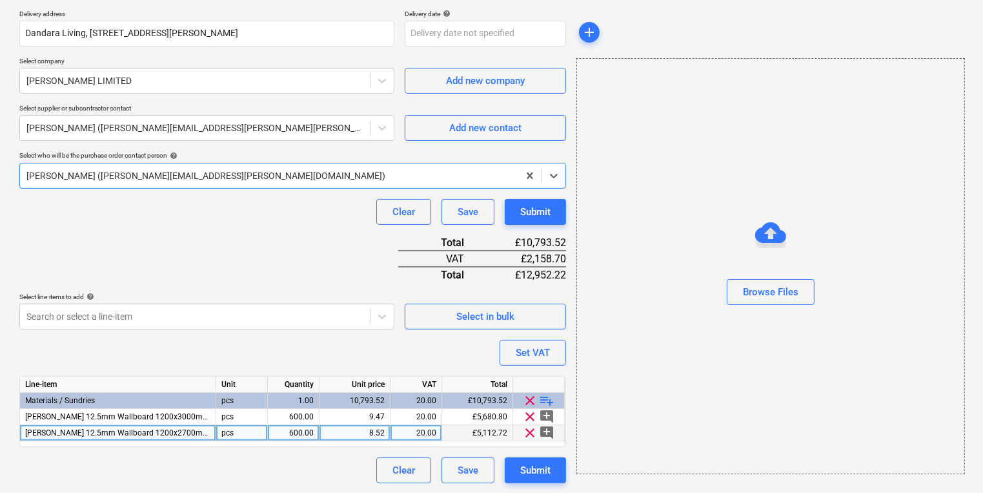
click at [351, 432] on div "8.52" at bounding box center [355, 433] width 60 height 16
type input "9.1367"
type textarea "x"
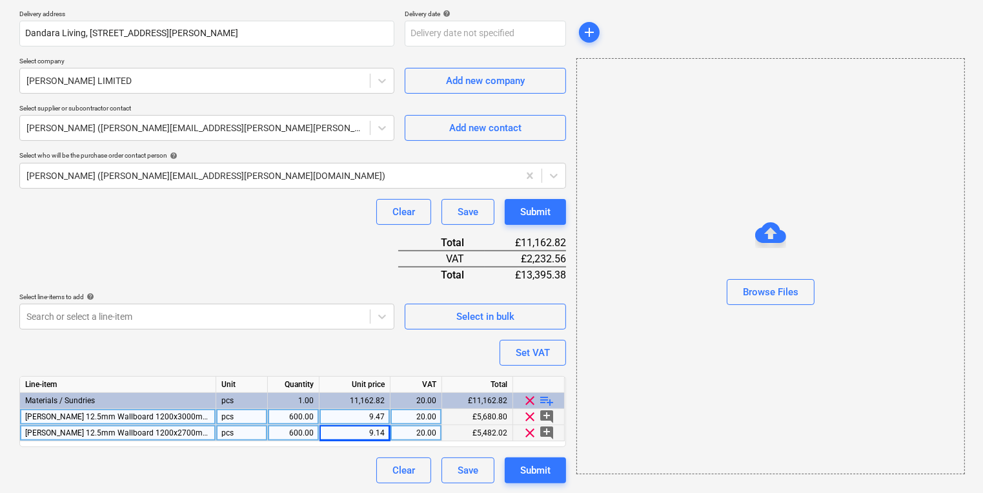
click at [351, 418] on div "9.47" at bounding box center [355, 417] width 60 height 16
type input "10.152"
click at [525, 458] on button "Submit" at bounding box center [535, 470] width 61 height 26
type textarea "x"
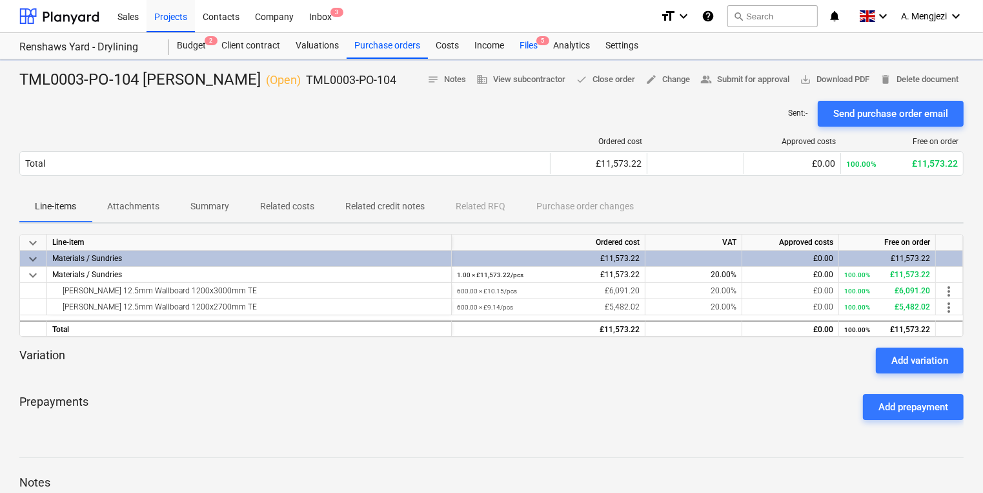
click at [525, 54] on div "Files 5" at bounding box center [529, 46] width 34 height 26
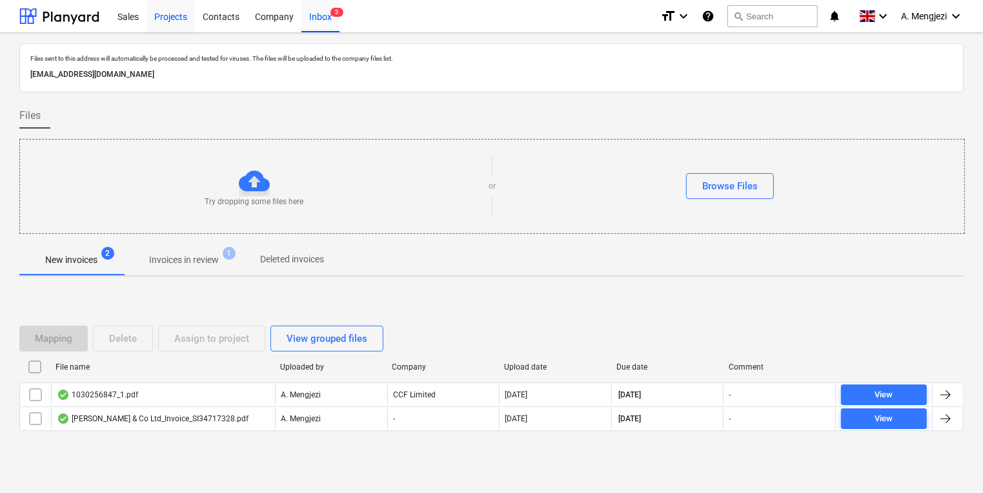
click at [155, 0] on div "Projects" at bounding box center [171, 15] width 48 height 33
click at [171, 18] on div "Projects" at bounding box center [171, 15] width 48 height 33
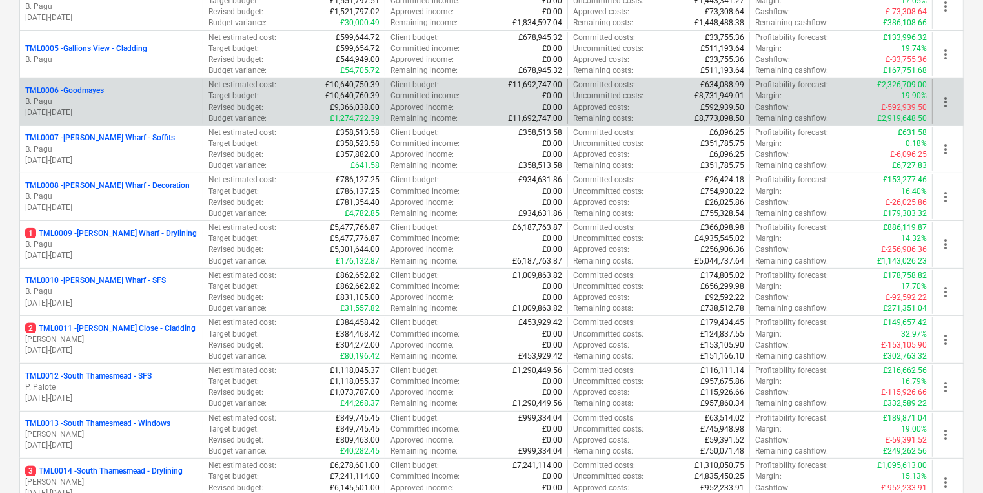
scroll to position [516, 0]
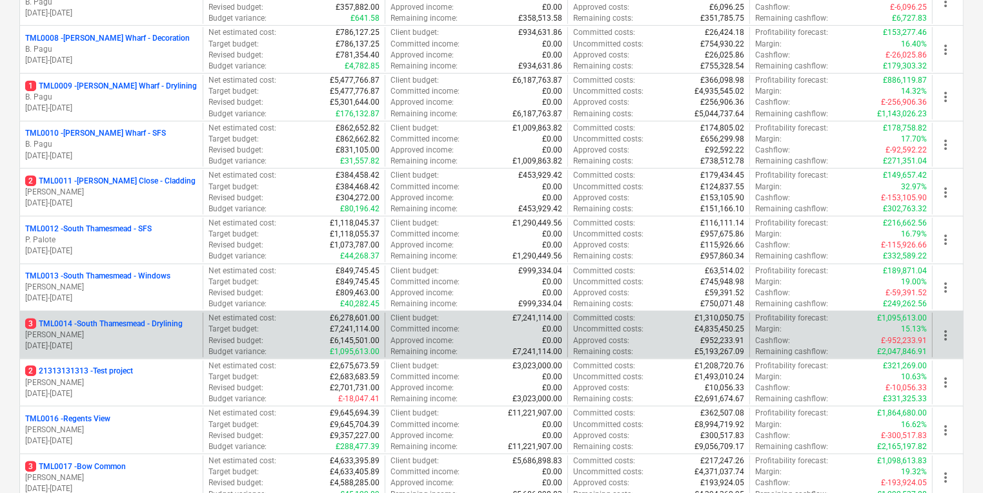
click at [140, 340] on p "[DATE] - [DATE]" at bounding box center [111, 345] width 172 height 11
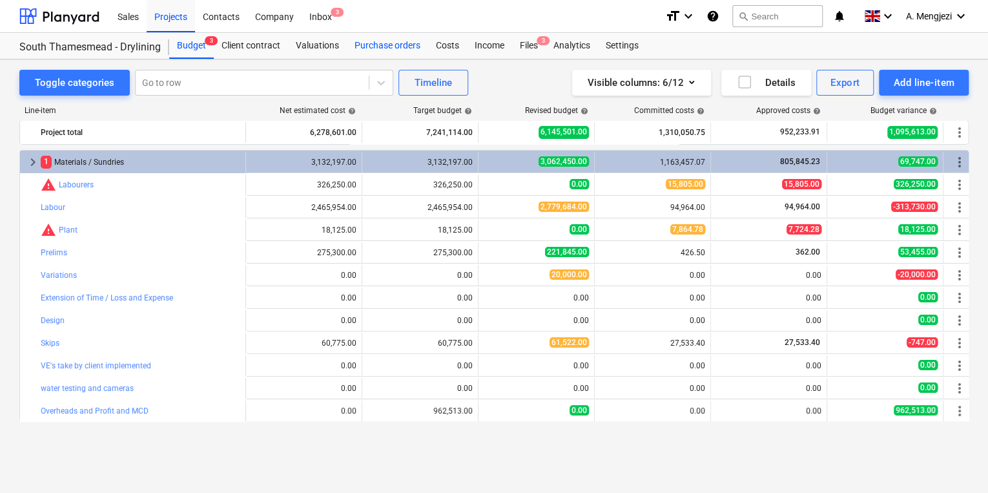
click at [358, 47] on div "Purchase orders" at bounding box center [387, 46] width 81 height 26
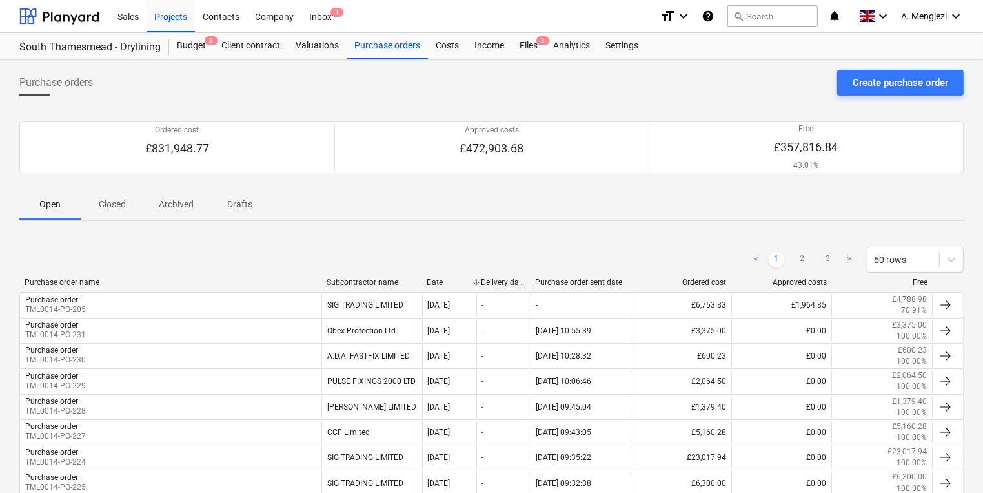
click at [120, 207] on p "Closed" at bounding box center [112, 205] width 31 height 14
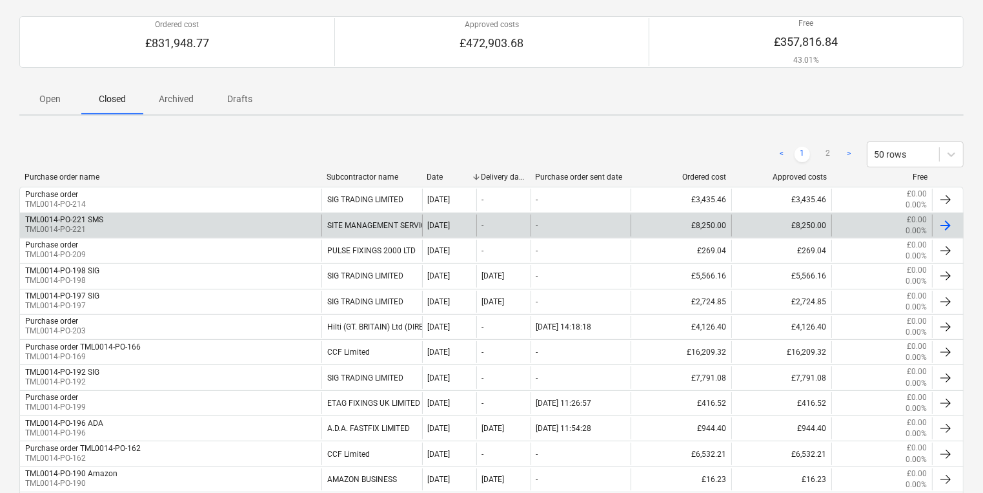
scroll to position [101, 0]
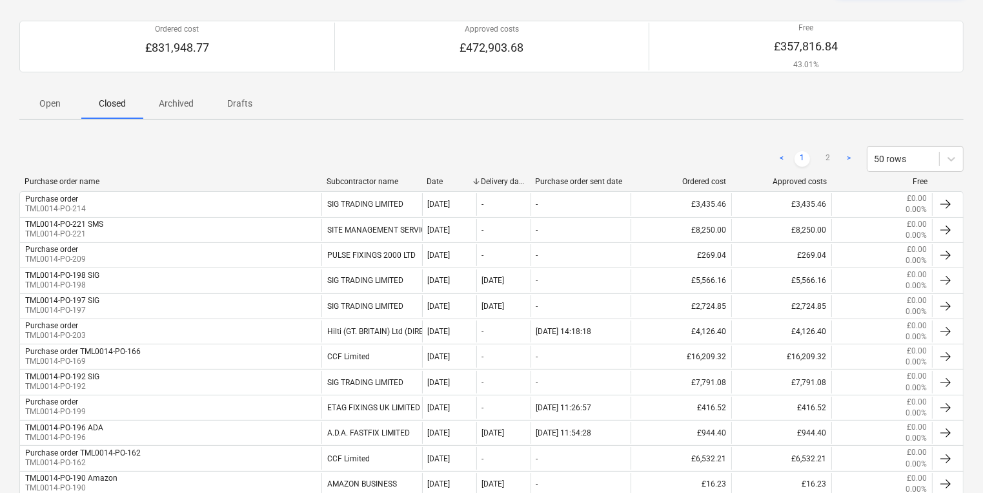
click at [59, 101] on p "Open" at bounding box center [50, 104] width 31 height 14
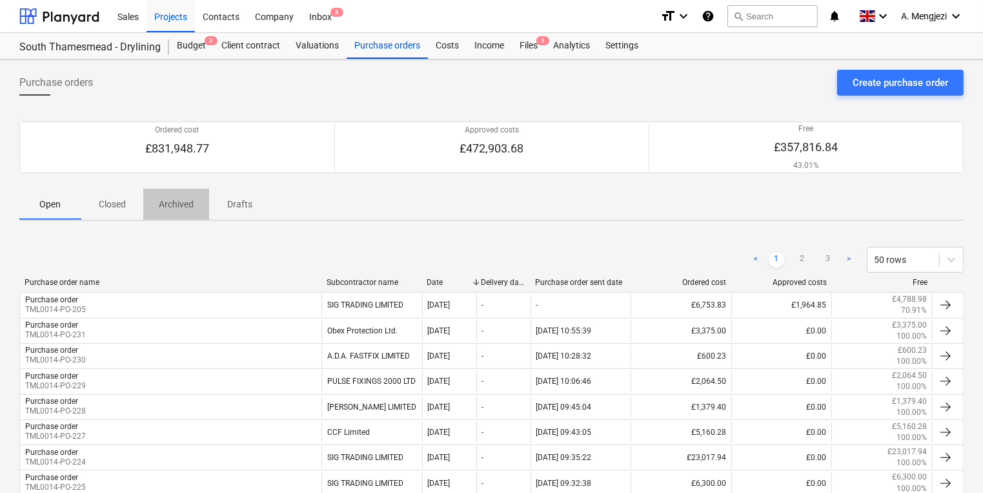
click at [168, 217] on button "Archived" at bounding box center [176, 203] width 66 height 31
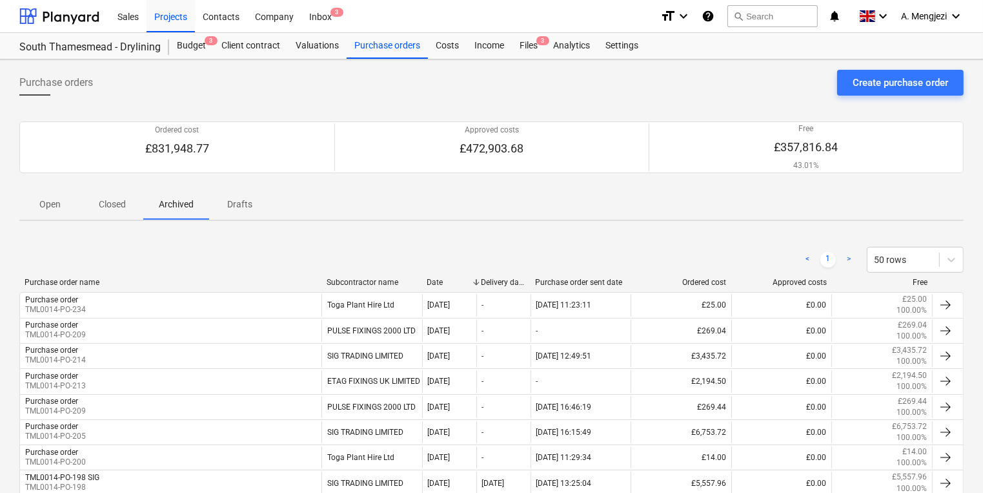
click at [192, 200] on p "Archived" at bounding box center [176, 205] width 35 height 14
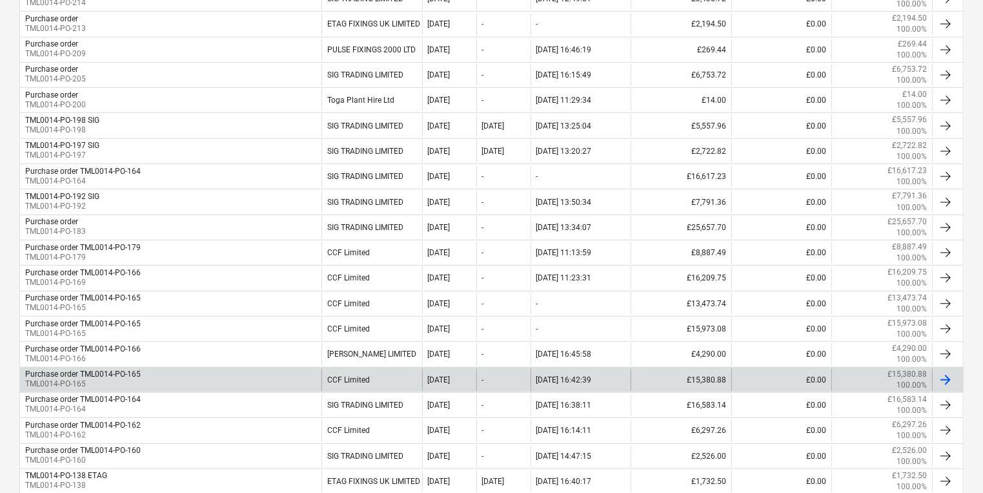
scroll to position [362, 0]
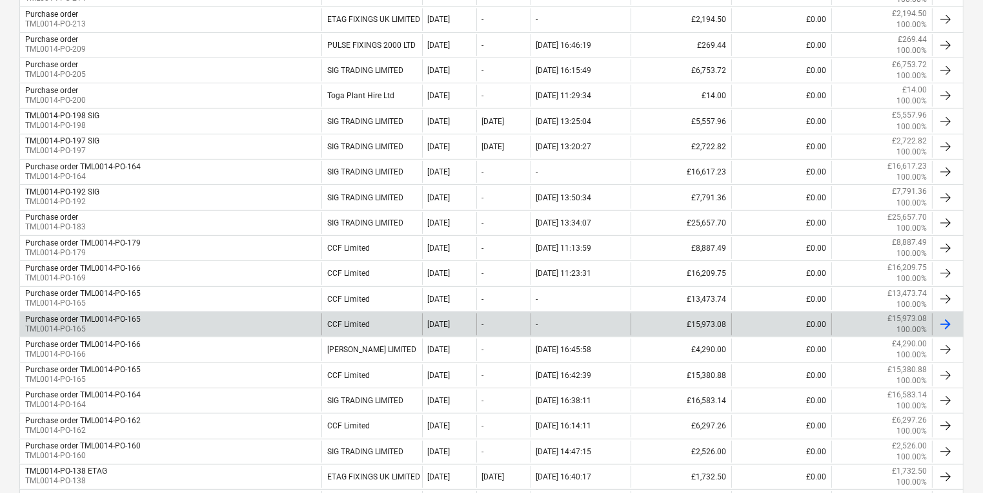
click at [229, 325] on div "Purchase order TML0014-PO-165 TML0014-PO-165" at bounding box center [170, 324] width 301 height 22
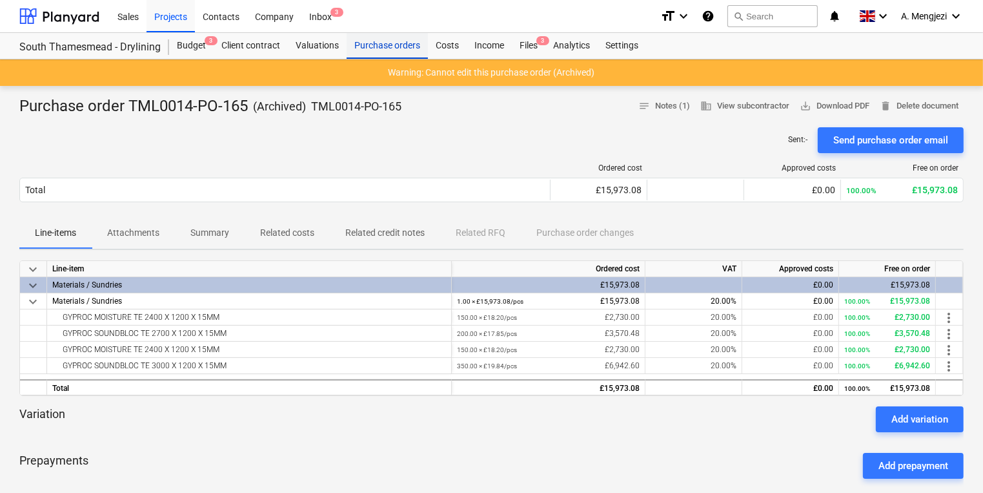
click at [374, 54] on div "Purchase orders" at bounding box center [387, 46] width 81 height 26
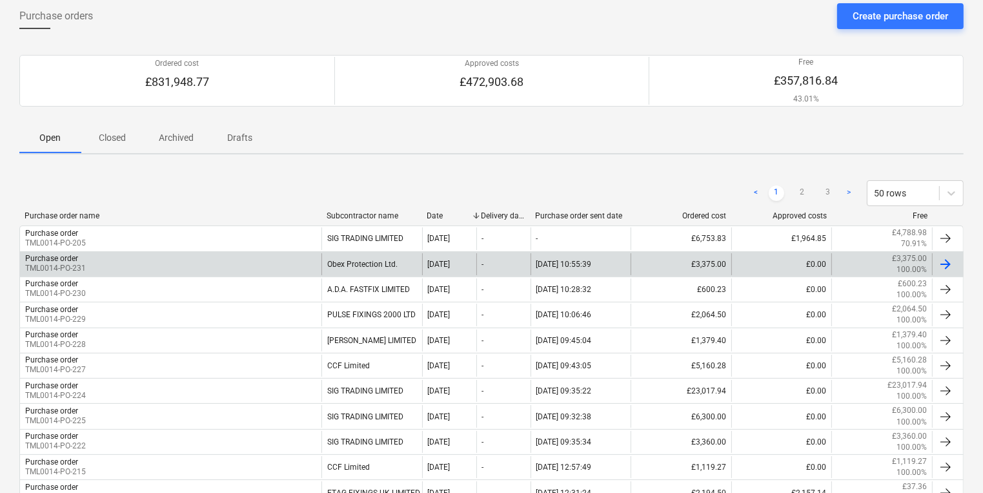
scroll to position [49, 0]
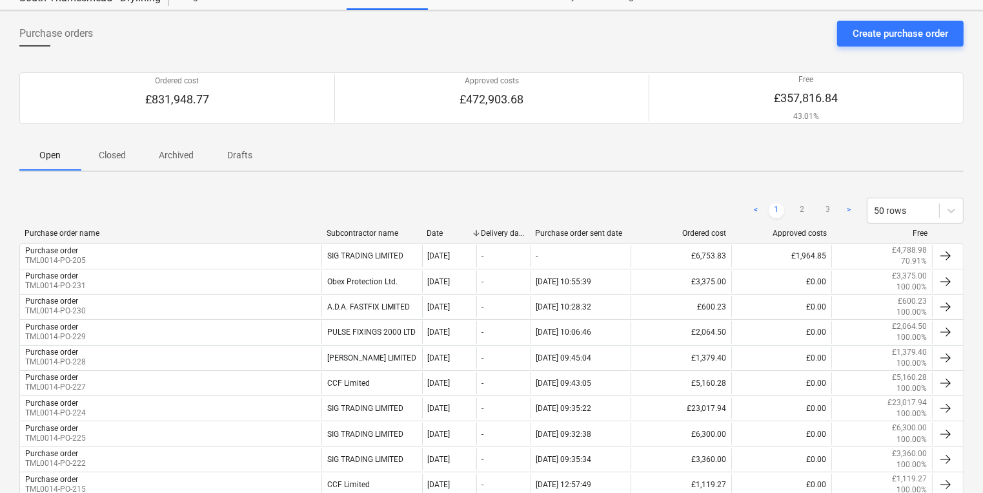
click at [183, 139] on button "Archived" at bounding box center [176, 154] width 66 height 31
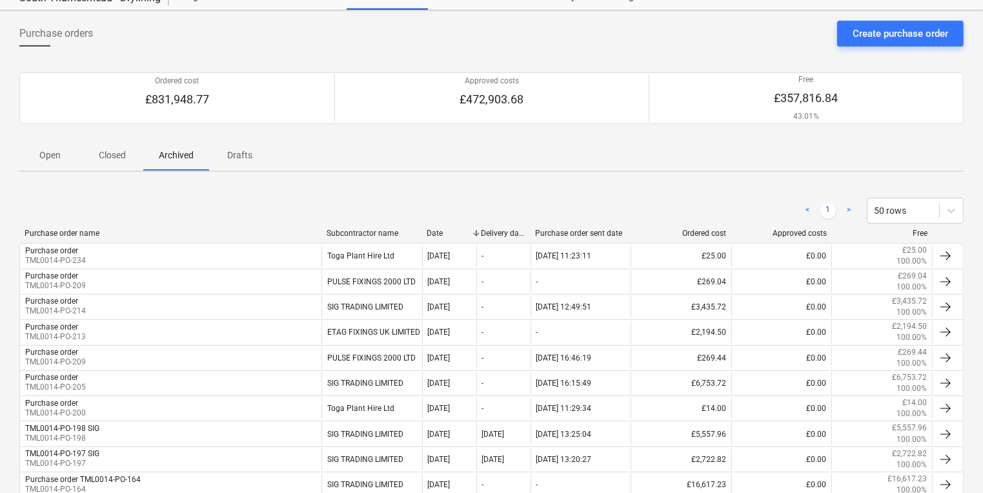
click at [190, 152] on p "Archived" at bounding box center [176, 155] width 35 height 14
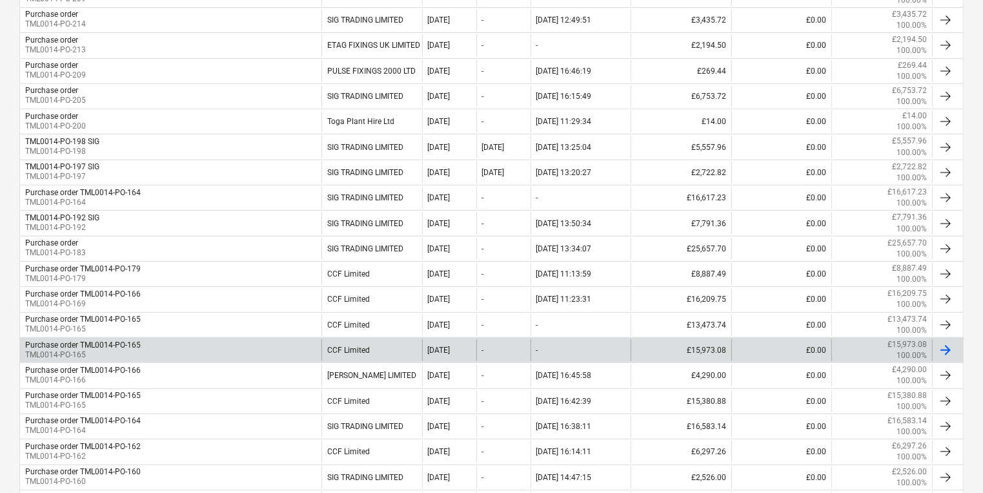
scroll to position [359, 0]
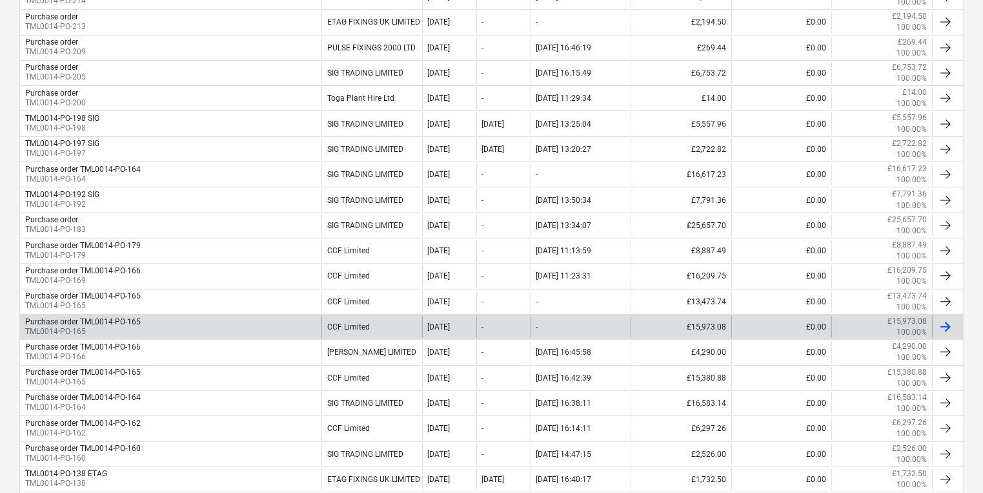
click at [413, 327] on div "CCF Limited" at bounding box center [371, 327] width 101 height 22
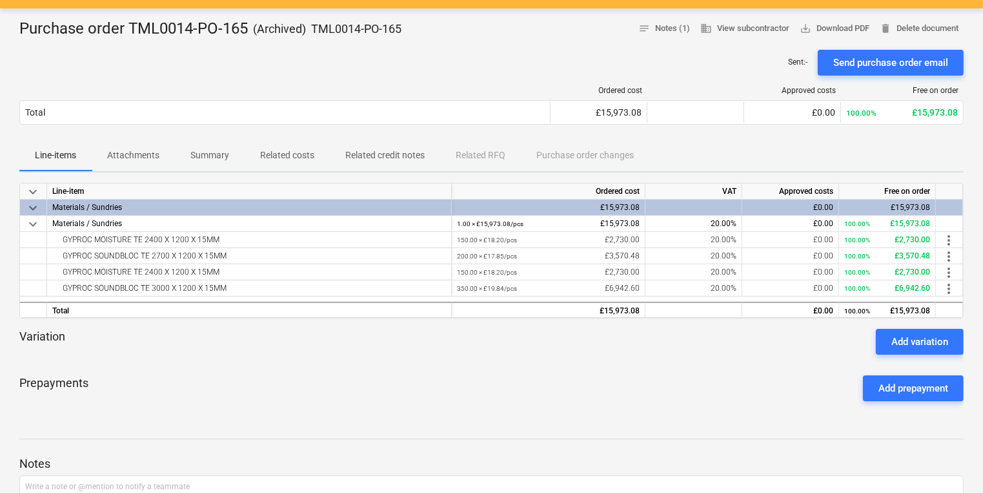
scroll to position [59, 0]
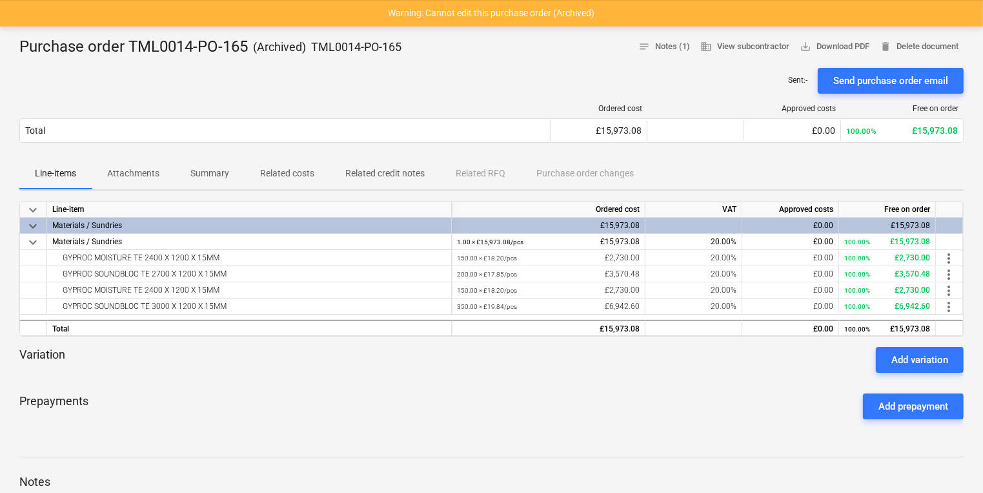
click at [690, 403] on div "Prepayments Add prepayment" at bounding box center [491, 406] width 944 height 46
click at [775, 362] on div "Variation Add variation" at bounding box center [491, 360] width 944 height 26
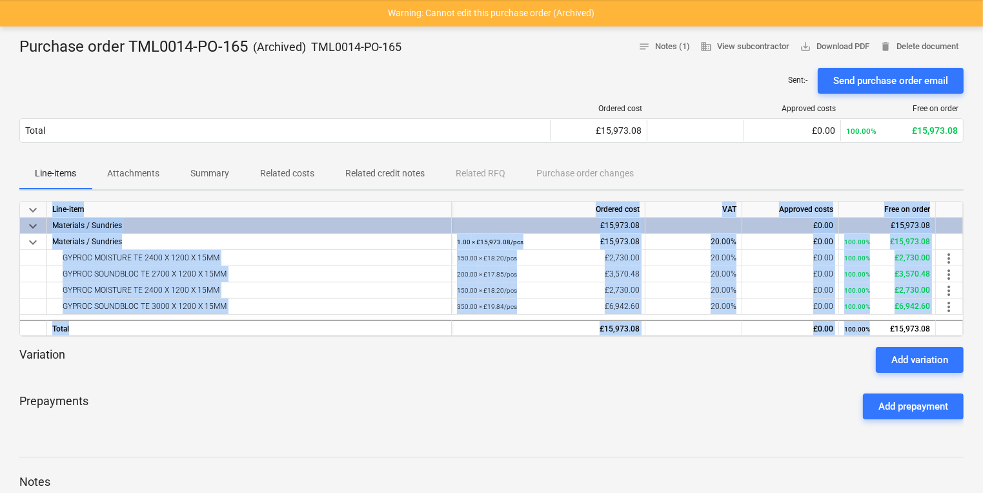
drag, startPoint x: 884, startPoint y: 327, endPoint x: 968, endPoint y: 309, distance: 85.7
click at [968, 309] on div "Purchase order TML0014-PO-165 ( Archived ) TML0014-PO-165 notes Notes (1) busin…" at bounding box center [491, 389] width 983 height 726
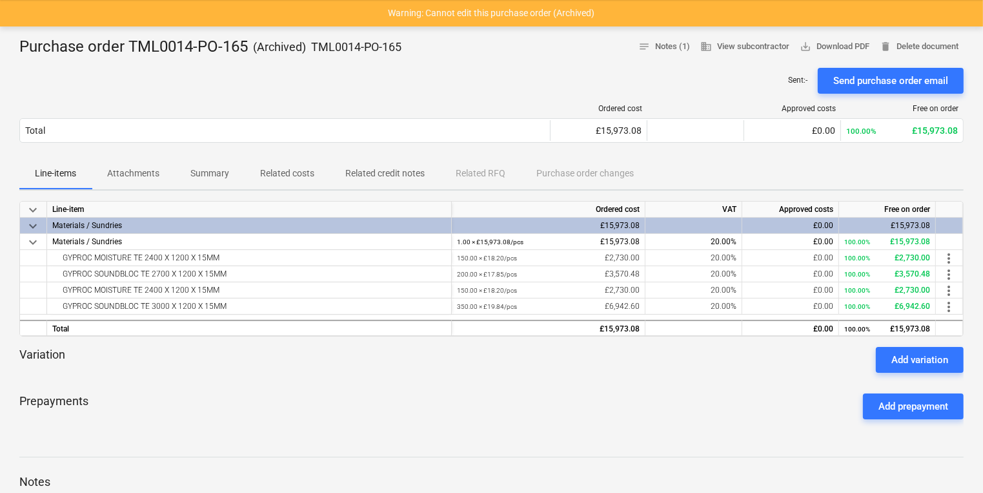
drag, startPoint x: 968, startPoint y: 309, endPoint x: 648, endPoint y: 369, distance: 325.0
click at [649, 367] on div "Variation Add variation" at bounding box center [491, 360] width 944 height 26
